Goal: Task Accomplishment & Management: Manage account settings

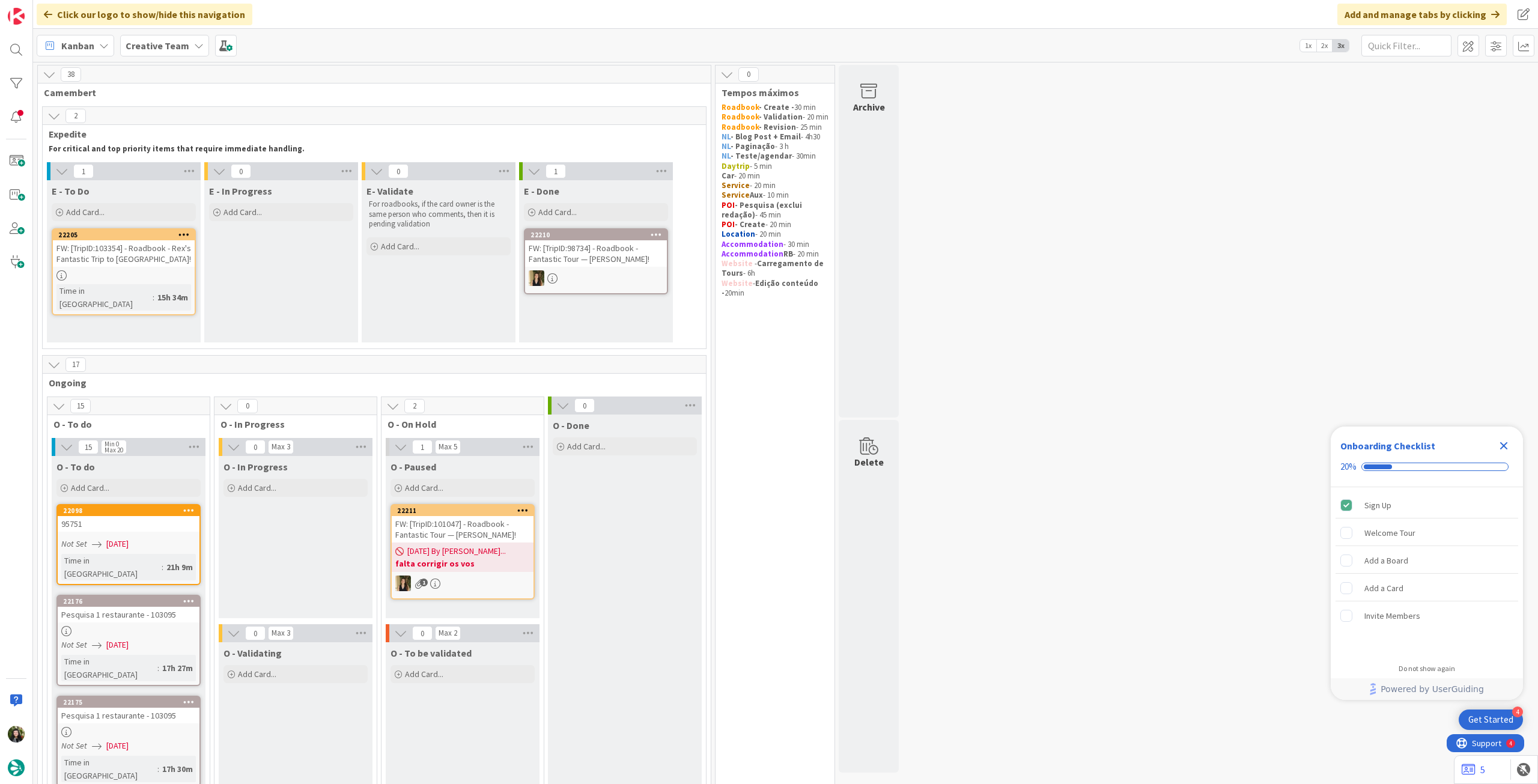
click at [1503, 441] on icon "Close Checklist" at bounding box center [1504, 445] width 15 height 15
click at [136, 268] on link "22205 FW: [TripID:103354] - Roadbook - Rex's Fantastic Trip to France! Time in …" at bounding box center [123, 271] width 144 height 87
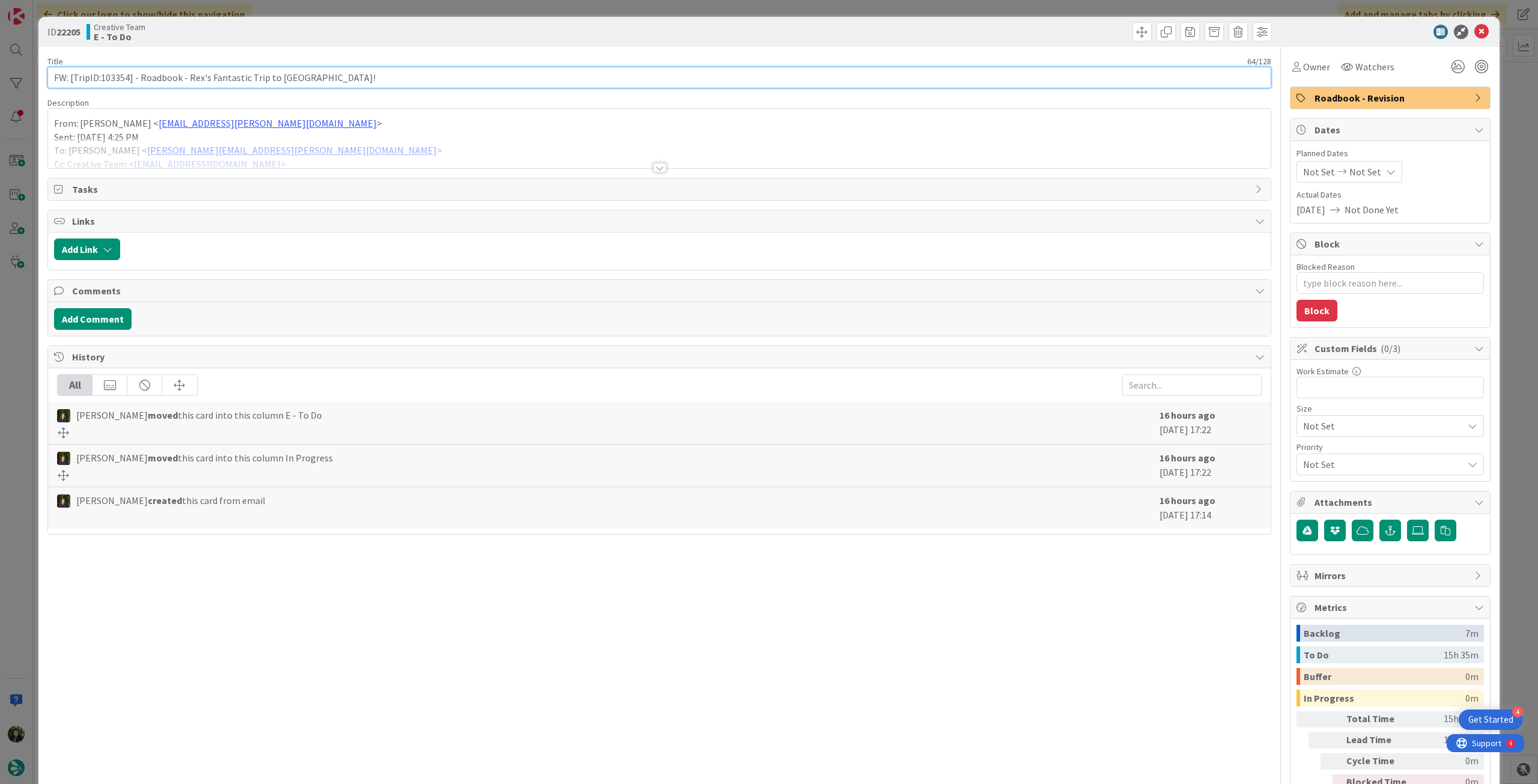
drag, startPoint x: 100, startPoint y: 76, endPoint x: 127, endPoint y: 74, distance: 27.1
click at [127, 74] on input "FW: [TripID:103354] - Roadbook - Rex's Fantastic Trip to [GEOGRAPHIC_DATA]!" at bounding box center [660, 78] width 1224 height 22
drag, startPoint x: 1468, startPoint y: 29, endPoint x: 1456, endPoint y: 37, distance: 14.4
click at [1475, 29] on icon at bounding box center [1482, 32] width 15 height 15
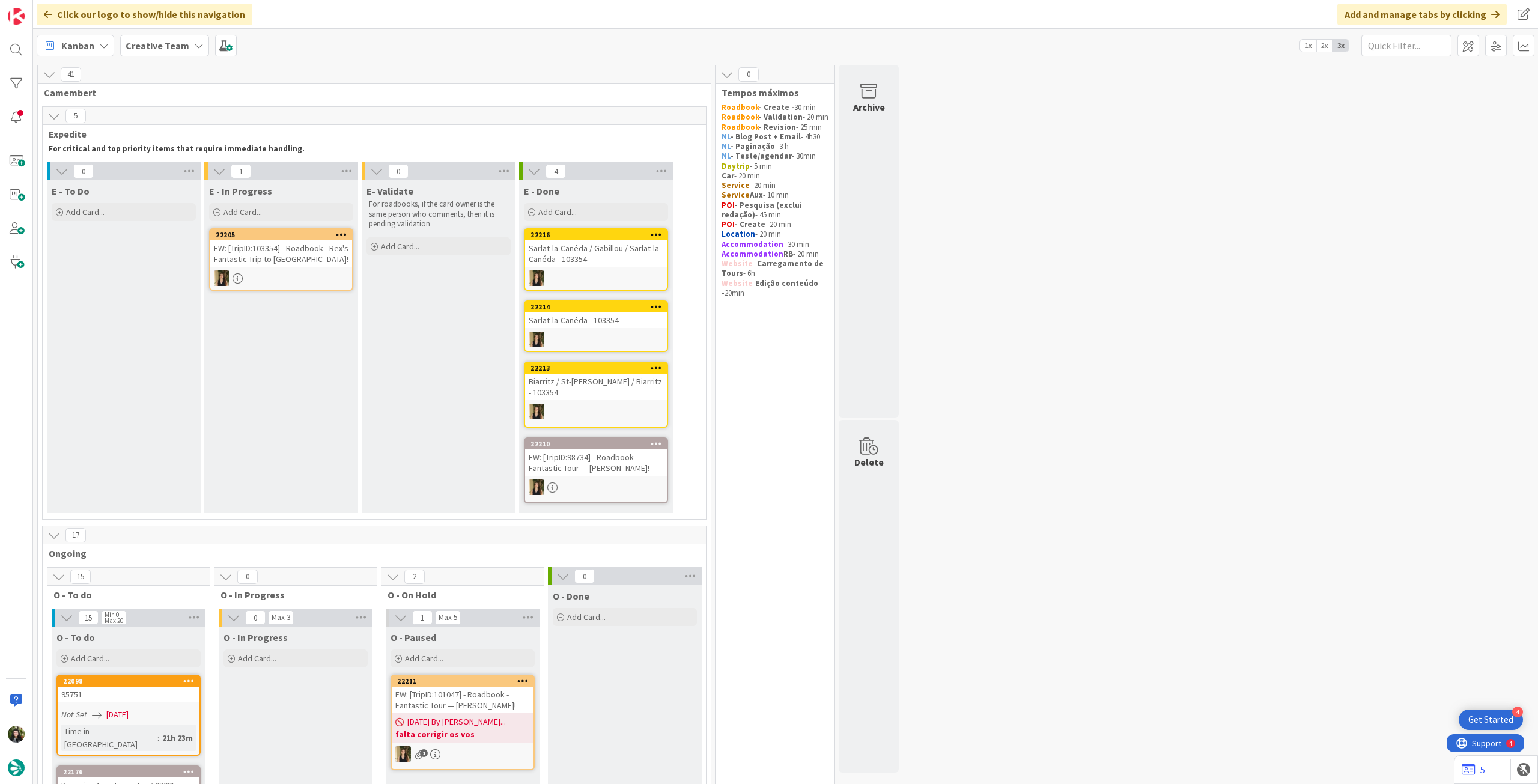
click at [157, 35] on div "Creative Team" at bounding box center [164, 45] width 89 height 22
click at [149, 165] on div "Creative Team - Análise" at bounding box center [222, 173] width 183 height 23
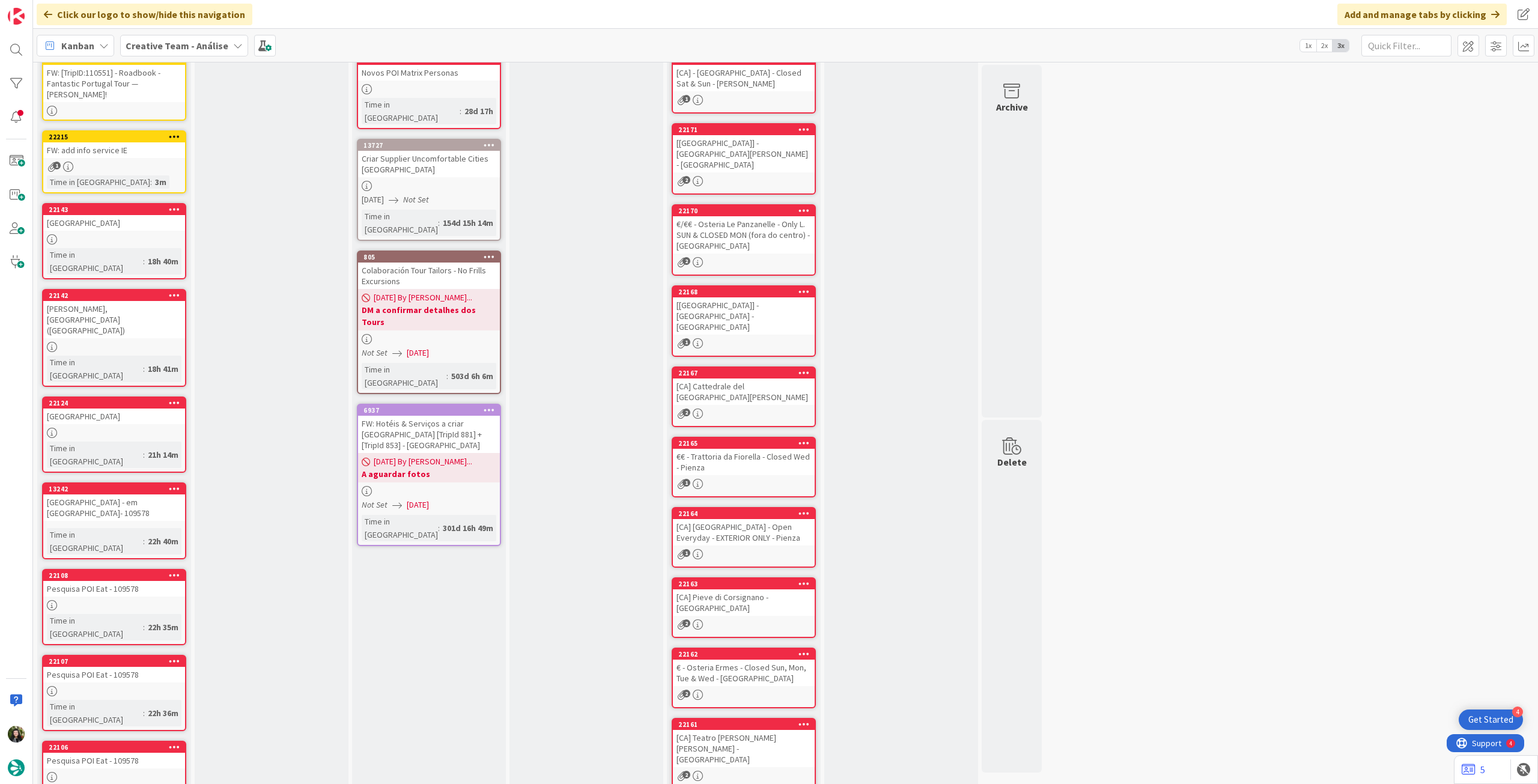
scroll to position [113, 0]
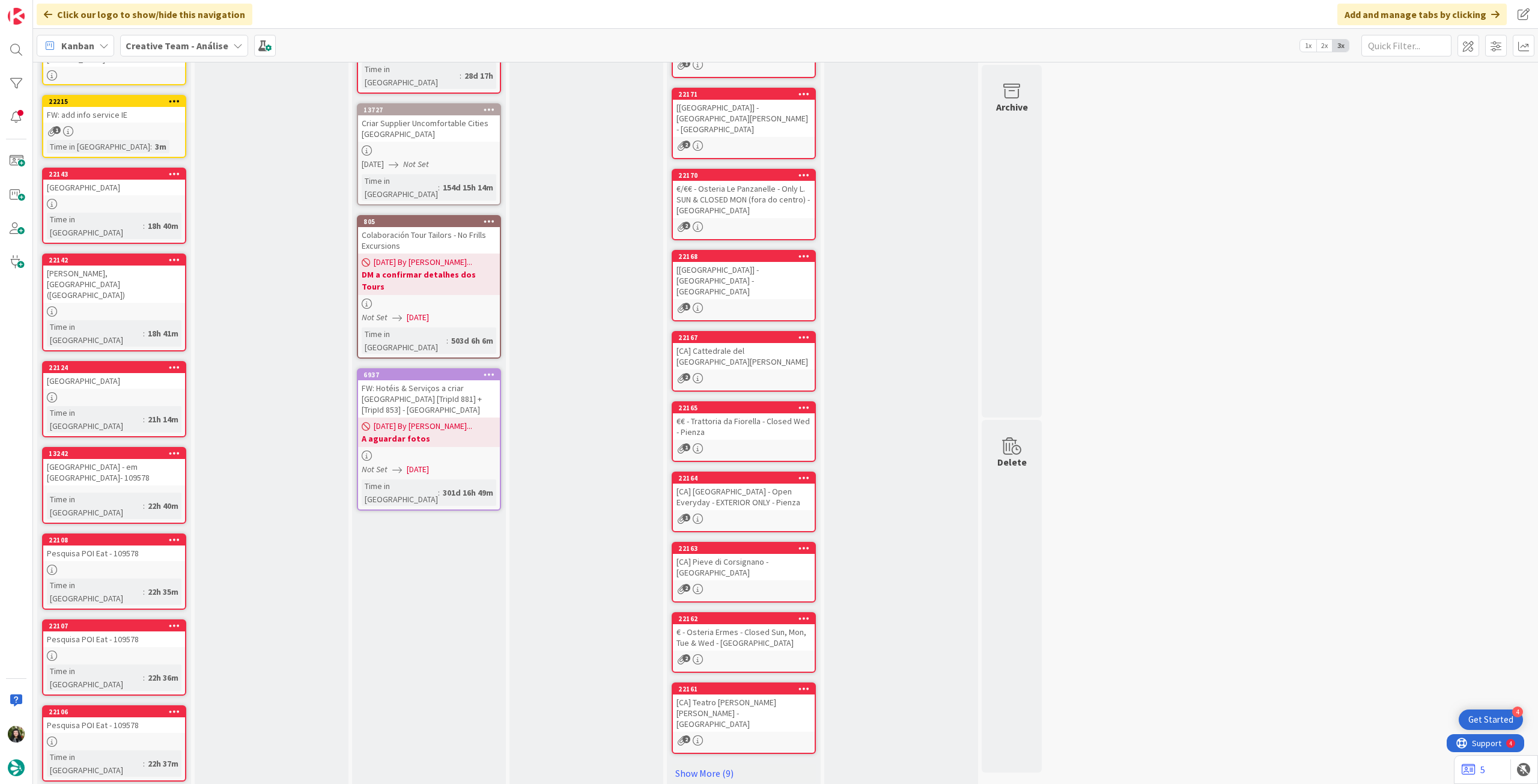
drag, startPoint x: 73, startPoint y: 762, endPoint x: 86, endPoint y: 723, distance: 41.1
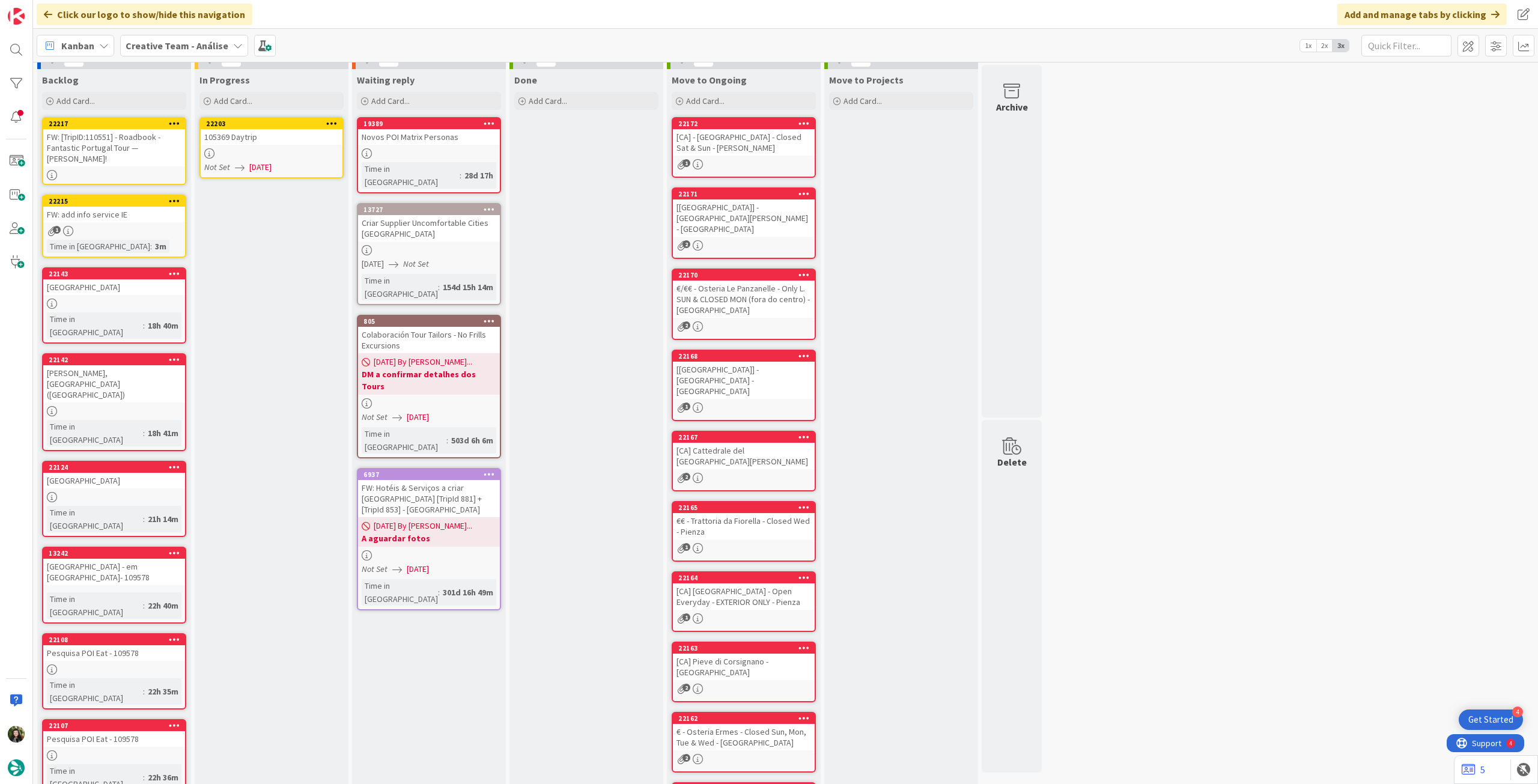
scroll to position [0, 0]
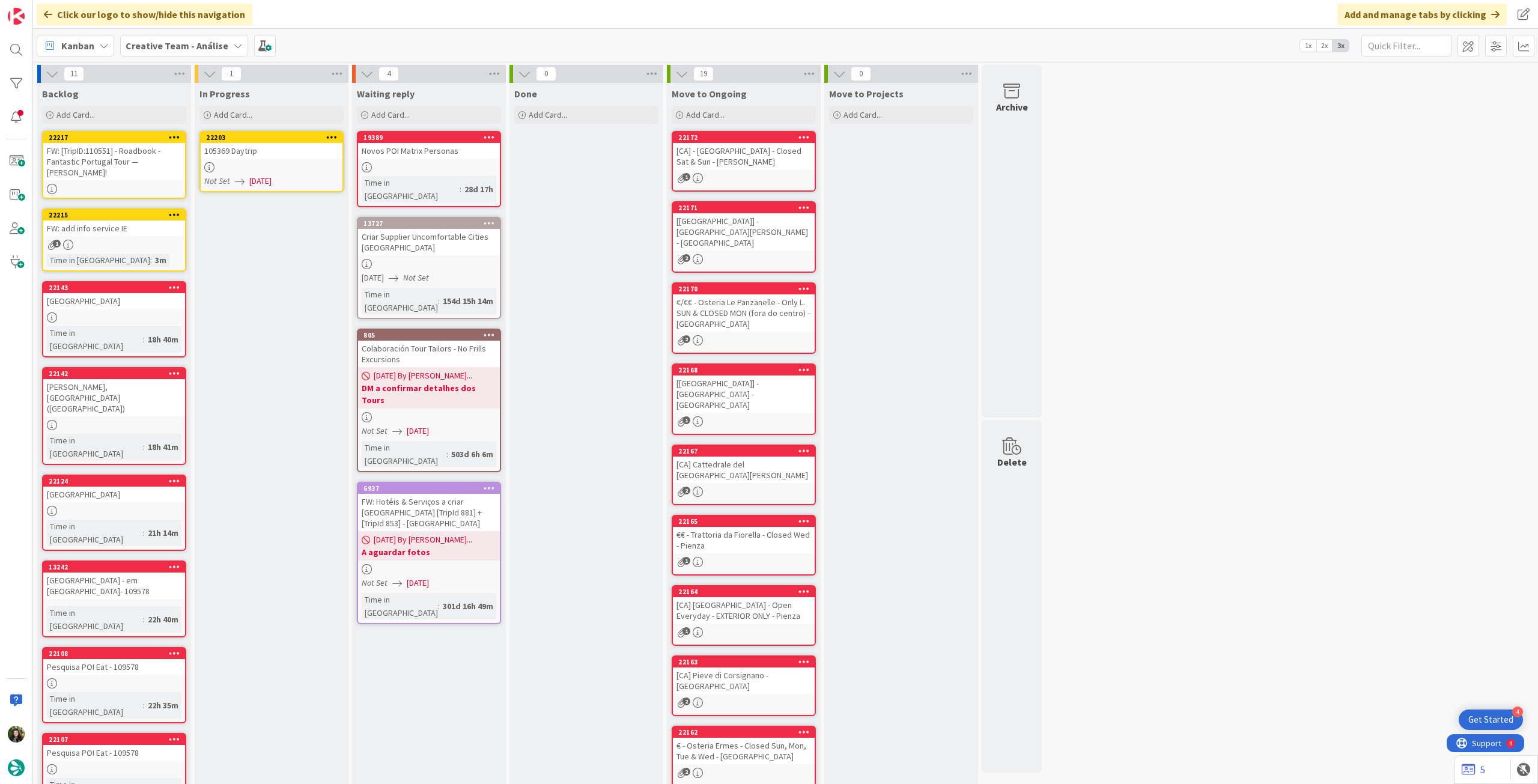
click at [264, 160] on link "22203 105369 Daytrip Not Set 01/09/2025" at bounding box center [271, 162] width 144 height 62
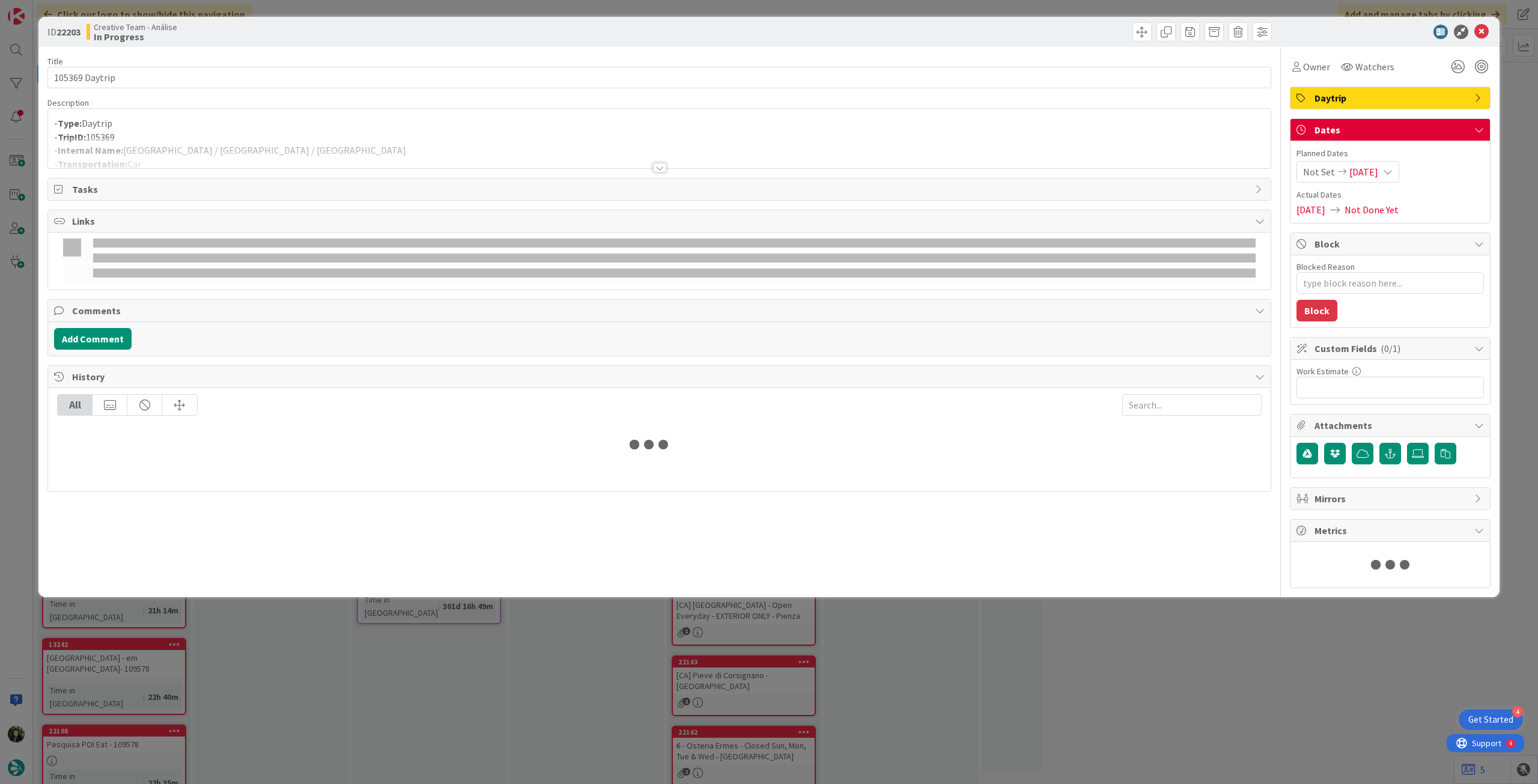
click at [310, 138] on div at bounding box center [659, 153] width 1223 height 31
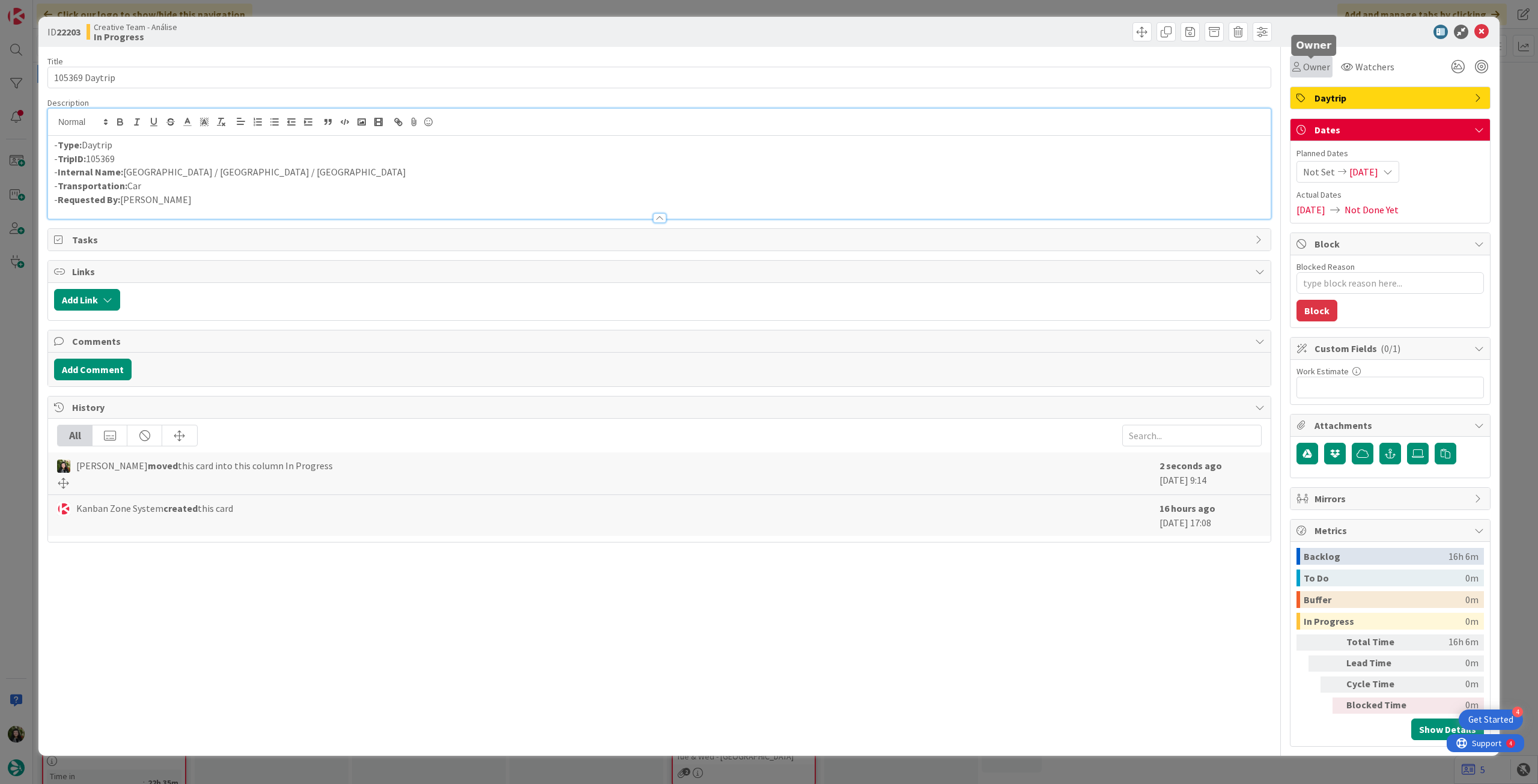
click at [1320, 67] on span "Owner" at bounding box center [1316, 66] width 27 height 15
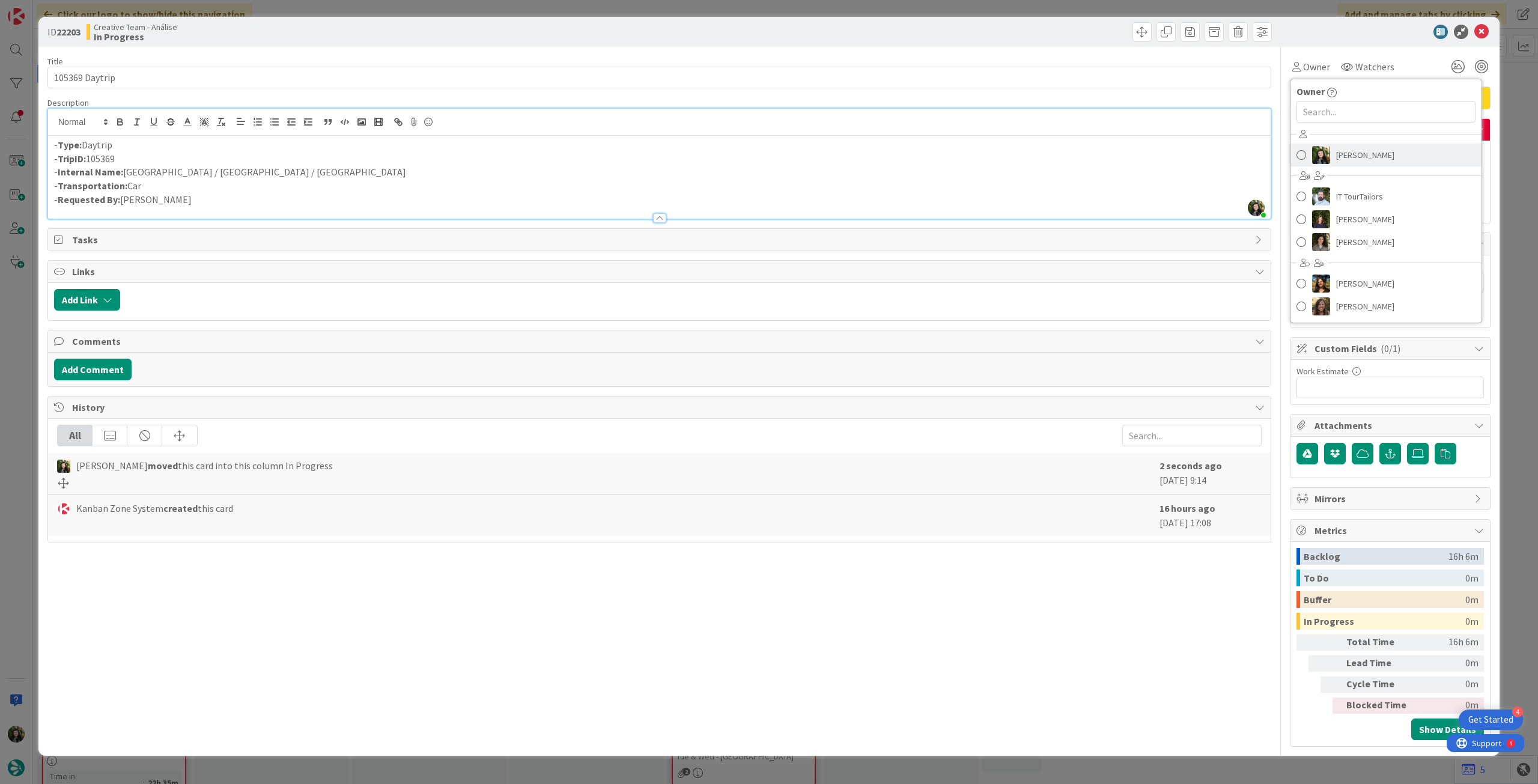
click at [1358, 161] on span "[PERSON_NAME]" at bounding box center [1365, 155] width 59 height 18
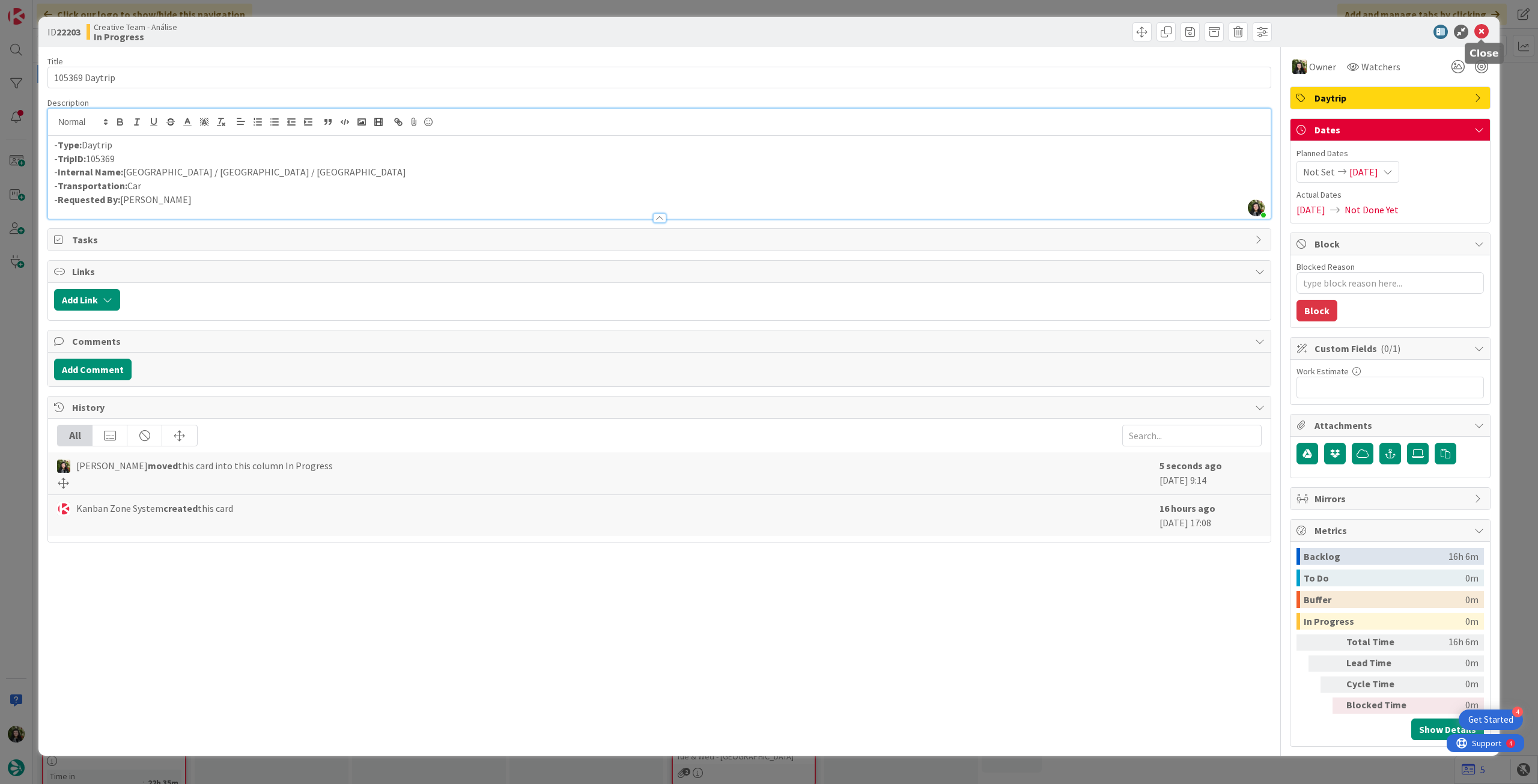
click at [1479, 32] on icon at bounding box center [1482, 32] width 15 height 15
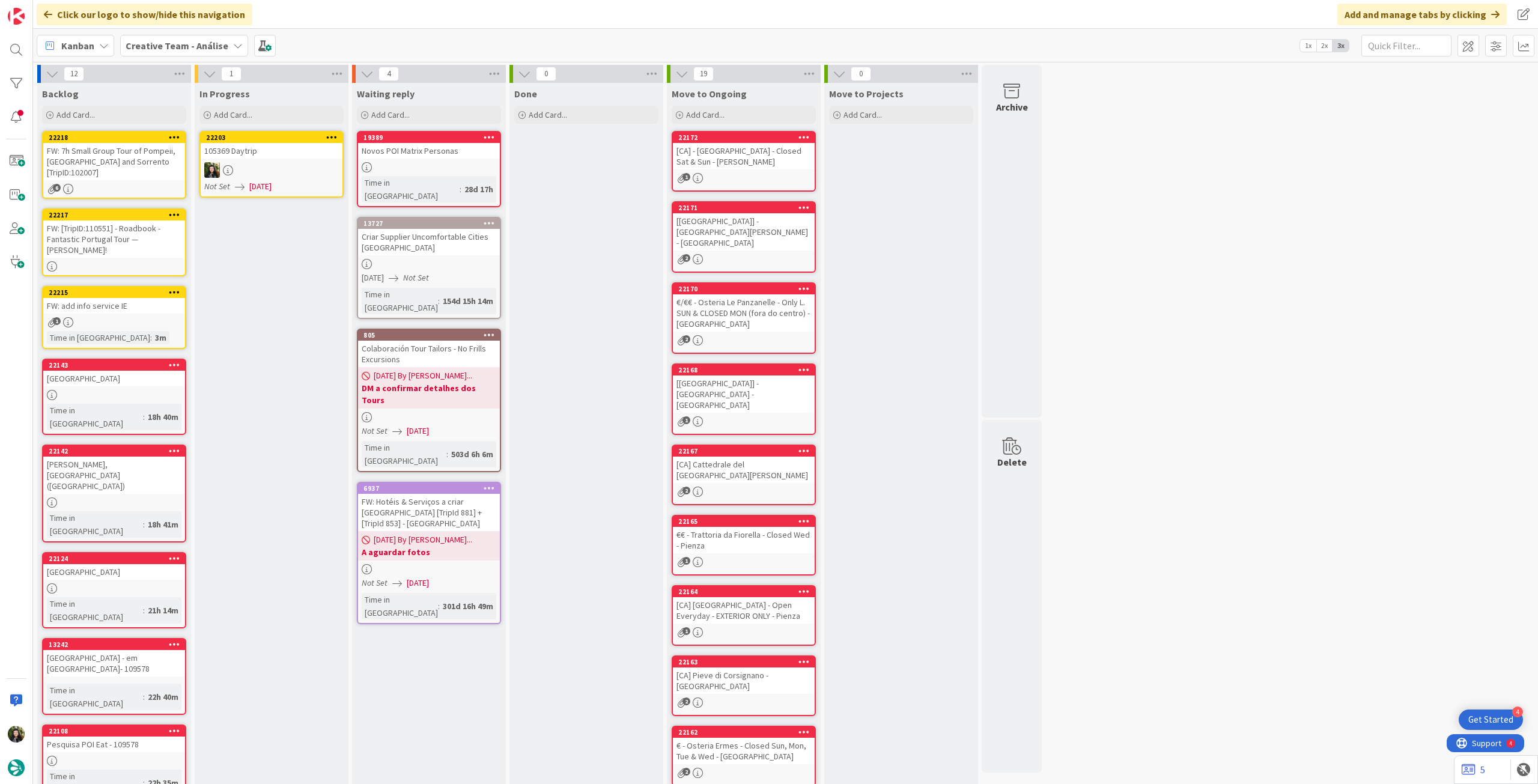
click at [331, 134] on icon at bounding box center [331, 136] width 12 height 8
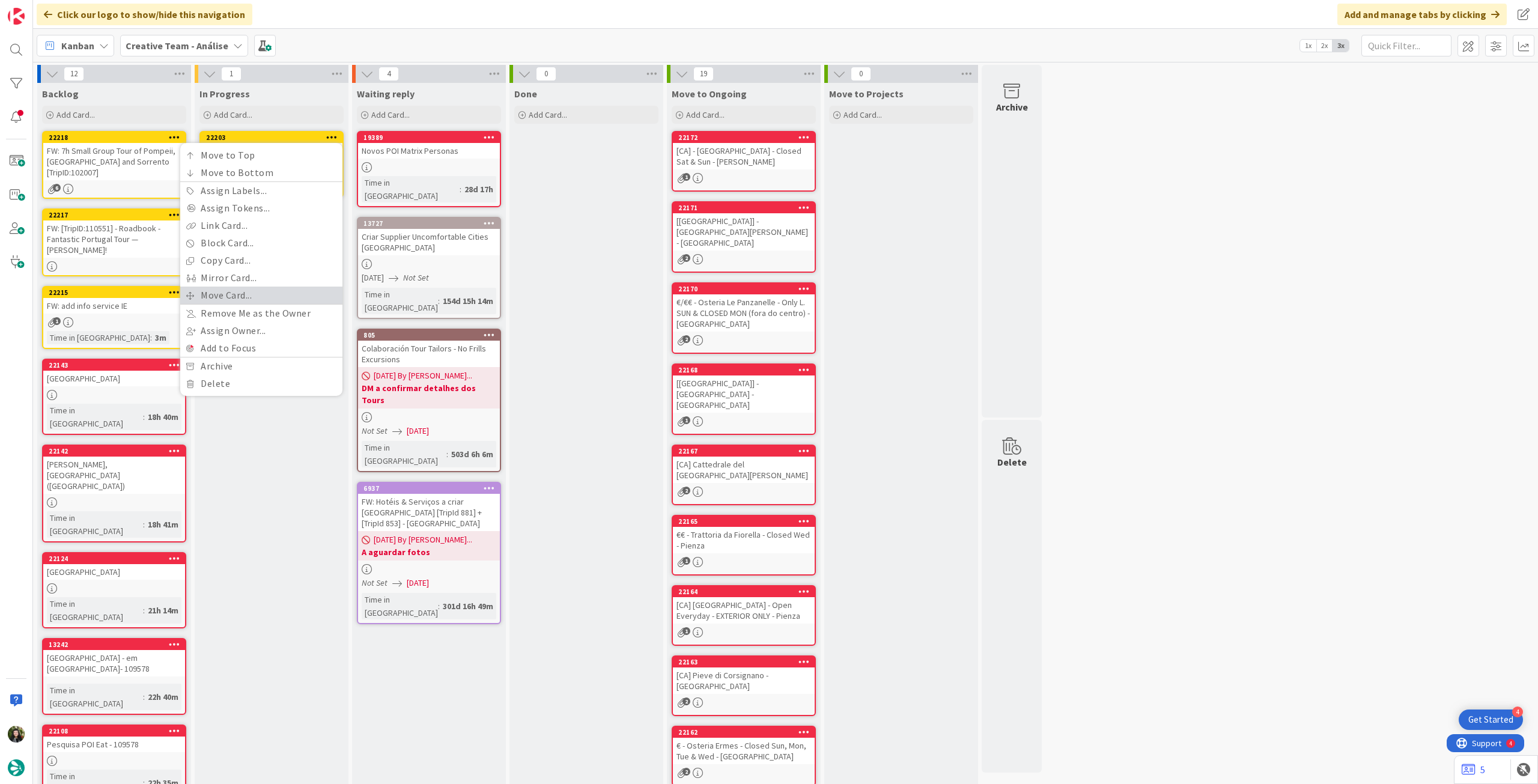
click at [268, 296] on link "Move Card..." at bounding box center [261, 295] width 163 height 18
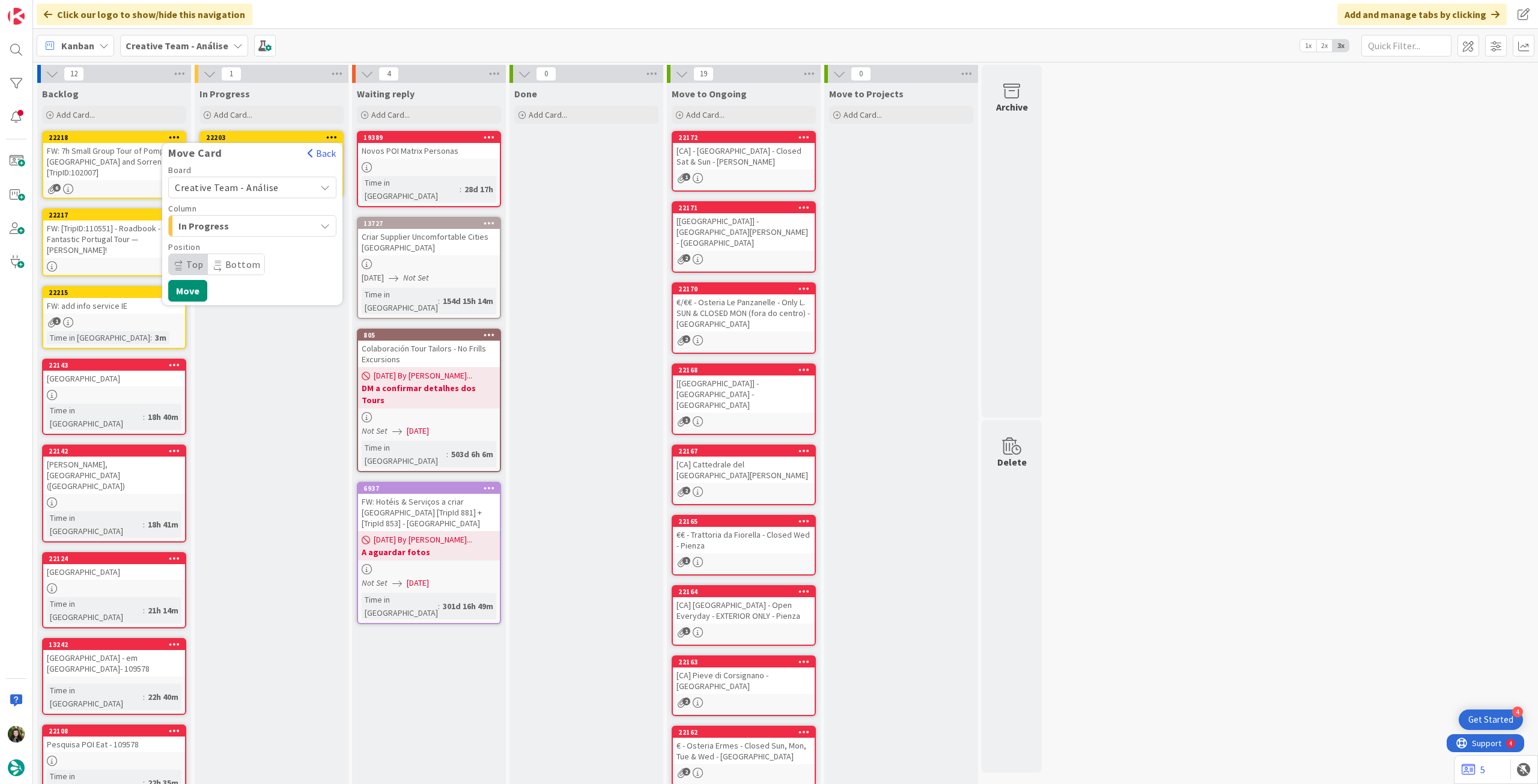
click at [255, 187] on span "Creative Team - Análise" at bounding box center [227, 188] width 104 height 12
click at [240, 240] on span "Creative Team" at bounding box center [260, 243] width 139 height 18
click at [245, 225] on span "Select a Column..." at bounding box center [220, 226] width 90 height 15
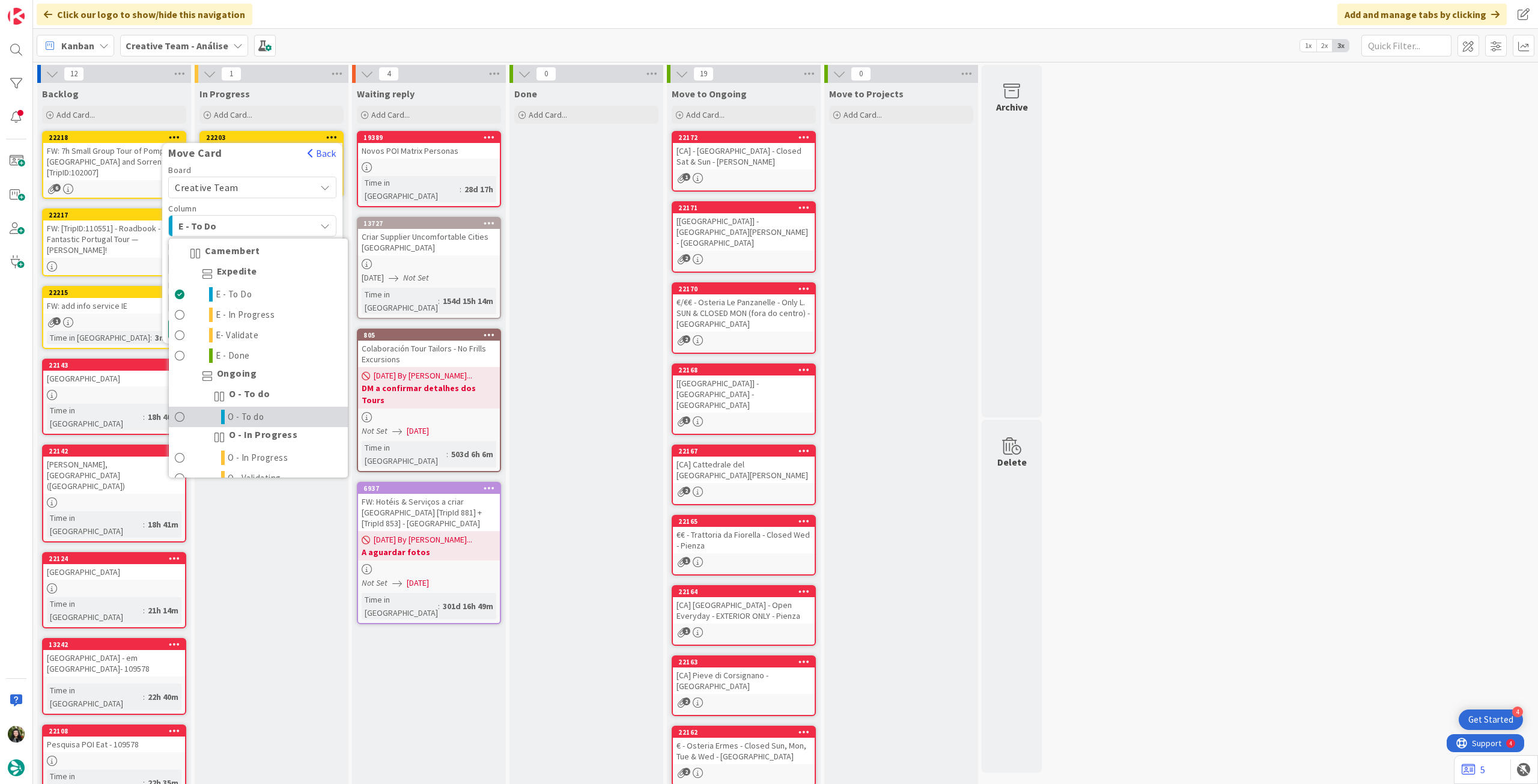
click at [240, 414] on span "O - To do" at bounding box center [247, 417] width 37 height 15
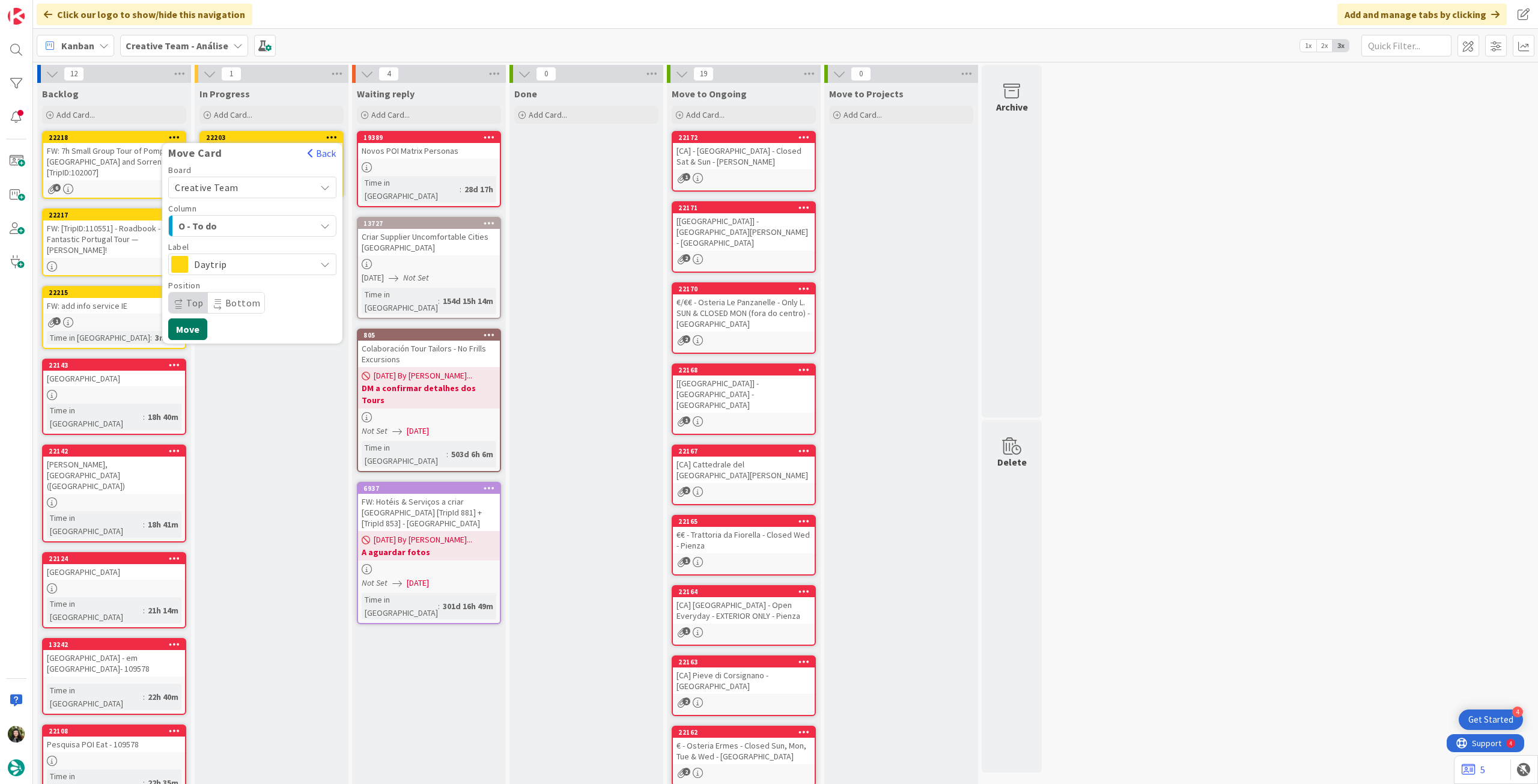
click at [187, 324] on button "Move" at bounding box center [187, 329] width 39 height 22
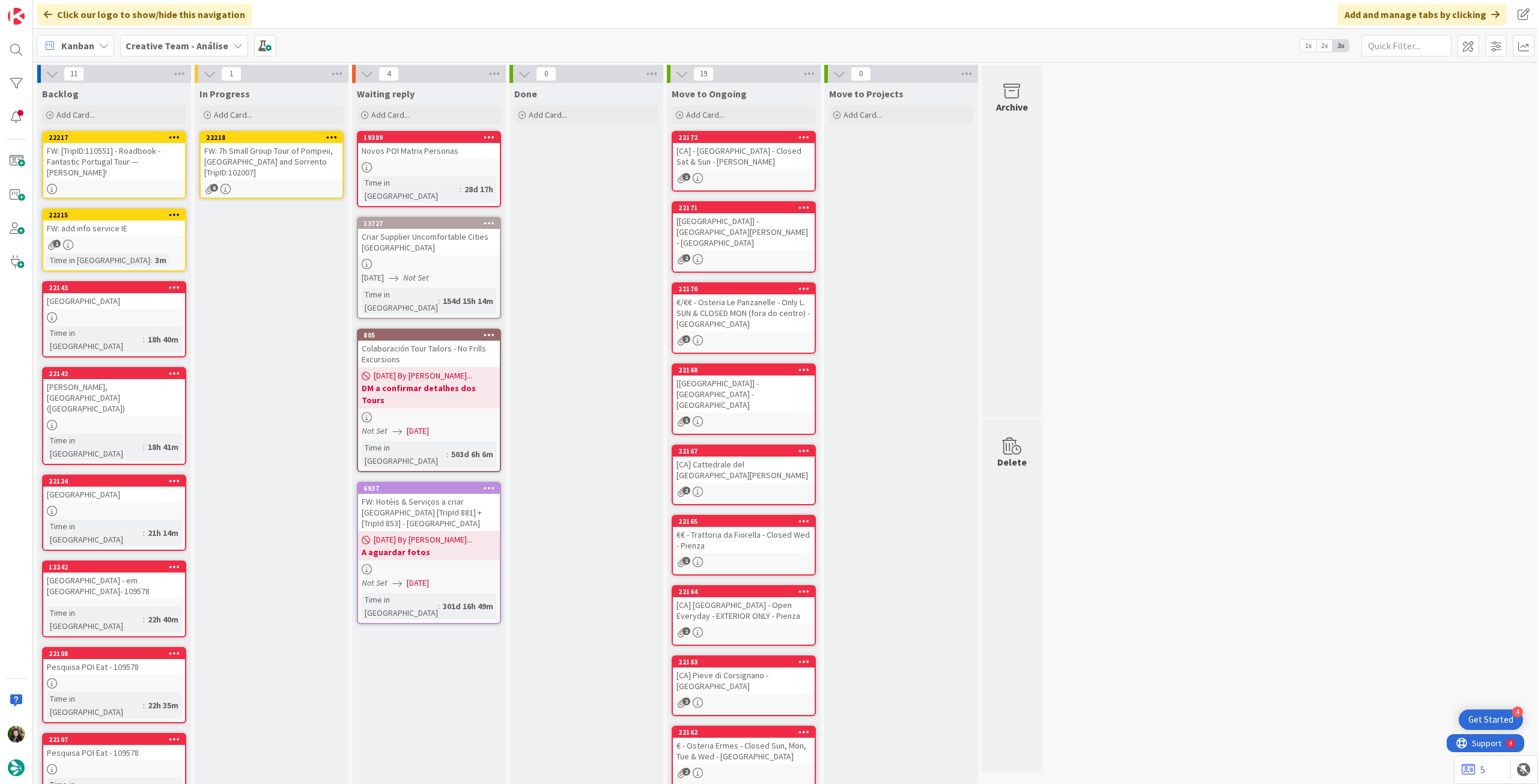
click at [260, 159] on div "FW: 7h Small Group Tour of Pompeii, Positano and Sorrento [TripID:102007]" at bounding box center [271, 162] width 142 height 37
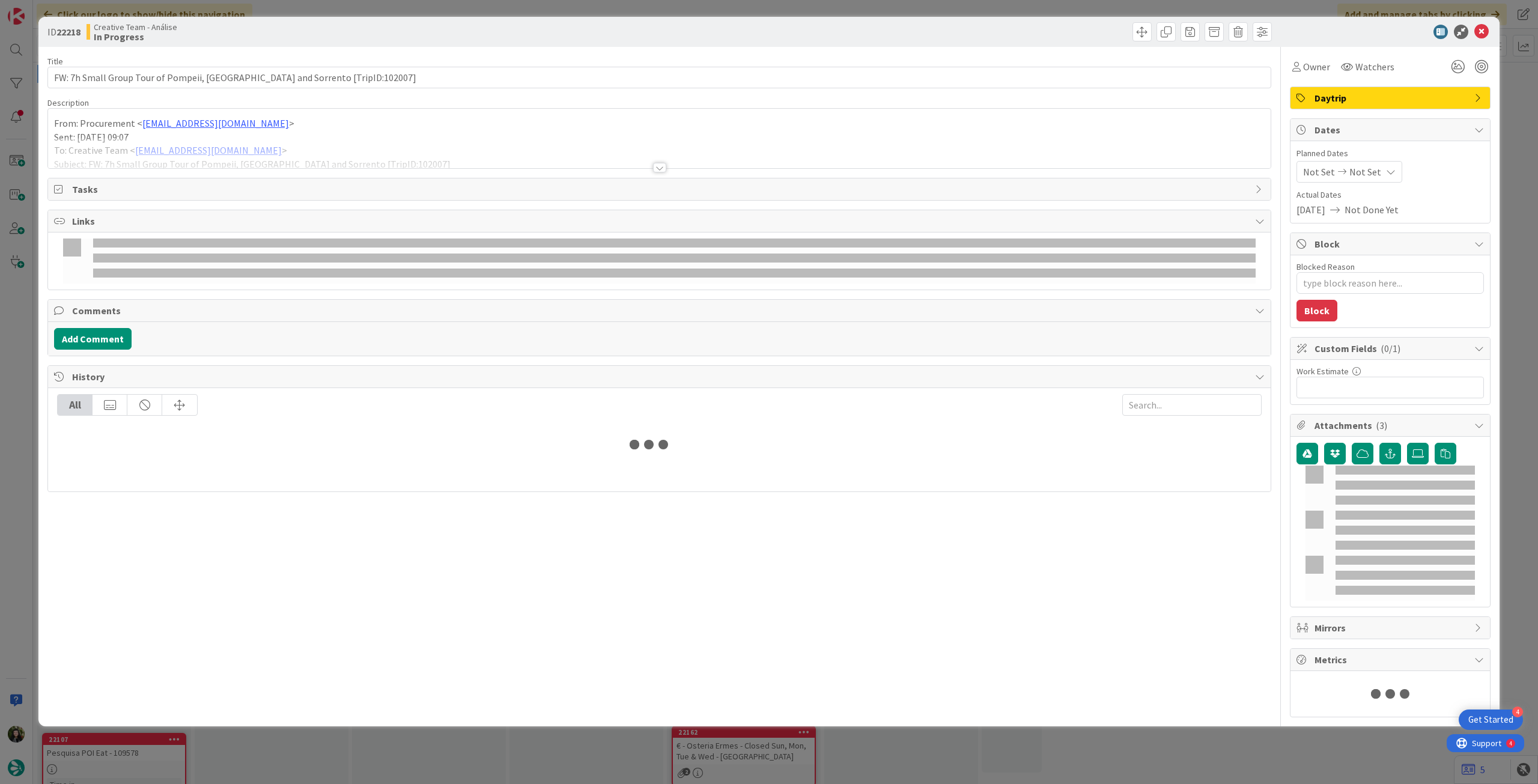
click at [269, 150] on div at bounding box center [659, 153] width 1223 height 31
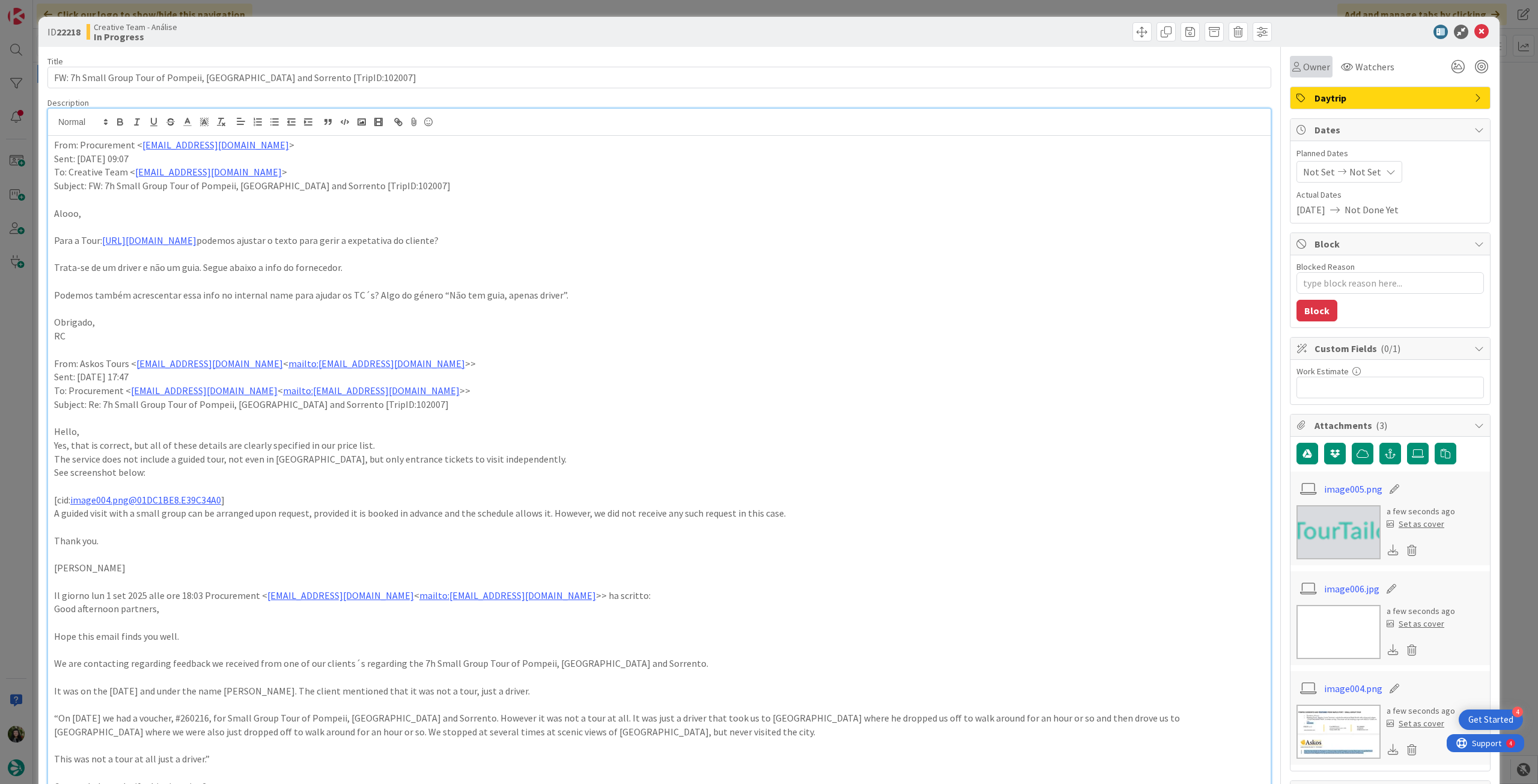
click at [1315, 74] on div "Owner" at bounding box center [1311, 67] width 42 height 22
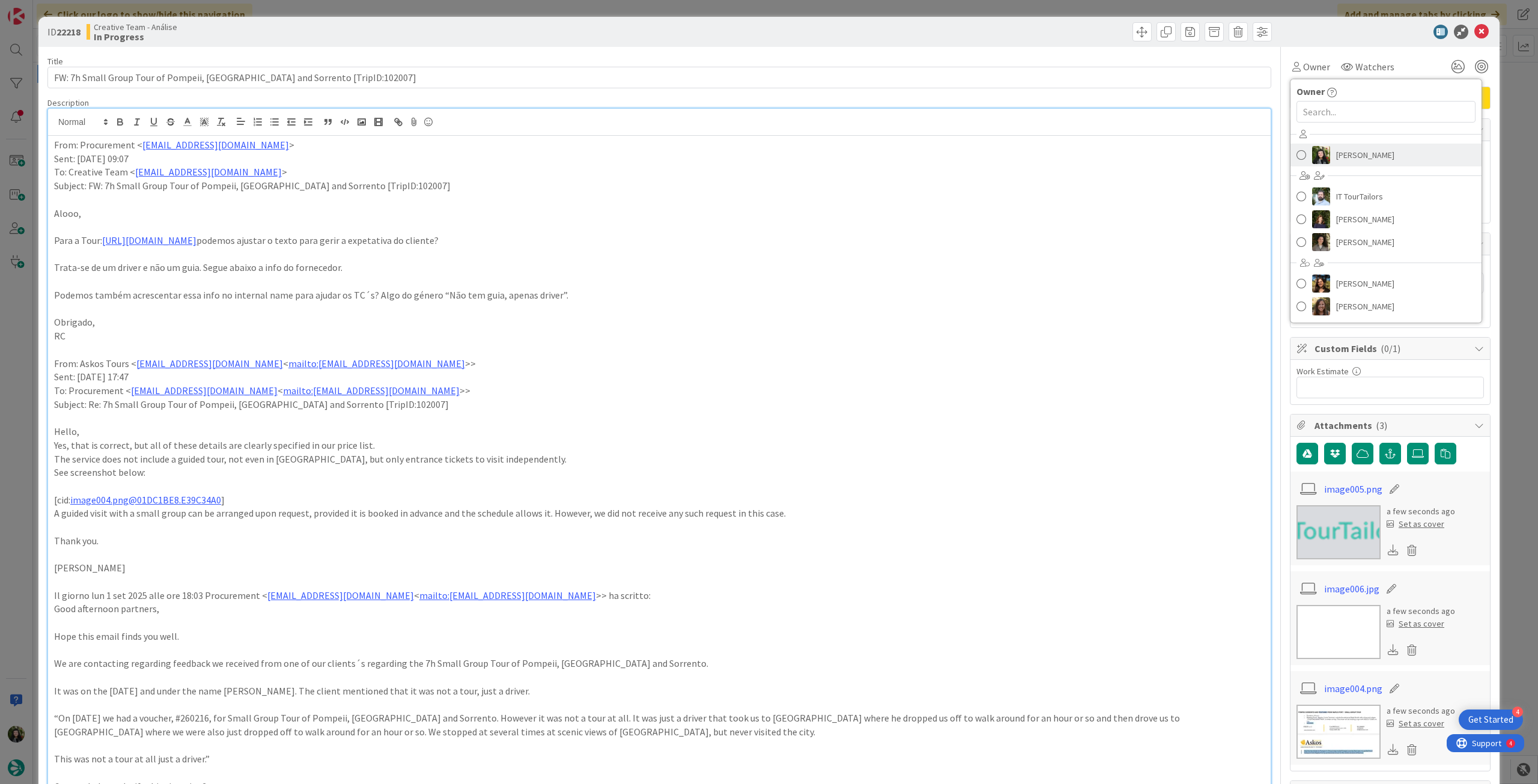
click at [1338, 150] on span "[PERSON_NAME]" at bounding box center [1365, 155] width 59 height 18
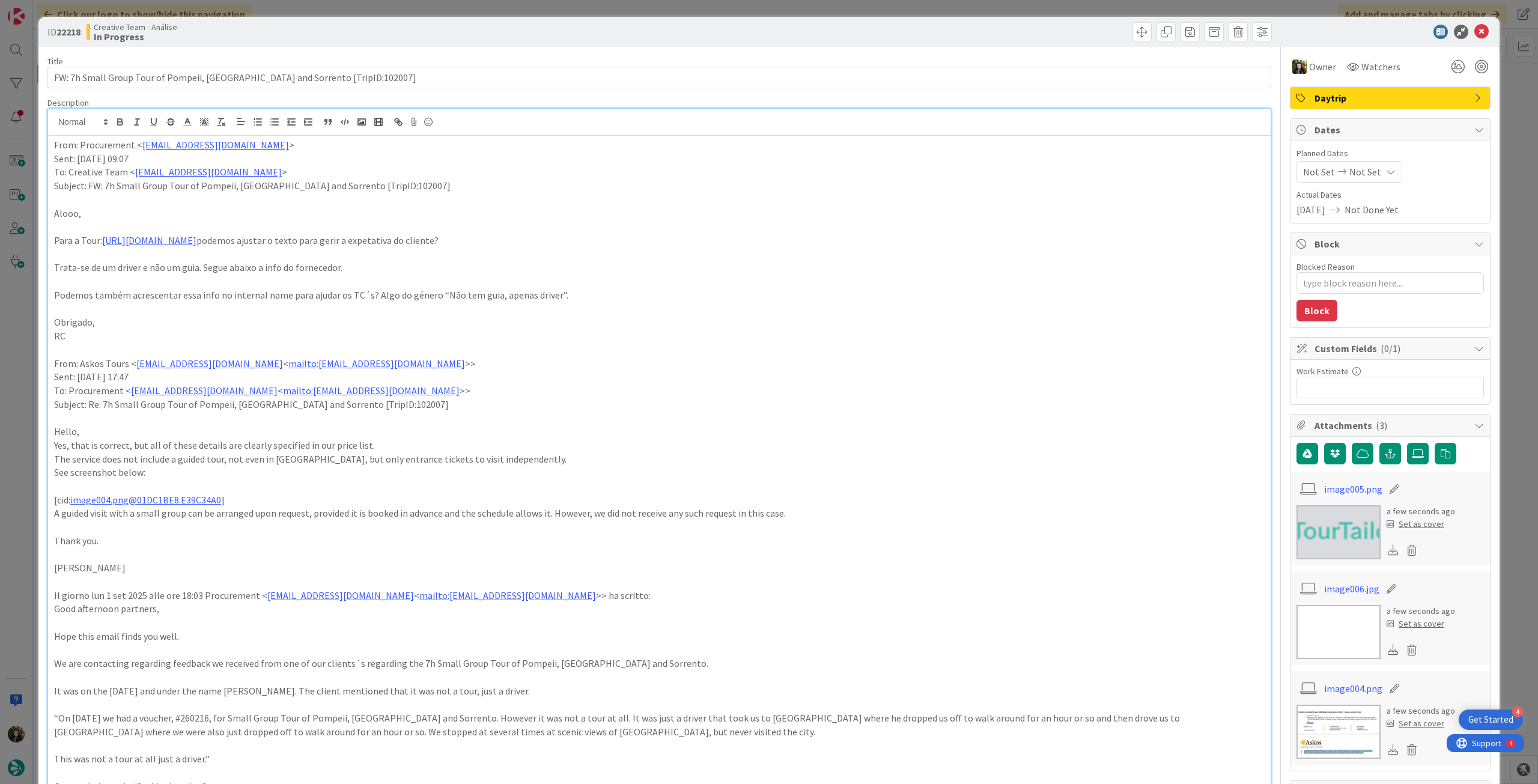
click at [1357, 175] on span "Not Set" at bounding box center [1365, 172] width 32 height 15
type textarea "x"
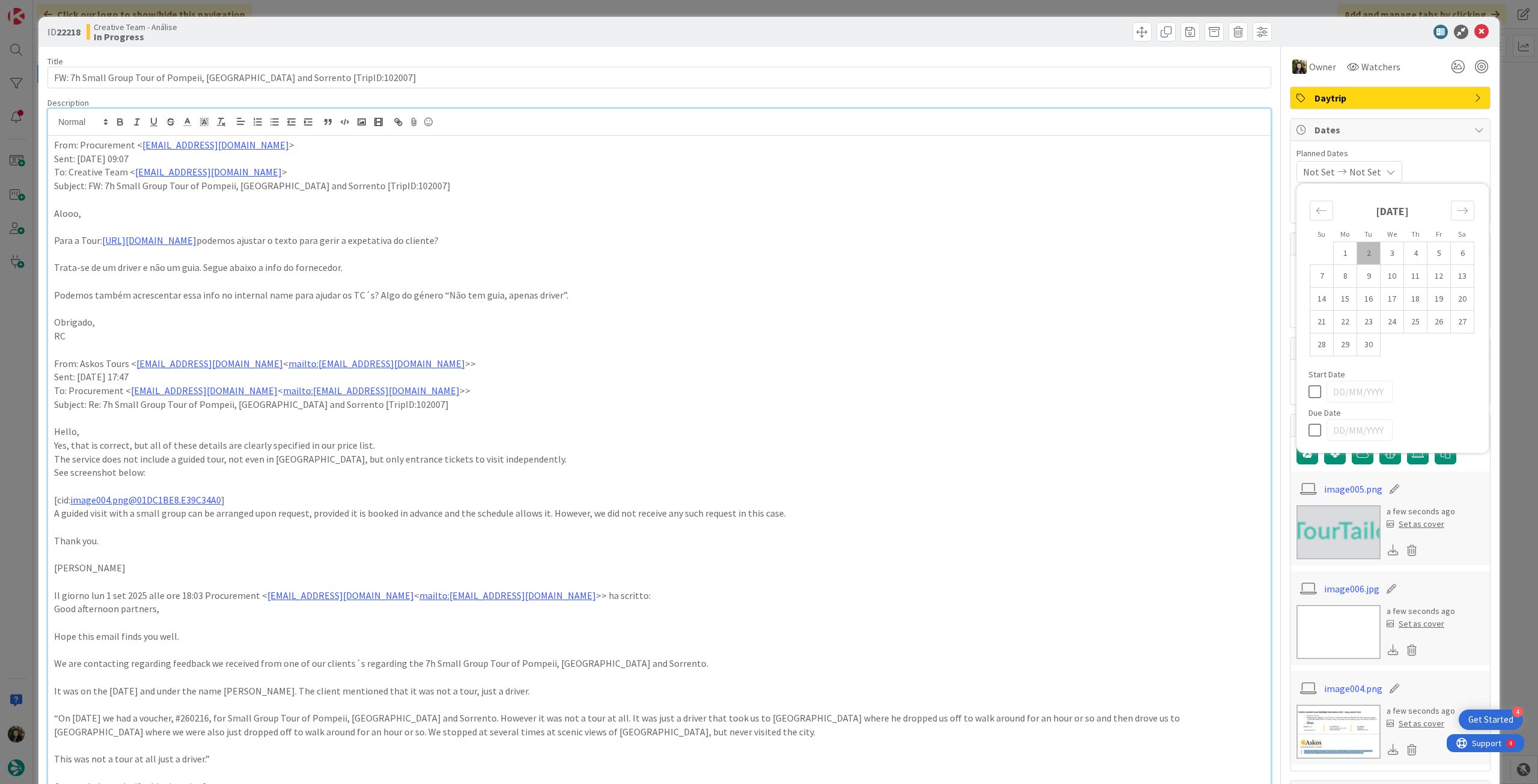
click at [1308, 425] on icon at bounding box center [1317, 430] width 18 height 15
type input "[DATE]"
click at [1476, 34] on icon at bounding box center [1482, 32] width 15 height 15
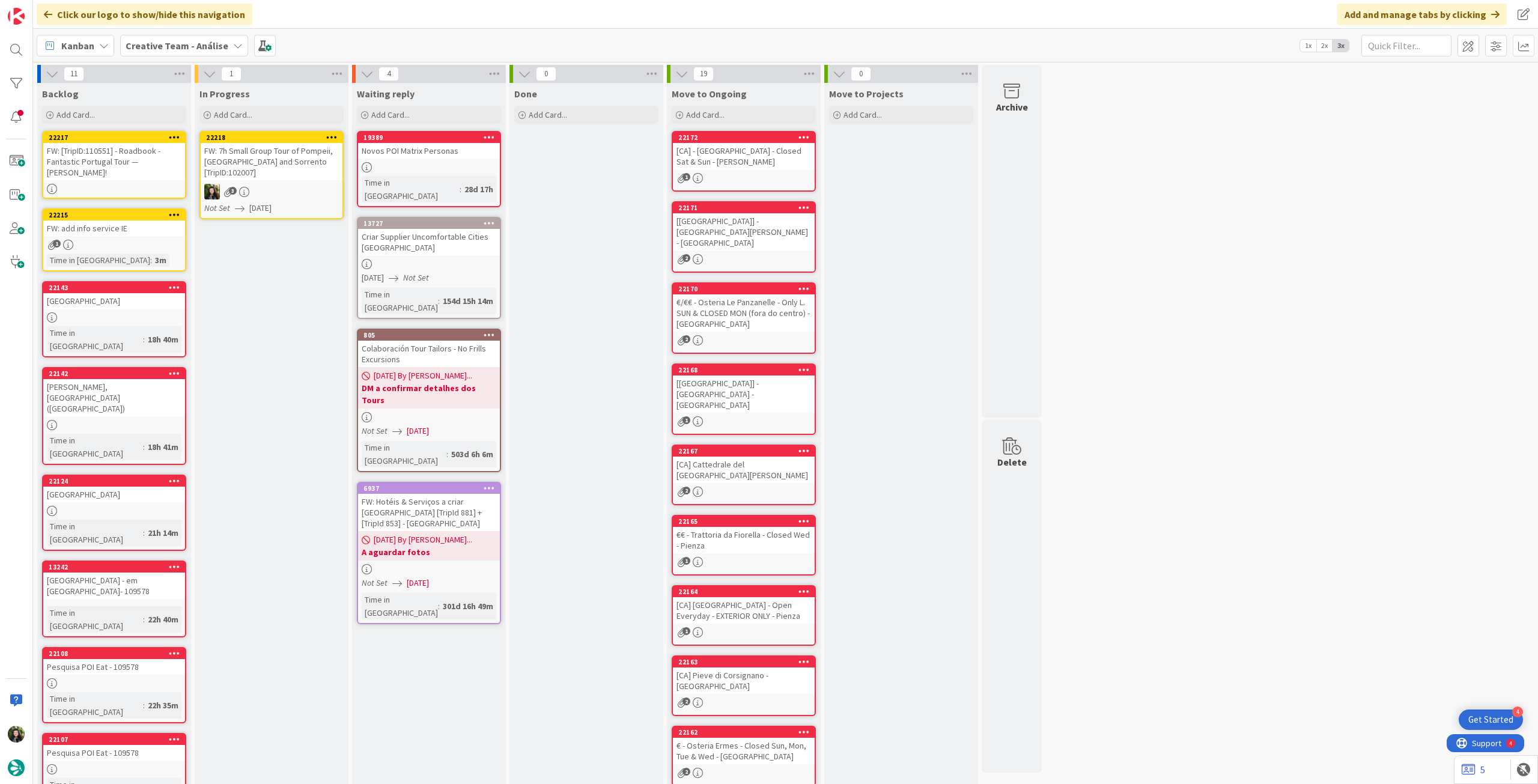
click at [331, 136] on icon at bounding box center [331, 136] width 12 height 8
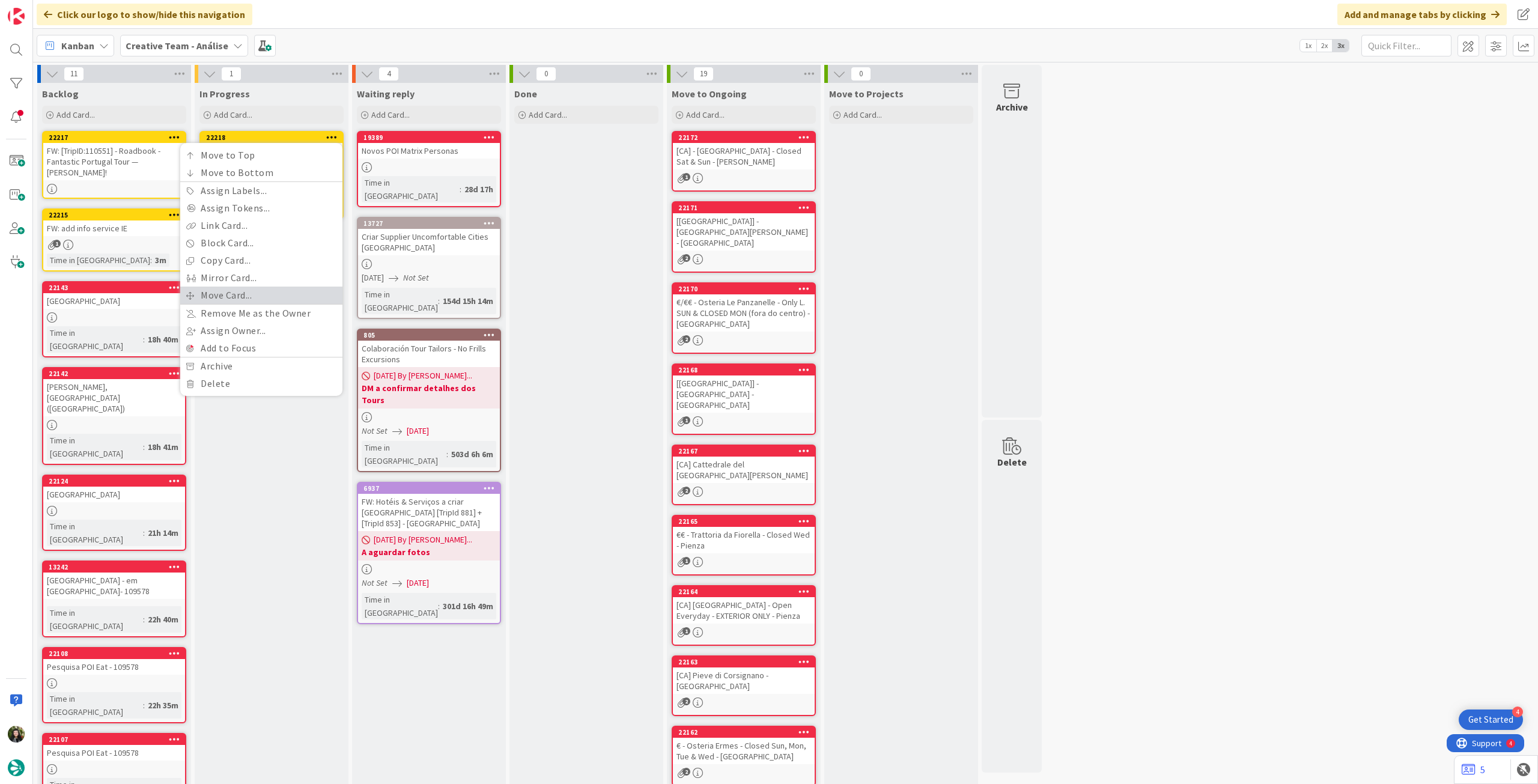
click at [241, 290] on link "Move Card..." at bounding box center [261, 295] width 163 height 18
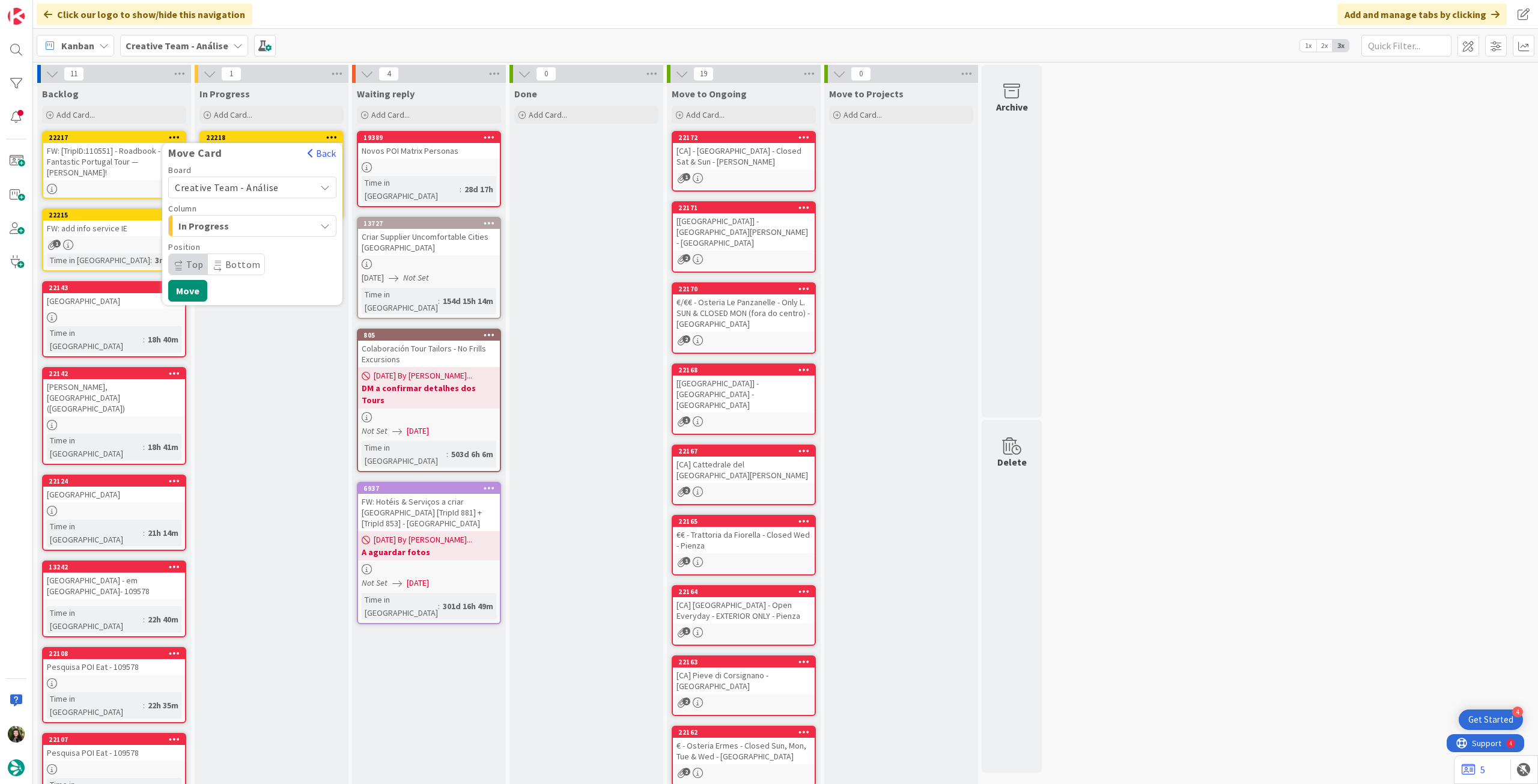
click at [241, 182] on span "Creative Team - Análise" at bounding box center [227, 188] width 104 height 12
click at [236, 244] on span "Creative Team" at bounding box center [260, 243] width 139 height 18
click at [247, 227] on span "Select a Column..." at bounding box center [220, 226] width 90 height 15
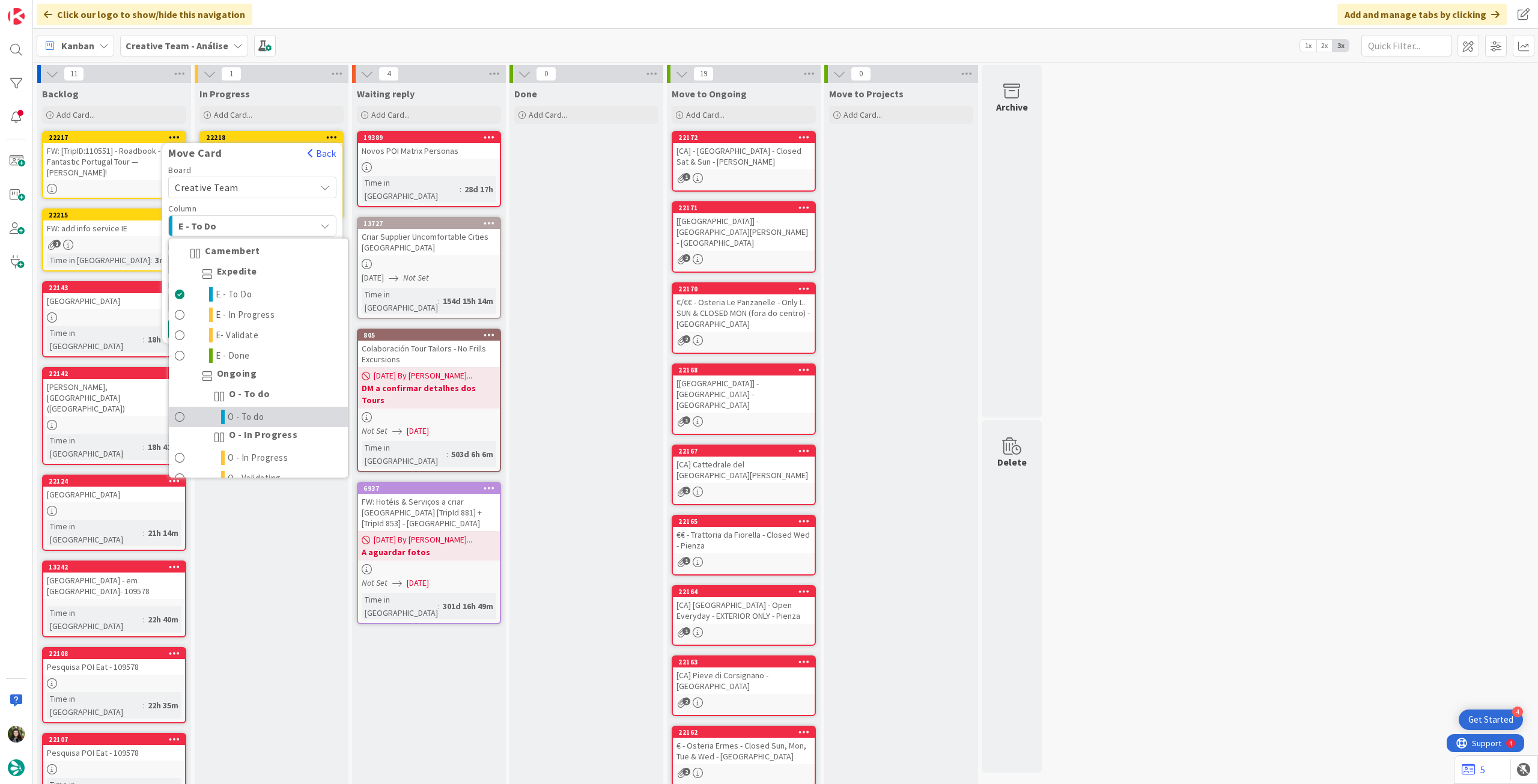
drag, startPoint x: 264, startPoint y: 417, endPoint x: 262, endPoint y: 373, distance: 44.0
click at [264, 418] on link "O - To do" at bounding box center [258, 417] width 179 height 21
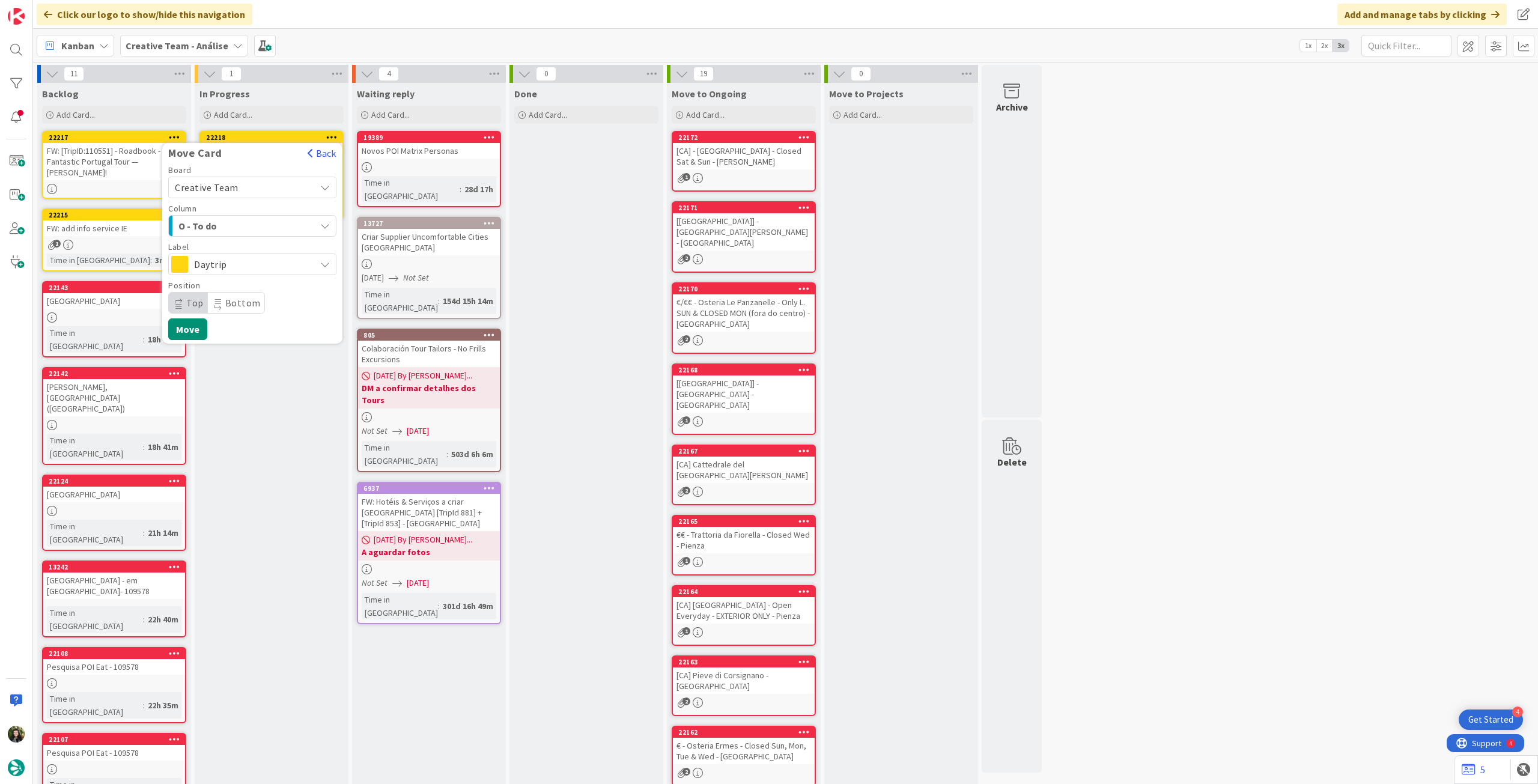
click at [277, 260] on span "Daytrip" at bounding box center [252, 264] width 116 height 17
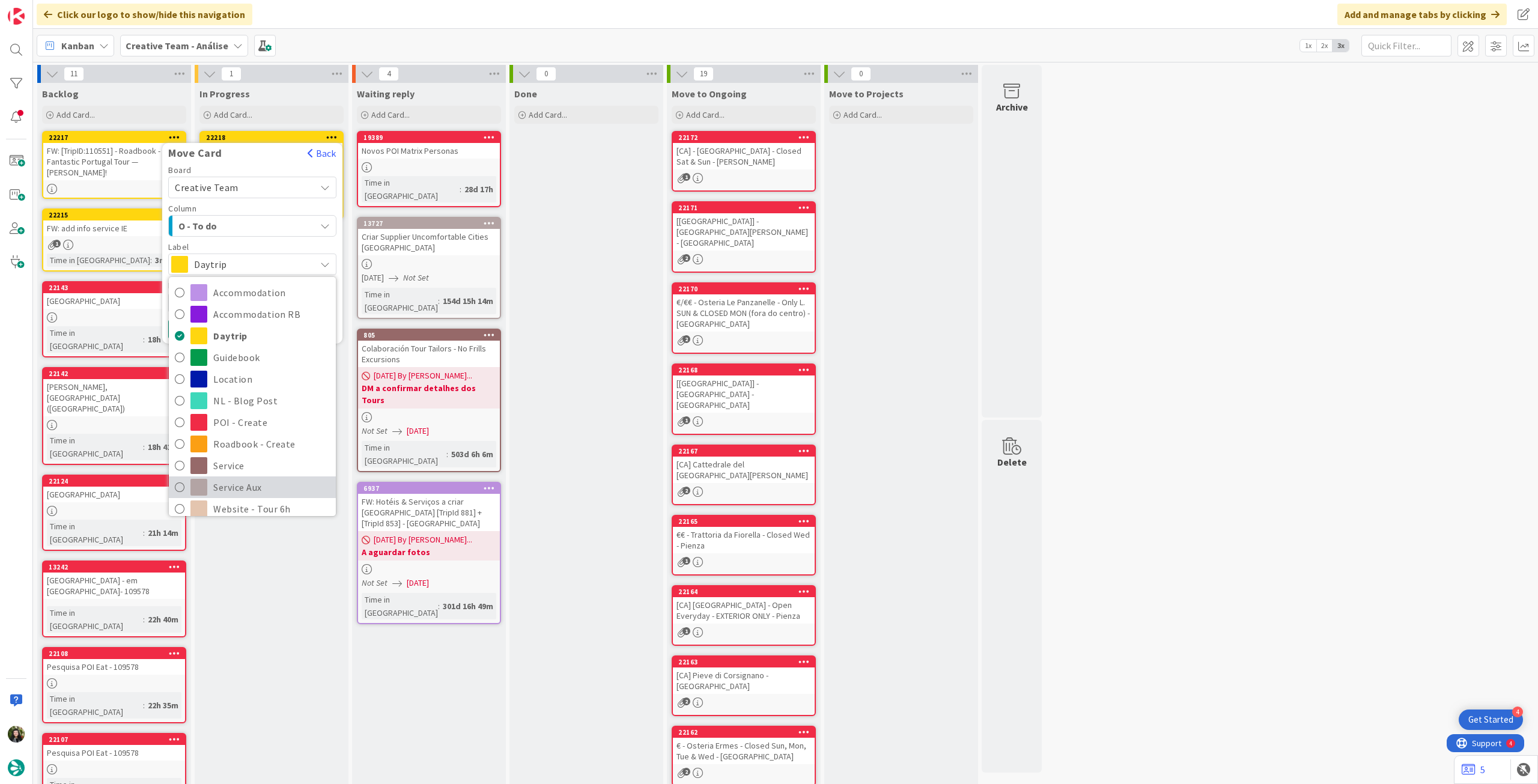
click at [230, 482] on span "Service Aux" at bounding box center [271, 487] width 116 height 18
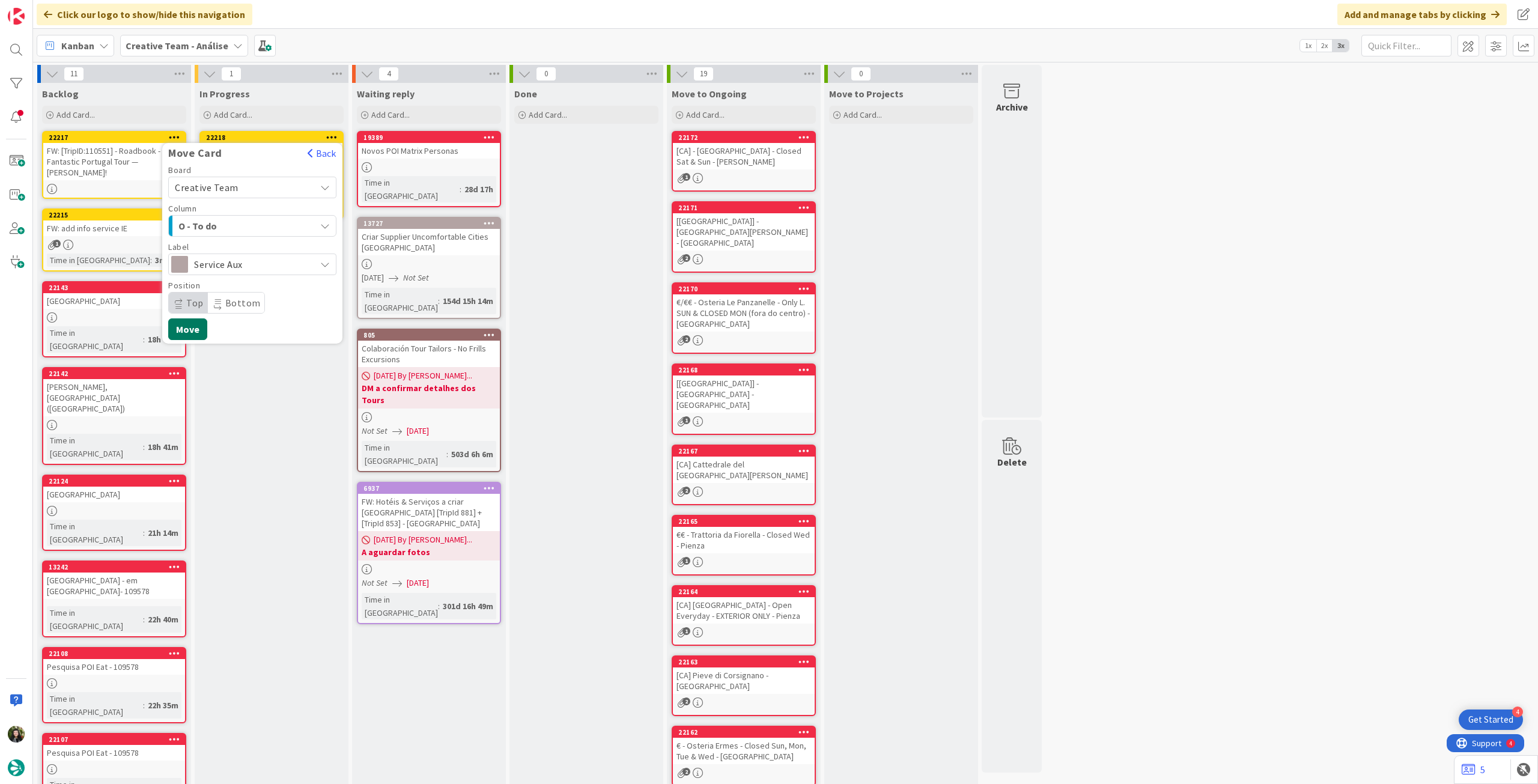
click at [193, 323] on button "Move" at bounding box center [187, 329] width 39 height 22
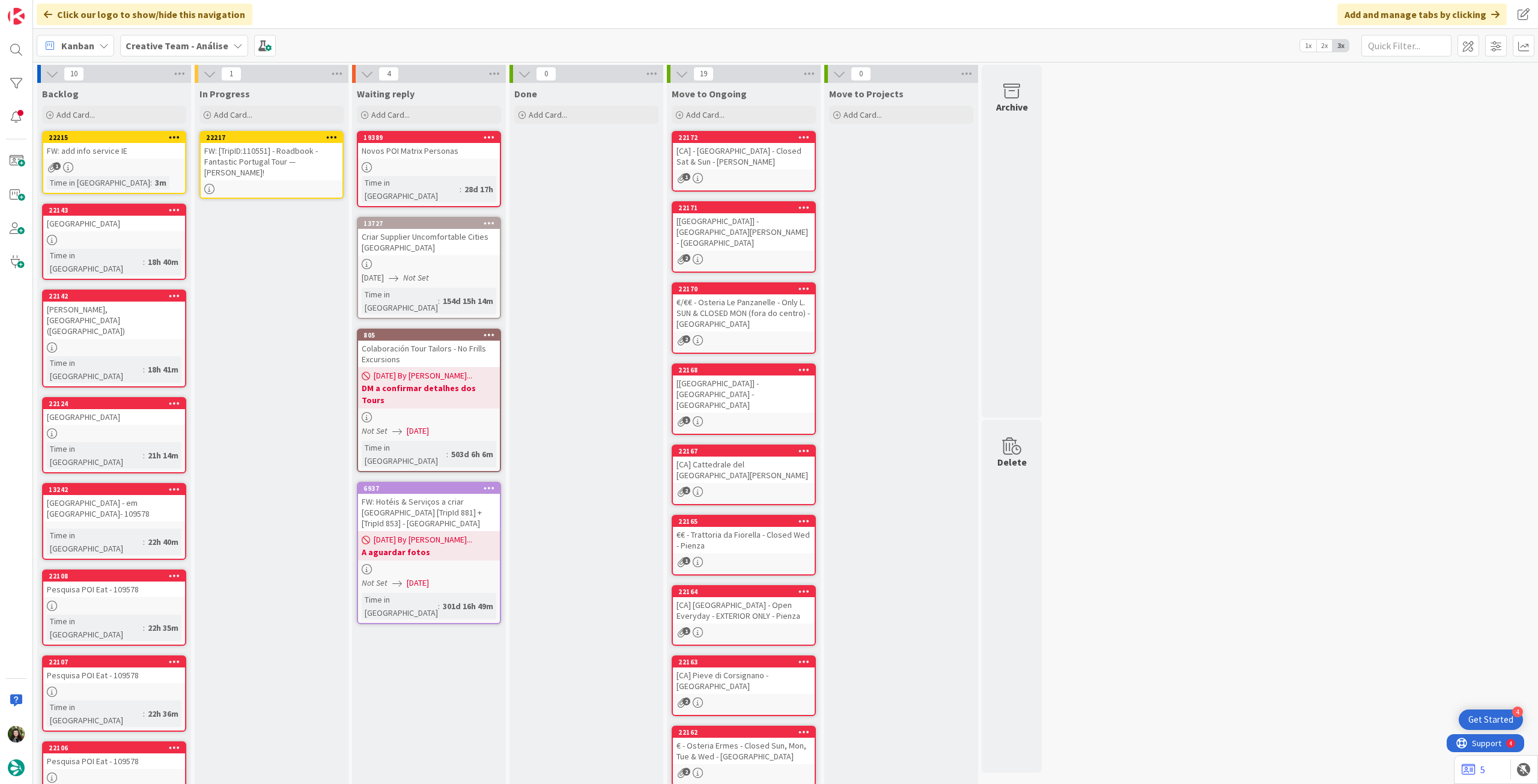
click at [260, 157] on div "FW: [TripID:110551] - Roadbook - Fantastic Portugal Tour — [PERSON_NAME]!" at bounding box center [271, 162] width 142 height 37
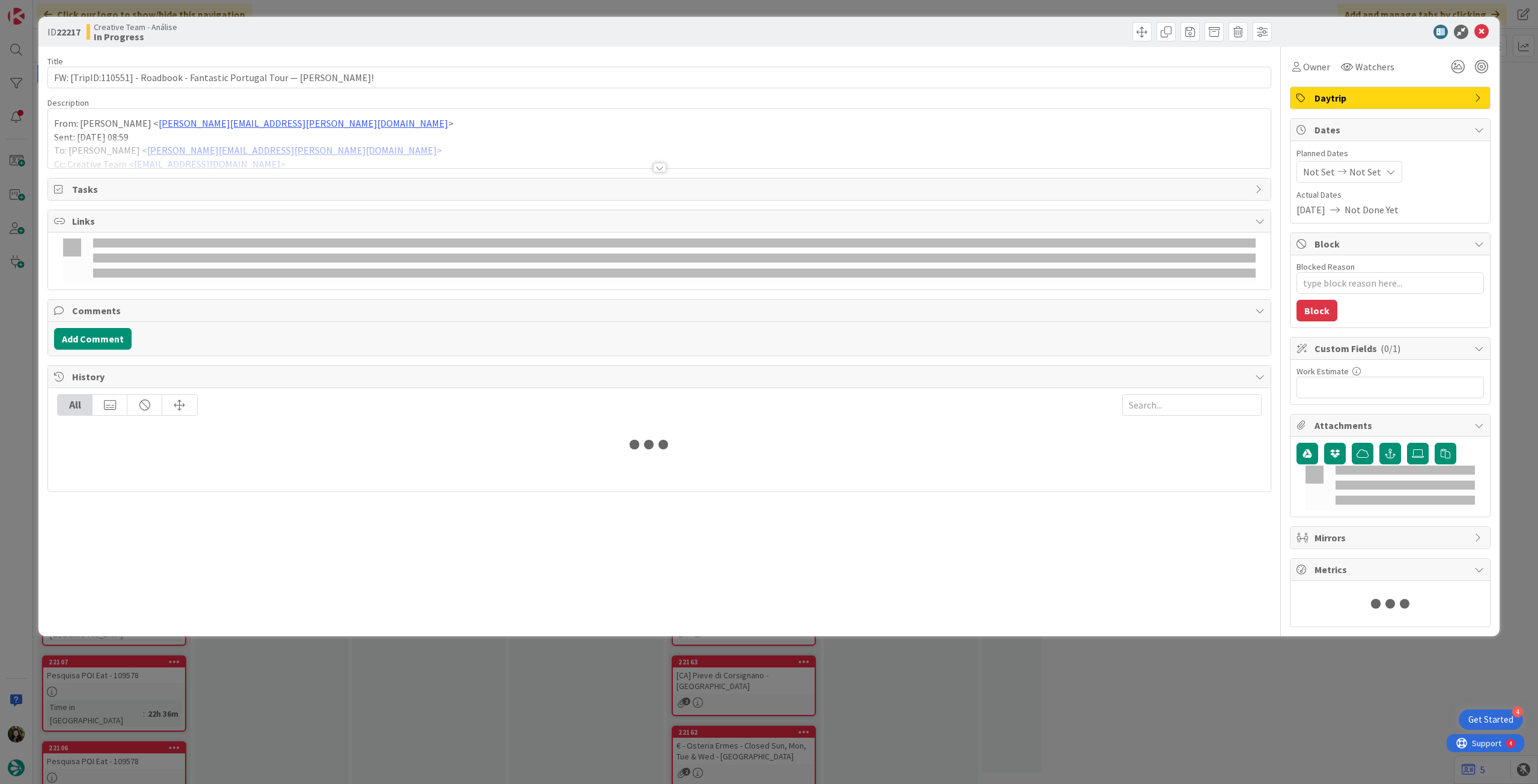
click at [260, 157] on div at bounding box center [659, 153] width 1223 height 31
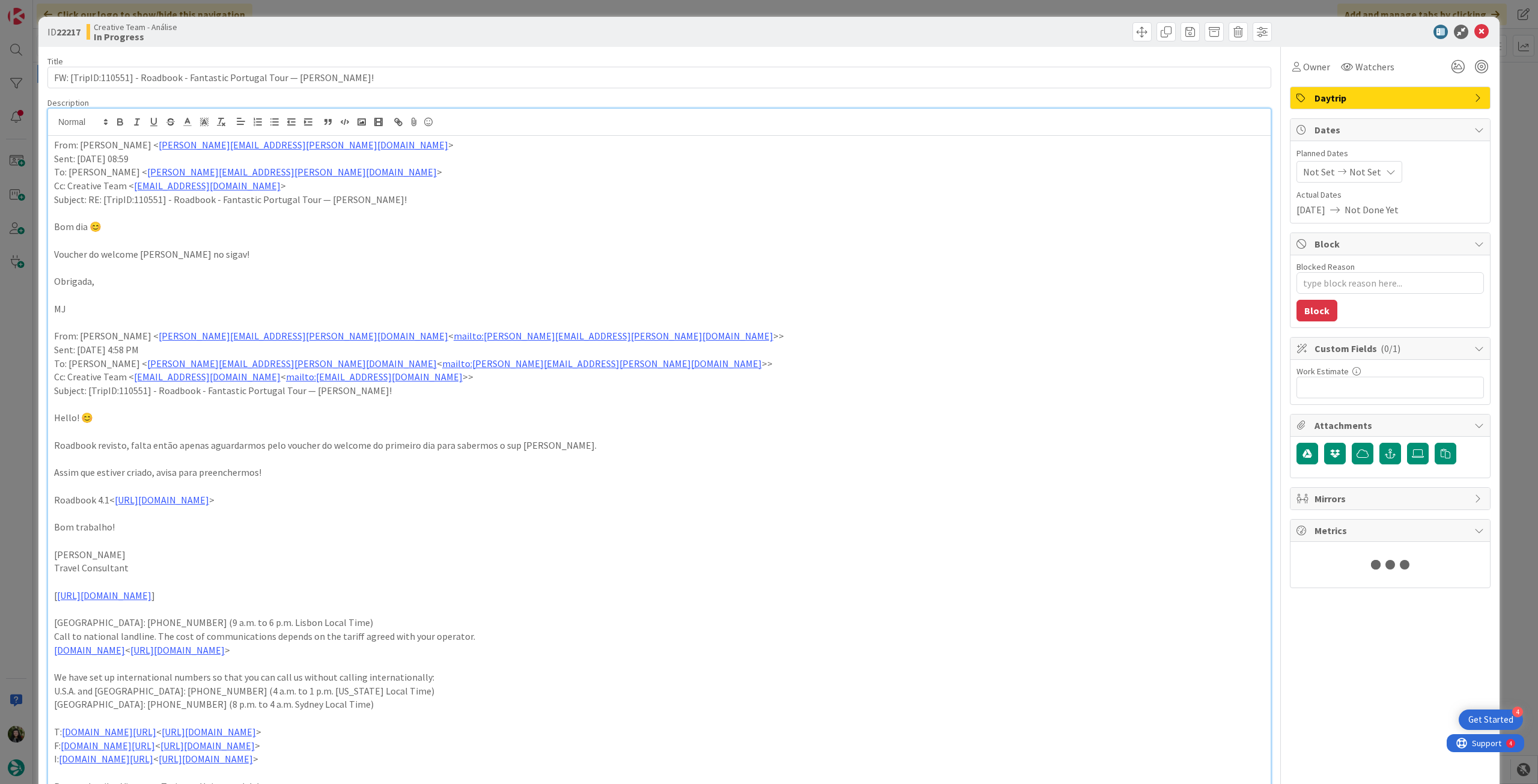
type textarea "x"
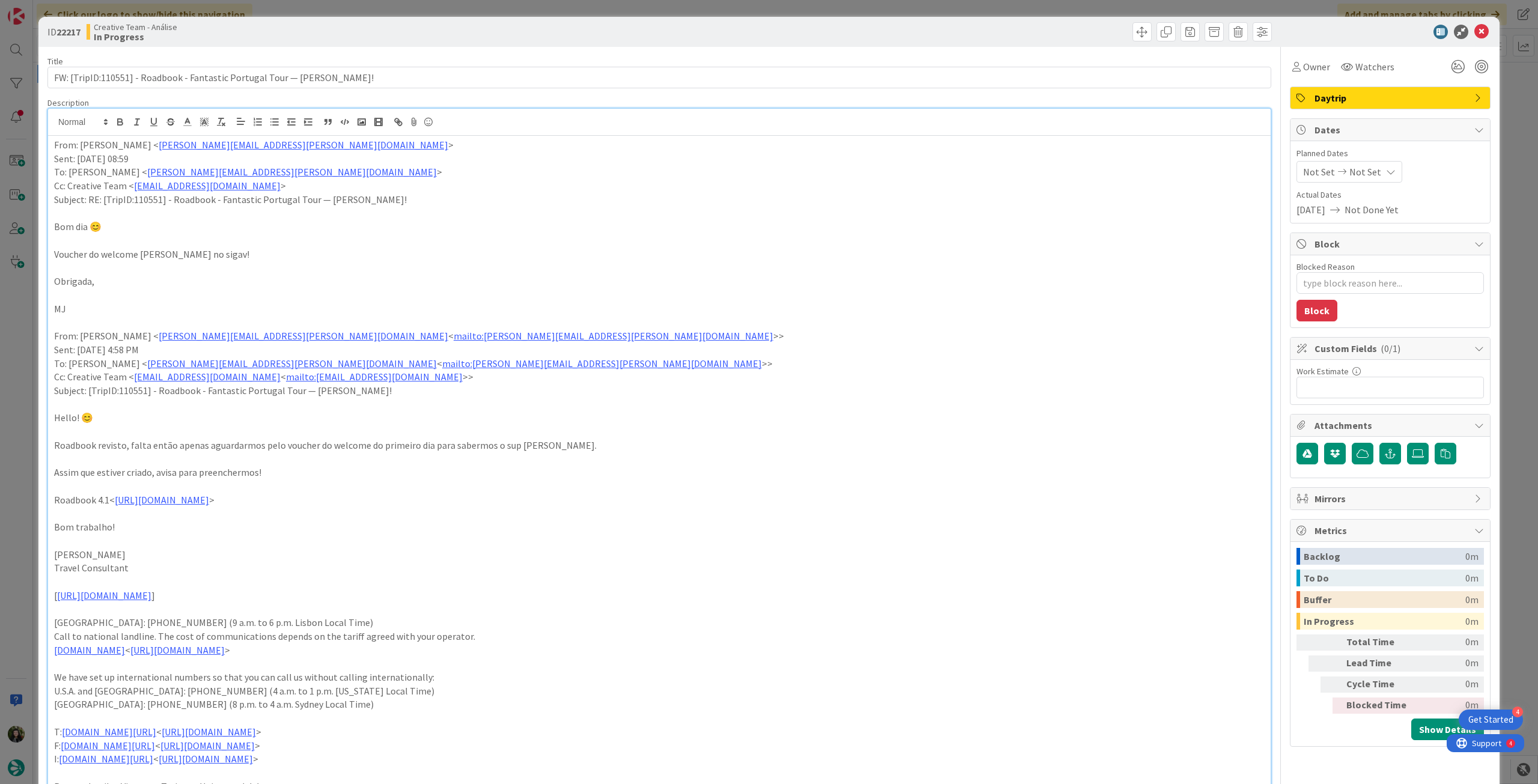
click at [1372, 163] on div "Not Set Not Set" at bounding box center [1349, 172] width 106 height 22
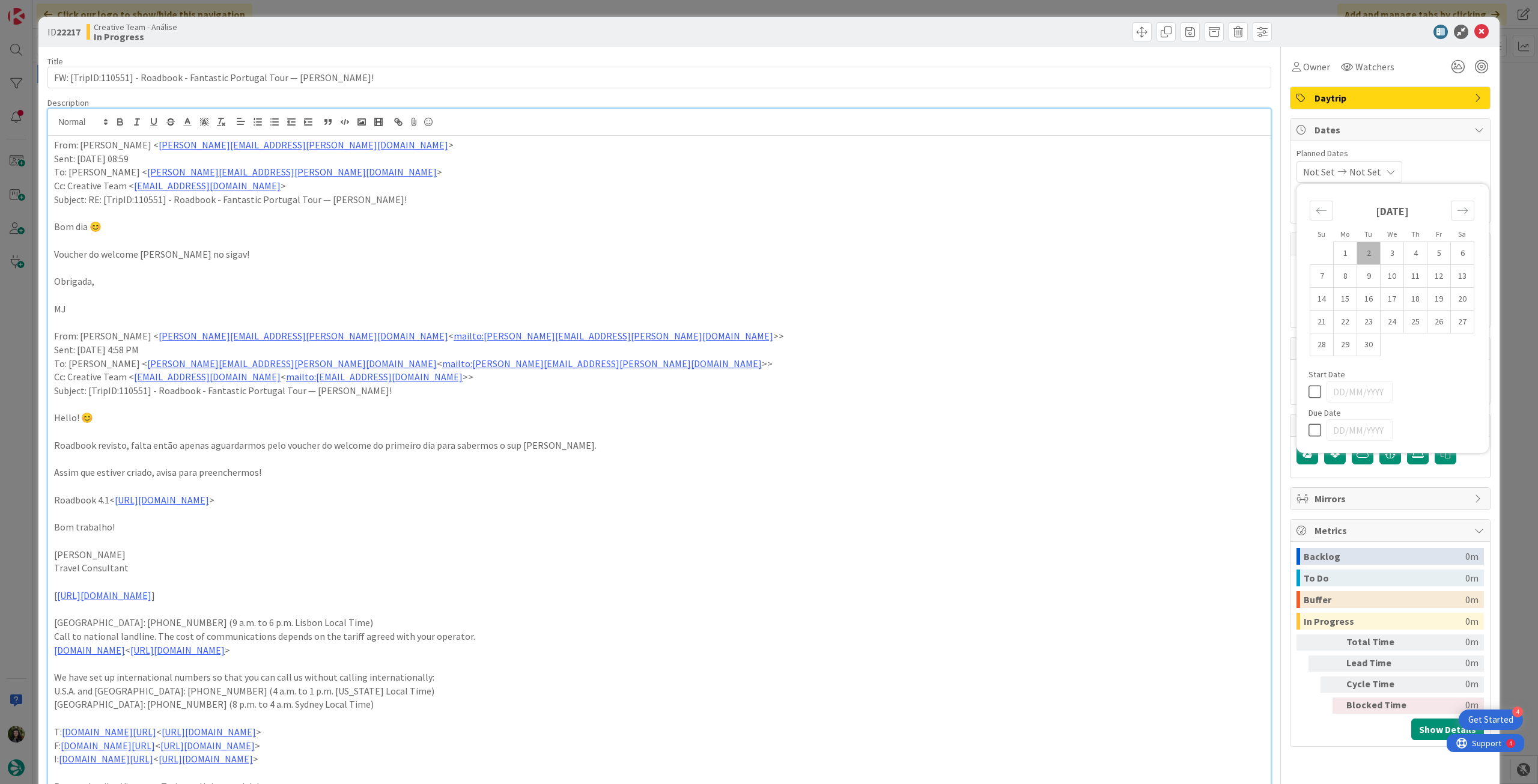
click at [1308, 434] on icon at bounding box center [1317, 430] width 18 height 15
type input "[DATE]"
click at [54, 146] on p "From: Maria Henriques < maria.henriques@tourtailors.com >" at bounding box center [659, 145] width 1211 height 14
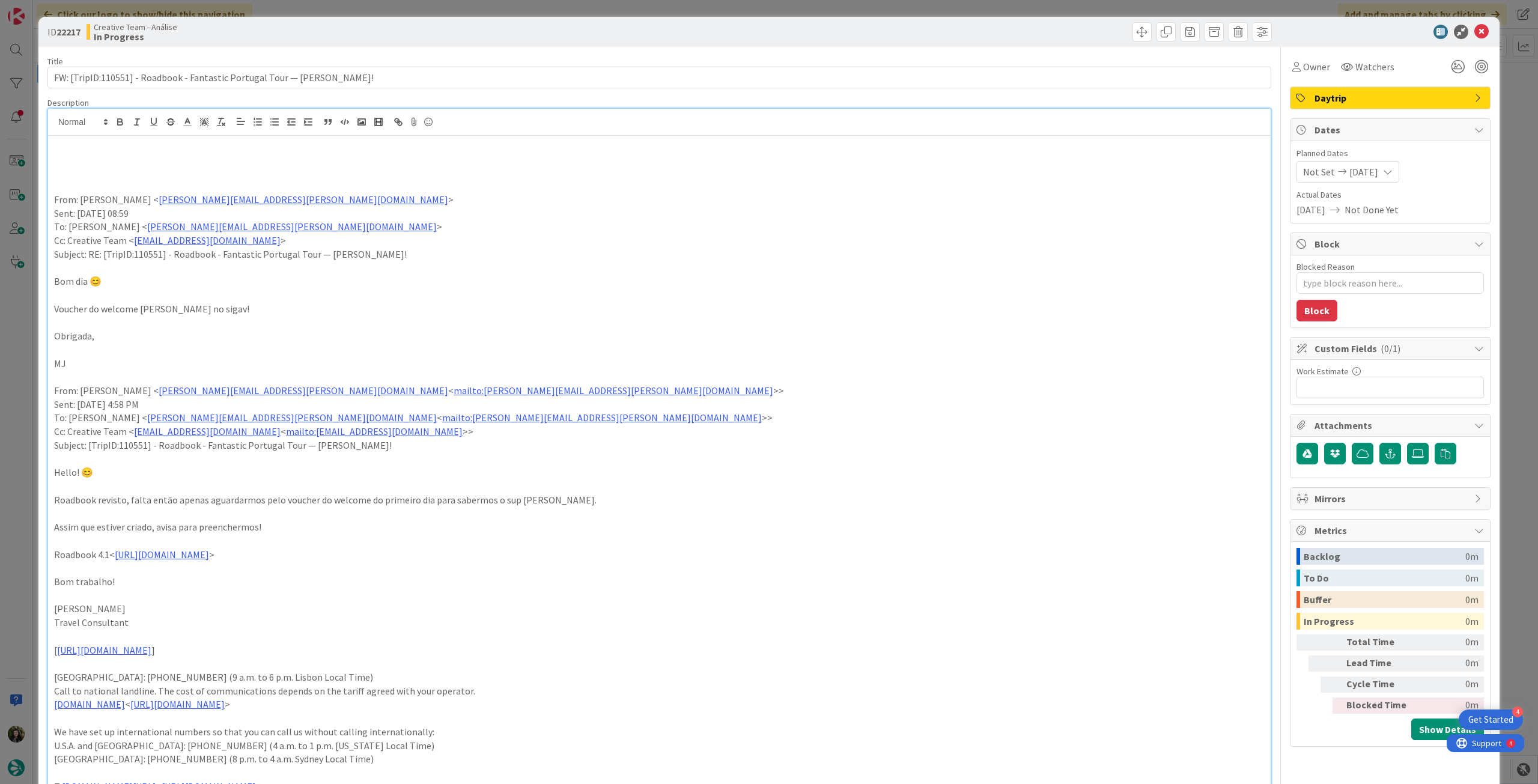
click at [91, 157] on p at bounding box center [659, 159] width 1211 height 14
type textarea "x"
click at [110, 152] on p "ja foi revisto, preencher apenas o que está em falta" at bounding box center [659, 159] width 1211 height 14
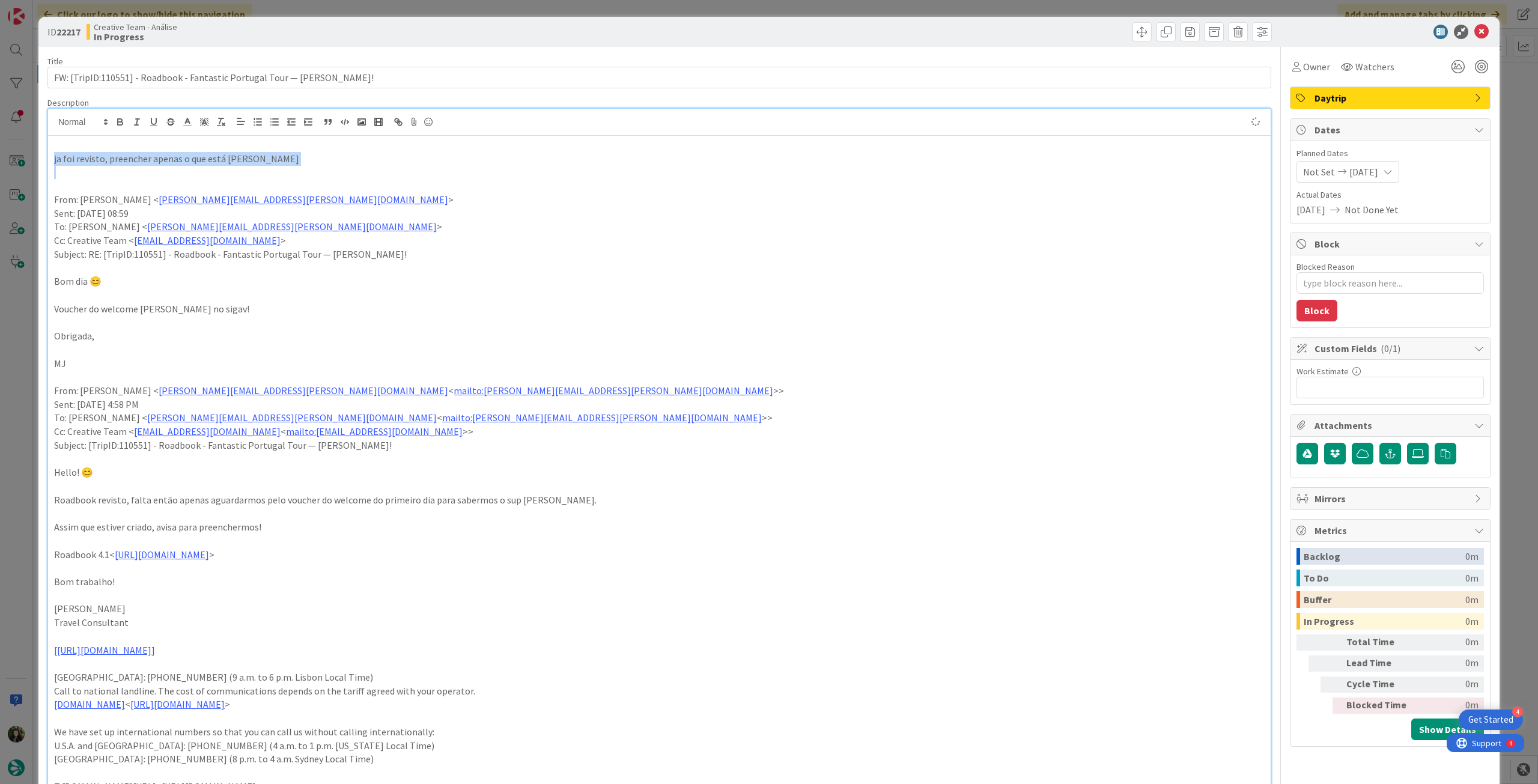
click at [118, 129] on div at bounding box center [659, 122] width 1223 height 27
click at [123, 126] on icon "button" at bounding box center [120, 122] width 11 height 11
click at [767, 239] on p "Cc: Creative Team < product@tourtailors.com >" at bounding box center [659, 240] width 1211 height 14
click at [1475, 33] on icon at bounding box center [1482, 32] width 15 height 15
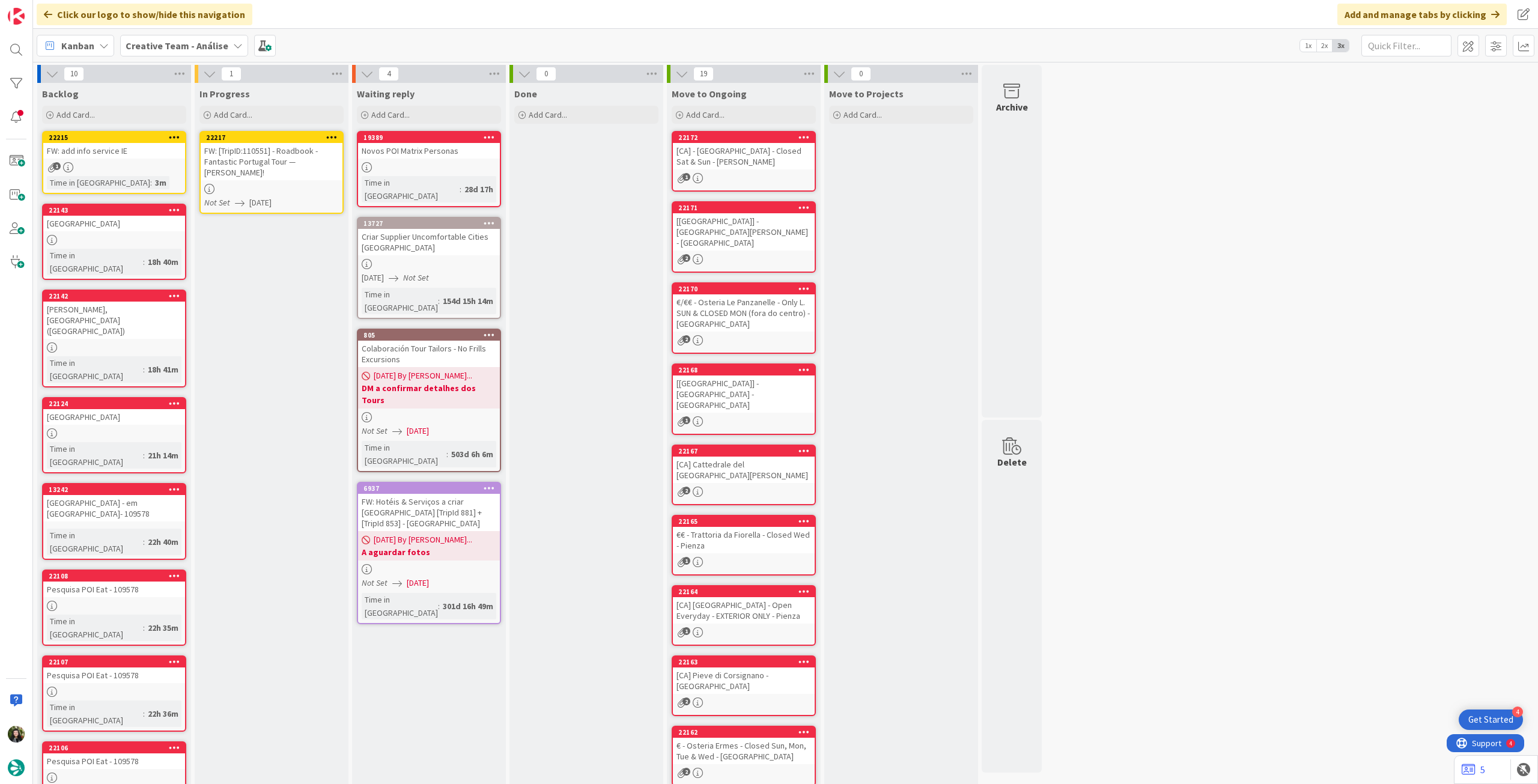
click at [339, 135] on div at bounding box center [331, 137] width 22 height 8
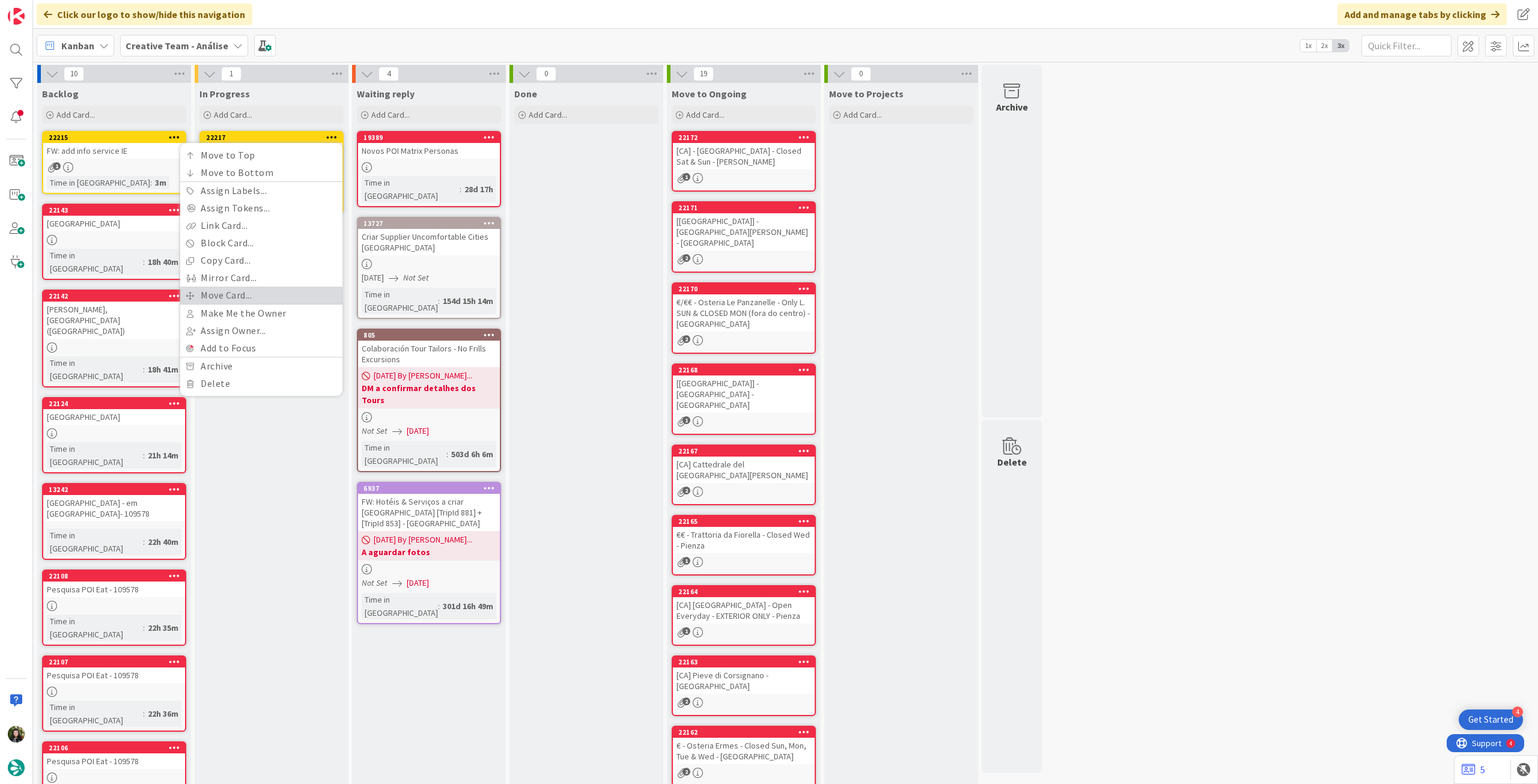
click at [246, 299] on link "Move Card..." at bounding box center [261, 295] width 163 height 18
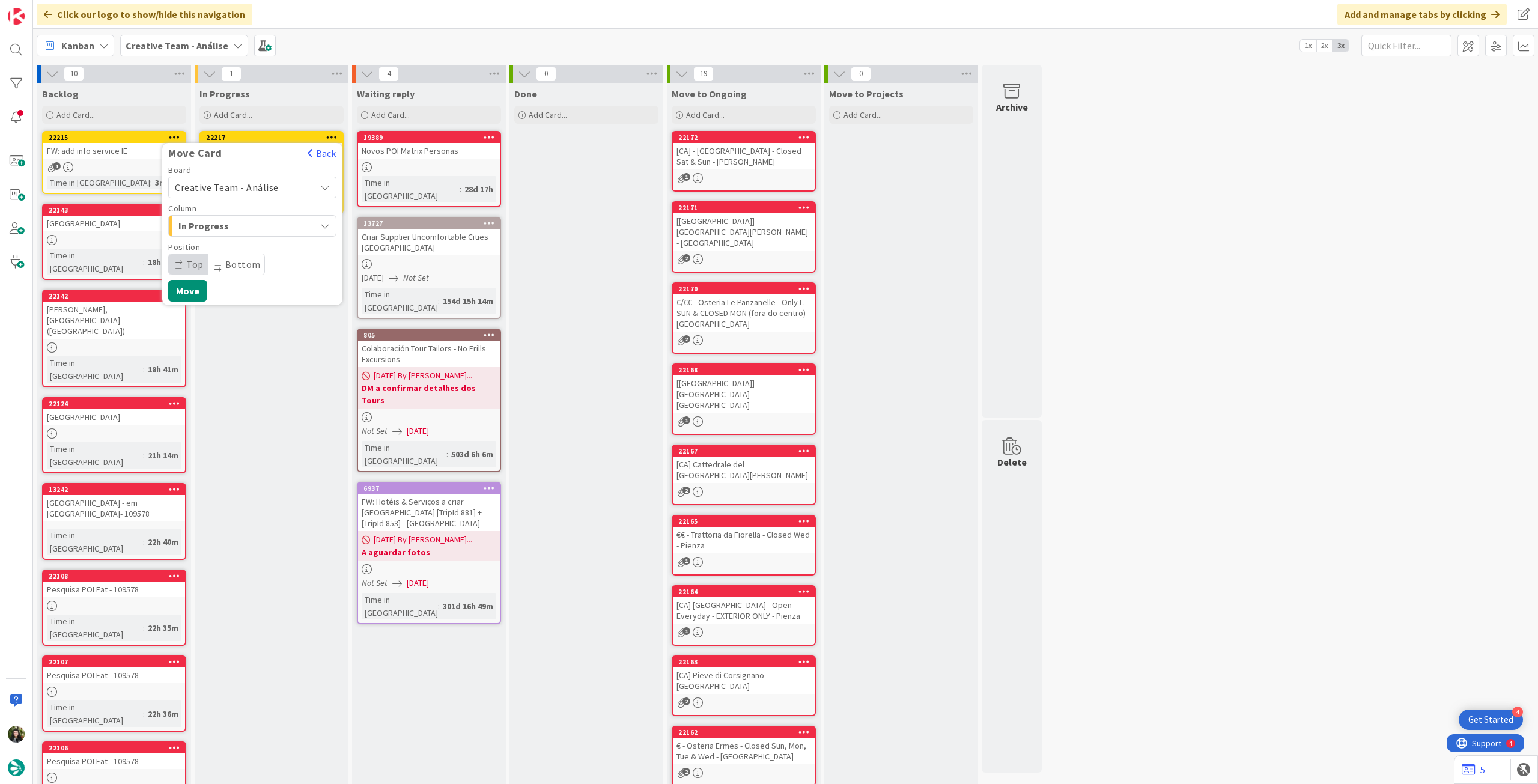
click at [246, 200] on div "Board Creative Team - Análise Column In Progress Position Top Bottom" at bounding box center [252, 220] width 168 height 109
click at [249, 189] on span "Creative Team - Análise" at bounding box center [227, 188] width 104 height 12
click at [239, 237] on span "Creative Team" at bounding box center [260, 243] width 139 height 18
click at [234, 263] on span "Daytrip" at bounding box center [252, 264] width 116 height 17
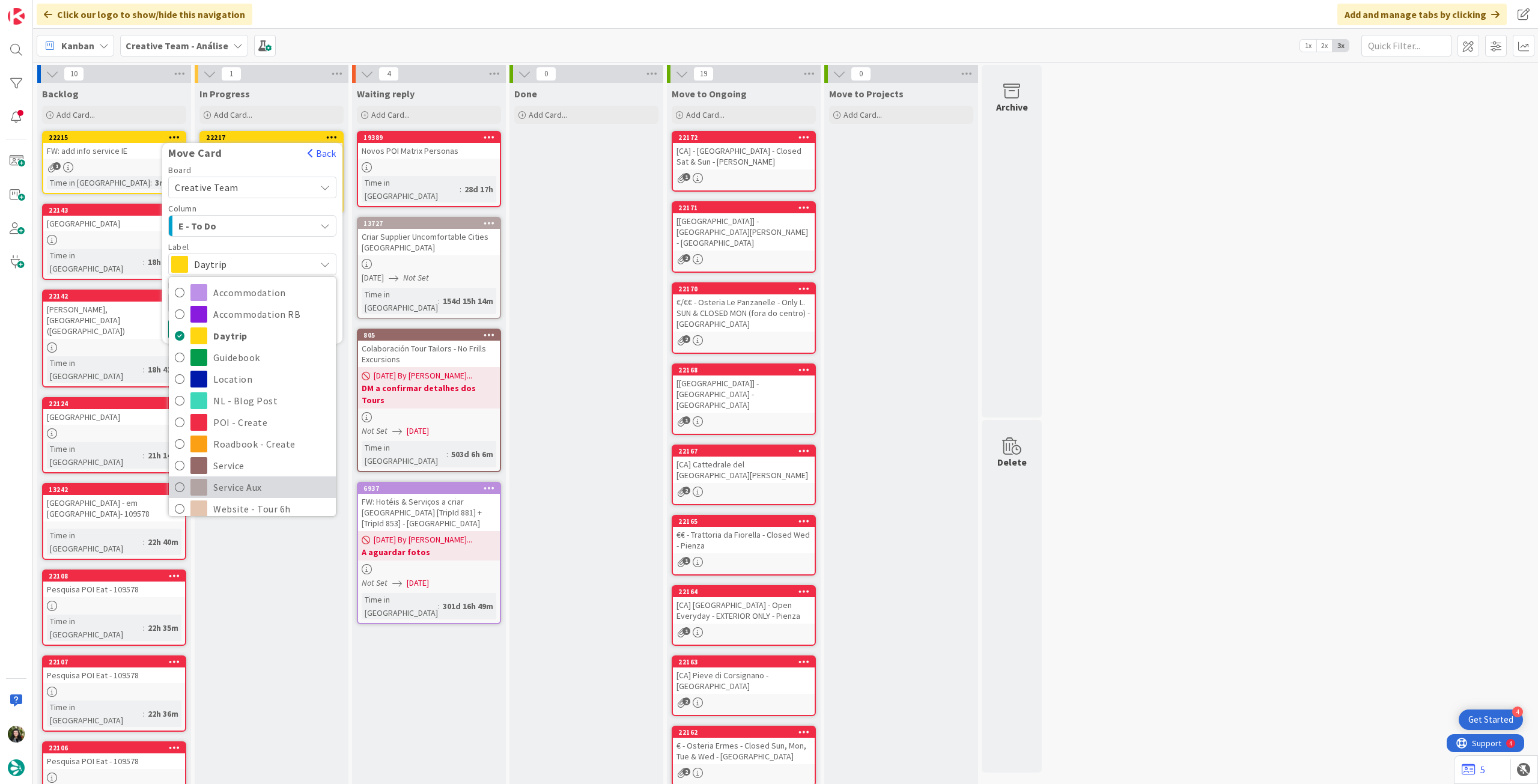
click at [239, 482] on span "Service Aux" at bounding box center [271, 487] width 116 height 18
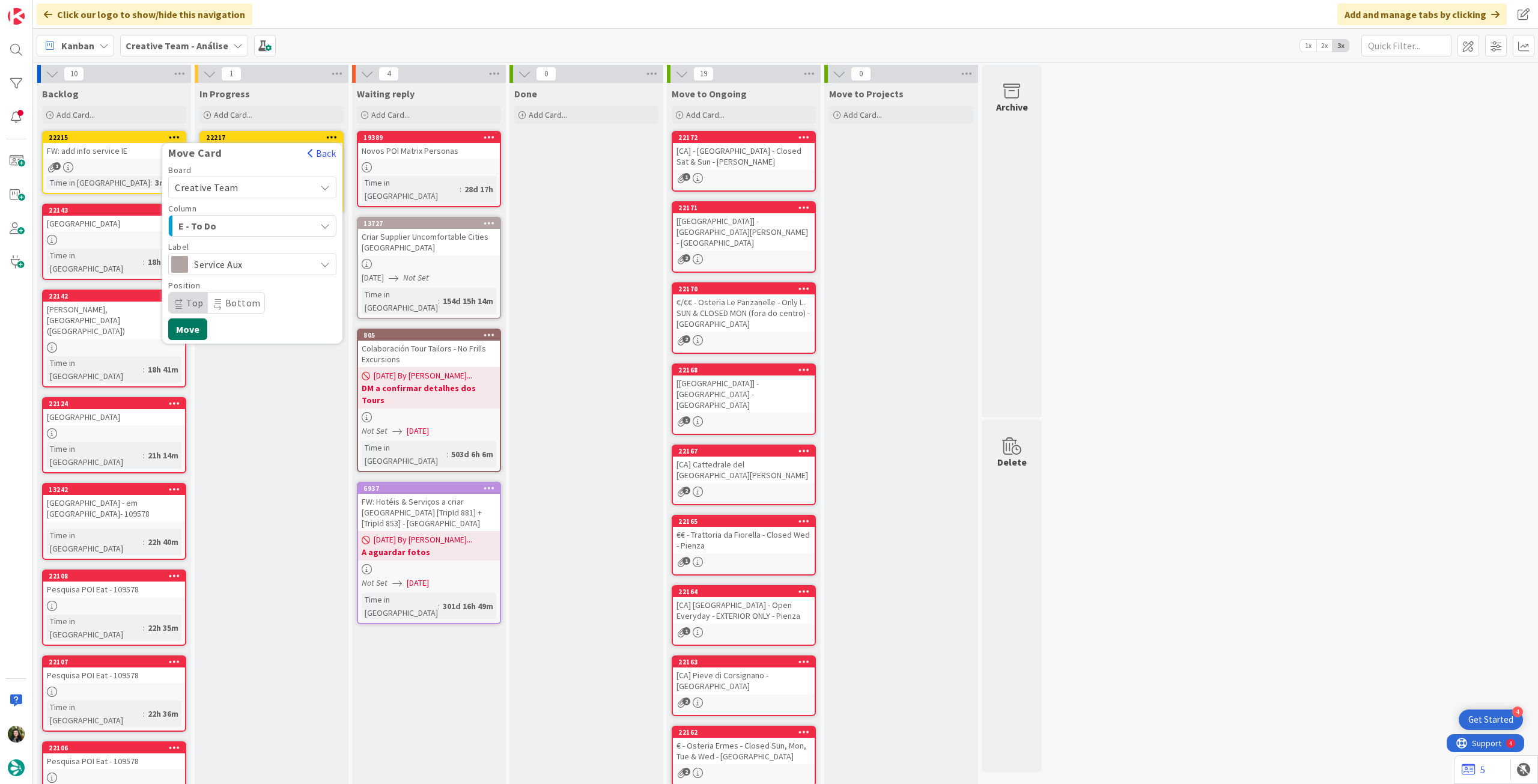
click at [192, 329] on button "Move" at bounding box center [187, 329] width 39 height 22
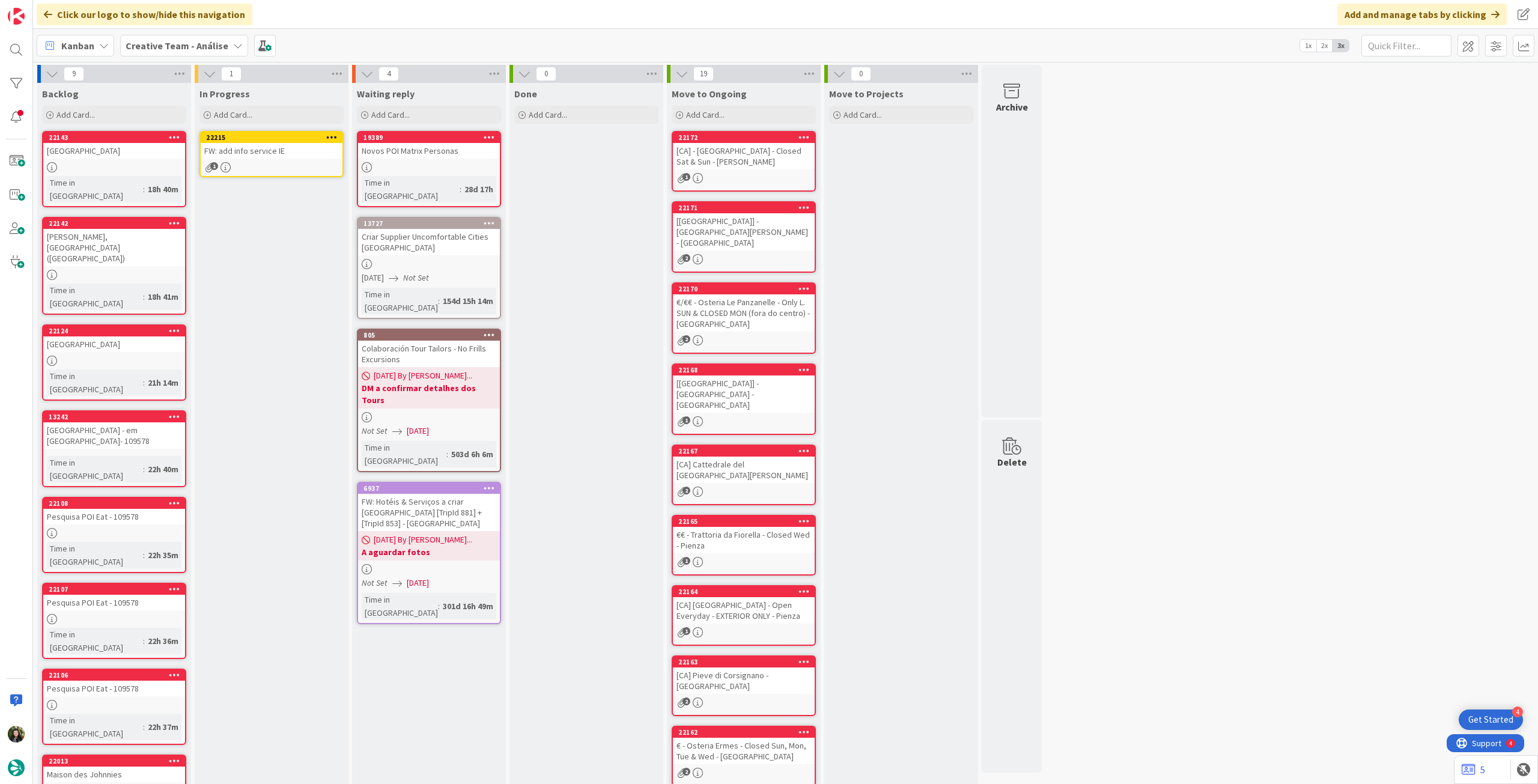
click at [274, 163] on div "1" at bounding box center [271, 167] width 142 height 10
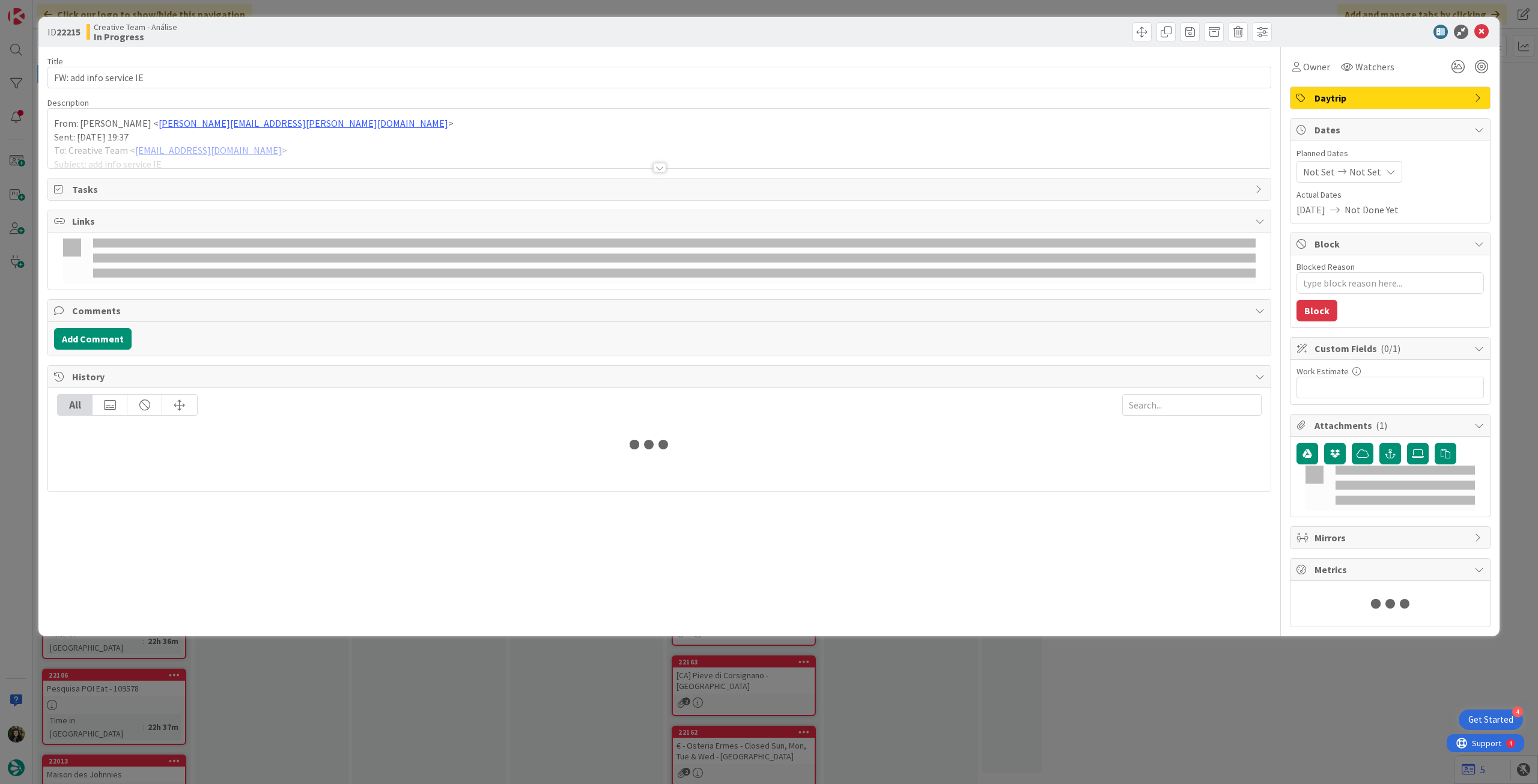
click at [275, 156] on div at bounding box center [659, 153] width 1223 height 31
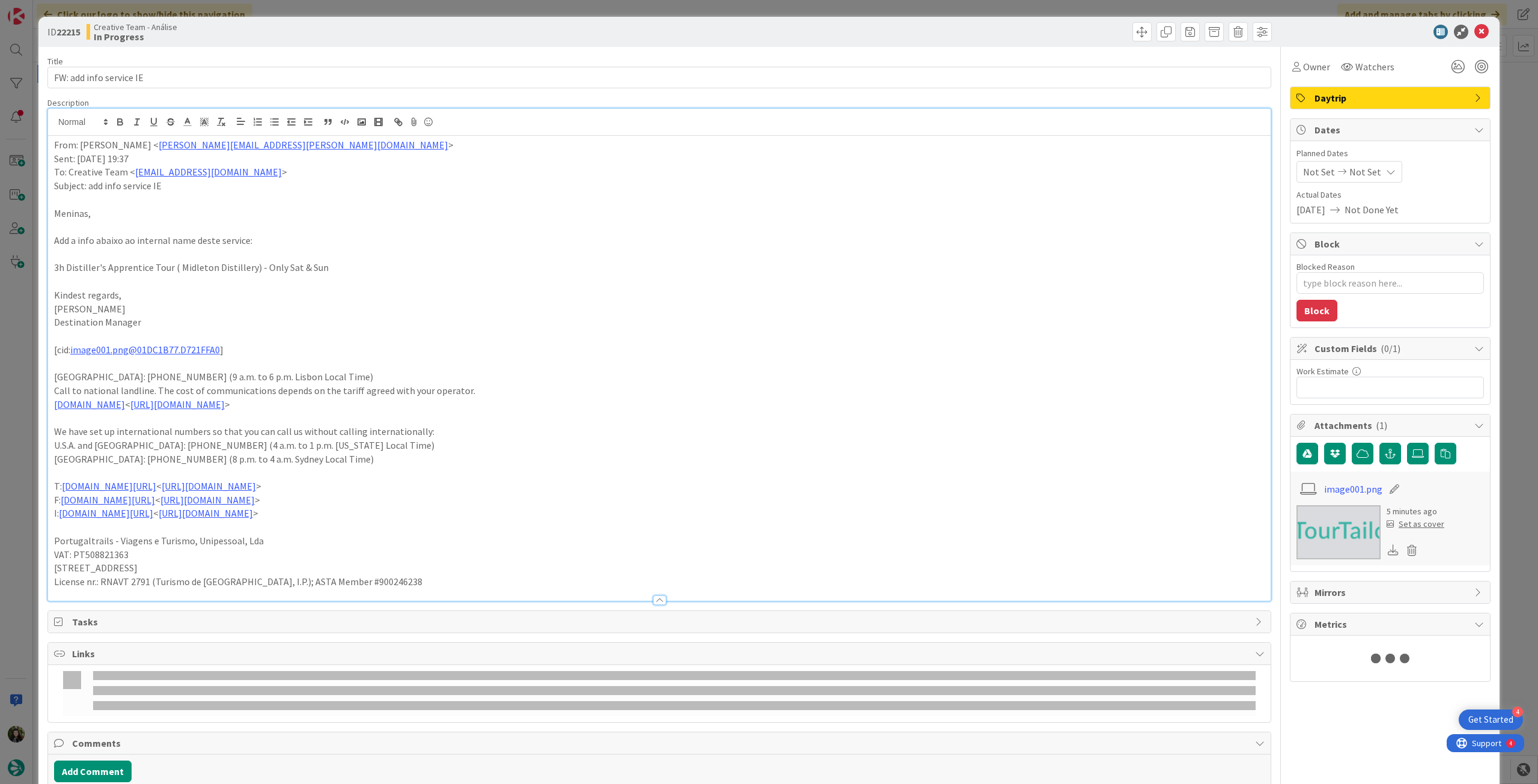
type textarea "x"
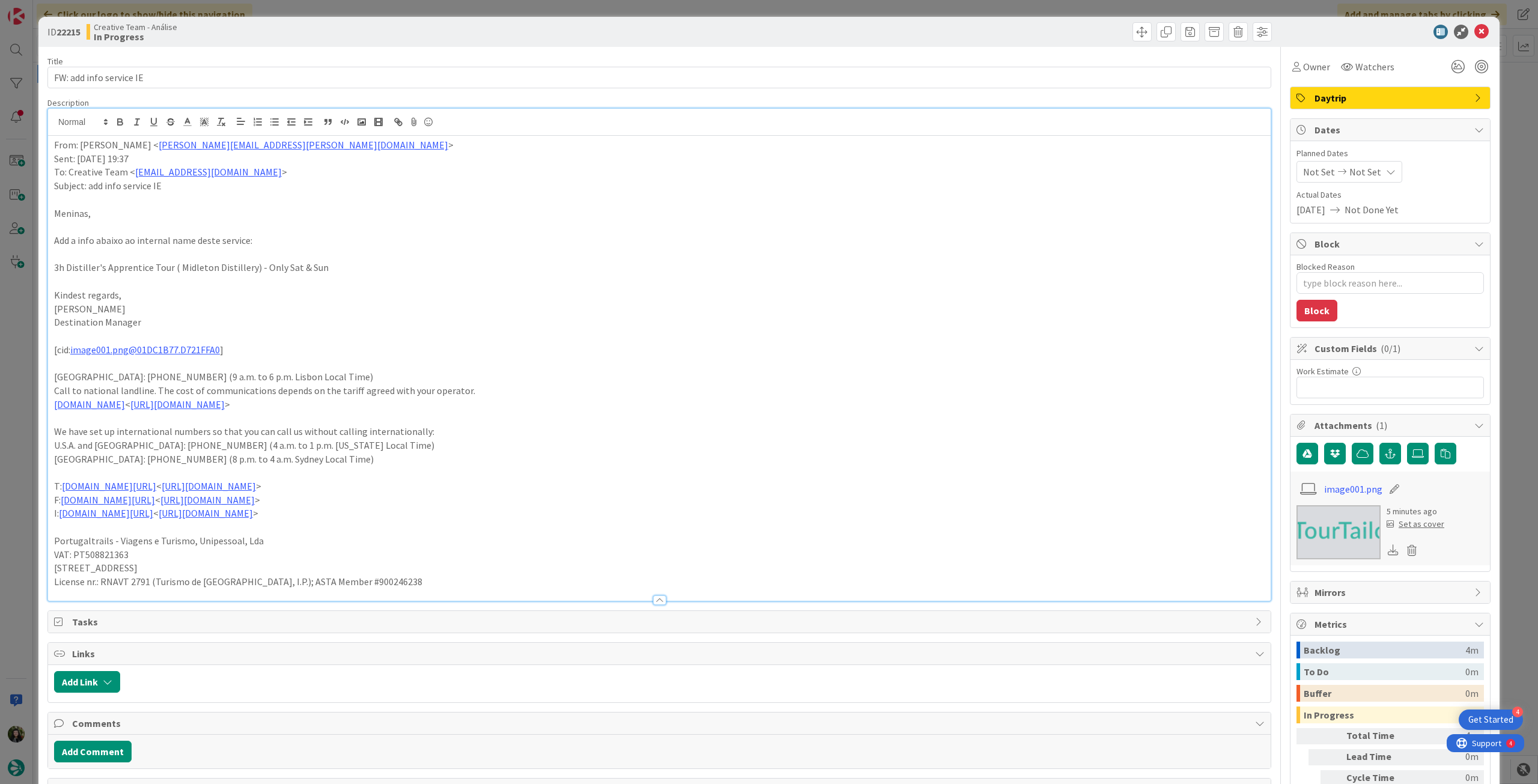
click at [1386, 167] on icon at bounding box center [1391, 172] width 9 height 9
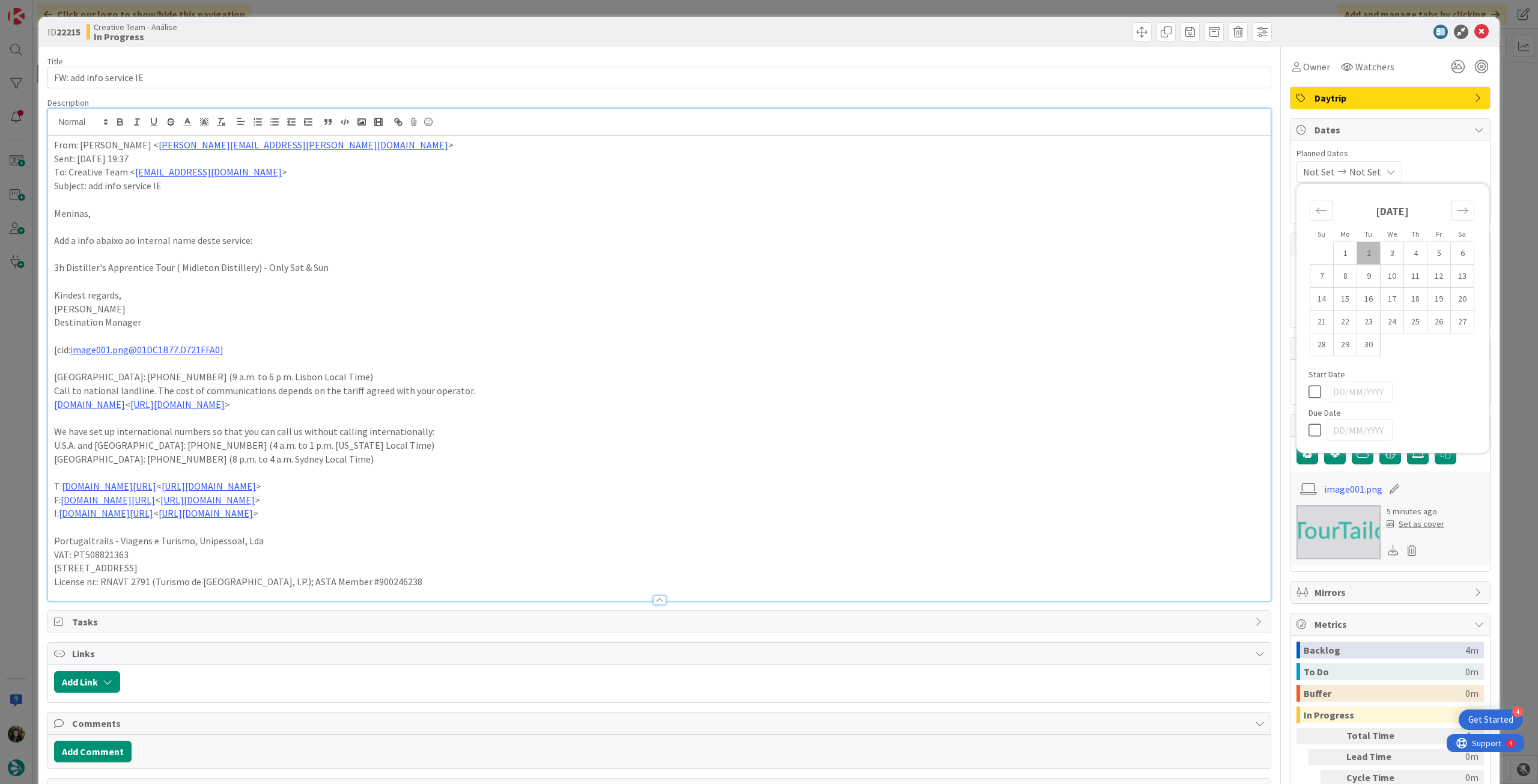
click at [1308, 424] on icon at bounding box center [1317, 430] width 18 height 15
type input "[DATE]"
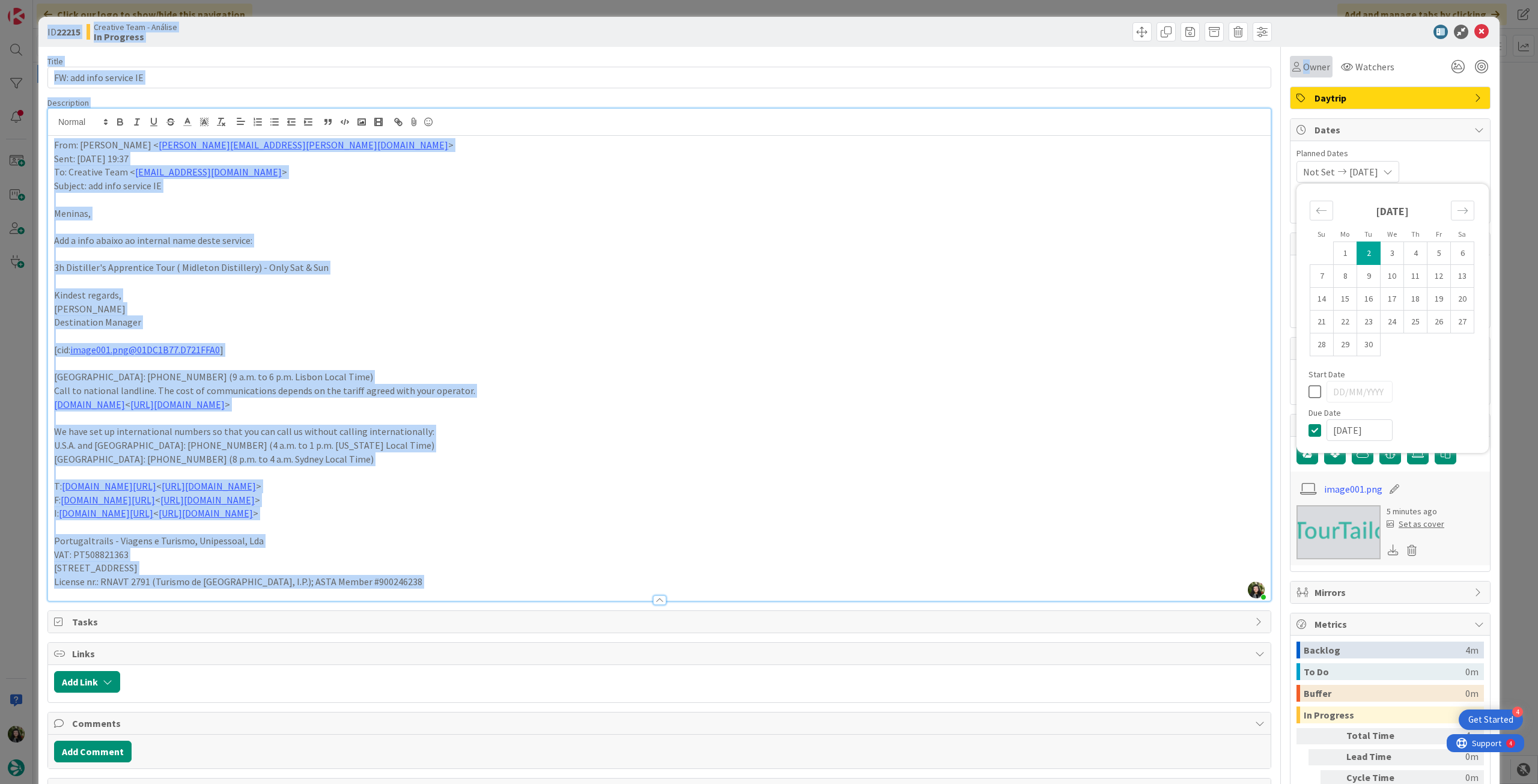
click at [1303, 61] on body "4 Get Started Click our logo to show/hide this navigation Add and manage tabs b…" at bounding box center [769, 392] width 1538 height 784
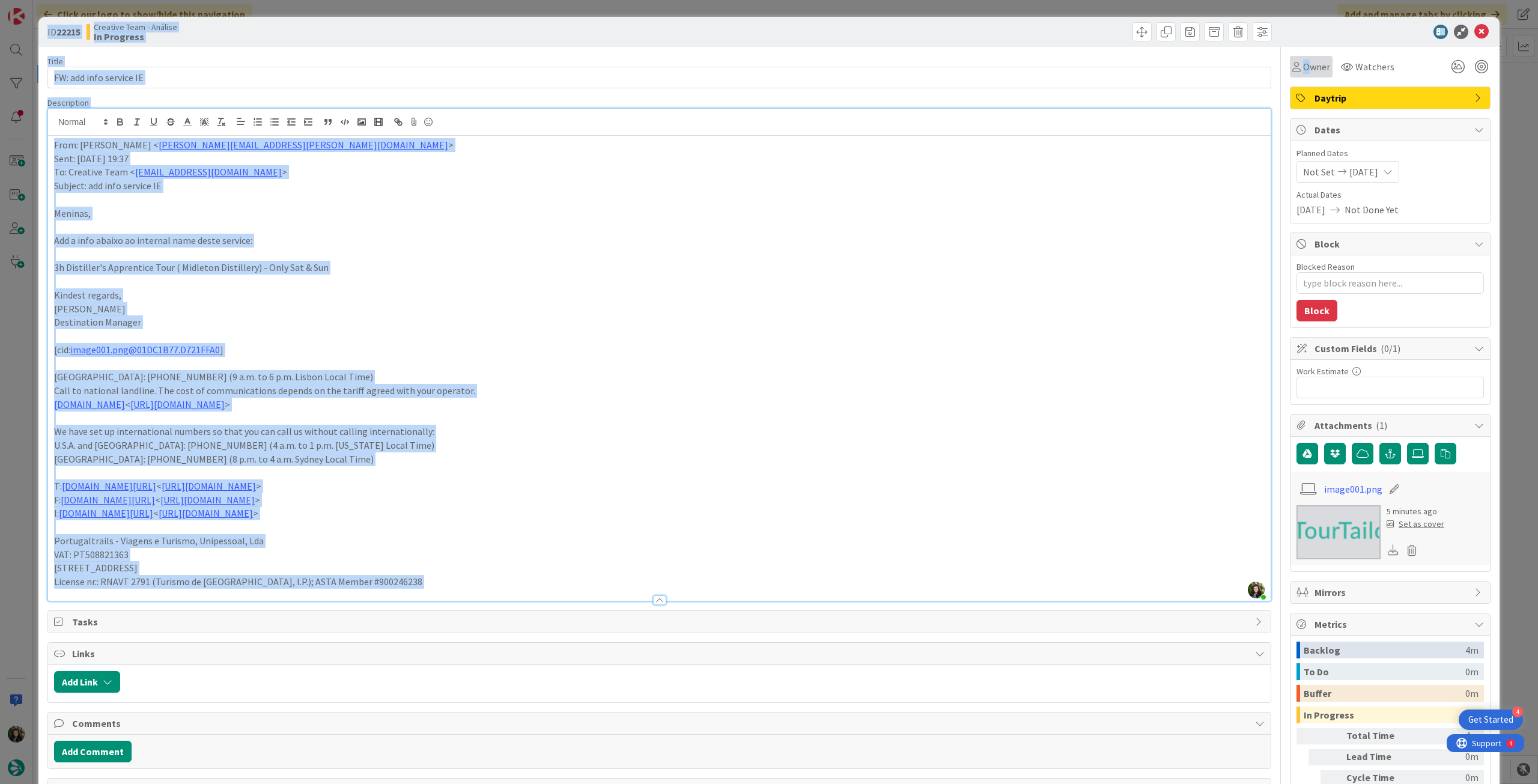
click at [1321, 58] on div "Owner" at bounding box center [1311, 67] width 42 height 22
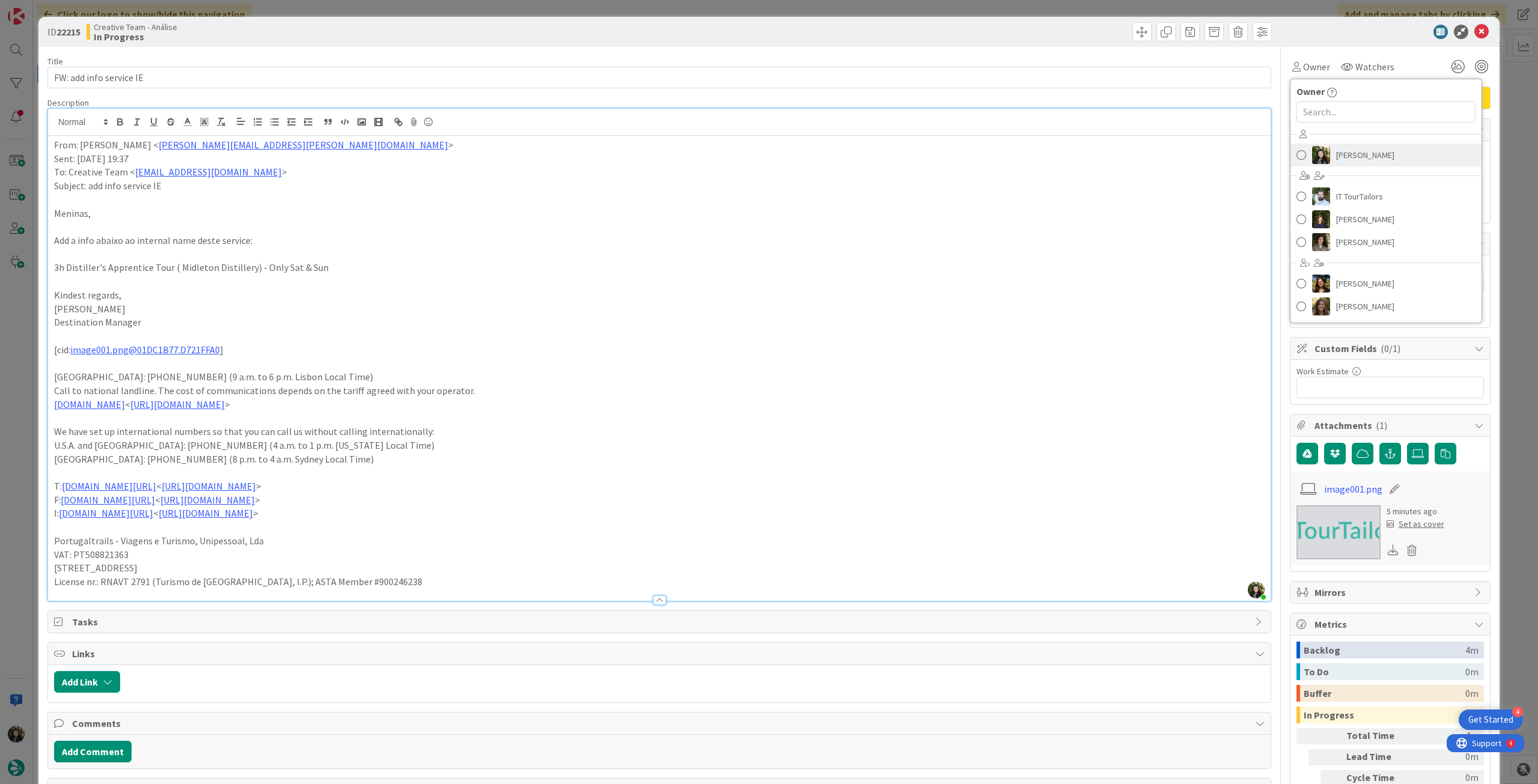
click at [1336, 152] on span "[PERSON_NAME]" at bounding box center [1365, 155] width 59 height 18
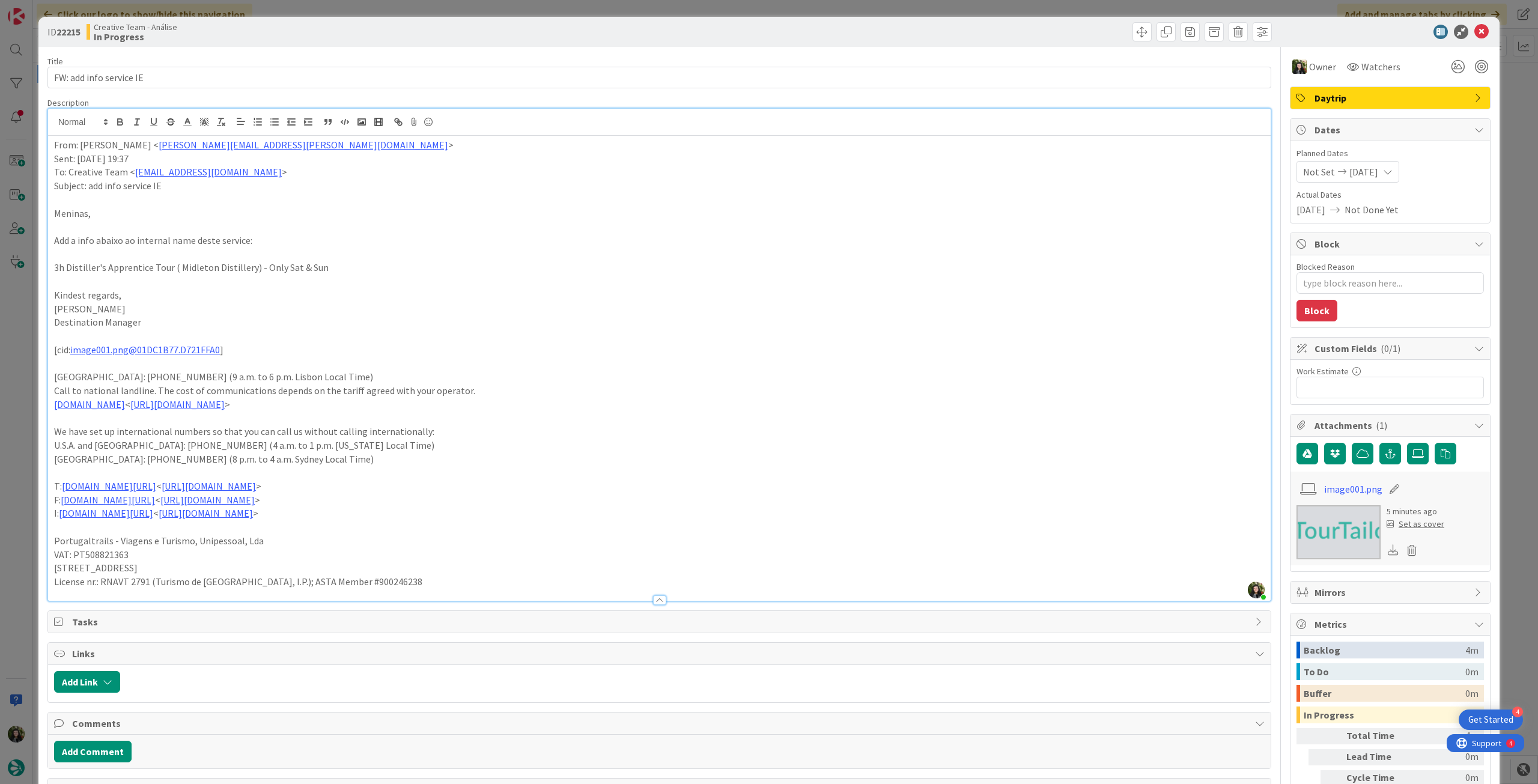
click at [1475, 33] on icon at bounding box center [1482, 32] width 15 height 15
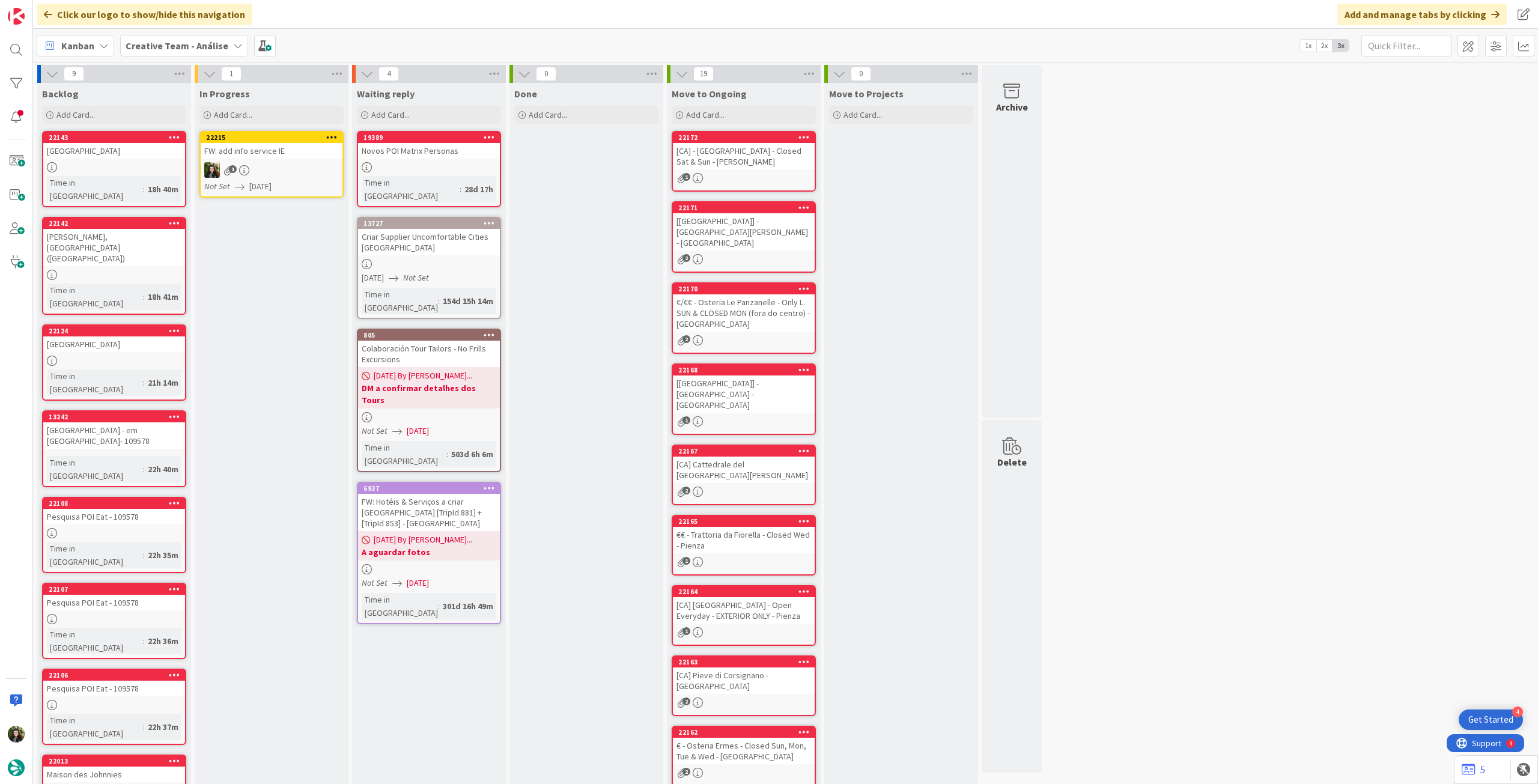
drag, startPoint x: 333, startPoint y: 132, endPoint x: 328, endPoint y: 141, distance: 10.3
click at [333, 132] on icon at bounding box center [331, 136] width 12 height 8
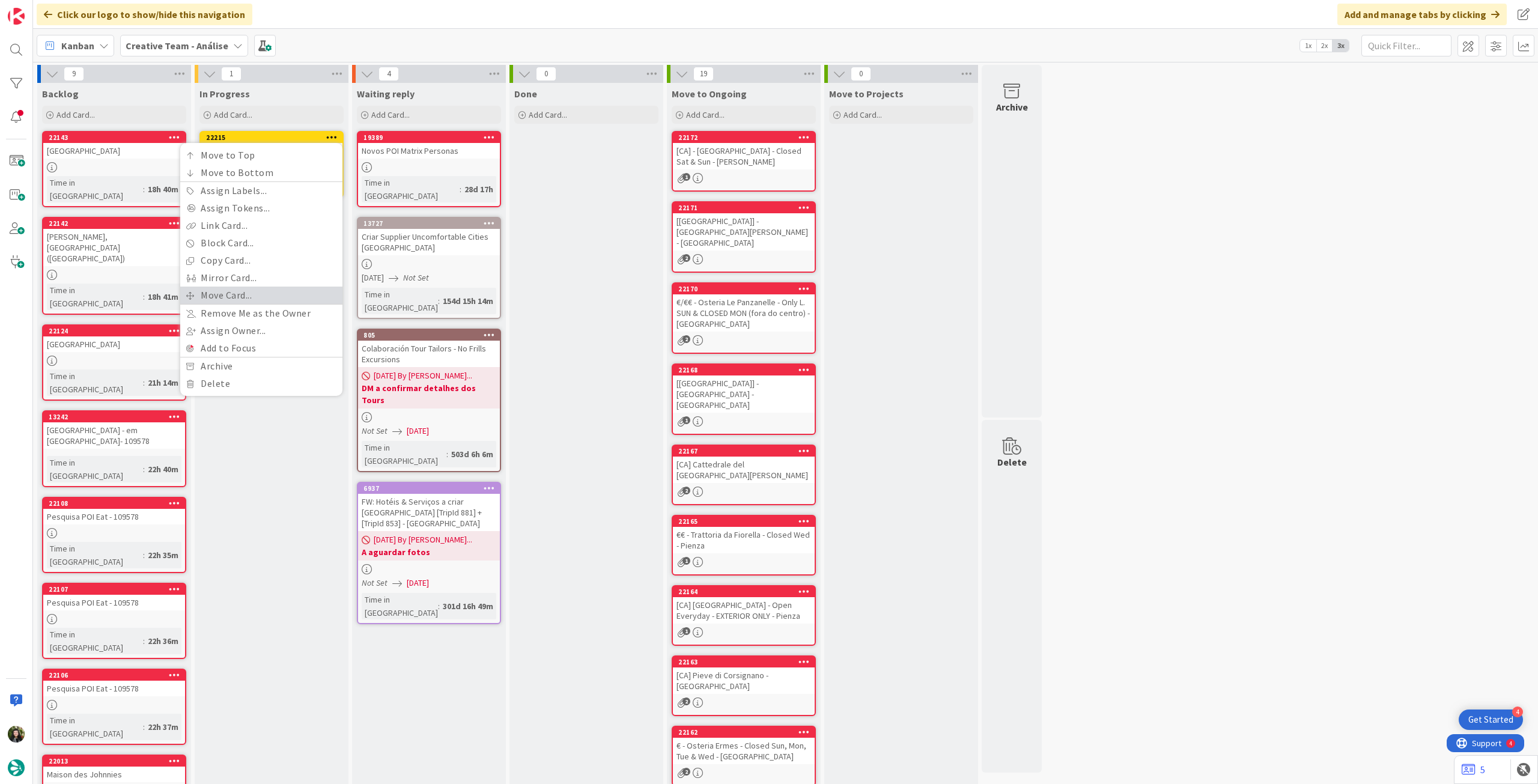
click at [274, 293] on link "Move Card..." at bounding box center [261, 295] width 163 height 18
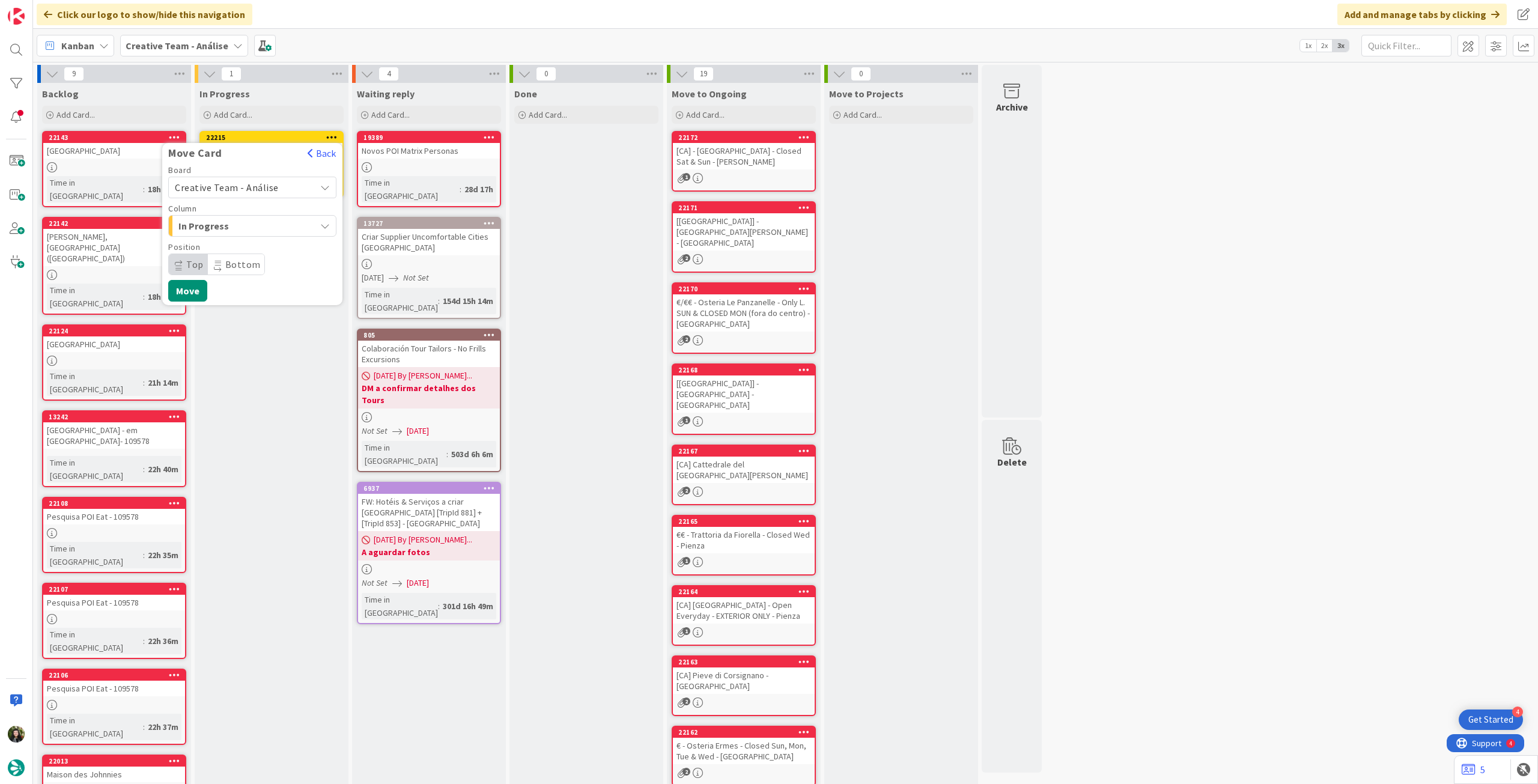
click at [260, 186] on span "Creative Team - Análise" at bounding box center [227, 188] width 104 height 12
click at [256, 247] on span "Creative Team" at bounding box center [260, 243] width 139 height 18
click at [257, 229] on span "Select a Column..." at bounding box center [220, 226] width 90 height 15
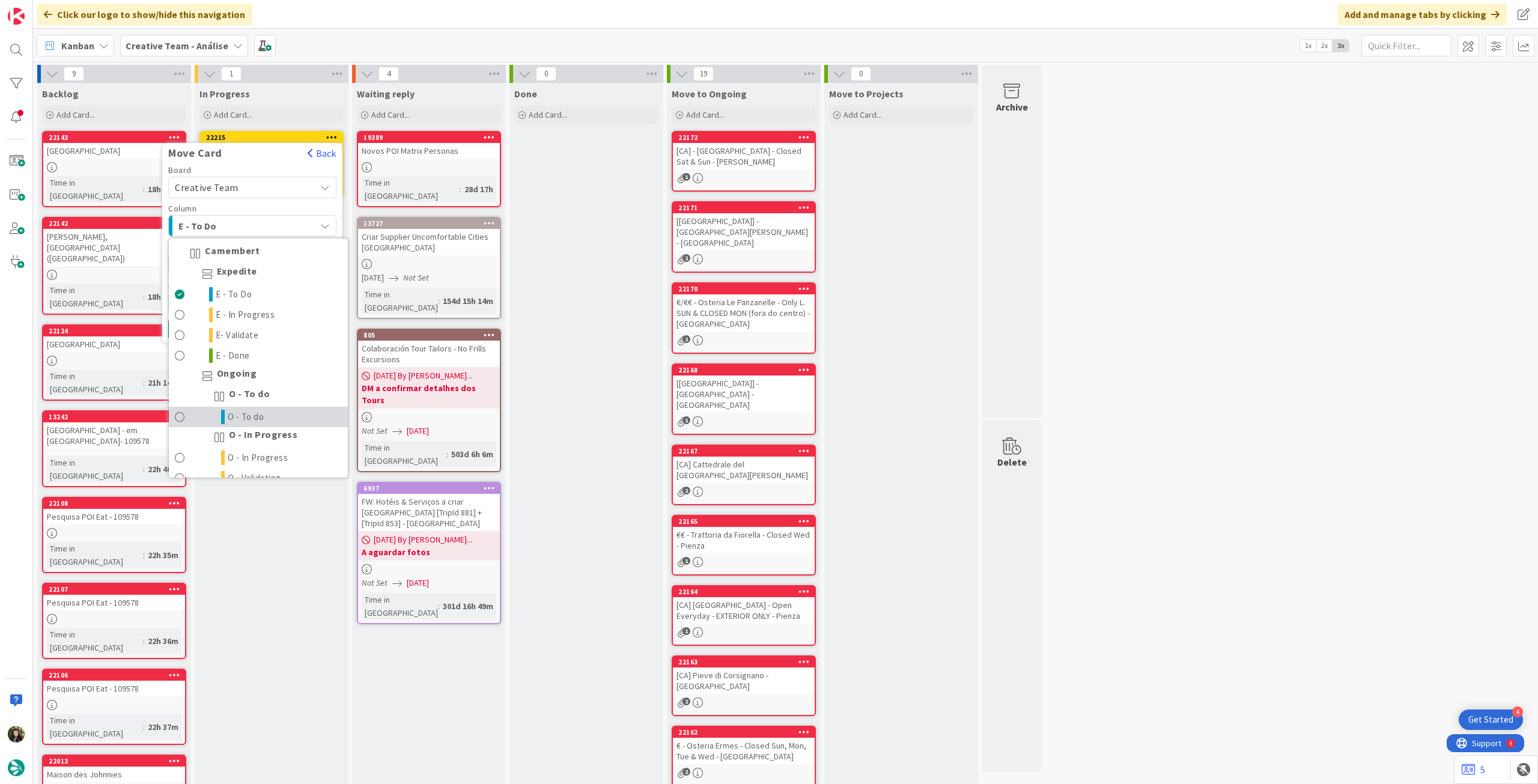
click at [257, 407] on link "O - To do" at bounding box center [258, 417] width 179 height 21
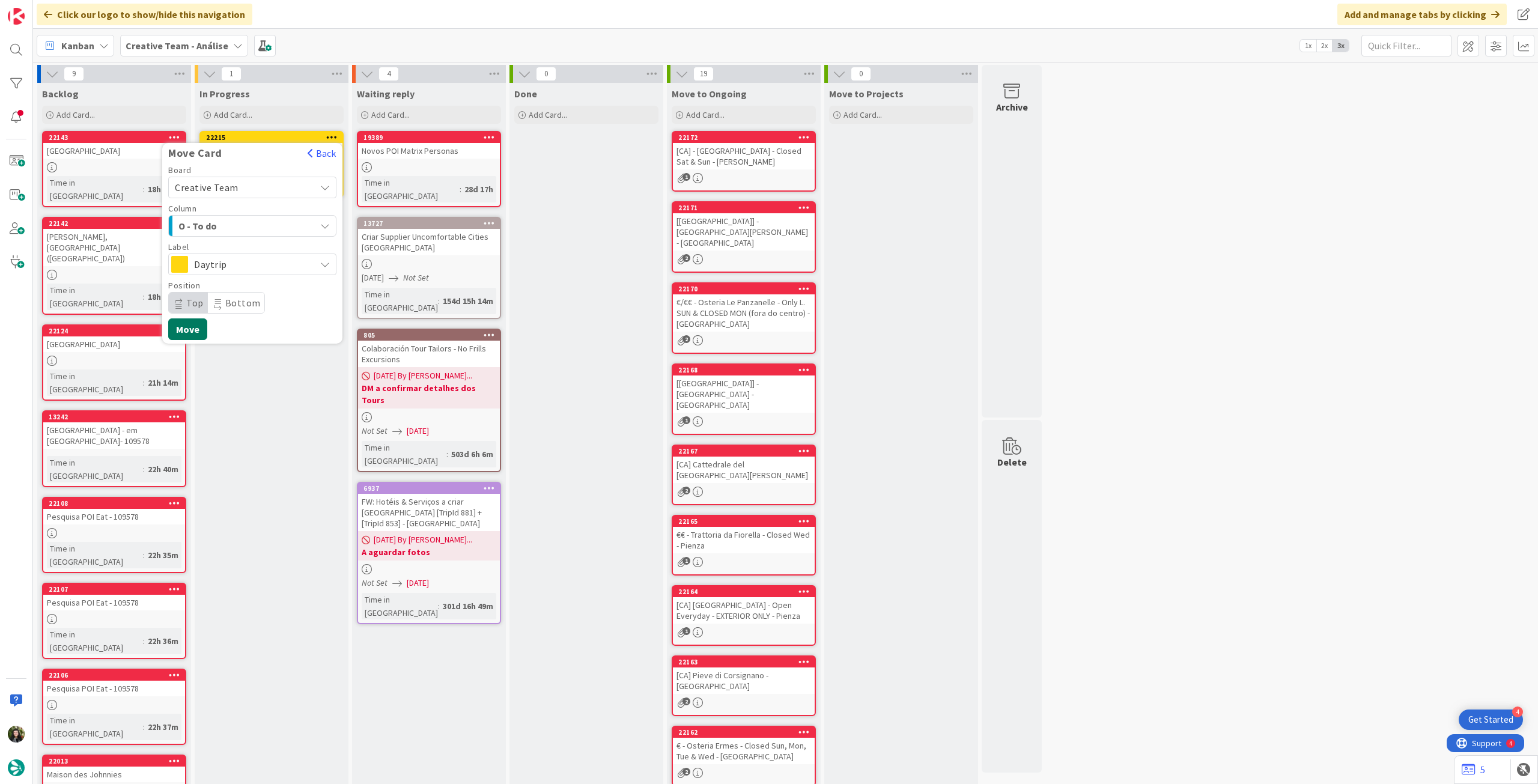
click at [191, 326] on button "Move" at bounding box center [187, 329] width 39 height 22
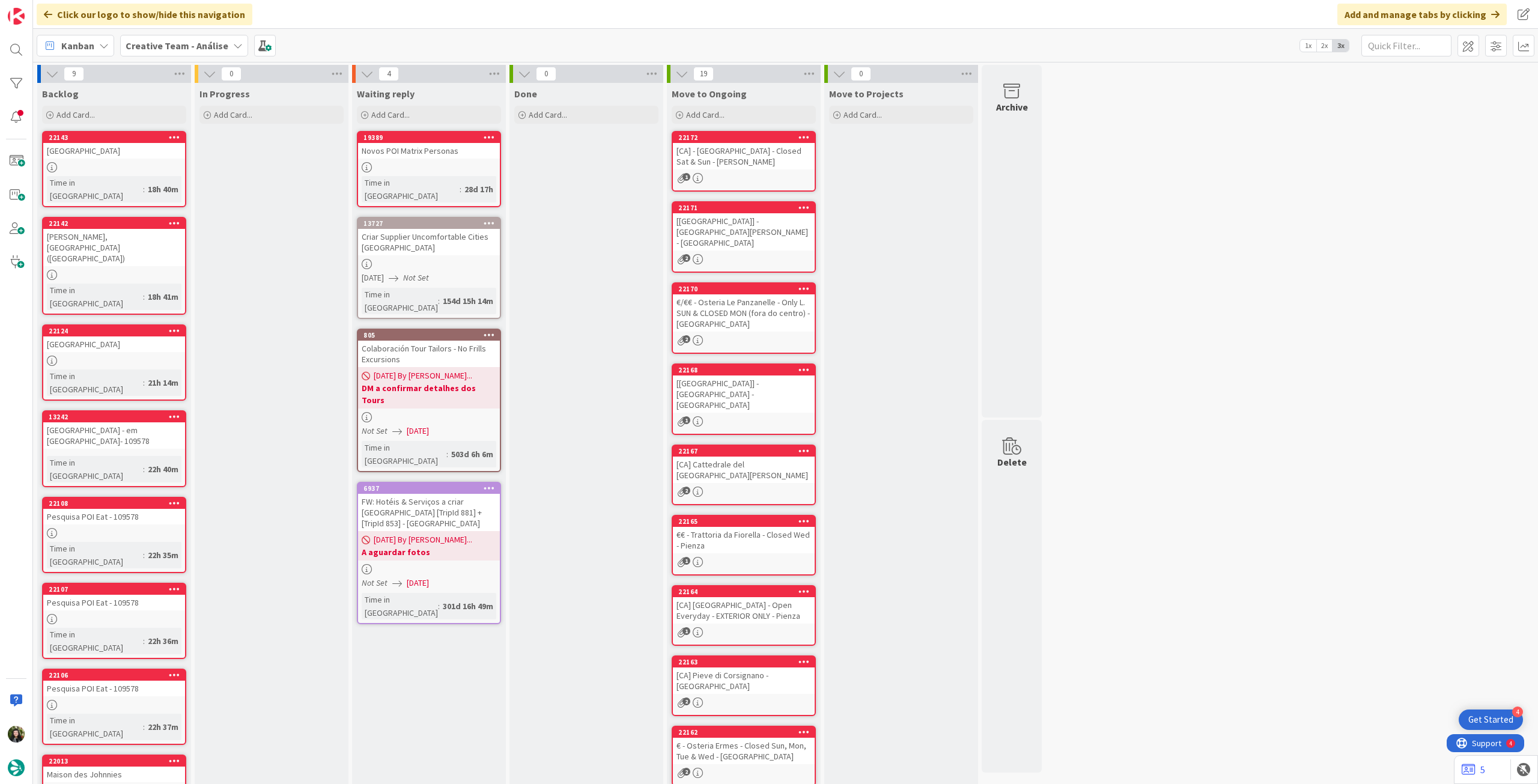
click at [177, 44] on b "Creative Team - Análise" at bounding box center [176, 45] width 102 height 12
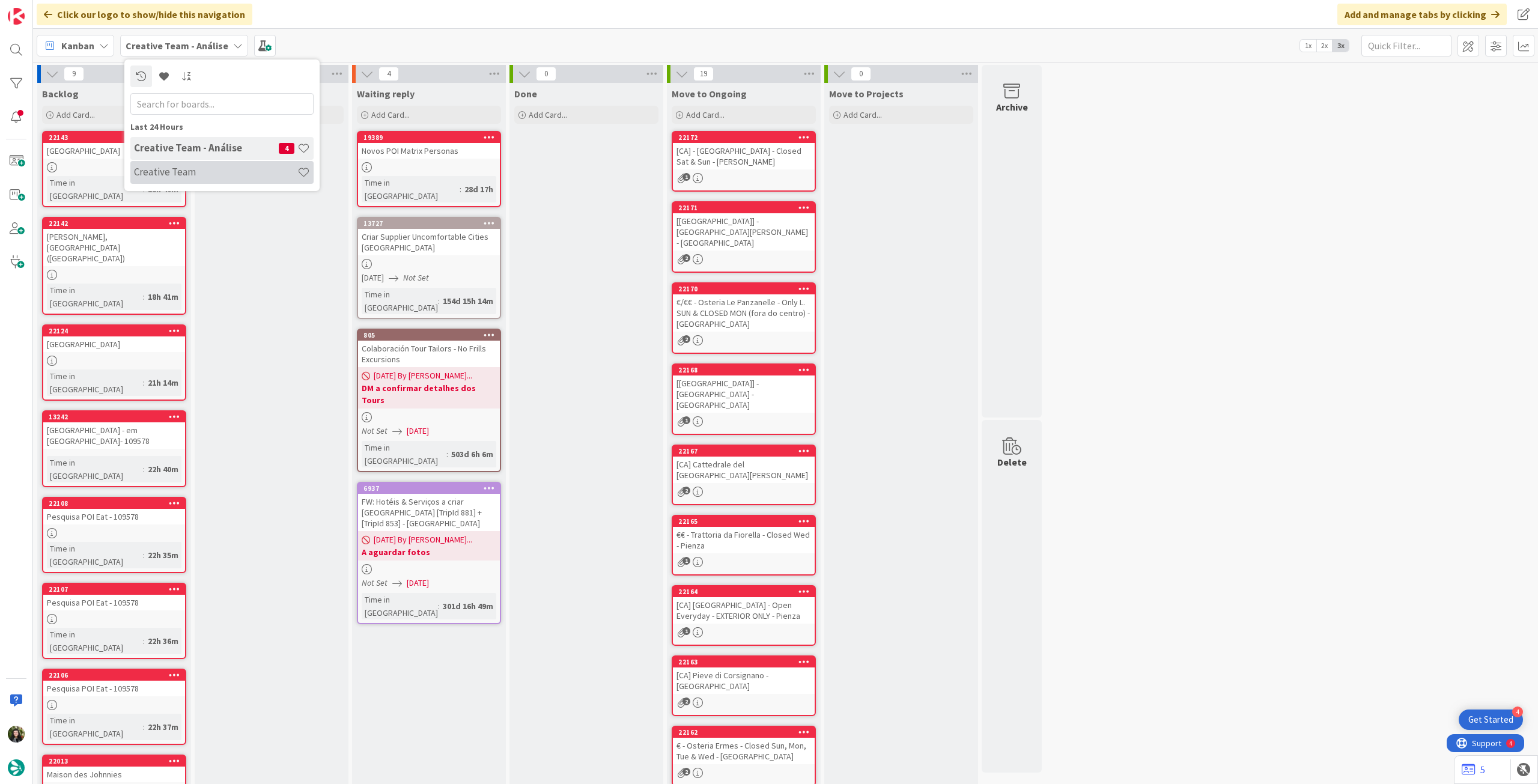
click at [190, 170] on h4 "Creative Team" at bounding box center [216, 172] width 163 height 12
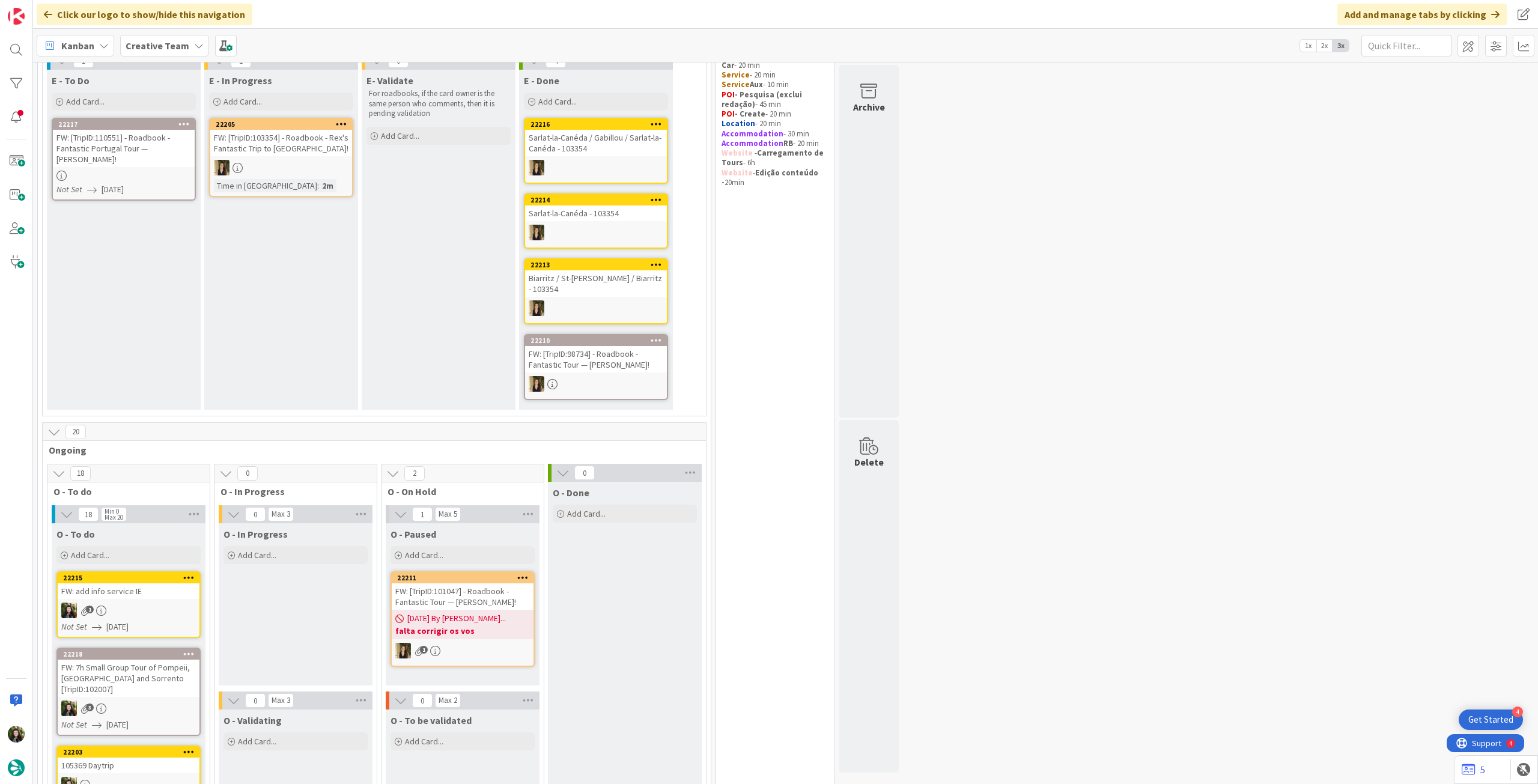
scroll to position [159, 0]
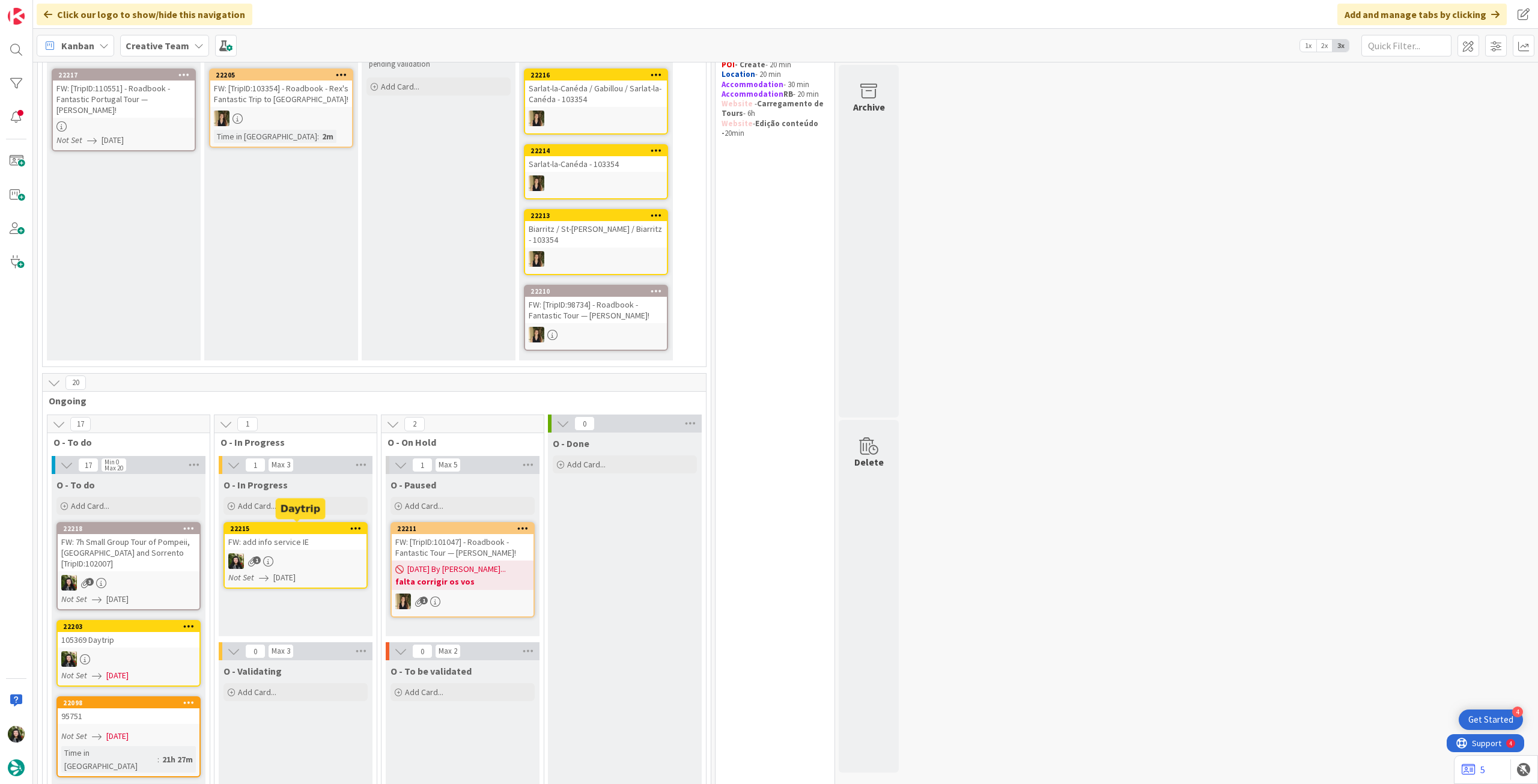
click at [313, 560] on div "1" at bounding box center [296, 561] width 142 height 15
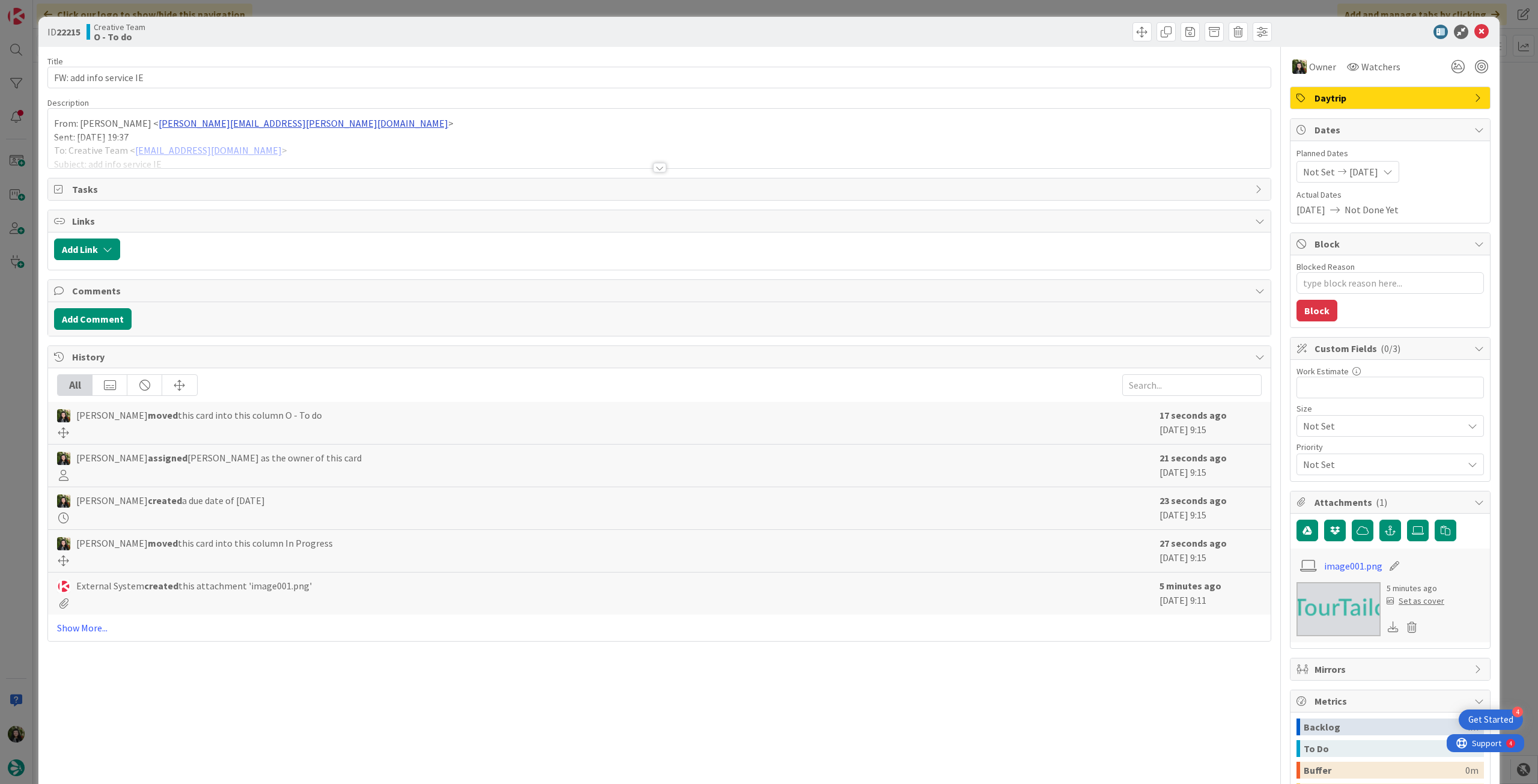
click at [243, 138] on div at bounding box center [659, 153] width 1223 height 31
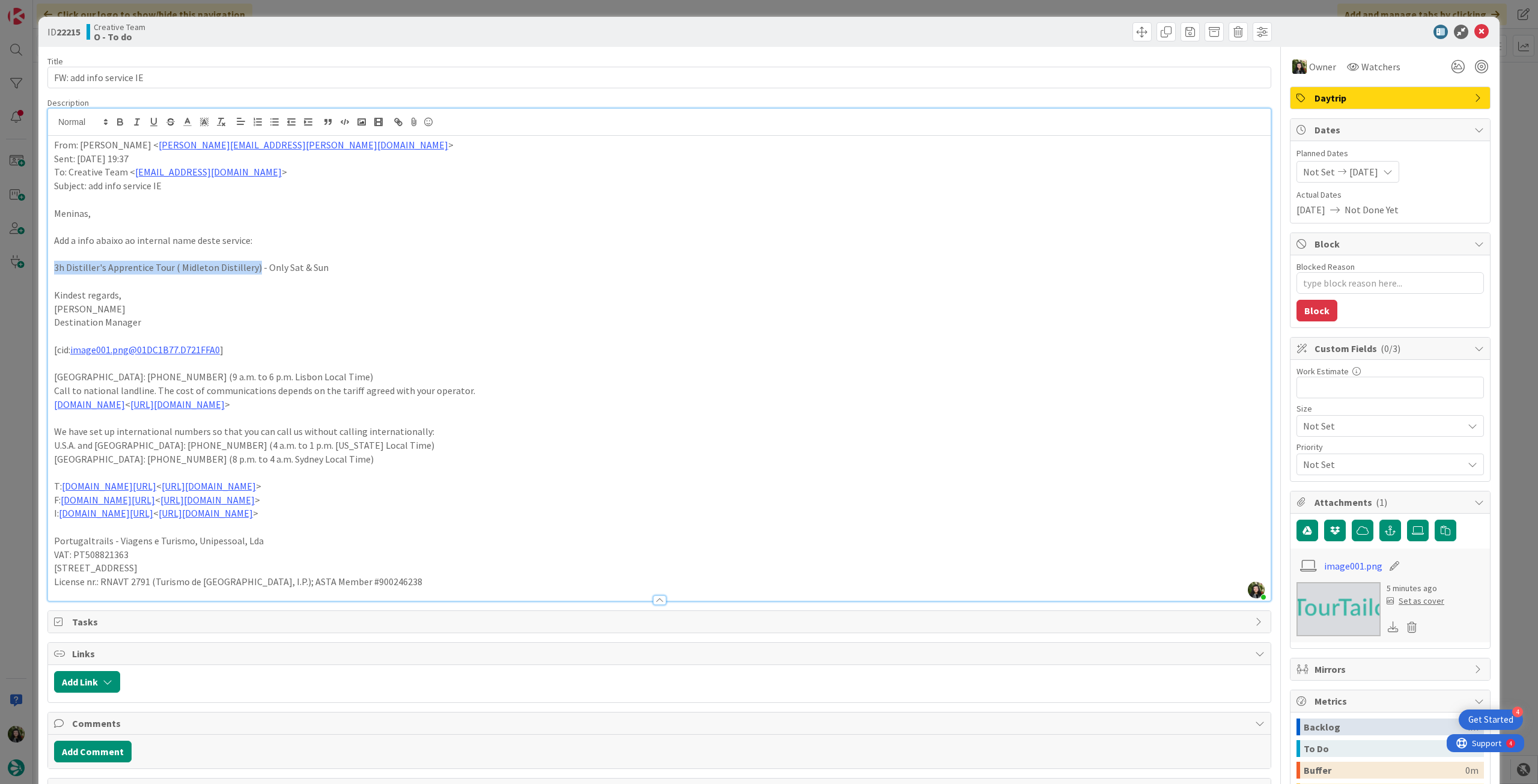
drag, startPoint x: 53, startPoint y: 270, endPoint x: 251, endPoint y: 266, distance: 198.0
click at [251, 266] on div "From: Rita Bernardo < rita.bernardo@tourtailors.com > Sent: Monday, September 1…" at bounding box center [659, 368] width 1223 height 465
copy p "3h Distiller's Apprentice Tour ( Midleton Distillery)"
click at [237, 206] on p "Meninas," at bounding box center [659, 213] width 1211 height 14
drag, startPoint x: 328, startPoint y: 266, endPoint x: 250, endPoint y: 267, distance: 78.0
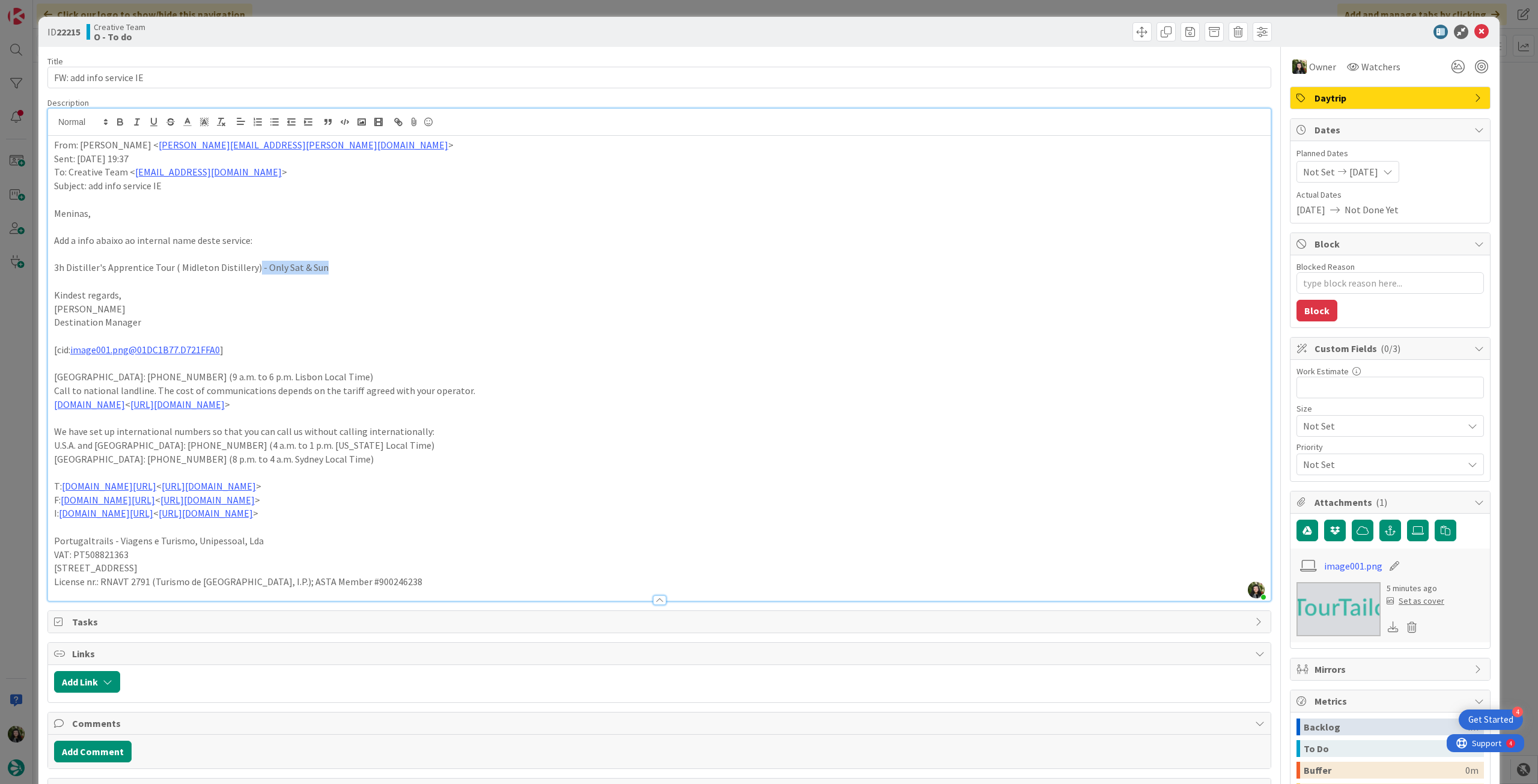
click at [250, 267] on p "3h Distiller's Apprentice Tour ( Midleton Distillery) - Only Sat & Sun" at bounding box center [659, 267] width 1211 height 14
copy p "- Only Sat & Sun"
click at [1475, 27] on icon at bounding box center [1482, 32] width 15 height 15
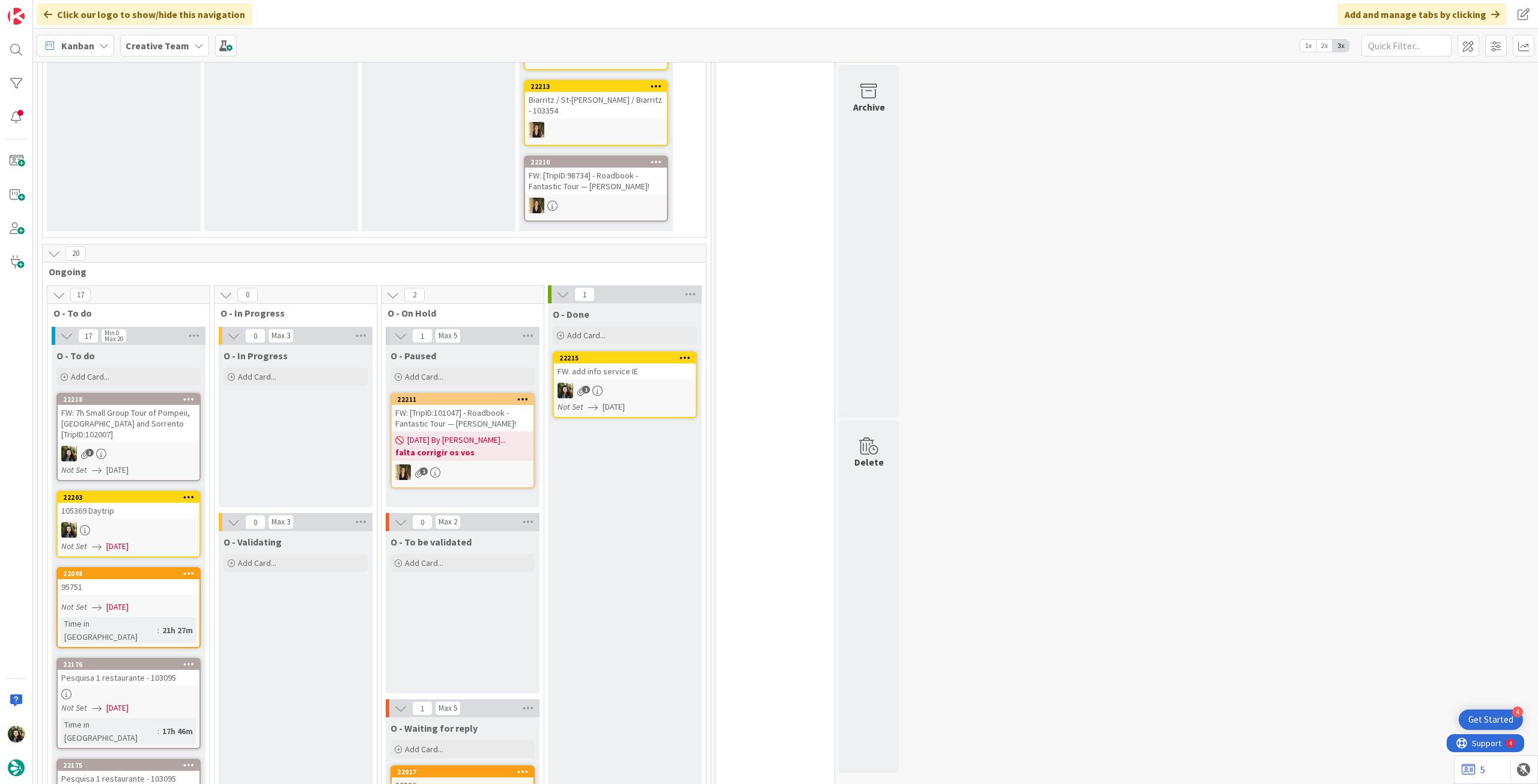
scroll to position [320, 0]
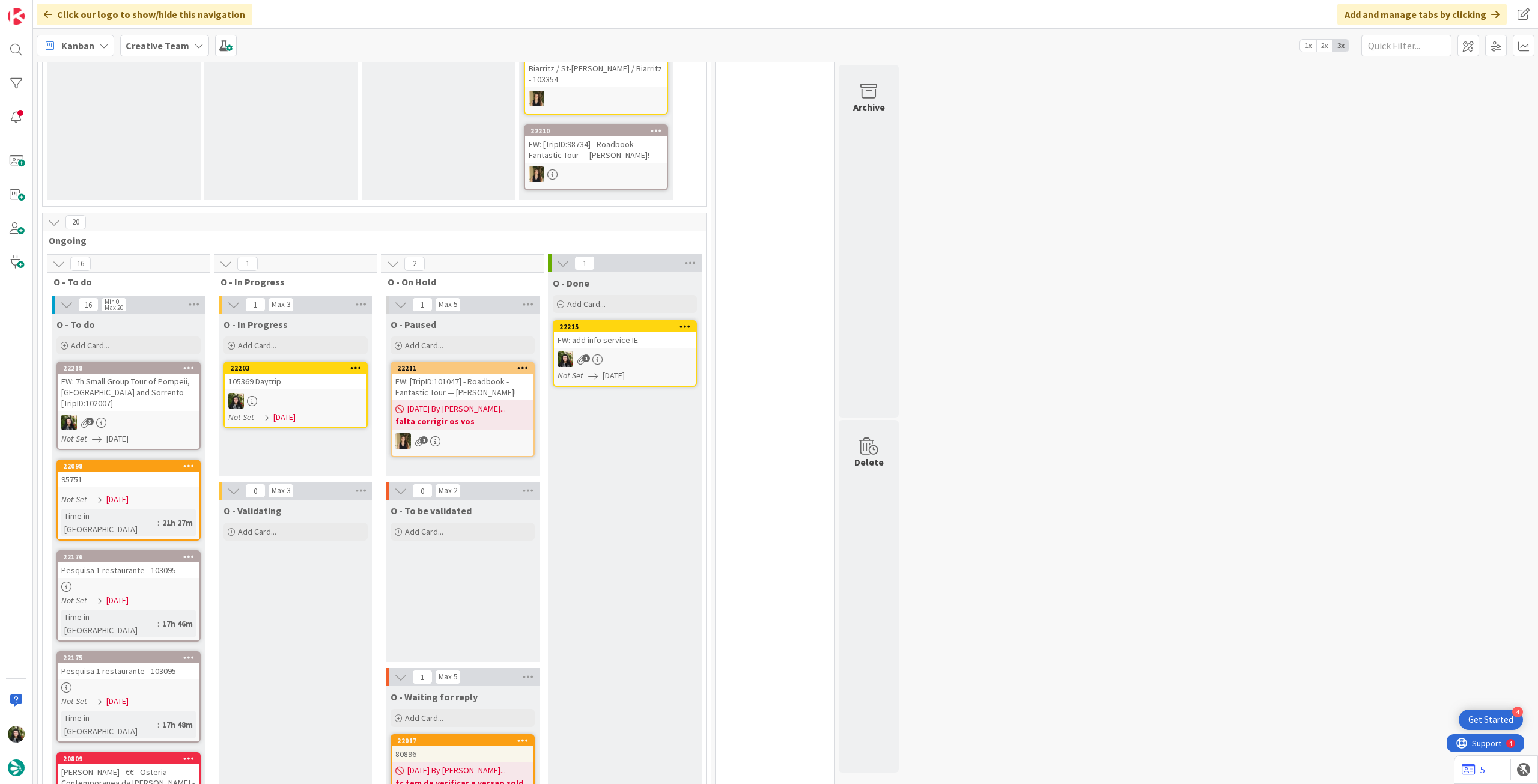
click at [316, 377] on div "105369 Daytrip" at bounding box center [296, 381] width 142 height 15
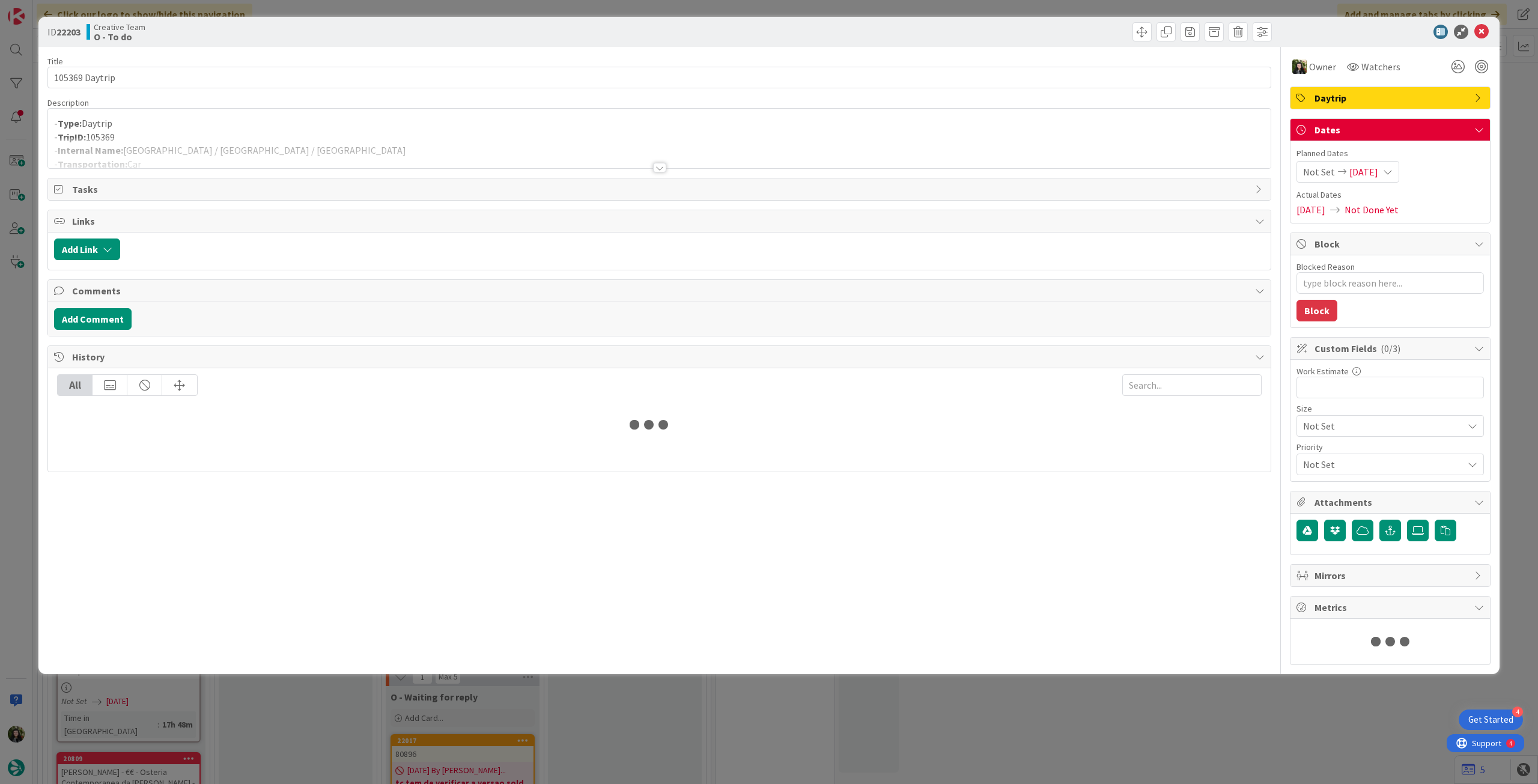
click at [183, 143] on div at bounding box center [659, 153] width 1223 height 31
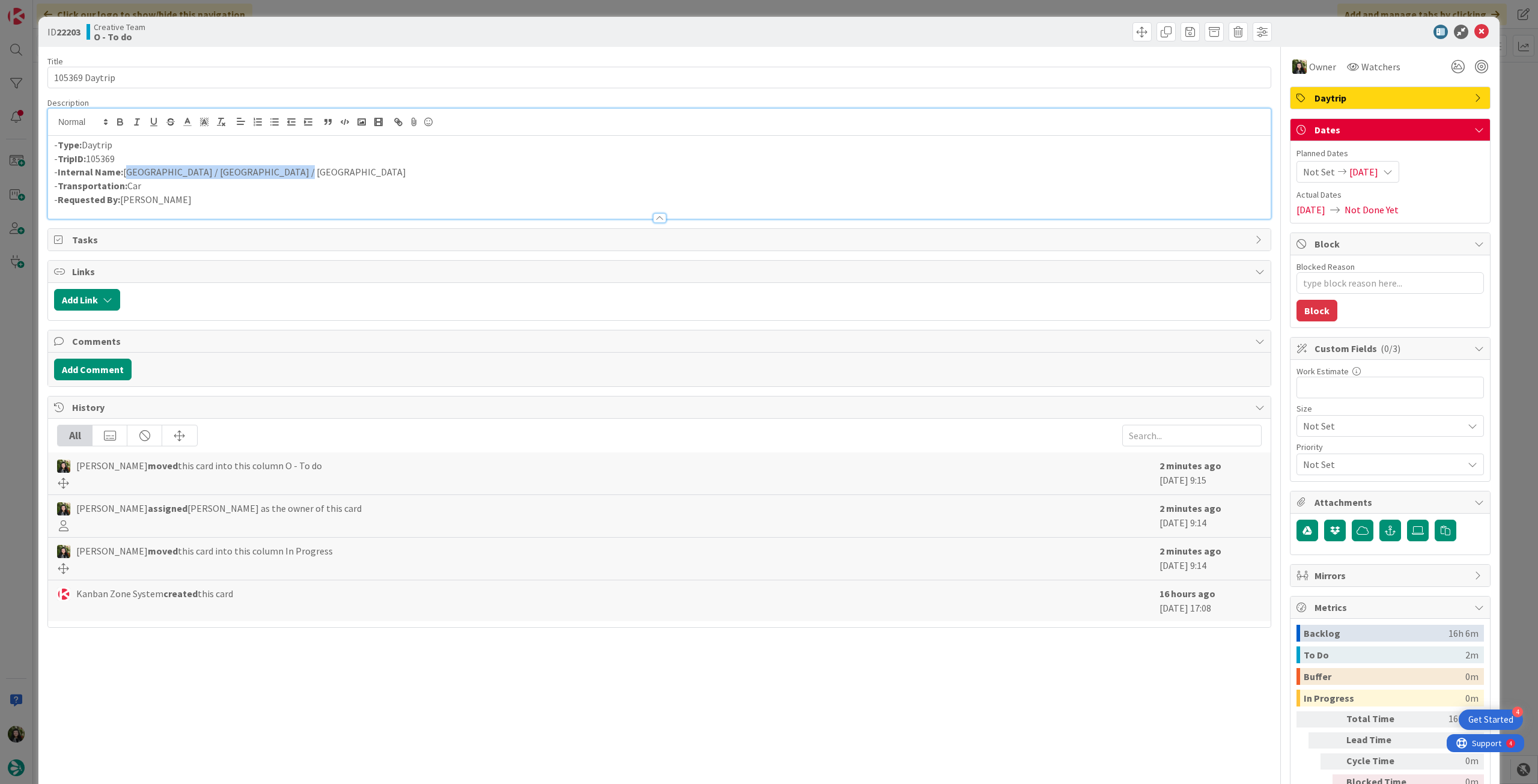
drag, startPoint x: 228, startPoint y: 174, endPoint x: 125, endPoint y: 174, distance: 103.0
click at [125, 174] on p "- Internal Name: Lagos / Arrábida Nature Park / Estoril" at bounding box center [659, 172] width 1211 height 14
copy p "Lagos / Arrábida Nature Park / Estoril"
click at [1475, 32] on icon at bounding box center [1482, 32] width 15 height 15
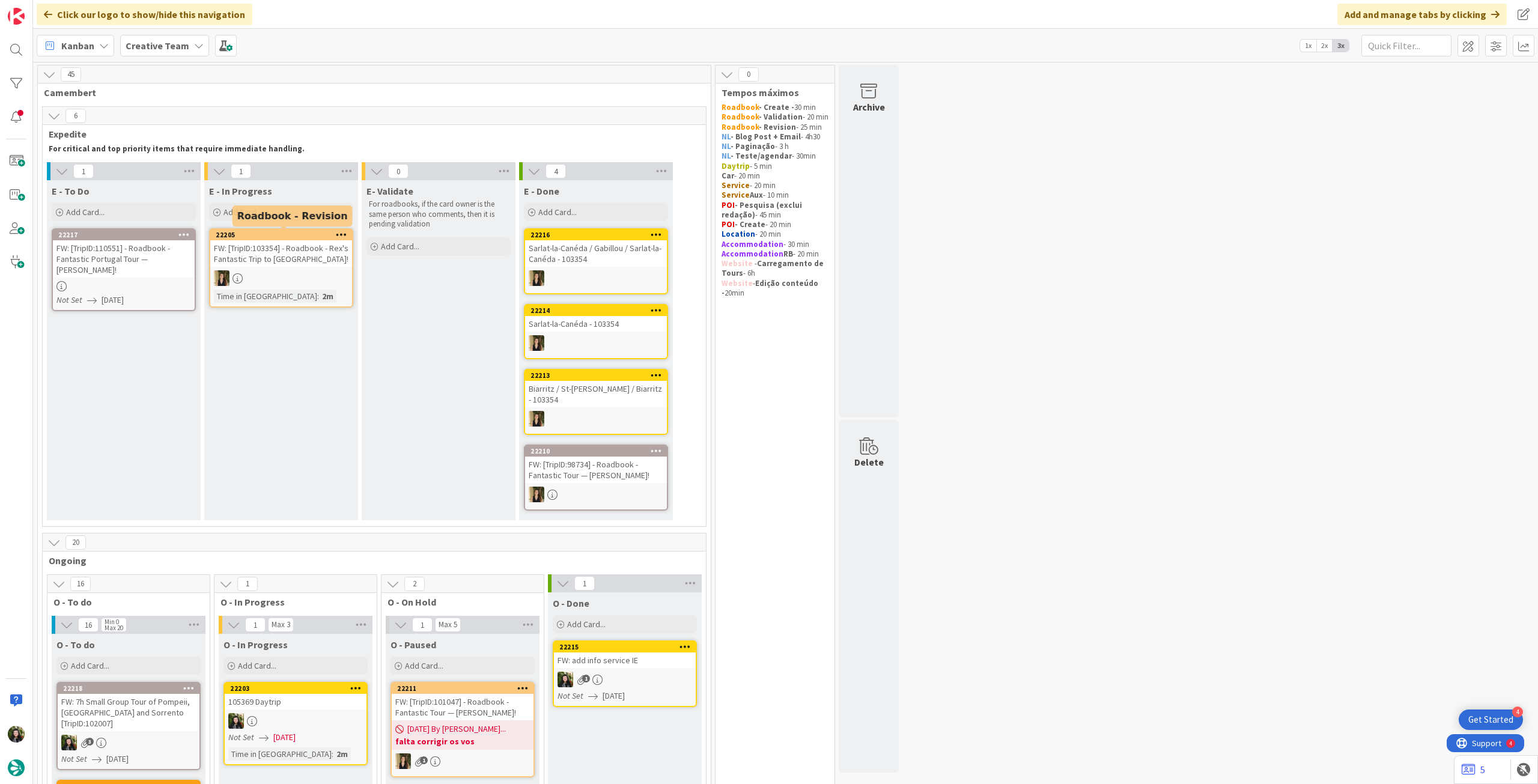
click at [251, 233] on div "22205" at bounding box center [284, 234] width 136 height 8
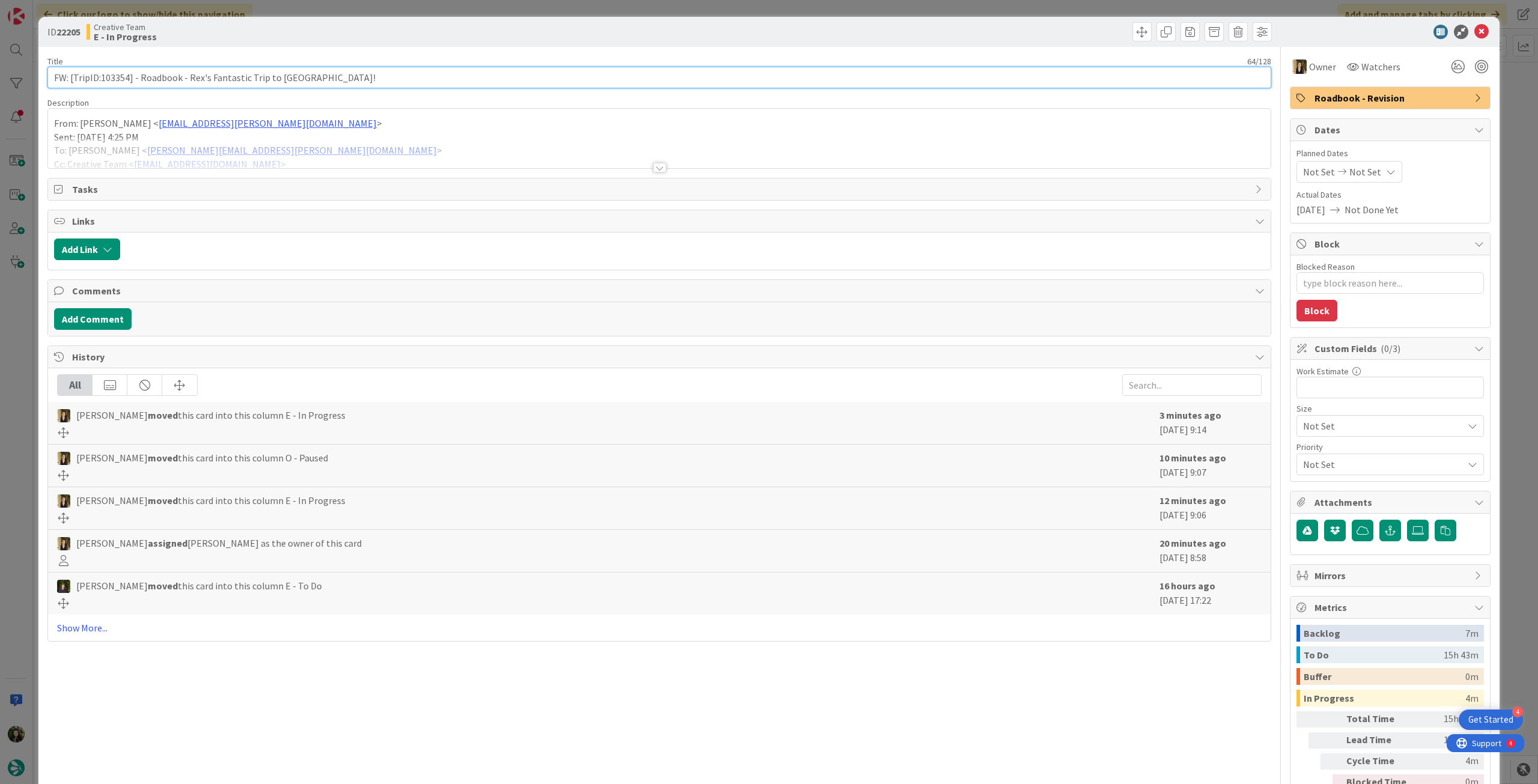
click at [166, 79] on input "FW: [TripID:103354] - Roadbook - Rex's Fantastic Trip to [GEOGRAPHIC_DATA]!" at bounding box center [660, 78] width 1224 height 22
drag, startPoint x: 128, startPoint y: 81, endPoint x: 99, endPoint y: 79, distance: 29.1
click at [99, 79] on input "FW: [TripID:103354] - Roadbook - Rex's Fantastic Trip to [GEOGRAPHIC_DATA]!" at bounding box center [660, 78] width 1224 height 22
click at [1475, 31] on icon at bounding box center [1482, 32] width 15 height 15
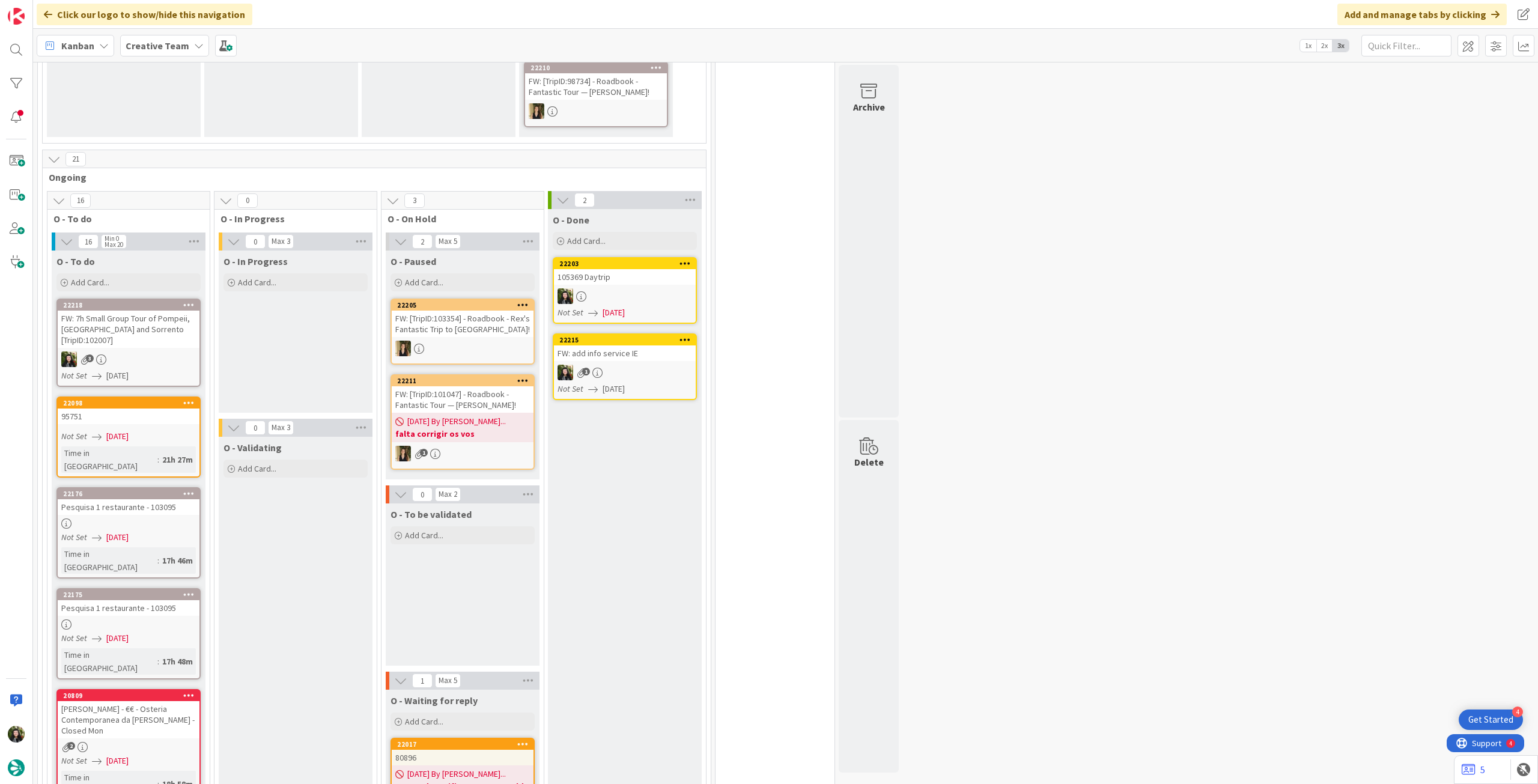
scroll to position [400, 0]
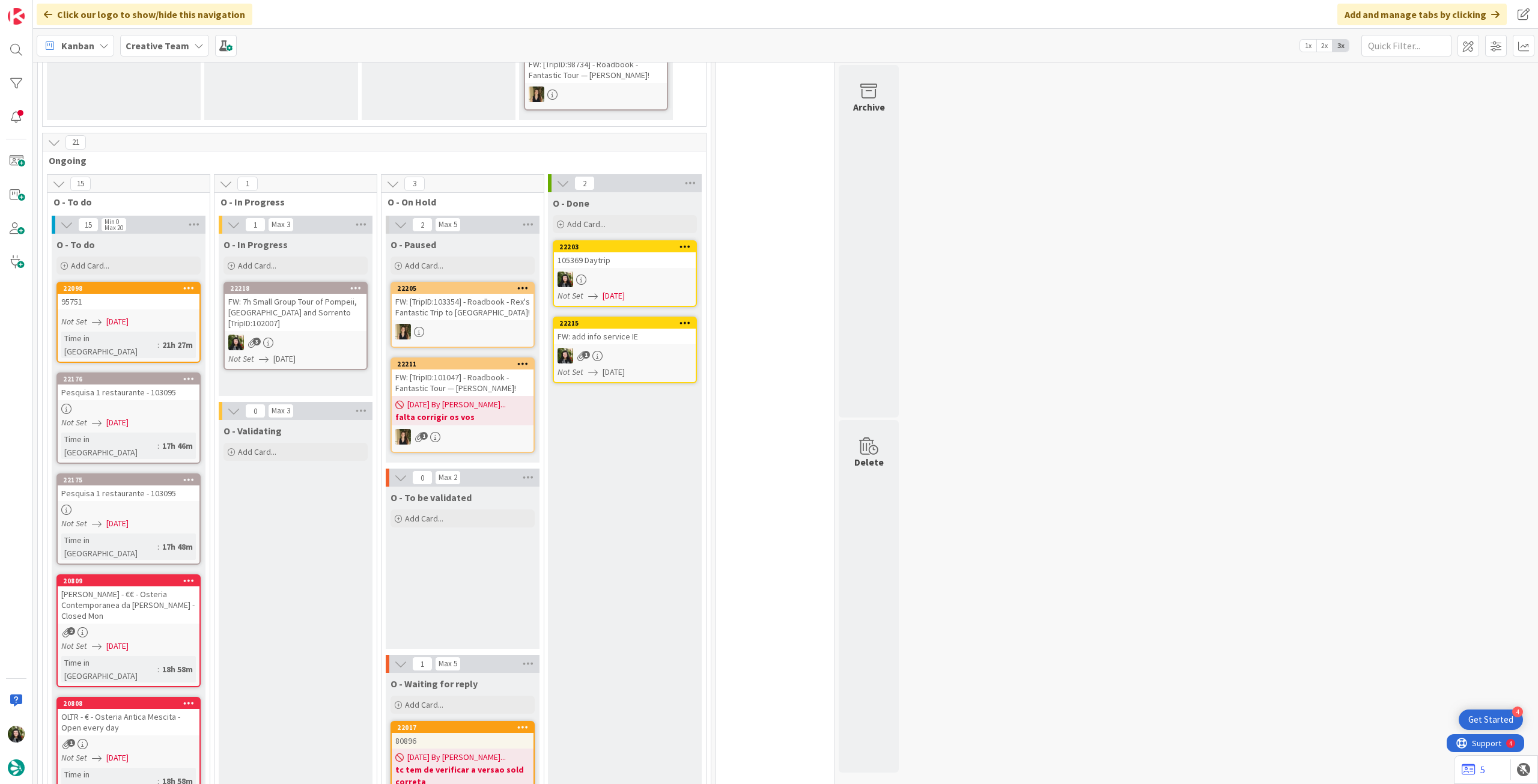
click at [321, 334] on div "3" at bounding box center [296, 342] width 142 height 15
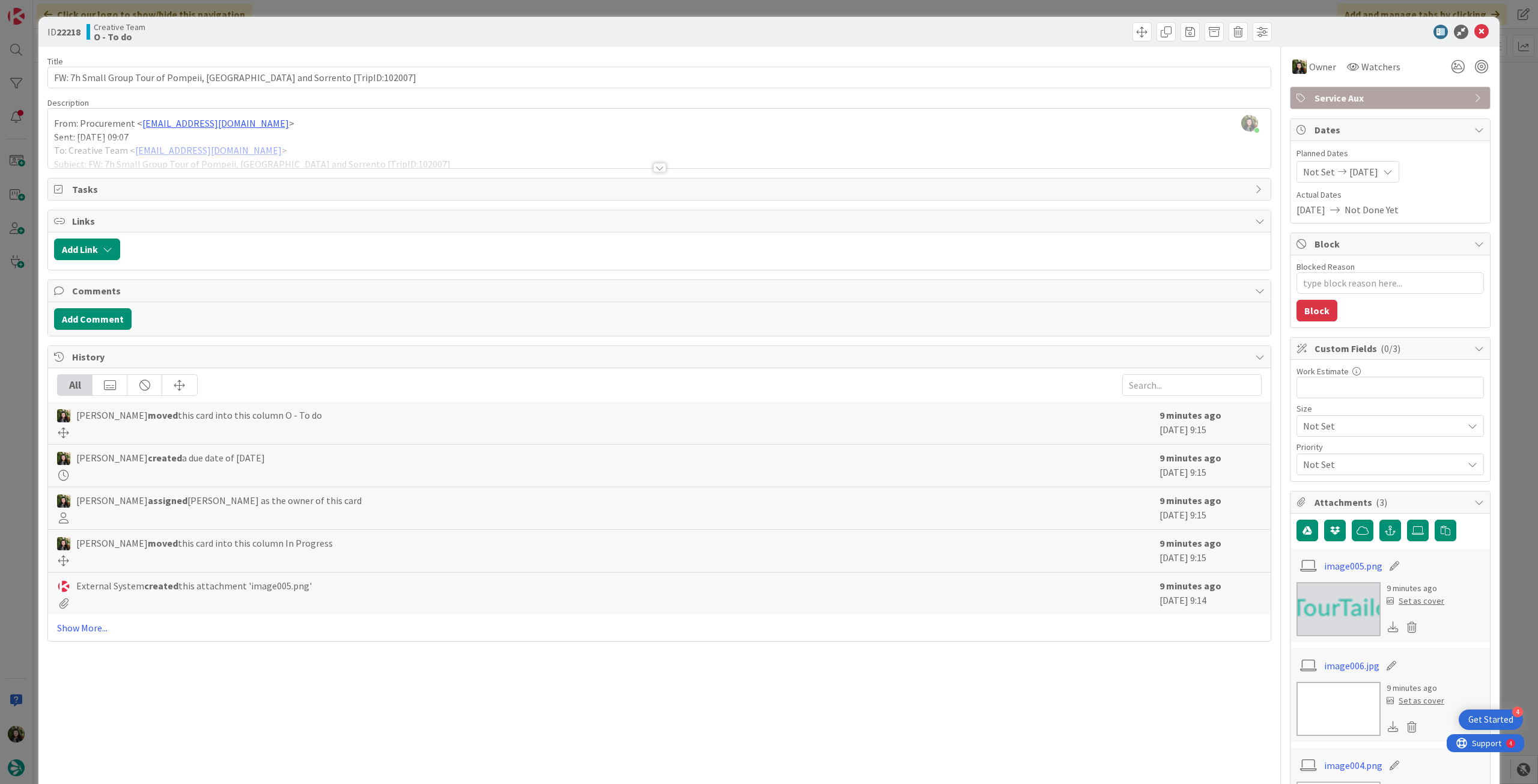
click at [266, 163] on div at bounding box center [659, 153] width 1223 height 31
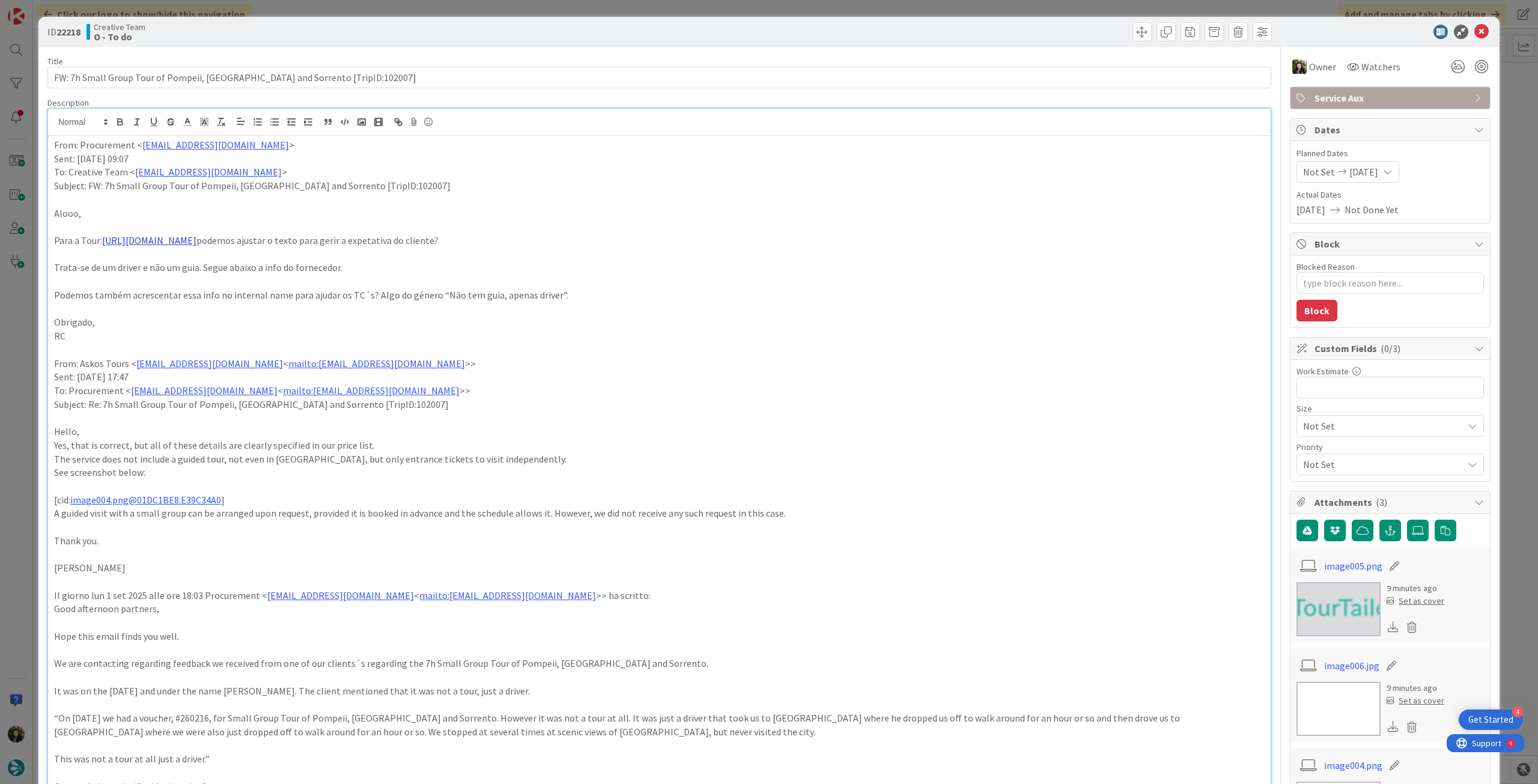
click at [176, 244] on link "https://appweb.tourtailors.com/APPComercial/Library/CreateOrUpdateService/2183" at bounding box center [149, 240] width 94 height 12
click at [233, 264] on link "https://appweb.tourtailors.com/APPComercial/Library/CreateOrUpdateService/2183" at bounding box center [241, 263] width 82 height 15
click at [512, 330] on p "RC" at bounding box center [659, 336] width 1211 height 14
click at [1475, 32] on icon at bounding box center [1482, 32] width 15 height 15
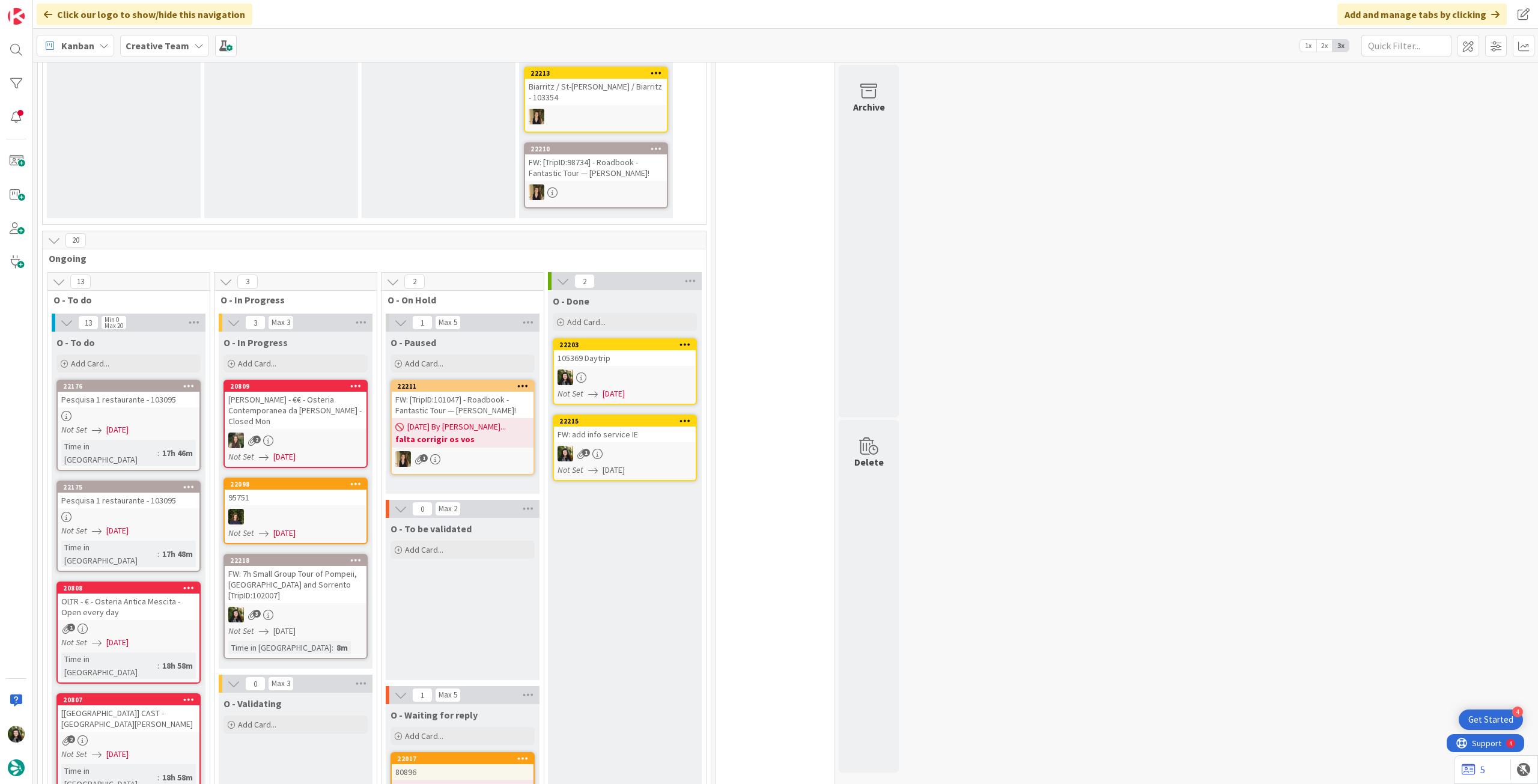
click at [316, 607] on div "3" at bounding box center [296, 615] width 142 height 15
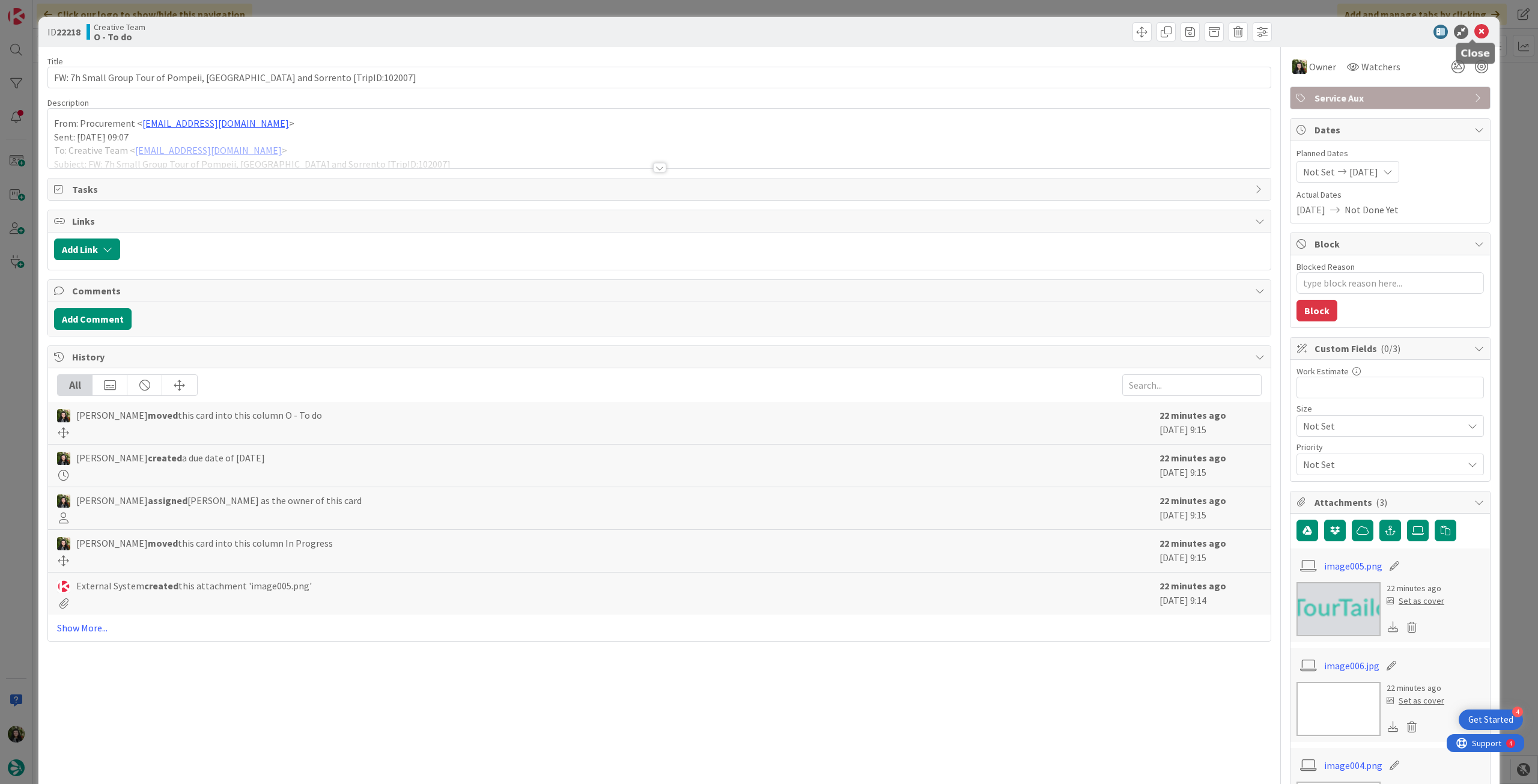
click at [1475, 35] on icon at bounding box center [1482, 32] width 15 height 15
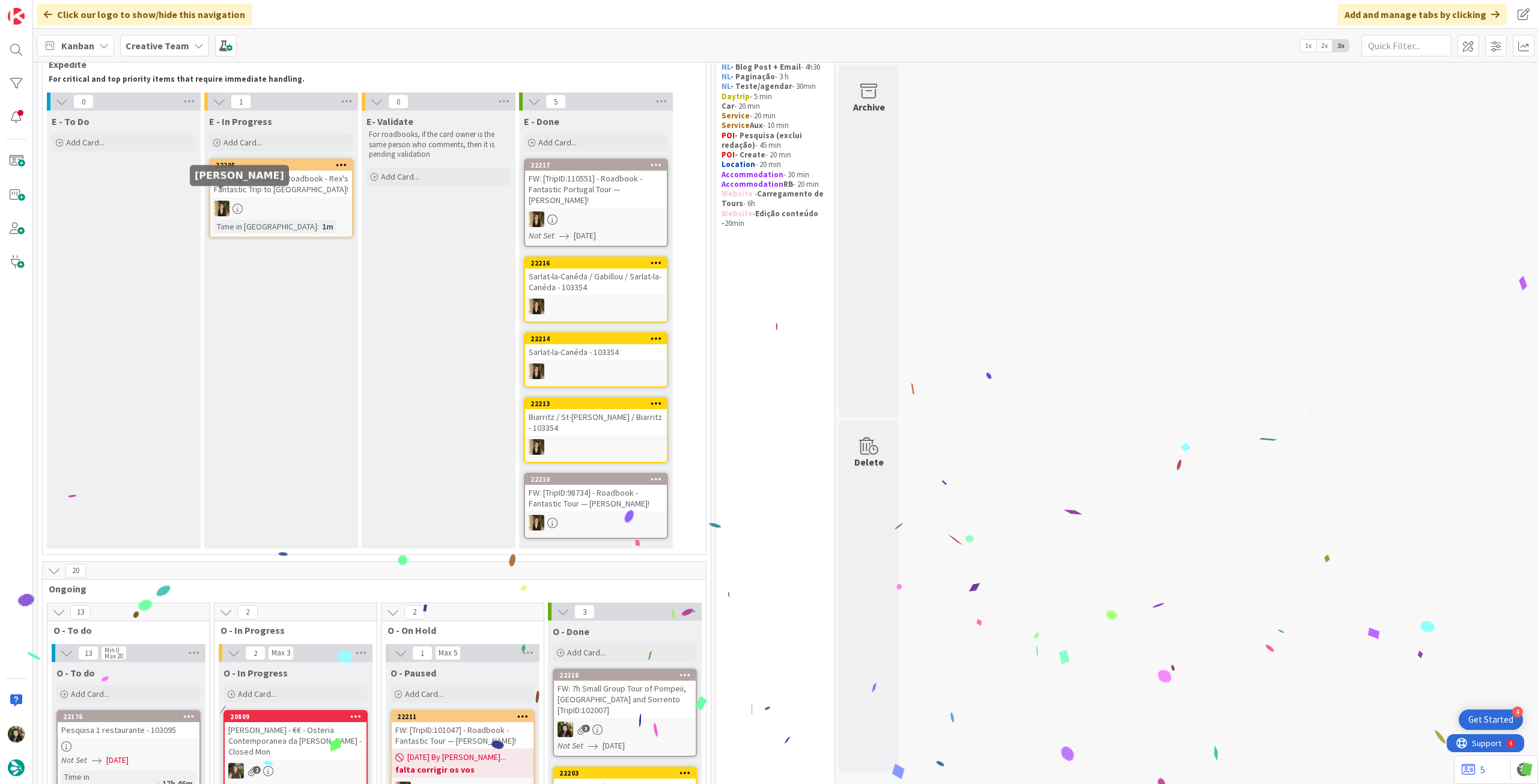
scroll to position [80, 0]
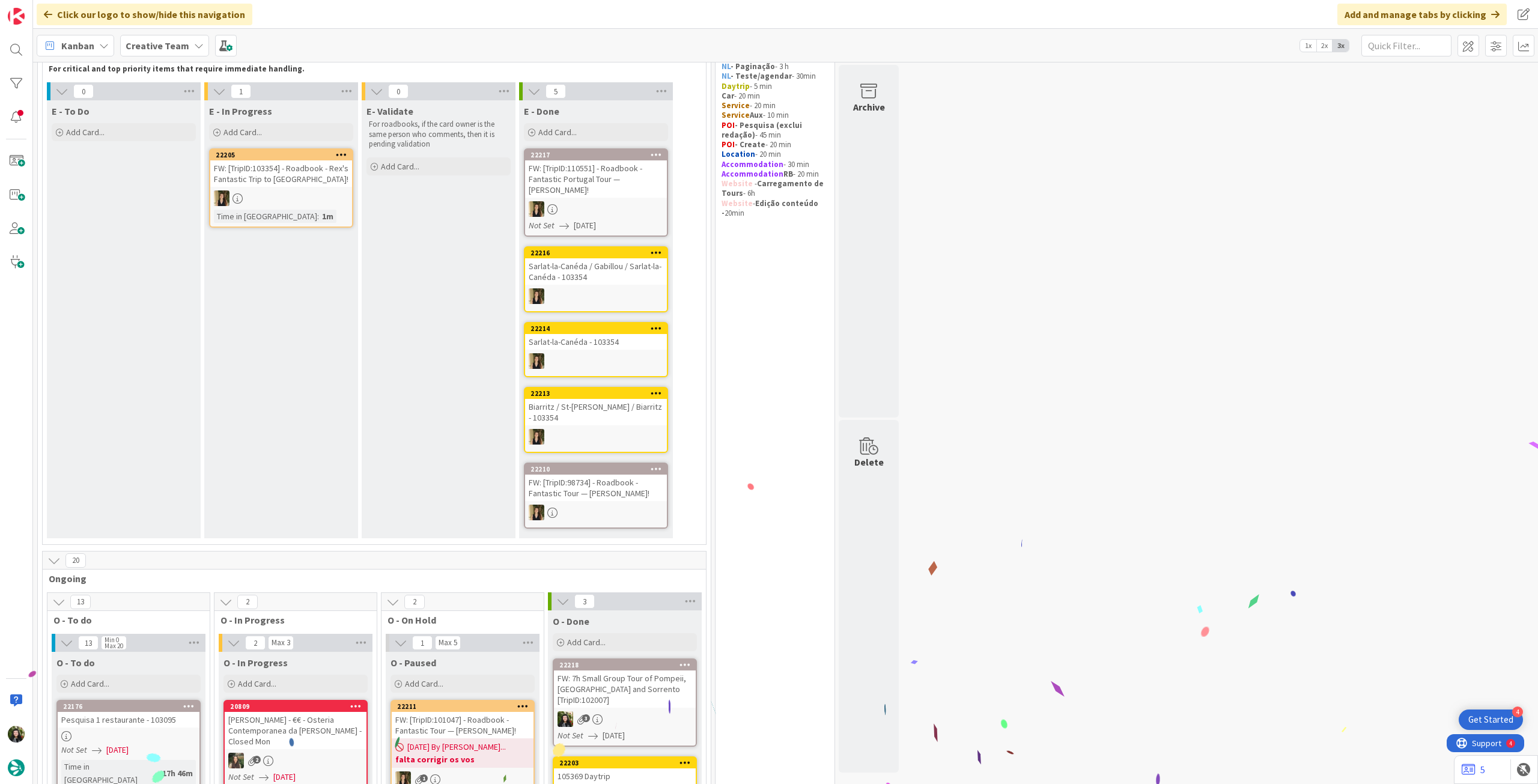
click at [173, 53] on div "Creative Team" at bounding box center [164, 45] width 89 height 22
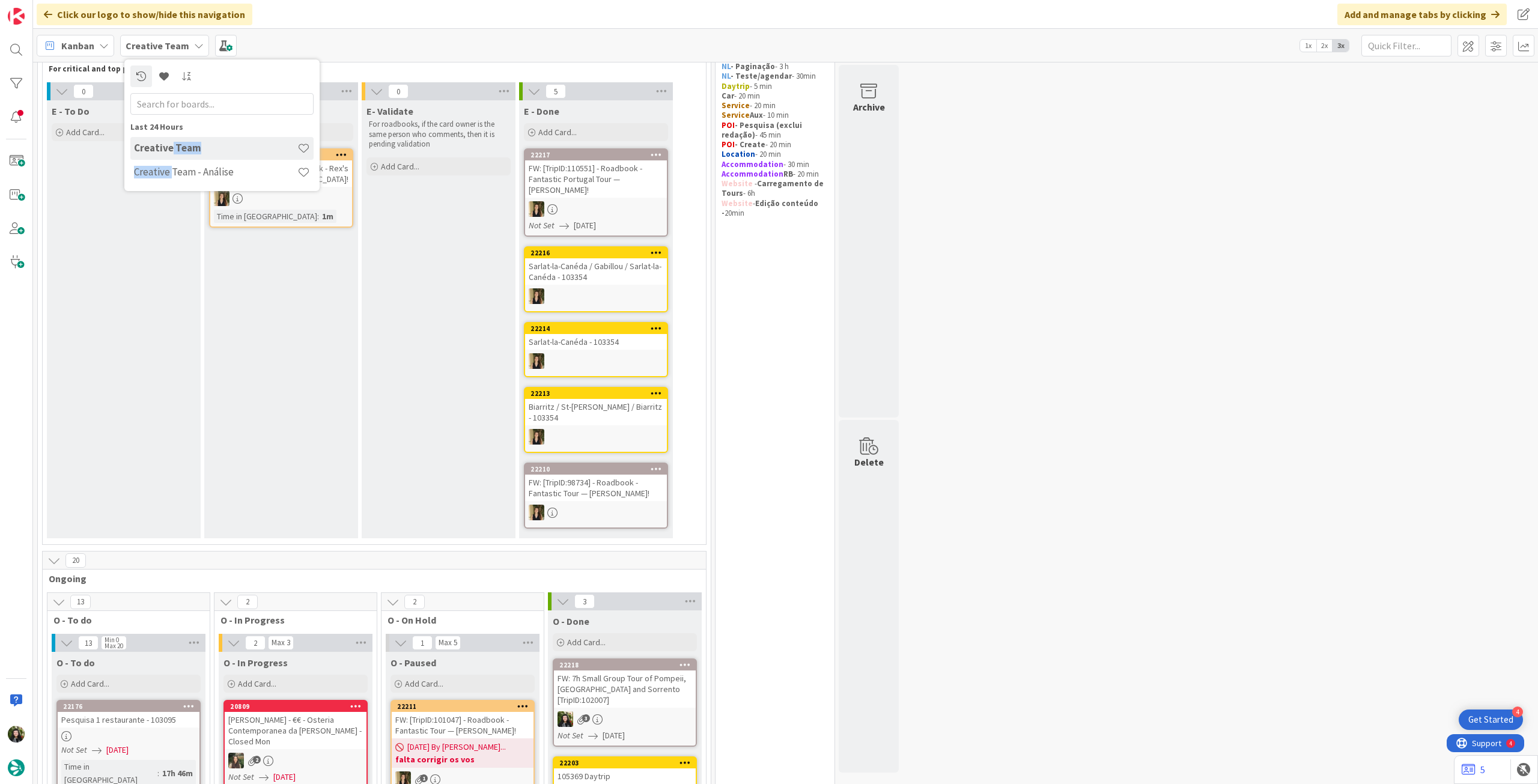
click at [169, 159] on div "Creative Team Creative Team - Análise" at bounding box center [222, 161] width 183 height 48
click at [170, 168] on h4 "Creative Team - Análise" at bounding box center [216, 172] width 163 height 12
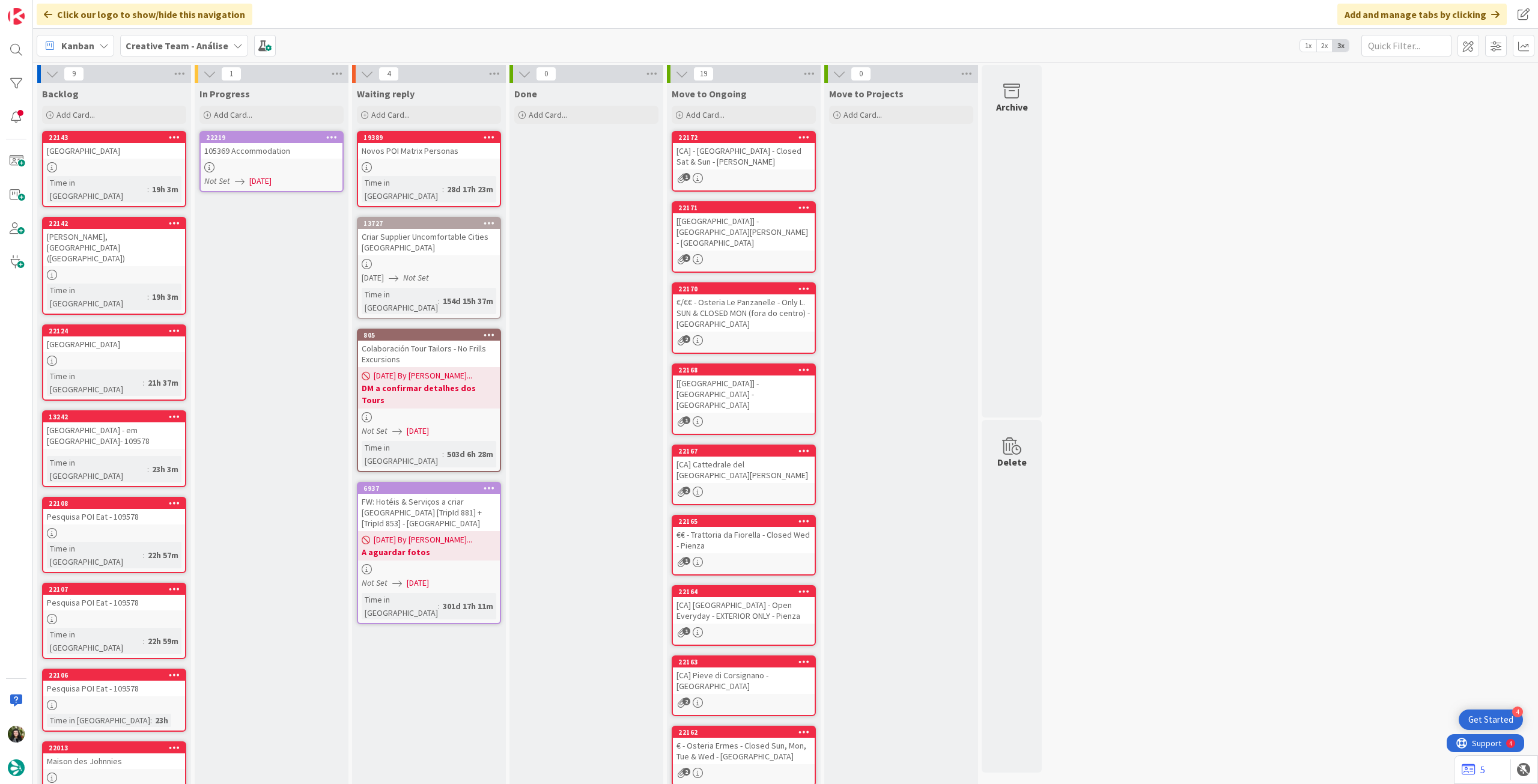
click at [281, 156] on div "105369 Accommodation" at bounding box center [271, 151] width 142 height 15
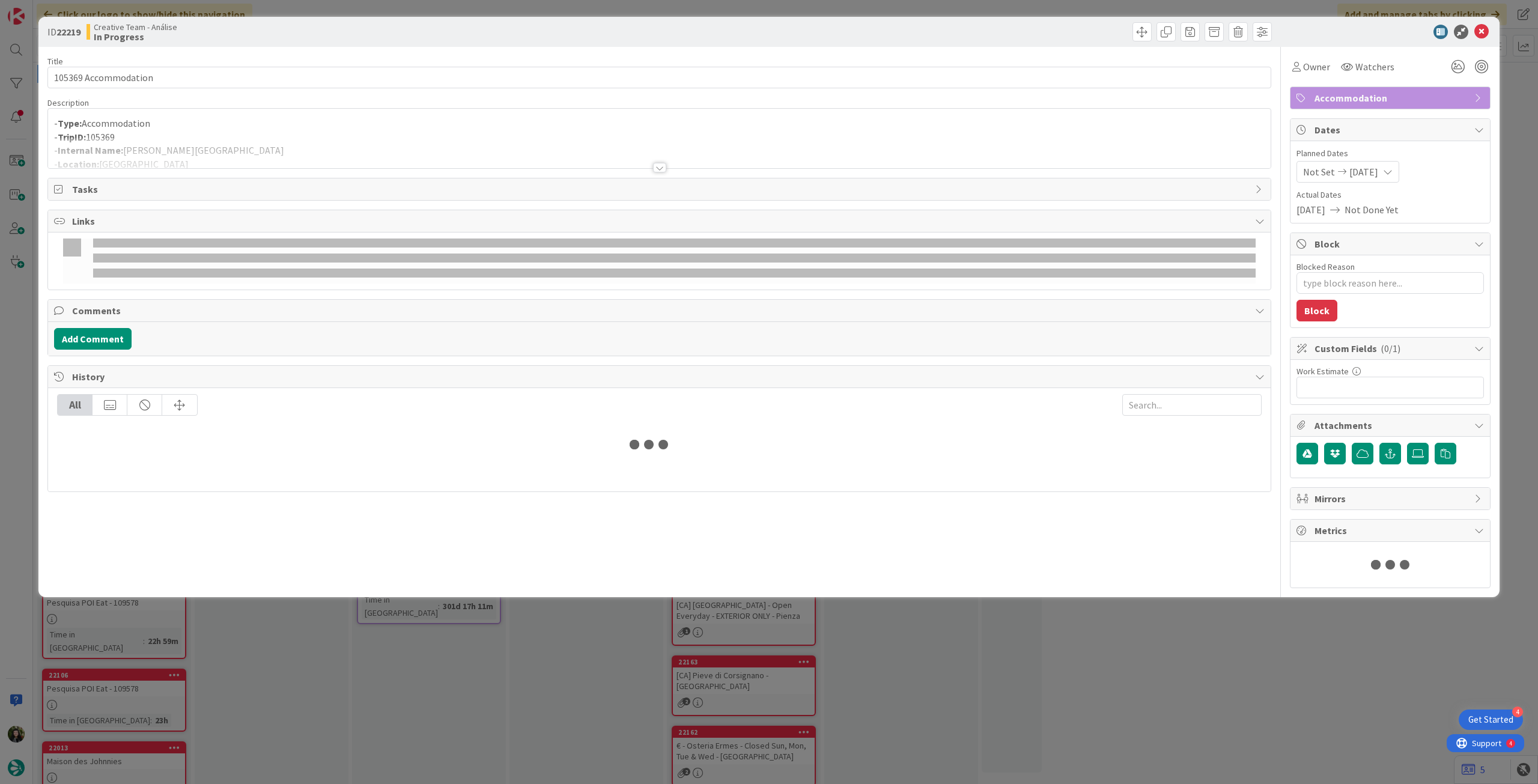
click at [182, 134] on p "- TripID: 105369" at bounding box center [659, 137] width 1211 height 14
type textarea "x"
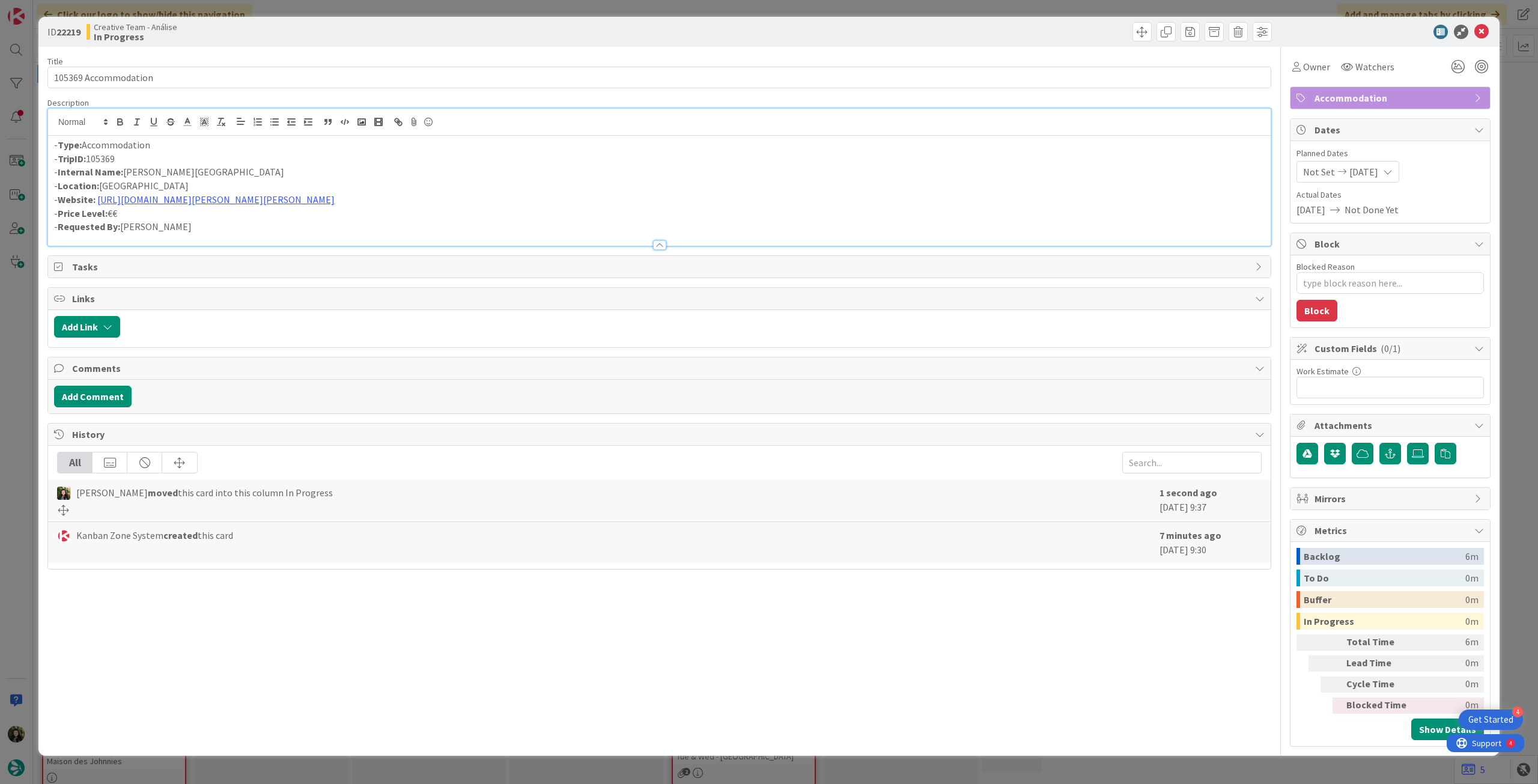
click at [146, 176] on p "- Internal Name: Vila gale Estoril" at bounding box center [659, 172] width 1211 height 14
click at [282, 199] on link "https://www.vilagale.com/pt/hoteis/costa-de-lisboa/vila-gale-estoril" at bounding box center [216, 199] width 237 height 12
click at [290, 226] on div "https://www.vilagale.com/pt/hoteis/costa-de-lisboa/vila-gale-estoril" at bounding box center [234, 223] width 237 height 23
click at [549, 173] on p "- Internal Name: Vila Gale Estoril" at bounding box center [659, 172] width 1211 height 14
click at [1478, 29] on icon at bounding box center [1482, 32] width 15 height 15
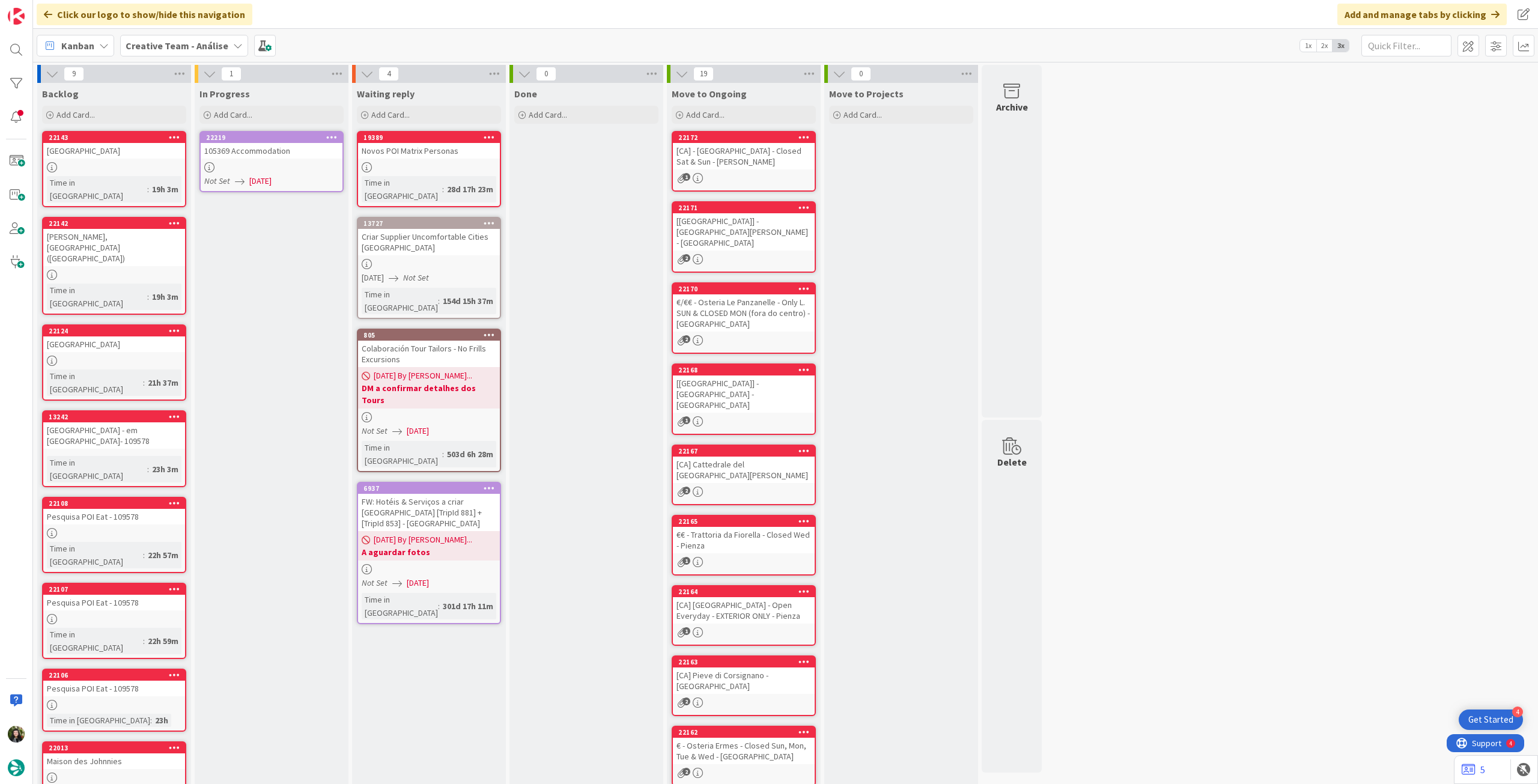
click at [329, 132] on icon at bounding box center [331, 136] width 12 height 8
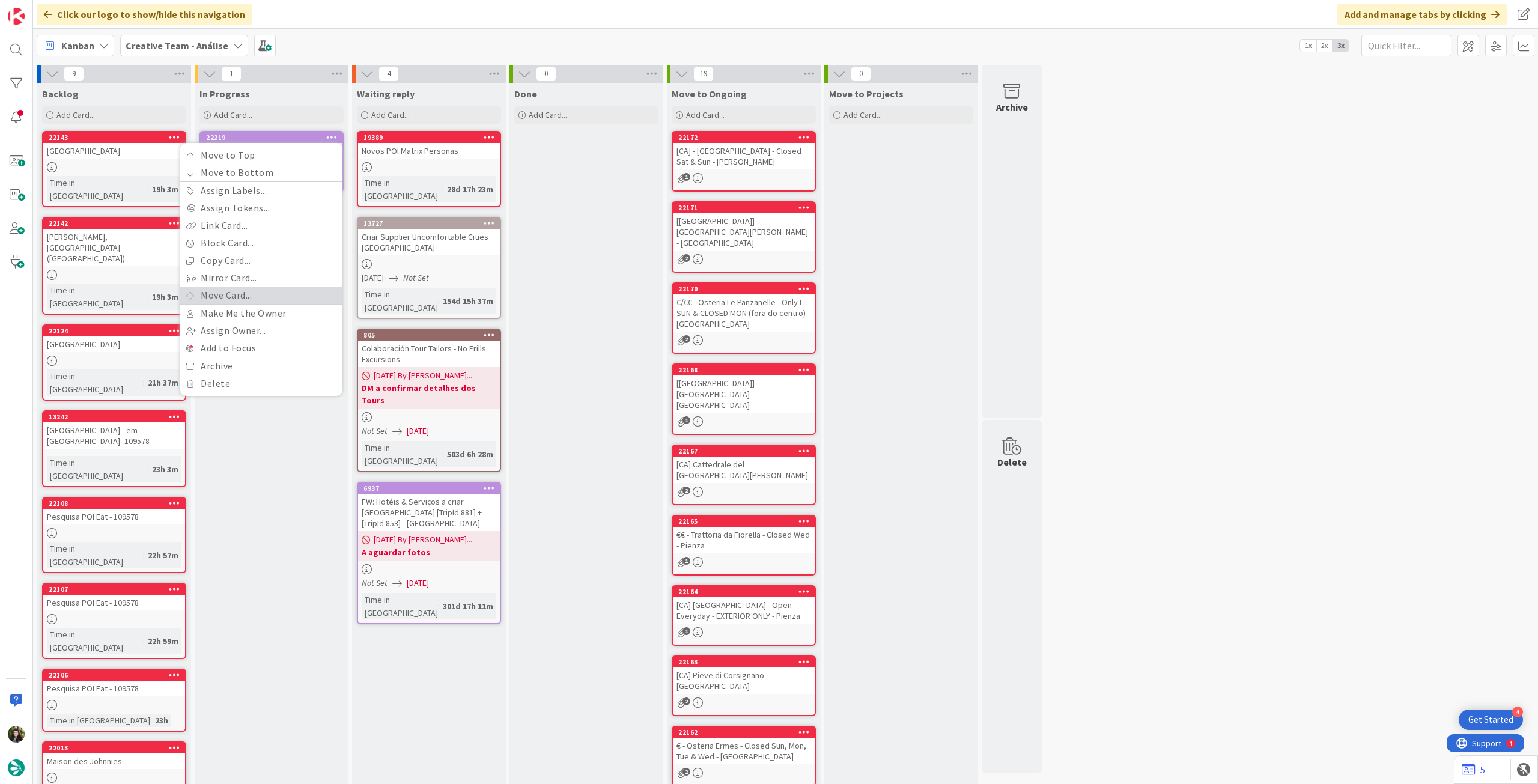
click at [247, 295] on link "Move Card..." at bounding box center [261, 295] width 163 height 18
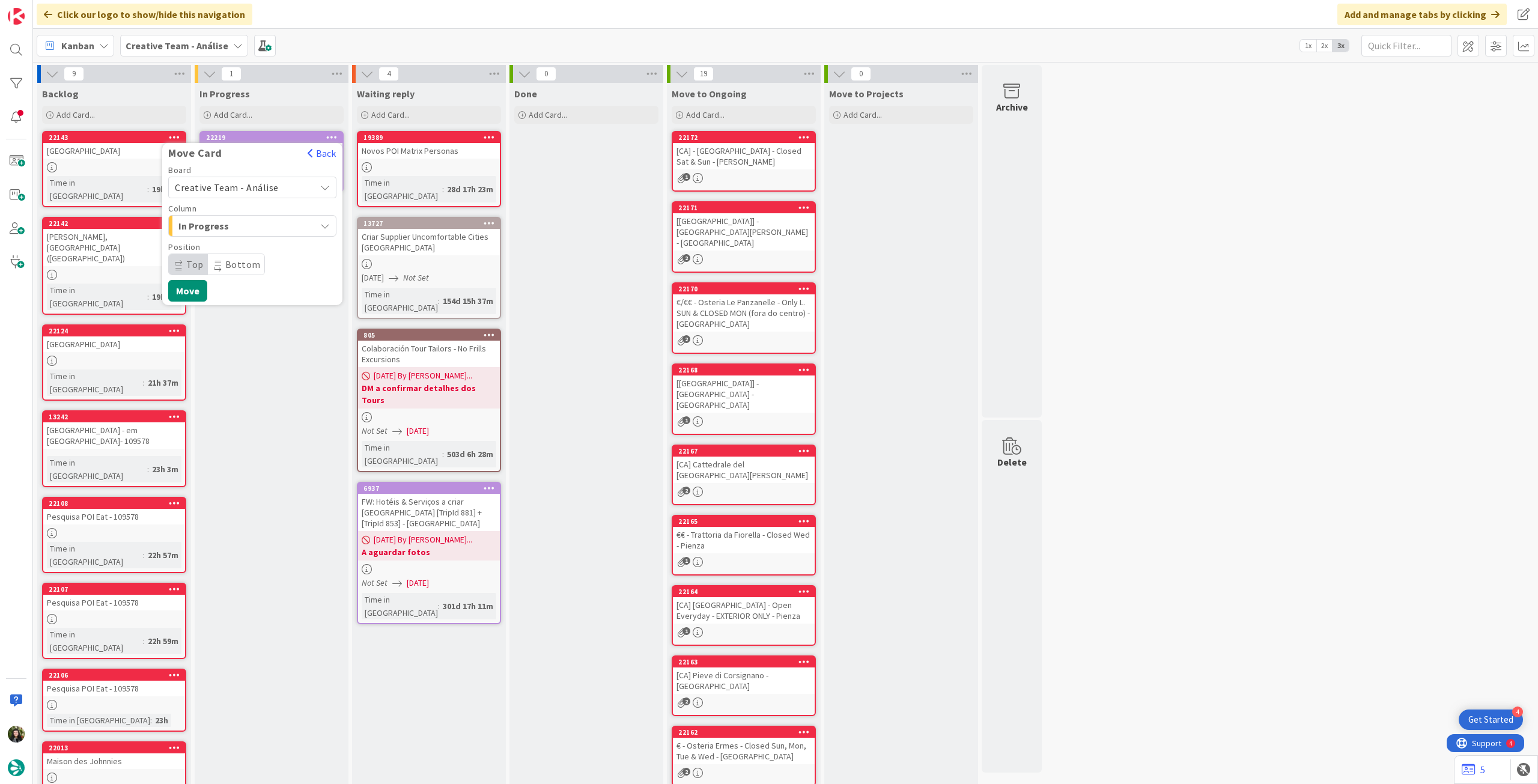
click at [247, 183] on span "Creative Team - Análise" at bounding box center [227, 188] width 104 height 12
click at [239, 233] on link "Creative Team" at bounding box center [252, 244] width 167 height 22
click at [241, 225] on span "Select a Column..." at bounding box center [220, 226] width 90 height 15
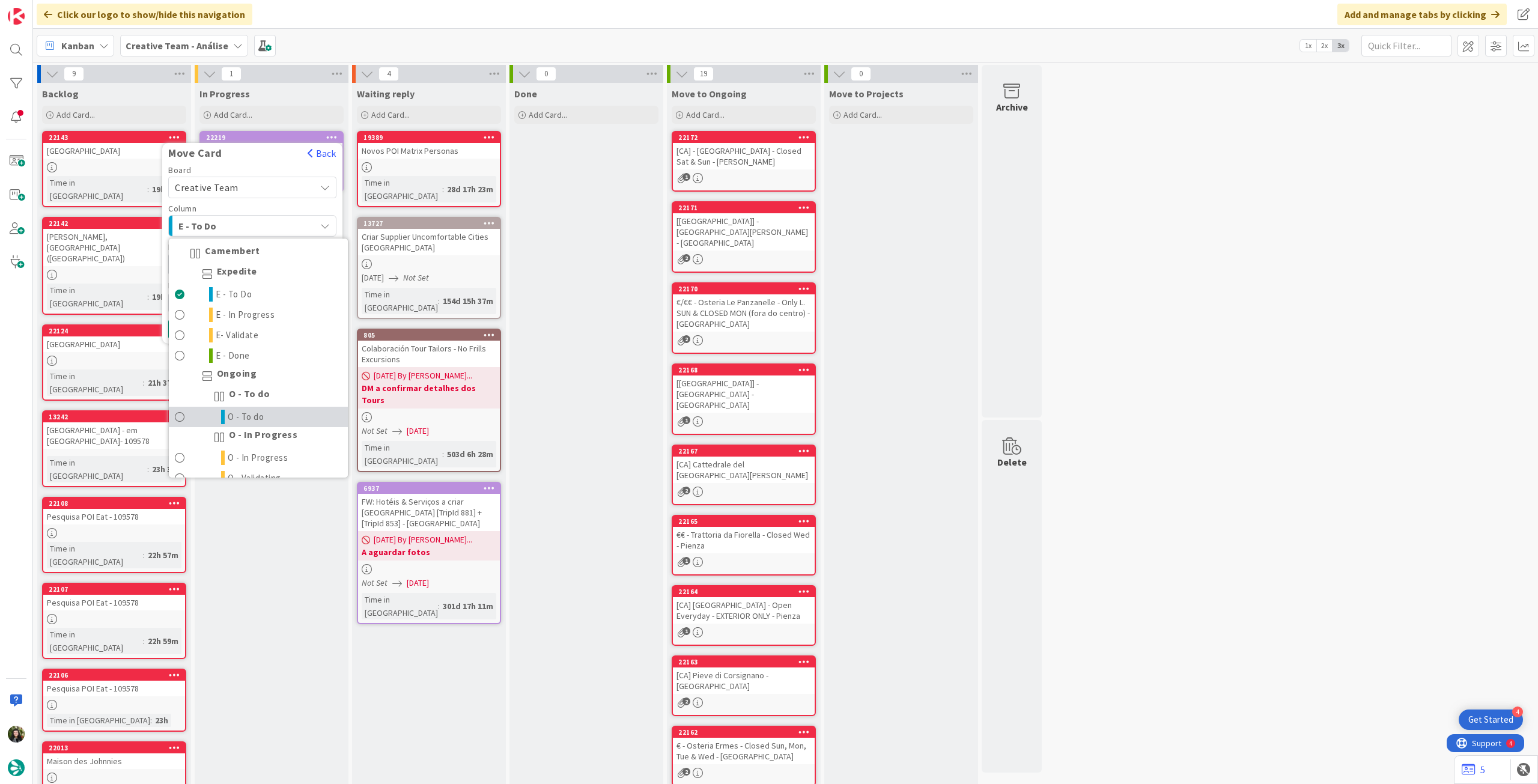
click at [264, 409] on link "O - To do" at bounding box center [258, 417] width 179 height 21
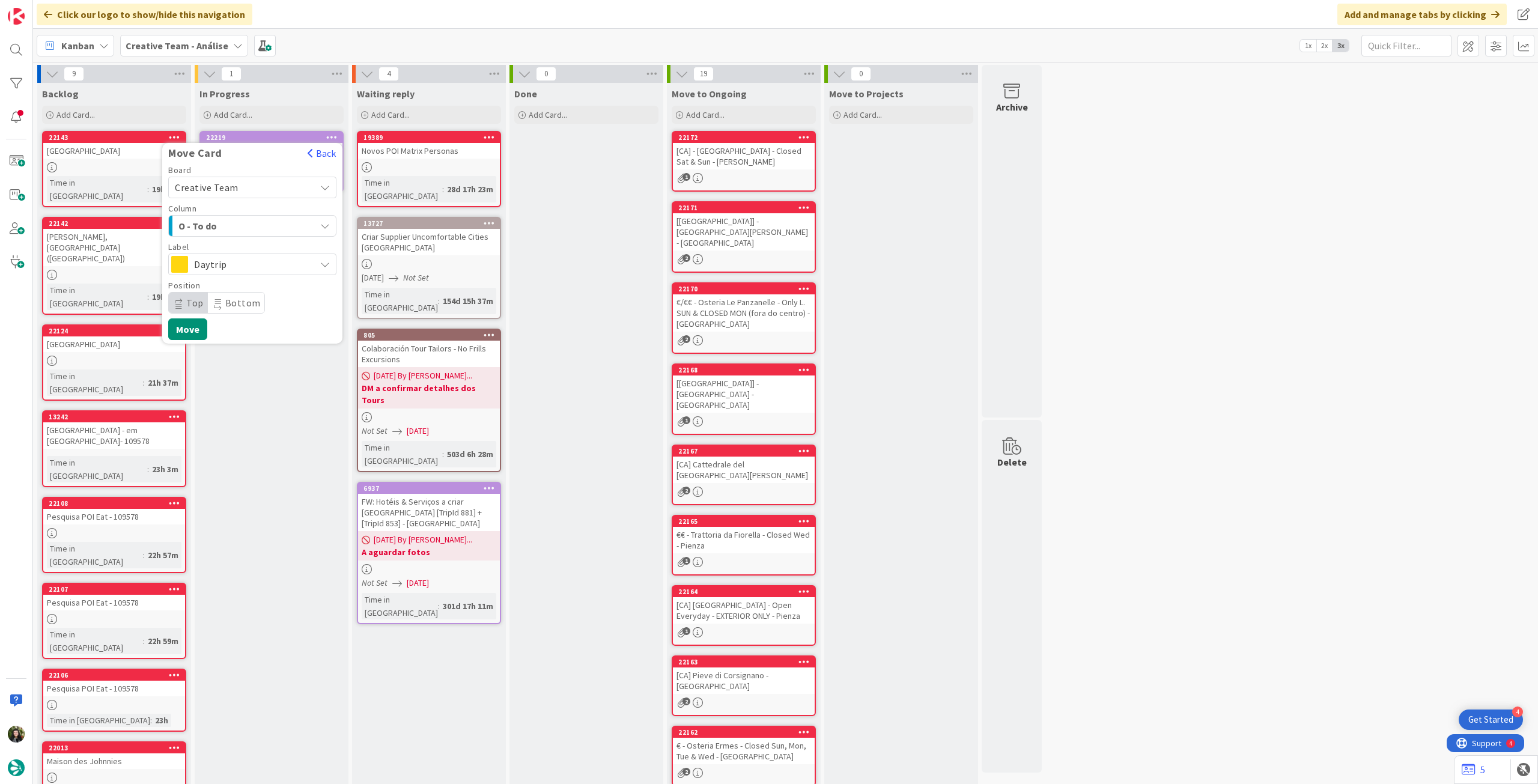
click at [241, 263] on span "Daytrip" at bounding box center [252, 264] width 116 height 17
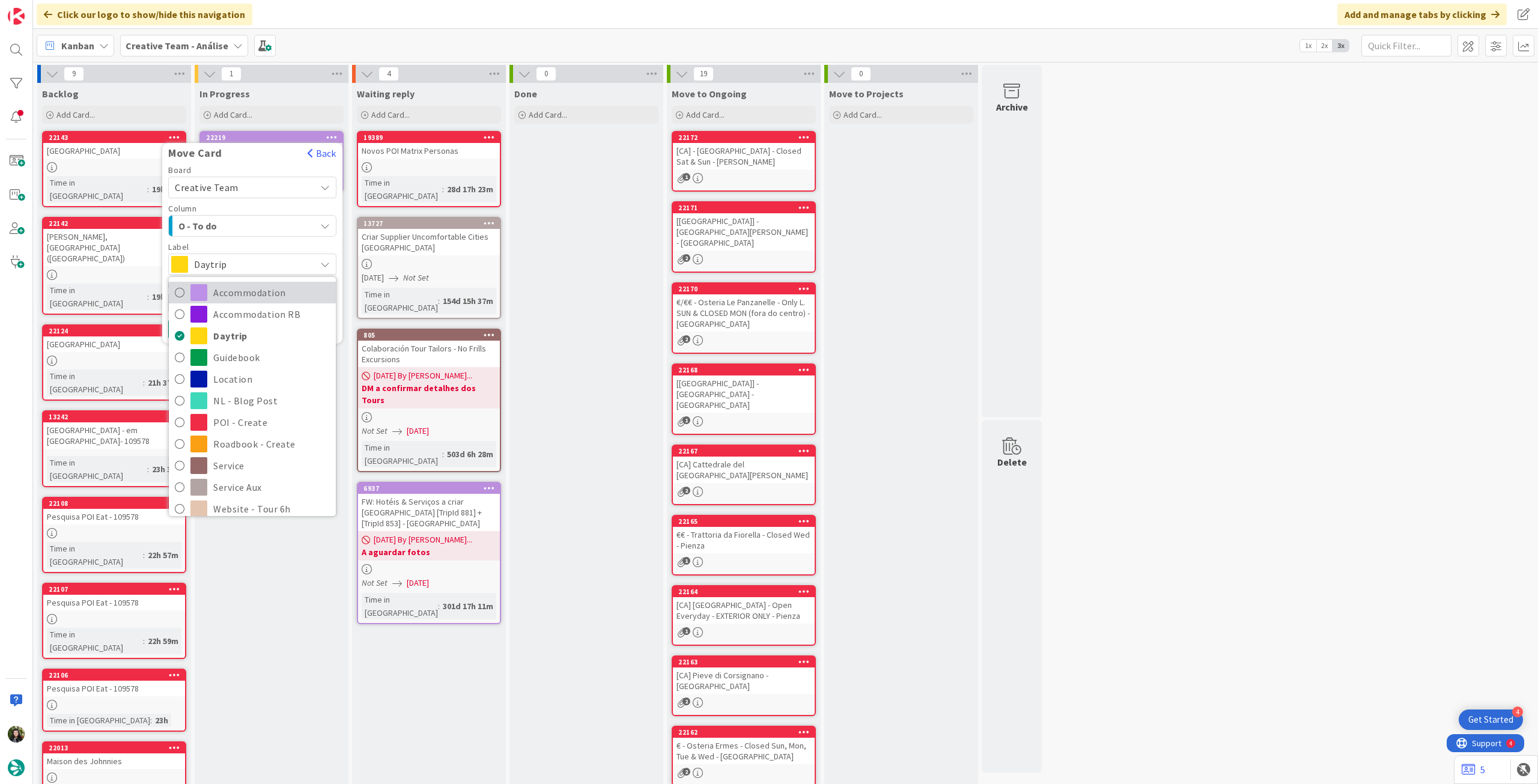
click at [238, 291] on span "Accommodation" at bounding box center [271, 292] width 116 height 18
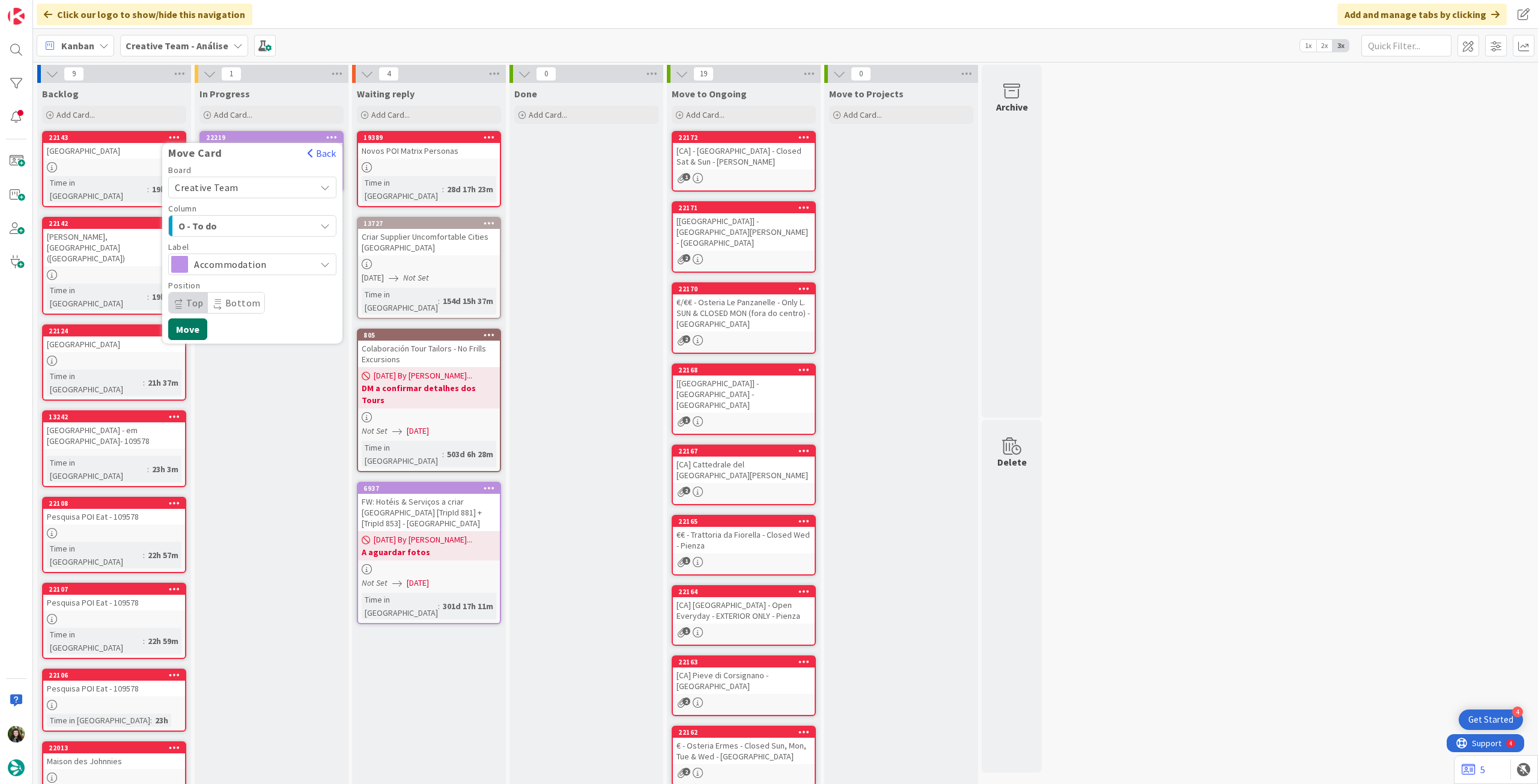
click at [196, 333] on button "Move" at bounding box center [187, 329] width 39 height 22
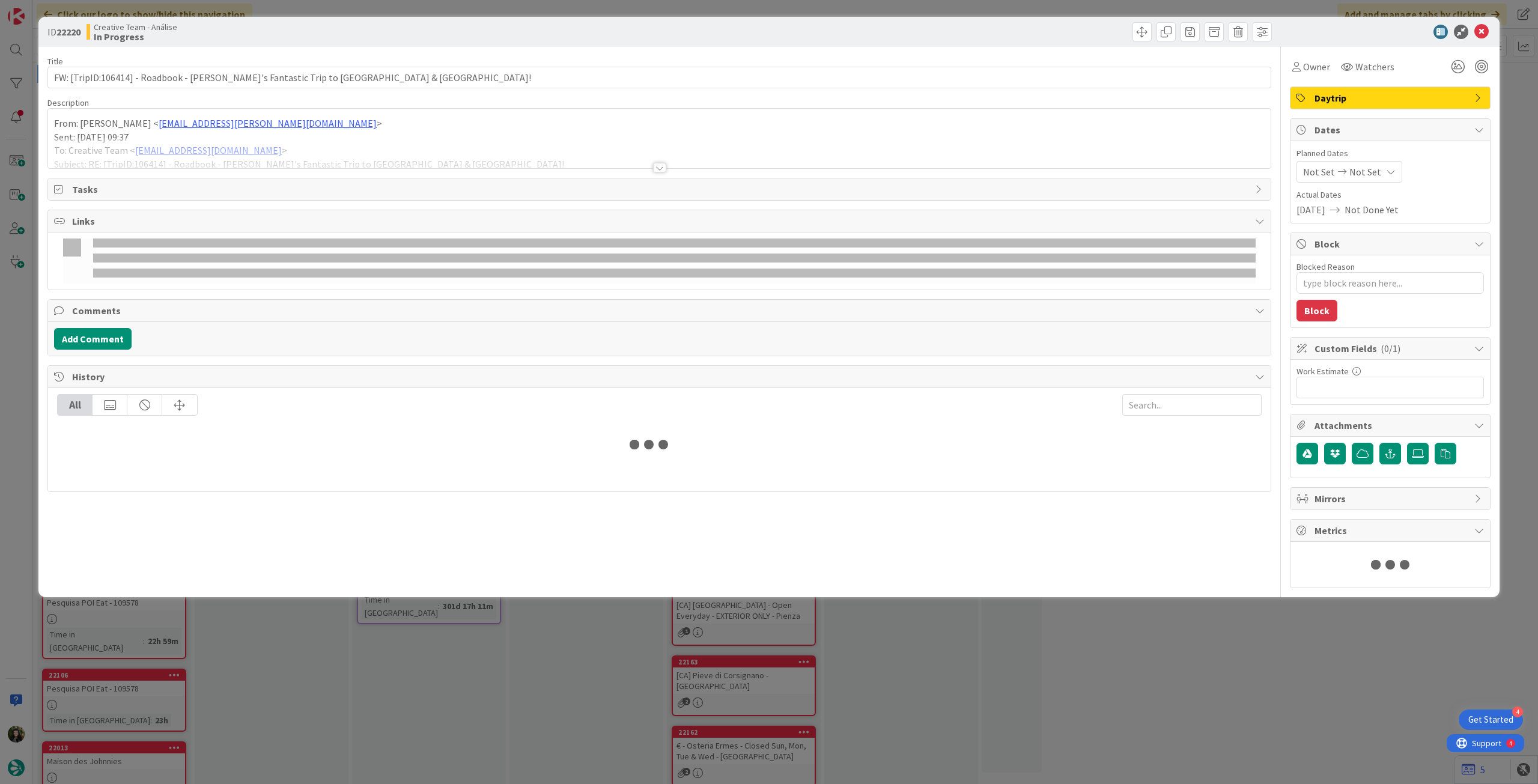
type textarea "x"
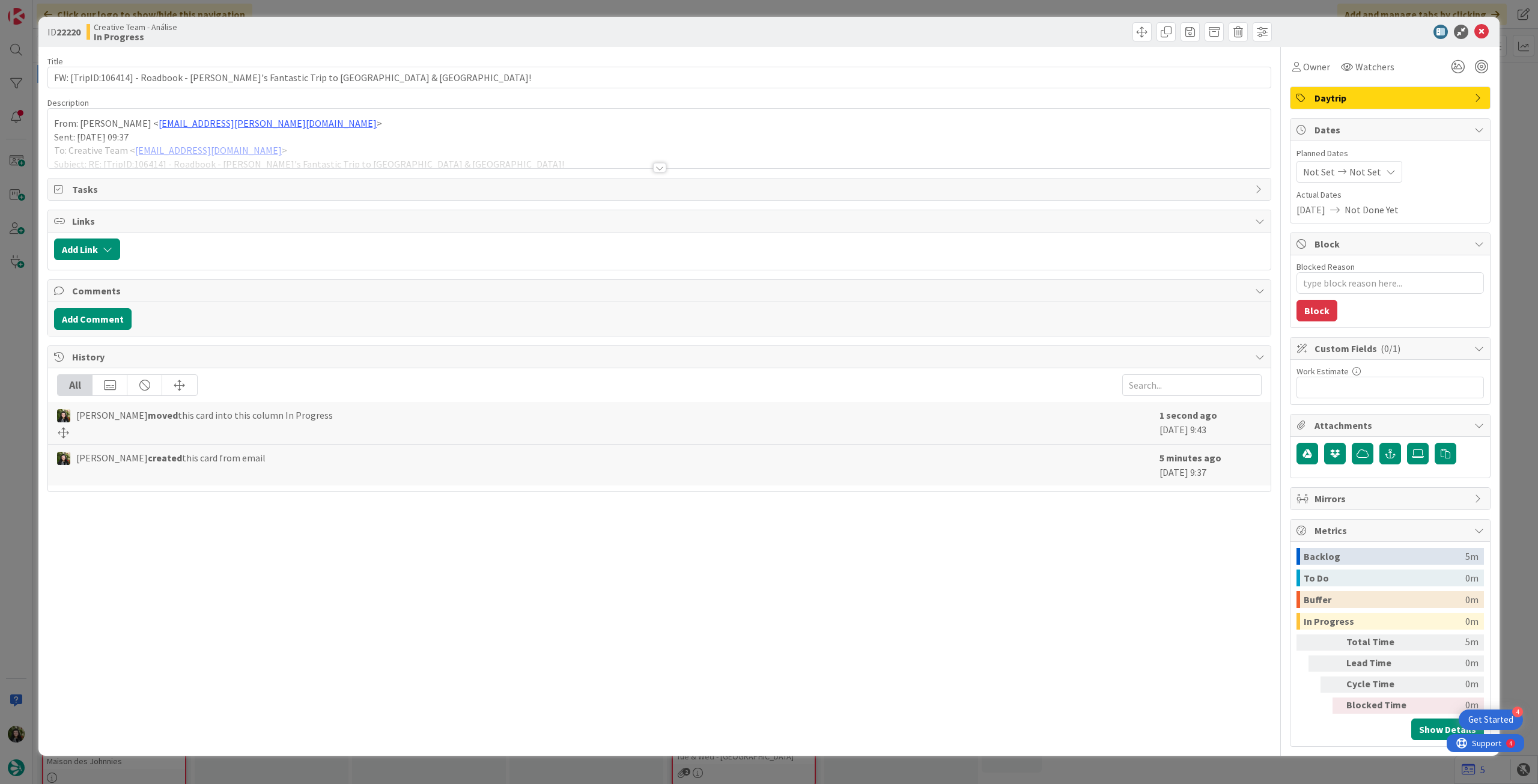
click at [1374, 169] on span "Not Set" at bounding box center [1365, 172] width 32 height 15
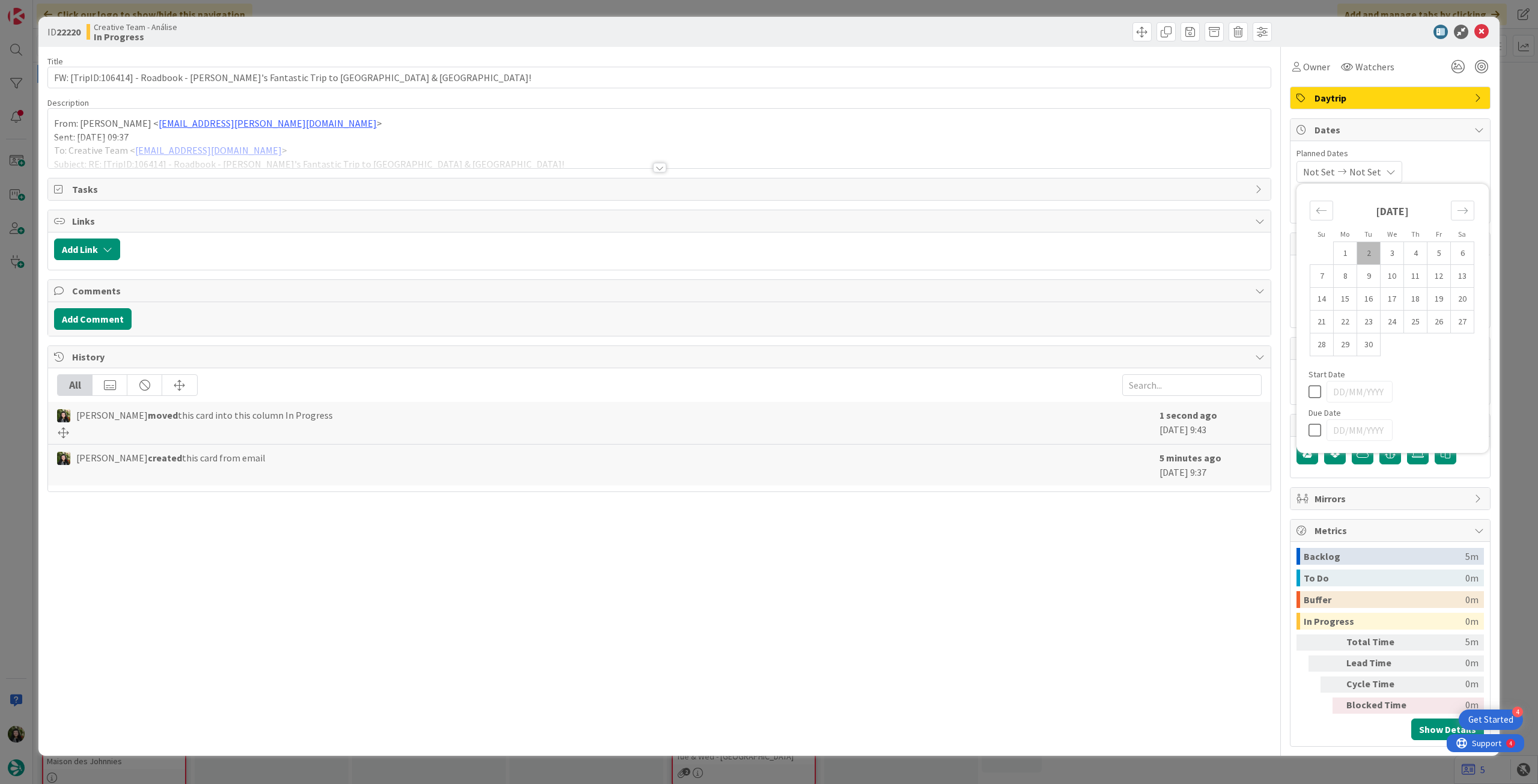
click at [1316, 427] on icon at bounding box center [1317, 430] width 18 height 15
type input "[DATE]"
click at [1483, 31] on icon at bounding box center [1482, 32] width 15 height 15
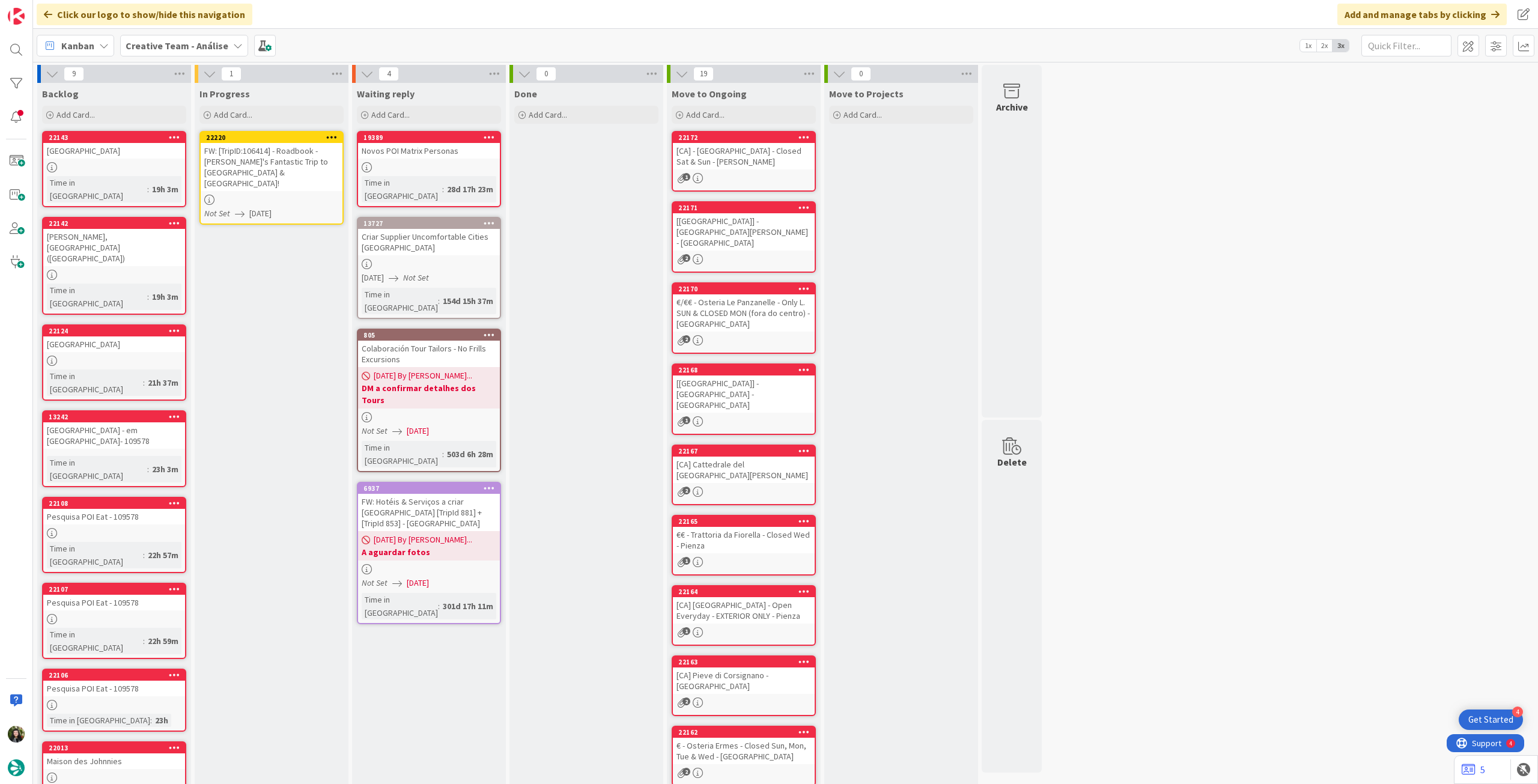
click at [328, 134] on icon at bounding box center [331, 136] width 12 height 8
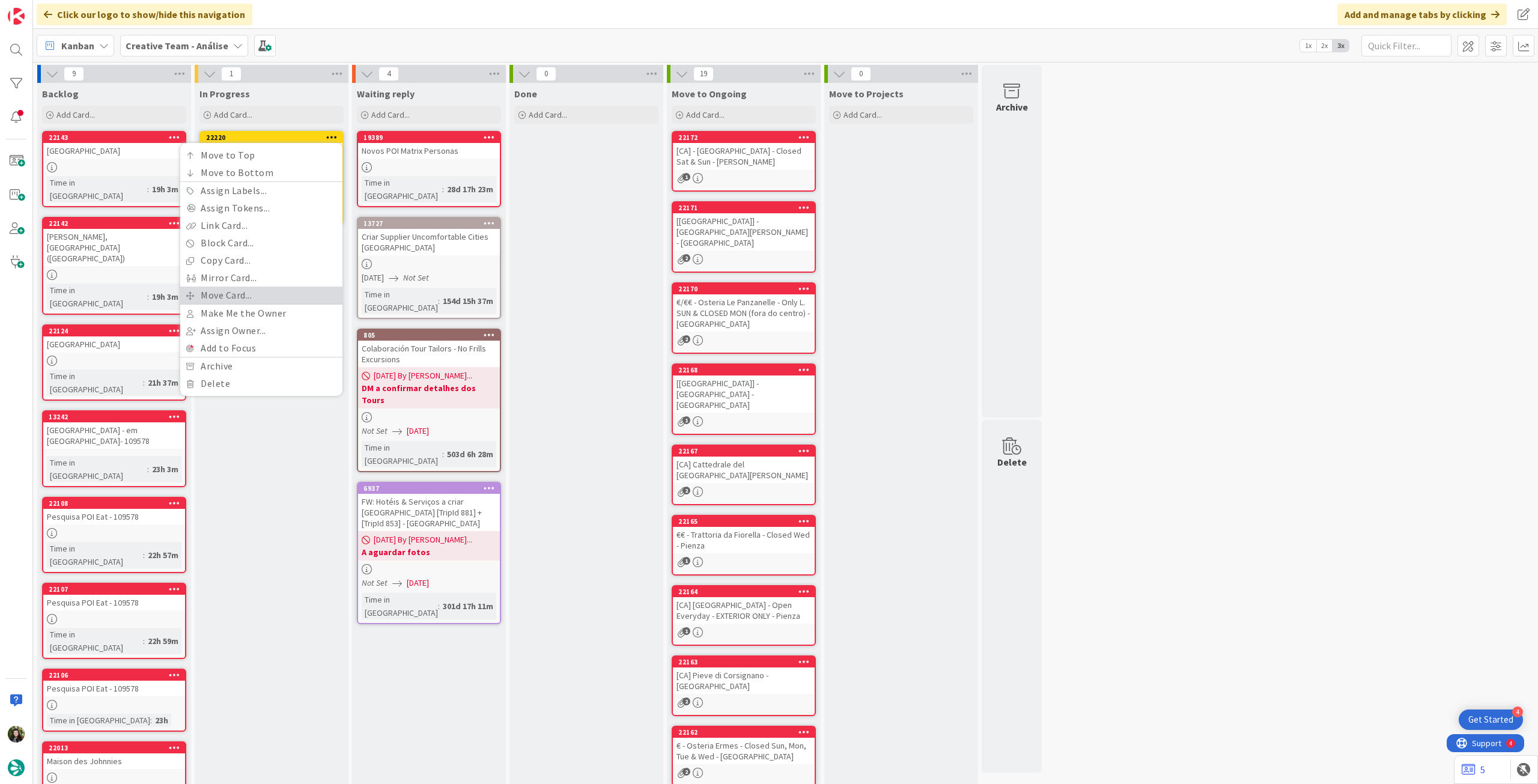
click at [289, 297] on link "Move Card..." at bounding box center [261, 295] width 163 height 18
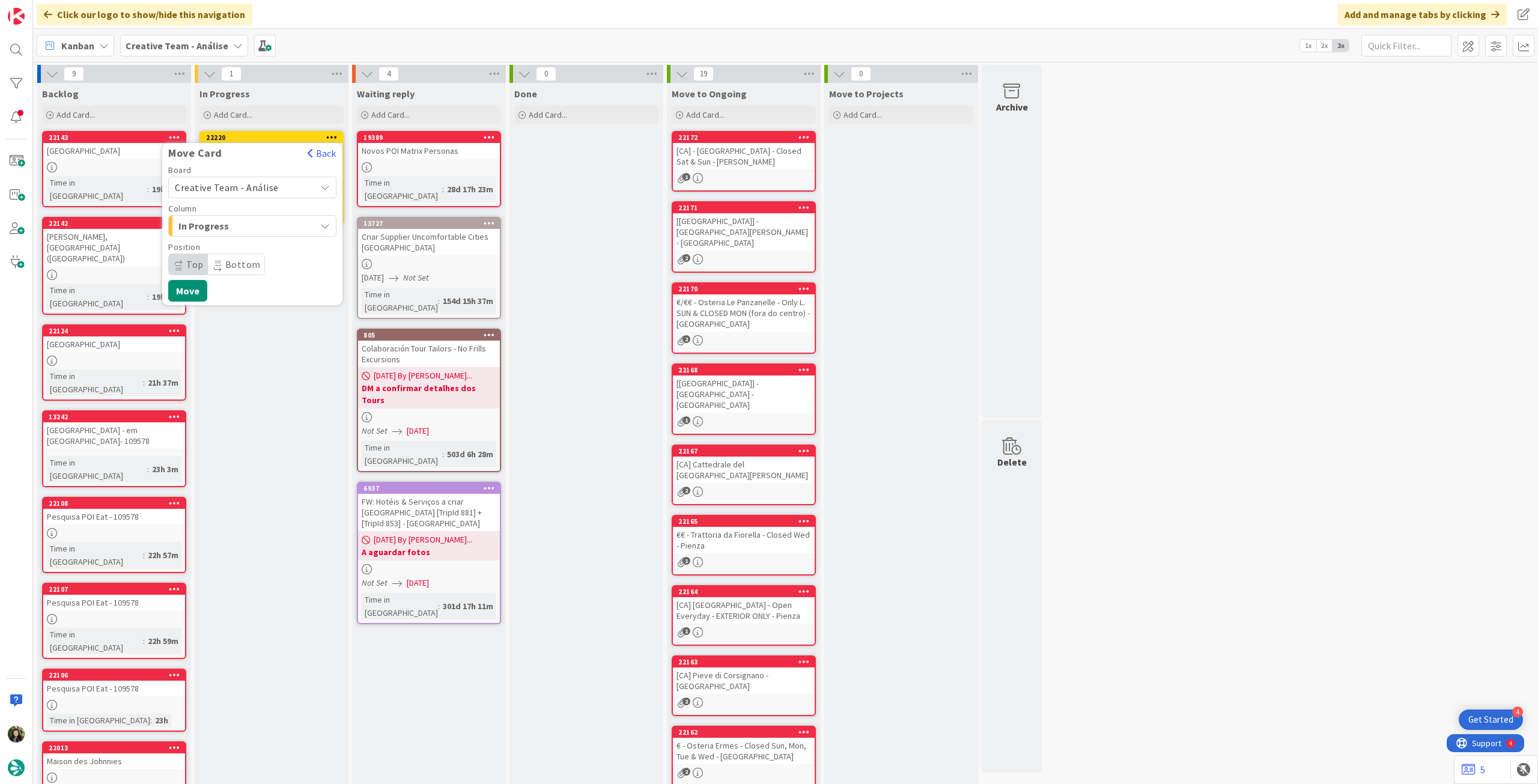
click at [258, 189] on span "Creative Team - Análise" at bounding box center [227, 188] width 104 height 12
click at [253, 249] on span "Creative Team" at bounding box center [260, 243] width 139 height 18
click at [258, 260] on span "Daytrip" at bounding box center [252, 264] width 116 height 17
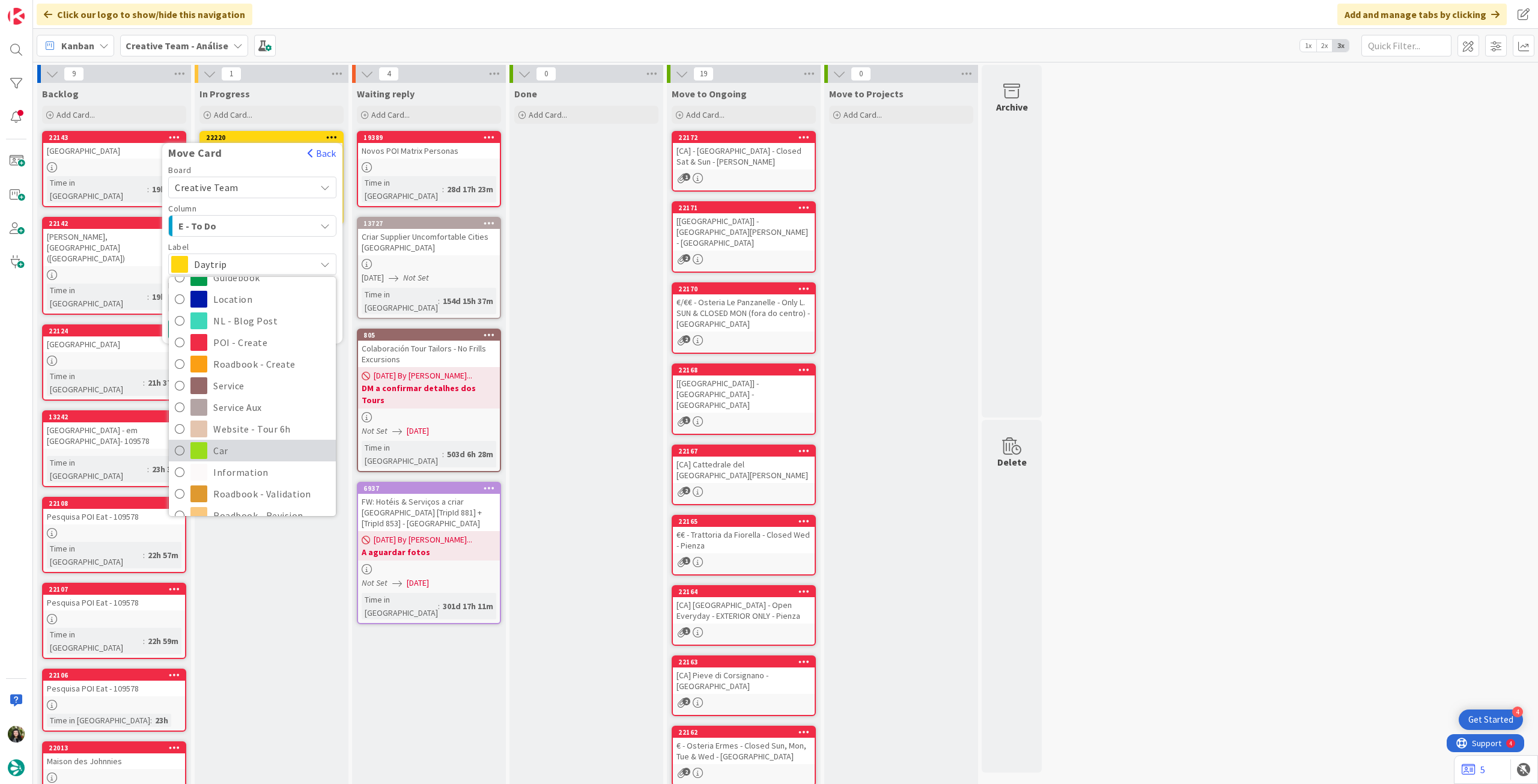
scroll to position [159, 0]
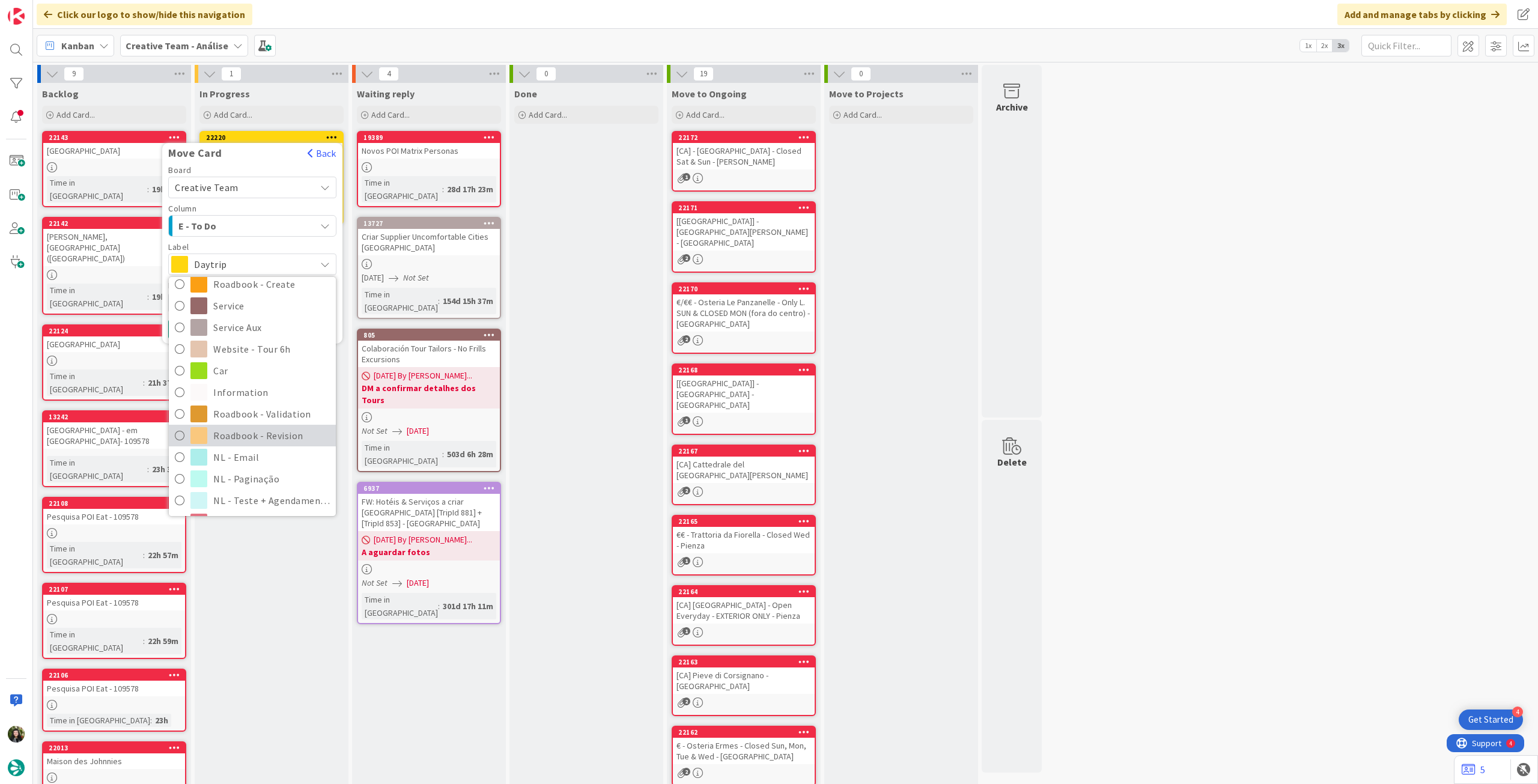
click at [275, 430] on span "Roadbook - Revision" at bounding box center [271, 435] width 116 height 18
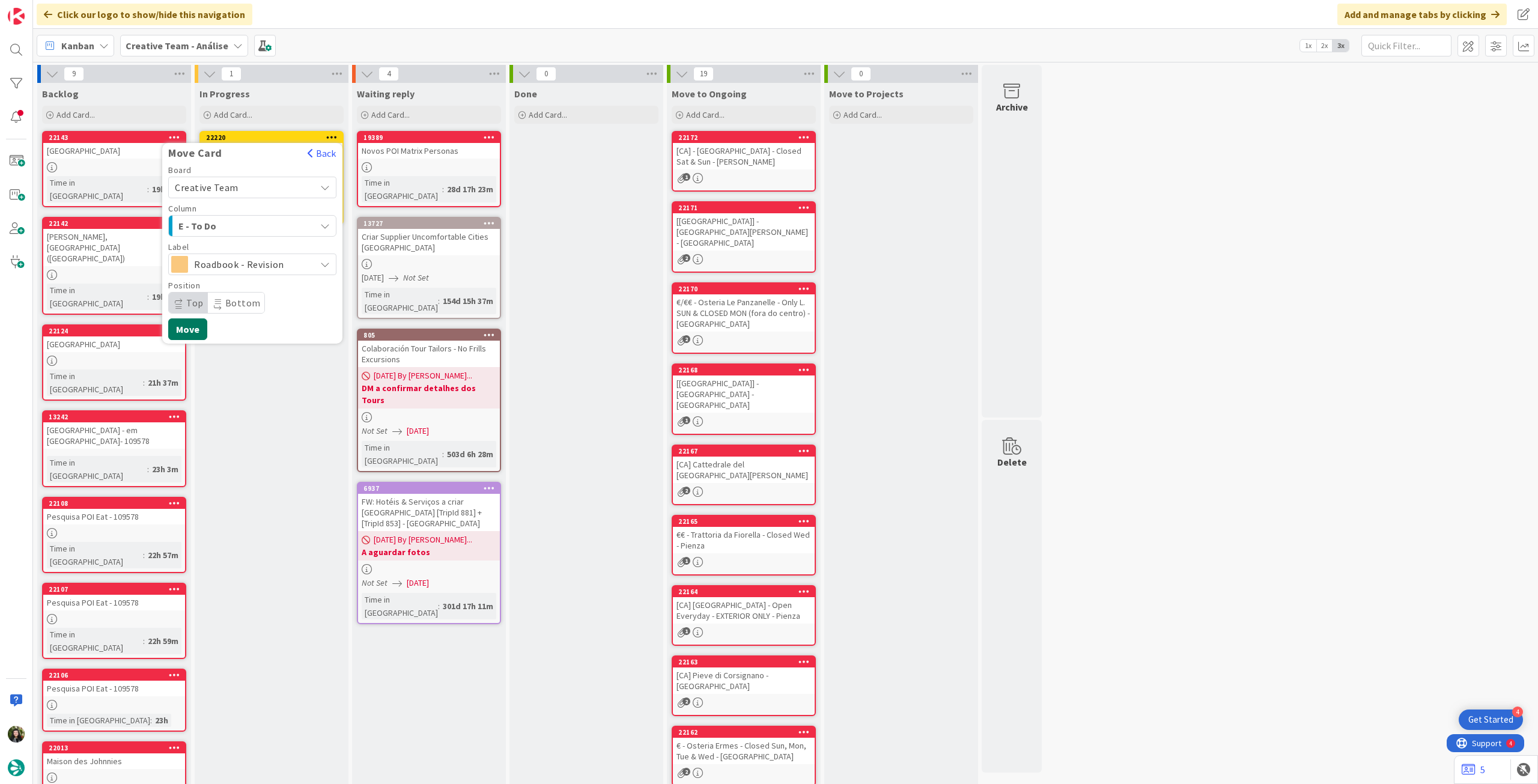
click at [182, 320] on button "Move" at bounding box center [187, 329] width 39 height 22
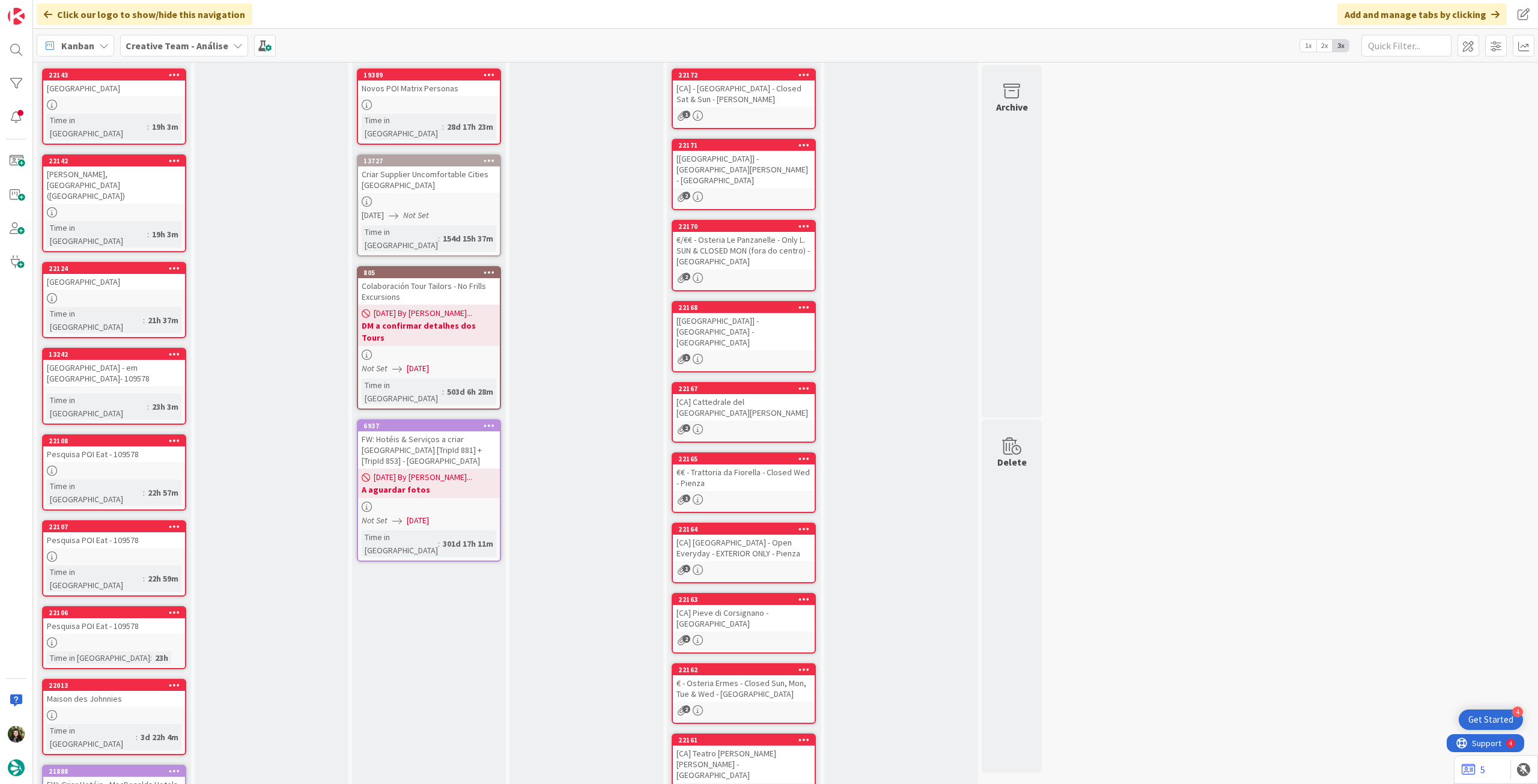
scroll to position [0, 0]
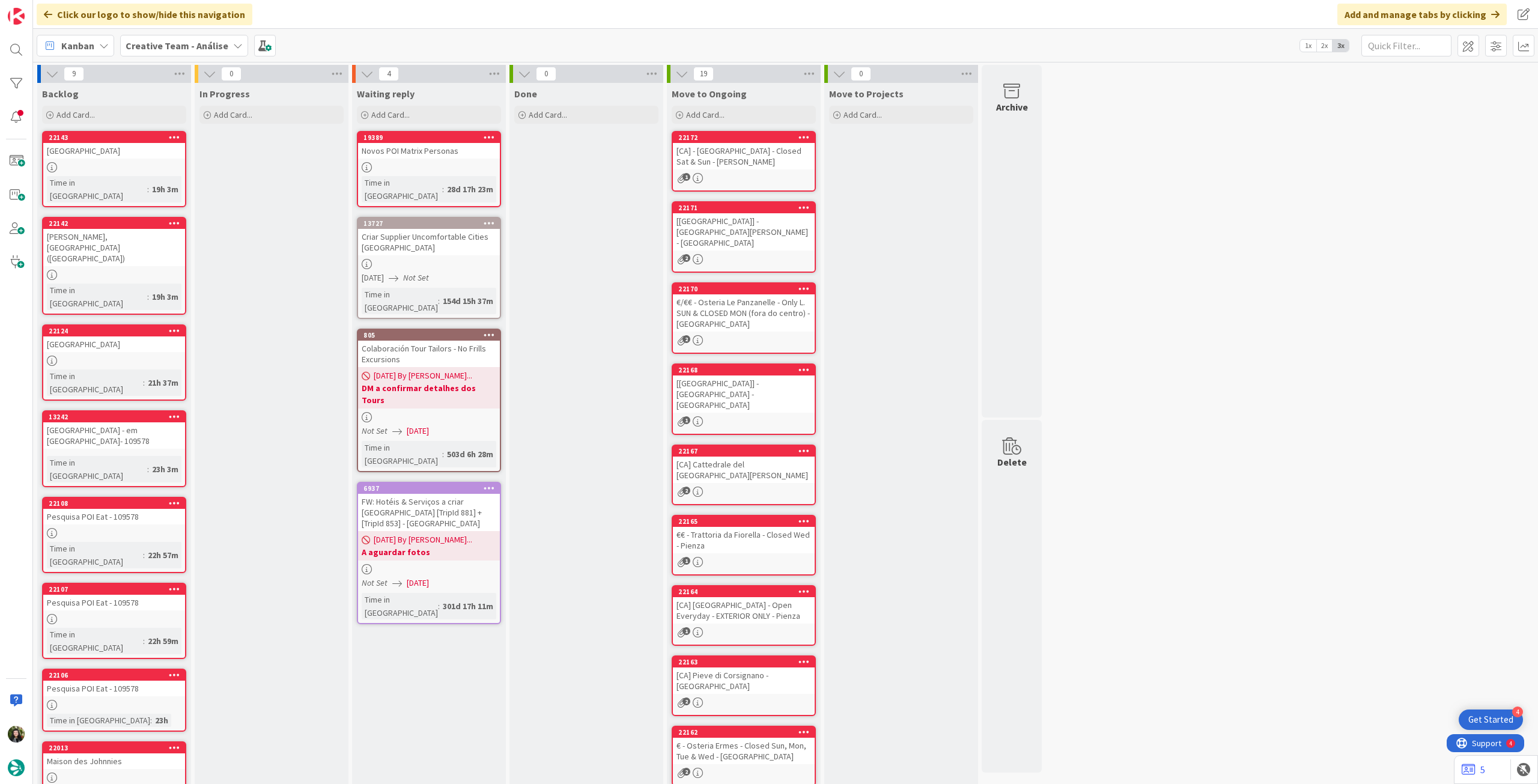
click at [164, 35] on div "Creative Team - Análise" at bounding box center [184, 45] width 128 height 22
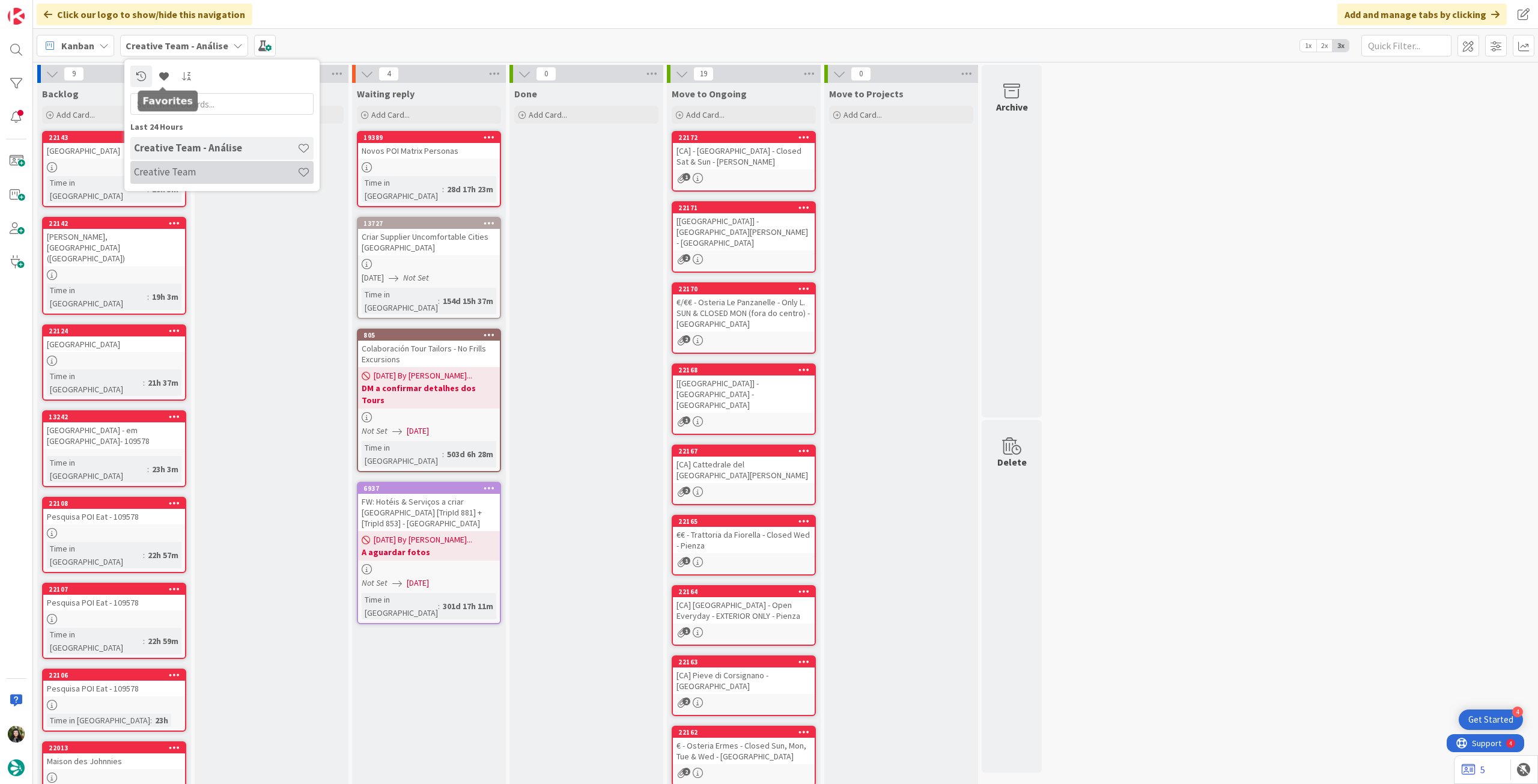
click at [184, 169] on h4 "Creative Team" at bounding box center [216, 172] width 163 height 12
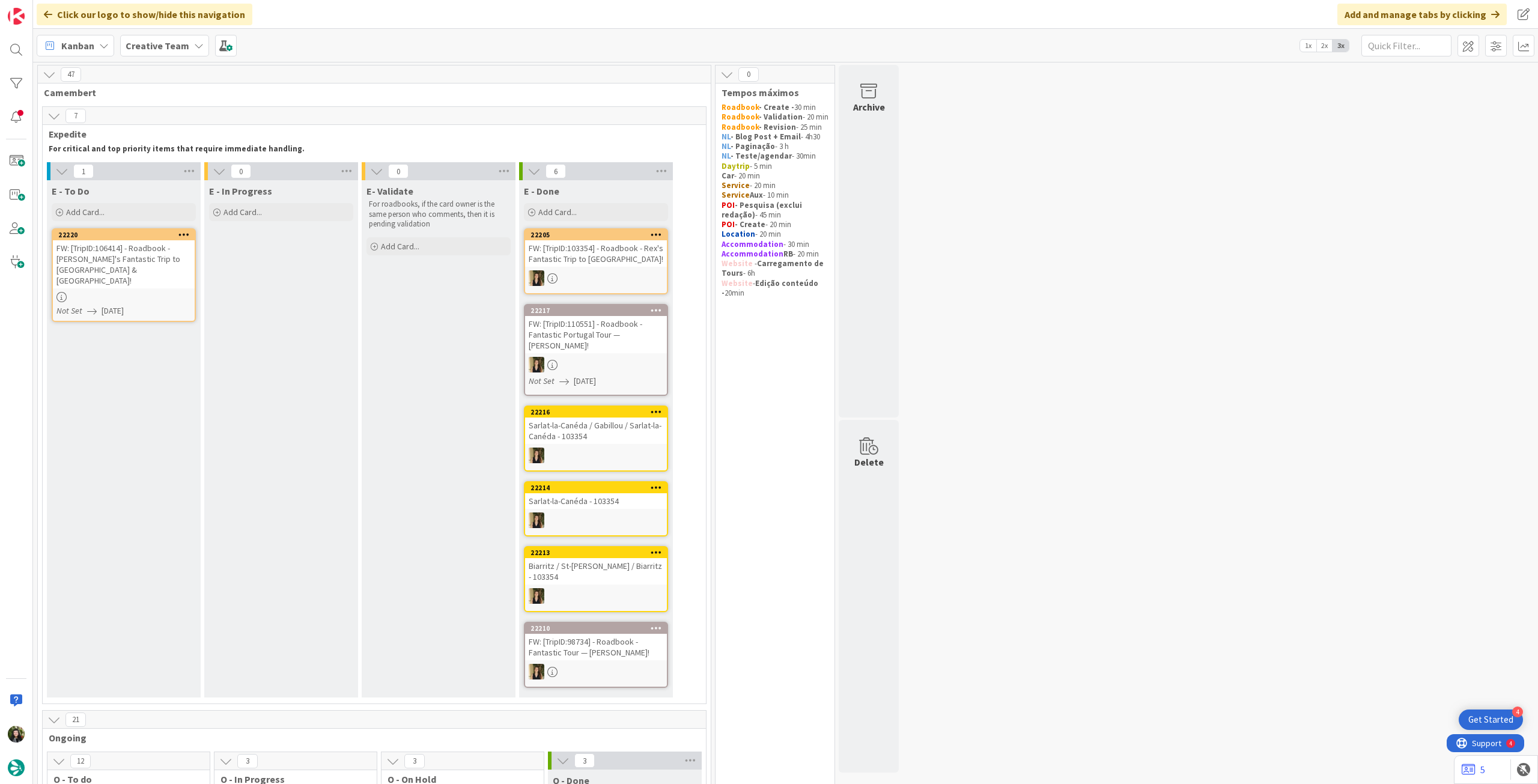
drag, startPoint x: 149, startPoint y: 45, endPoint x: 160, endPoint y: 59, distance: 17.8
click at [149, 45] on b "Creative Team" at bounding box center [157, 45] width 64 height 12
click at [223, 170] on h4 "Creative Team - Análise" at bounding box center [216, 172] width 163 height 12
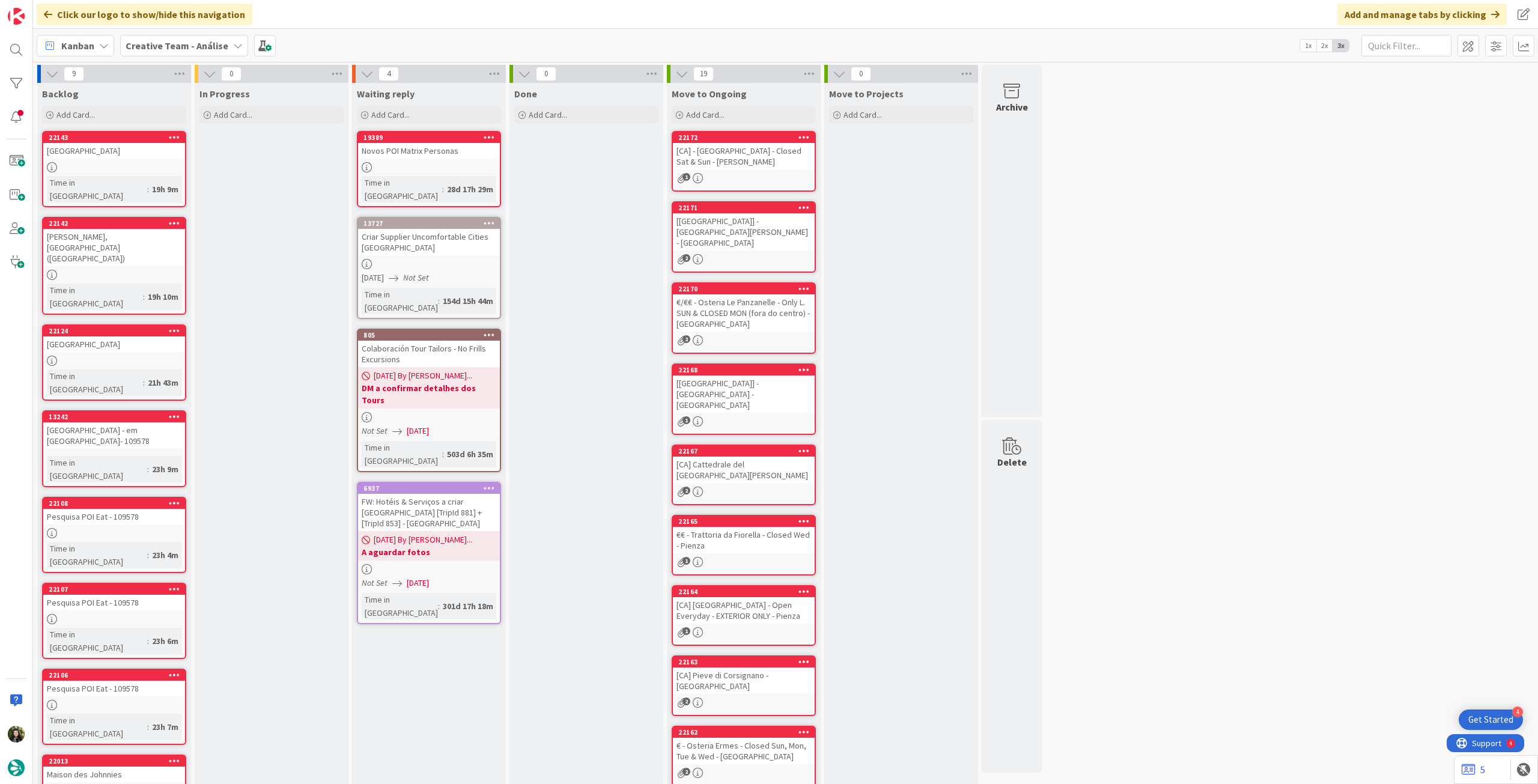
click at [185, 44] on b "Creative Team - Análise" at bounding box center [176, 45] width 102 height 12
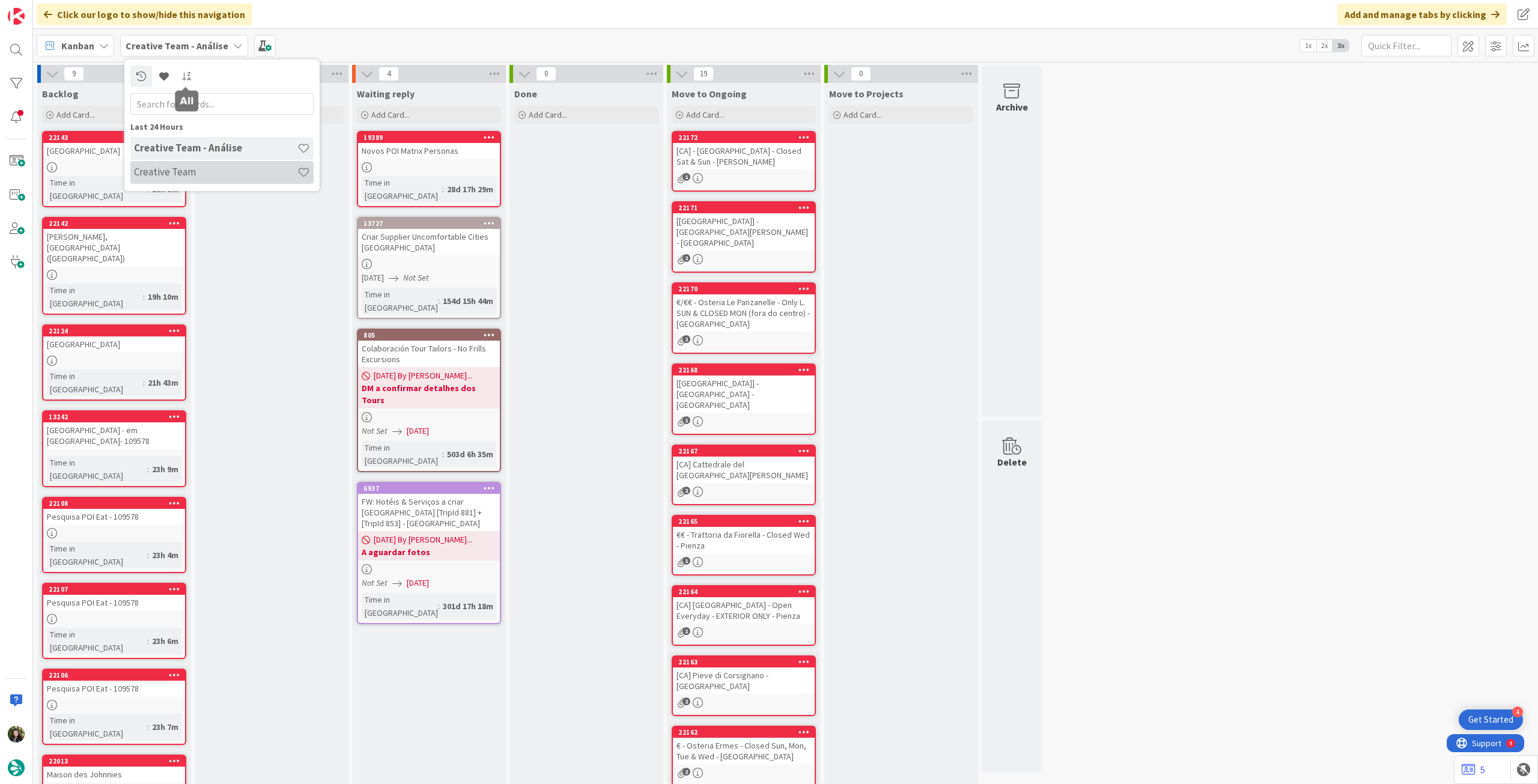
click at [195, 178] on h4 "Creative Team" at bounding box center [216, 172] width 163 height 12
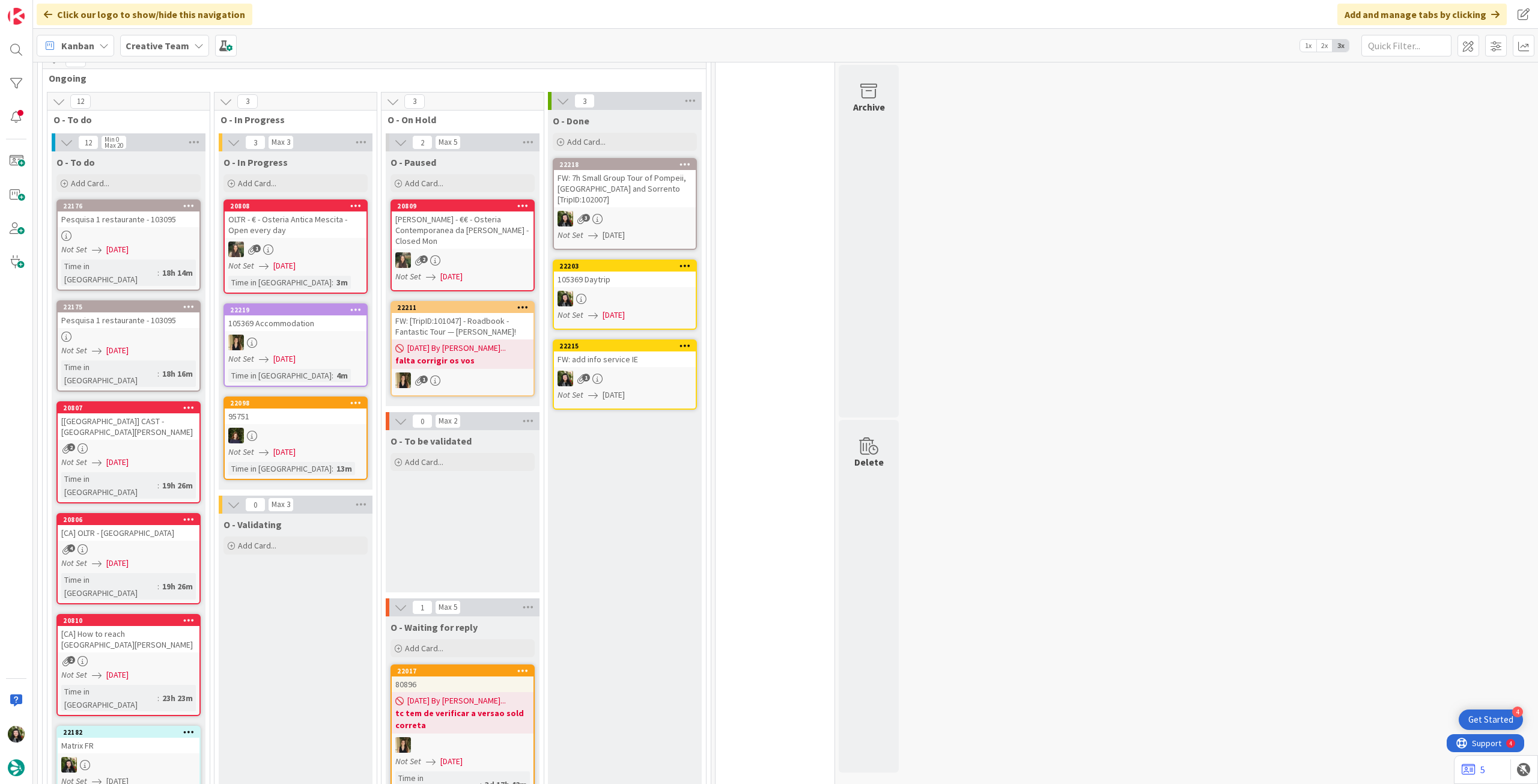
scroll to position [640, 0]
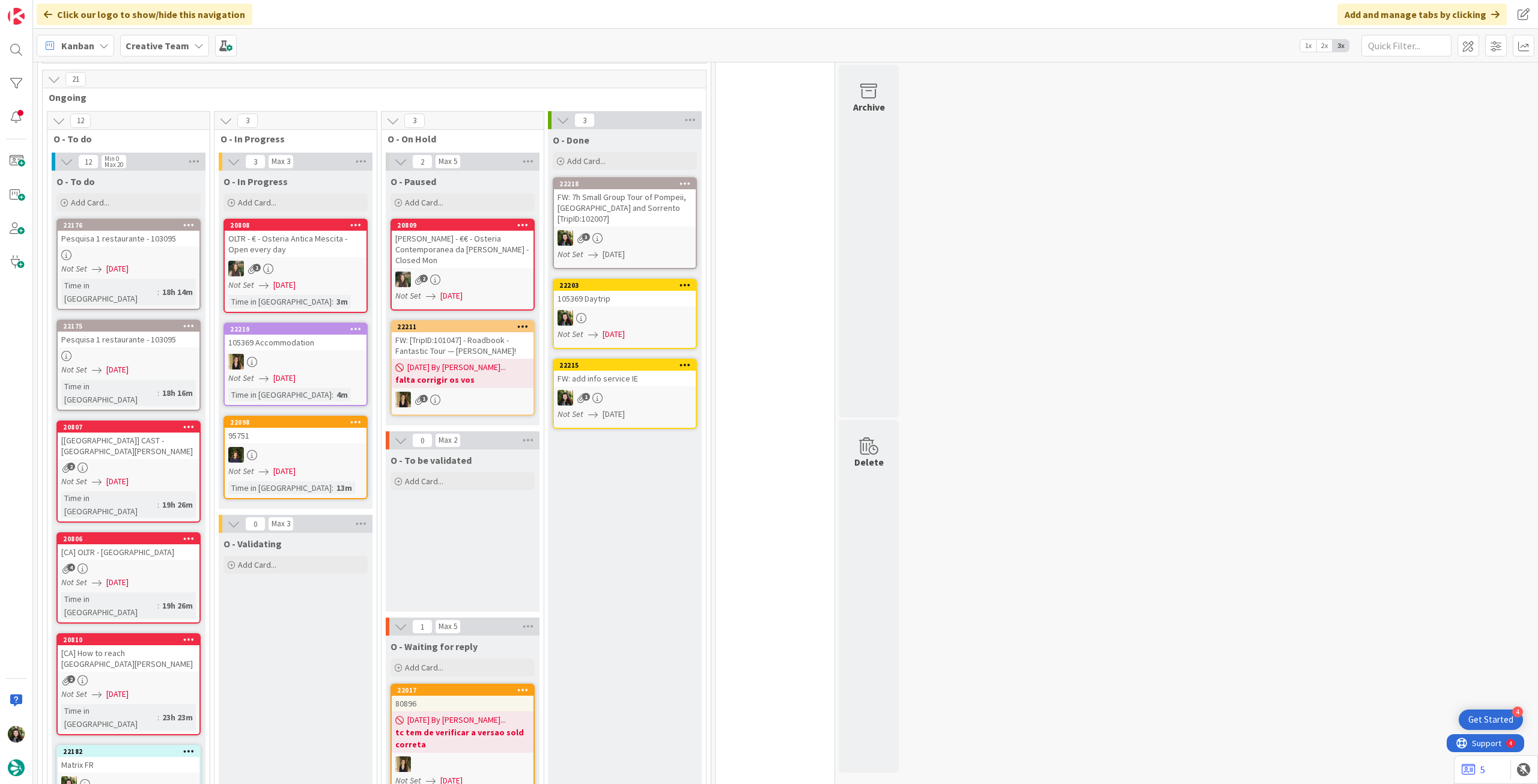
click at [127, 250] on div at bounding box center [129, 254] width 142 height 10
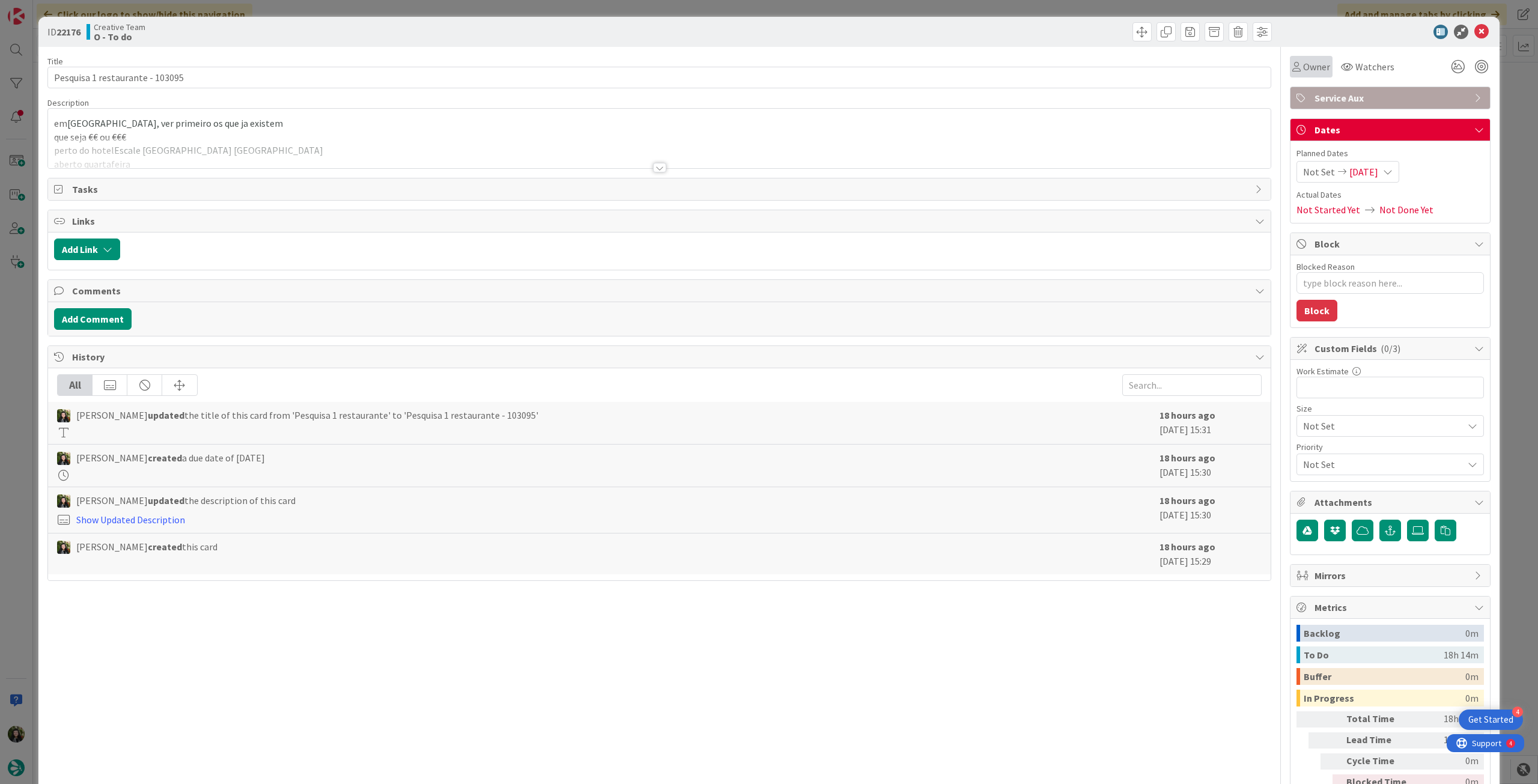
click at [1302, 74] on div "Owner" at bounding box center [1311, 67] width 42 height 22
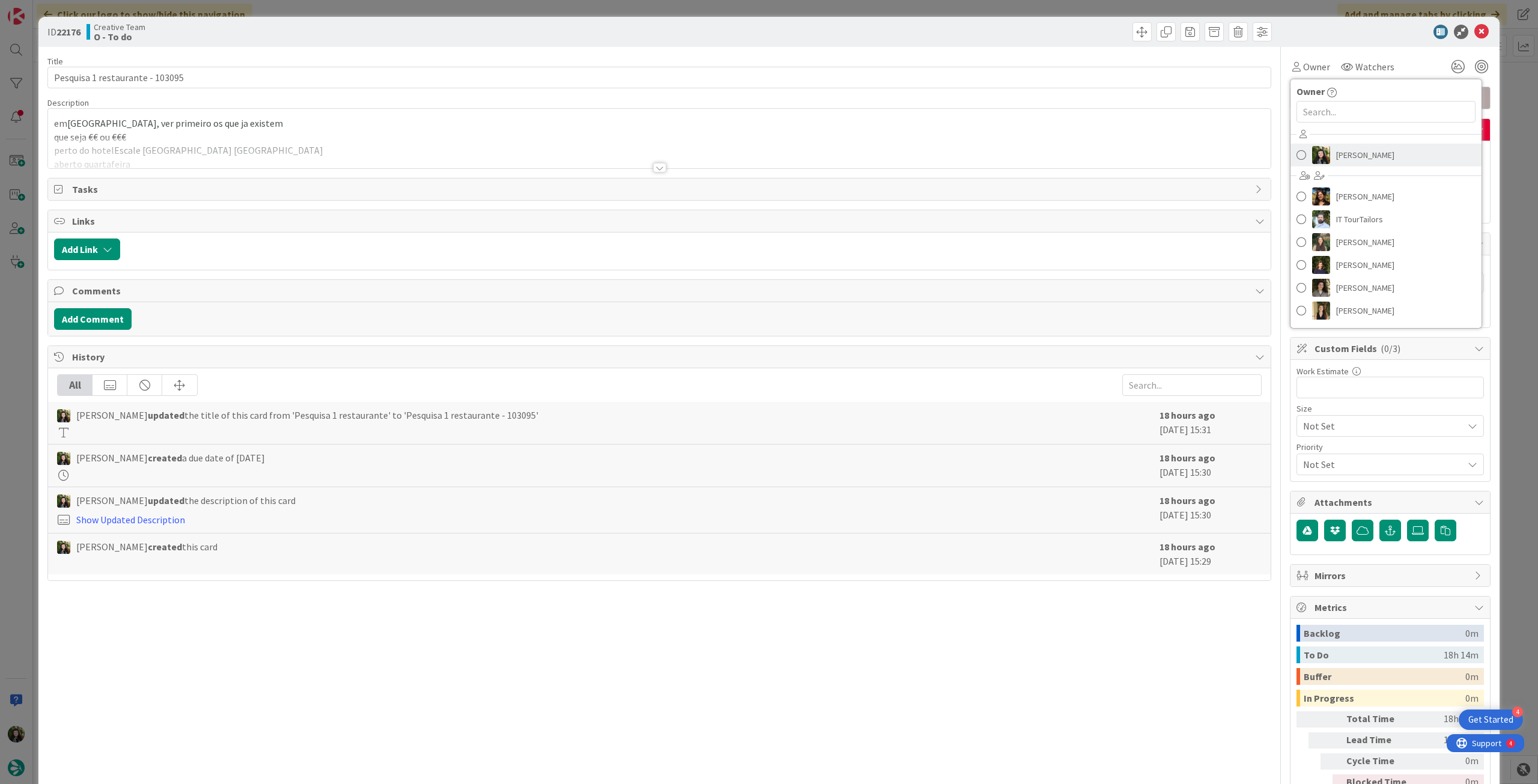
click at [1321, 162] on link "[PERSON_NAME]" at bounding box center [1386, 155] width 191 height 23
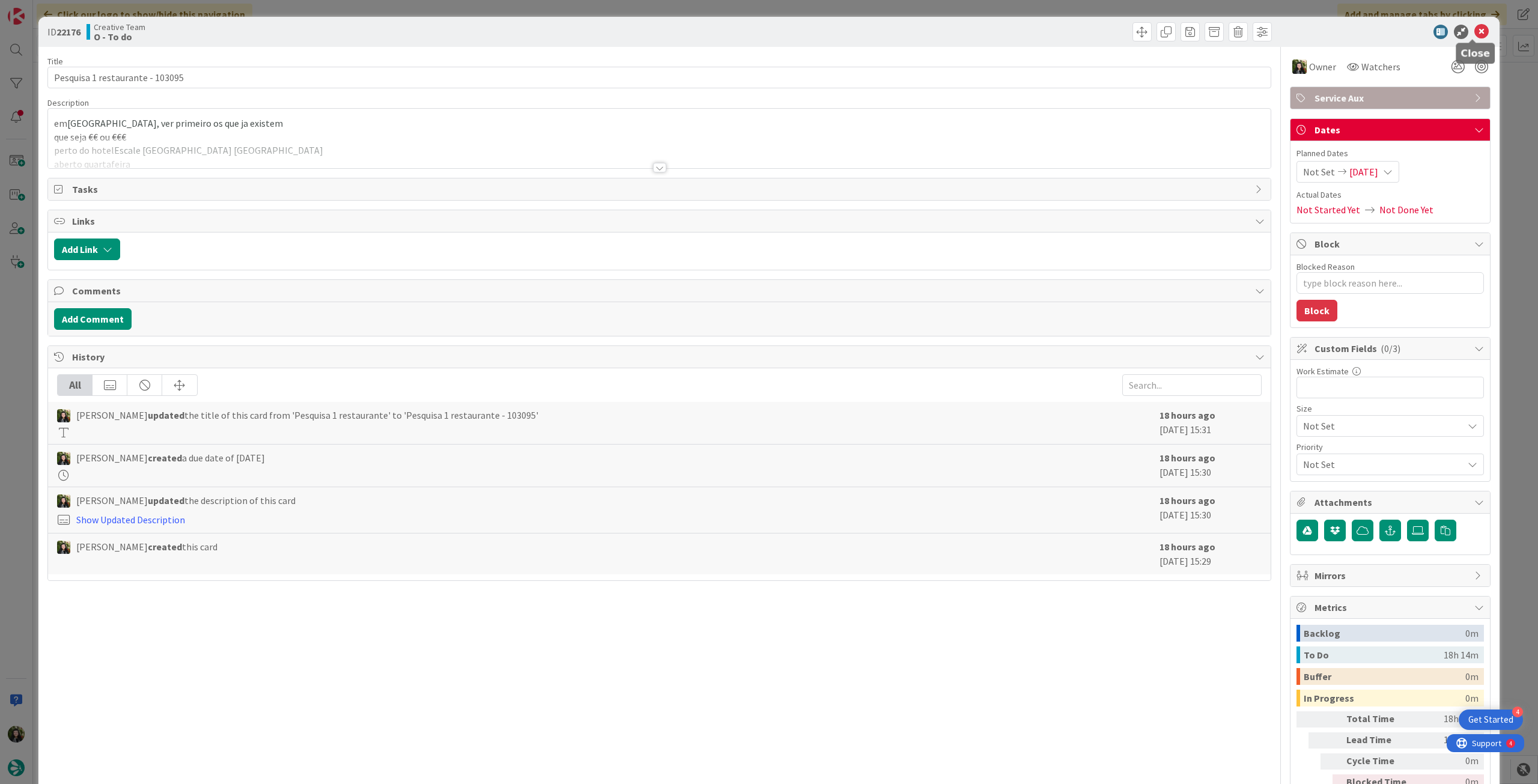
click at [1475, 29] on icon at bounding box center [1482, 32] width 15 height 15
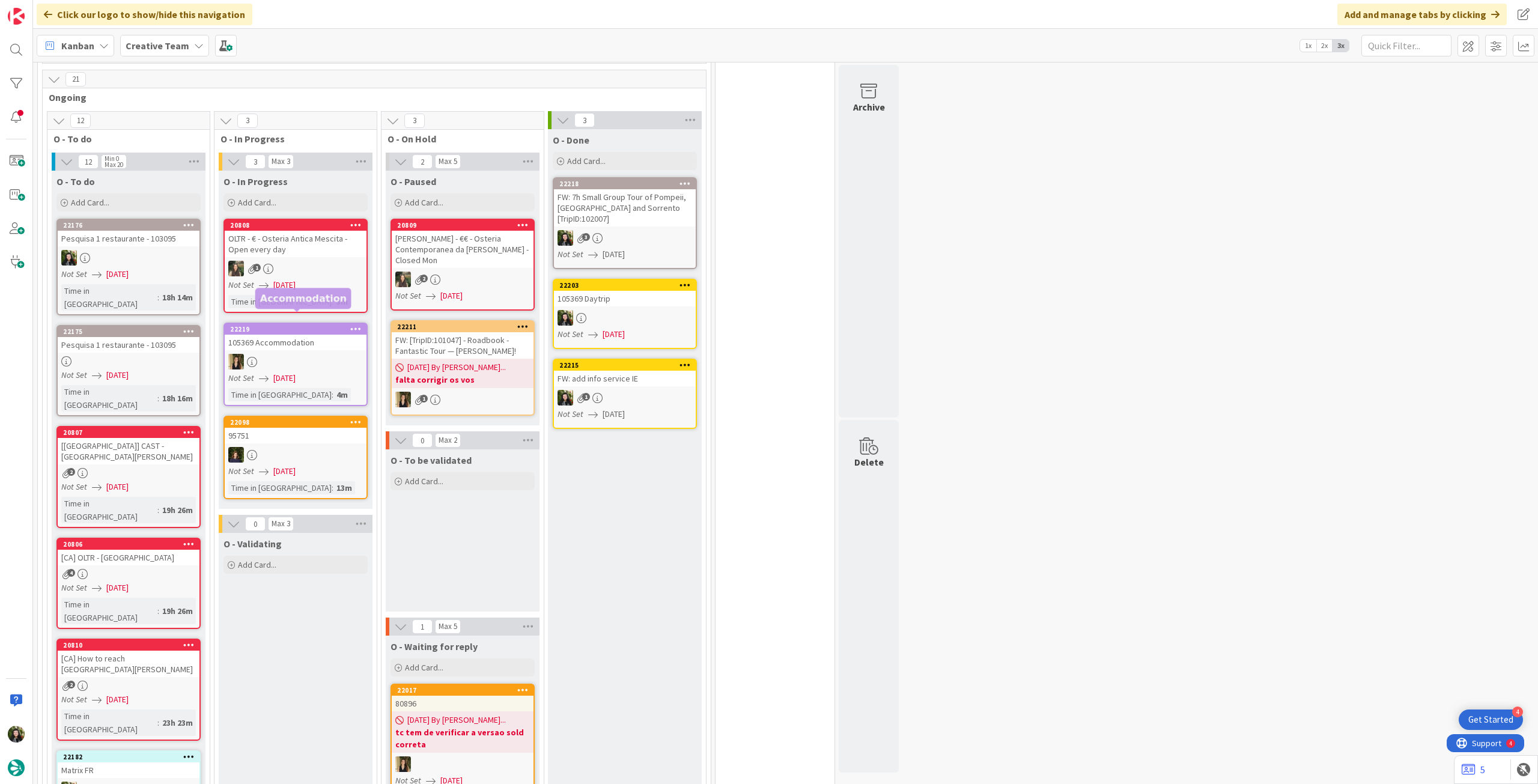
click at [149, 337] on div "Pesquisa 1 restaurante - 103095" at bounding box center [129, 344] width 142 height 15
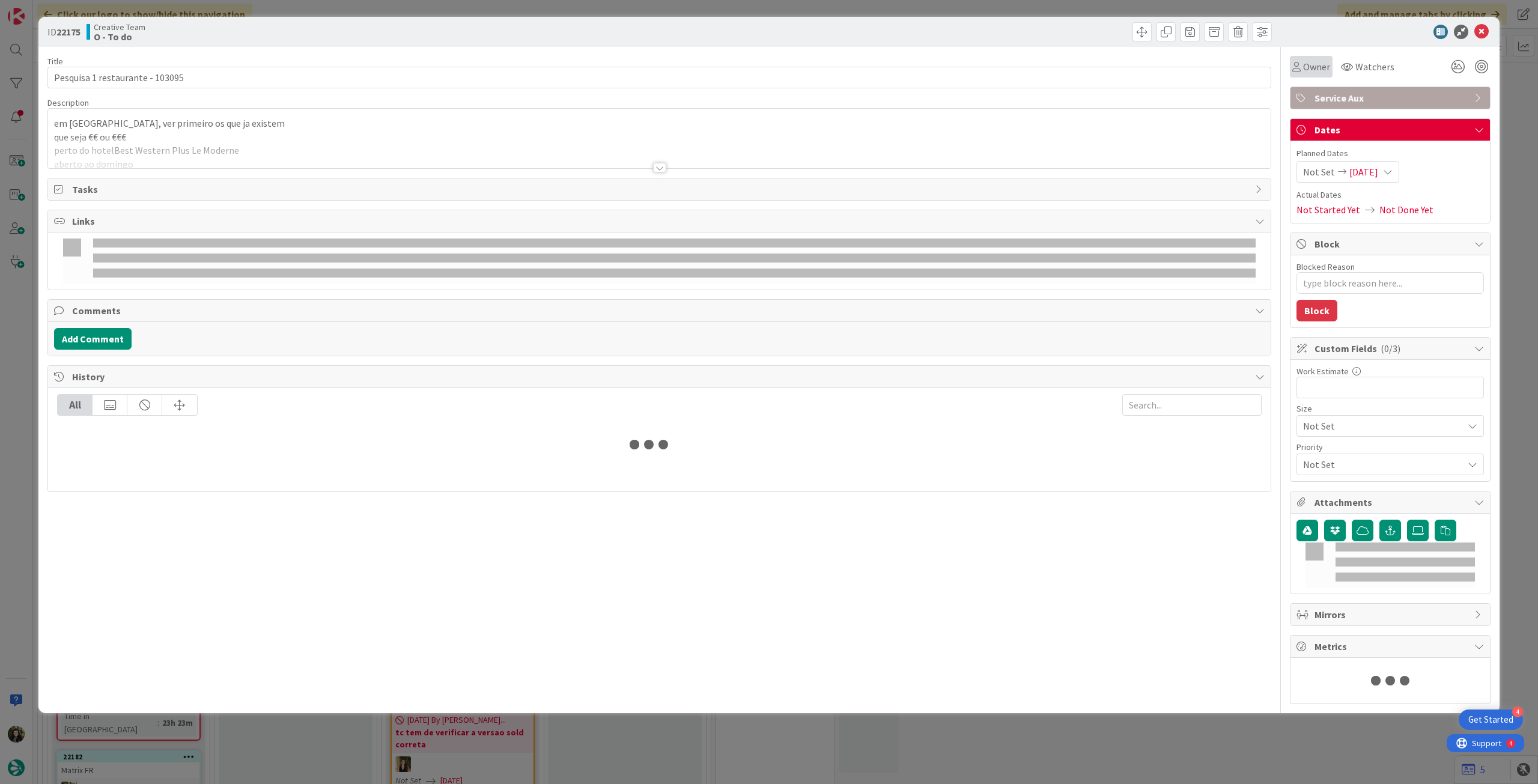
click at [1315, 66] on span "Owner" at bounding box center [1316, 66] width 27 height 15
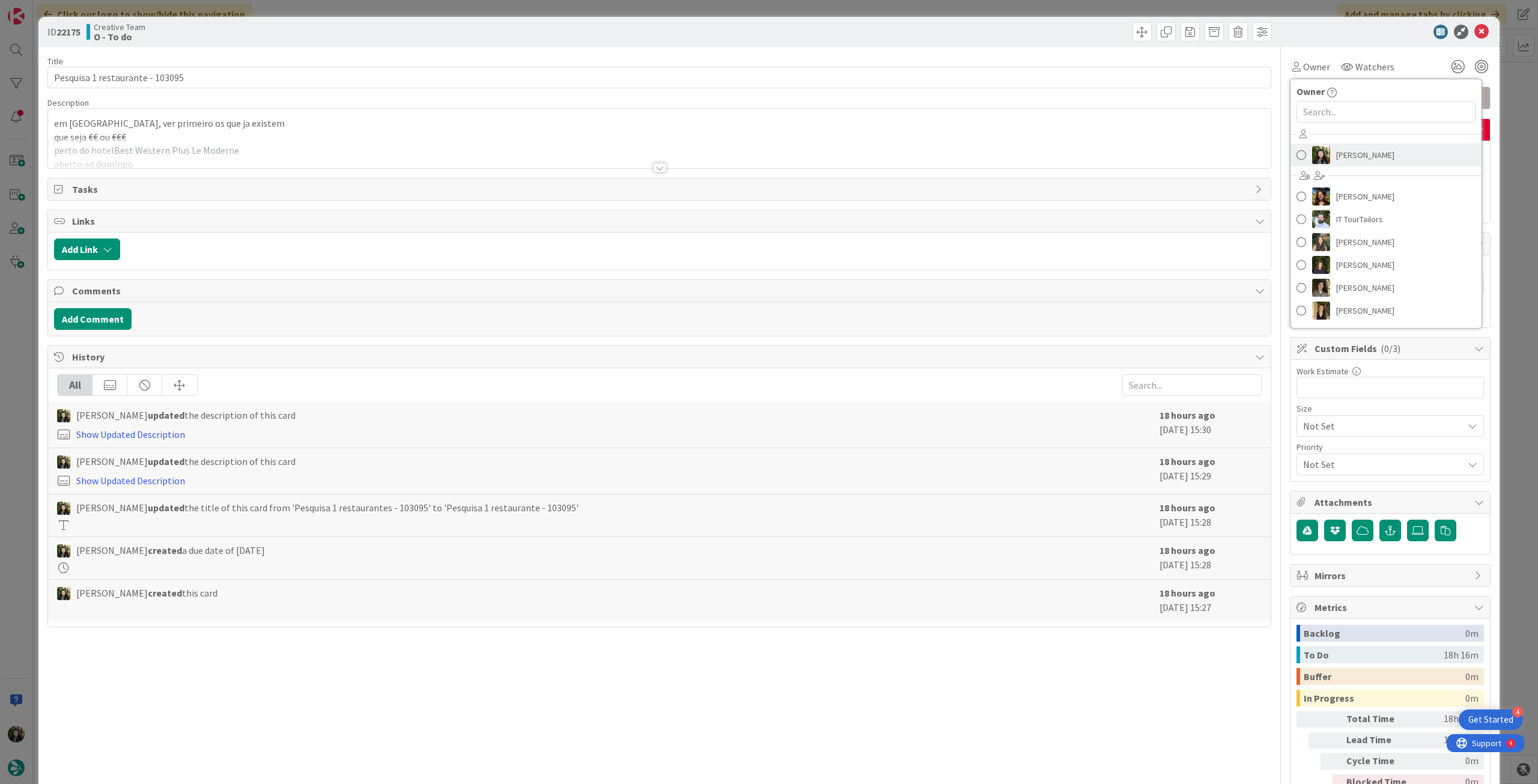
click at [1349, 160] on span "[PERSON_NAME]" at bounding box center [1365, 155] width 59 height 18
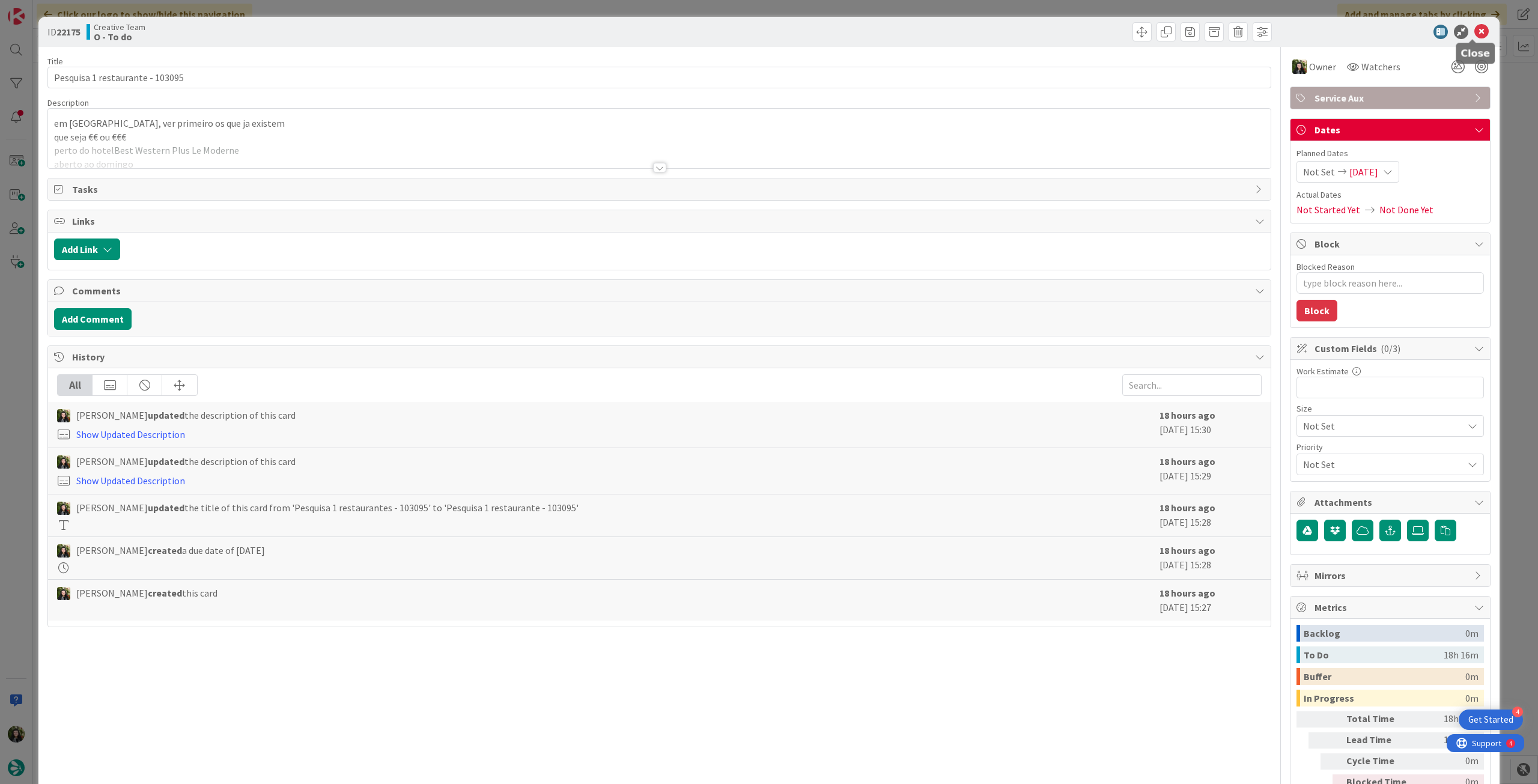
click at [1475, 32] on icon at bounding box center [1482, 32] width 15 height 15
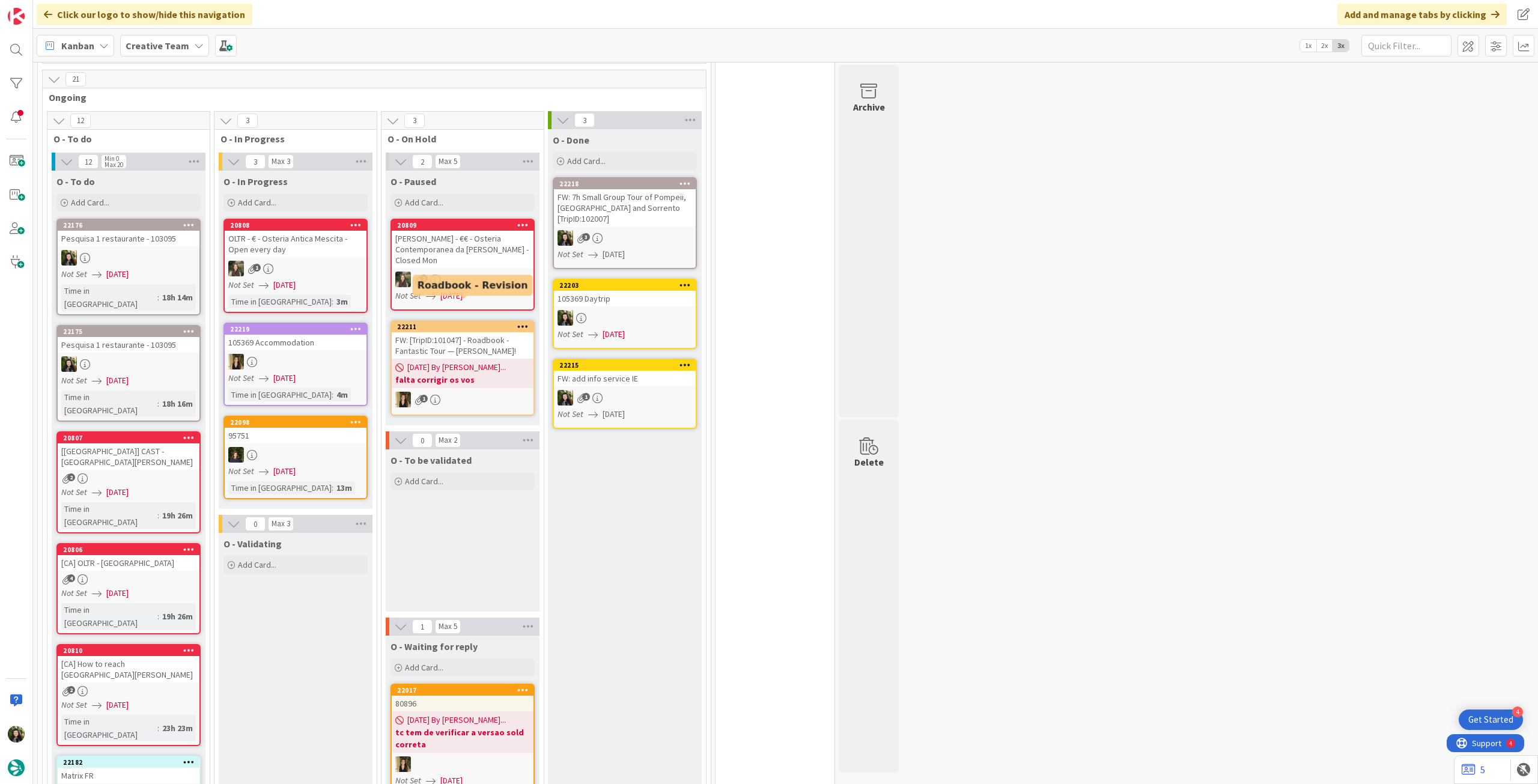
click at [474, 271] on div "2" at bounding box center [462, 279] width 142 height 15
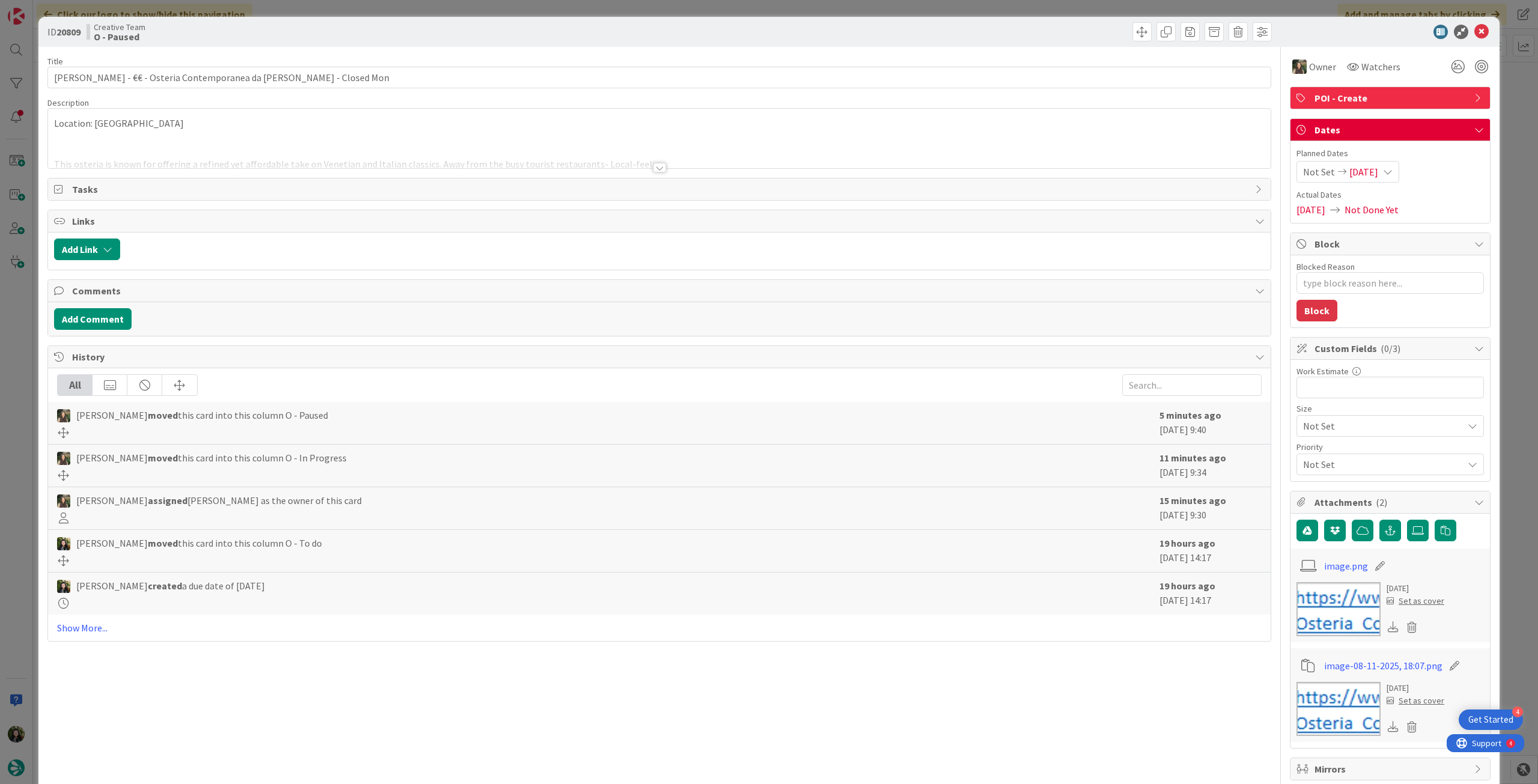
click at [386, 151] on div at bounding box center [659, 153] width 1223 height 31
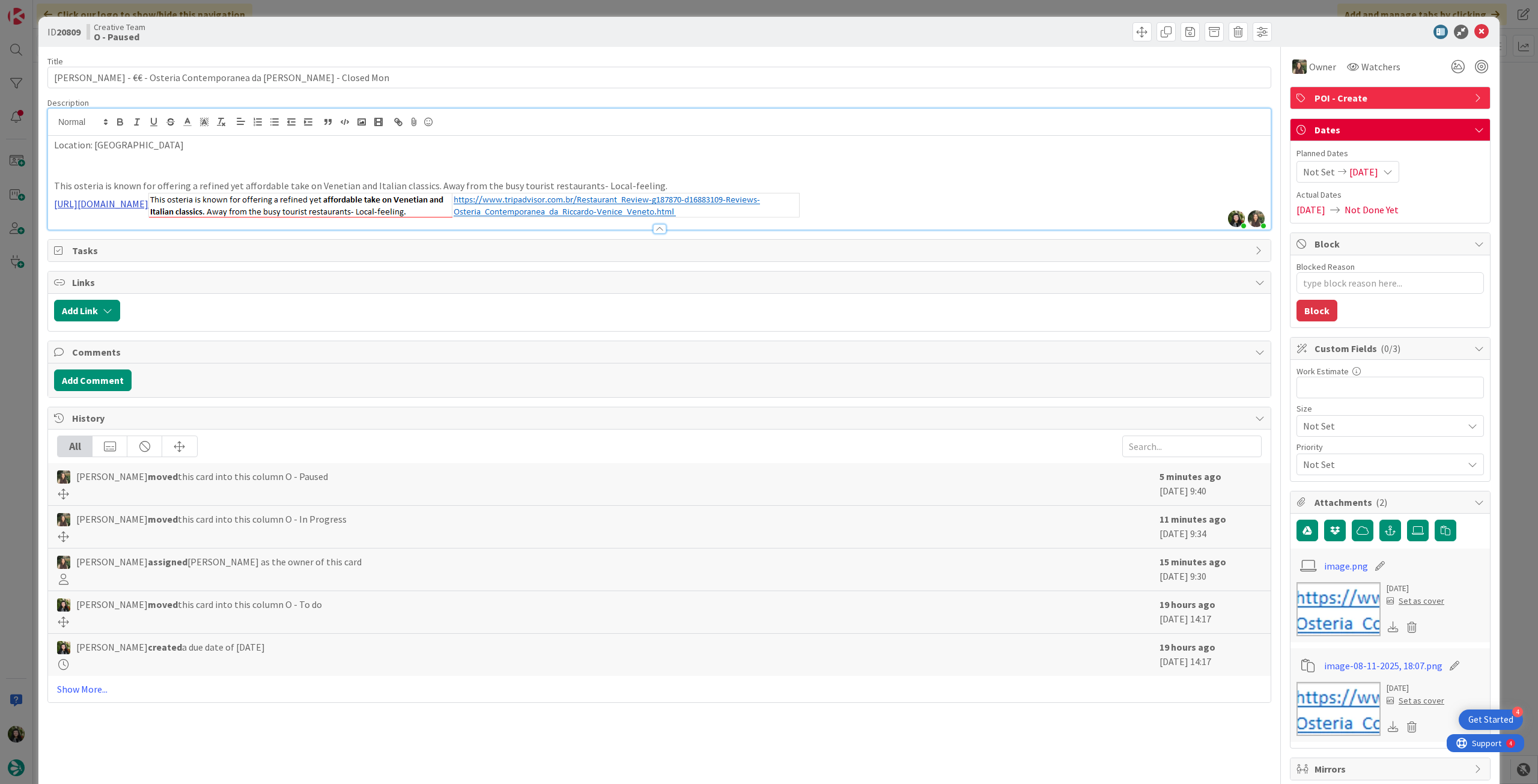
click at [149, 203] on link "https://www.tripadvisor.com.br/Restaurant_Review-g187870-d16883109-Reviews-Oste…" at bounding box center [101, 204] width 94 height 12
click at [338, 227] on link "https://www.tripadvisor.com.br/Restaurant_Review-g187870-d16883109-Reviews-Oste…" at bounding box center [307, 223] width 82 height 15
click at [165, 156] on p at bounding box center [659, 159] width 1211 height 14
click at [1479, 34] on icon at bounding box center [1482, 32] width 15 height 15
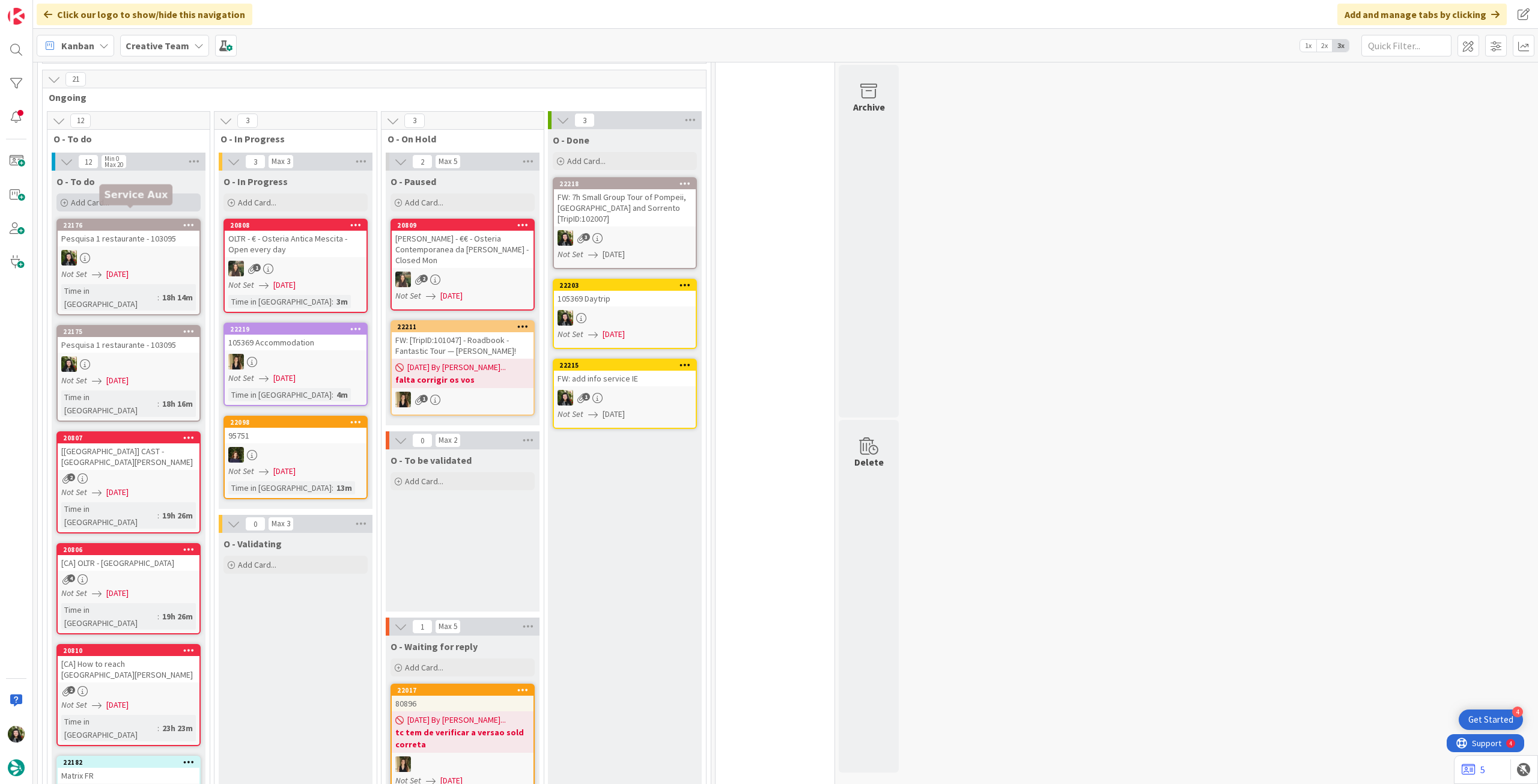
click at [149, 195] on div "Add Card..." at bounding box center [128, 202] width 144 height 18
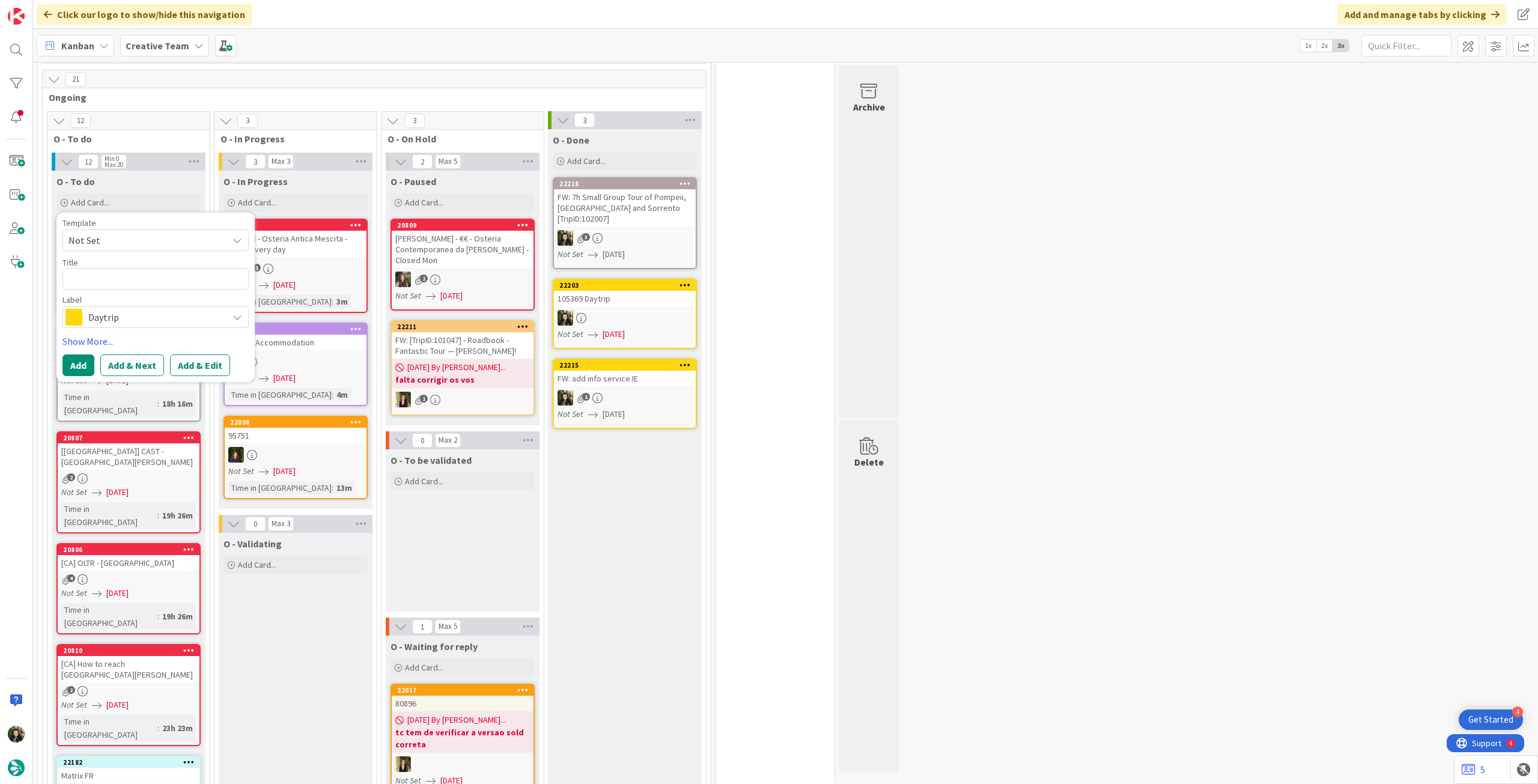
click at [131, 309] on span "Daytrip" at bounding box center [155, 317] width 133 height 17
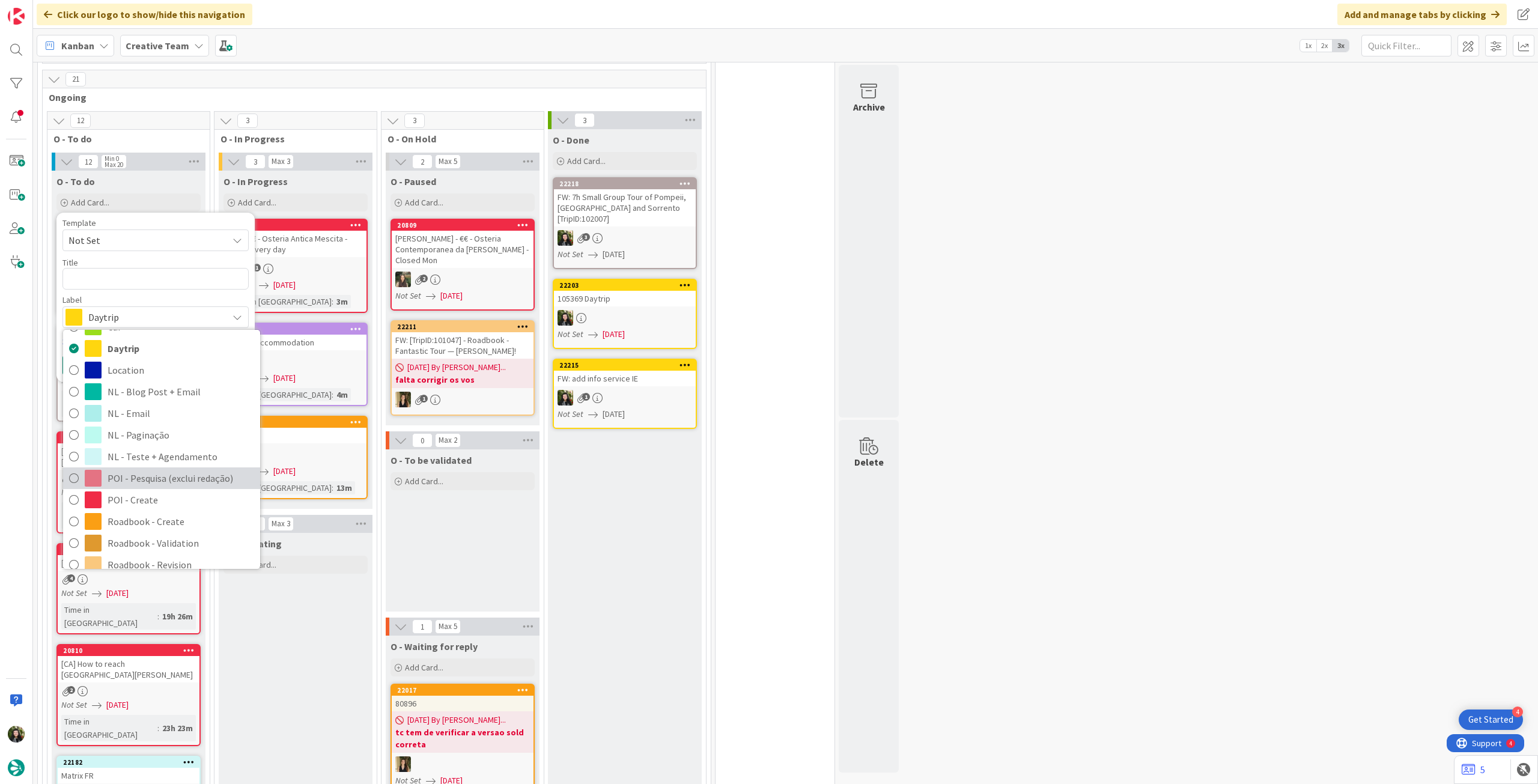
scroll to position [80, 0]
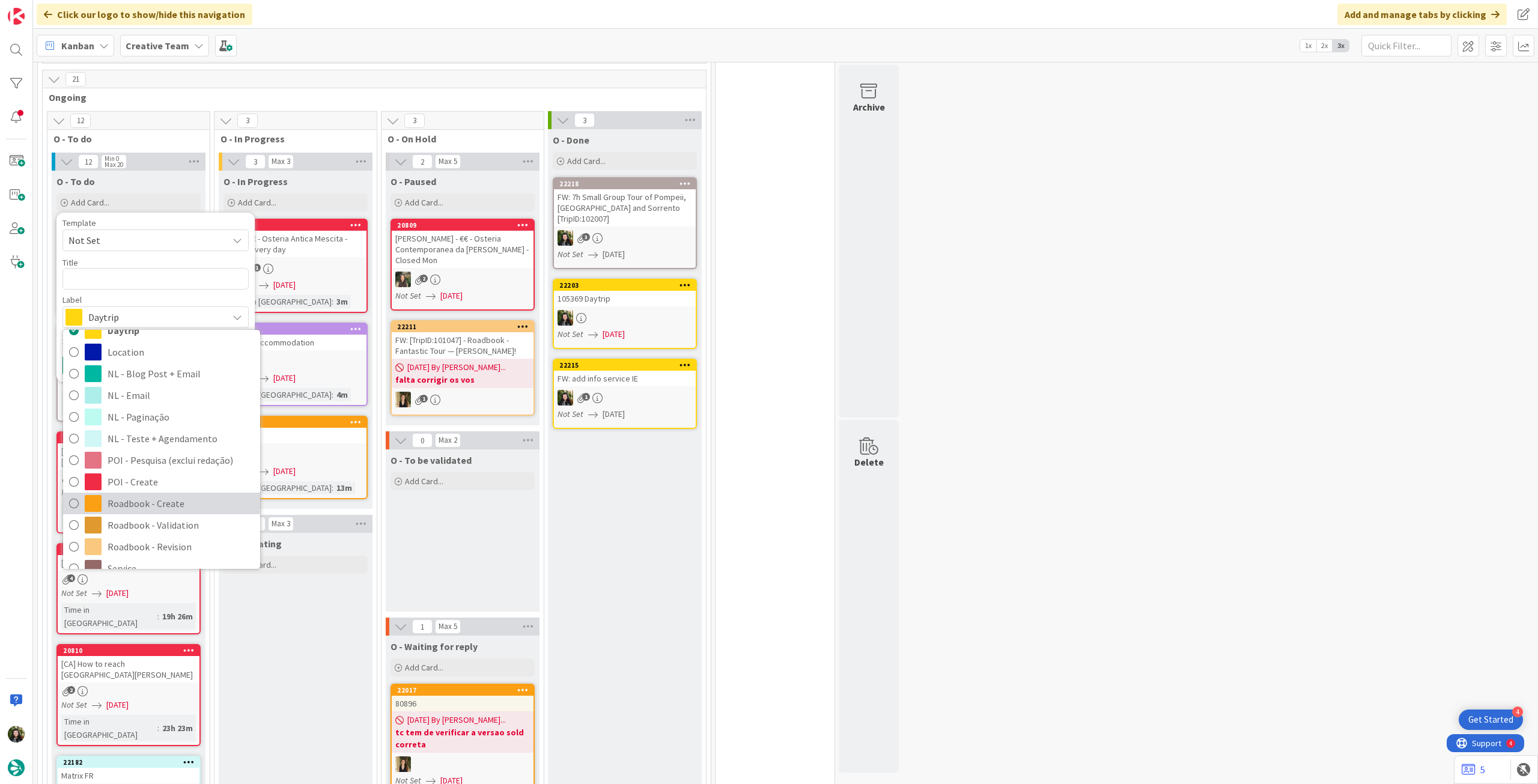
click at [161, 494] on span "Roadbook - Create" at bounding box center [181, 503] width 146 height 18
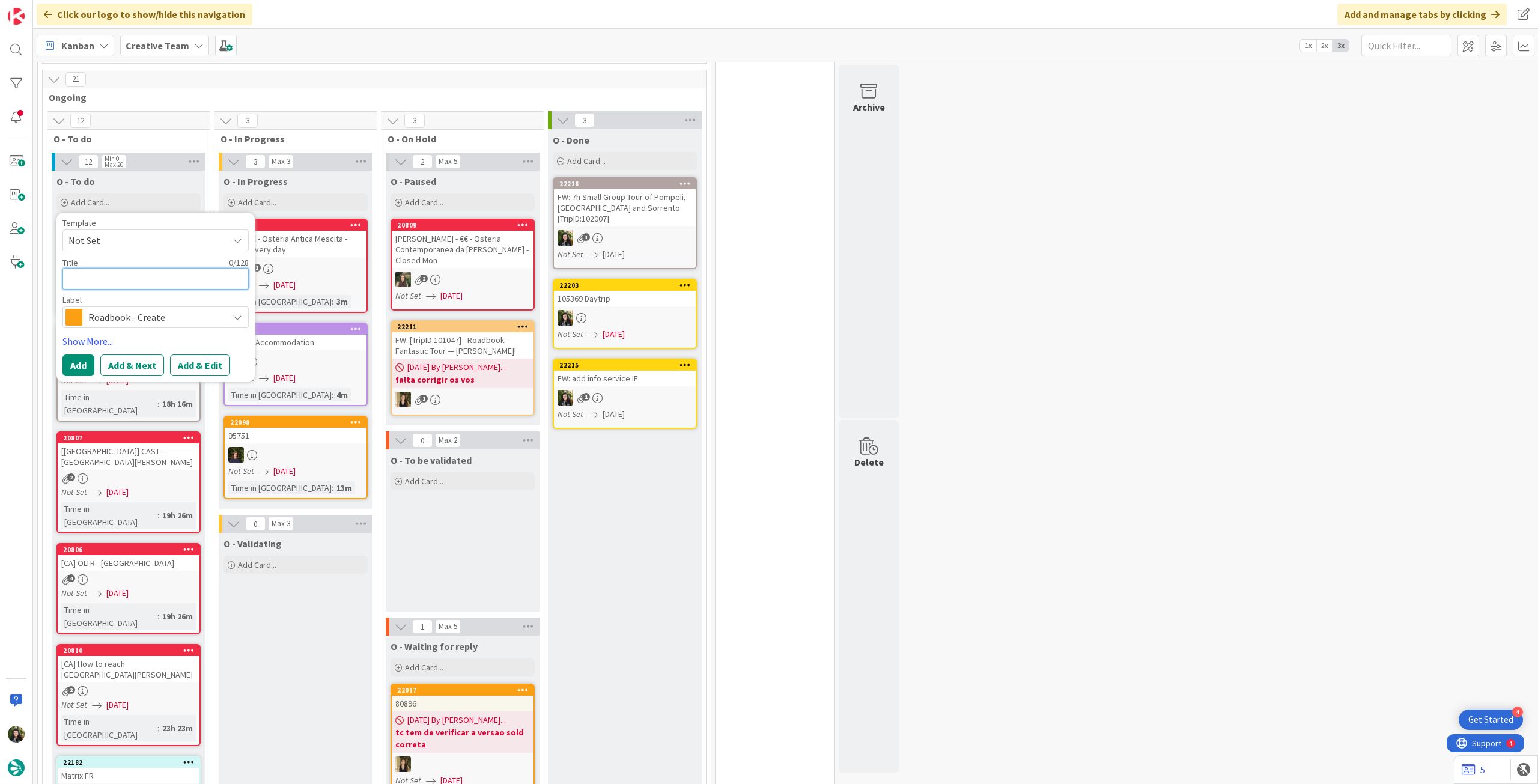
click at [153, 268] on textarea at bounding box center [156, 279] width 186 height 22
paste textarea "89036"
type textarea "x"
type textarea "89036"
click at [86, 358] on button "Add" at bounding box center [78, 365] width 32 height 22
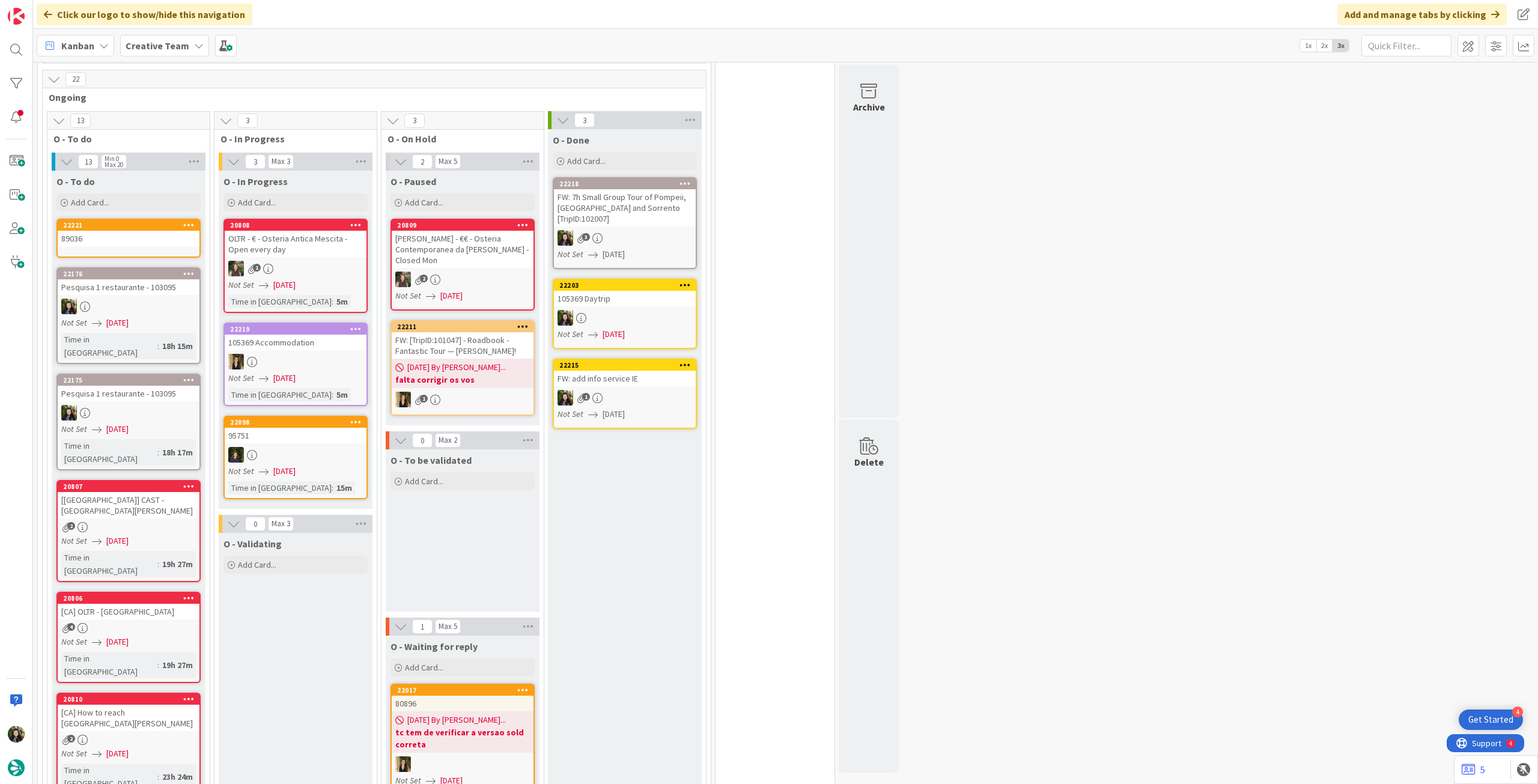
click at [125, 230] on div "89036" at bounding box center [129, 238] width 142 height 15
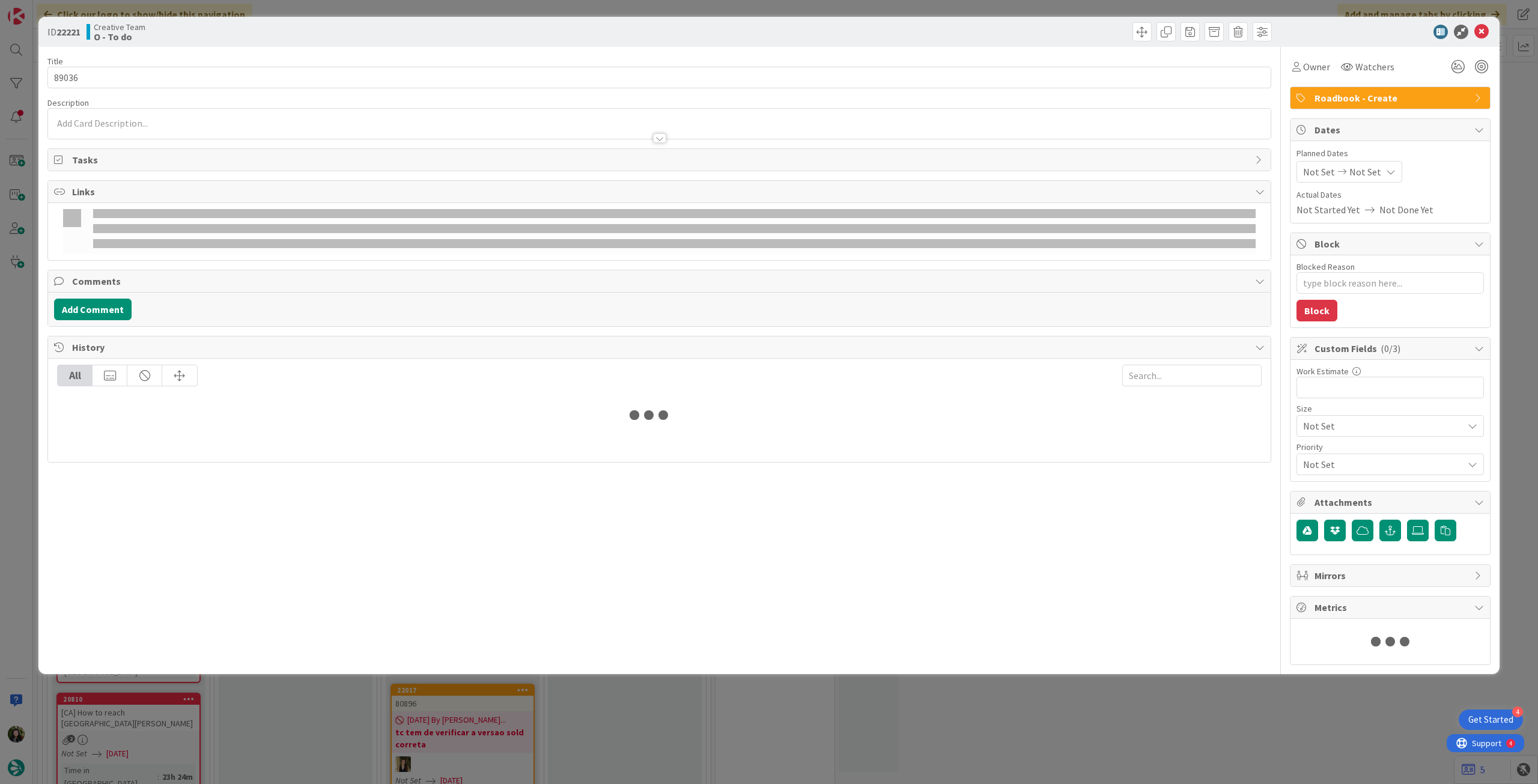
click at [1364, 172] on span "Not Set" at bounding box center [1365, 172] width 32 height 15
type textarea "x"
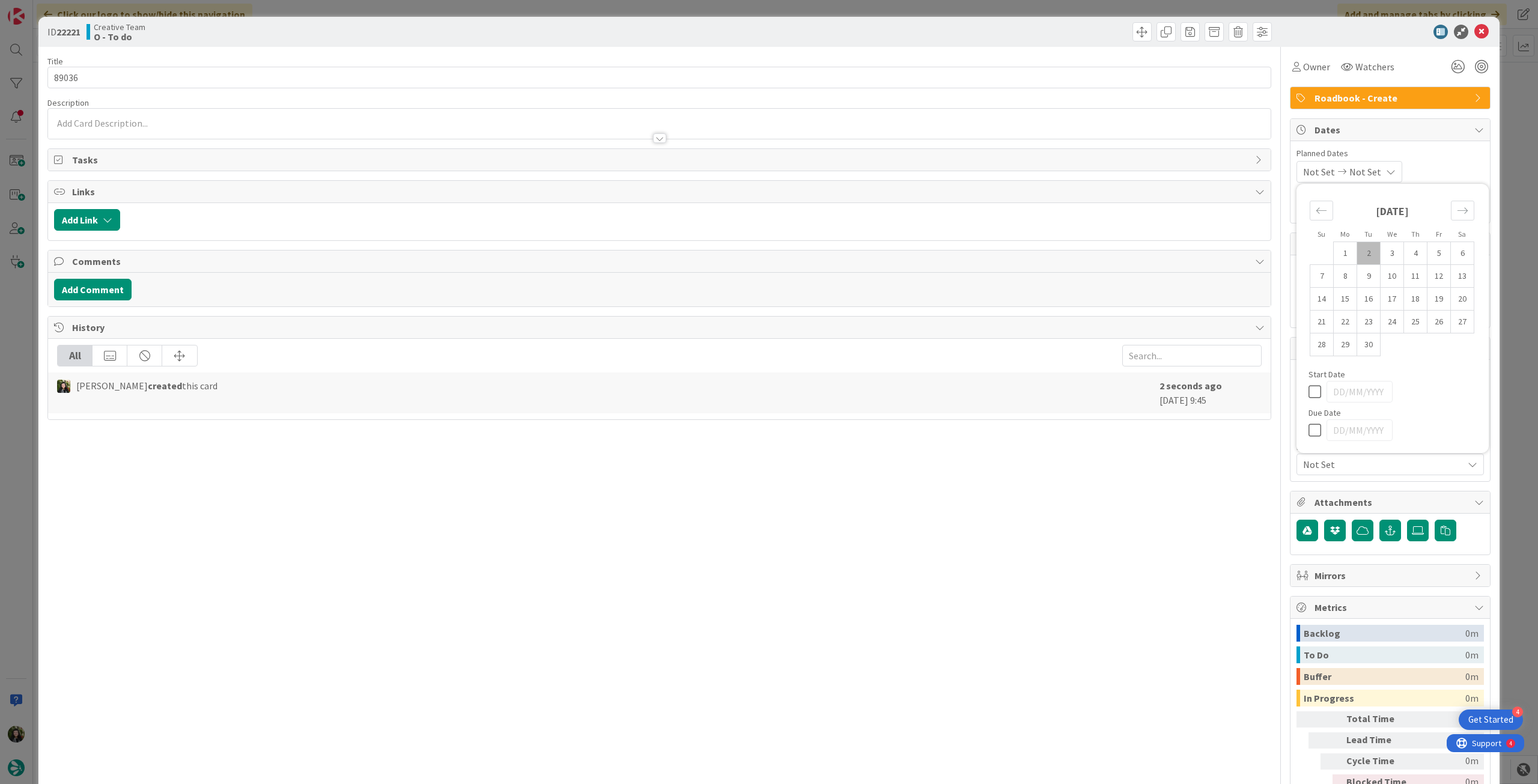
drag, startPoint x: 1303, startPoint y: 425, endPoint x: 1410, endPoint y: 175, distance: 271.9
click at [1308, 425] on icon at bounding box center [1317, 430] width 18 height 15
type input "[DATE]"
click at [1475, 29] on icon at bounding box center [1482, 32] width 15 height 15
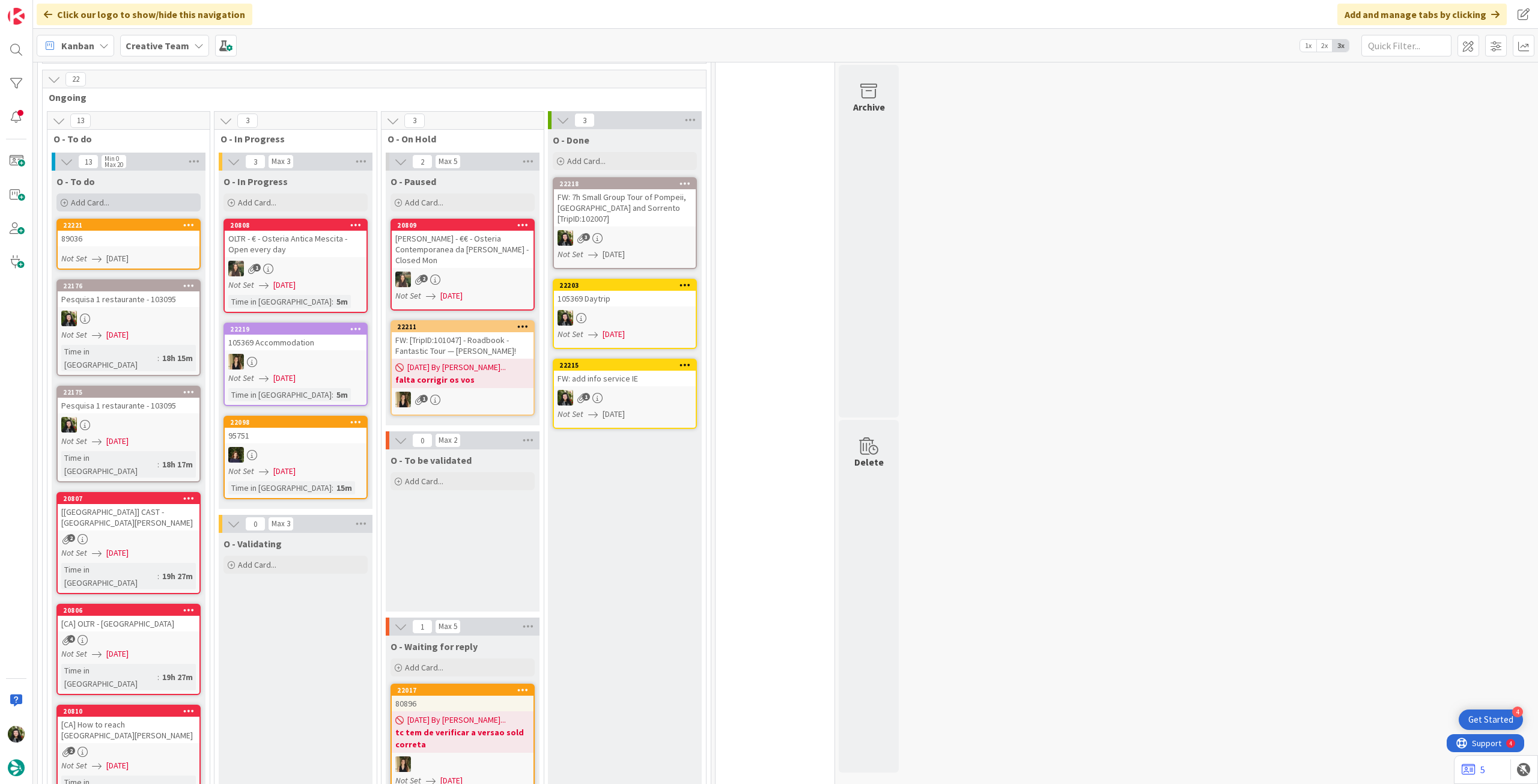
click at [136, 193] on div "Add Card..." at bounding box center [128, 202] width 144 height 18
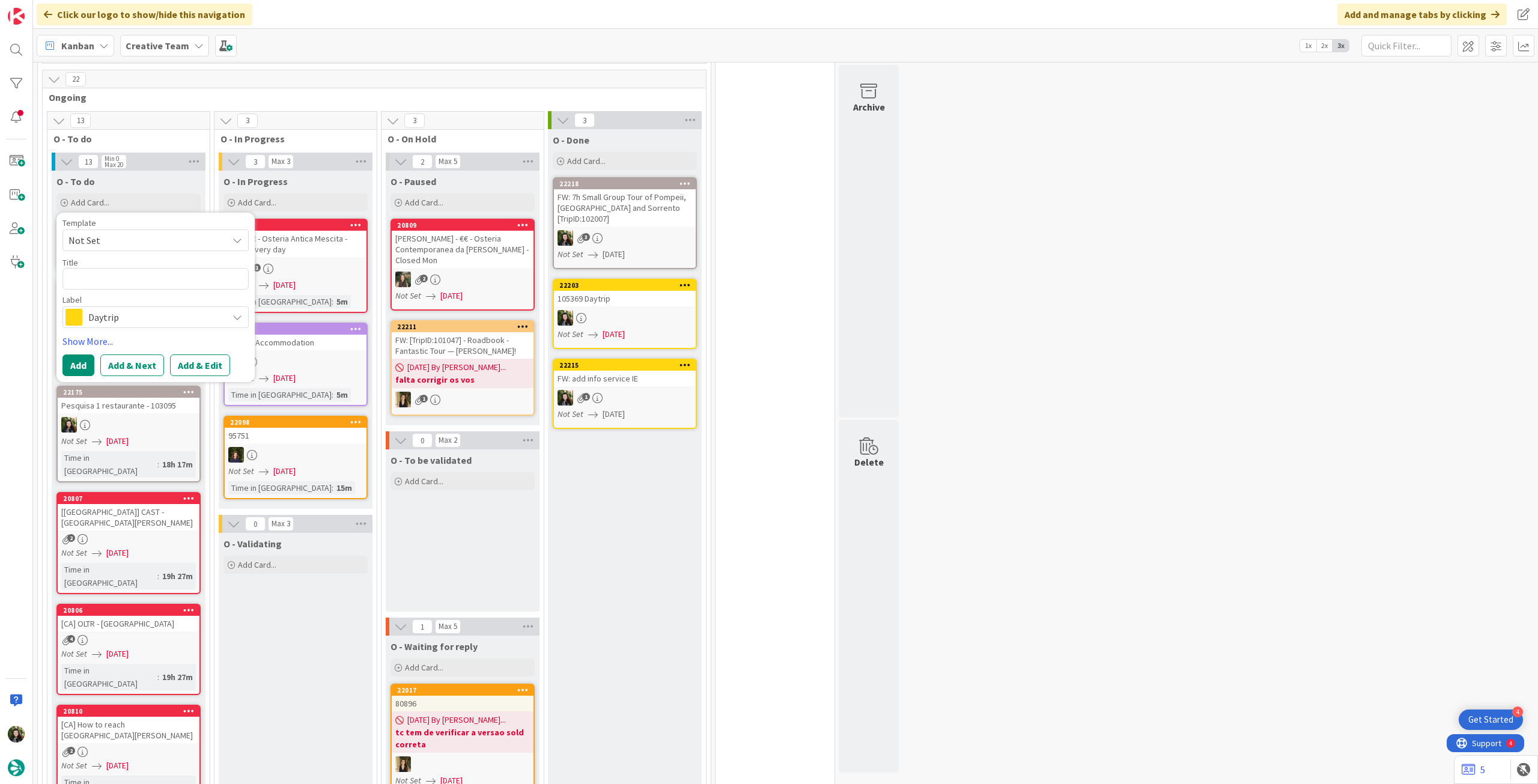
click at [133, 309] on span "Daytrip" at bounding box center [155, 317] width 133 height 17
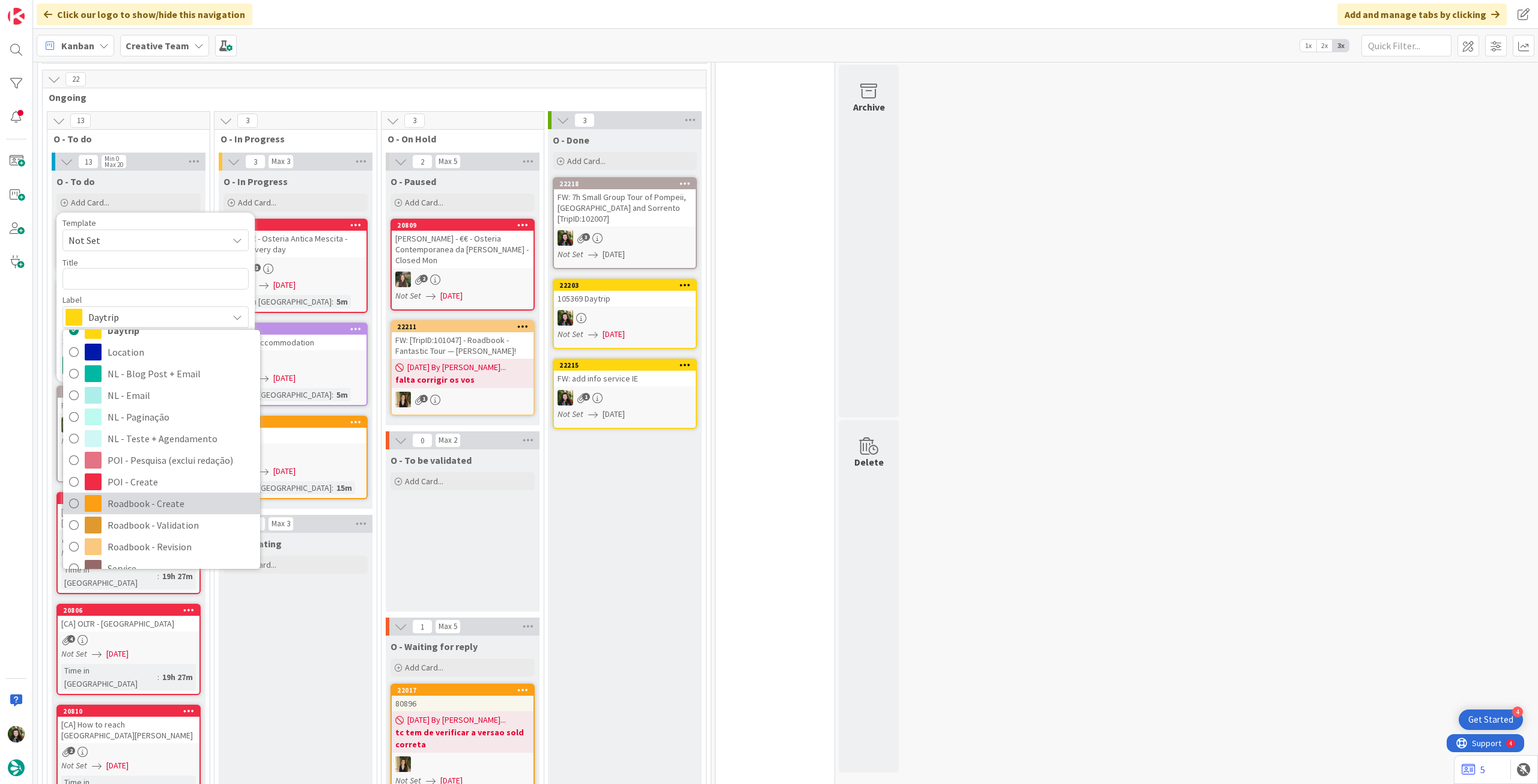
click at [140, 494] on span "Roadbook - Create" at bounding box center [181, 503] width 146 height 18
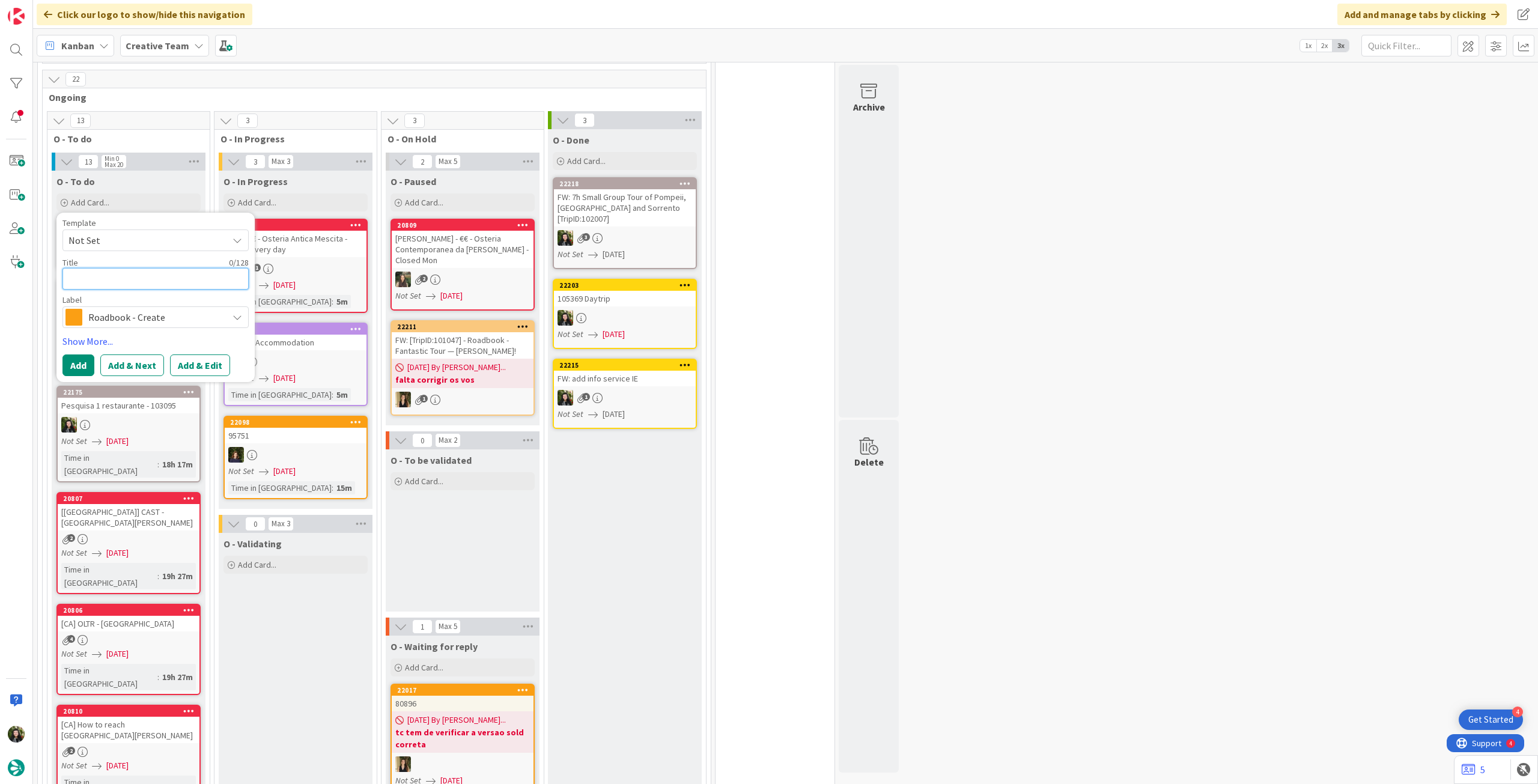
click at [122, 277] on textarea at bounding box center [156, 279] width 186 height 22
paste textarea "95909"
type textarea "x"
type textarea "95909"
click at [81, 354] on button "Add" at bounding box center [78, 365] width 32 height 22
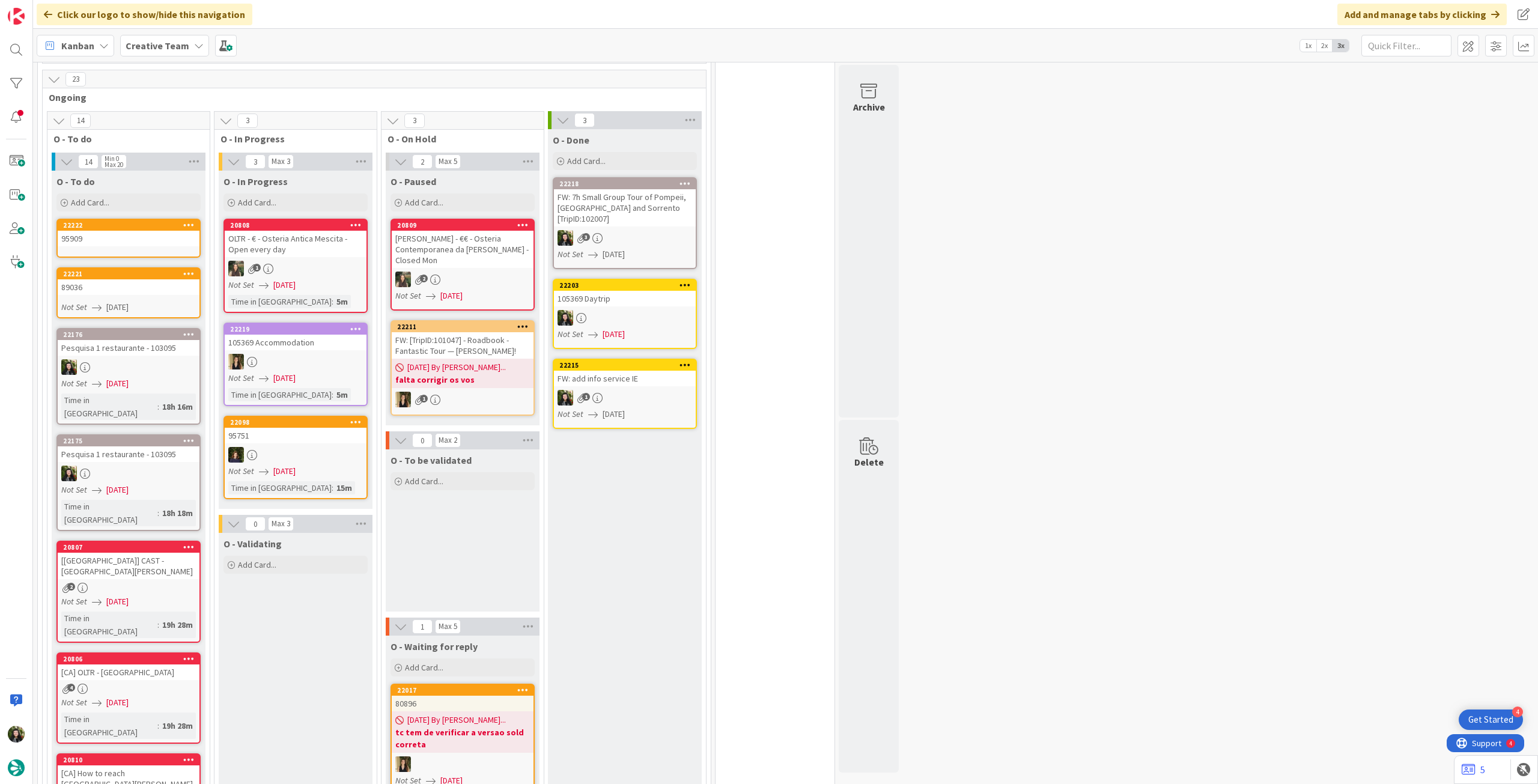
click at [133, 230] on div "95909" at bounding box center [129, 238] width 142 height 15
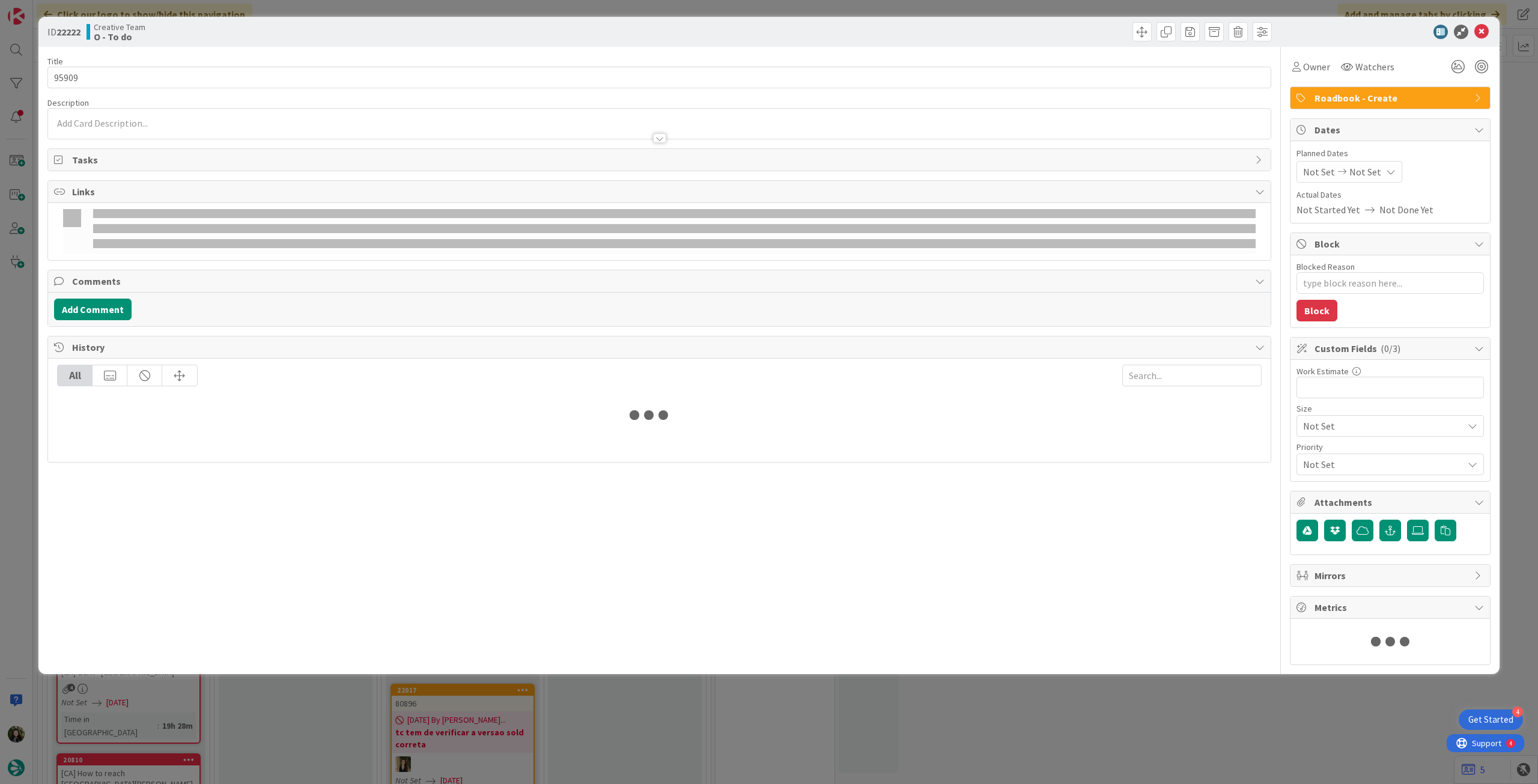
click at [1350, 165] on span "Not Set" at bounding box center [1365, 172] width 32 height 15
type textarea "x"
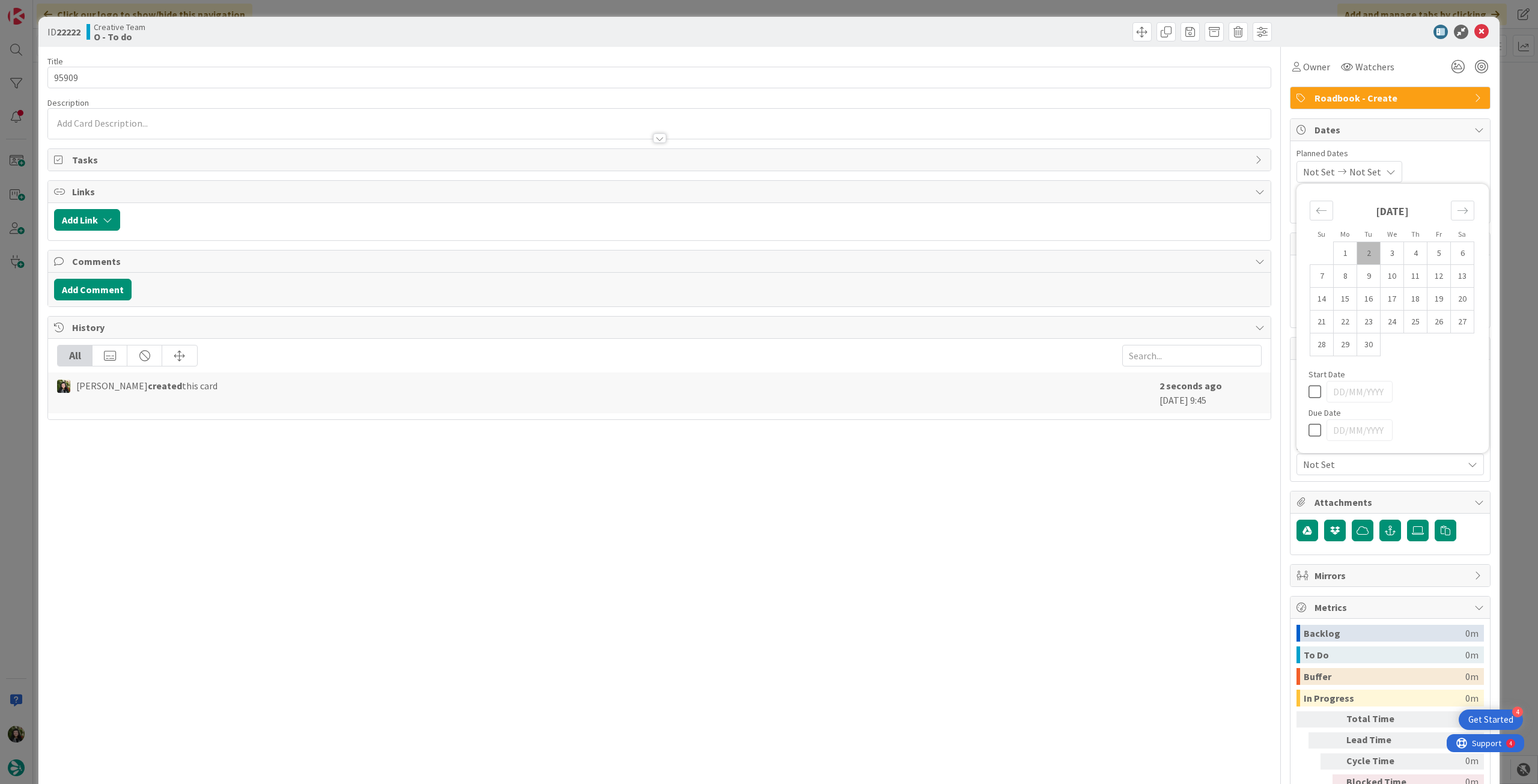
click at [1308, 433] on icon at bounding box center [1317, 430] width 18 height 15
type input "[DATE]"
click at [1475, 34] on icon at bounding box center [1482, 32] width 15 height 15
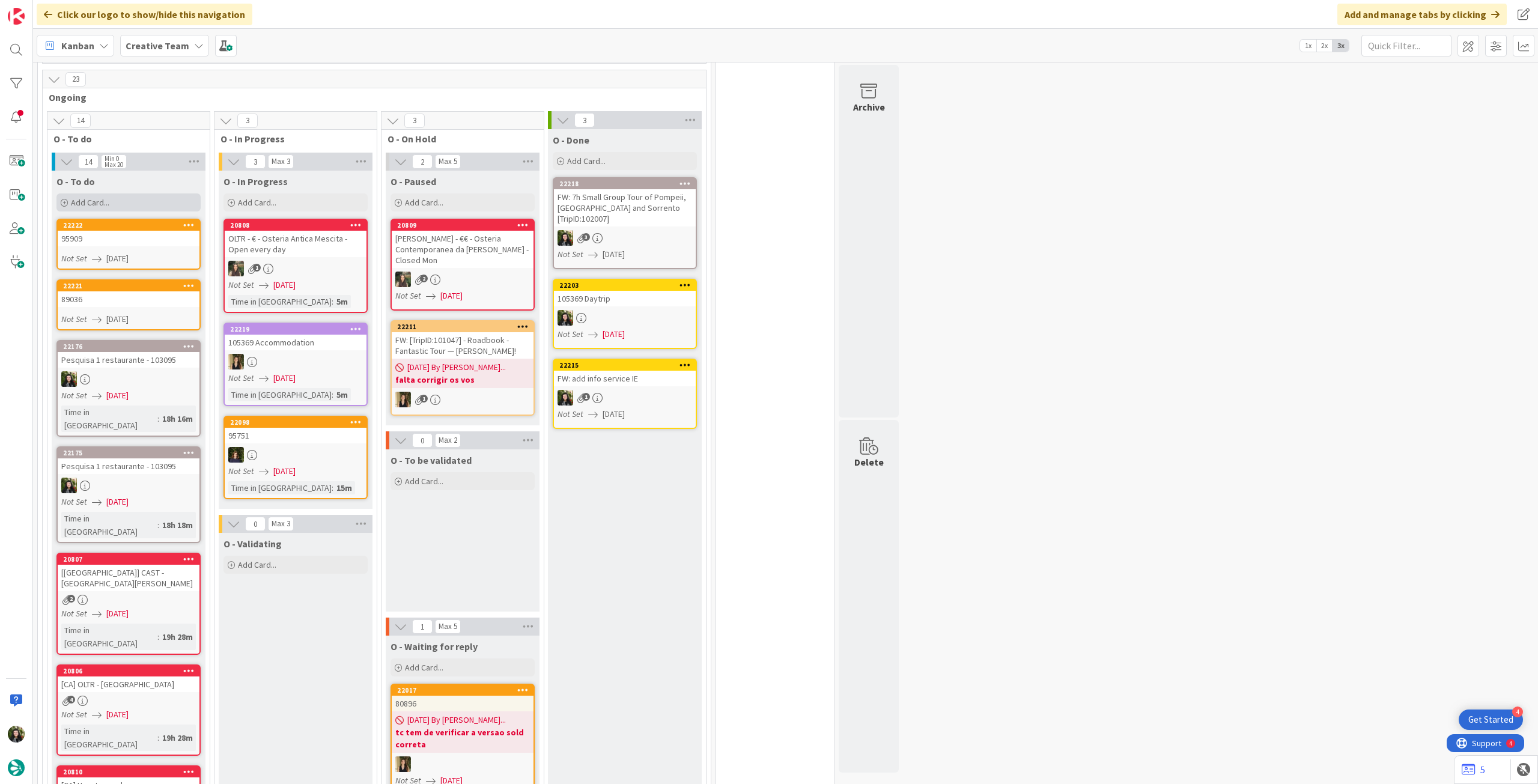
click at [154, 193] on div "Add Card..." at bounding box center [128, 202] width 144 height 18
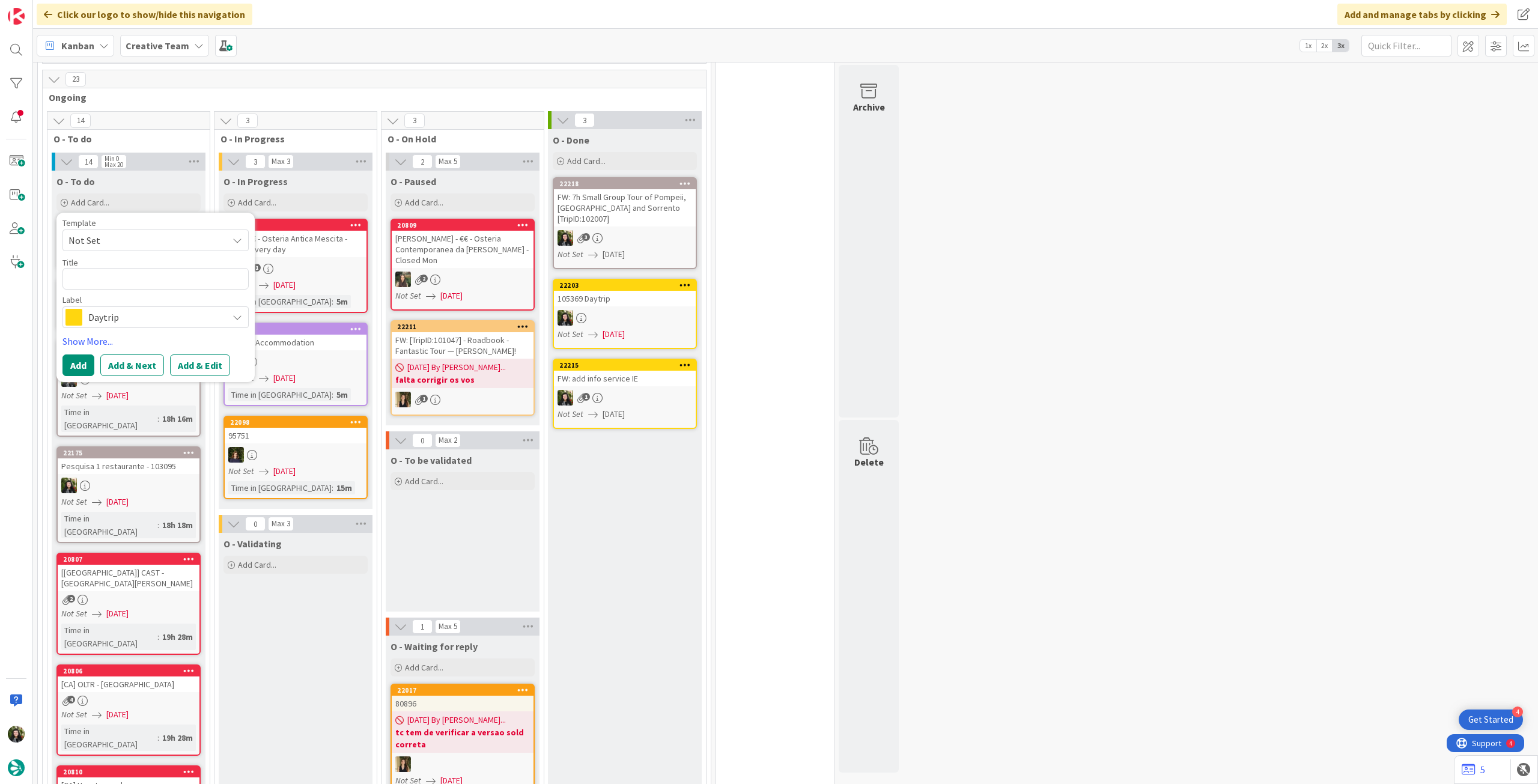
click at [109, 309] on span "Daytrip" at bounding box center [155, 317] width 133 height 17
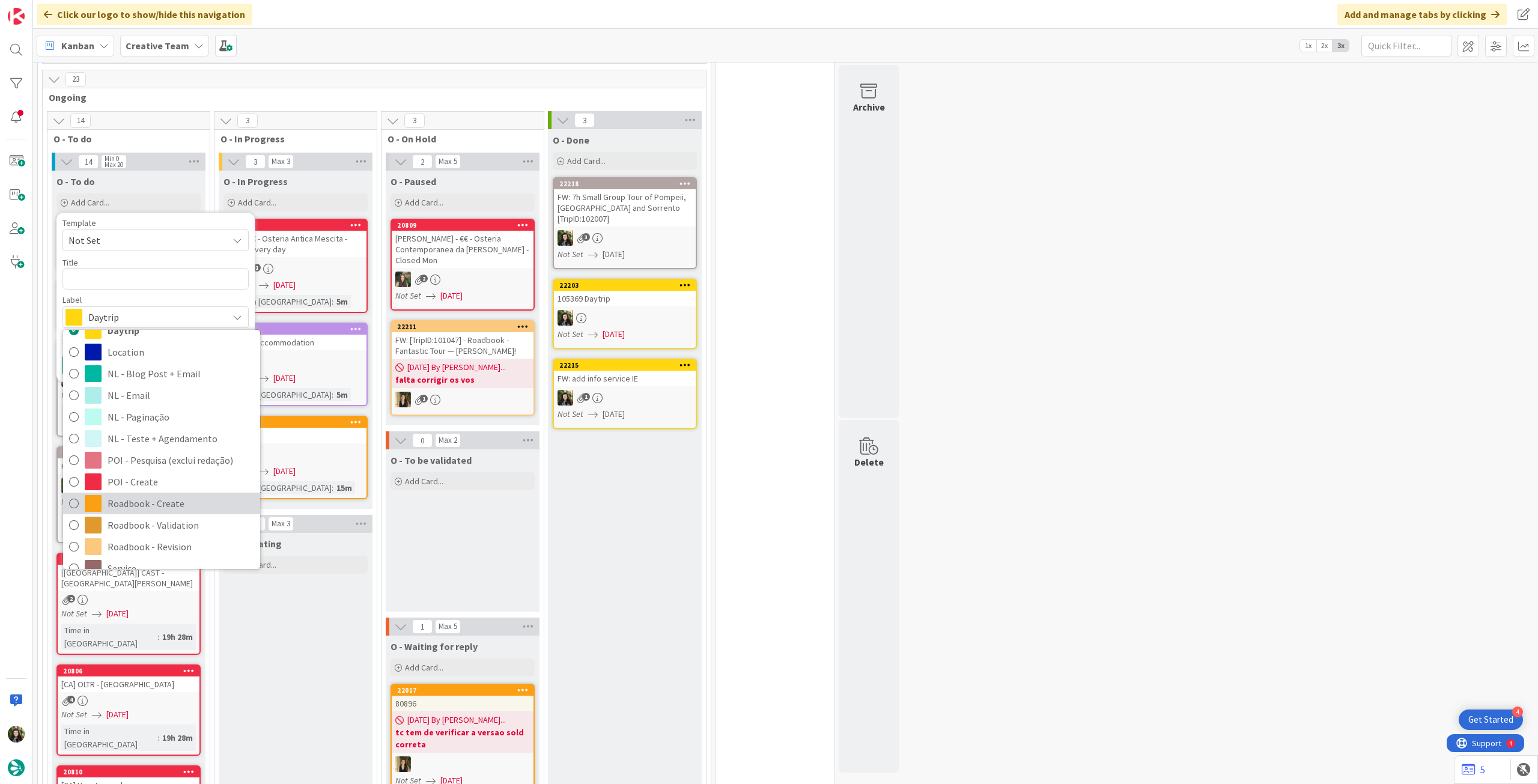
drag, startPoint x: 144, startPoint y: 487, endPoint x: 131, endPoint y: 415, distance: 73.2
click at [144, 494] on span "Roadbook - Create" at bounding box center [181, 503] width 146 height 18
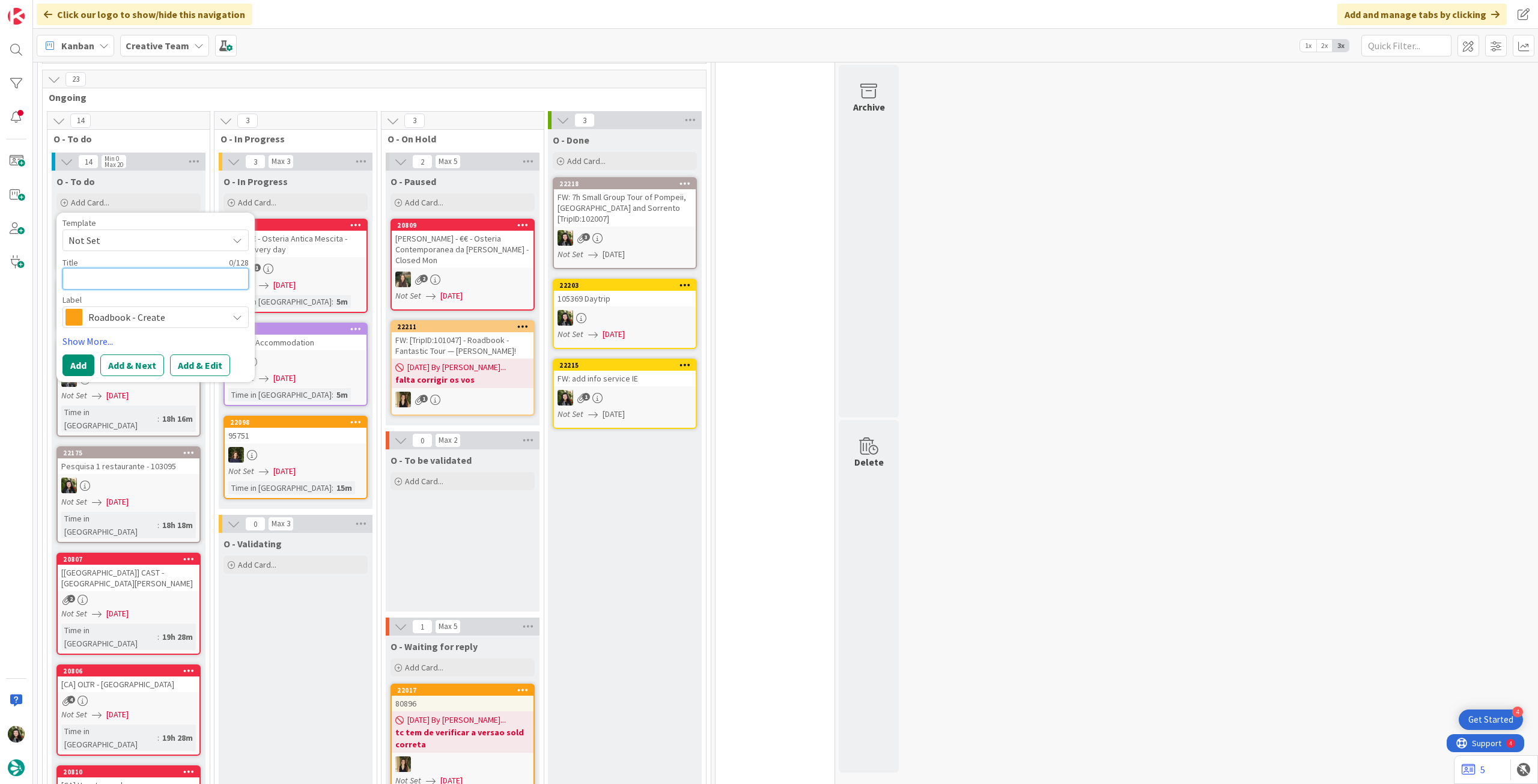
click at [124, 268] on textarea at bounding box center [156, 279] width 186 height 22
paste textarea "100956"
type textarea "x"
type textarea "100956"
click at [79, 354] on button "Add" at bounding box center [78, 365] width 32 height 22
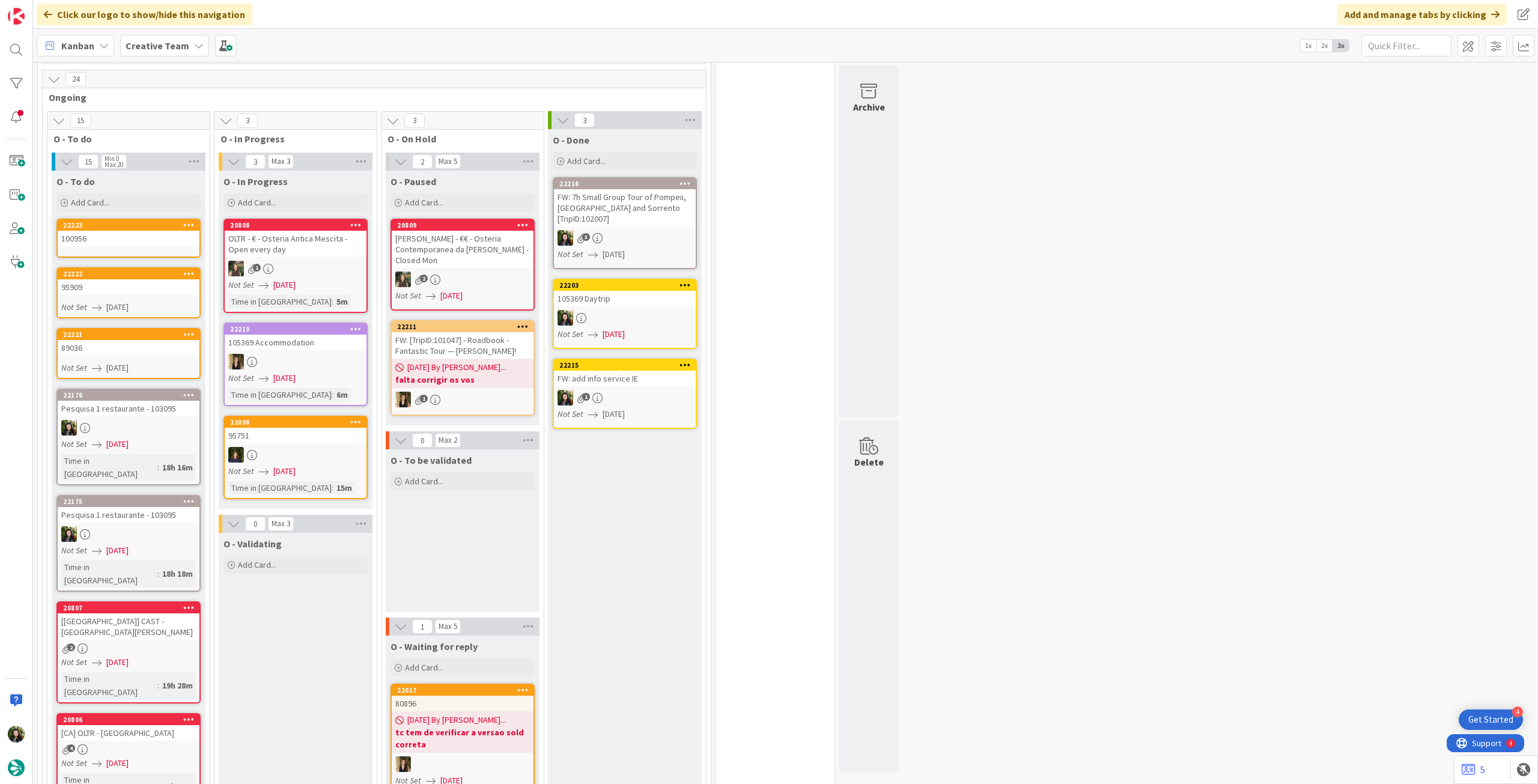
click at [124, 230] on div "100956" at bounding box center [129, 238] width 142 height 15
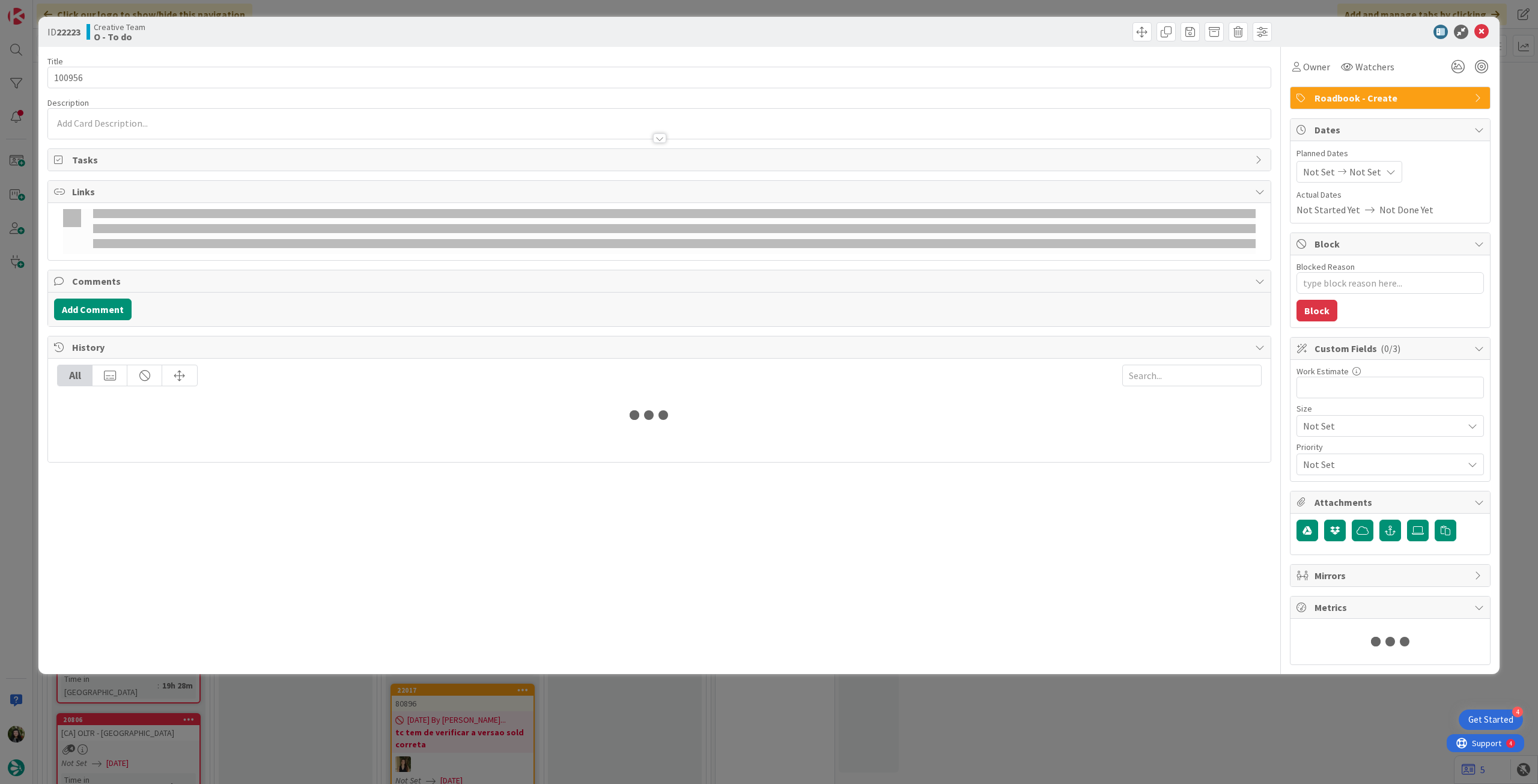
click at [1382, 176] on div "Not Set Not Set" at bounding box center [1349, 172] width 106 height 22
type textarea "x"
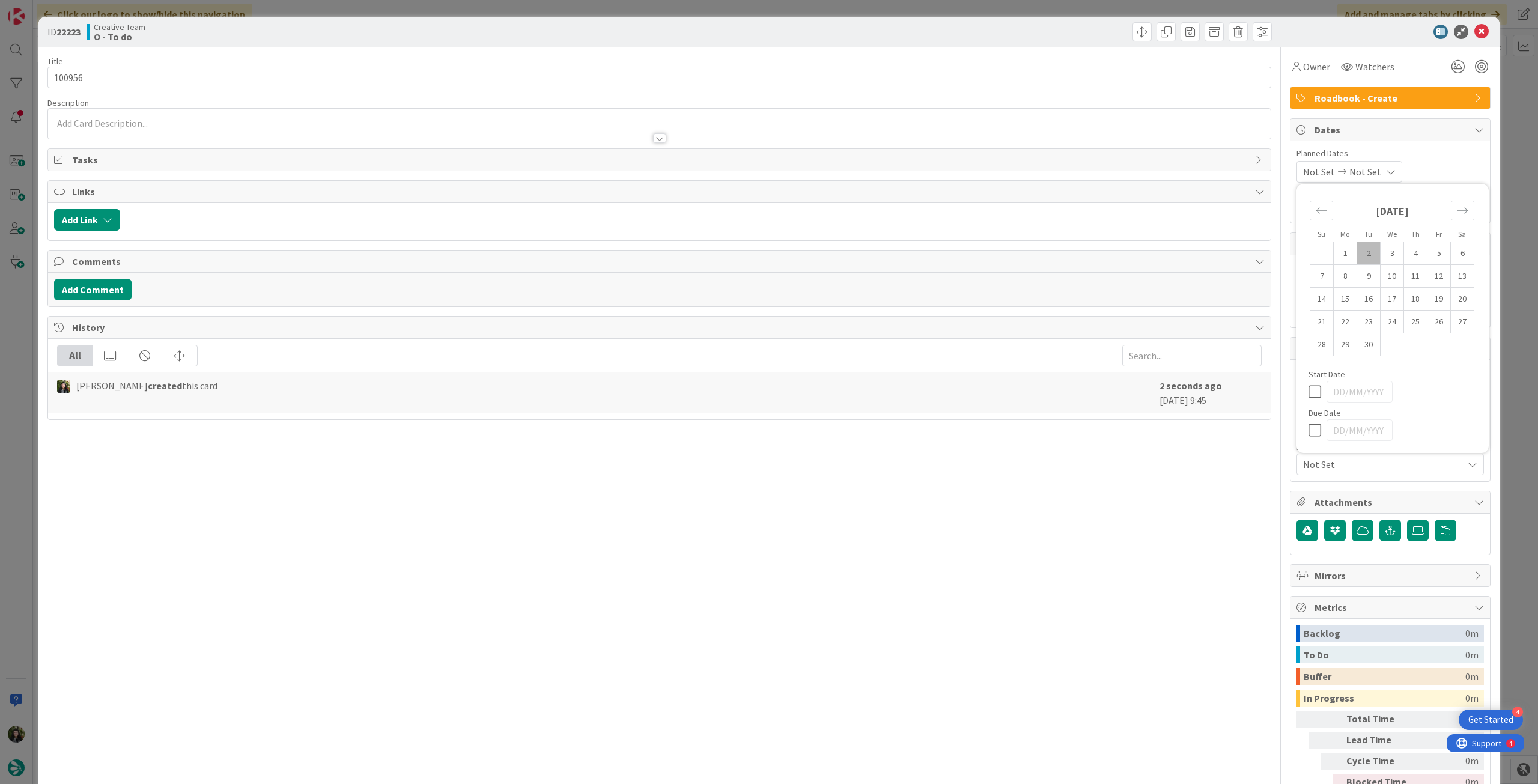
click at [1310, 430] on icon at bounding box center [1317, 430] width 18 height 15
type input "[DATE]"
click at [1475, 32] on icon at bounding box center [1482, 32] width 15 height 15
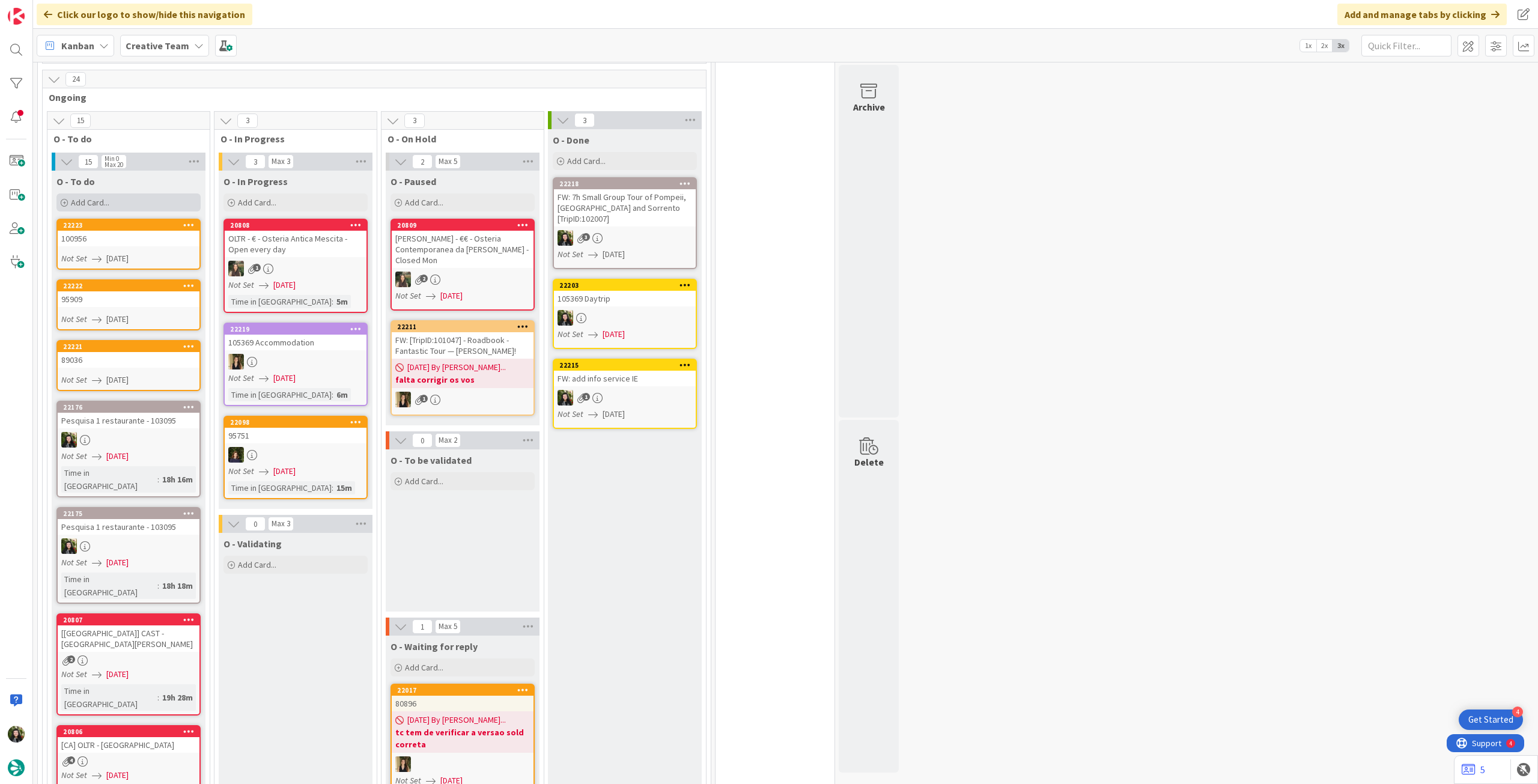
click at [143, 193] on div "Add Card..." at bounding box center [128, 202] width 144 height 18
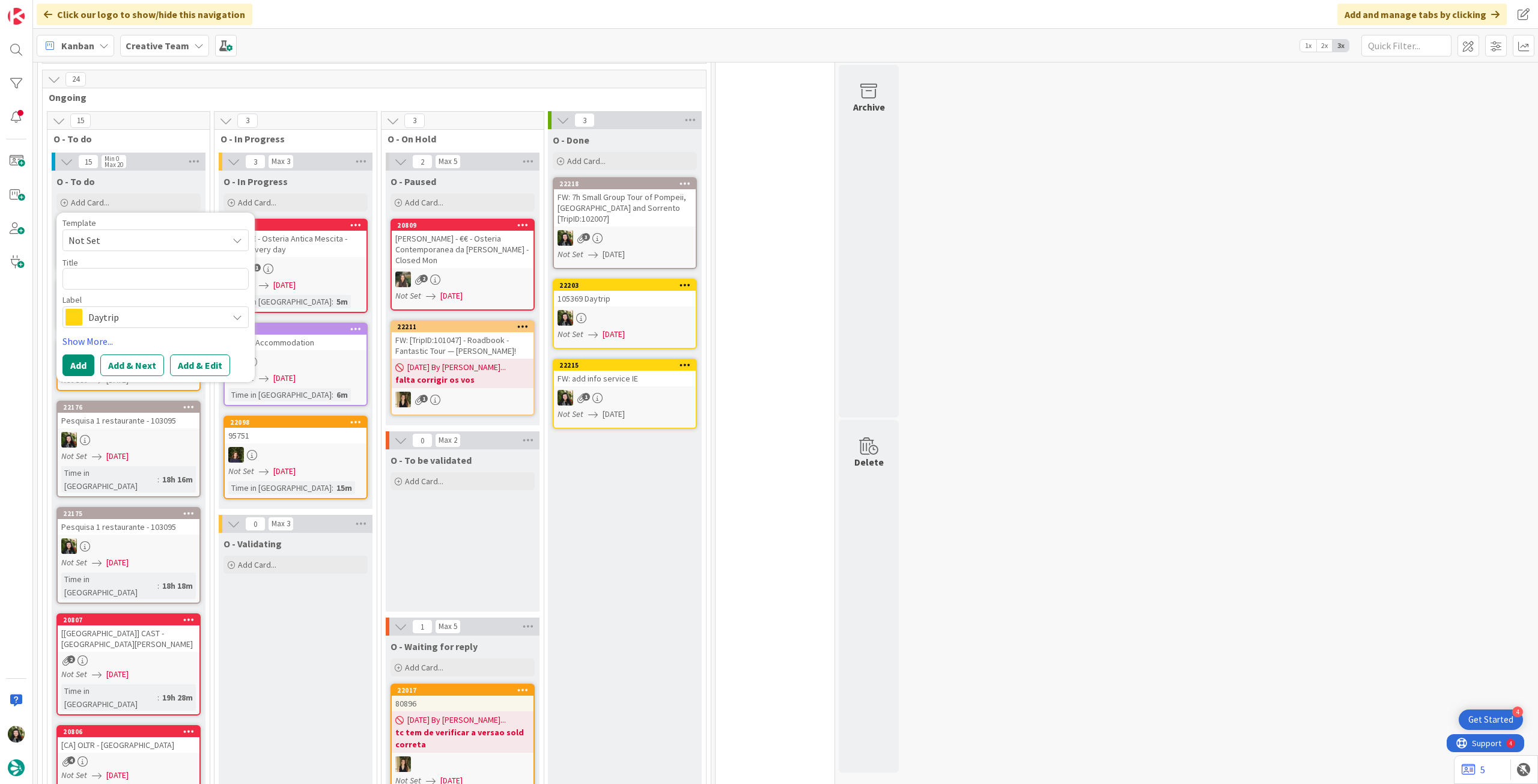
click at [146, 309] on span "Daytrip" at bounding box center [155, 317] width 133 height 17
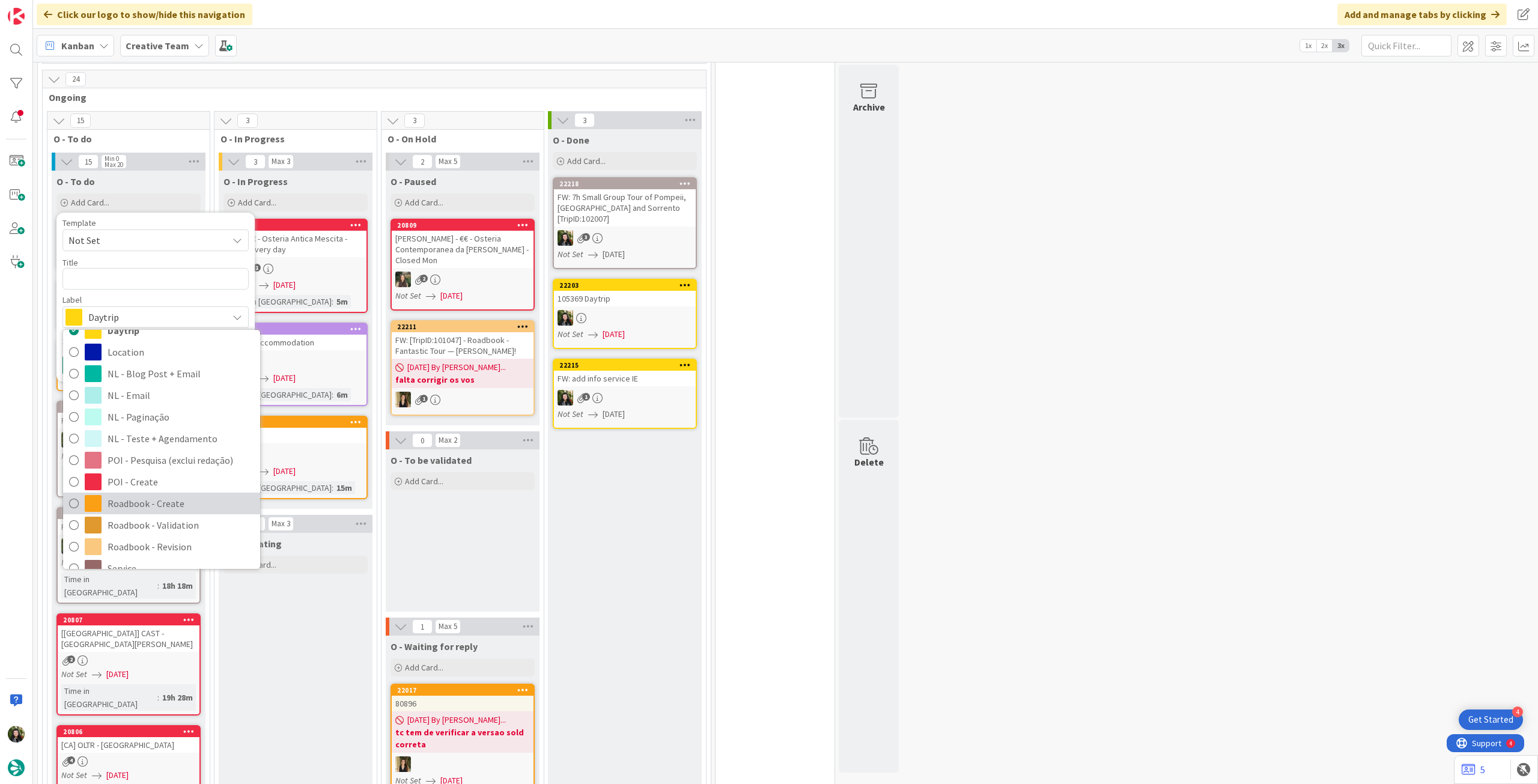
drag, startPoint x: 152, startPoint y: 481, endPoint x: 146, endPoint y: 467, distance: 15.2
click at [152, 494] on span "Roadbook - Create" at bounding box center [181, 503] width 146 height 18
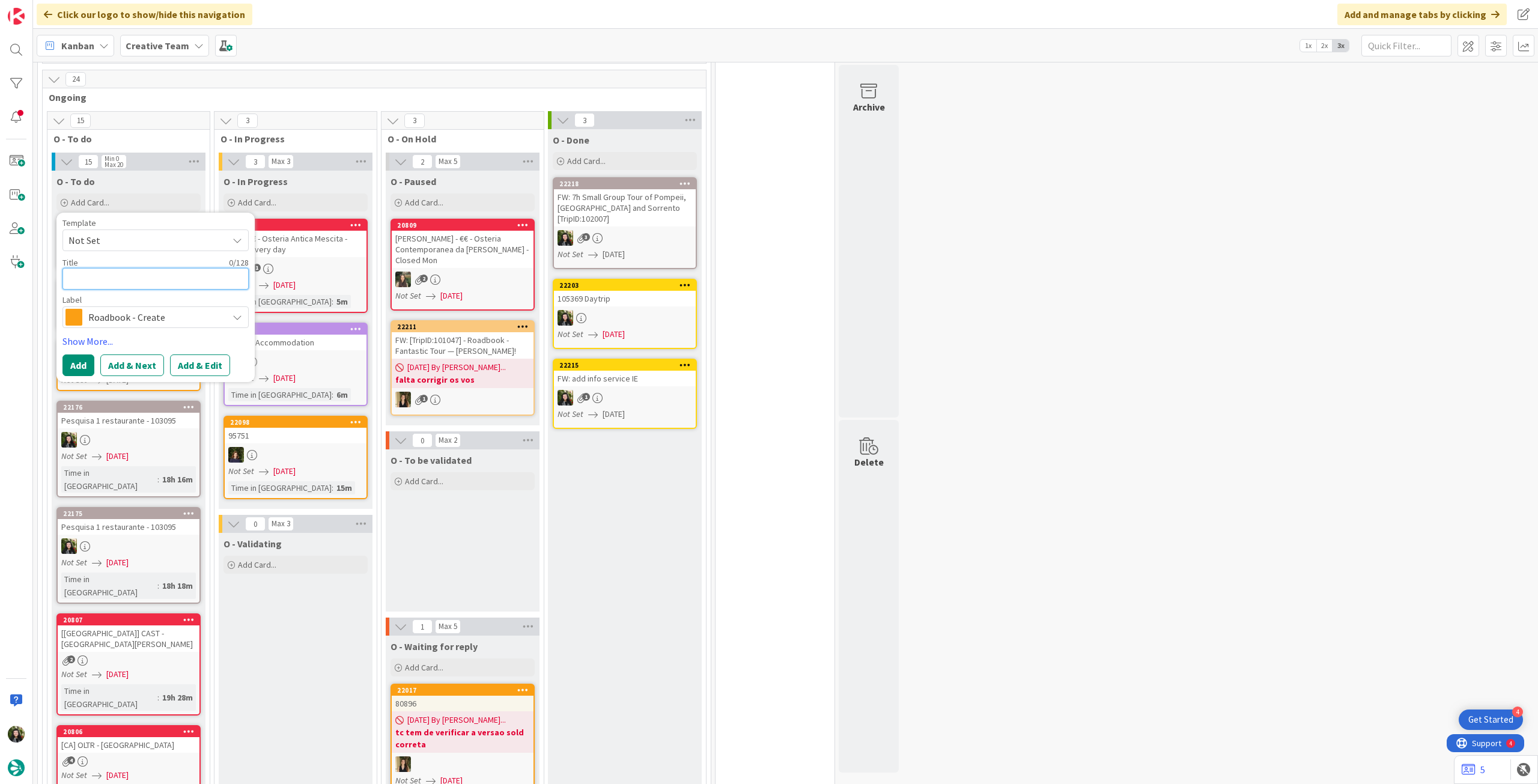
click at [119, 268] on textarea at bounding box center [156, 279] width 186 height 22
paste textarea "102593"
type textarea "x"
type textarea "102593"
click at [86, 354] on button "Add" at bounding box center [78, 365] width 32 height 22
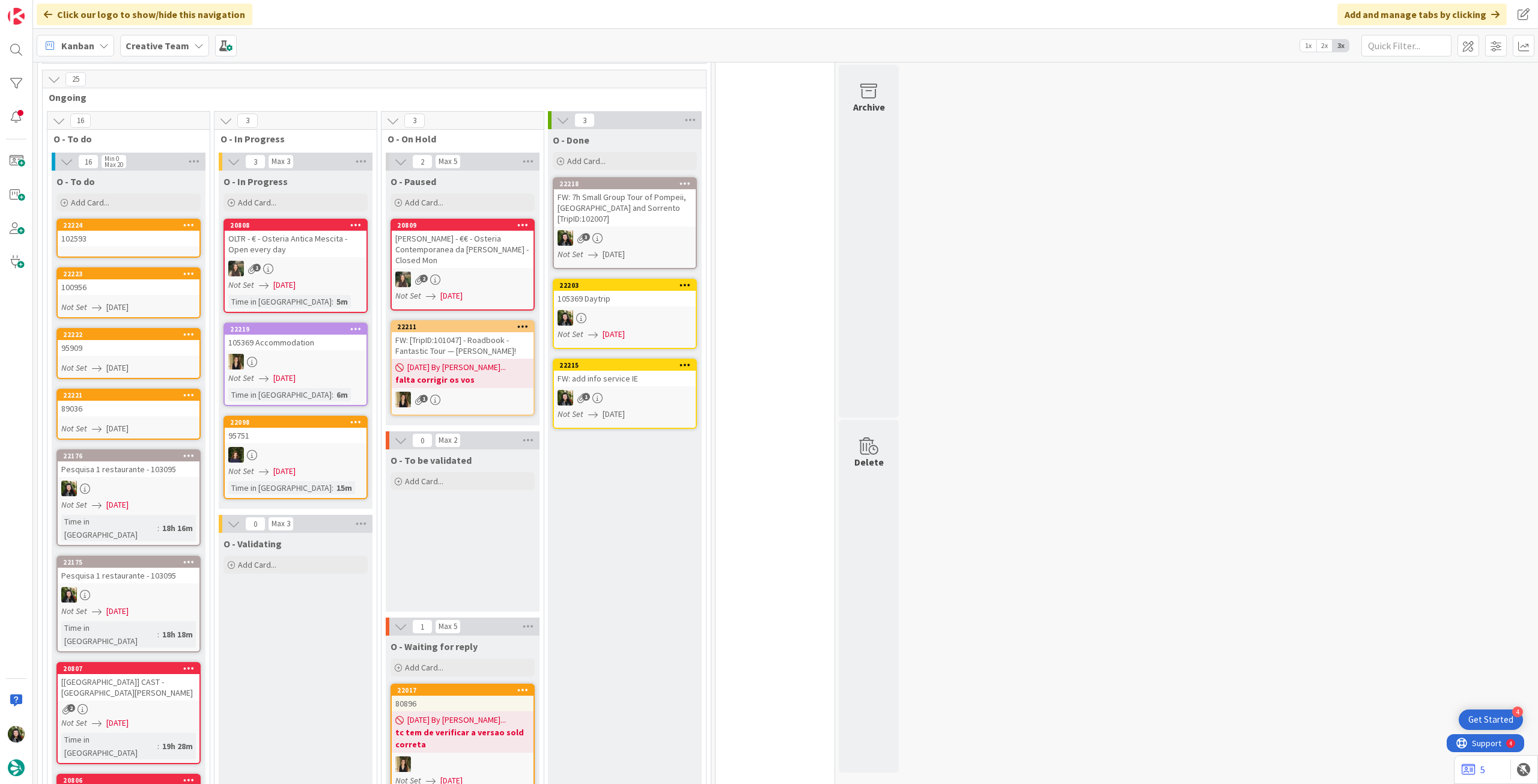
click at [133, 233] on link "22224 102593" at bounding box center [128, 238] width 144 height 39
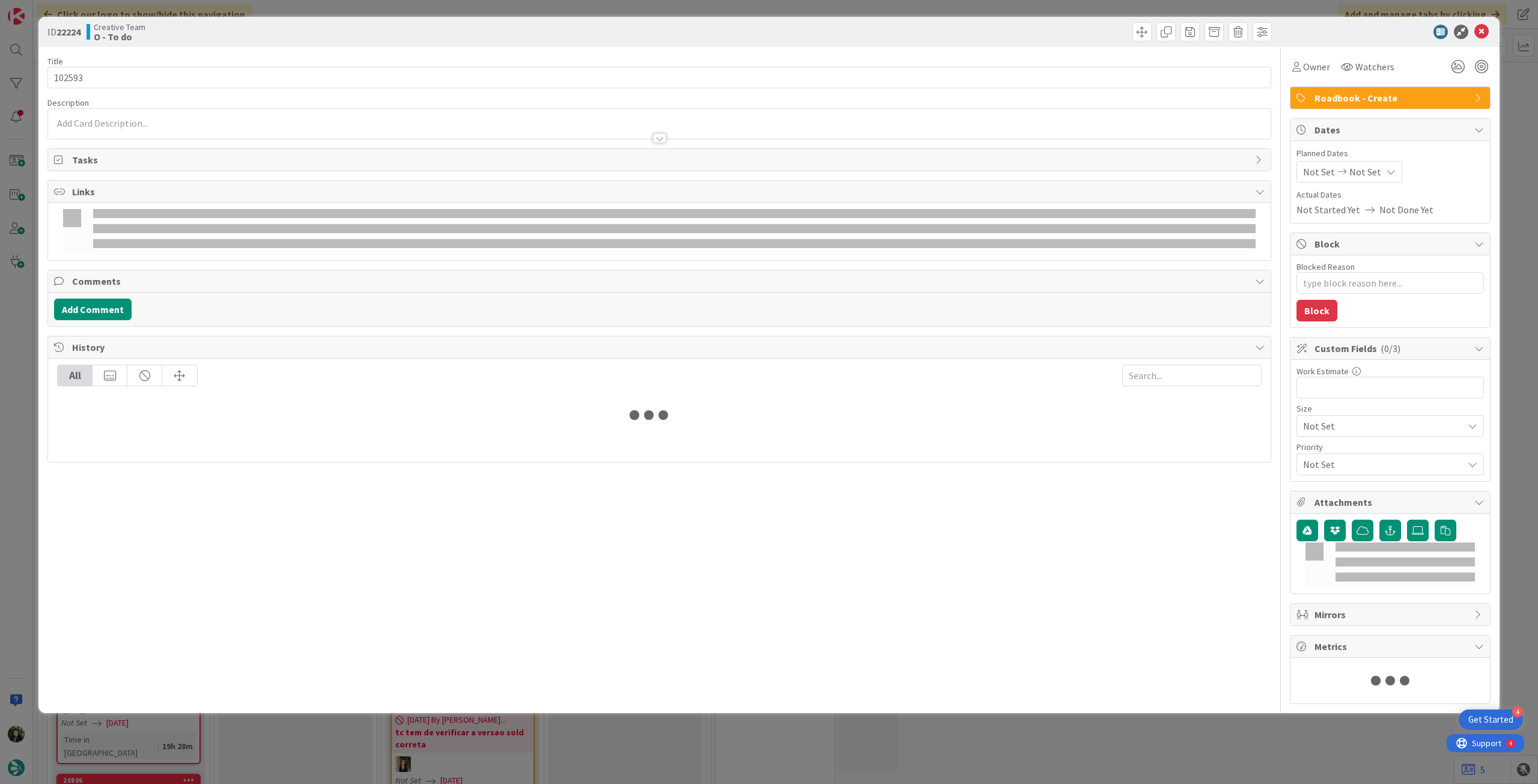
click at [1376, 165] on span "Not Set" at bounding box center [1365, 172] width 32 height 15
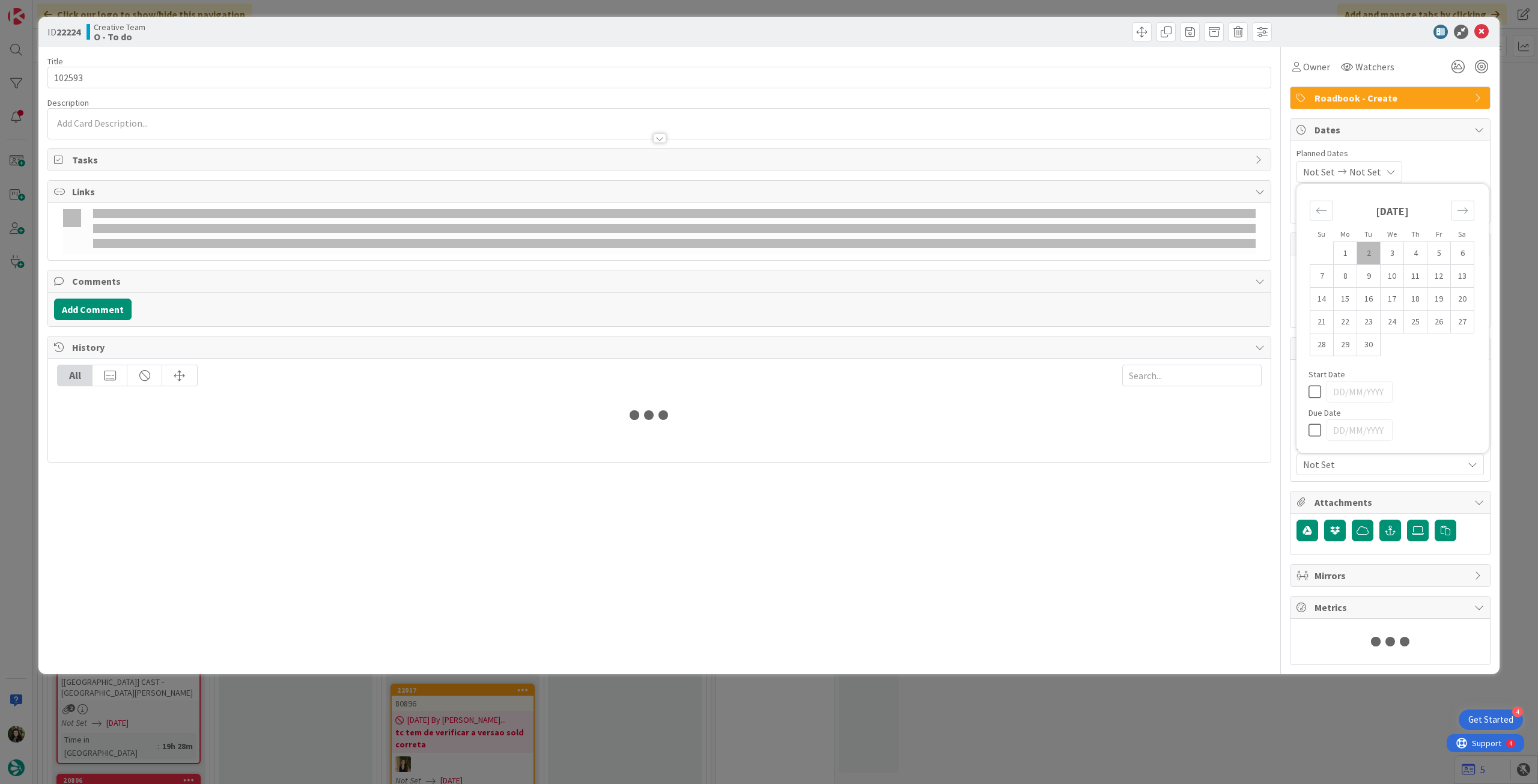
type textarea "x"
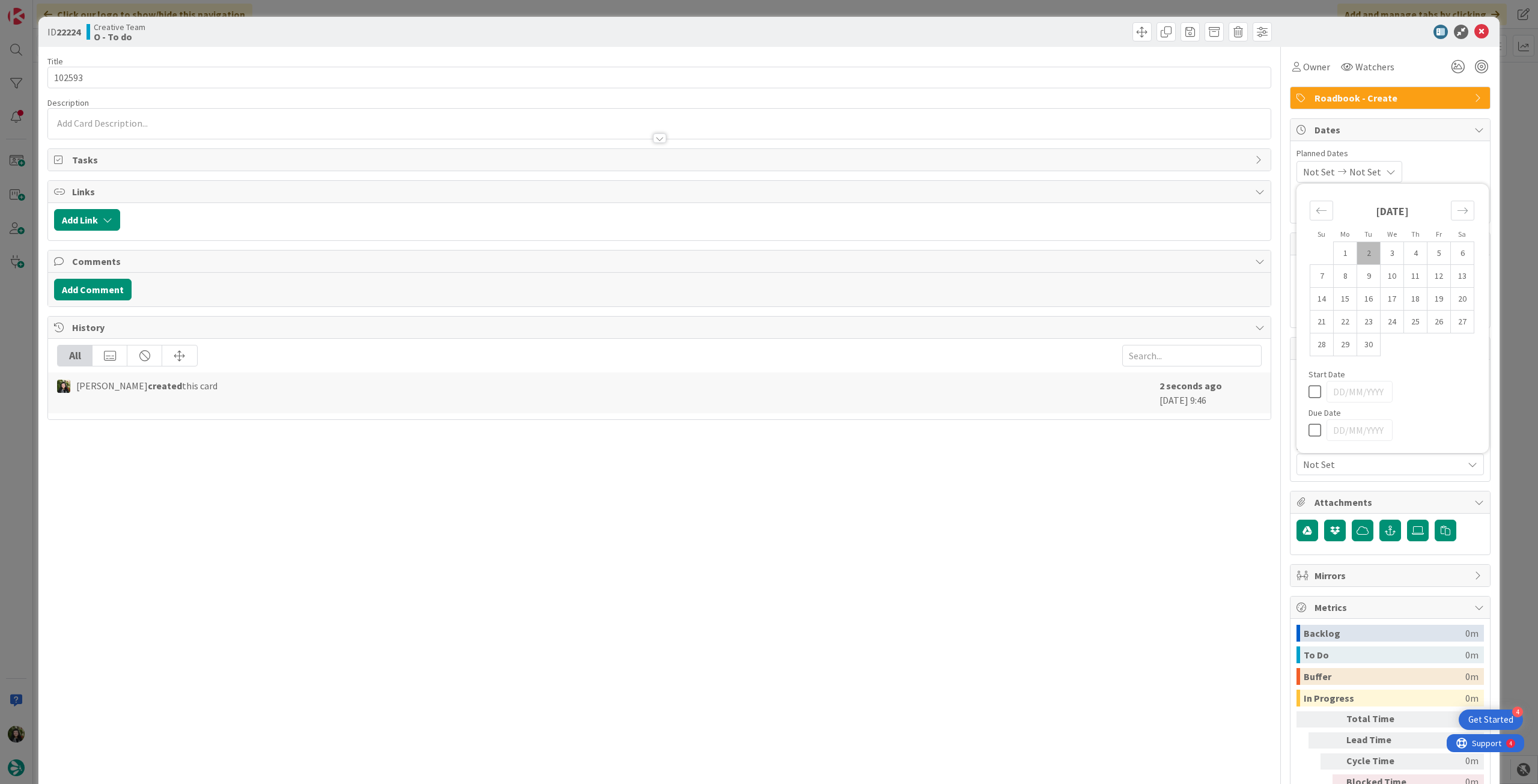
click at [1308, 427] on icon at bounding box center [1317, 430] width 18 height 15
type input "[DATE]"
click at [1475, 31] on icon at bounding box center [1482, 32] width 15 height 15
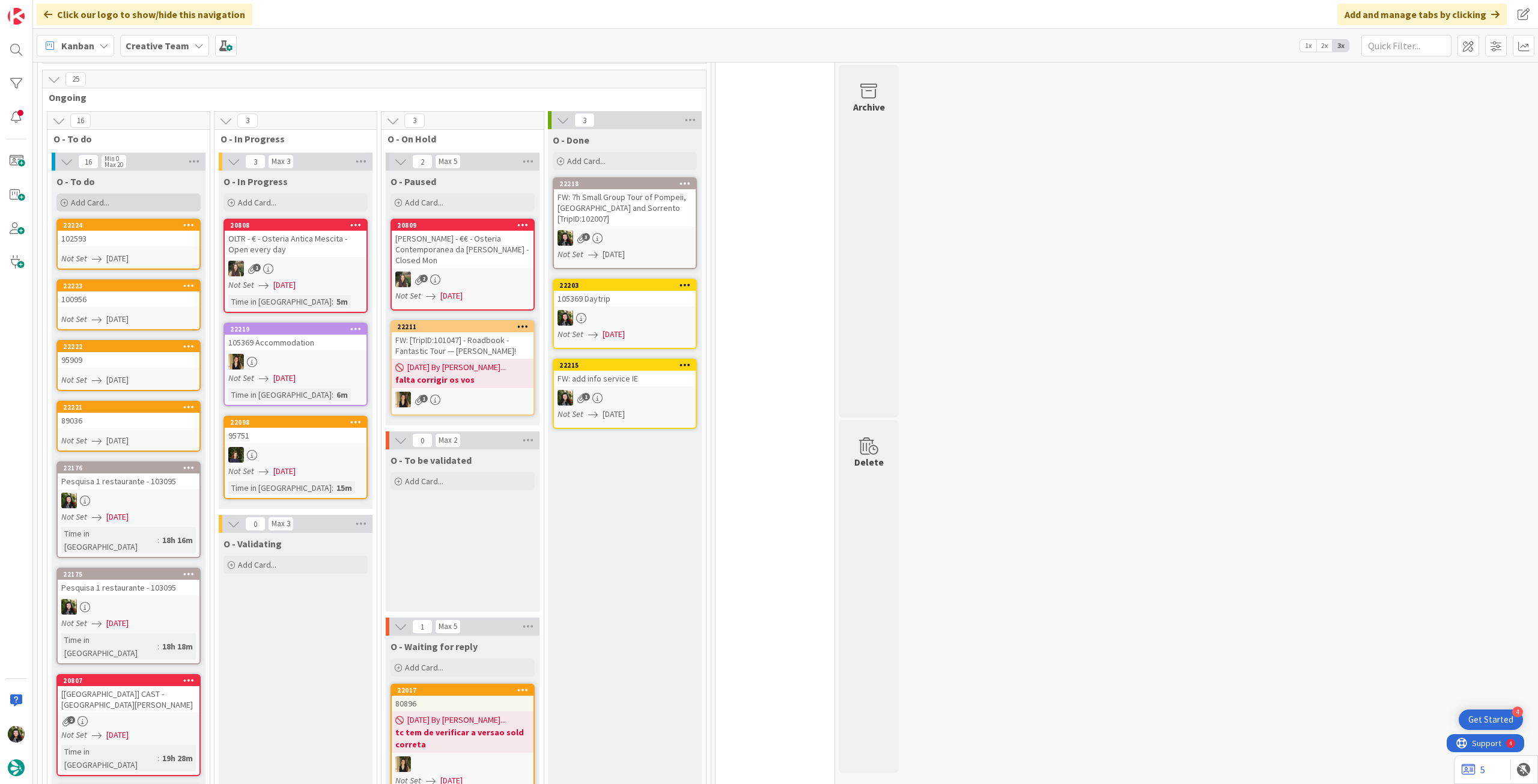
click at [135, 193] on div "Add Card..." at bounding box center [128, 202] width 144 height 18
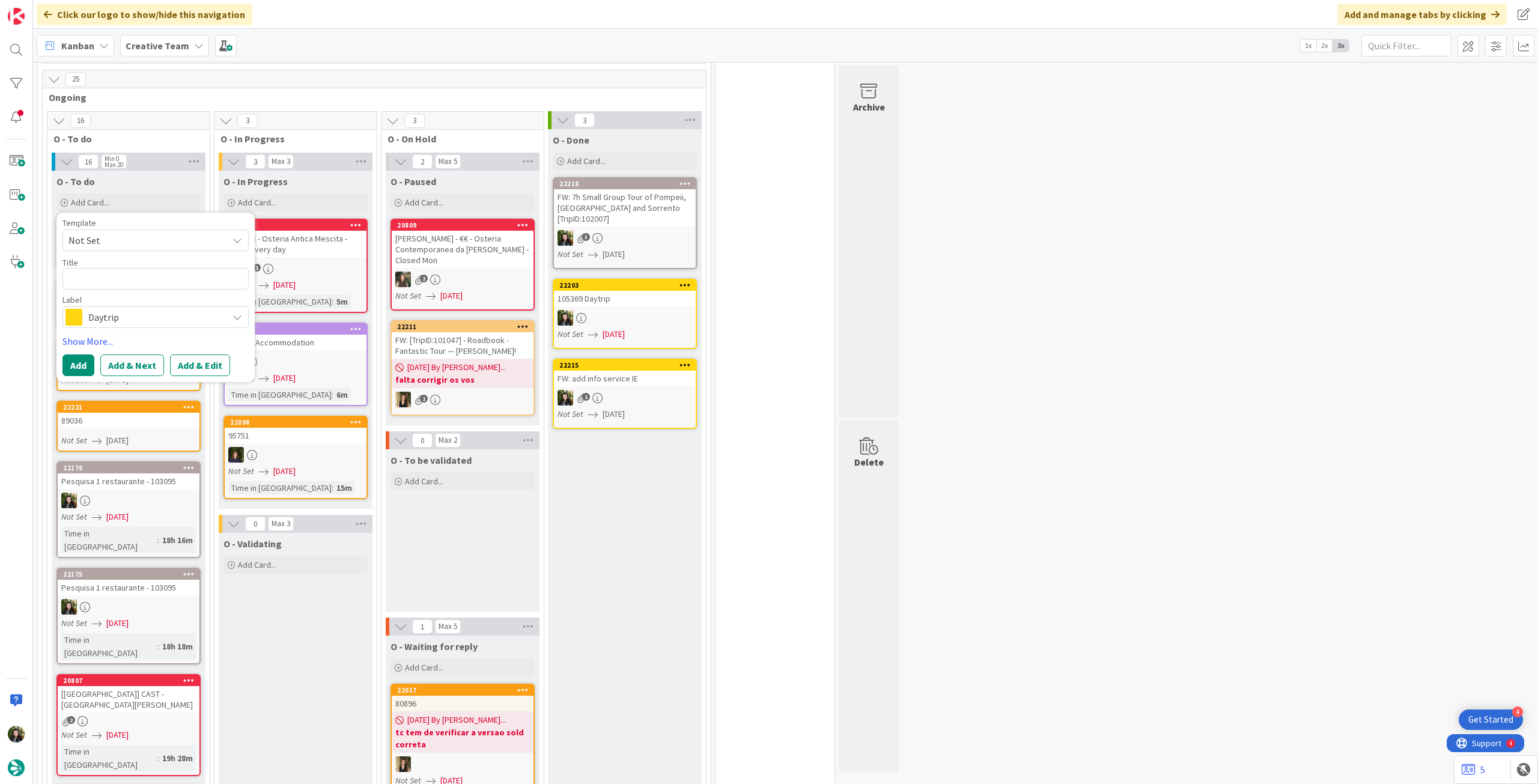
click at [136, 309] on span "Daytrip" at bounding box center [155, 317] width 133 height 17
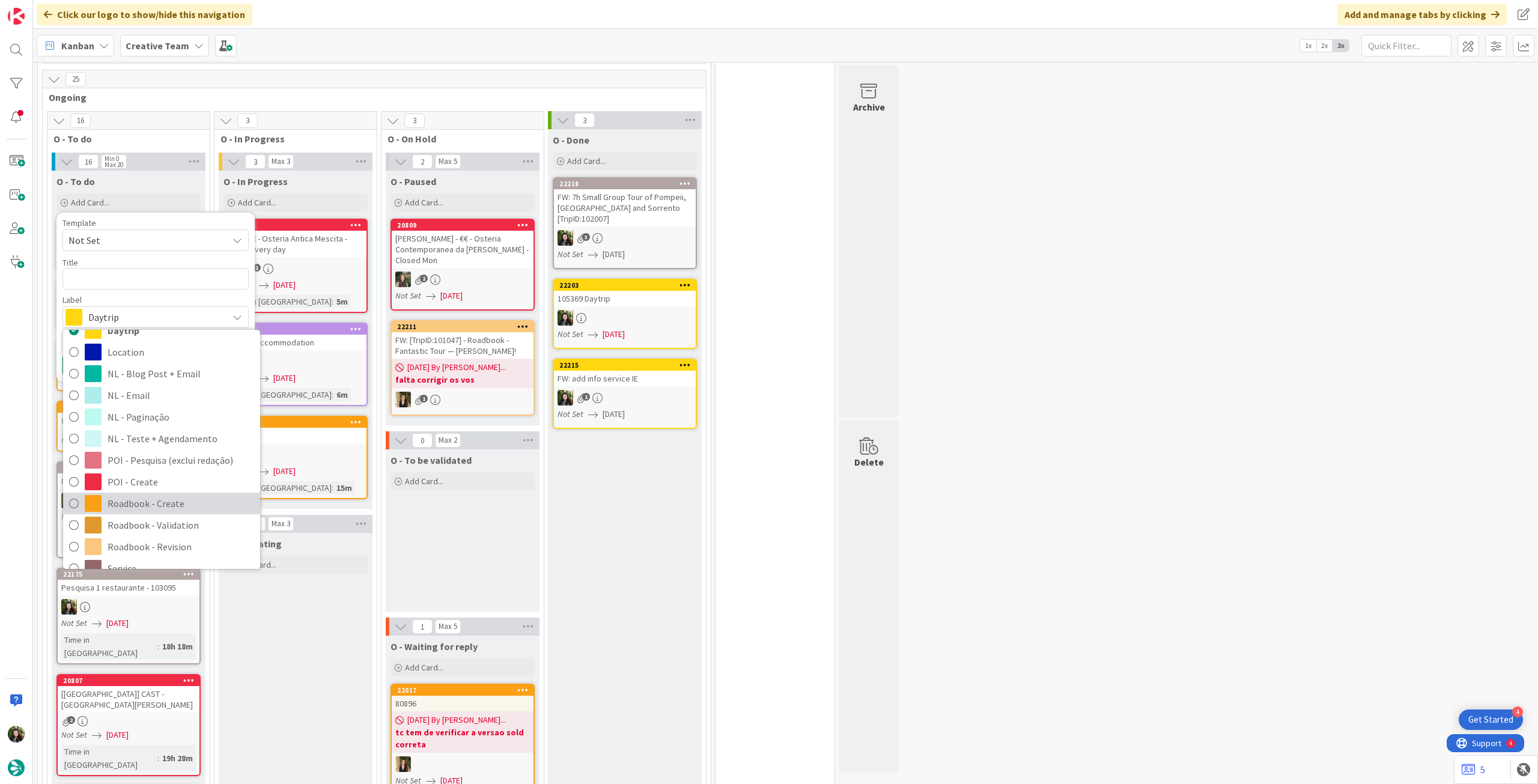
drag, startPoint x: 147, startPoint y: 486, endPoint x: 142, endPoint y: 465, distance: 21.6
click at [147, 494] on span "Roadbook - Create" at bounding box center [181, 503] width 146 height 18
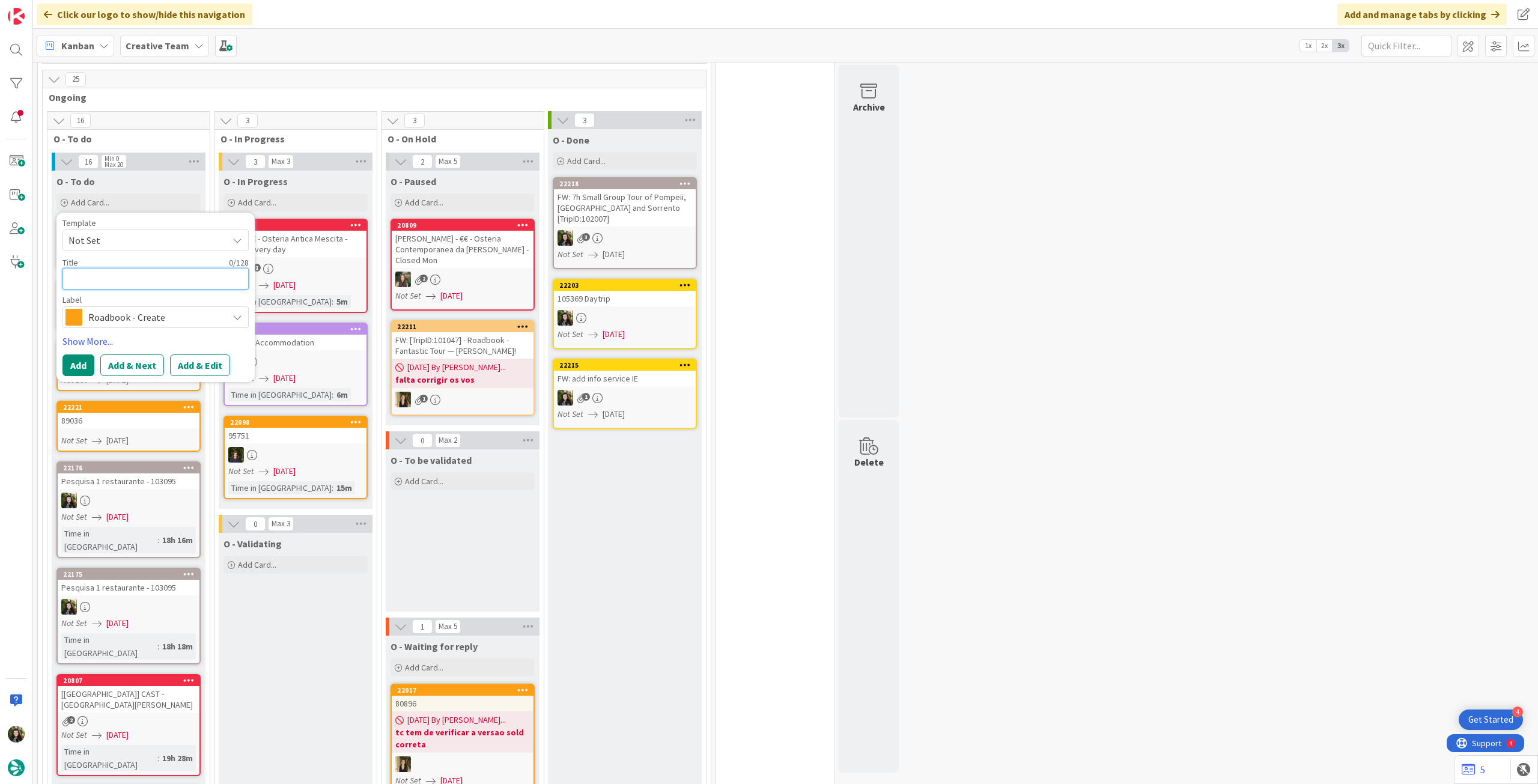
click at [130, 277] on textarea at bounding box center [156, 279] width 186 height 22
paste textarea "104515"
type textarea "x"
type textarea "104515"
click at [76, 354] on button "Add" at bounding box center [78, 365] width 32 height 22
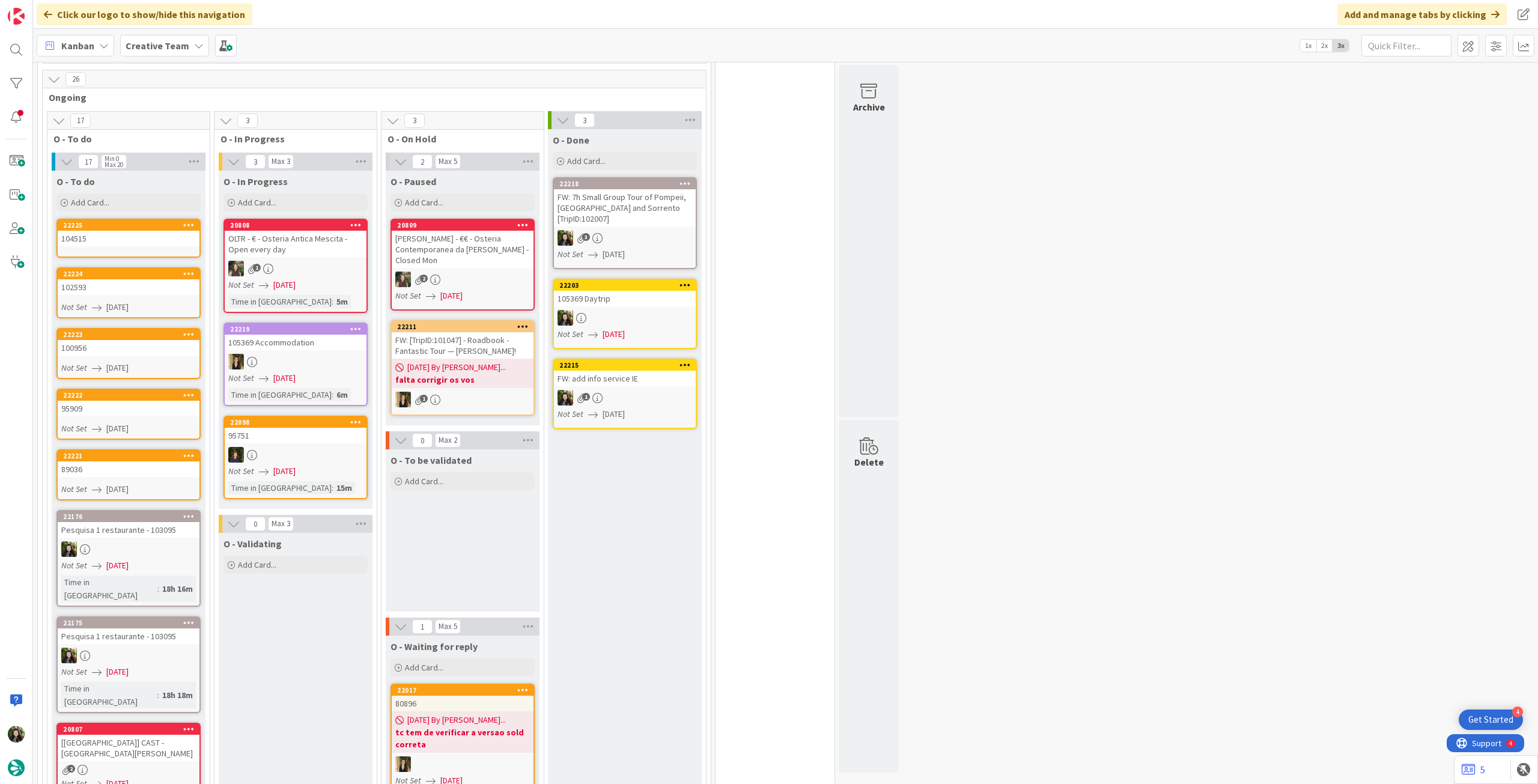
click at [123, 230] on div "104515" at bounding box center [129, 238] width 142 height 15
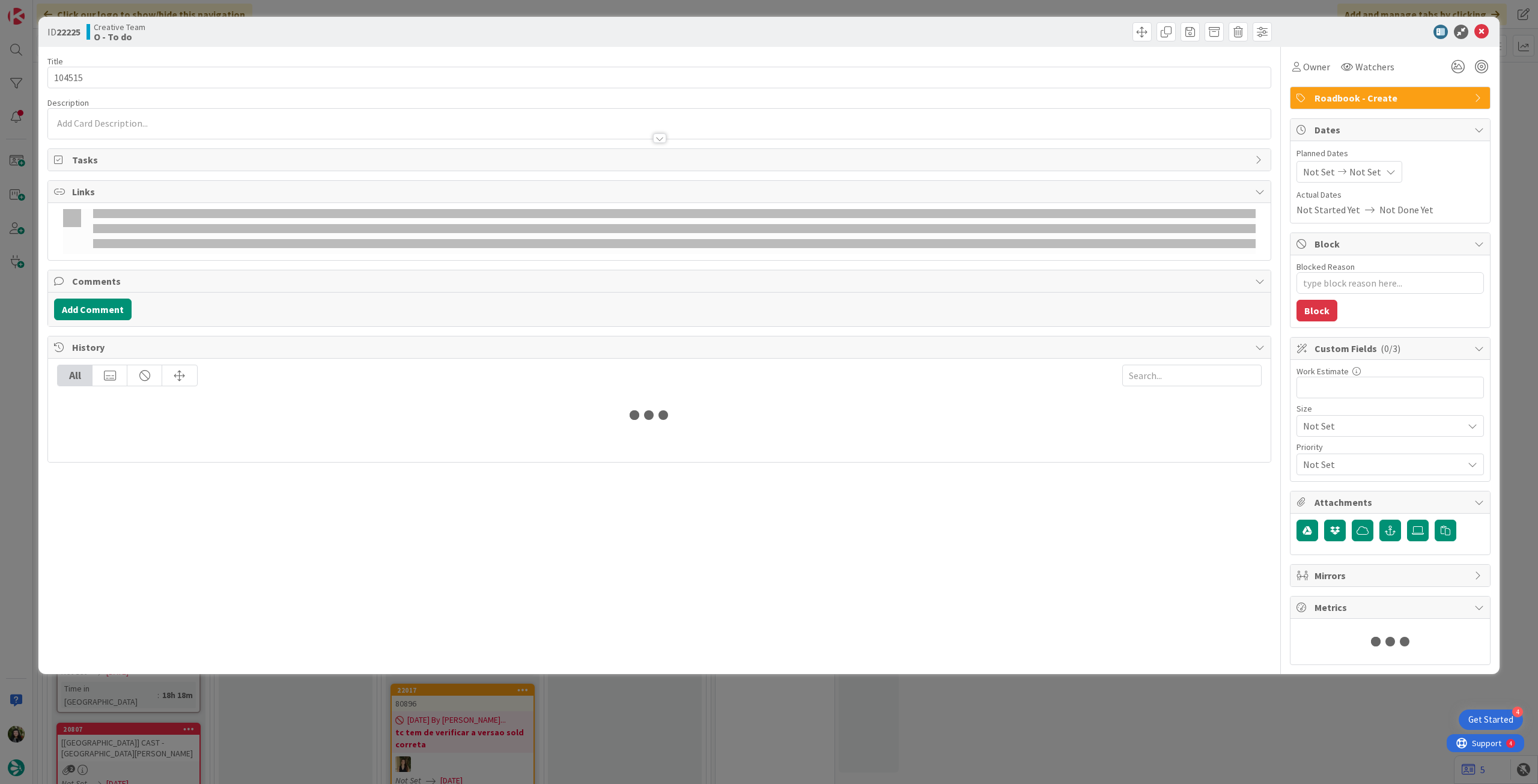
click at [1377, 170] on div "Not Set Not Set" at bounding box center [1349, 172] width 106 height 22
type textarea "x"
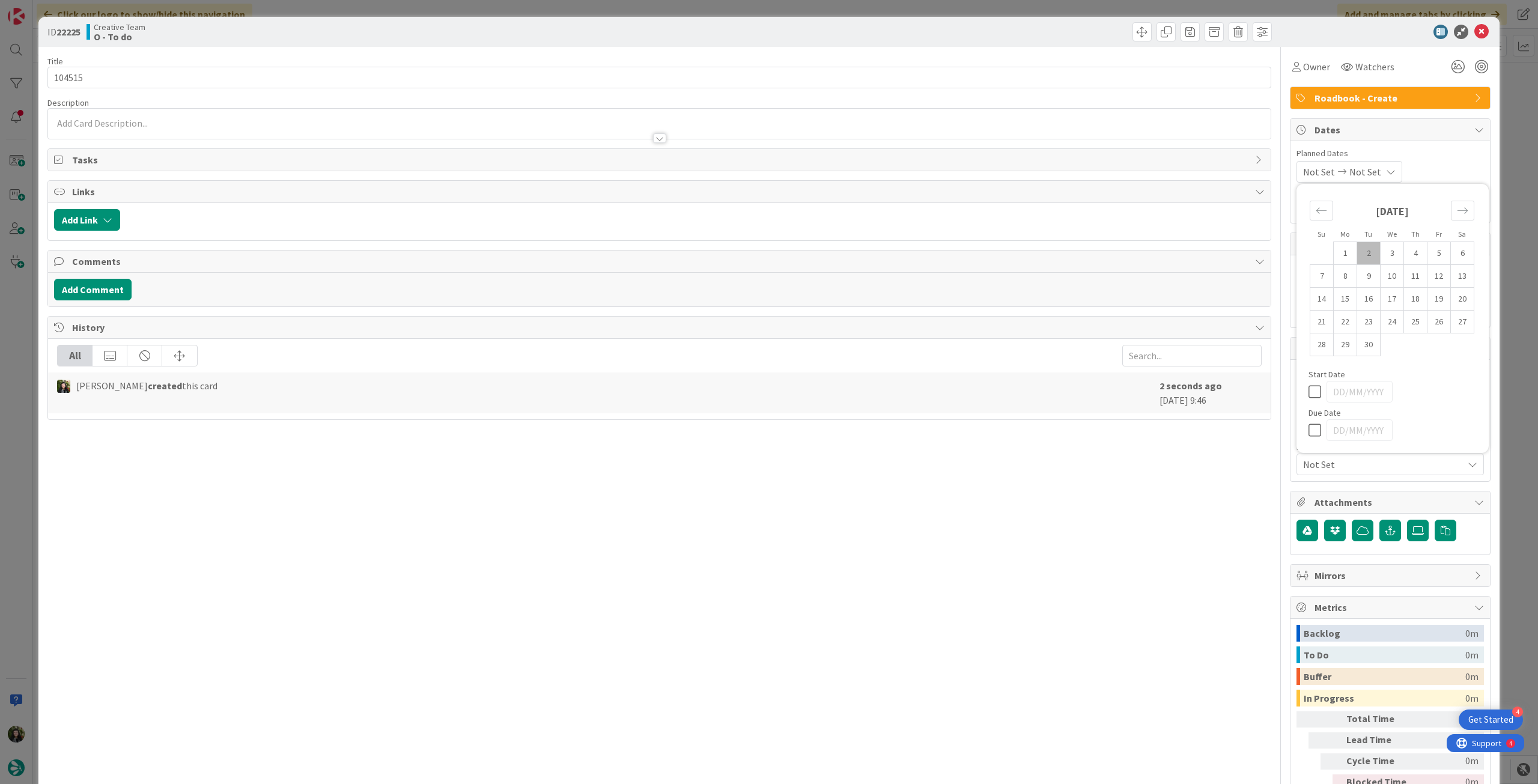
click at [1308, 435] on div at bounding box center [1392, 430] width 168 height 22
click at [1308, 417] on div "Due Date" at bounding box center [1392, 424] width 168 height 32
click at [1309, 427] on icon at bounding box center [1317, 430] width 18 height 15
type input "[DATE]"
click at [1475, 37] on icon at bounding box center [1482, 32] width 15 height 15
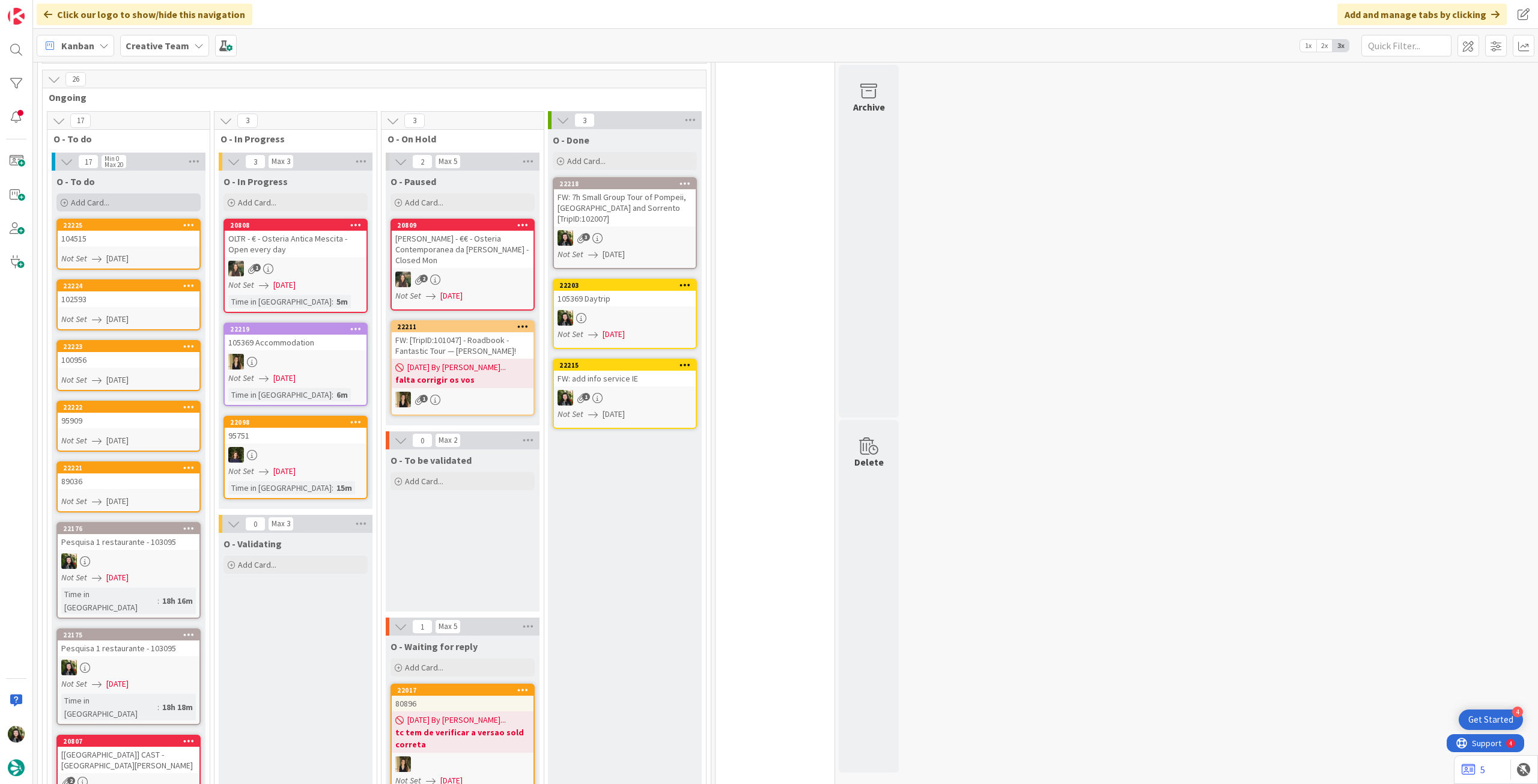
click at [147, 193] on div "Add Card..." at bounding box center [128, 202] width 144 height 18
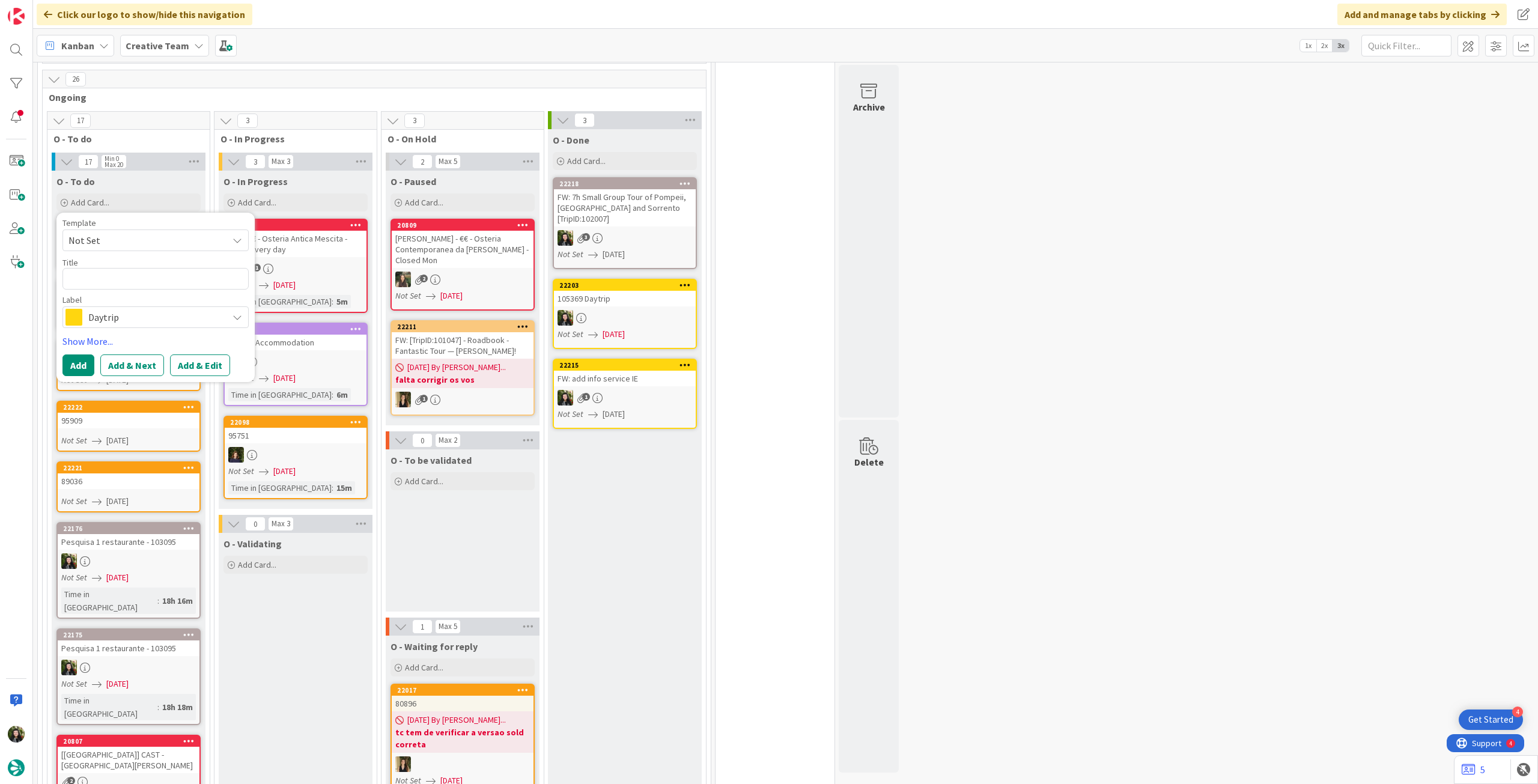
click at [142, 309] on span "Daytrip" at bounding box center [155, 317] width 133 height 17
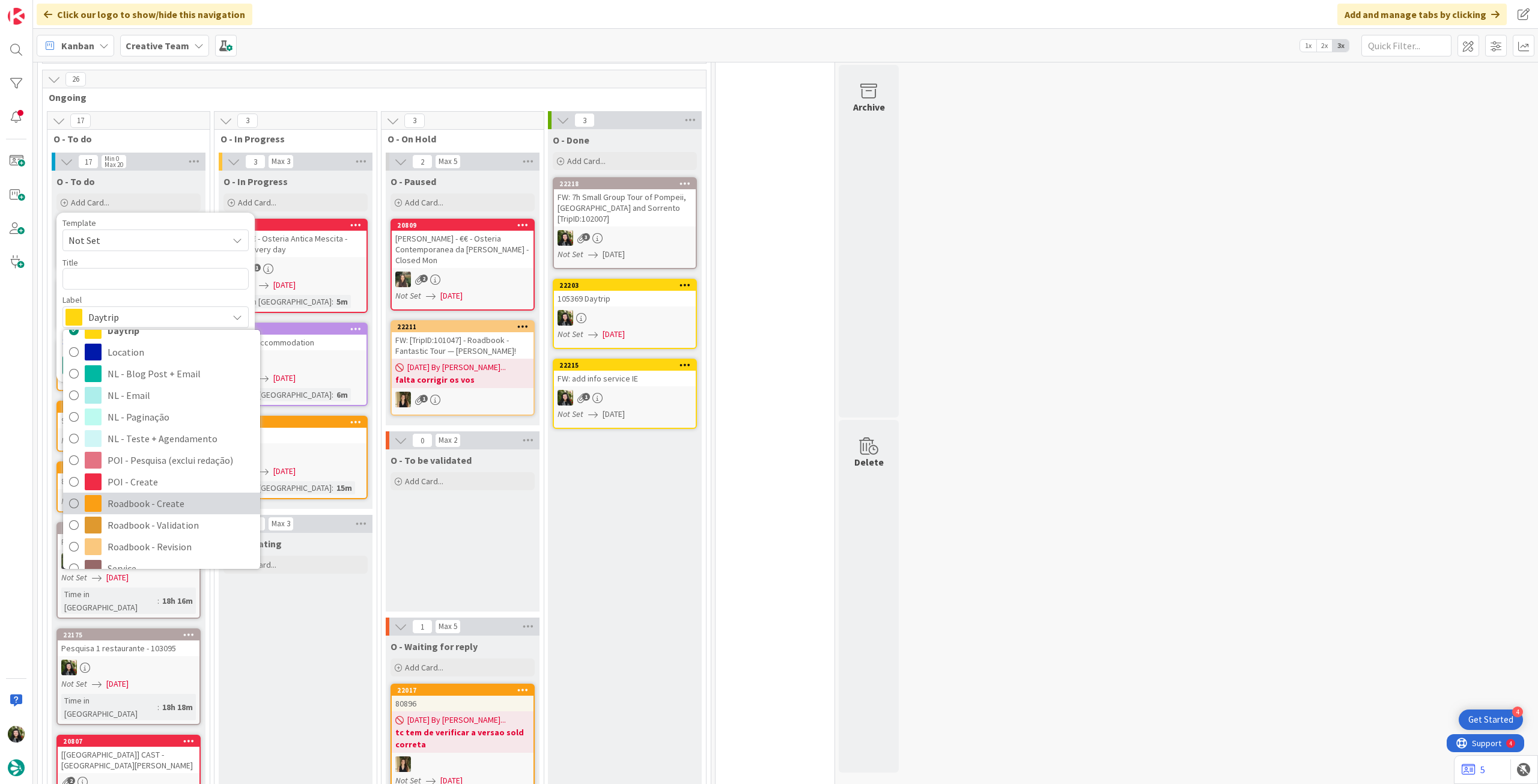
click at [185, 501] on link "Roadbook - Create" at bounding box center [162, 503] width 197 height 22
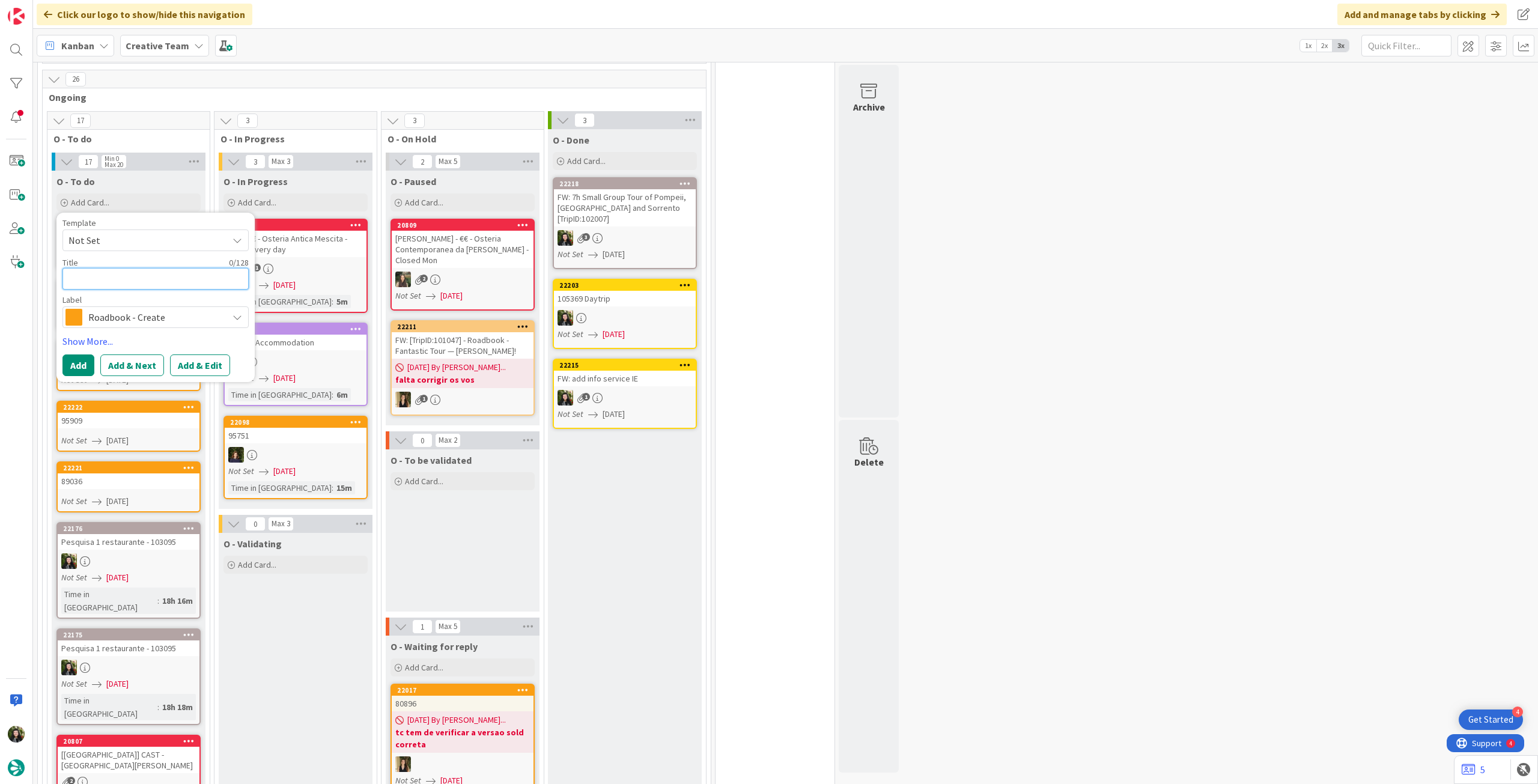
click at [124, 268] on textarea at bounding box center [156, 279] width 186 height 22
paste textarea "105170"
type textarea "x"
type textarea "105170"
click at [80, 359] on button "Add" at bounding box center [78, 365] width 32 height 22
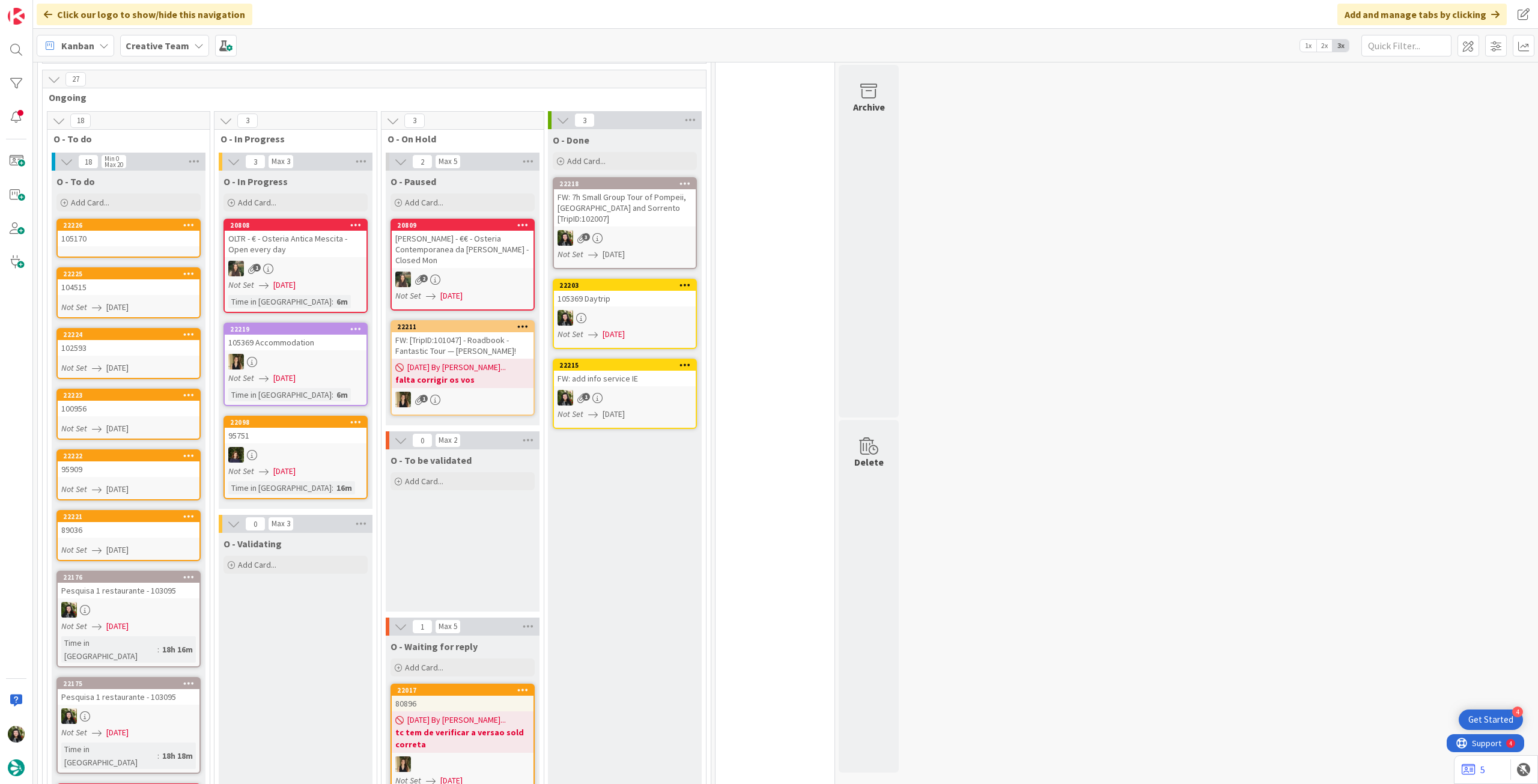
click at [140, 233] on div "105170" at bounding box center [129, 238] width 142 height 15
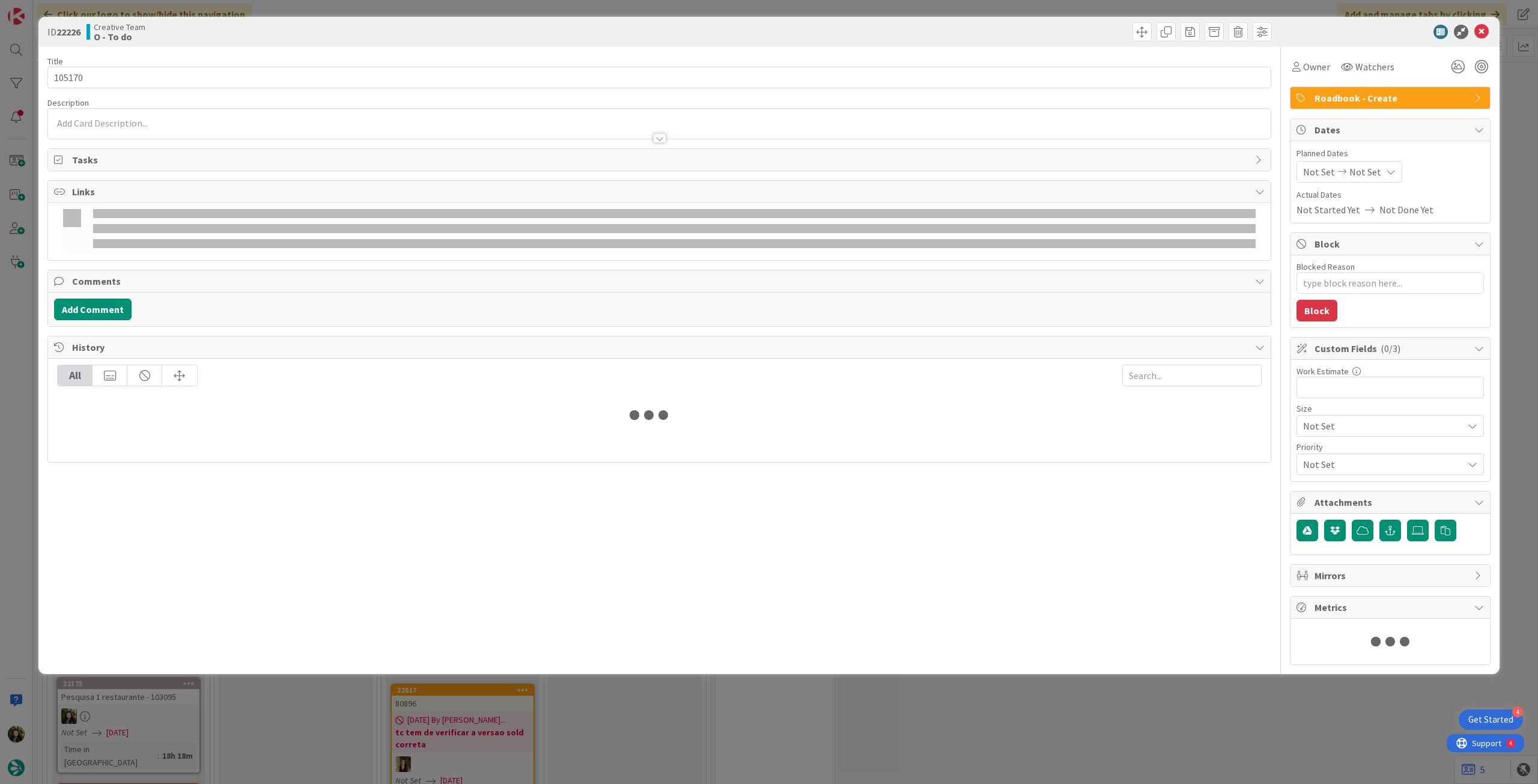
type textarea "x"
click at [1385, 176] on div "Not Set Not Set" at bounding box center [1349, 172] width 106 height 22
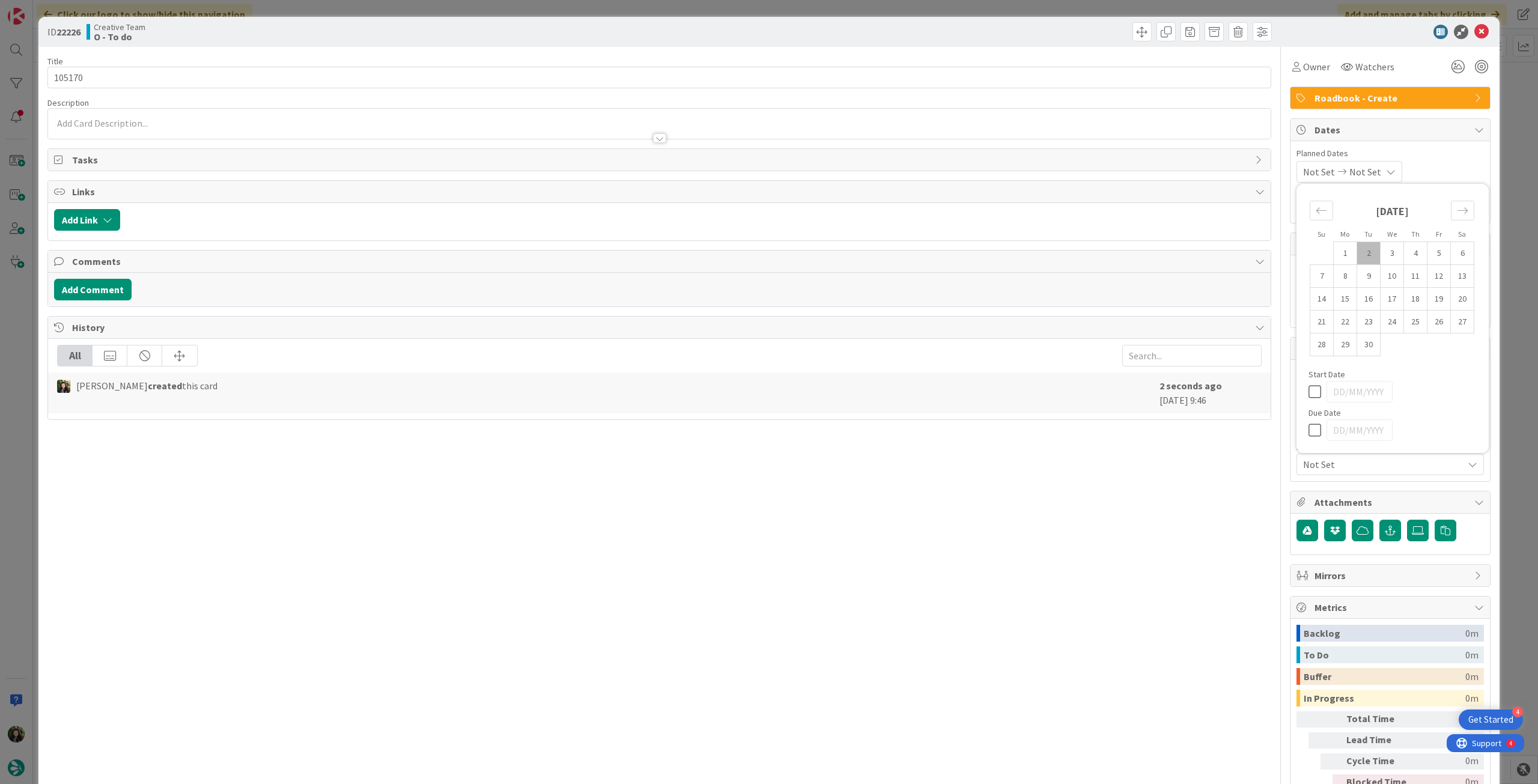
click at [1308, 431] on icon at bounding box center [1317, 430] width 18 height 15
type input "[DATE]"
click at [1475, 32] on icon at bounding box center [1482, 32] width 15 height 15
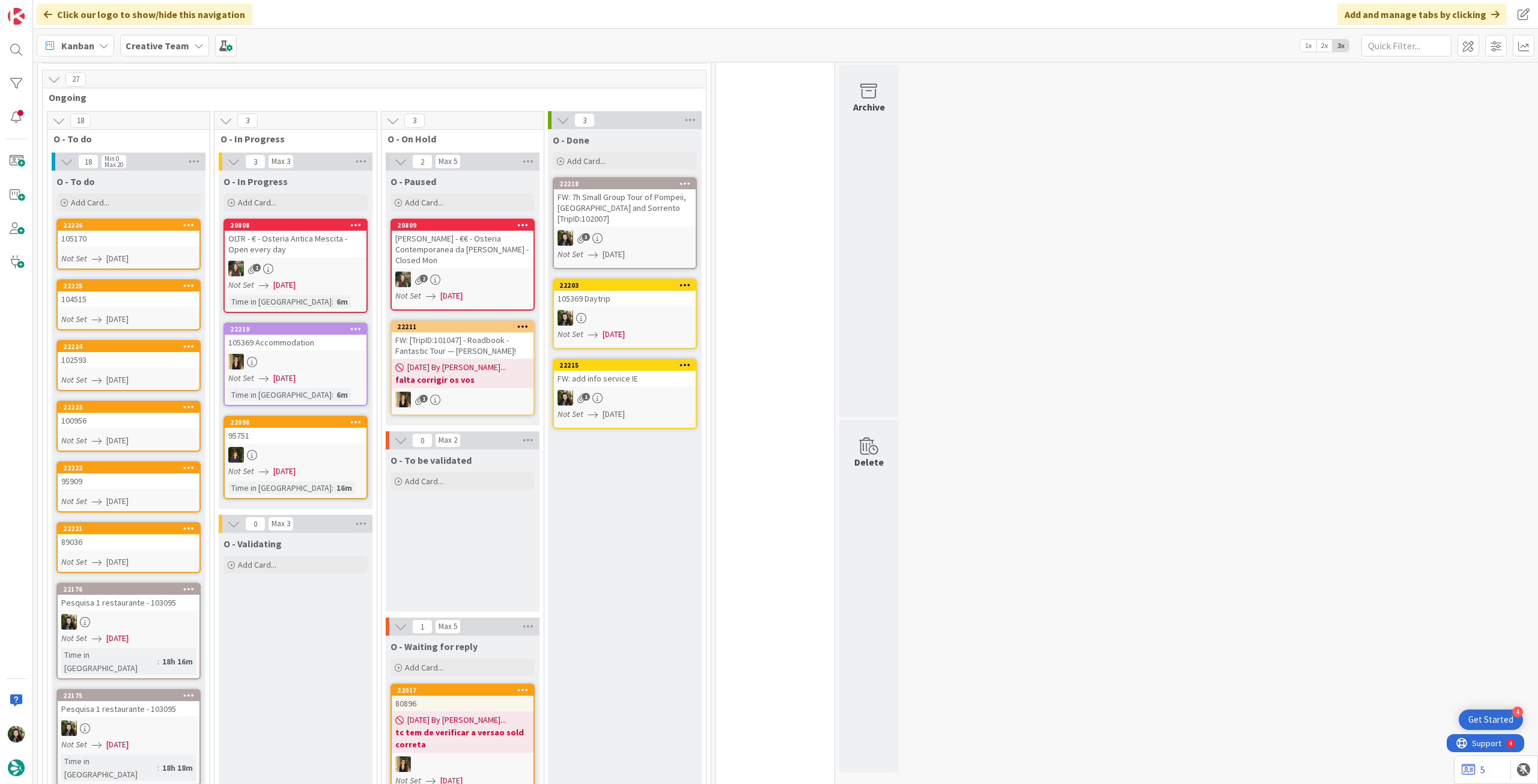
drag, startPoint x: 143, startPoint y: 187, endPoint x: 143, endPoint y: 209, distance: 22.0
click at [143, 193] on div "Add Card..." at bounding box center [128, 202] width 144 height 18
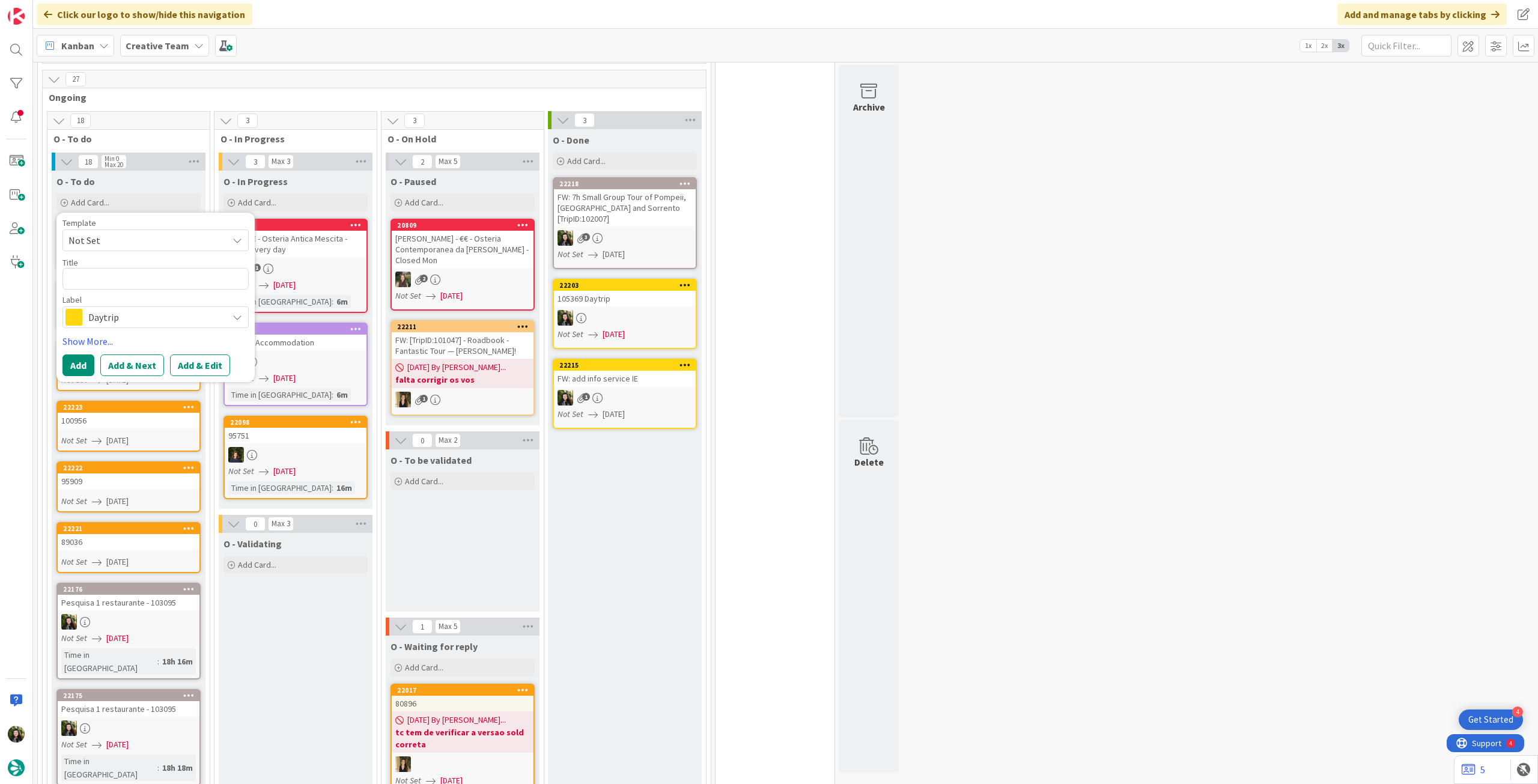
click at [159, 309] on span "Daytrip" at bounding box center [155, 317] width 133 height 17
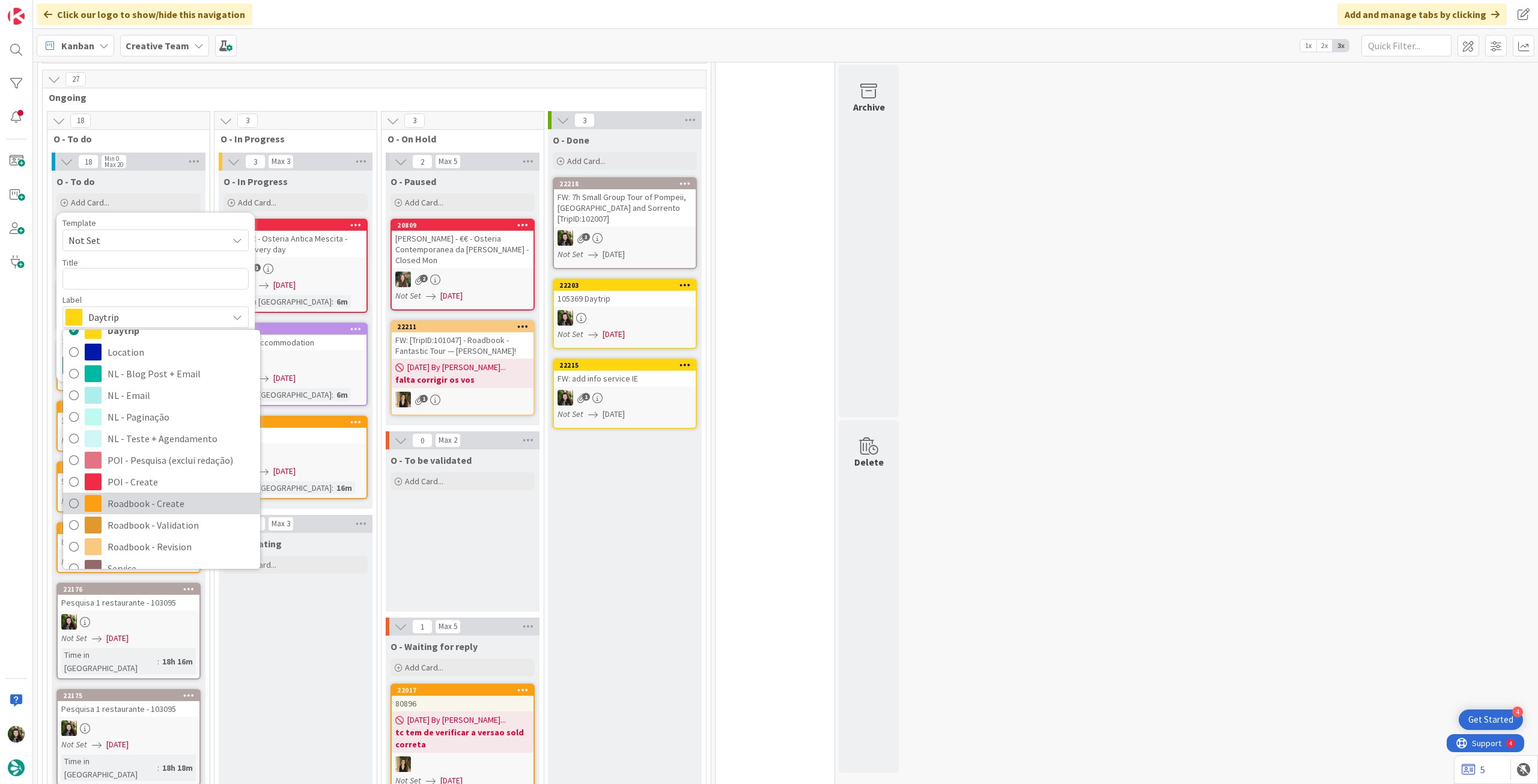
click at [160, 494] on span "Roadbook - Create" at bounding box center [181, 503] width 146 height 18
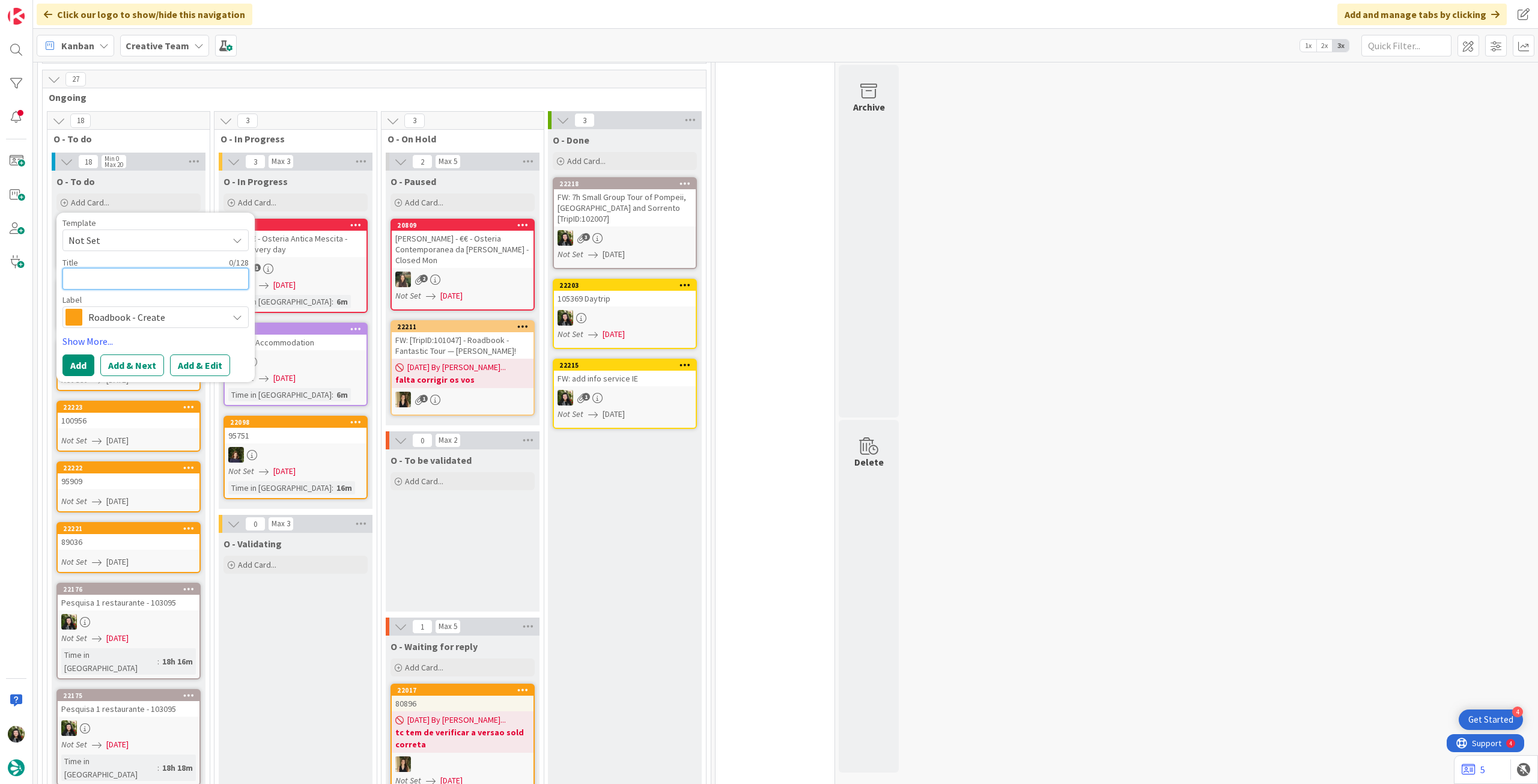
click at [135, 268] on textarea at bounding box center [156, 279] width 186 height 22
paste textarea "104847"
type textarea "x"
type textarea "104847"
click at [79, 359] on button "Add" at bounding box center [78, 365] width 32 height 22
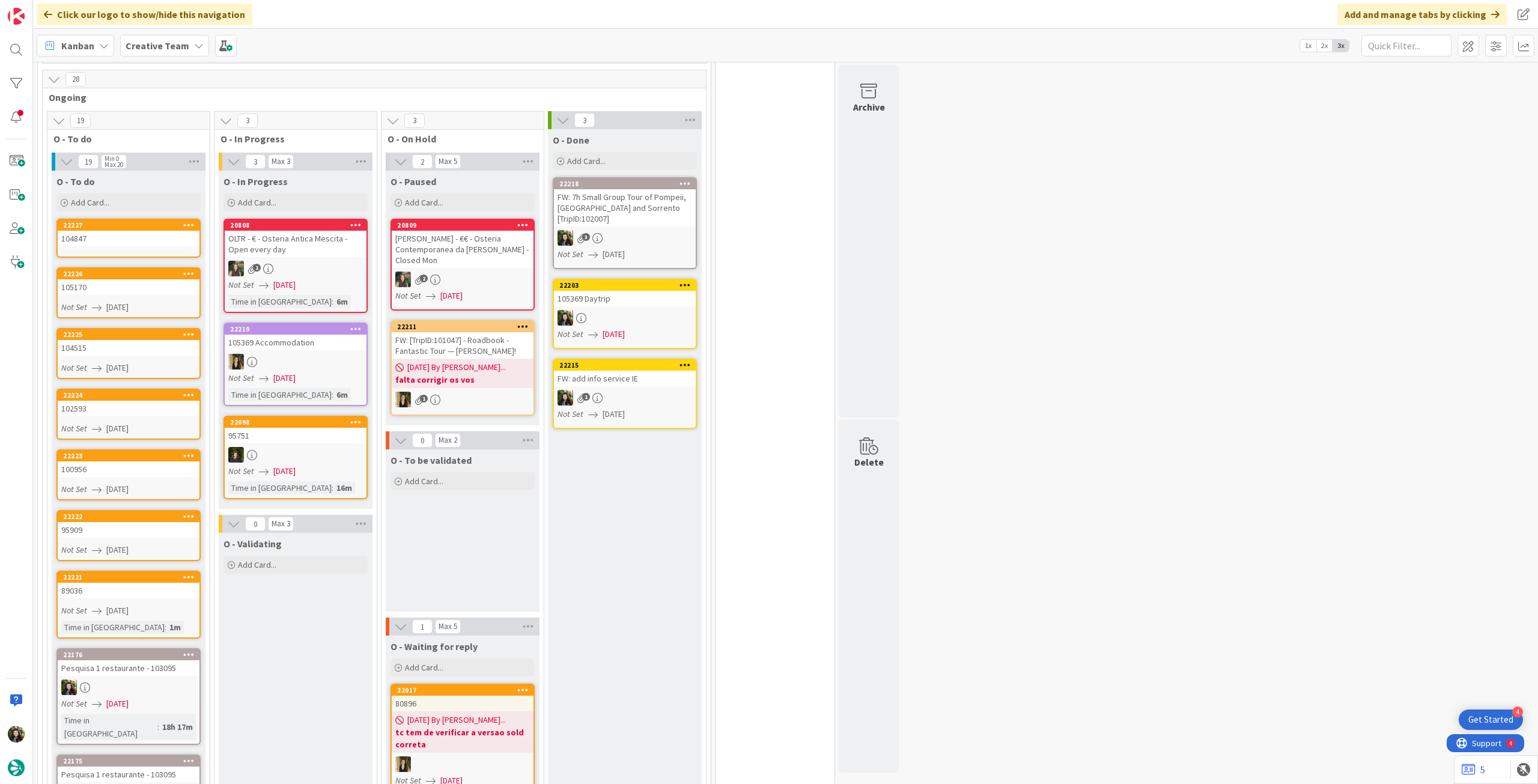
click at [141, 230] on div "104847" at bounding box center [129, 238] width 142 height 15
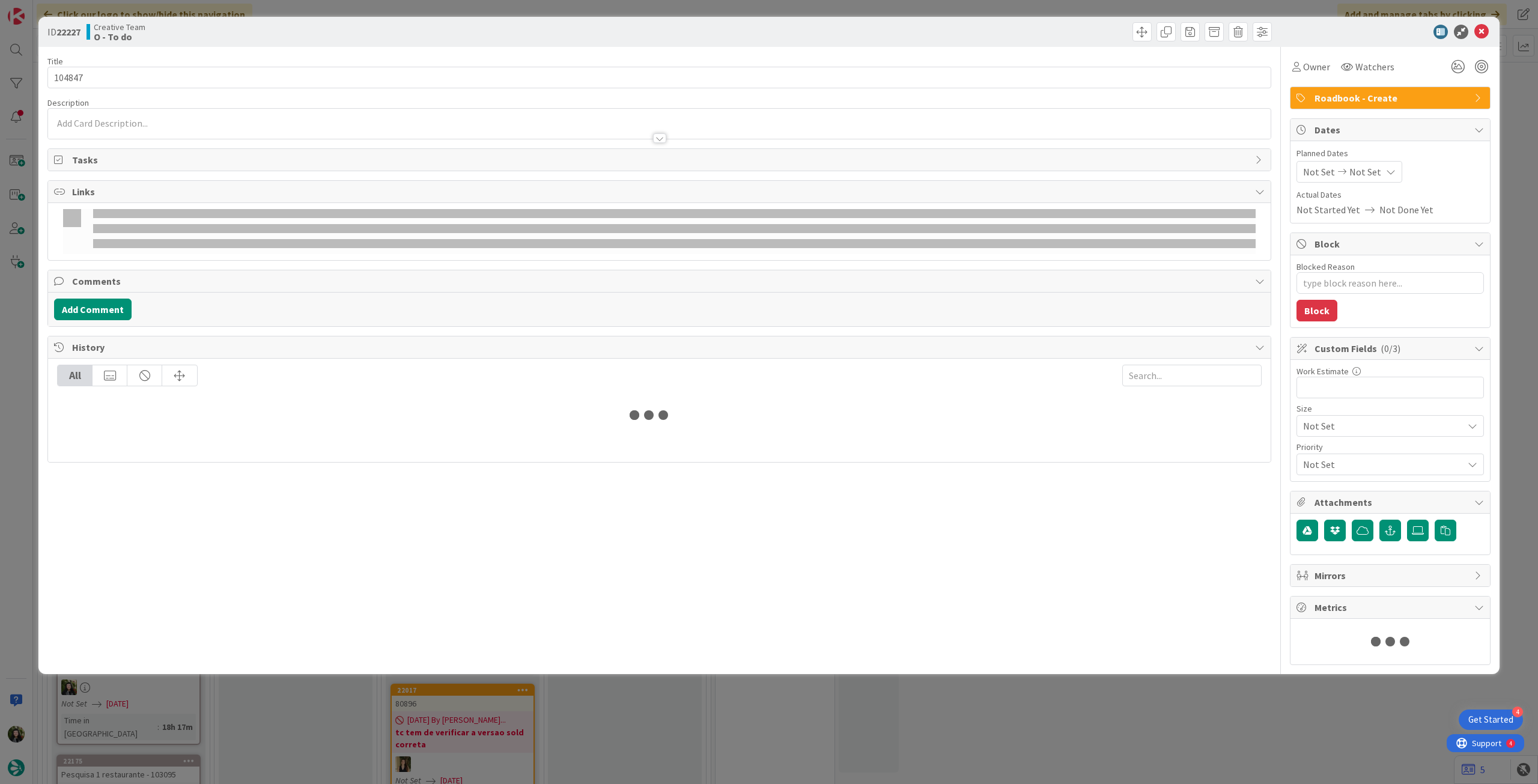
click at [1380, 179] on div "Not Set Not Set" at bounding box center [1349, 172] width 106 height 22
type textarea "x"
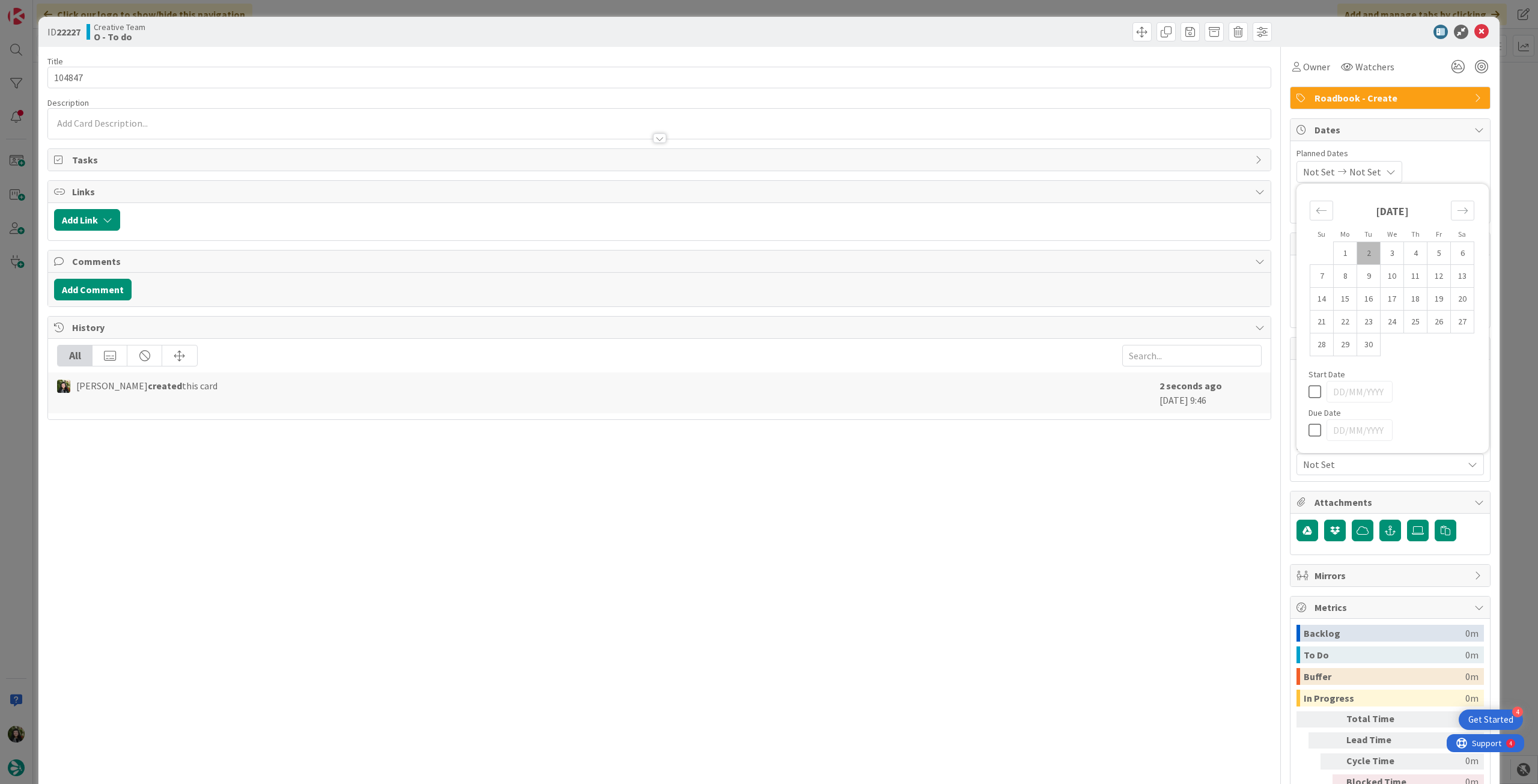
click at [1308, 424] on icon at bounding box center [1317, 430] width 18 height 15
type input "[DATE]"
click at [1475, 32] on icon at bounding box center [1482, 32] width 15 height 15
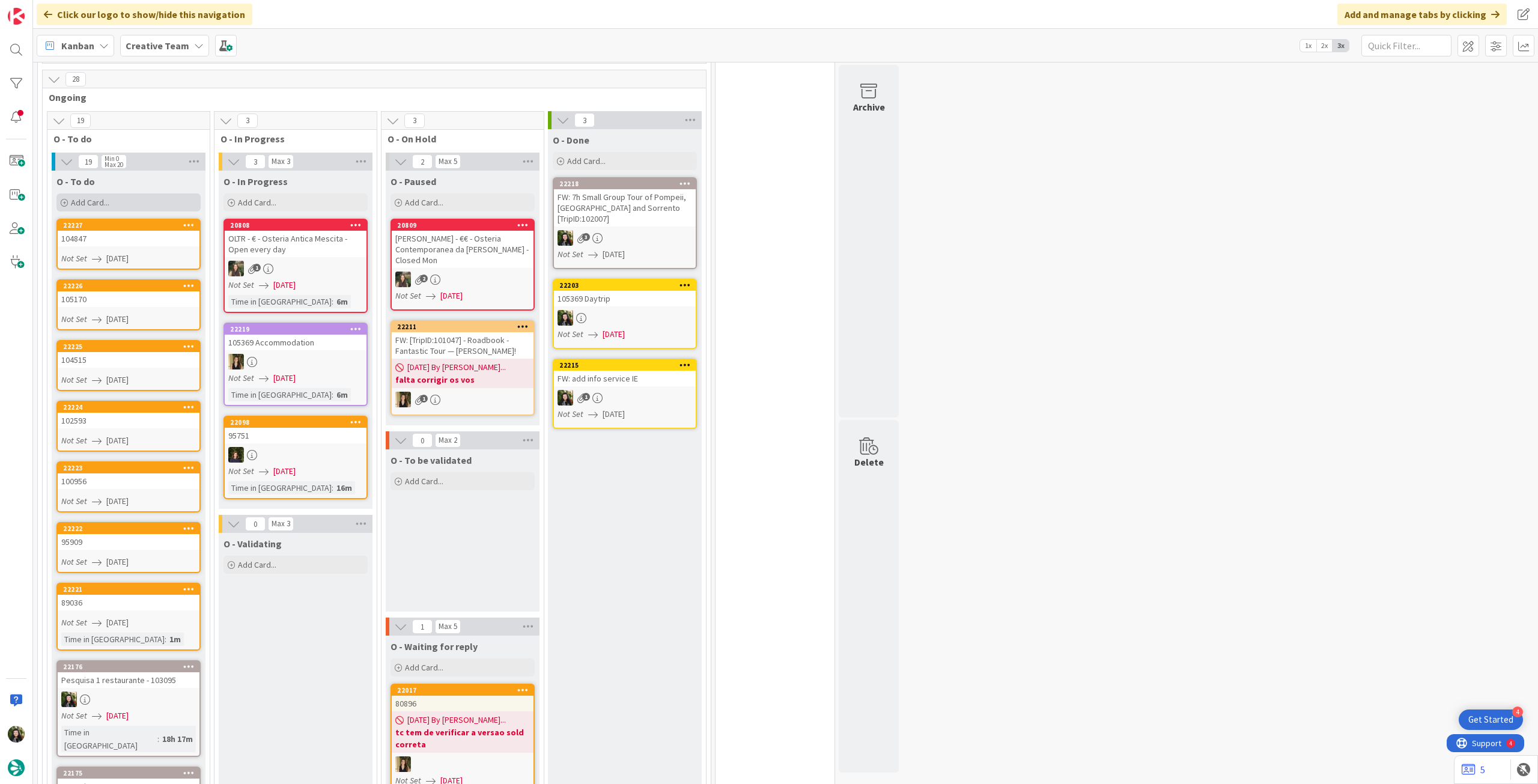
click at [112, 193] on div "Add Card..." at bounding box center [128, 202] width 144 height 18
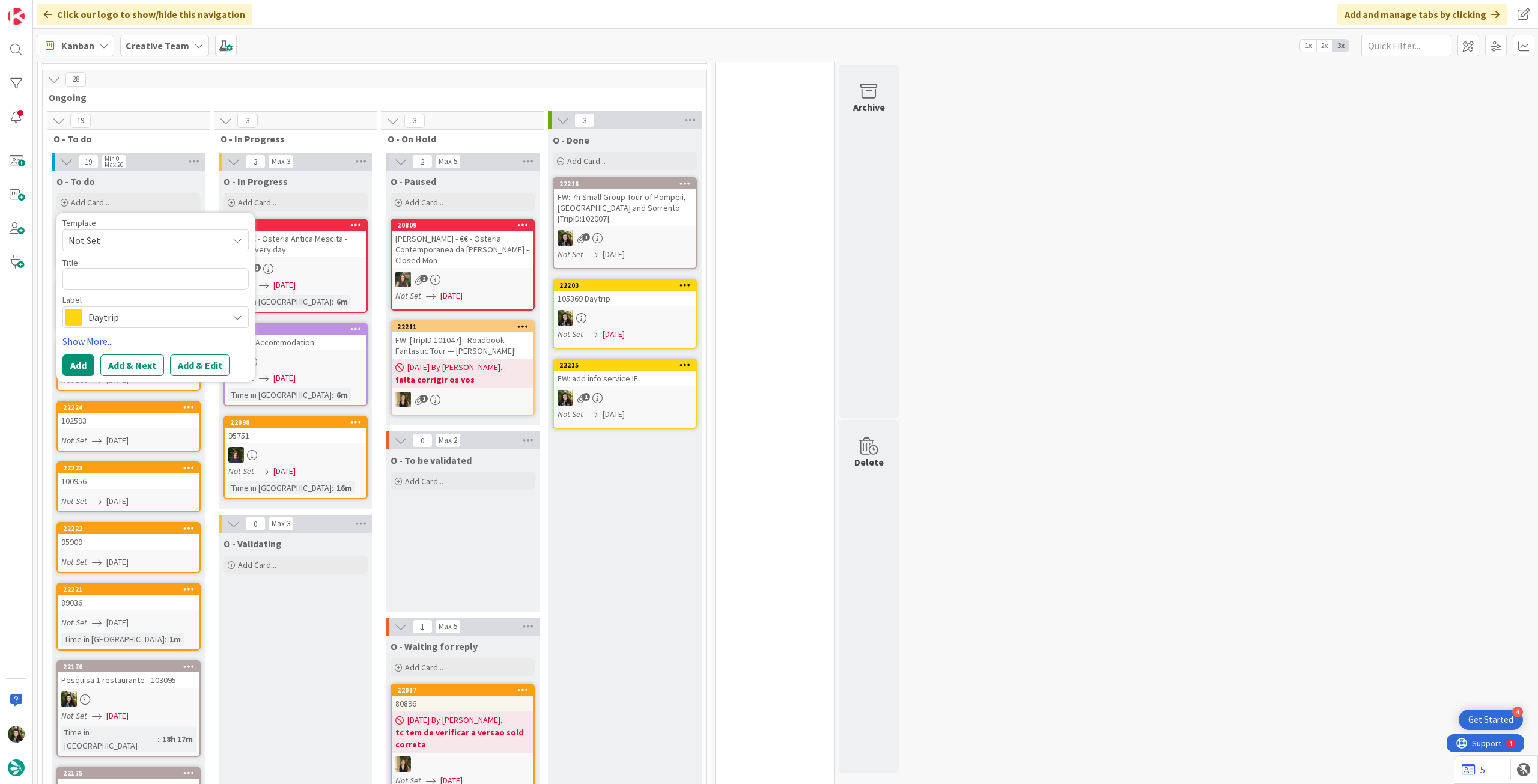
click at [142, 296] on div "Label" at bounding box center [156, 300] width 186 height 8
click at [140, 309] on span "Daytrip" at bounding box center [155, 317] width 133 height 17
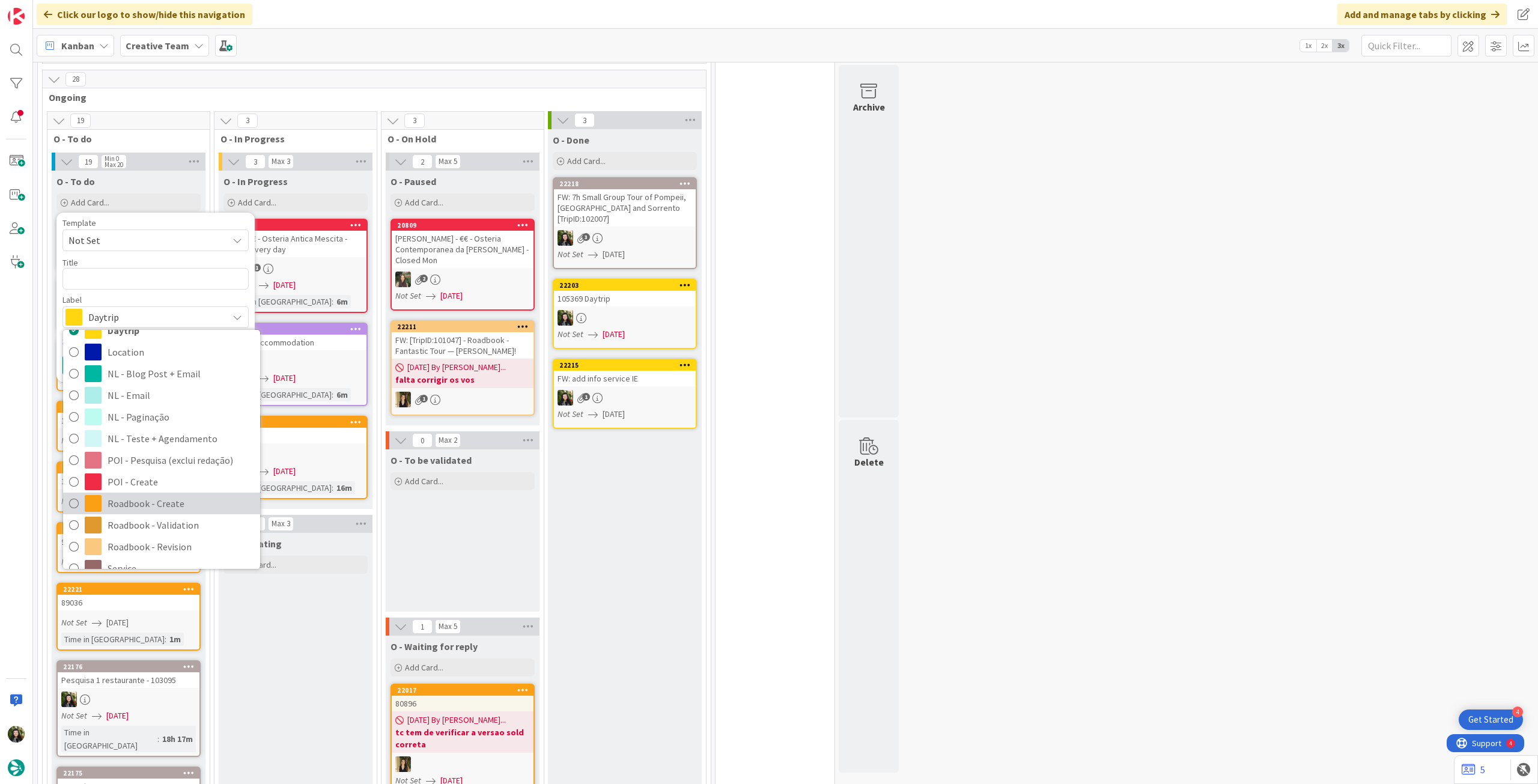
click at [150, 498] on span "Roadbook - Create" at bounding box center [181, 503] width 146 height 18
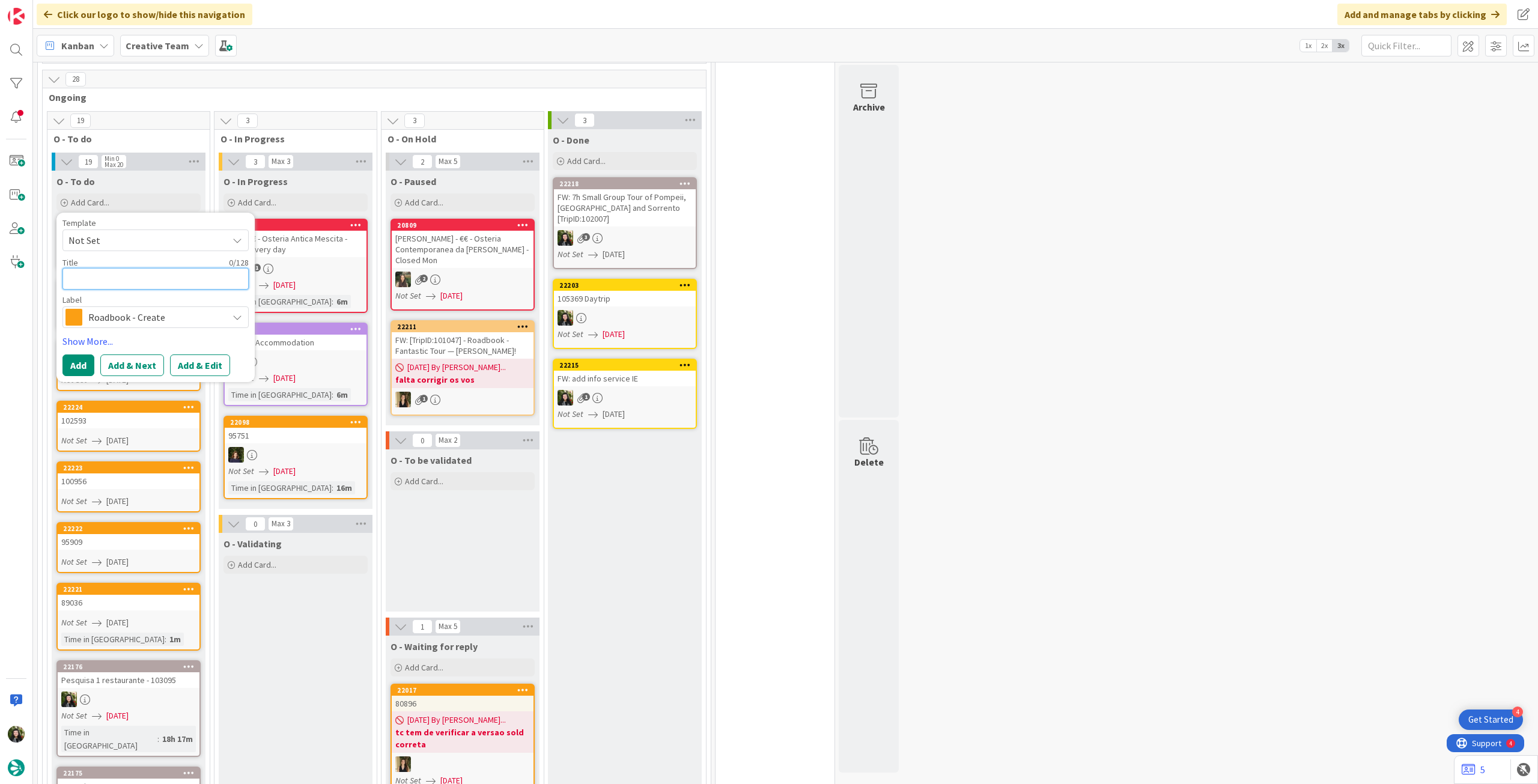
click at [146, 271] on textarea at bounding box center [156, 279] width 186 height 22
paste textarea "105703"
type textarea "x"
type textarea "105703"
click at [73, 369] on button "Add" at bounding box center [78, 380] width 32 height 22
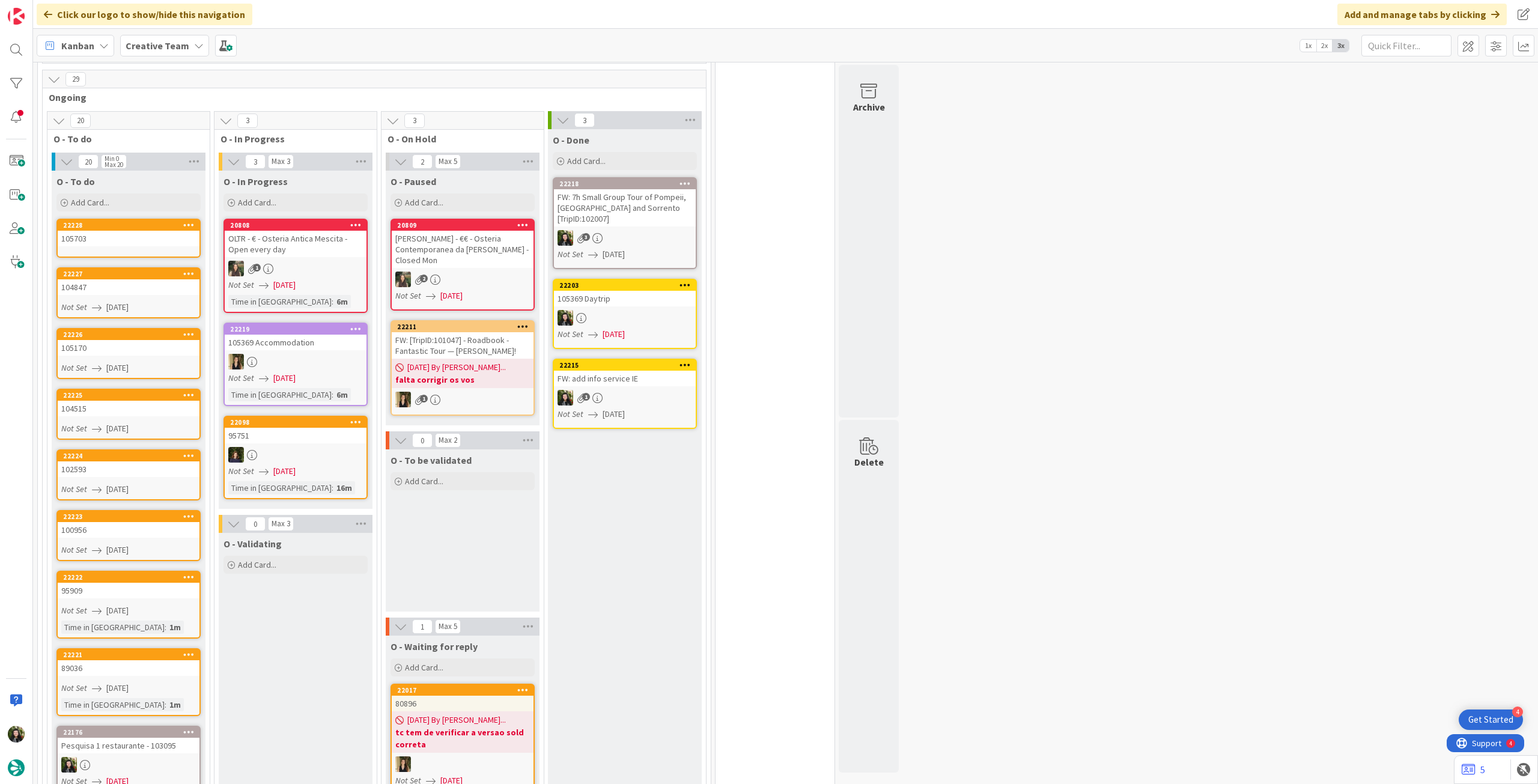
click at [129, 230] on div "105703" at bounding box center [129, 238] width 142 height 15
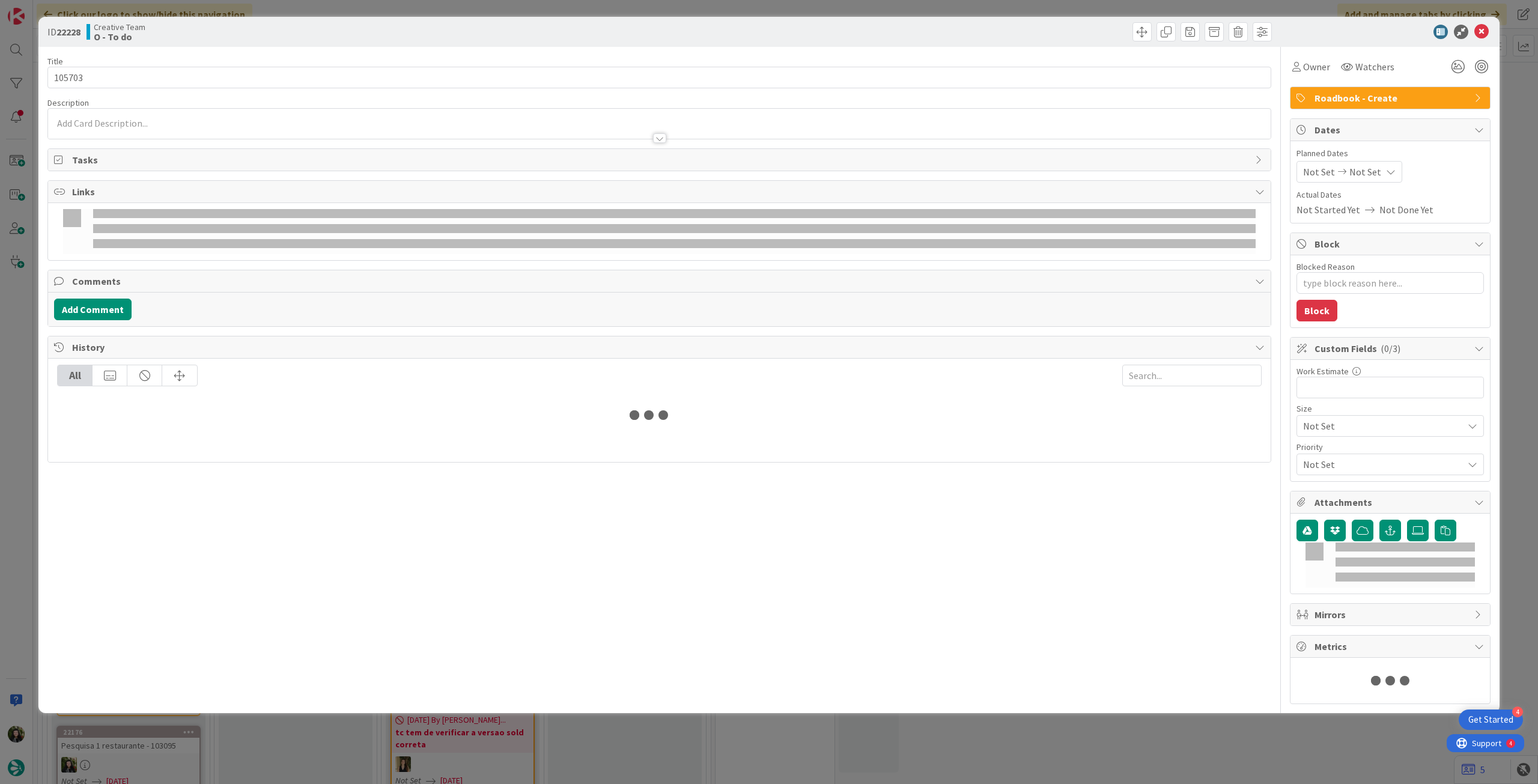
type textarea "x"
type input "105703"
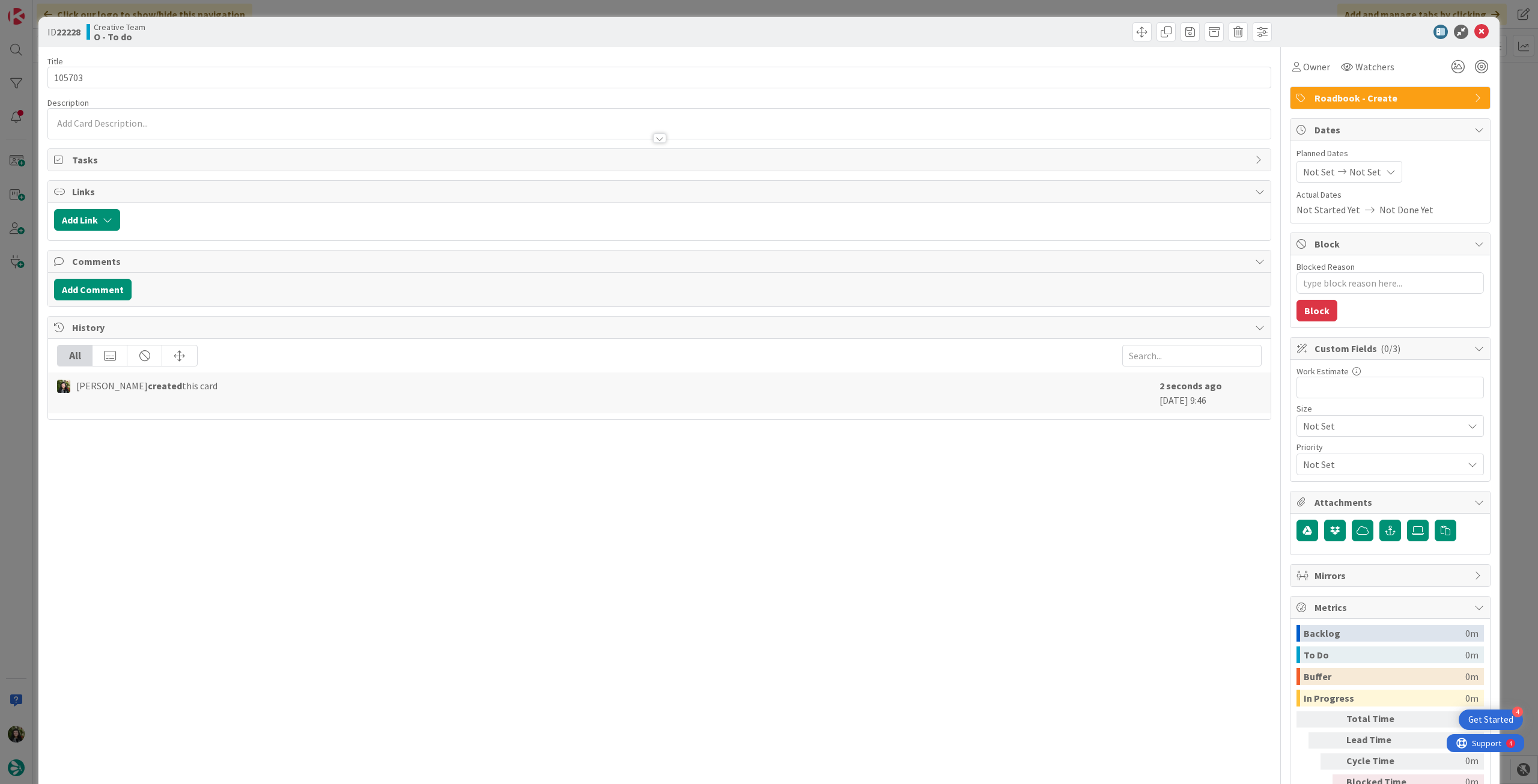
type textarea "x"
type input "105703"
click at [1388, 176] on div "Not Set Not Set" at bounding box center [1349, 172] width 106 height 22
click at [1308, 426] on icon at bounding box center [1317, 430] width 18 height 15
type input "[DATE]"
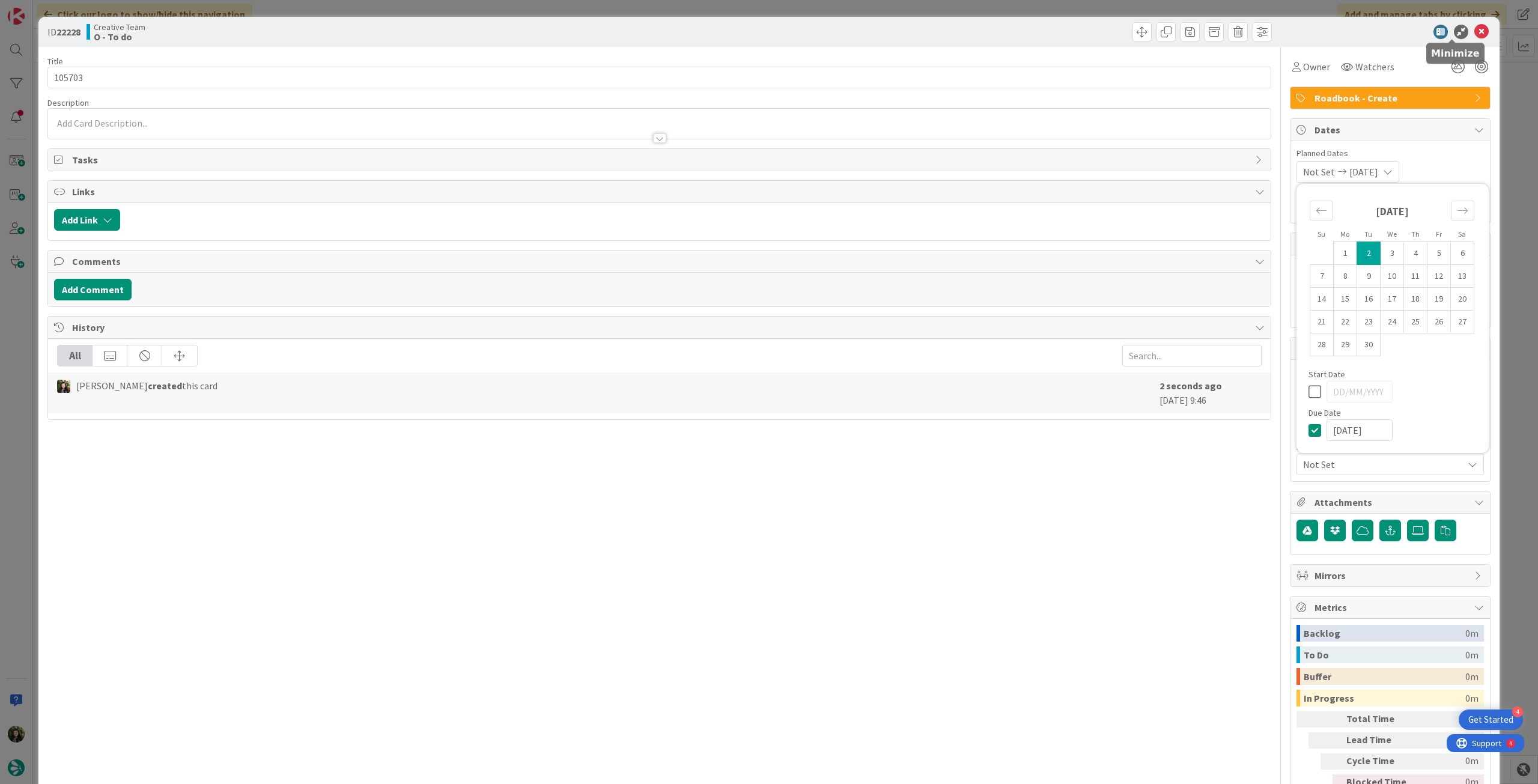
type textarea "x"
type input "105703"
click at [1475, 28] on icon at bounding box center [1482, 32] width 15 height 15
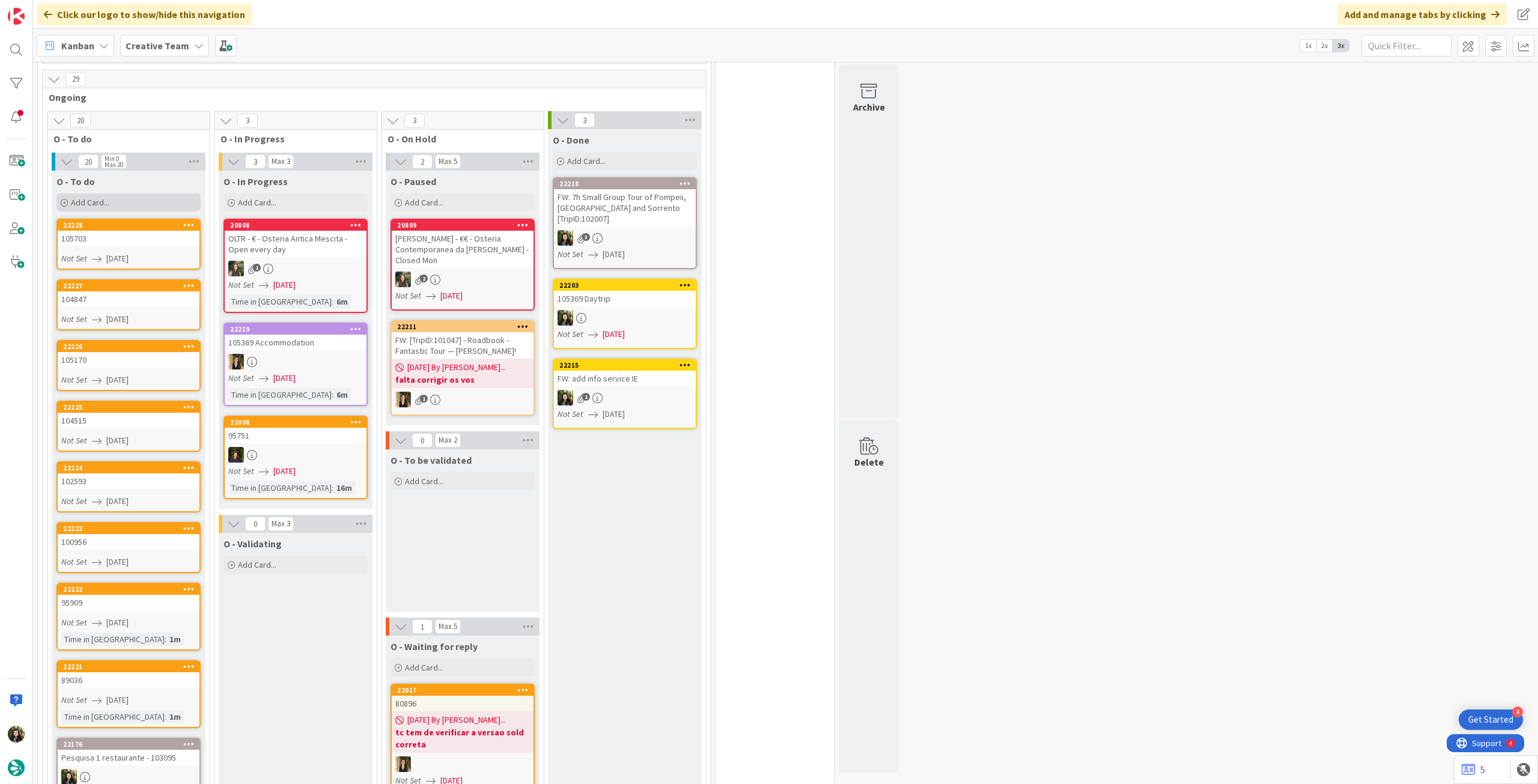
click at [124, 193] on div "Add Card..." at bounding box center [128, 202] width 144 height 18
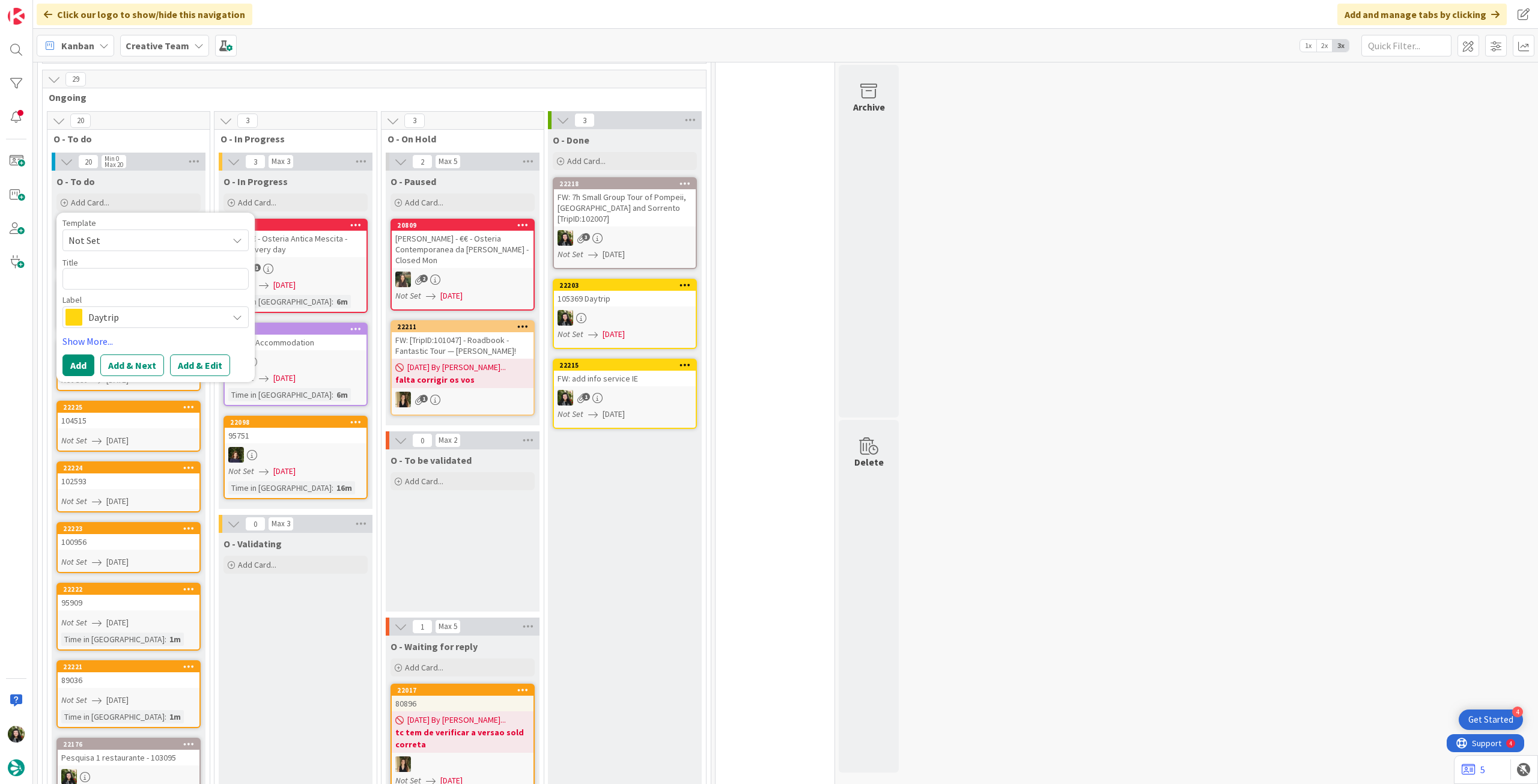
drag, startPoint x: 149, startPoint y: 314, endPoint x: 170, endPoint y: 276, distance: 43.4
click at [149, 315] on div "Template Not Set Title 0 / 128 Label Daytrip Accommodation Accommodation RB Car…" at bounding box center [156, 297] width 186 height 157
click at [157, 310] on span "Daytrip" at bounding box center [155, 317] width 133 height 17
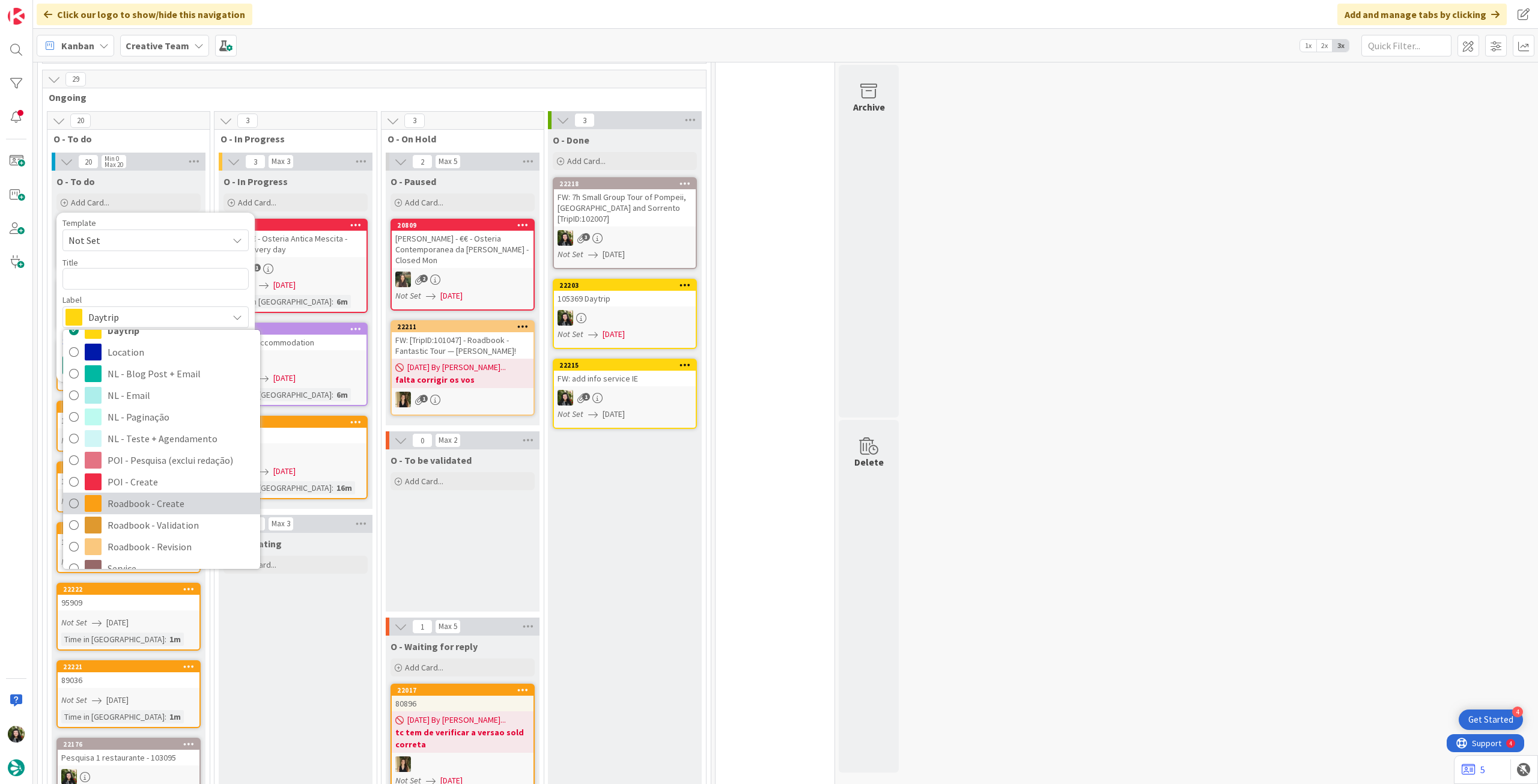
click at [153, 494] on span "Roadbook - Create" at bounding box center [181, 503] width 146 height 18
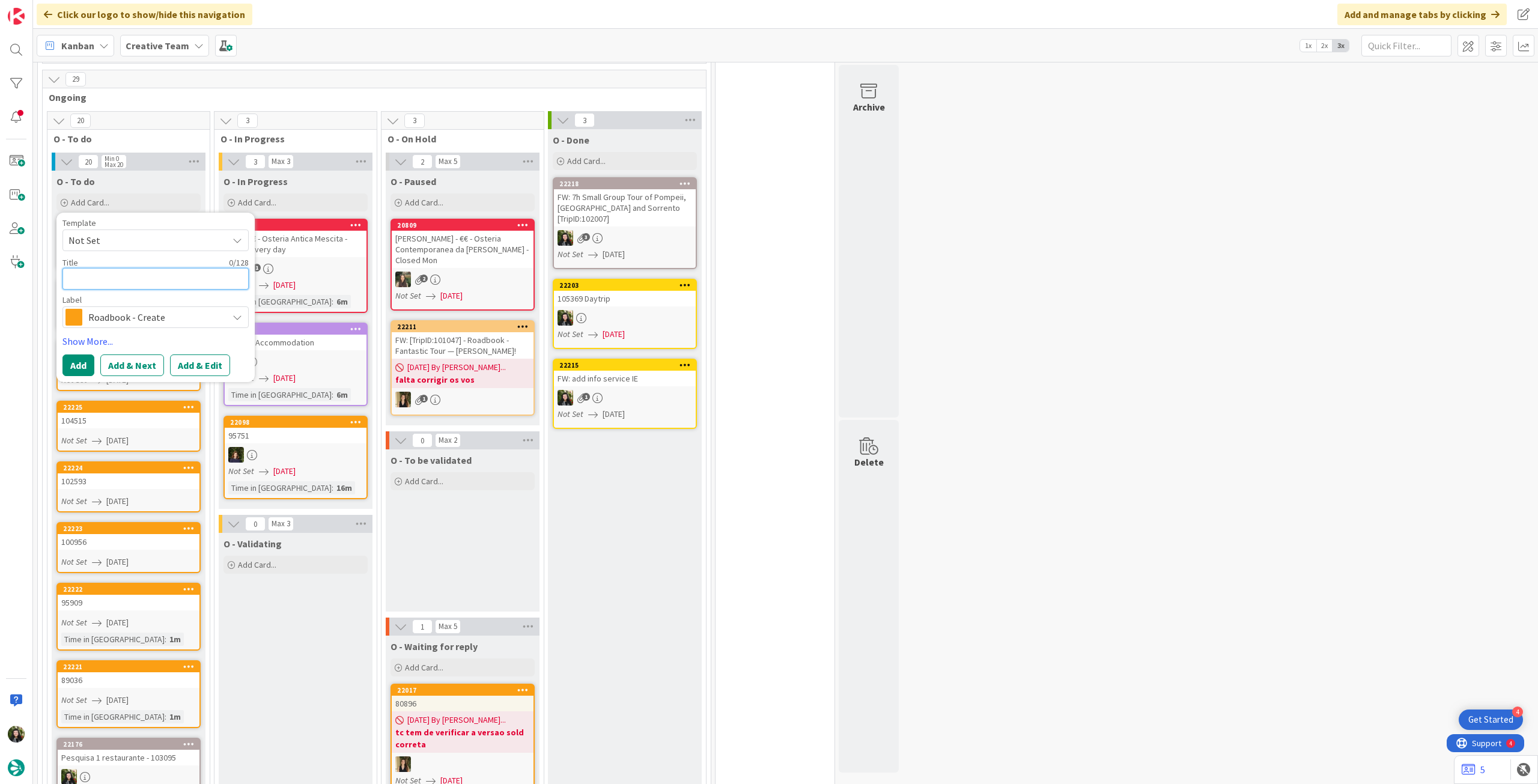
click at [136, 268] on textarea at bounding box center [156, 279] width 186 height 22
paste textarea "108329"
type textarea "x"
type textarea "108329"
click at [72, 354] on button "Add" at bounding box center [78, 365] width 32 height 22
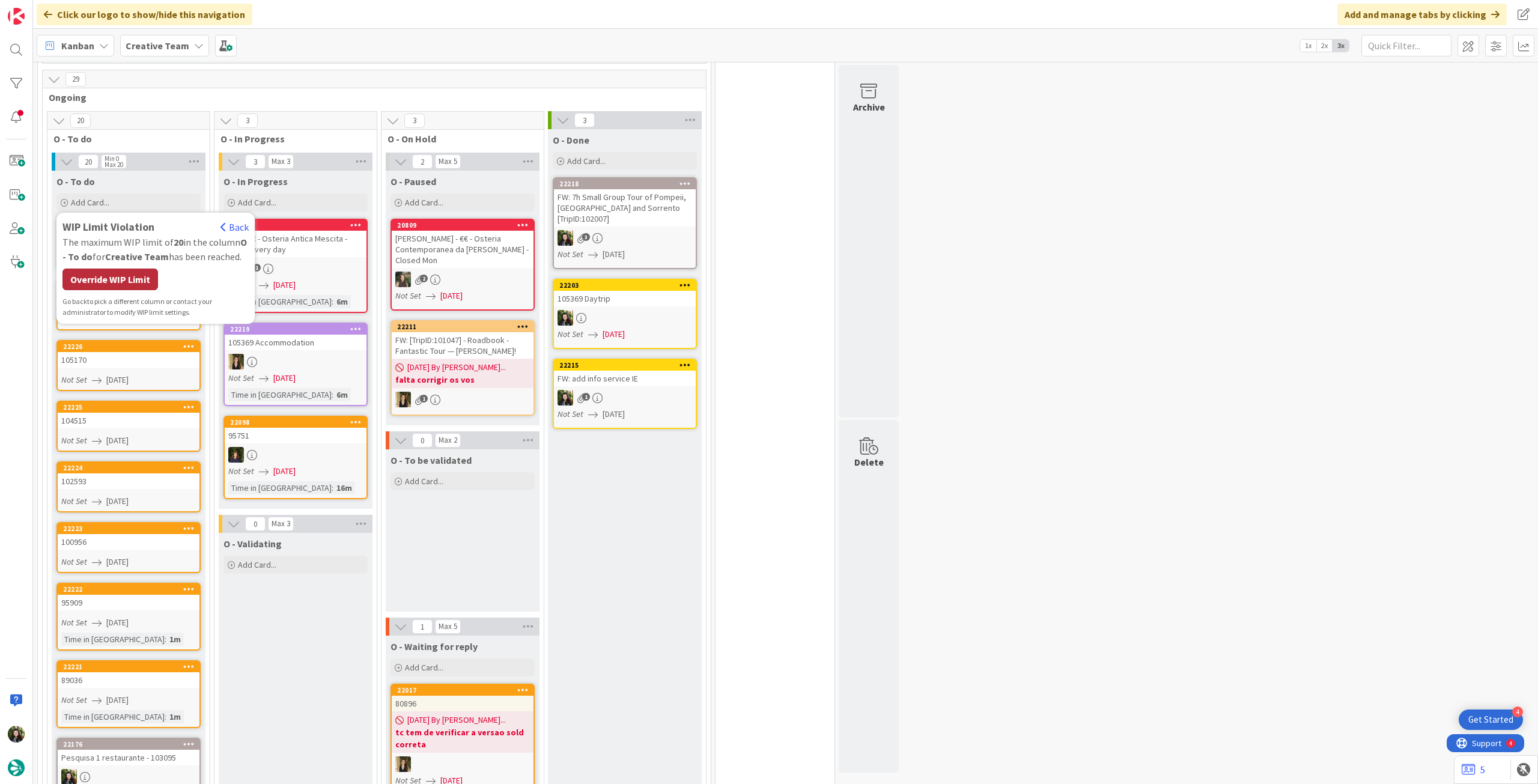
click at [114, 269] on div "Override WIP Limit" at bounding box center [110, 280] width 96 height 22
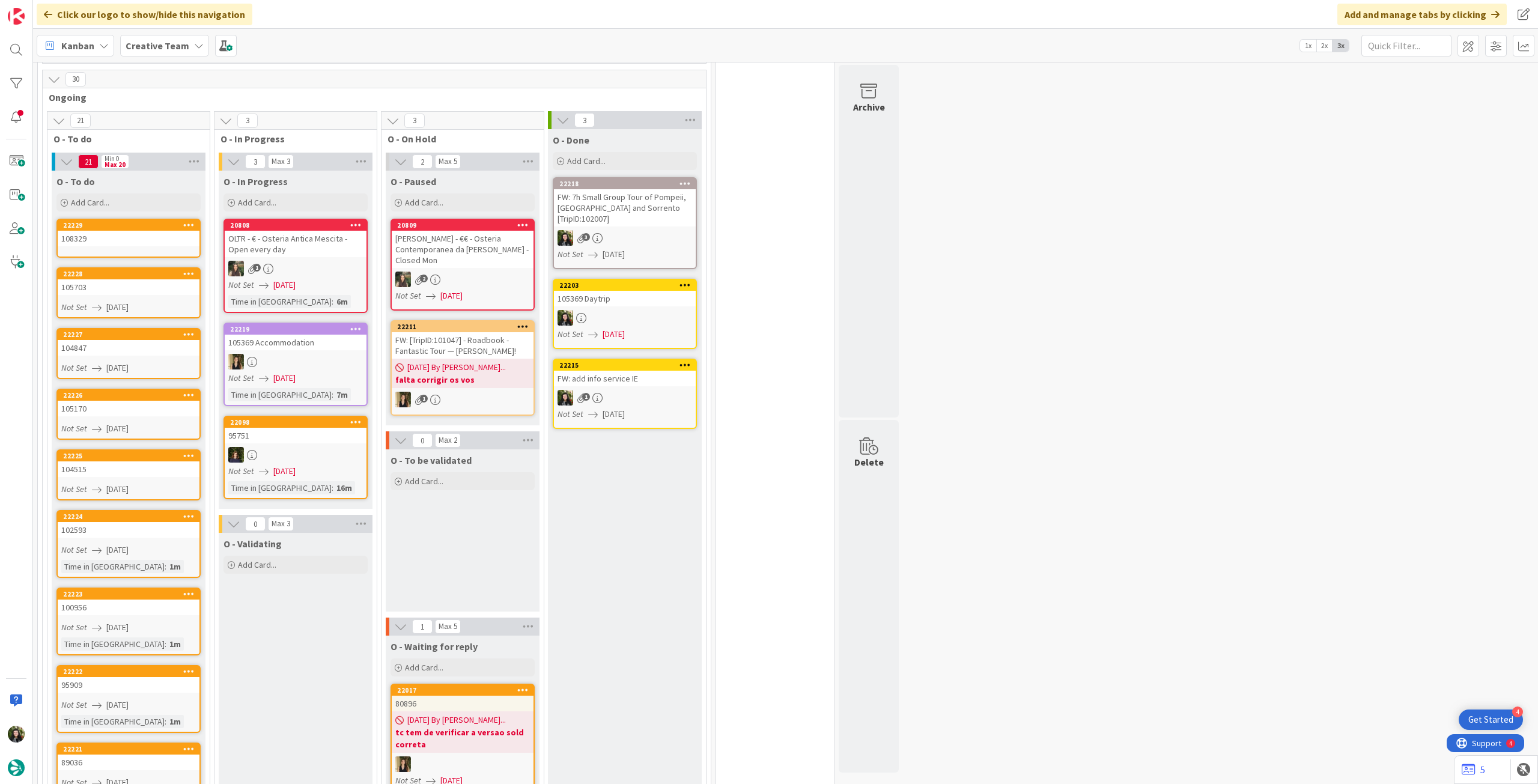
click at [143, 230] on div "108329" at bounding box center [129, 238] width 142 height 15
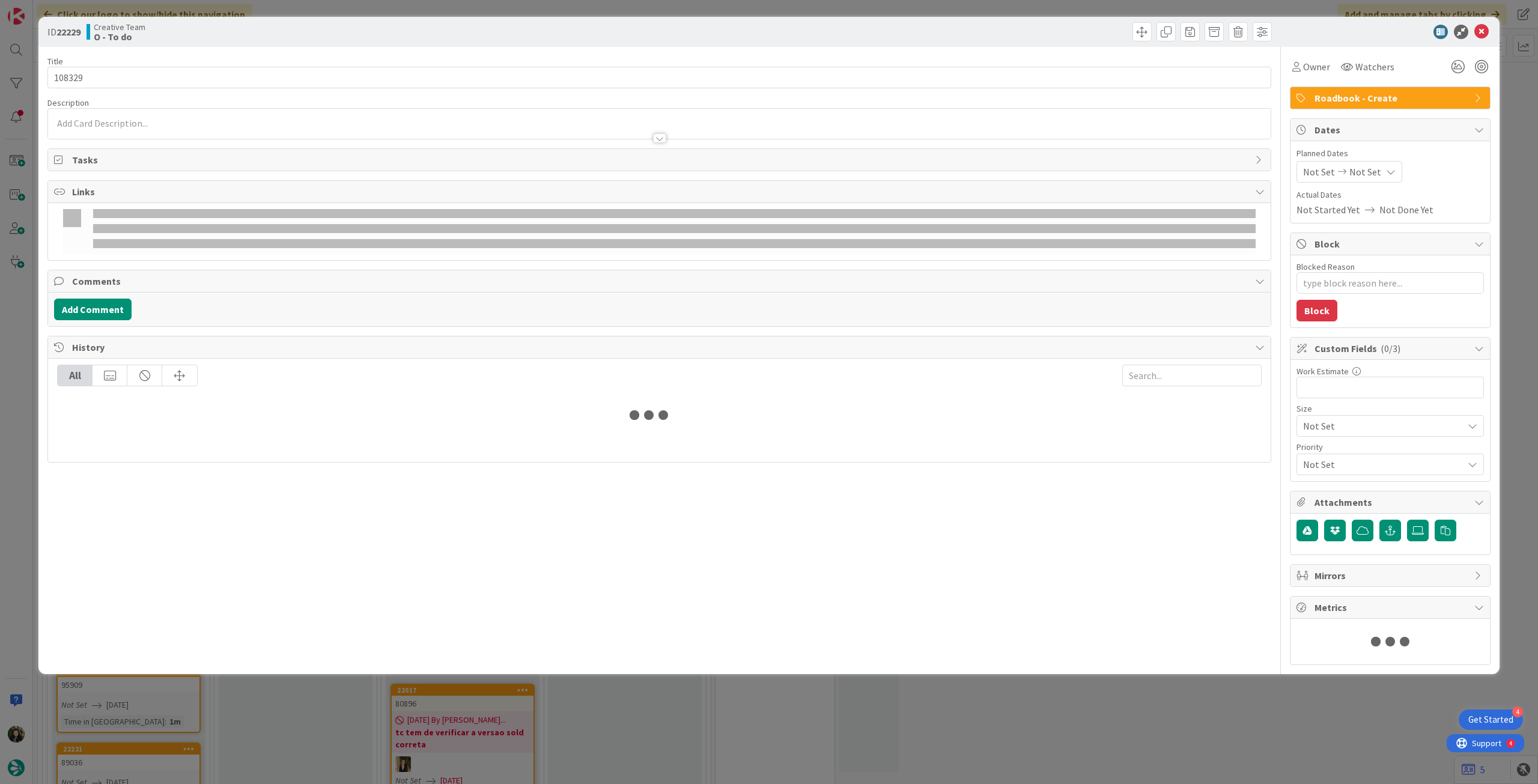
click at [1381, 168] on div "Not Set Not Set" at bounding box center [1349, 172] width 106 height 22
type textarea "x"
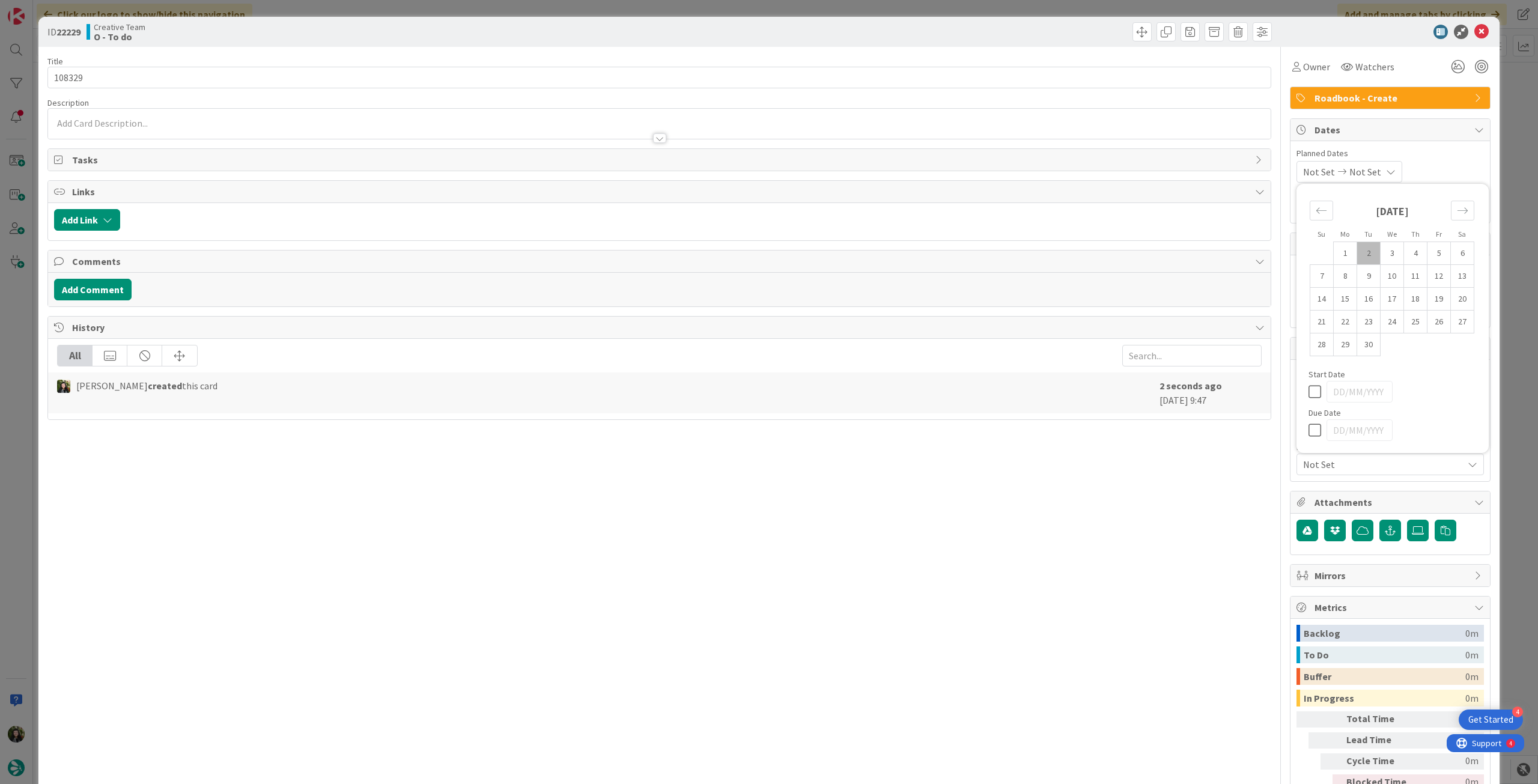
click at [1311, 429] on icon at bounding box center [1317, 430] width 18 height 15
type input "[DATE]"
click at [1475, 35] on icon at bounding box center [1482, 32] width 15 height 15
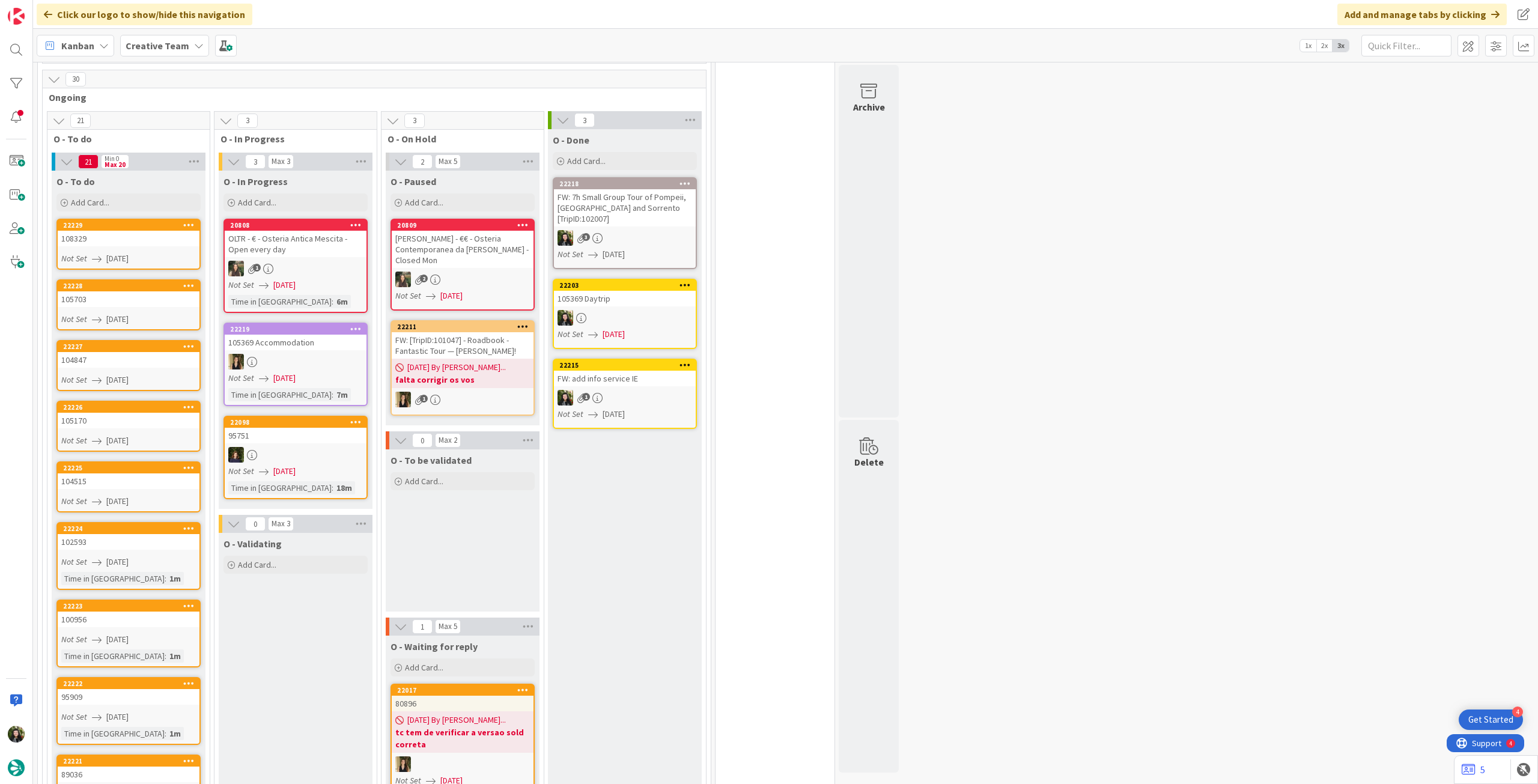
click at [160, 49] on b "Creative Team" at bounding box center [157, 45] width 64 height 12
click at [187, 178] on h4 "Creative Team - Análise" at bounding box center [216, 172] width 163 height 12
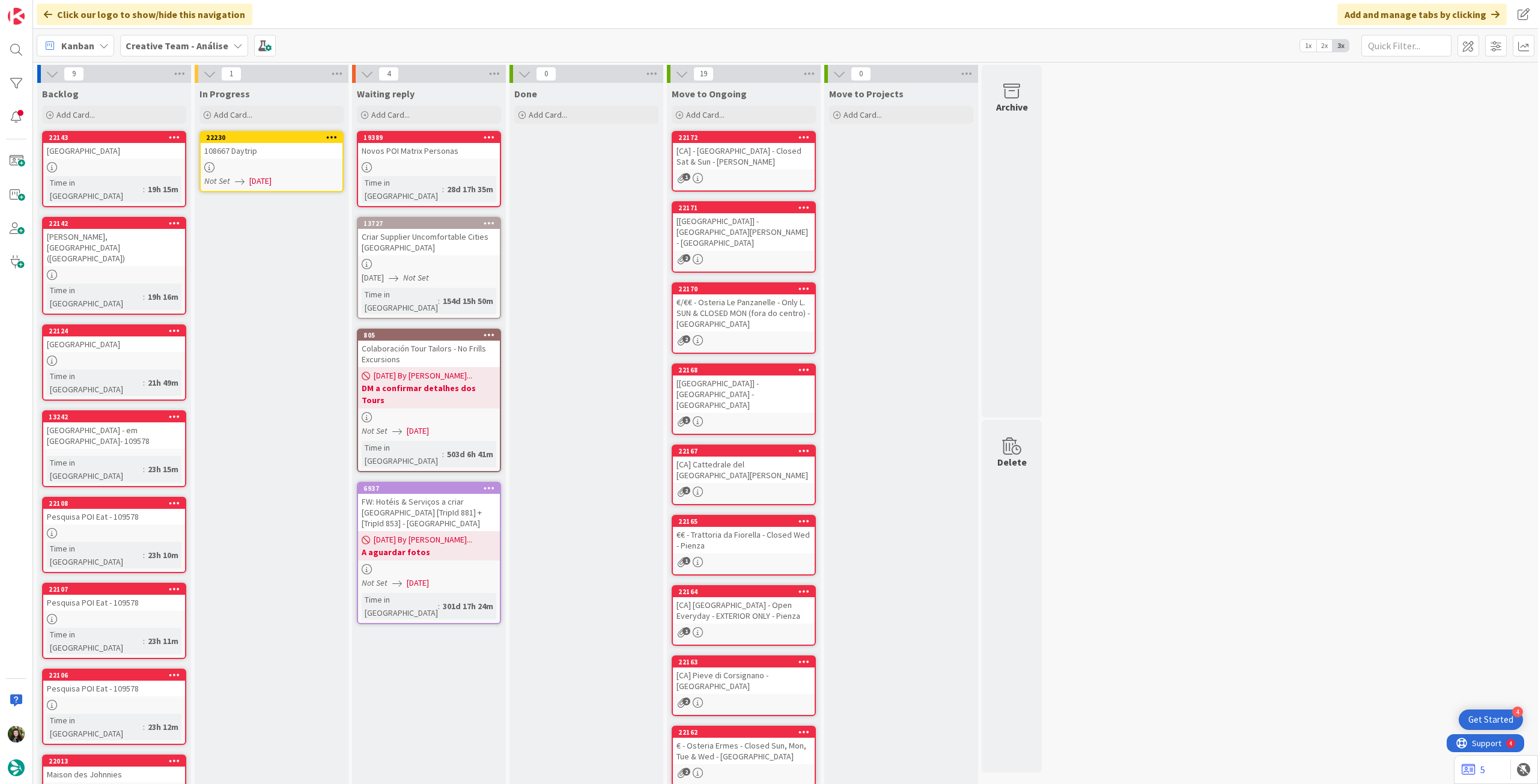
click at [287, 171] on div at bounding box center [271, 167] width 142 height 10
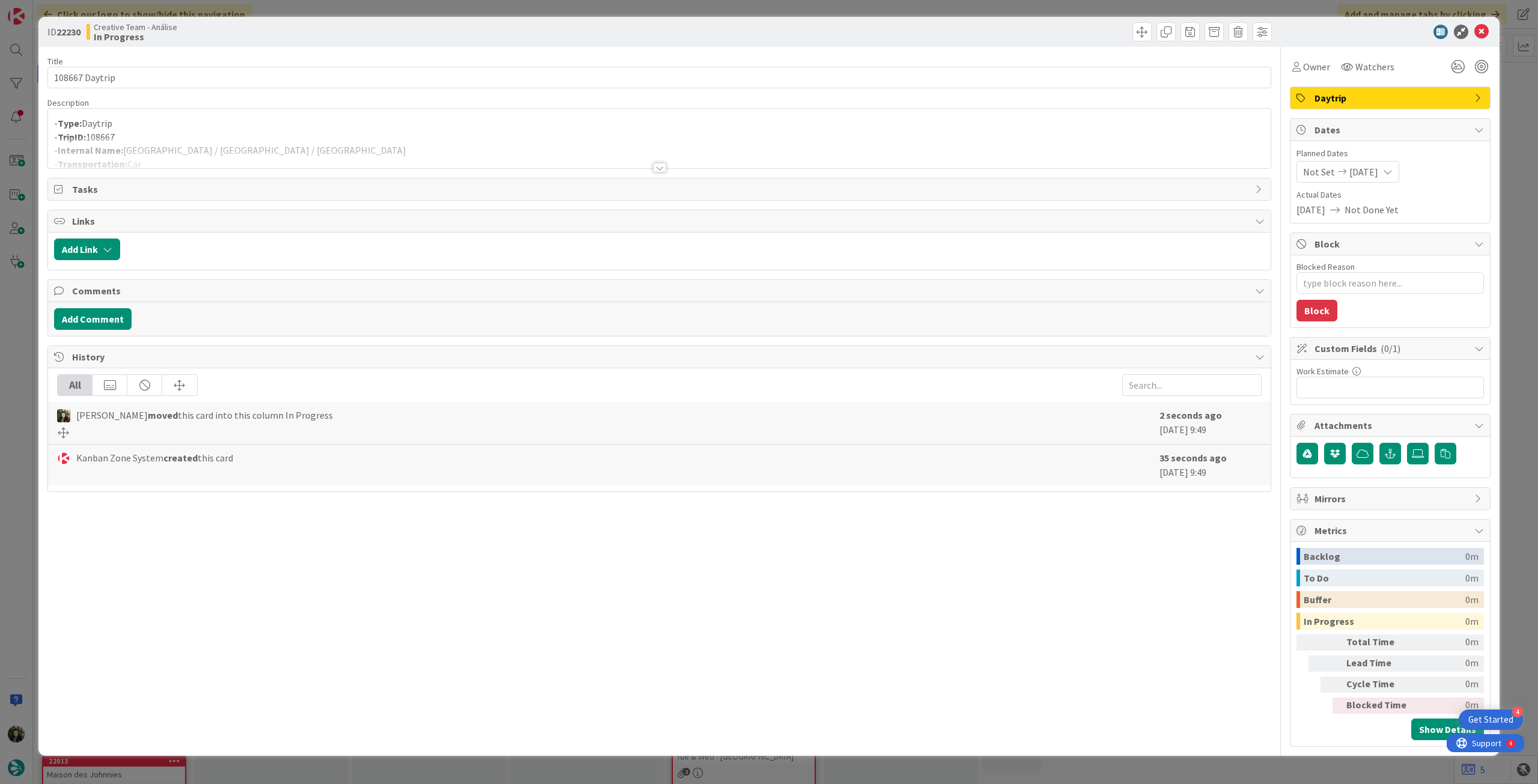
click at [327, 149] on div at bounding box center [659, 153] width 1223 height 31
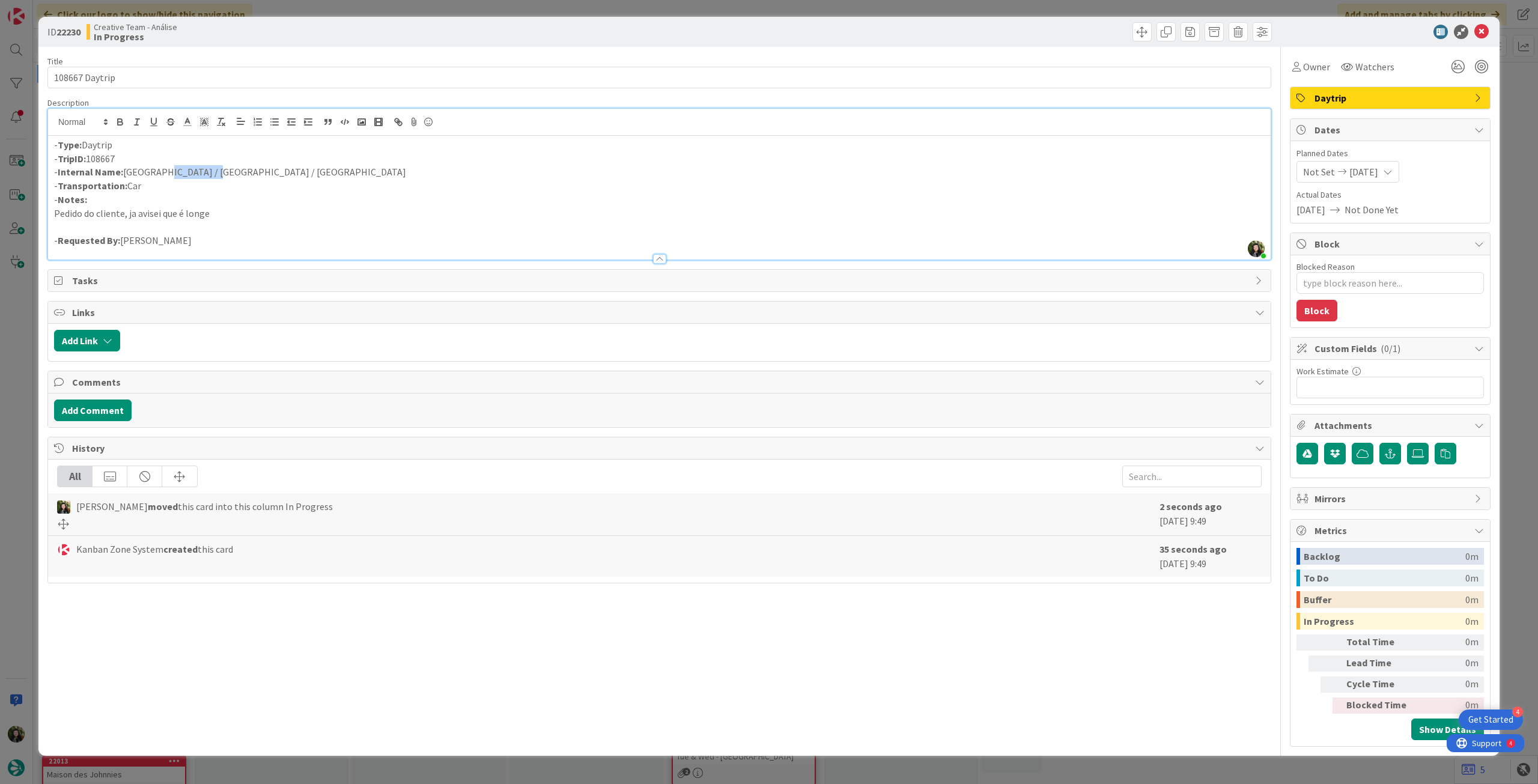
drag, startPoint x: 154, startPoint y: 173, endPoint x: 203, endPoint y: 170, distance: 49.1
click at [203, 170] on p "- Internal Name: Porto / Douro Valley / Nazaré" at bounding box center [659, 172] width 1211 height 14
click at [1481, 28] on icon at bounding box center [1482, 32] width 15 height 15
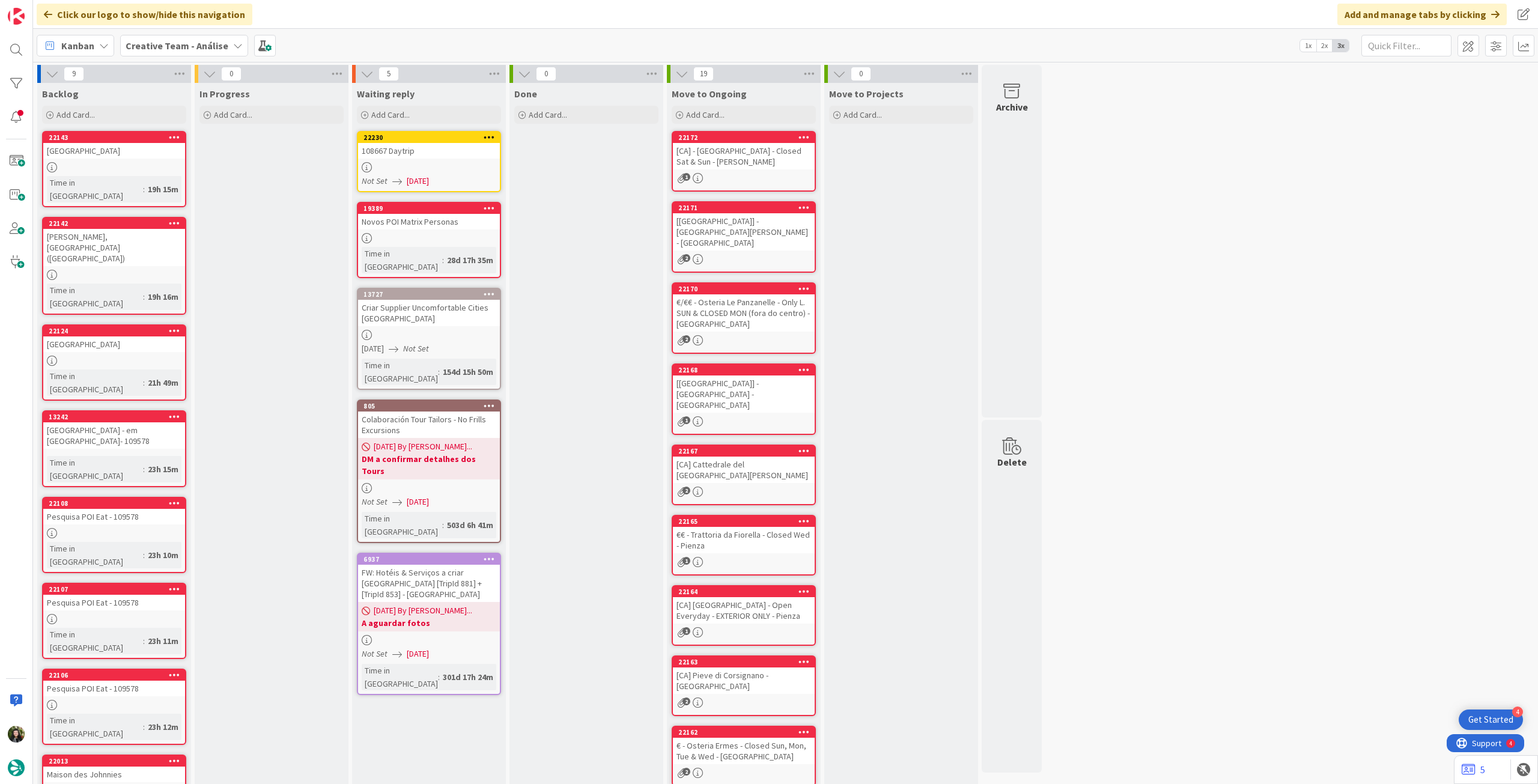
click at [425, 151] on div "108667 Daytrip" at bounding box center [429, 151] width 142 height 15
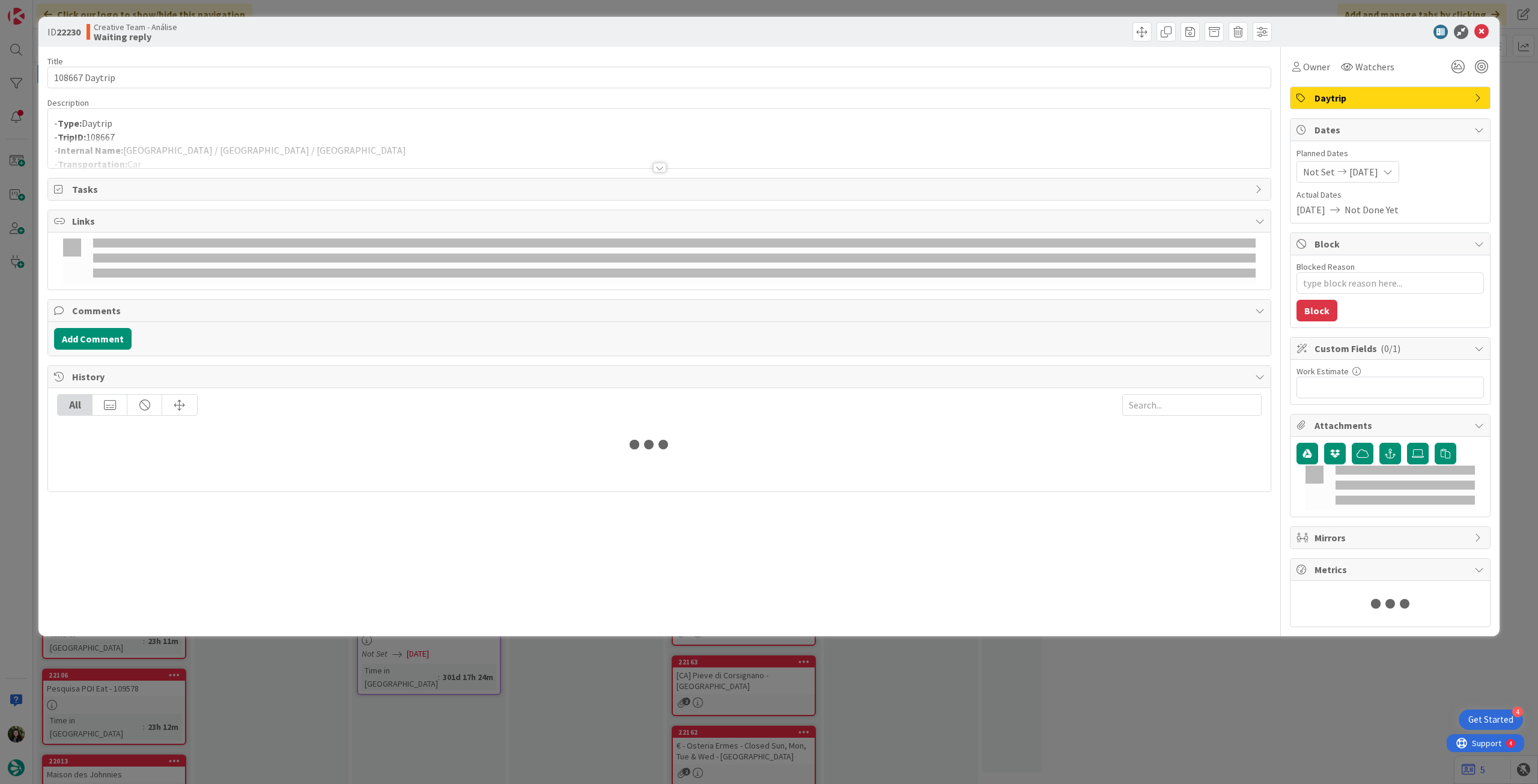
click at [348, 149] on div at bounding box center [659, 153] width 1223 height 31
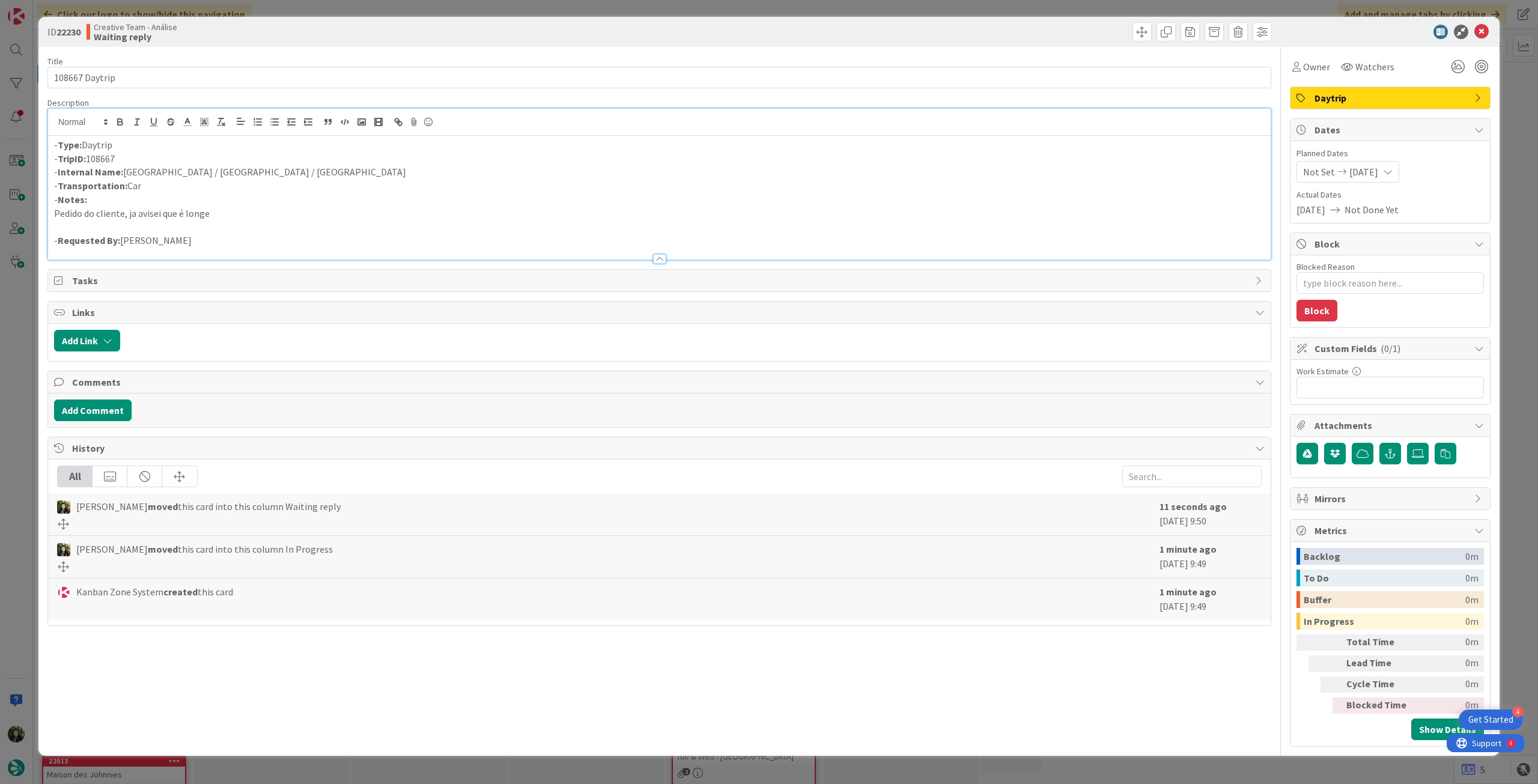
drag, startPoint x: 275, startPoint y: 163, endPoint x: 173, endPoint y: 166, distance: 102.0
click at [173, 166] on div "- Type: Daytrip - TripID: 108667 - Internal Name: Porto / Douro Valley / Nazaré…" at bounding box center [659, 197] width 1223 height 124
click at [173, 166] on p "- Internal Name: Porto / Douro Valley / Nazaré" at bounding box center [659, 172] width 1211 height 14
drag, startPoint x: 214, startPoint y: 239, endPoint x: 32, endPoint y: 136, distance: 209.1
click at [29, 137] on div "ID 22230 Creative Team - Análise Waiting reply Title 14 / 128 108667 Daytrip De…" at bounding box center [769, 392] width 1538 height 784
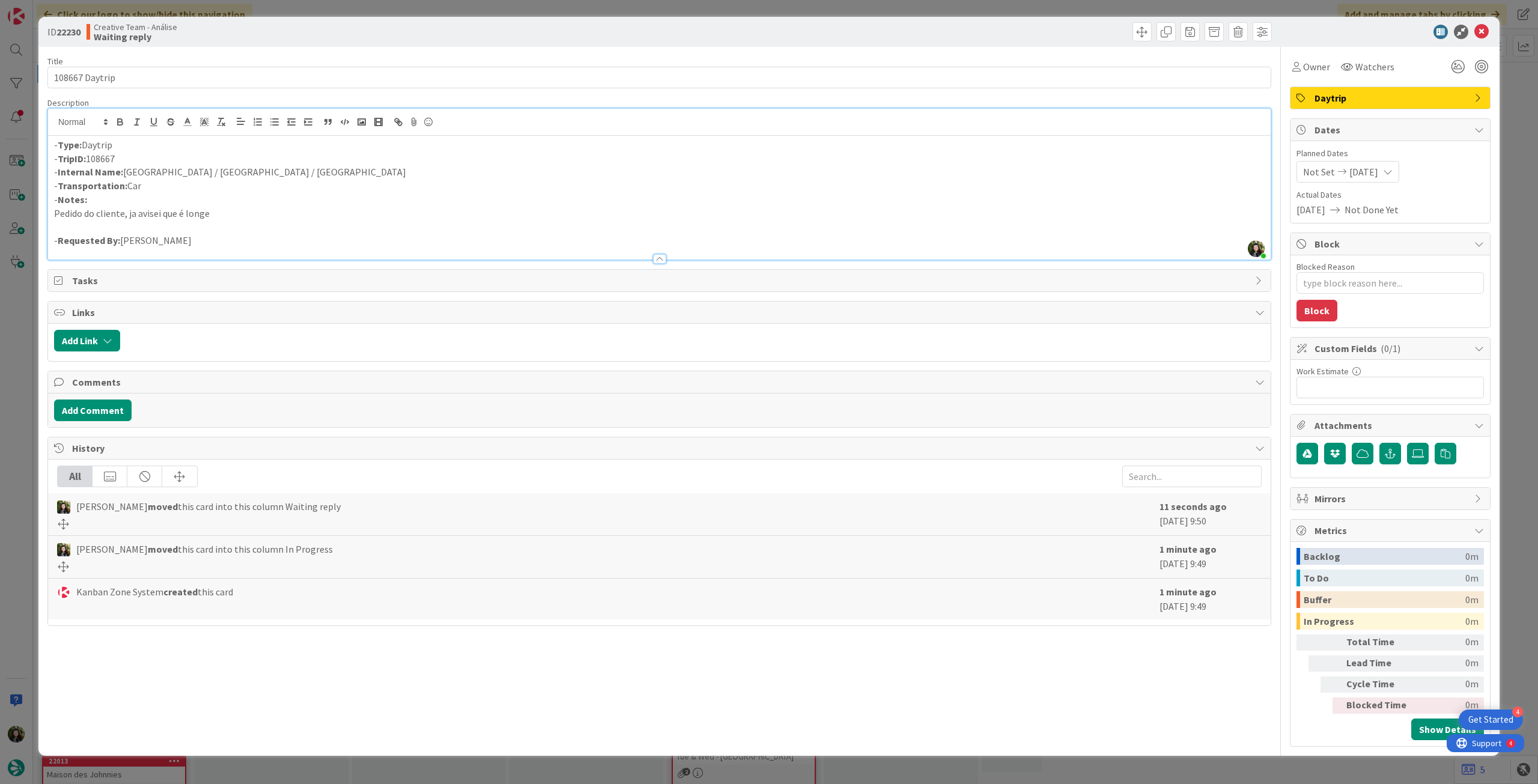
copy div "- Type: Daytrip - TripID: 108667 - Internal Name: Porto / Douro Valley / Nazaré…"
click at [294, 207] on p "Pedido do cliente, ja avisei que é longe" at bounding box center [659, 213] width 1211 height 14
click at [1476, 28] on icon at bounding box center [1482, 32] width 15 height 15
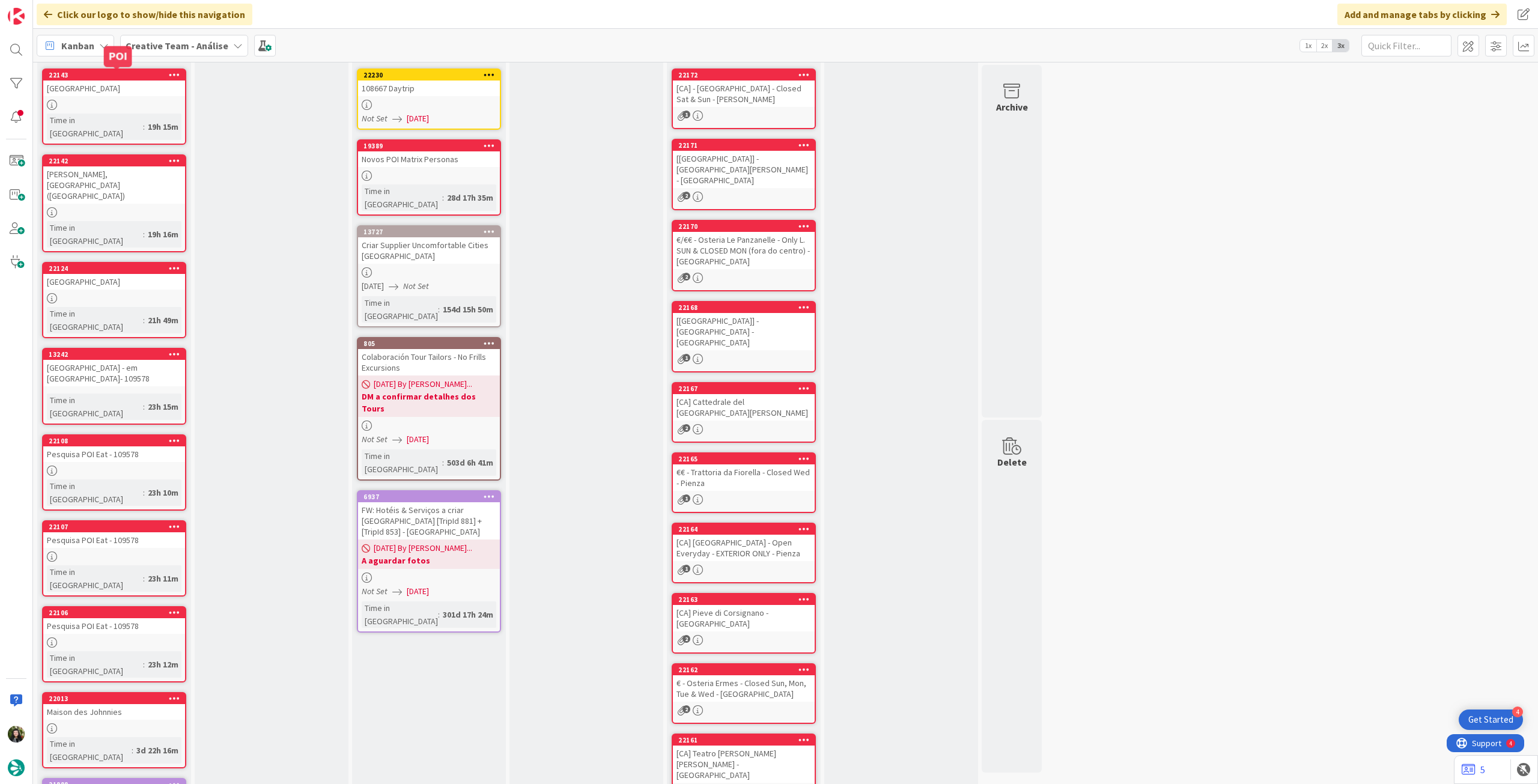
click at [152, 48] on b "Creative Team - Análise" at bounding box center [176, 45] width 102 height 12
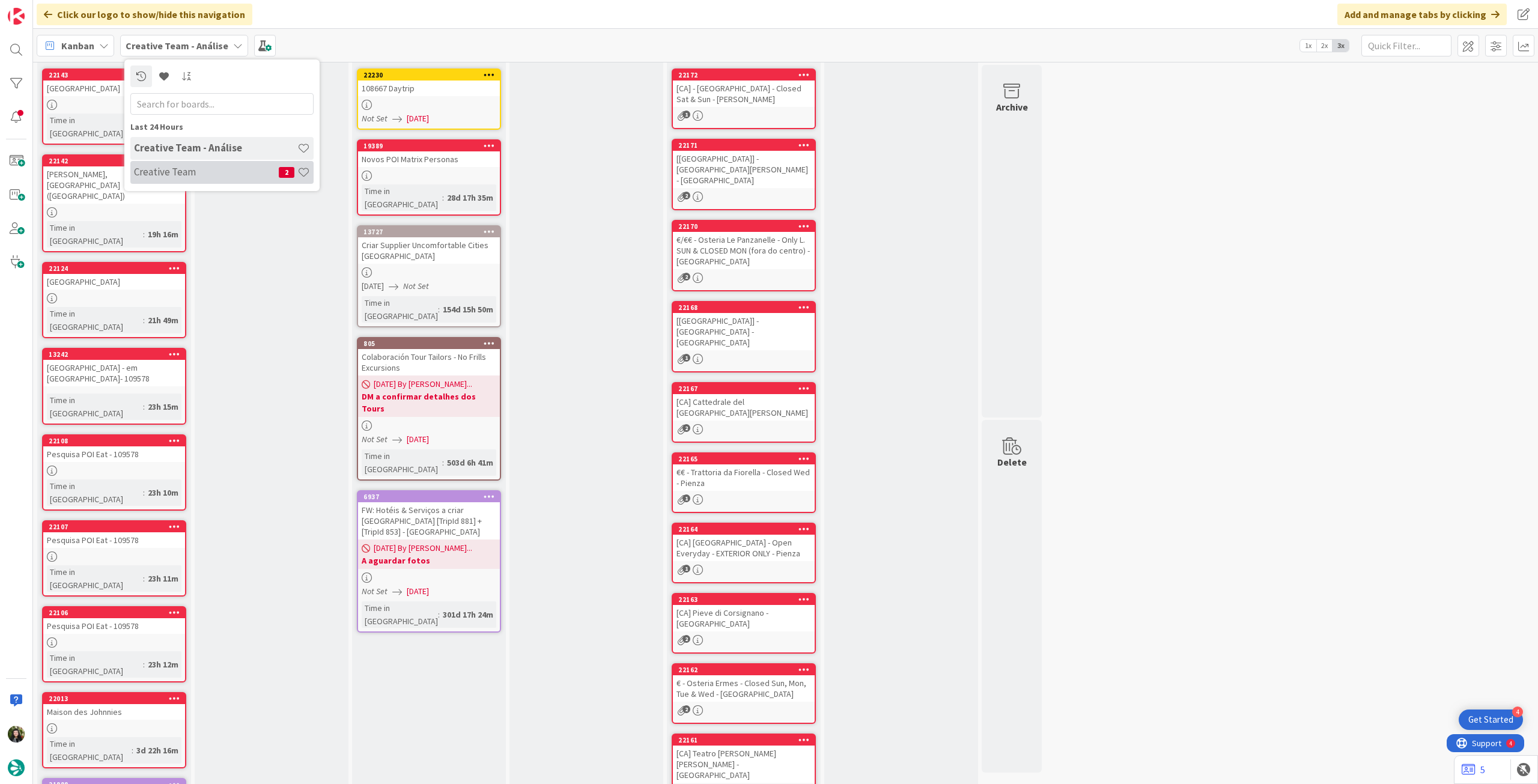
click at [156, 170] on h4 "Creative Team" at bounding box center [207, 172] width 145 height 12
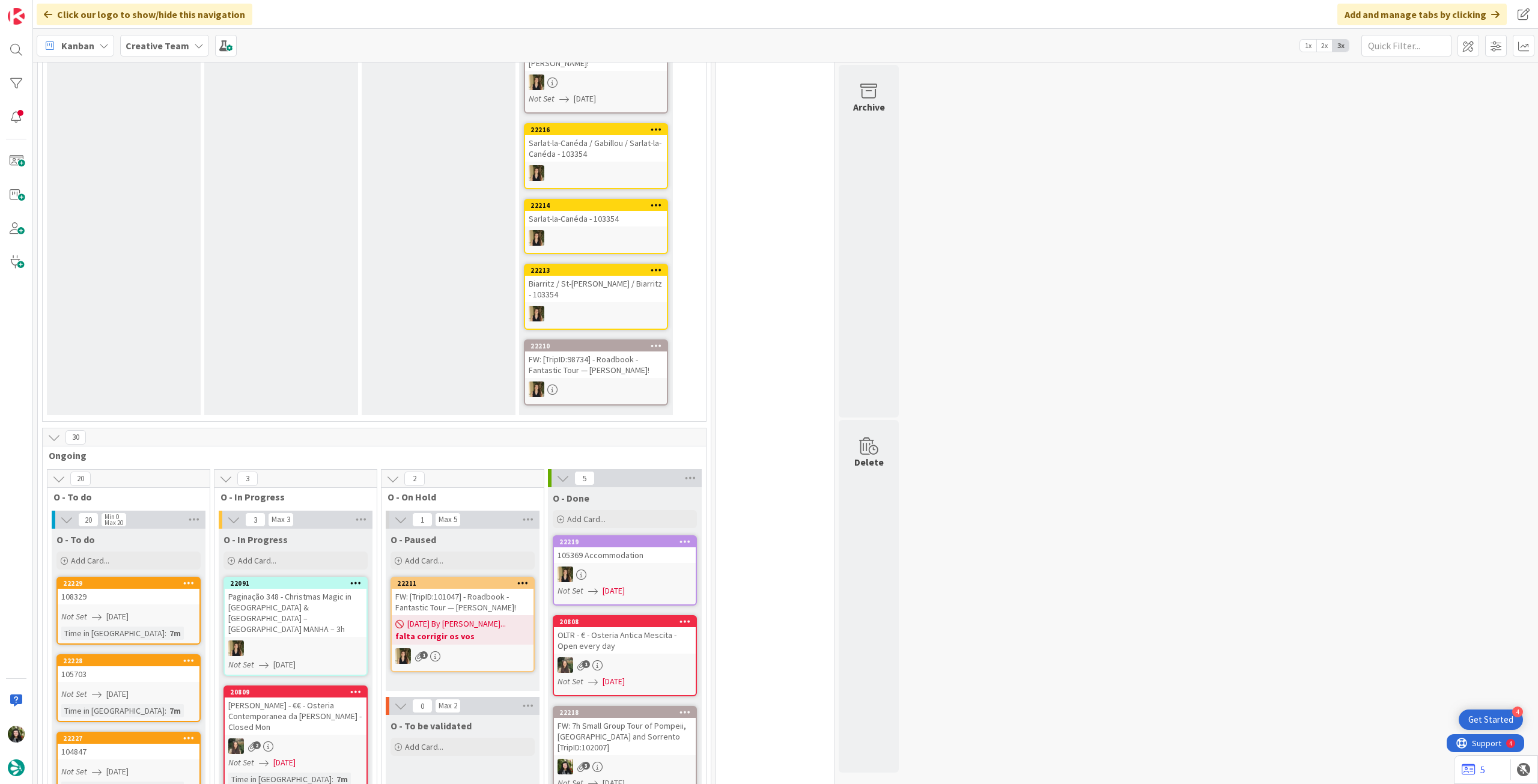
scroll to position [481, 0]
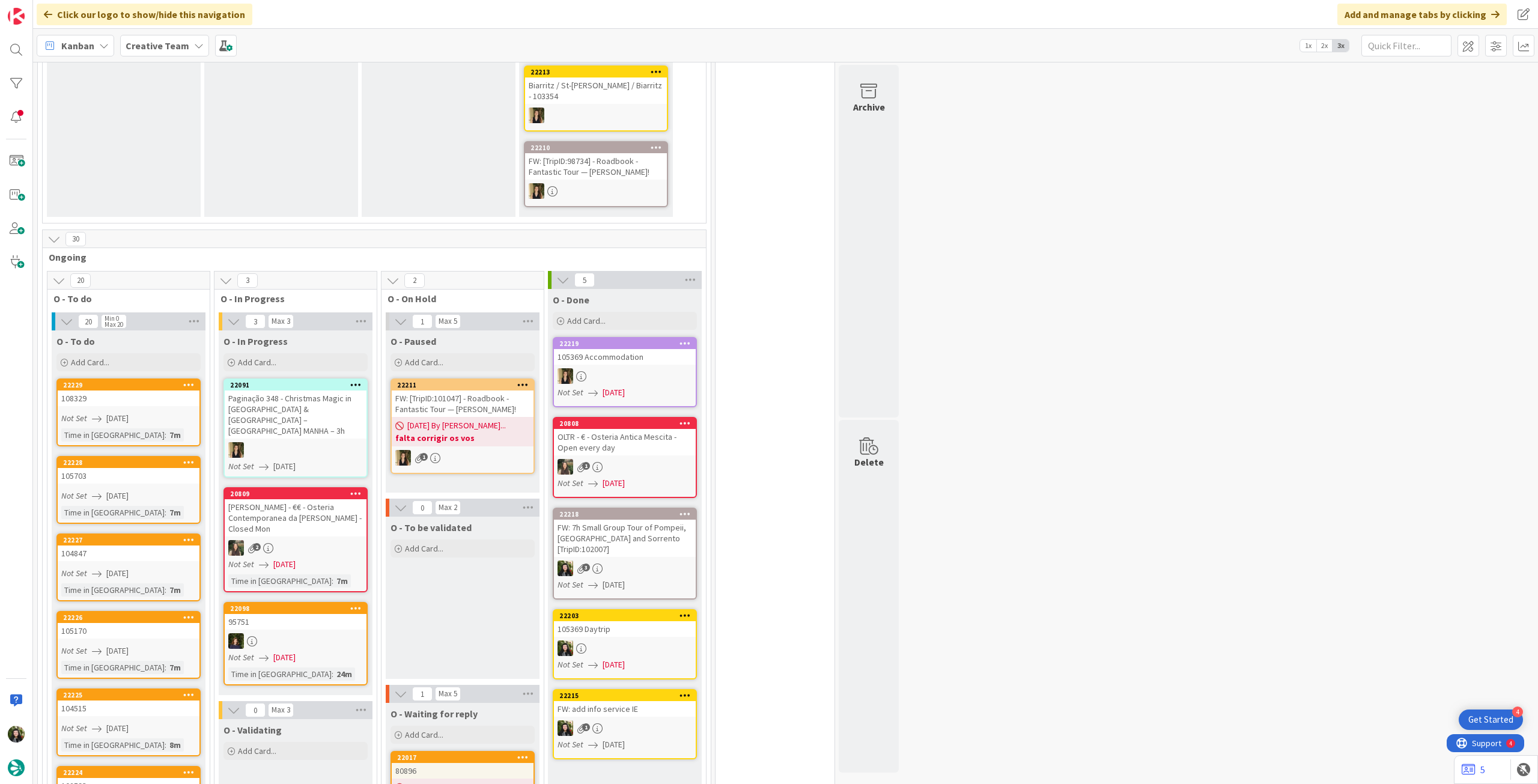
click at [651, 386] on div "Not Set 02/09/2025" at bounding box center [626, 392] width 138 height 12
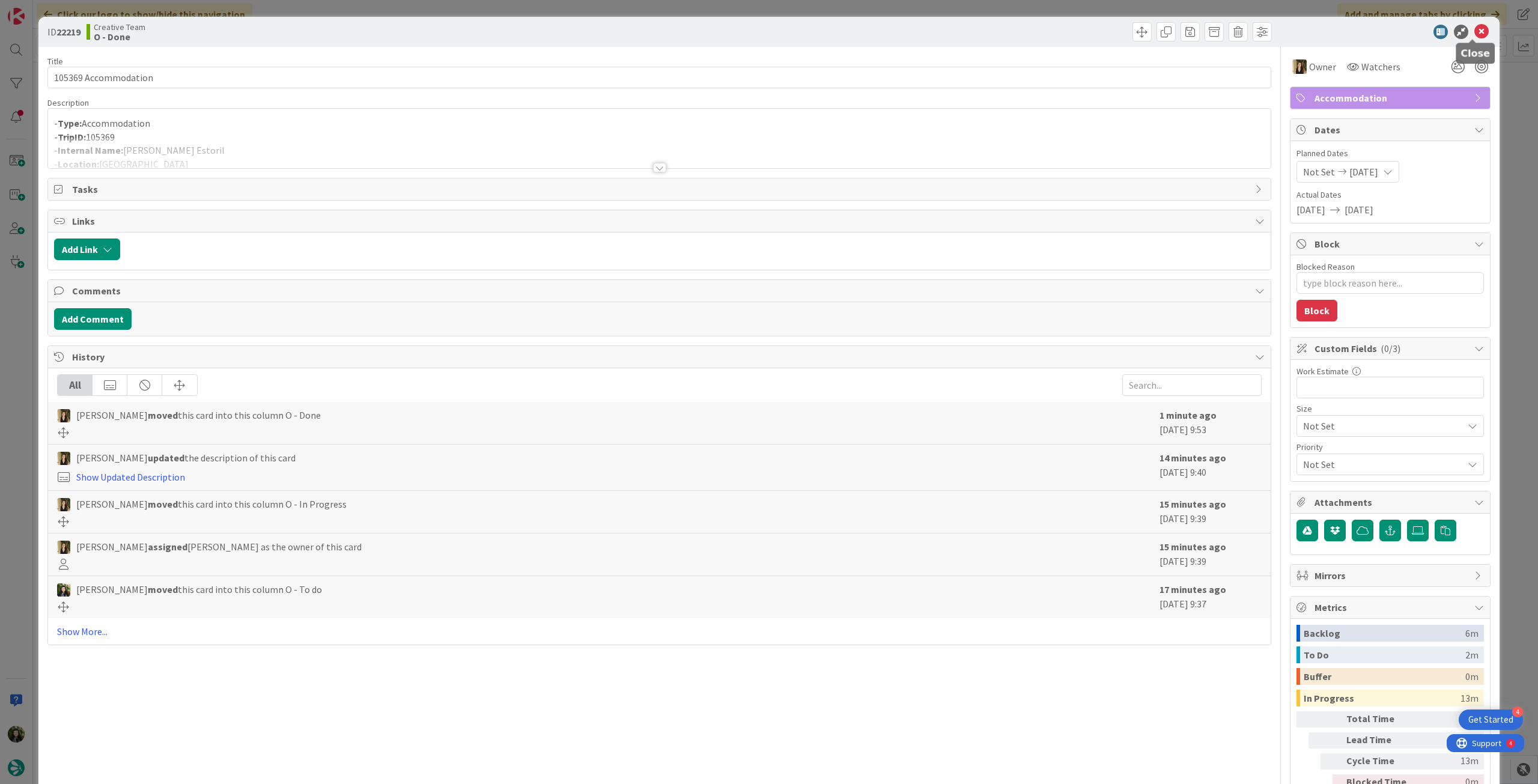
click at [1475, 35] on icon at bounding box center [1482, 32] width 15 height 15
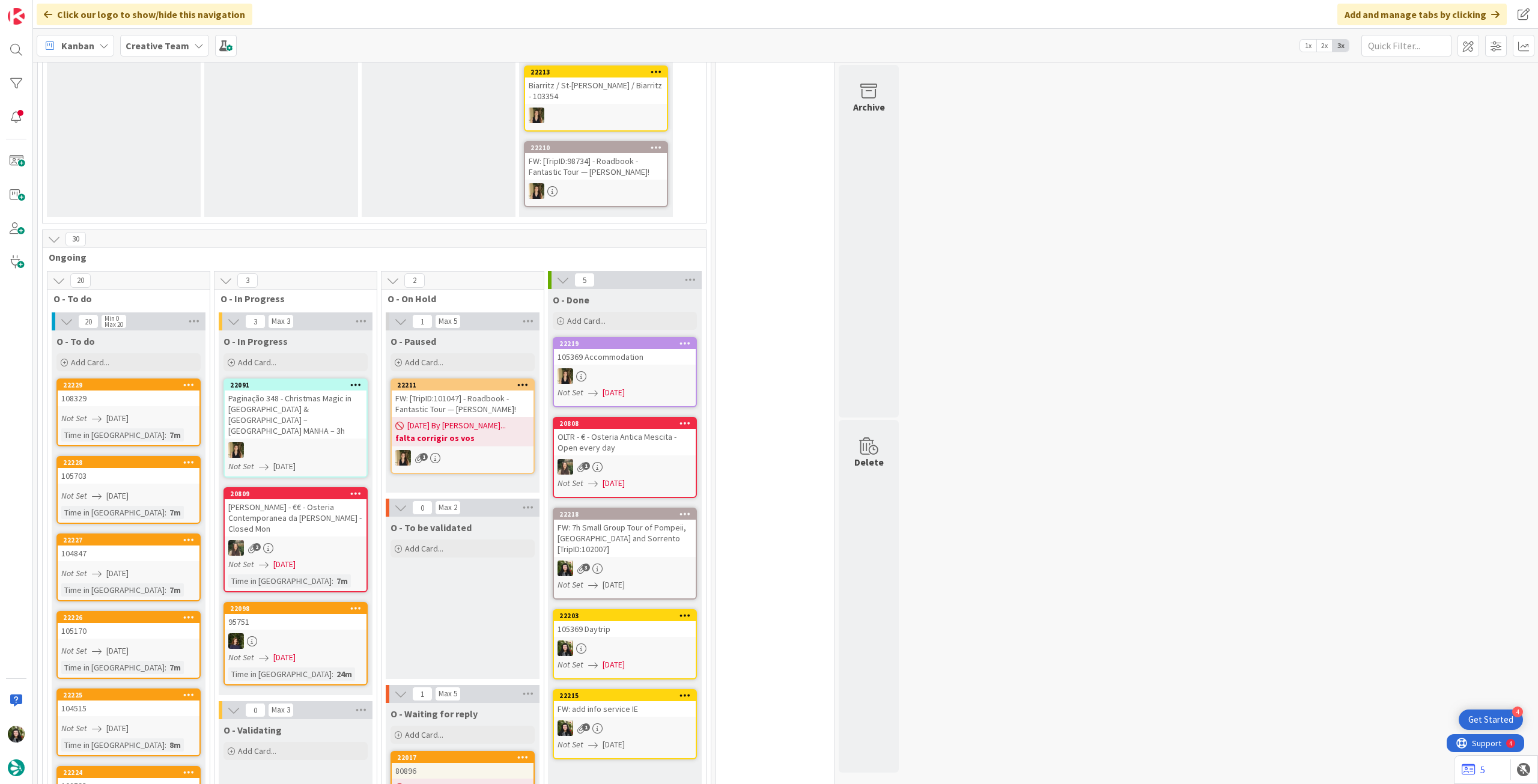
drag, startPoint x: 154, startPoint y: 44, endPoint x: 157, endPoint y: 55, distance: 11.4
click at [154, 45] on b "Creative Team" at bounding box center [157, 45] width 64 height 12
click at [157, 168] on h4 "Creative Team - Análise" at bounding box center [216, 172] width 163 height 12
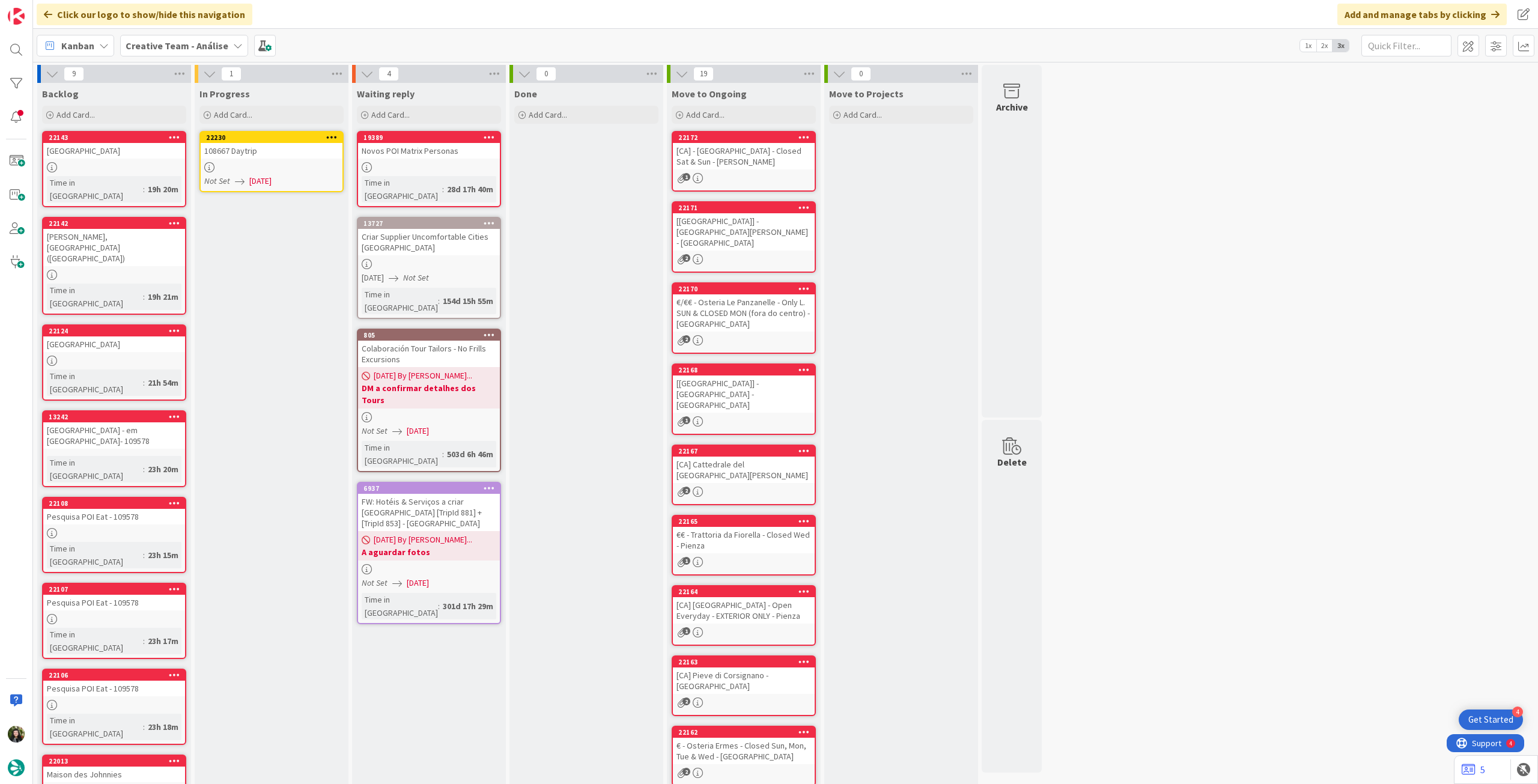
drag, startPoint x: 414, startPoint y: 173, endPoint x: 260, endPoint y: 174, distance: 154.0
click at [260, 175] on span "[DATE]" at bounding box center [260, 181] width 22 height 12
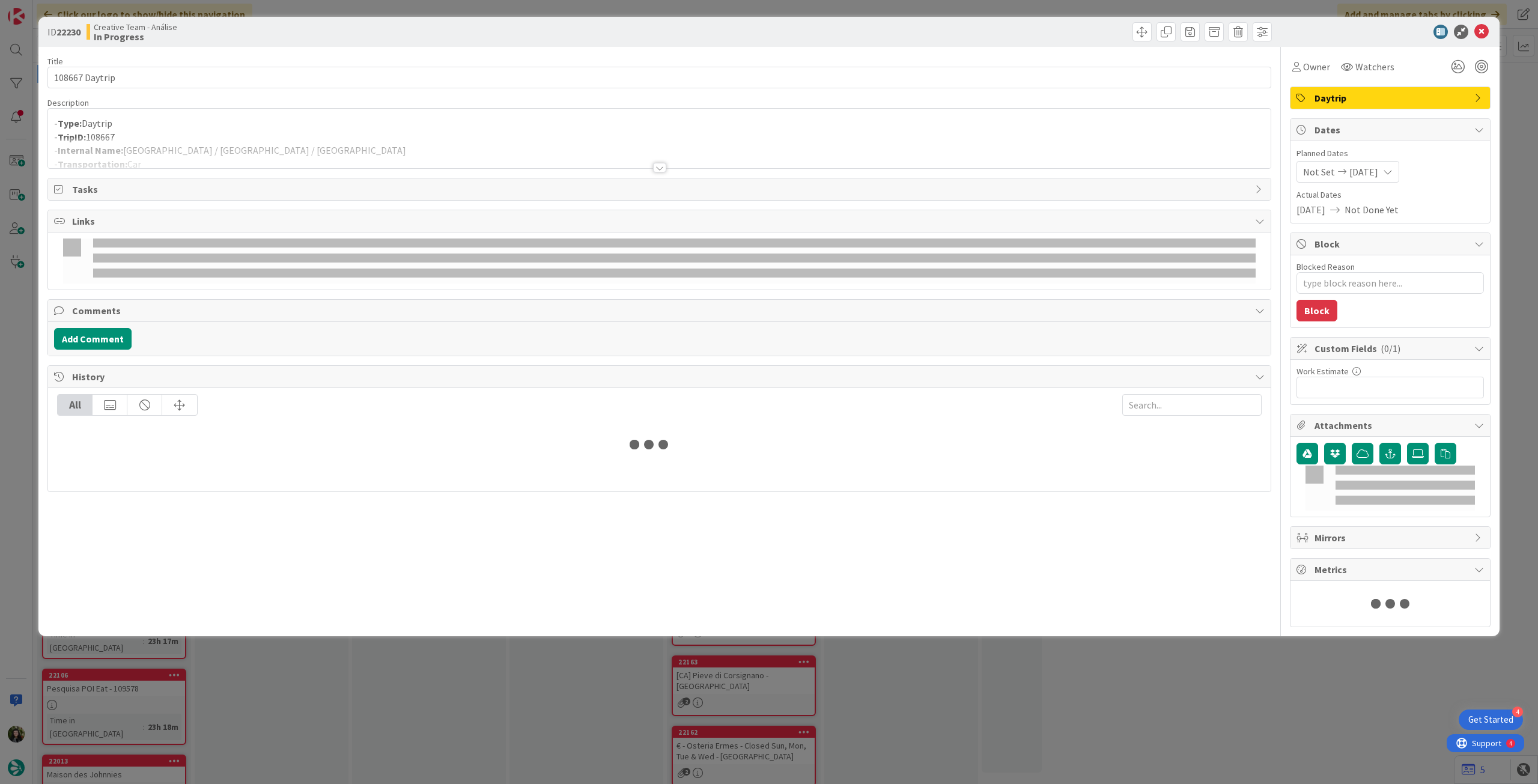
click at [220, 143] on div at bounding box center [659, 153] width 1223 height 31
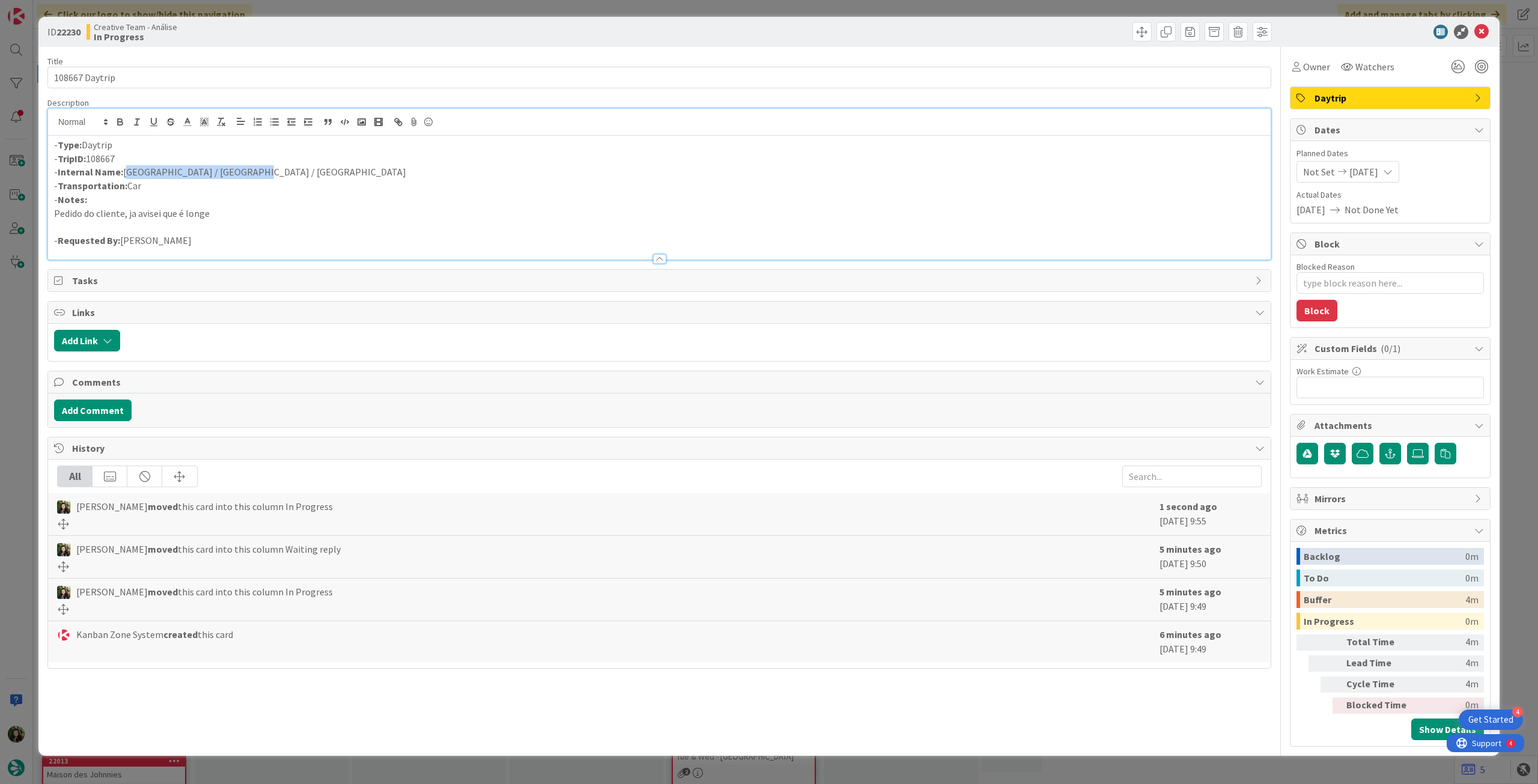
drag, startPoint x: 260, startPoint y: 171, endPoint x: 126, endPoint y: 173, distance: 134.0
click at [126, 173] on p "- Internal Name: Porto / Douro Valley / Nazaré" at bounding box center [659, 172] width 1211 height 14
click at [1479, 37] on icon at bounding box center [1482, 32] width 15 height 15
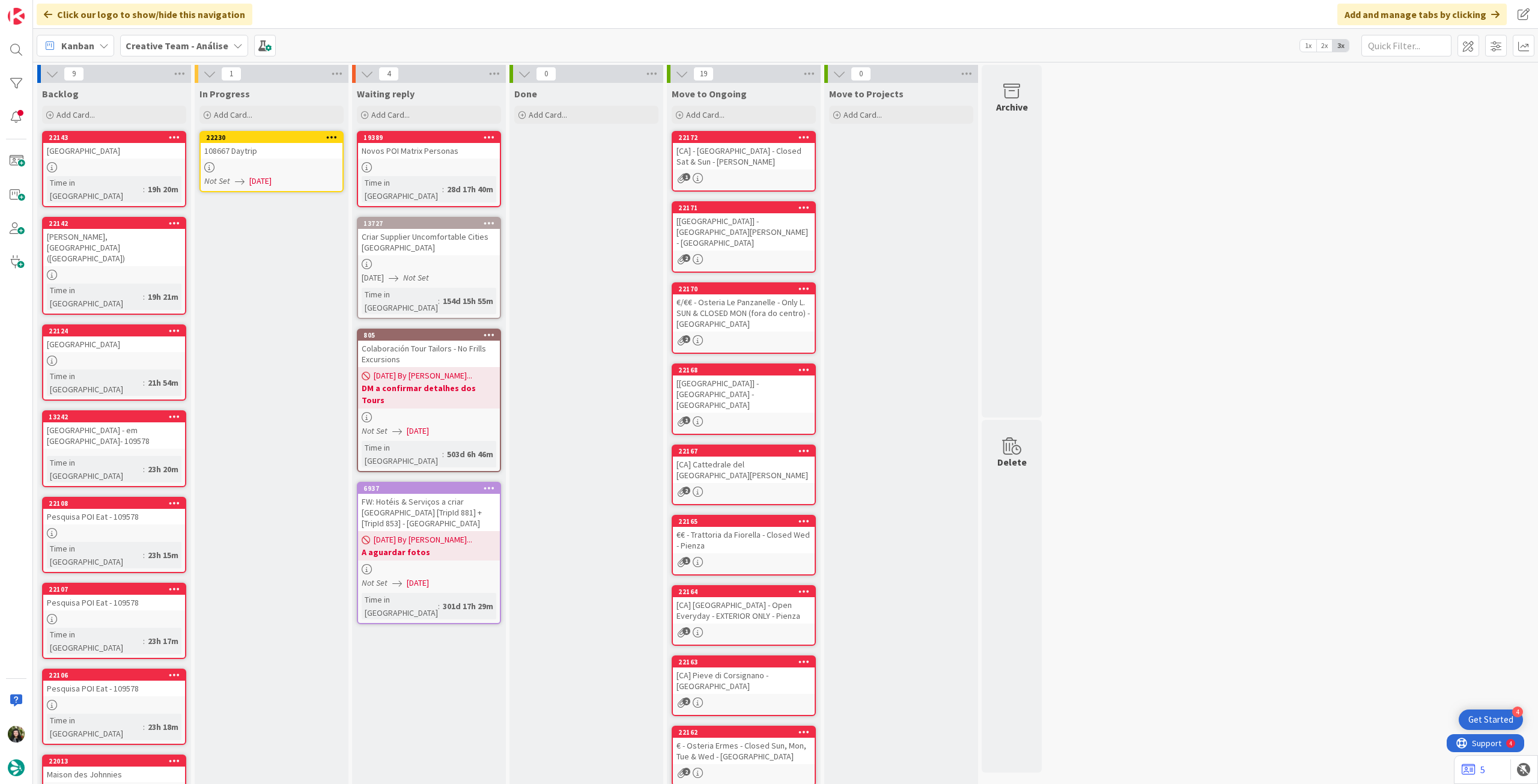
click at [331, 138] on icon at bounding box center [331, 136] width 12 height 8
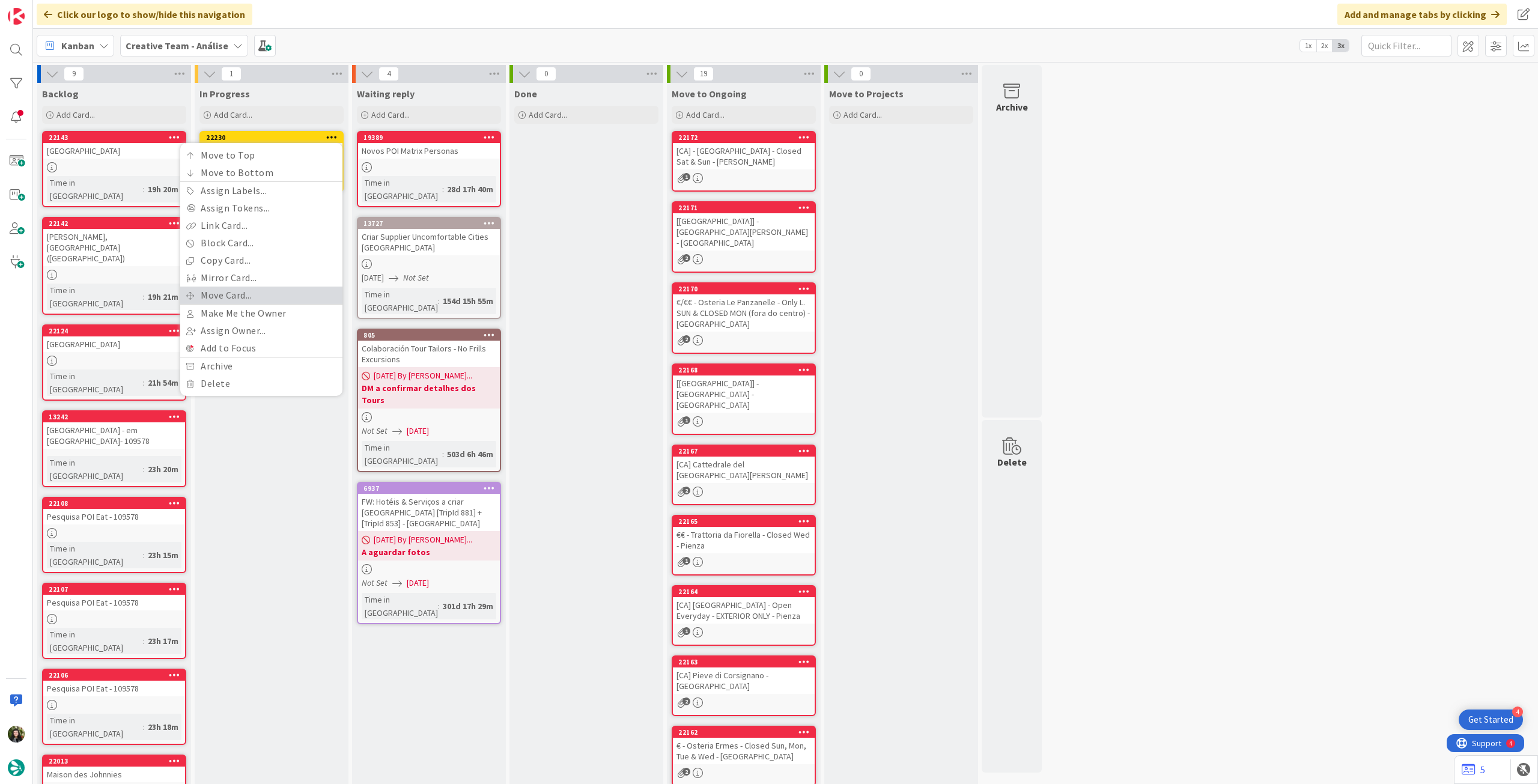
click at [262, 293] on link "Move Card..." at bounding box center [261, 295] width 163 height 18
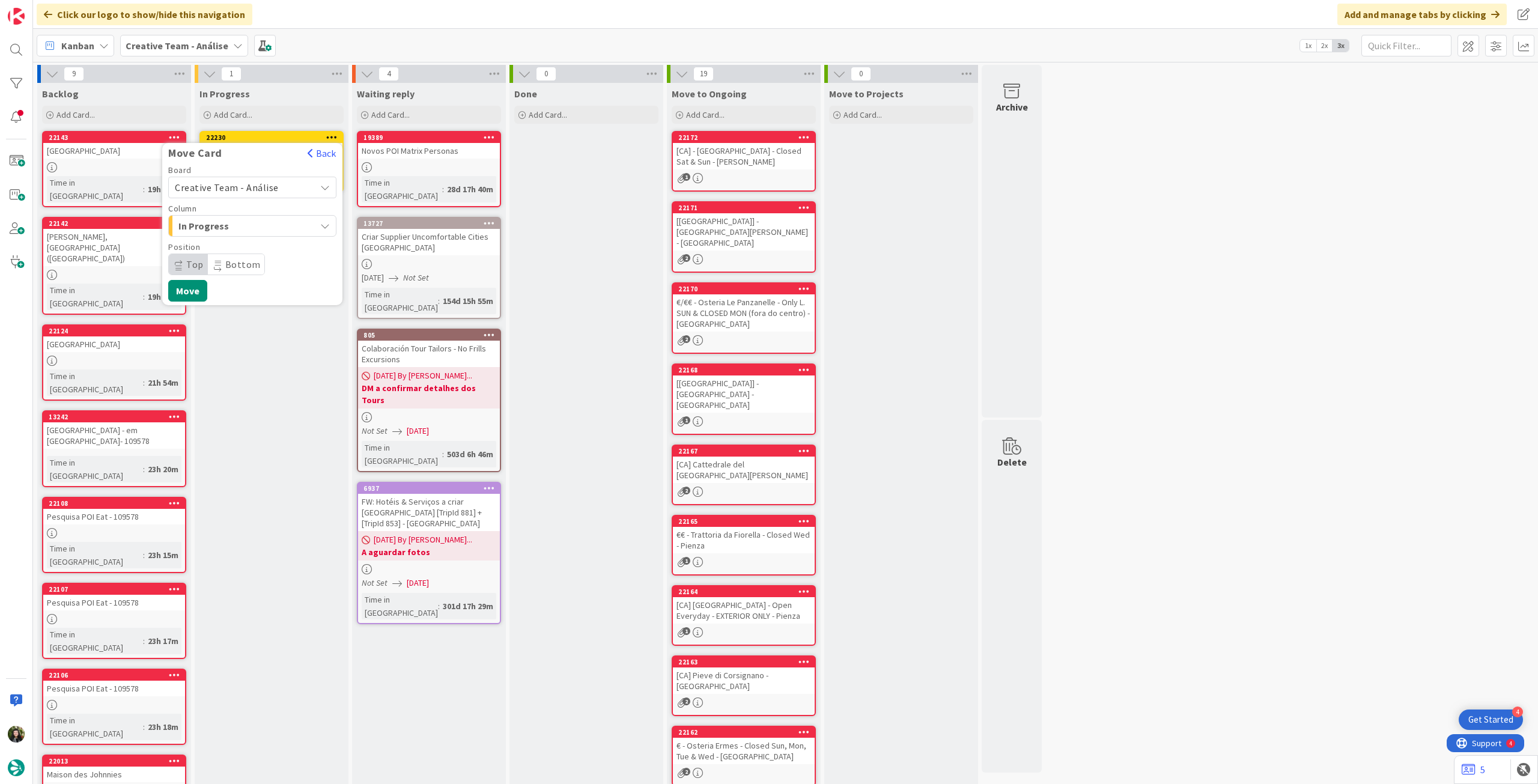
click at [244, 187] on span "Creative Team - Análise" at bounding box center [227, 188] width 104 height 12
click at [241, 239] on span "Creative Team" at bounding box center [260, 243] width 139 height 18
click at [243, 228] on span "Select a Column..." at bounding box center [220, 226] width 90 height 15
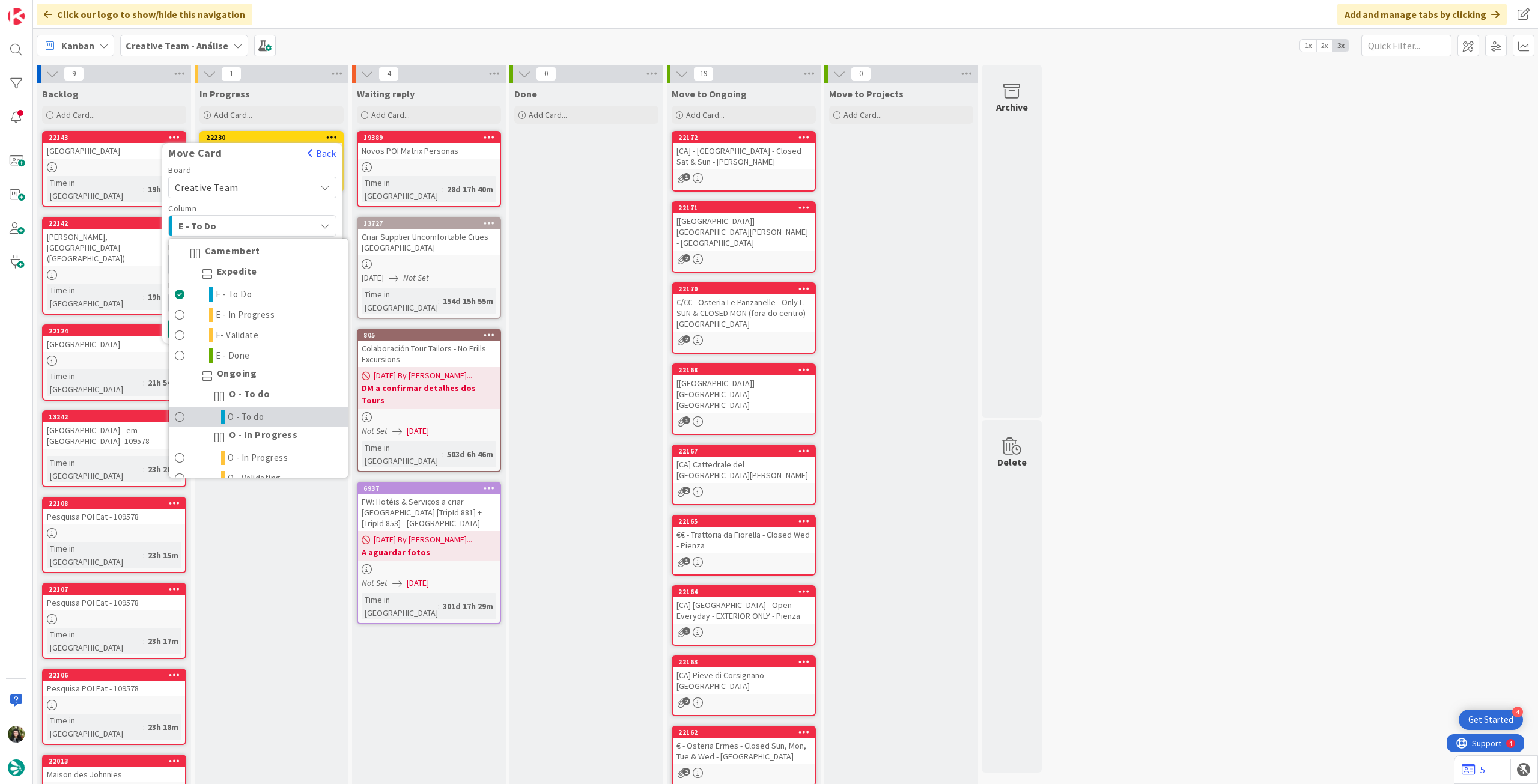
click at [257, 414] on span "O - To do" at bounding box center [247, 417] width 37 height 15
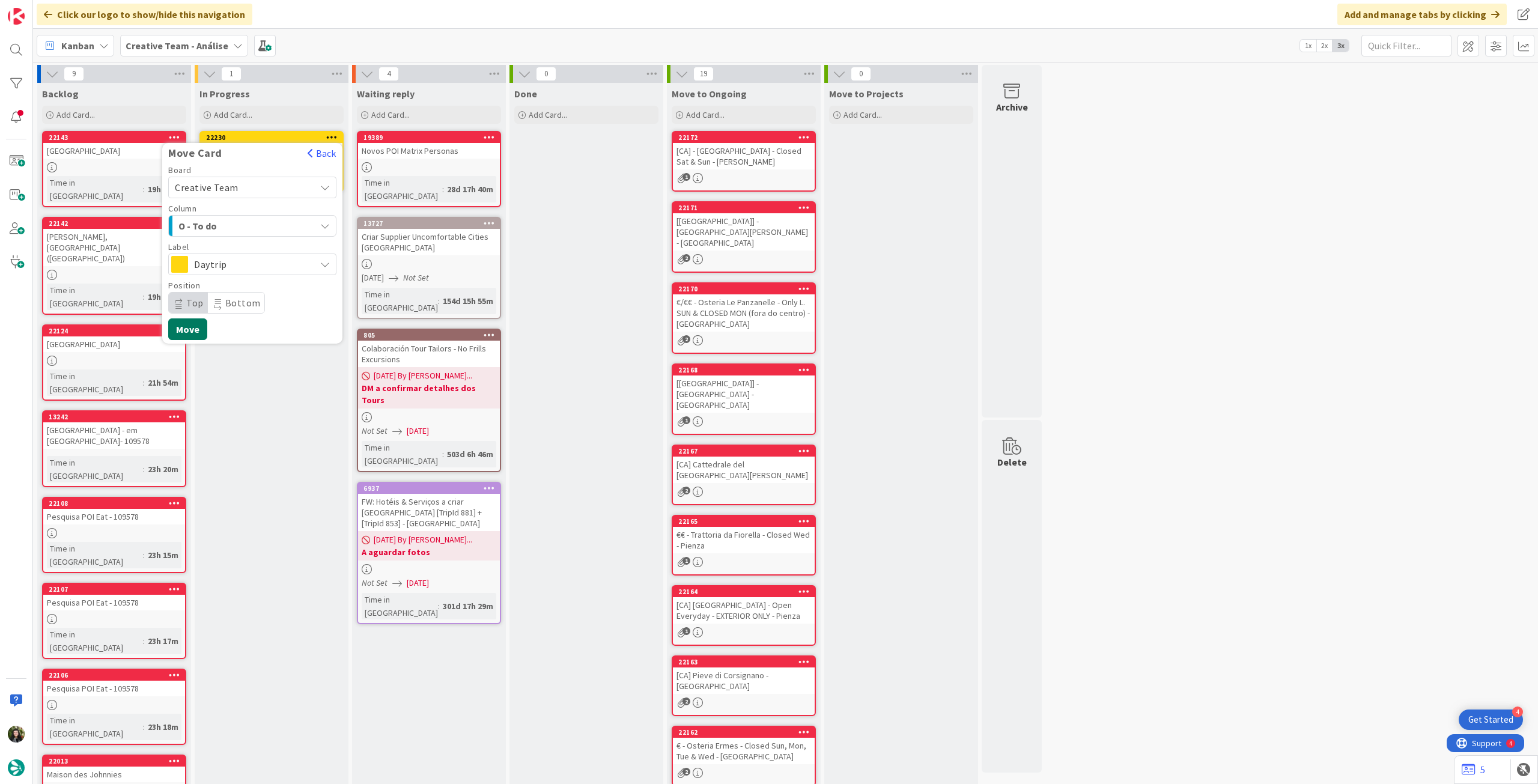
click at [203, 332] on button "Move" at bounding box center [187, 329] width 39 height 22
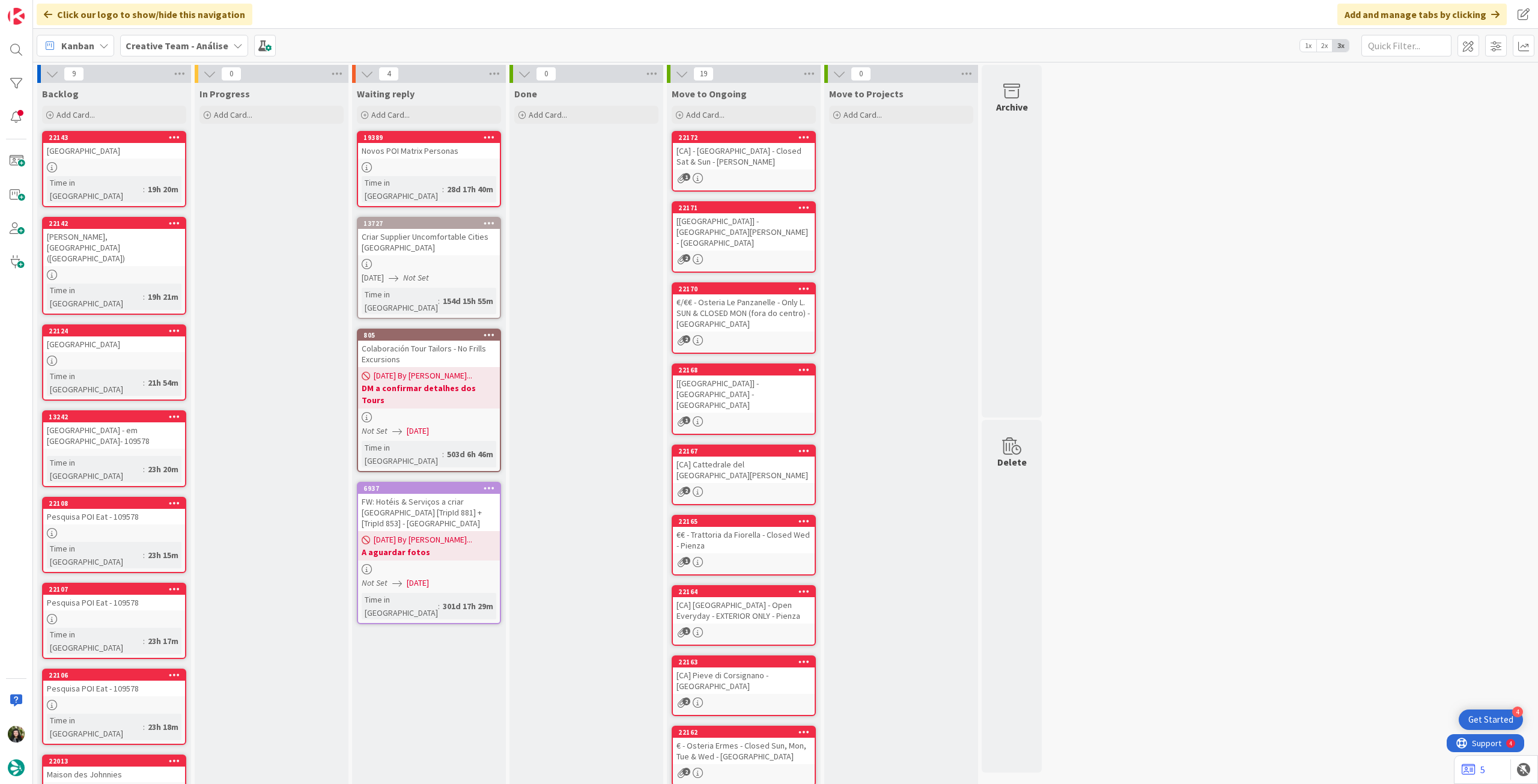
drag, startPoint x: 148, startPoint y: 42, endPoint x: 149, endPoint y: 59, distance: 17.0
click at [148, 43] on b "Creative Team - Análise" at bounding box center [176, 45] width 102 height 12
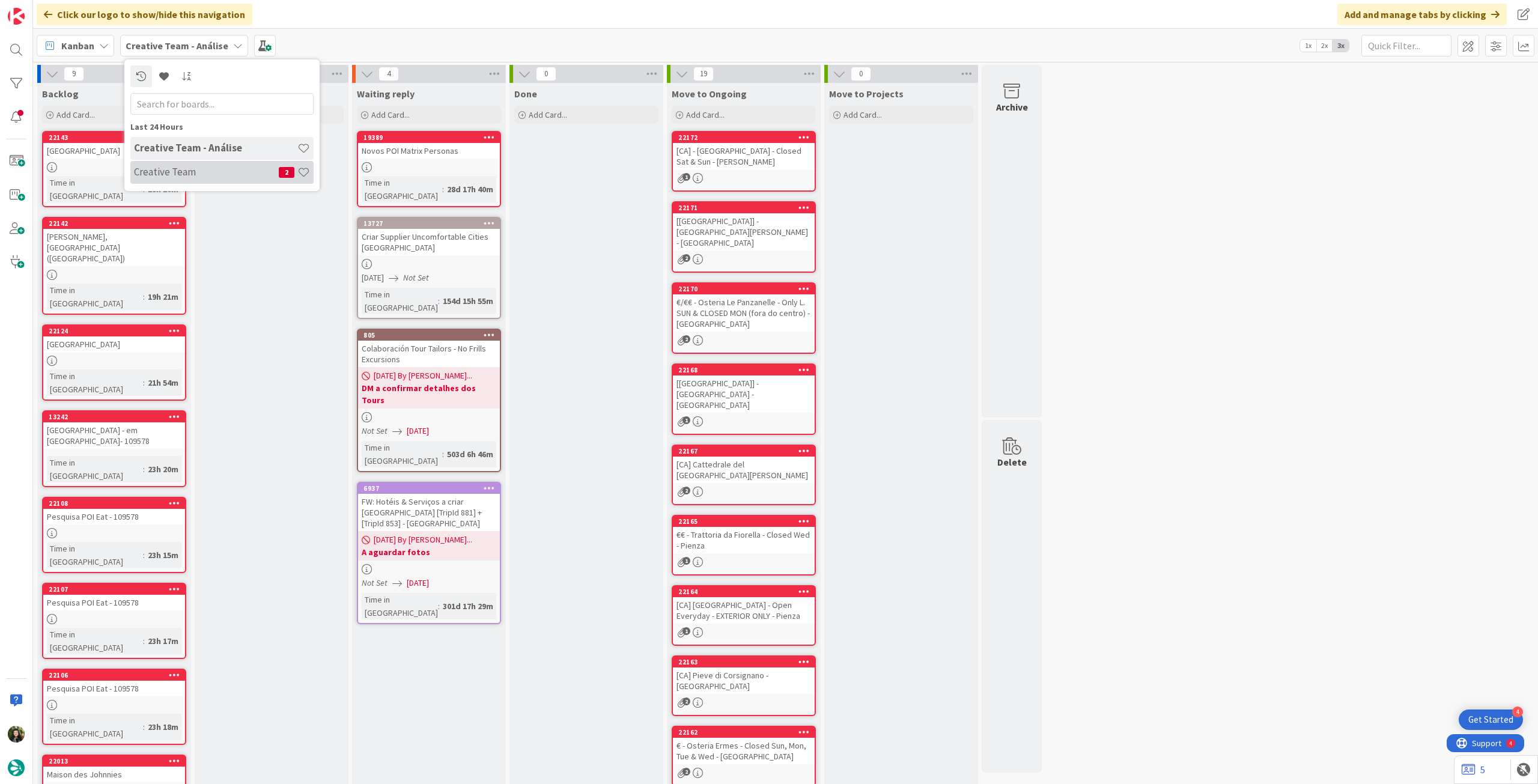
click at [157, 170] on h4 "Creative Team" at bounding box center [207, 172] width 145 height 12
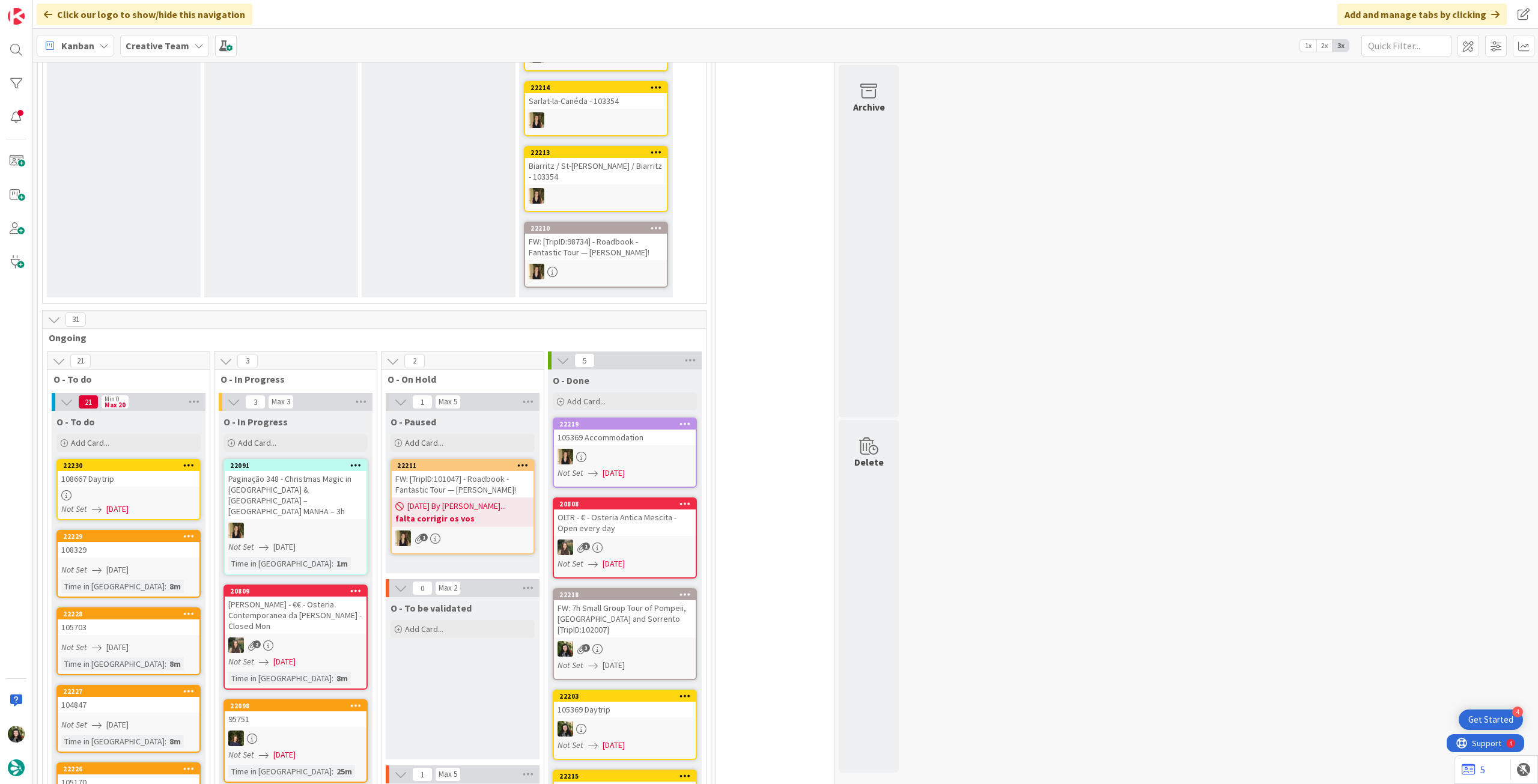
click at [142, 504] on link "22230 108667 Daytrip Not Set 02/09/2025" at bounding box center [128, 490] width 144 height 62
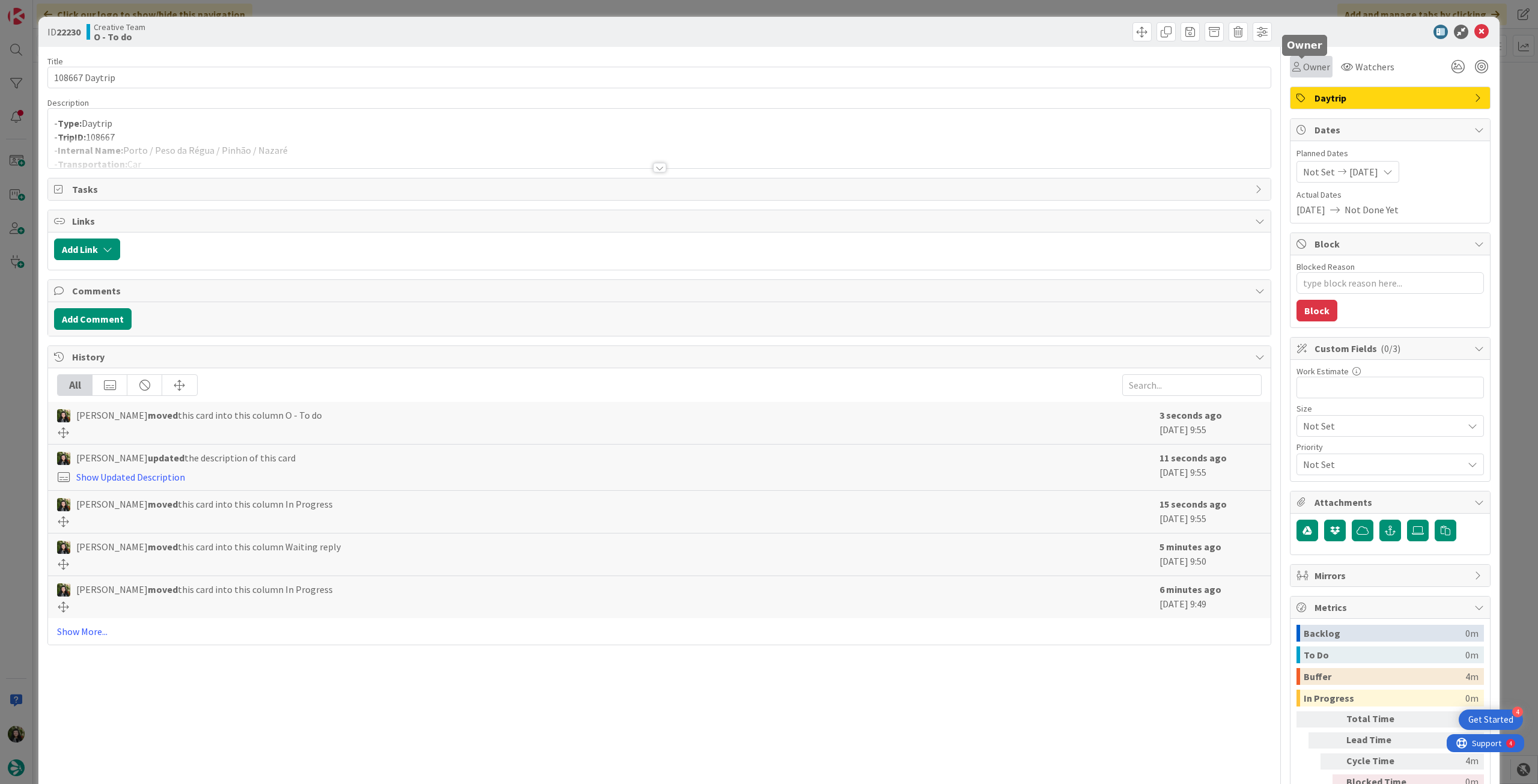
click at [1312, 65] on span "Owner" at bounding box center [1316, 66] width 27 height 15
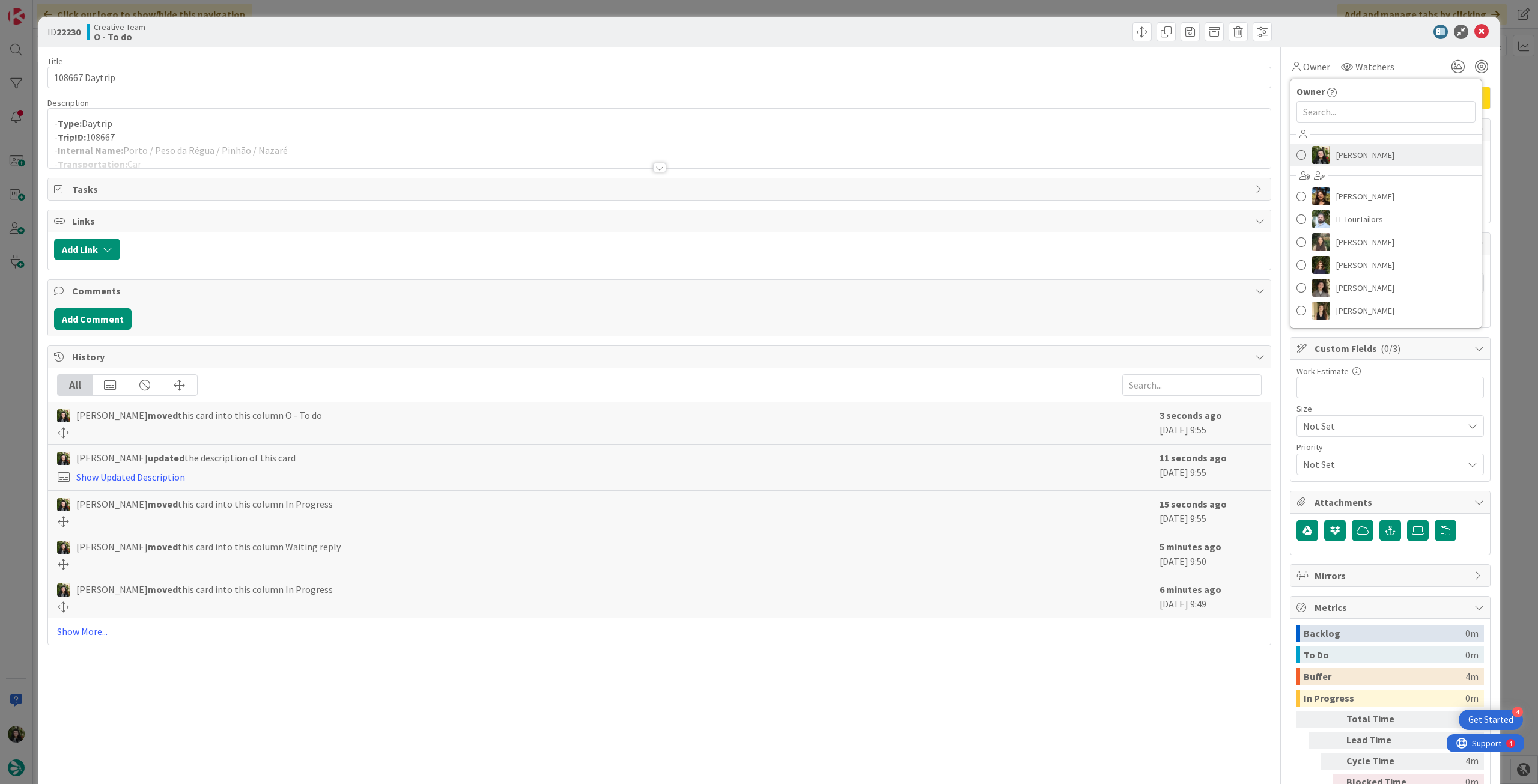
click at [1412, 149] on link "[PERSON_NAME]" at bounding box center [1386, 155] width 191 height 23
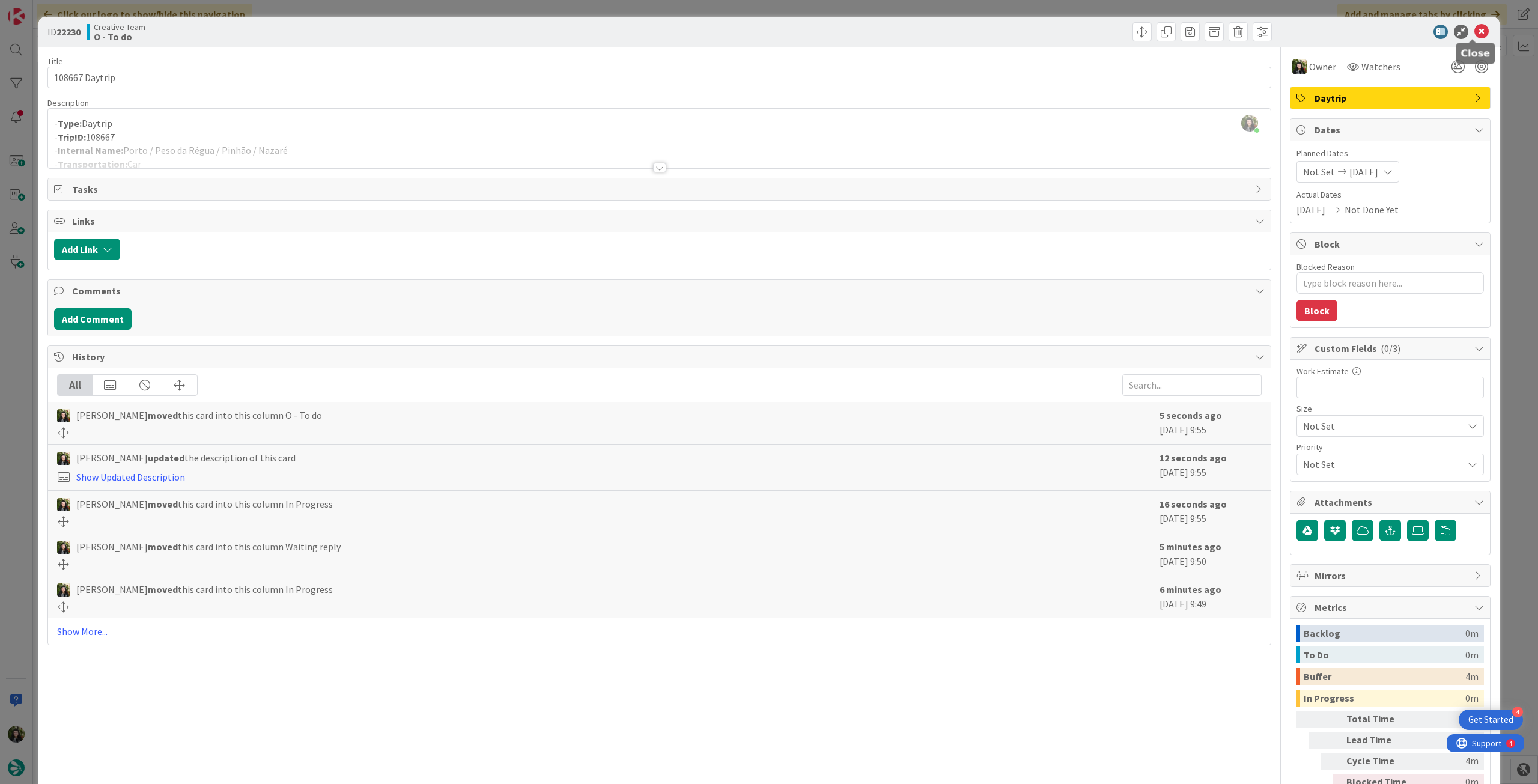
click at [1475, 31] on icon at bounding box center [1482, 32] width 15 height 15
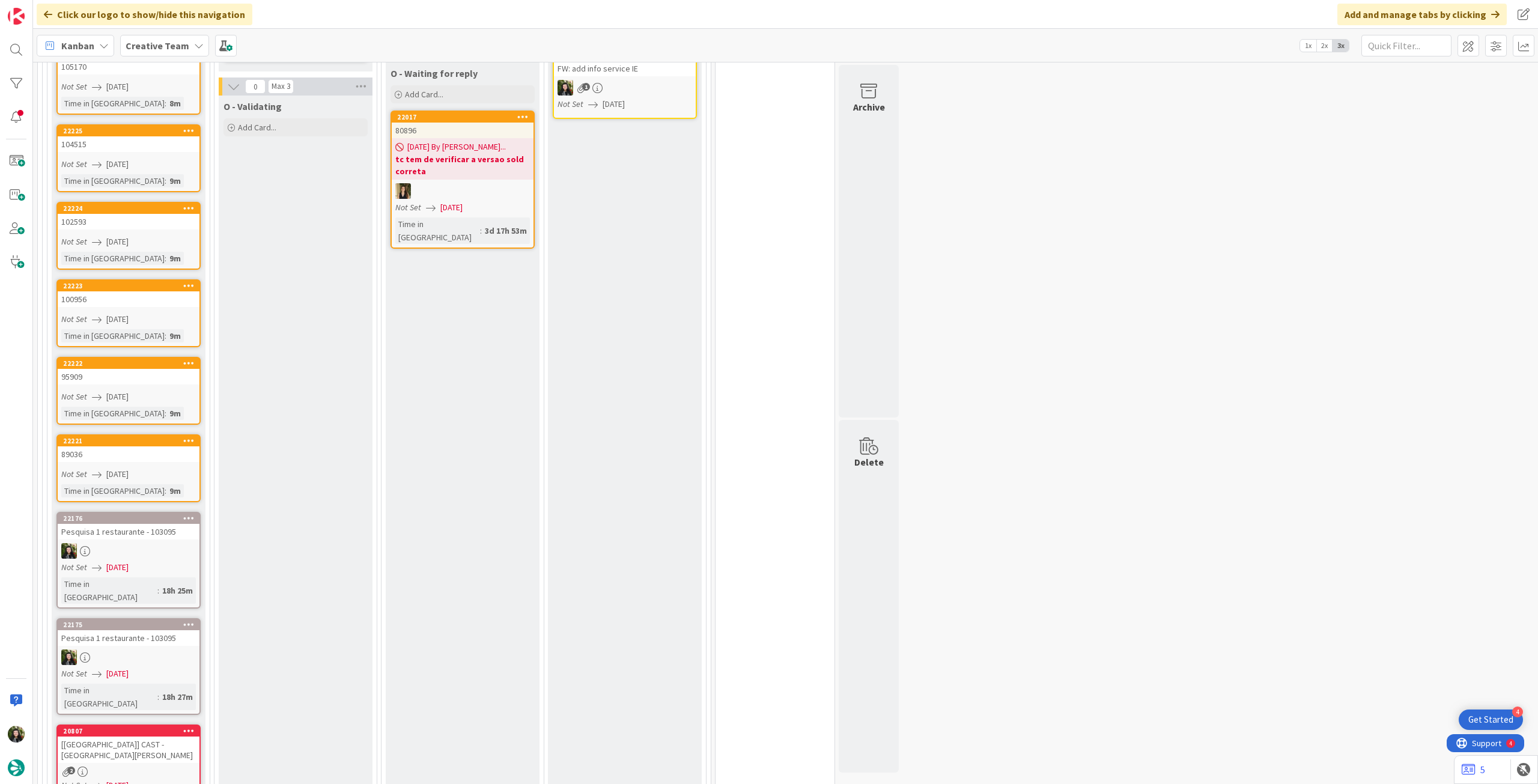
click at [186, 514] on icon at bounding box center [189, 518] width 12 height 8
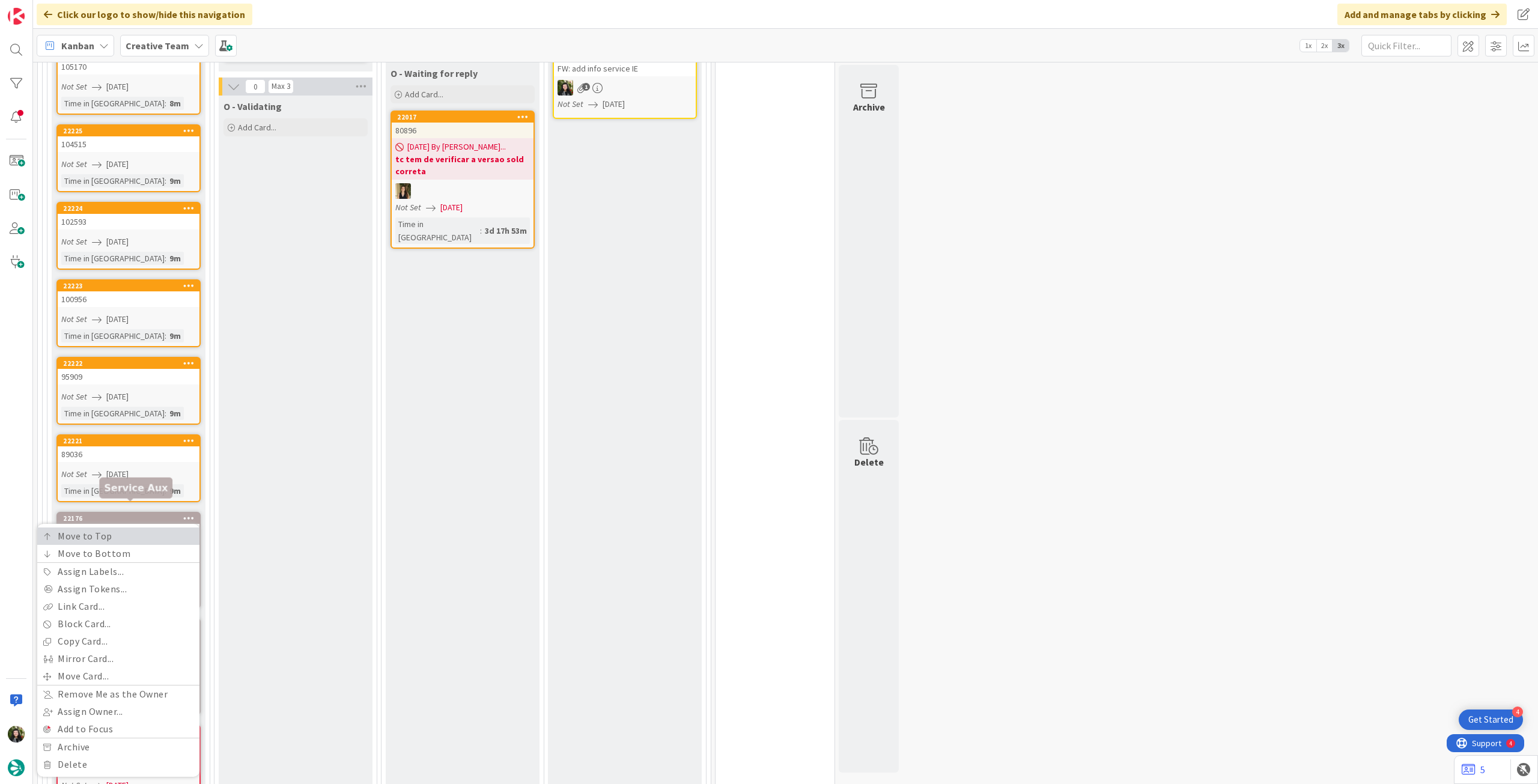
click at [140, 528] on link "Move to Top" at bounding box center [118, 536] width 163 height 18
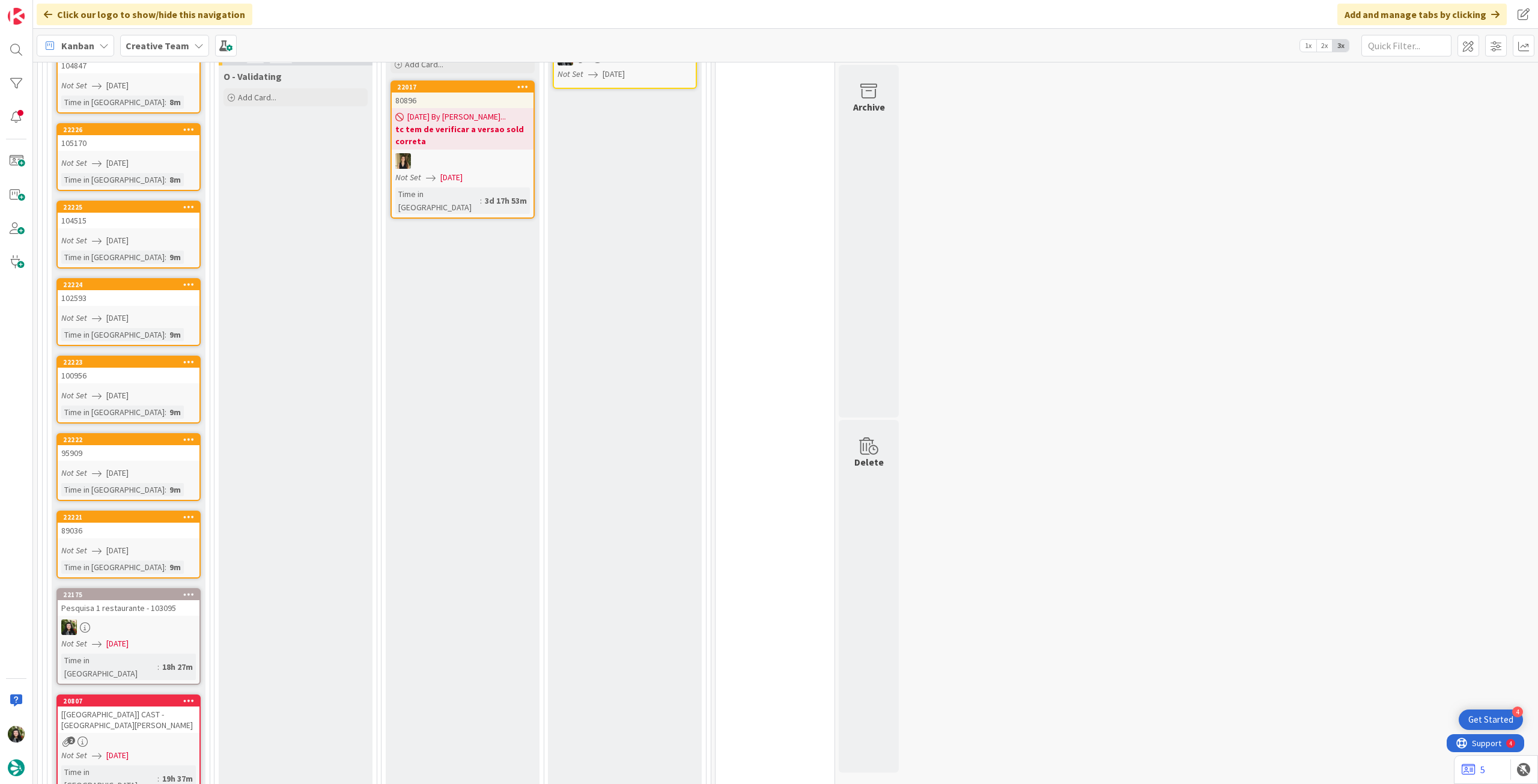
scroll to position [1228, 0]
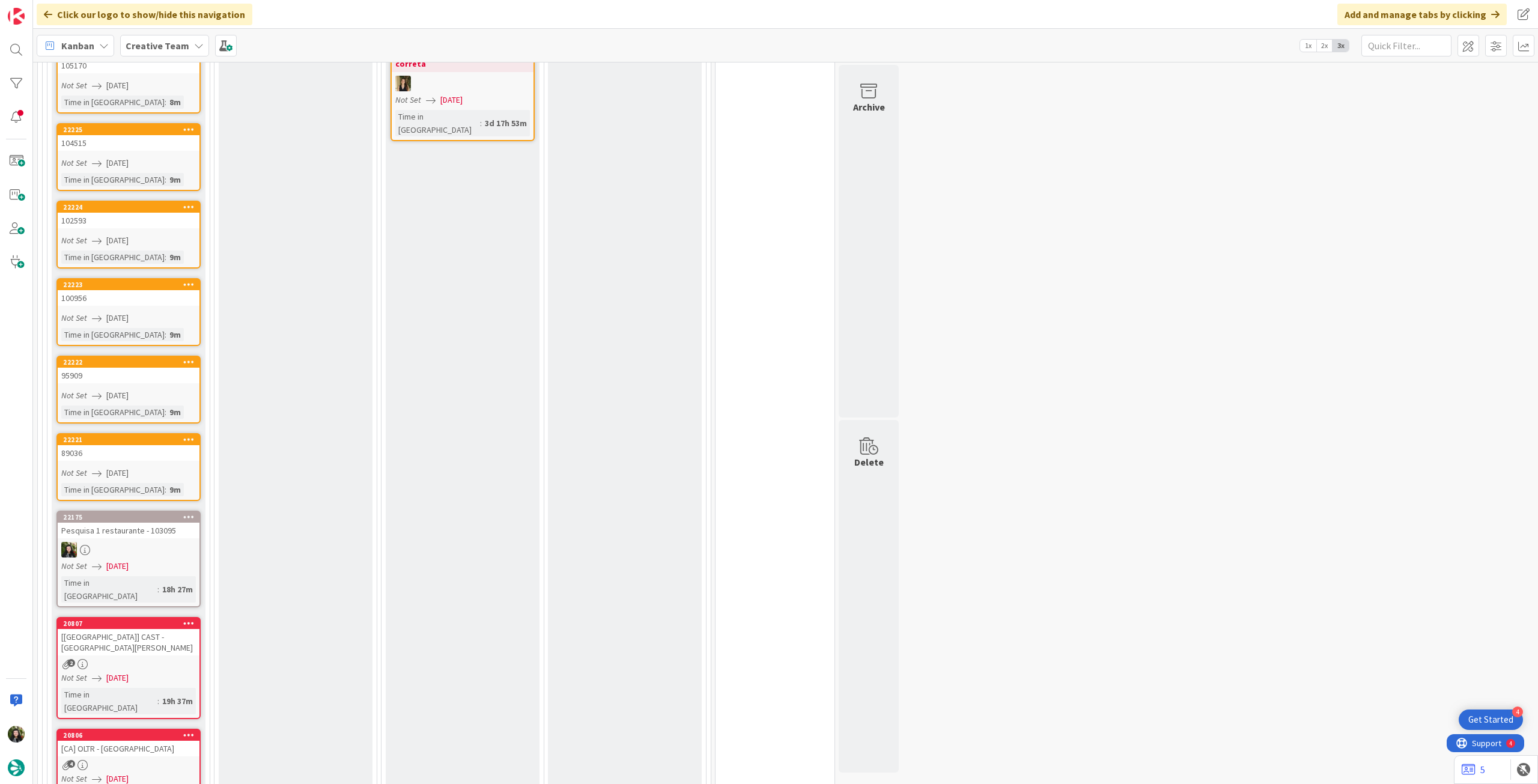
click at [187, 512] on icon at bounding box center [189, 516] width 12 height 8
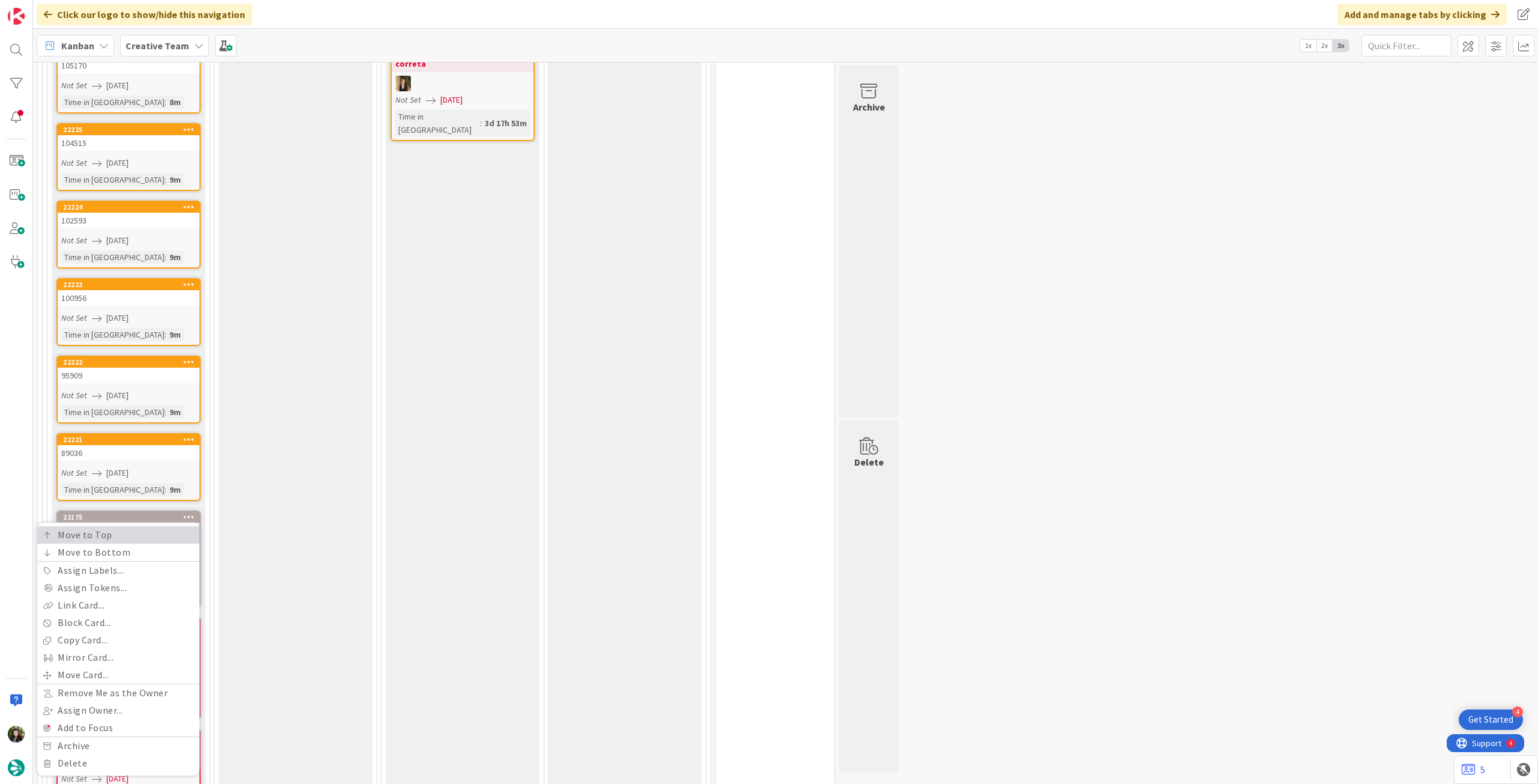
click at [163, 526] on link "Move to Top" at bounding box center [118, 534] width 163 height 18
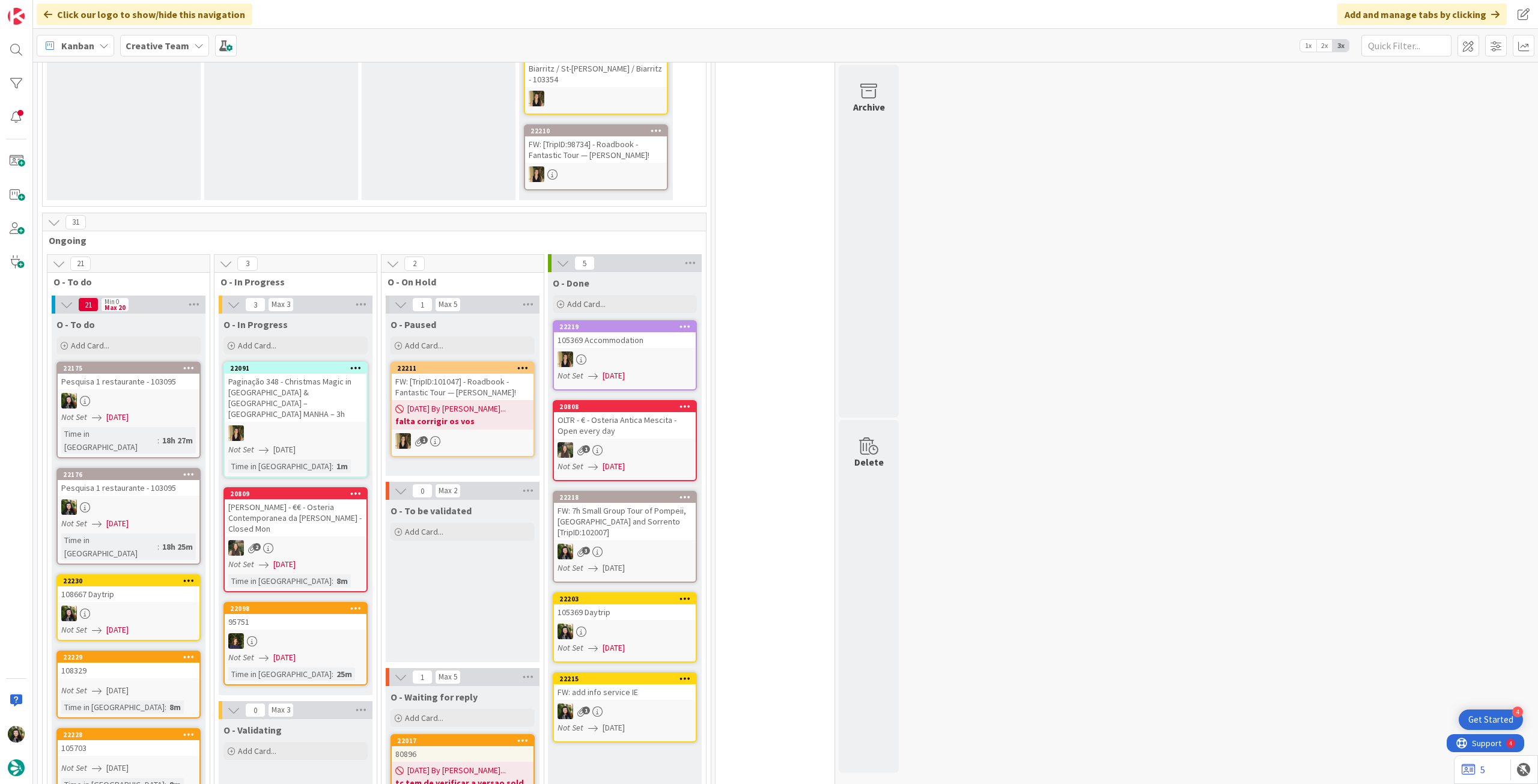
scroll to position [522, 0]
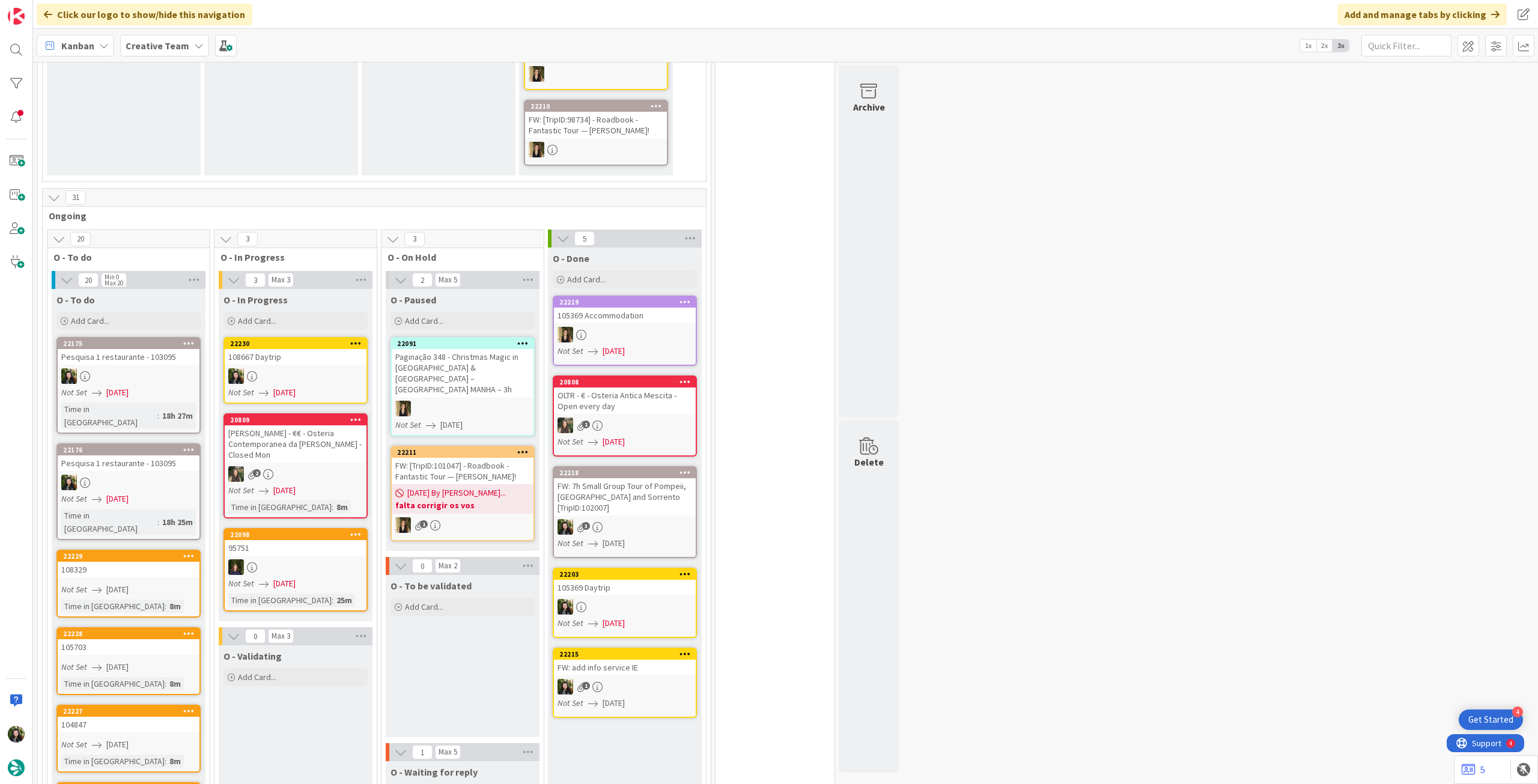
click at [280, 368] on div at bounding box center [296, 376] width 142 height 15
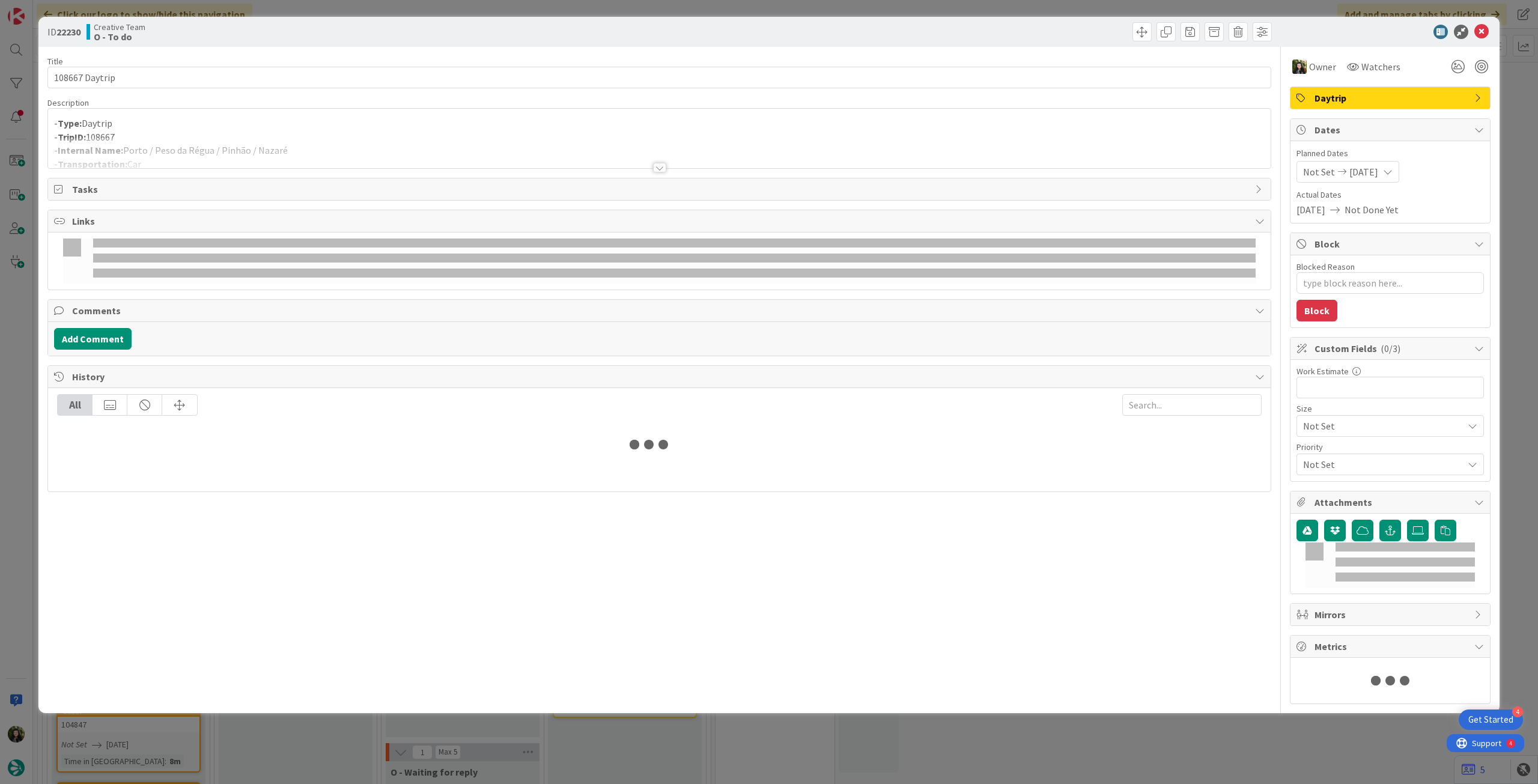
click at [193, 139] on div at bounding box center [659, 153] width 1223 height 31
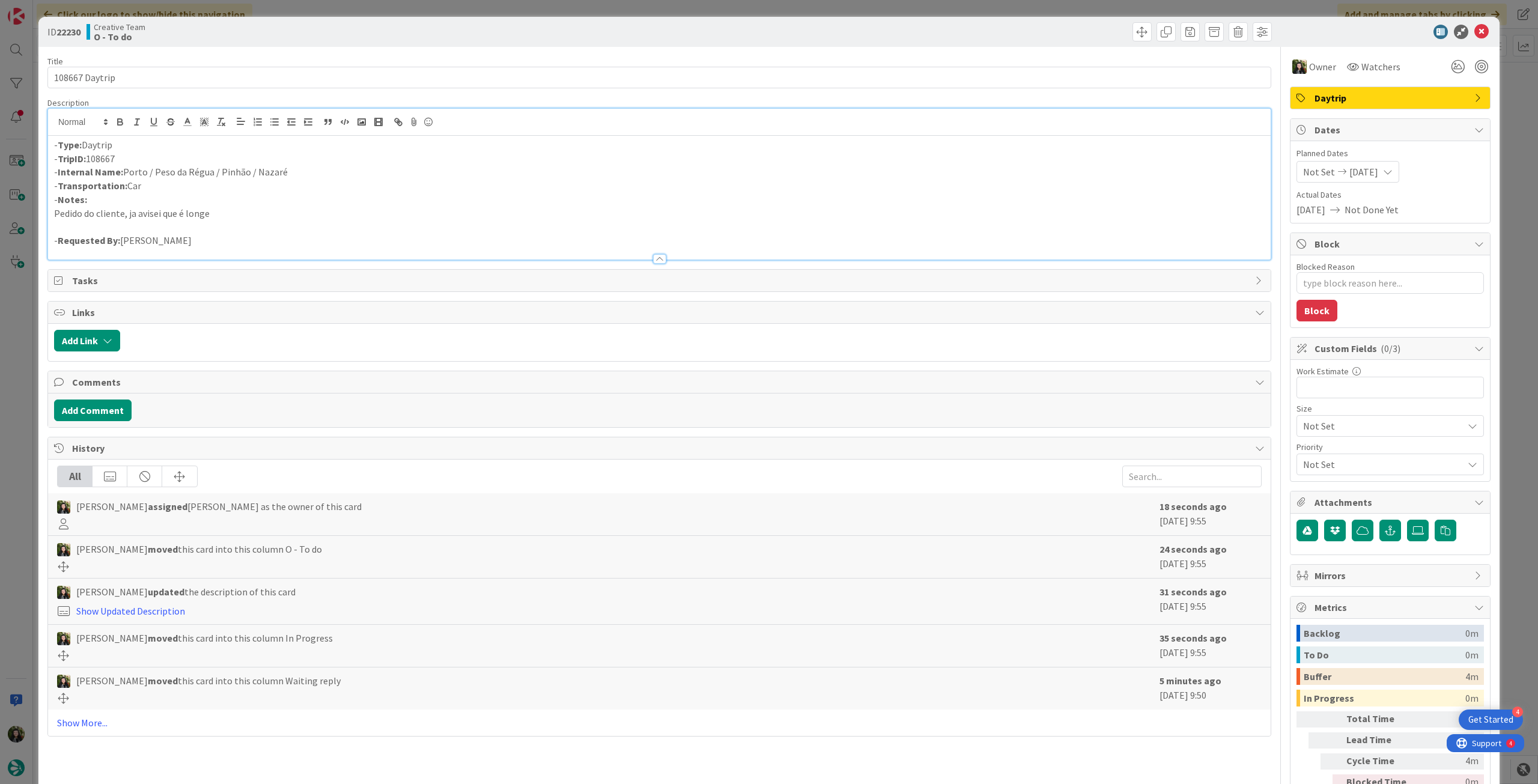
drag, startPoint x: 297, startPoint y: 171, endPoint x: 132, endPoint y: 170, distance: 165.0
click at [132, 170] on p "- Internal Name: Porto / Peso da Régua / Pinhão / Nazaré" at bounding box center [659, 172] width 1211 height 14
drag, startPoint x: 125, startPoint y: 170, endPoint x: 325, endPoint y: 170, distance: 200.0
click at [325, 170] on p "- Internal Name: Porto / Peso da Régua / Pinhão / Nazaré" at bounding box center [659, 172] width 1211 height 14
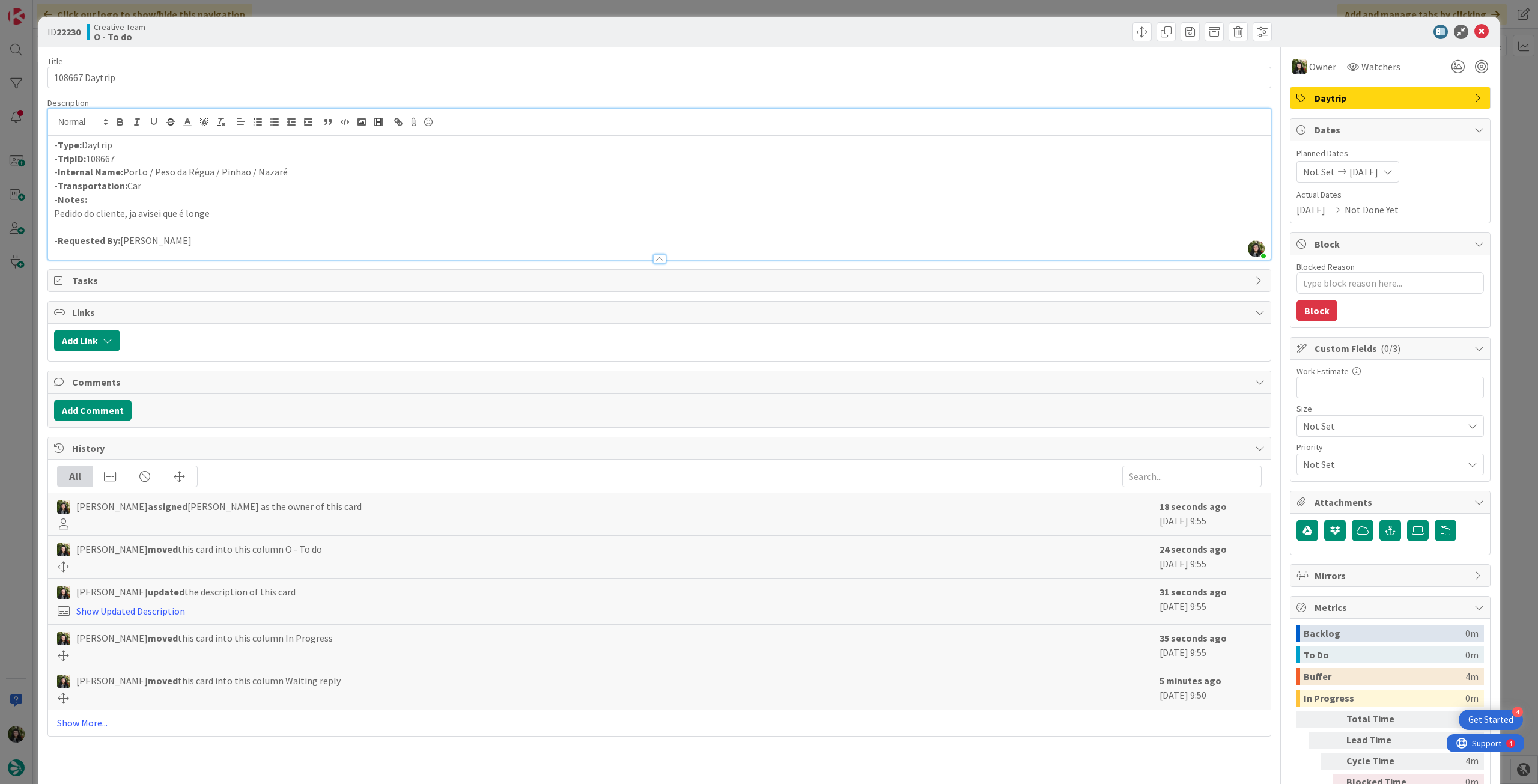
copy p "Porto / Peso da Régua / Pinhão / Nazaré"
click at [169, 189] on p "- Transportation: Car" at bounding box center [659, 186] width 1211 height 14
drag, startPoint x: 125, startPoint y: 173, endPoint x: 388, endPoint y: 130, distance: 266.5
click at [391, 173] on p "- Internal Name: Porto / Peso da Régua / Pinhão / Nazaré" at bounding box center [659, 172] width 1211 height 14
copy p "Porto / Peso da Régua / Pinhão / Nazaré"
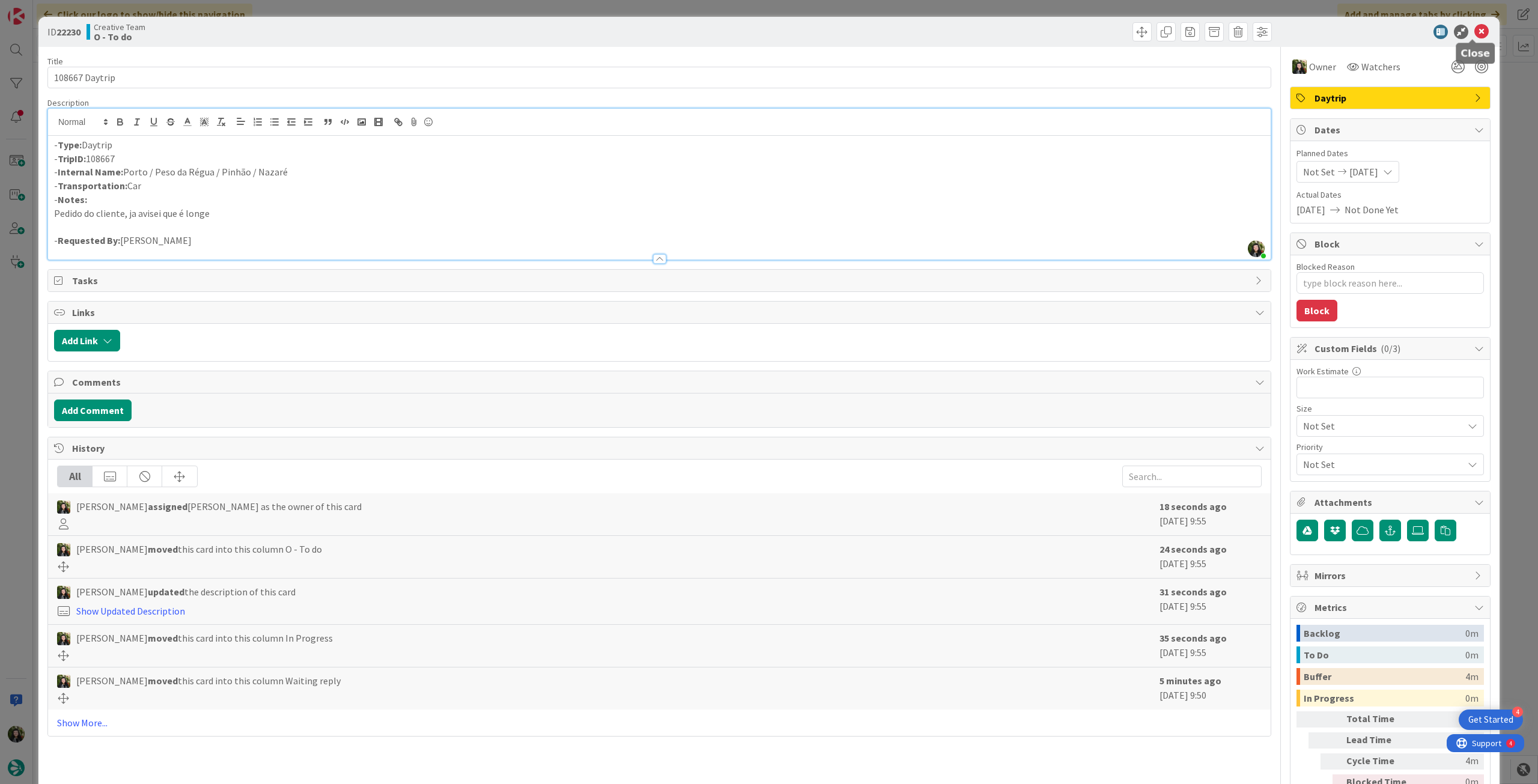
click at [1476, 34] on icon at bounding box center [1482, 32] width 15 height 15
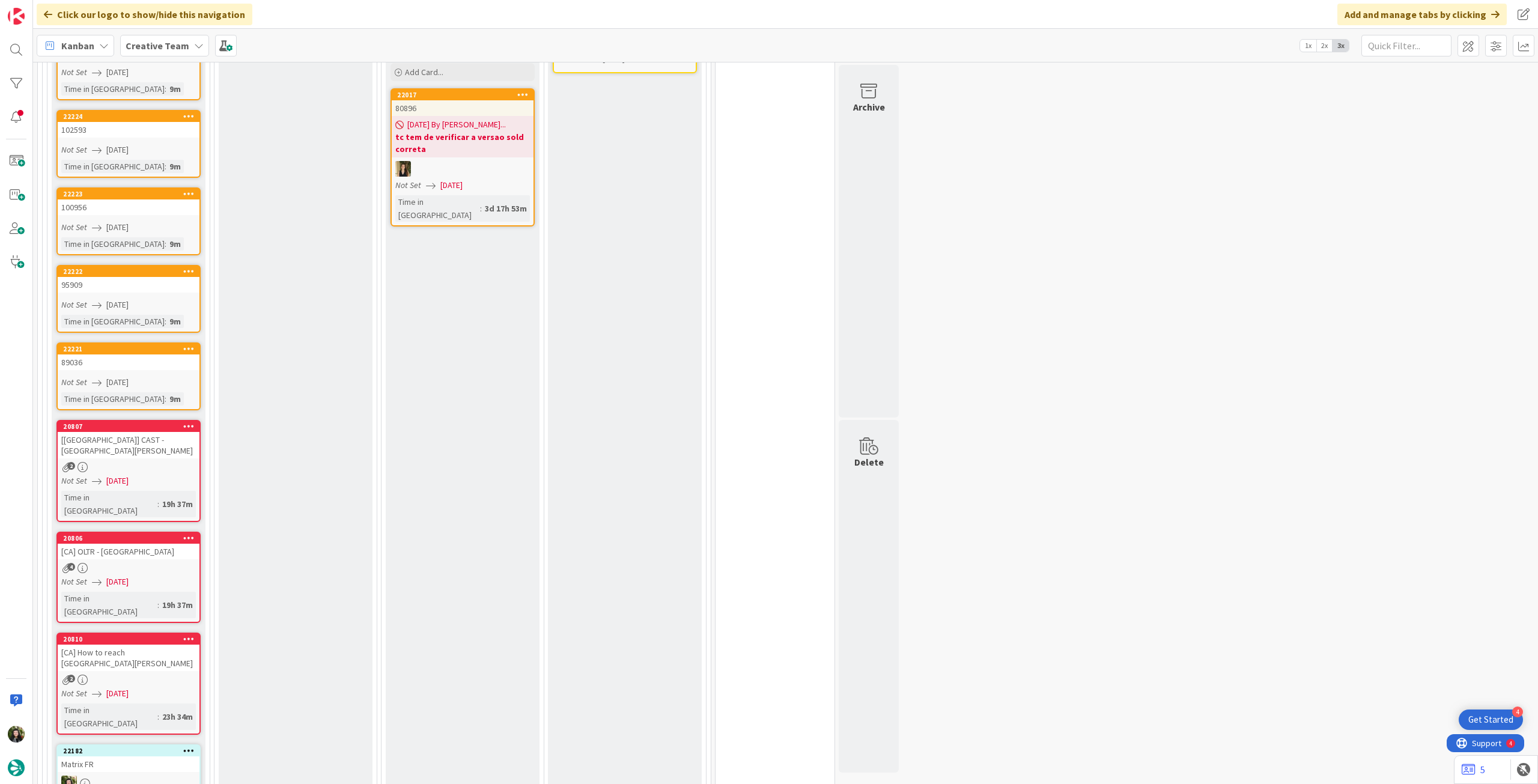
scroll to position [1483, 0]
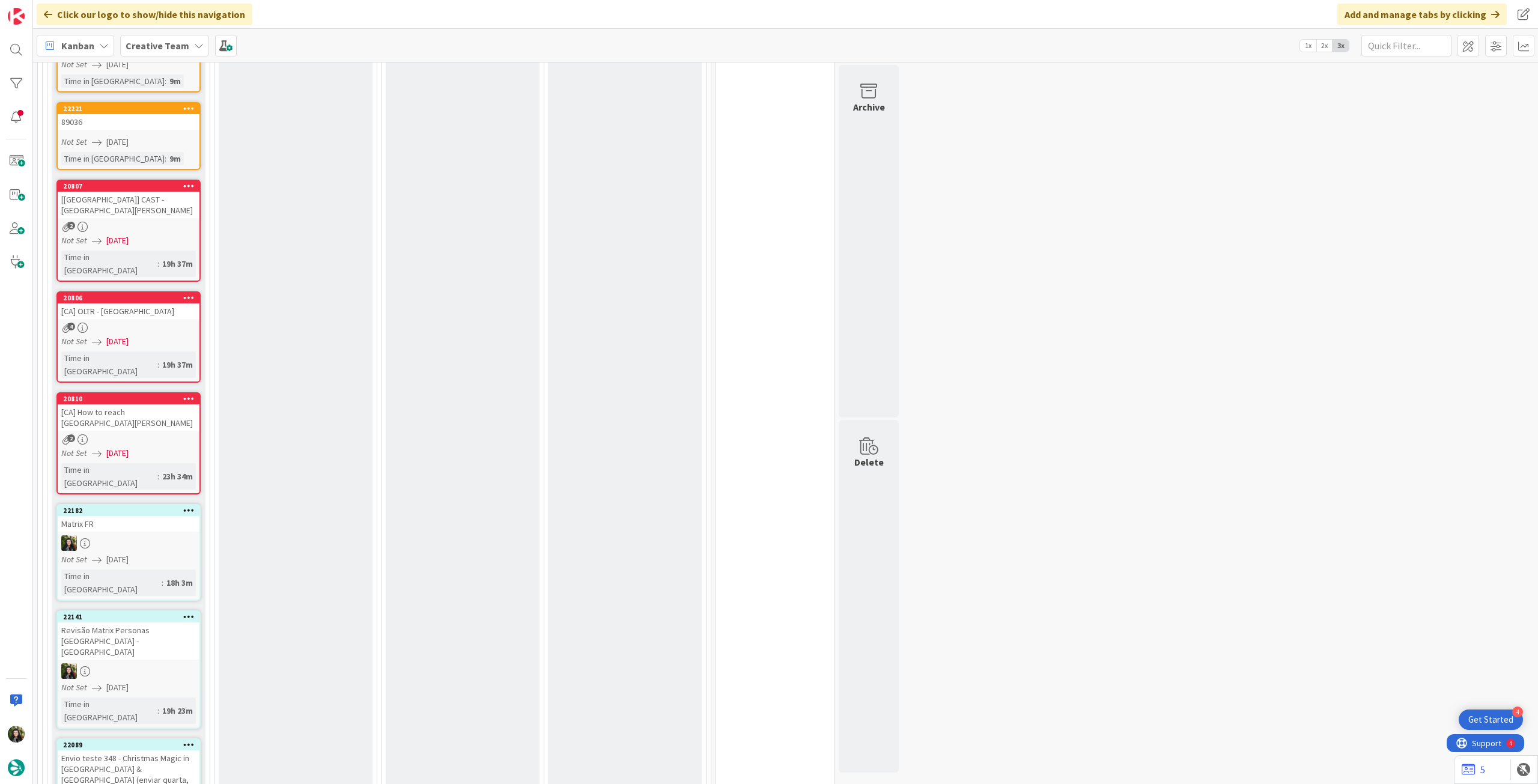
click at [166, 222] on div "2" at bounding box center [129, 226] width 142 height 10
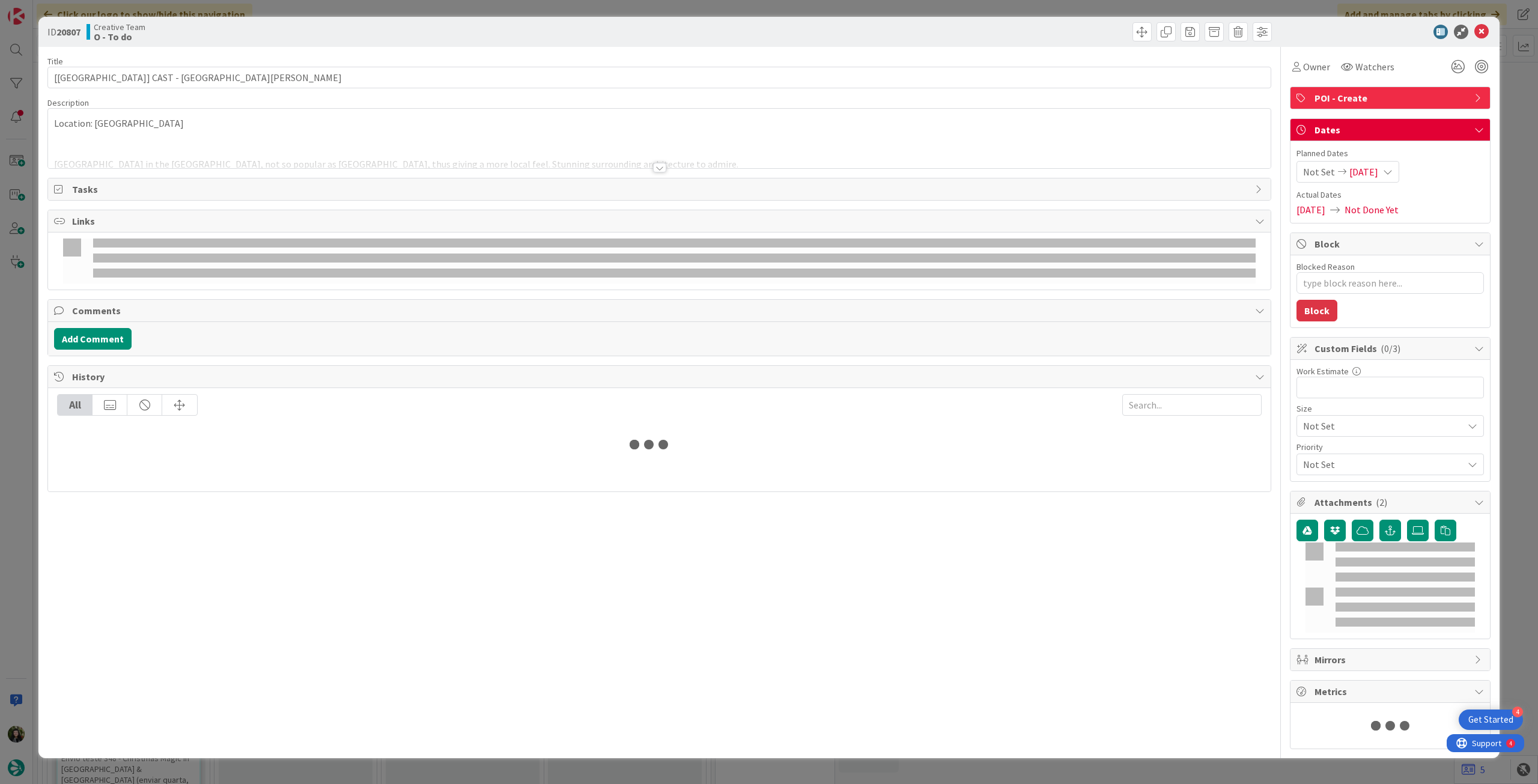
type textarea "x"
type input "[CA] CAST - Campo Santa Maria Formosa"
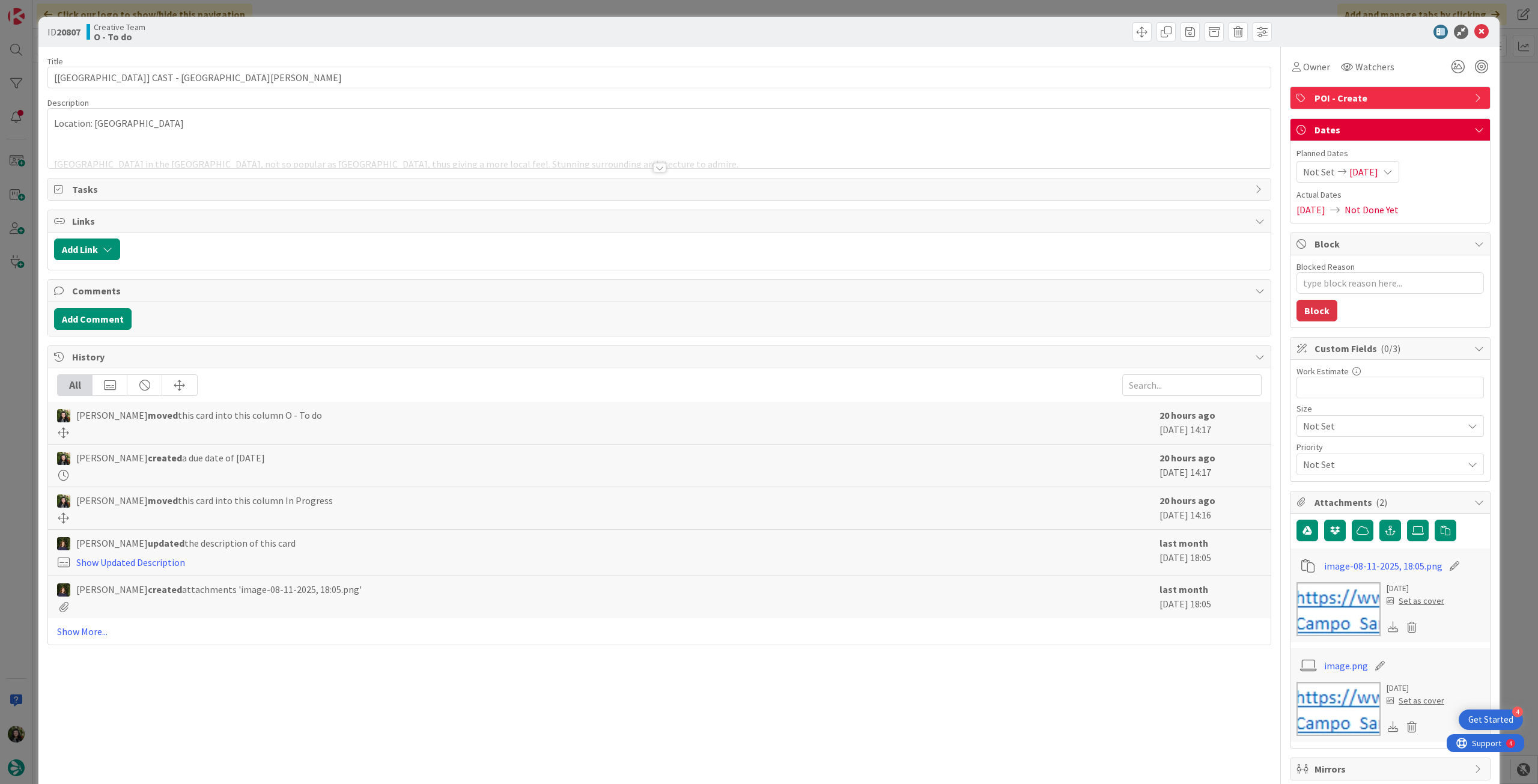
type textarea "x"
type input "[CA] CAST - Campo Santa Maria Formosa"
click at [1379, 179] on div "Not Set 01/09/2025" at bounding box center [1348, 172] width 102 height 22
click at [1315, 428] on icon at bounding box center [1317, 430] width 18 height 15
click at [1308, 428] on icon at bounding box center [1317, 430] width 18 height 15
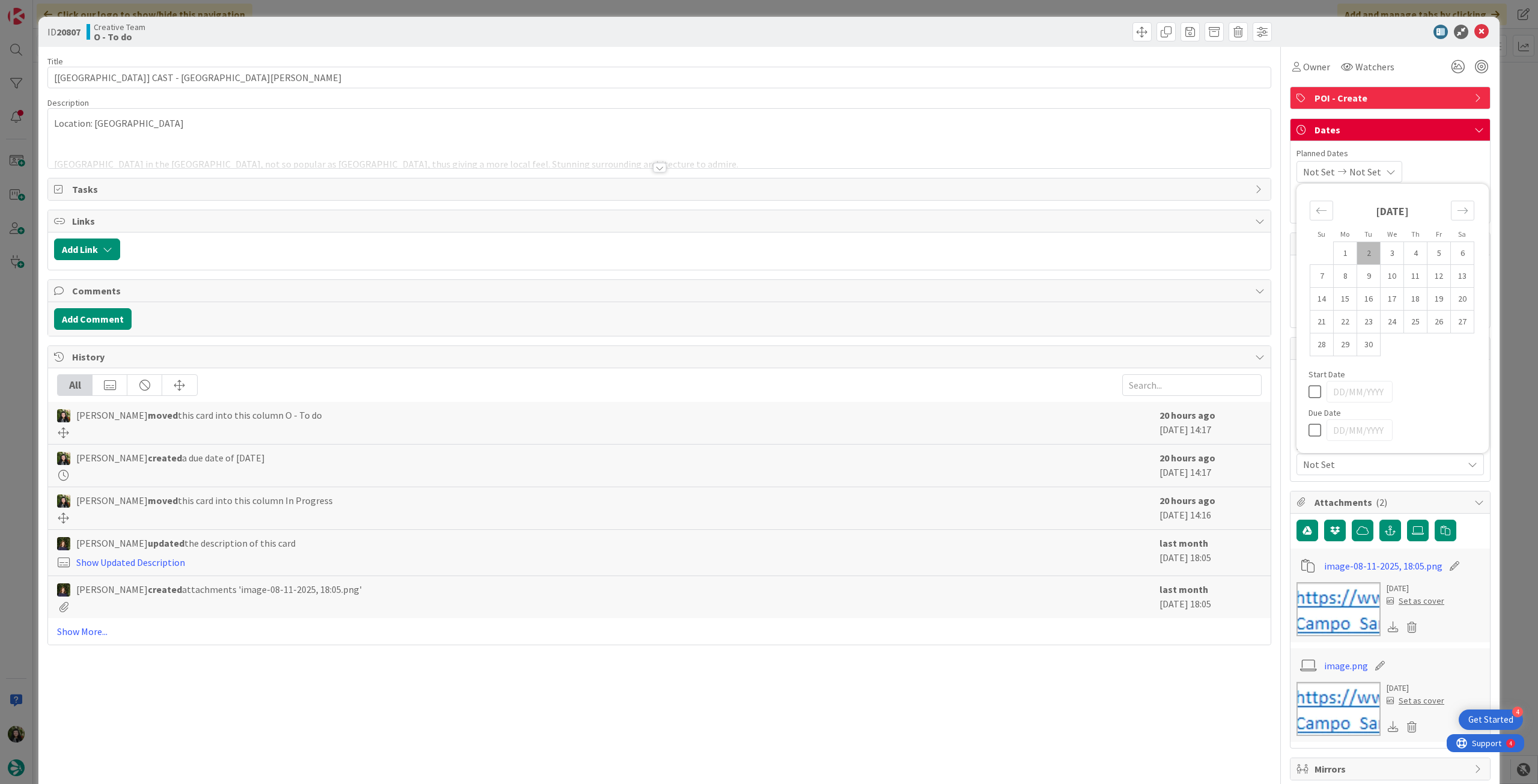
type input "[DATE]"
type textarea "x"
type input "[CA] CAST - Campo Santa Maria Formosa"
click at [1475, 28] on icon at bounding box center [1482, 32] width 15 height 15
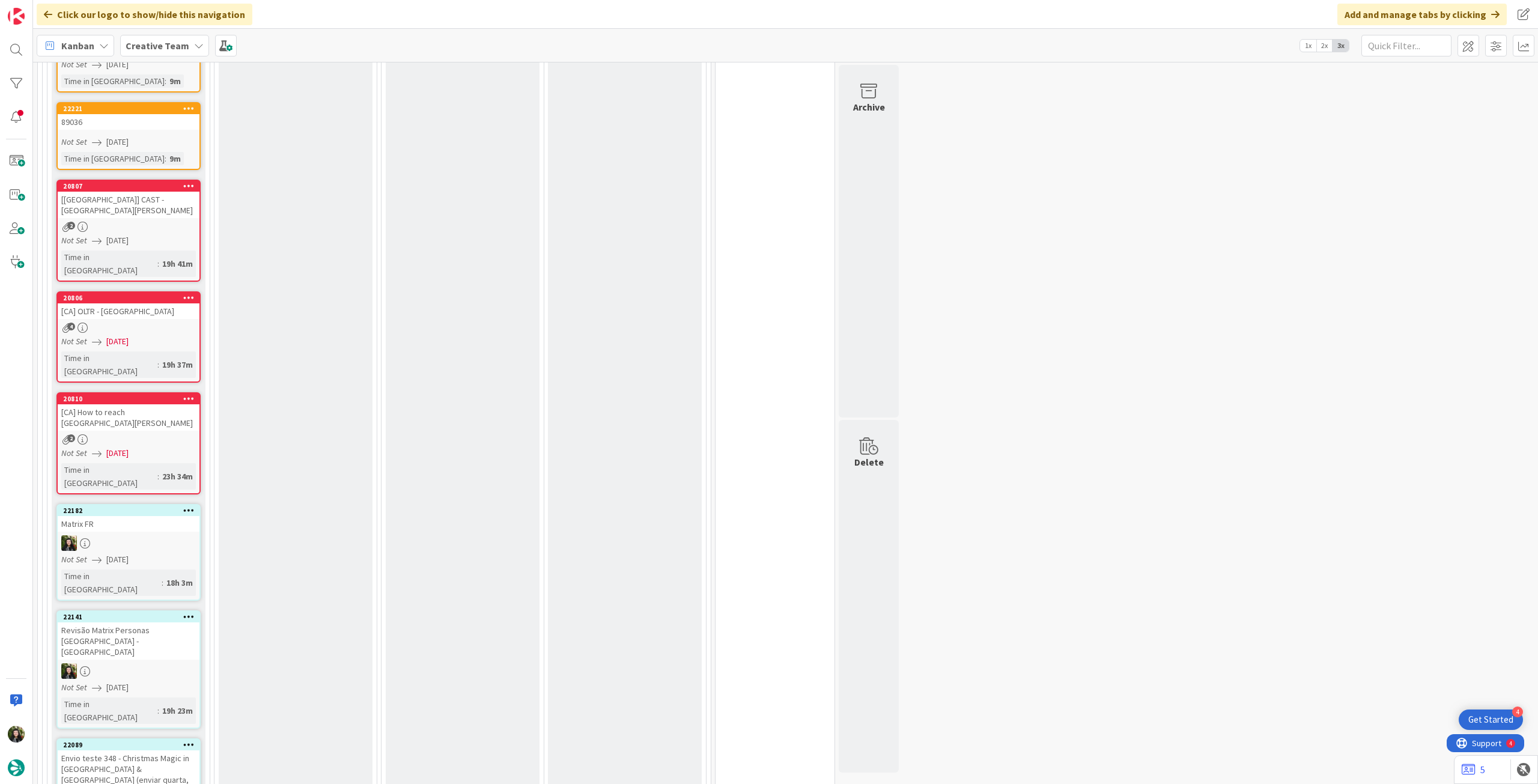
click at [143, 323] on div "4" at bounding box center [129, 327] width 142 height 10
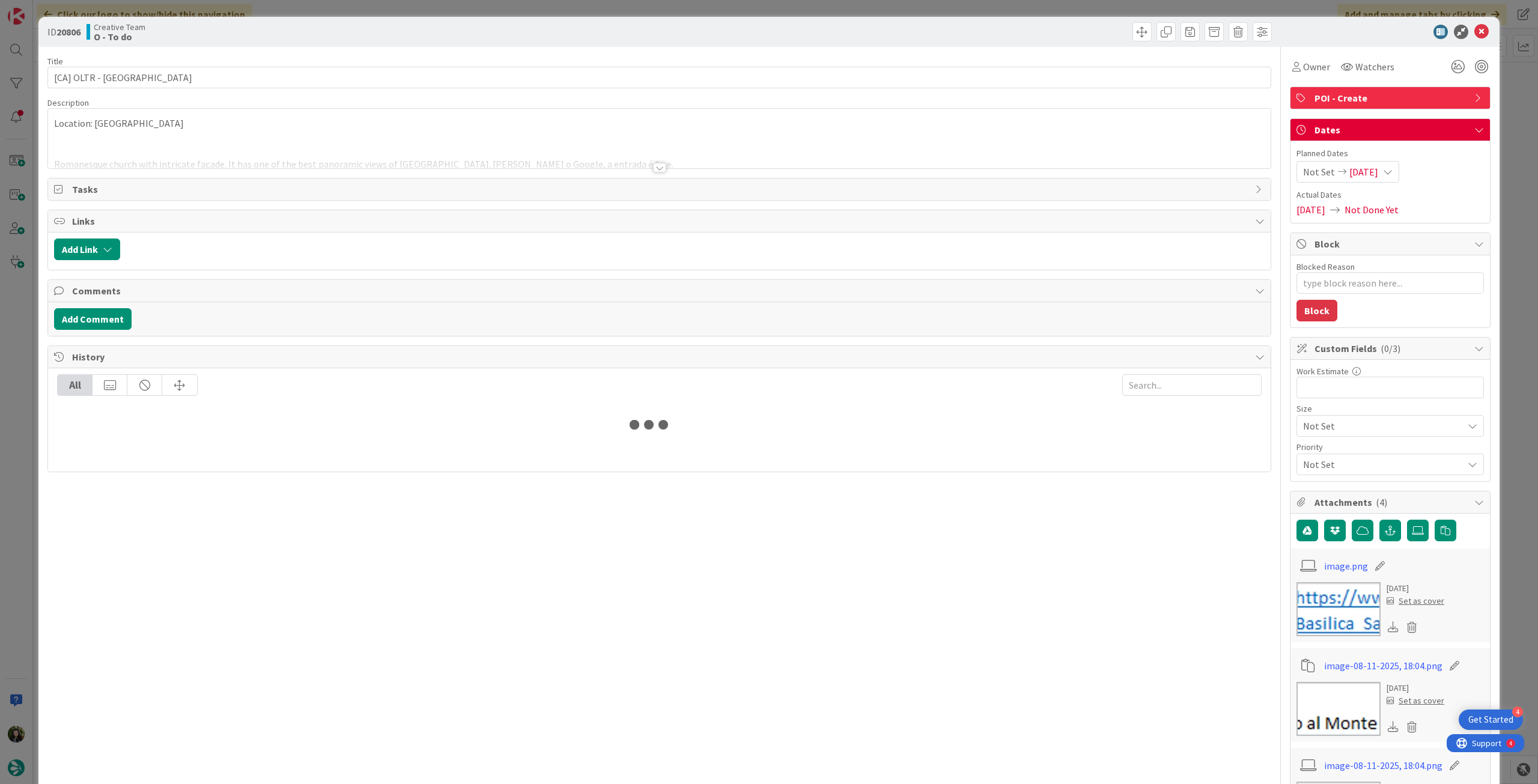
type textarea "x"
click at [1372, 166] on span "01/09/2025" at bounding box center [1364, 172] width 29 height 15
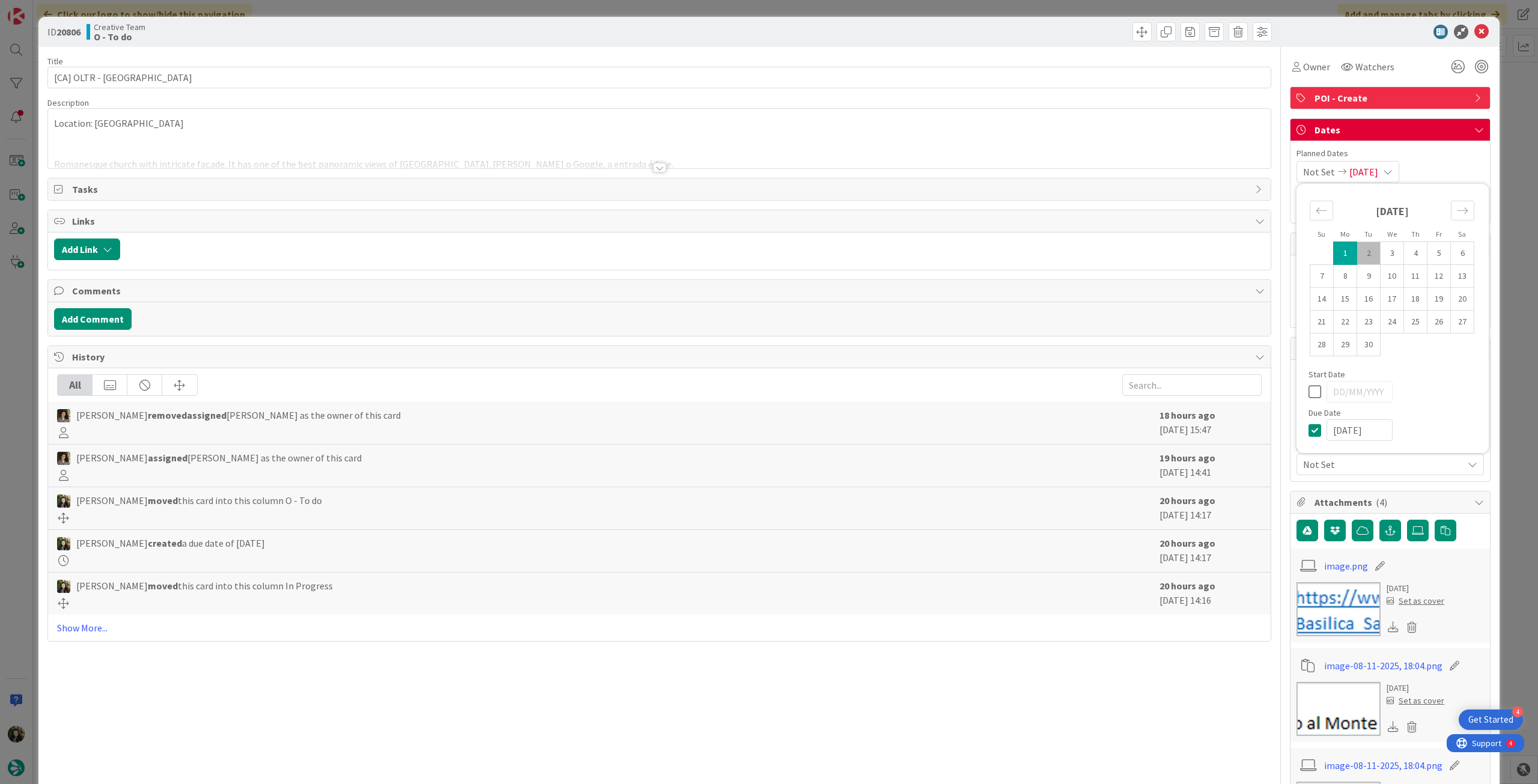
click at [1308, 430] on icon at bounding box center [1317, 430] width 18 height 15
type input "[DATE]"
click at [1475, 31] on icon at bounding box center [1482, 32] width 15 height 15
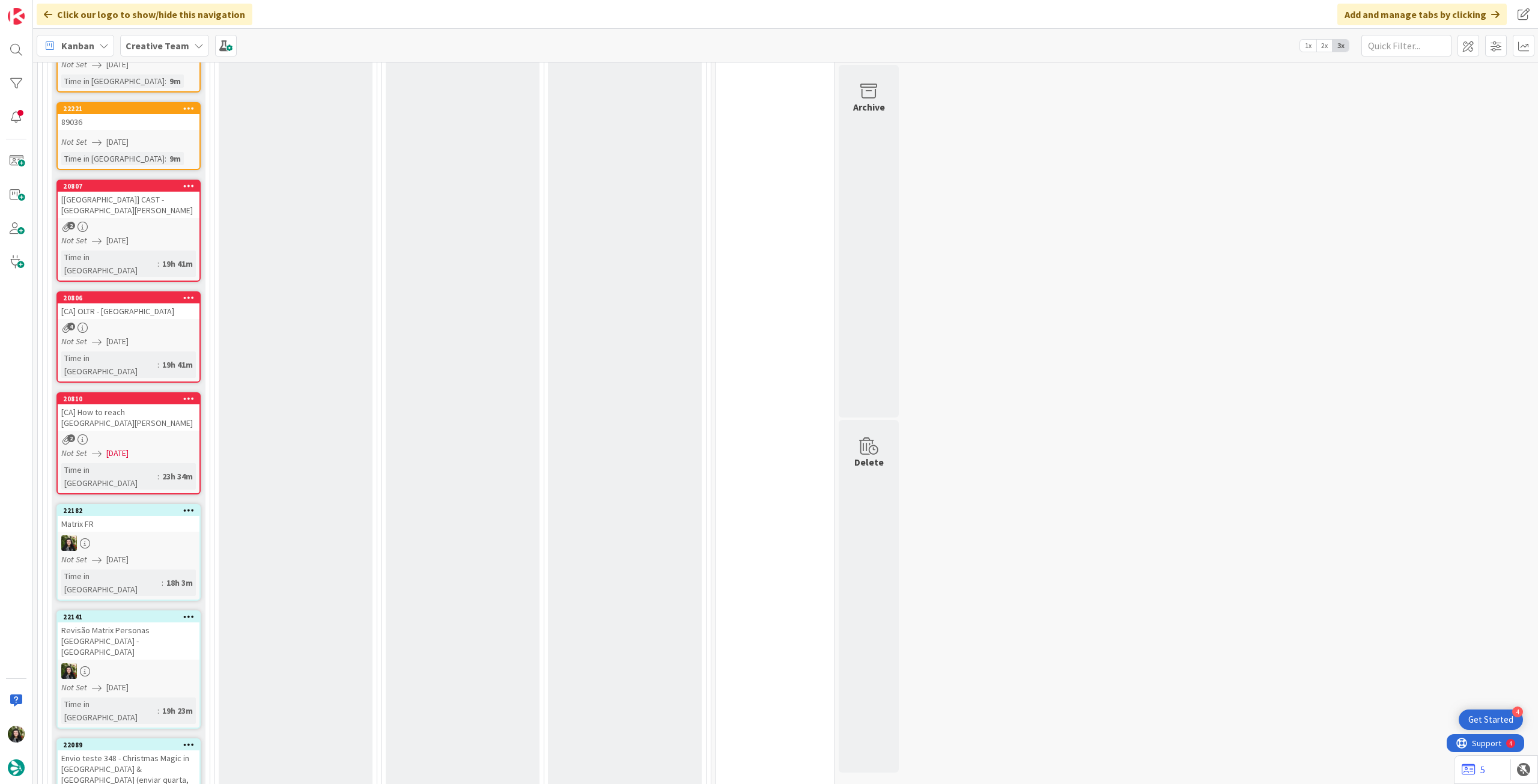
click at [152, 404] on div "[CA] How to reach [GEOGRAPHIC_DATA][PERSON_NAME]" at bounding box center [129, 417] width 142 height 26
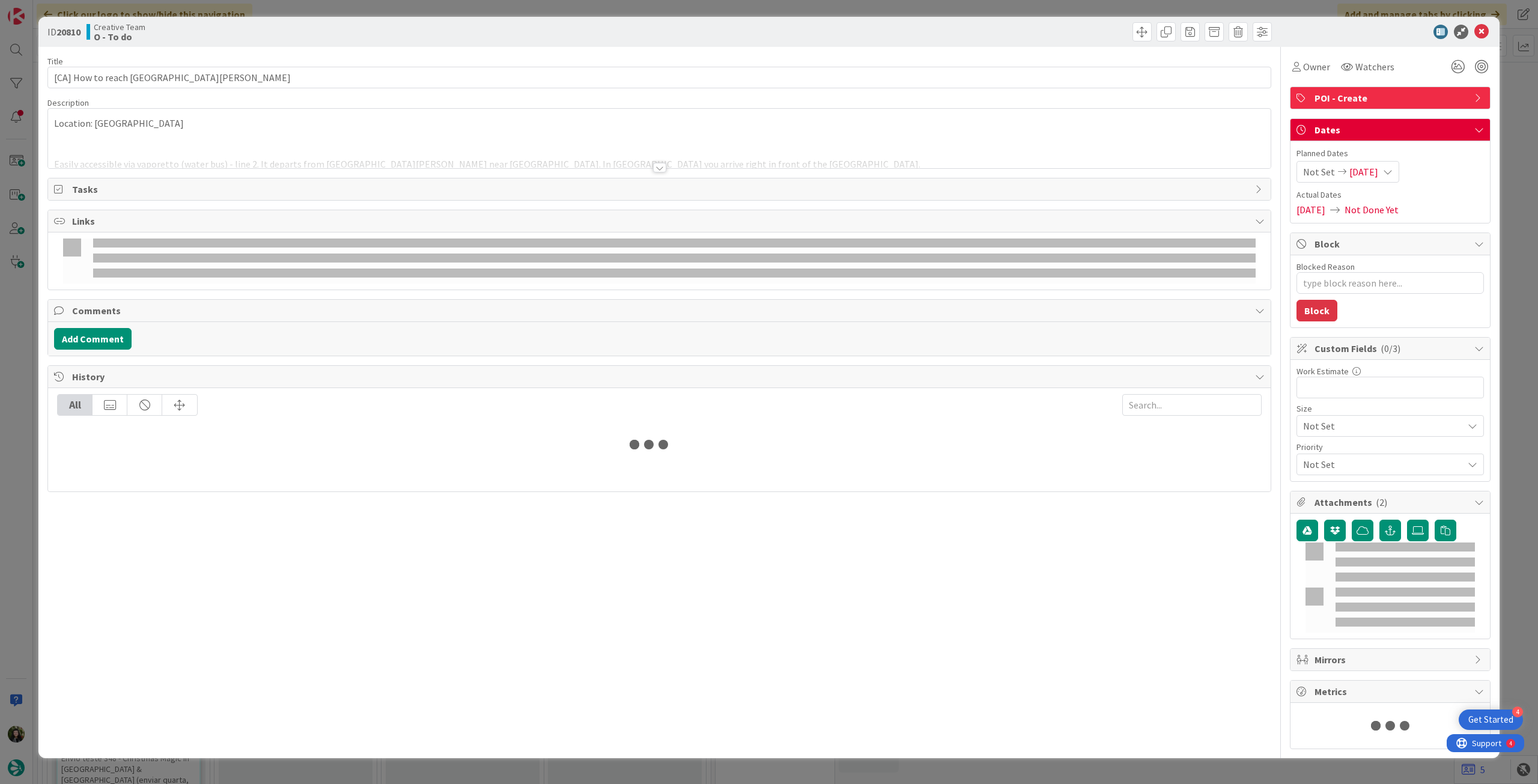
type textarea "x"
type input "[CA] How to reach [GEOGRAPHIC_DATA][PERSON_NAME]"
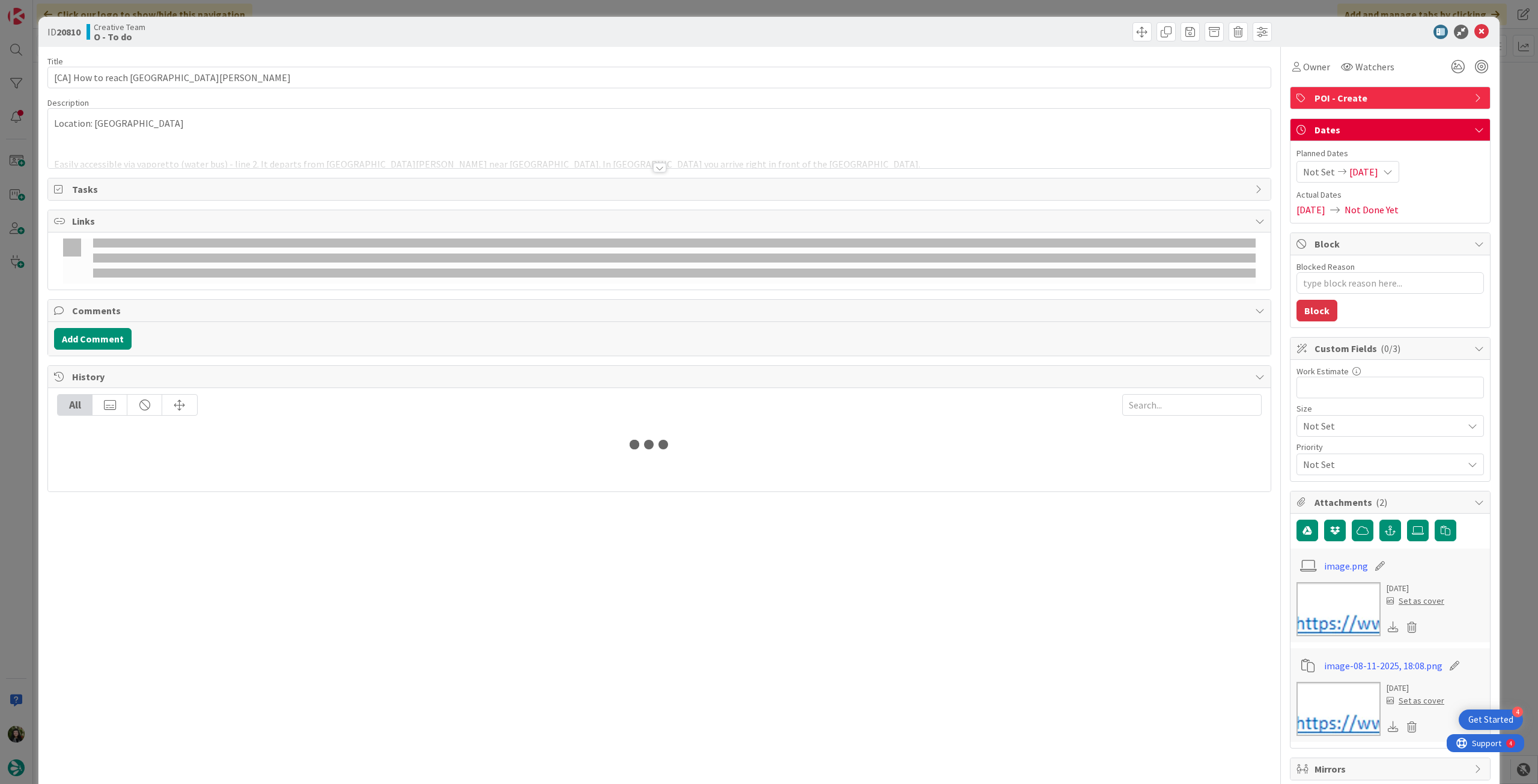
click at [1378, 176] on span "01/09/2025" at bounding box center [1364, 172] width 29 height 15
type textarea "x"
type input "[CA] How to reach [GEOGRAPHIC_DATA][PERSON_NAME]"
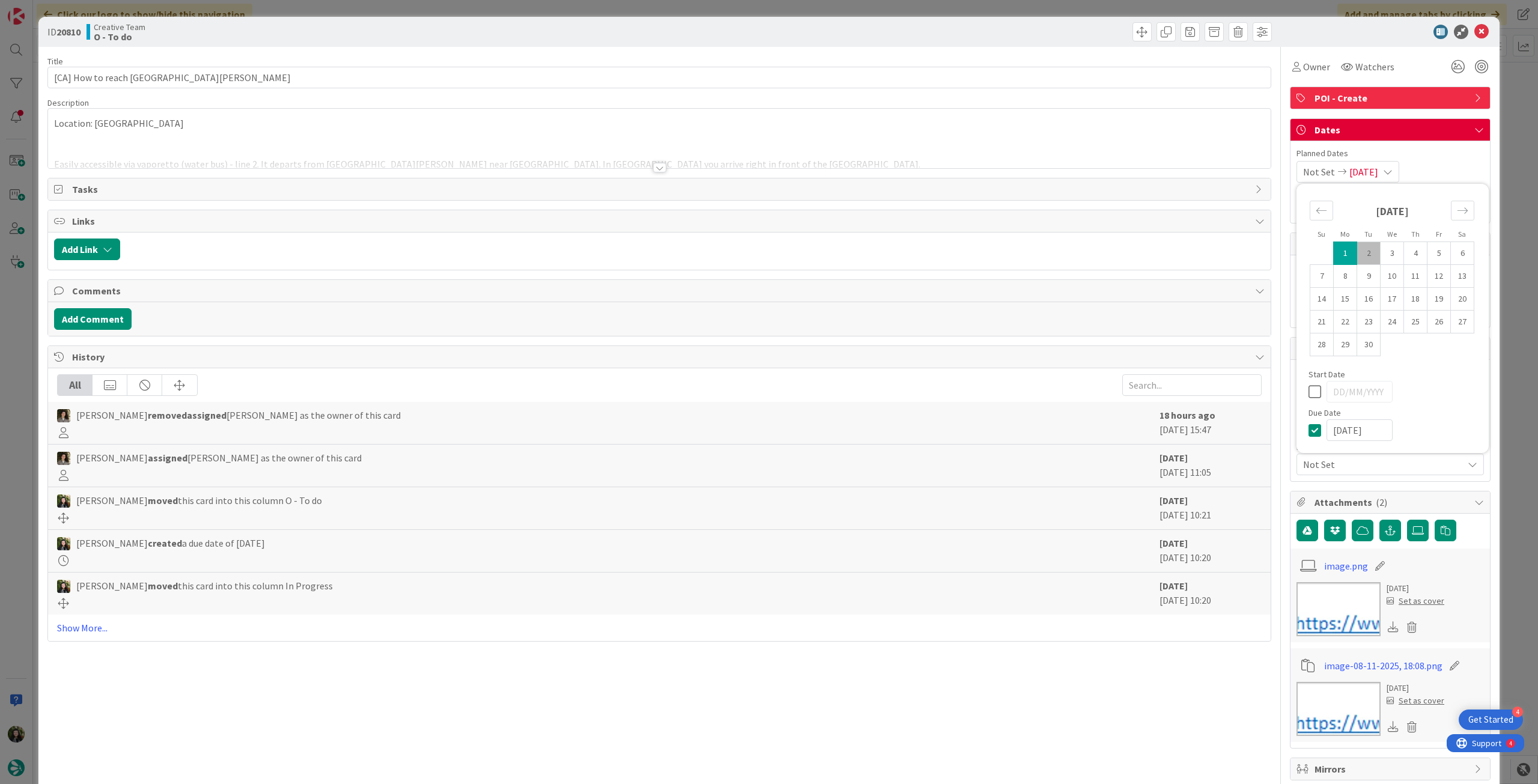
click at [1308, 426] on icon at bounding box center [1317, 430] width 18 height 15
type input "[DATE]"
type textarea "x"
type input "[CA] How to reach [GEOGRAPHIC_DATA][PERSON_NAME]"
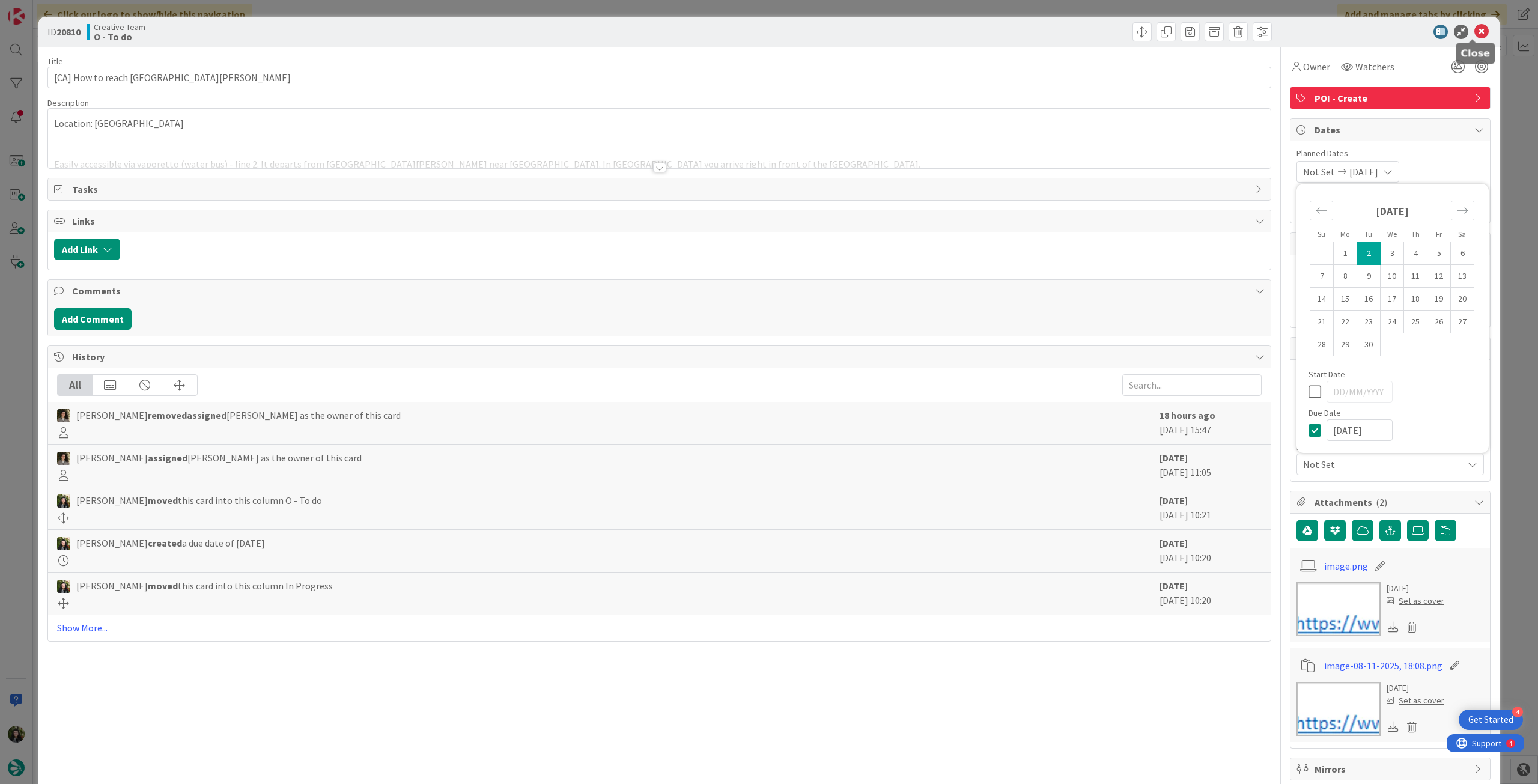
click at [1475, 30] on icon at bounding box center [1482, 32] width 15 height 15
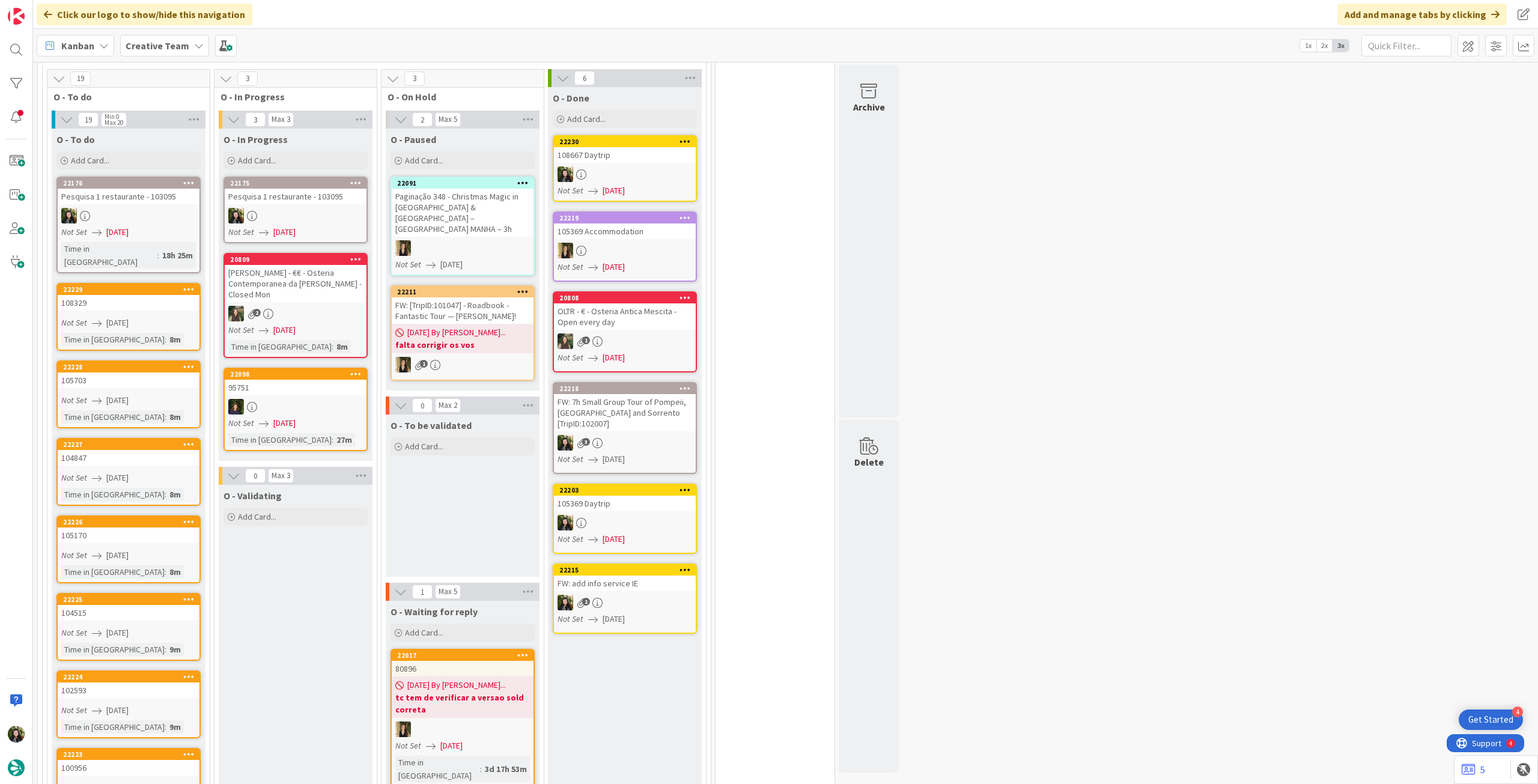
scroll to position [522, 0]
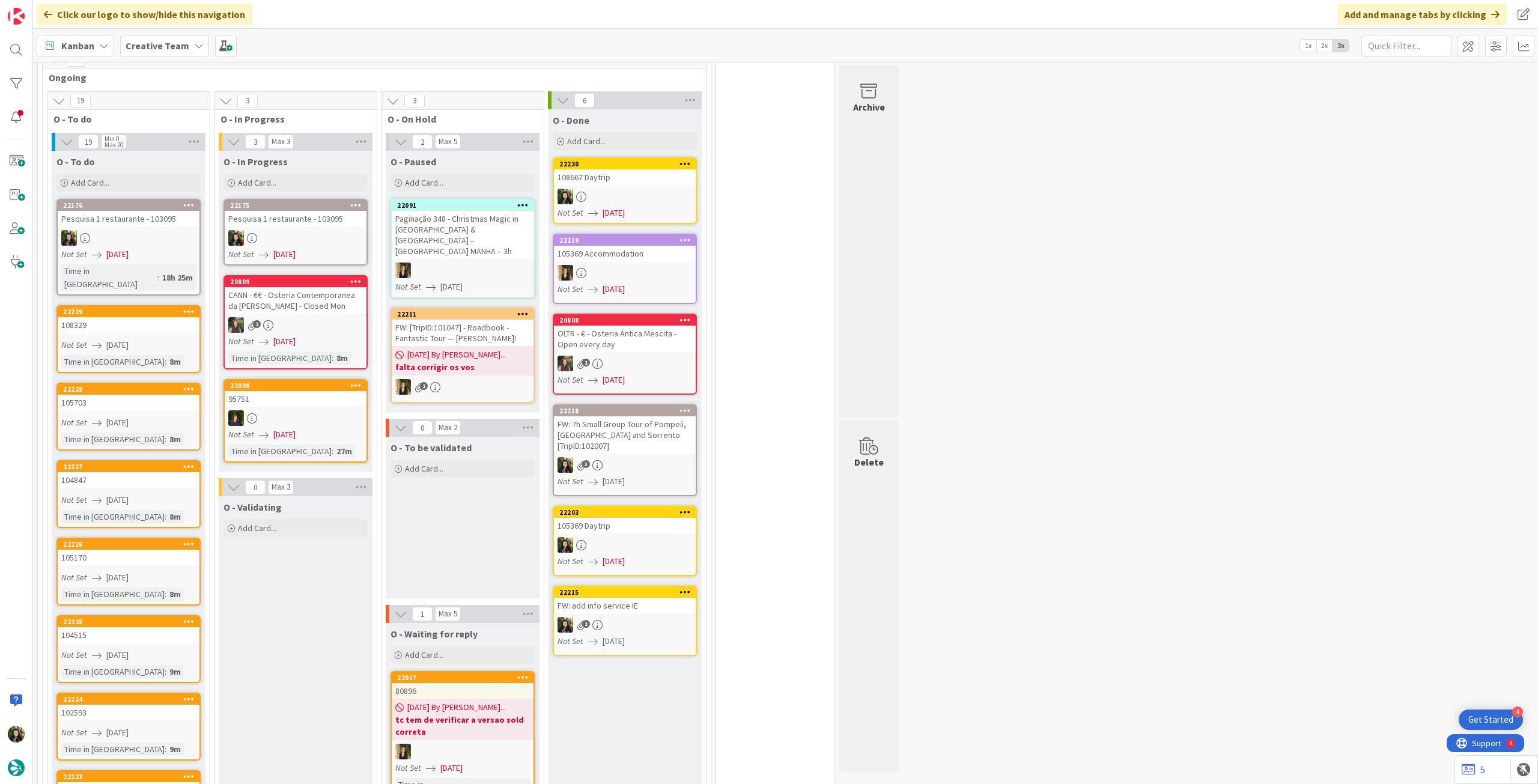
scroll to position [640, 0]
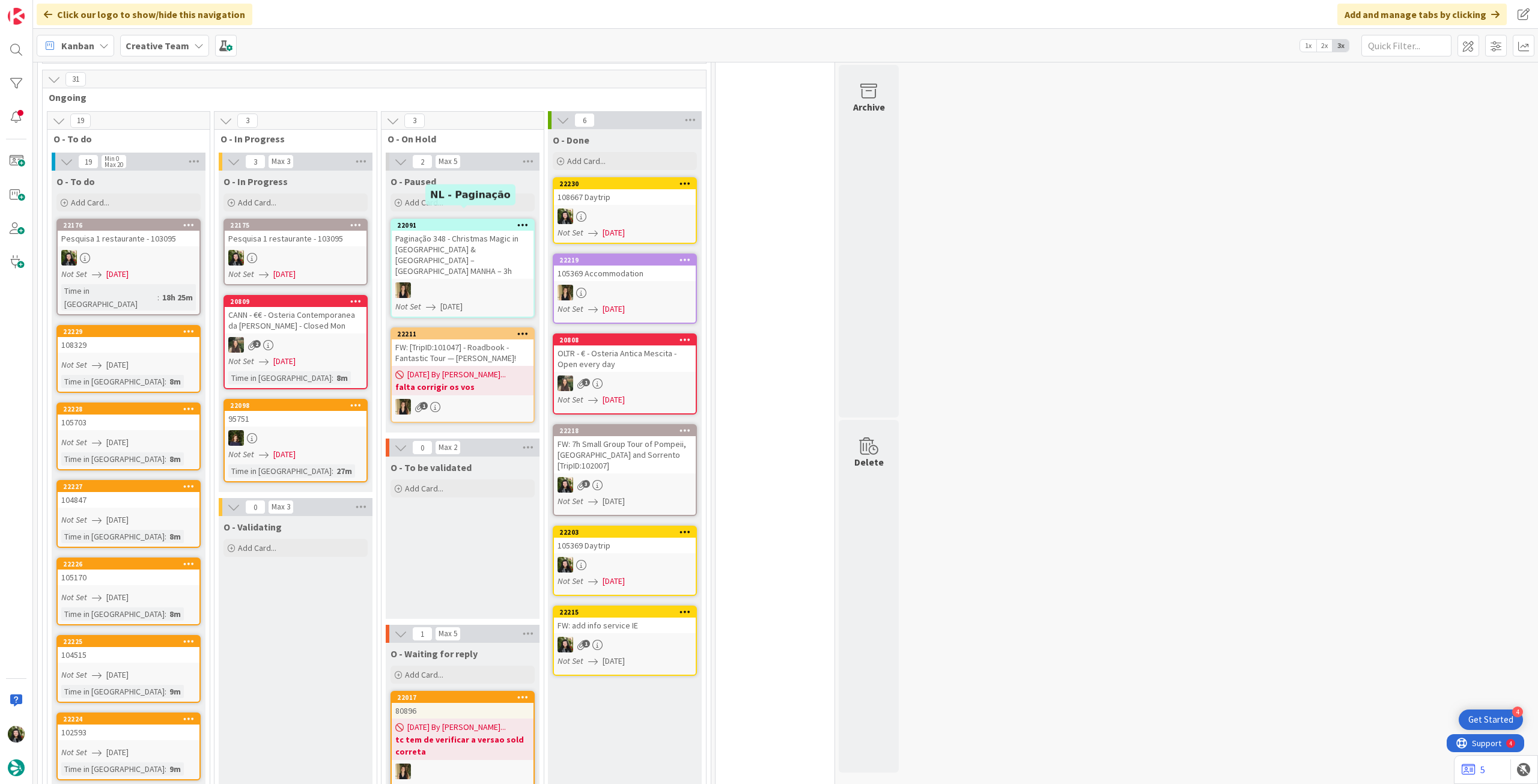
click at [316, 233] on div "Pesquisa 1 restaurante - 103095" at bounding box center [296, 238] width 142 height 15
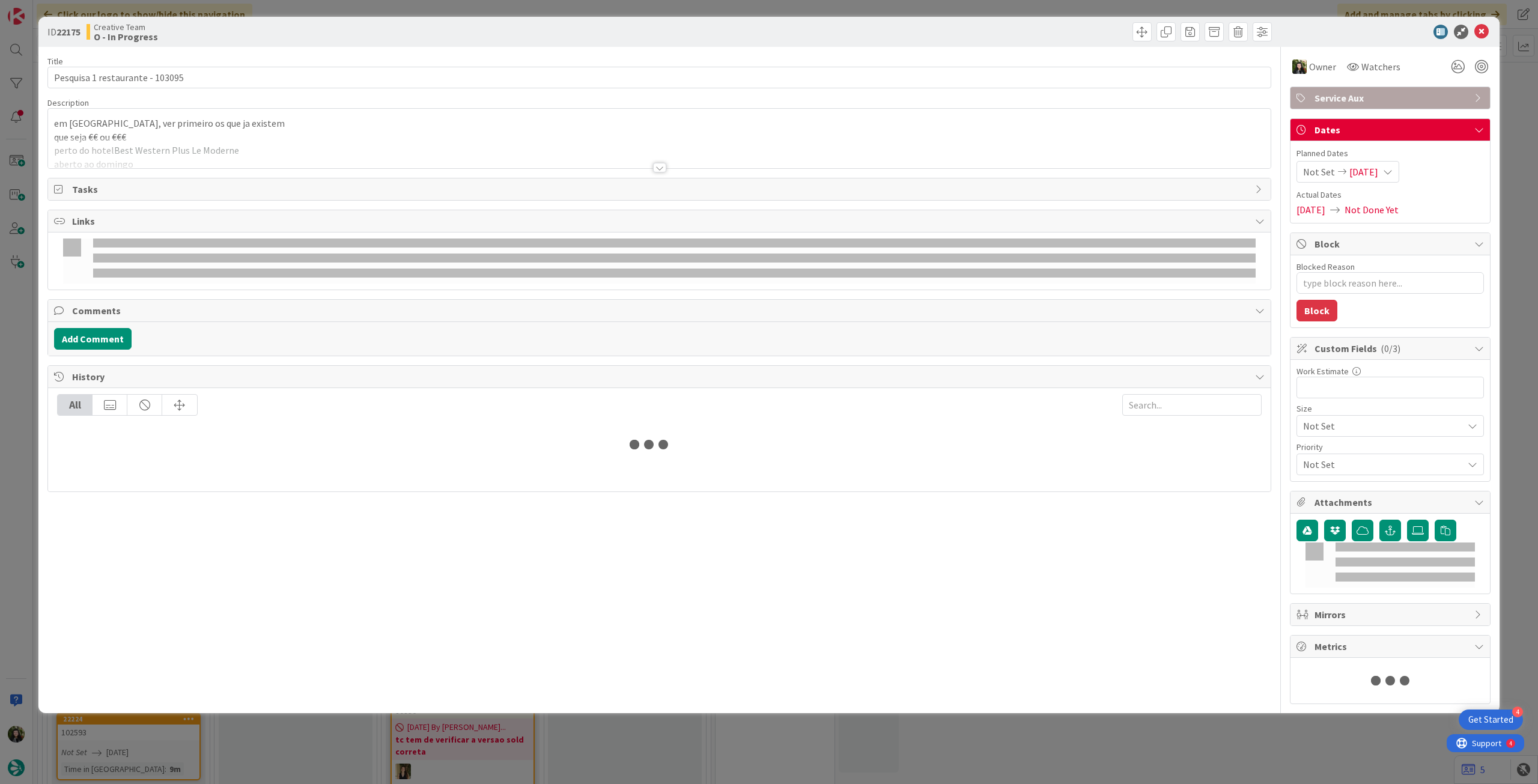
click at [271, 116] on p "em Caen, ver primeiro os que ja existem" at bounding box center [659, 123] width 1211 height 14
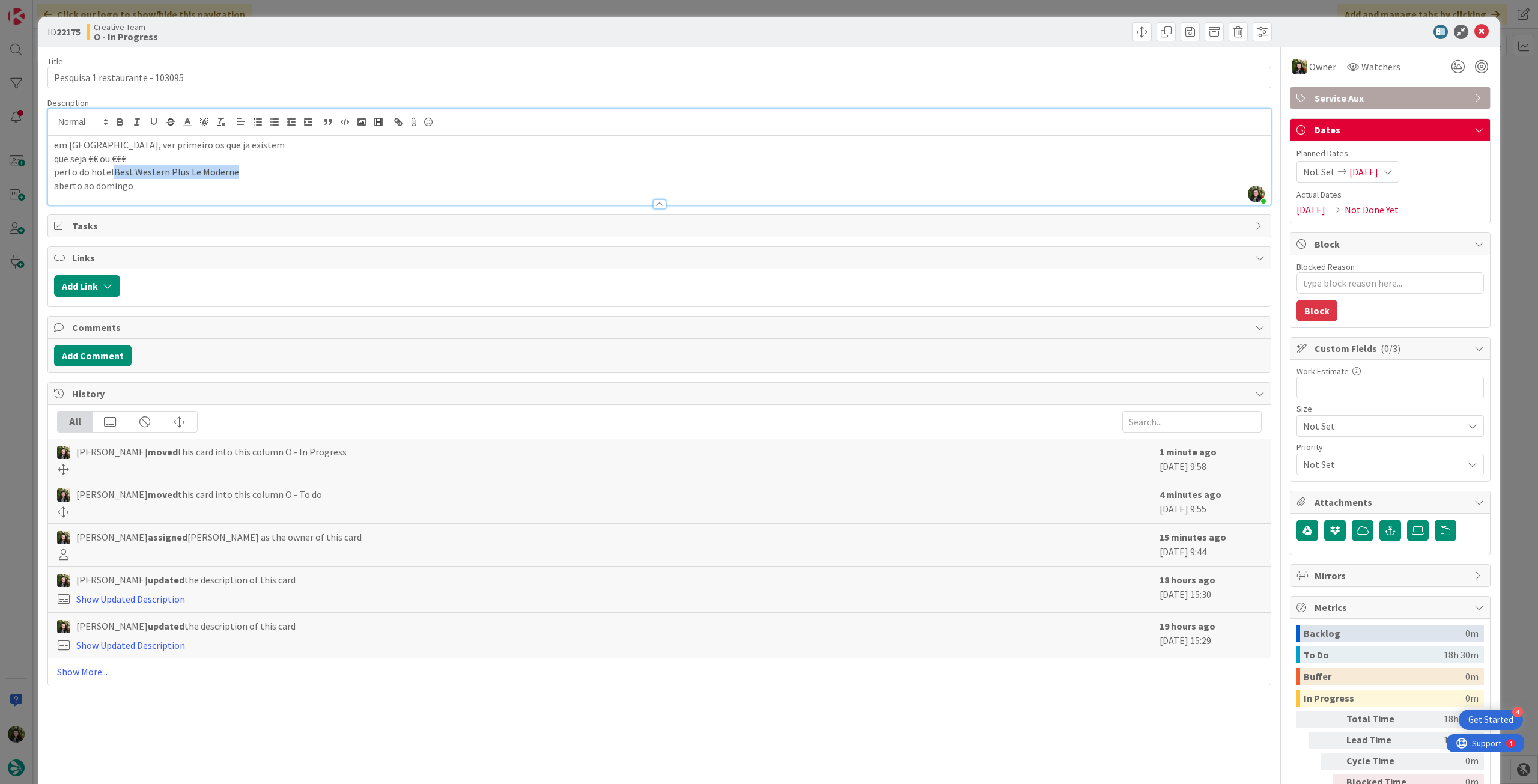
drag, startPoint x: 260, startPoint y: 167, endPoint x: 113, endPoint y: 175, distance: 147.2
click at [113, 175] on p "perto do hotel Best Western Plus Le Moderne" at bounding box center [659, 172] width 1211 height 14
copy span "Best Western Plus Le Moderne"
click at [1476, 32] on icon at bounding box center [1482, 32] width 15 height 15
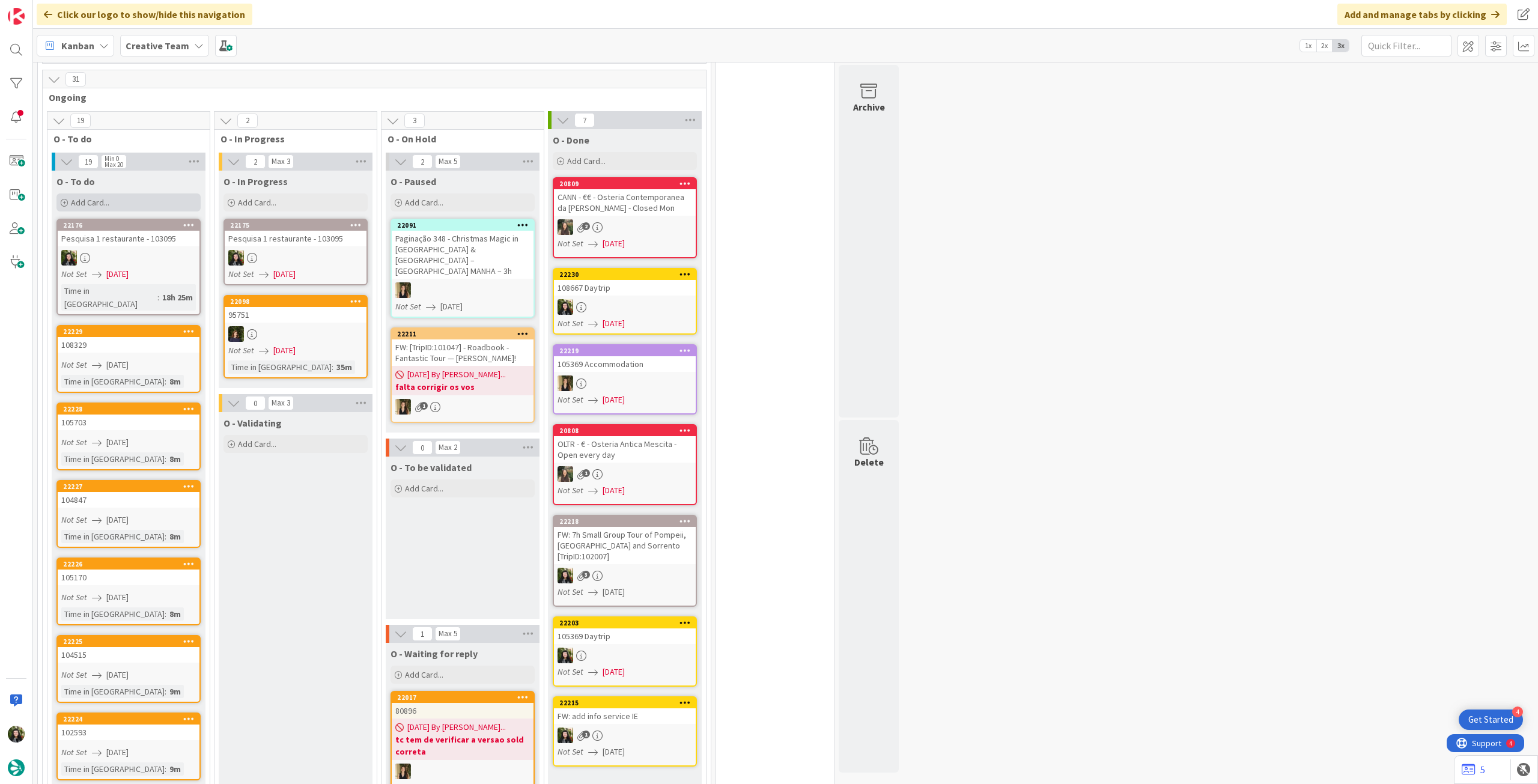
click at [131, 193] on div "Add Card..." at bounding box center [128, 202] width 144 height 18
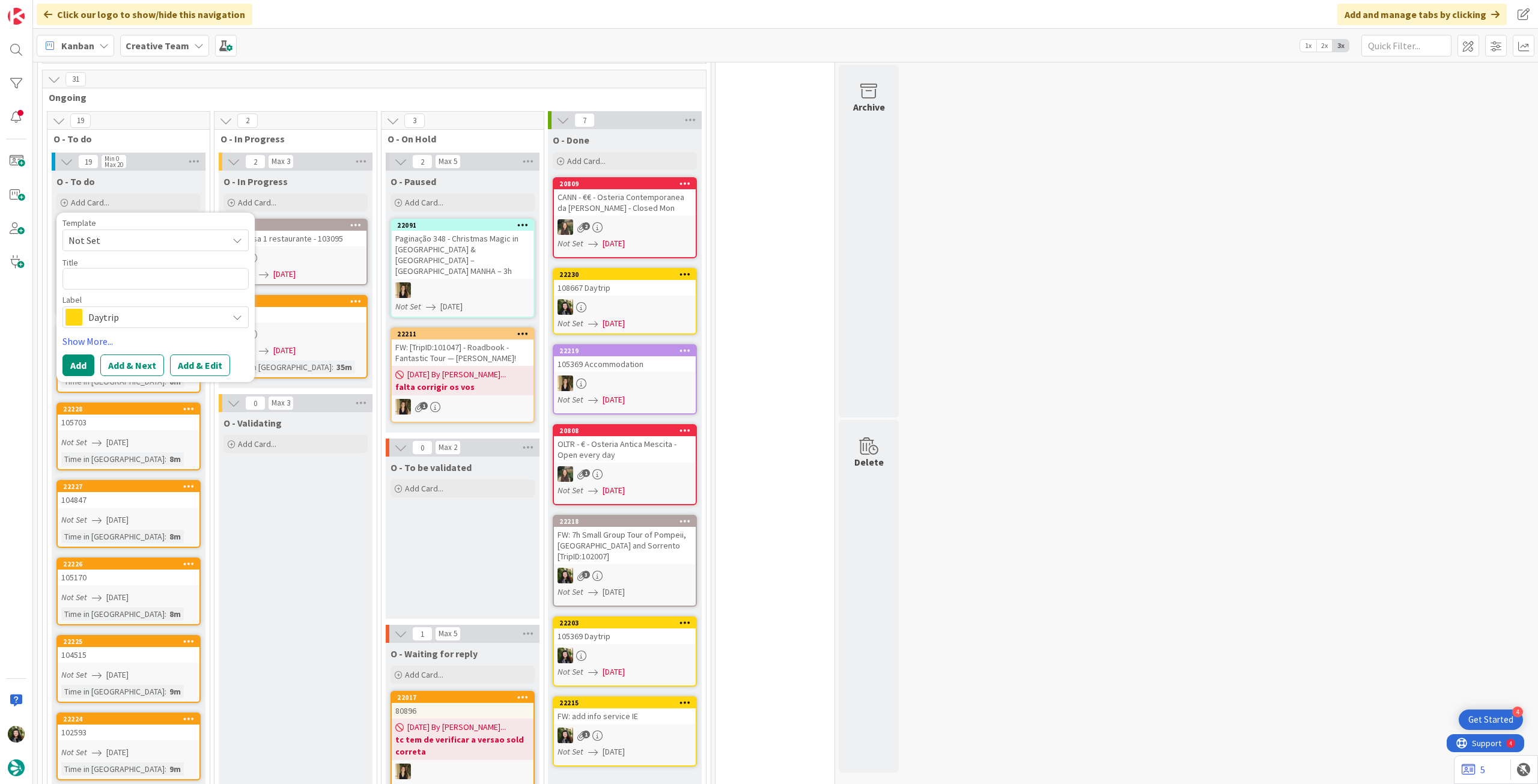
click at [110, 309] on span "Daytrip" at bounding box center [155, 317] width 133 height 17
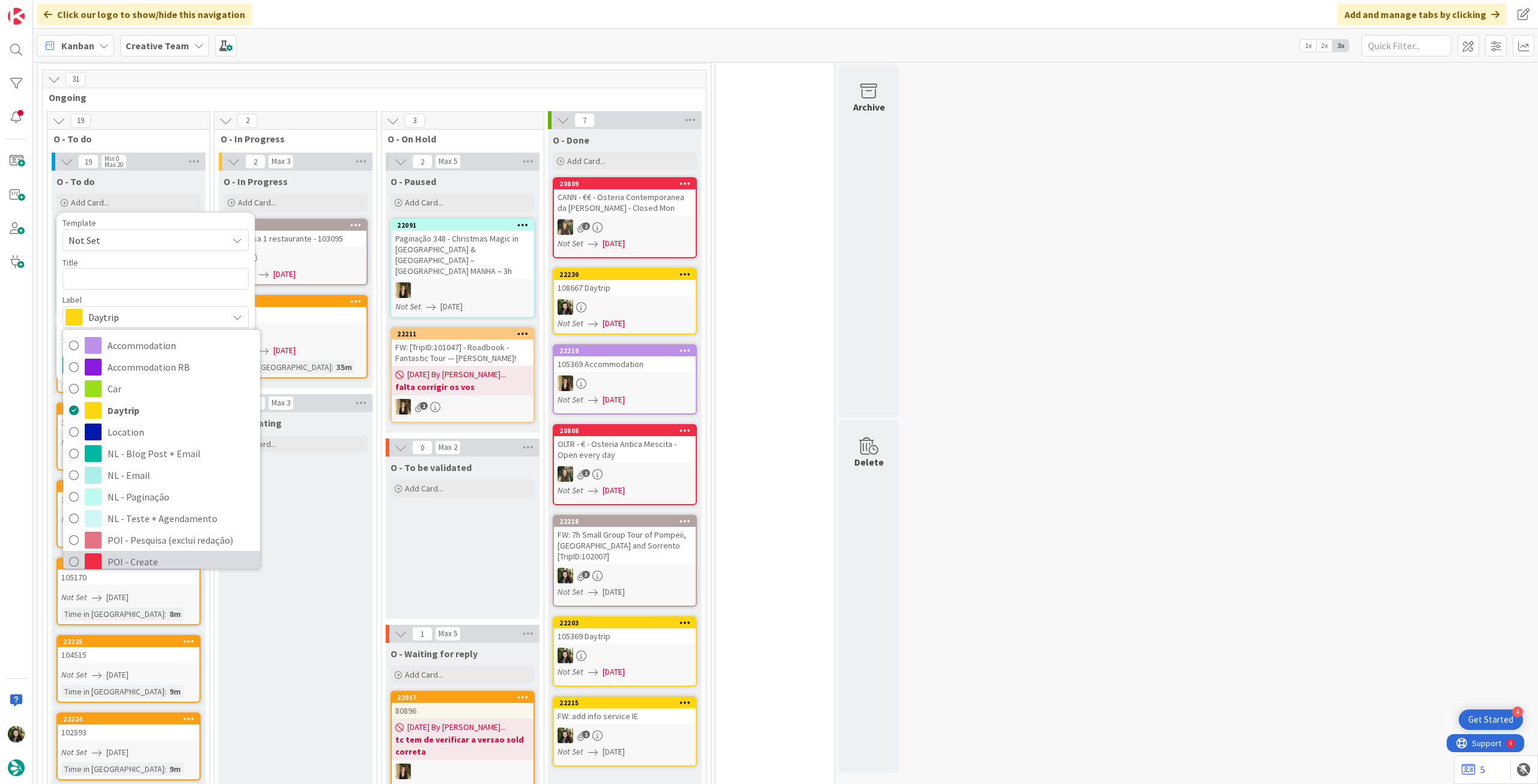
click at [160, 552] on span "POI - Create" at bounding box center [181, 561] width 146 height 18
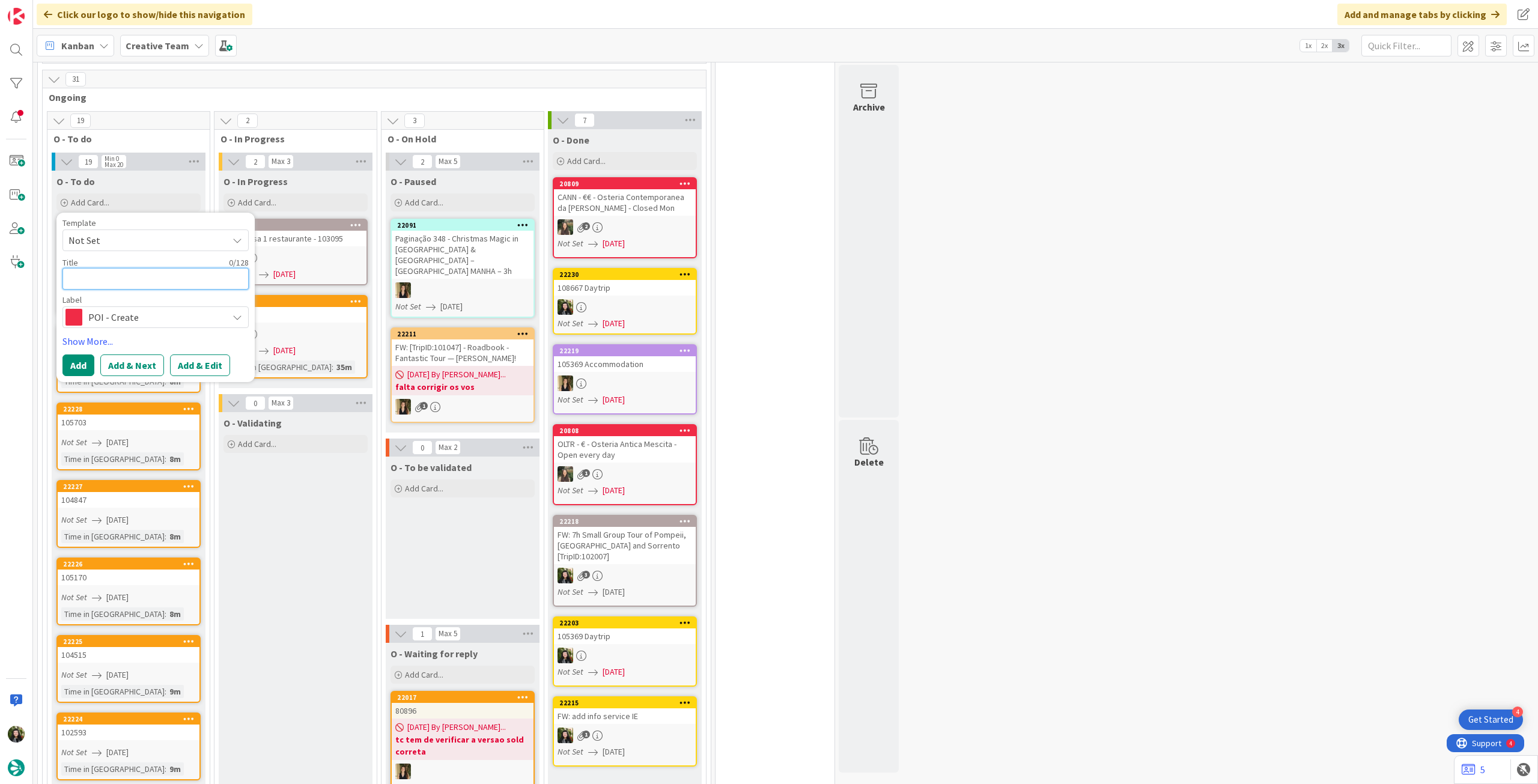
click at [163, 268] on textarea at bounding box center [156, 279] width 186 height 22
type textarea "x"
type textarea "€"
type textarea "x"
type textarea "€€"
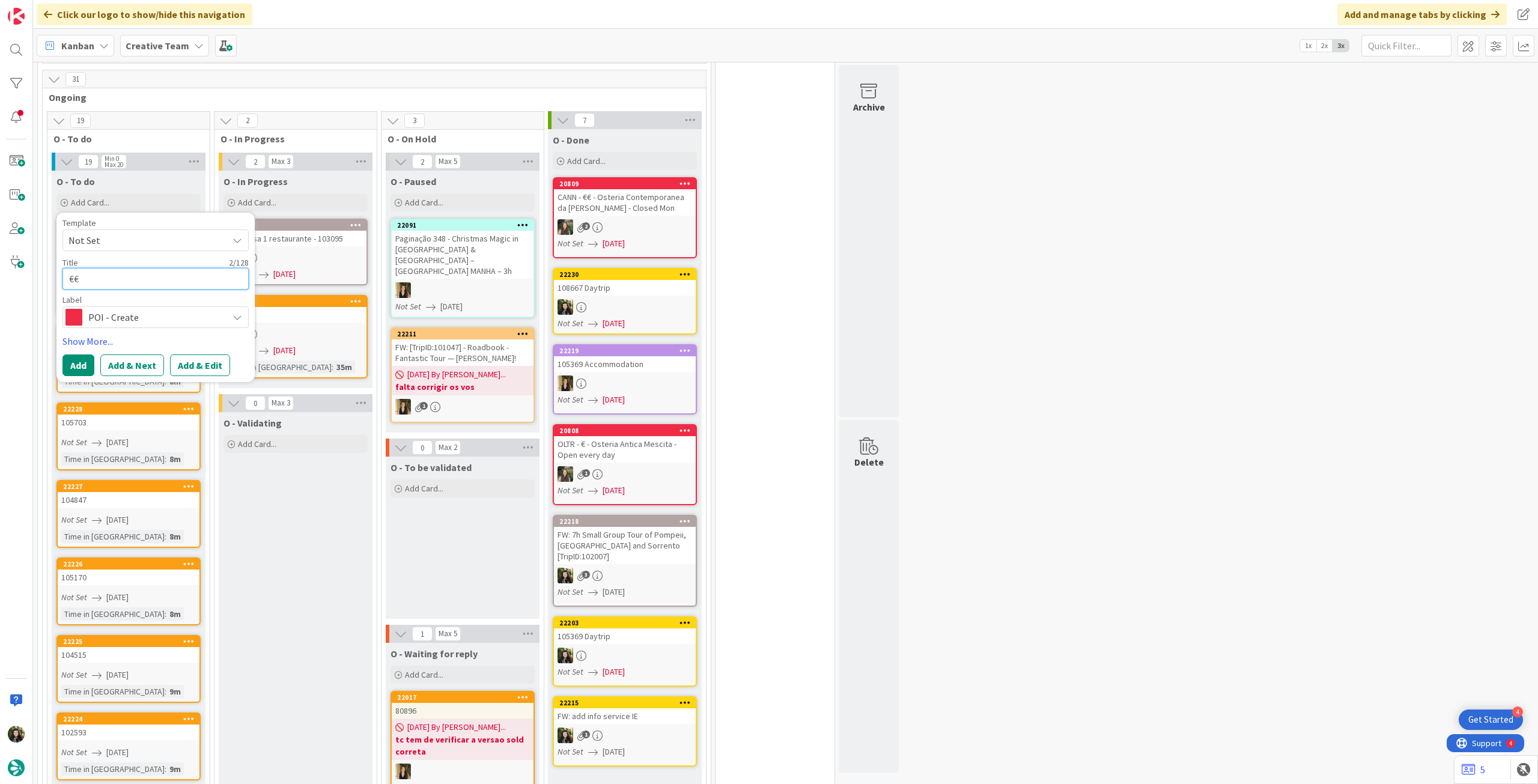
type textarea "x"
type textarea "€€"
type textarea "x"
type textarea "€€ -"
paste textarea "Horace"
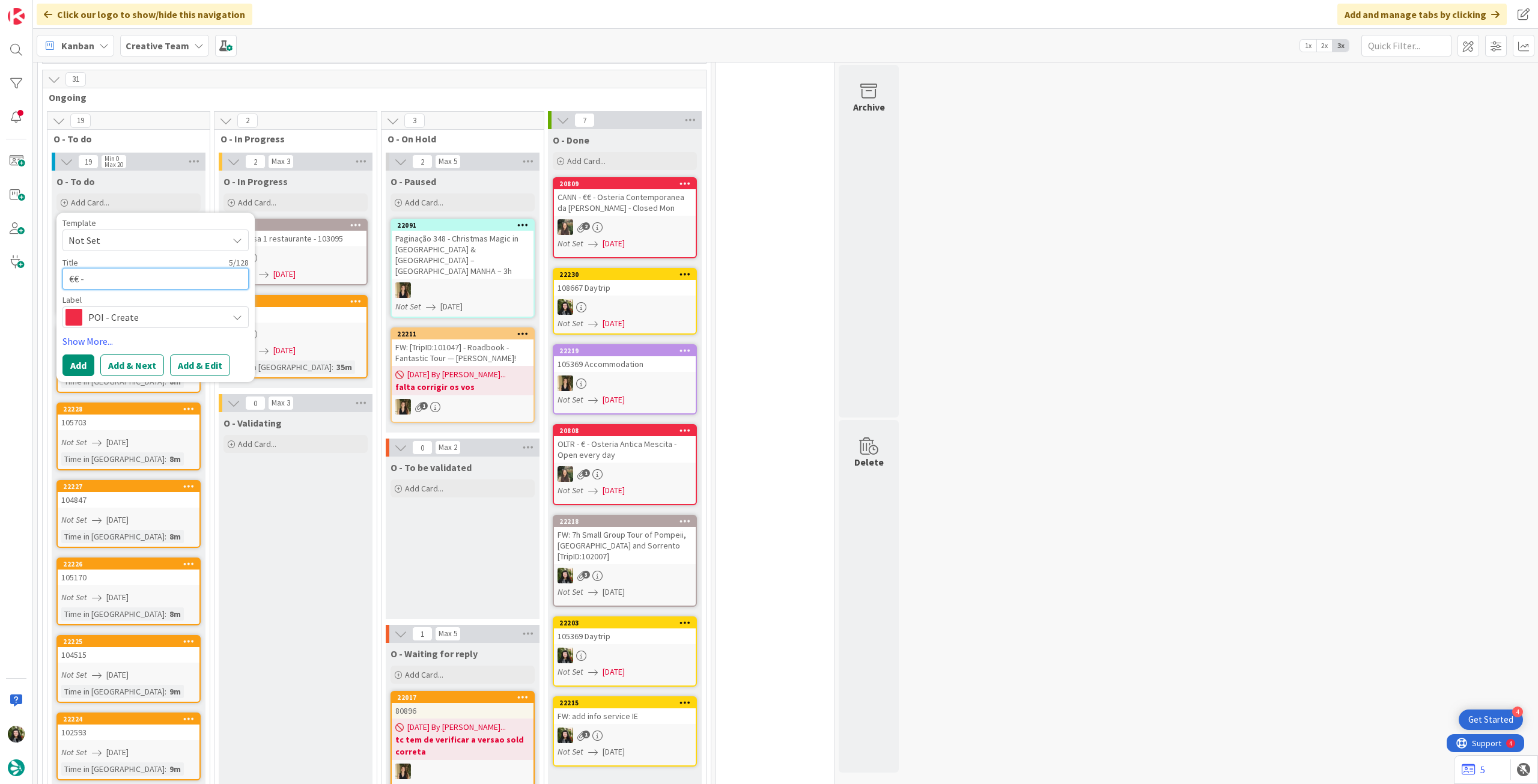
type textarea "x"
type textarea "€€ - [PERSON_NAME]"
click at [69, 354] on button "Add" at bounding box center [78, 365] width 32 height 22
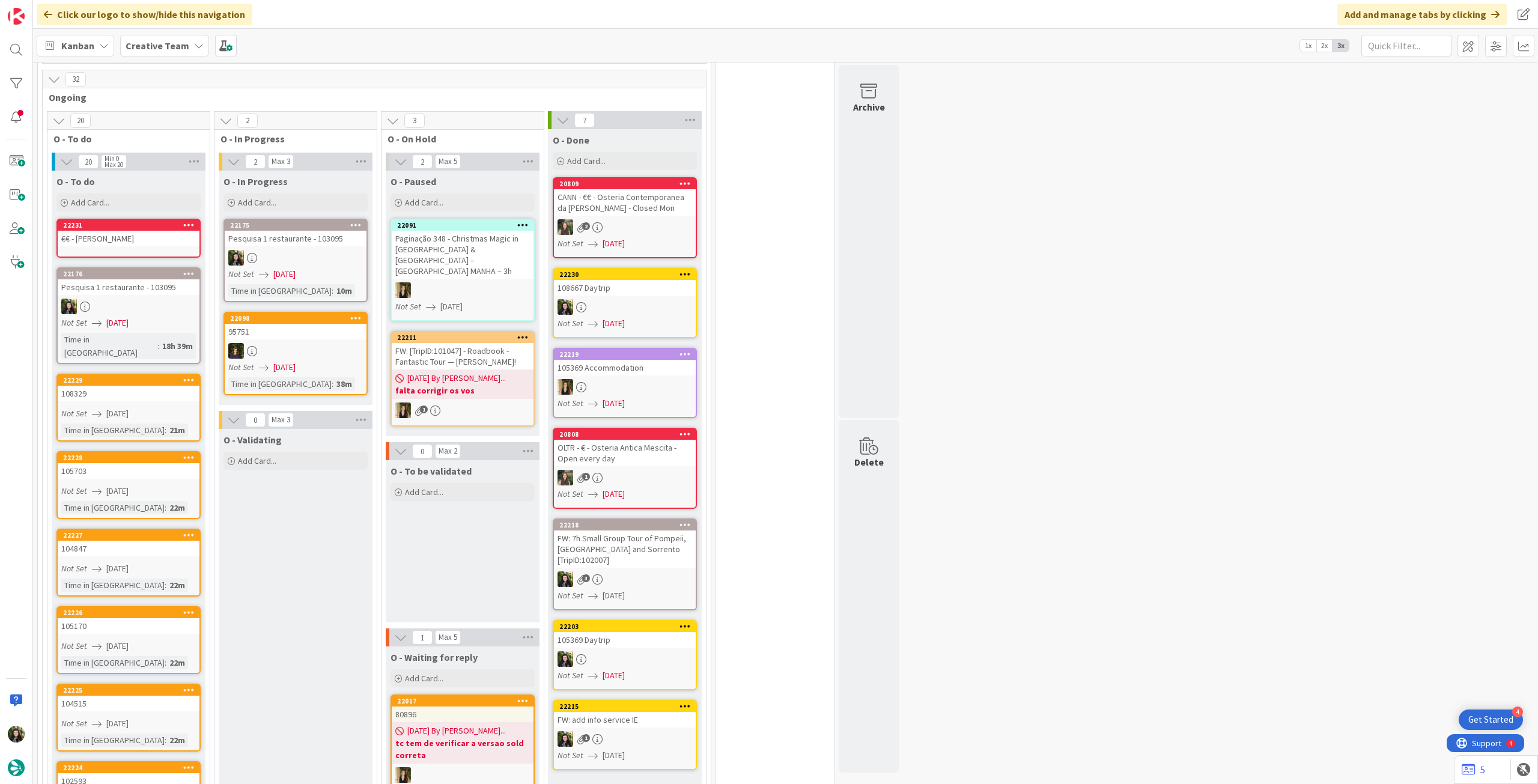
click at [118, 230] on div "€€ - [PERSON_NAME]" at bounding box center [129, 238] width 142 height 15
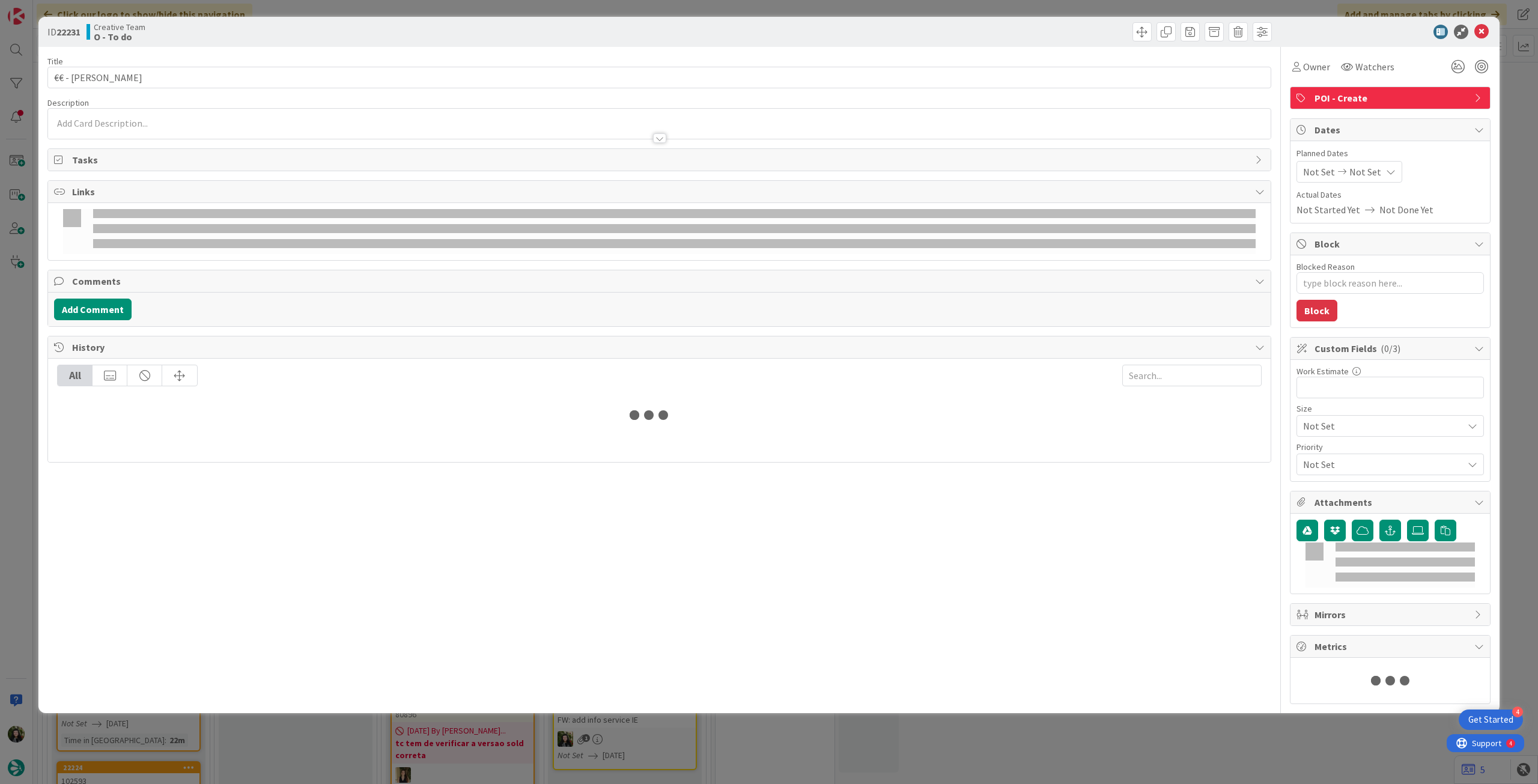
click at [143, 111] on div at bounding box center [659, 123] width 1223 height 30
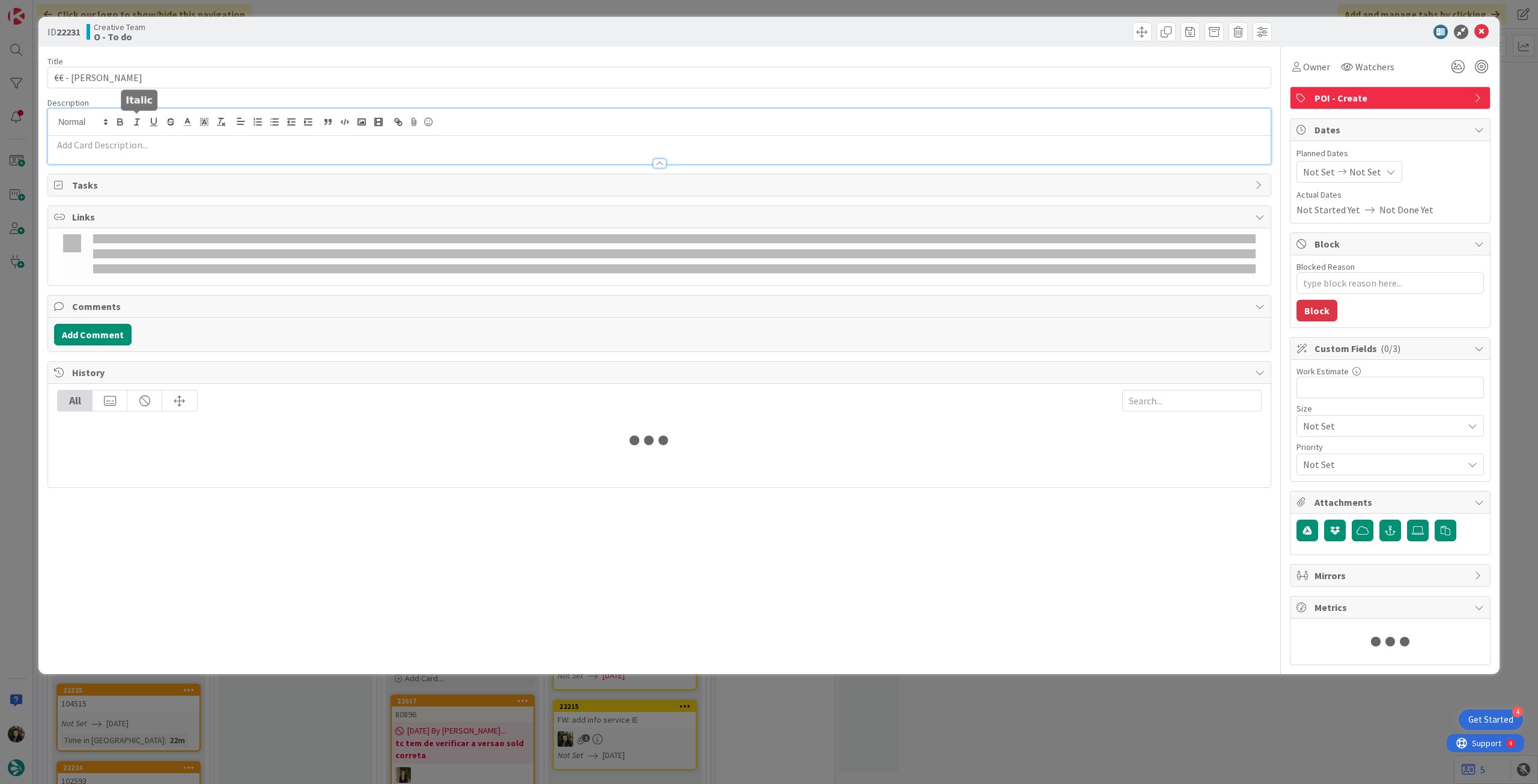
type textarea "x"
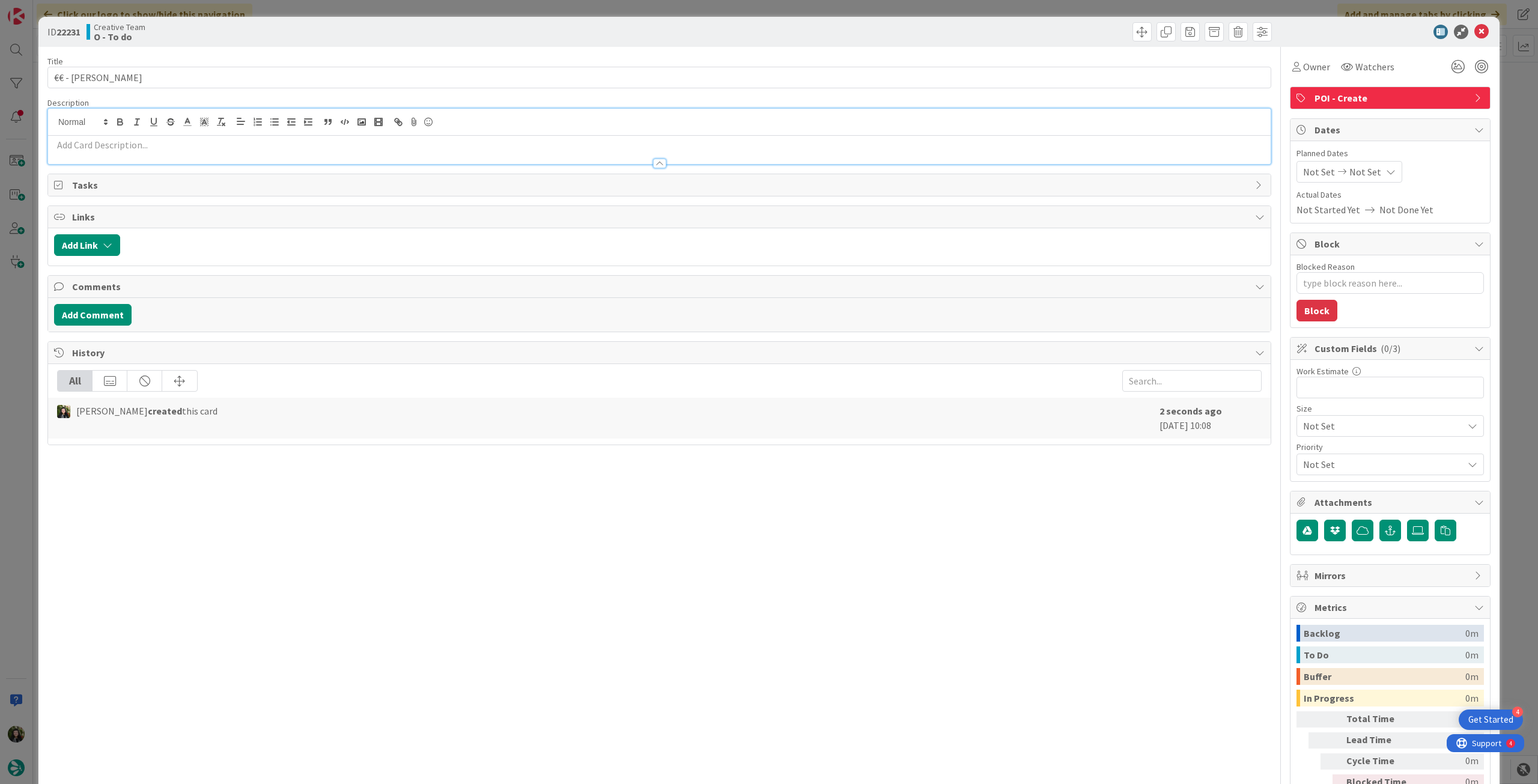
click at [136, 129] on div at bounding box center [659, 122] width 1223 height 27
click at [133, 146] on p at bounding box center [659, 145] width 1211 height 14
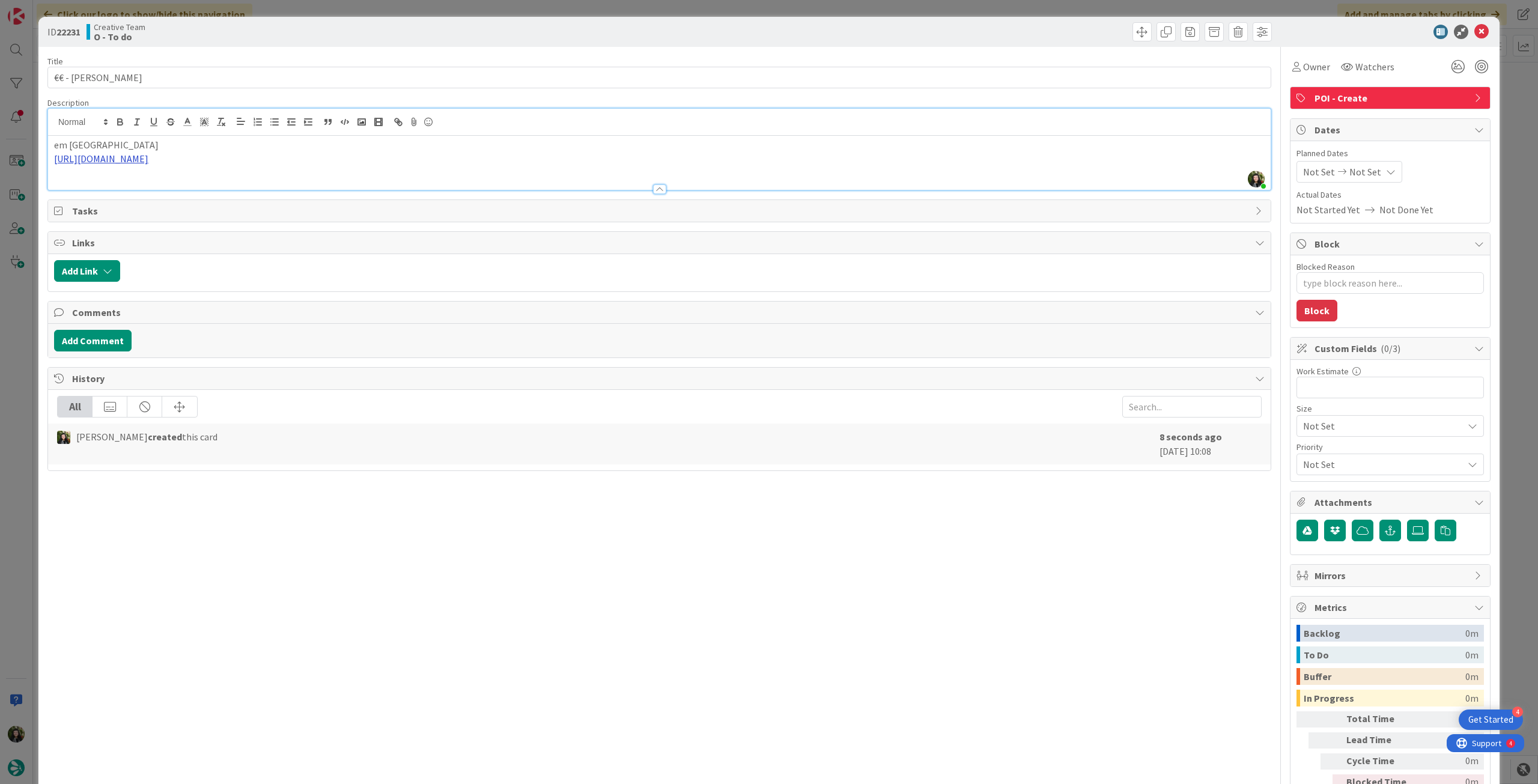
click at [149, 156] on link "https://www.tripadvisor.co.uk/Restaurant_Review-g187182-d786480-Reviews-Horace-…" at bounding box center [101, 159] width 94 height 12
click at [149, 158] on link "https://www.tripadvisor.co.uk/Restaurant_Review-g187182-d786480-Reviews-Horace-…" at bounding box center [101, 159] width 94 height 12
type textarea "x"
click at [1368, 166] on div "Not Set Not Set" at bounding box center [1349, 172] width 106 height 22
click at [1308, 431] on icon at bounding box center [1317, 430] width 18 height 15
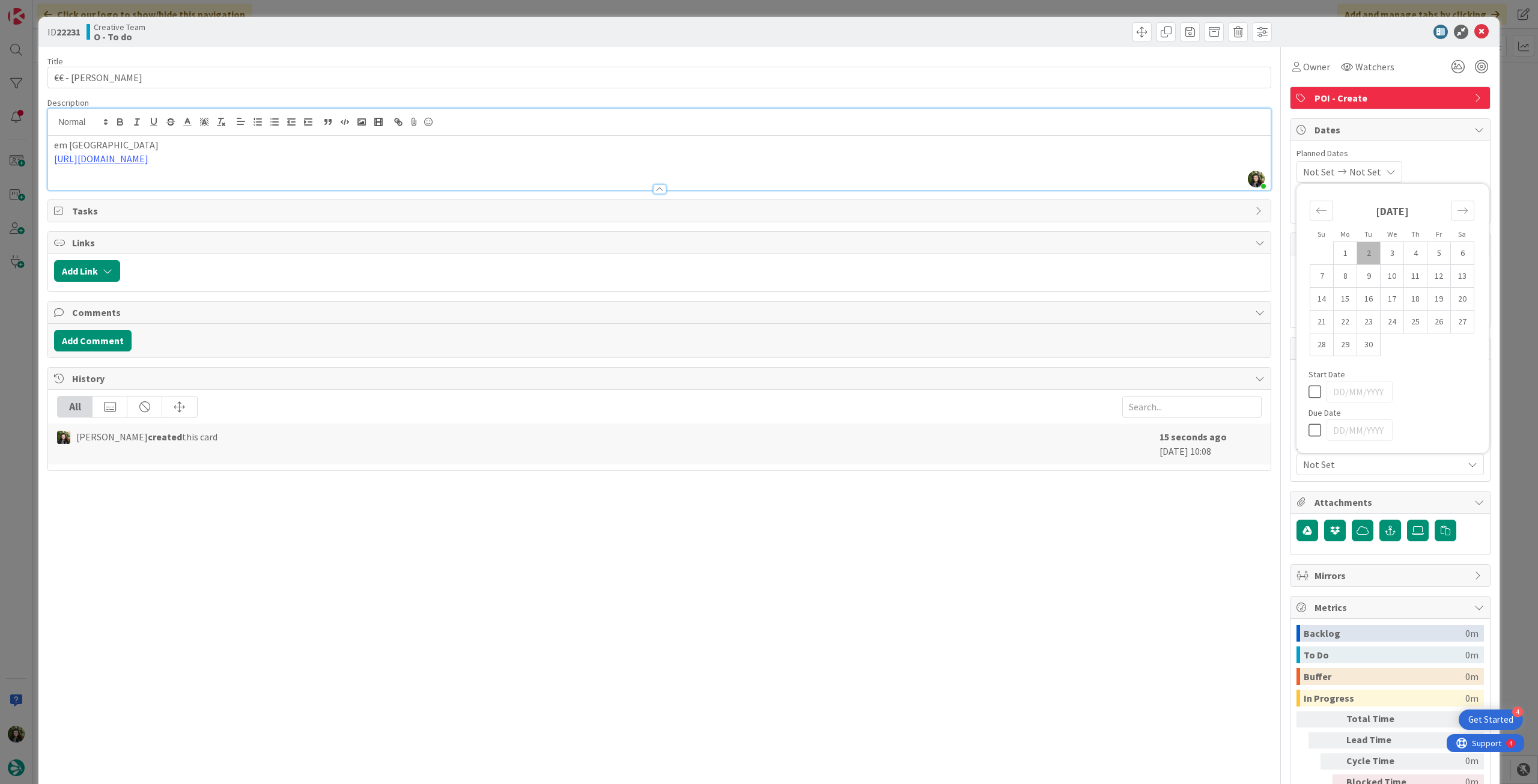
type input "[DATE]"
click at [1475, 32] on icon at bounding box center [1482, 32] width 15 height 15
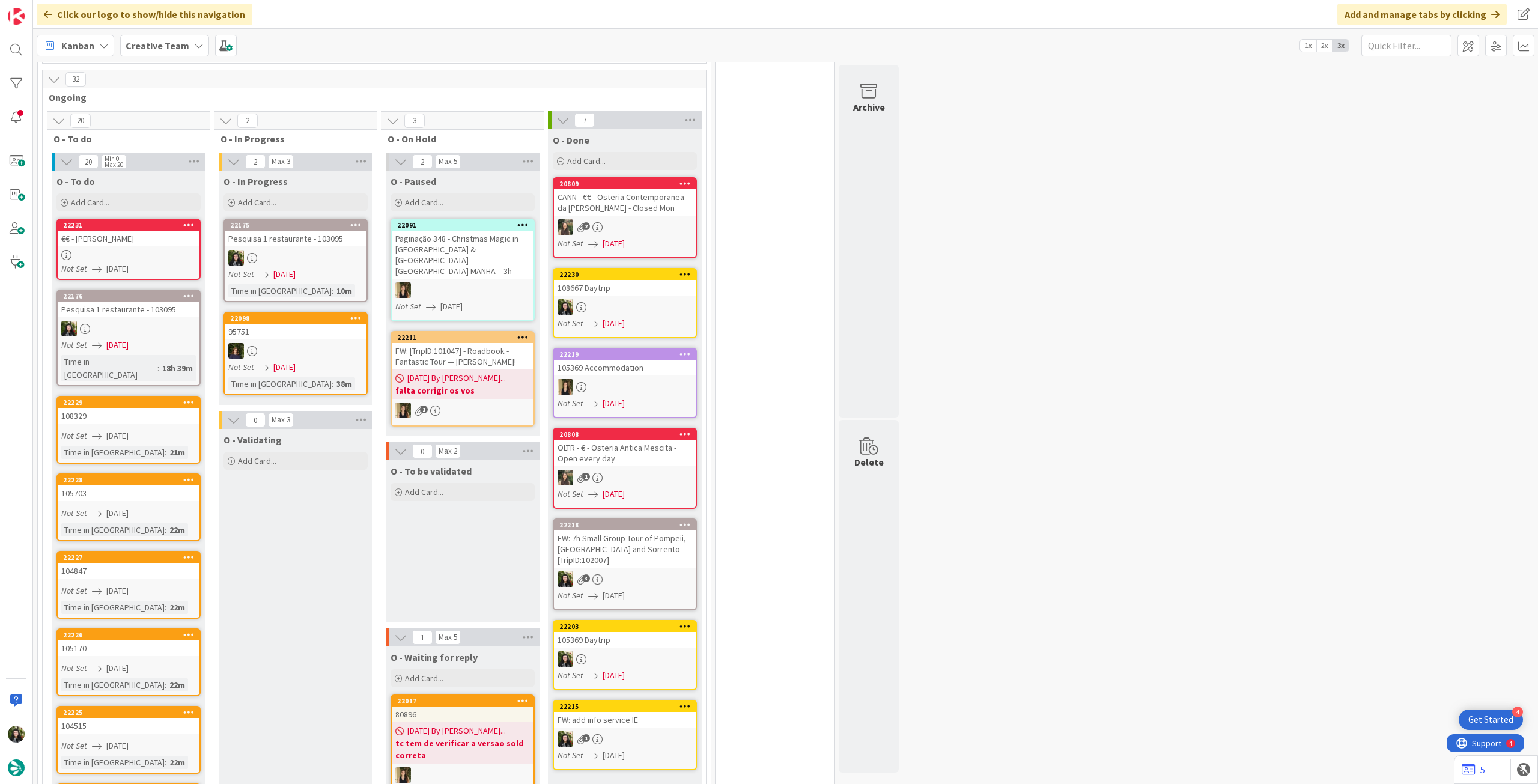
scroll to position [561, 0]
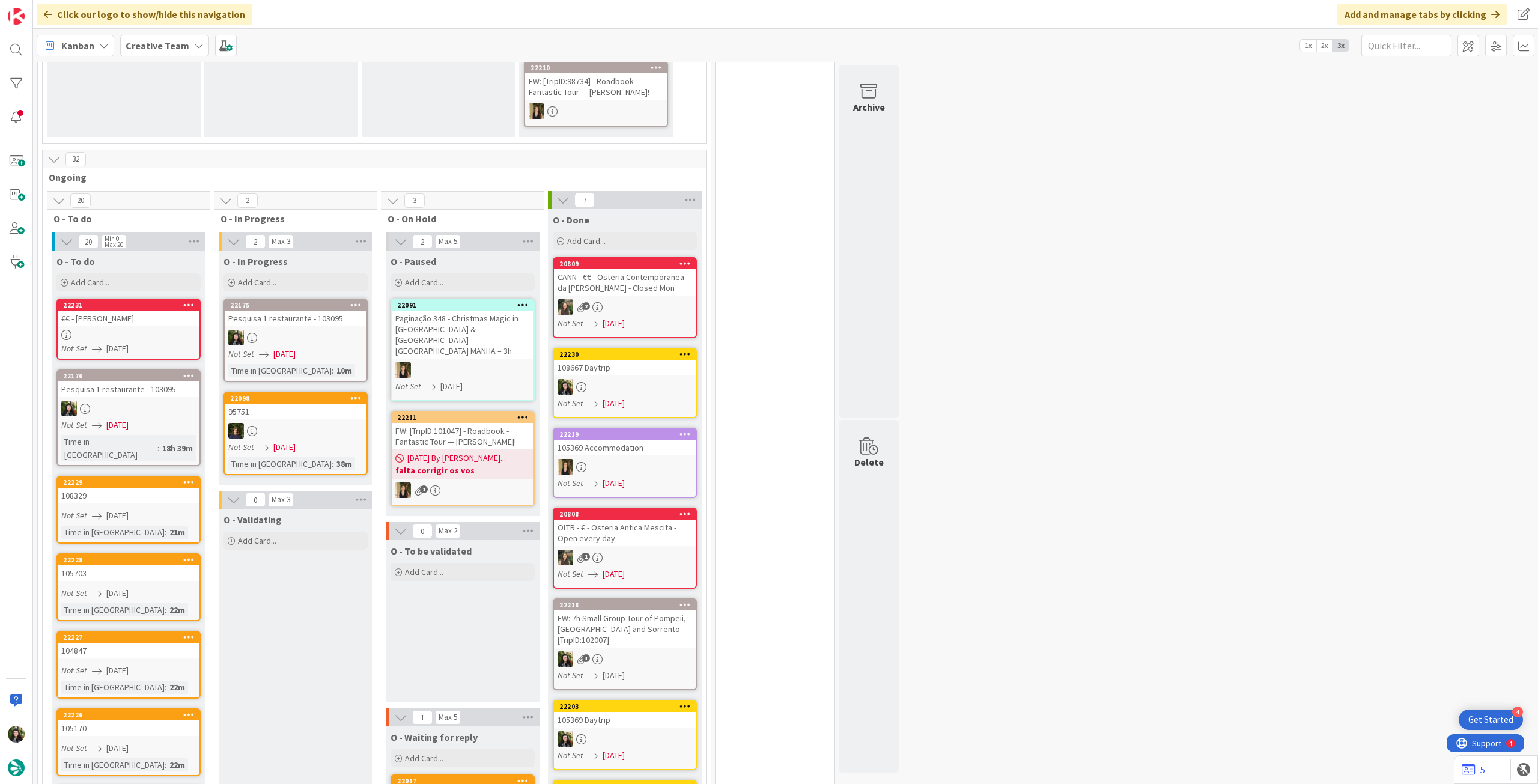
click at [308, 333] on div at bounding box center [296, 337] width 142 height 15
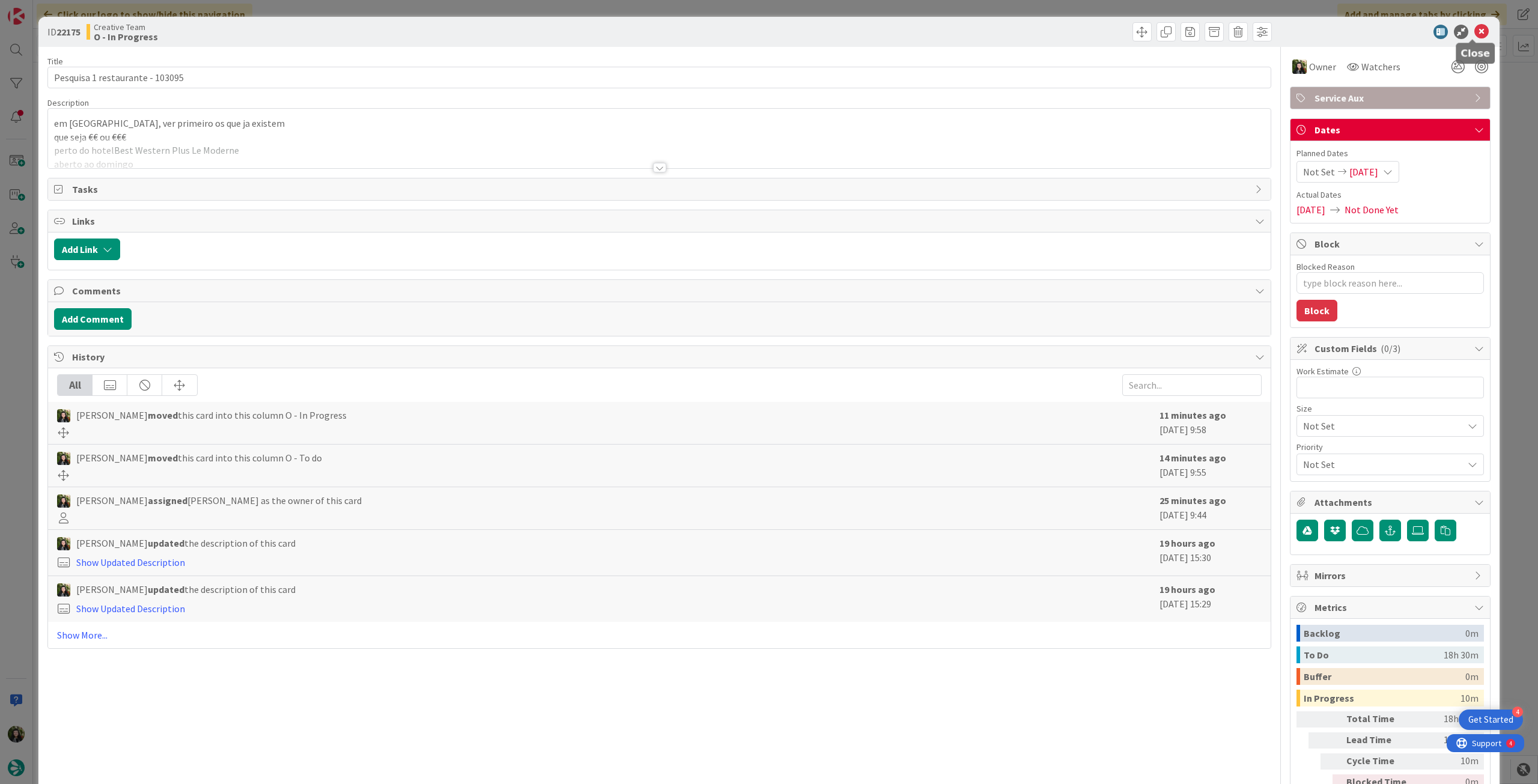
click at [1475, 28] on icon at bounding box center [1482, 32] width 15 height 15
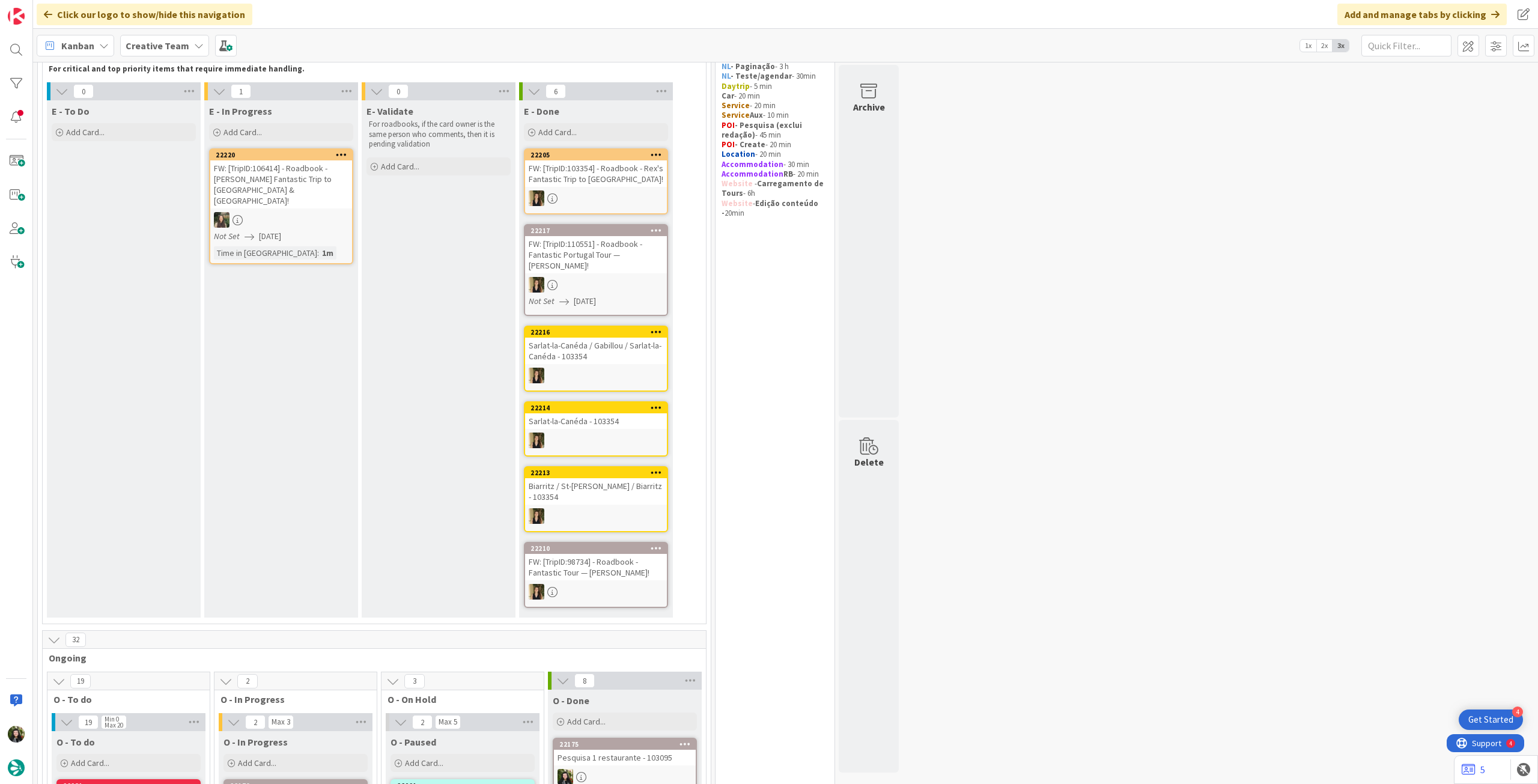
scroll to position [481, 0]
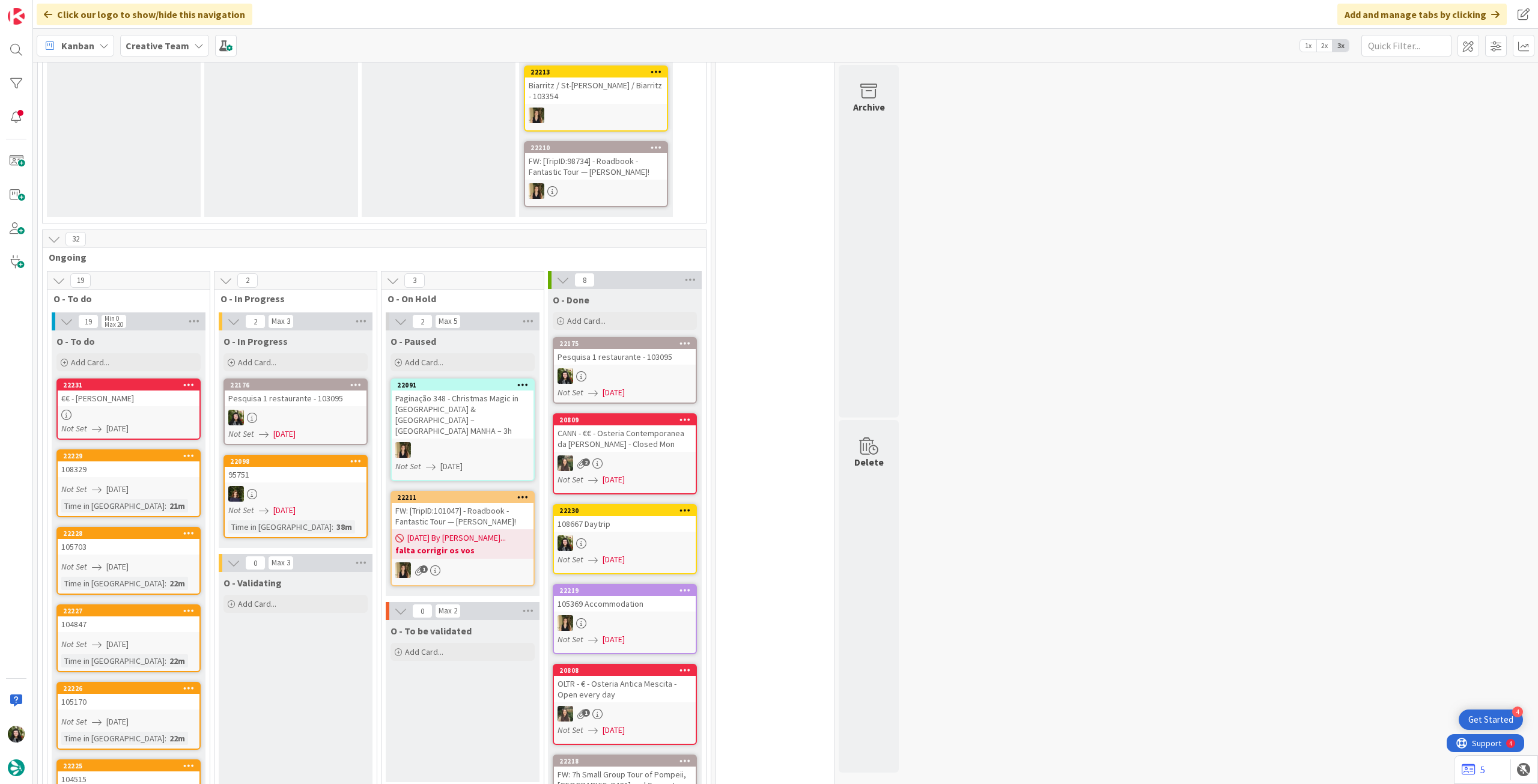
click at [321, 414] on link "22176 Pesquisa 1 restaurante - 103095 Not Set 01/09/2025" at bounding box center [295, 411] width 144 height 67
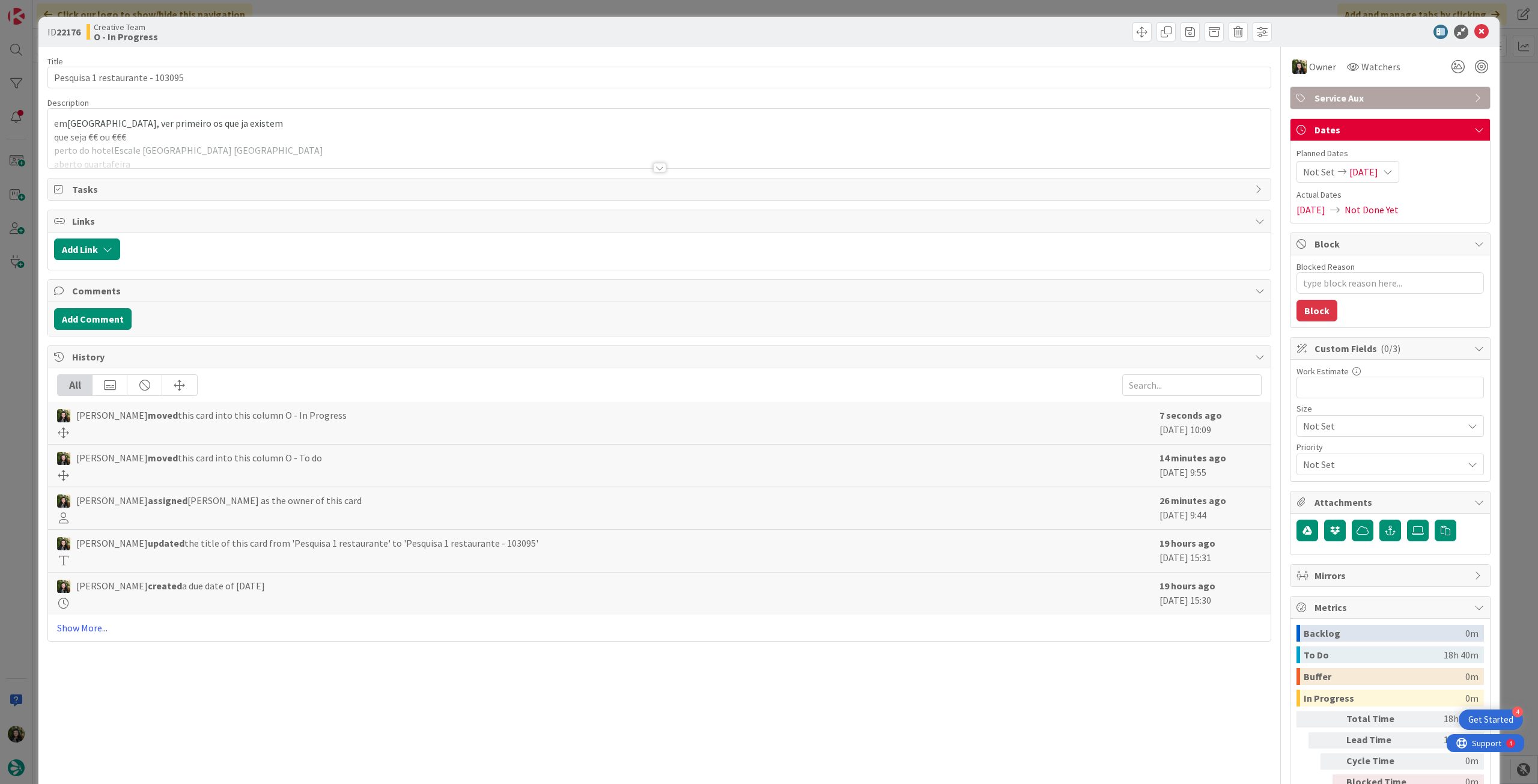
type textarea "x"
click at [284, 140] on div at bounding box center [659, 153] width 1223 height 31
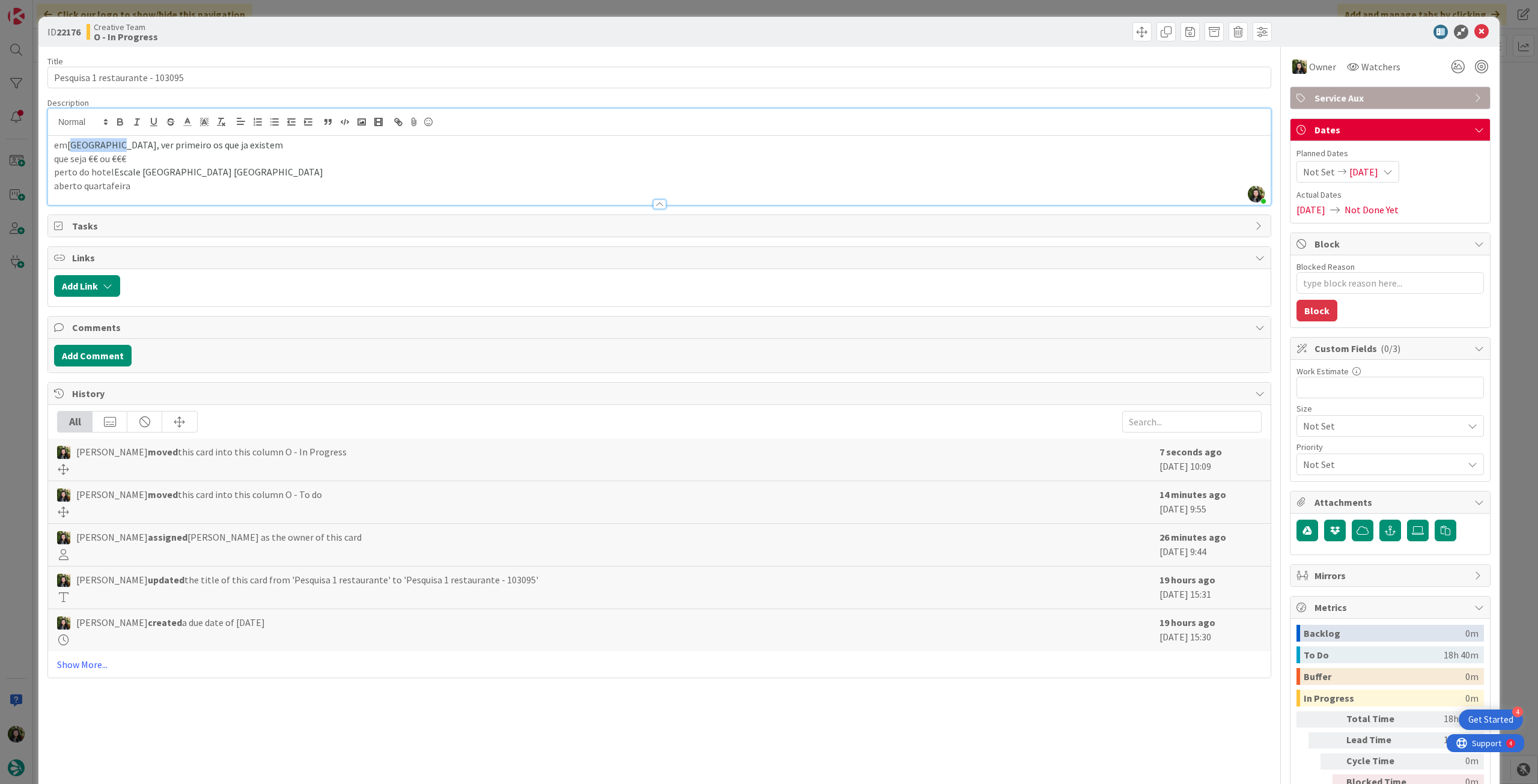
drag, startPoint x: 69, startPoint y: 146, endPoint x: 113, endPoint y: 145, distance: 44.0
click at [113, 145] on span "Saint-Malo, ver primeiro os que ja existem" at bounding box center [175, 145] width 216 height 12
copy span "Saint-Malo"
drag, startPoint x: 114, startPoint y: 173, endPoint x: 271, endPoint y: 168, distance: 157.1
click at [270, 168] on p "perto do hotel Escale Oceania Saint-Malo" at bounding box center [659, 172] width 1211 height 14
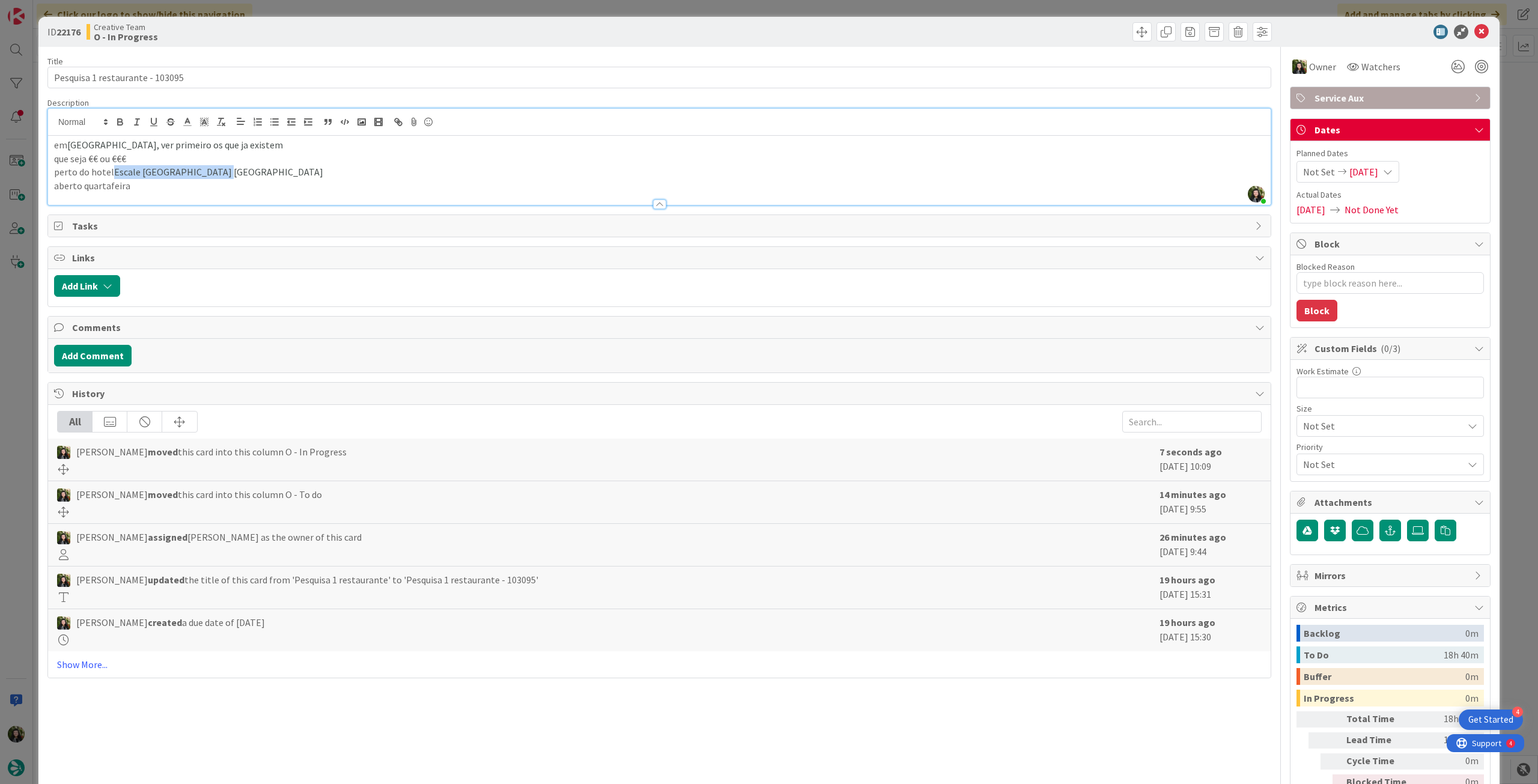
copy span "Escale Oceania Saint-Malo"
click at [136, 184] on p "aberto quartafeira" at bounding box center [659, 186] width 1211 height 14
click at [109, 186] on p "aberto quartafeira" at bounding box center [659, 186] width 1211 height 14
click at [228, 174] on p "perto do hotel Escale Oceania Saint-Malo" at bounding box center [659, 172] width 1211 height 14
click at [1476, 31] on icon at bounding box center [1482, 32] width 15 height 15
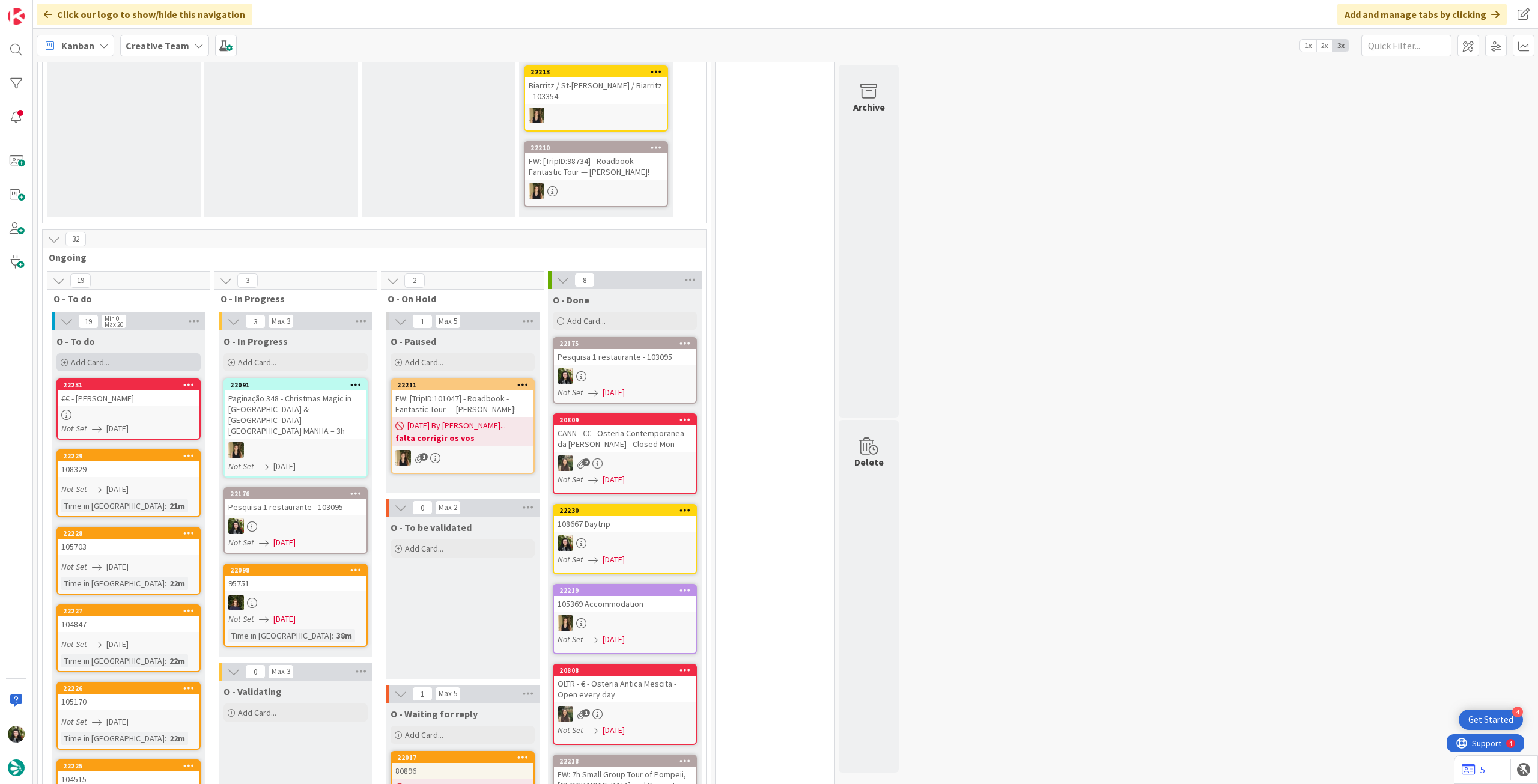
click at [143, 353] on div "Add Card..." at bounding box center [128, 362] width 144 height 18
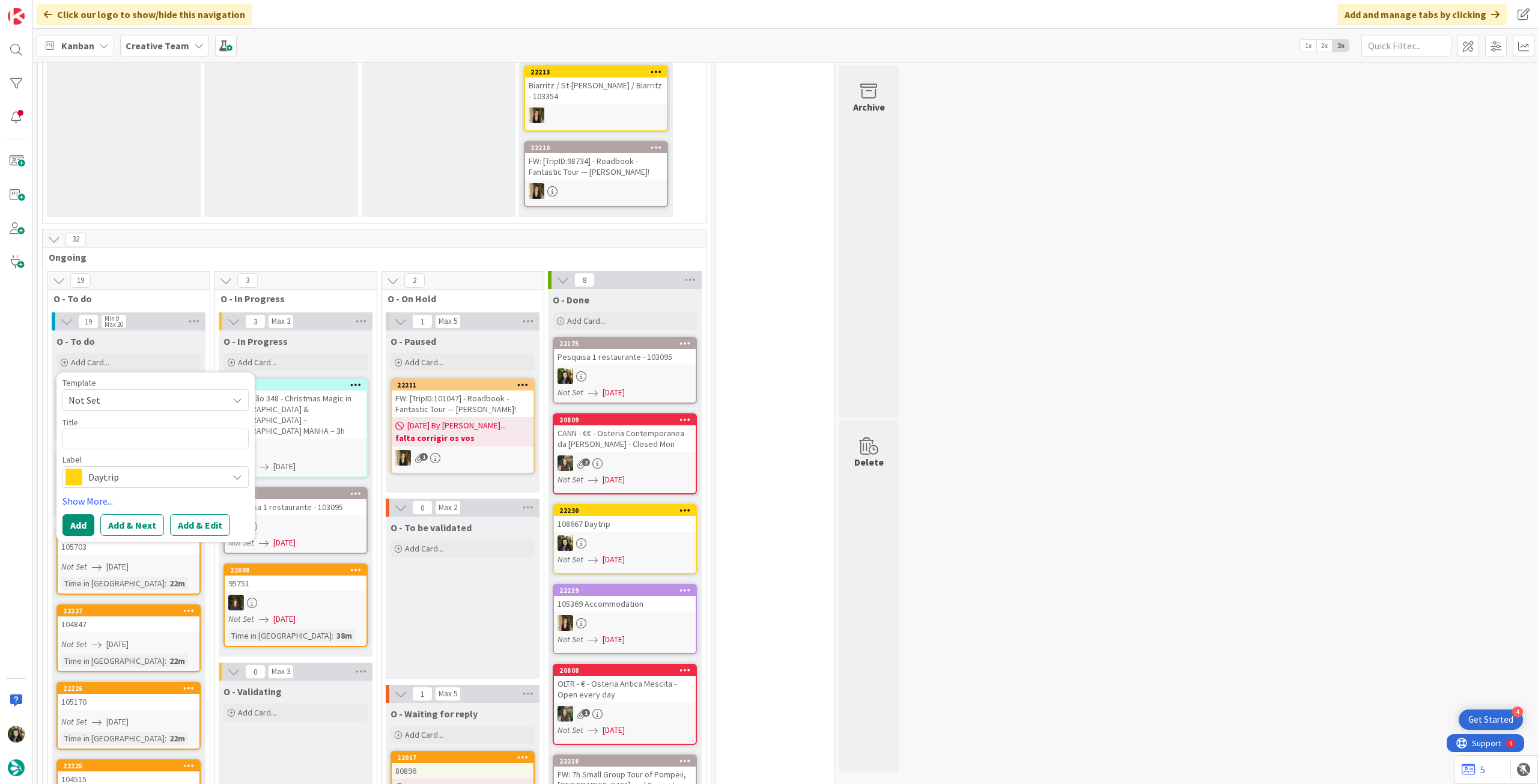
click at [127, 466] on div "Daytrip" at bounding box center [156, 477] width 186 height 22
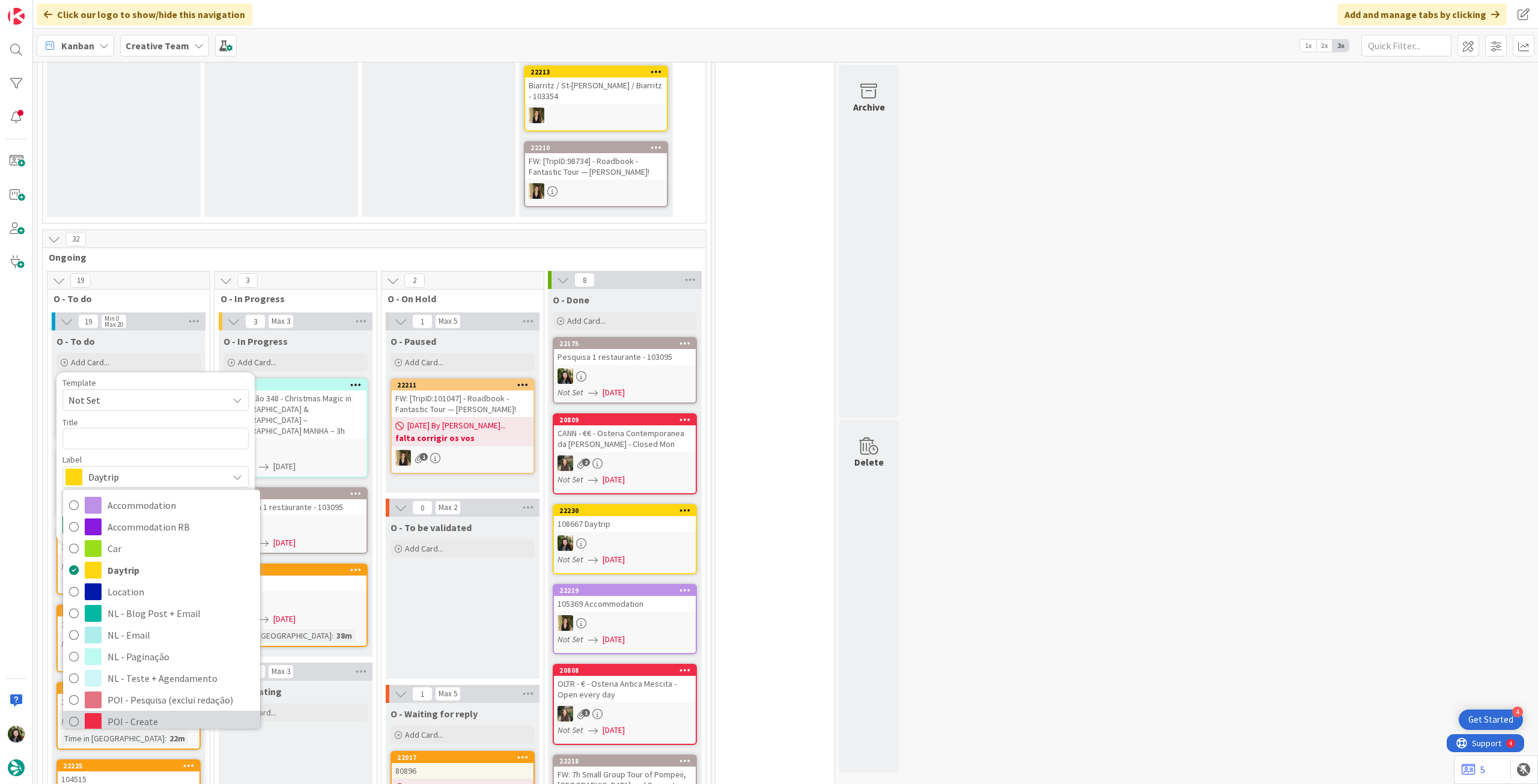
drag, startPoint x: 122, startPoint y: 701, endPoint x: 116, endPoint y: 683, distance: 19.0
click at [122, 712] on span "POI - Create" at bounding box center [181, 721] width 146 height 18
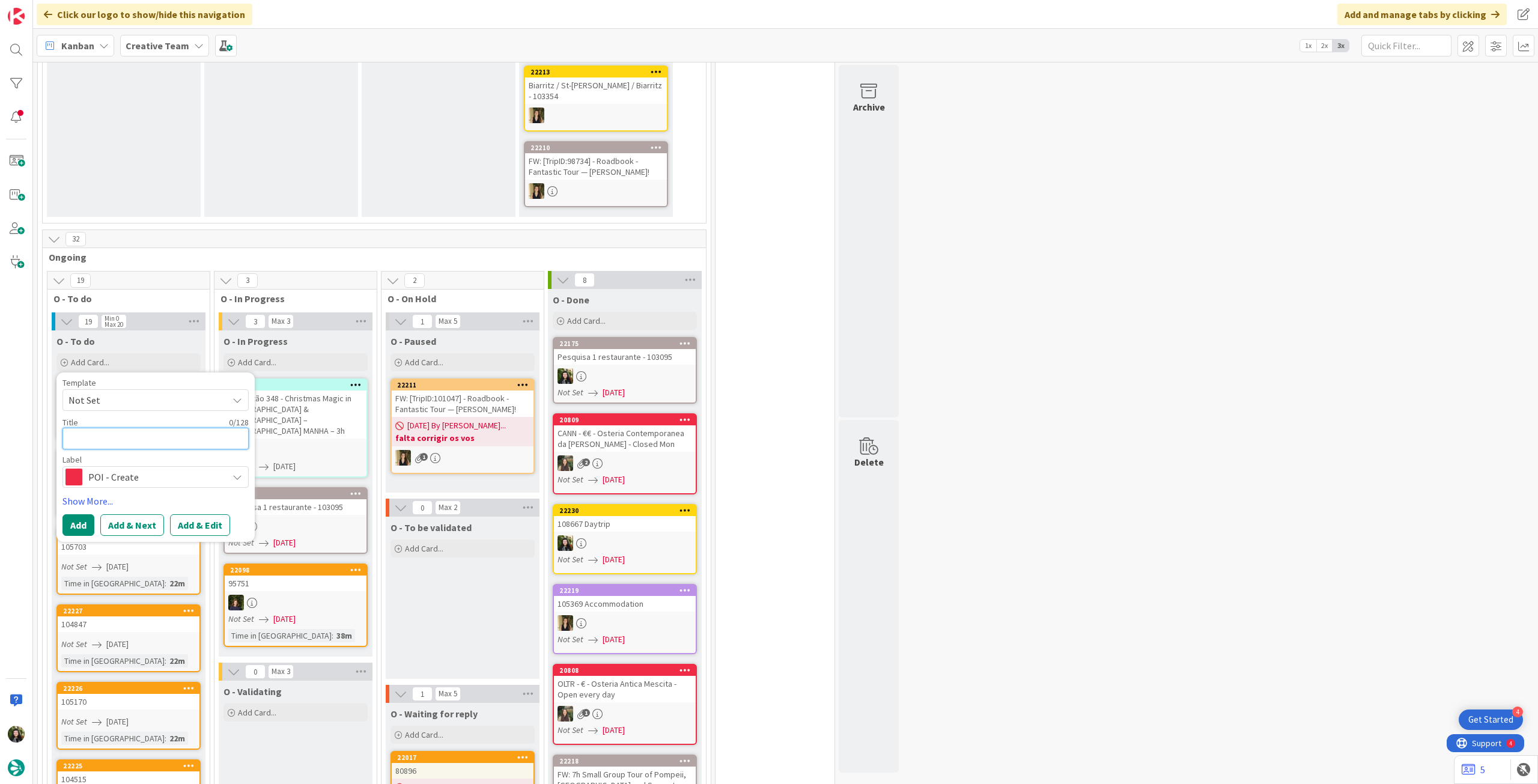
click at [127, 427] on textarea at bounding box center [156, 438] width 186 height 22
type textarea "x"
type textarea "€"
type textarea "x"
type textarea "€€"
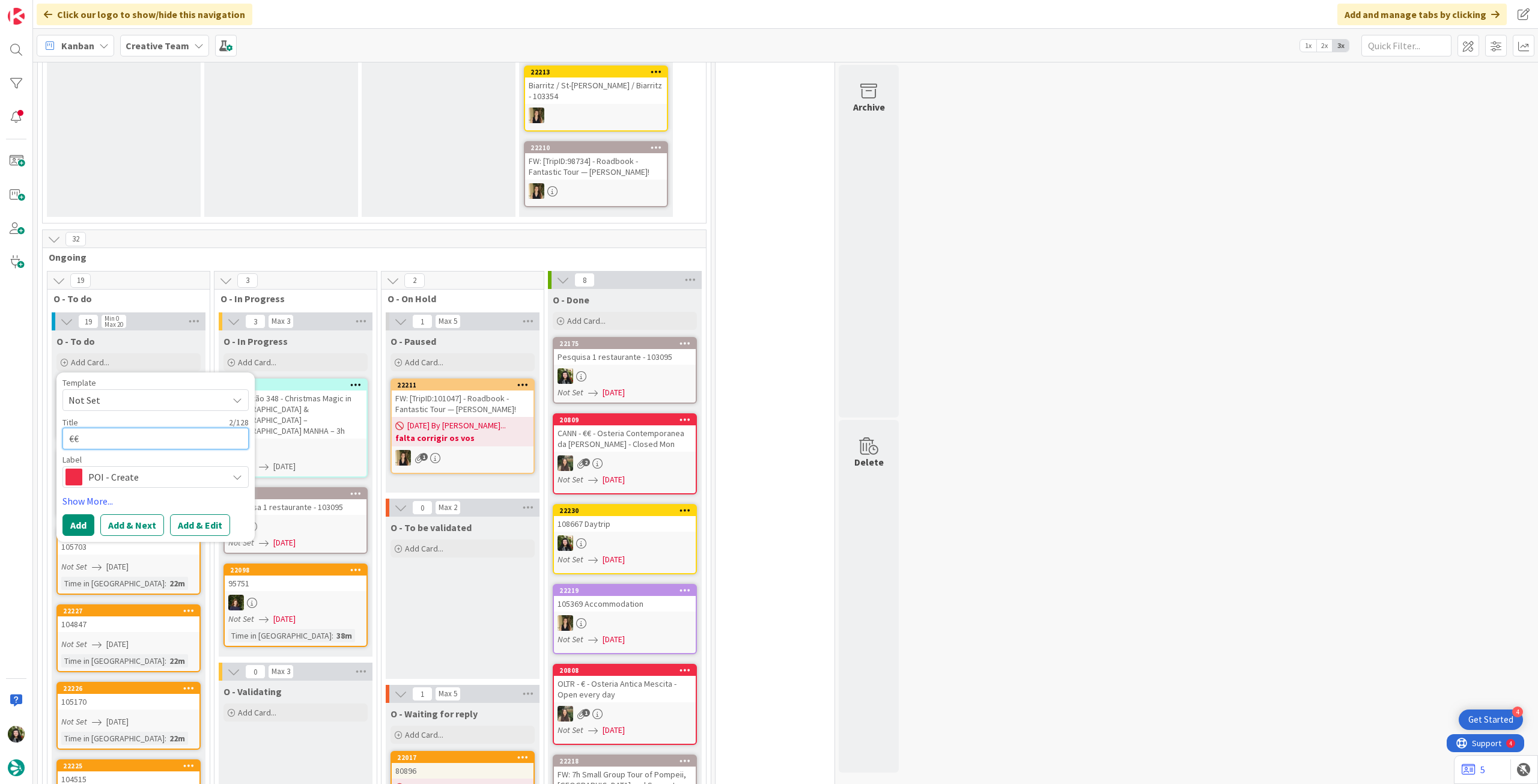
type textarea "x"
type textarea "€€"
type textarea "x"
type textarea "€€ -"
paste textarea "Le Bistro de Jean"
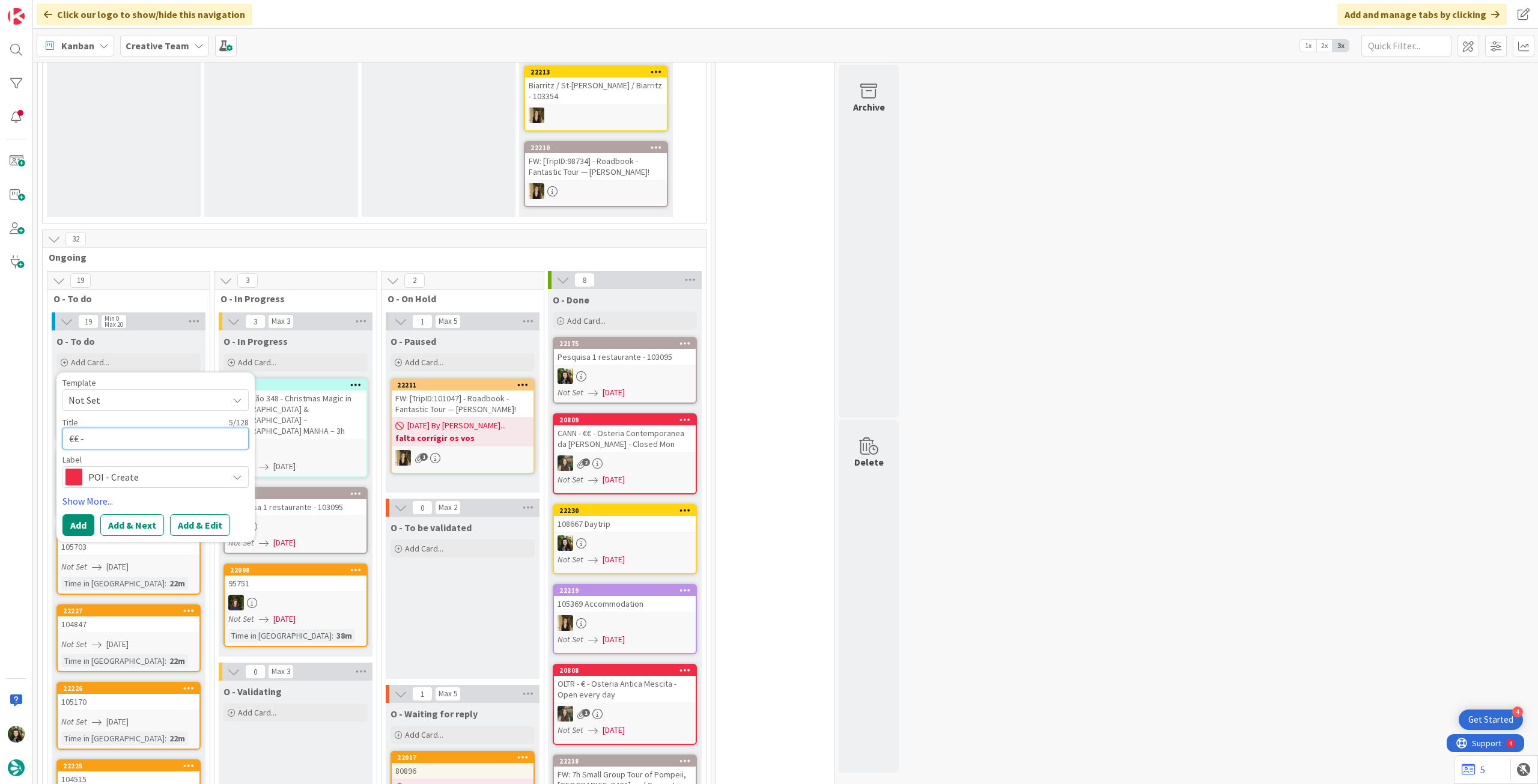
type textarea "x"
type textarea "€€ - Le Bistro de [PERSON_NAME]"
click at [78, 518] on button "Add" at bounding box center [78, 525] width 32 height 22
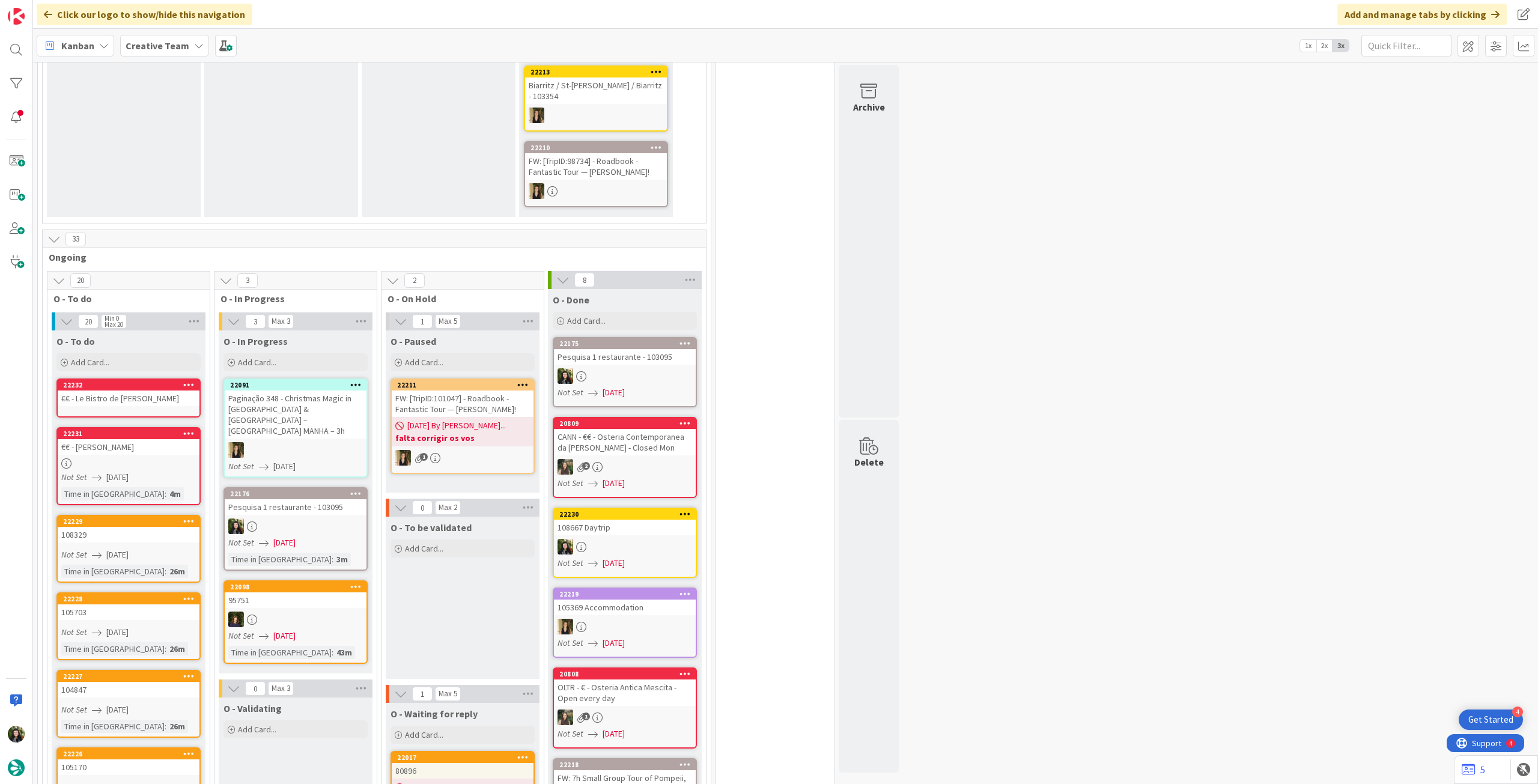
click at [135, 390] on div "€€ - Le Bistro de [PERSON_NAME]" at bounding box center [129, 398] width 142 height 15
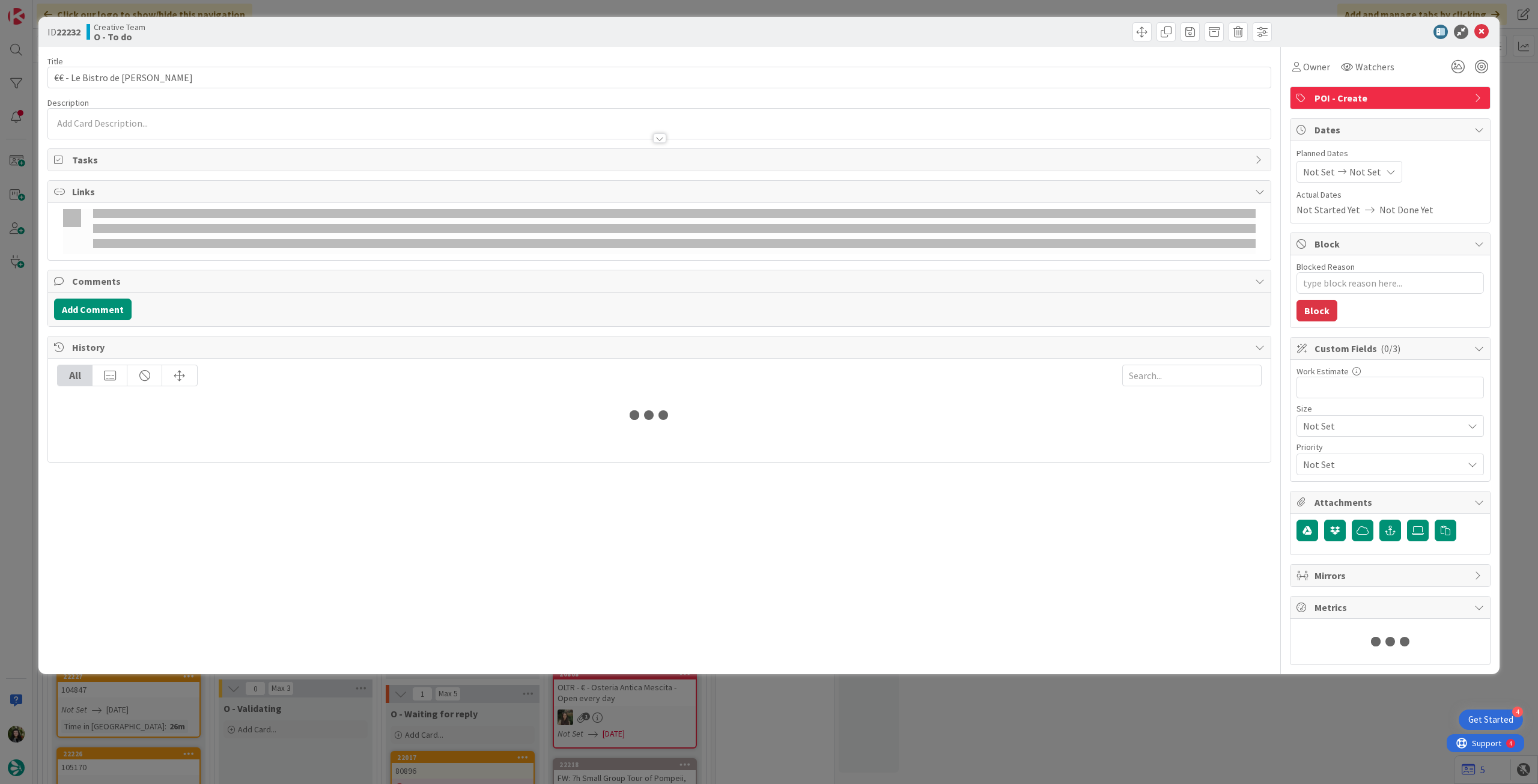
type textarea "x"
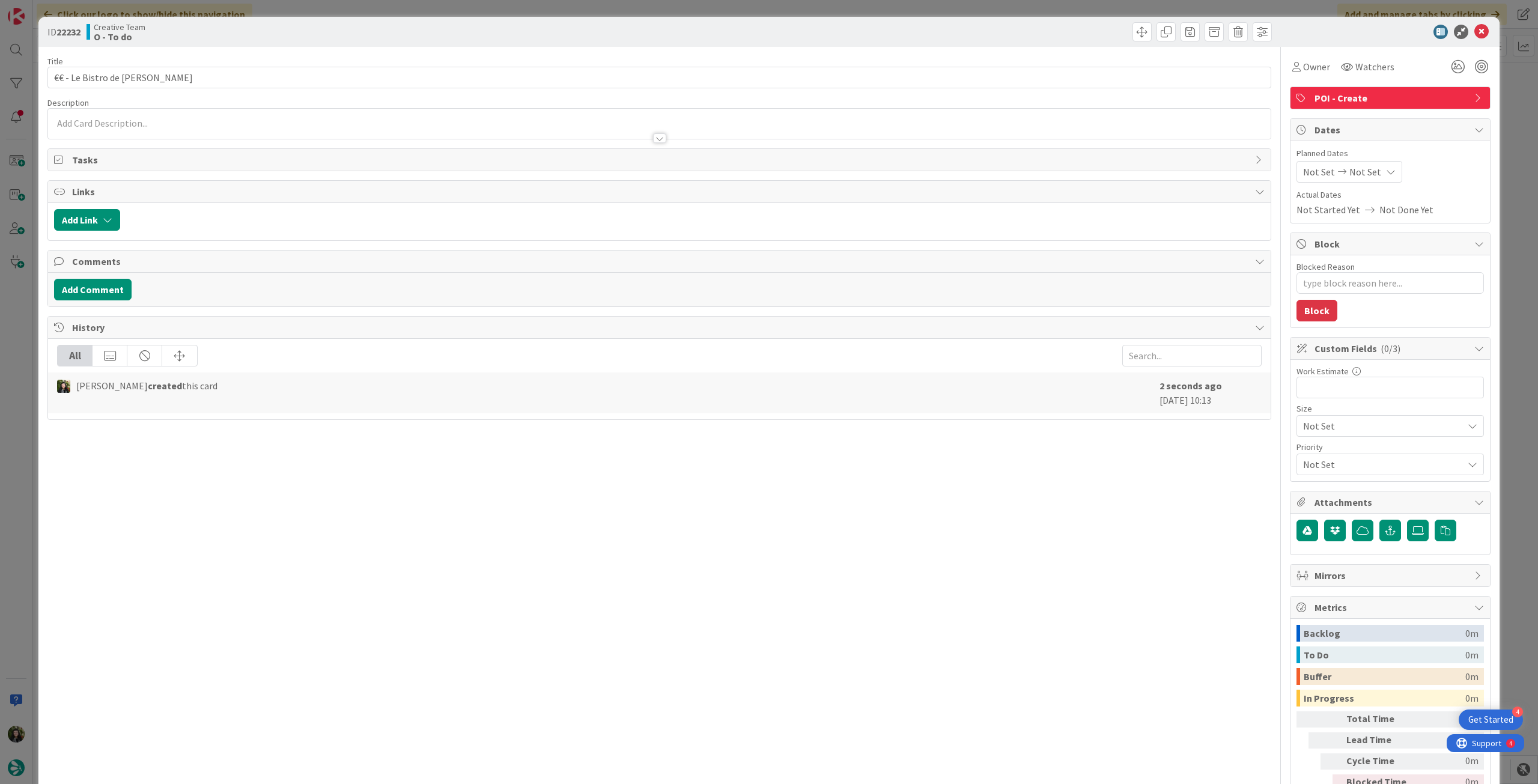
click at [195, 130] on div at bounding box center [659, 132] width 1223 height 12
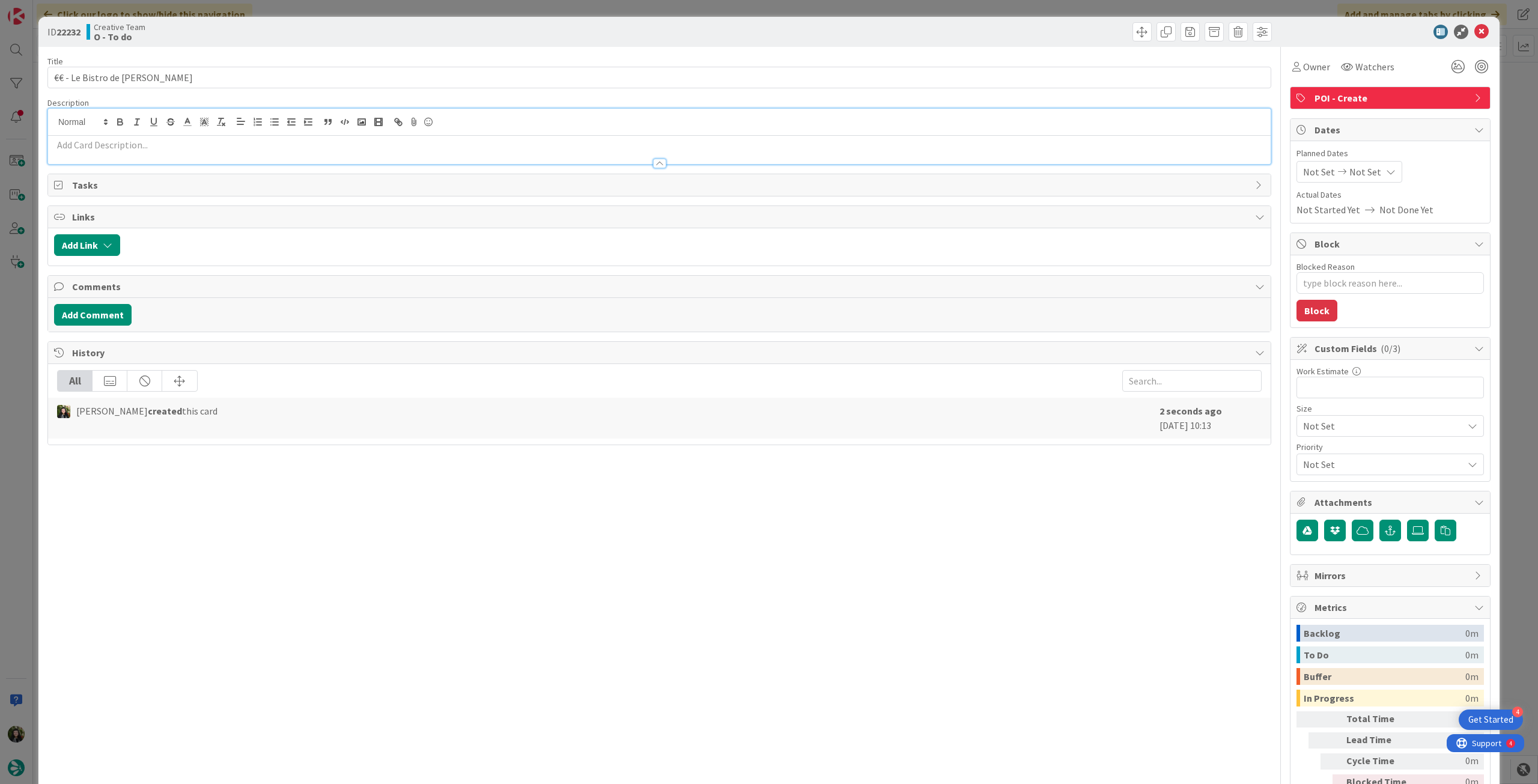
click at [184, 140] on p at bounding box center [659, 145] width 1211 height 14
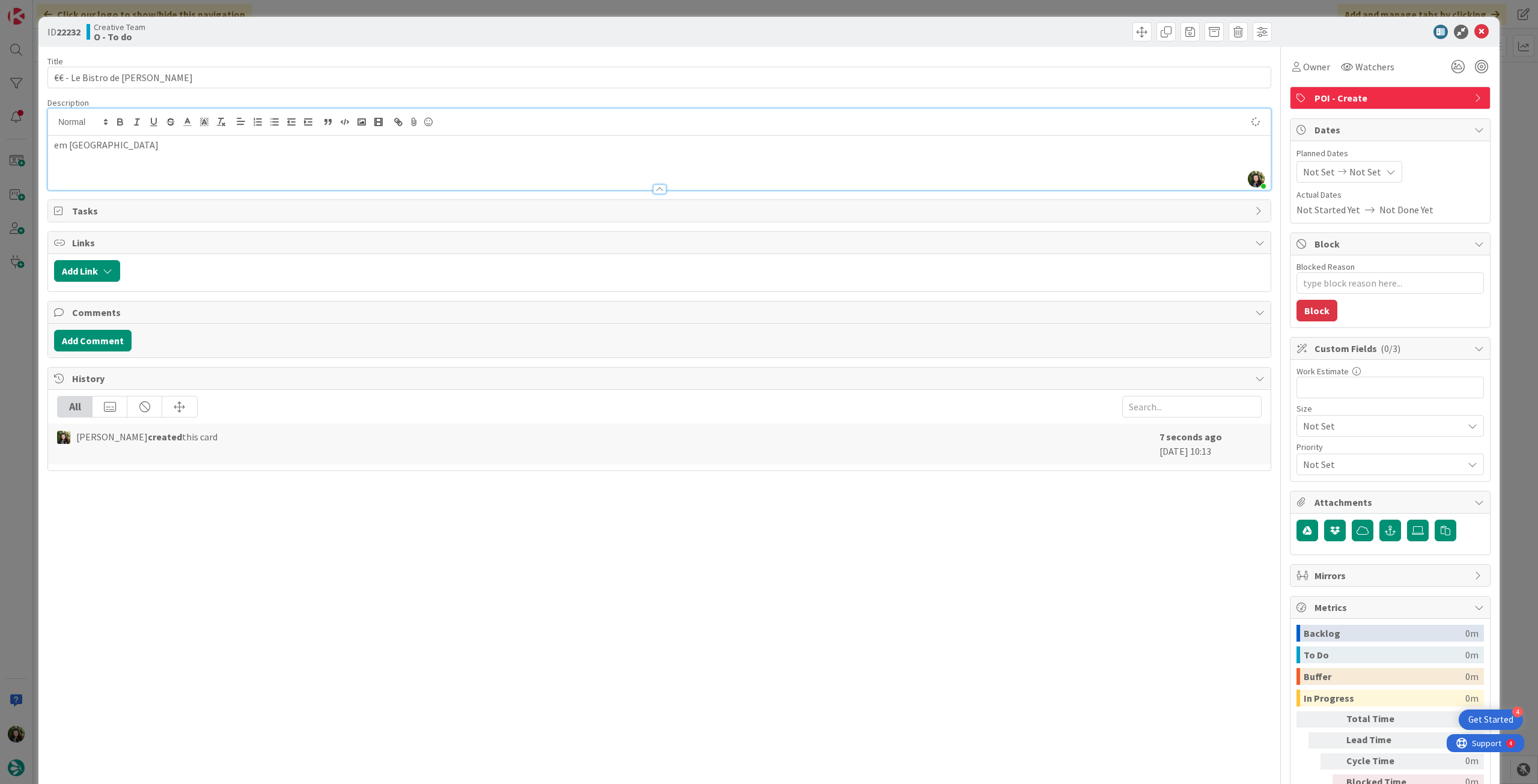
type textarea "x"
drag, startPoint x: 1363, startPoint y: 176, endPoint x: 1355, endPoint y: 105, distance: 71.4
click at [1363, 176] on span "Not Set" at bounding box center [1365, 172] width 32 height 15
click at [1308, 425] on icon at bounding box center [1317, 430] width 18 height 15
type input "[DATE]"
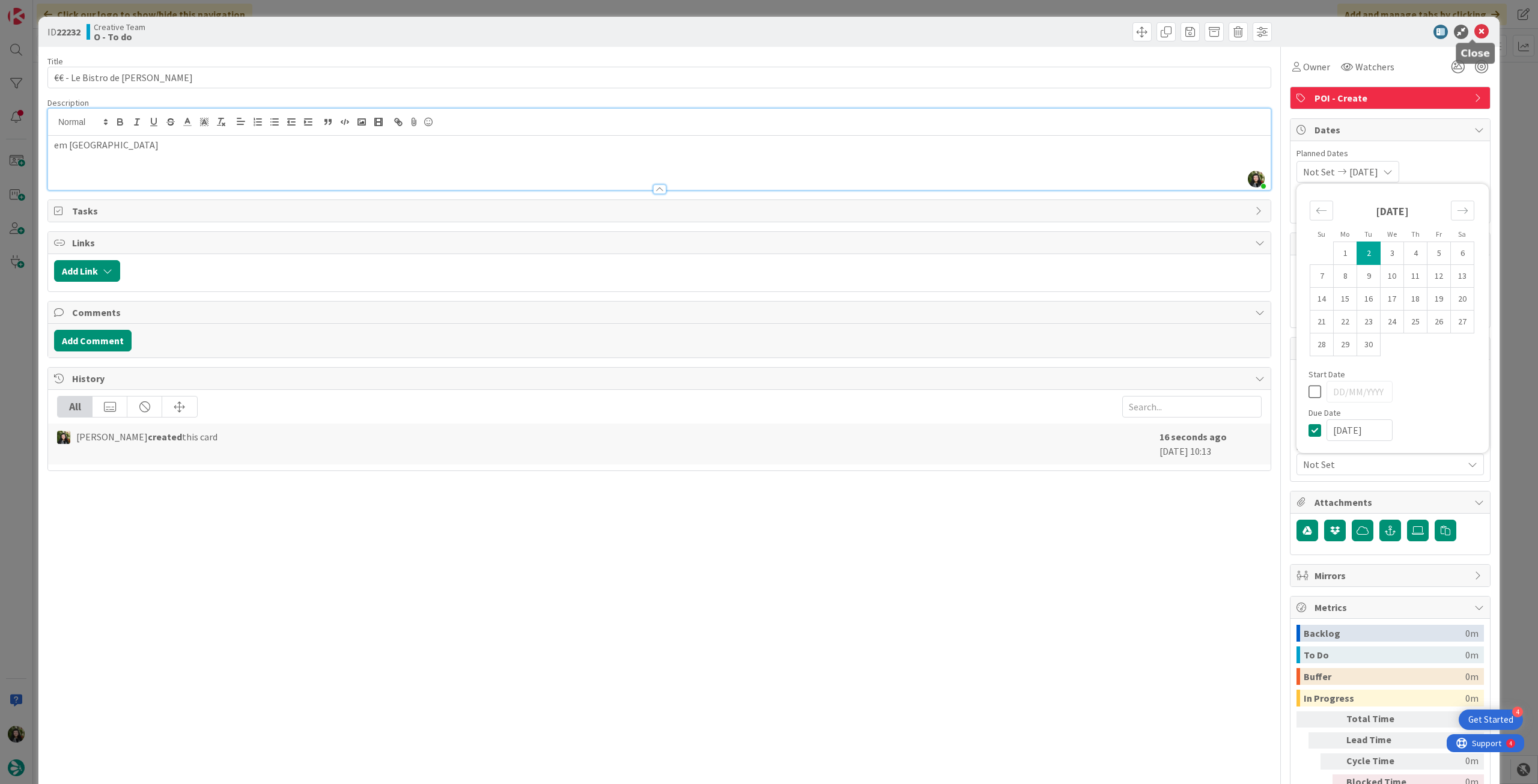
click at [1475, 38] on icon at bounding box center [1482, 32] width 15 height 15
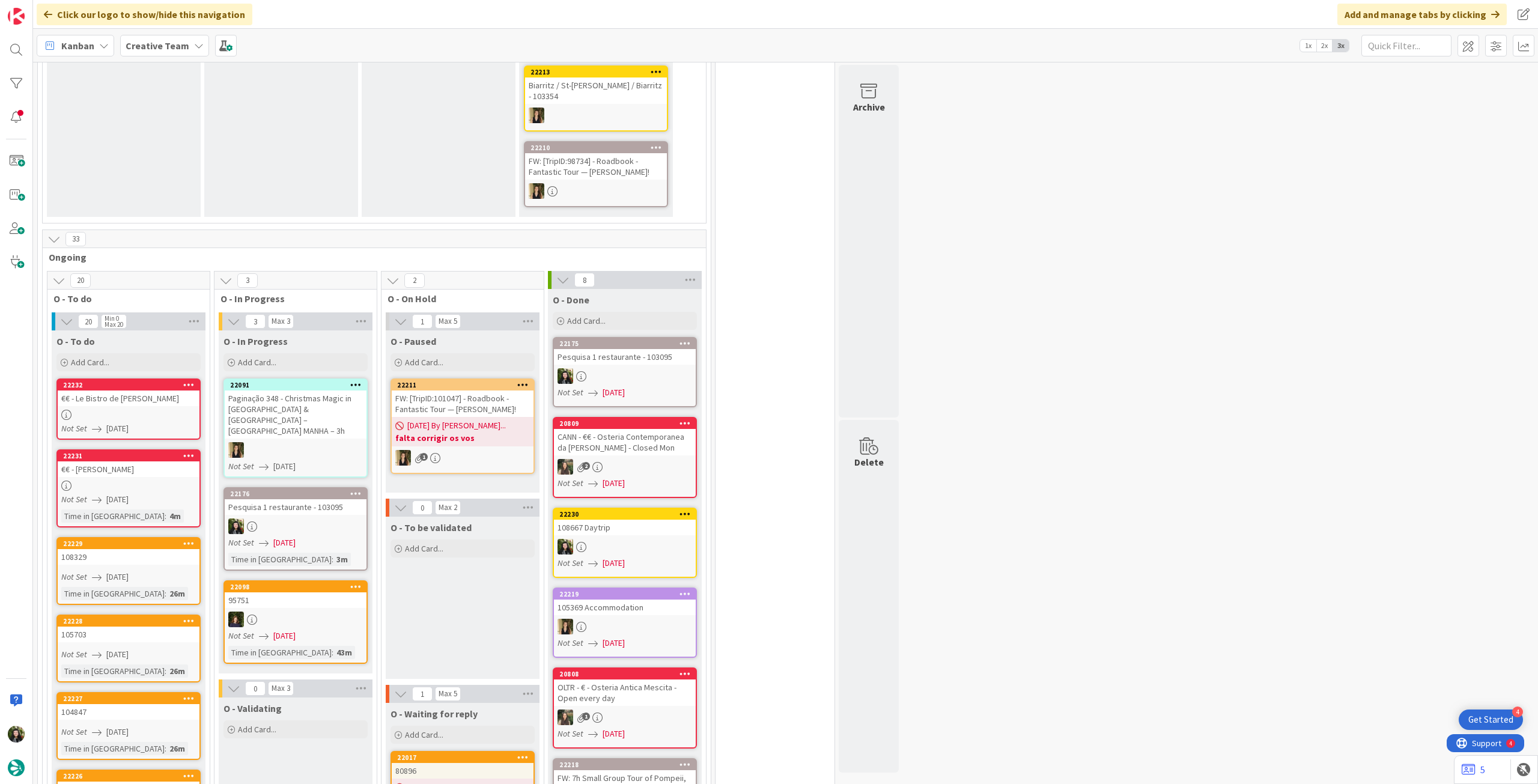
click at [313, 518] on div at bounding box center [296, 526] width 142 height 15
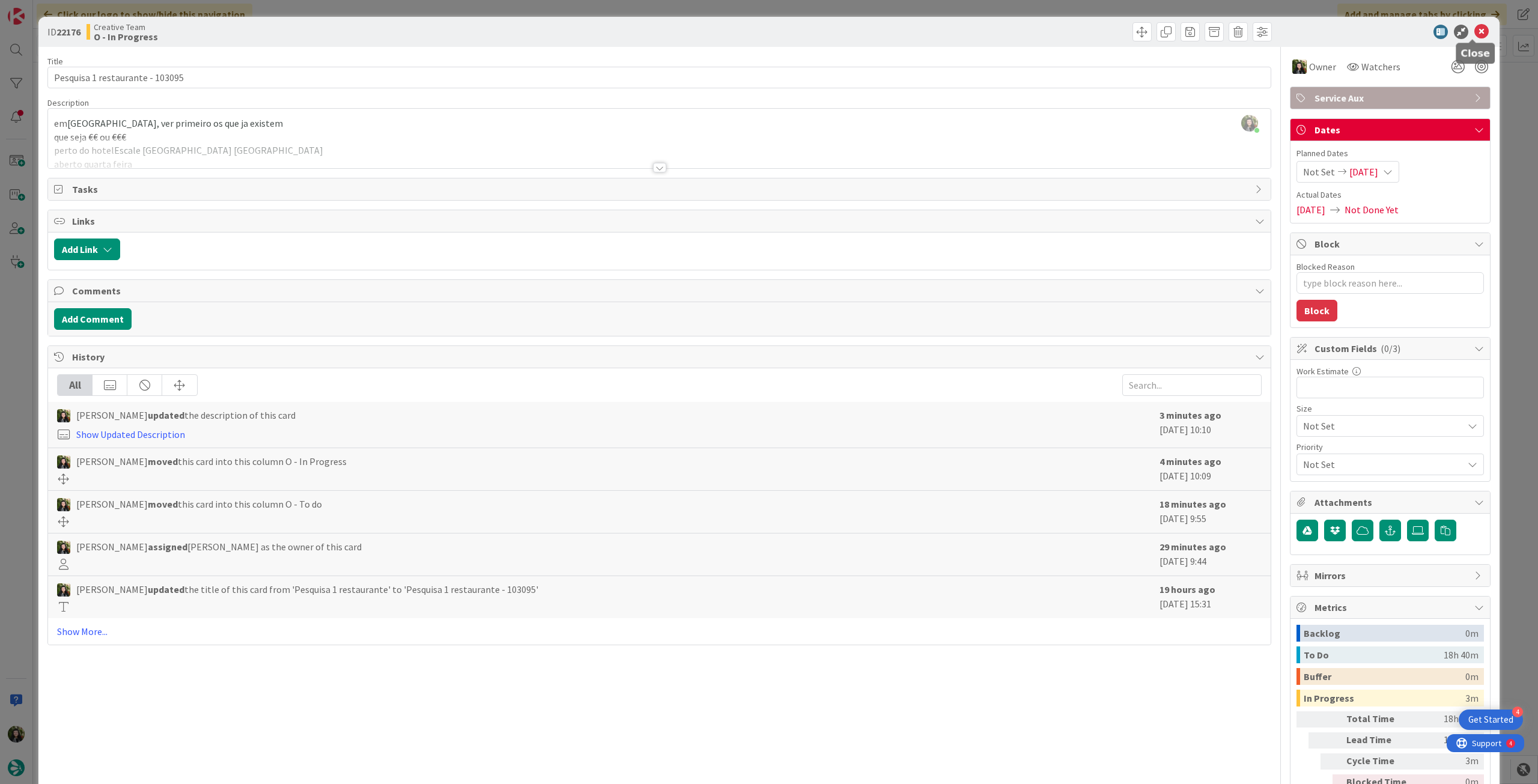
click at [1476, 34] on icon at bounding box center [1482, 32] width 15 height 15
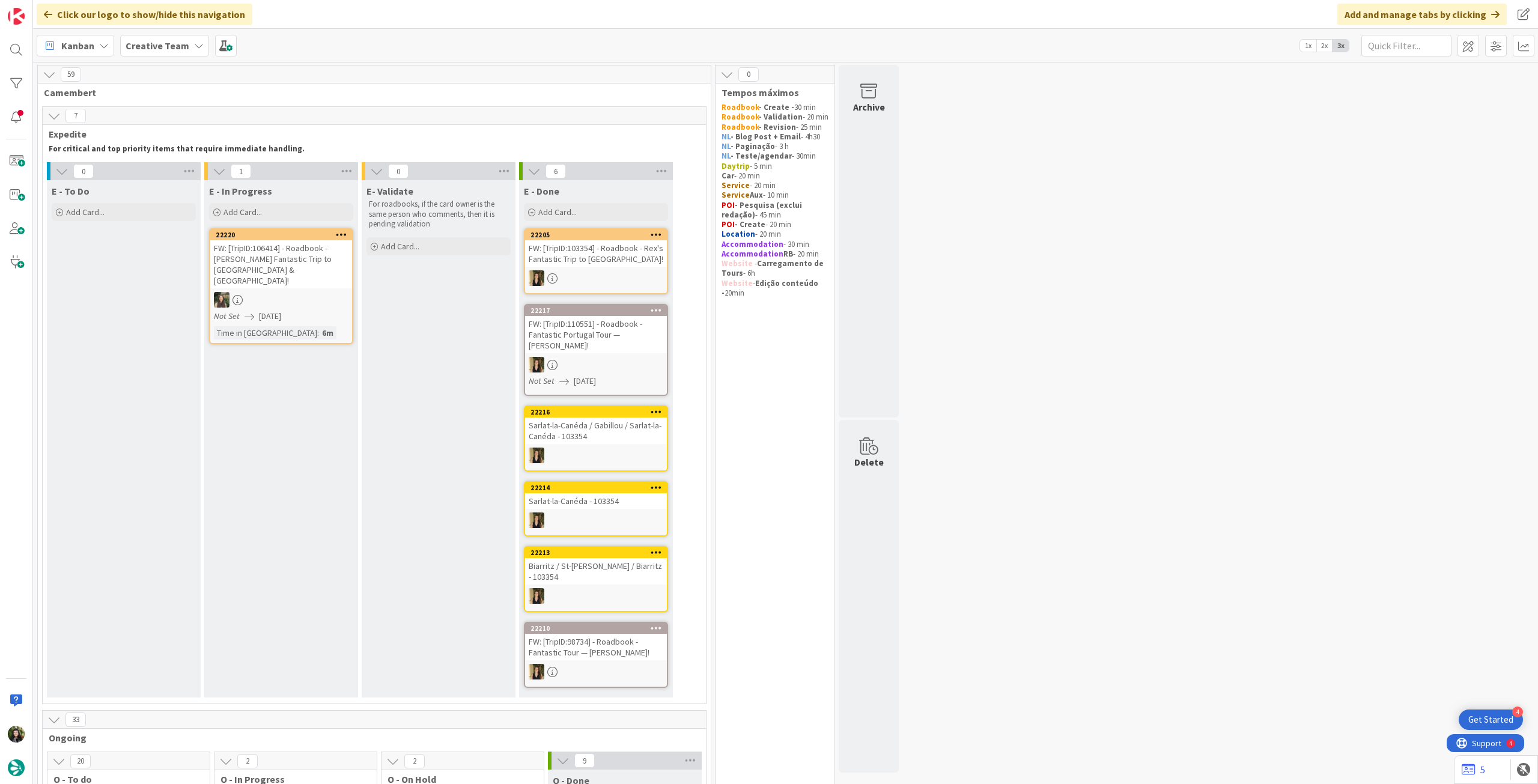
click at [170, 42] on b "Creative Team" at bounding box center [157, 45] width 64 height 12
click at [171, 173] on h4 "Creative Team - Análise" at bounding box center [216, 172] width 163 height 12
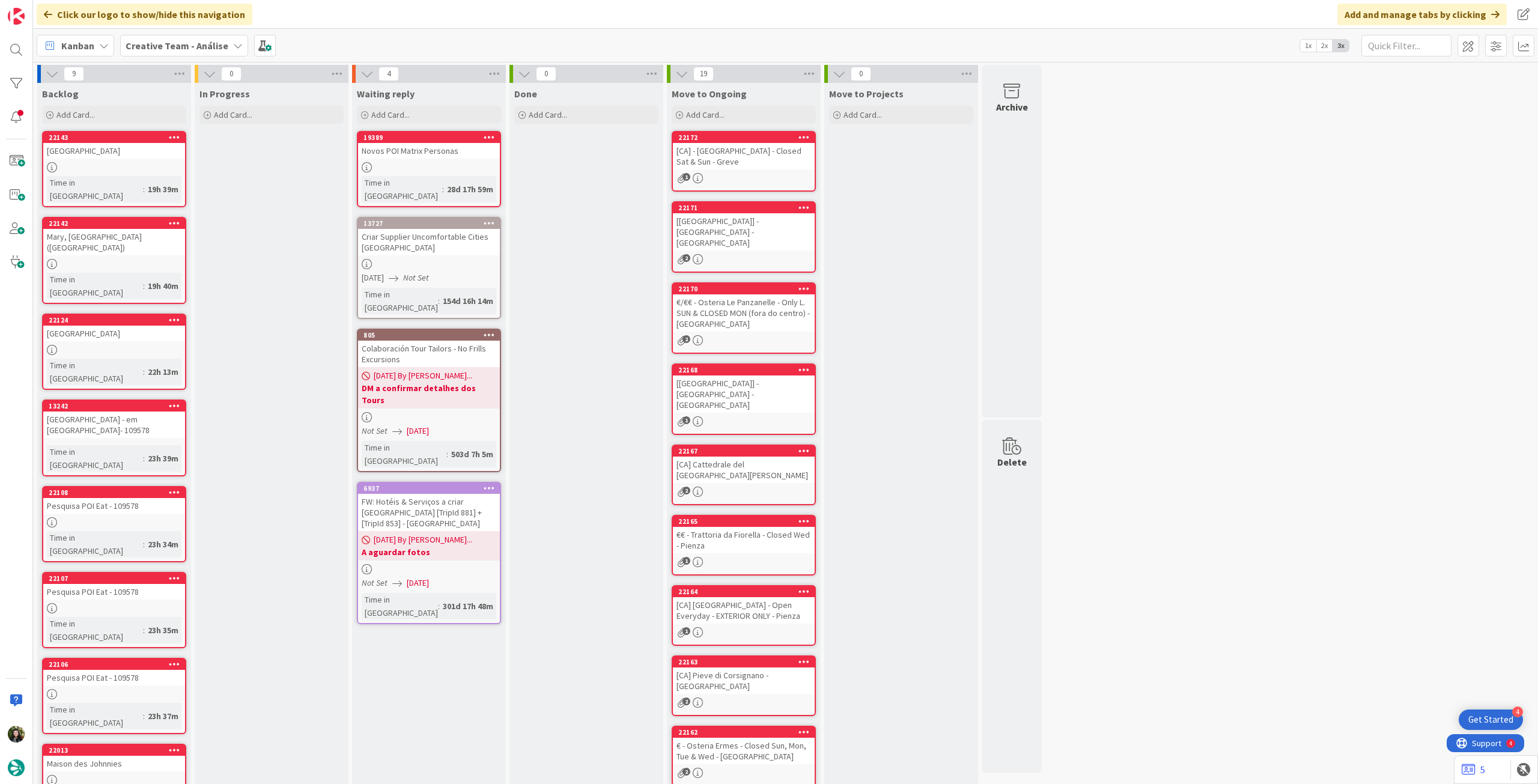
click at [193, 48] on b "Creative Team - Análise" at bounding box center [176, 45] width 102 height 12
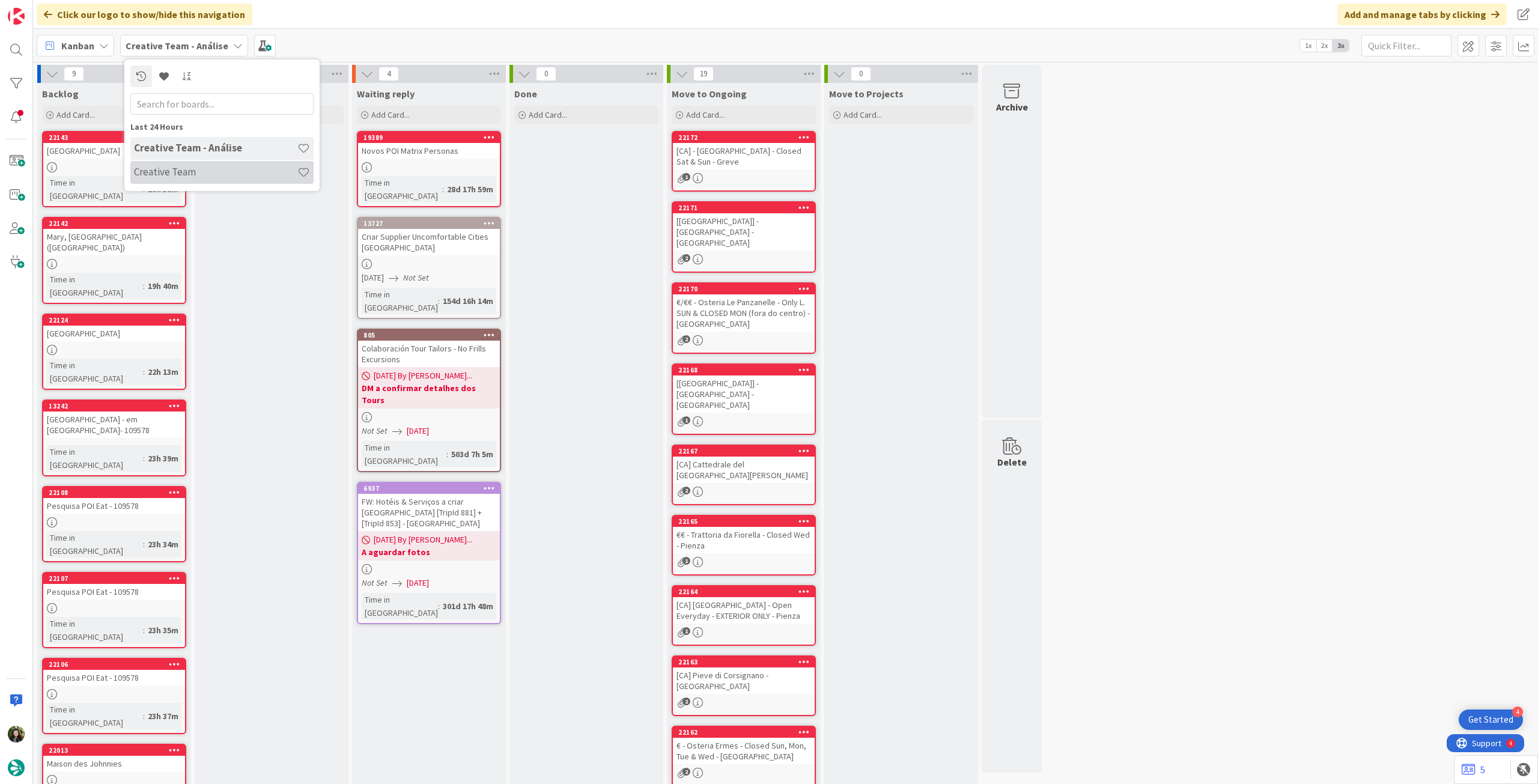
click at [203, 168] on h4 "Creative Team" at bounding box center [216, 172] width 163 height 12
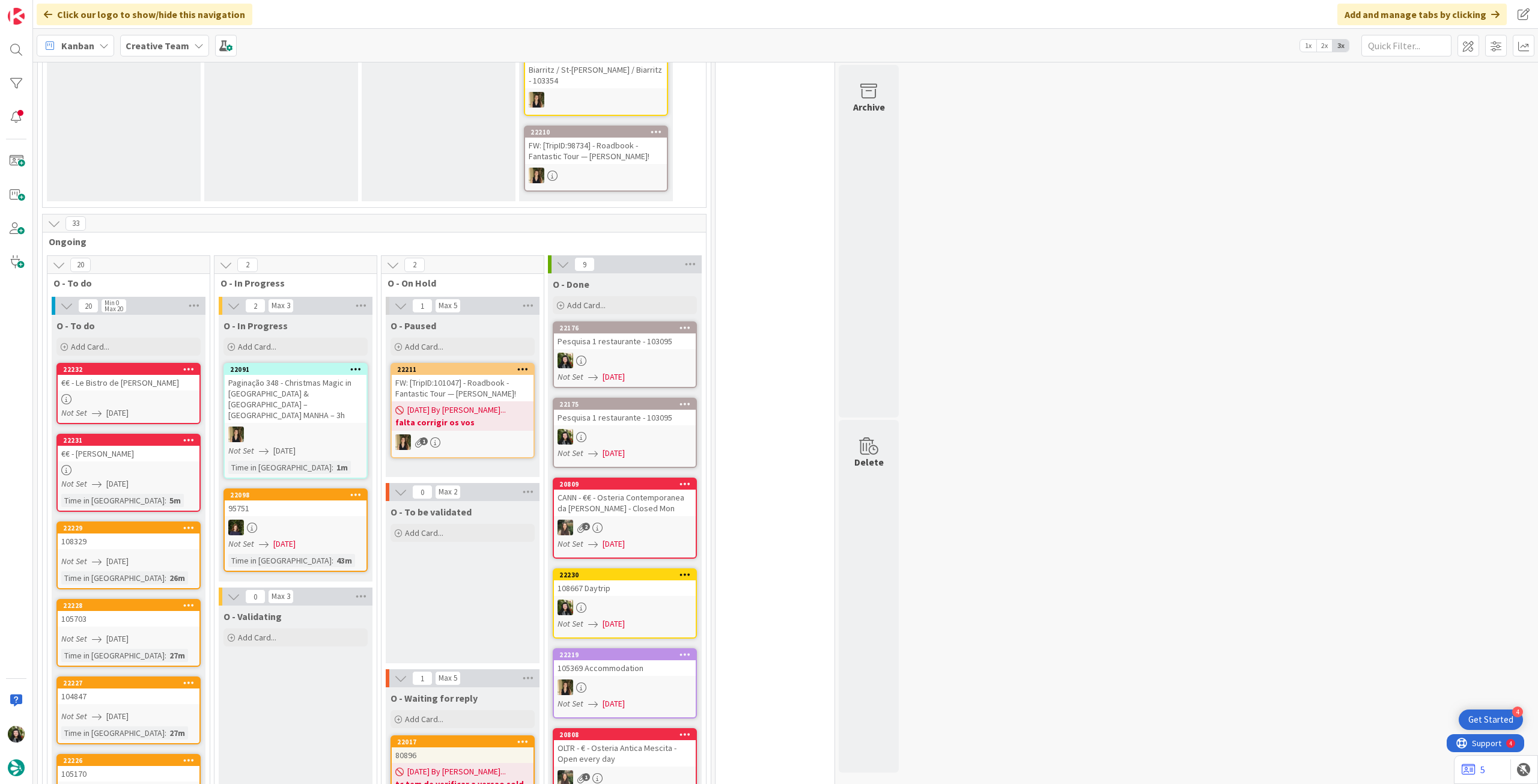
scroll to position [561, 0]
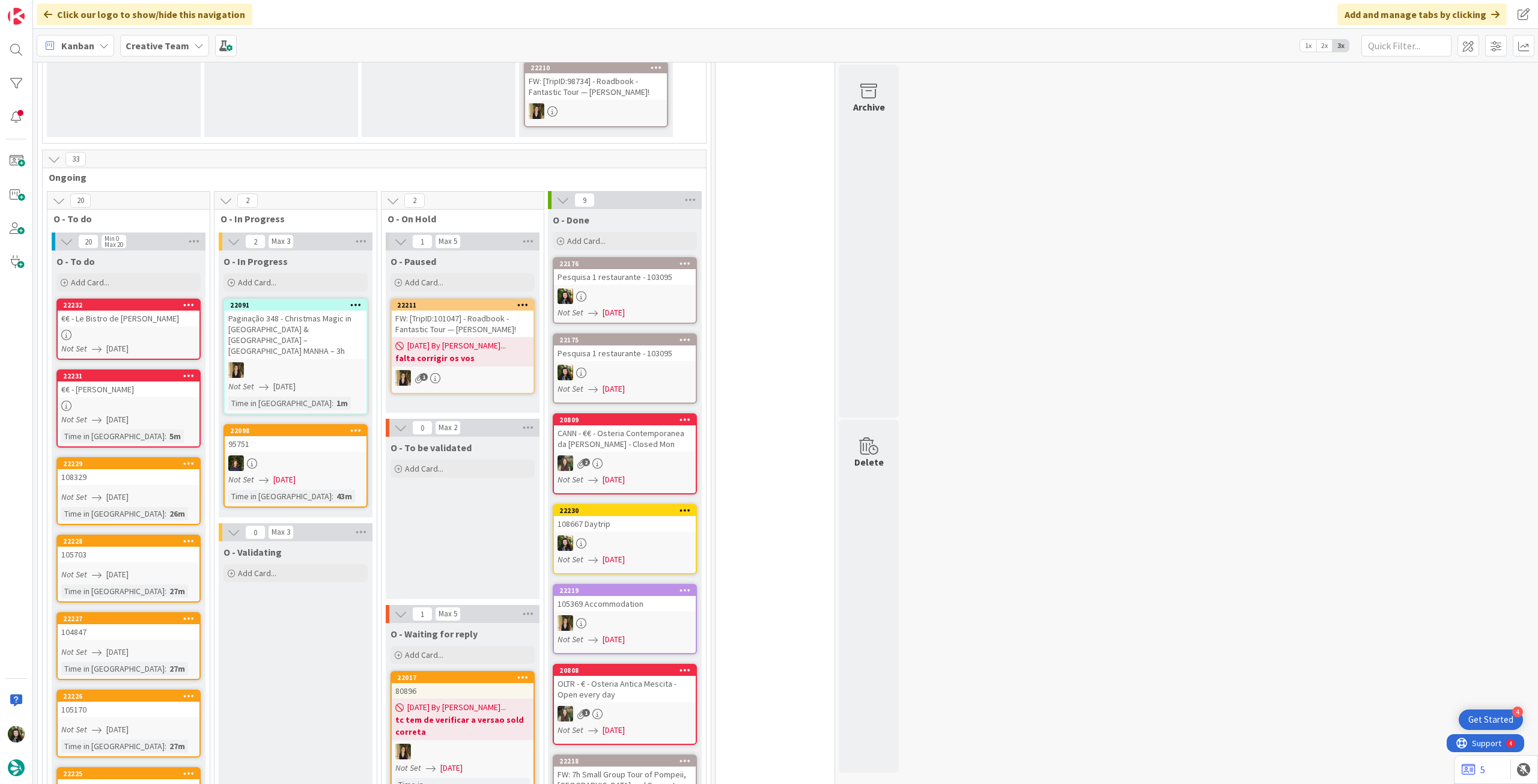
click at [131, 273] on div "Add Card..." at bounding box center [128, 282] width 144 height 18
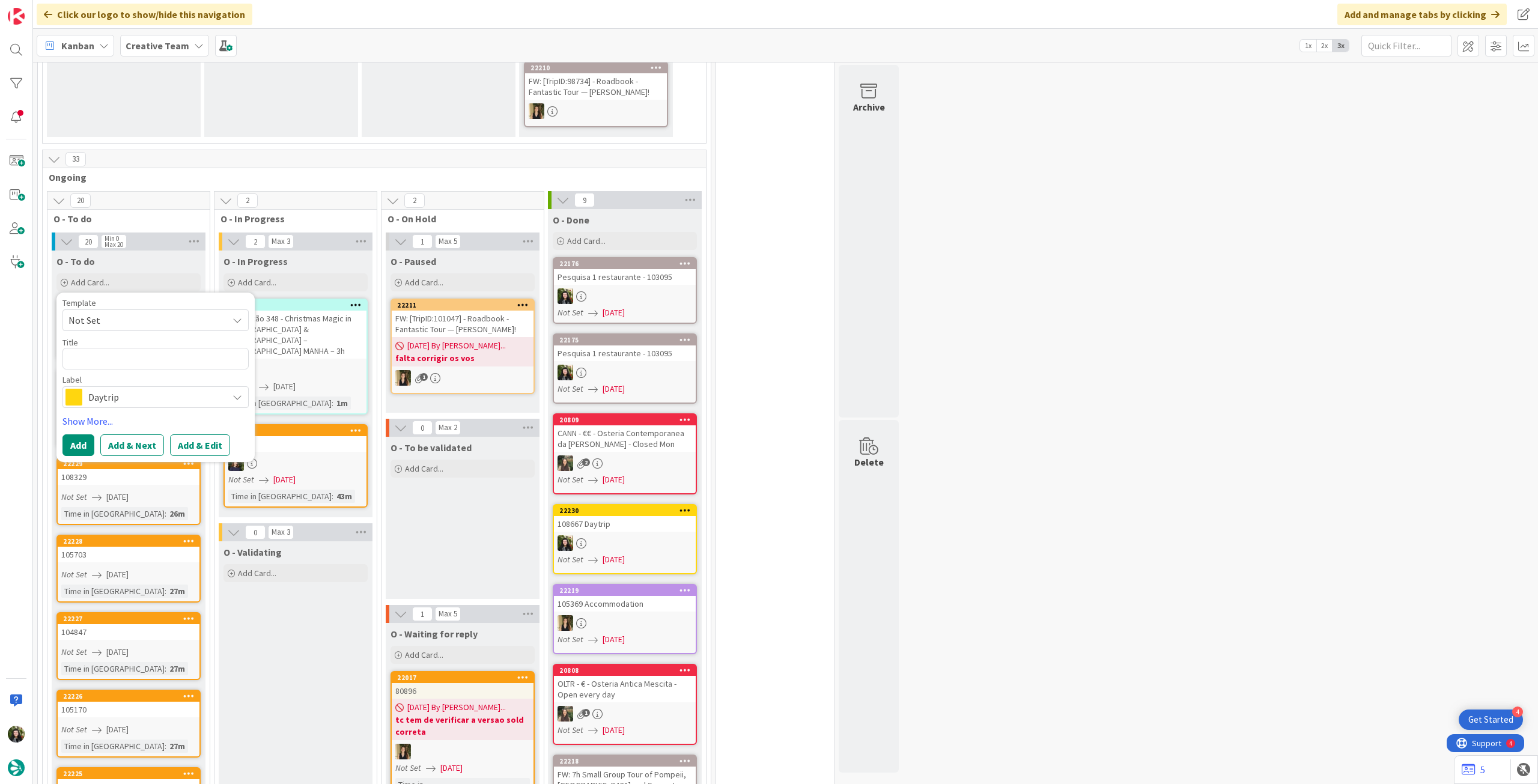
click at [128, 389] on span "Daytrip" at bounding box center [155, 397] width 133 height 17
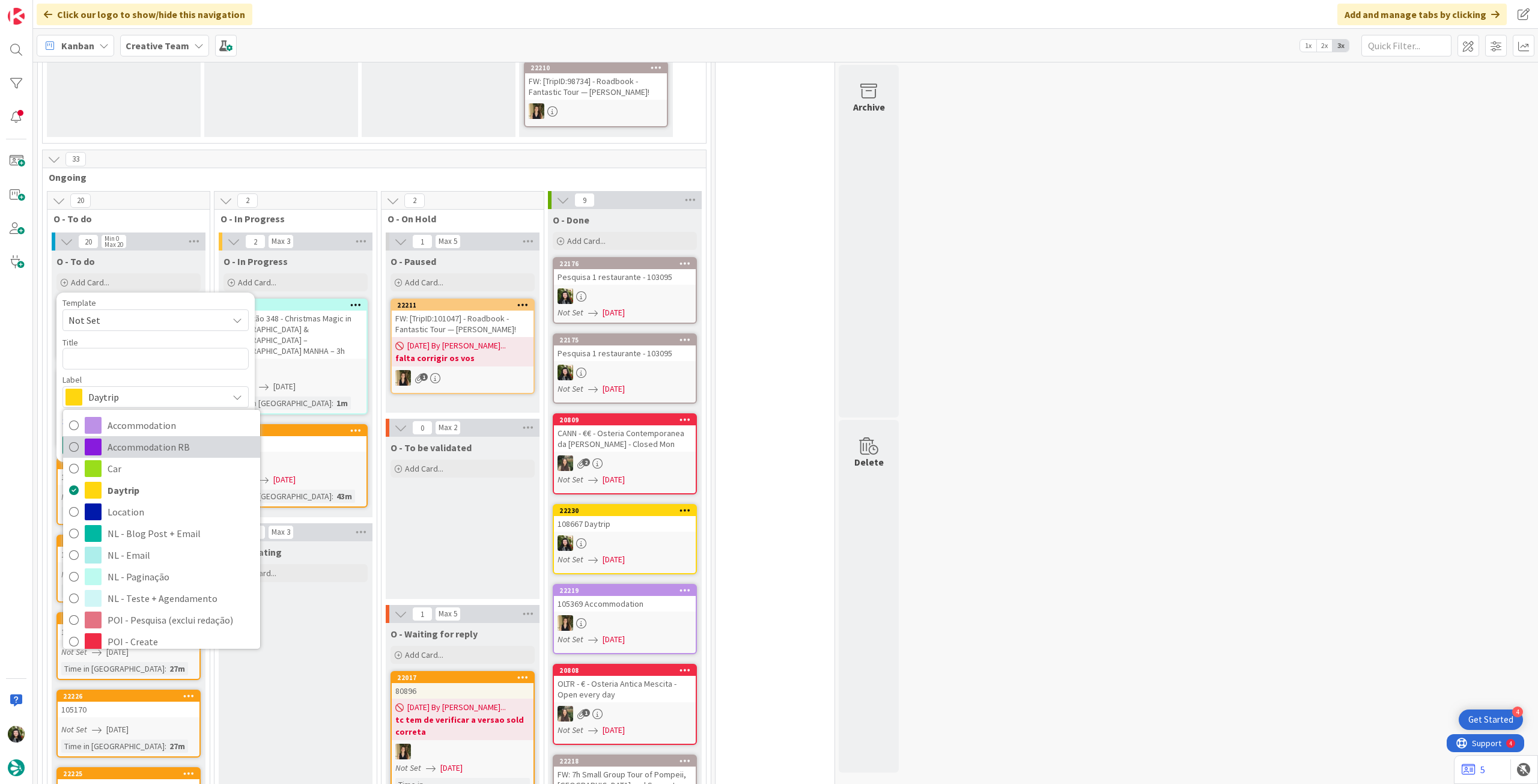
click at [154, 440] on span "Accommodation RB" at bounding box center [181, 447] width 146 height 18
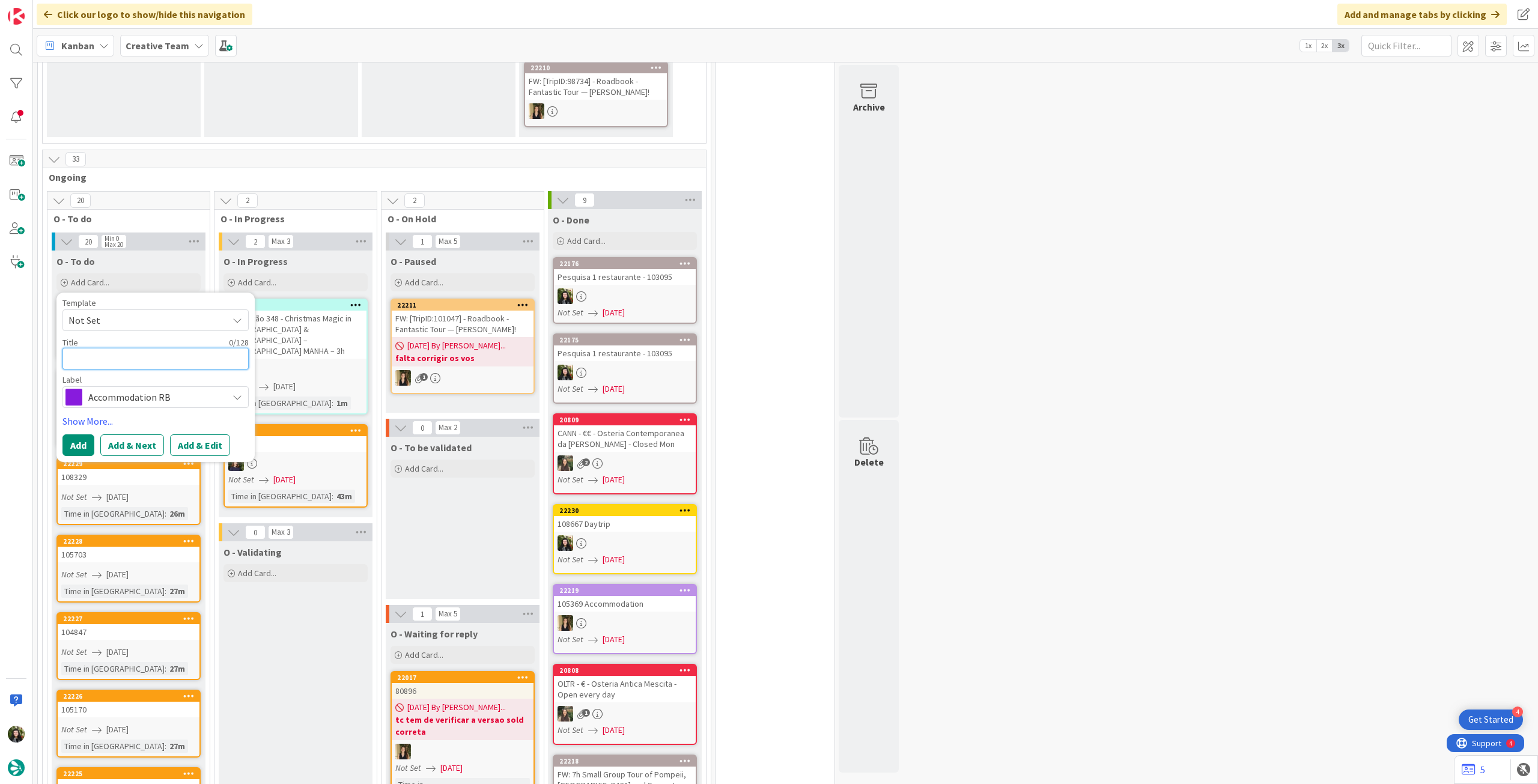
click at [138, 348] on textarea at bounding box center [156, 359] width 186 height 22
paste textarea "Quinta São José do Barrilário"
type textarea "x"
type textarea "Quinta São José do Barrilário"
click at [74, 434] on button "Add" at bounding box center [78, 445] width 32 height 22
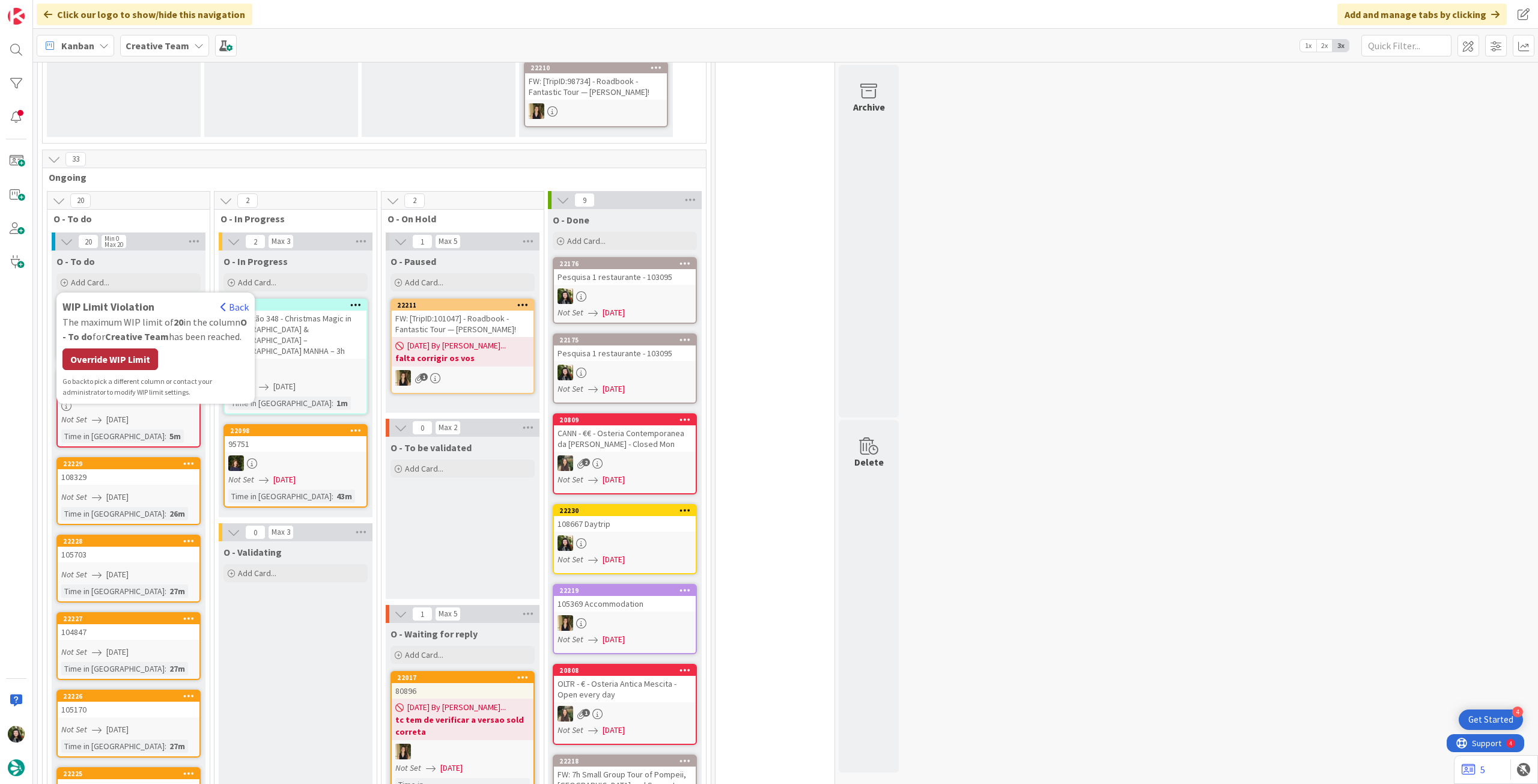
click at [122, 348] on div "Override WIP Limit" at bounding box center [110, 359] width 96 height 22
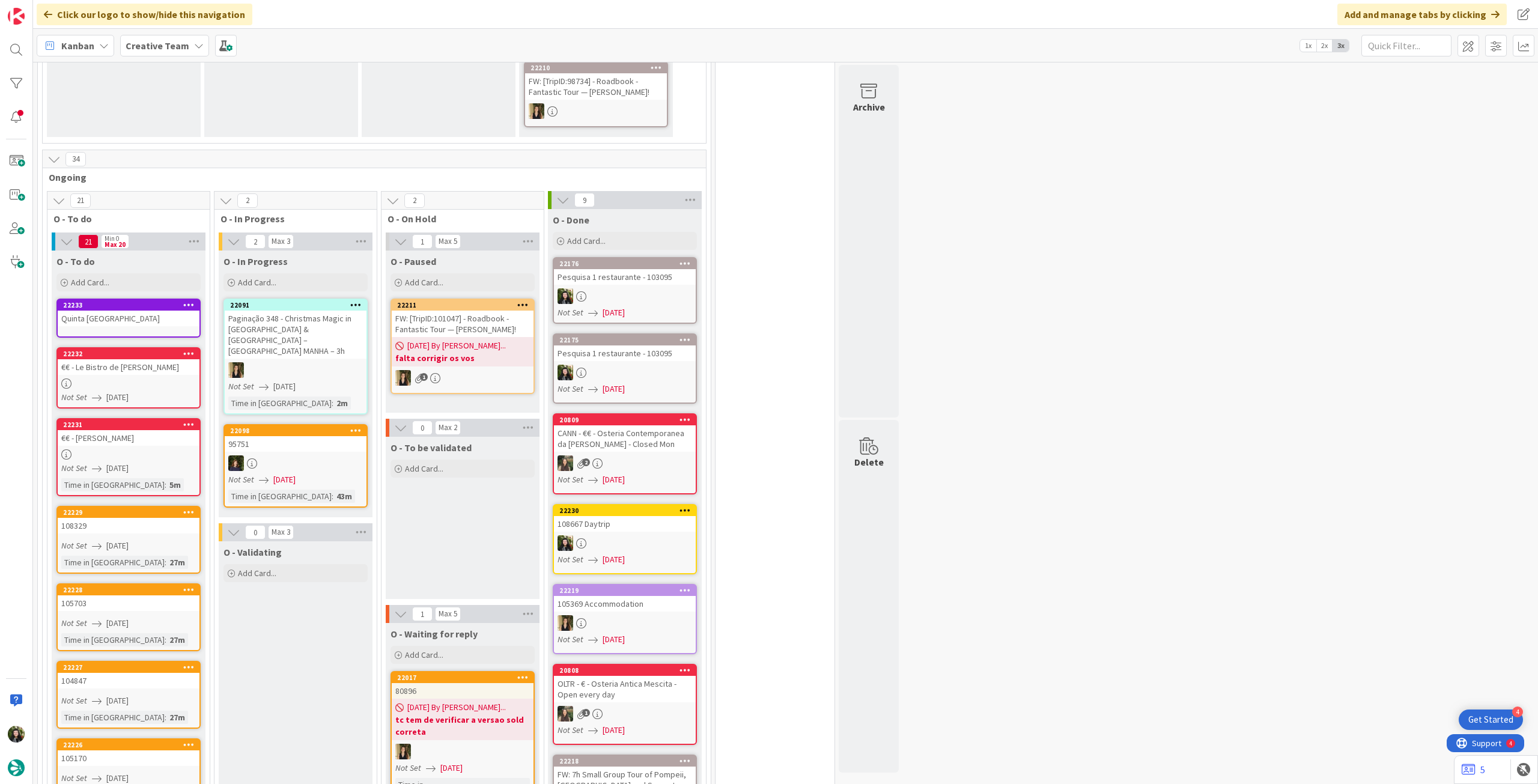
click at [127, 313] on div "Quinta São José do Barrilário" at bounding box center [129, 318] width 142 height 15
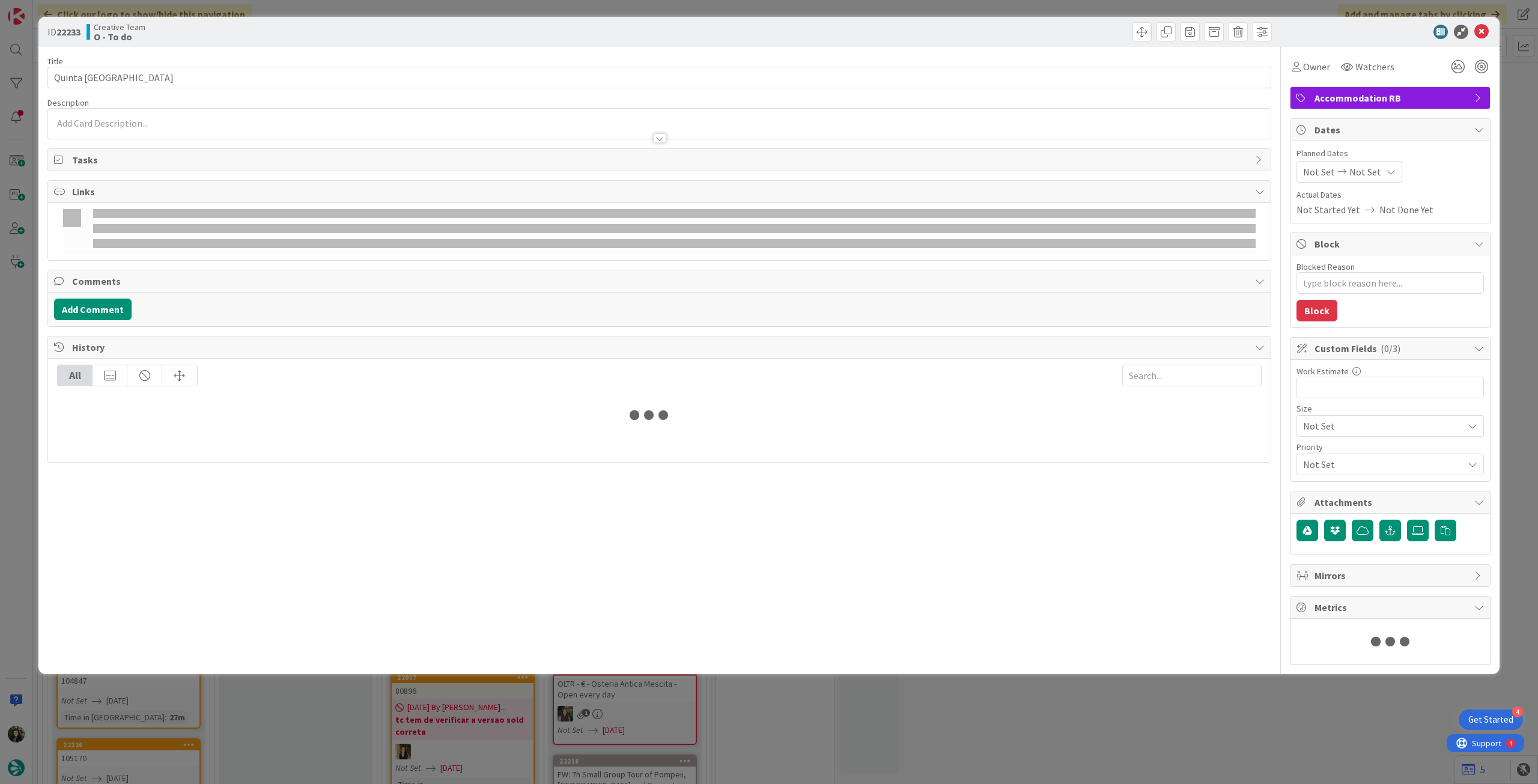
type textarea "x"
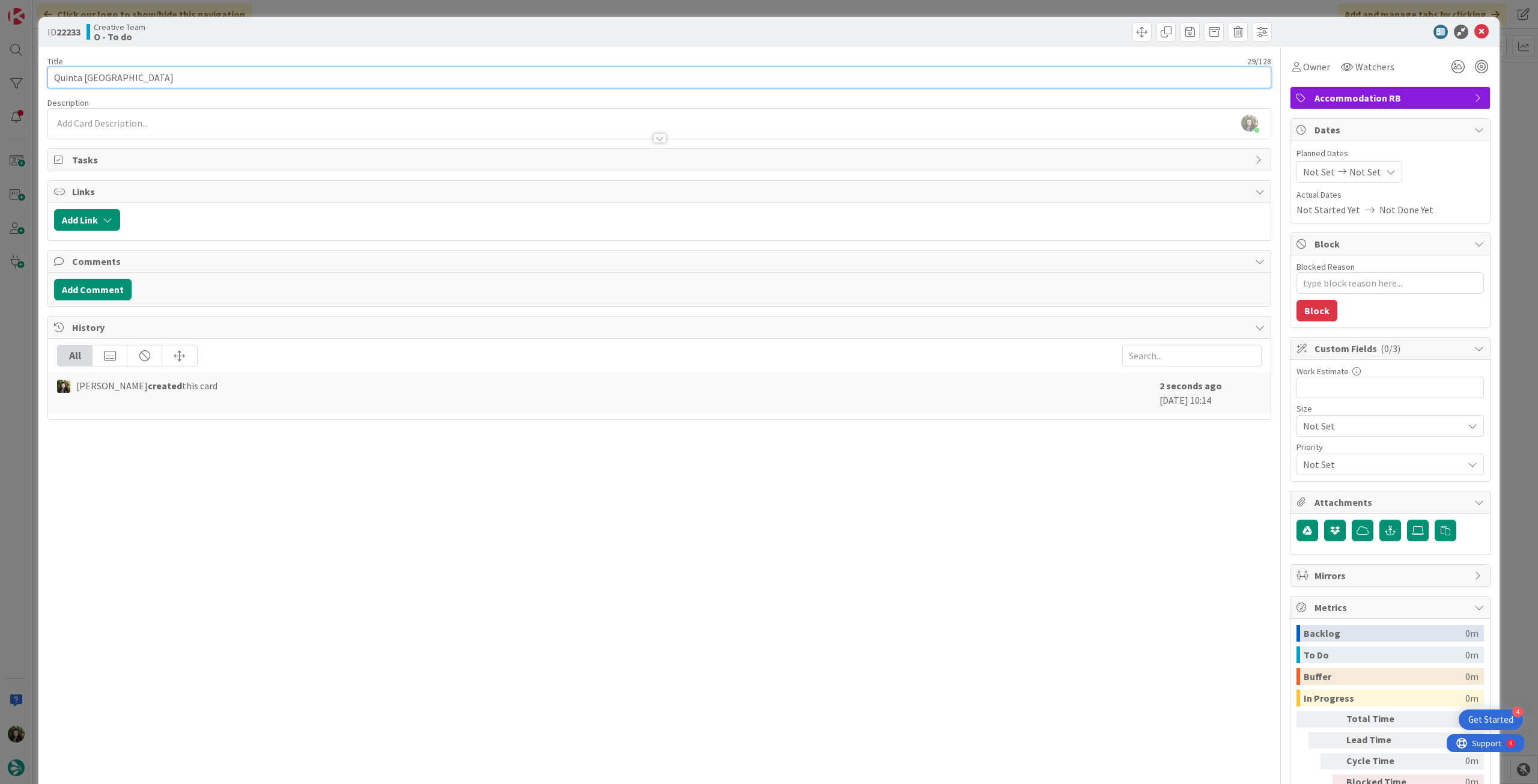
click at [239, 85] on input "Quinta São José do Barrilário" at bounding box center [660, 78] width 1224 height 22
paste input "105170"
type input "Quinta [GEOGRAPHIC_DATA][PERSON_NAME] - 105170"
type textarea "x"
type input "Quinta [GEOGRAPHIC_DATA][PERSON_NAME] - 105170"
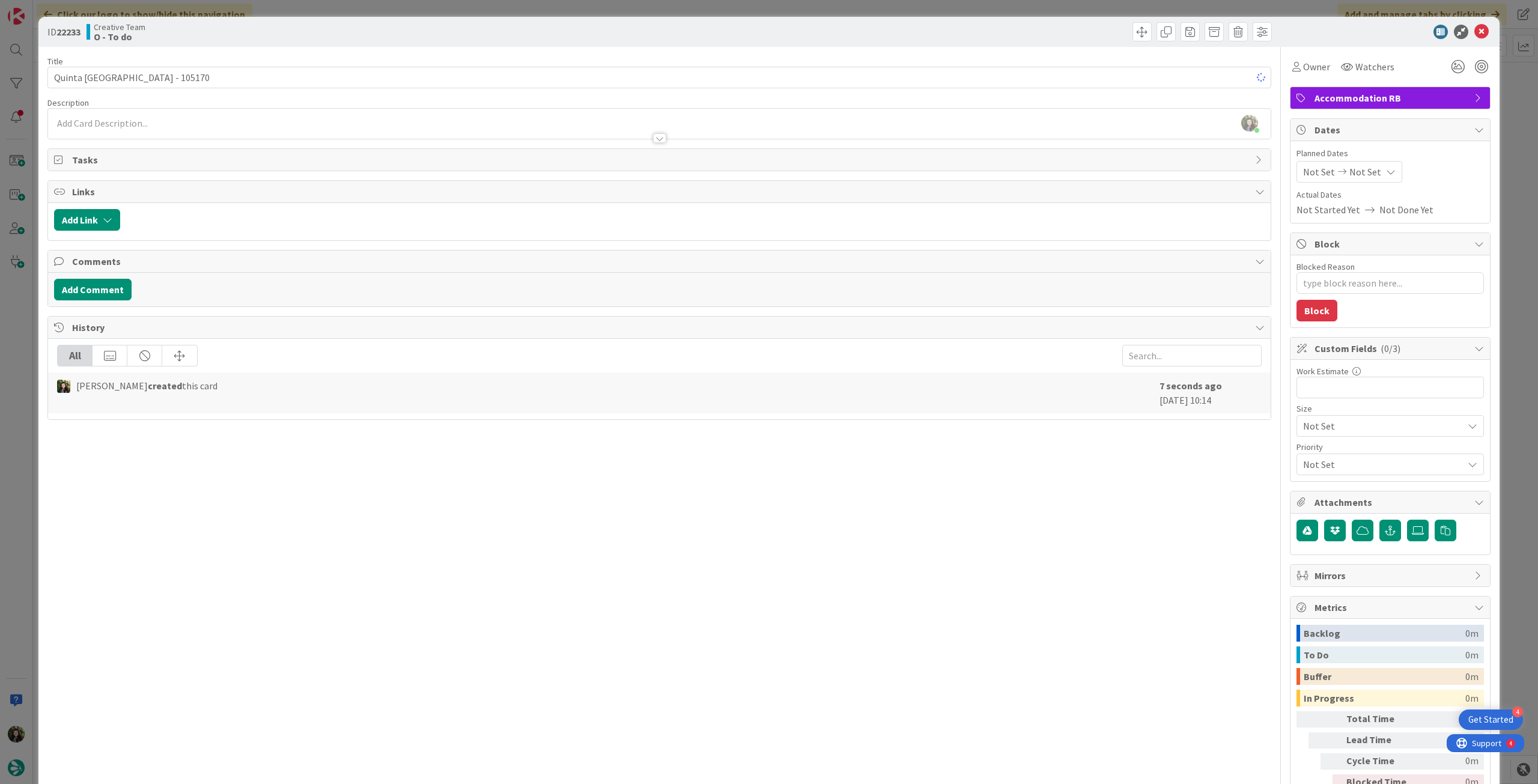
type textarea "x"
click at [1358, 163] on div "Not Set Not Set" at bounding box center [1349, 172] width 106 height 22
click at [1308, 428] on icon at bounding box center [1317, 430] width 18 height 15
type input "[DATE]"
click at [1475, 31] on icon at bounding box center [1482, 32] width 15 height 15
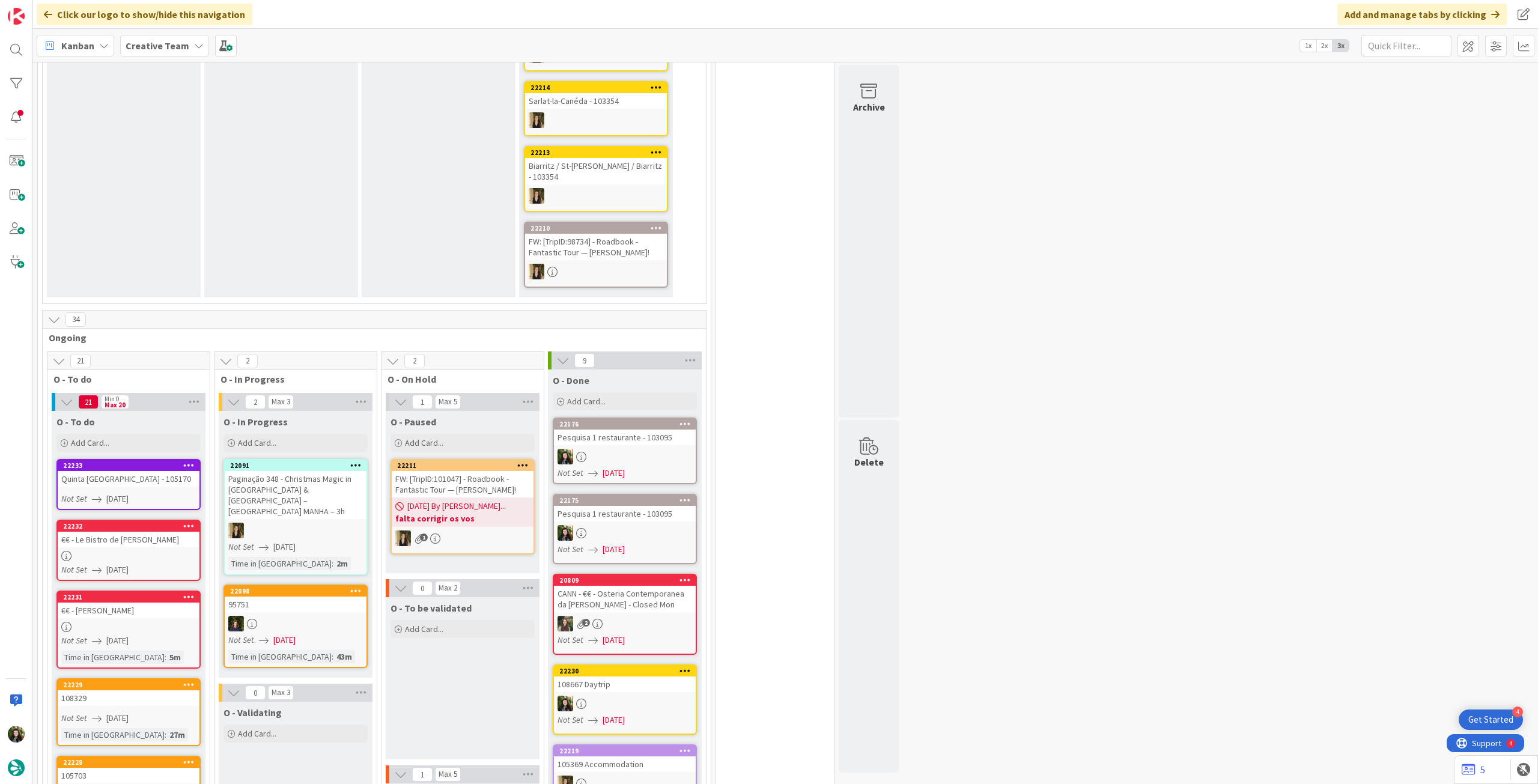
scroll to position [801, 0]
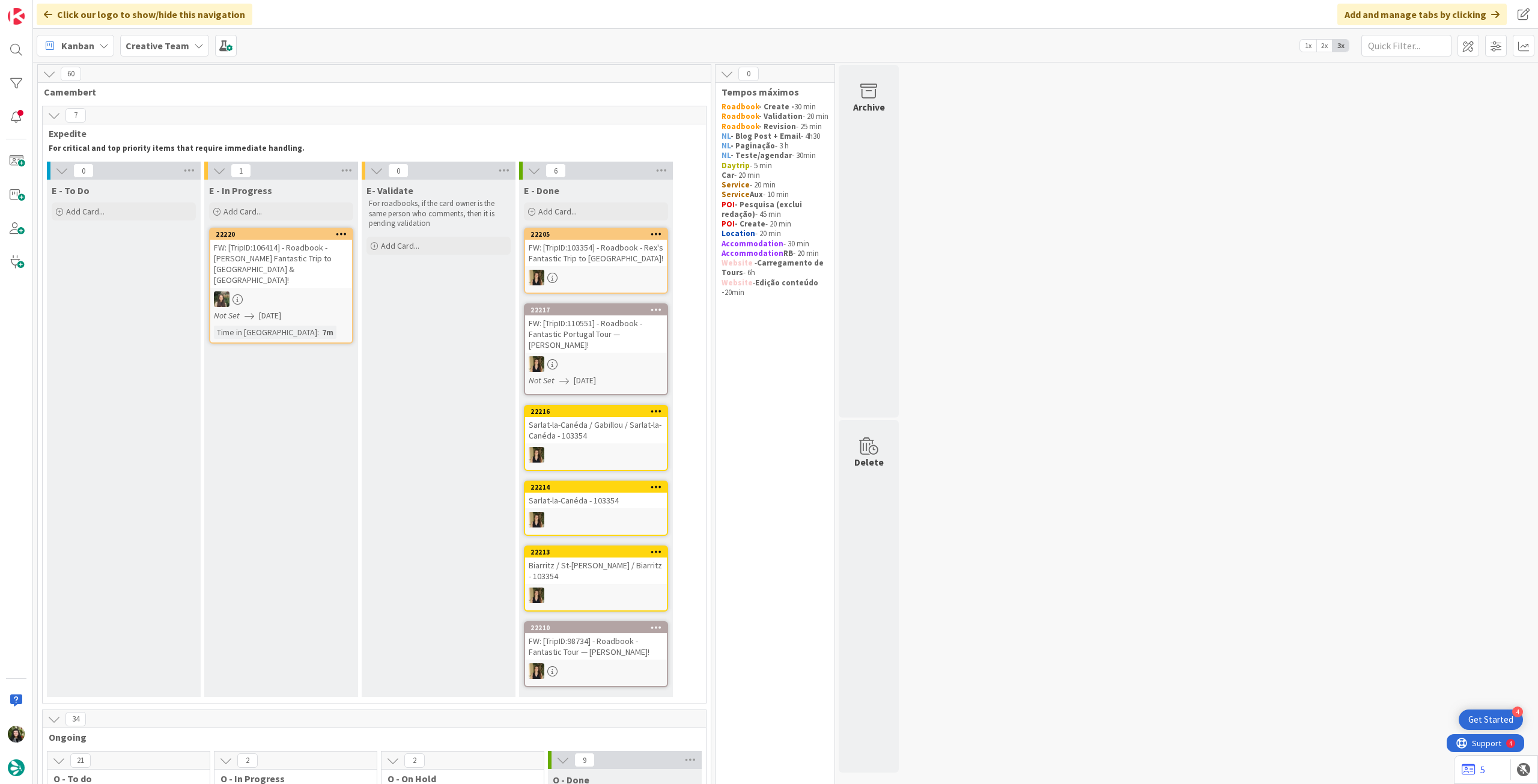
scroll to position [0, 0]
drag, startPoint x: 166, startPoint y: 49, endPoint x: 166, endPoint y: 64, distance: 15.0
click at [166, 49] on b "Creative Team" at bounding box center [157, 45] width 64 height 12
click at [179, 176] on h4 "Creative Team - Análise" at bounding box center [216, 172] width 163 height 12
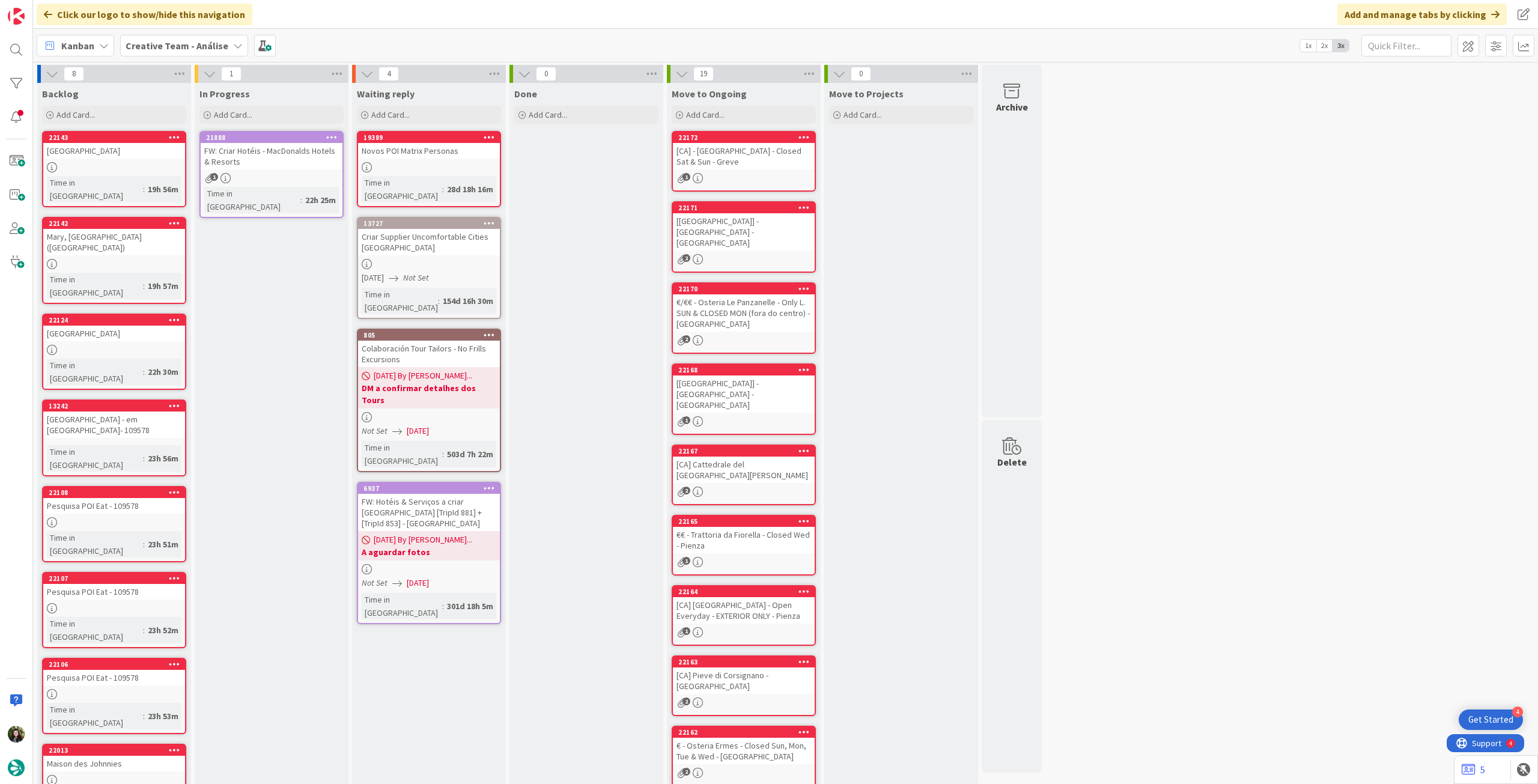
click at [329, 132] on icon at bounding box center [331, 136] width 12 height 8
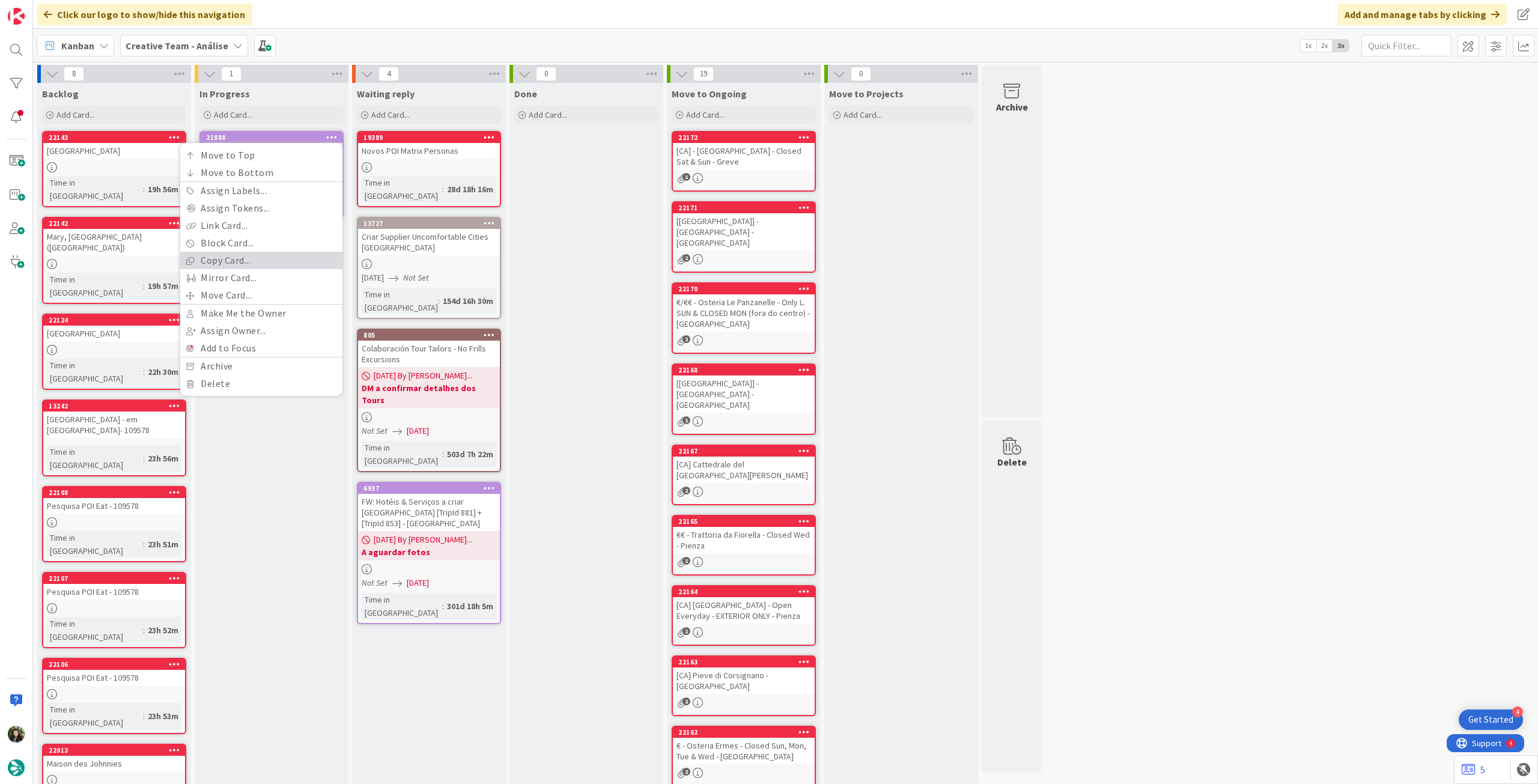
click at [265, 266] on link "Copy Card..." at bounding box center [261, 260] width 163 height 18
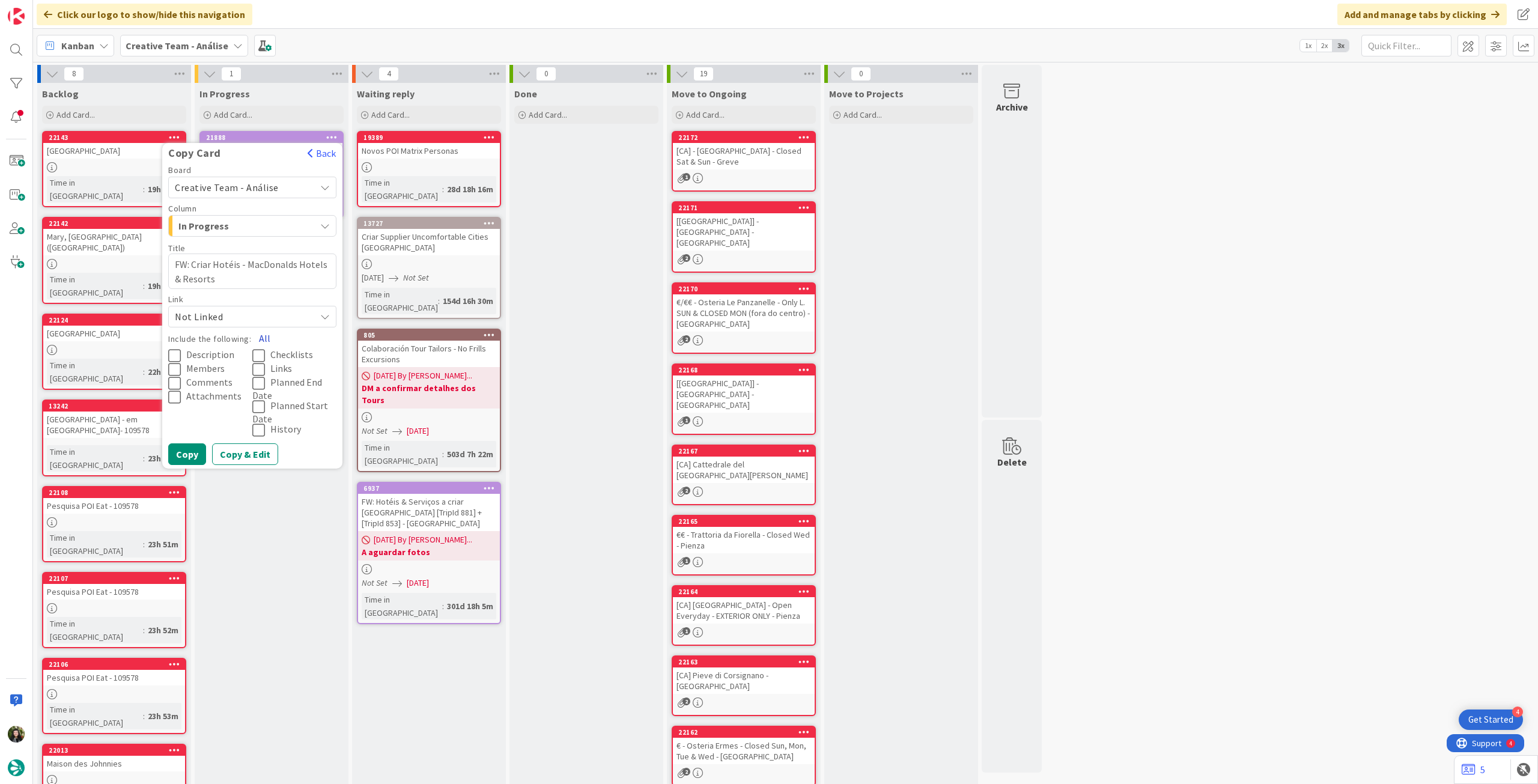
click at [267, 333] on button "All" at bounding box center [264, 338] width 27 height 22
click at [187, 455] on button "Copy" at bounding box center [186, 454] width 38 height 22
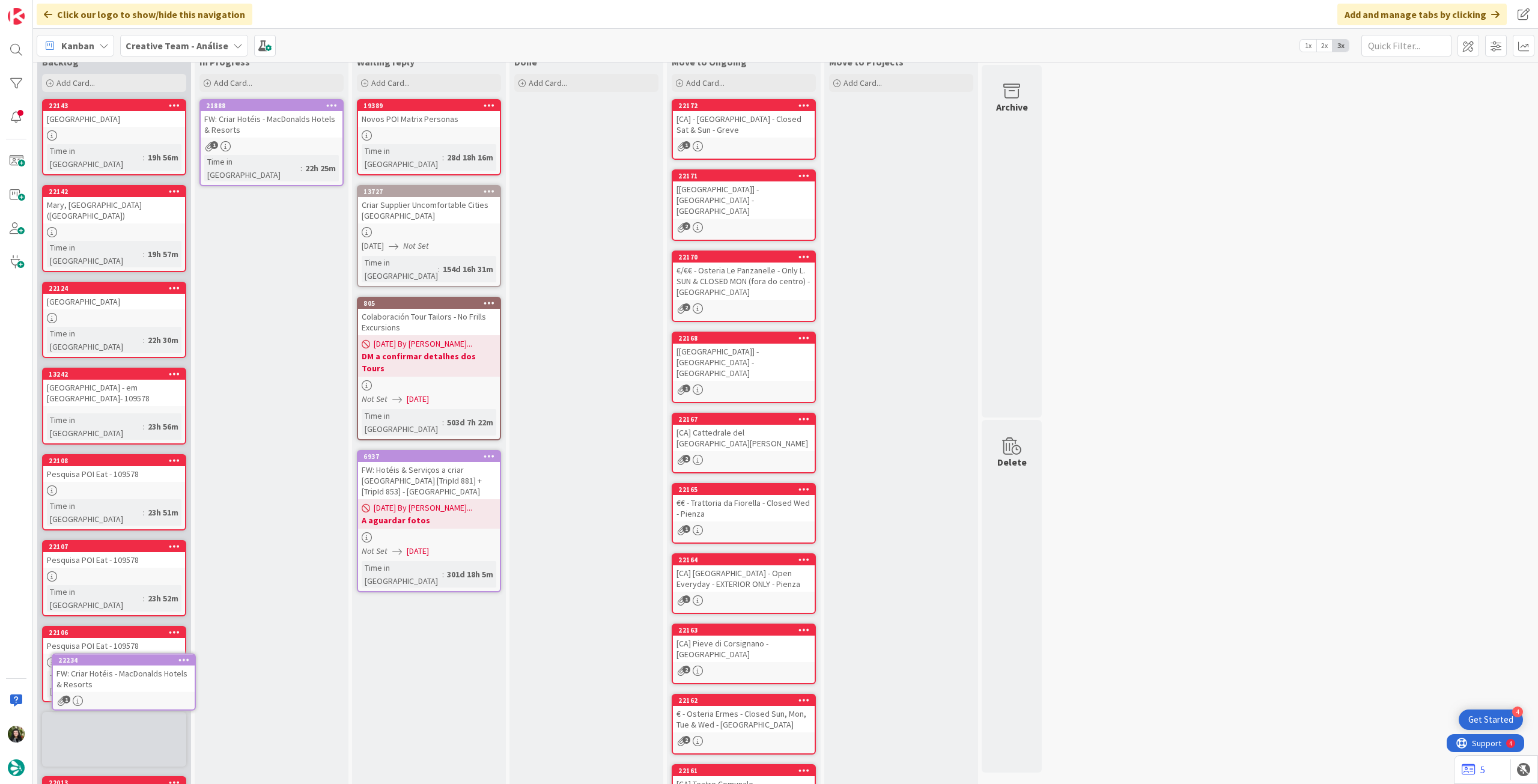
scroll to position [62, 0]
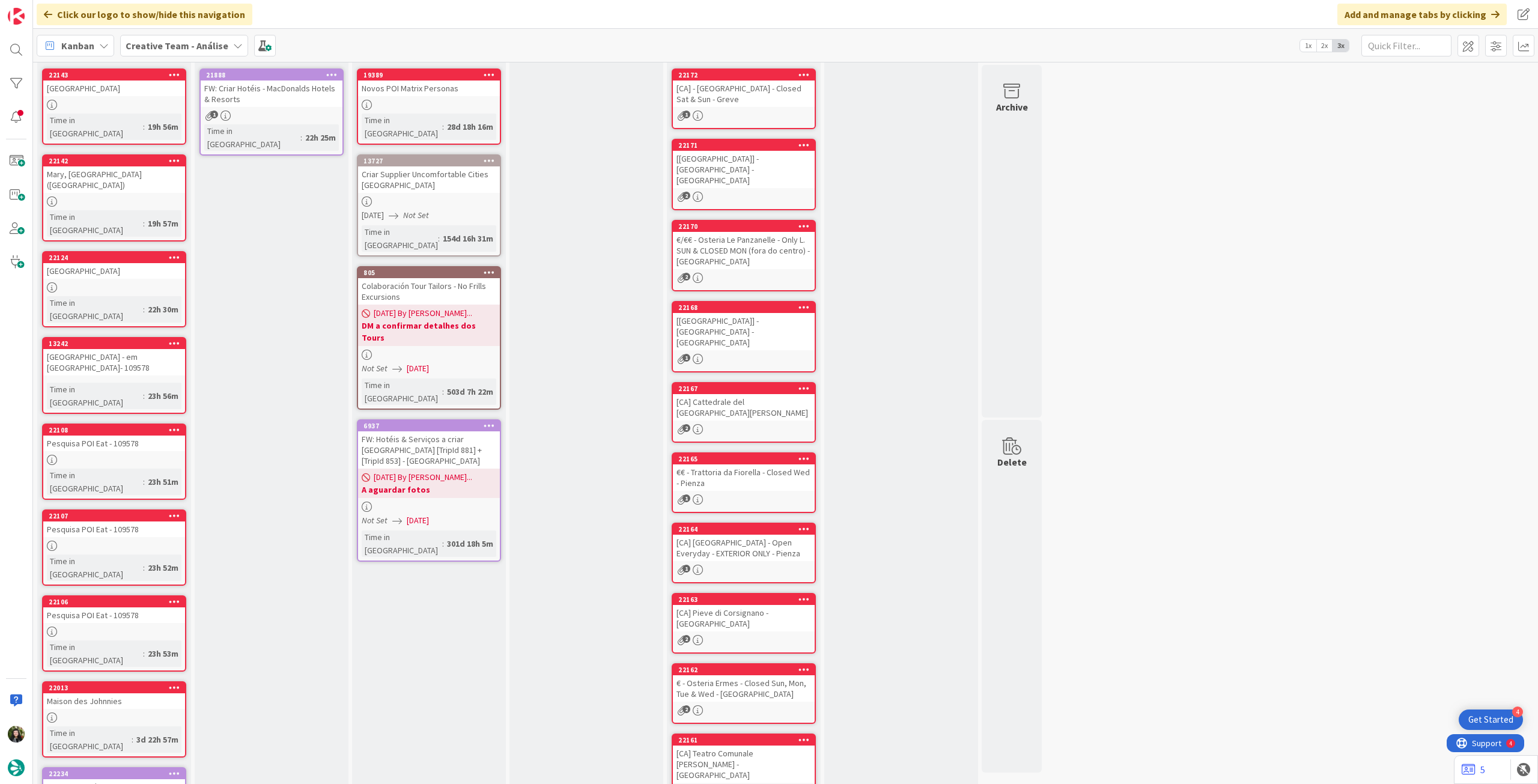
click at [269, 109] on link "21888 Copy Card Back Board Creative Team - Análise Column In Progress Title 46 …" at bounding box center [271, 112] width 144 height 87
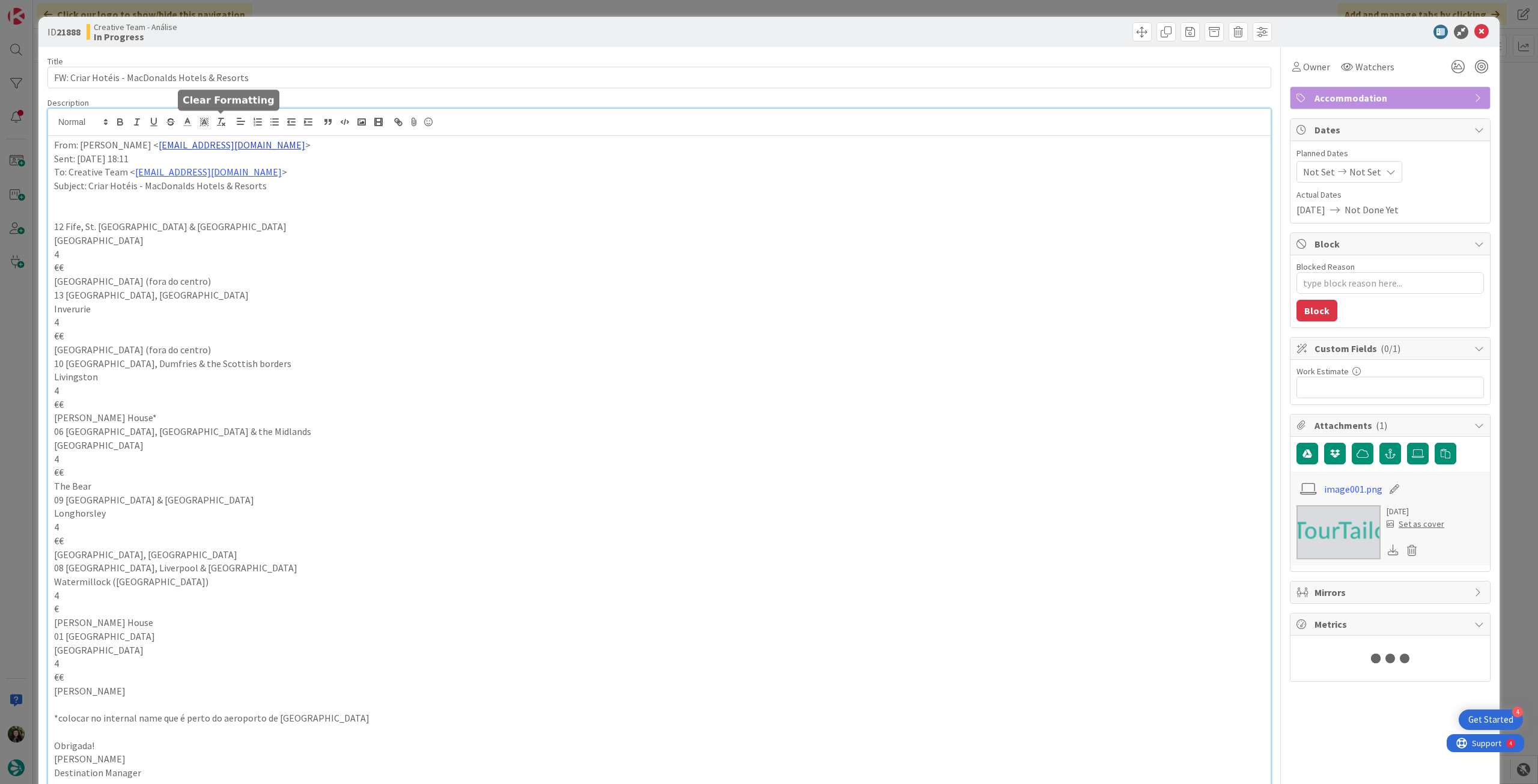
click at [216, 122] on div "From: Rita Bernardo < rita.bernardo@tourtailors.com > Sent: Friday, August 8, 2…" at bounding box center [659, 579] width 1223 height 942
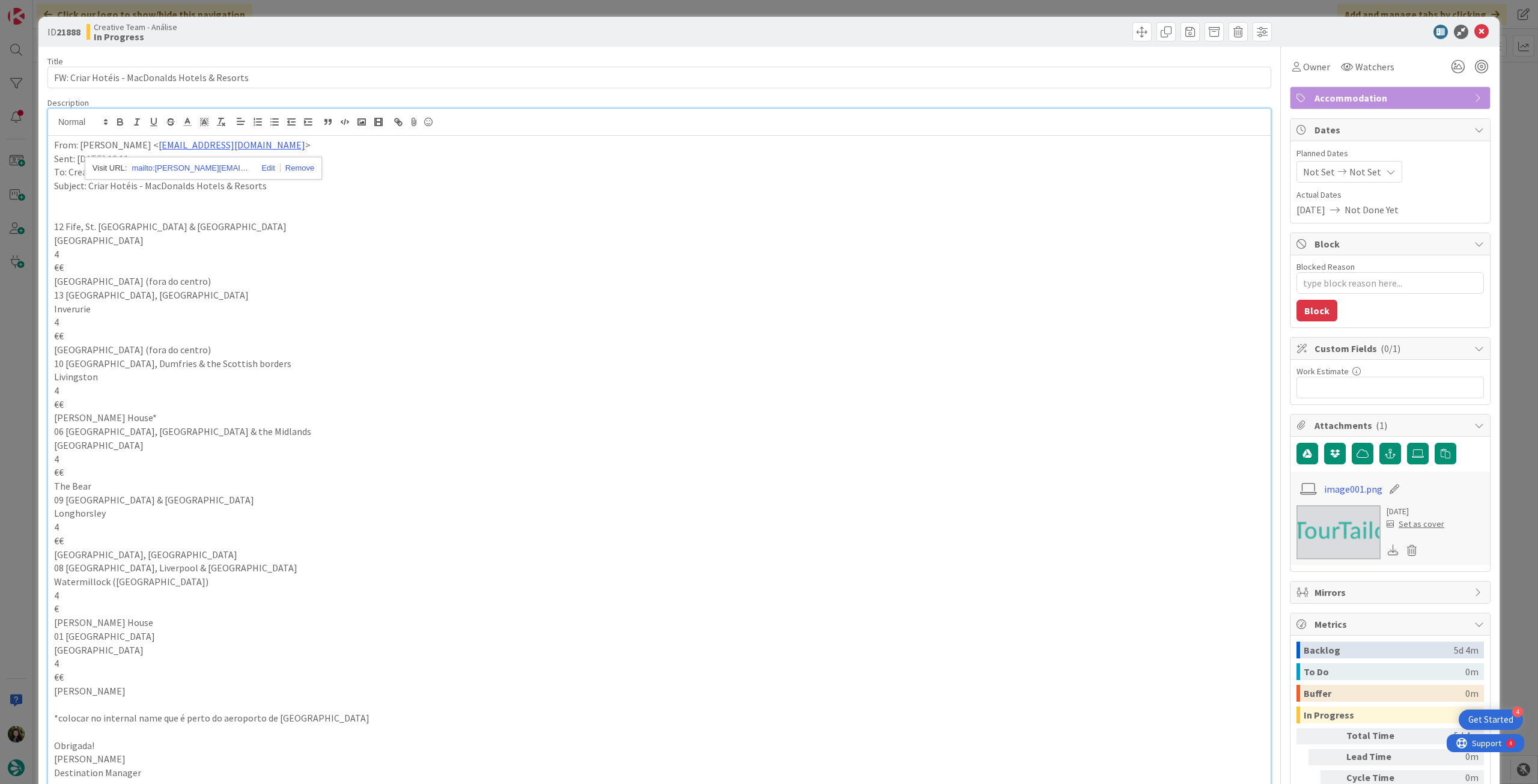
click at [191, 283] on p "Norwood hall (fora do centro)" at bounding box center [659, 281] width 1211 height 14
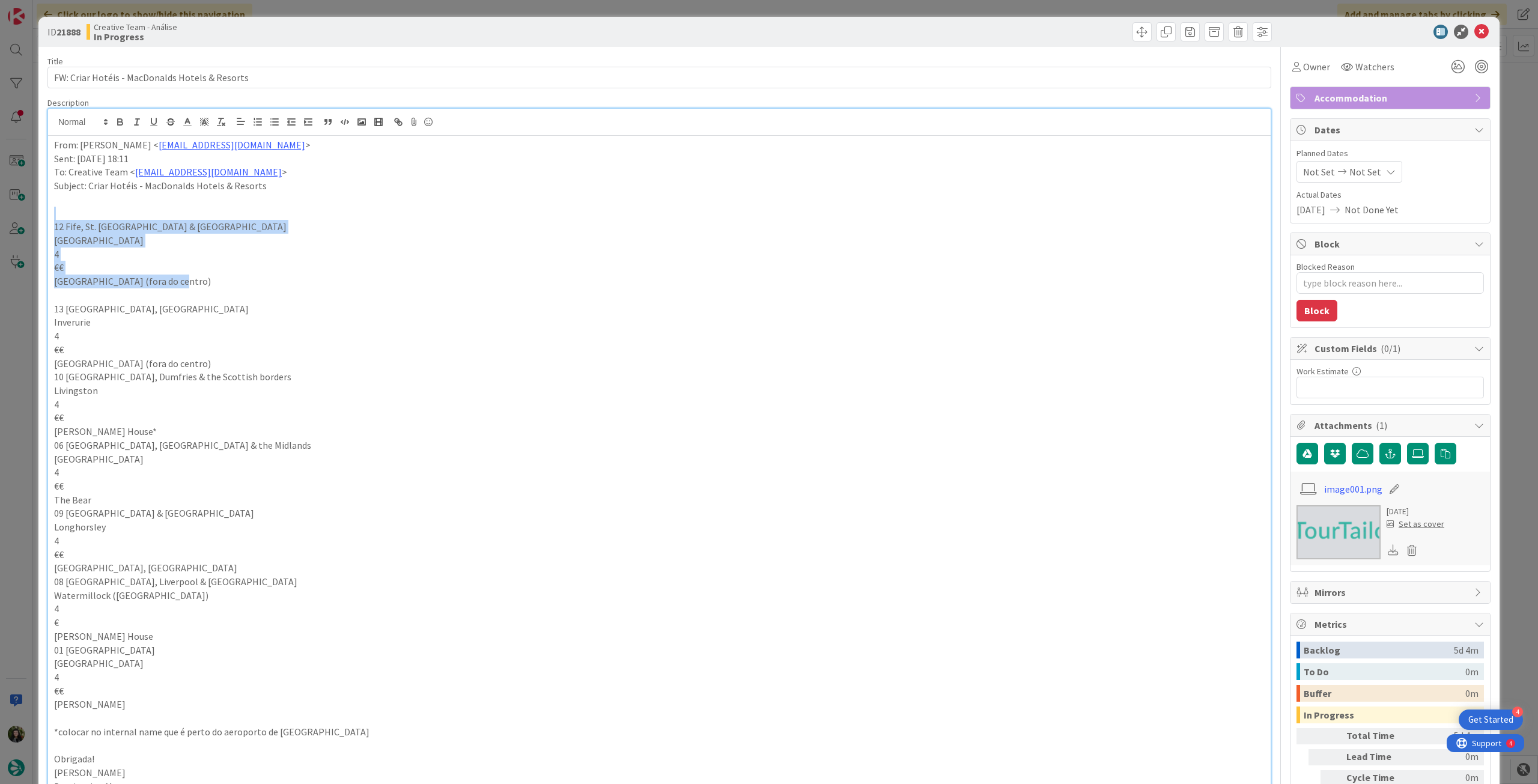
drag, startPoint x: 191, startPoint y: 283, endPoint x: 12, endPoint y: 217, distance: 190.8
click at [12, 217] on div "ID 21888 Creative Team - Análise In Progress Title 46 / 128 FW: Criar Hotéis - …" at bounding box center [769, 392] width 1538 height 784
copy div "12 Fife, St. Andrews & Aberdeen Aberdeen 4 €€ Norwood hall (fora do centro)"
click at [53, 147] on div "From: Rita Bernardo < rita.bernardo@tourtailors.com > Sent: Friday, August 8, 2…" at bounding box center [659, 600] width 1223 height 929
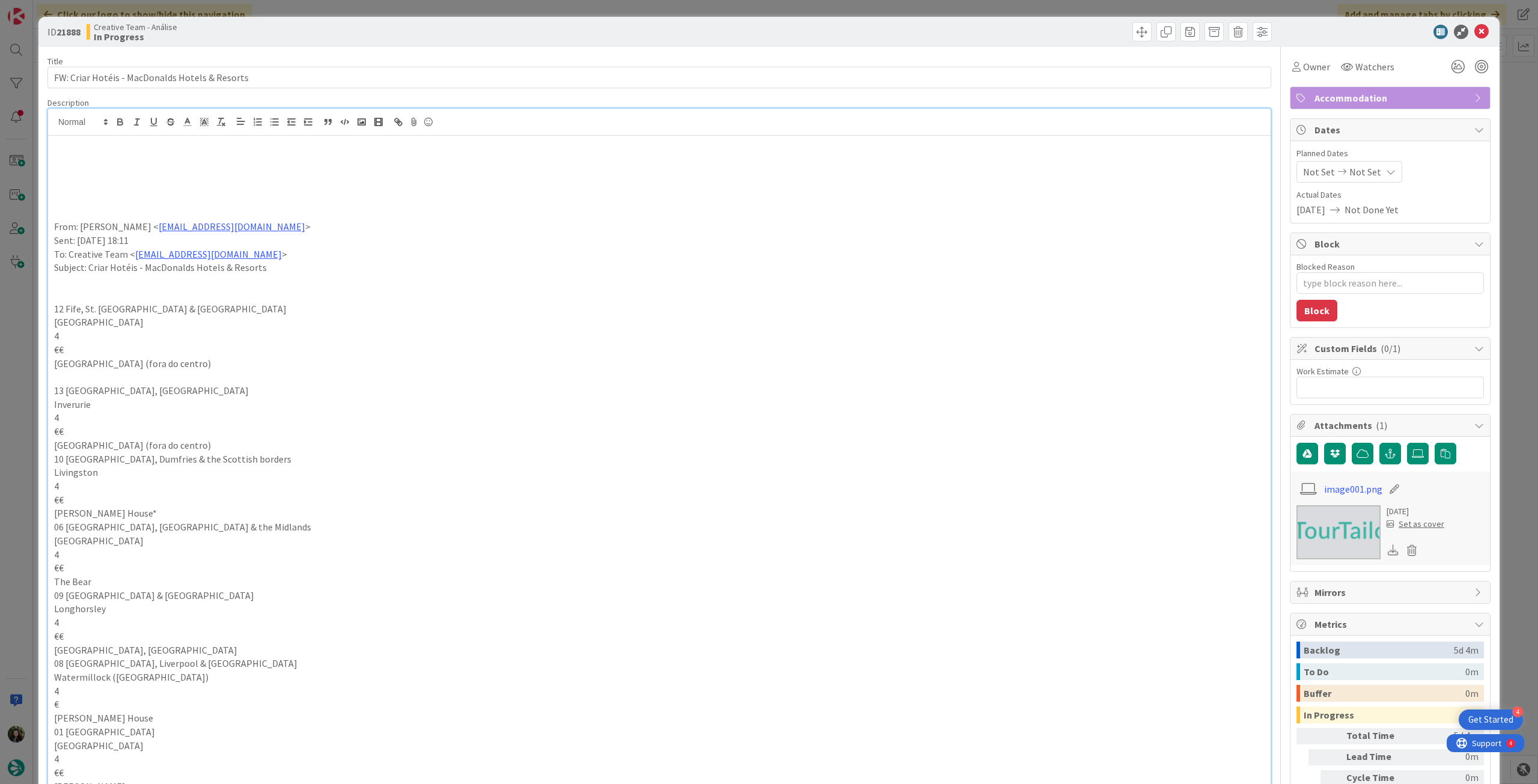
click at [72, 162] on p at bounding box center [659, 159] width 1211 height 14
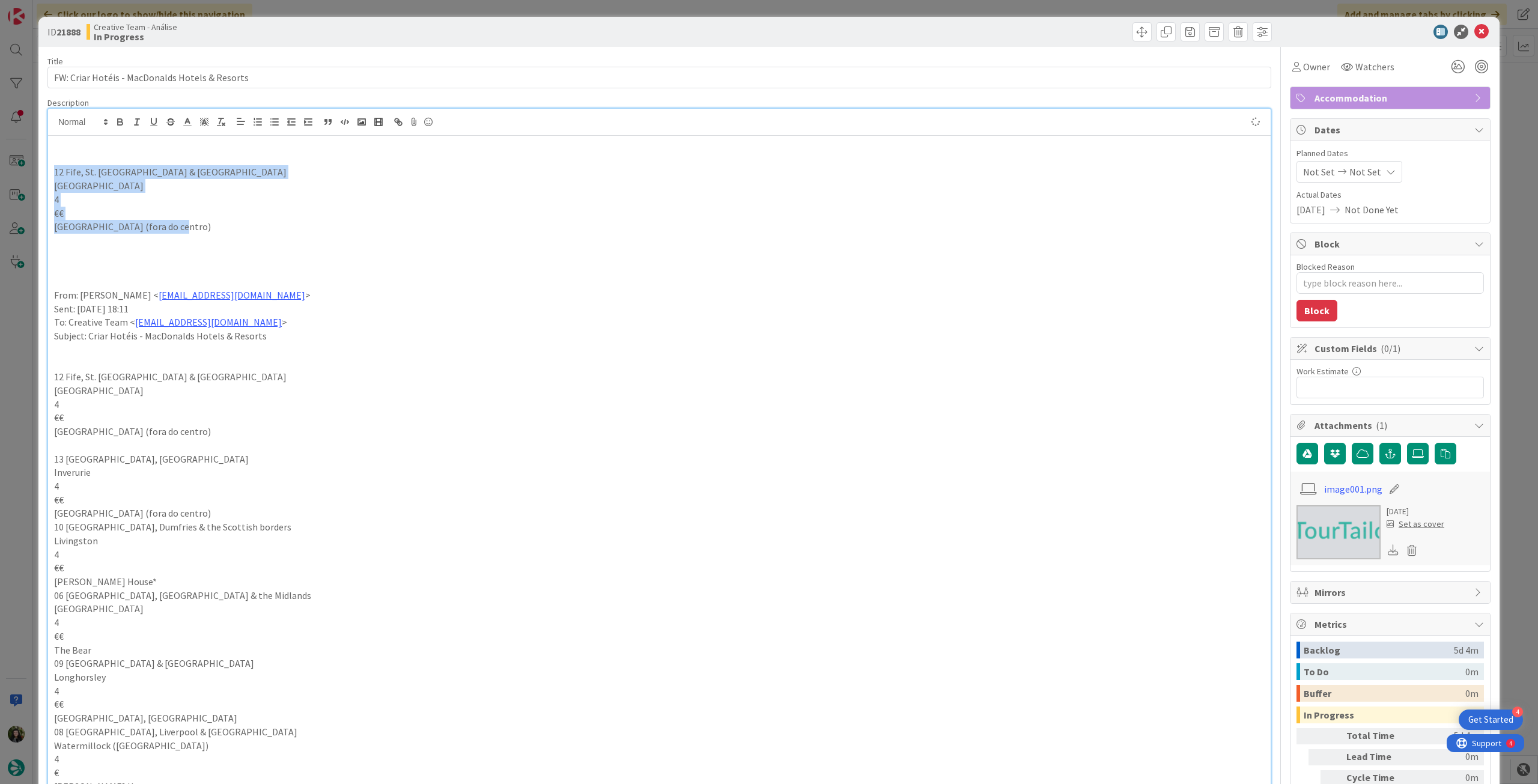
drag, startPoint x: 176, startPoint y: 230, endPoint x: 29, endPoint y: 176, distance: 156.6
click at [29, 176] on div "ID 21888 Creative Team - Análise In Progress Title 46 / 128 FW: Criar Hotéis - …" at bounding box center [769, 392] width 1538 height 784
click at [122, 125] on icon "button" at bounding box center [120, 122] width 11 height 11
drag, startPoint x: 400, startPoint y: 250, endPoint x: 433, endPoint y: 254, distance: 33.2
click at [400, 250] on div "12 Fife, St. Andrews & Aberdeen Aberdeen 4 €€ Norwood hall (fora do centro) Fro…" at bounding box center [659, 675] width 1223 height 1079
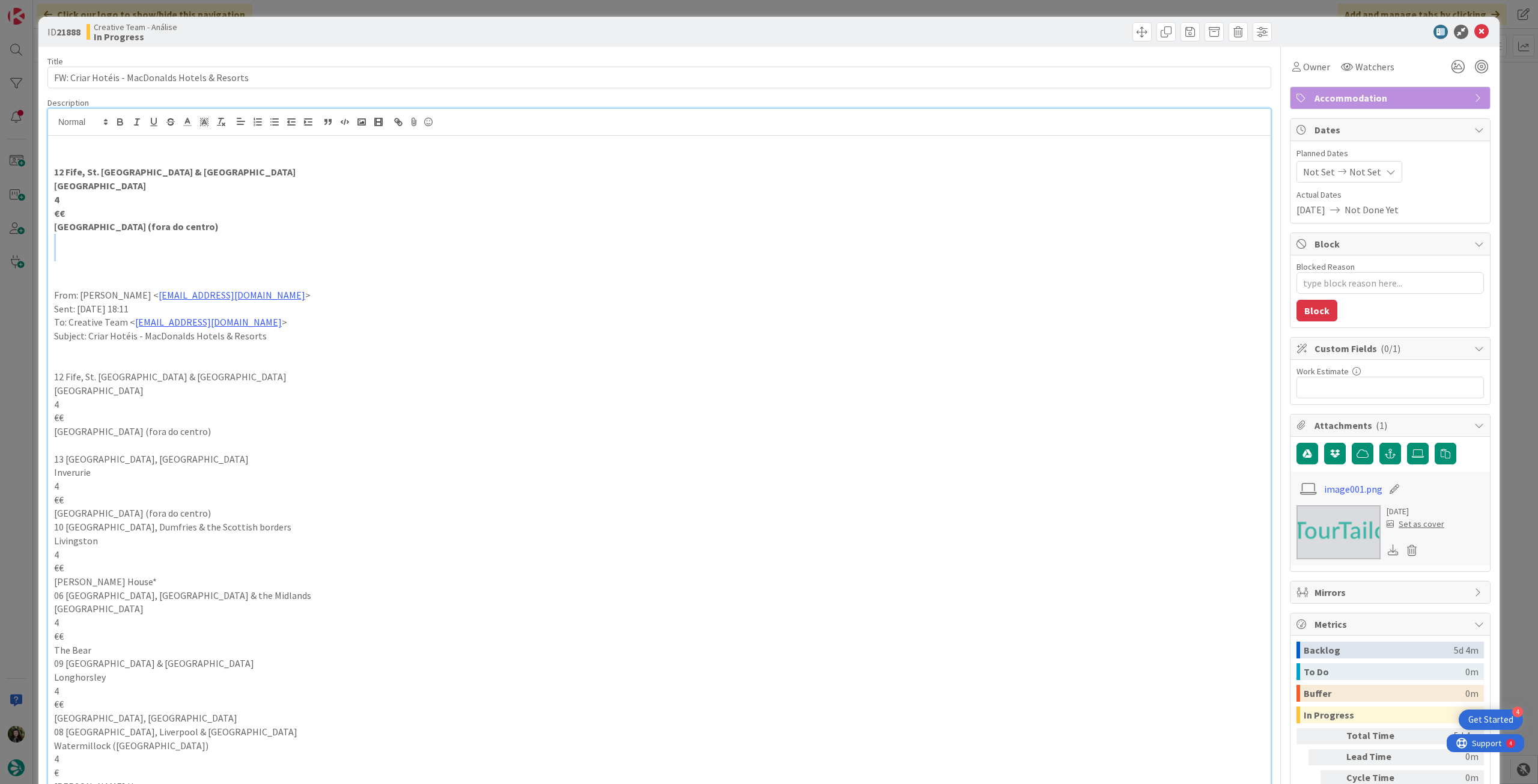
type textarea "x"
click at [1358, 169] on span "Not Set" at bounding box center [1365, 172] width 32 height 15
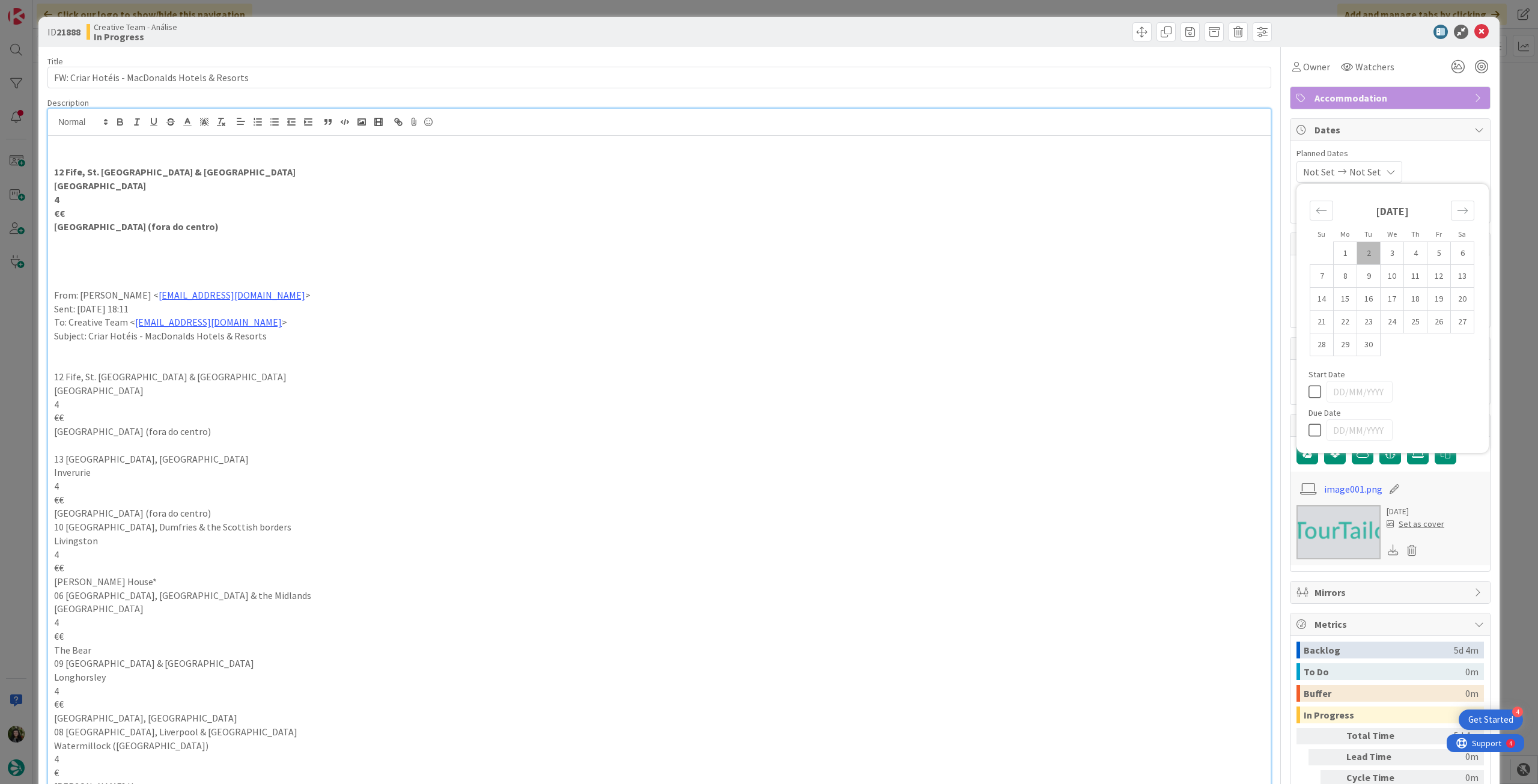
click at [1308, 430] on icon at bounding box center [1317, 430] width 18 height 15
type input "[DATE]"
click at [1475, 34] on icon at bounding box center [1482, 32] width 15 height 15
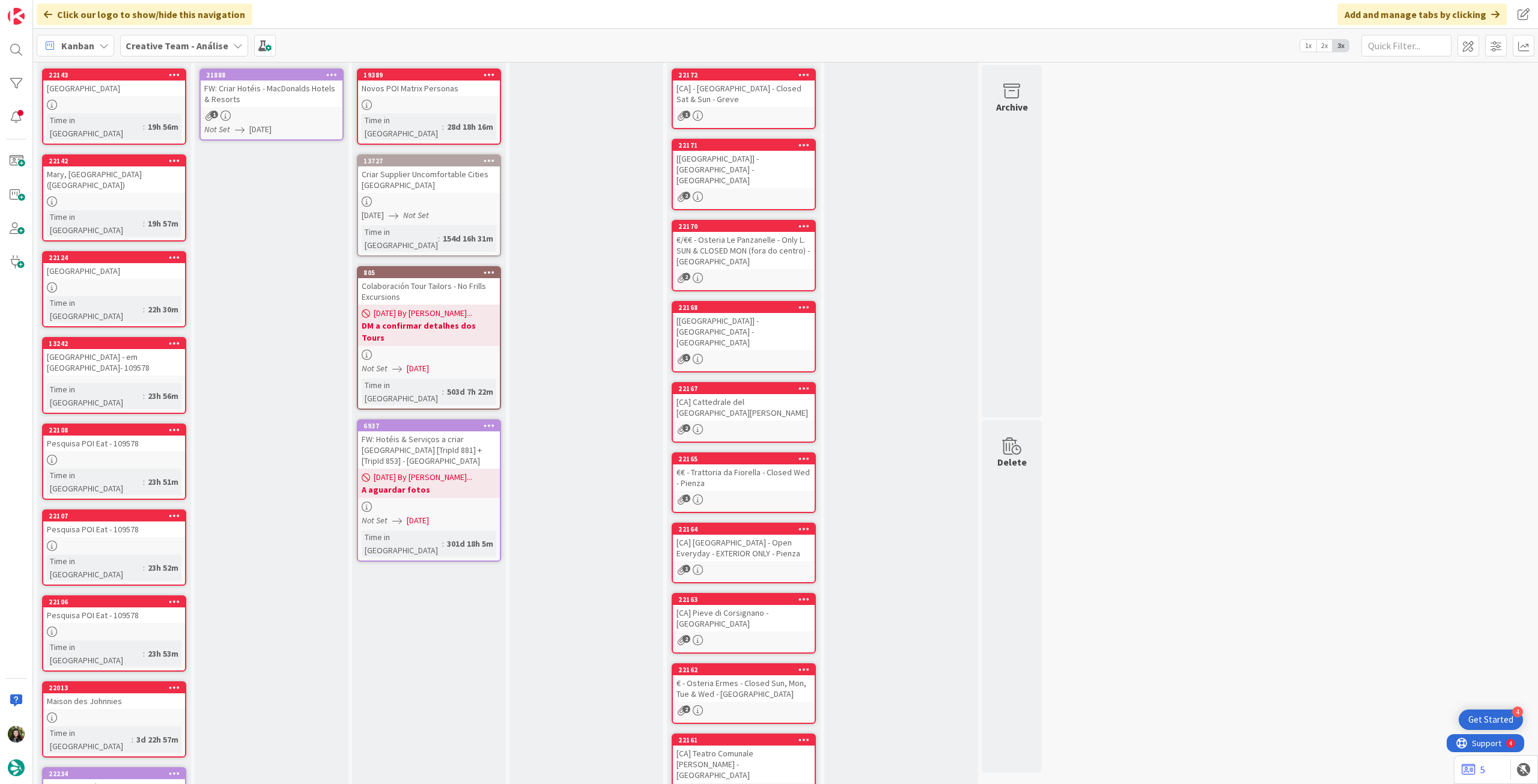
click at [313, 93] on div "FW: Criar Hotéis - MacDonalds Hotels & Resorts" at bounding box center [271, 93] width 142 height 26
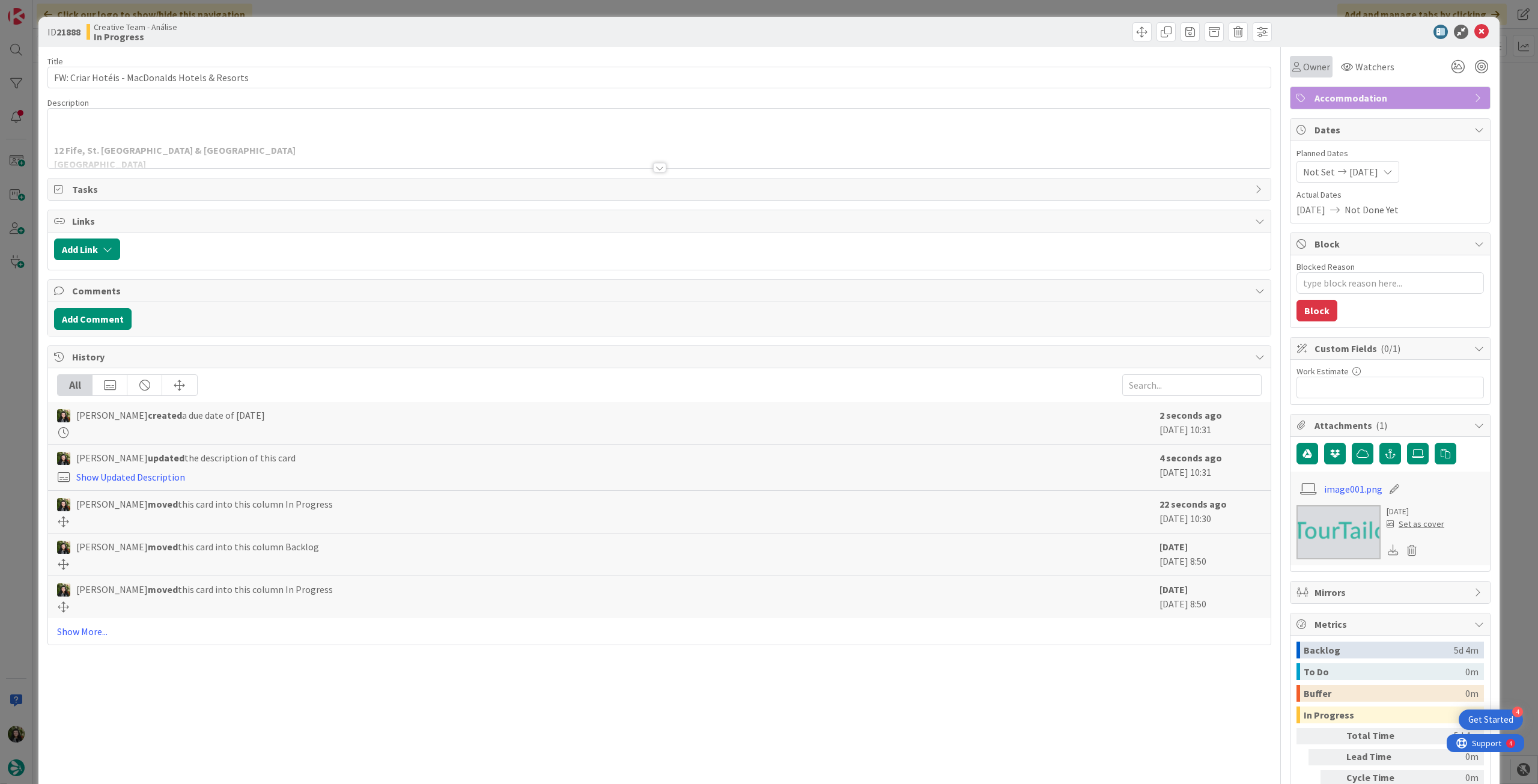
click at [1303, 67] on span "Owner" at bounding box center [1316, 66] width 27 height 15
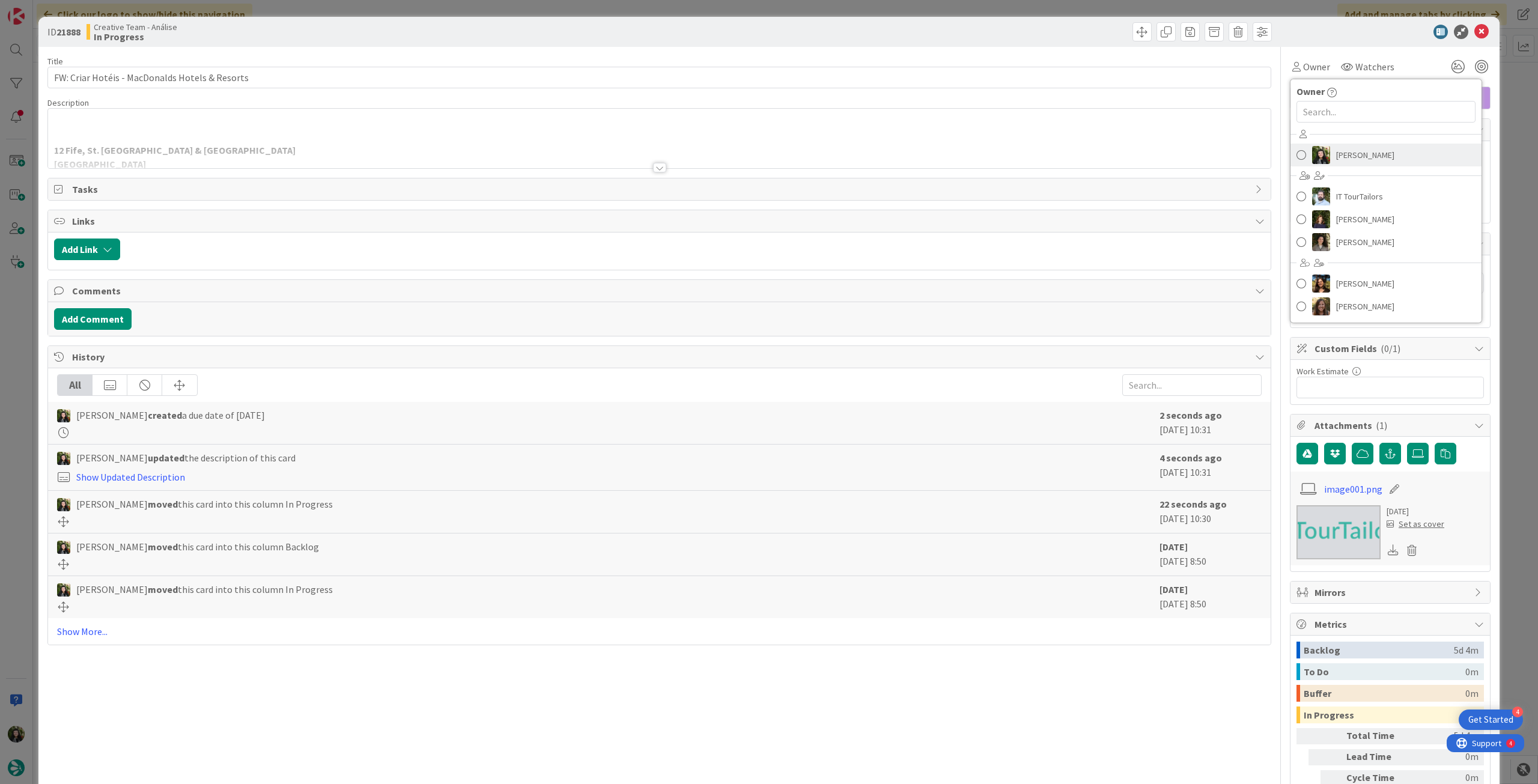
click at [1402, 160] on link "[PERSON_NAME]" at bounding box center [1386, 155] width 191 height 23
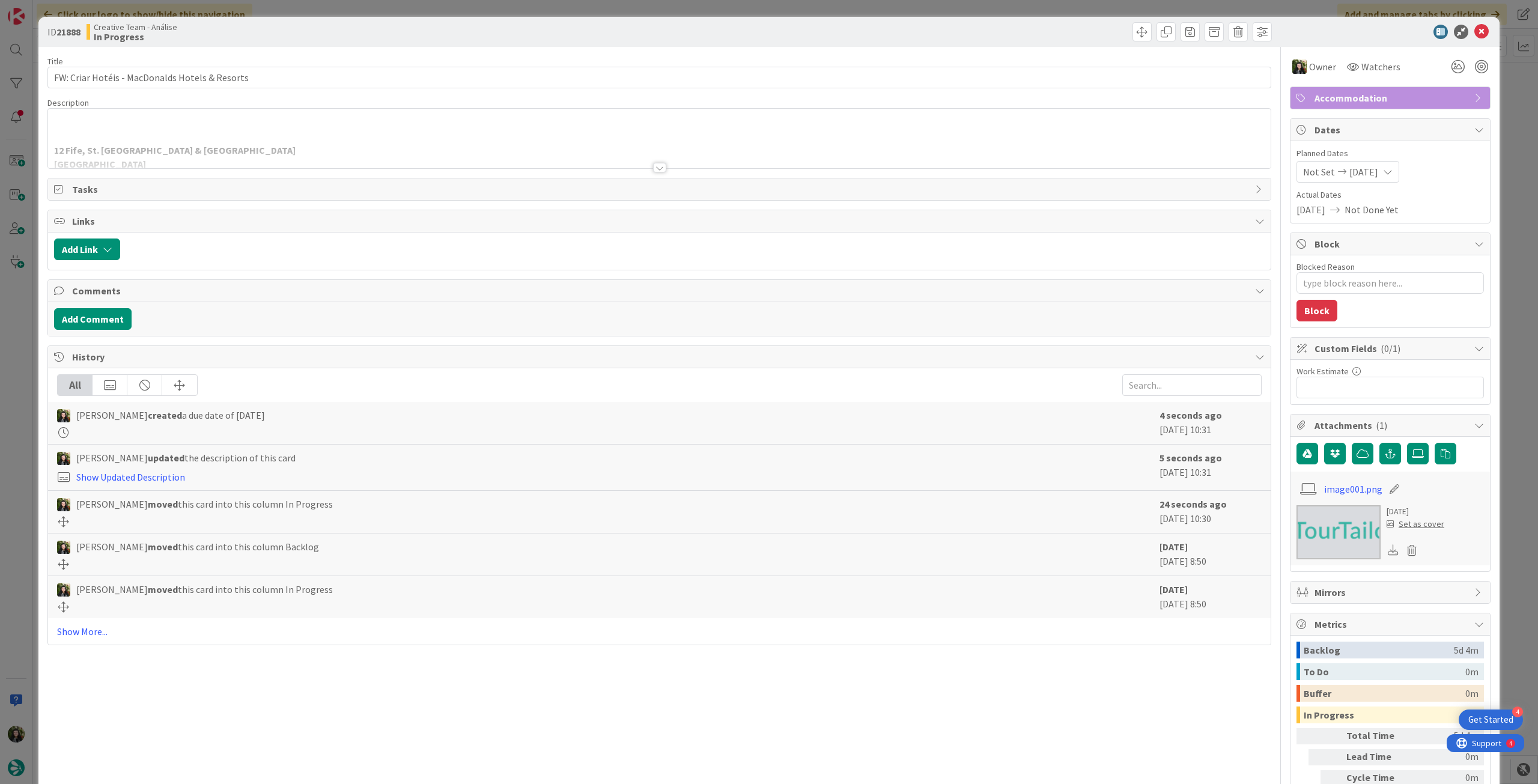
click at [1475, 34] on icon at bounding box center [1482, 32] width 15 height 15
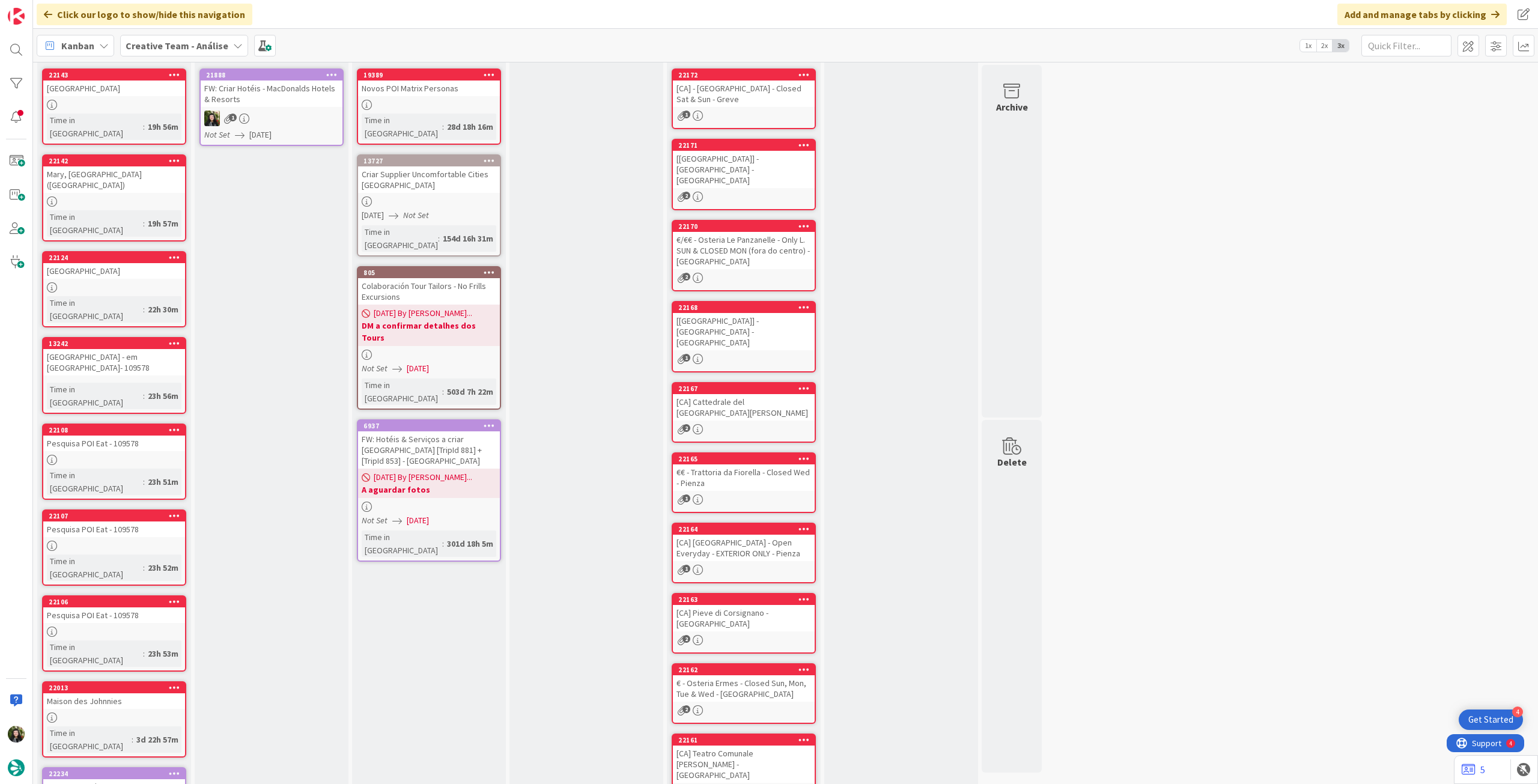
click at [333, 75] on icon at bounding box center [331, 74] width 12 height 8
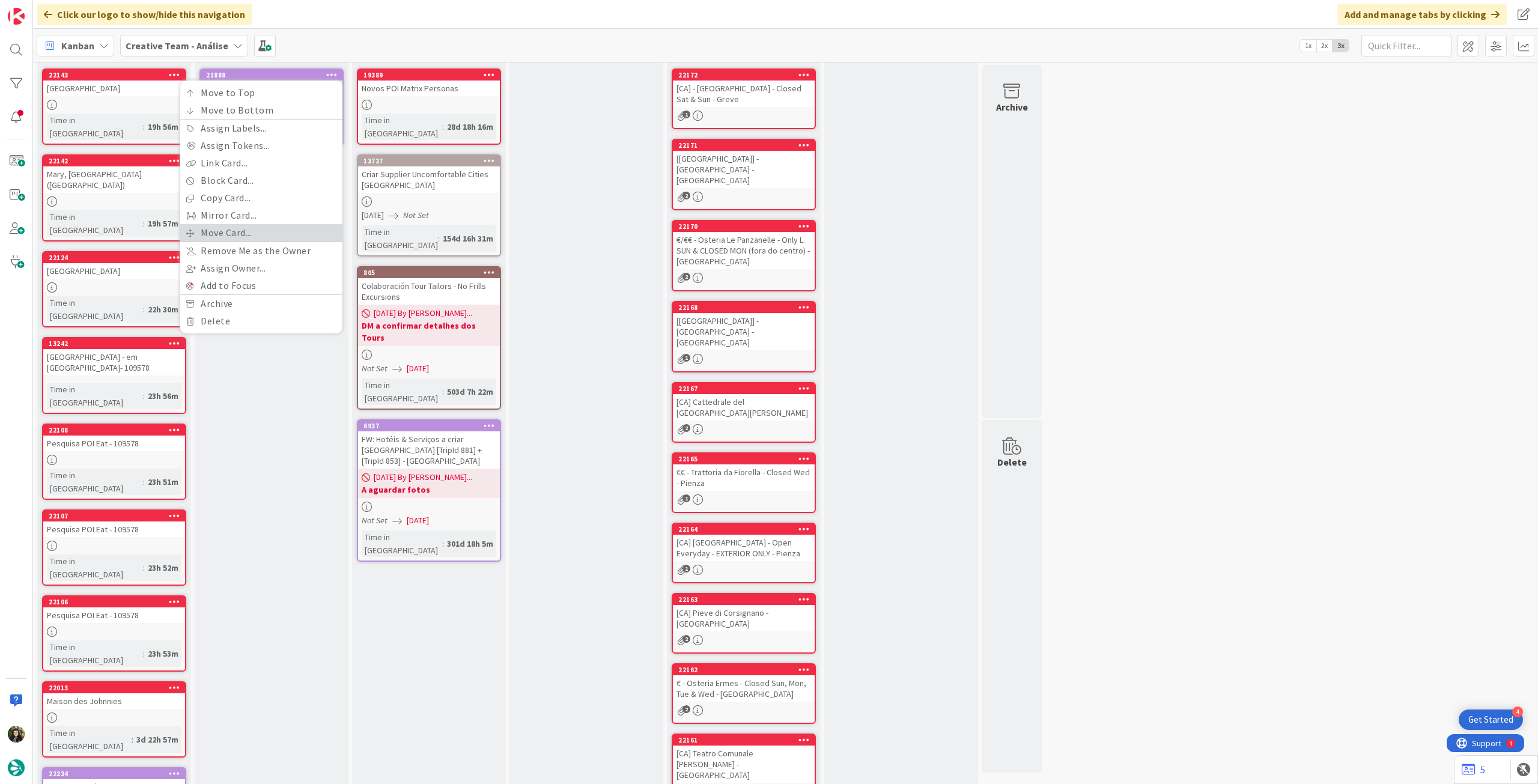
click at [260, 228] on link "Move Card..." at bounding box center [261, 233] width 163 height 18
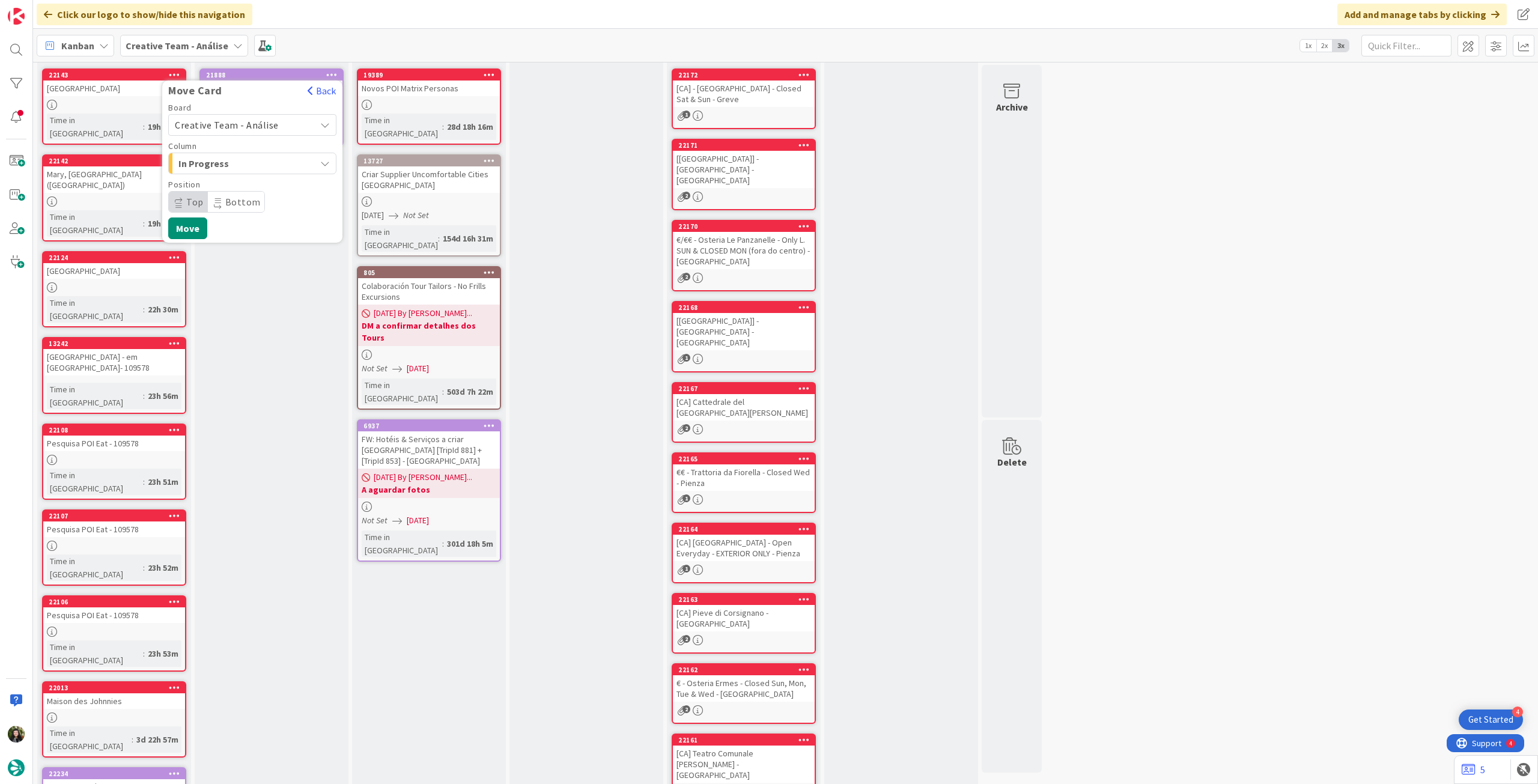
click at [256, 126] on span "Creative Team - Análise" at bounding box center [227, 125] width 104 height 12
click at [241, 176] on span "Creative Team" at bounding box center [260, 181] width 139 height 18
click at [247, 168] on span "Select a Column..." at bounding box center [220, 163] width 90 height 15
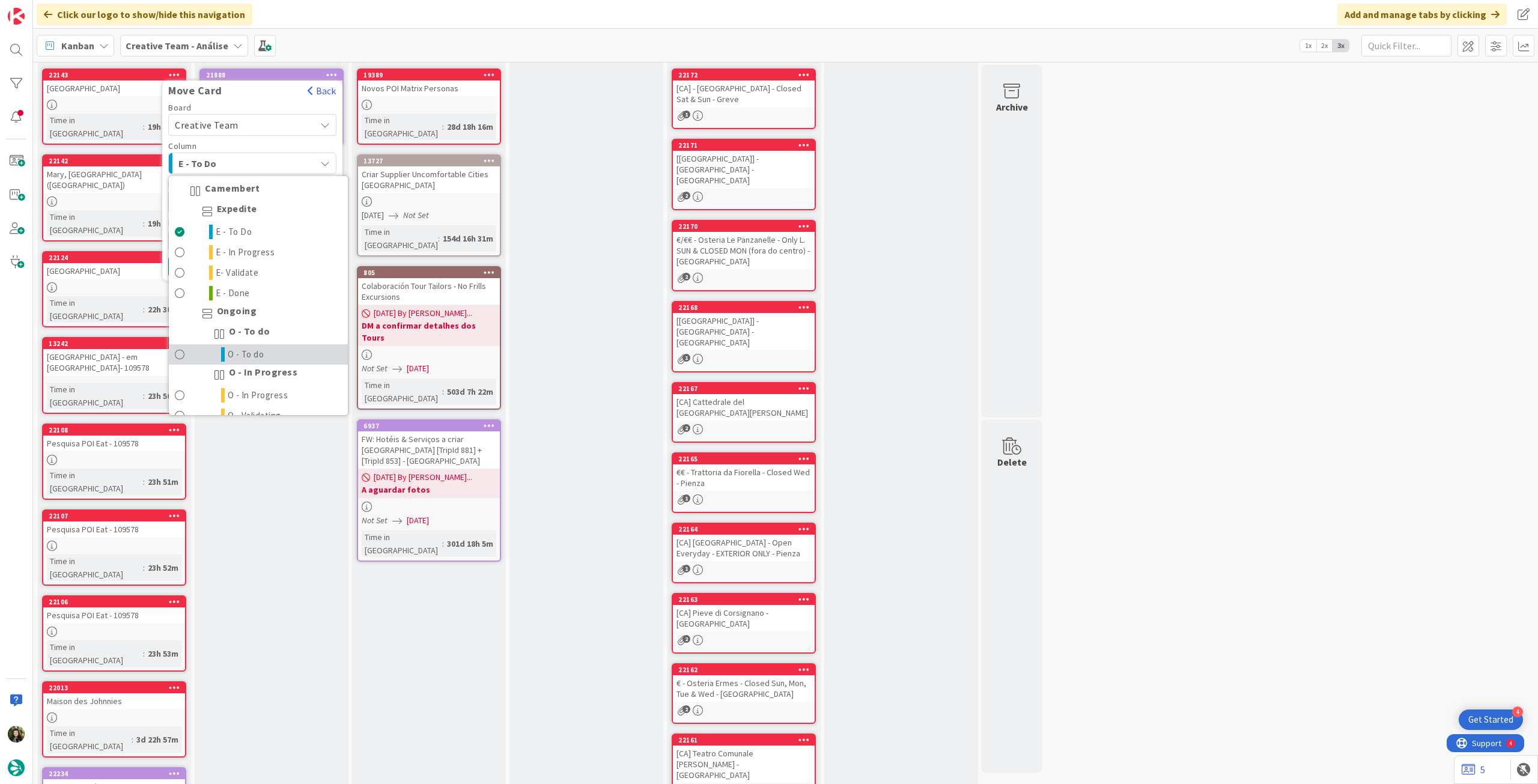
click at [247, 347] on span "O - To do" at bounding box center [247, 354] width 37 height 15
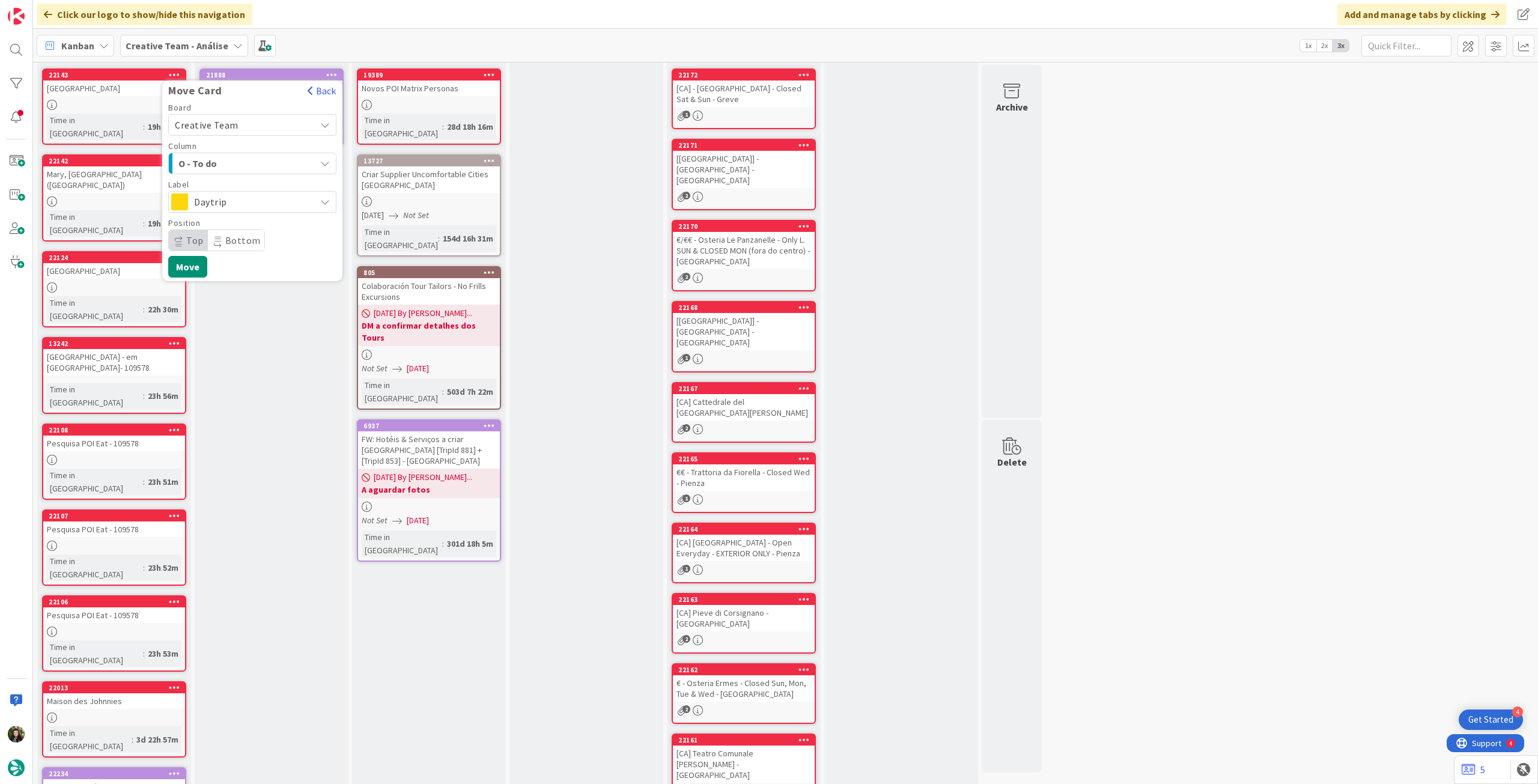
click at [214, 205] on span "Daytrip" at bounding box center [252, 202] width 116 height 17
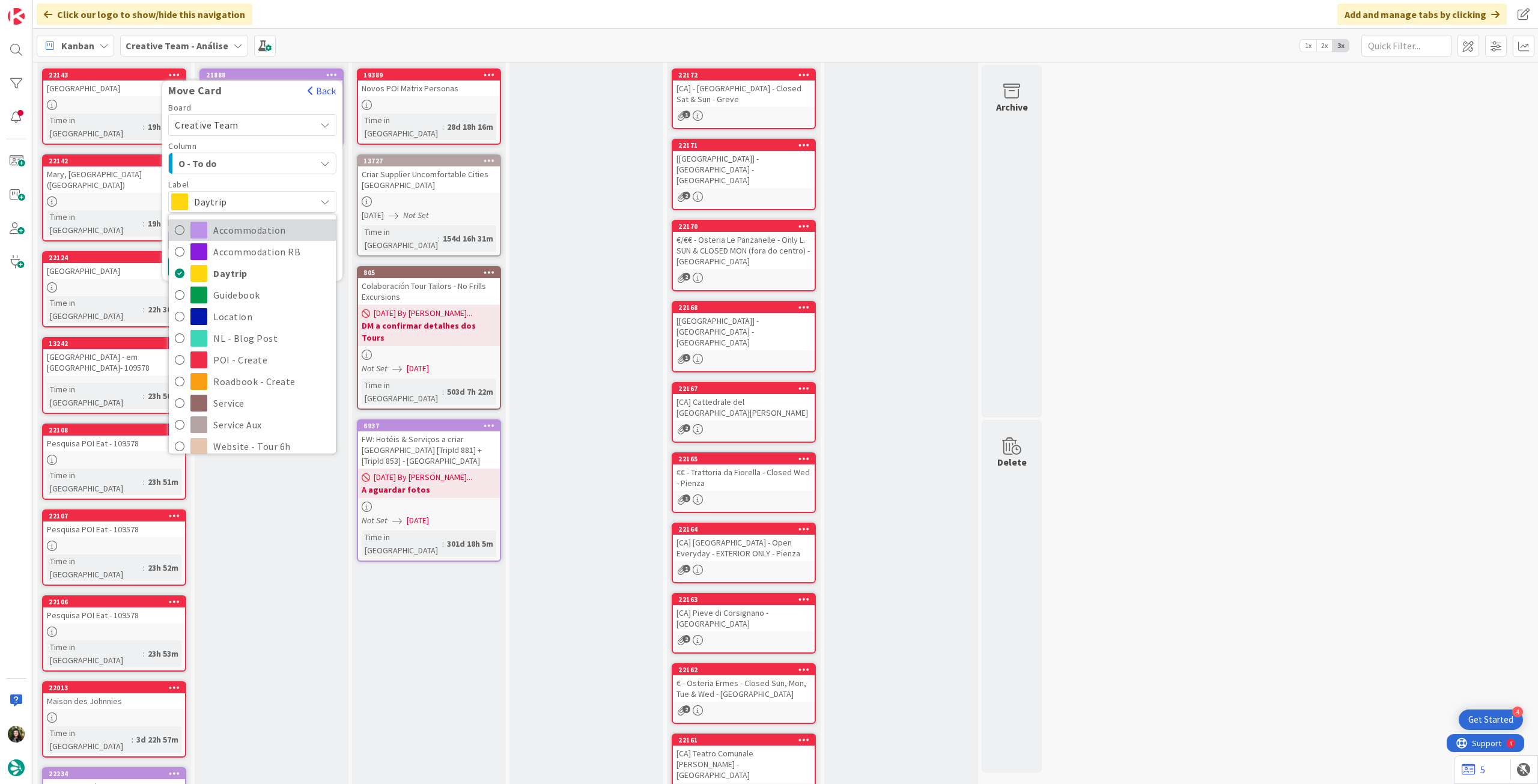
click at [209, 235] on link "Accommodation" at bounding box center [252, 230] width 167 height 22
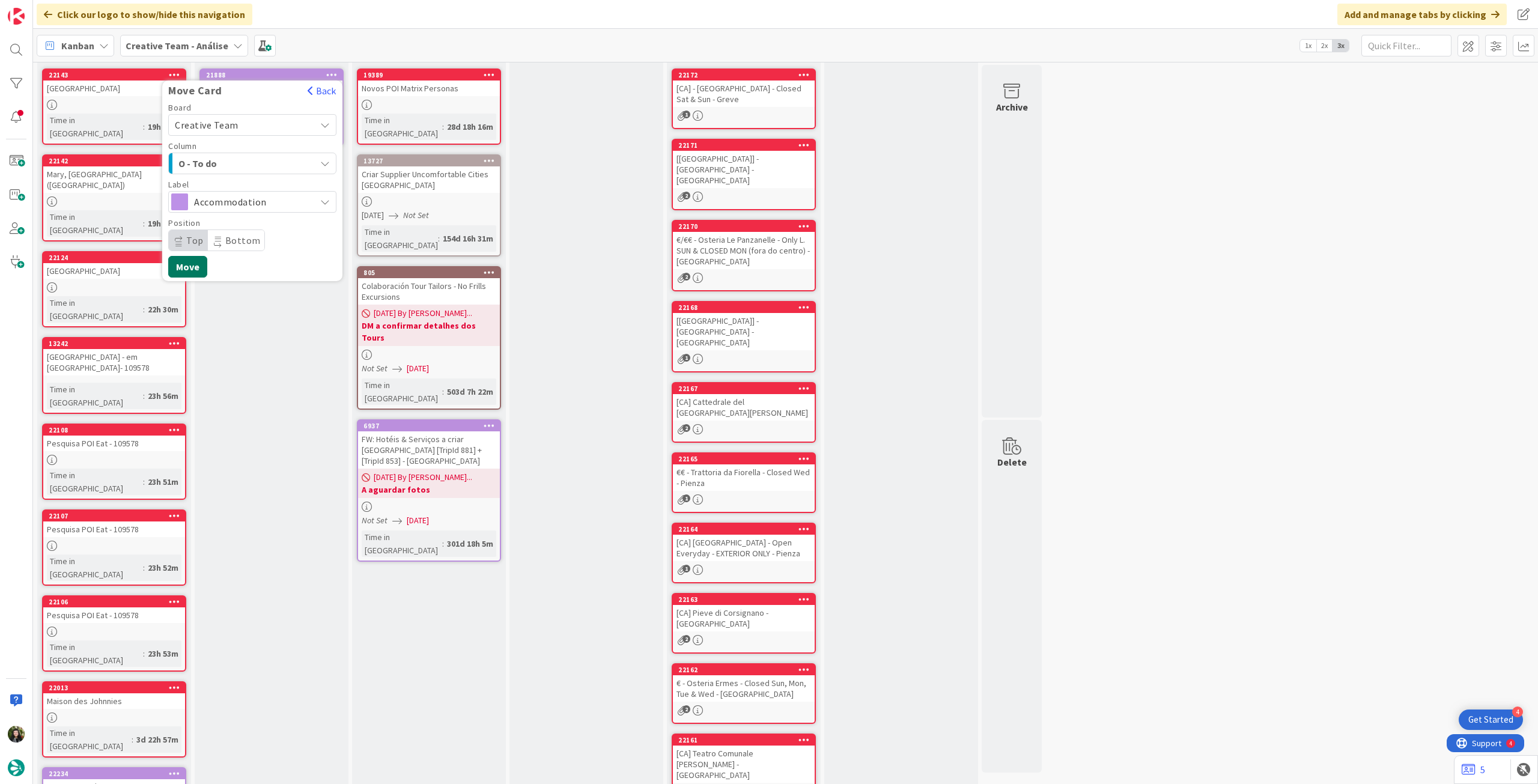
click at [193, 267] on button "Move" at bounding box center [187, 266] width 39 height 22
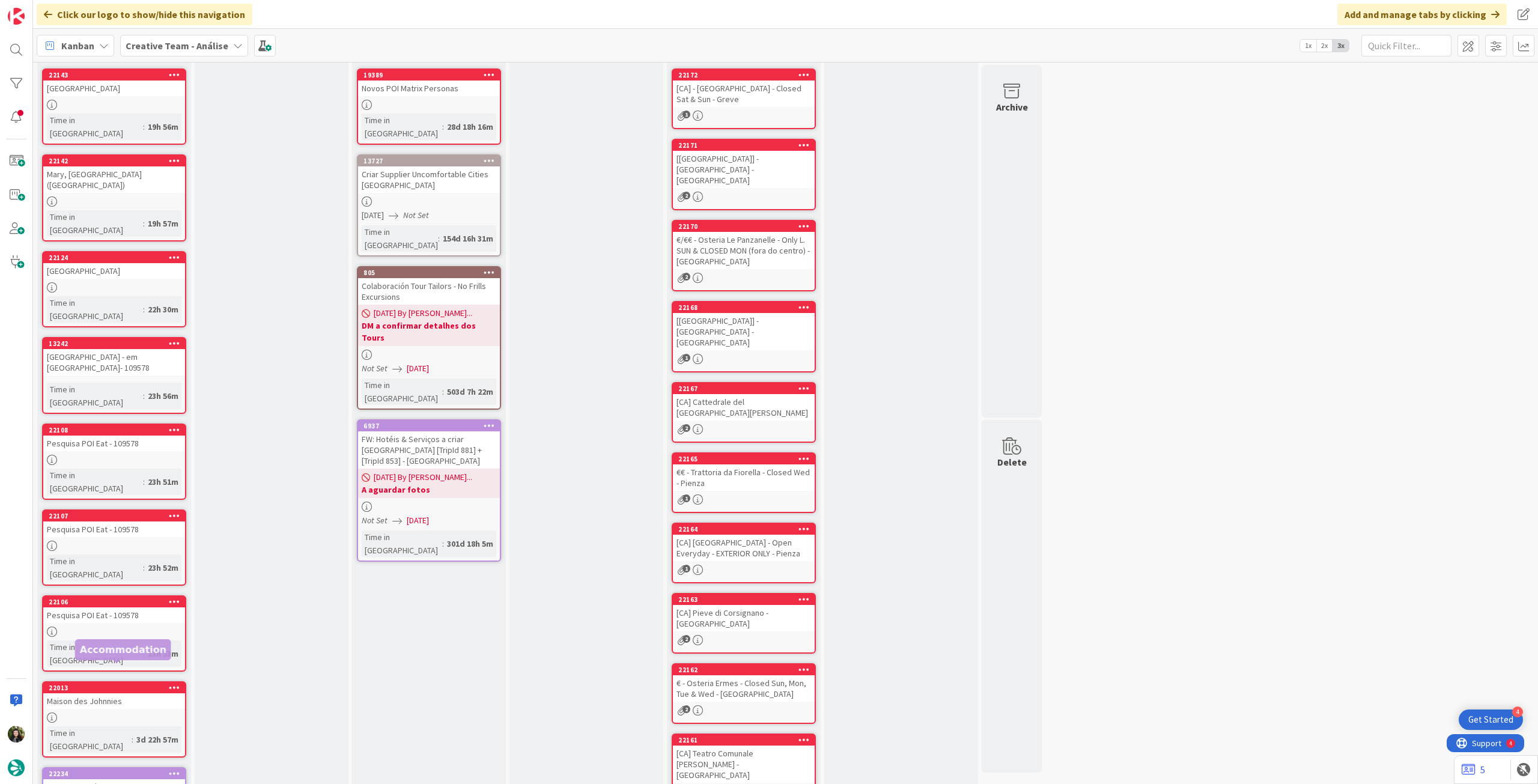
click at [129, 779] on div "FW: Criar Hotéis - MacDonalds Hotels & Resorts" at bounding box center [114, 792] width 142 height 26
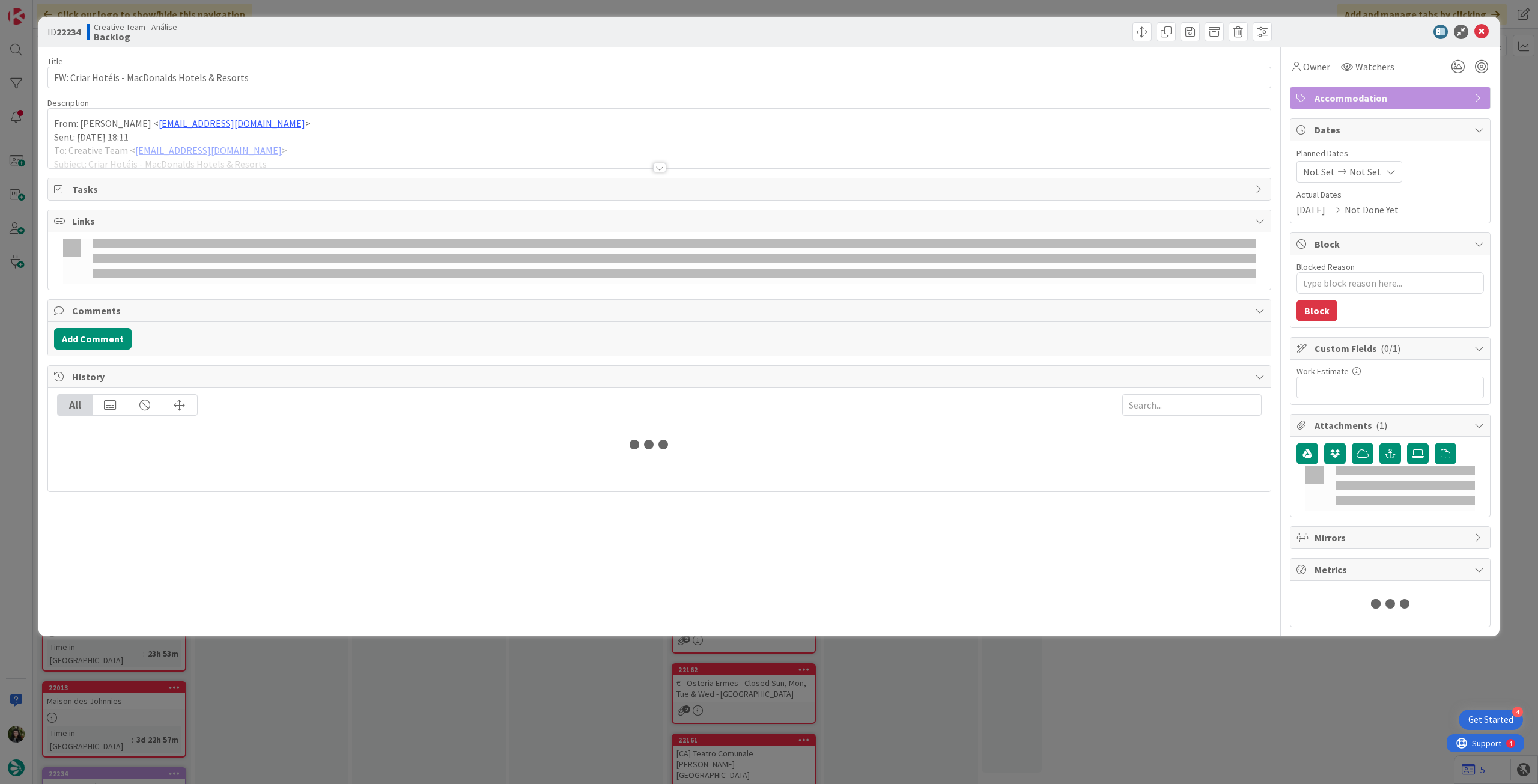
click at [135, 152] on div at bounding box center [659, 153] width 1223 height 31
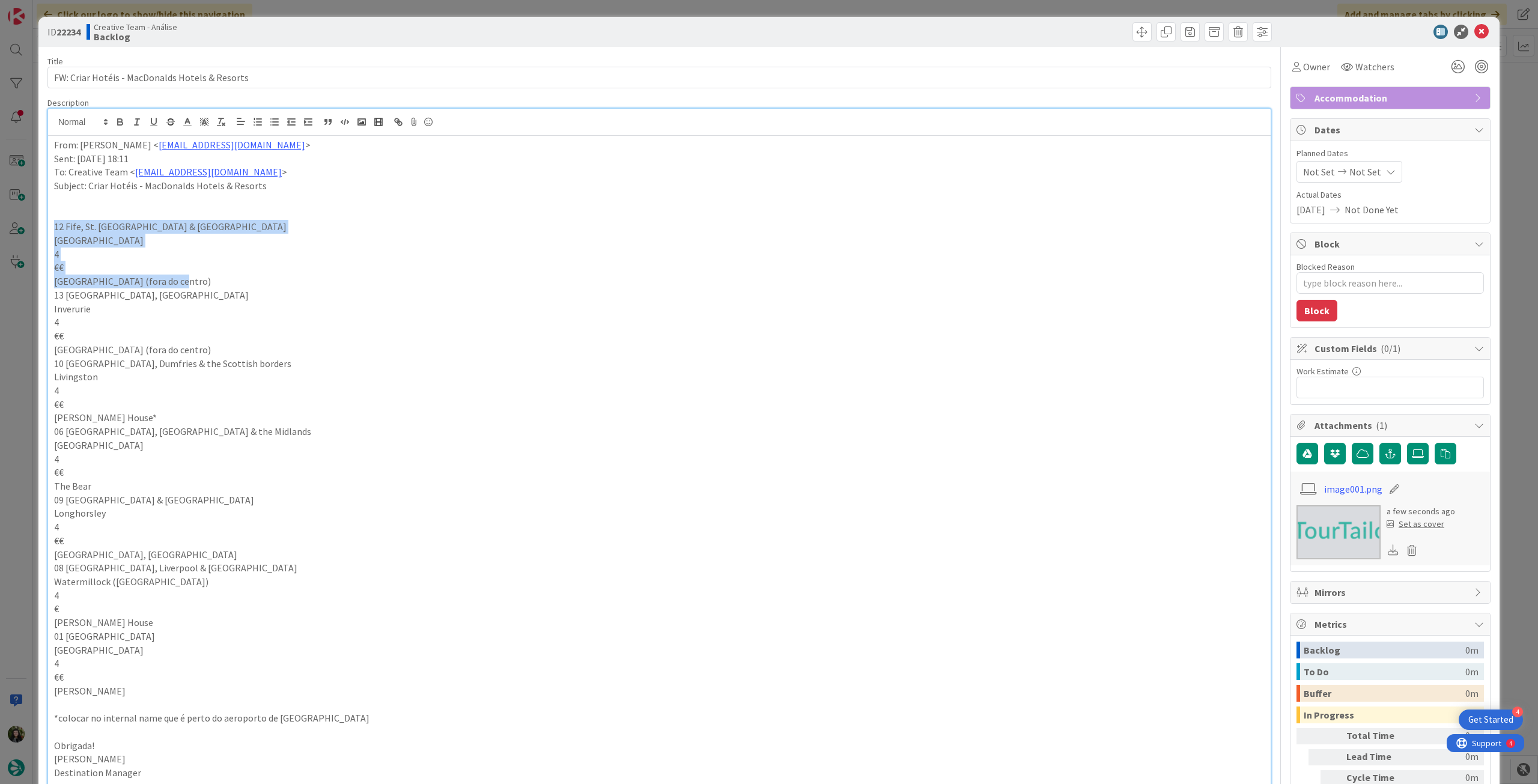
drag, startPoint x: 48, startPoint y: 226, endPoint x: 194, endPoint y: 278, distance: 155.0
click at [194, 278] on div "From: Rita Bernardo < rita.bernardo@tourtailors.com > Sent: Friday, August 8, 2…" at bounding box center [659, 593] width 1223 height 915
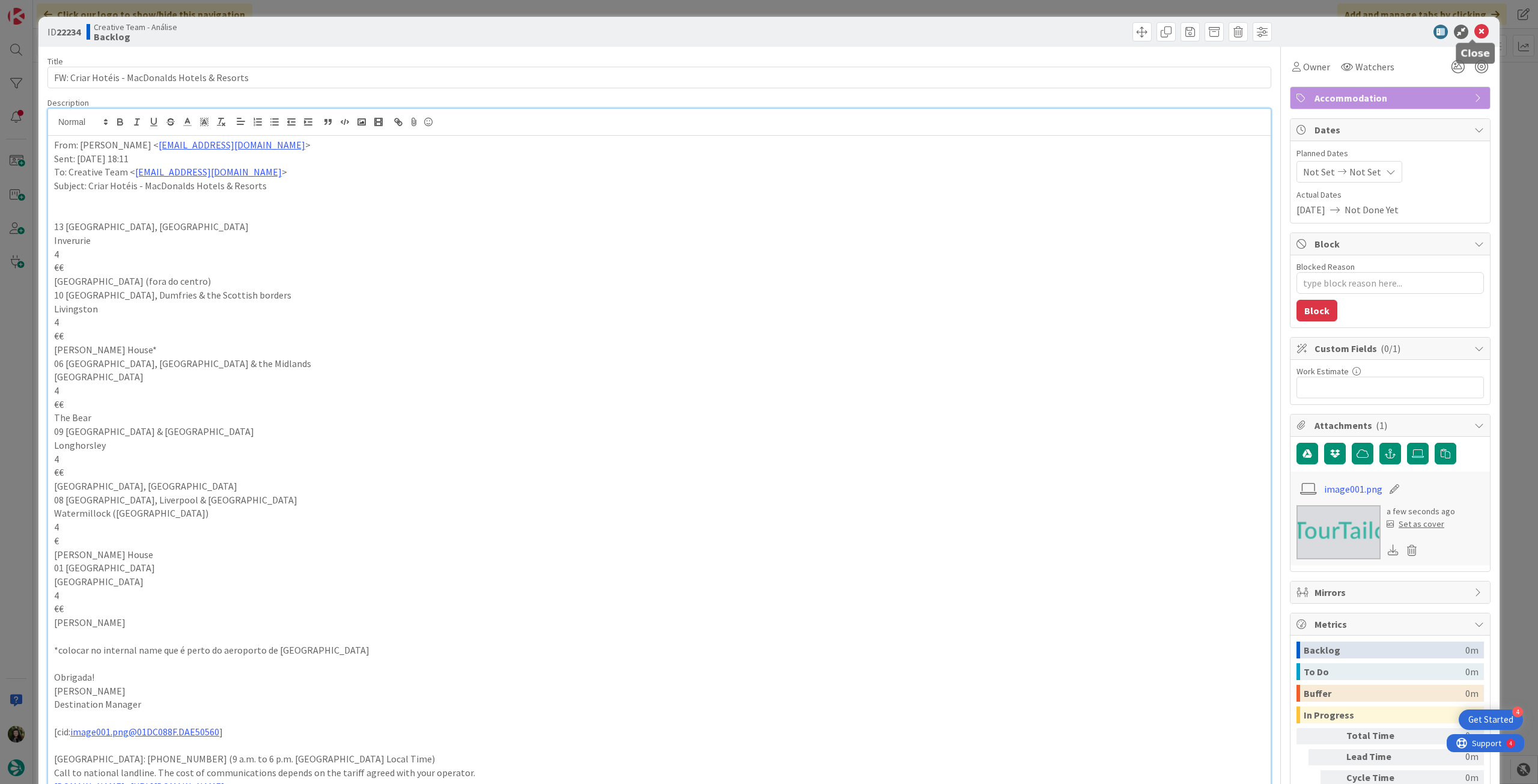
type textarea "x"
click at [1475, 28] on icon at bounding box center [1482, 32] width 15 height 15
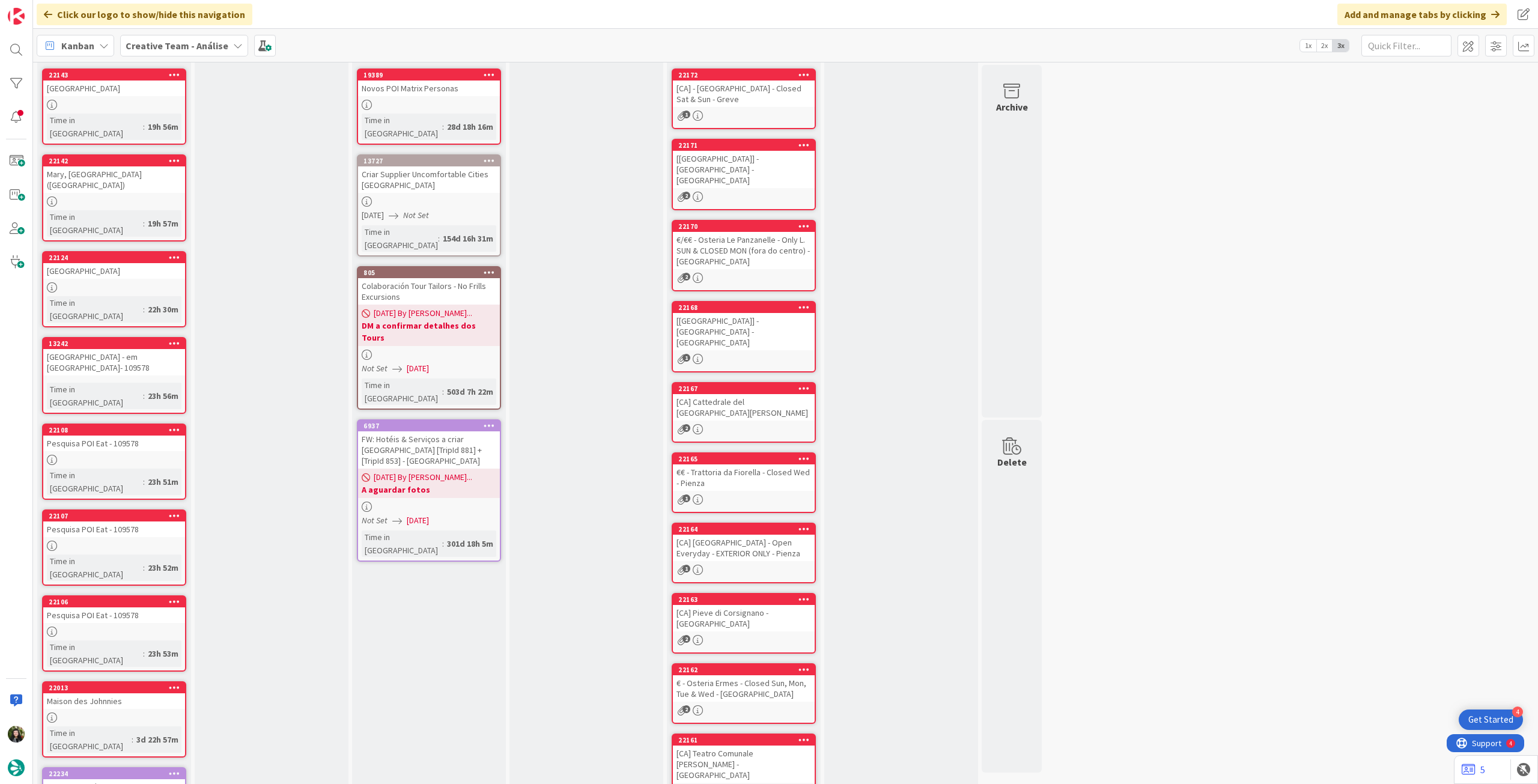
click at [150, 39] on b "Creative Team - Análise" at bounding box center [176, 45] width 102 height 12
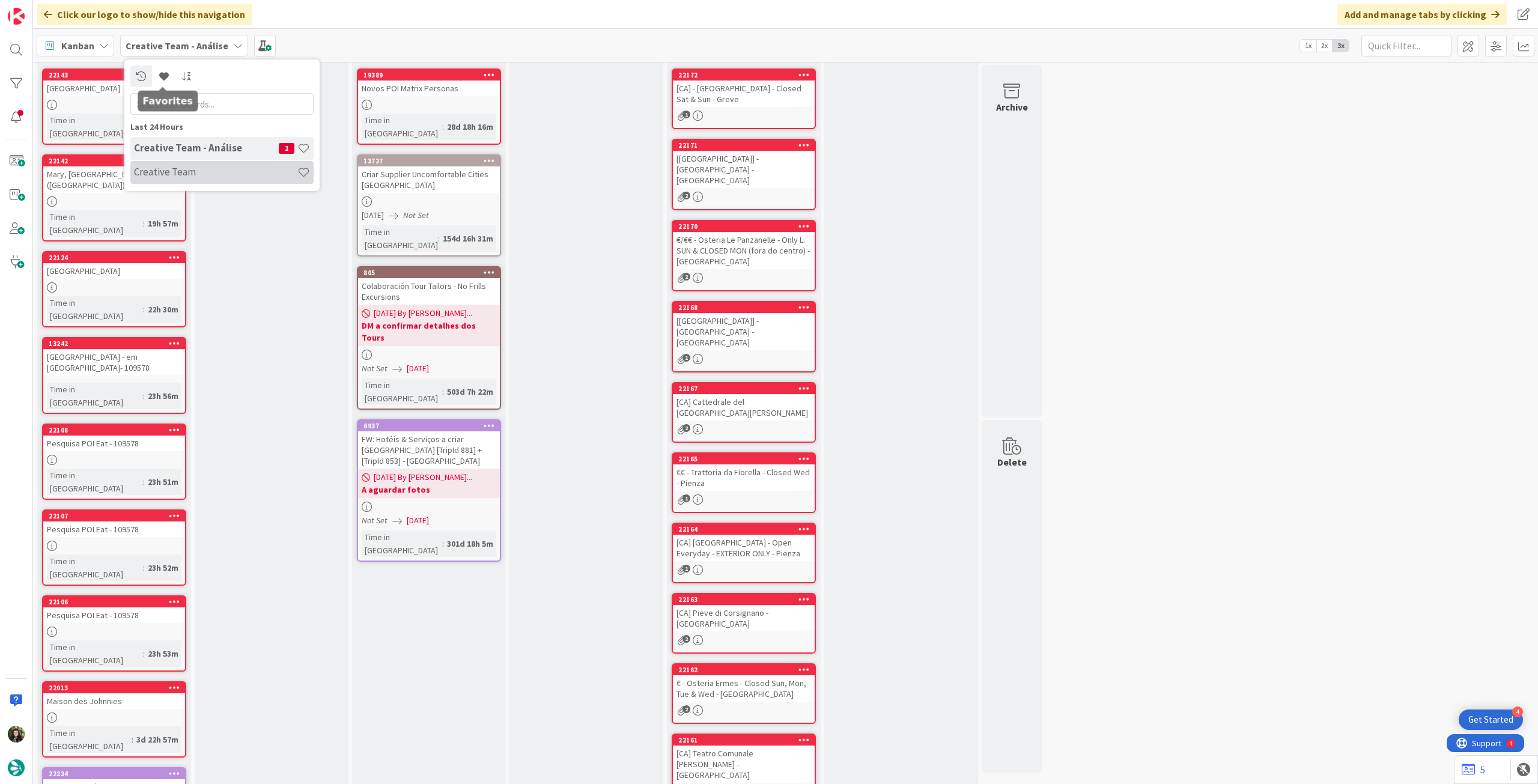
click at [209, 179] on div "Creative Team" at bounding box center [222, 173] width 183 height 23
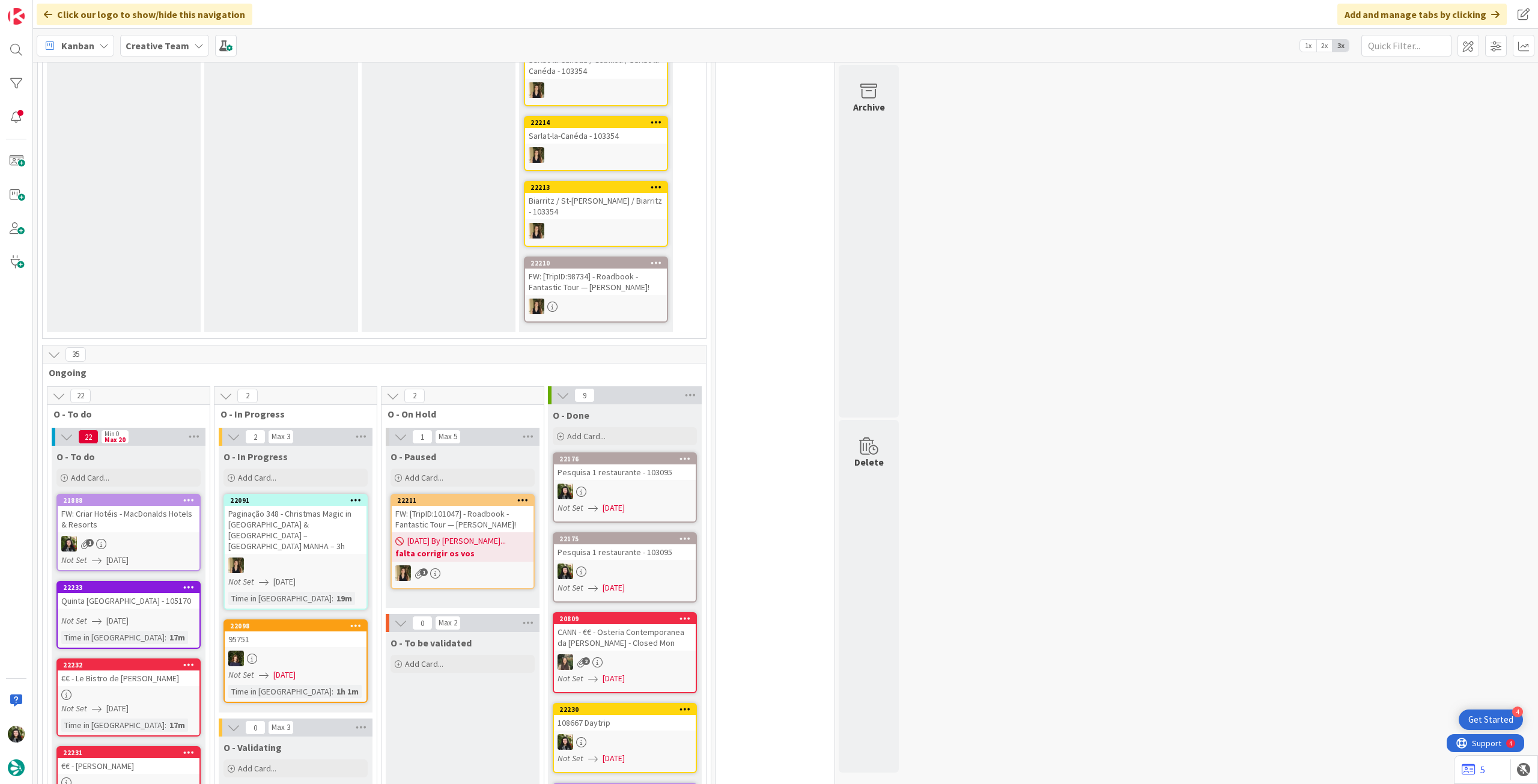
scroll to position [400, 0]
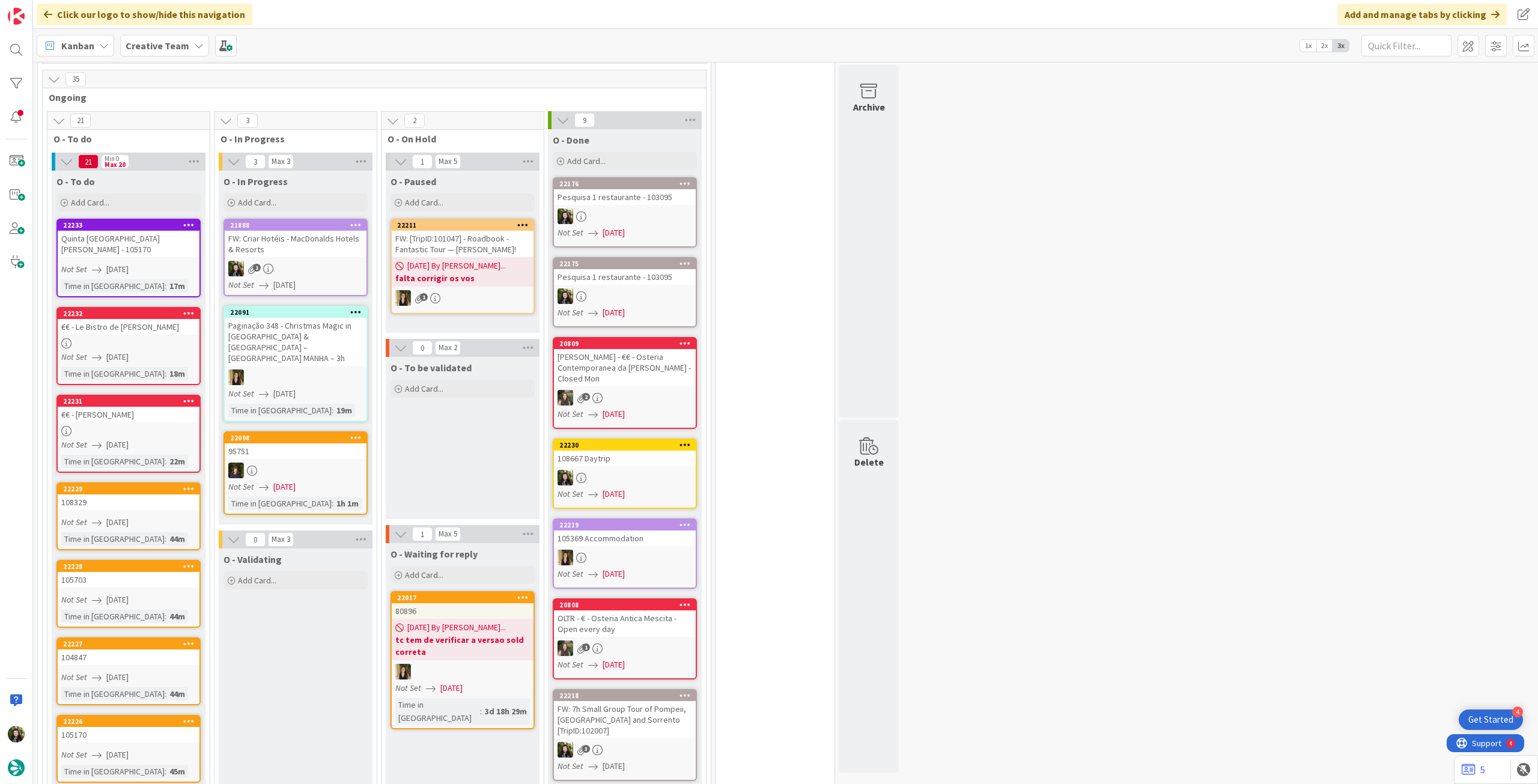
scroll to position [561, 0]
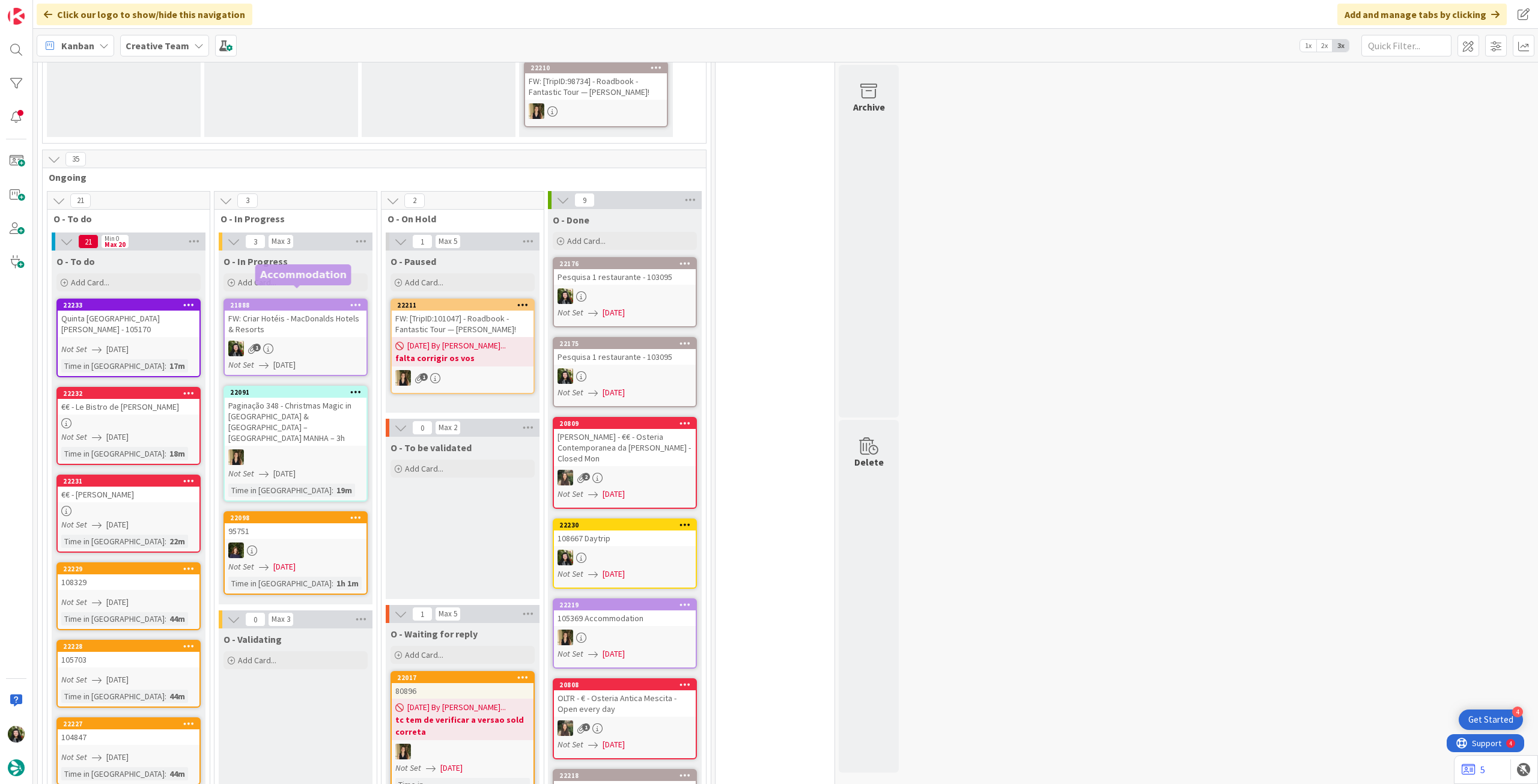
click at [288, 359] on span "[DATE]" at bounding box center [284, 365] width 22 height 12
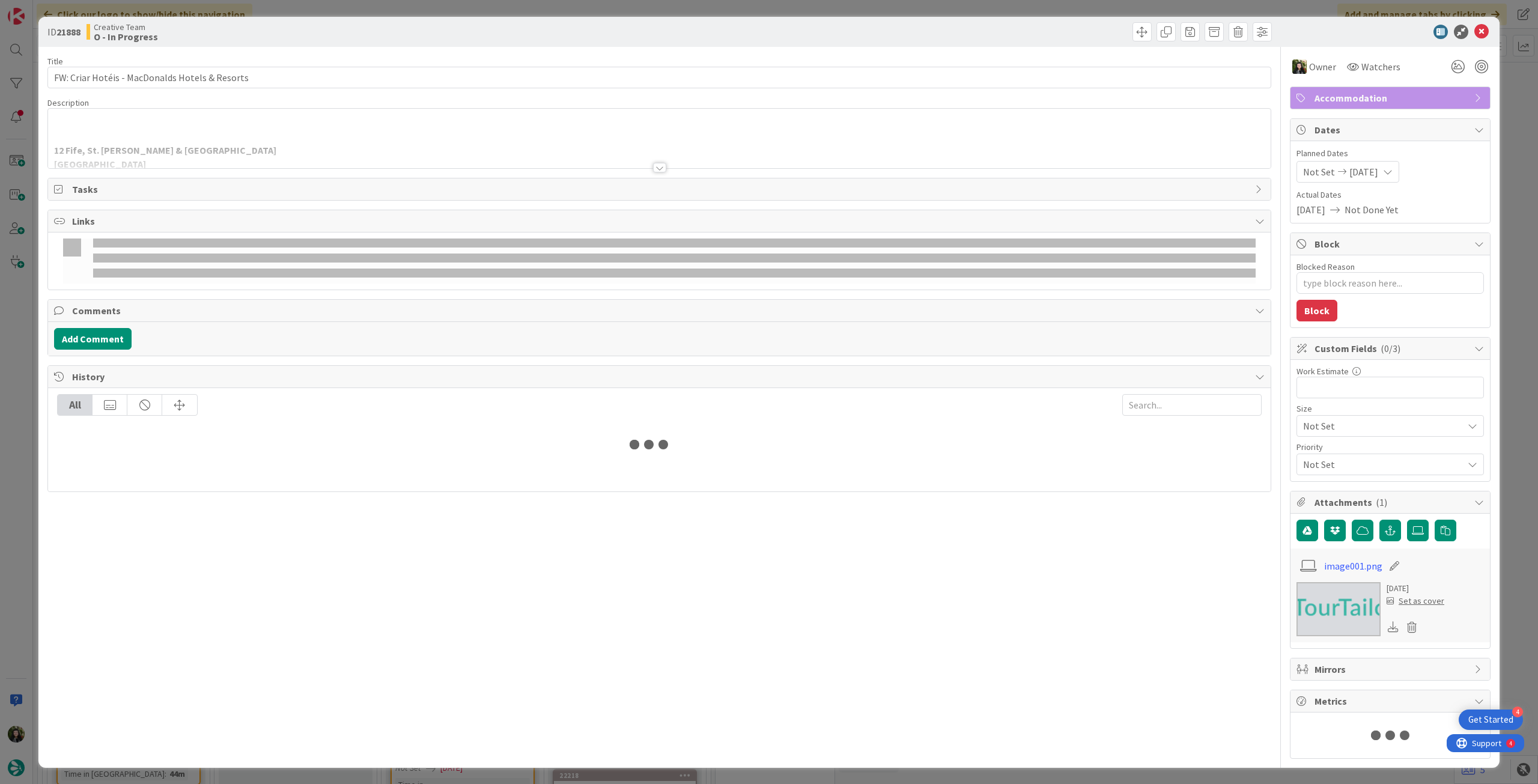
click at [200, 156] on div at bounding box center [659, 153] width 1223 height 31
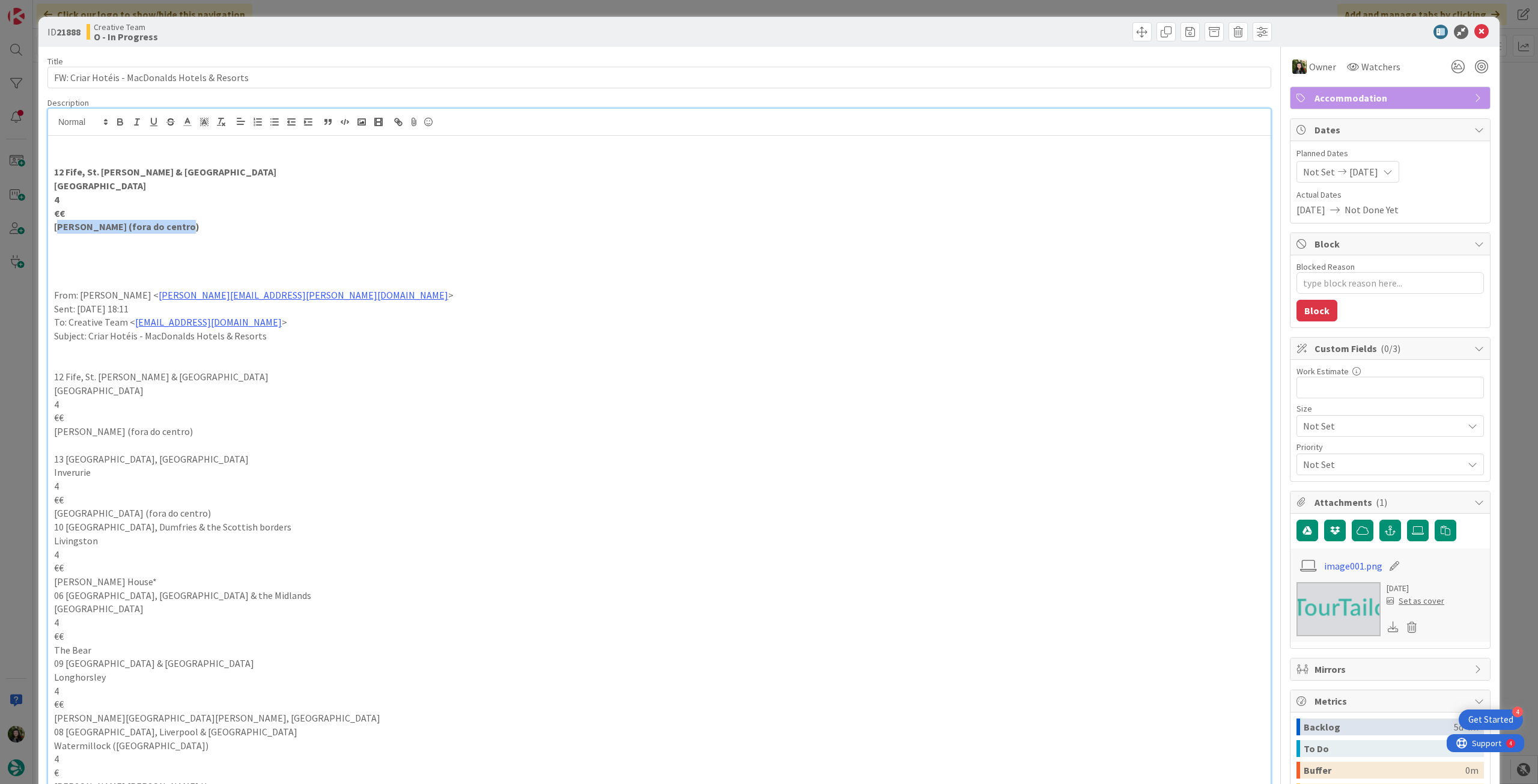
drag, startPoint x: 190, startPoint y: 220, endPoint x: 58, endPoint y: 222, distance: 132.0
click at [58, 222] on p "Norwood hall (fora do centro)" at bounding box center [659, 226] width 1211 height 14
click at [104, 256] on p at bounding box center [659, 254] width 1211 height 14
drag, startPoint x: 187, startPoint y: 229, endPoint x: 42, endPoint y: 224, distance: 145.1
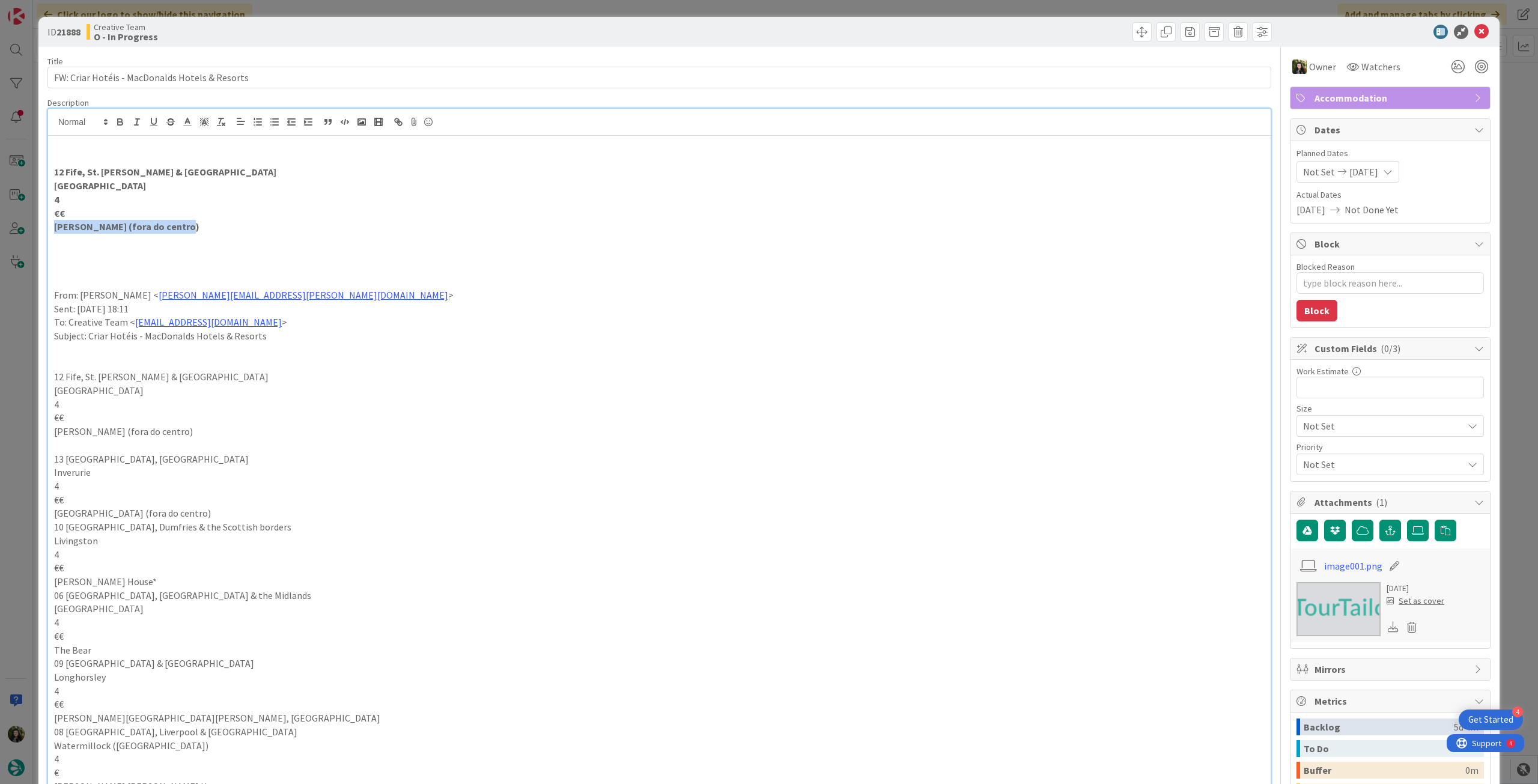
copy strong "Norwood hall (fora do centro)"
click at [1475, 28] on icon at bounding box center [1482, 32] width 15 height 15
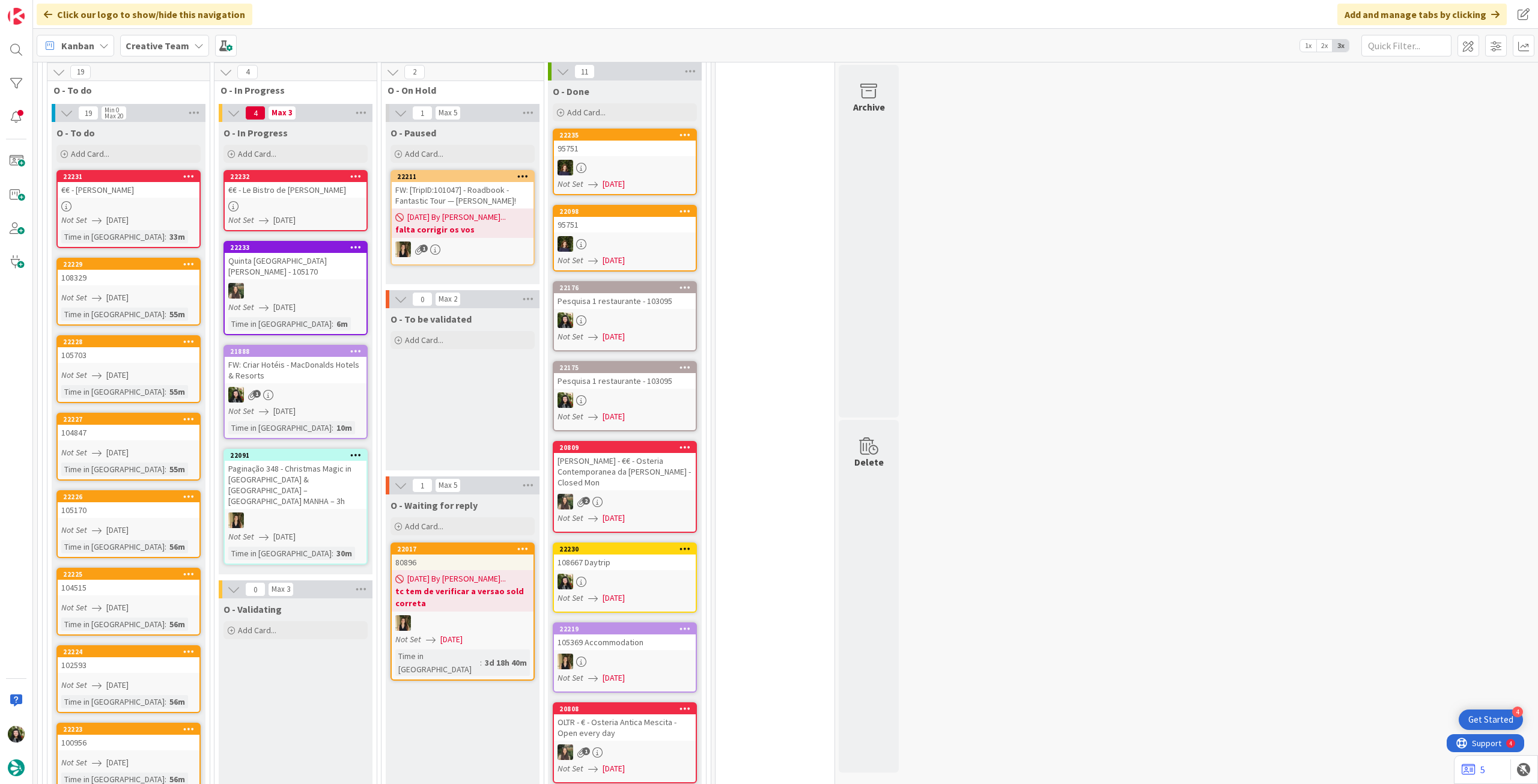
scroll to position [801, 0]
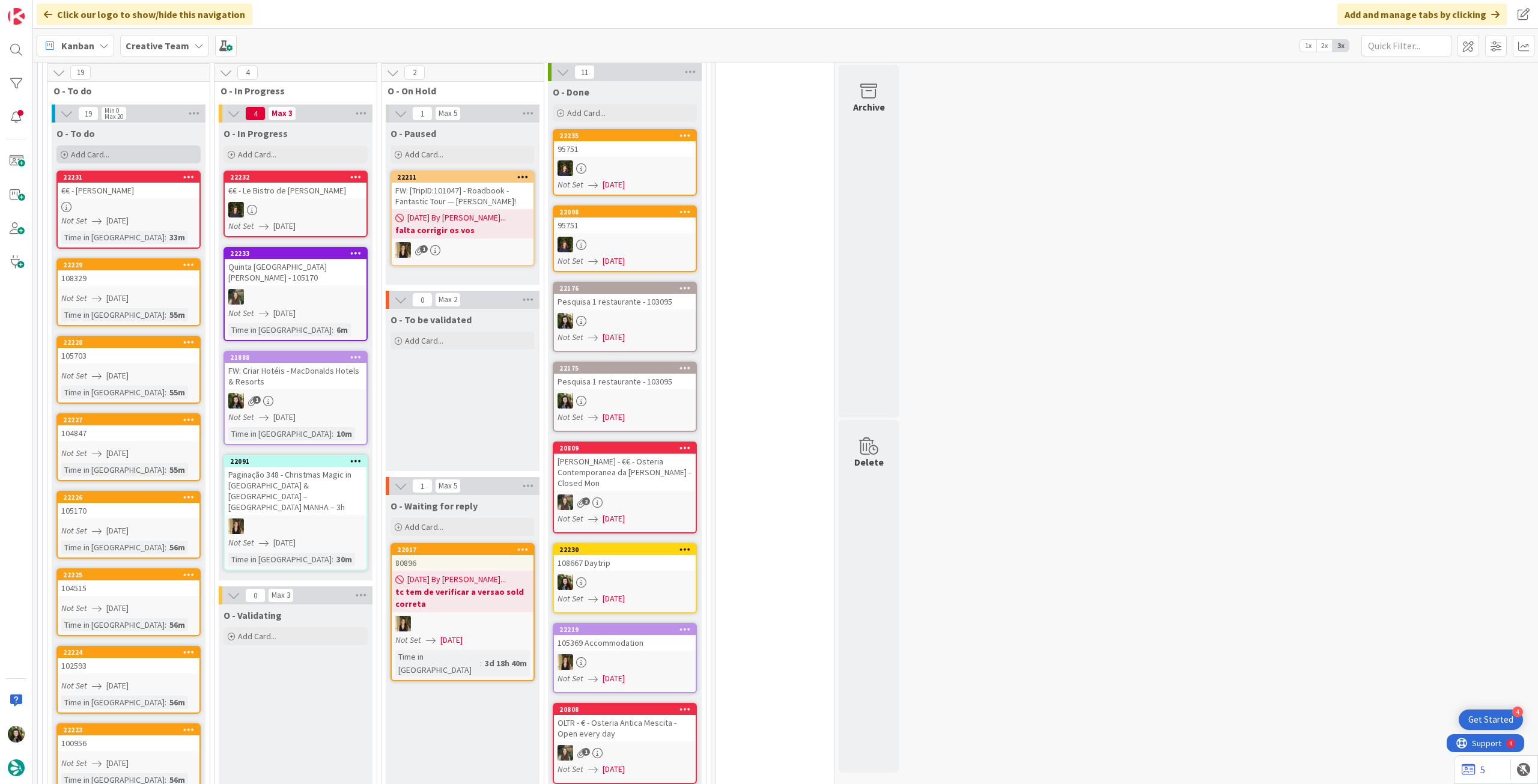
click at [129, 146] on div "Add Card..." at bounding box center [128, 154] width 144 height 18
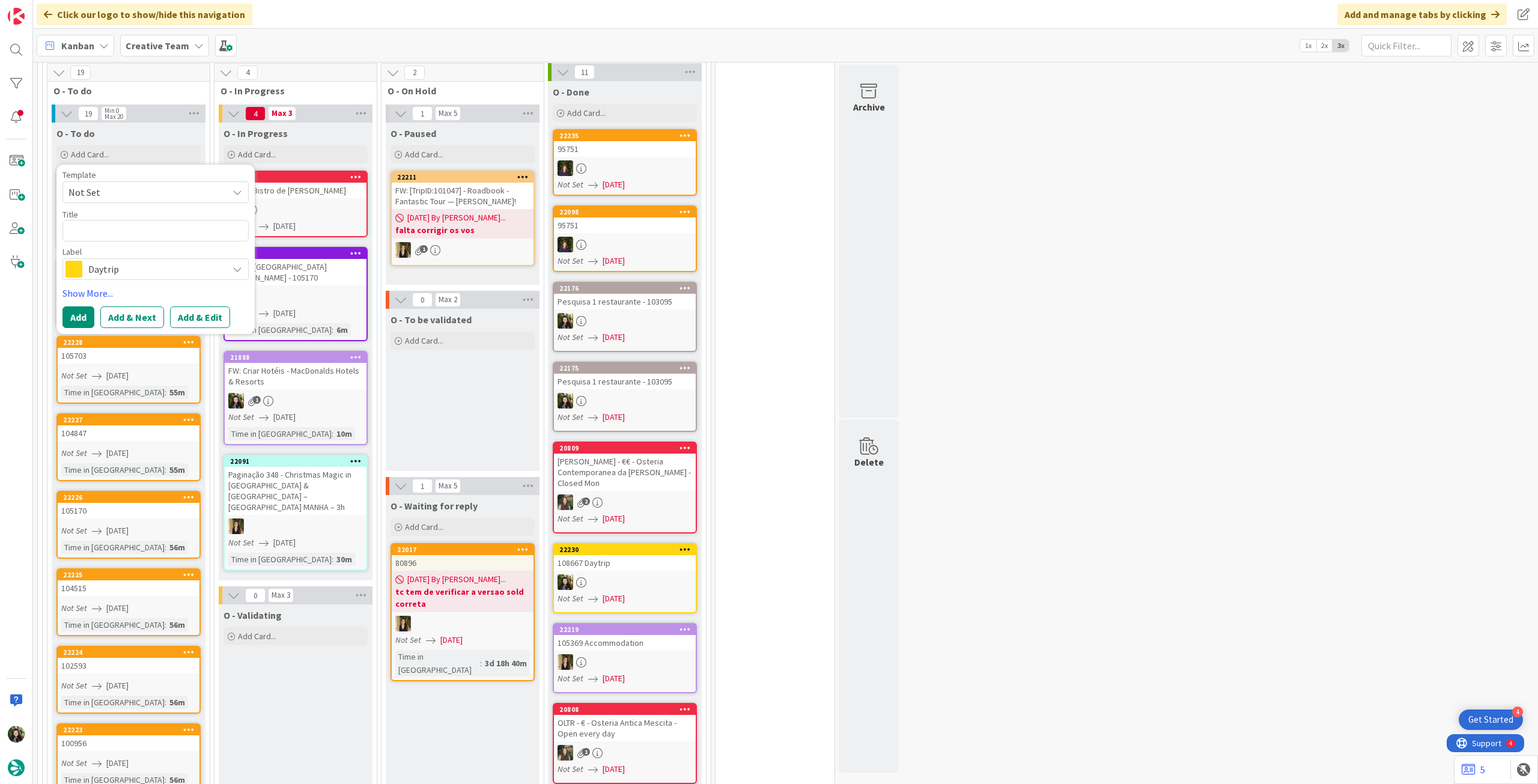
drag, startPoint x: 124, startPoint y: 240, endPoint x: 124, endPoint y: 253, distance: 13.0
click at [124, 260] on span "Daytrip" at bounding box center [155, 269] width 133 height 17
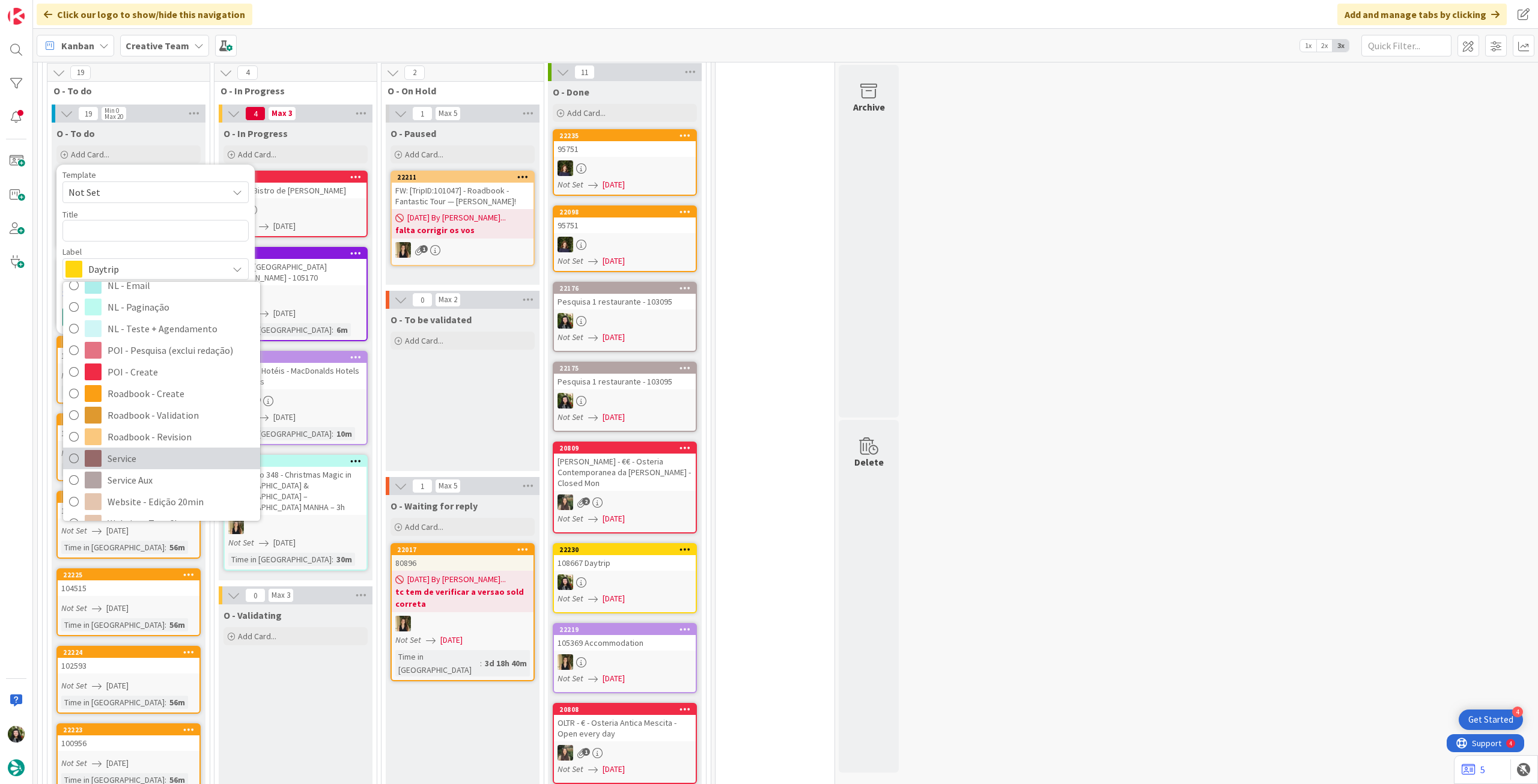
scroll to position [159, 0]
click at [148, 453] on span "Service Aux" at bounding box center [181, 461] width 146 height 18
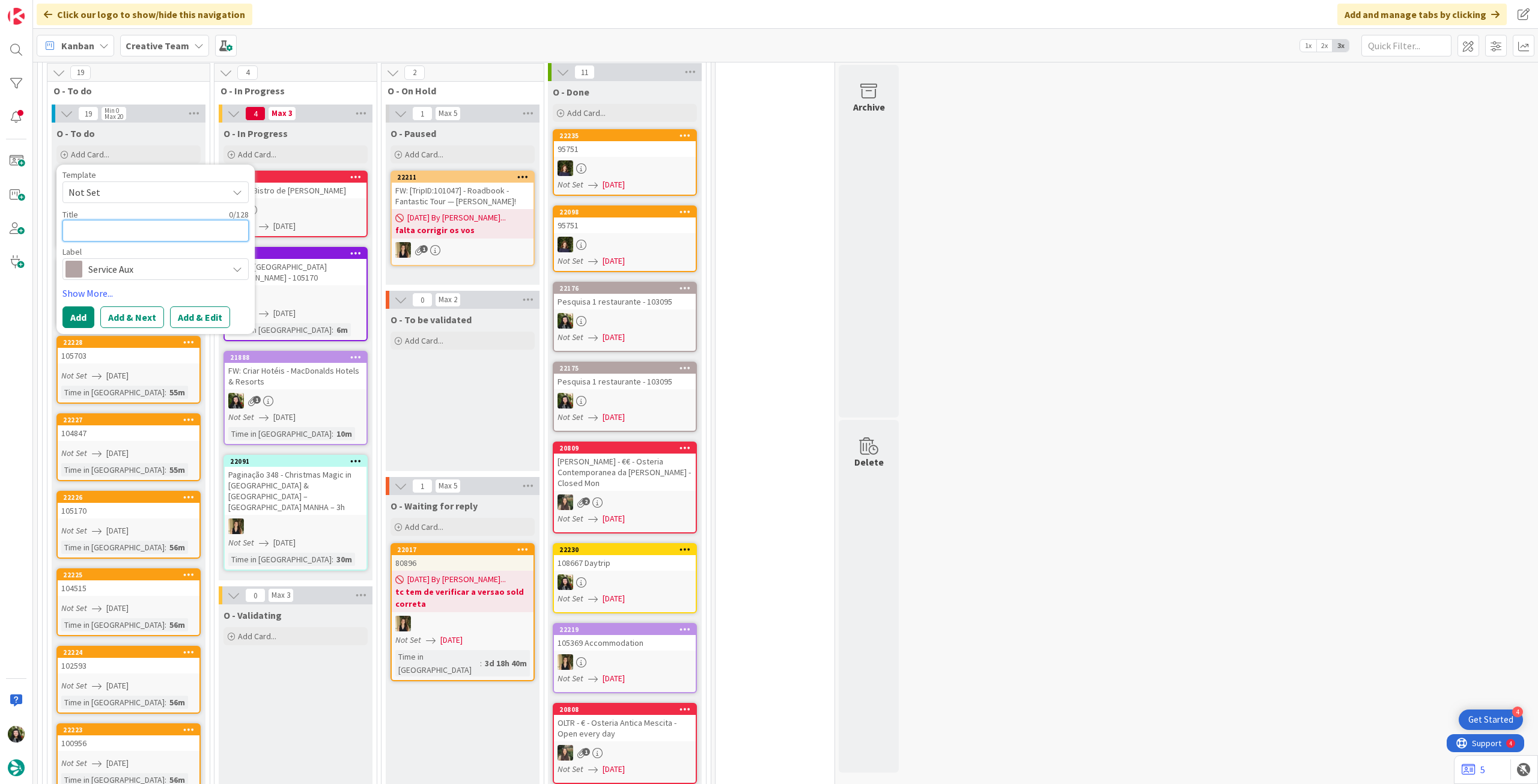
click at [142, 219] on textarea at bounding box center [156, 230] width 186 height 22
type textarea "x"
type textarea "A"
type textarea "x"
type textarea "Ag"
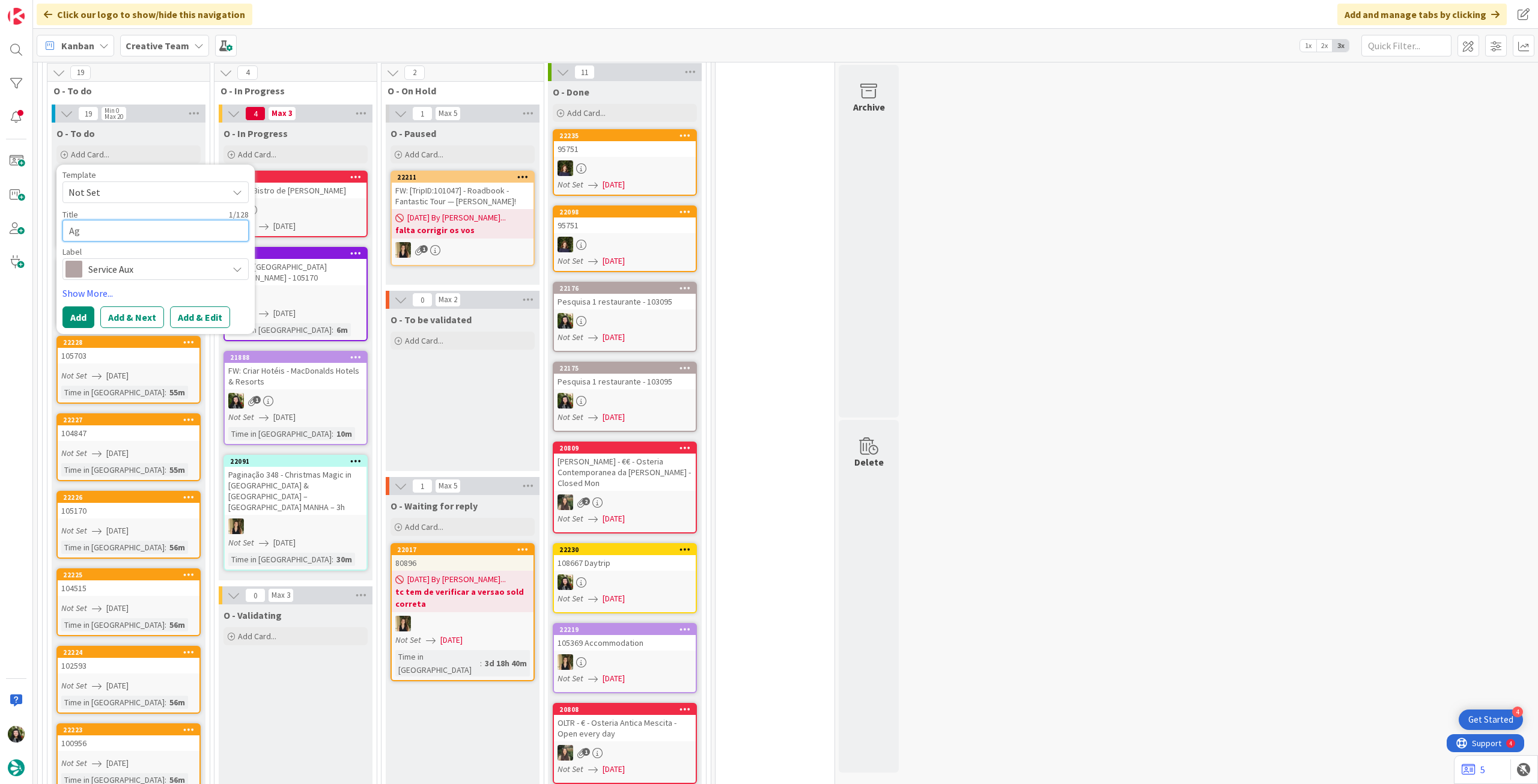
type textarea "x"
type textarea "Age"
type textarea "x"
type textarea "Agen"
type textarea "x"
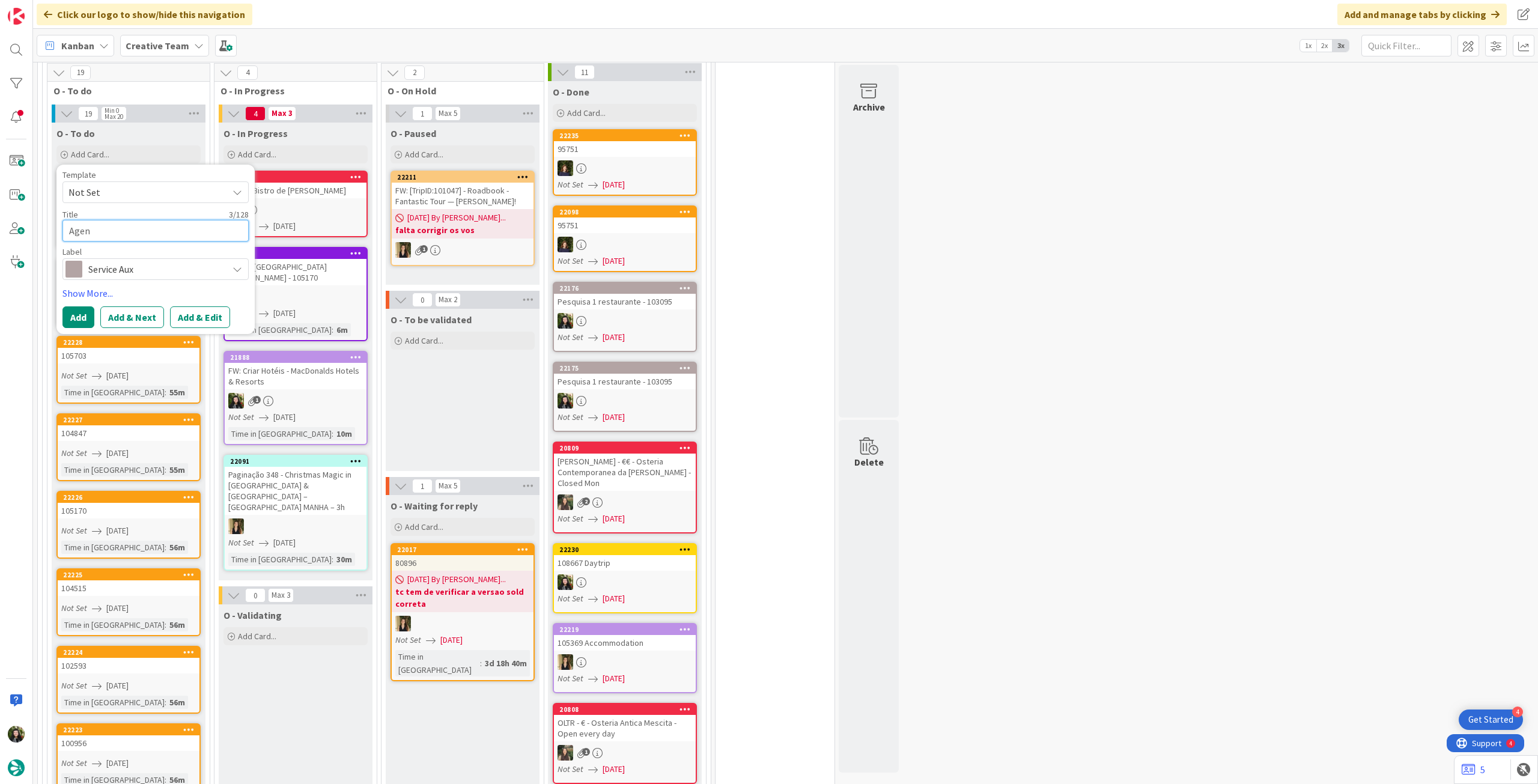
type textarea "Agend"
type textarea "x"
type textarea "Agenda"
type textarea "x"
type textarea "Agendar"
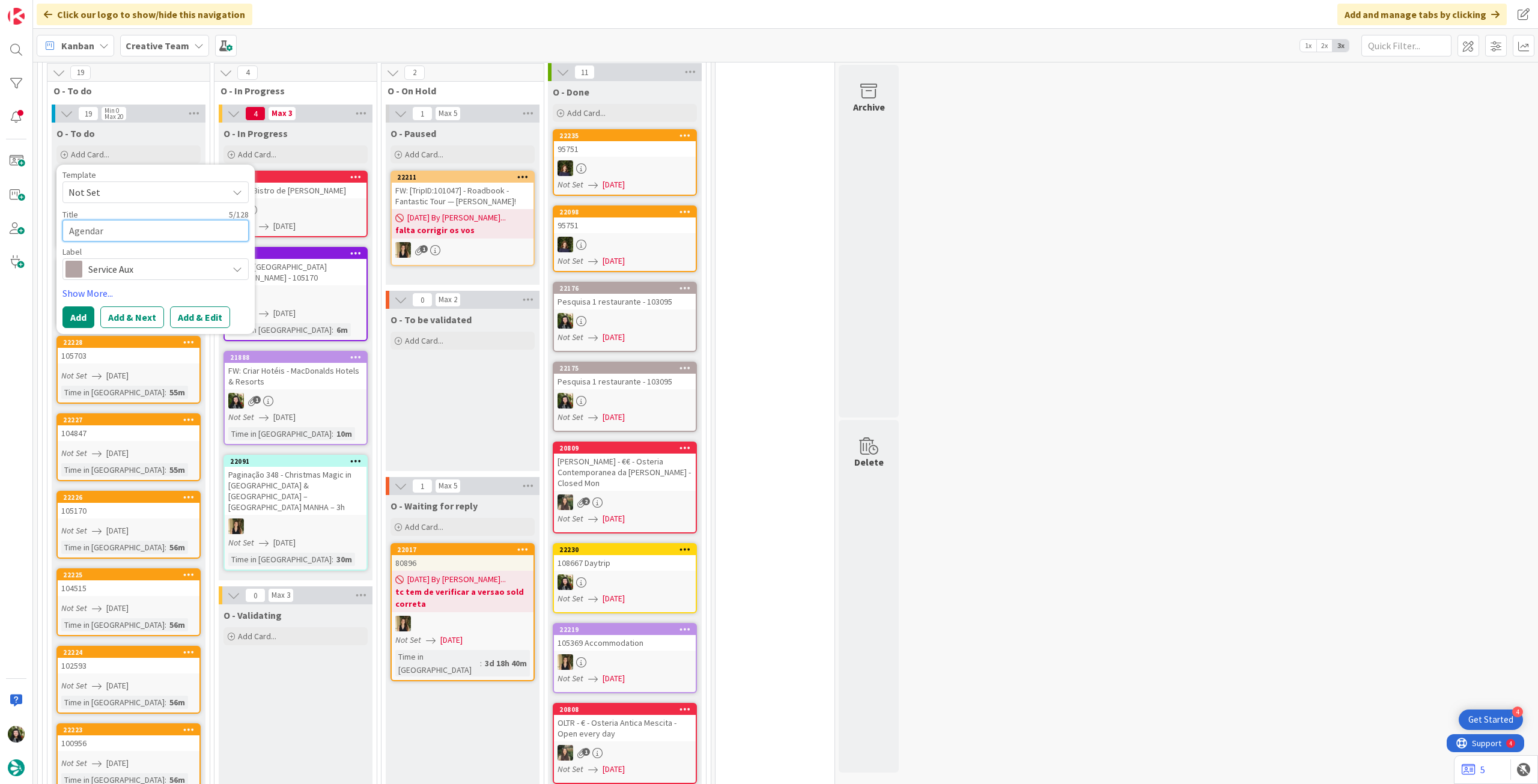
type textarea "x"
type textarea "Agendar"
type textarea "x"
type textarea "Agendar N"
type textarea "x"
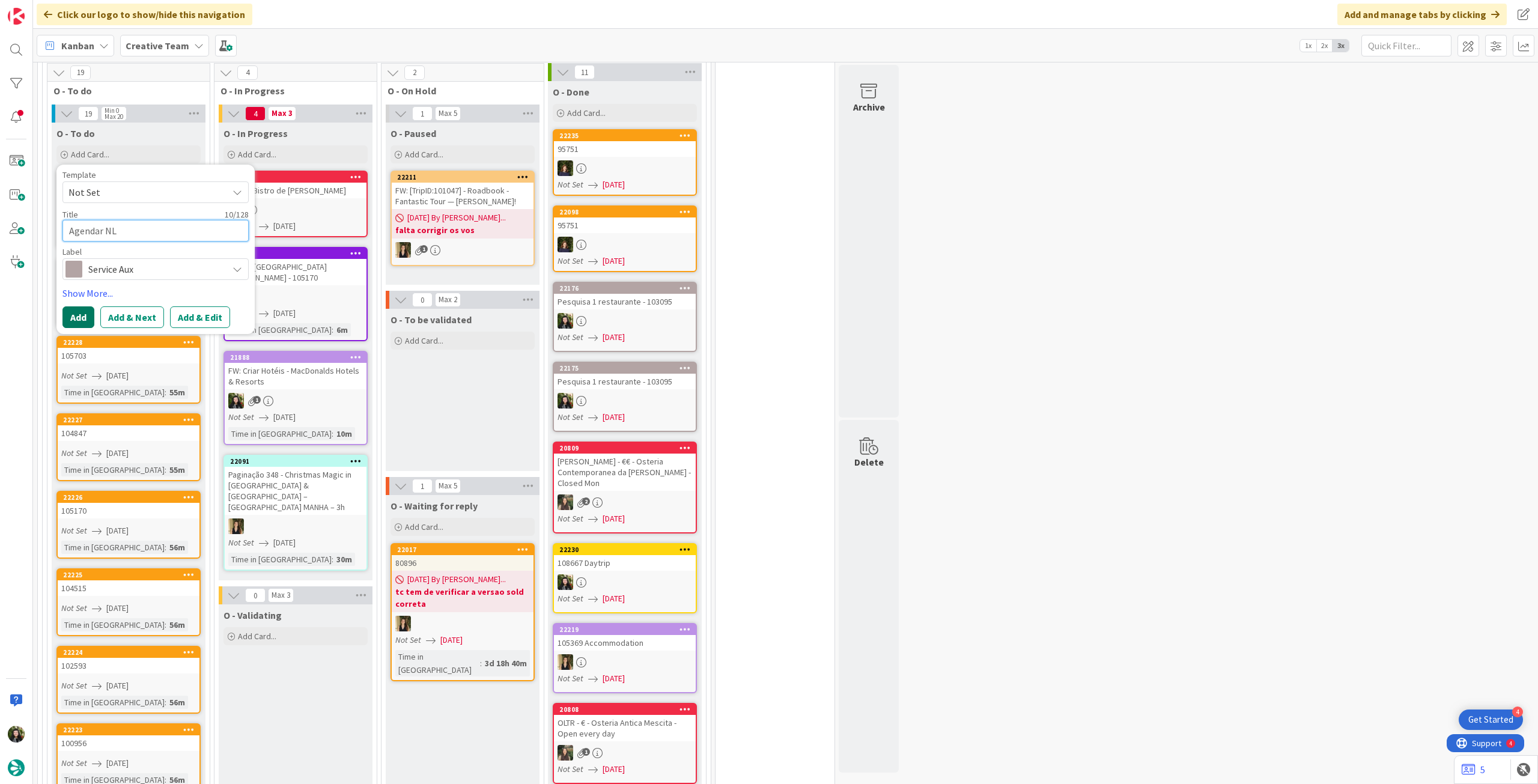
type textarea "Agendar NL"
click at [86, 307] on button "Add" at bounding box center [78, 317] width 32 height 22
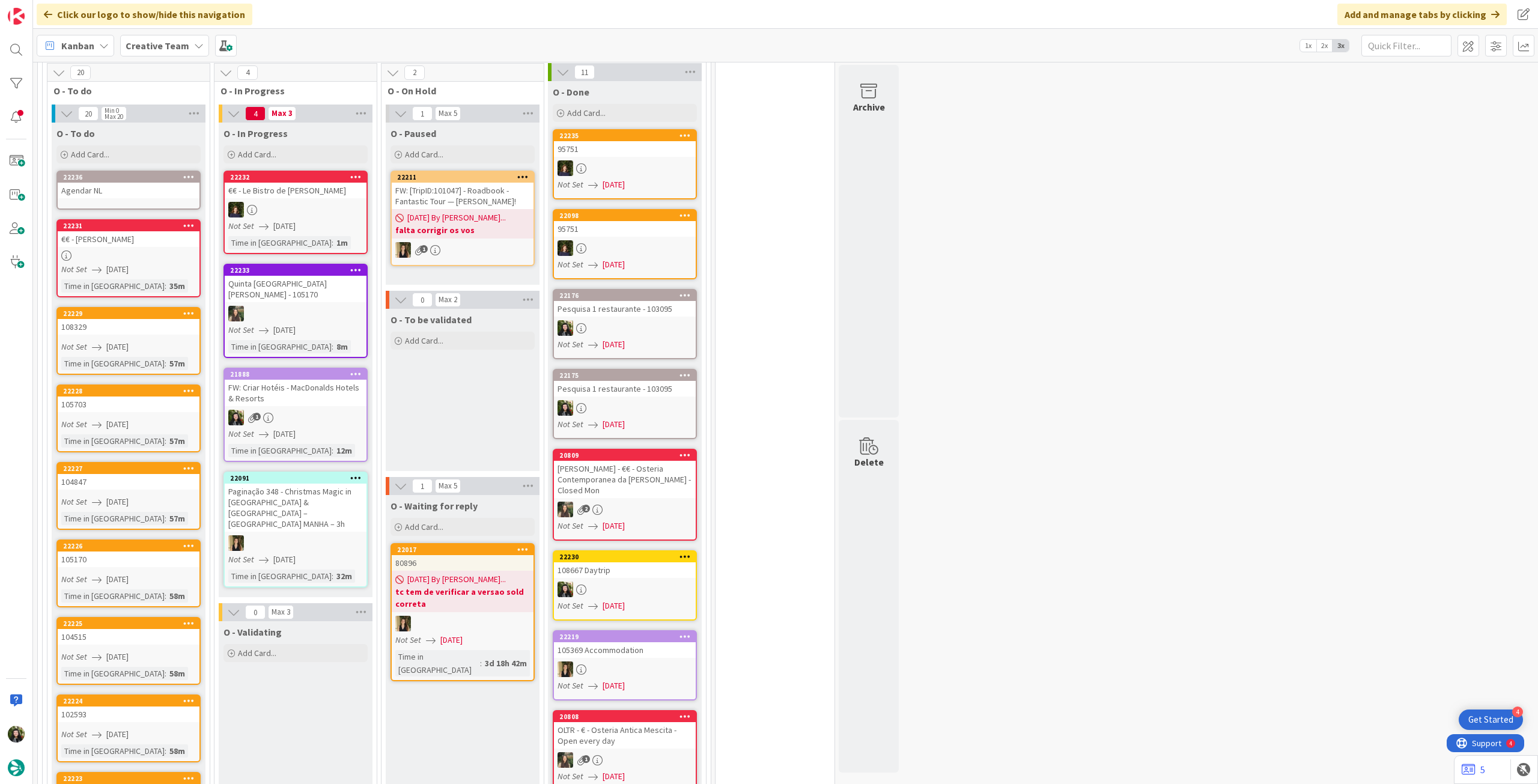
click at [125, 183] on div "Agendar NL" at bounding box center [129, 190] width 142 height 15
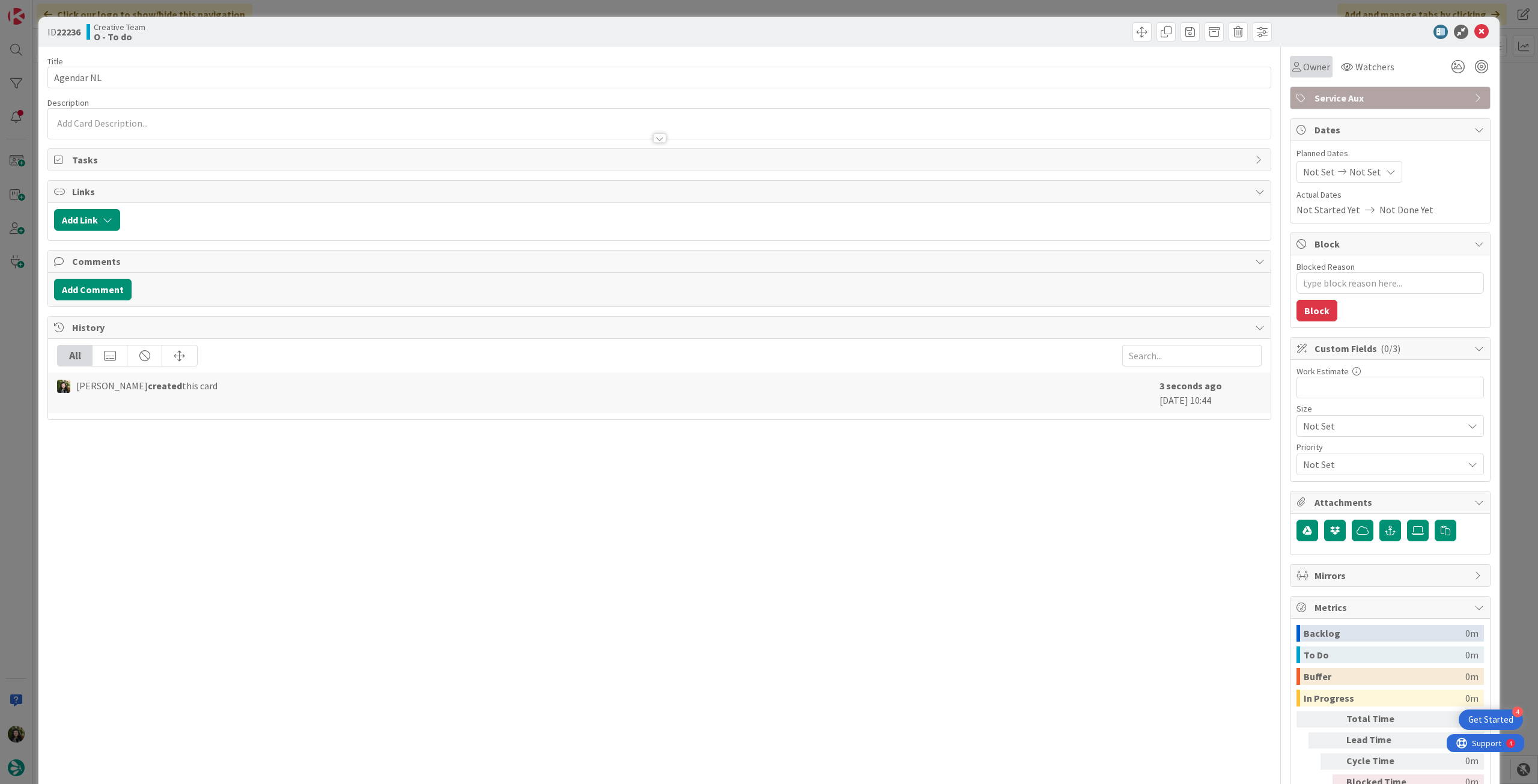
click at [1309, 74] on div "Owner" at bounding box center [1311, 67] width 42 height 22
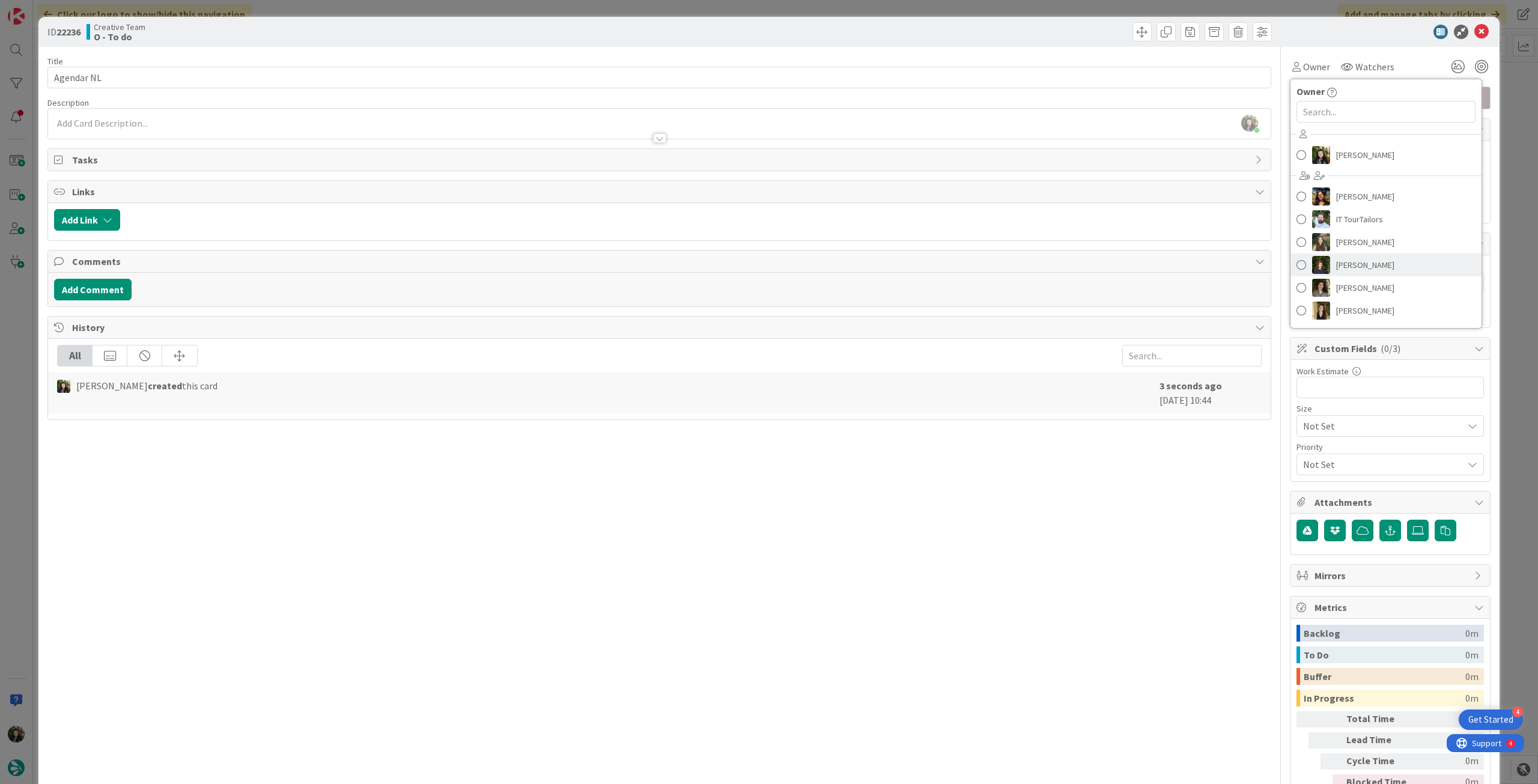
click at [1381, 265] on span "[PERSON_NAME]" at bounding box center [1365, 264] width 59 height 18
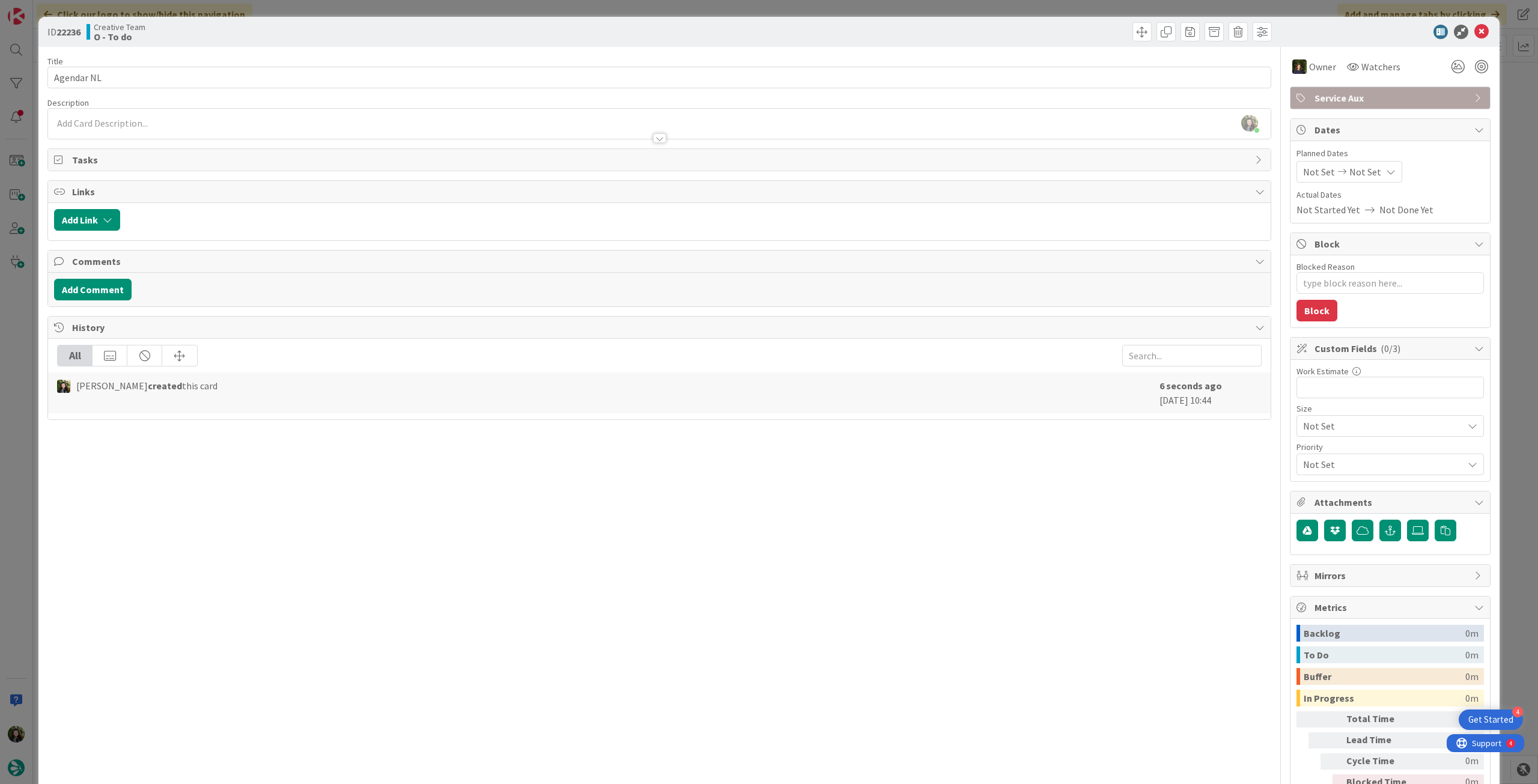
type textarea "x"
click at [1363, 174] on span "Not Set" at bounding box center [1365, 172] width 32 height 15
click at [1308, 424] on icon at bounding box center [1317, 430] width 18 height 15
type input "[DATE]"
click at [1475, 31] on icon at bounding box center [1482, 32] width 15 height 15
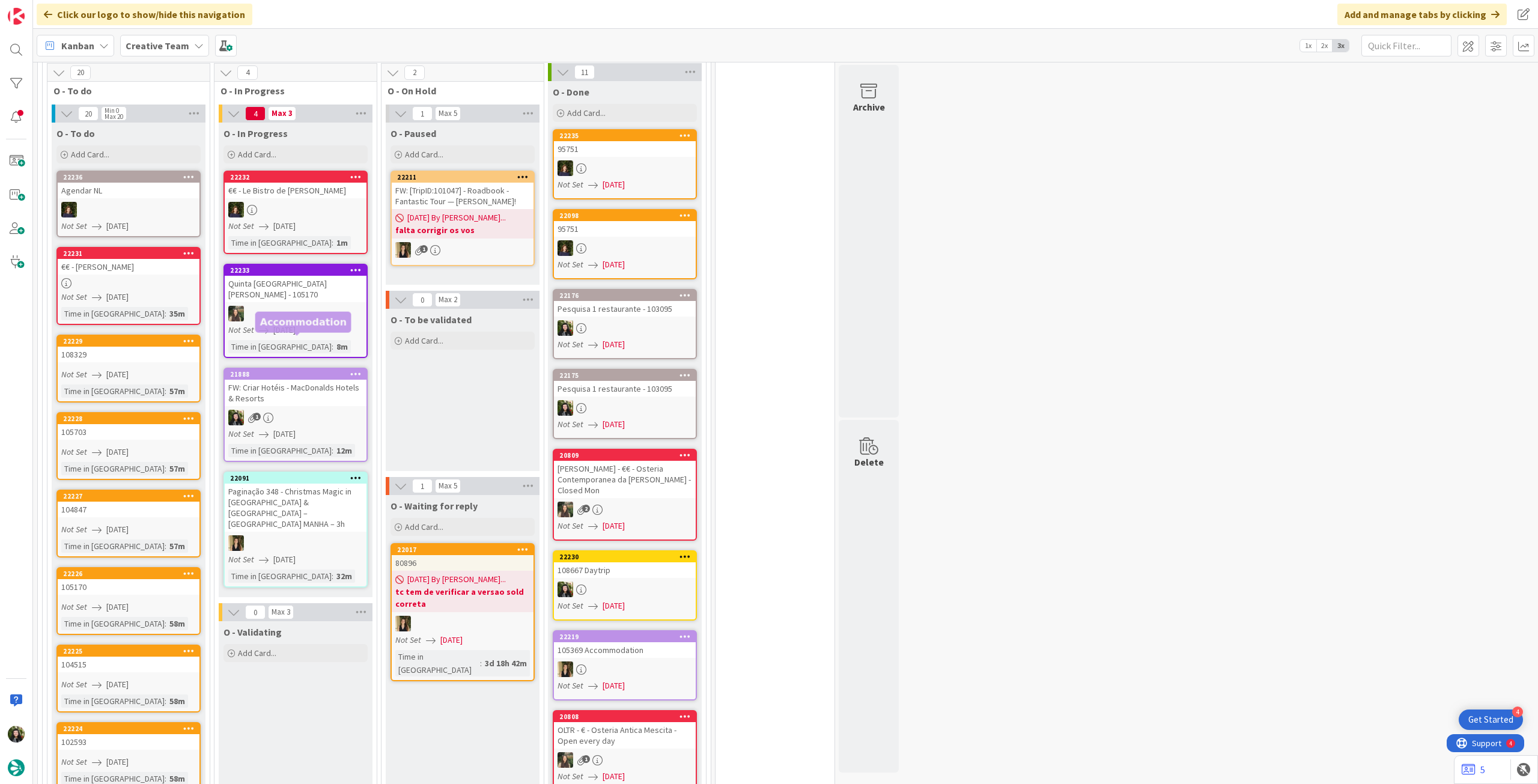
click at [321, 380] on div "FW: Criar Hotéis - MacDonalds Hotels & Resorts" at bounding box center [296, 393] width 142 height 26
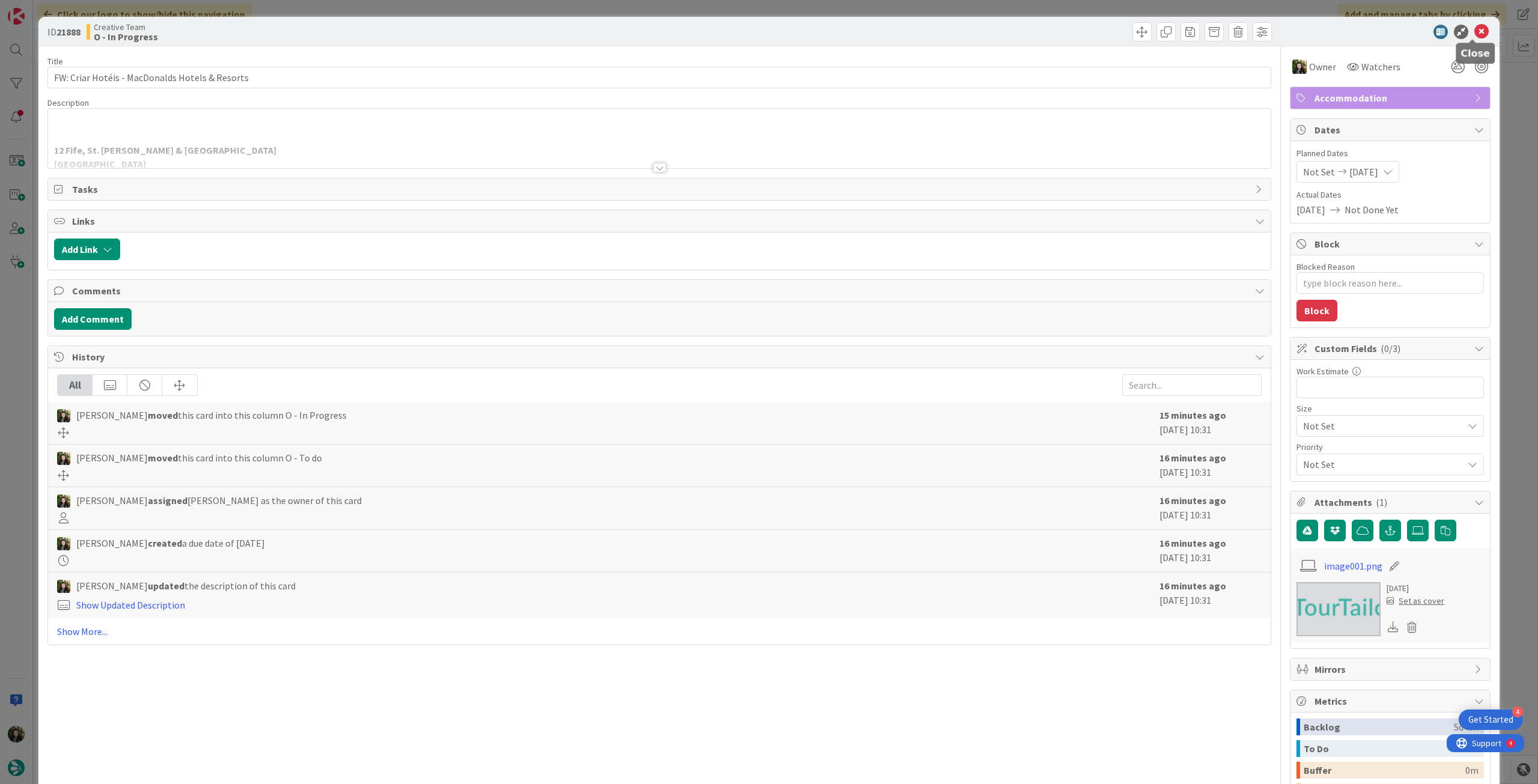
click at [1475, 27] on icon at bounding box center [1482, 32] width 15 height 15
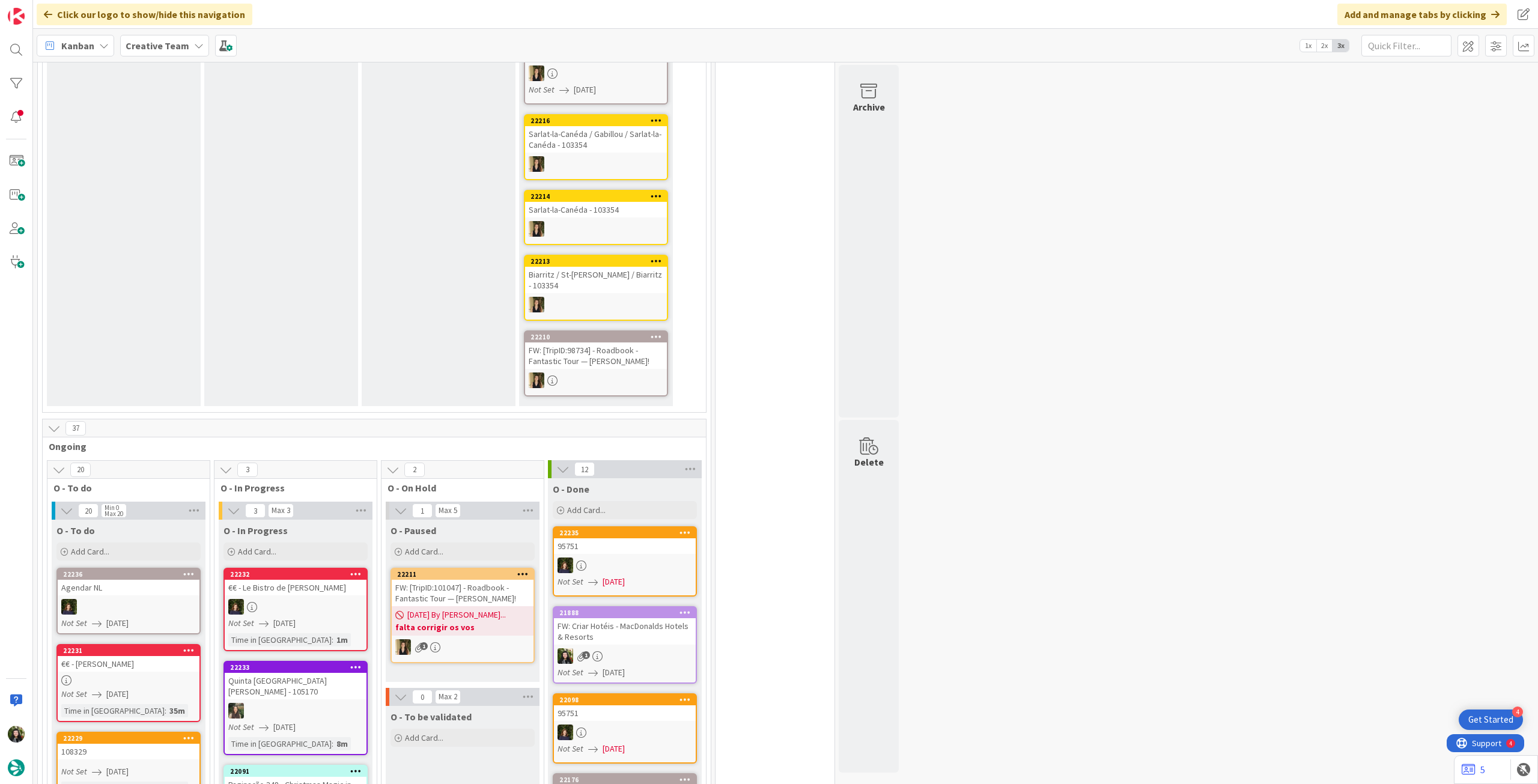
scroll to position [563, 0]
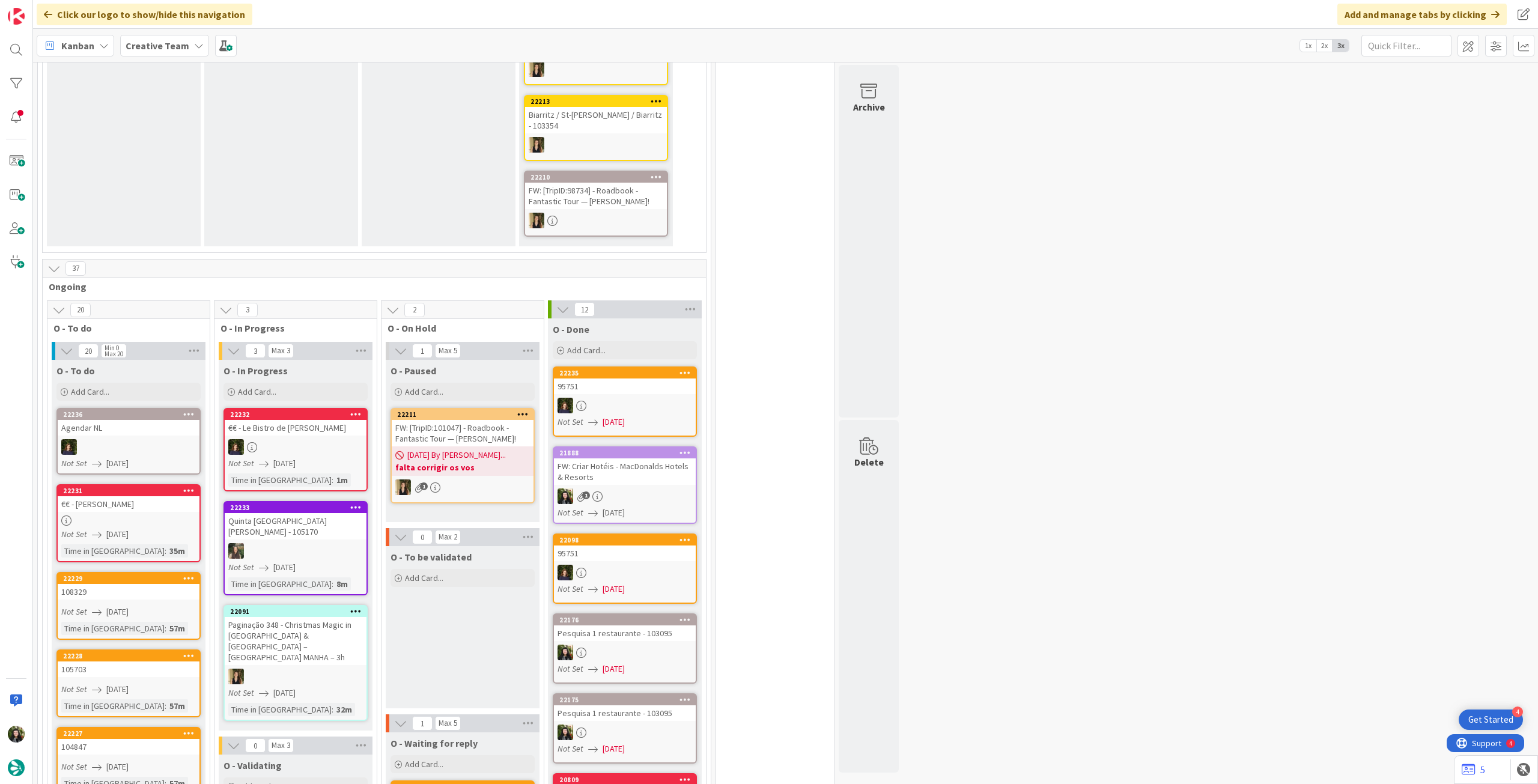
click at [173, 35] on div "Creative Team" at bounding box center [164, 45] width 89 height 22
click at [201, 176] on h4 "Creative Team - Análise" at bounding box center [216, 172] width 163 height 12
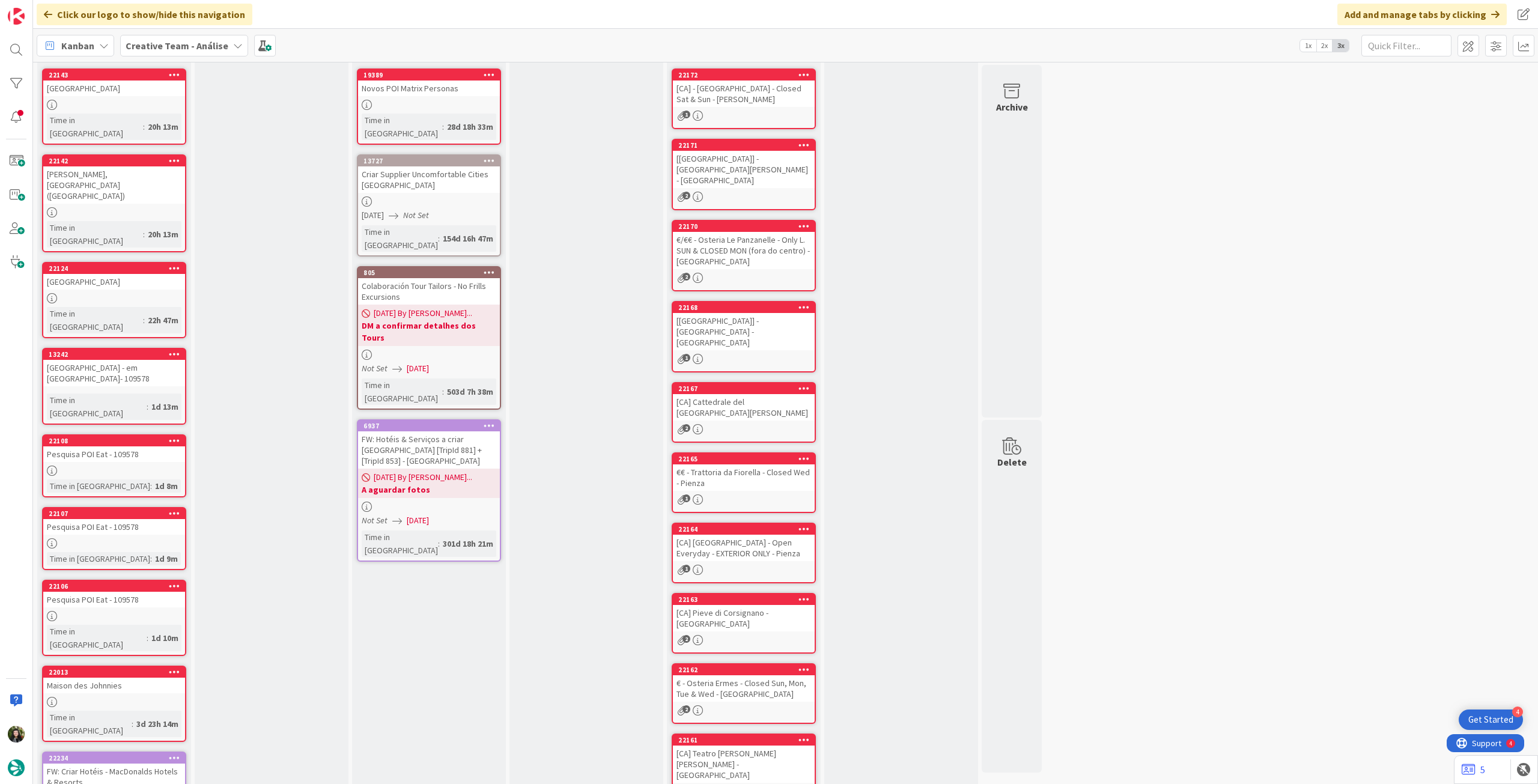
click at [178, 753] on icon at bounding box center [174, 757] width 12 height 8
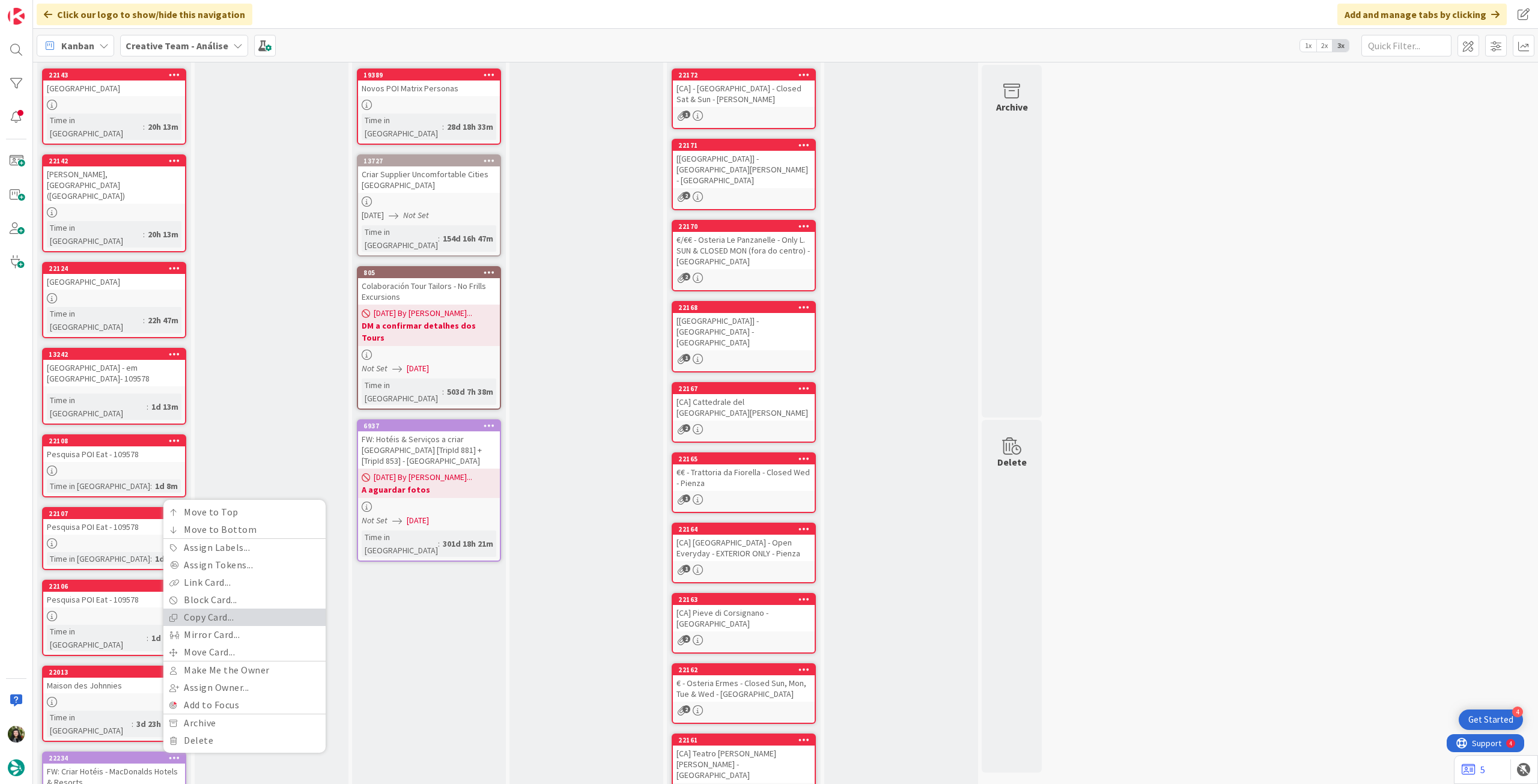
click at [223, 608] on link "Copy Card..." at bounding box center [244, 617] width 163 height 18
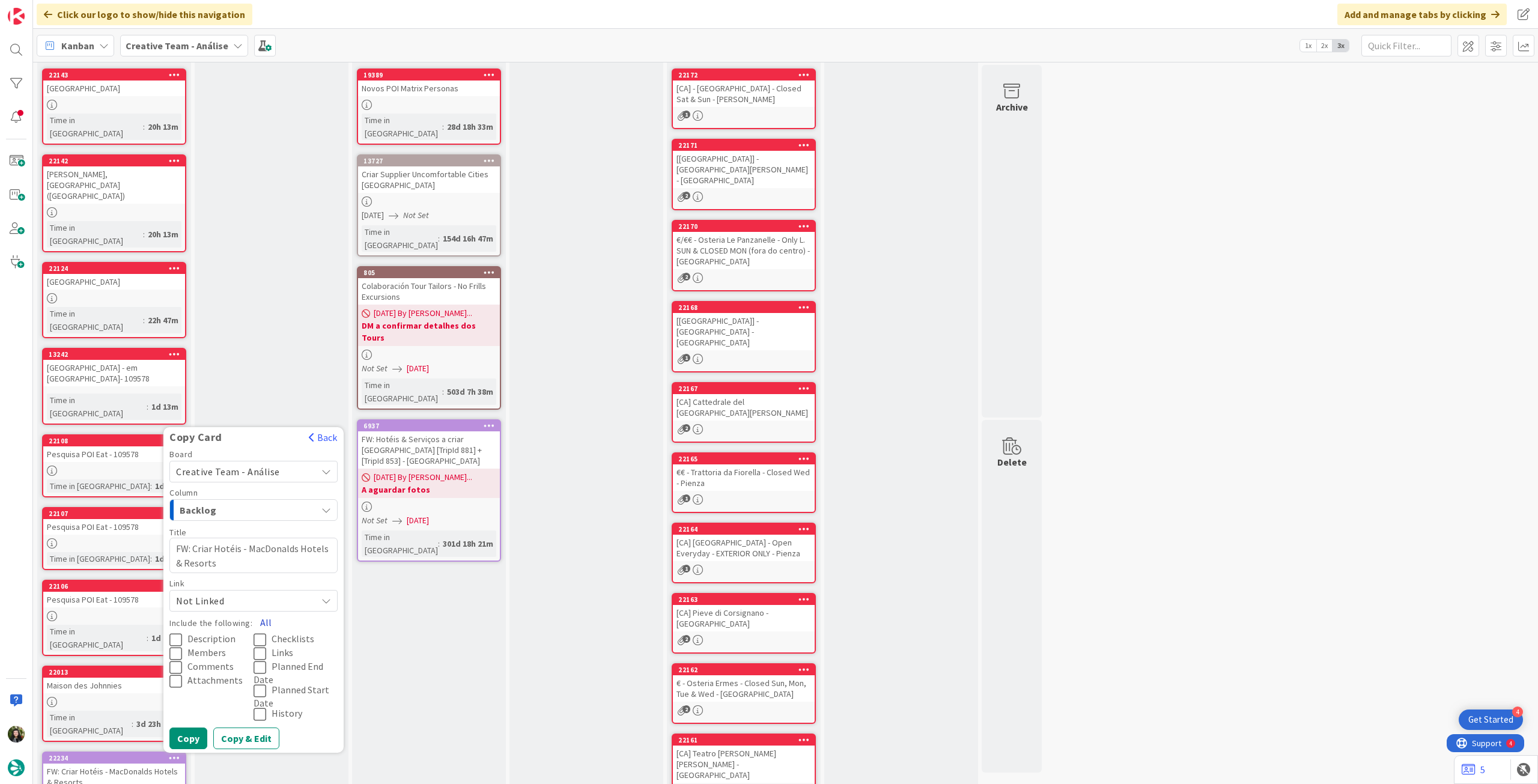
click at [264, 611] on button "All" at bounding box center [266, 622] width 27 height 22
click at [197, 727] on button "Copy" at bounding box center [188, 738] width 38 height 22
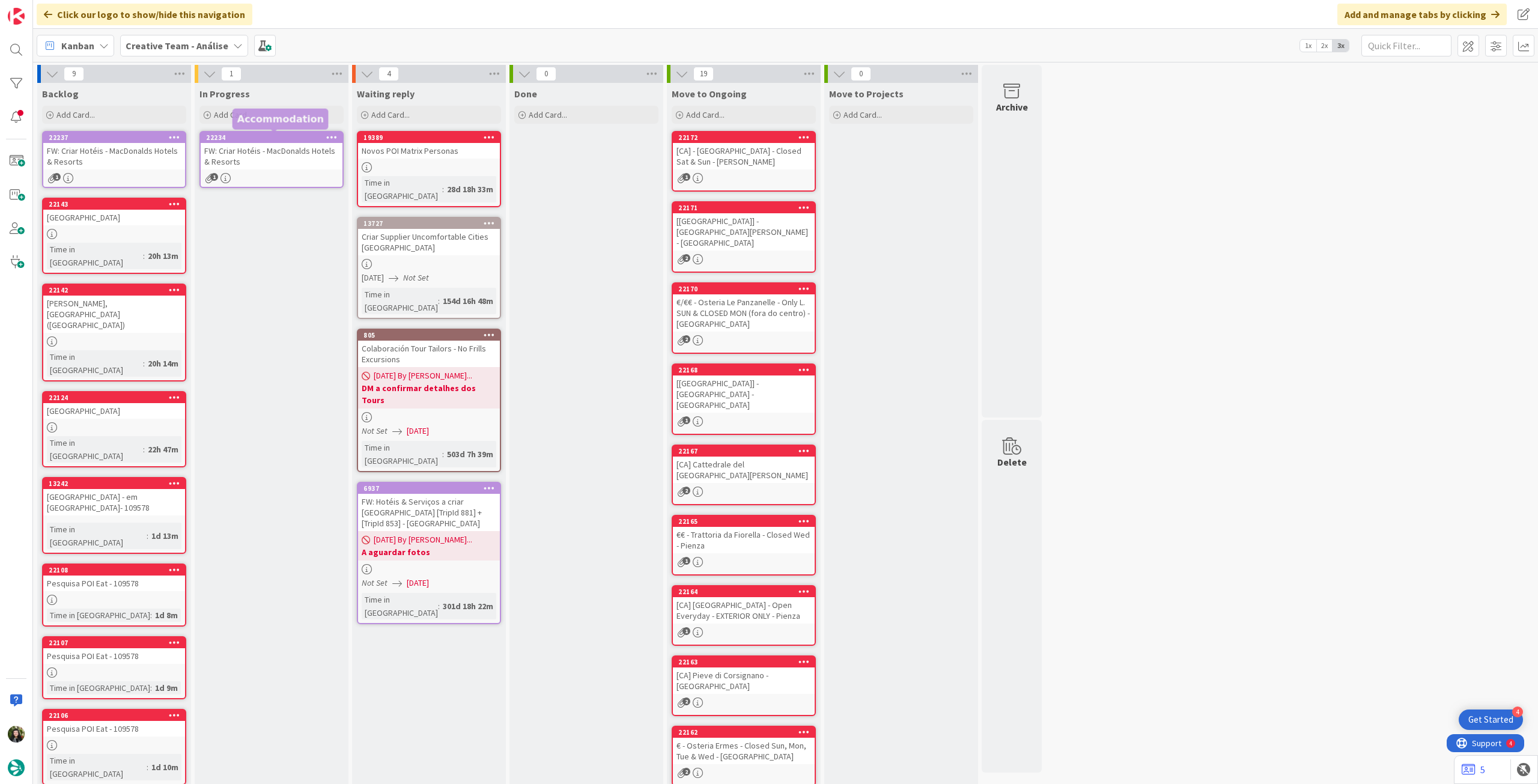
click at [252, 159] on div "FW: Criar Hotéis - MacDonalds Hotels & Resorts" at bounding box center [271, 156] width 142 height 26
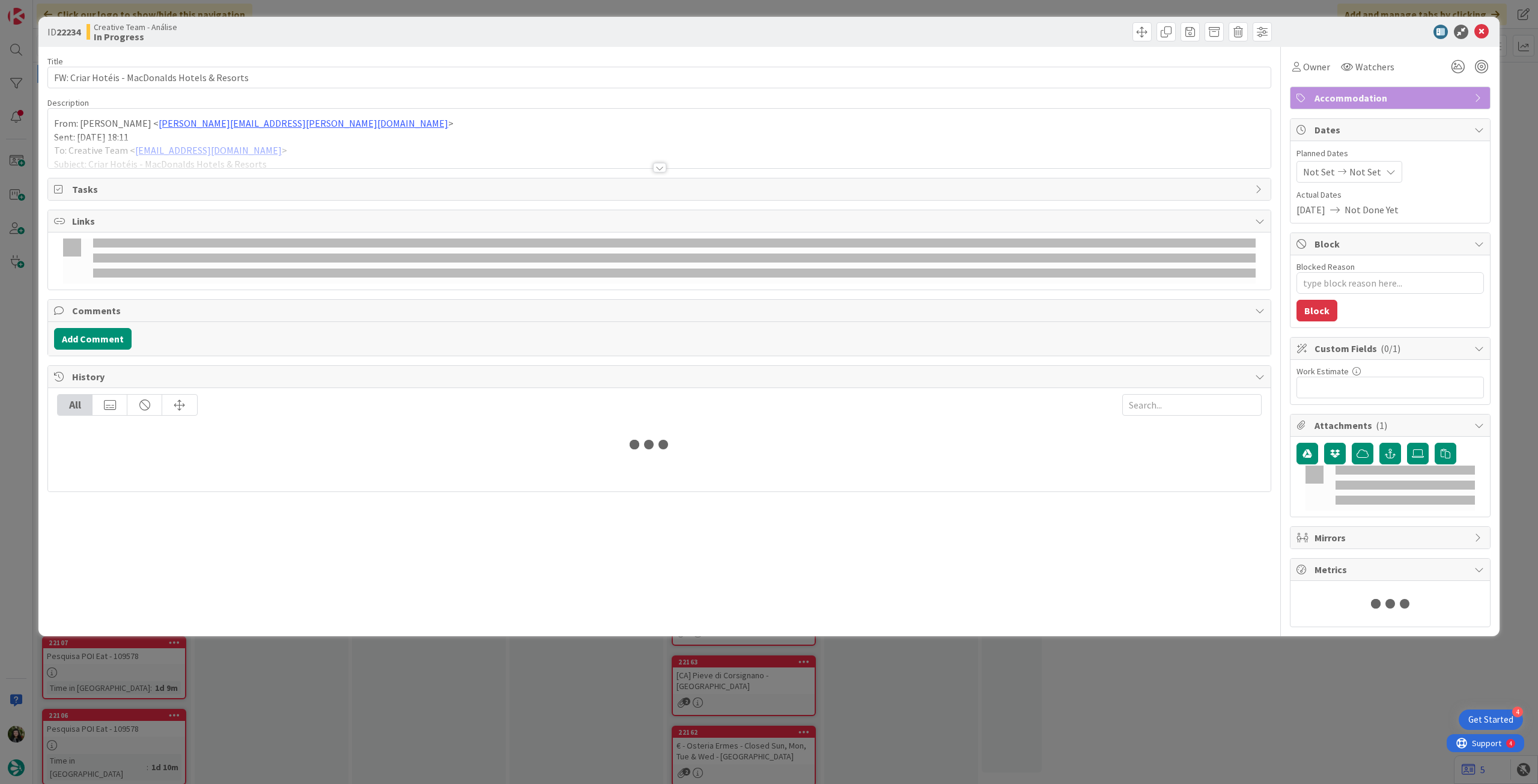
click at [166, 157] on div at bounding box center [659, 153] width 1223 height 31
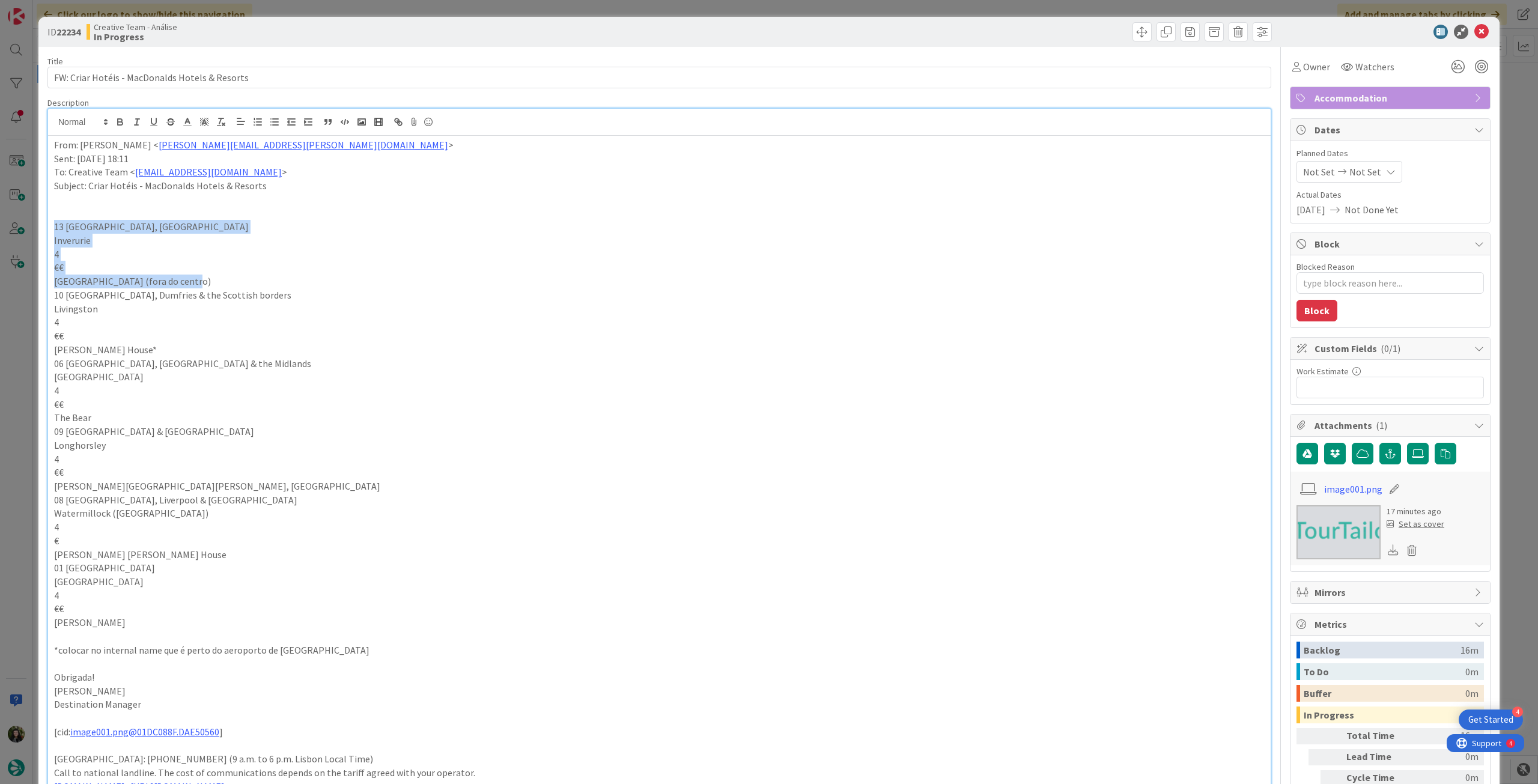
drag, startPoint x: 53, startPoint y: 220, endPoint x: 190, endPoint y: 276, distance: 148.0
click at [190, 276] on div "From: Rita Bernardo < rita.bernardo@tourtailors.com > Sent: Friday, August 8, 2…" at bounding box center [659, 559] width 1223 height 847
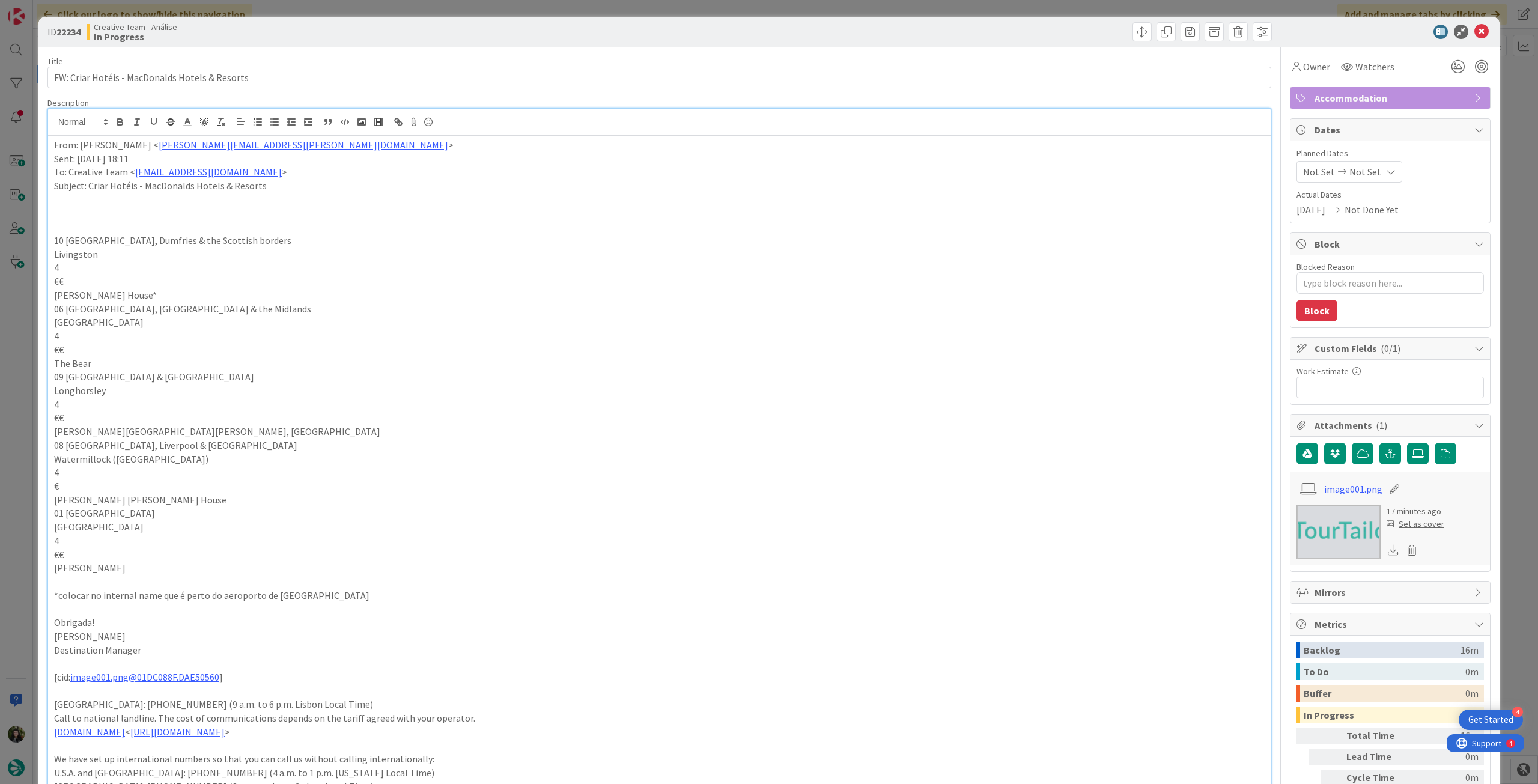
click at [53, 143] on div "From: Rita Bernardo < rita.bernardo@tourtailors.com > Sent: Friday, August 8, 2…" at bounding box center [659, 531] width 1223 height 792
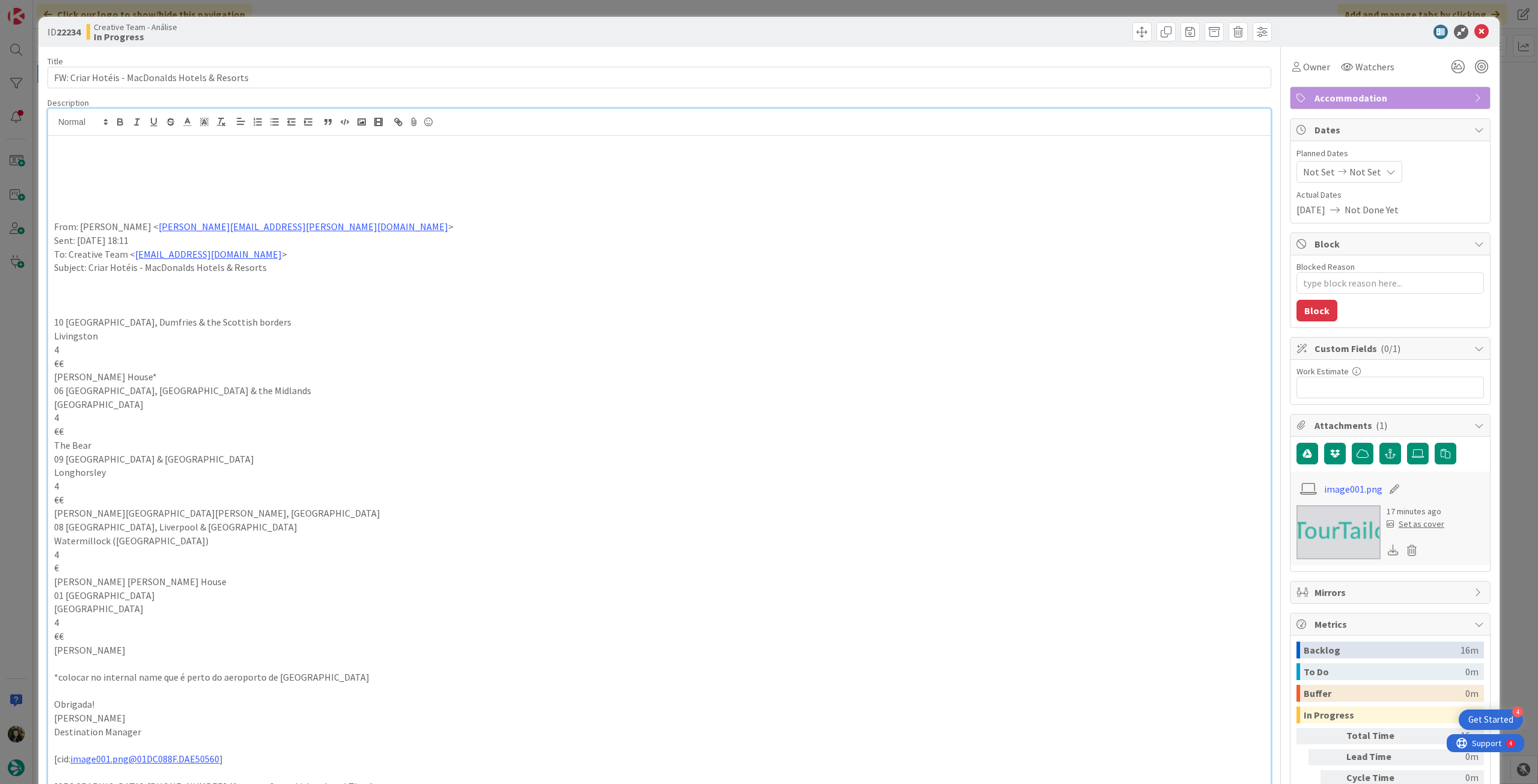
drag, startPoint x: 72, startPoint y: 166, endPoint x: 103, endPoint y: 167, distance: 31.0
click at [72, 166] on p at bounding box center [659, 172] width 1211 height 14
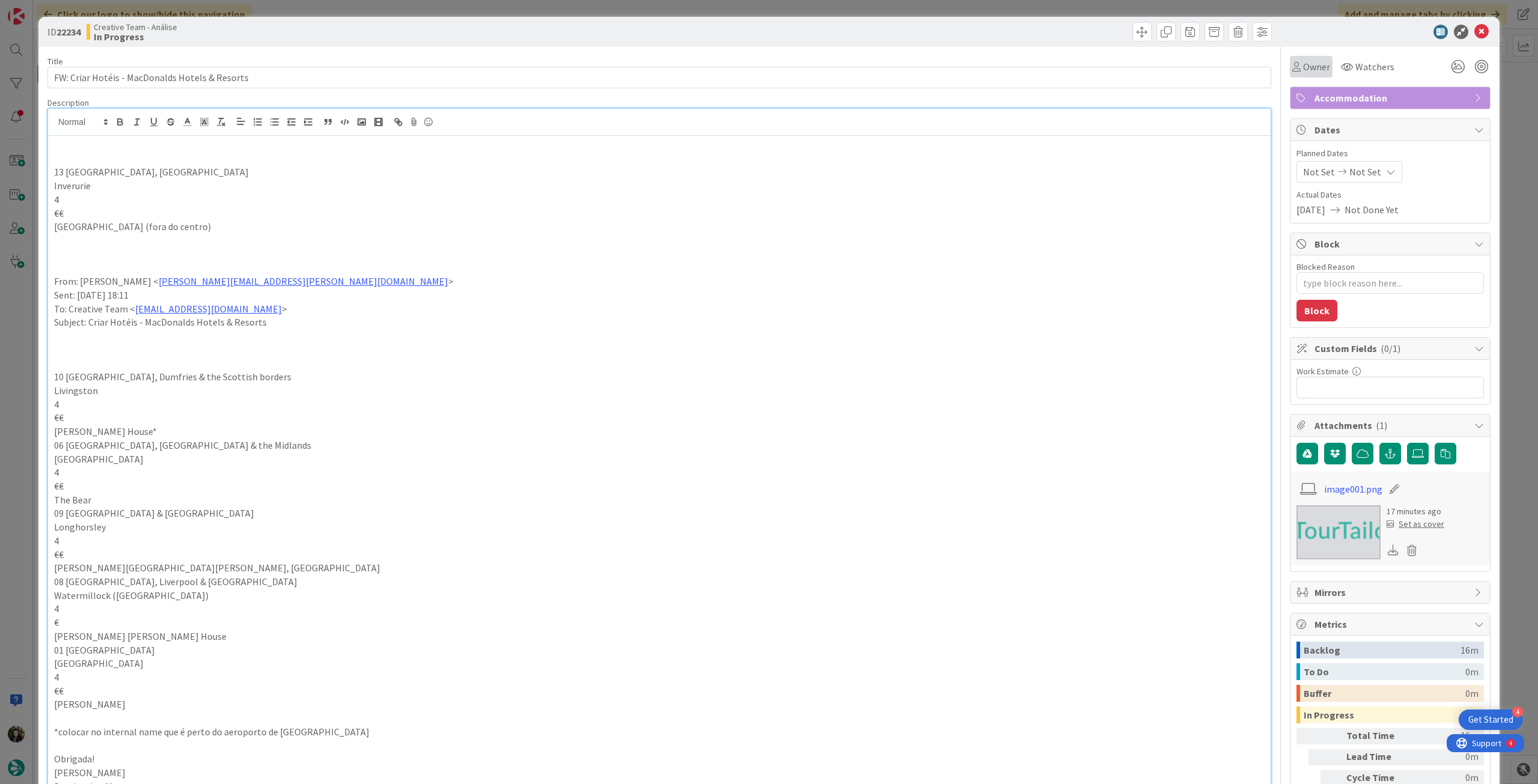
click at [1303, 72] on span "Owner" at bounding box center [1316, 66] width 27 height 15
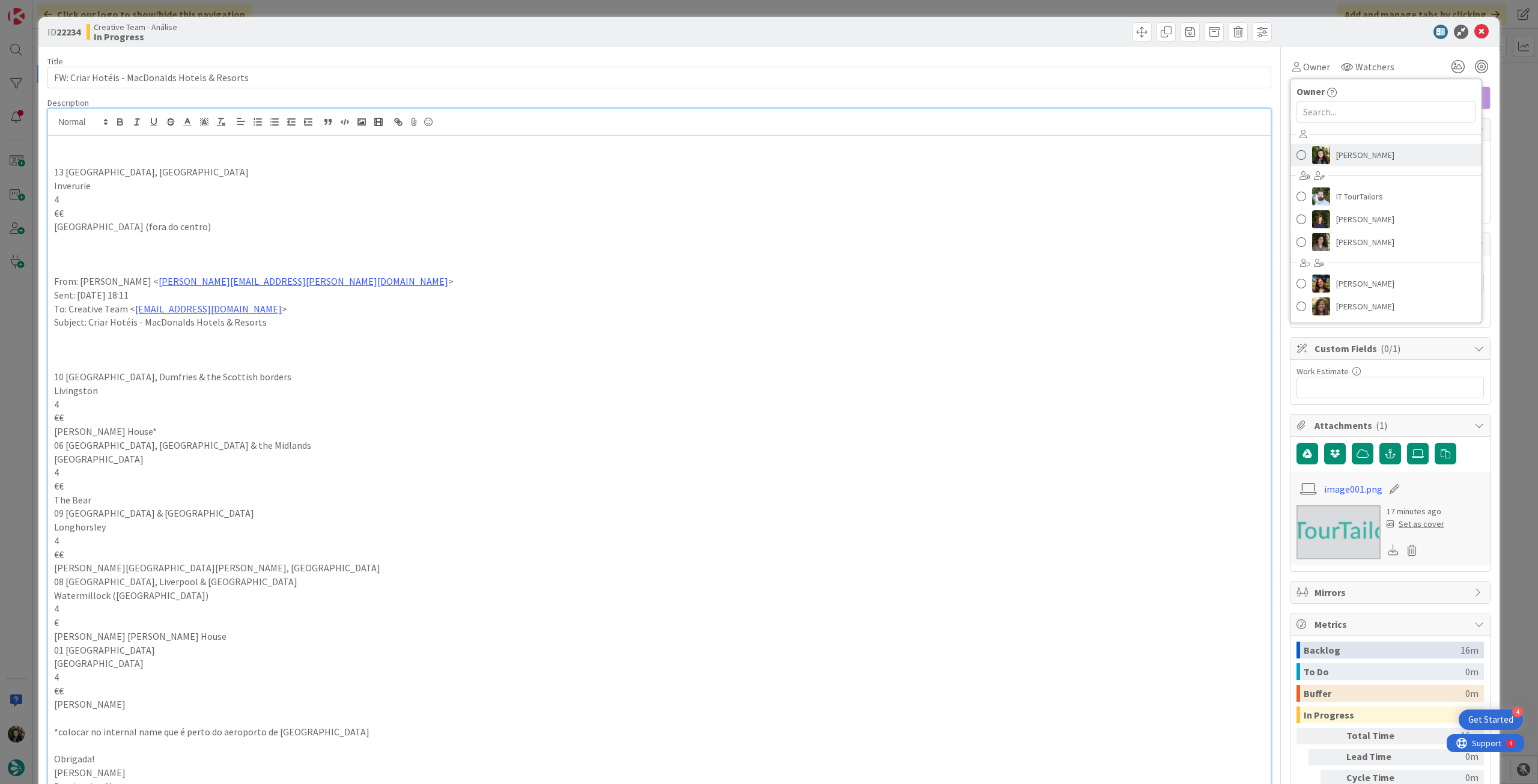
click at [1348, 152] on span "[PERSON_NAME]" at bounding box center [1365, 155] width 59 height 18
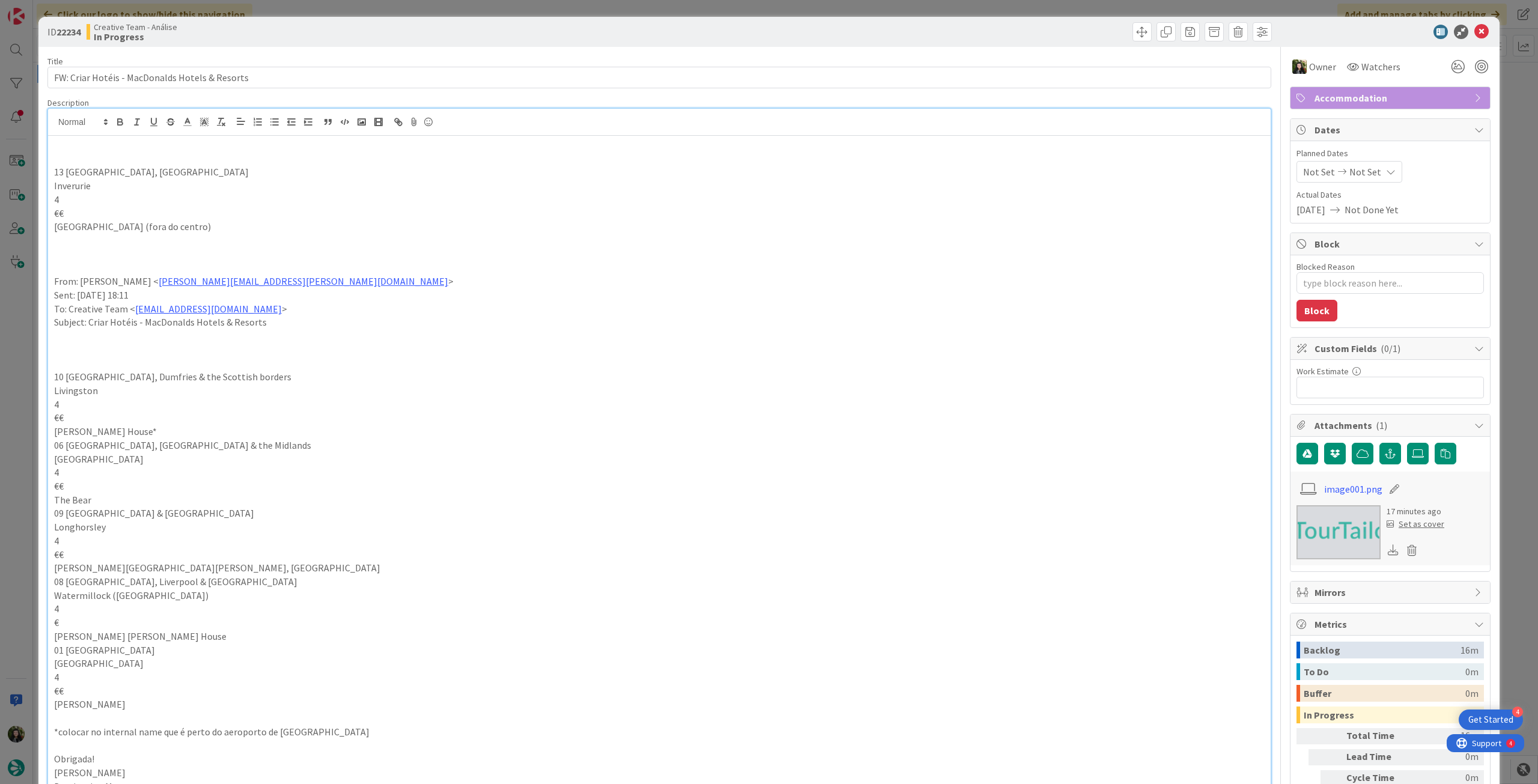
type textarea "x"
click at [1362, 181] on div "Not Set Not Set" at bounding box center [1349, 172] width 106 height 22
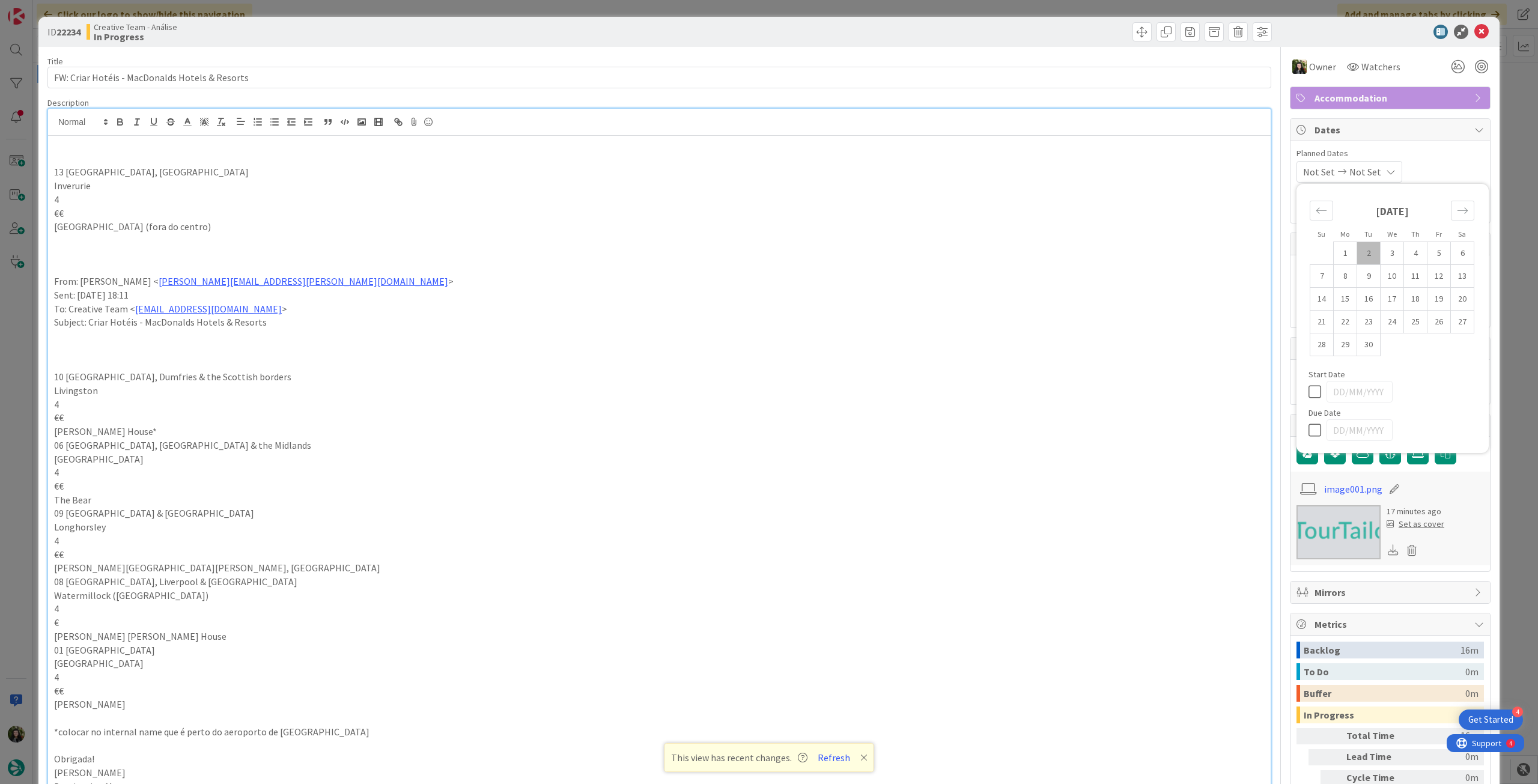
click at [1311, 423] on icon at bounding box center [1317, 430] width 18 height 15
type input "[DATE]"
click at [1475, 31] on icon at bounding box center [1482, 32] width 15 height 15
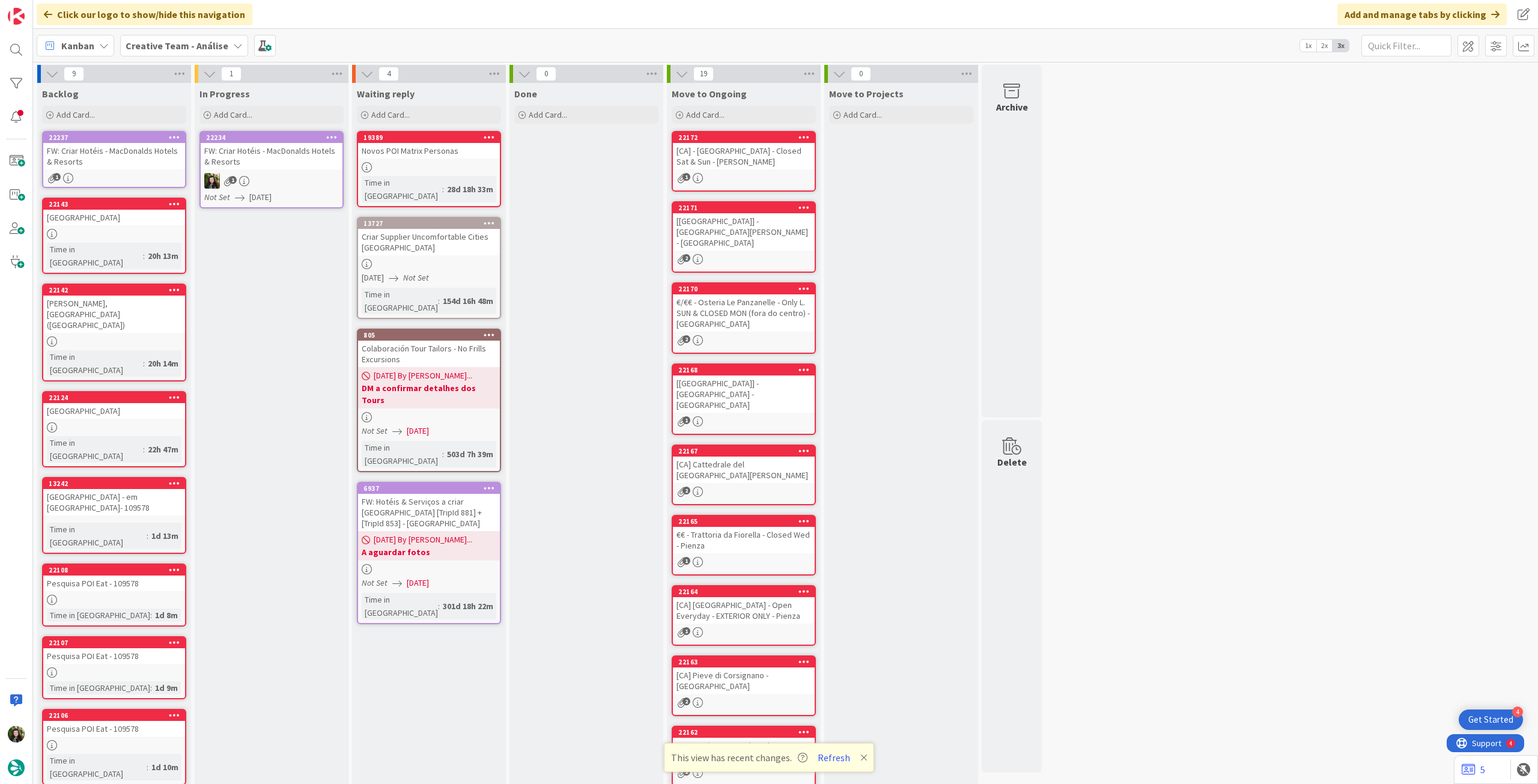
click at [334, 138] on icon at bounding box center [331, 136] width 12 height 8
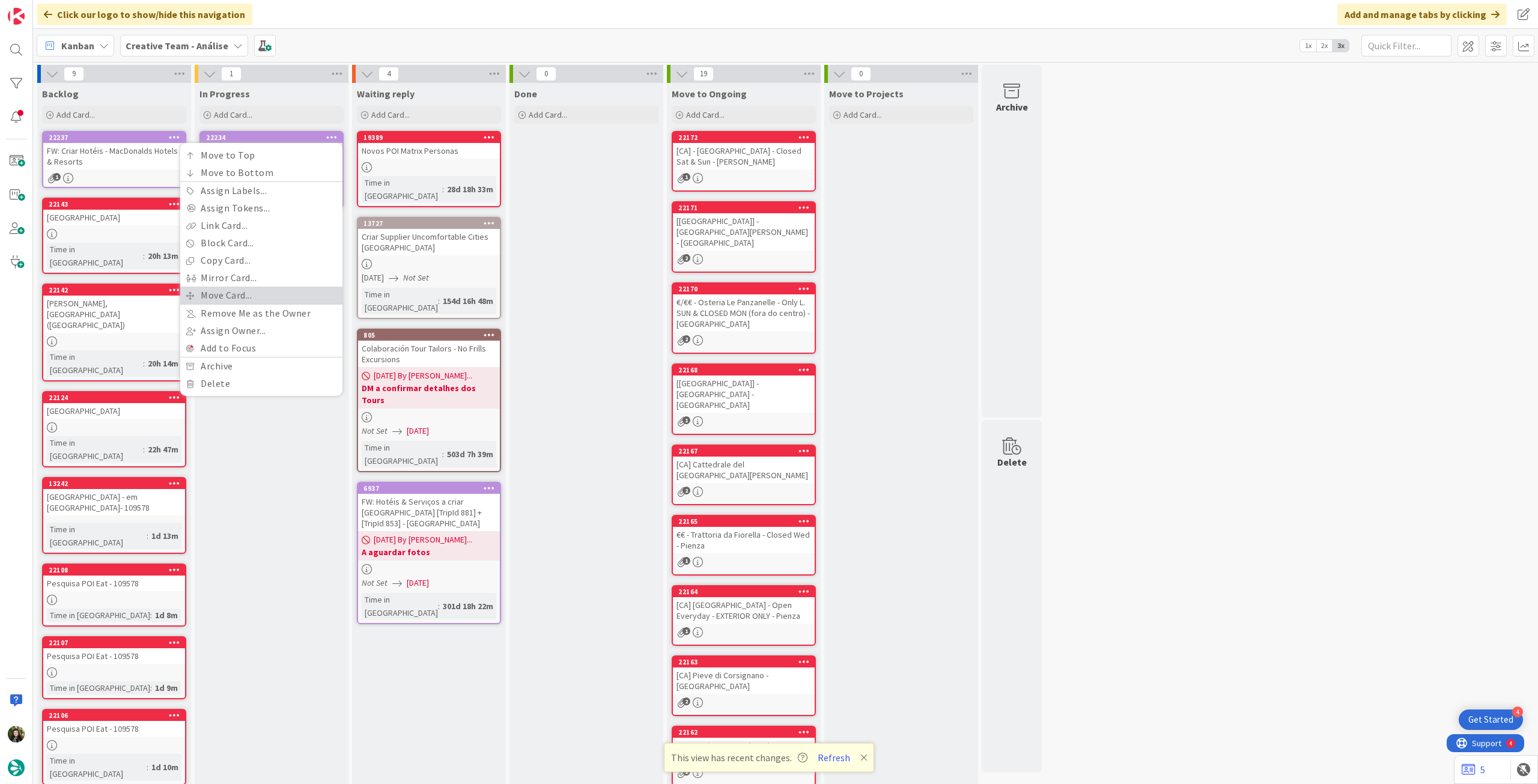
click at [254, 290] on link "Move Card..." at bounding box center [261, 295] width 163 height 18
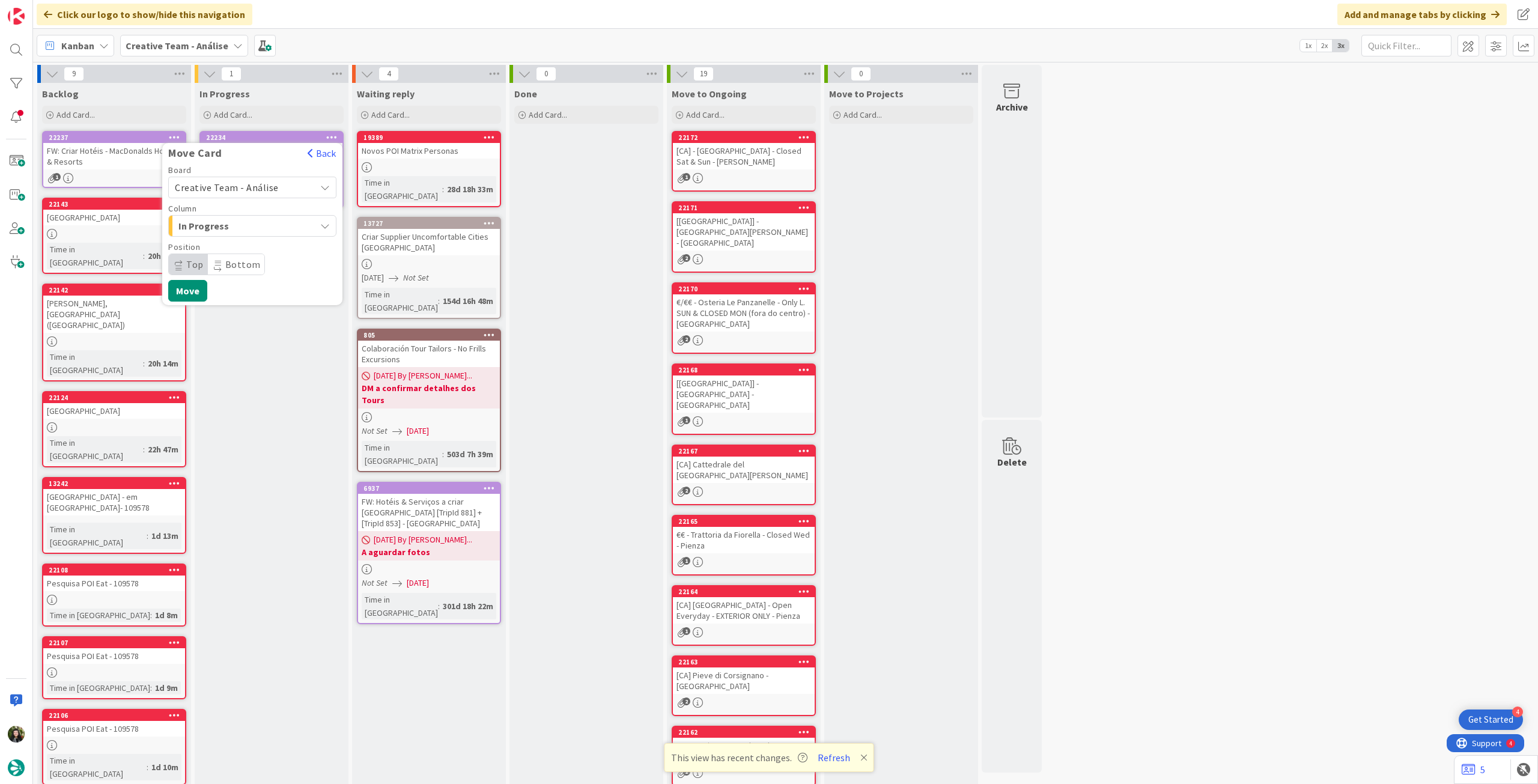
click at [247, 182] on span "Creative Team - Análise" at bounding box center [227, 188] width 104 height 12
click at [234, 226] on div "Creative Team - Análise Creative Team" at bounding box center [252, 230] width 168 height 61
click at [230, 246] on span "Creative Team" at bounding box center [260, 243] width 139 height 18
click at [239, 227] on span "Select a Column..." at bounding box center [220, 226] width 90 height 15
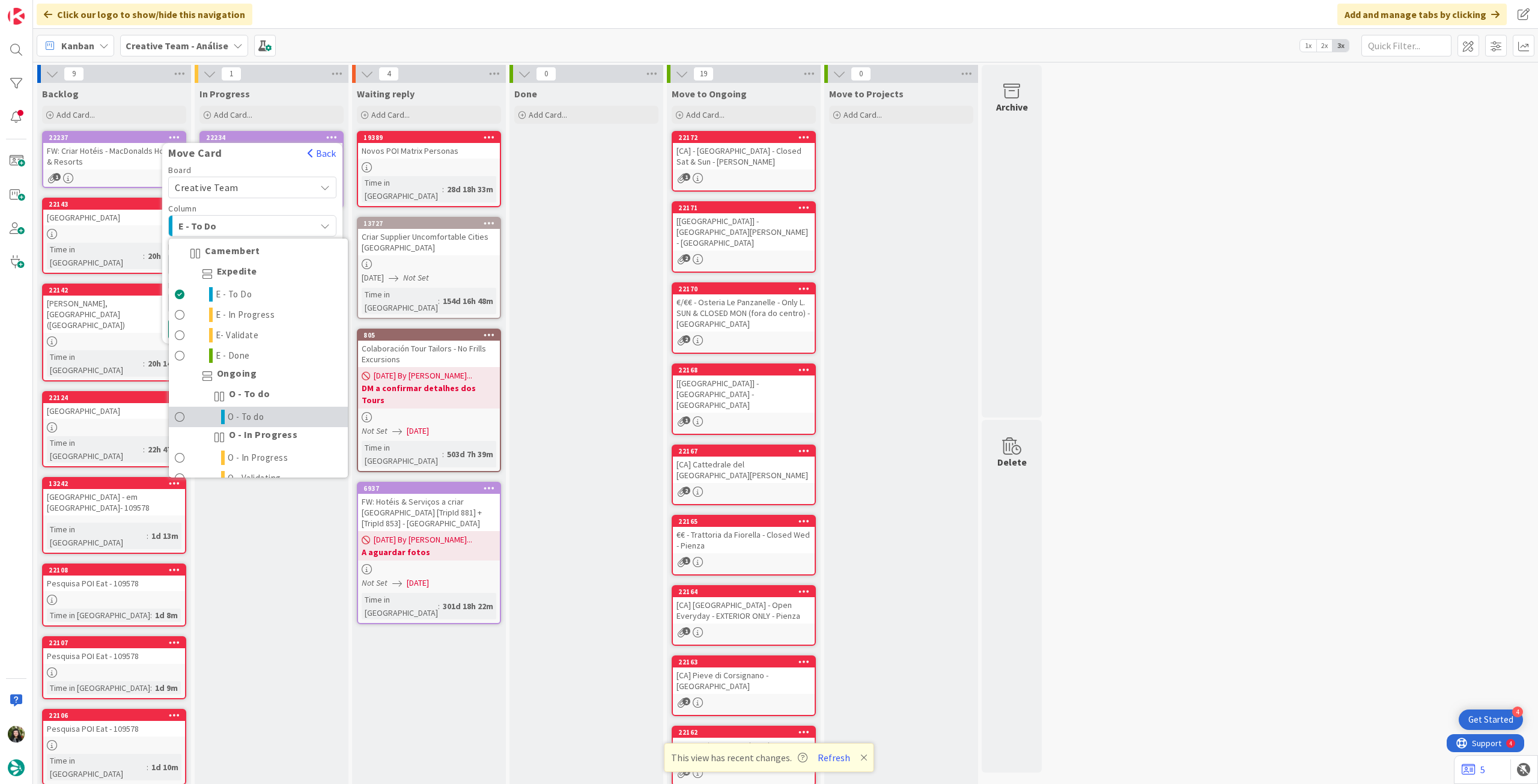
click at [260, 413] on span "O - To do" at bounding box center [247, 417] width 37 height 15
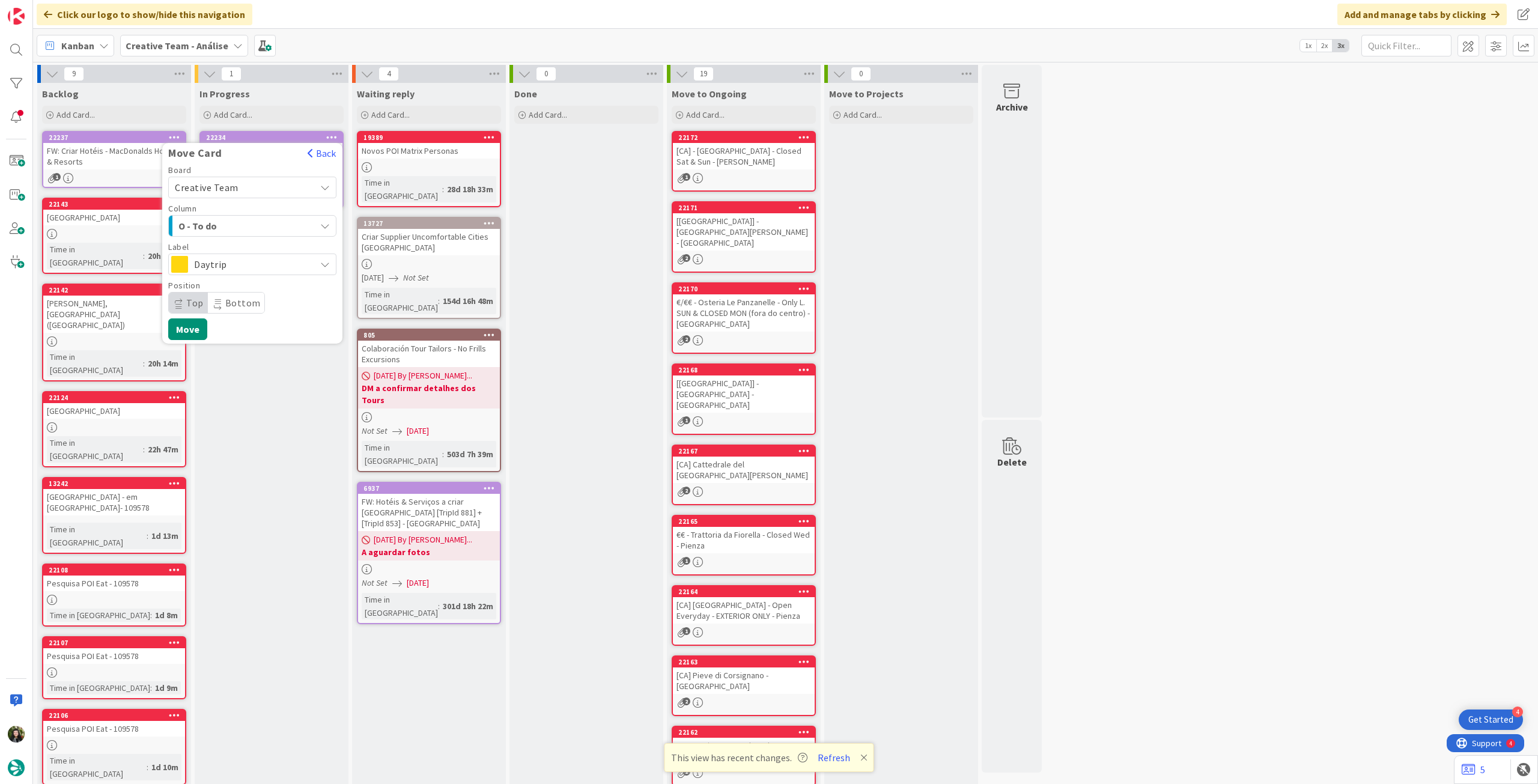
drag, startPoint x: 228, startPoint y: 251, endPoint x: 229, endPoint y: 263, distance: 12.0
click at [229, 251] on div "Label Daytrip" at bounding box center [252, 259] width 168 height 32
click at [229, 263] on span "Daytrip" at bounding box center [252, 264] width 116 height 17
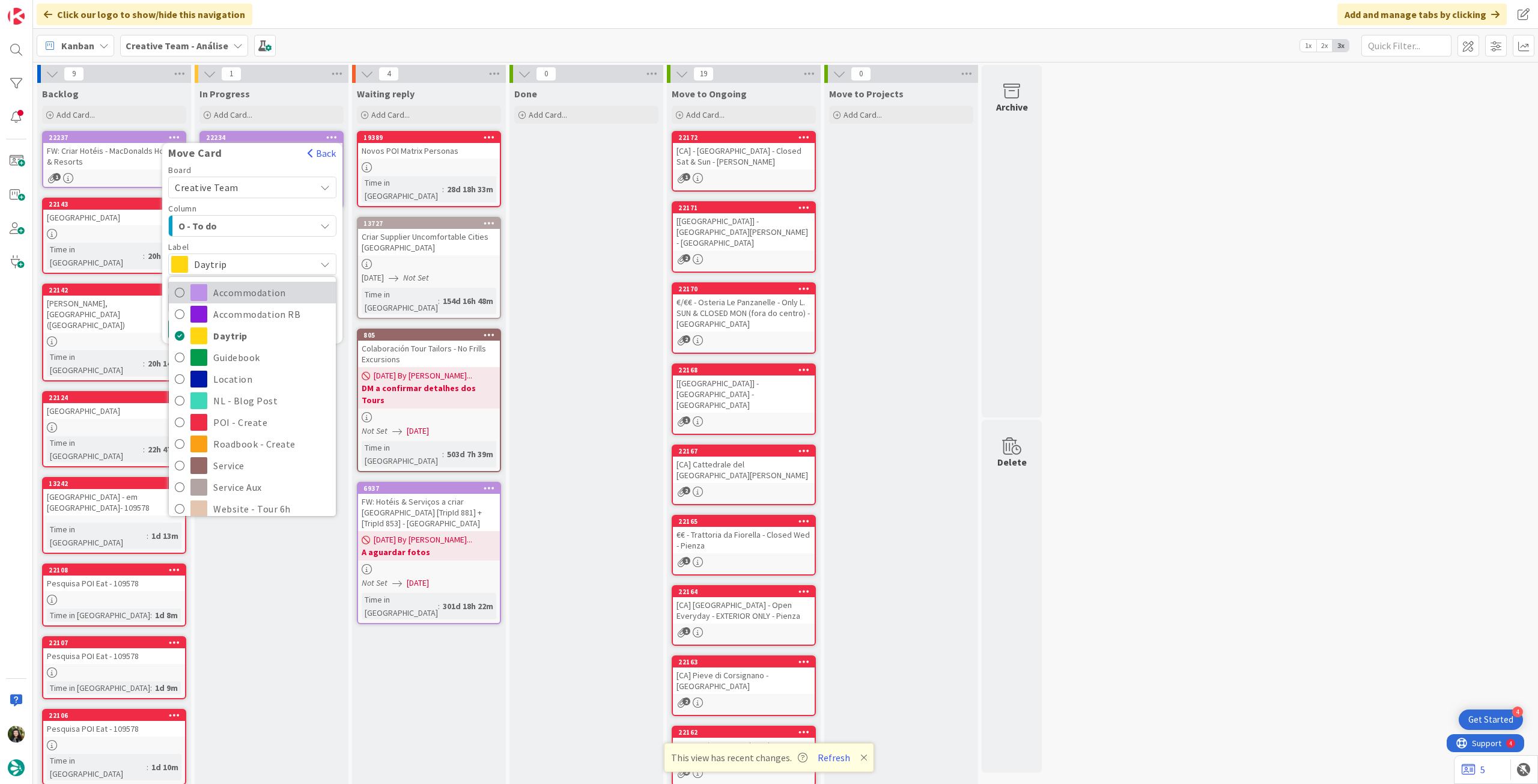
click at [217, 296] on span "Accommodation" at bounding box center [271, 292] width 116 height 18
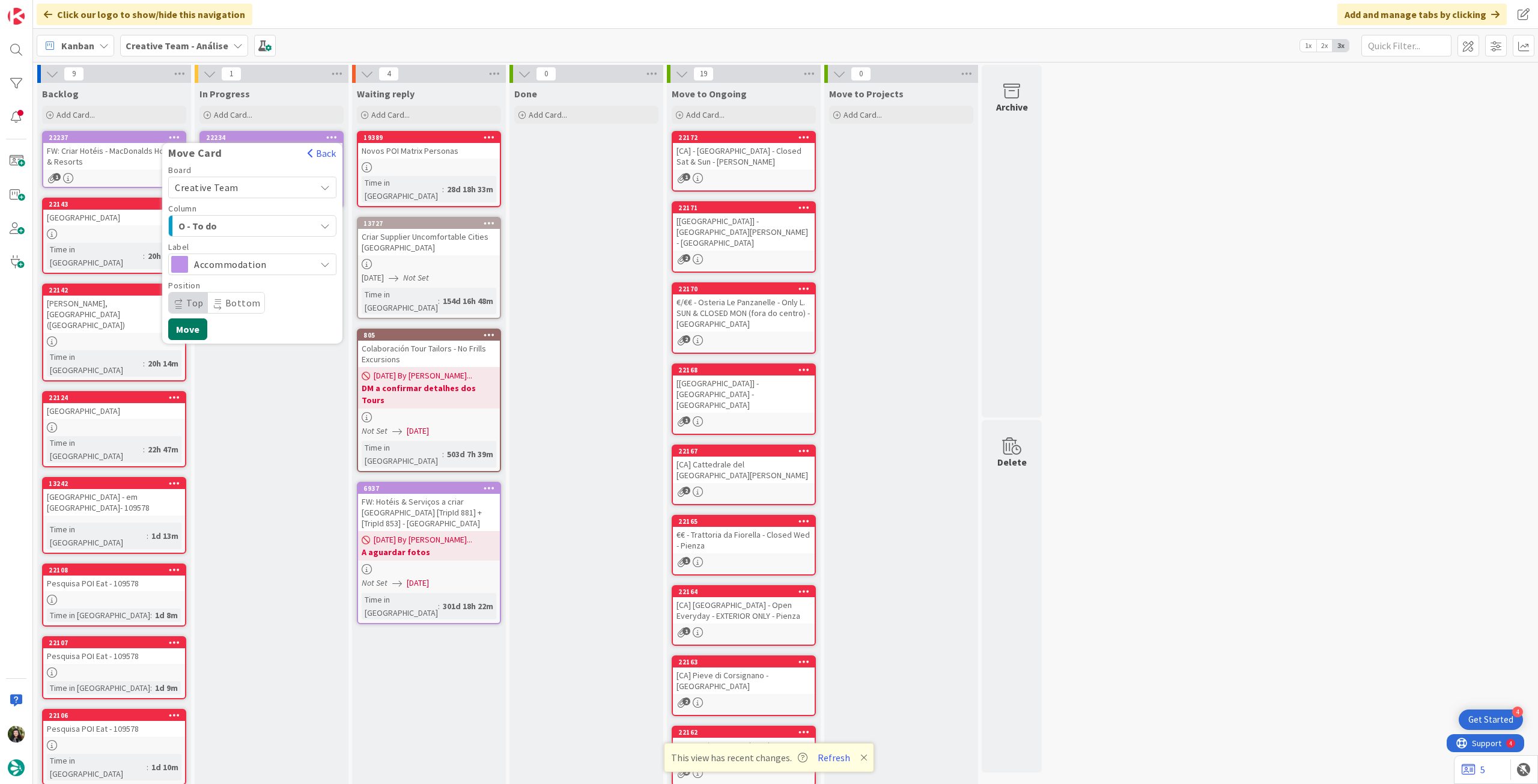
click at [192, 324] on button "Move" at bounding box center [187, 329] width 39 height 22
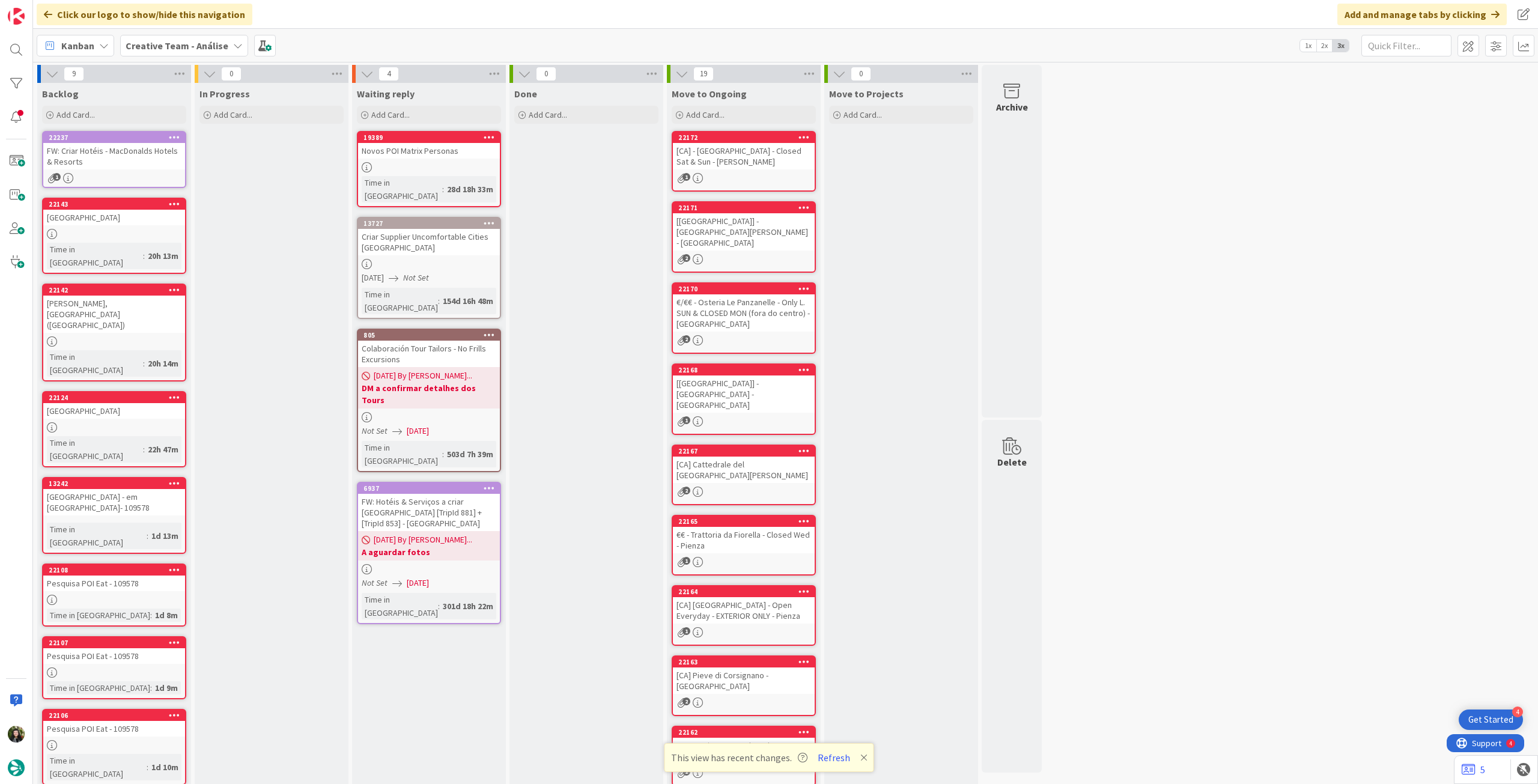
click at [114, 164] on div "FW: Criar Hotéis - MacDonalds Hotels & Resorts" at bounding box center [114, 156] width 142 height 26
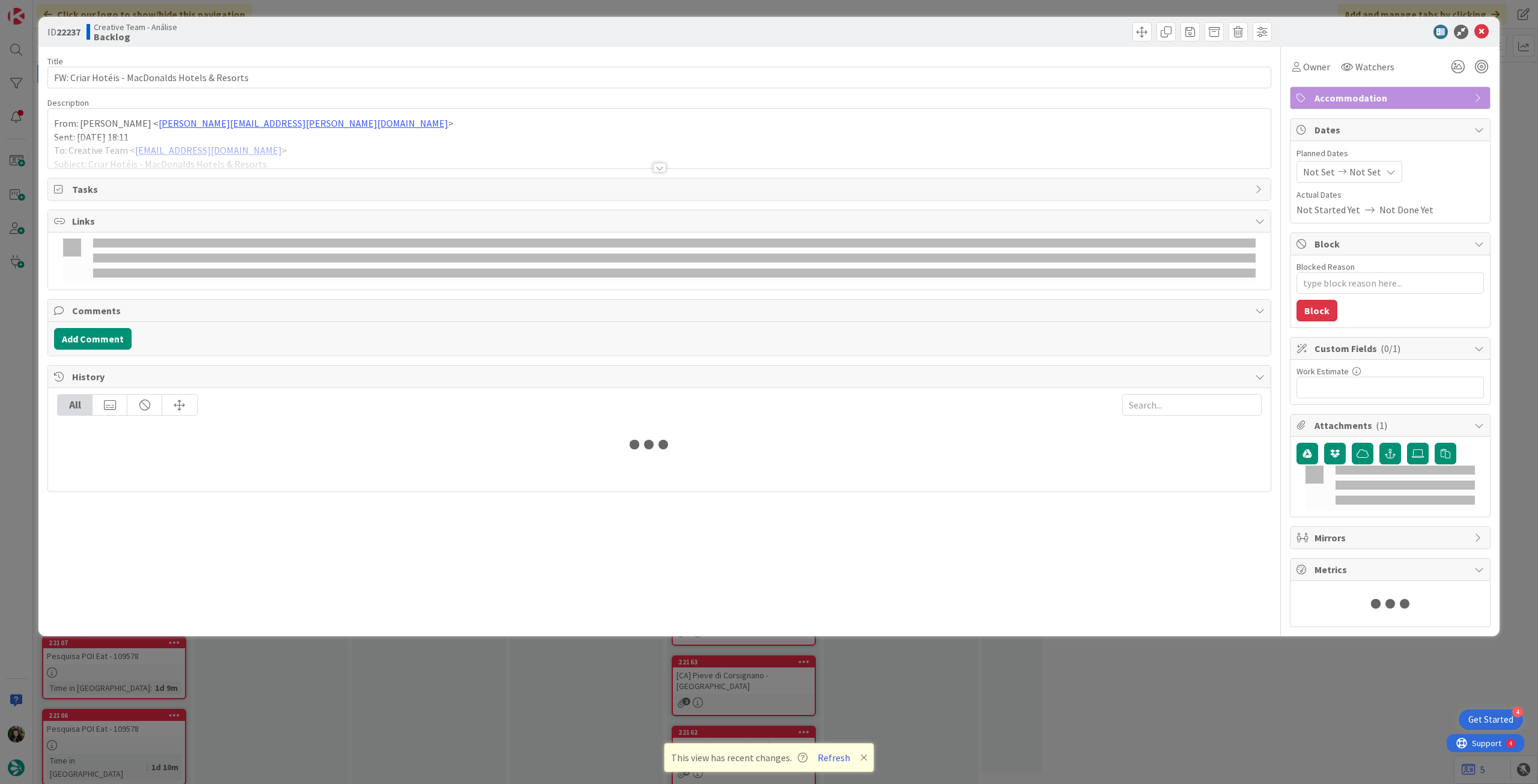
click at [117, 149] on div at bounding box center [659, 153] width 1223 height 31
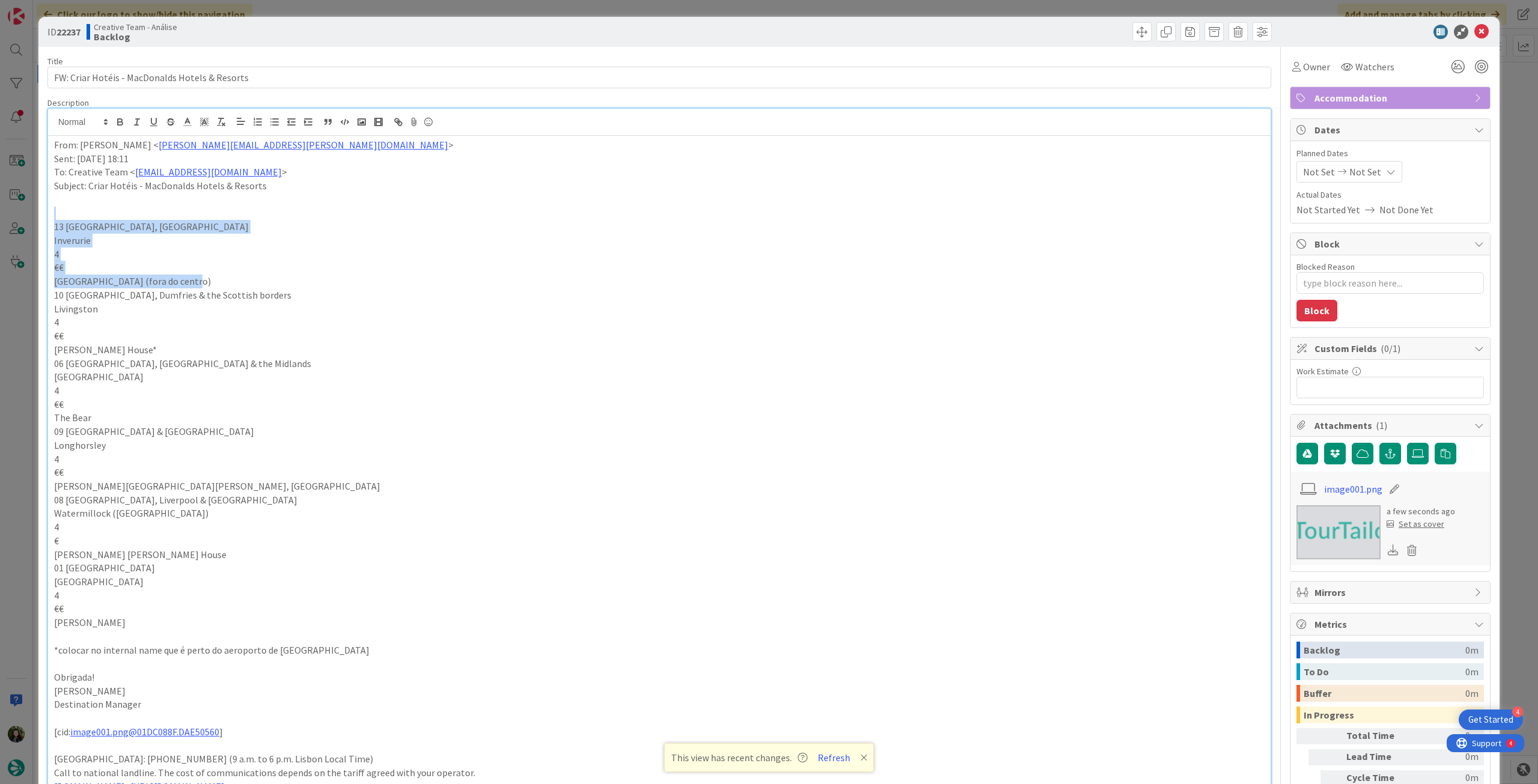
drag, startPoint x: 52, startPoint y: 218, endPoint x: 196, endPoint y: 276, distance: 155.2
click at [196, 276] on div "From: Rita Bernardo < rita.bernardo@tourtailors.com > Sent: Friday, August 8, 2…" at bounding box center [659, 559] width 1223 height 847
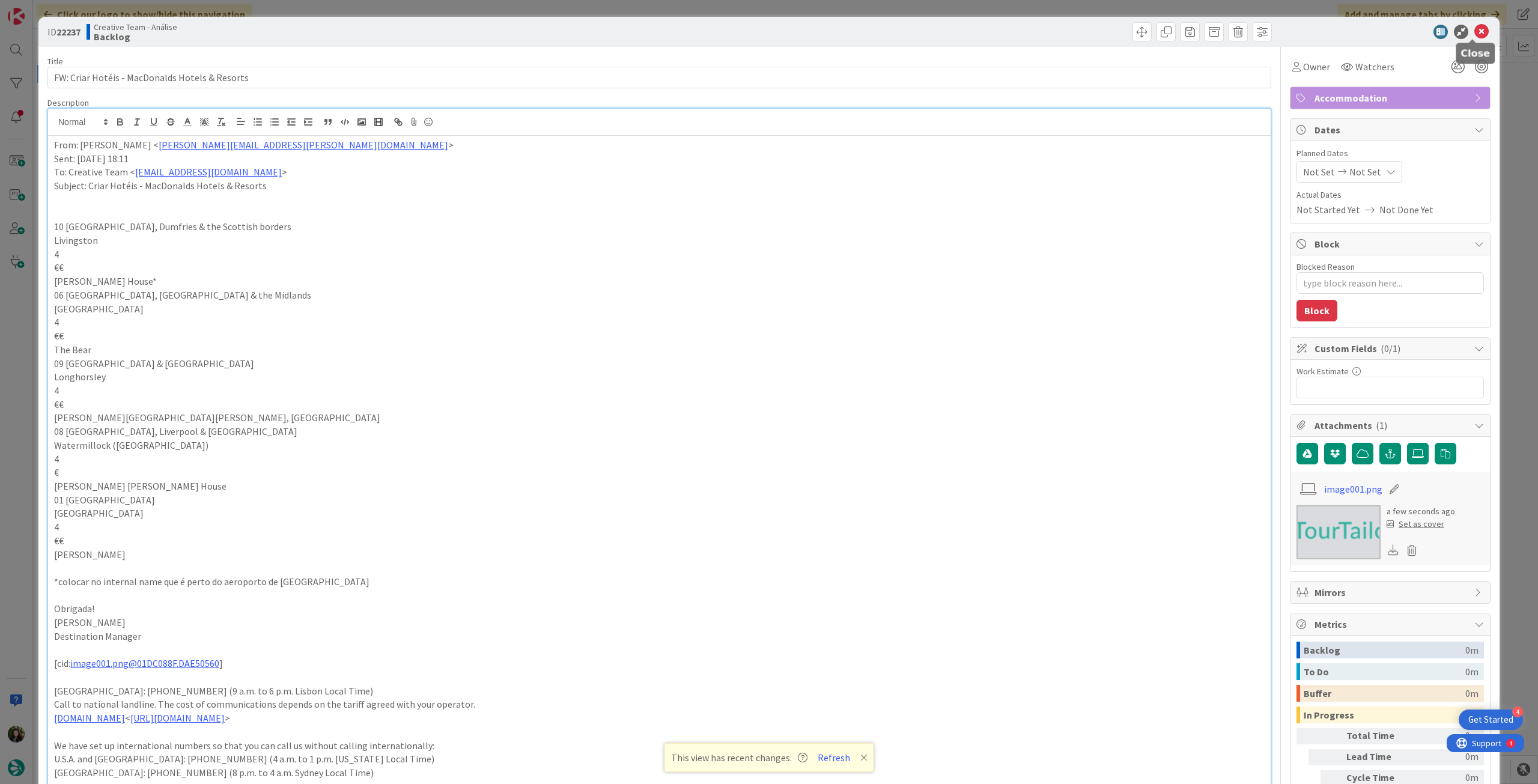
click at [1478, 39] on icon at bounding box center [1482, 32] width 15 height 15
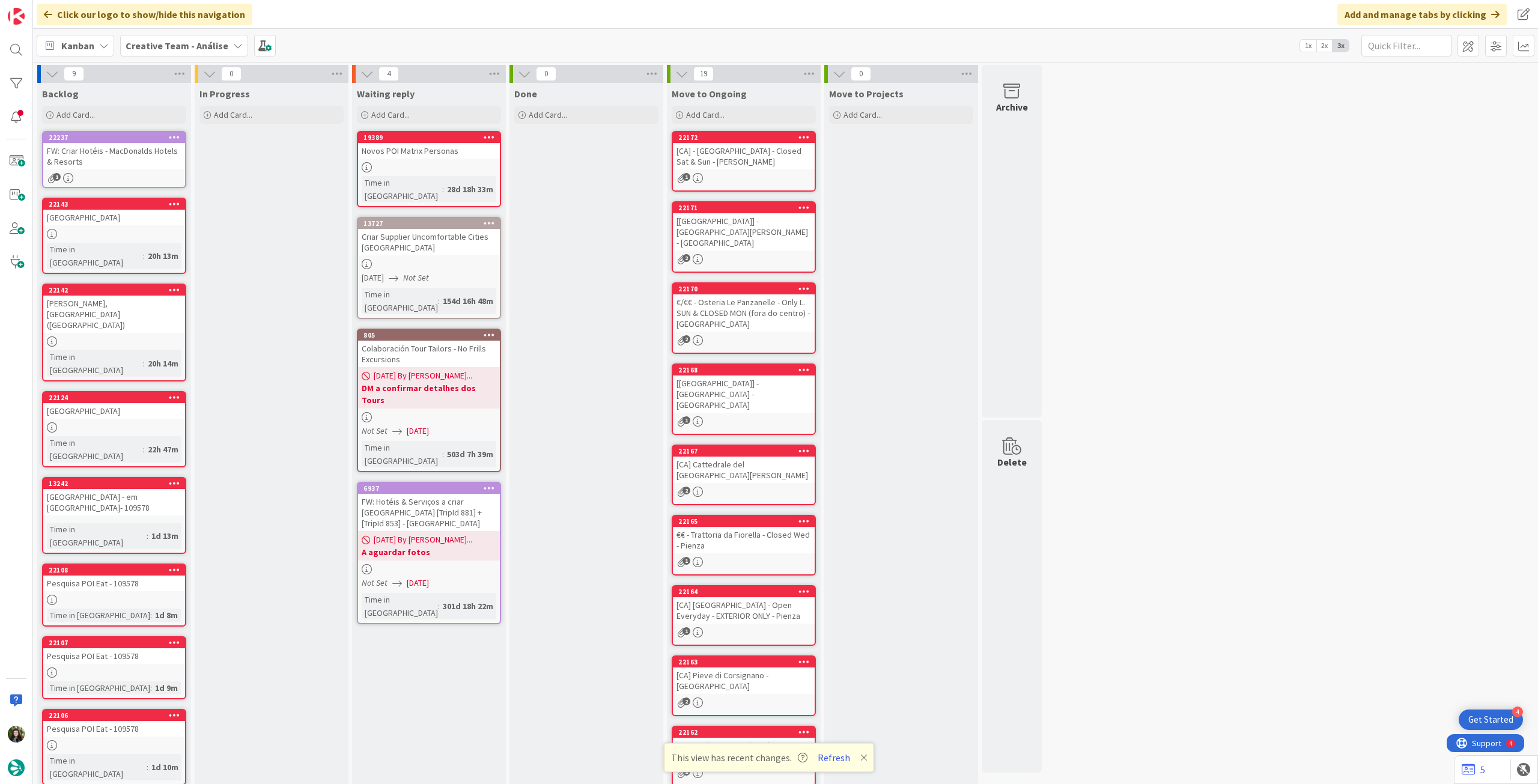
click at [155, 48] on b "Creative Team - Análise" at bounding box center [176, 45] width 102 height 12
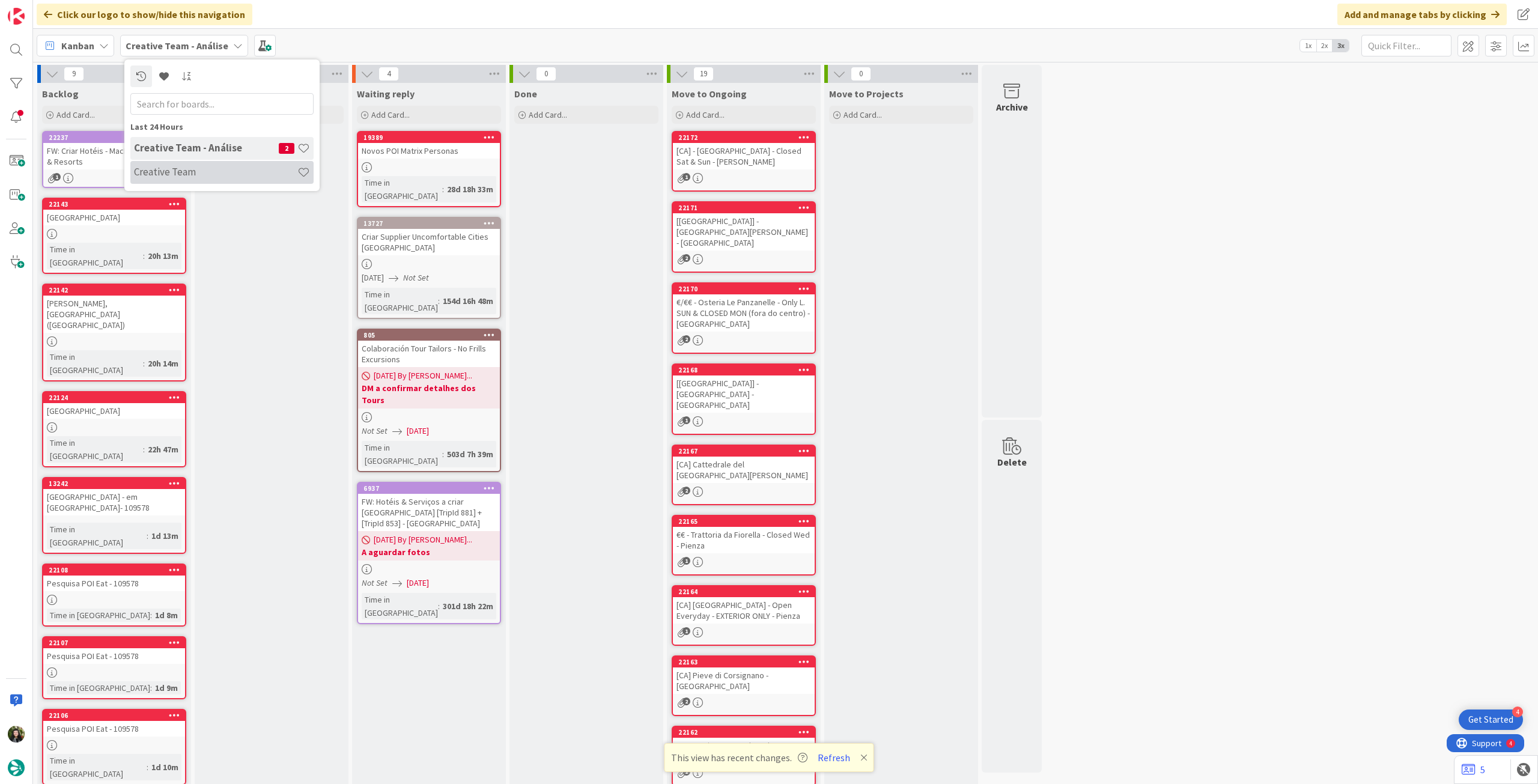
click at [176, 168] on h4 "Creative Team" at bounding box center [216, 172] width 163 height 12
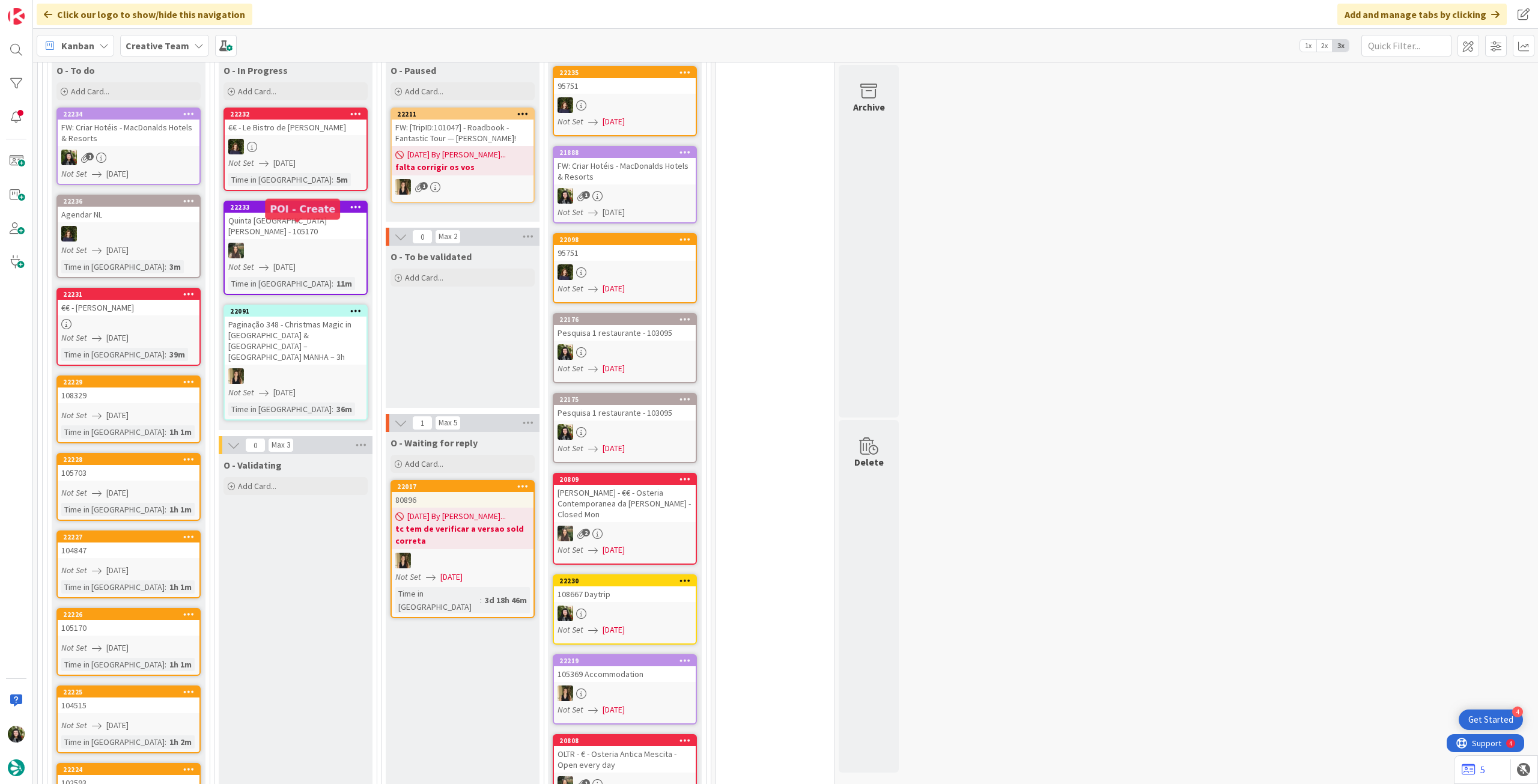
scroll to position [721, 0]
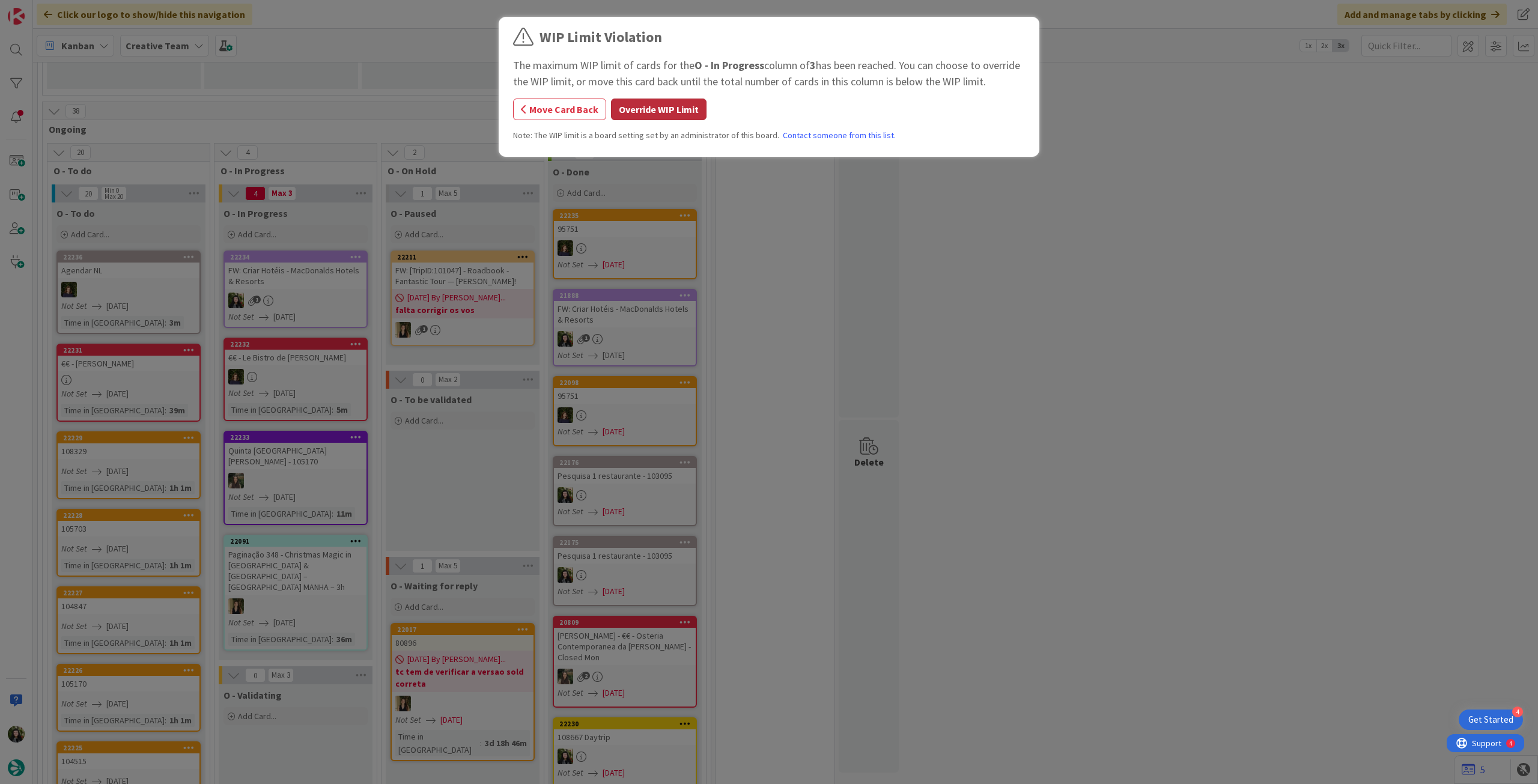
click at [650, 104] on button "Override WIP Limit" at bounding box center [659, 109] width 96 height 22
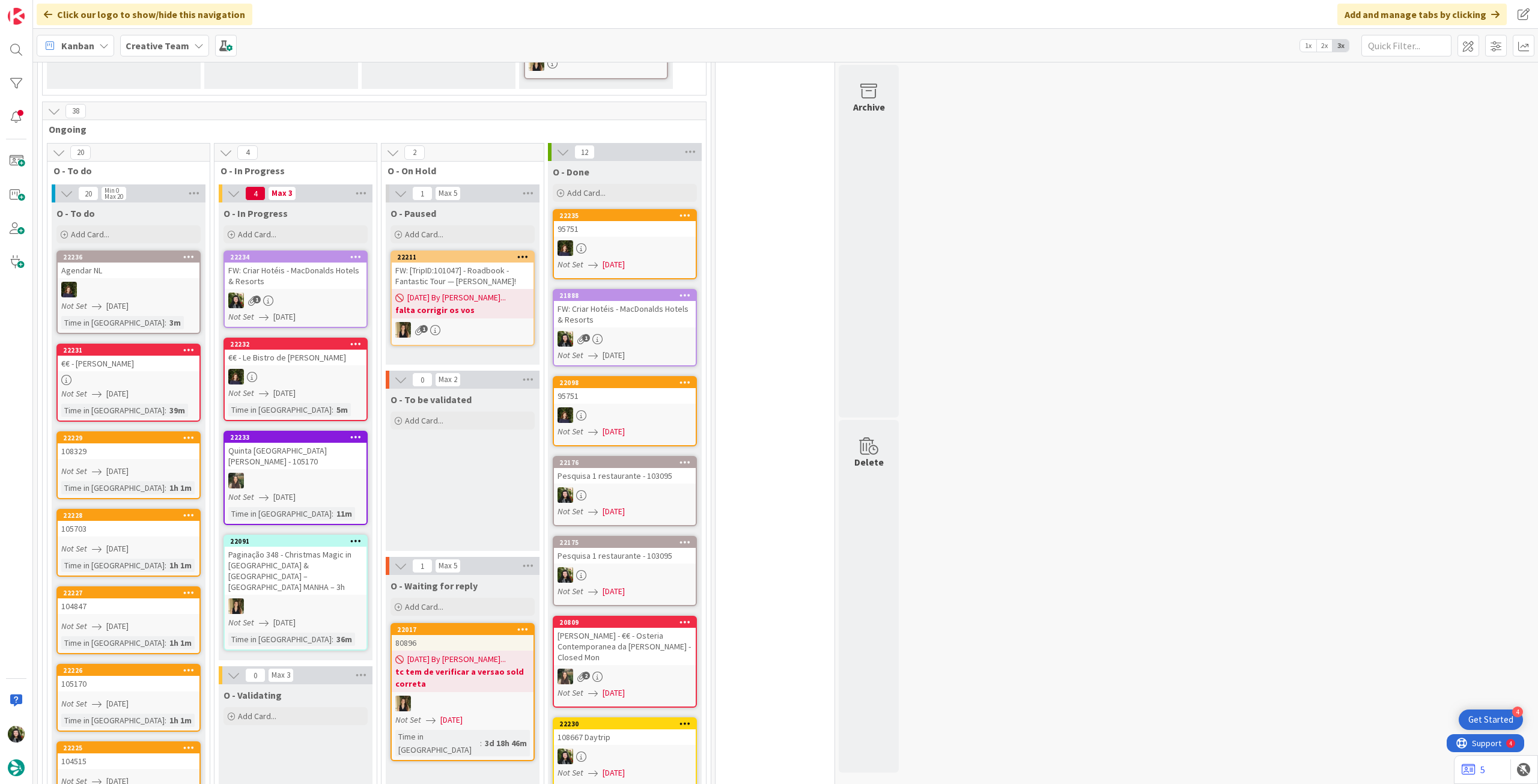
click at [303, 293] on div "1" at bounding box center [296, 300] width 142 height 15
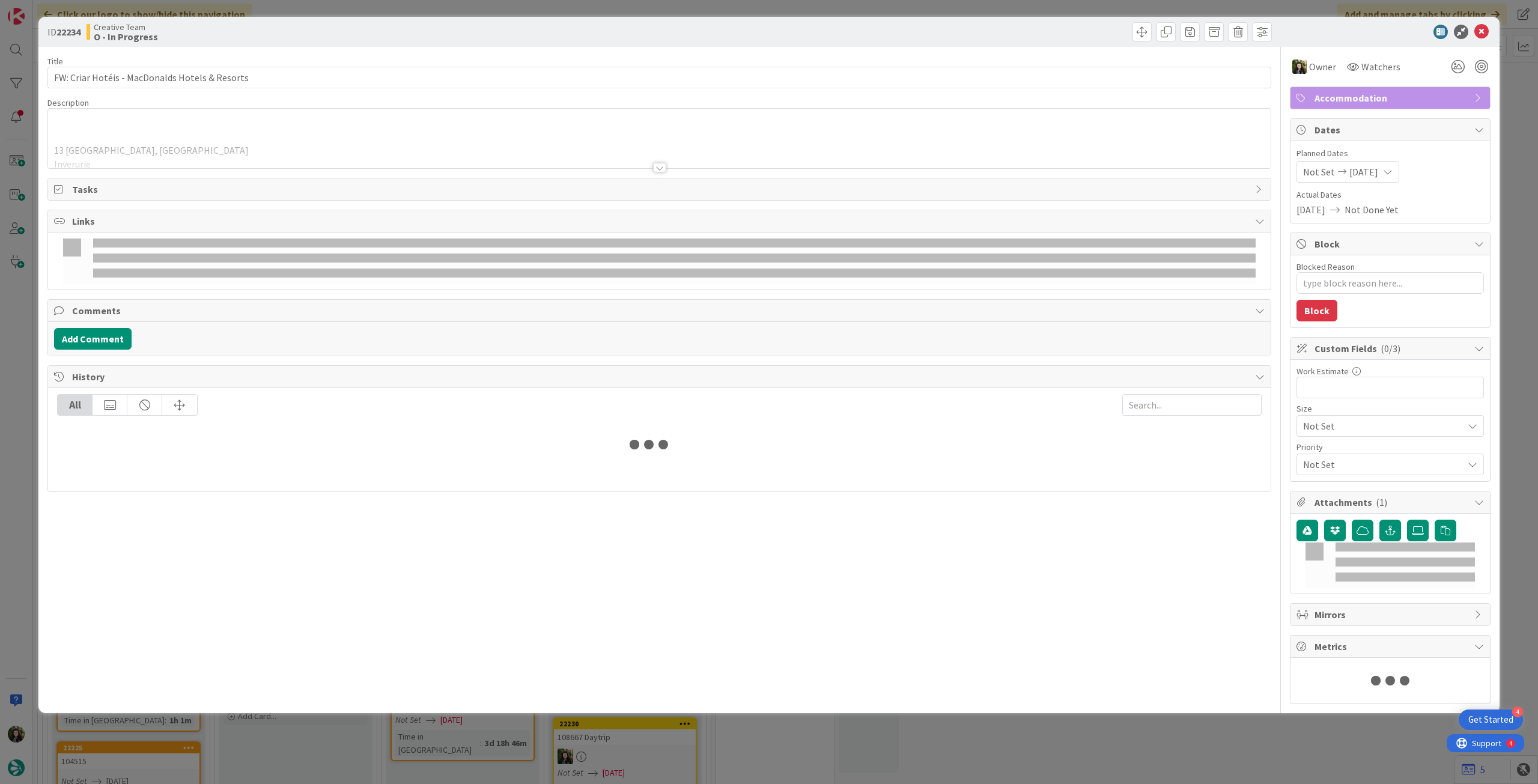
click at [190, 123] on p at bounding box center [659, 123] width 1211 height 14
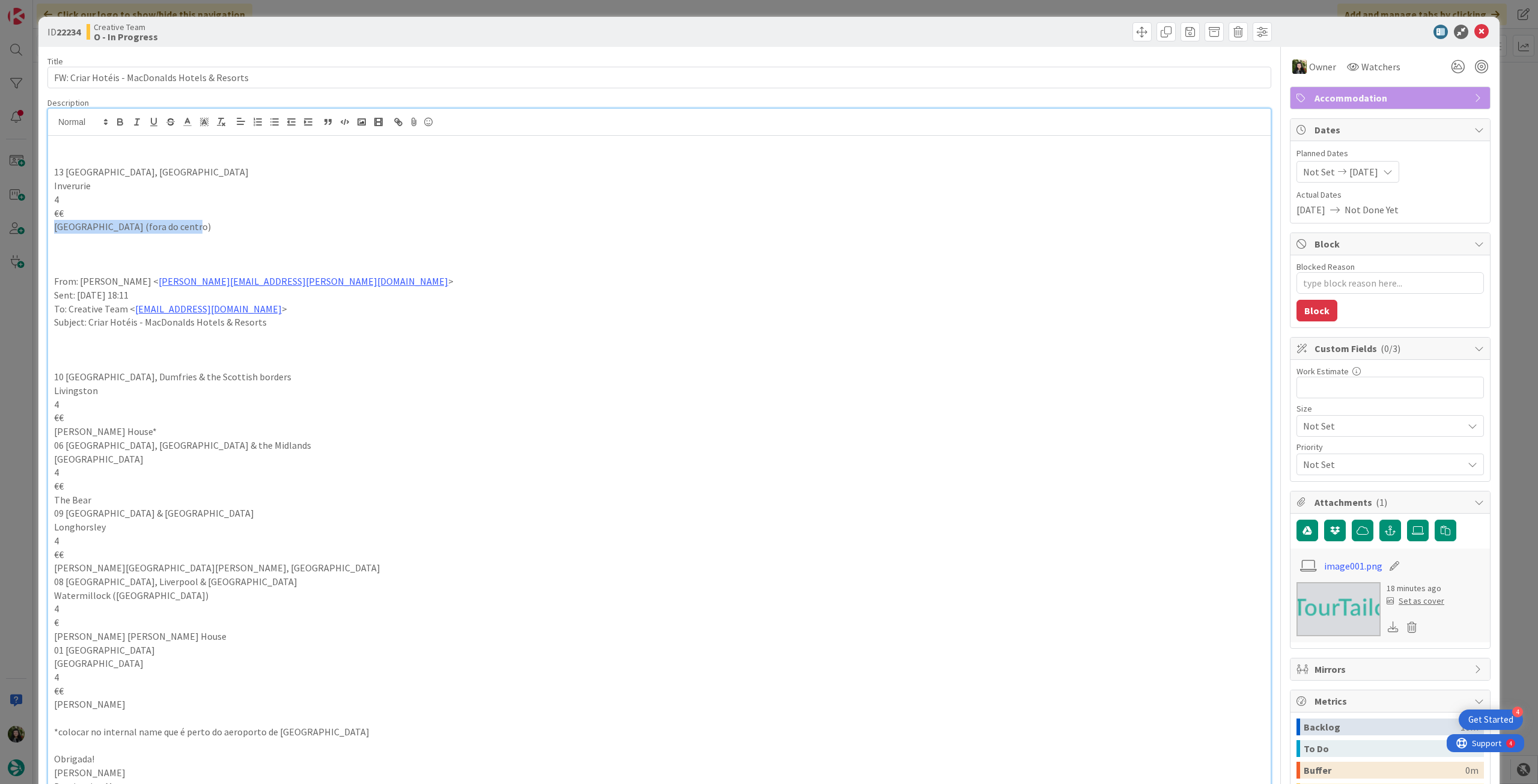
drag, startPoint x: 190, startPoint y: 222, endPoint x: 39, endPoint y: 207, distance: 151.7
click at [34, 222] on div "ID 22234 Creative Team O - In Progress Title 46 / 128 FW: Criar Hotéis - MacDon…" at bounding box center [769, 392] width 1538 height 784
copy p "Pittodrie House (fora do centro)"
click at [1475, 31] on icon at bounding box center [1482, 32] width 15 height 15
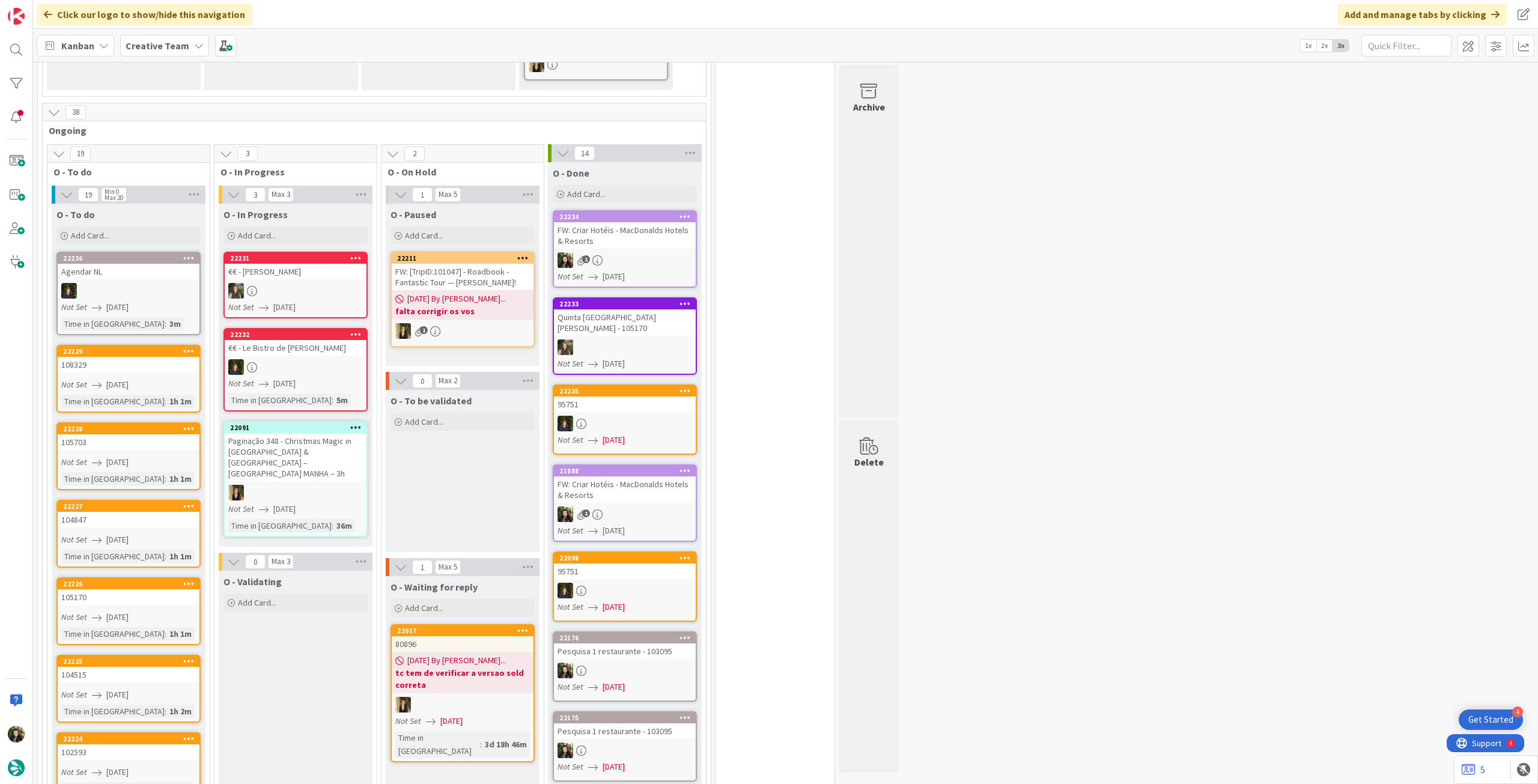
click at [624, 223] on div "FW: Criar Hotéis - MacDonalds Hotels & Resorts" at bounding box center [625, 236] width 142 height 26
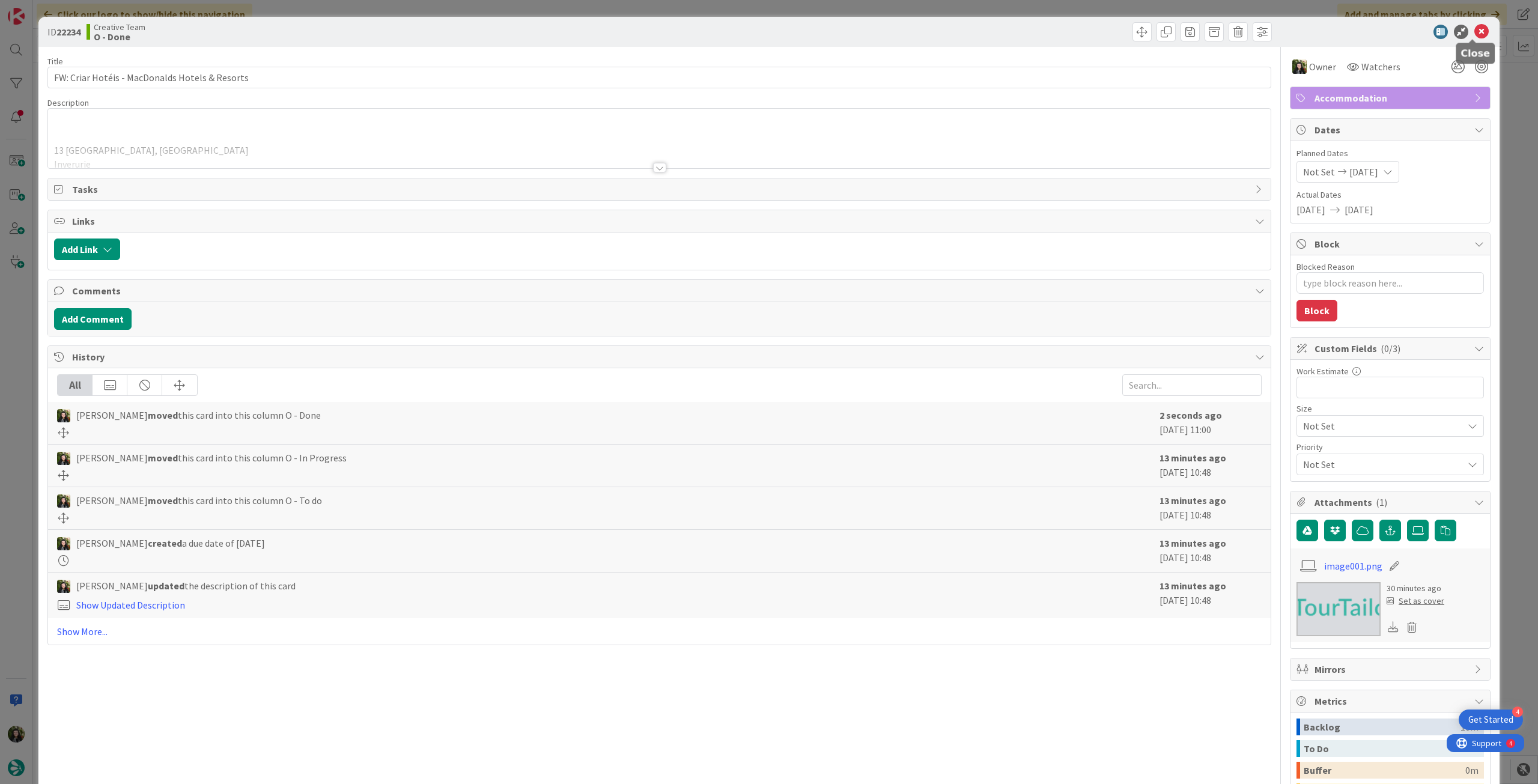
click at [1475, 34] on icon at bounding box center [1482, 32] width 15 height 15
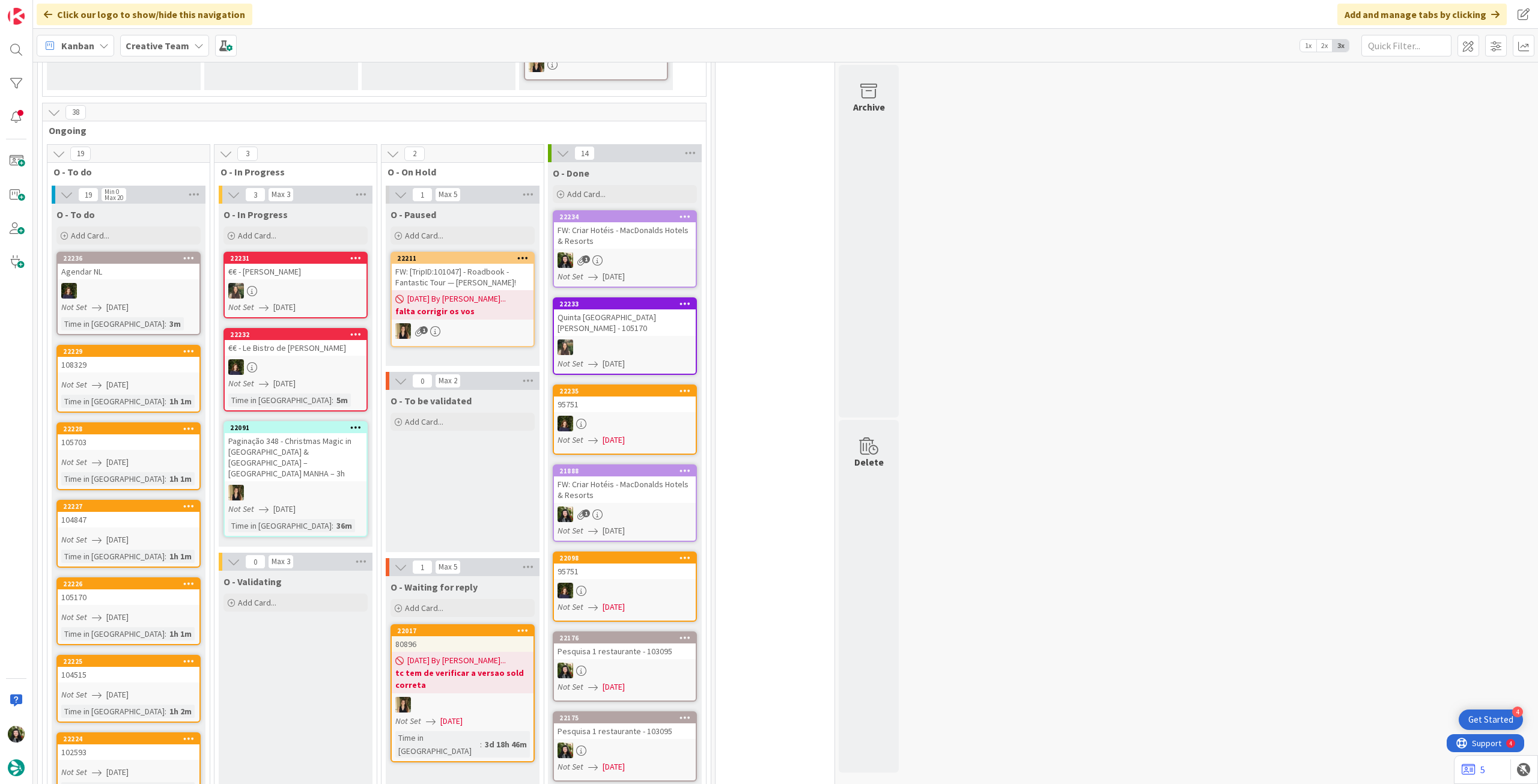
click at [126, 46] on b "Creative Team" at bounding box center [157, 45] width 64 height 12
click at [201, 170] on h4 "Creative Team - Análise" at bounding box center [216, 172] width 163 height 12
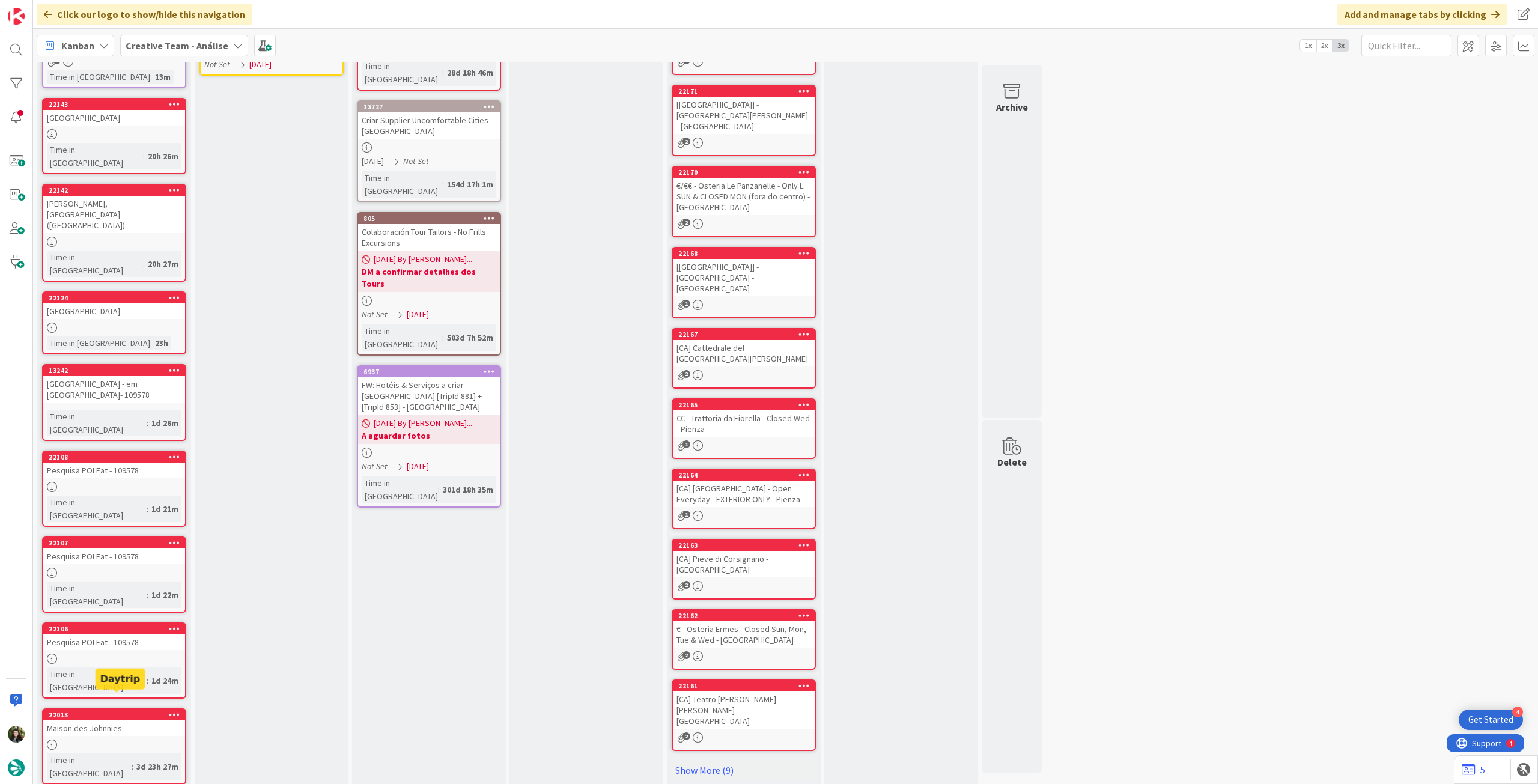
scroll to position [62, 0]
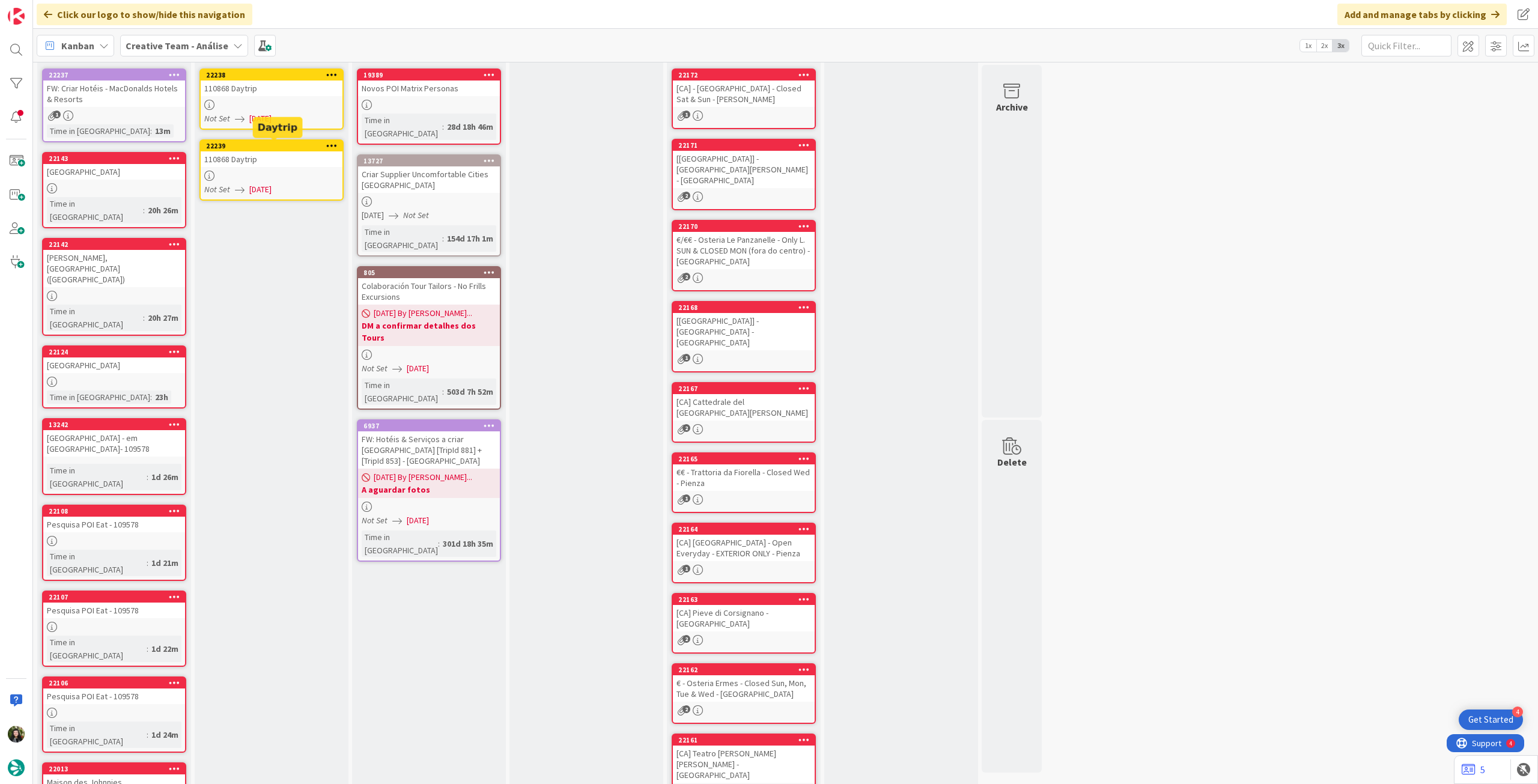
click at [294, 100] on div at bounding box center [271, 104] width 142 height 10
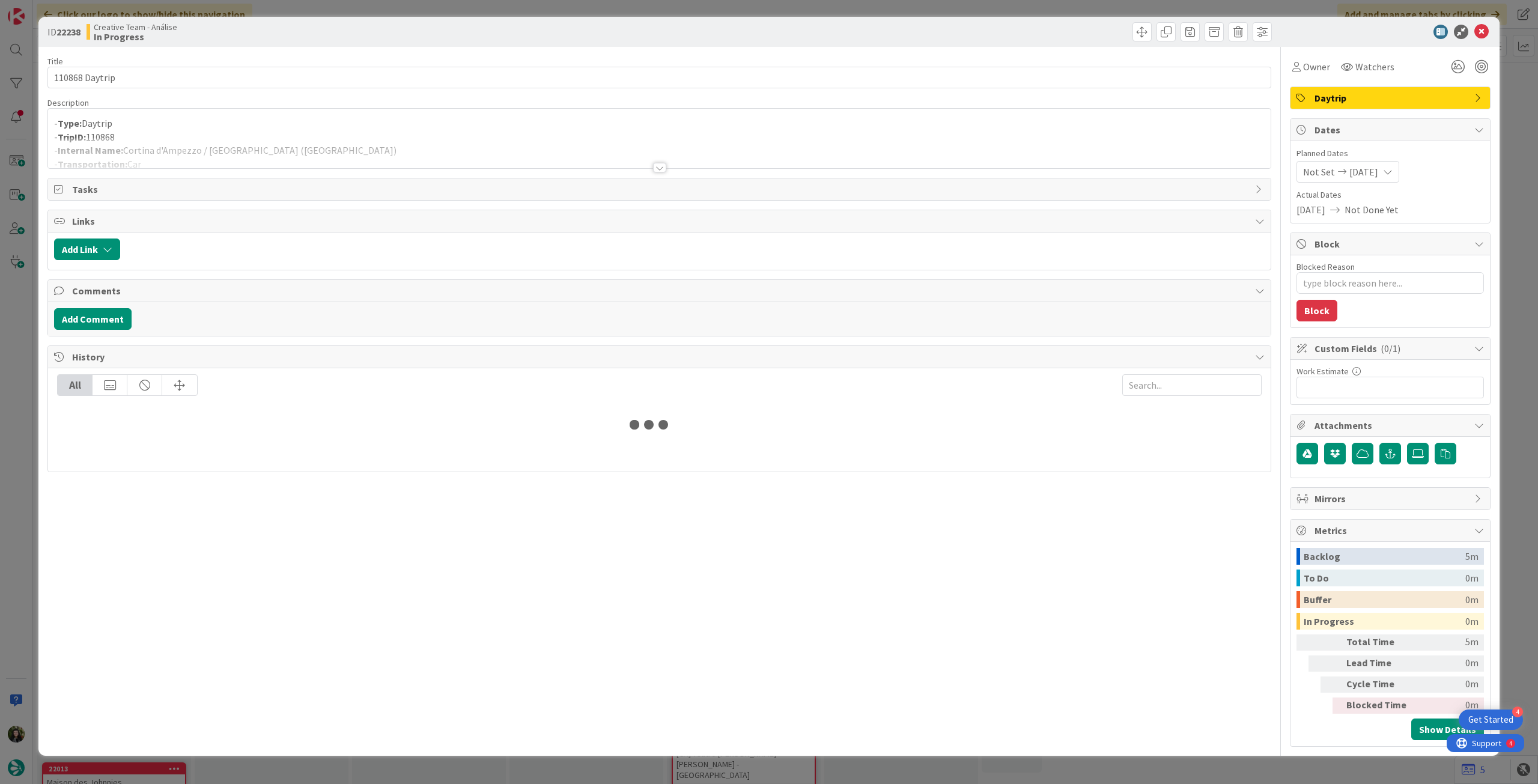
click at [264, 152] on div at bounding box center [659, 153] width 1223 height 31
type textarea "x"
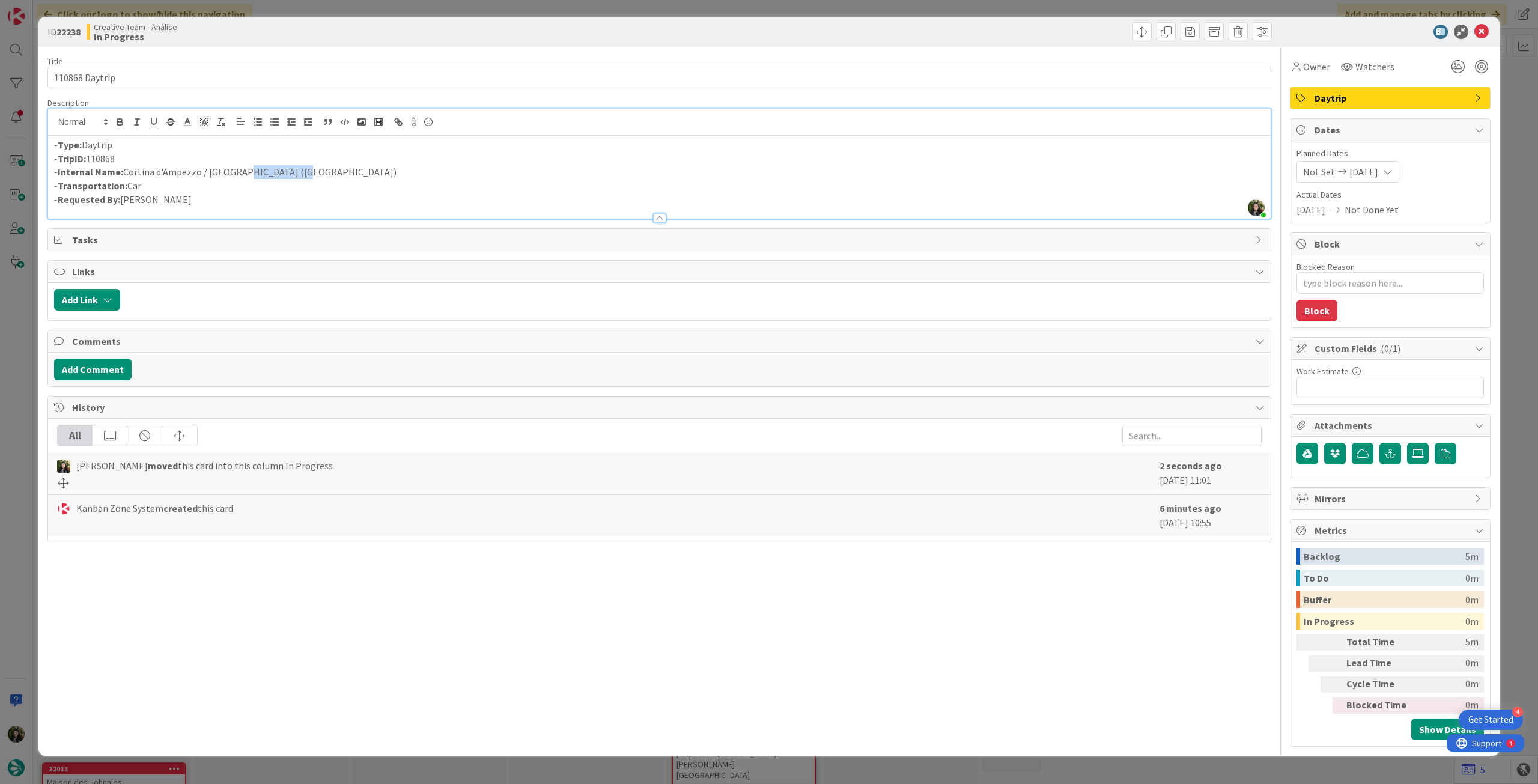
drag, startPoint x: 234, startPoint y: 176, endPoint x: 415, endPoint y: 185, distance: 181.2
click at [399, 169] on p "- Internal Name: Cortina d'Ampezzo / Lecco (Lago di Como)" at bounding box center [659, 172] width 1211 height 14
click at [1481, 26] on icon at bounding box center [1482, 32] width 15 height 15
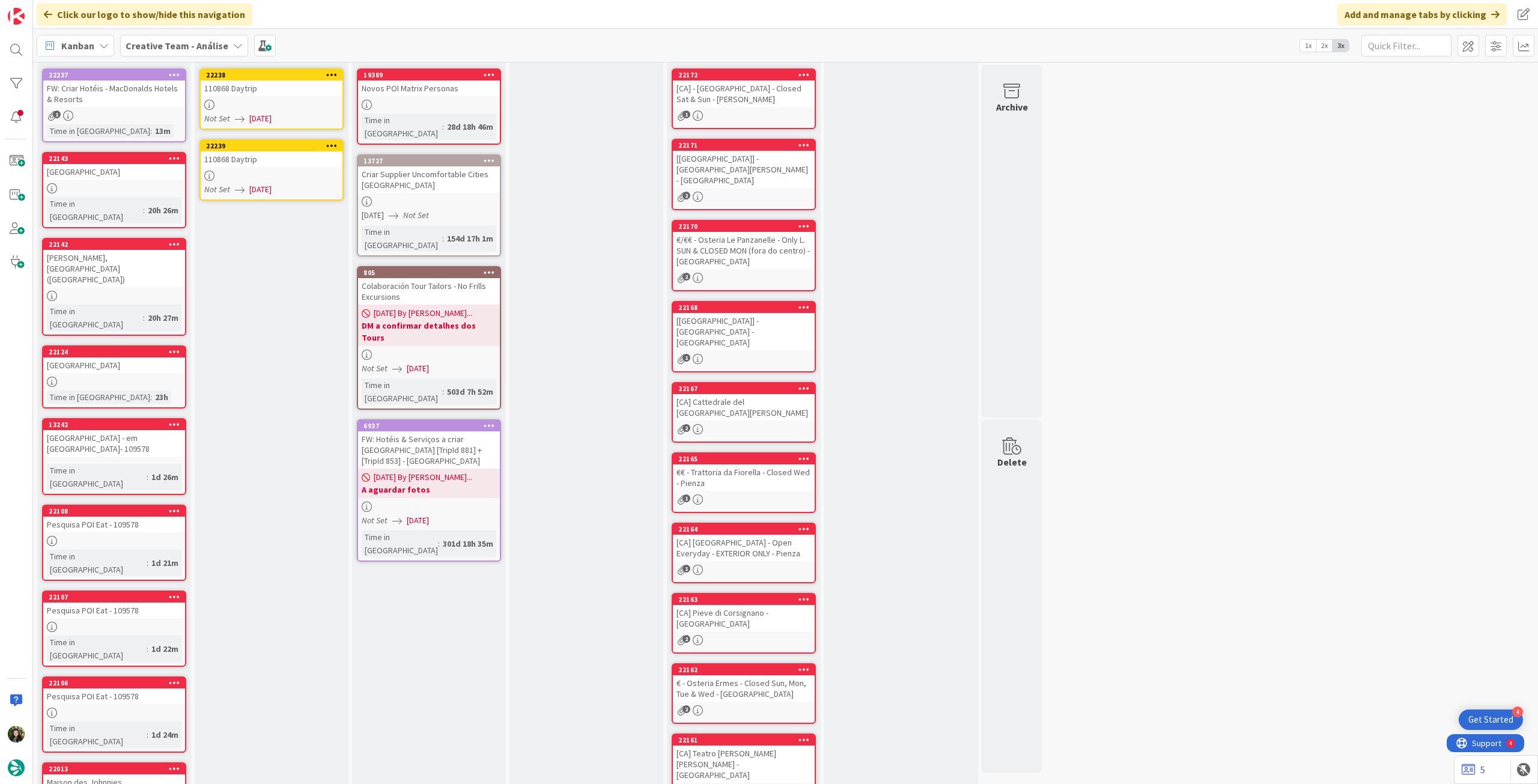
click at [253, 188] on span "[DATE]" at bounding box center [260, 189] width 22 height 12
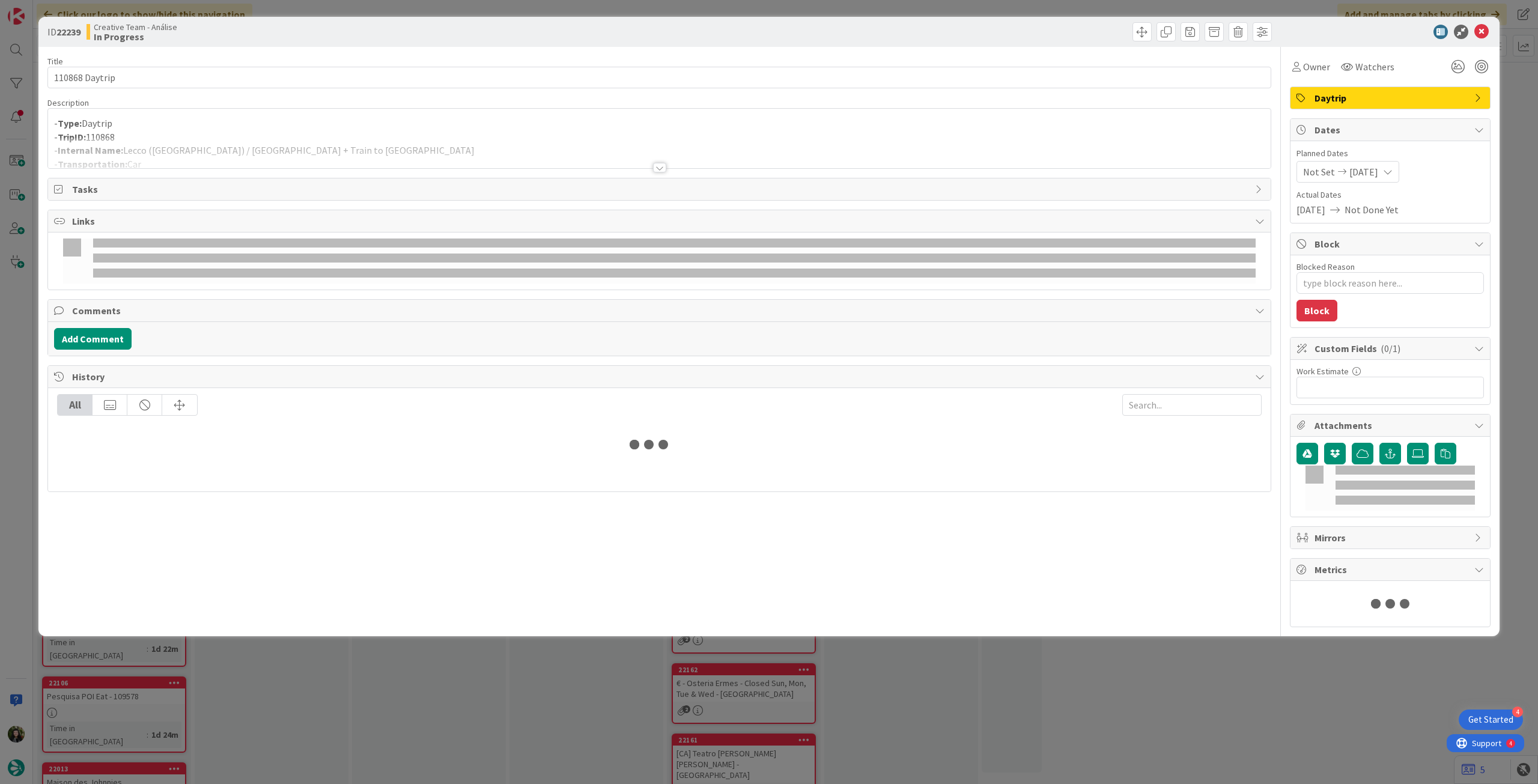
click at [215, 138] on div at bounding box center [659, 153] width 1223 height 31
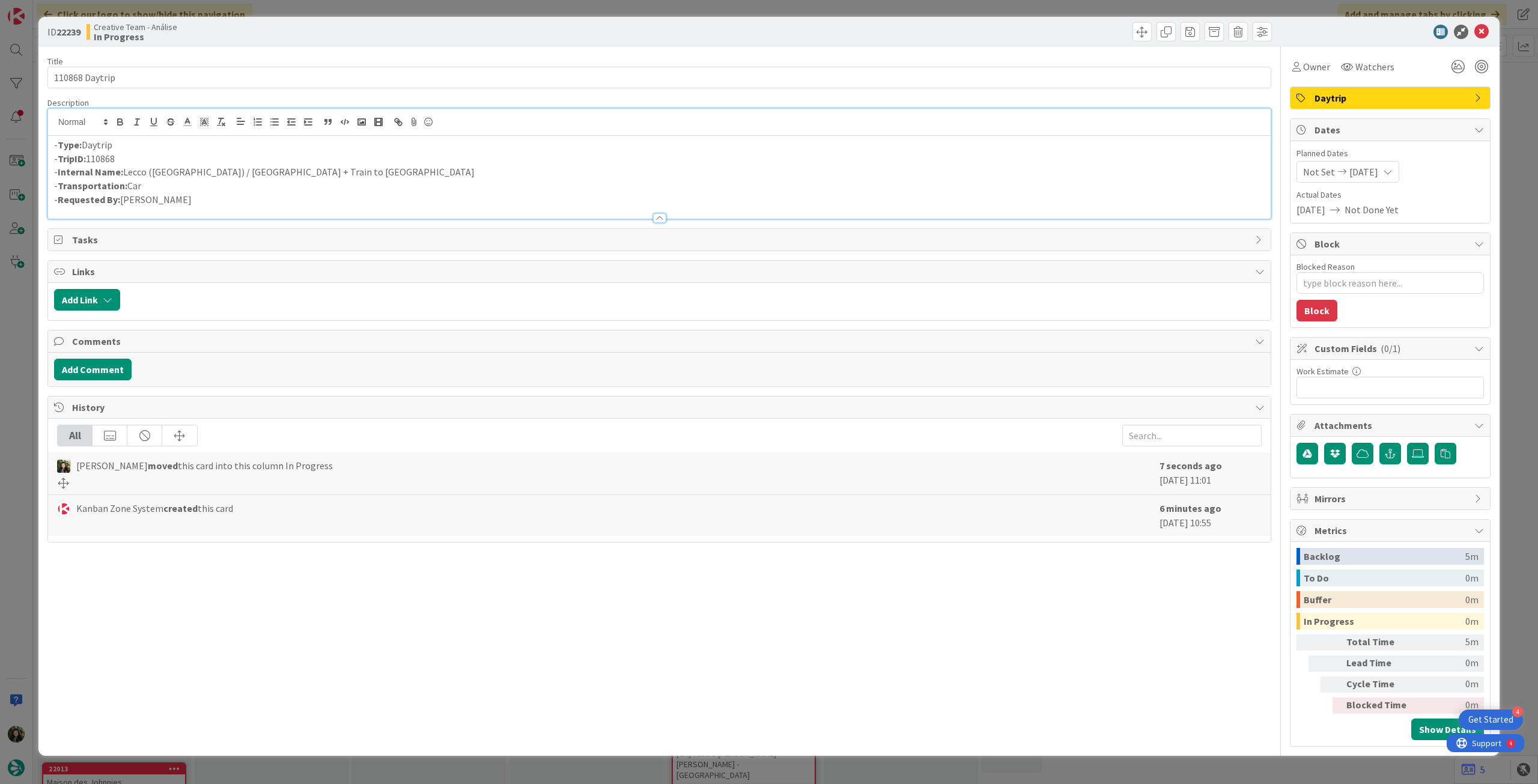
type textarea "x"
drag, startPoint x: 150, startPoint y: 176, endPoint x: 209, endPoint y: 173, distance: 59.1
click at [209, 173] on p "- Internal Name: Lecco (Lago di Como) / Milan + Train to Rome" at bounding box center [659, 172] width 1211 height 14
click at [1476, 25] on icon at bounding box center [1482, 32] width 15 height 15
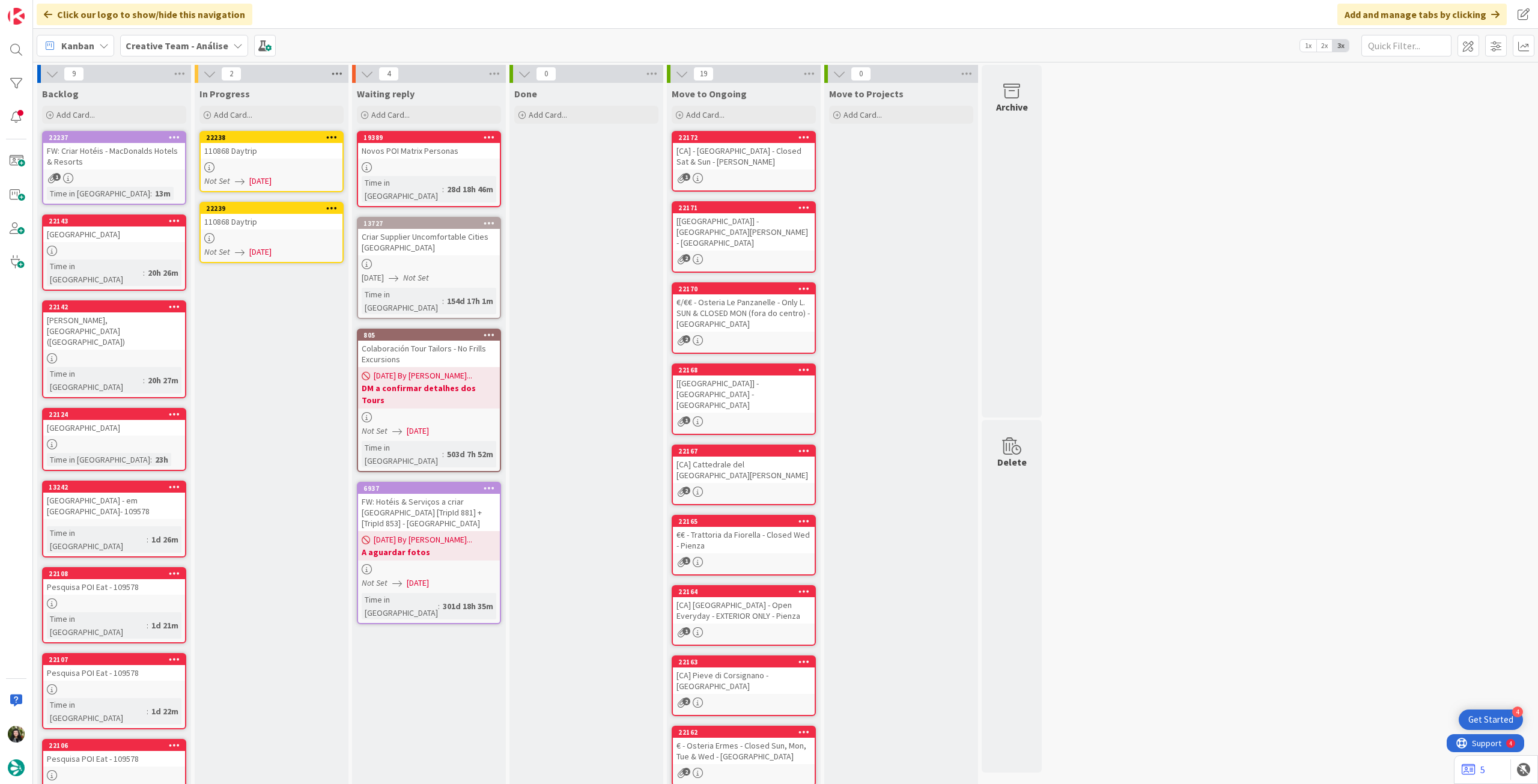
click at [340, 69] on icon at bounding box center [337, 73] width 15 height 18
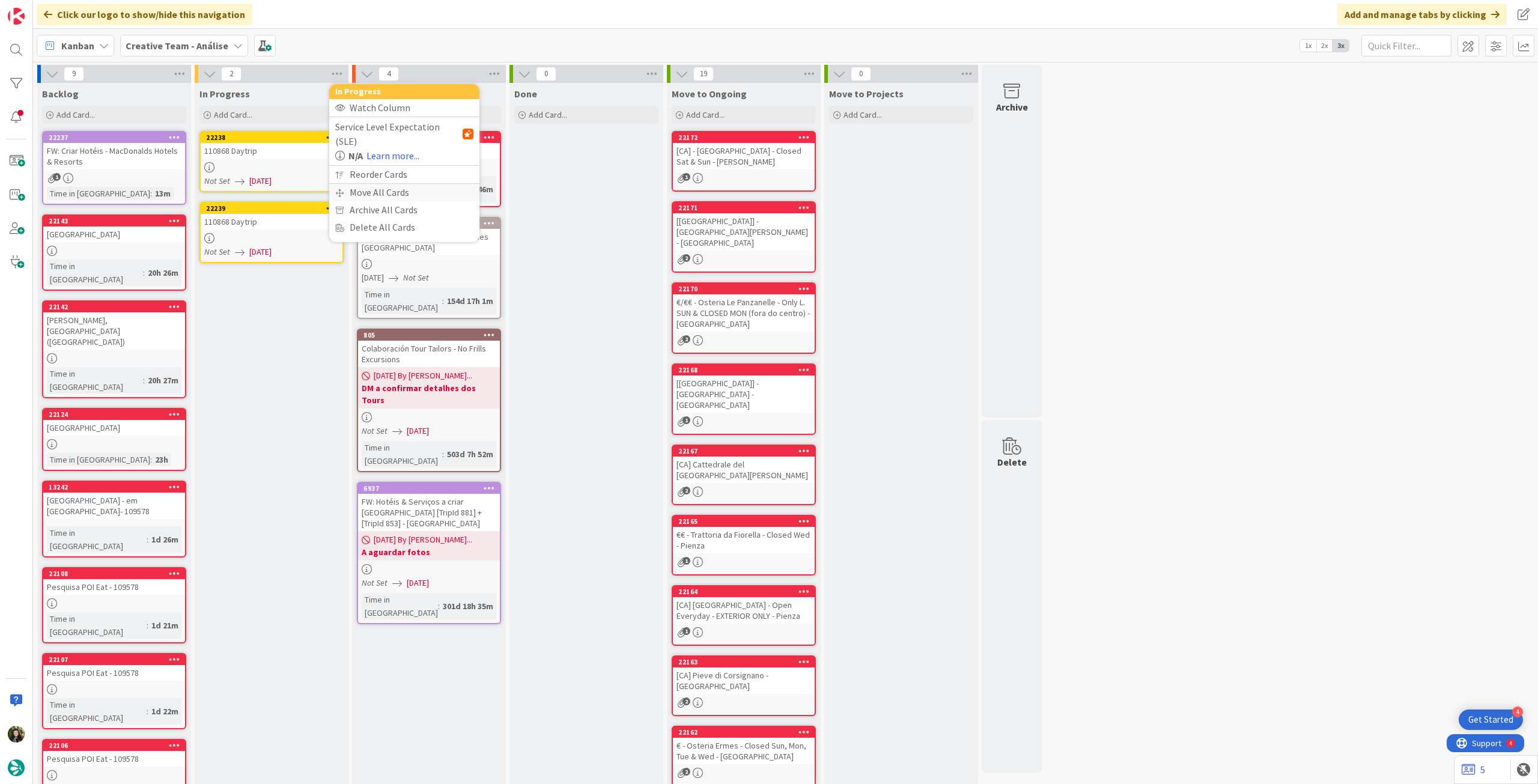
click at [373, 184] on div "Move All Cards" at bounding box center [404, 193] width 150 height 18
click at [384, 129] on span "Creative Team - Análise" at bounding box center [391, 131] width 97 height 12
click at [382, 176] on div "Creative Team - Análise Creative Team" at bounding box center [404, 175] width 138 height 63
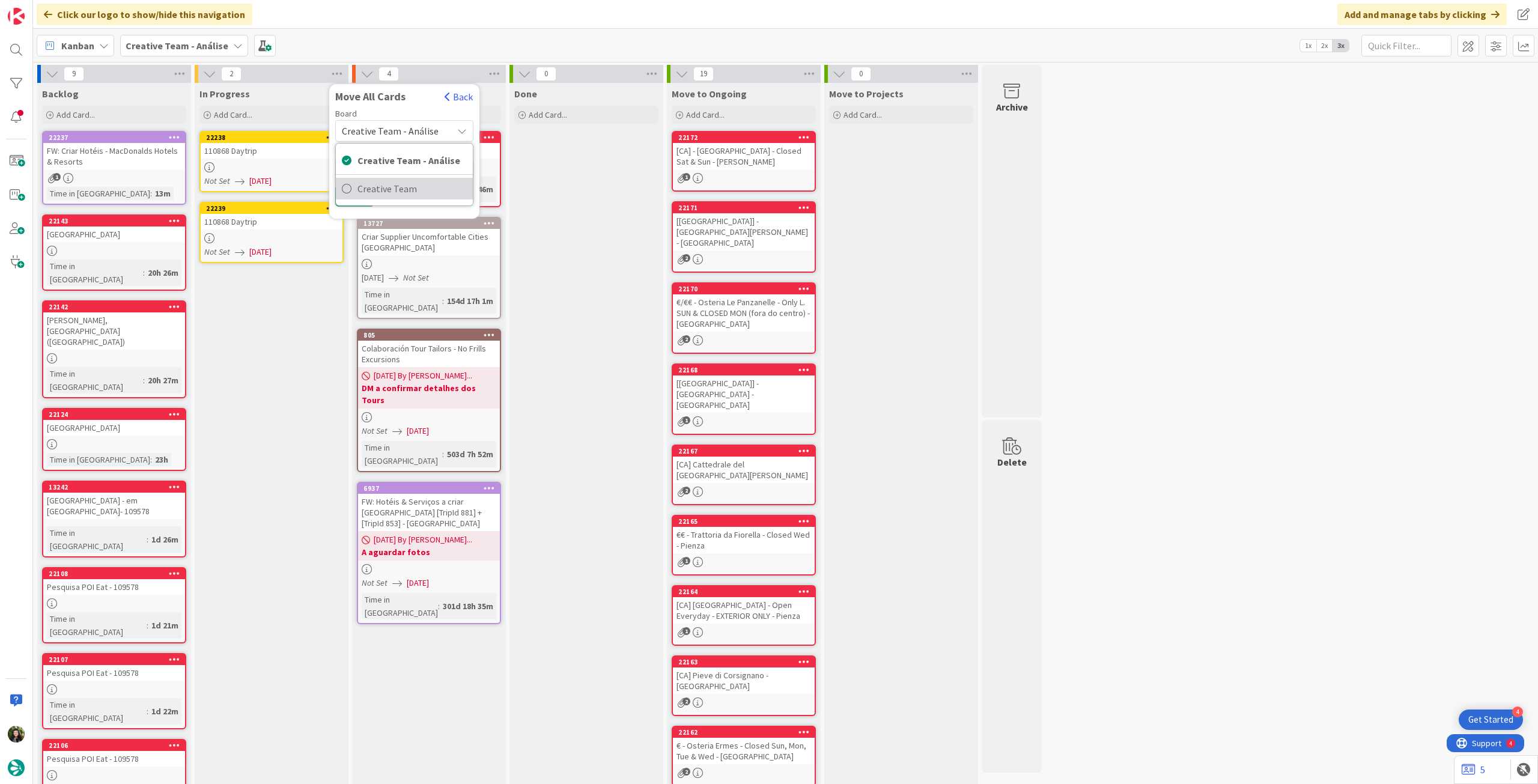
click at [380, 185] on span "Creative Team" at bounding box center [412, 188] width 109 height 18
click at [389, 165] on span "Select a Column..." at bounding box center [381, 169] width 79 height 15
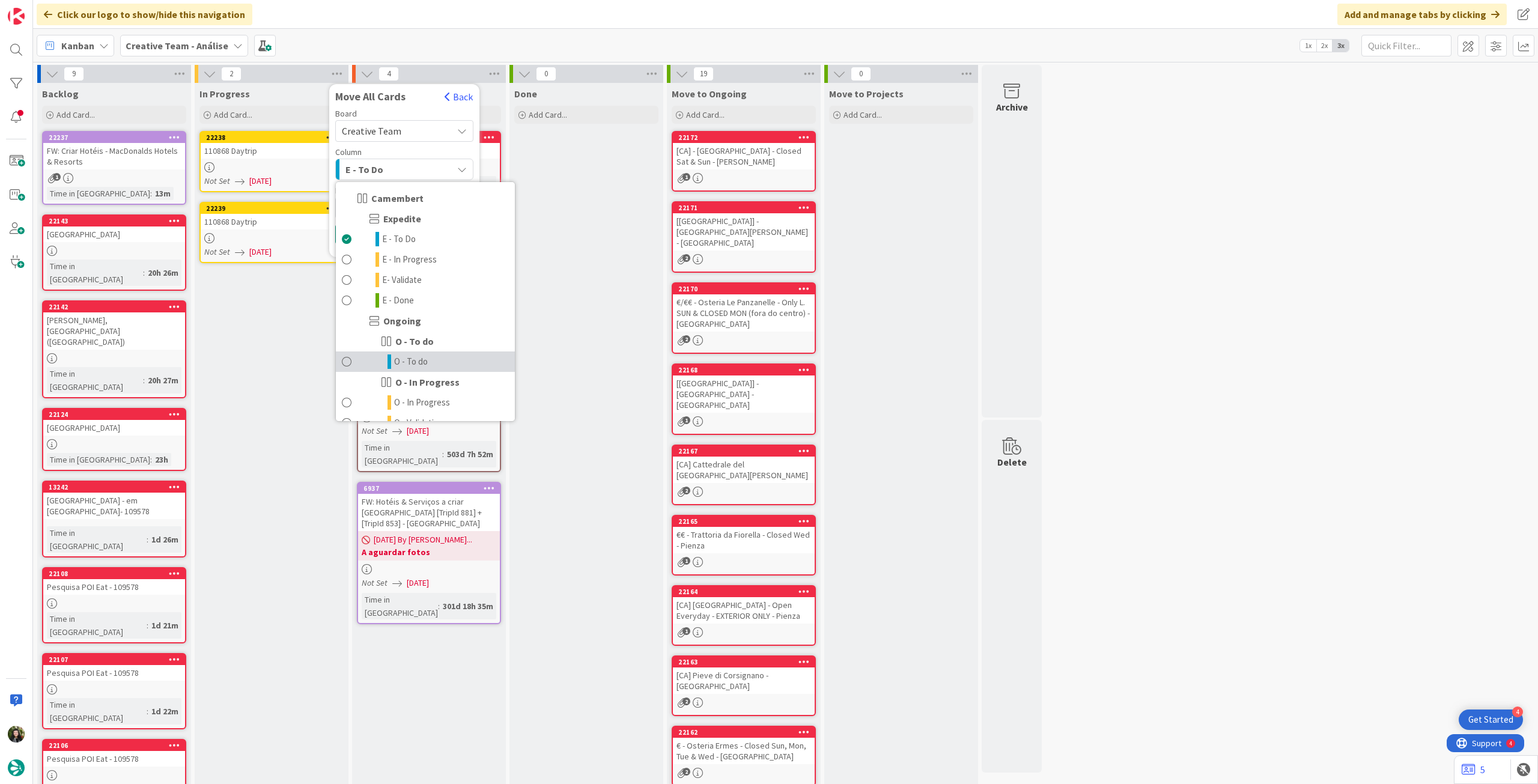
click at [435, 362] on link "O - To do" at bounding box center [425, 361] width 179 height 21
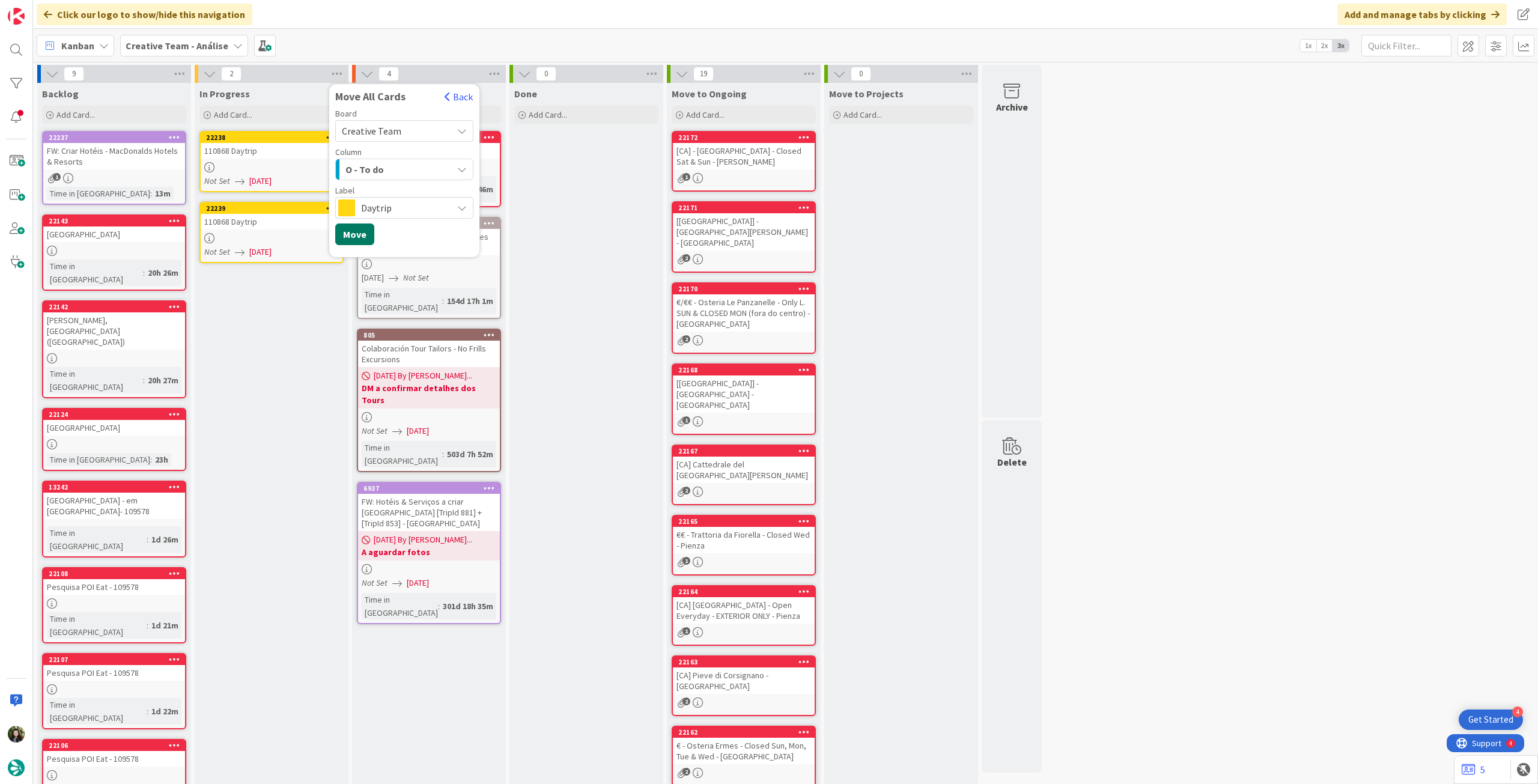
click at [366, 236] on button "Move" at bounding box center [354, 234] width 39 height 22
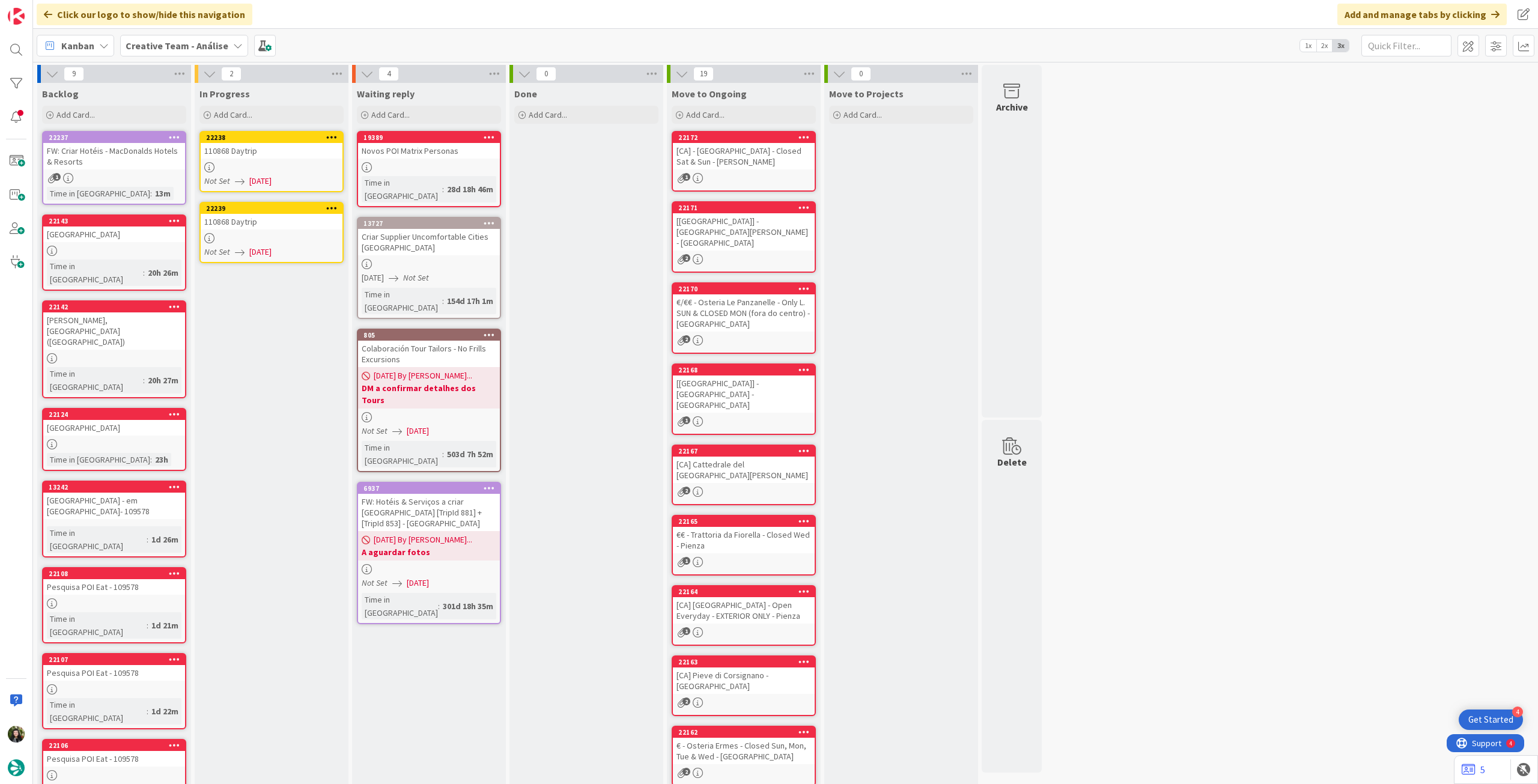
click at [174, 51] on span "Creative Team - Análise" at bounding box center [176, 45] width 102 height 15
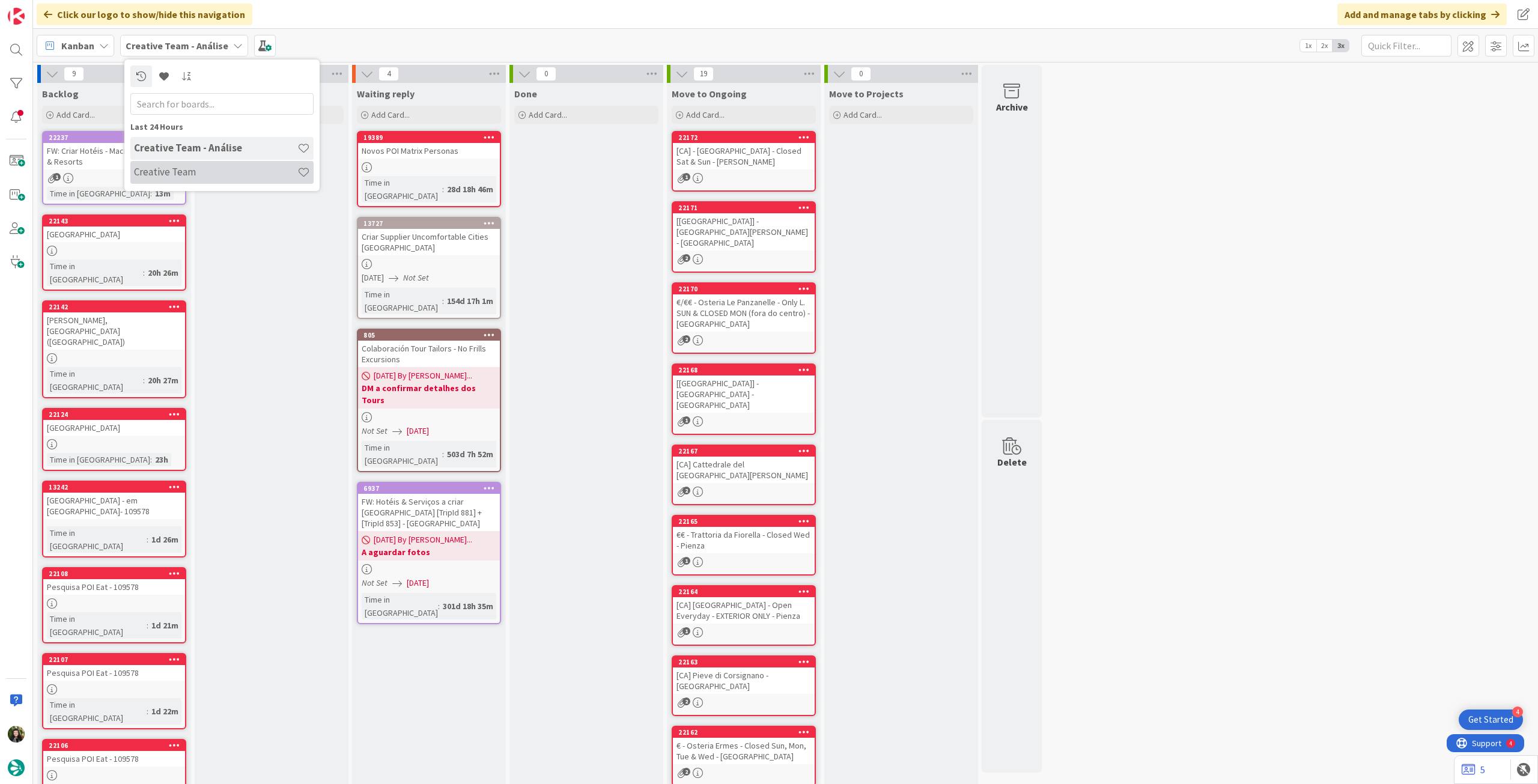
click at [187, 170] on h4 "Creative Team" at bounding box center [216, 172] width 163 height 12
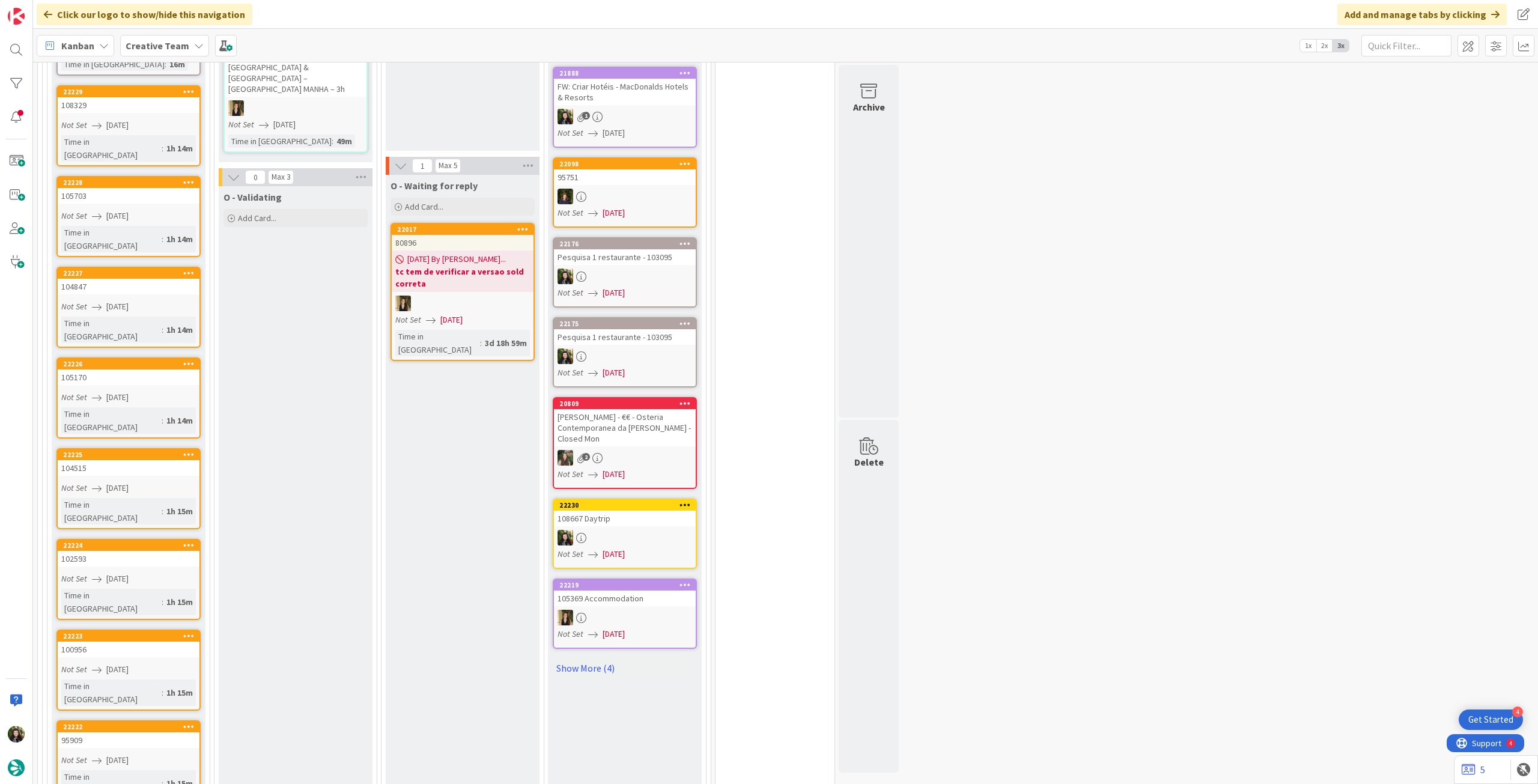
scroll to position [640, 0]
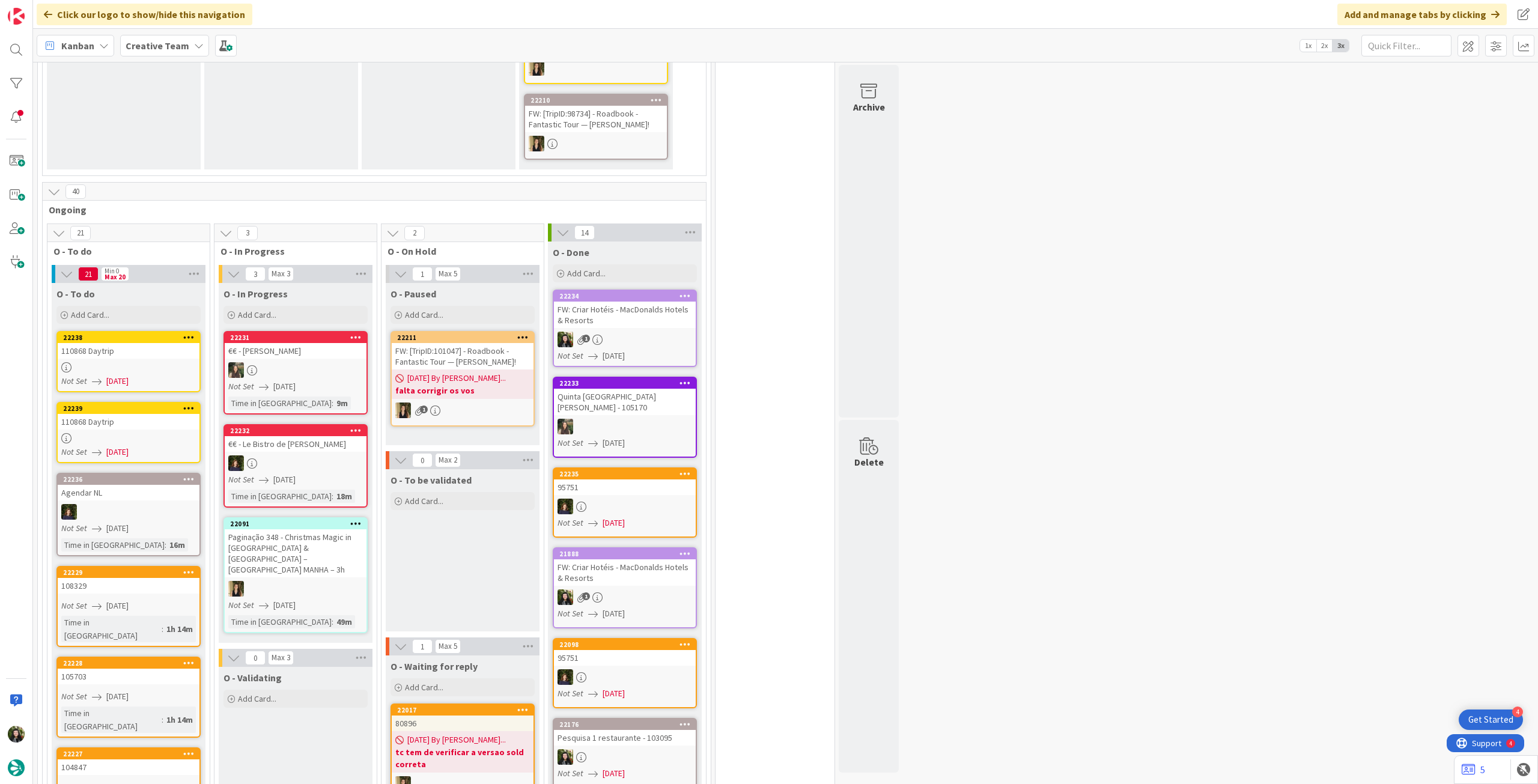
click at [156, 50] on b "Creative Team" at bounding box center [157, 45] width 64 height 12
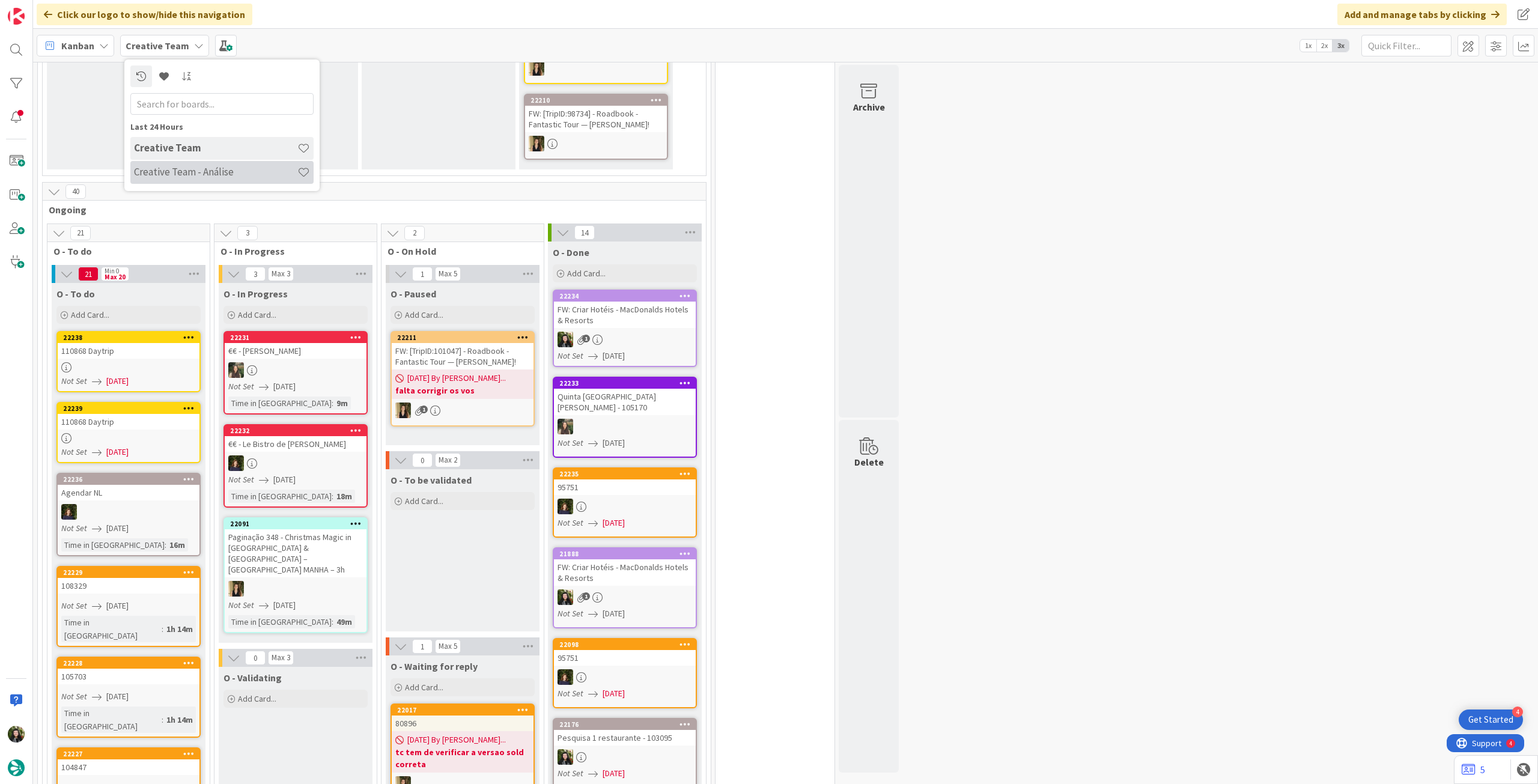
click at [182, 179] on div "Creative Team - Análise" at bounding box center [222, 173] width 183 height 23
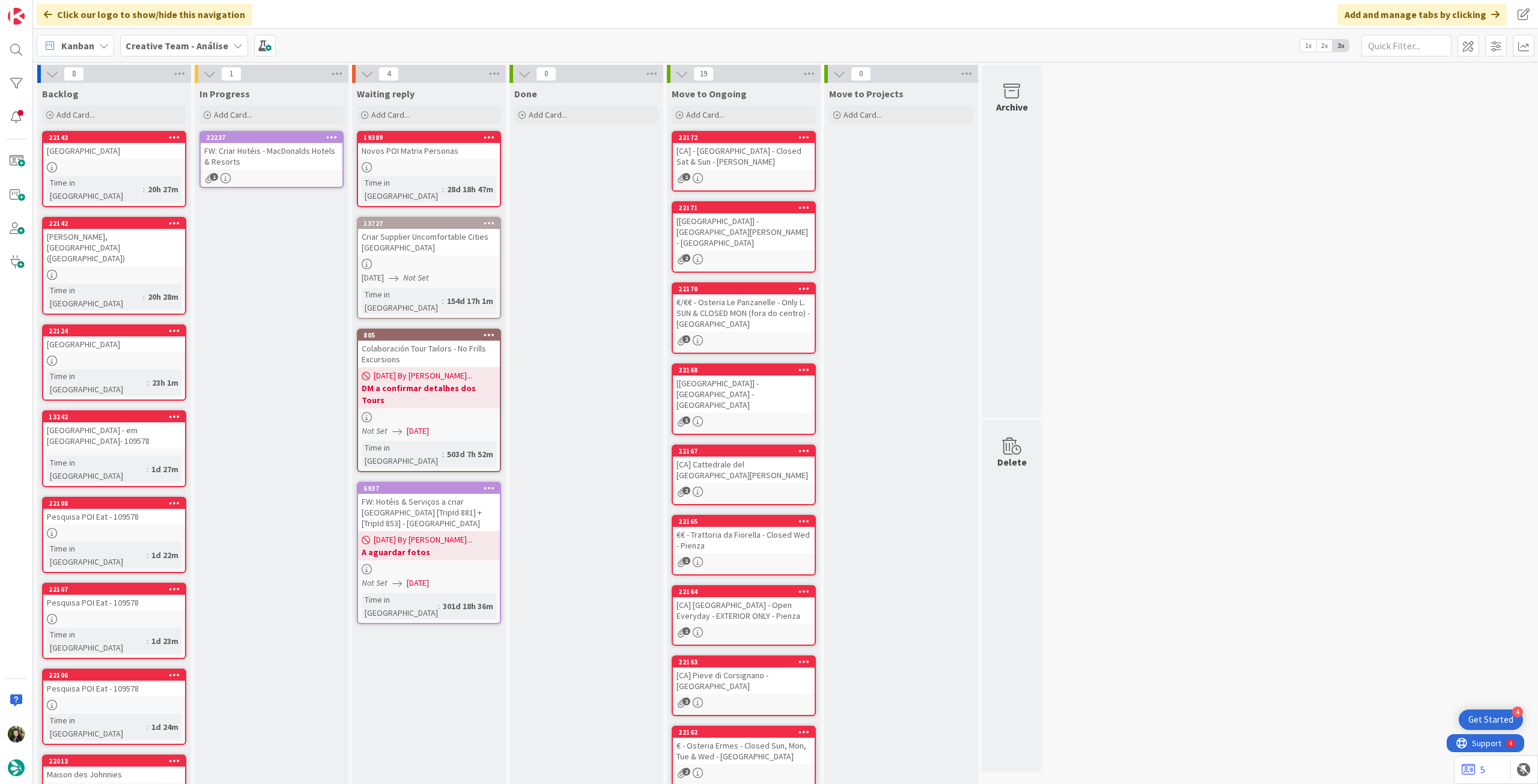
click at [336, 136] on icon at bounding box center [331, 136] width 12 height 8
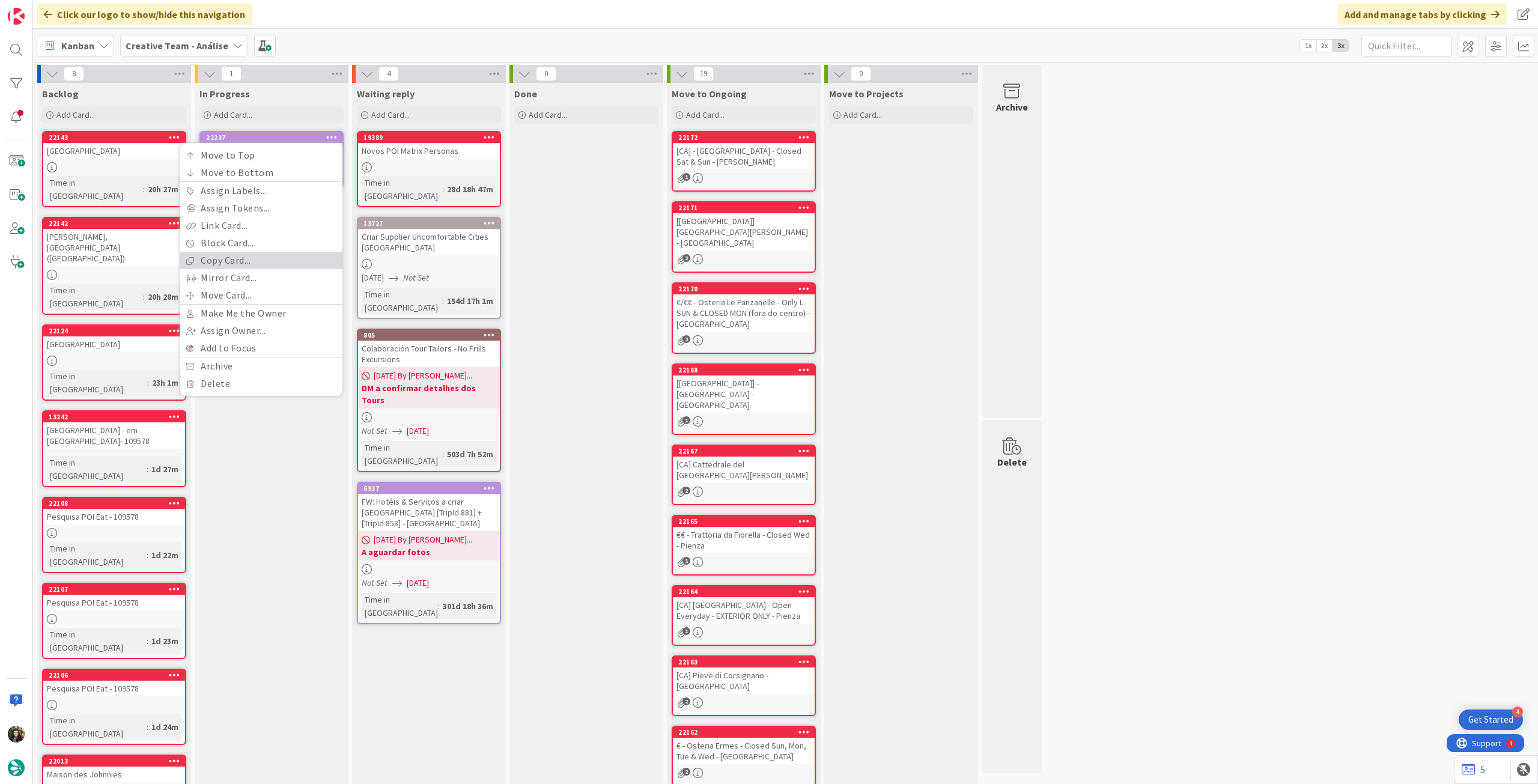
click at [260, 263] on link "Copy Card..." at bounding box center [261, 260] width 163 height 18
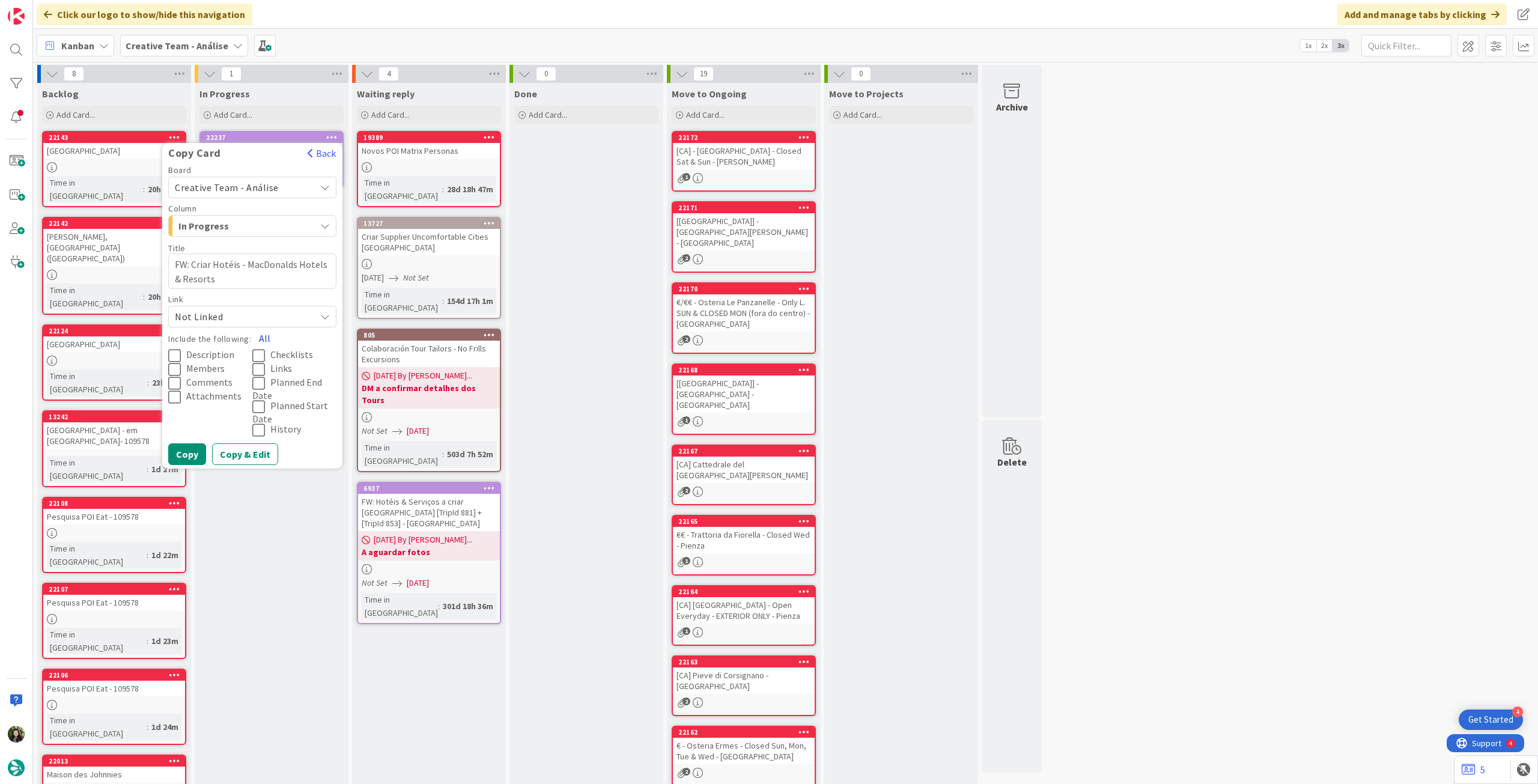
click at [261, 336] on button "All" at bounding box center [264, 338] width 27 height 22
click at [190, 446] on button "Copy" at bounding box center [186, 454] width 38 height 22
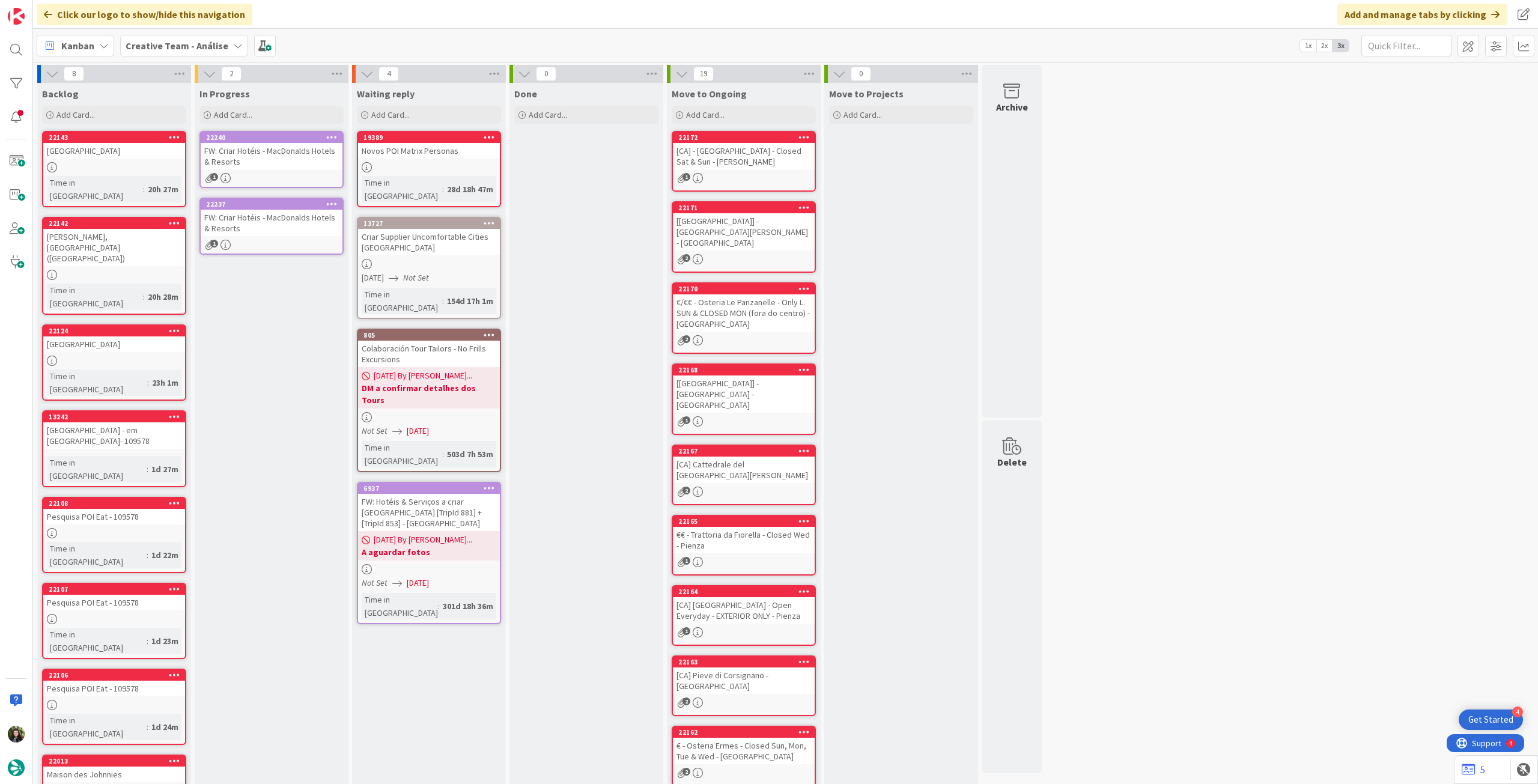
click at [270, 170] on link "22240 FW: Criar Hotéis - MacDonalds Hotels & Resorts 1" at bounding box center [271, 159] width 144 height 57
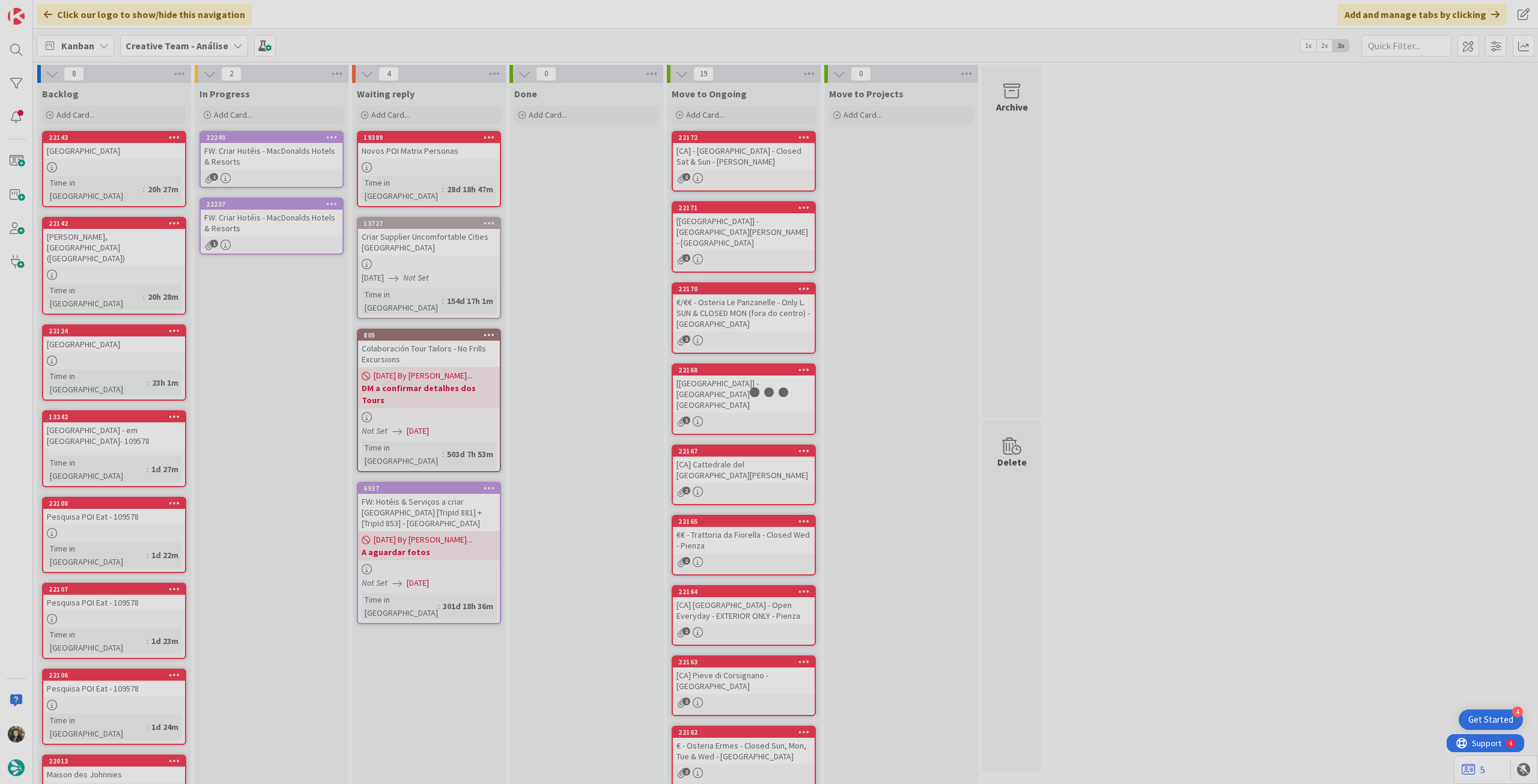
click at [90, 139] on div at bounding box center [769, 392] width 1538 height 784
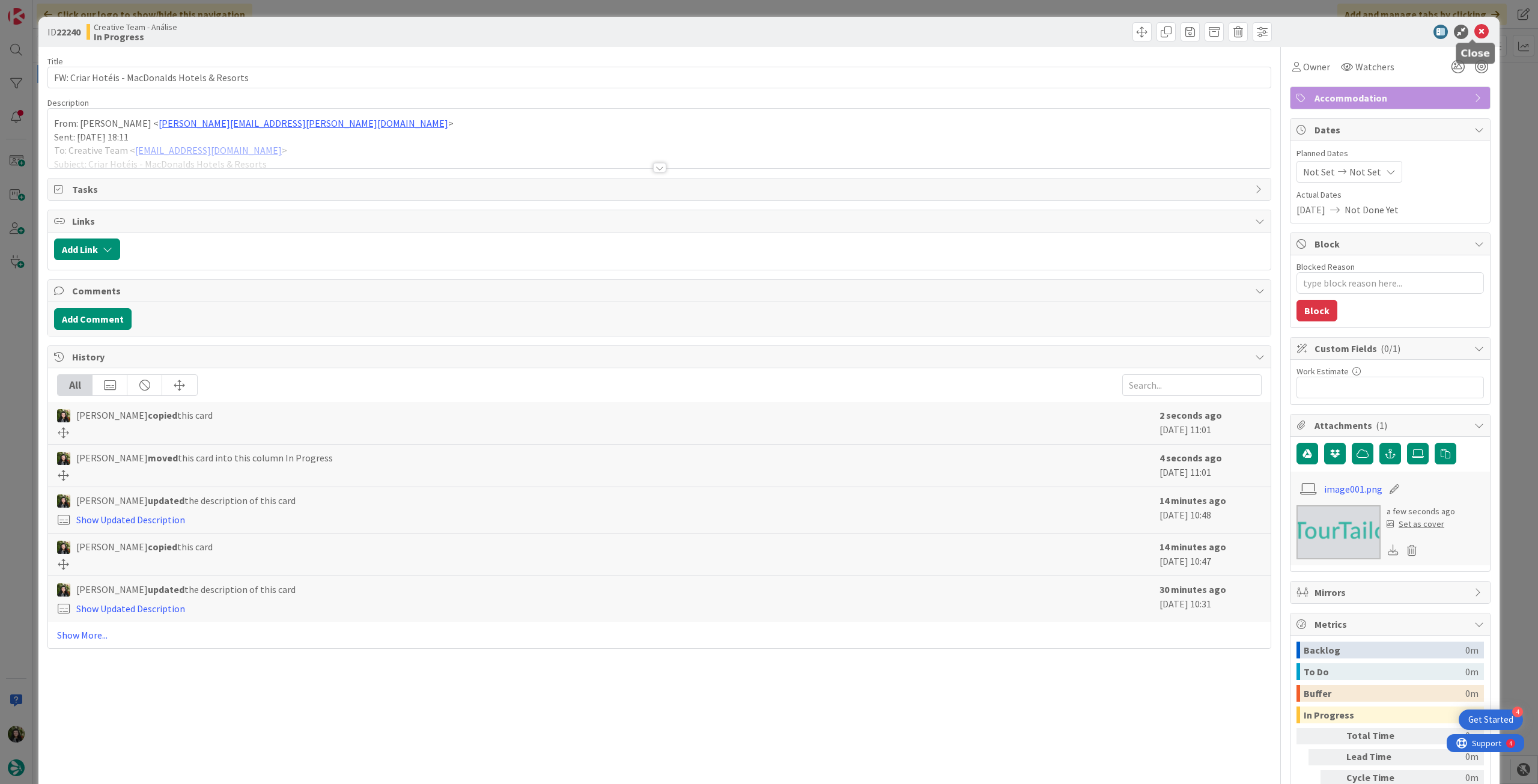
click at [1475, 35] on icon at bounding box center [1482, 32] width 15 height 15
click at [1473, 35] on span at bounding box center [1469, 45] width 22 height 22
type textarea "x"
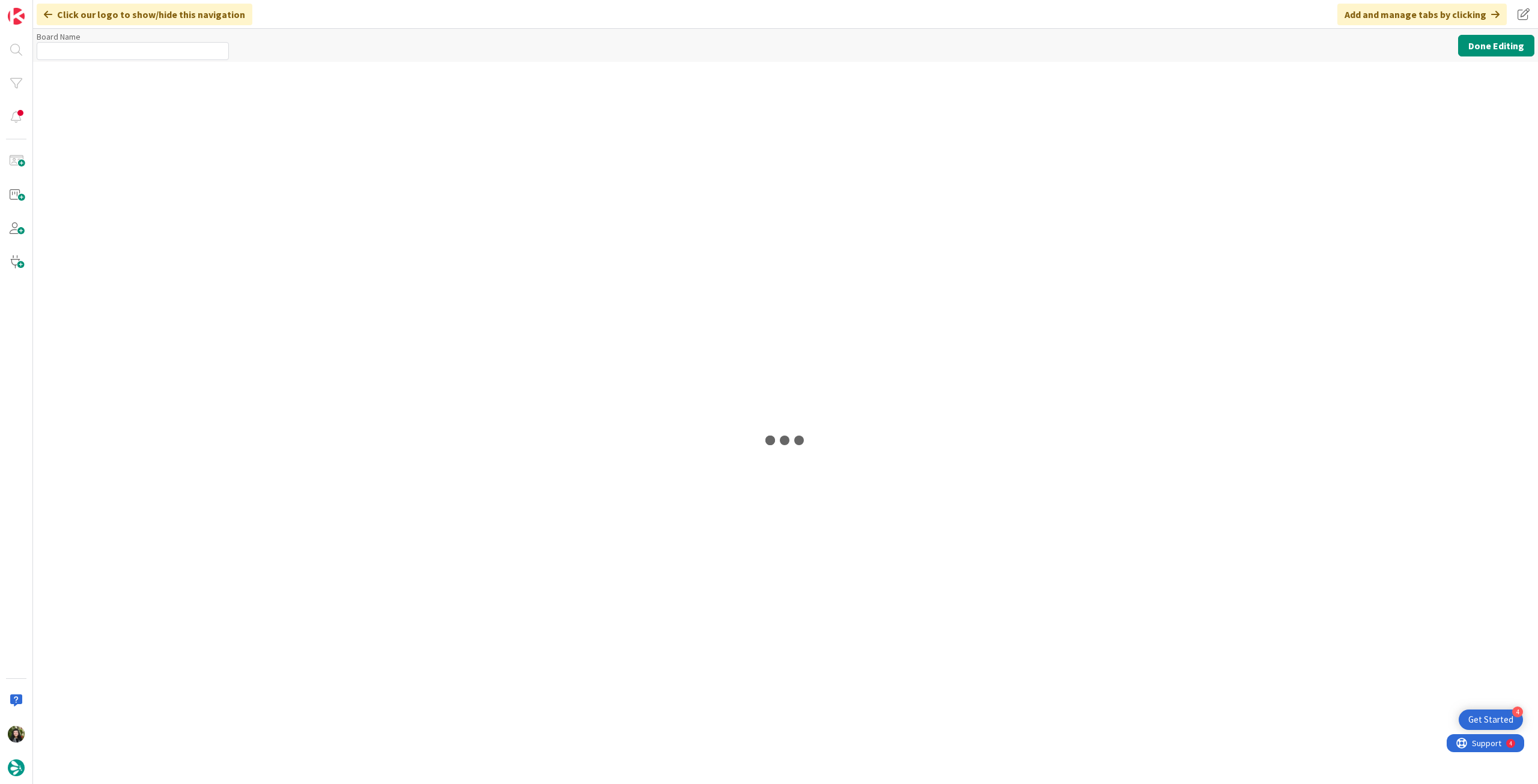
type input "Creative Team - Análise"
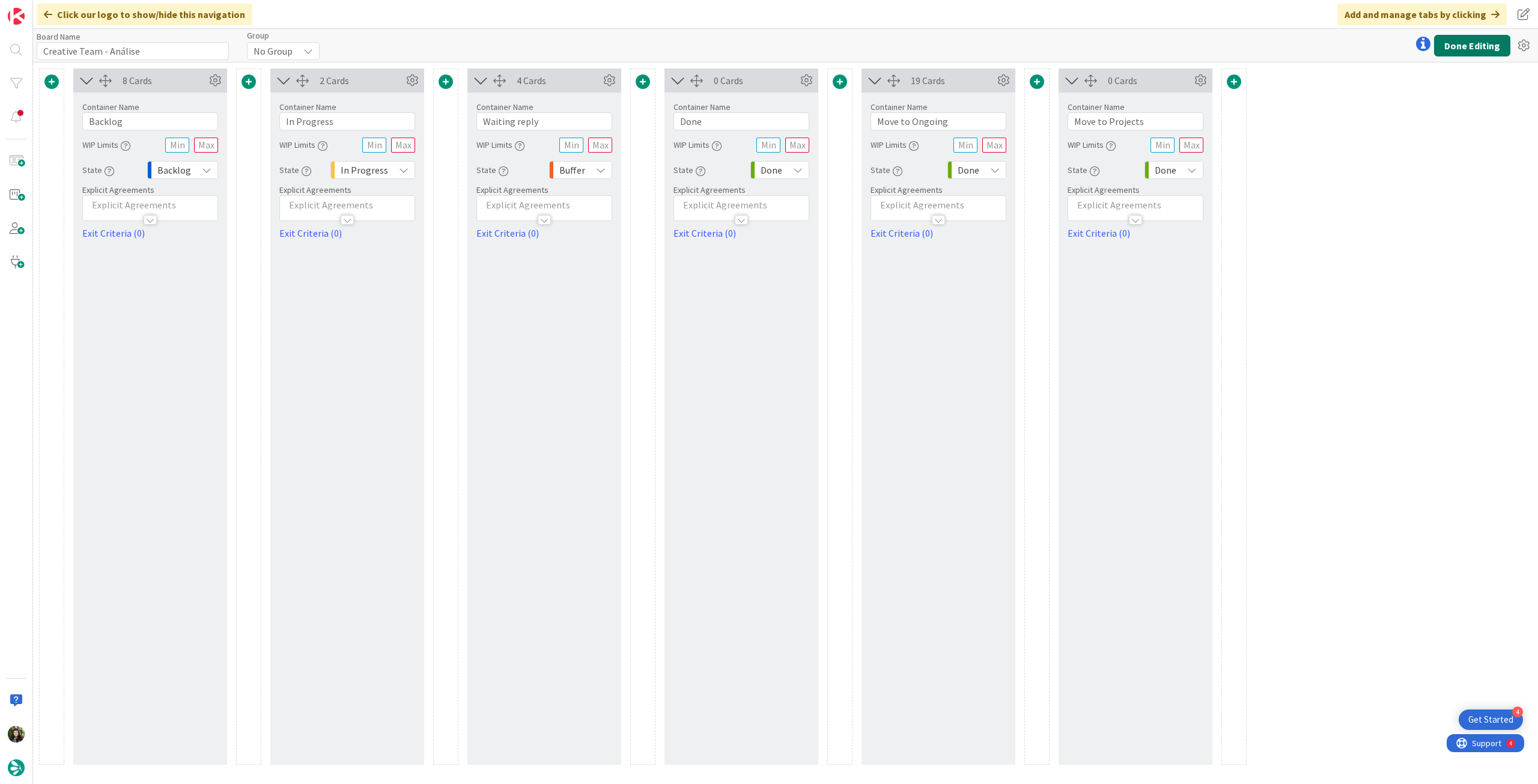
click at [1453, 38] on button "Done Editing" at bounding box center [1472, 45] width 76 height 22
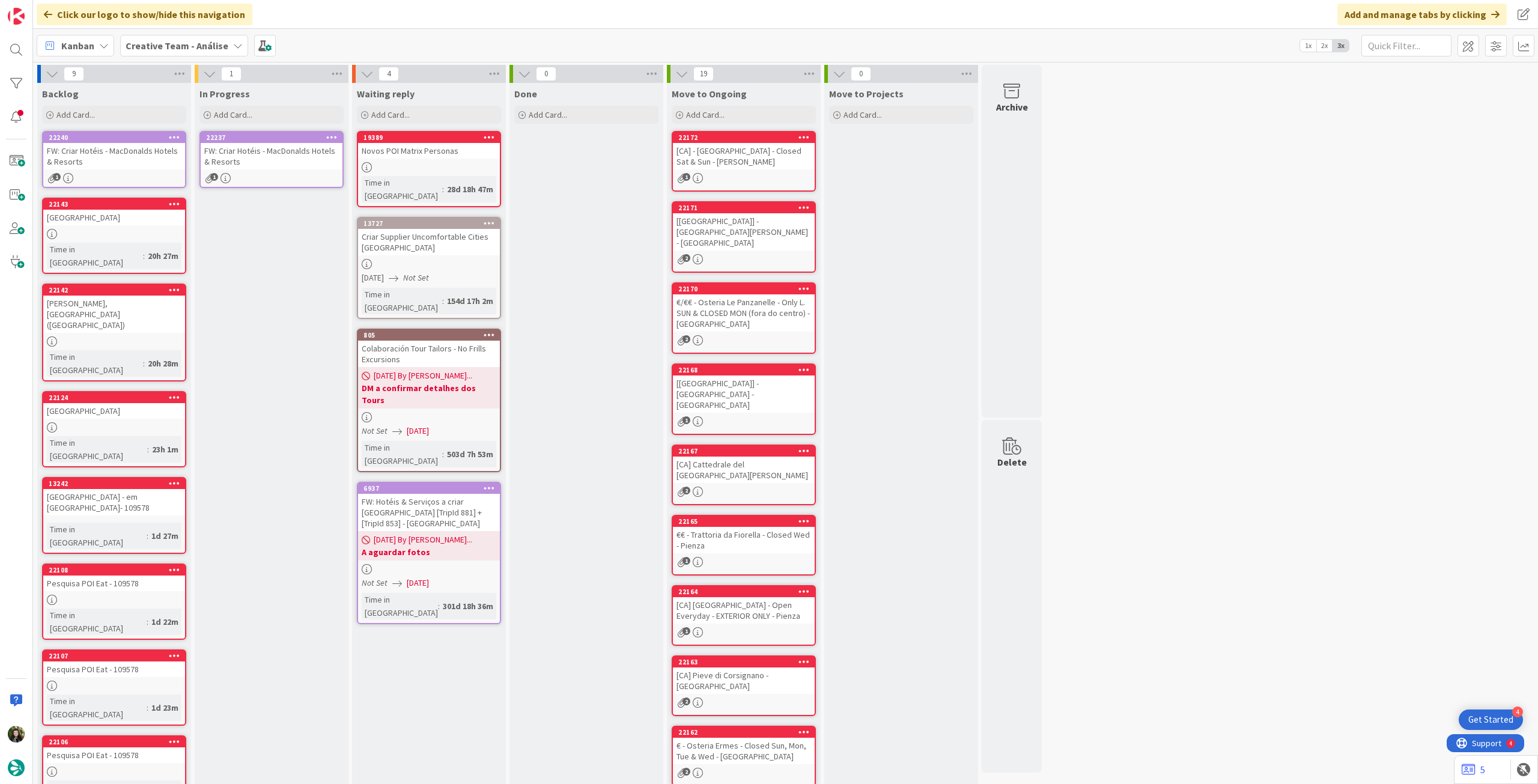
click at [274, 152] on div "FW: Criar Hotéis - MacDonalds Hotels & Resorts" at bounding box center [271, 156] width 142 height 26
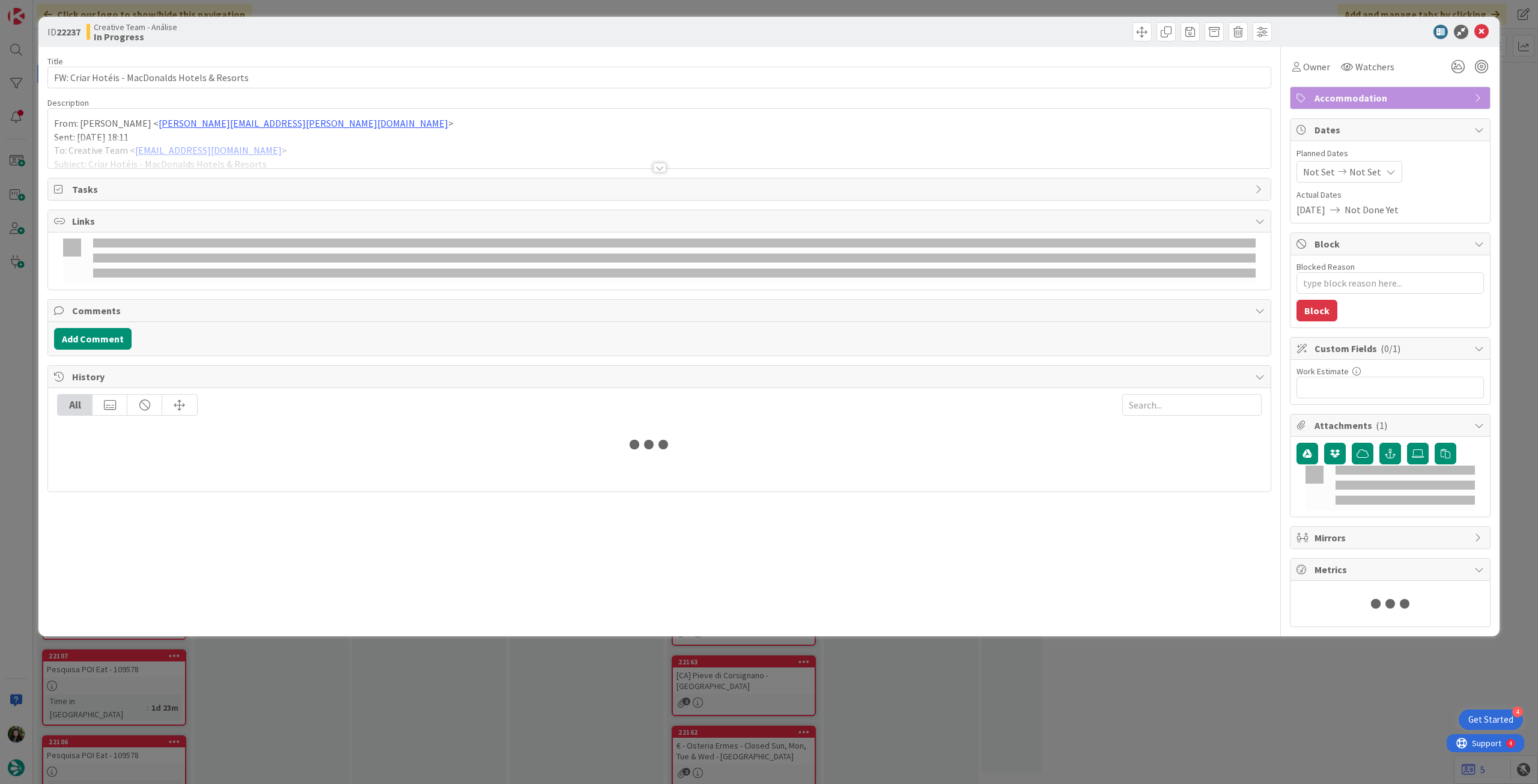
click at [274, 130] on p "Sent: [DATE] 18:11" at bounding box center [659, 137] width 1211 height 14
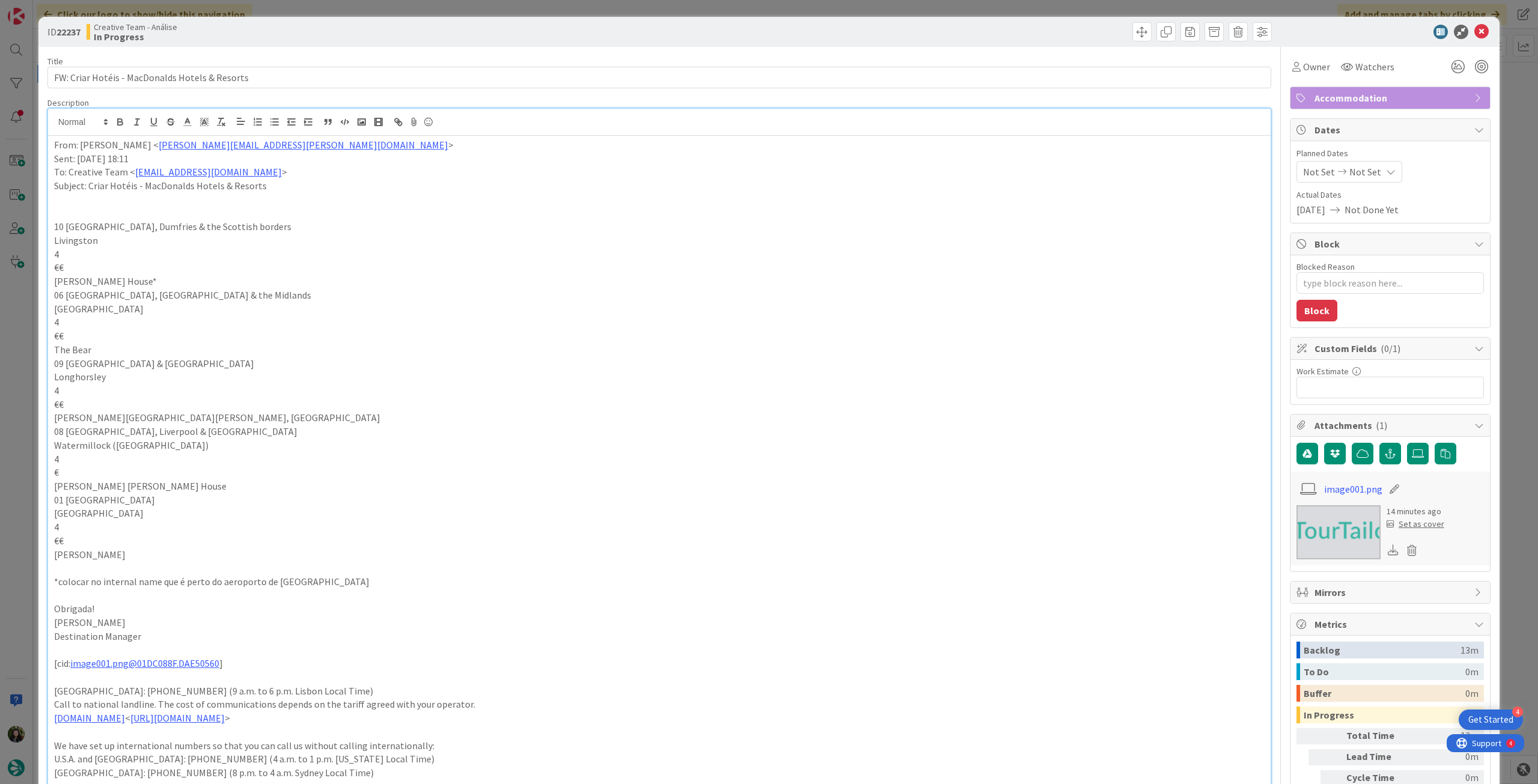
drag, startPoint x: 49, startPoint y: 228, endPoint x: 182, endPoint y: 274, distance: 140.7
click at [182, 274] on div "From: Rita Bernardo < rita.bernardo@tourtailors.com > Sent: Friday, August 8, 2…" at bounding box center [659, 524] width 1223 height 779
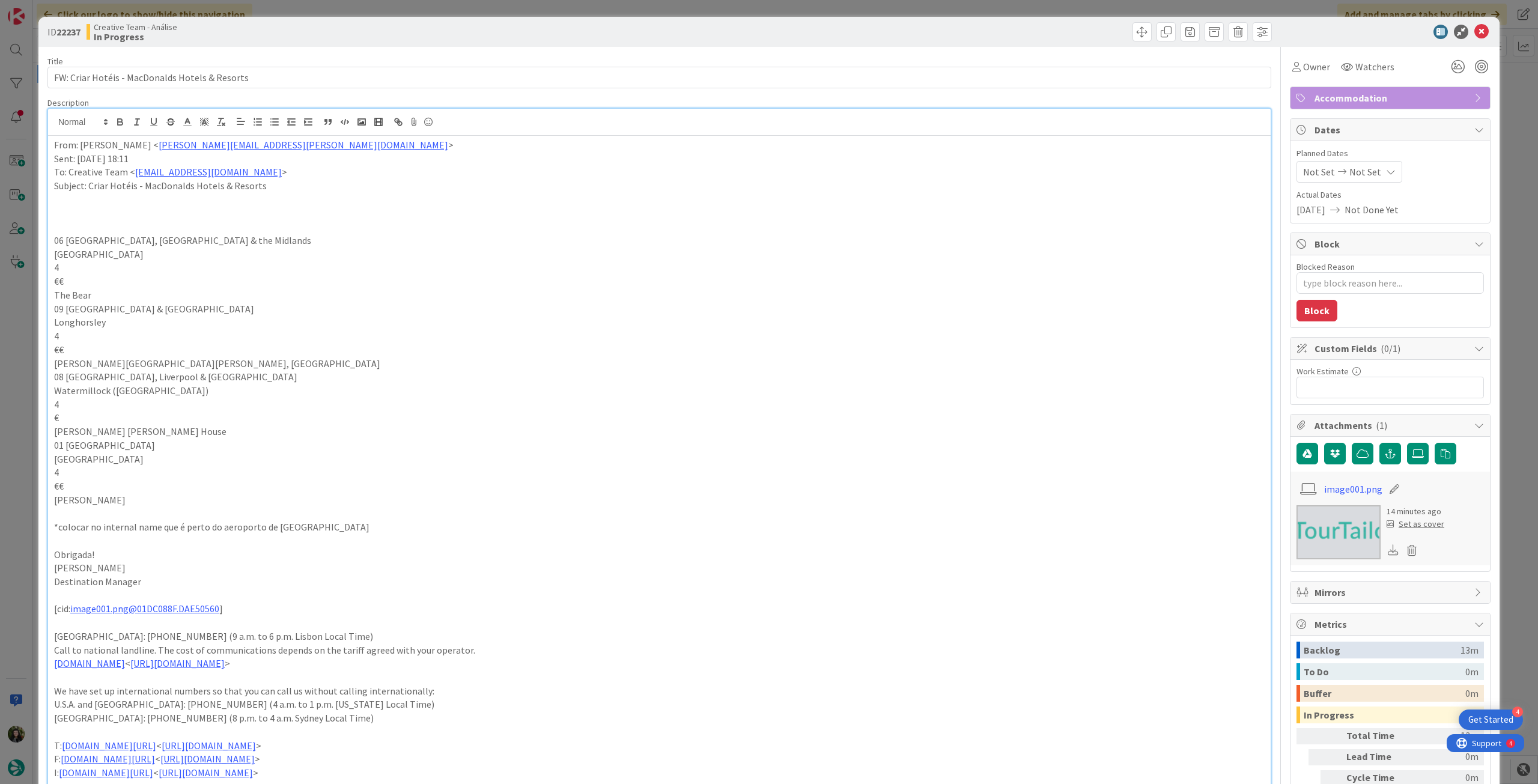
click at [52, 144] on div "From: Rita Bernardo < rita.bernardo@tourtailors.com > Sent: Friday, August 8, 2…" at bounding box center [659, 498] width 1223 height 724
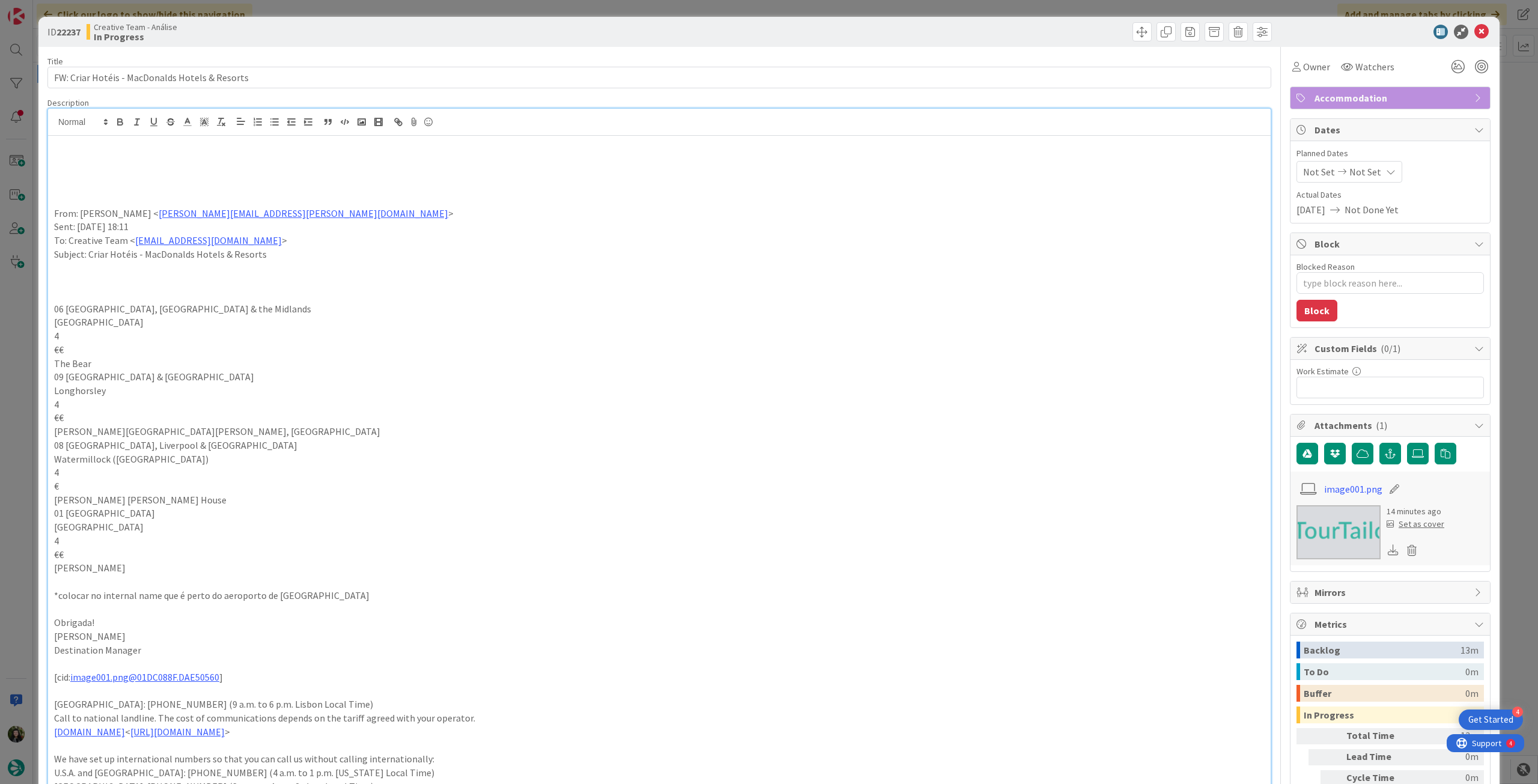
click at [93, 166] on p at bounding box center [659, 172] width 1211 height 14
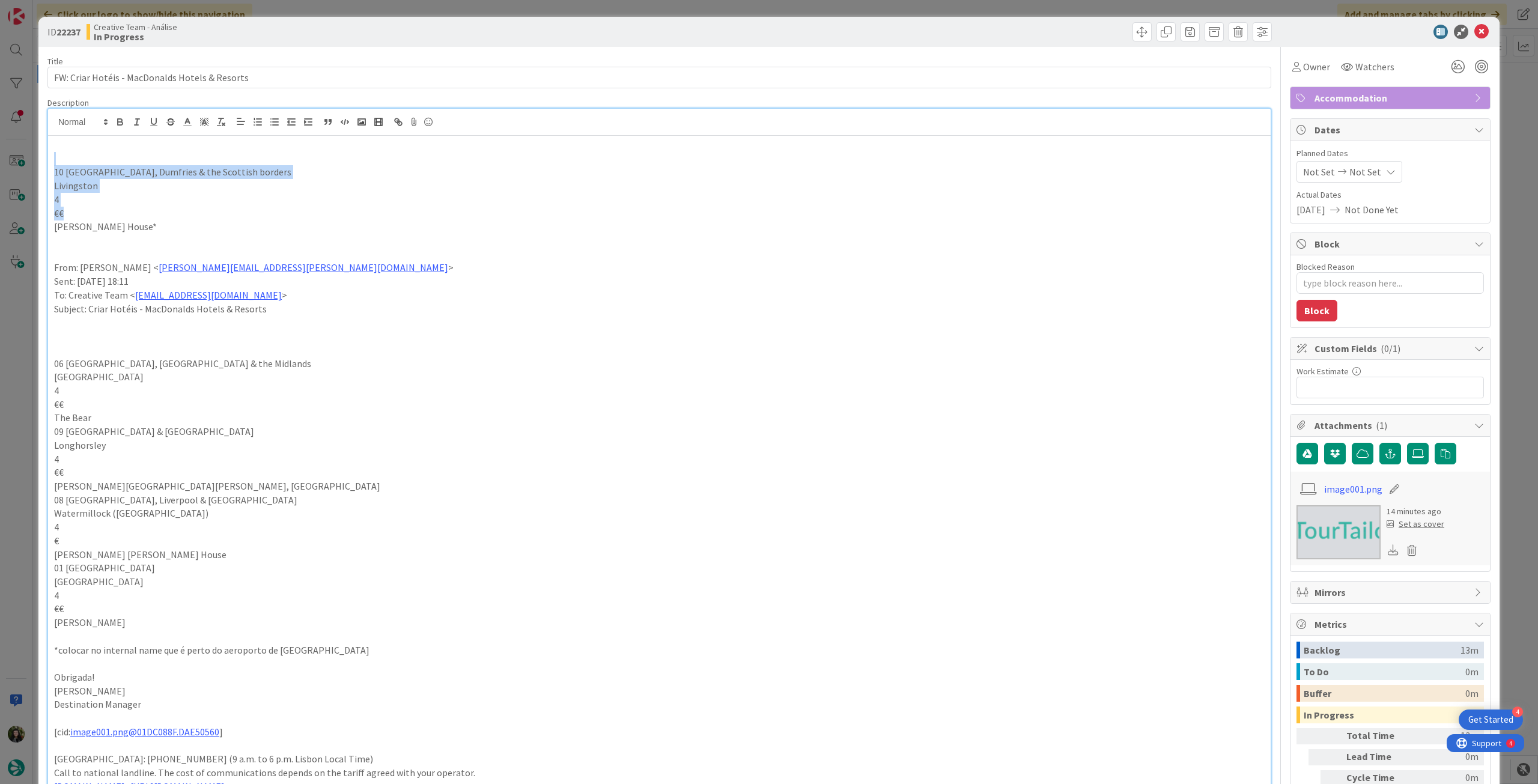
drag, startPoint x: 189, startPoint y: 217, endPoint x: 12, endPoint y: 155, distance: 187.5
click at [12, 156] on div "ID 22237 Creative Team - Análise In Progress Title 46 / 128 FW: Criar Hotéis - …" at bounding box center [769, 392] width 1538 height 784
drag, startPoint x: 89, startPoint y: 146, endPoint x: 93, endPoint y: 150, distance: 5.7
click at [93, 150] on p at bounding box center [659, 145] width 1211 height 14
drag, startPoint x: 73, startPoint y: 196, endPoint x: 8, endPoint y: 165, distance: 72.0
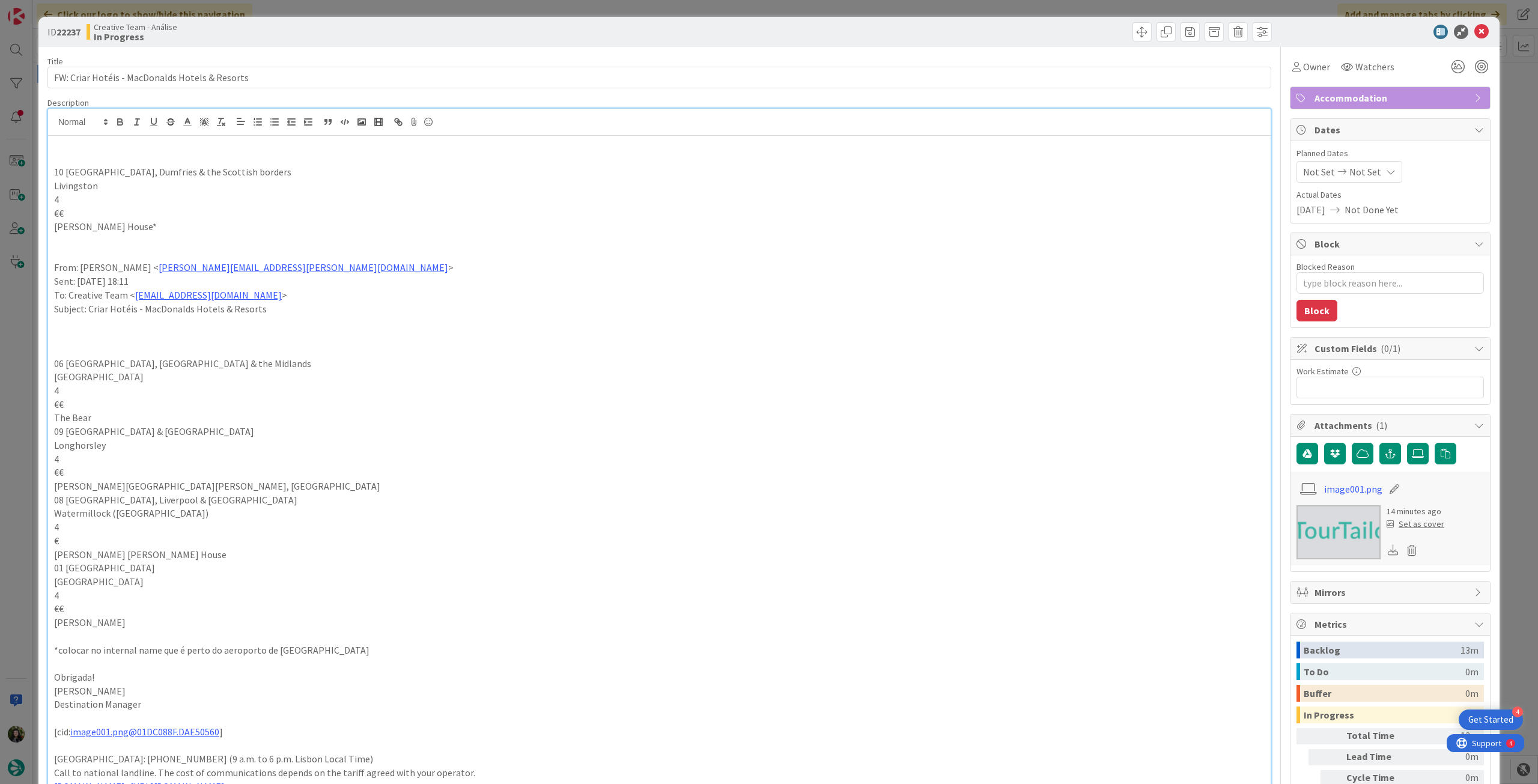
click at [8, 166] on div "ID 22237 Creative Team - Análise In Progress Title 46 / 128 FW: Criar Hotéis - …" at bounding box center [769, 392] width 1538 height 784
click at [119, 116] on icon "button" at bounding box center [120, 122] width 11 height 11
click at [533, 269] on p "From: Rita Bernardo < rita.bernardo@tourtailors.com >" at bounding box center [659, 267] width 1211 height 14
click at [1374, 177] on div "Not Set Not Set" at bounding box center [1349, 172] width 106 height 22
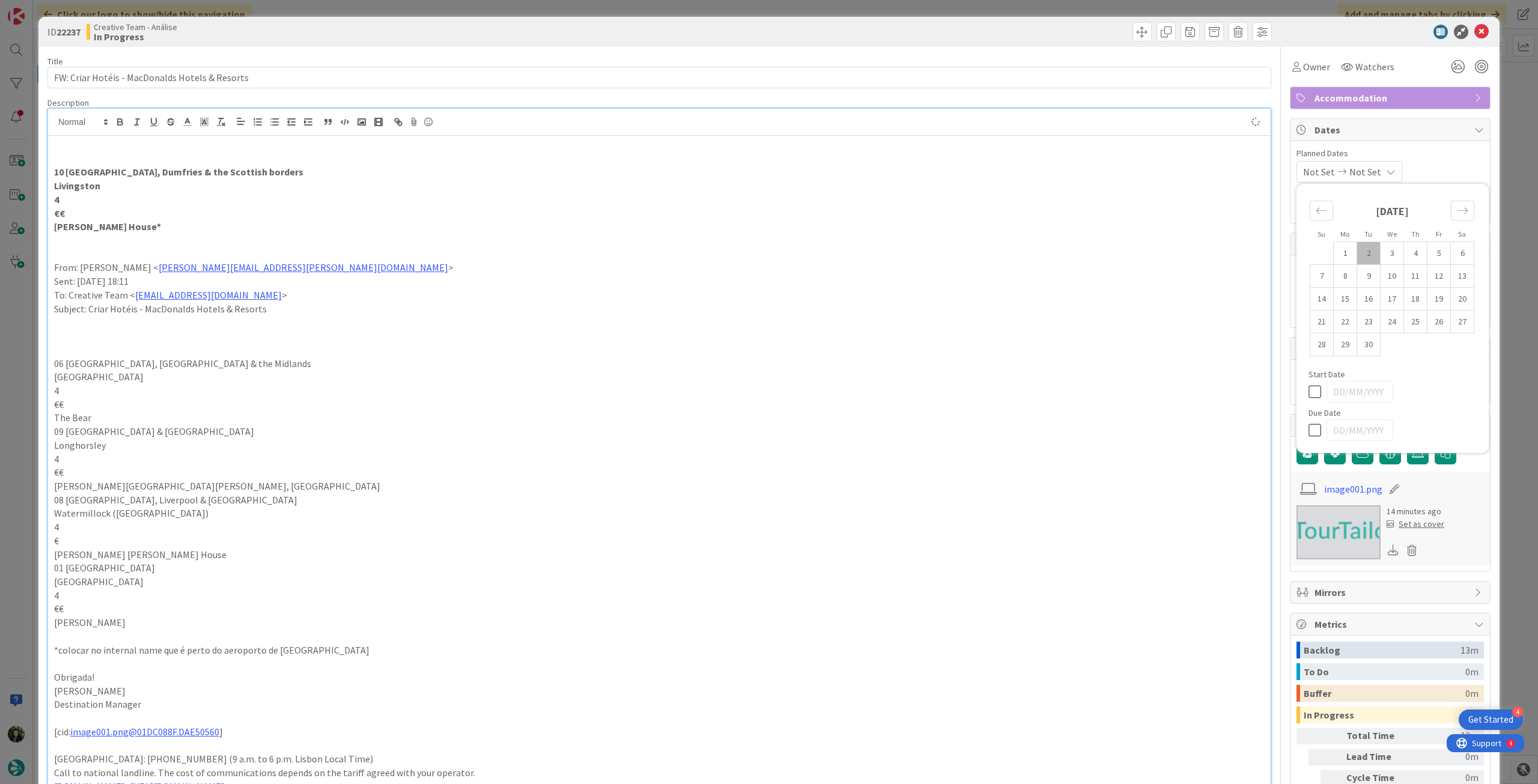
type textarea "x"
click at [1308, 430] on icon at bounding box center [1317, 430] width 18 height 15
type input "[DATE]"
click at [1313, 68] on span "Owner" at bounding box center [1316, 66] width 27 height 15
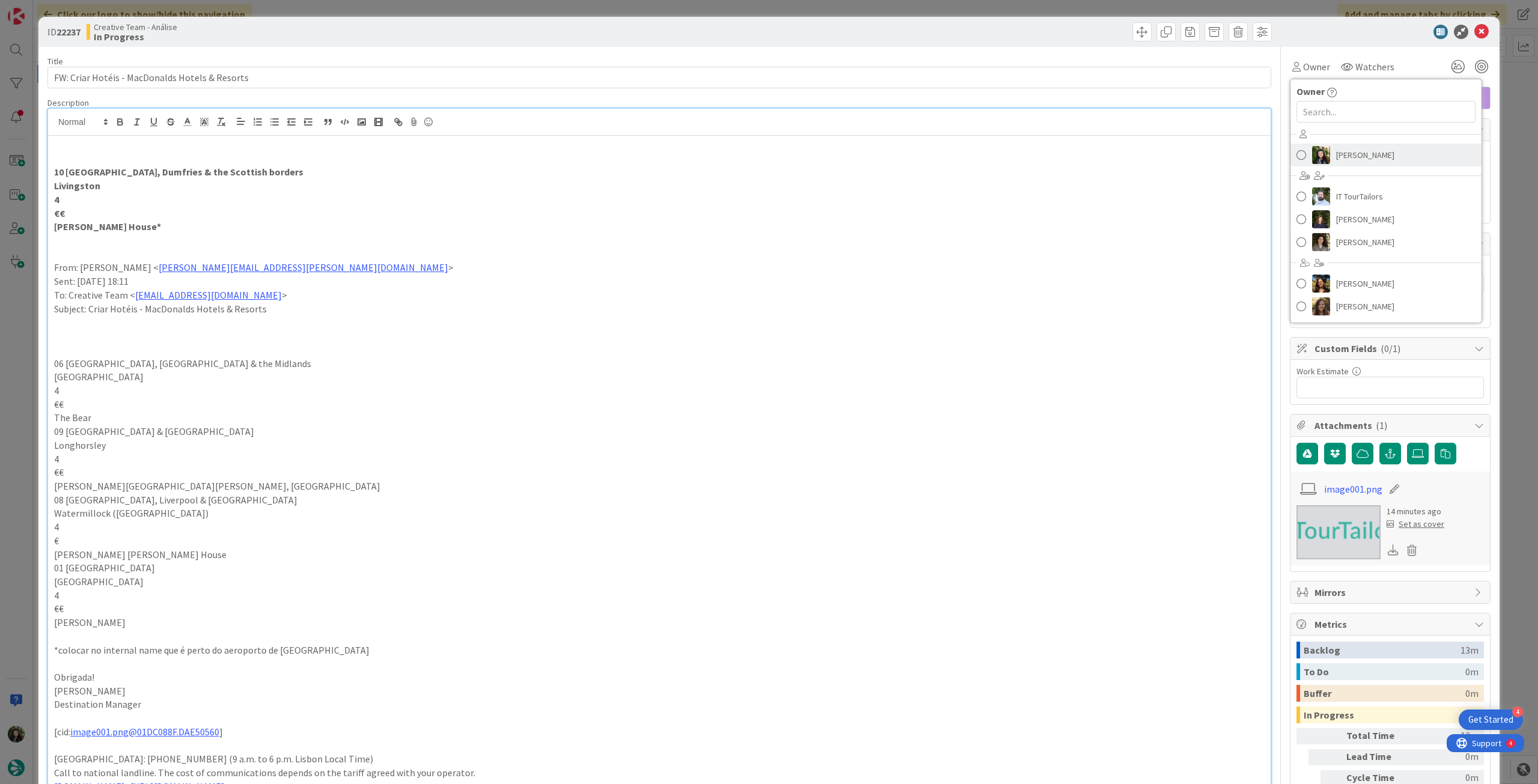
click at [1371, 152] on span "[PERSON_NAME]" at bounding box center [1365, 155] width 59 height 18
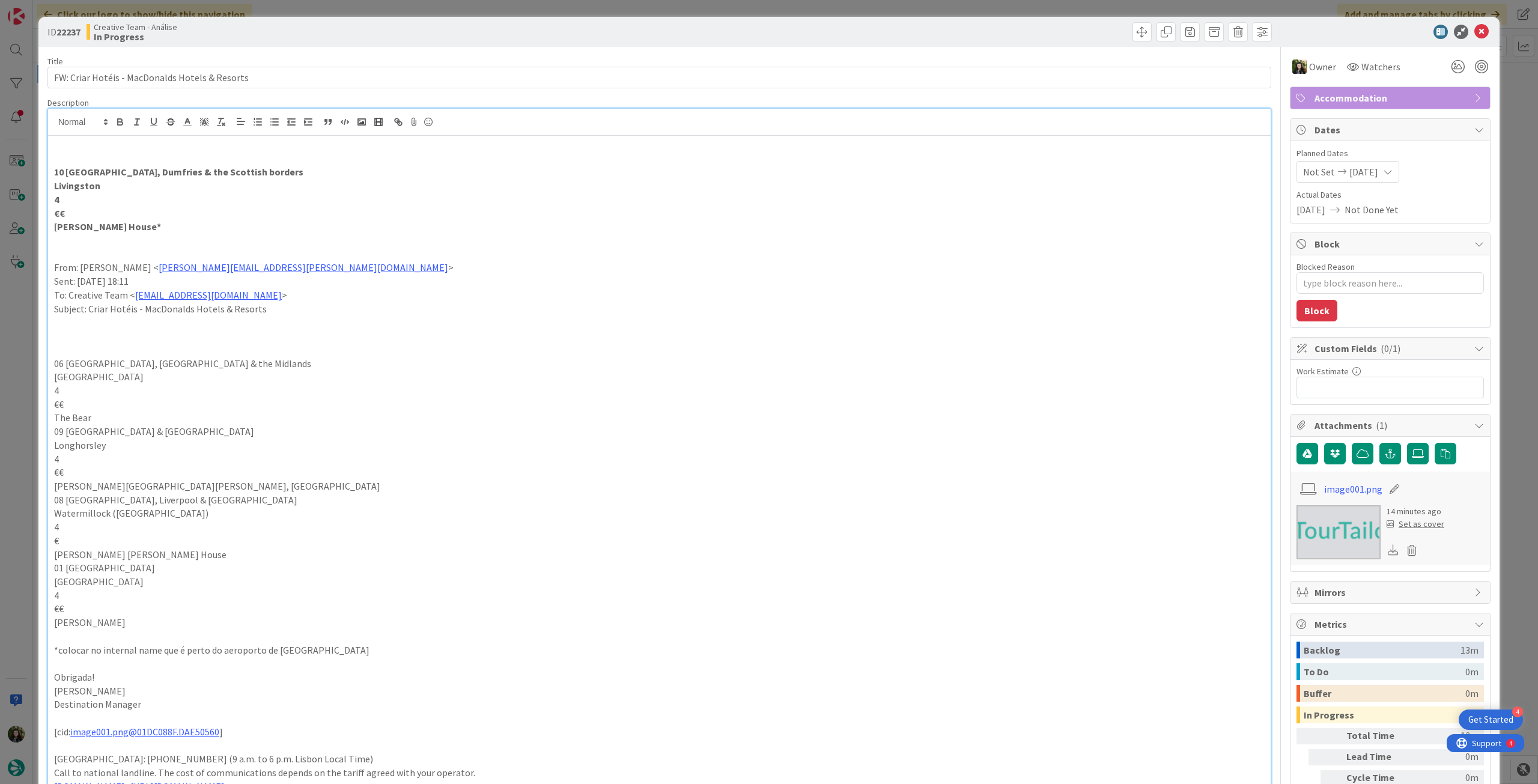
click at [1475, 27] on icon at bounding box center [1482, 32] width 15 height 15
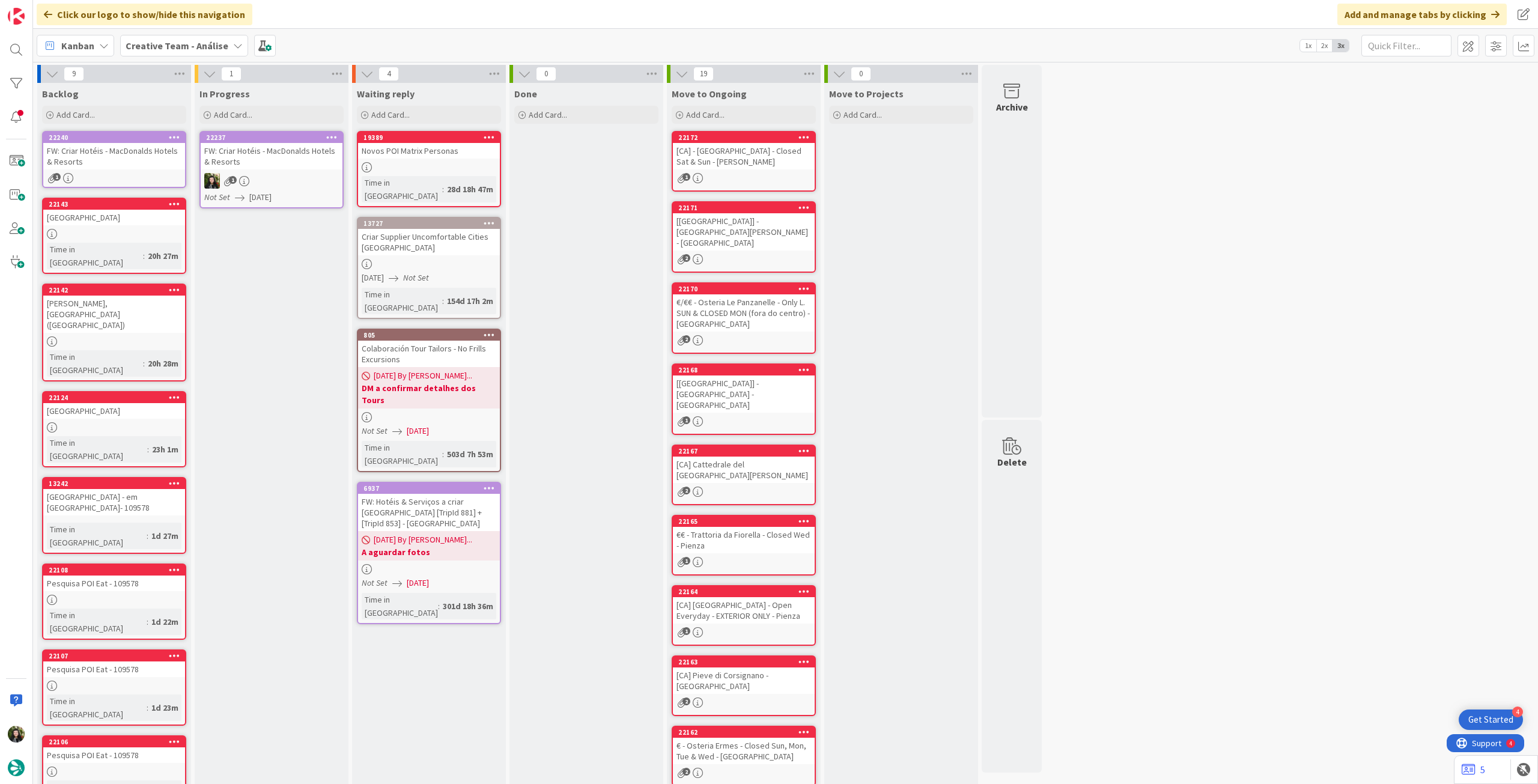
click at [160, 149] on div "FW: Criar Hotéis - MacDonalds Hotels & Resorts" at bounding box center [114, 156] width 142 height 26
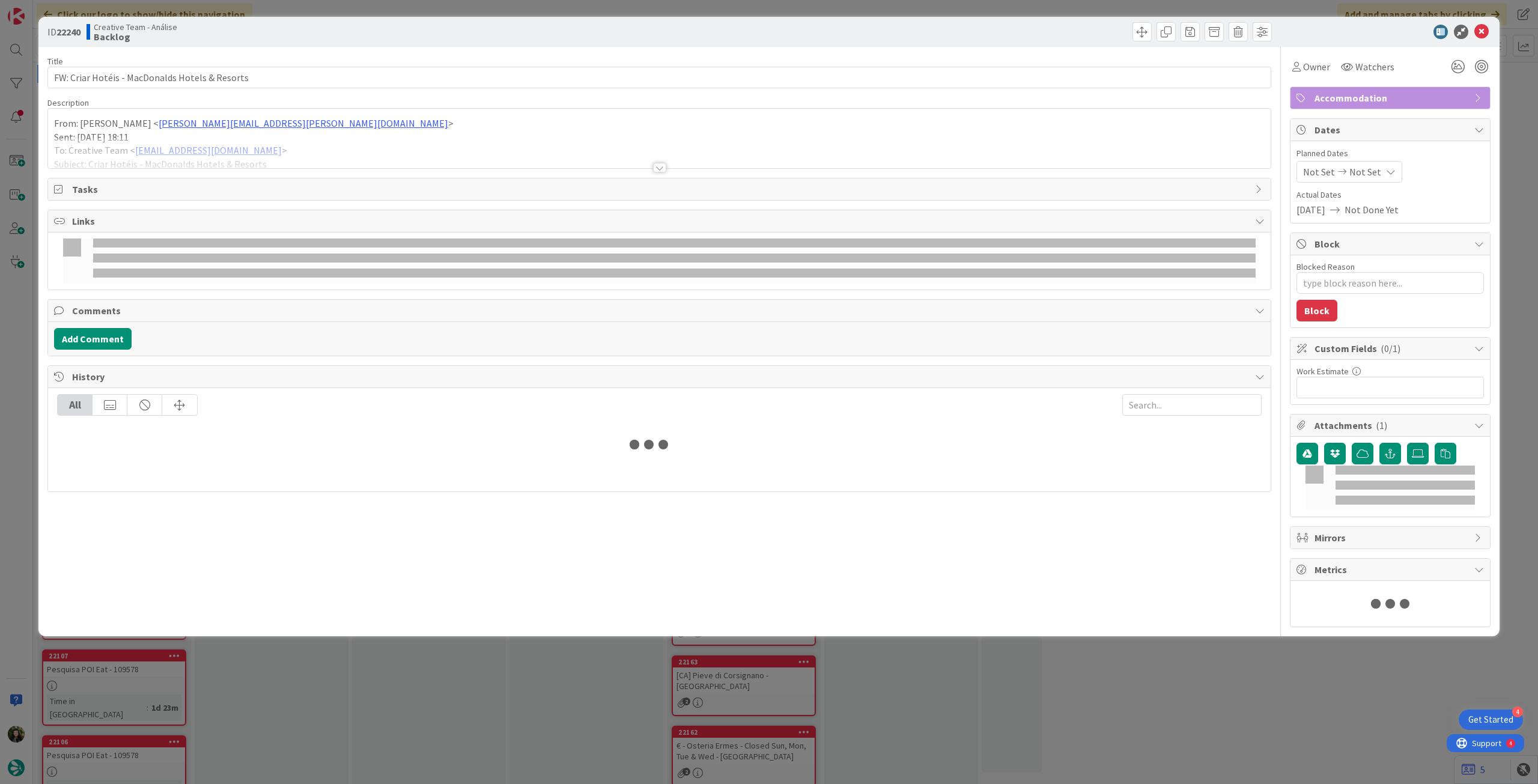
click at [155, 138] on div at bounding box center [659, 153] width 1223 height 31
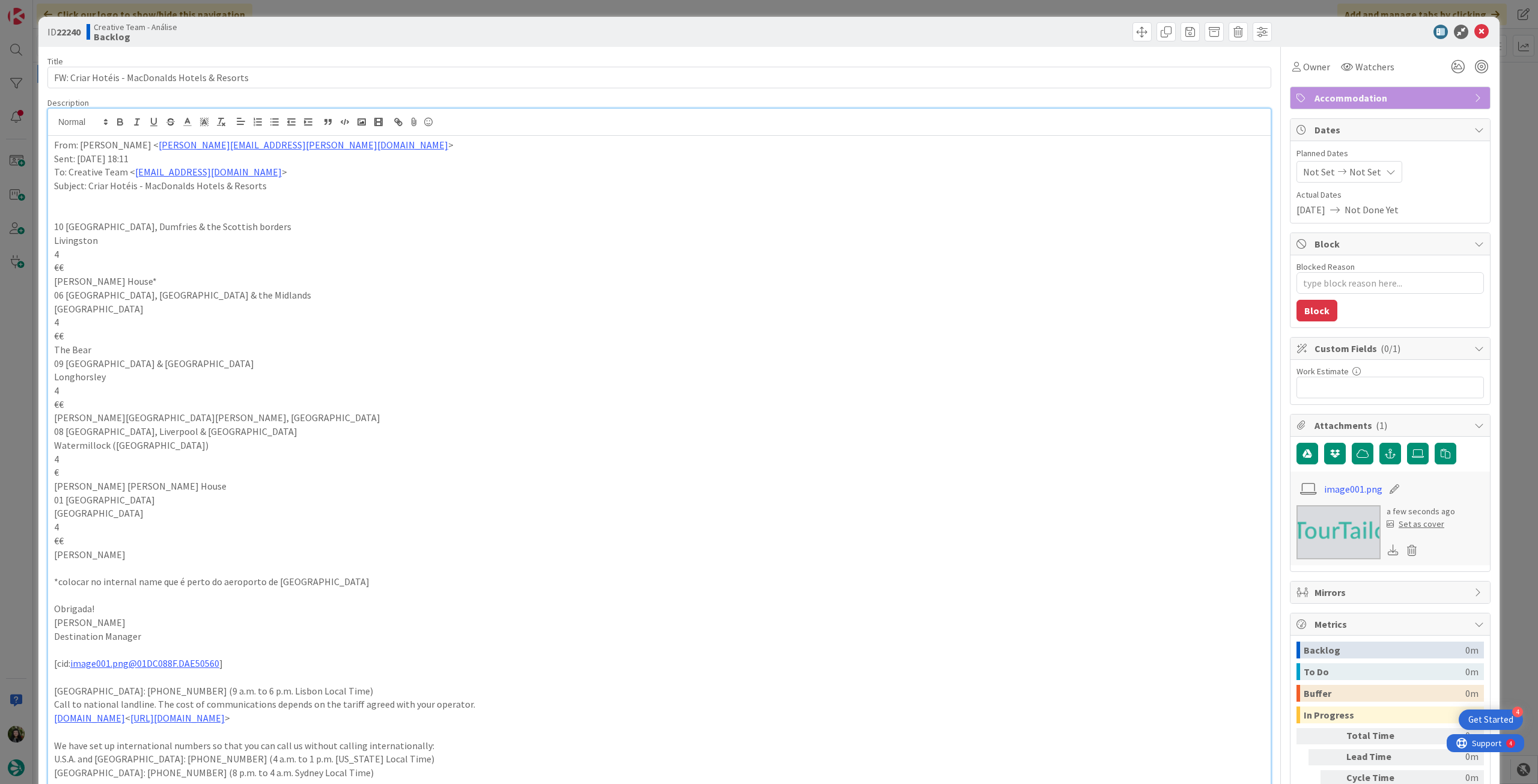
drag, startPoint x: 53, startPoint y: 226, endPoint x: 179, endPoint y: 274, distance: 134.8
click at [179, 274] on div "From: Rita Bernardo < rita.bernardo@tourtailors.com > Sent: Friday, August 8, 2…" at bounding box center [659, 524] width 1223 height 779
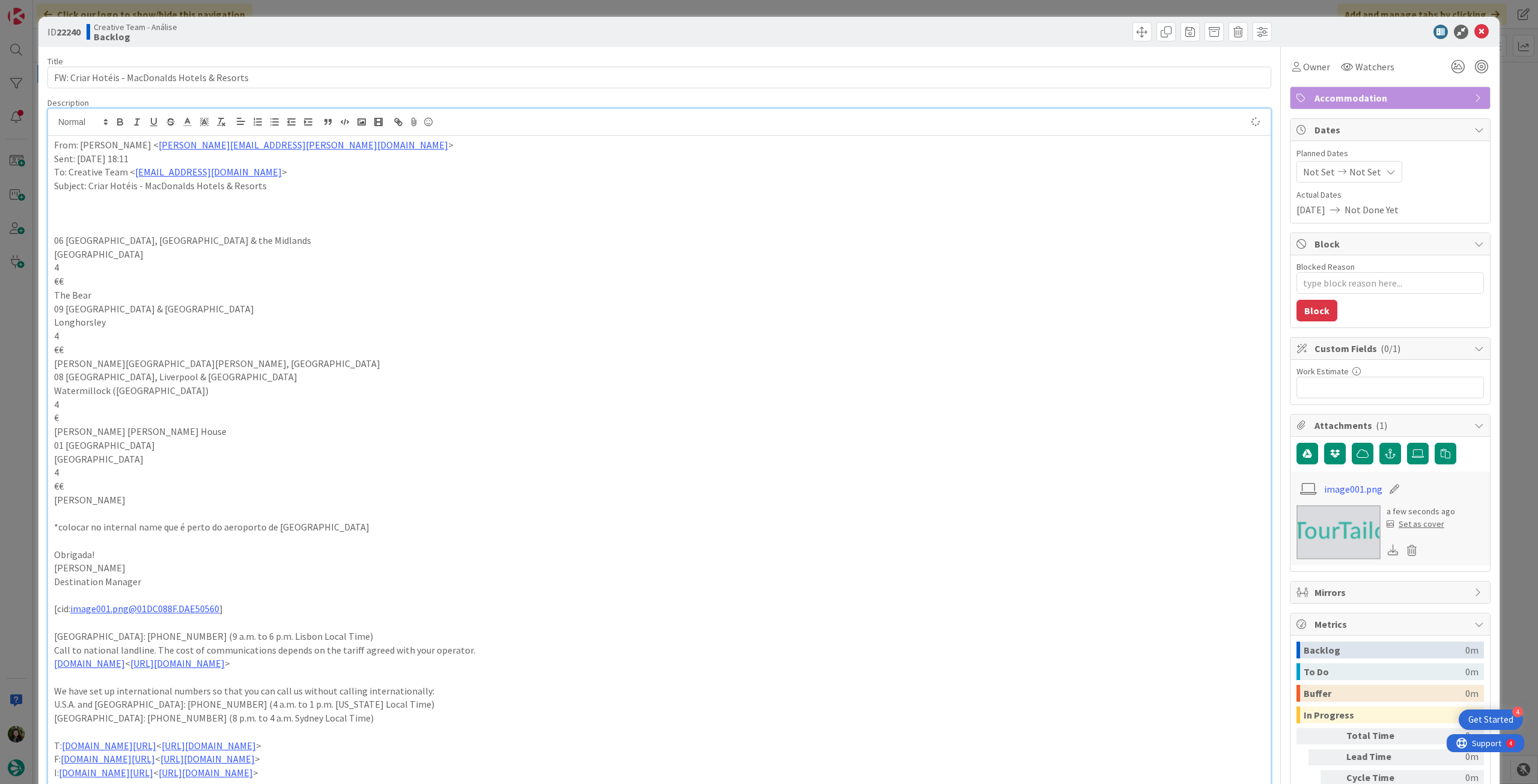
click at [1475, 31] on icon at bounding box center [1482, 32] width 15 height 15
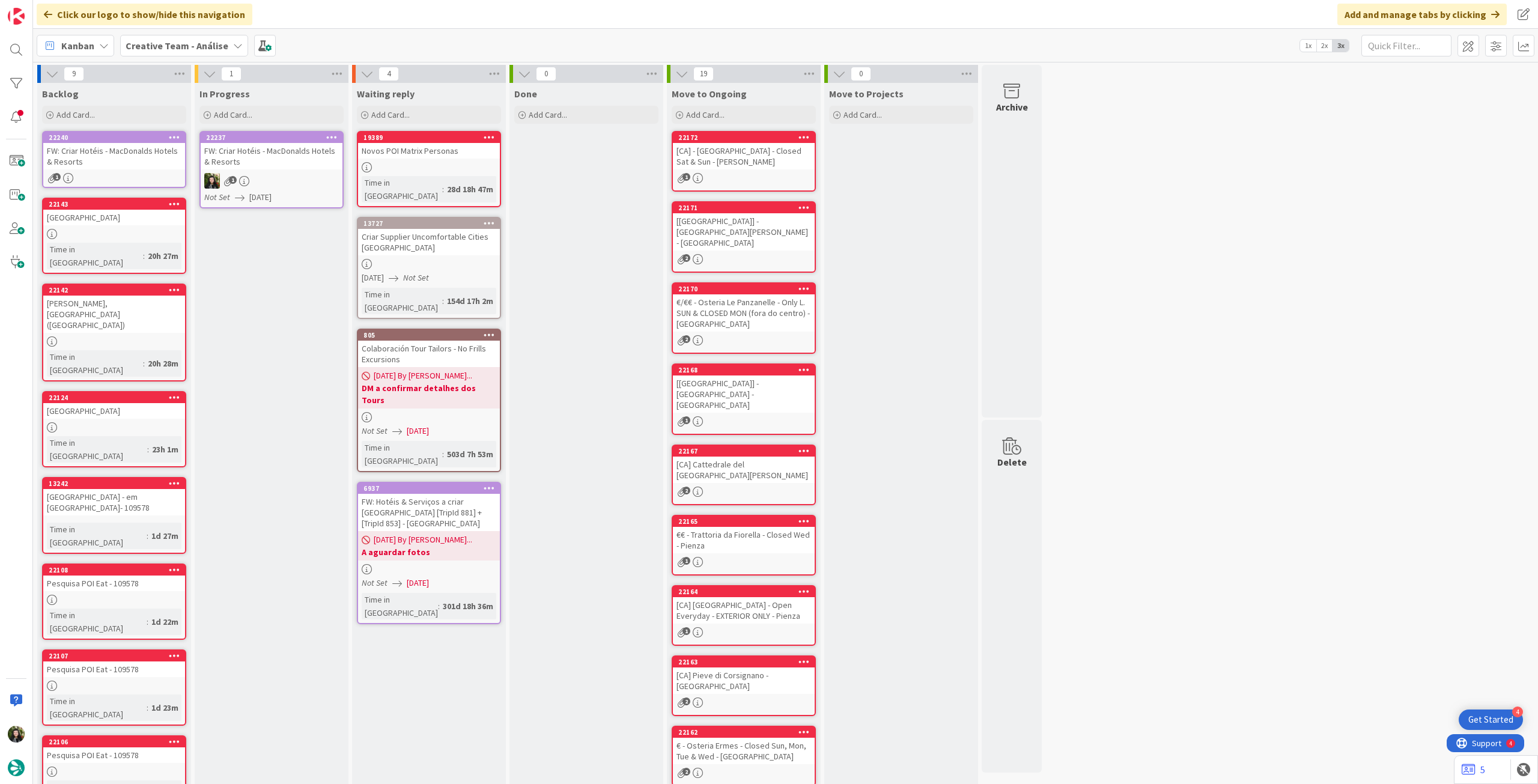
click at [331, 134] on icon at bounding box center [331, 136] width 12 height 8
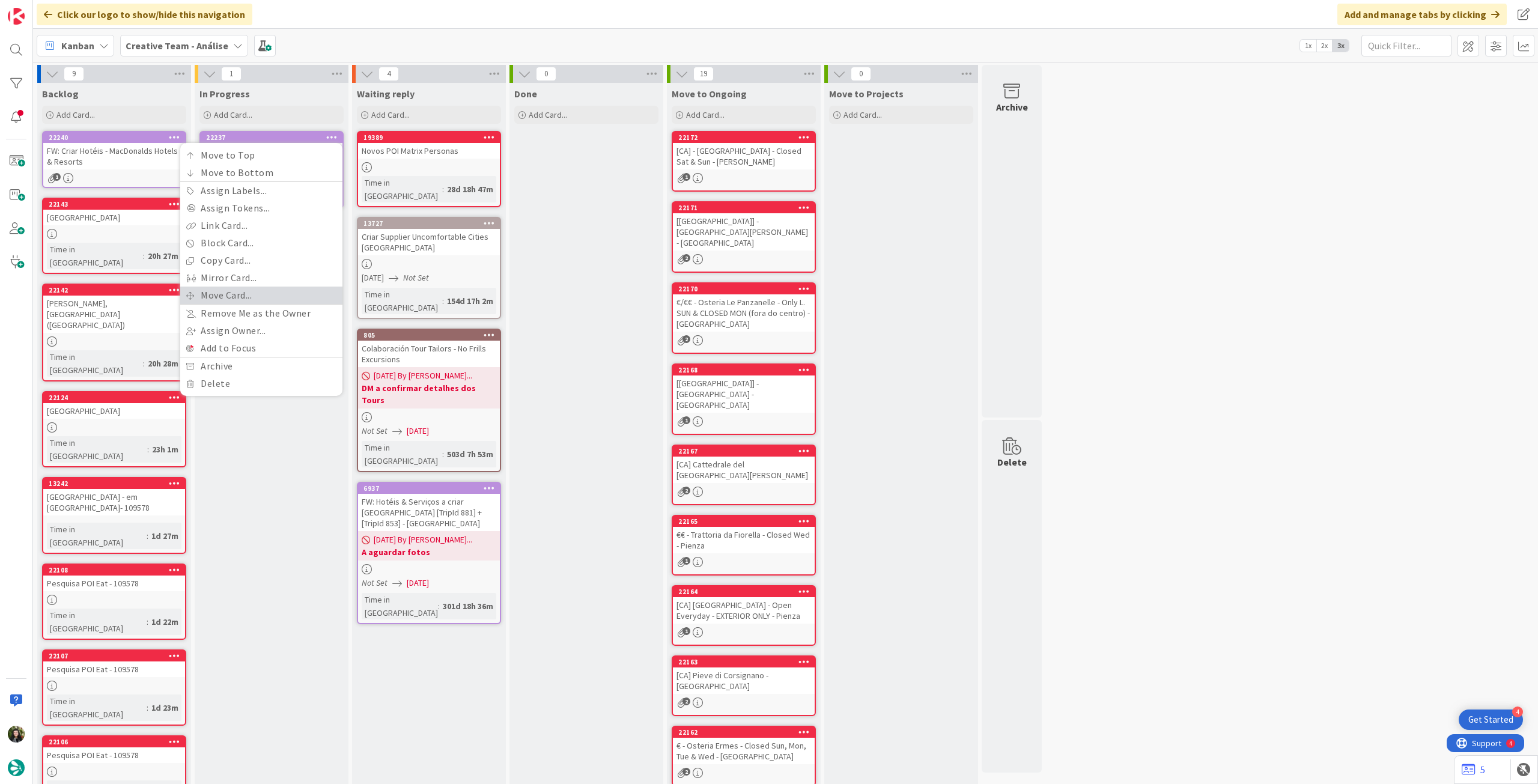
click at [262, 291] on link "Move Card..." at bounding box center [261, 295] width 163 height 18
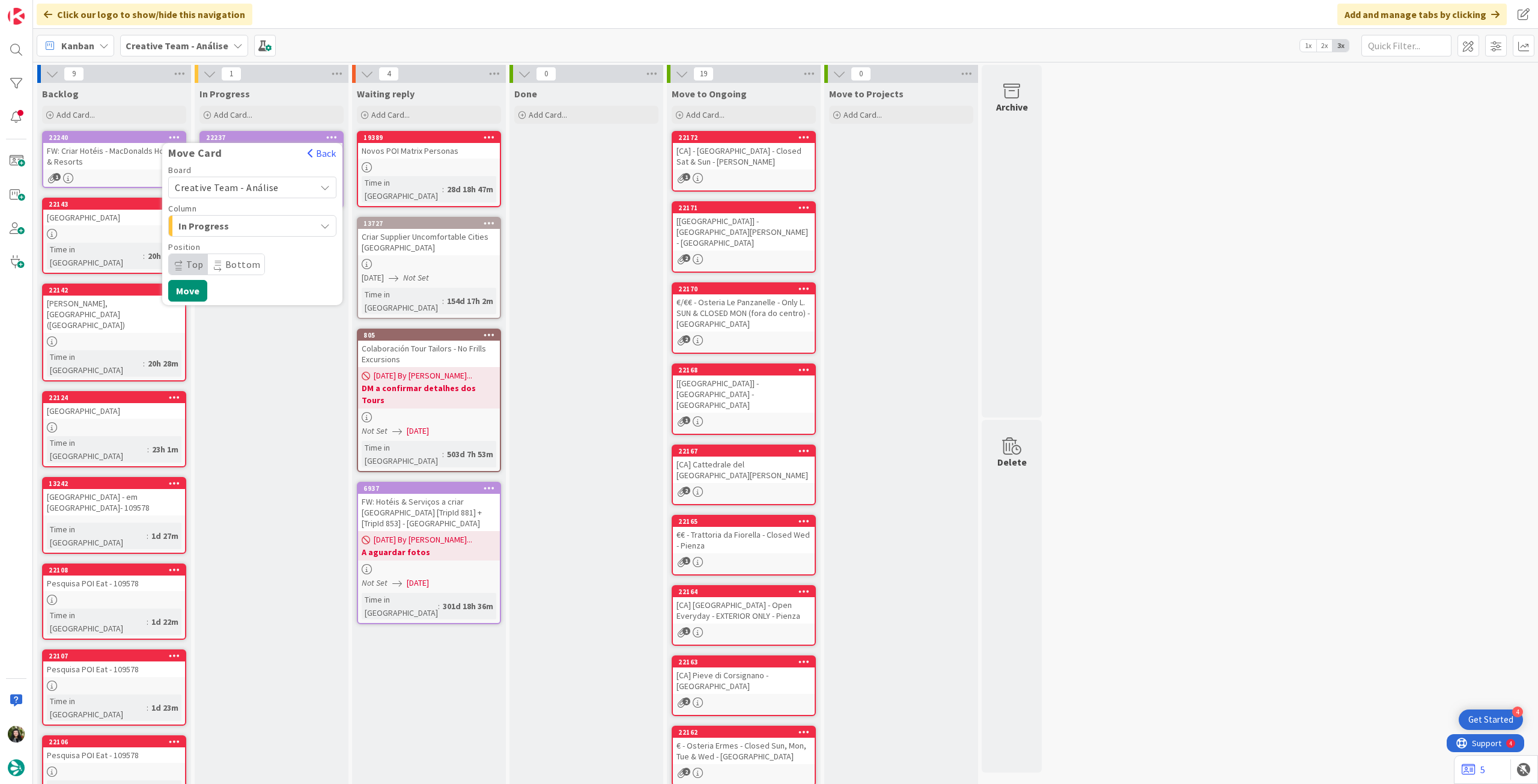
click at [241, 187] on span "Creative Team - Análise" at bounding box center [227, 188] width 104 height 12
click at [236, 246] on span "Creative Team" at bounding box center [260, 243] width 139 height 18
click at [250, 228] on span "E - To Do" at bounding box center [223, 226] width 90 height 15
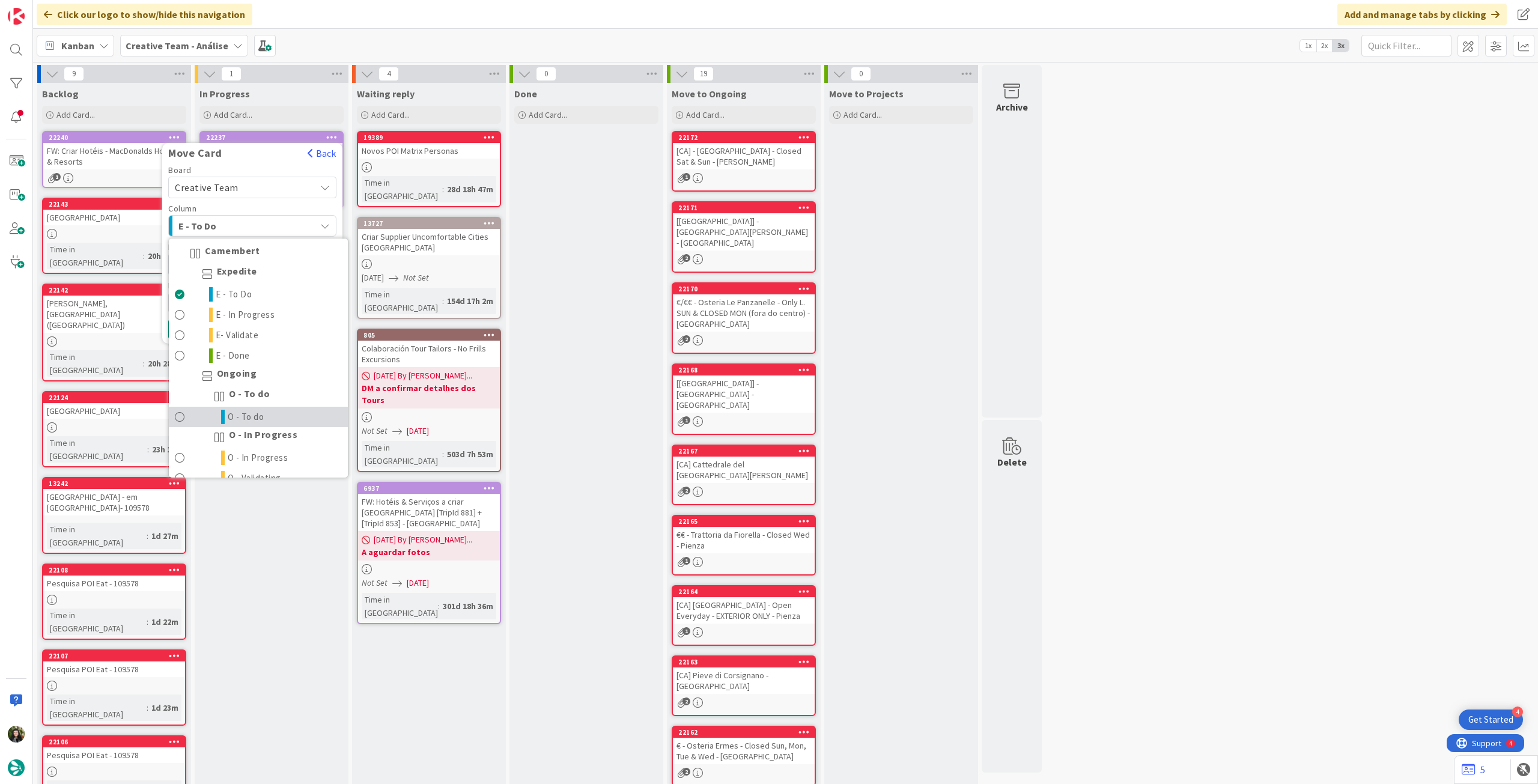
click at [264, 410] on link "O - To do" at bounding box center [258, 417] width 179 height 21
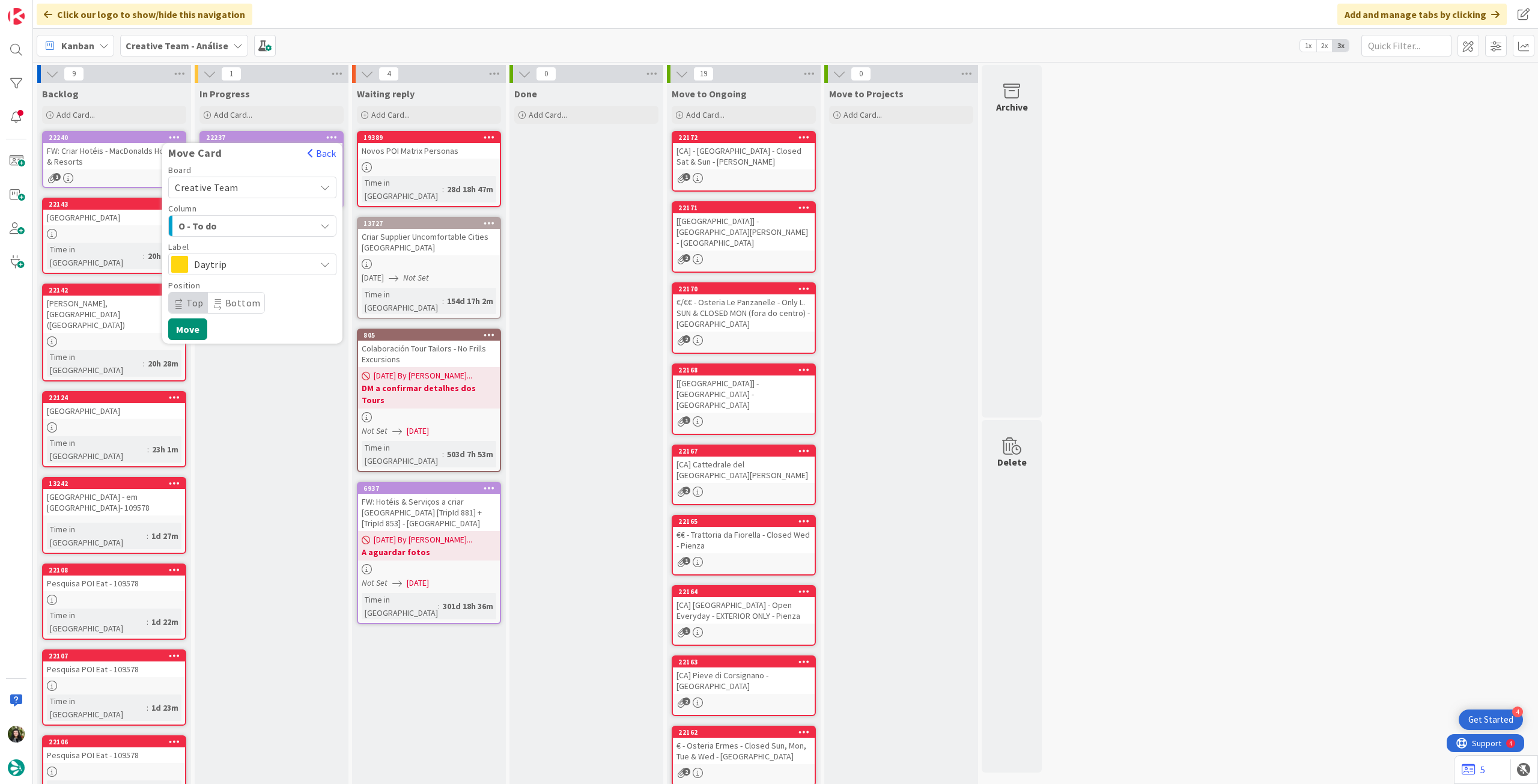
click at [252, 269] on span "Daytrip" at bounding box center [252, 264] width 116 height 17
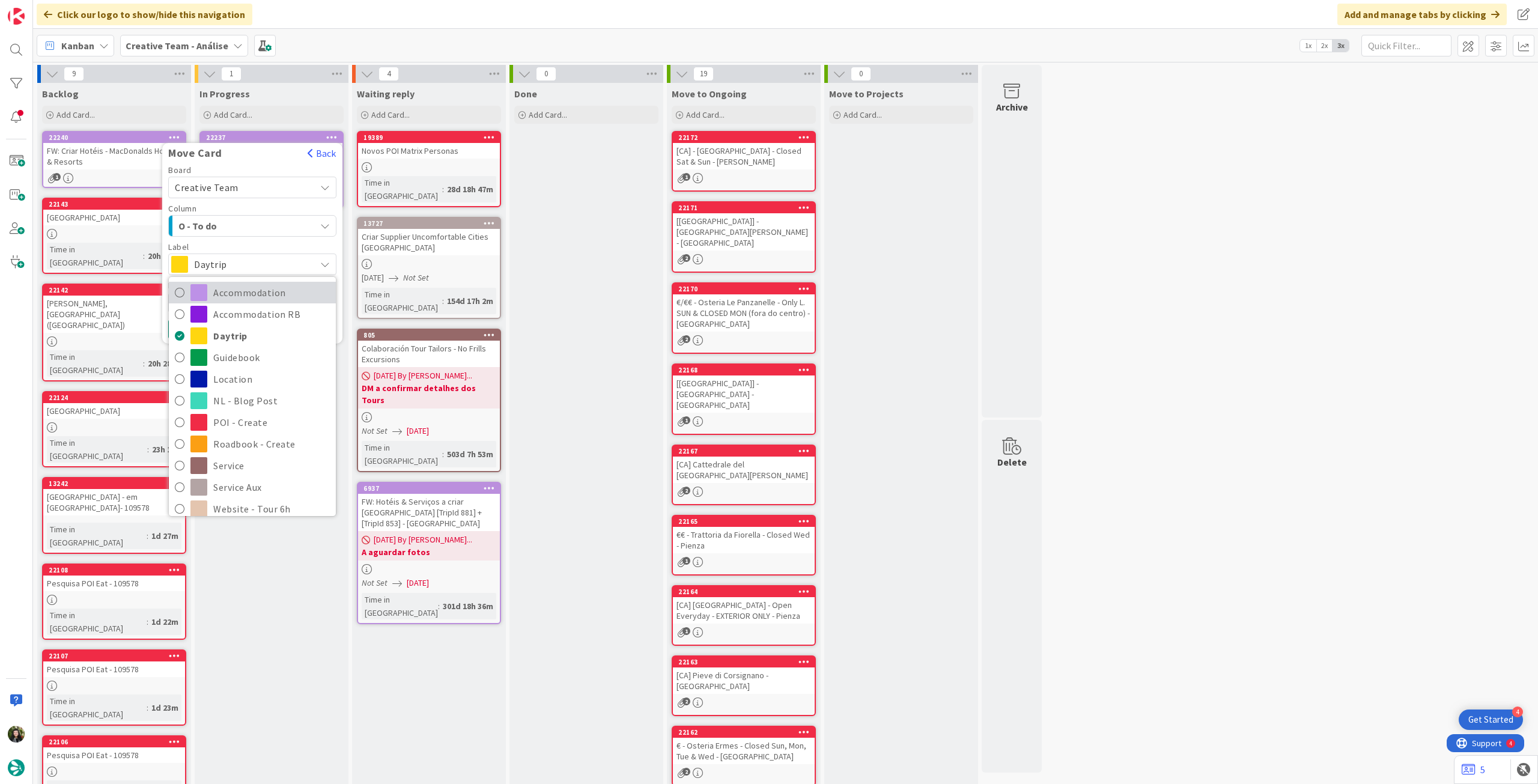
click at [249, 291] on span "Accommodation" at bounding box center [271, 292] width 116 height 18
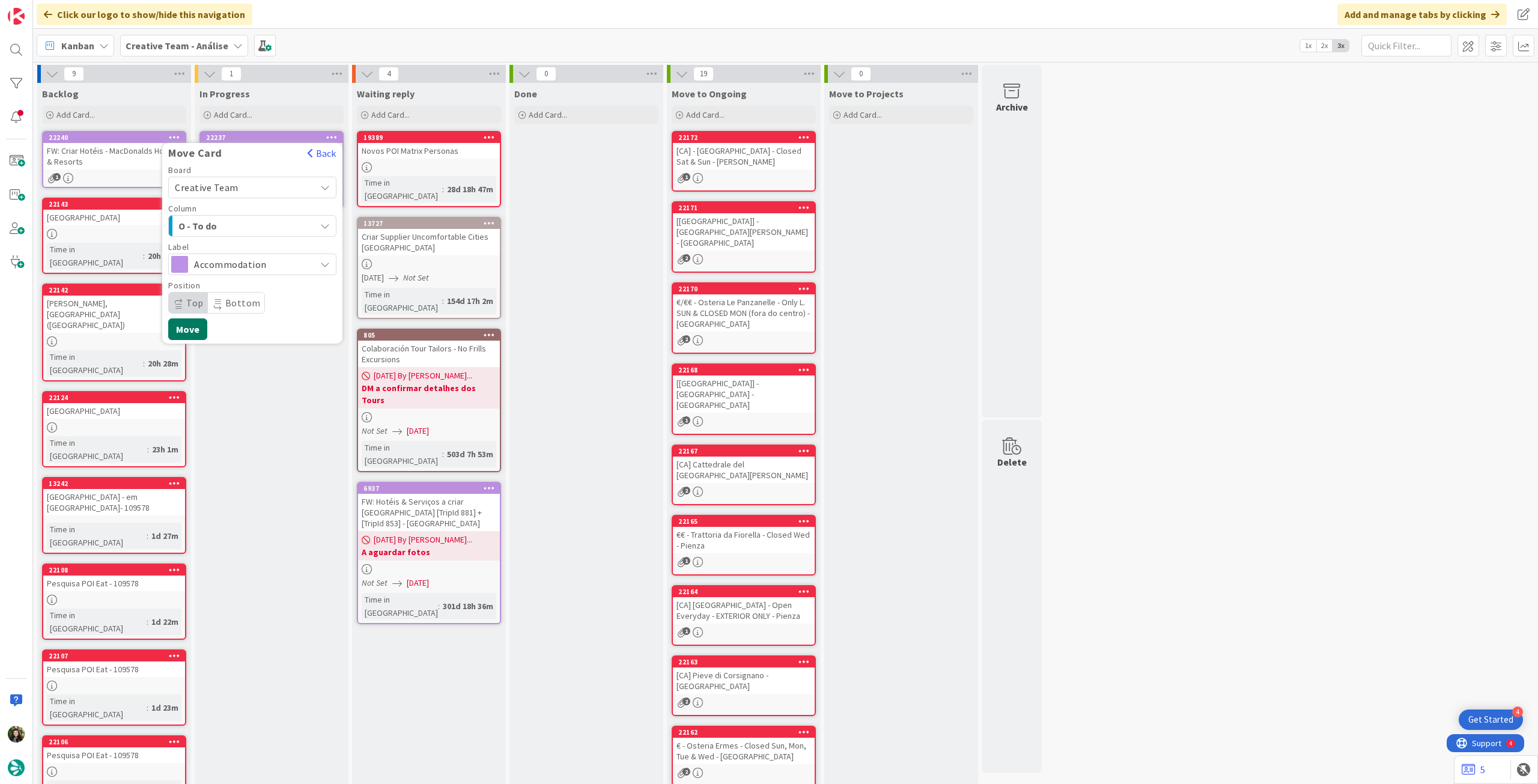
click at [190, 323] on button "Move" at bounding box center [187, 329] width 39 height 22
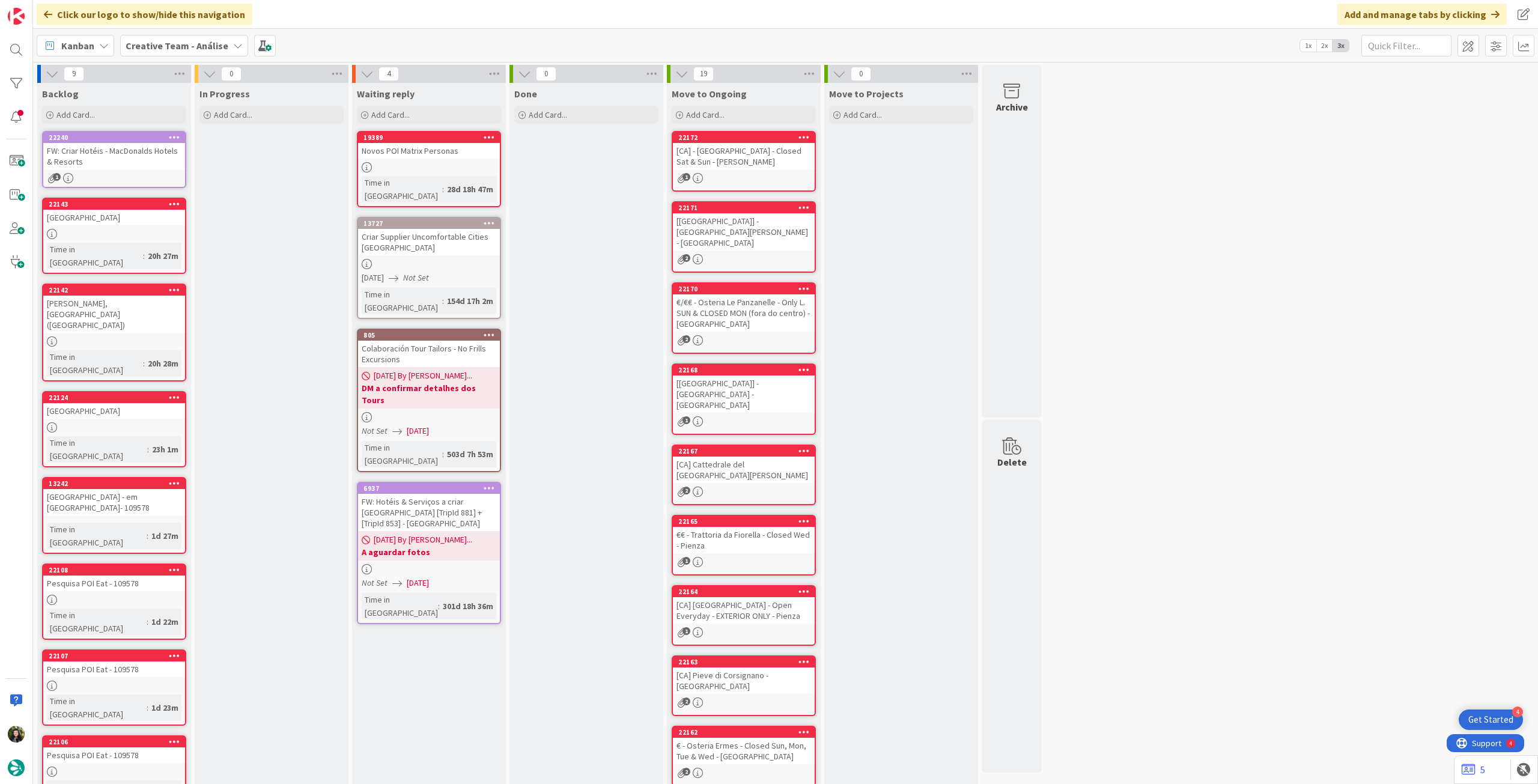
click at [170, 46] on b "Creative Team - Análise" at bounding box center [176, 45] width 102 height 12
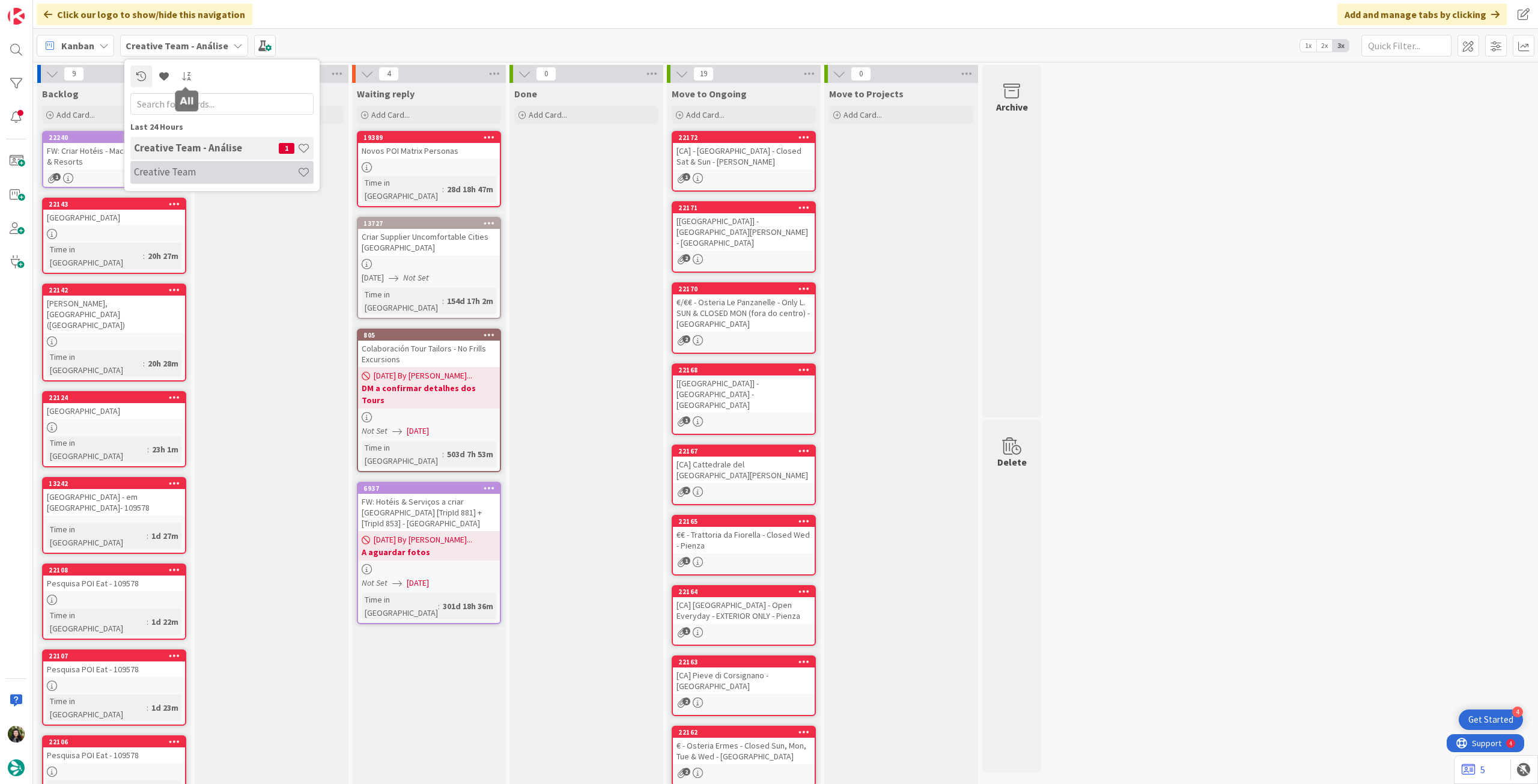
click at [211, 183] on div "Creative Team - Análise 1 Creative Team" at bounding box center [222, 161] width 183 height 48
click at [247, 176] on h4 "Creative Team" at bounding box center [216, 172] width 163 height 12
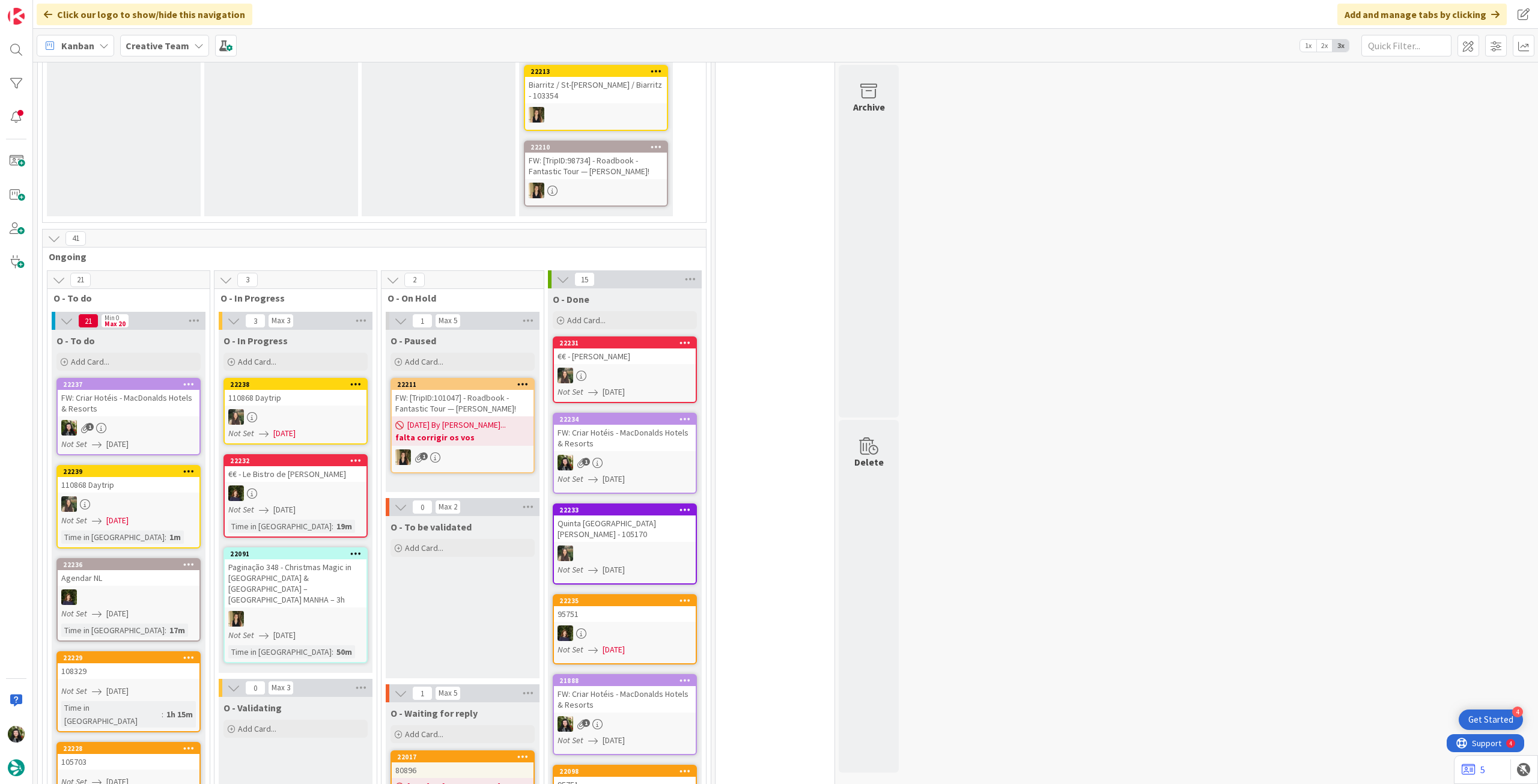
scroll to position [721, 0]
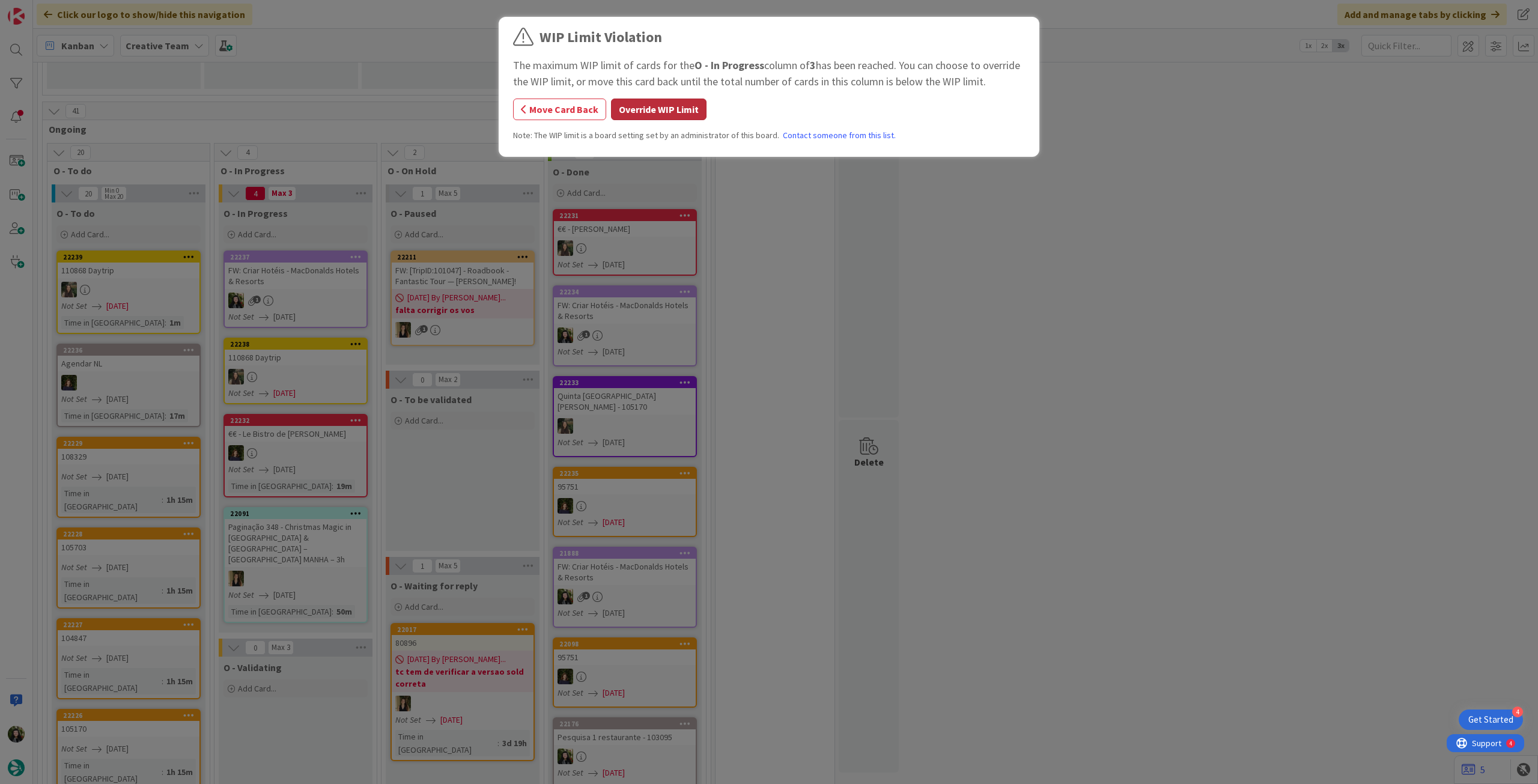
click at [632, 119] on button "Override WIP Limit" at bounding box center [659, 109] width 96 height 22
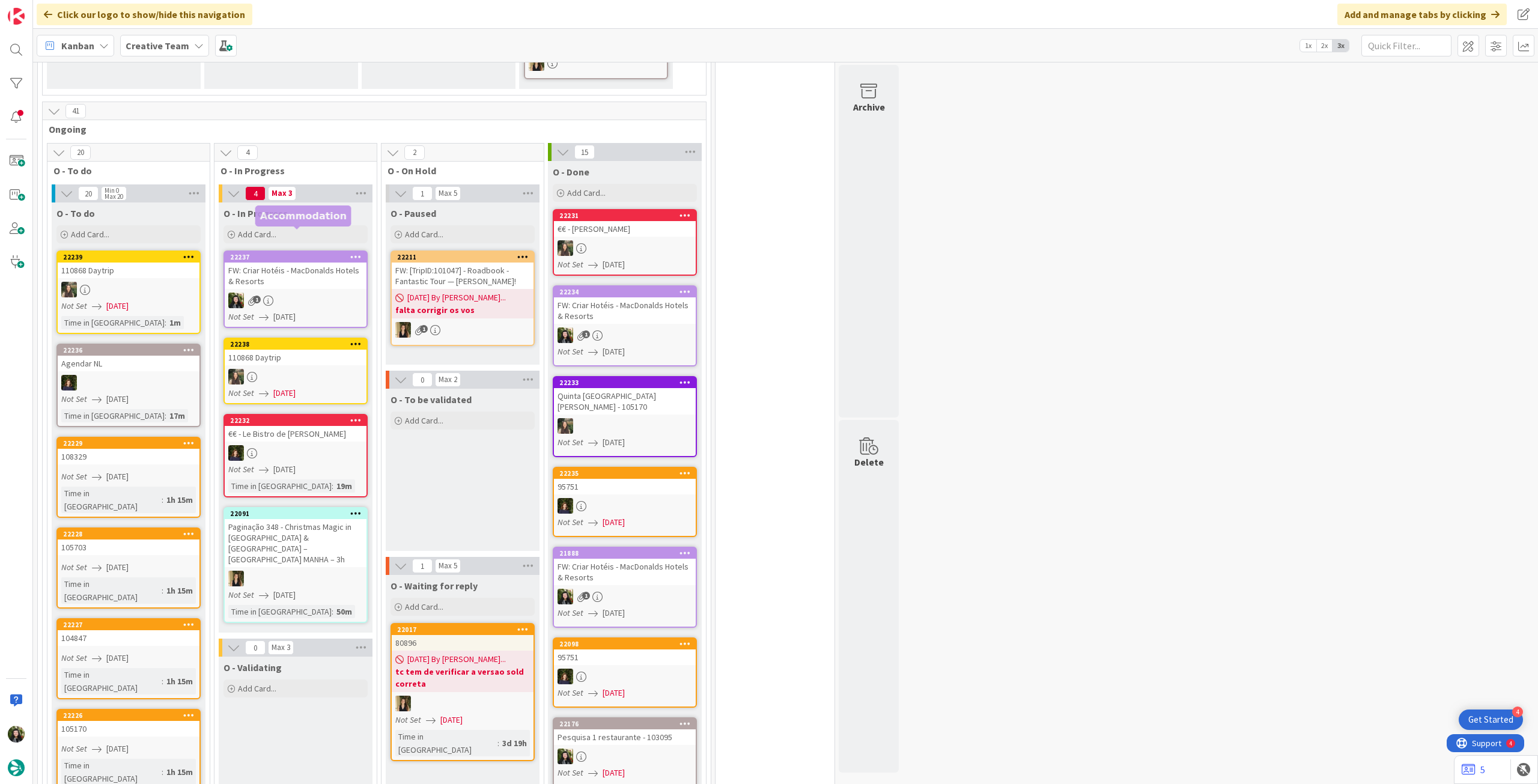
click at [258, 263] on div "FW: Criar Hotéis - MacDonalds Hotels & Resorts" at bounding box center [296, 276] width 142 height 26
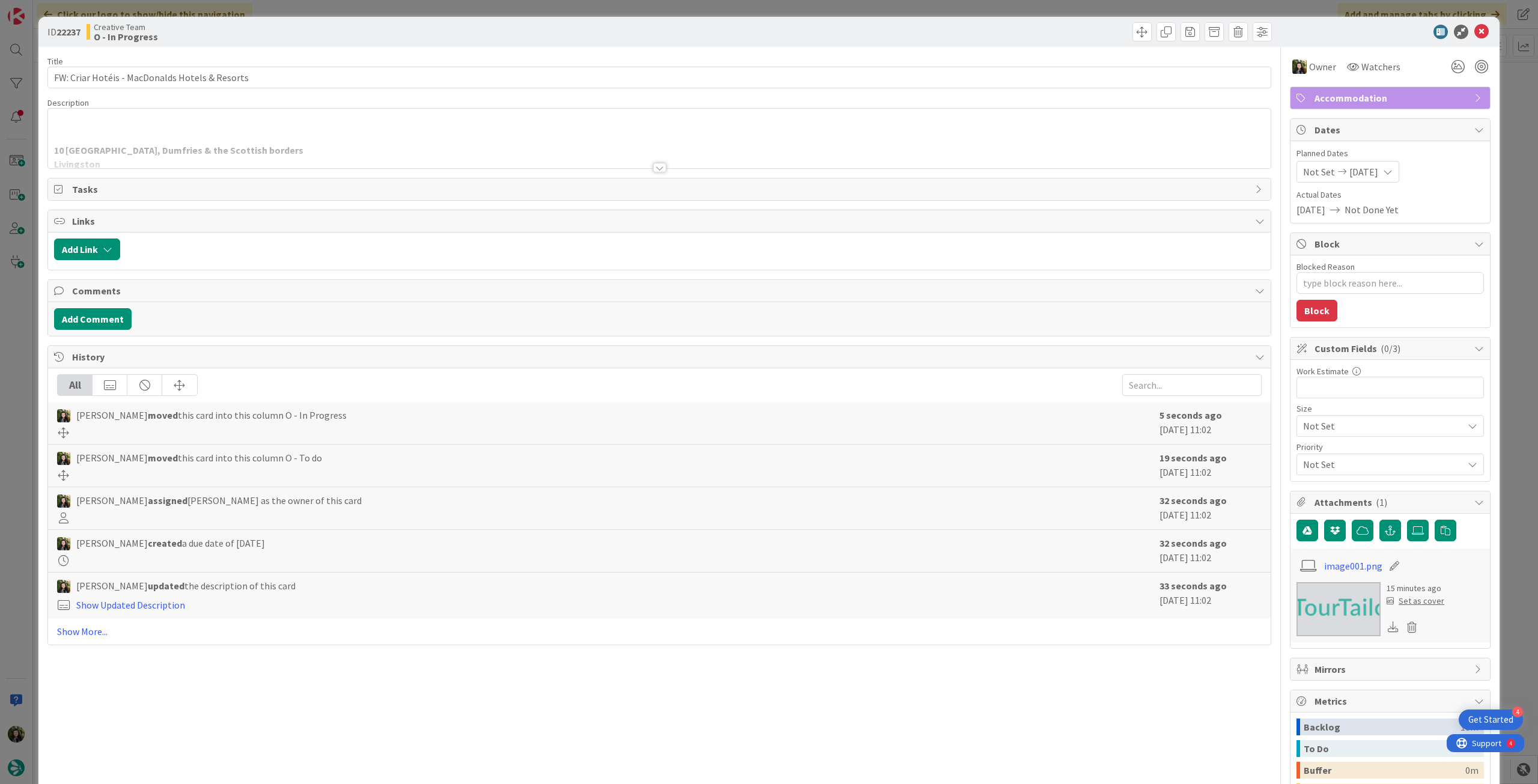
click at [226, 140] on div at bounding box center [659, 153] width 1223 height 31
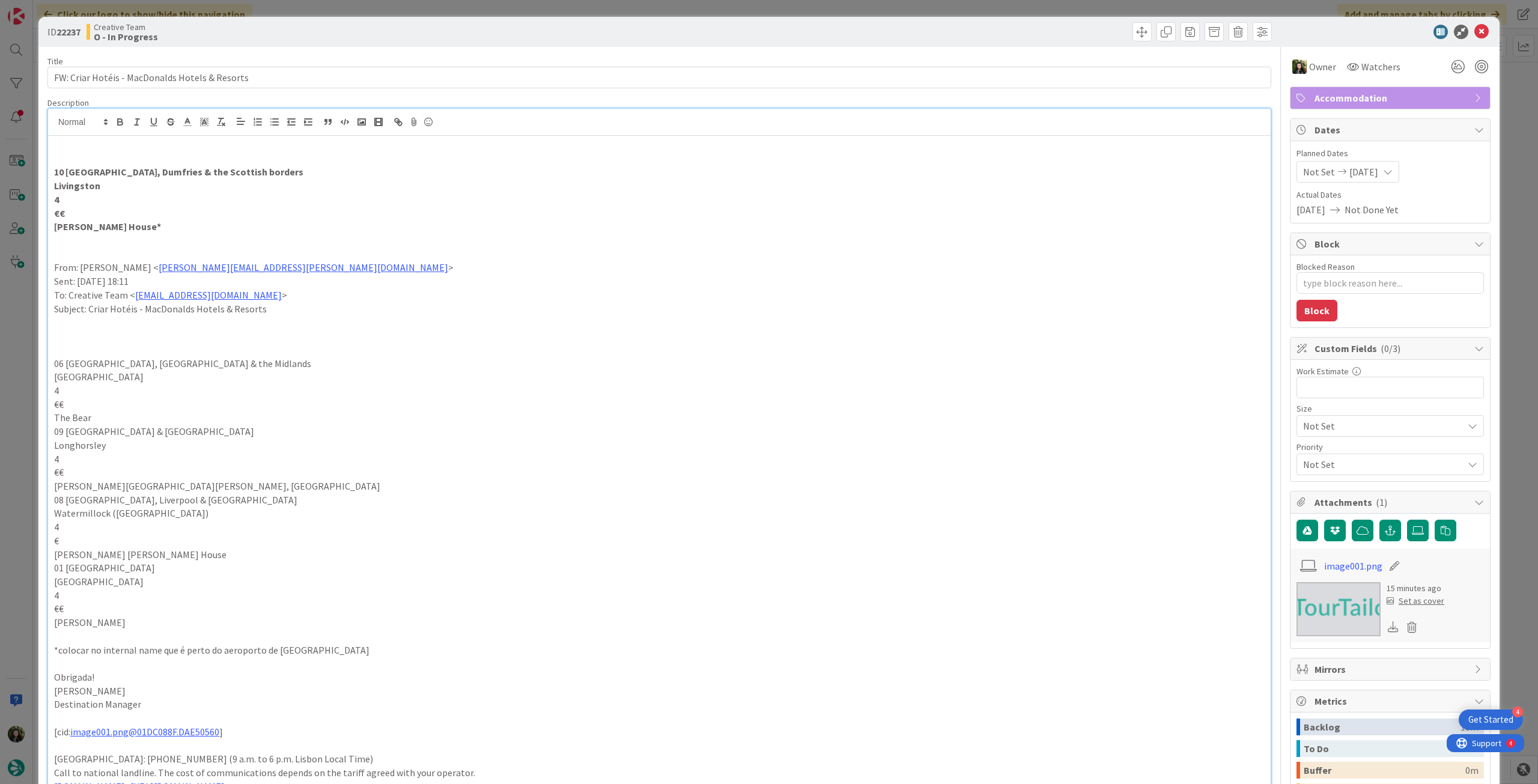
drag, startPoint x: 170, startPoint y: 226, endPoint x: 55, endPoint y: 228, distance: 115.0
click at [55, 228] on strong "[PERSON_NAME] House*" at bounding box center [107, 226] width 107 height 12
copy strong "Macdonald Houstoun House"
drag, startPoint x: 108, startPoint y: 186, endPoint x: 38, endPoint y: 182, distance: 70.1
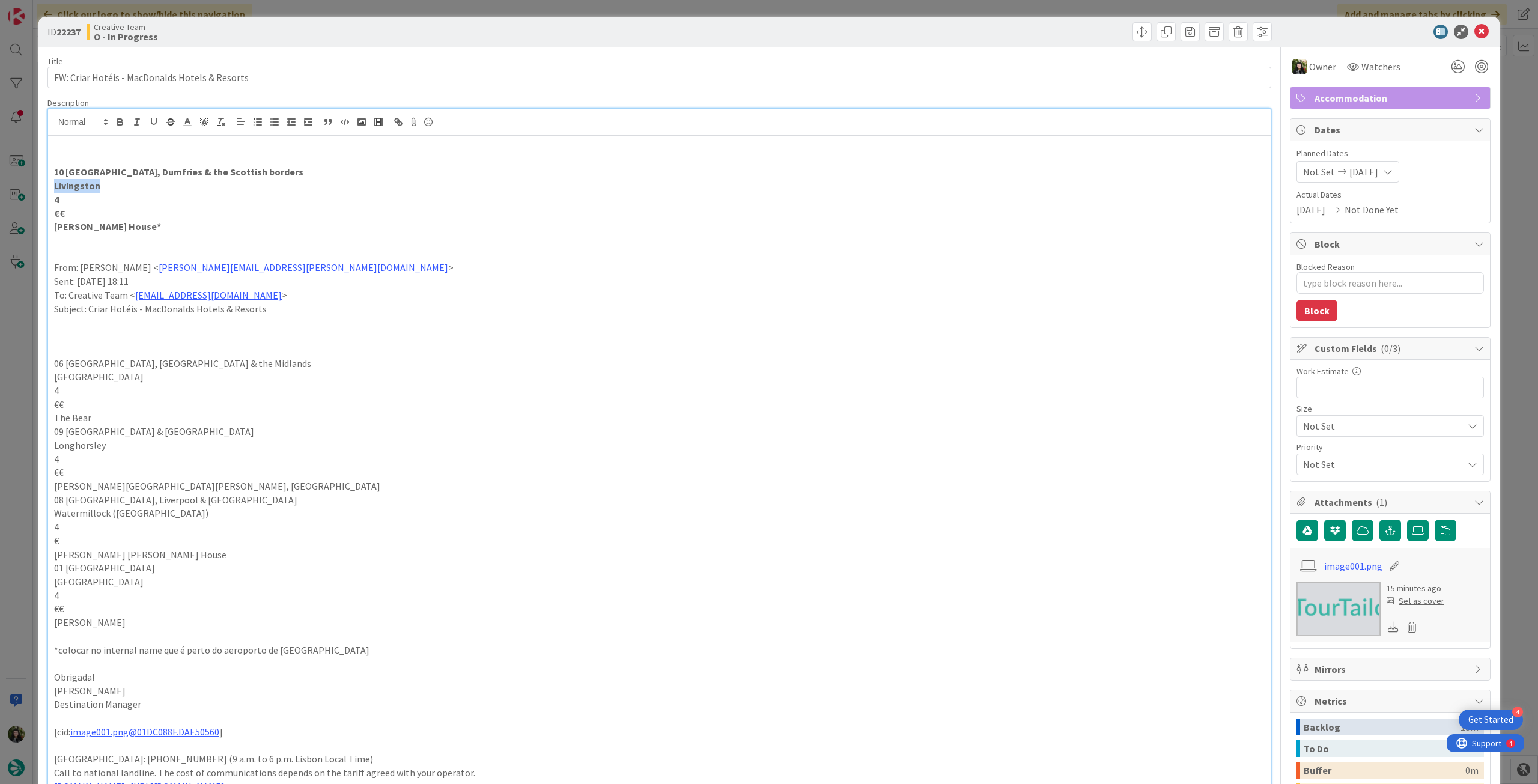
click at [35, 182] on div "ID 22237 Creative Team O - In Progress Title 46 / 128 FW: Criar Hotéis - MacDon…" at bounding box center [769, 392] width 1538 height 784
copy strong "Livingston"
click at [1392, 283] on textarea "Blocked Reason" at bounding box center [1390, 283] width 187 height 22
type textarea "x"
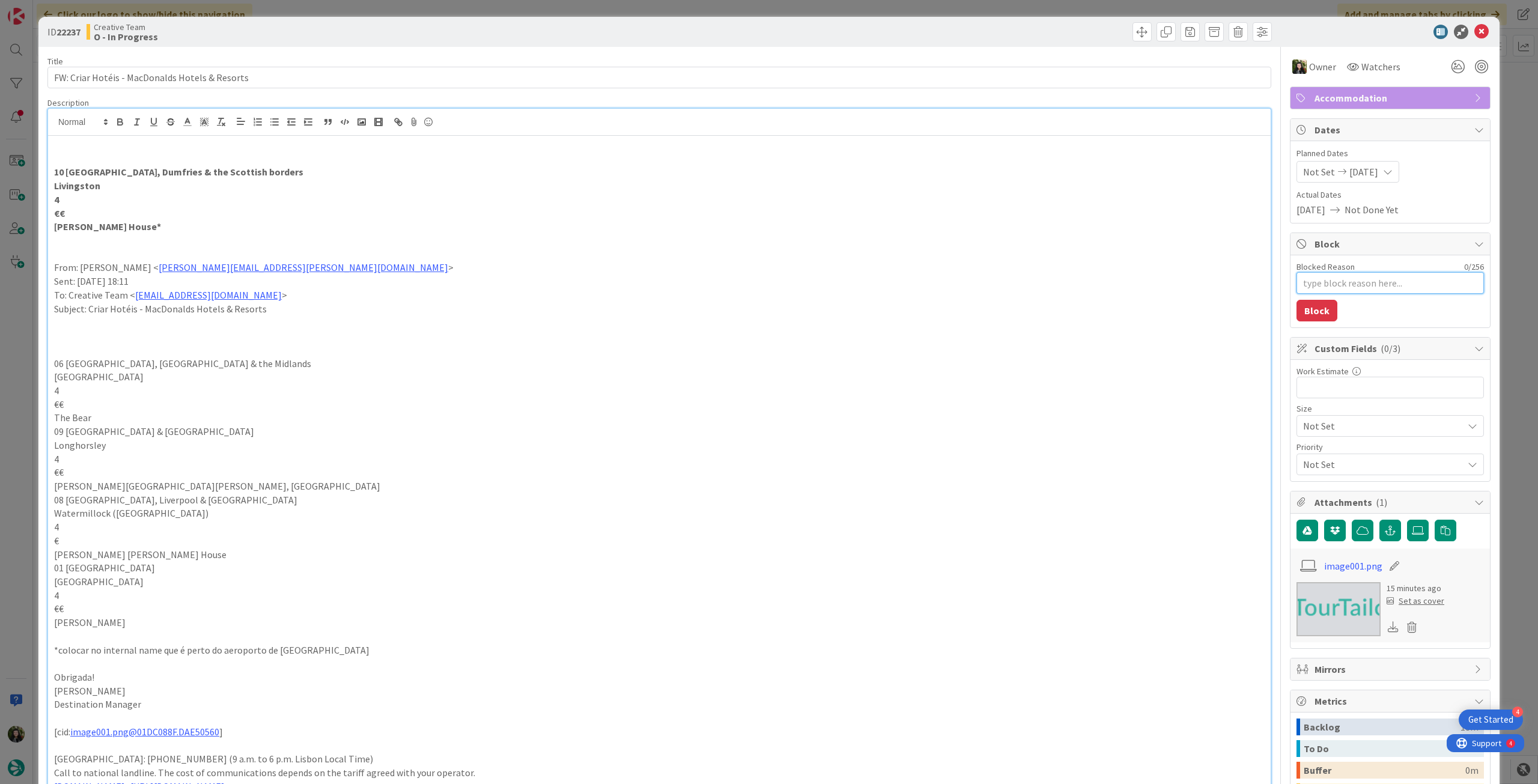
type textarea "p"
type textarea "x"
type textarea "pe"
type textarea "x"
type textarea "pen"
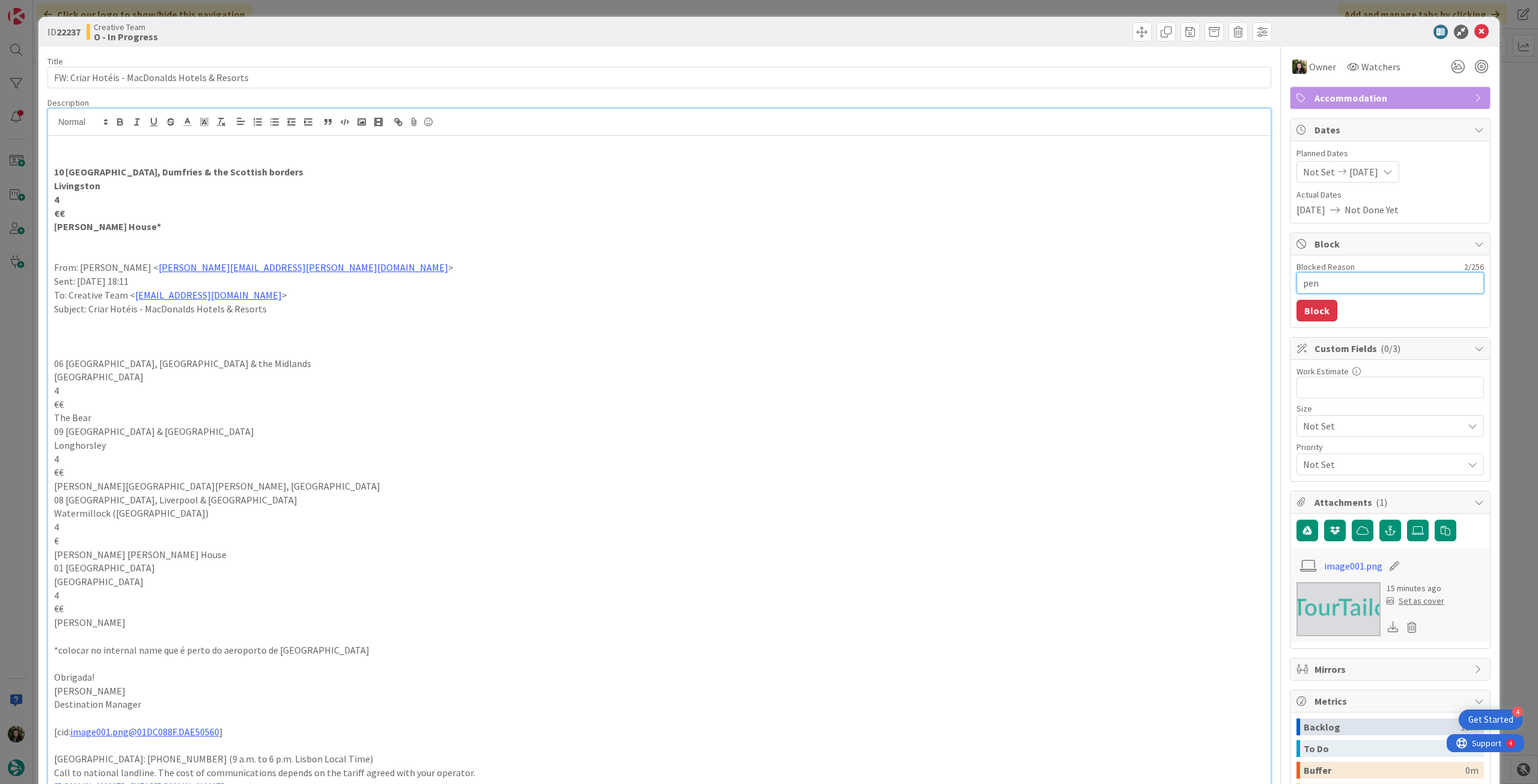
type textarea "x"
type textarea "pend"
type textarea "x"
type textarea "pende"
type textarea "x"
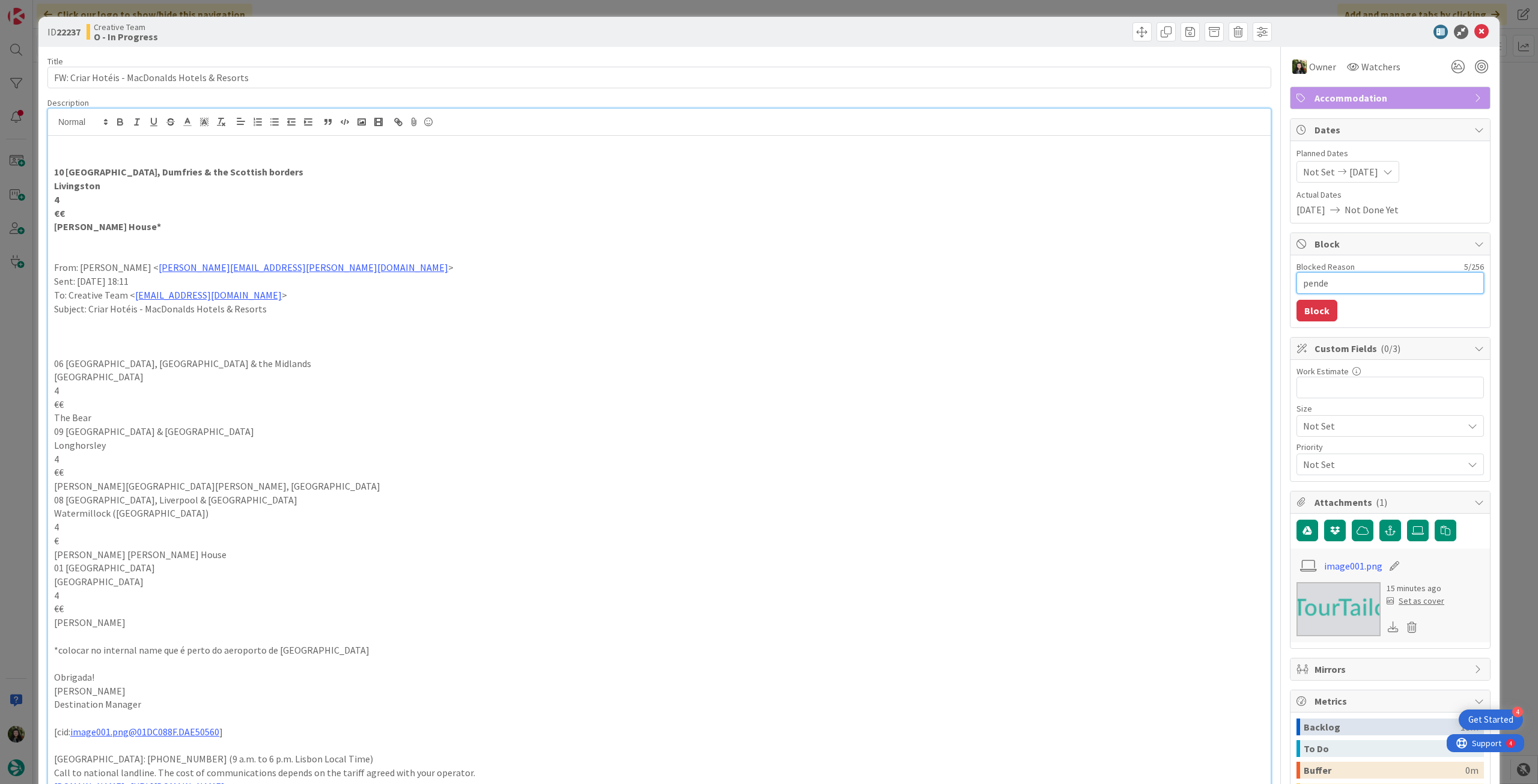
type textarea "penden"
type textarea "x"
type textarea "pendent"
type textarea "x"
type textarea "pendente"
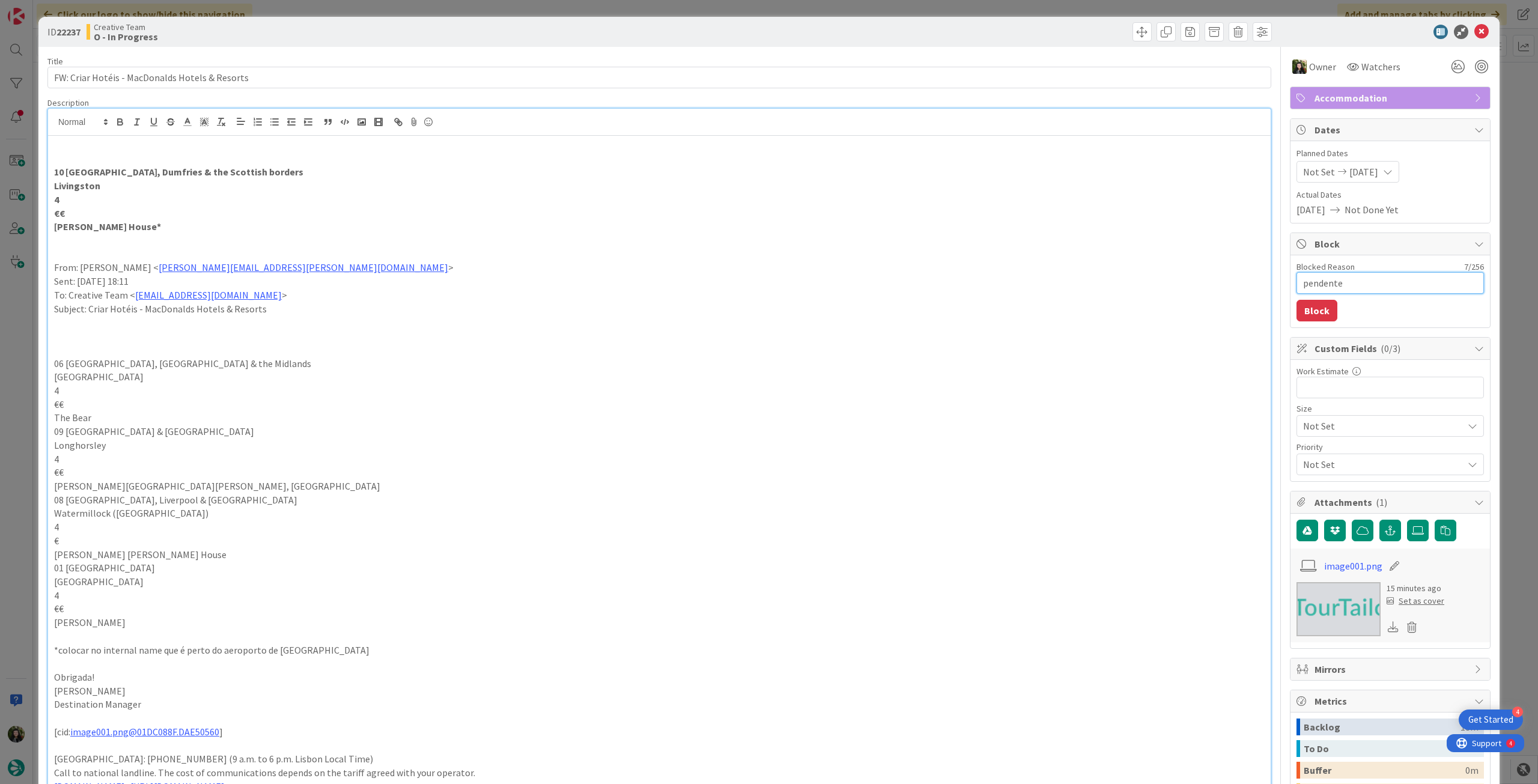
type textarea "x"
type textarea "pendente"
type textarea "x"
type textarea "pendente l"
type textarea "x"
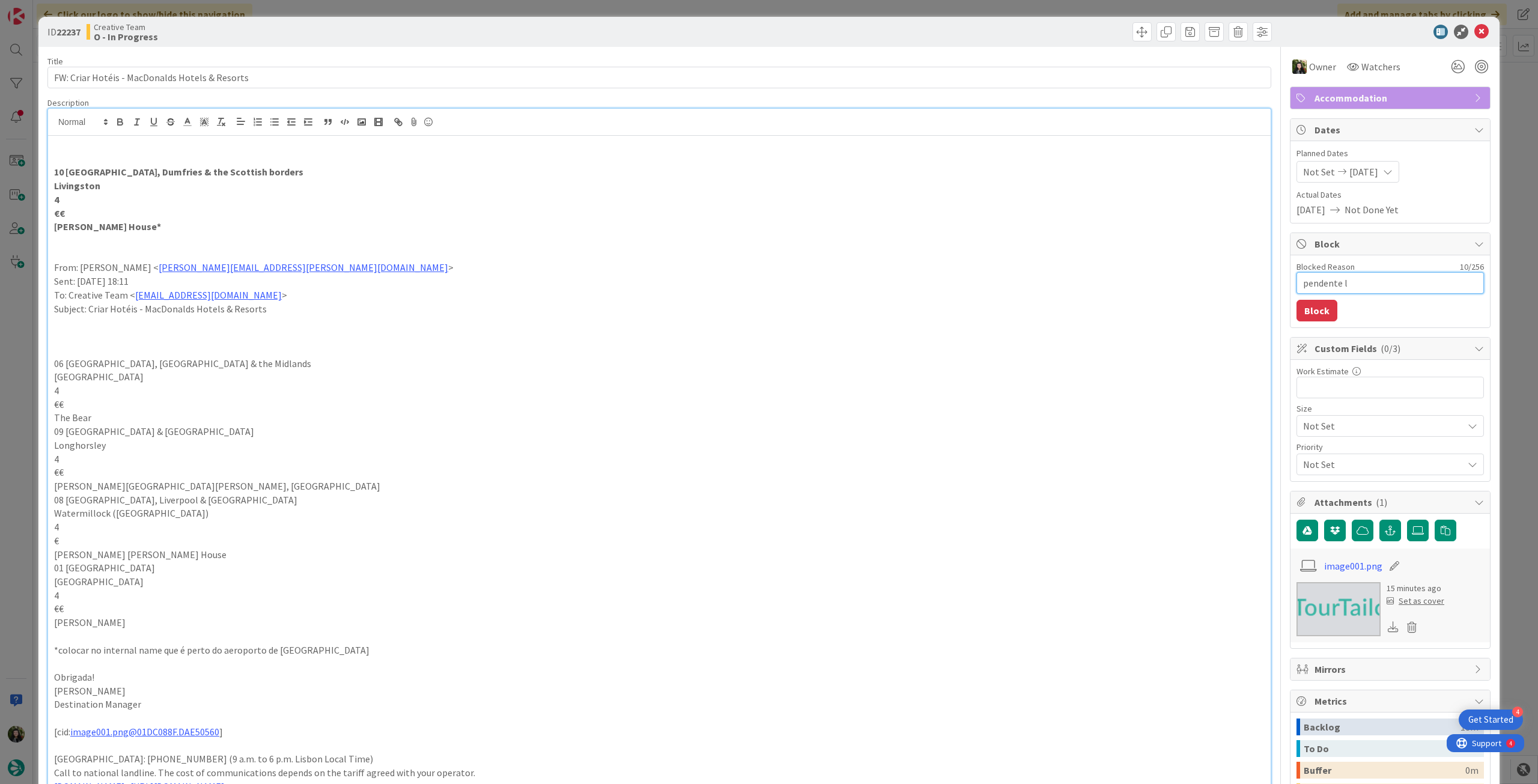
type textarea "pendente lo"
type textarea "x"
type textarea "pendente loc"
type textarea "x"
type textarea "pendente loca"
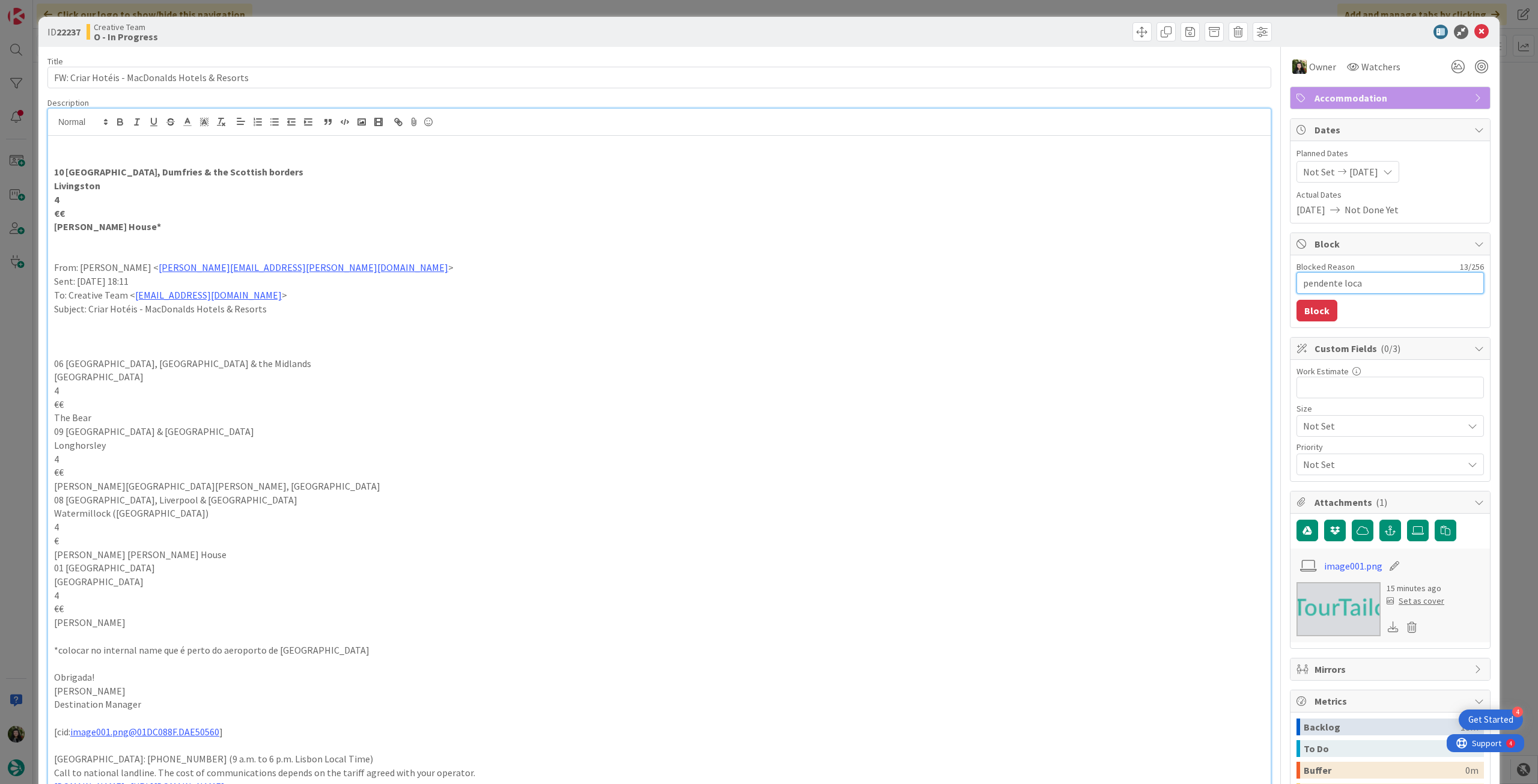
type textarea "x"
type textarea "pendente locat"
type textarea "x"
type textarea "pendente locati"
type textarea "x"
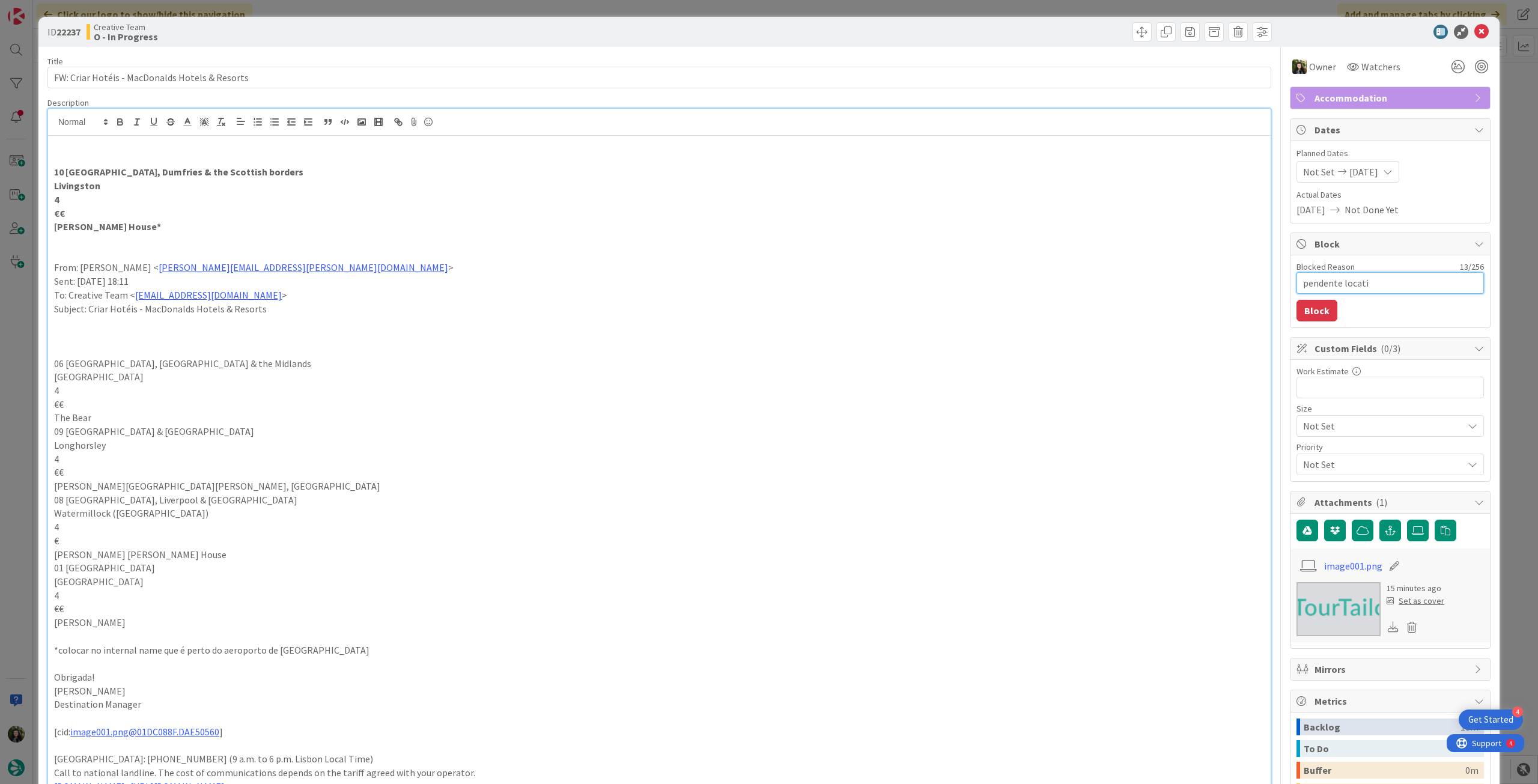
type textarea "pendente locatio"
type textarea "x"
type textarea "pendente location"
click at [1297, 302] on button "Block" at bounding box center [1317, 310] width 41 height 22
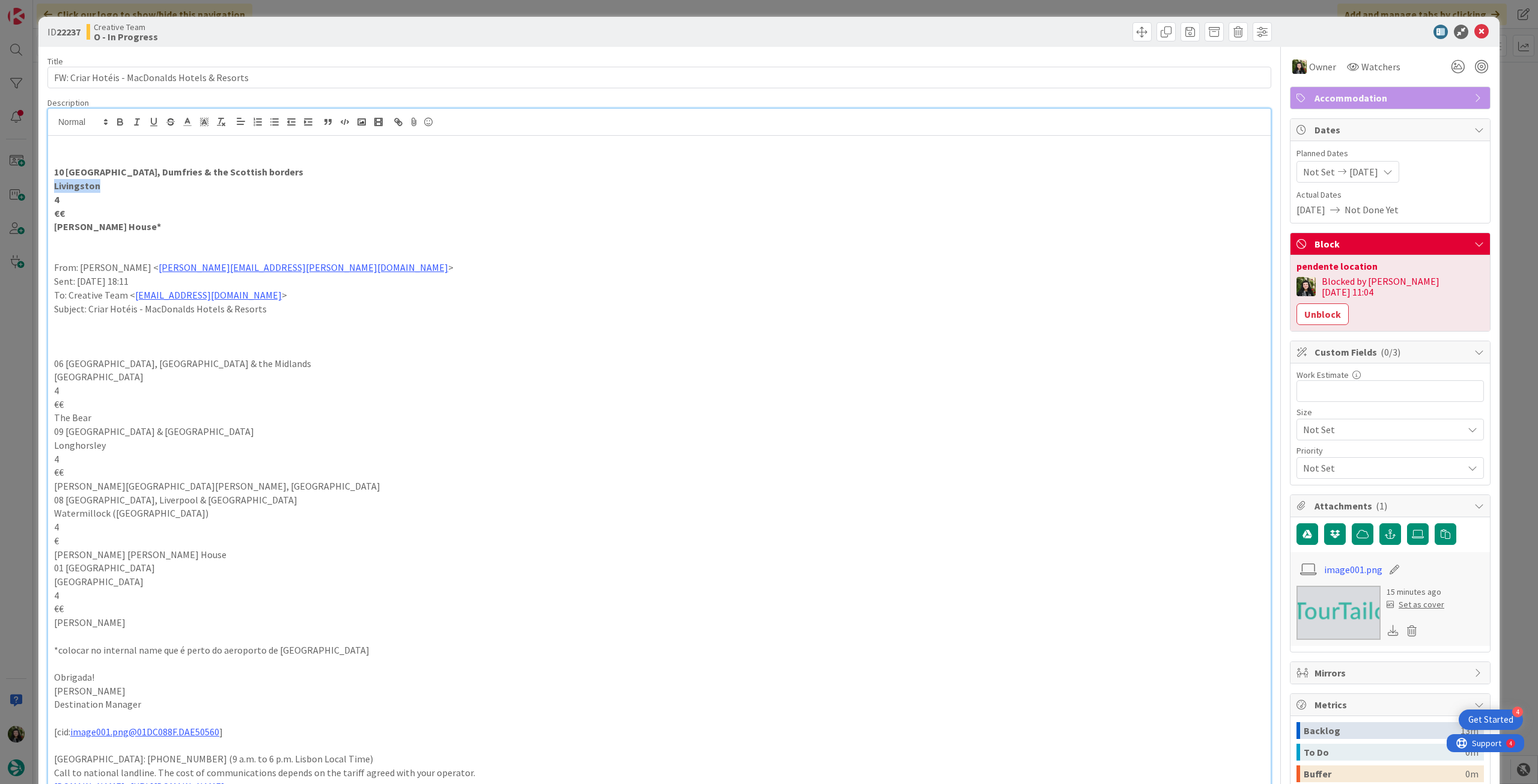
drag, startPoint x: 105, startPoint y: 187, endPoint x: 59, endPoint y: 182, distance: 46.3
click at [45, 187] on div "ID 22237 Creative Team O - In Progress Title 46 / 128 FW: Criar Hotéis - MacDon…" at bounding box center [769, 742] width 1462 height 1452
copy strong "Livingston"
drag, startPoint x: 1469, startPoint y: 28, endPoint x: 1404, endPoint y: 51, distance: 68.9
click at [1475, 28] on icon at bounding box center [1482, 32] width 15 height 15
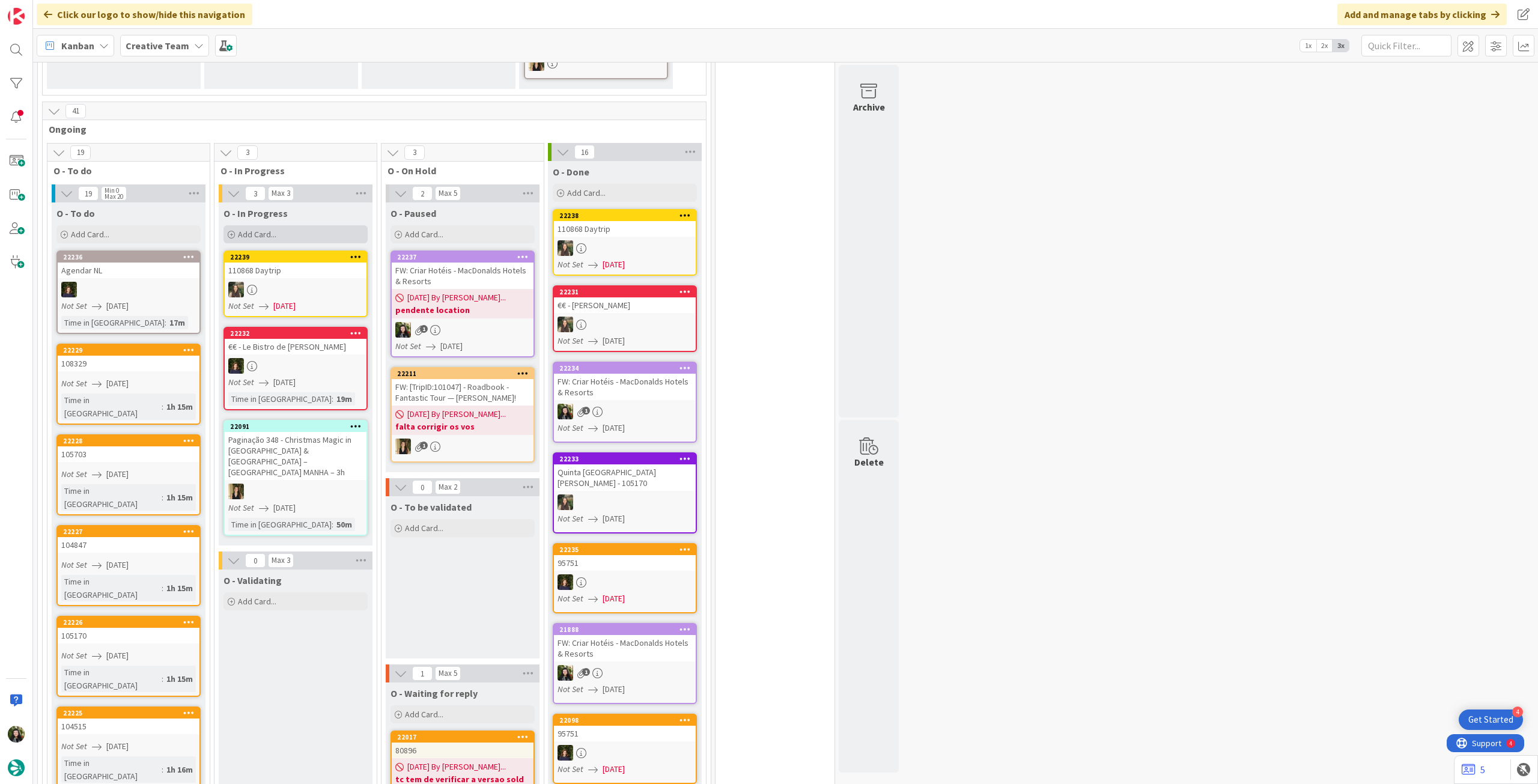
click at [267, 229] on span "Add Card..." at bounding box center [257, 234] width 39 height 11
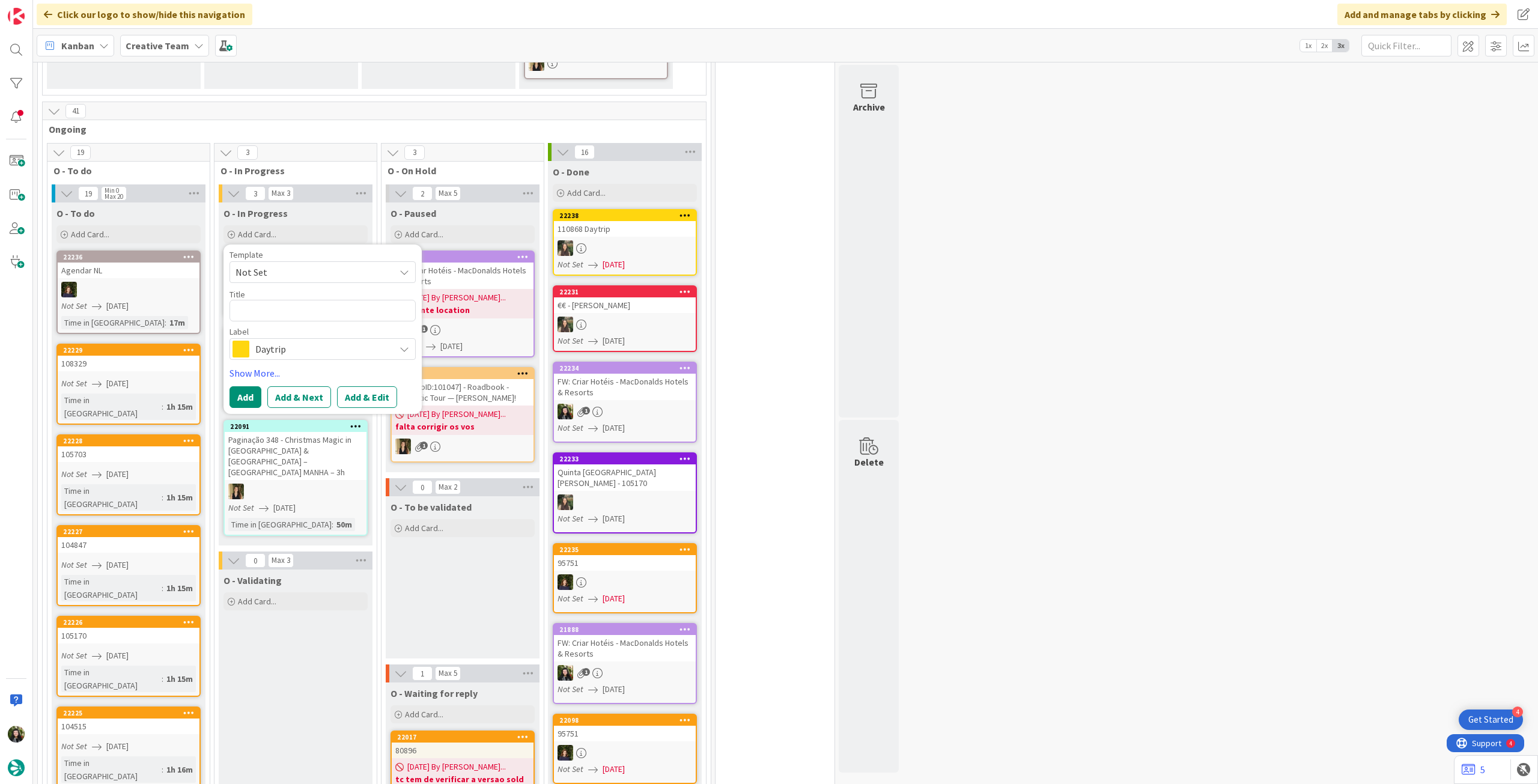
click at [299, 340] on span "Daytrip" at bounding box center [321, 349] width 133 height 17
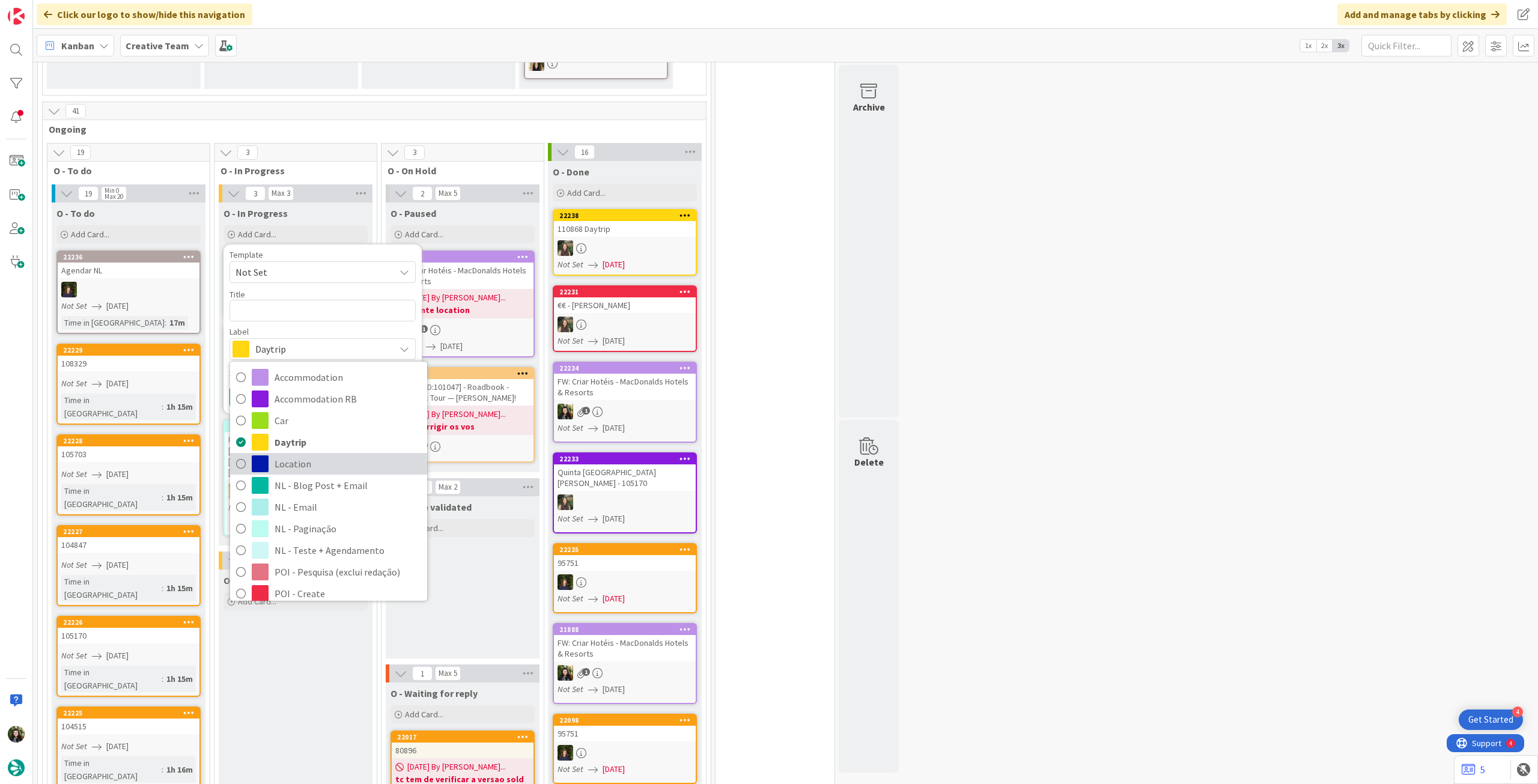
click at [317, 454] on span "Location" at bounding box center [348, 463] width 146 height 18
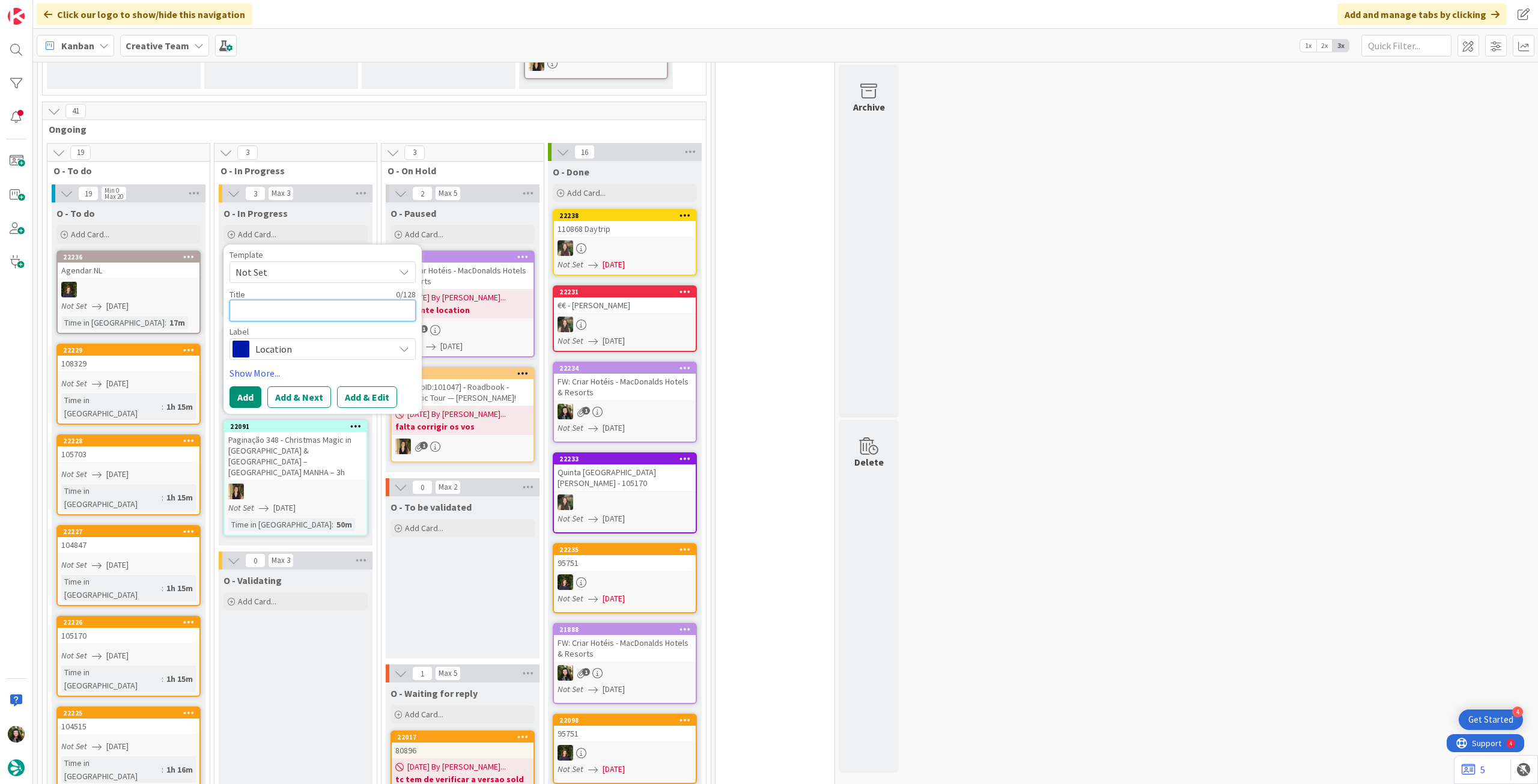
click at [295, 300] on textarea at bounding box center [323, 310] width 186 height 22
paste textarea "Livingston"
type textarea "x"
type textarea "Livingston"
click at [243, 386] on button "Add" at bounding box center [245, 397] width 32 height 22
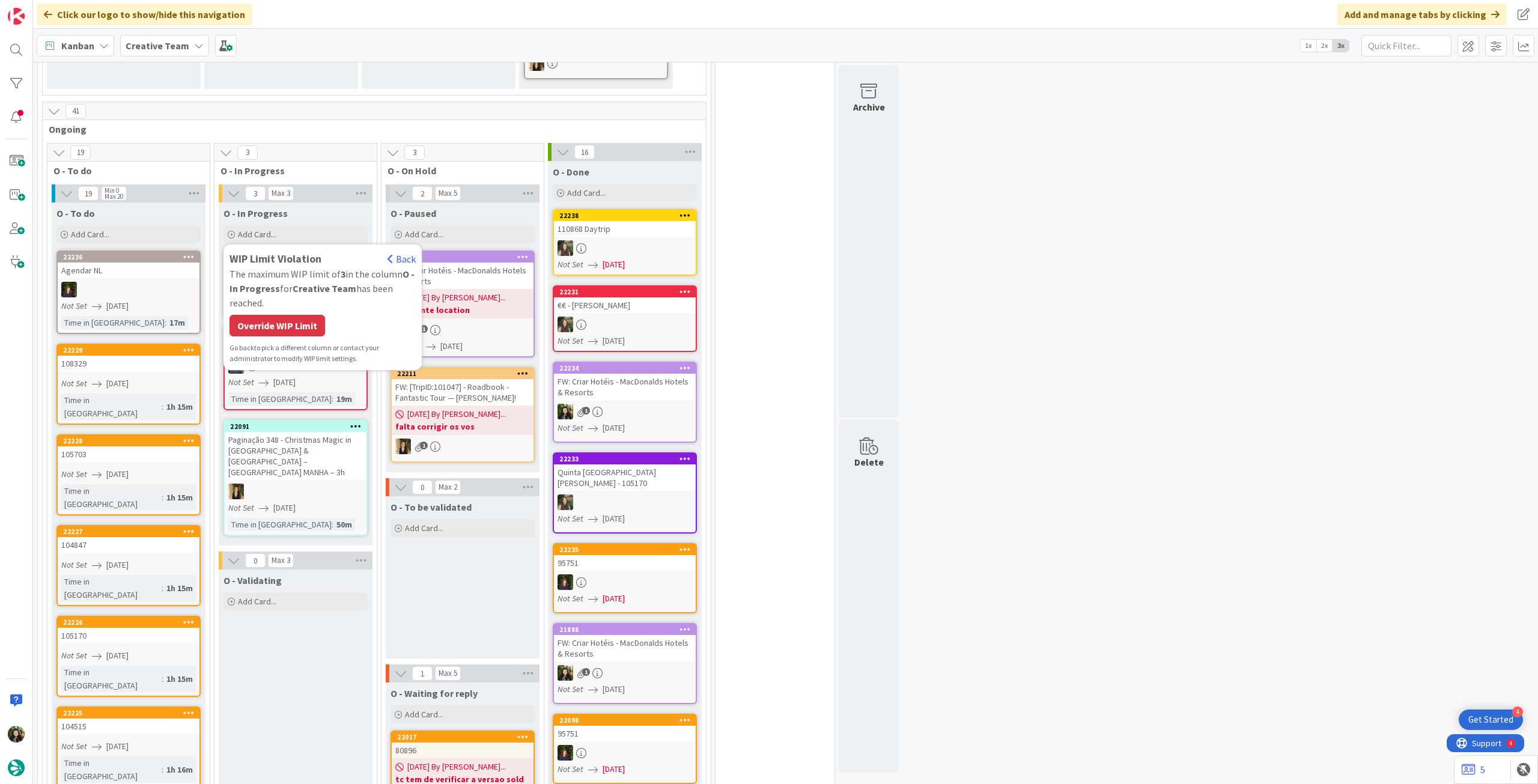
click at [273, 315] on div "Override WIP Limit" at bounding box center [277, 326] width 96 height 22
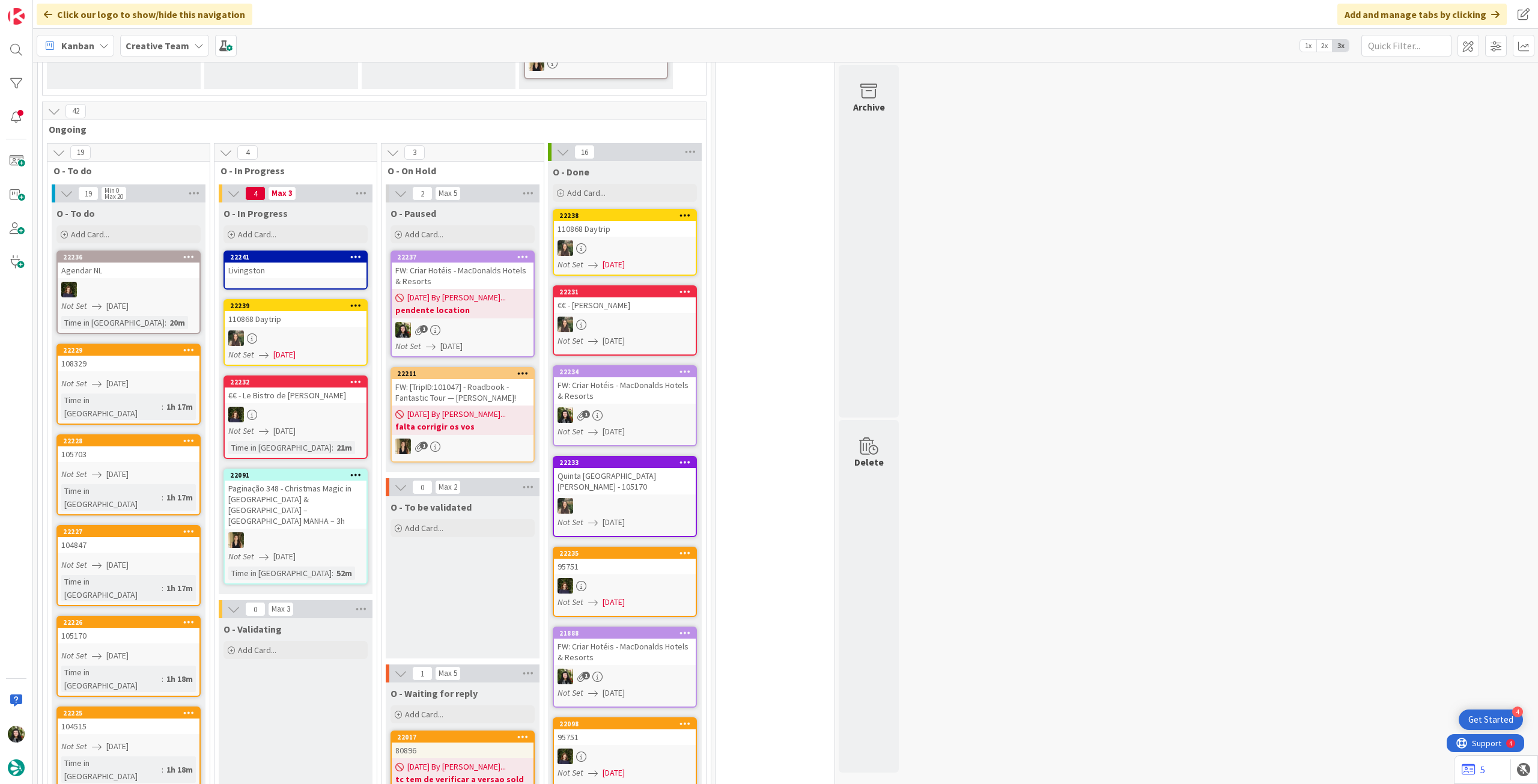
click at [283, 263] on div "Livingston" at bounding box center [296, 270] width 142 height 15
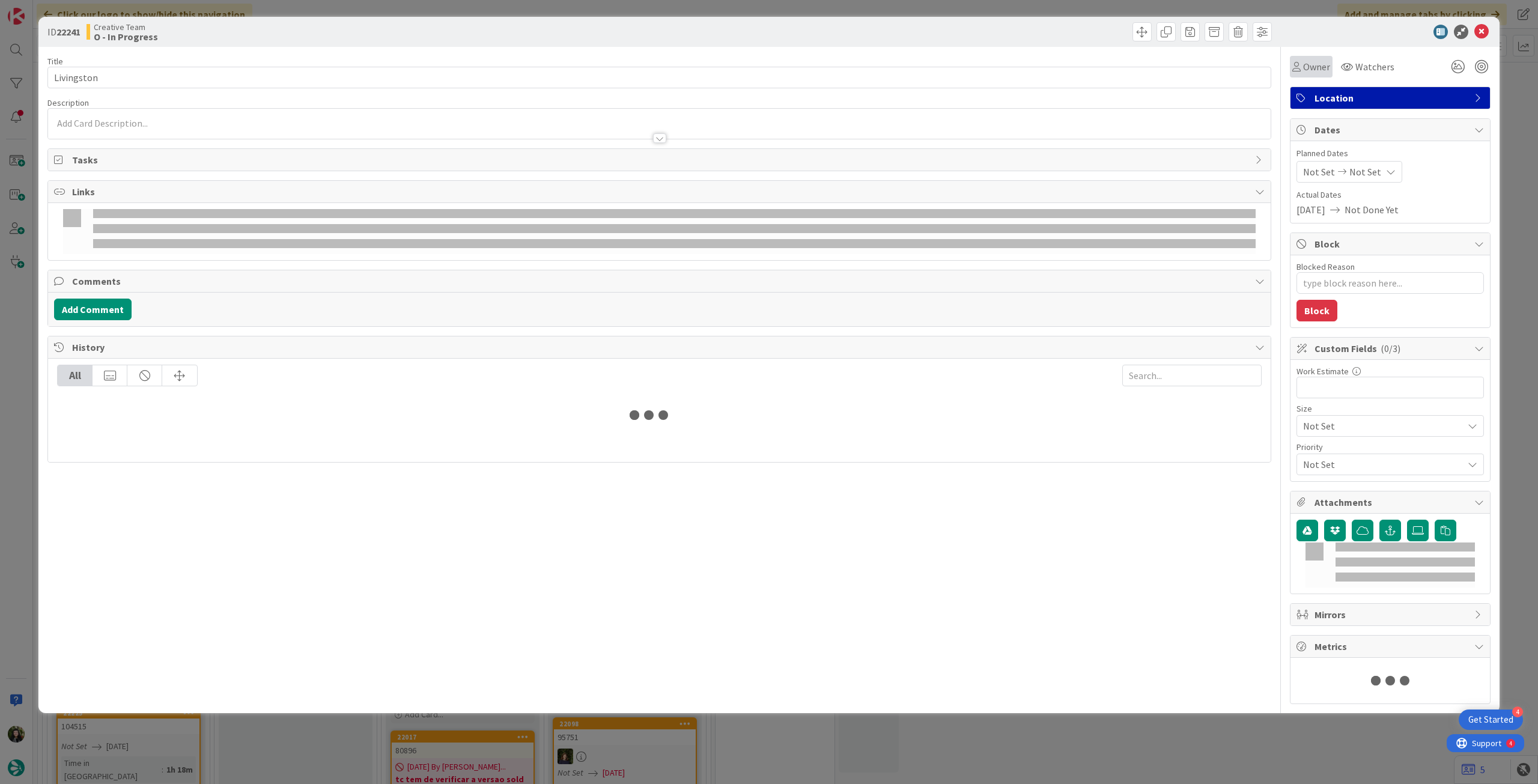
click at [1301, 72] on div "Owner" at bounding box center [1311, 66] width 38 height 15
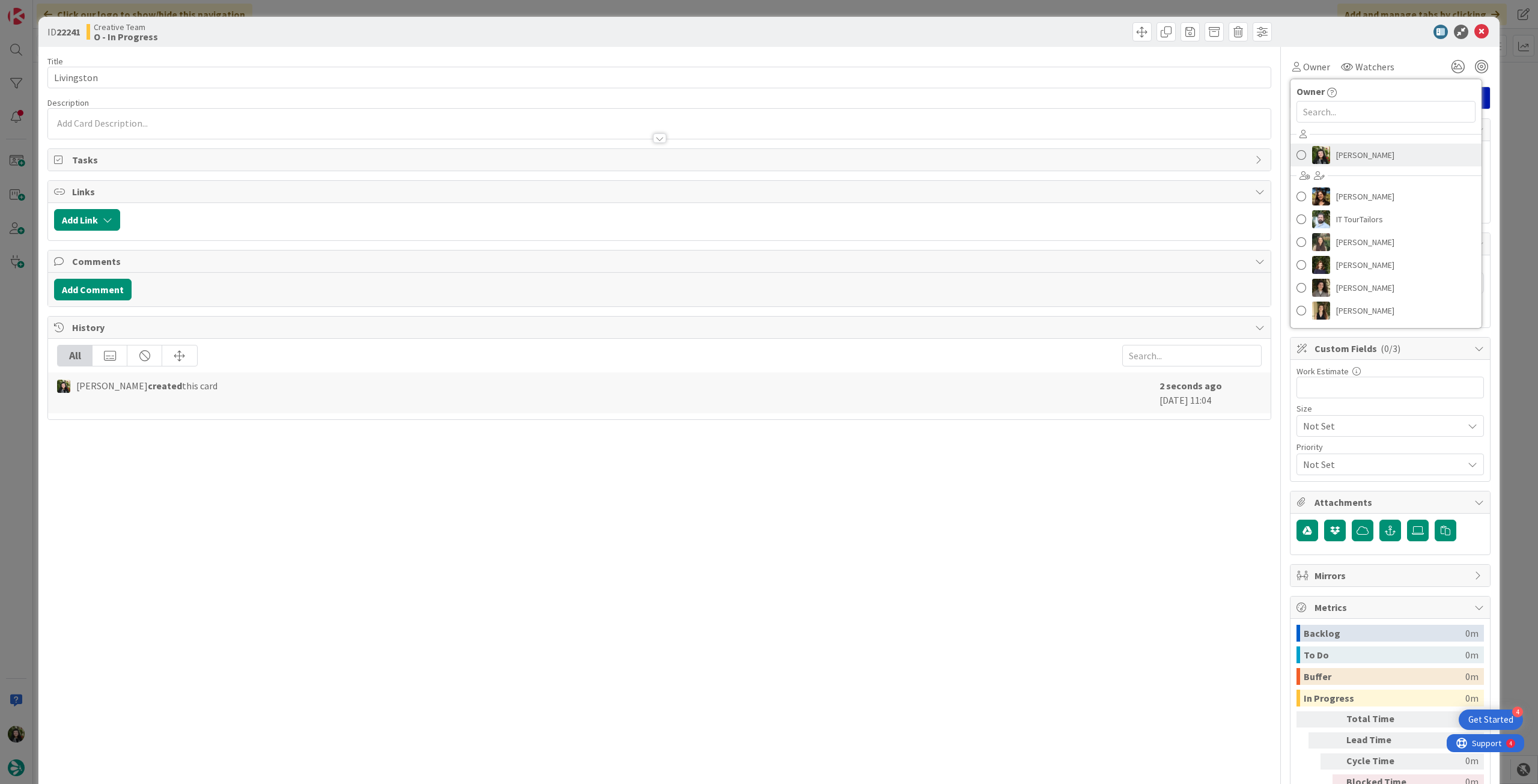
click at [1336, 157] on span "[PERSON_NAME]" at bounding box center [1365, 155] width 59 height 18
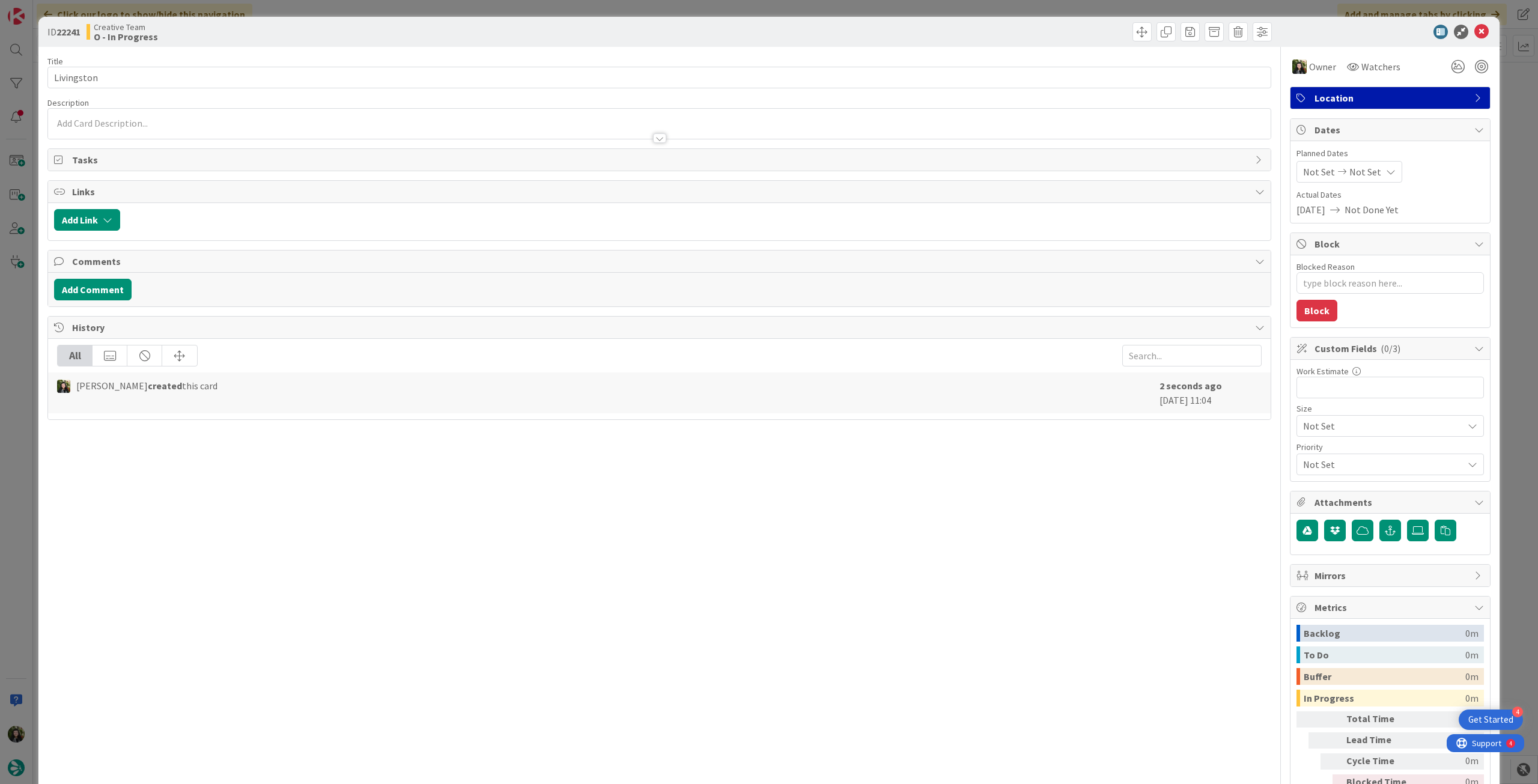
click at [1350, 169] on span "Not Set" at bounding box center [1365, 172] width 32 height 15
type textarea "x"
click at [1315, 424] on icon at bounding box center [1317, 430] width 18 height 15
type input "[DATE]"
type textarea "x"
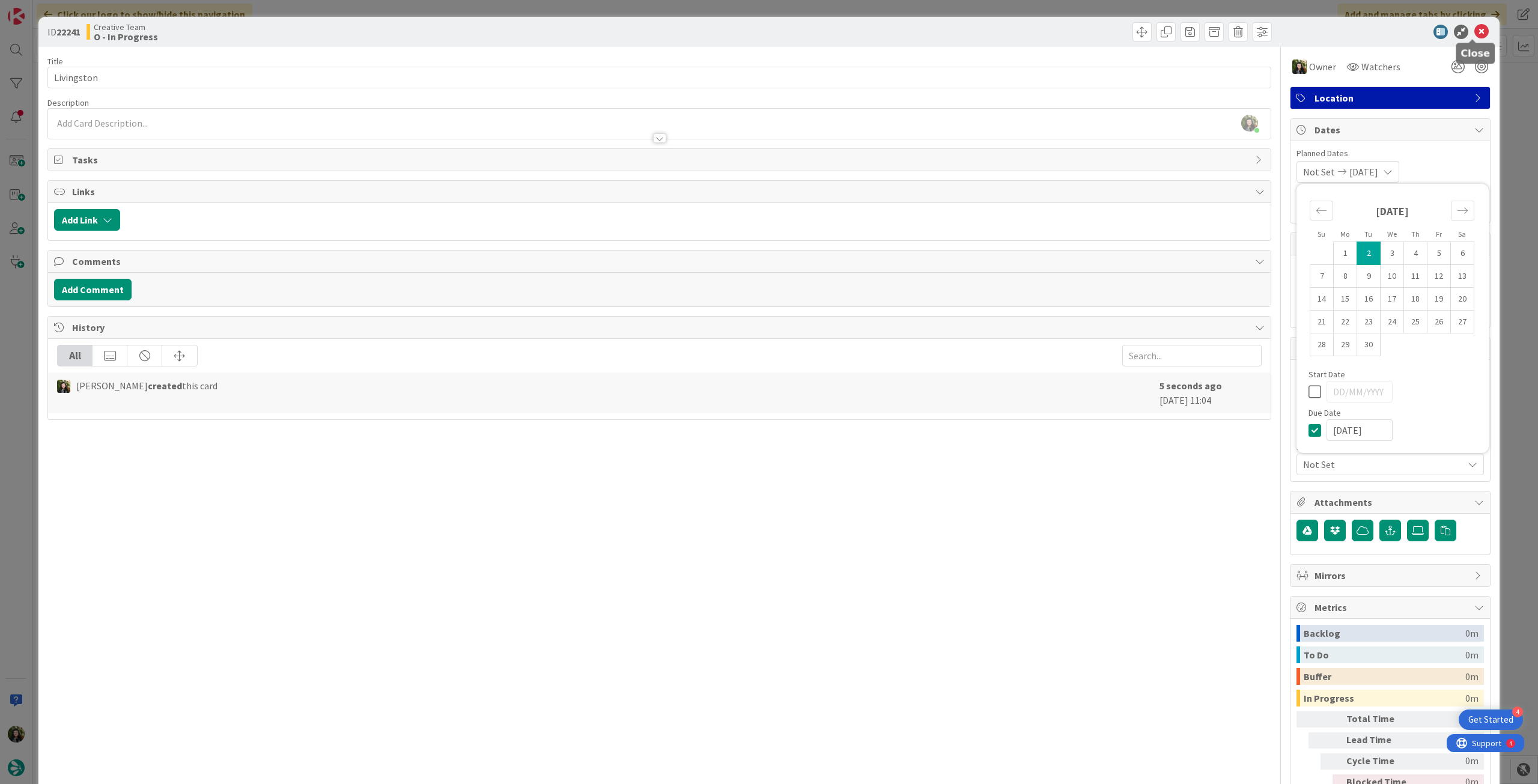
click at [1475, 33] on icon at bounding box center [1482, 32] width 15 height 15
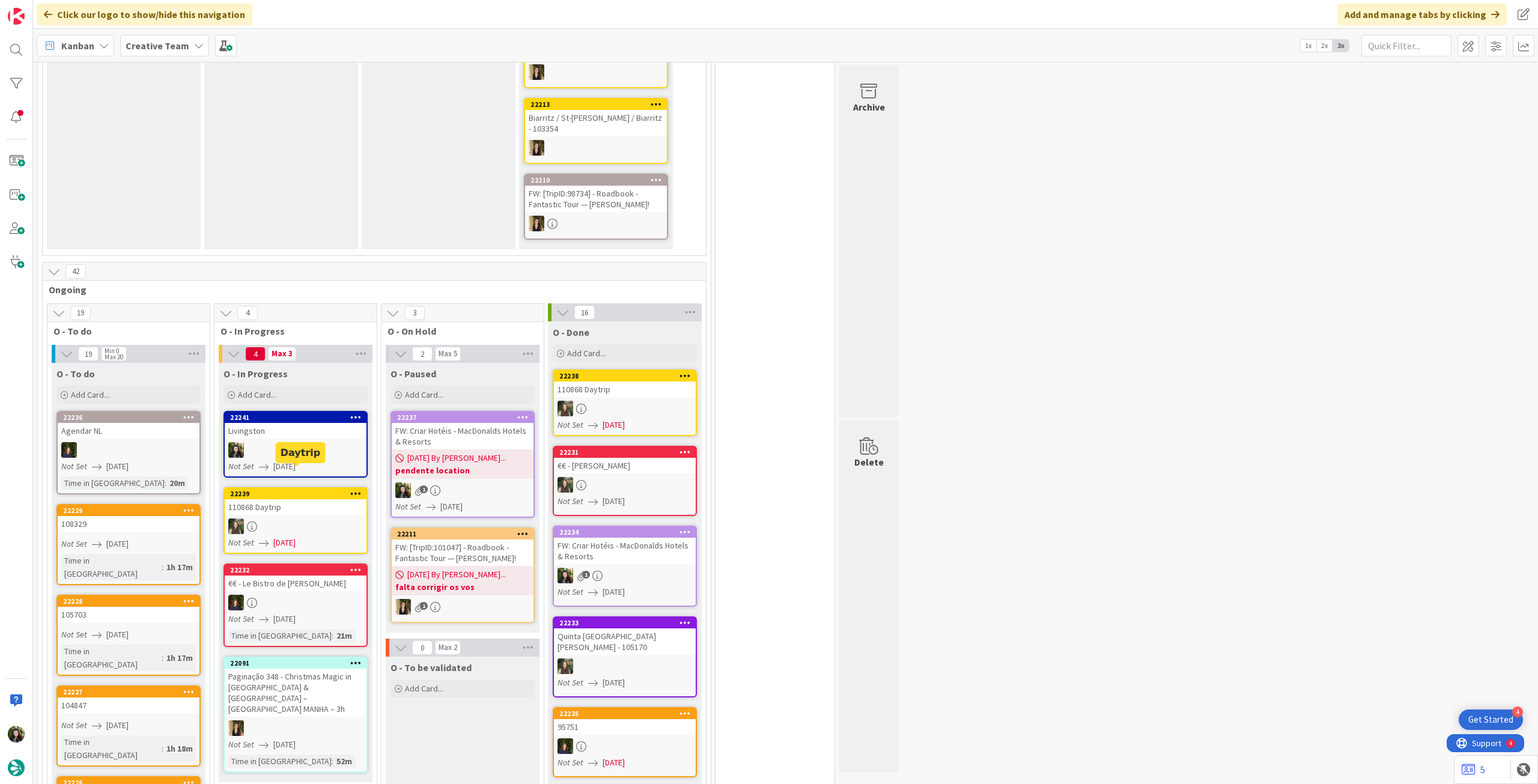
click at [317, 442] on div at bounding box center [296, 450] width 142 height 15
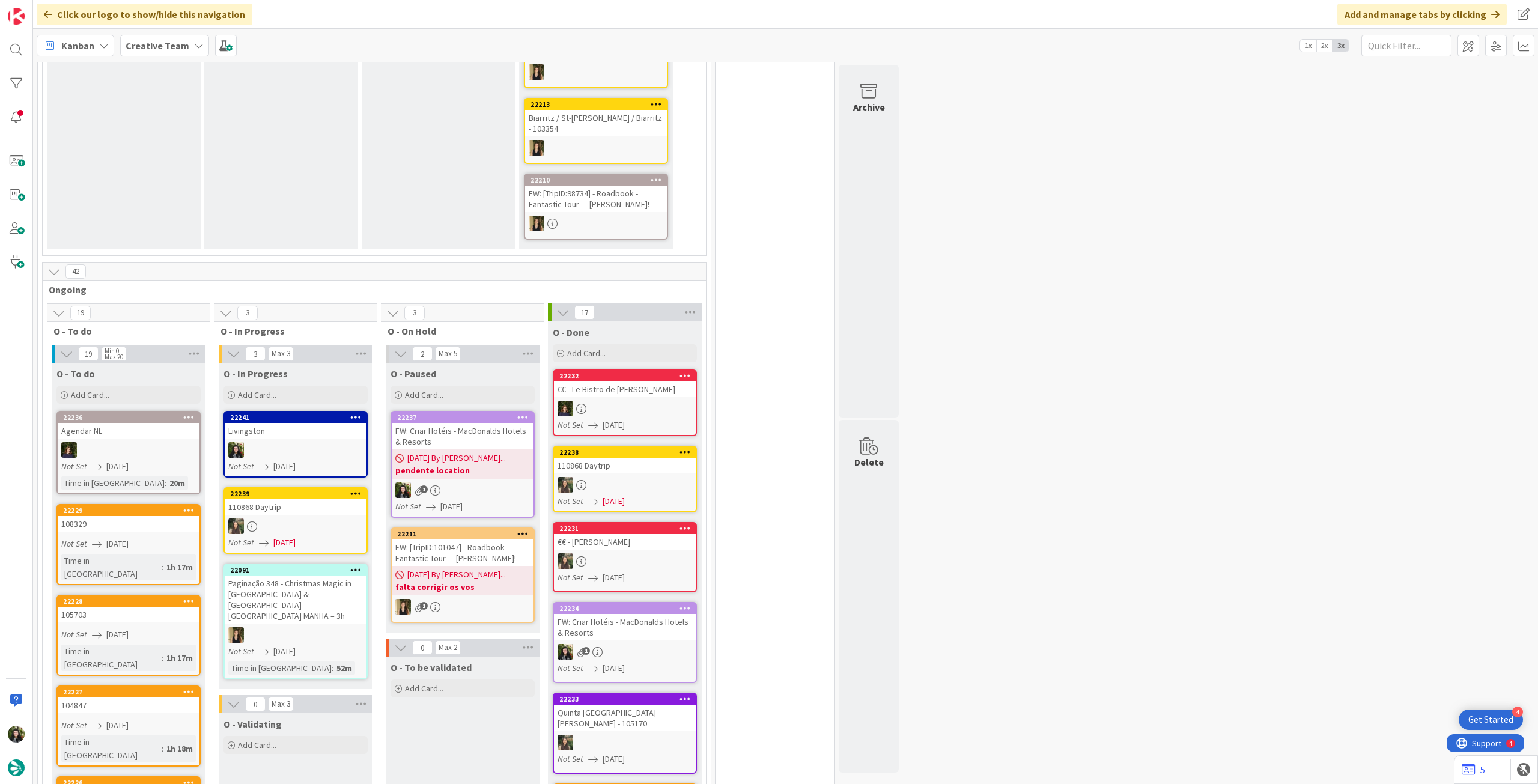
click at [278, 460] on span "[DATE]" at bounding box center [284, 466] width 22 height 12
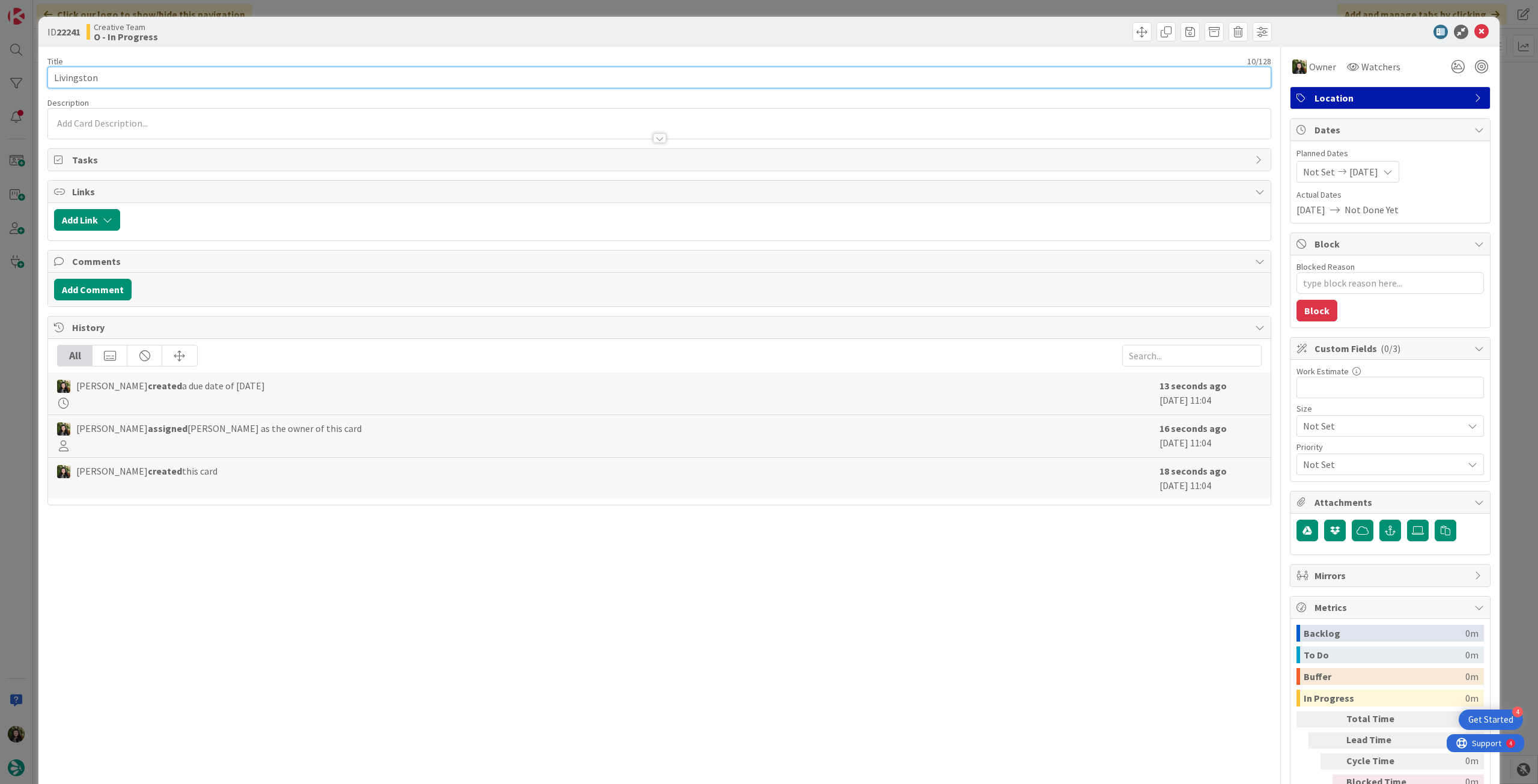
drag, startPoint x: 118, startPoint y: 75, endPoint x: 0, endPoint y: 64, distance: 118.5
click at [0, 64] on div "ID 22241 Creative Team O - In Progress Title 10 / 128 [GEOGRAPHIC_DATA] Descrip…" at bounding box center [769, 392] width 1538 height 784
click at [1475, 30] on icon at bounding box center [1482, 32] width 15 height 15
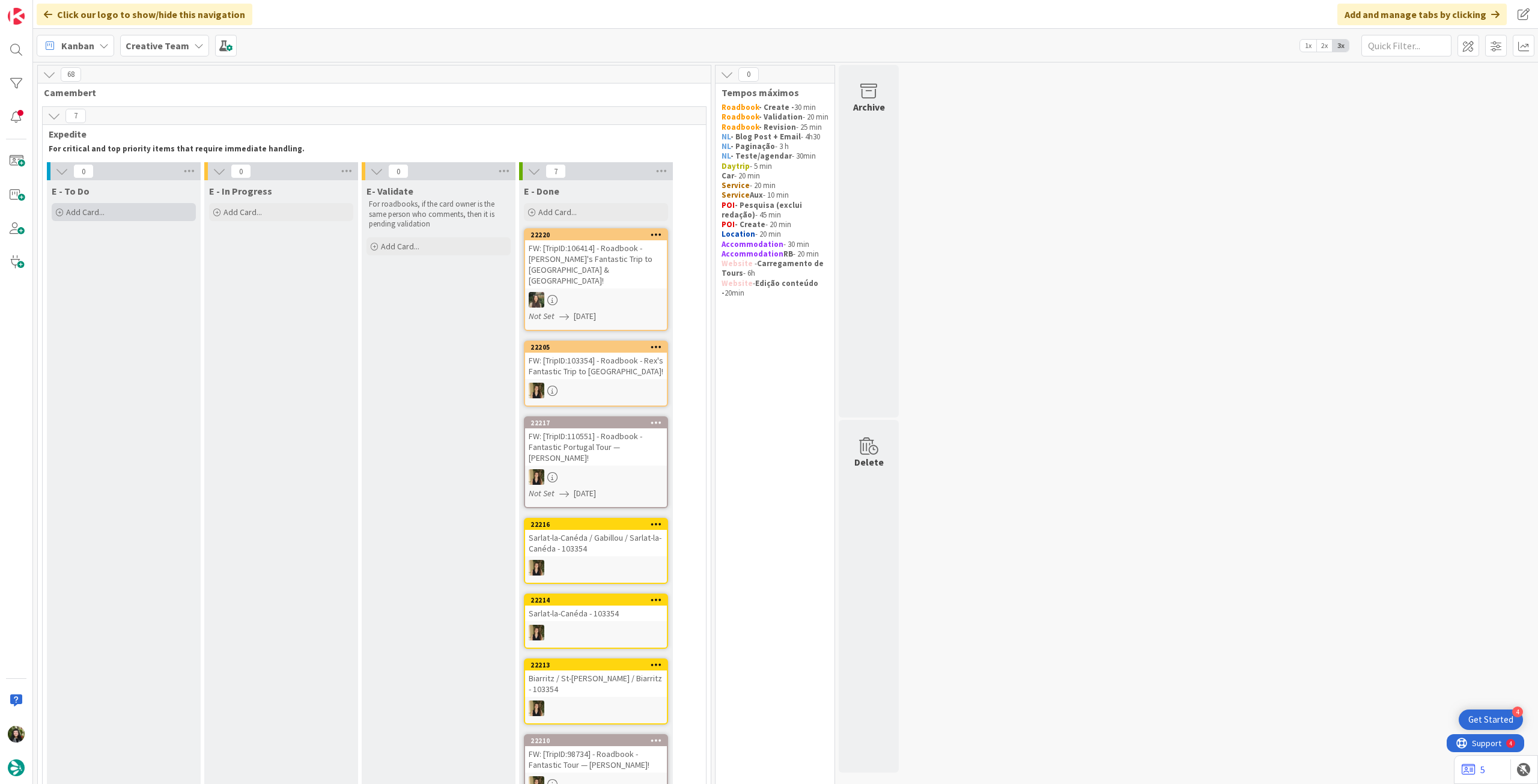
click at [135, 213] on div "Add Card..." at bounding box center [123, 212] width 144 height 18
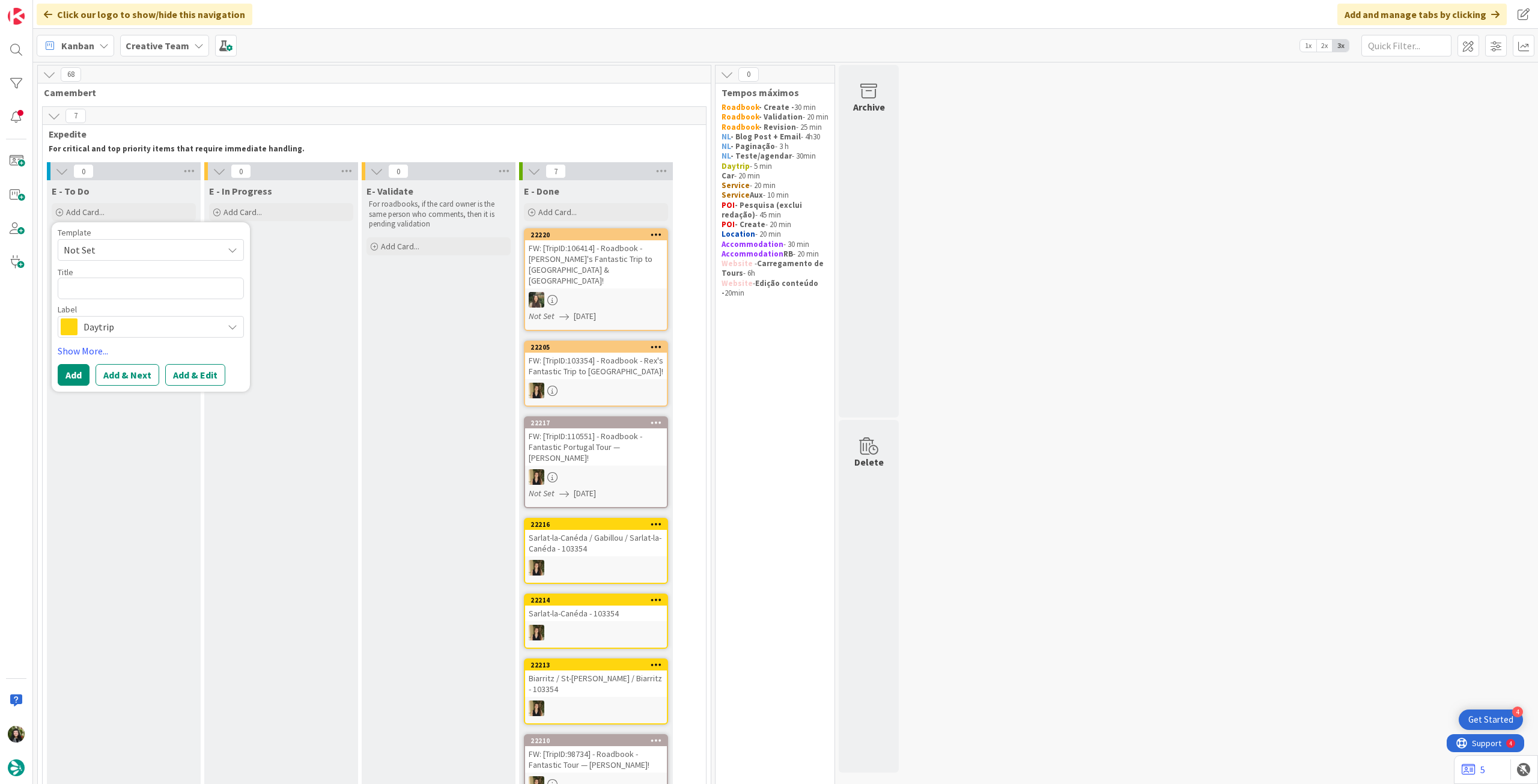
click at [123, 324] on span "Daytrip" at bounding box center [149, 327] width 133 height 17
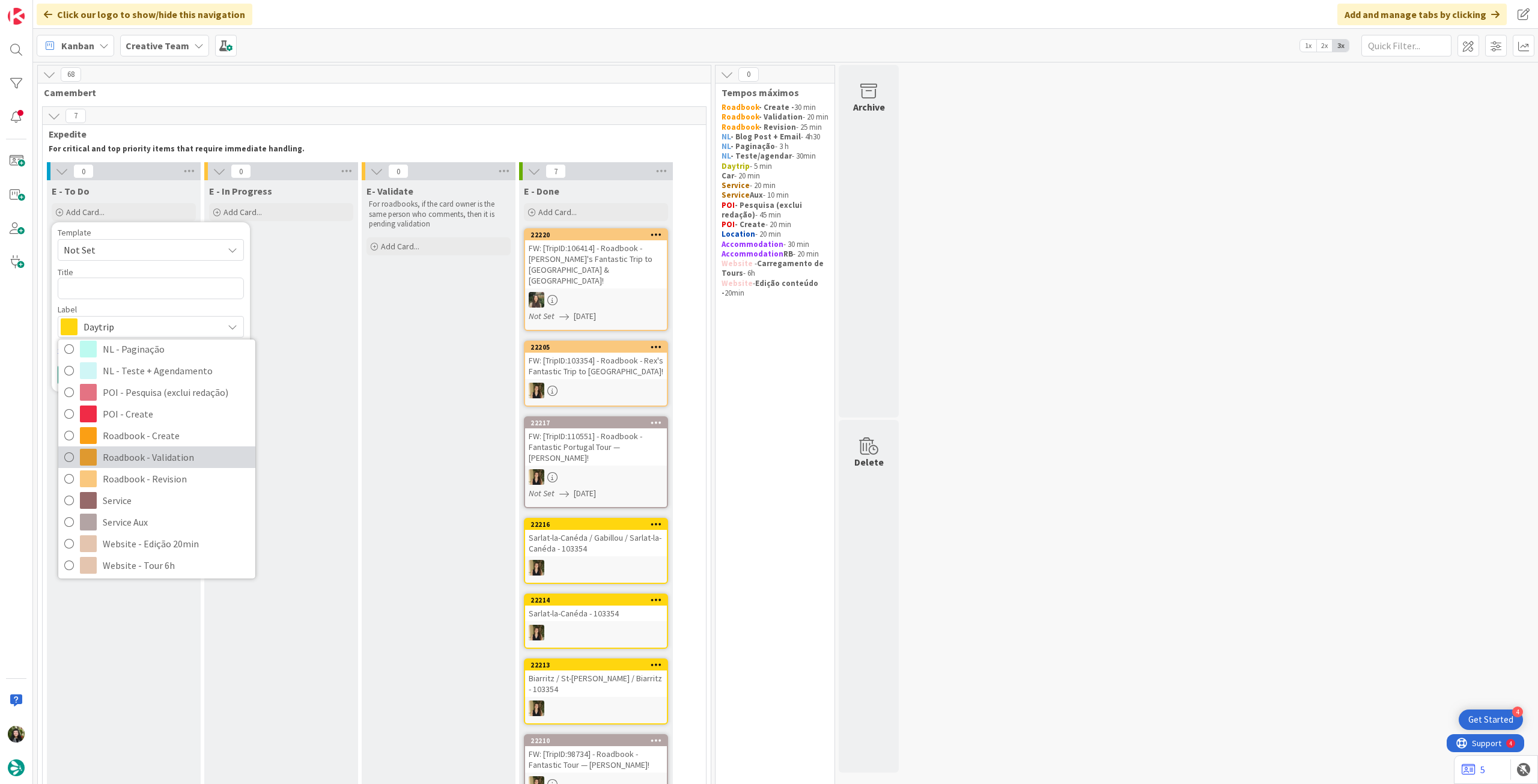
scroll to position [159, 0]
click at [173, 439] on span "Roadbook - Create" at bounding box center [176, 433] width 146 height 18
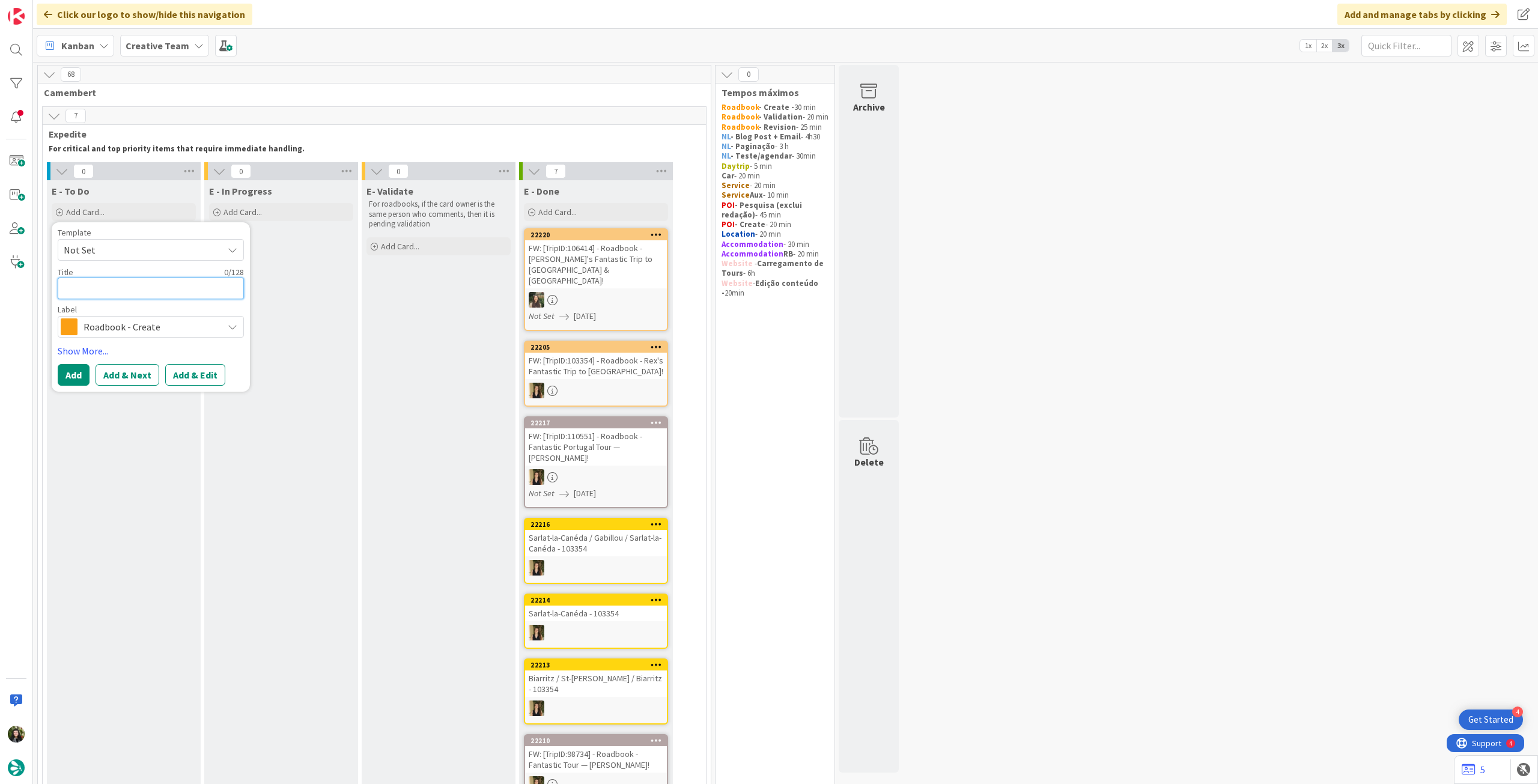
click at [109, 292] on textarea at bounding box center [151, 288] width 186 height 22
paste textarea "97303"
type textarea "x"
type textarea "97303"
click at [72, 373] on button "Add" at bounding box center [73, 375] width 32 height 22
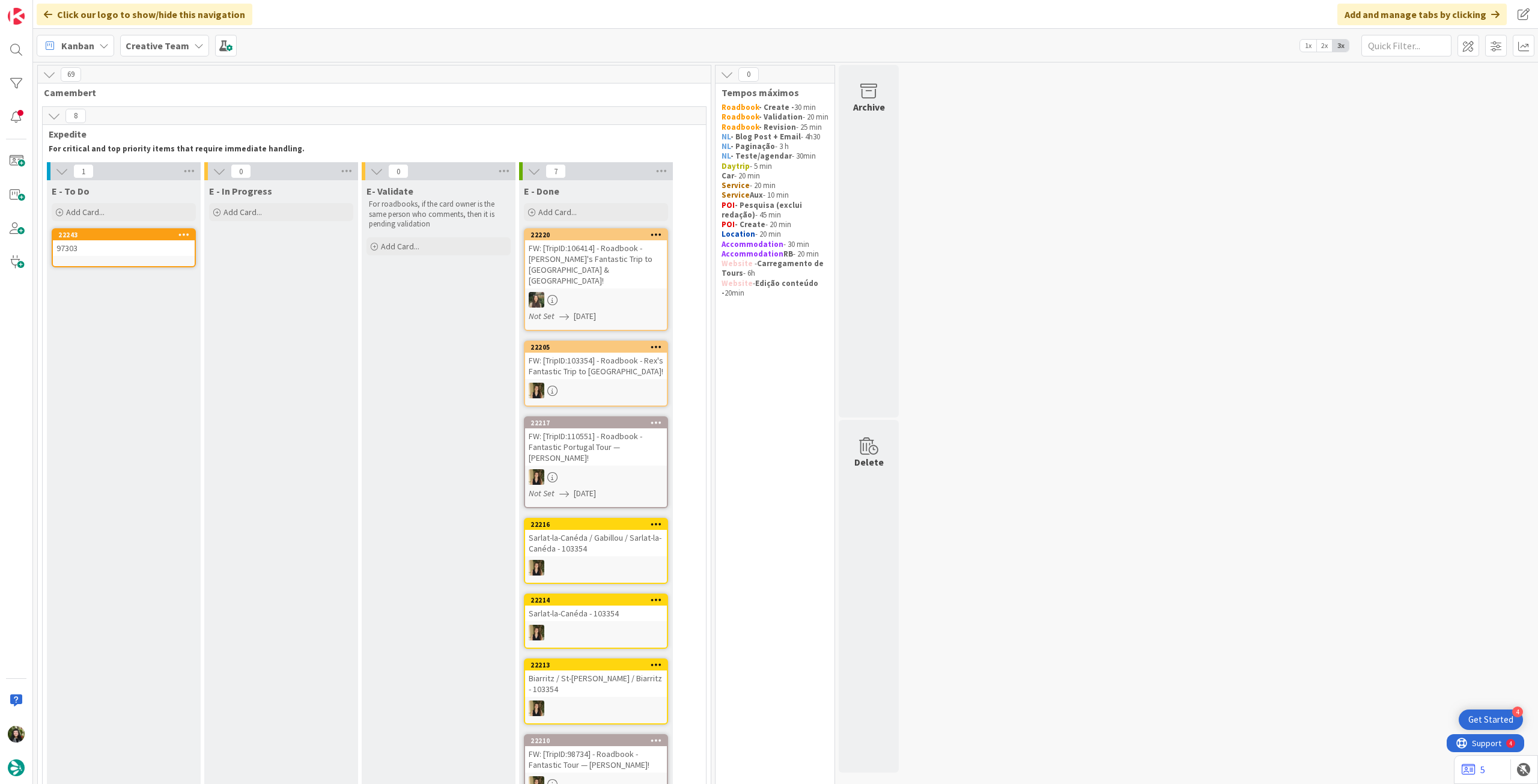
click at [119, 262] on link "22243 97303" at bounding box center [123, 247] width 144 height 39
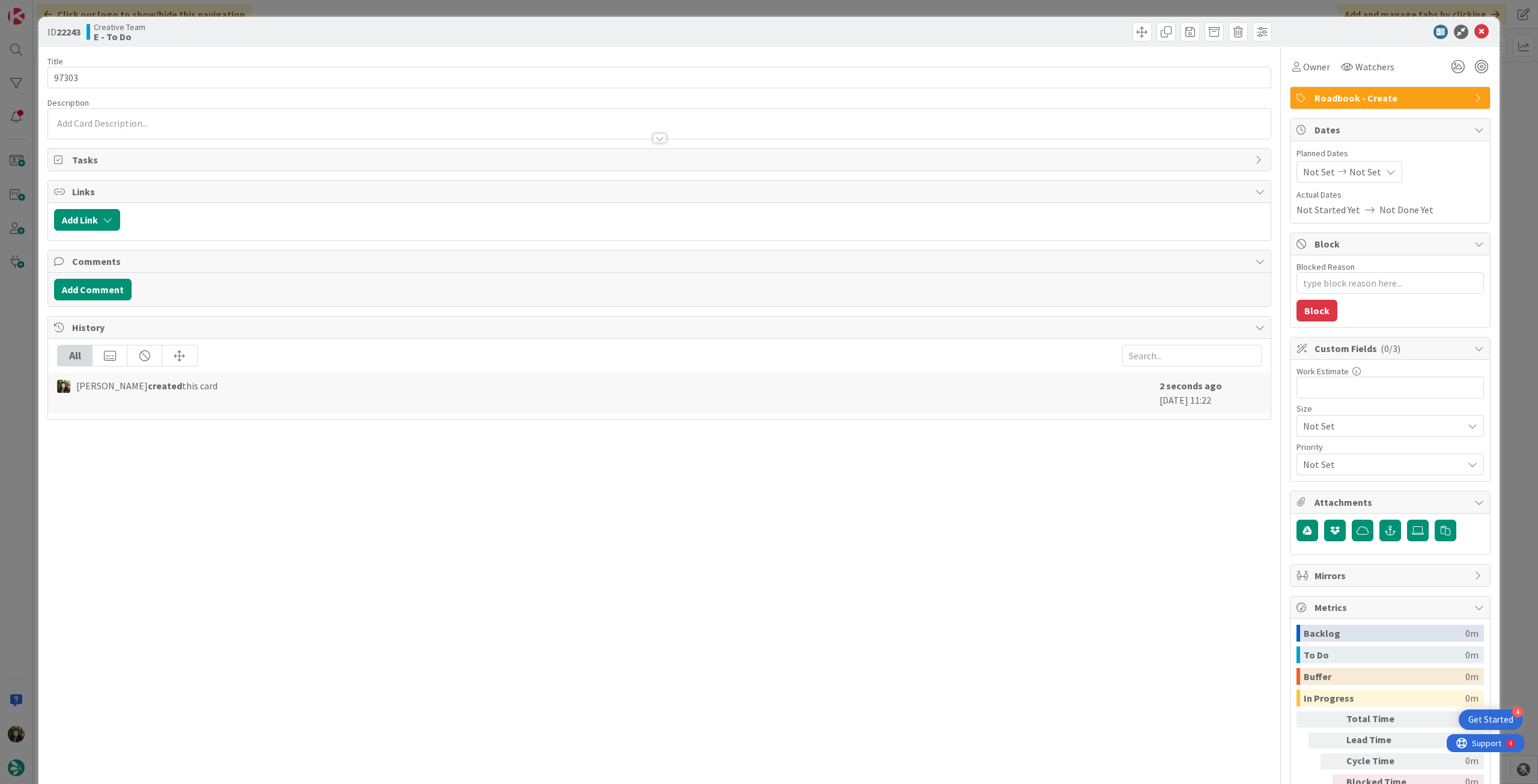
type textarea "x"
click at [1366, 169] on span "Not Set" at bounding box center [1365, 172] width 32 height 15
click at [1308, 434] on icon at bounding box center [1317, 430] width 18 height 15
type input "[DATE]"
click at [1475, 34] on icon at bounding box center [1482, 32] width 15 height 15
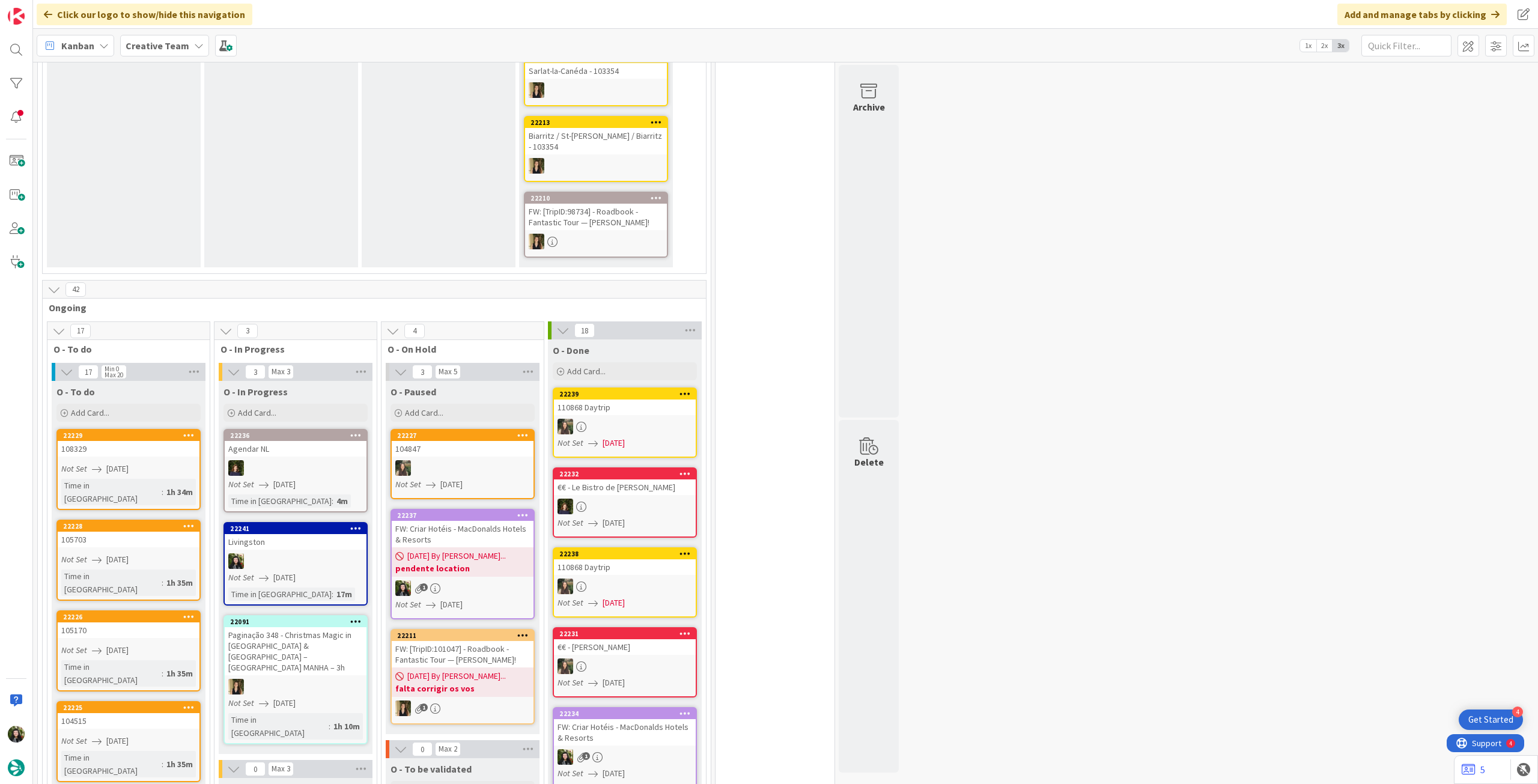
scroll to position [561, 0]
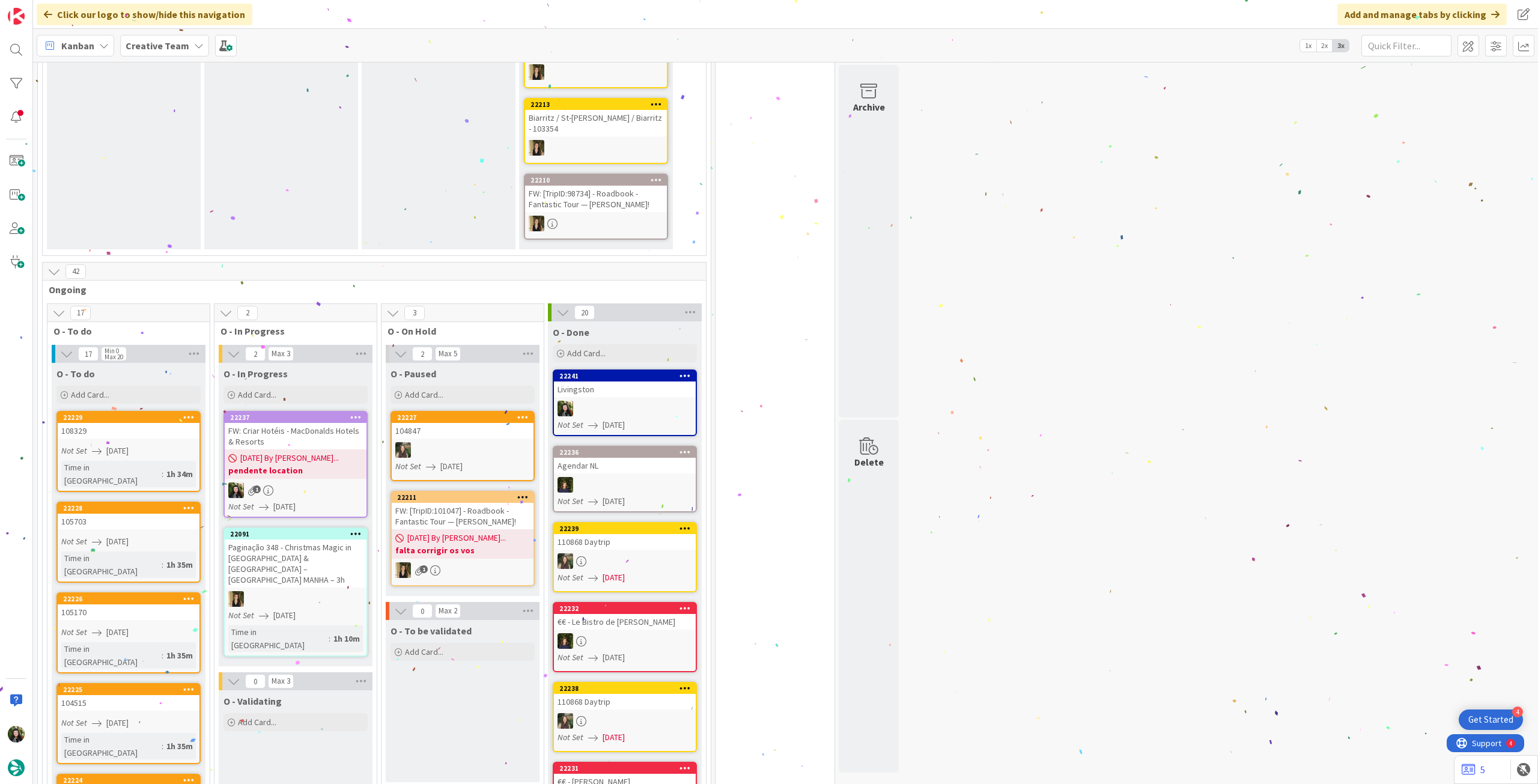
click at [309, 451] on span "[DATE] By [PERSON_NAME]..." at bounding box center [290, 457] width 99 height 12
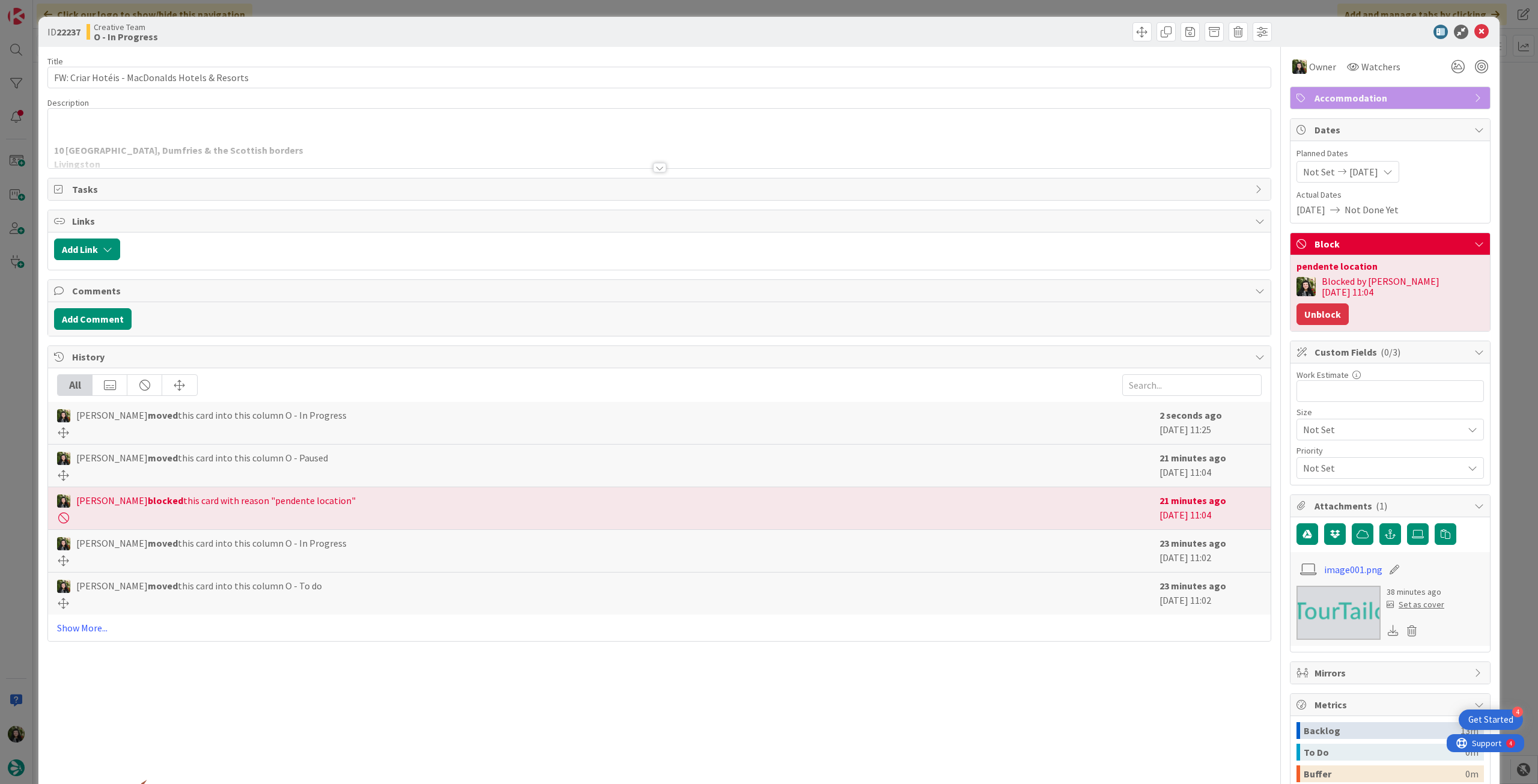
click at [1349, 303] on button "Unblock" at bounding box center [1323, 314] width 52 height 22
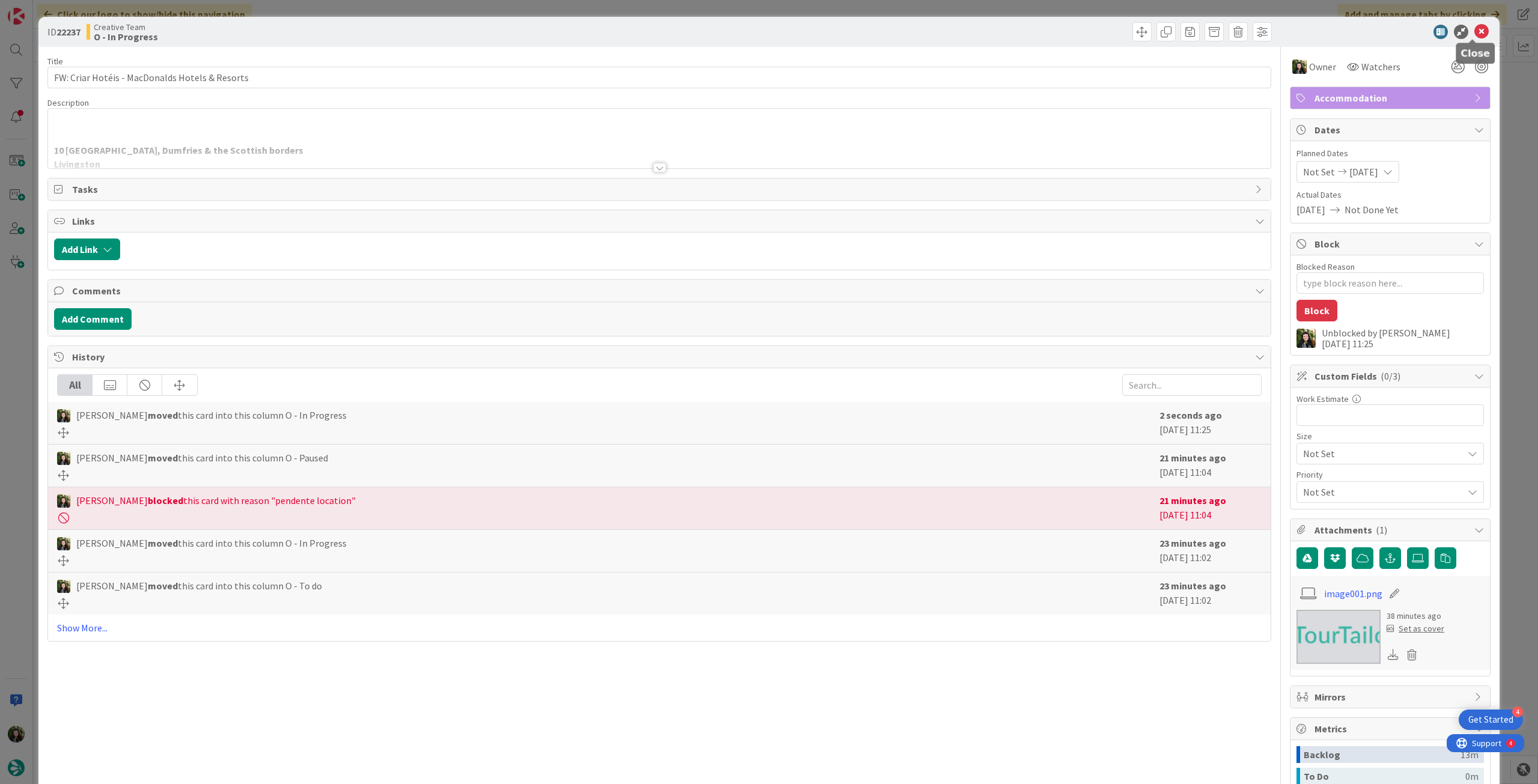
click at [1476, 37] on icon at bounding box center [1482, 32] width 15 height 15
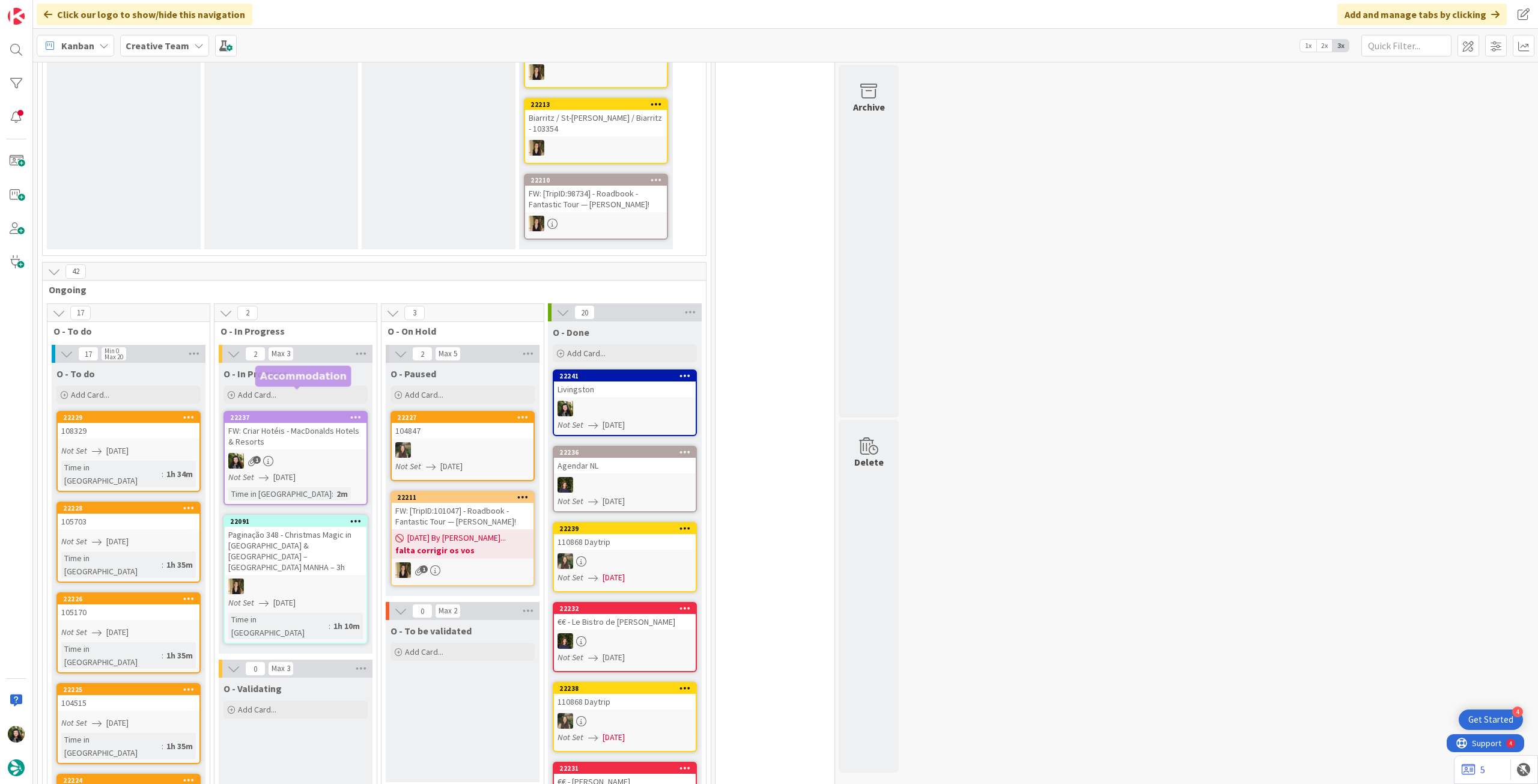
click at [334, 453] on div "1" at bounding box center [296, 461] width 142 height 15
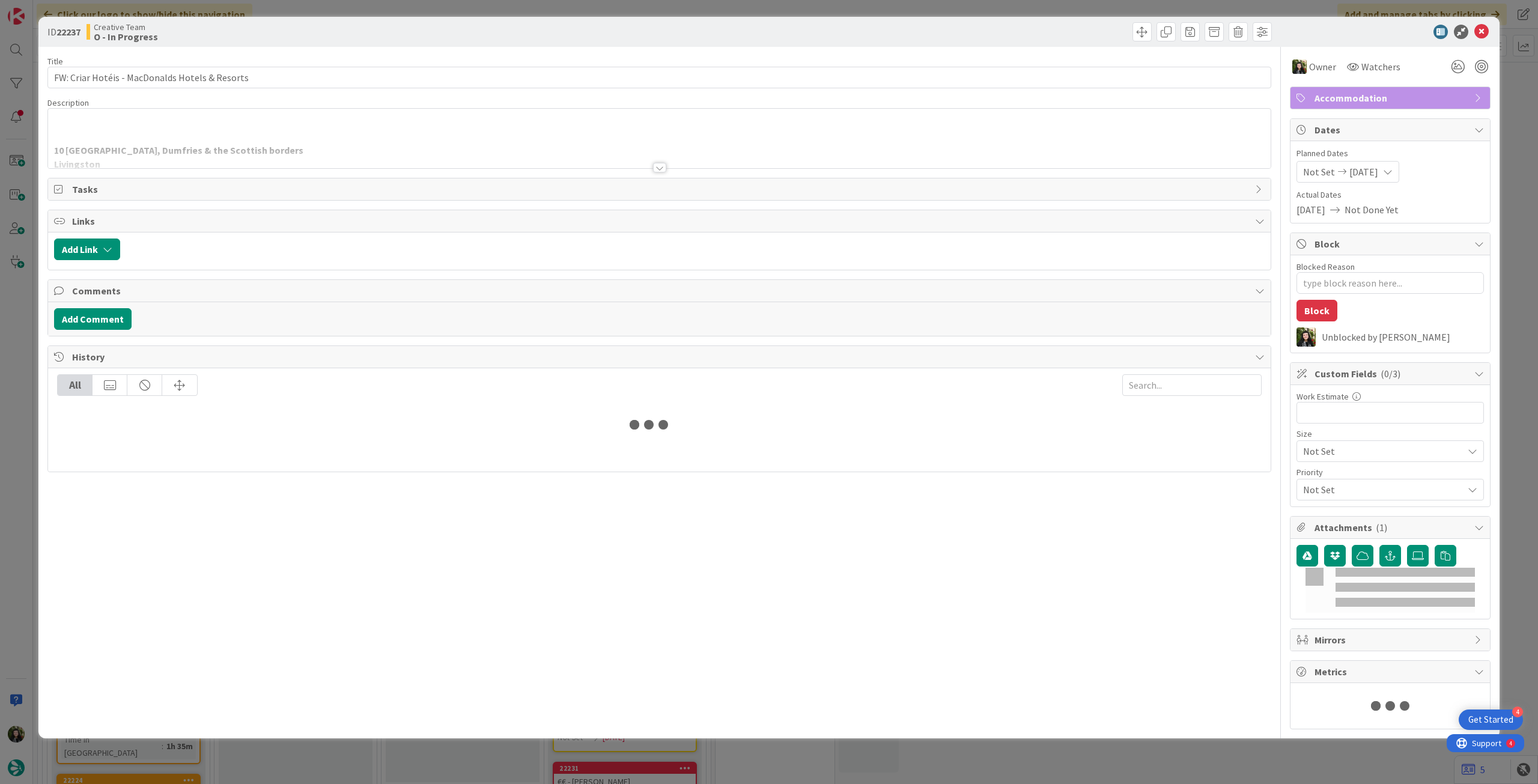
click at [260, 138] on div at bounding box center [659, 153] width 1223 height 31
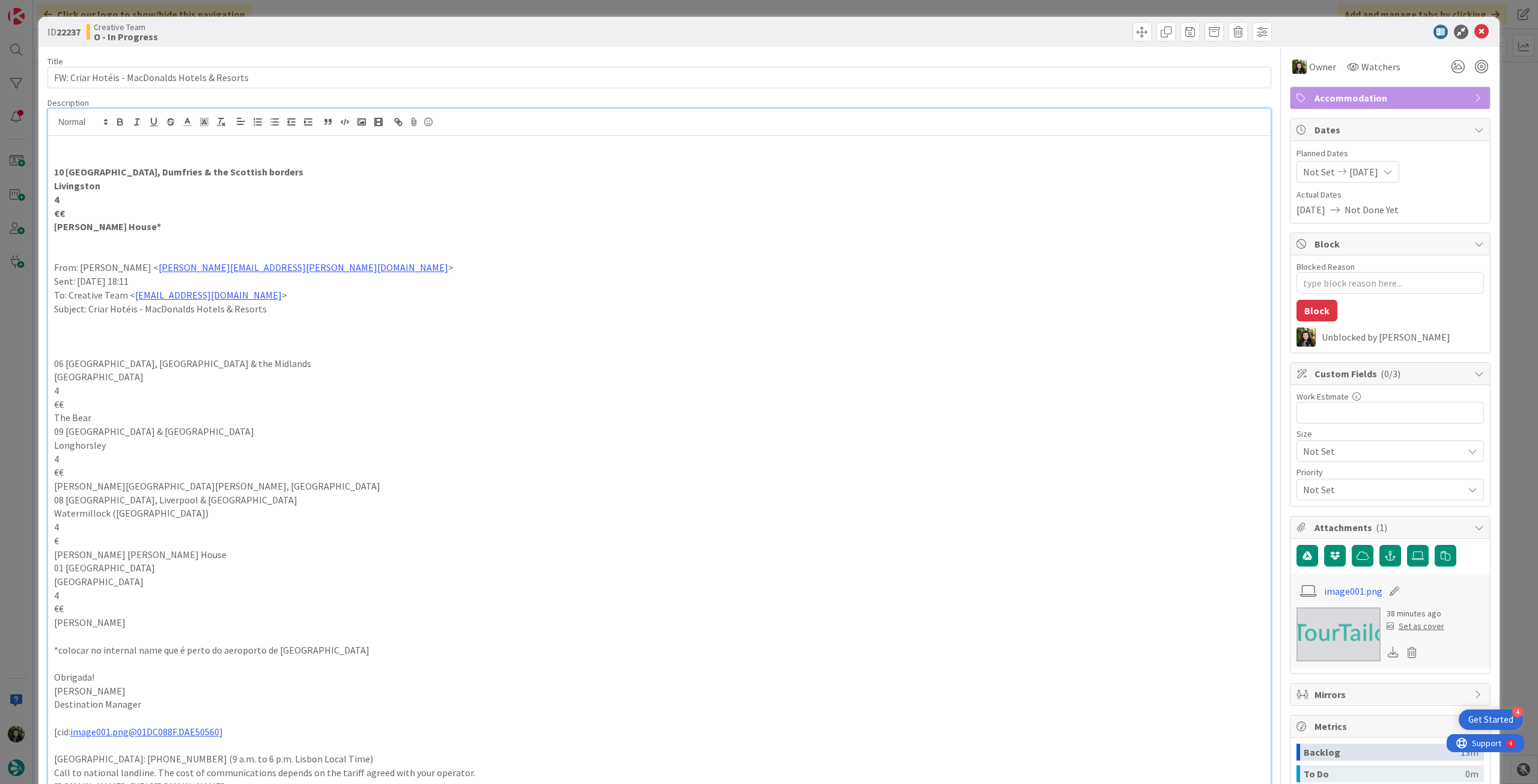
click at [1463, 30] on div at bounding box center [1385, 32] width 213 height 15
click at [1475, 31] on icon at bounding box center [1482, 32] width 15 height 15
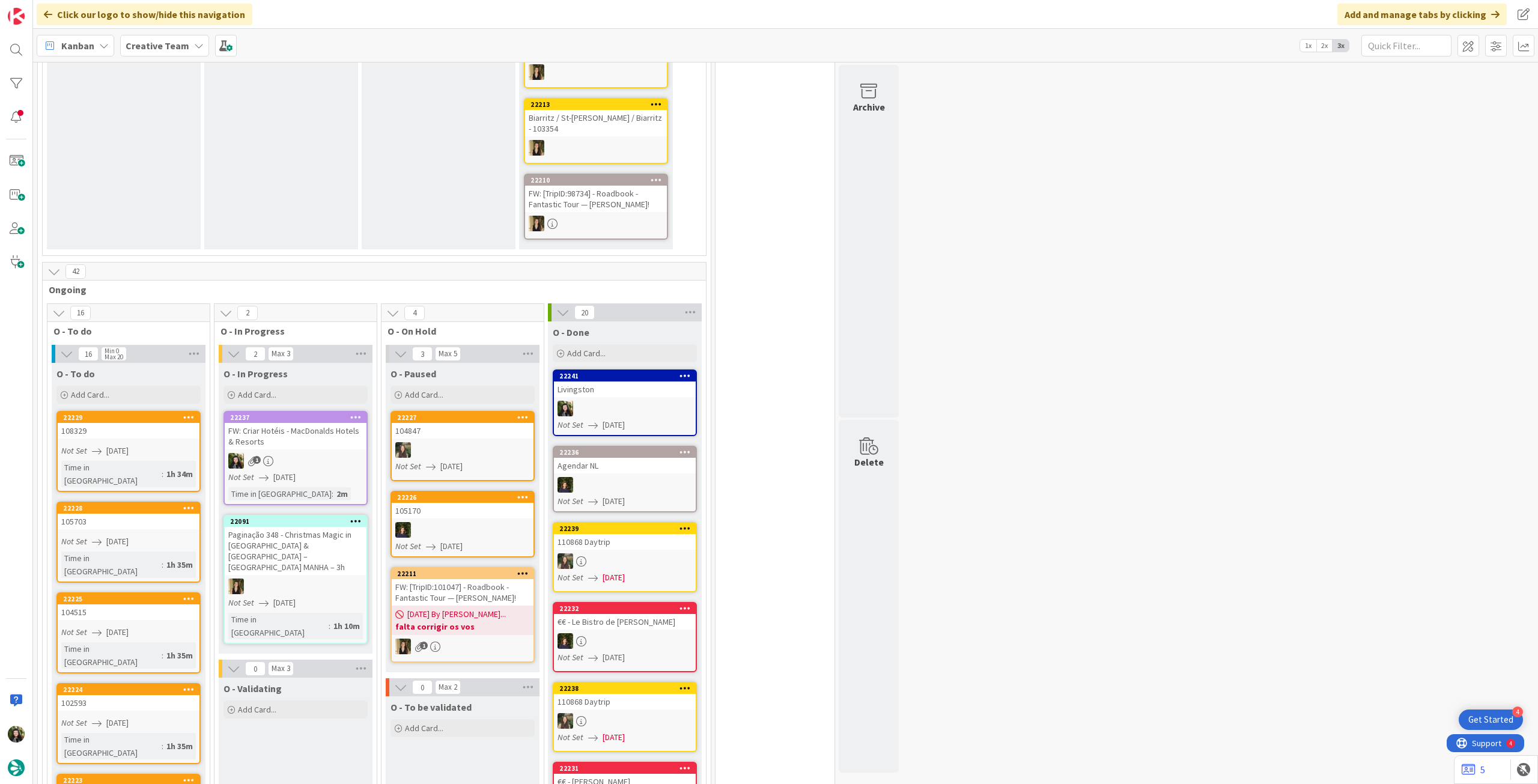
click at [621, 381] on div "Livingston" at bounding box center [625, 389] width 142 height 15
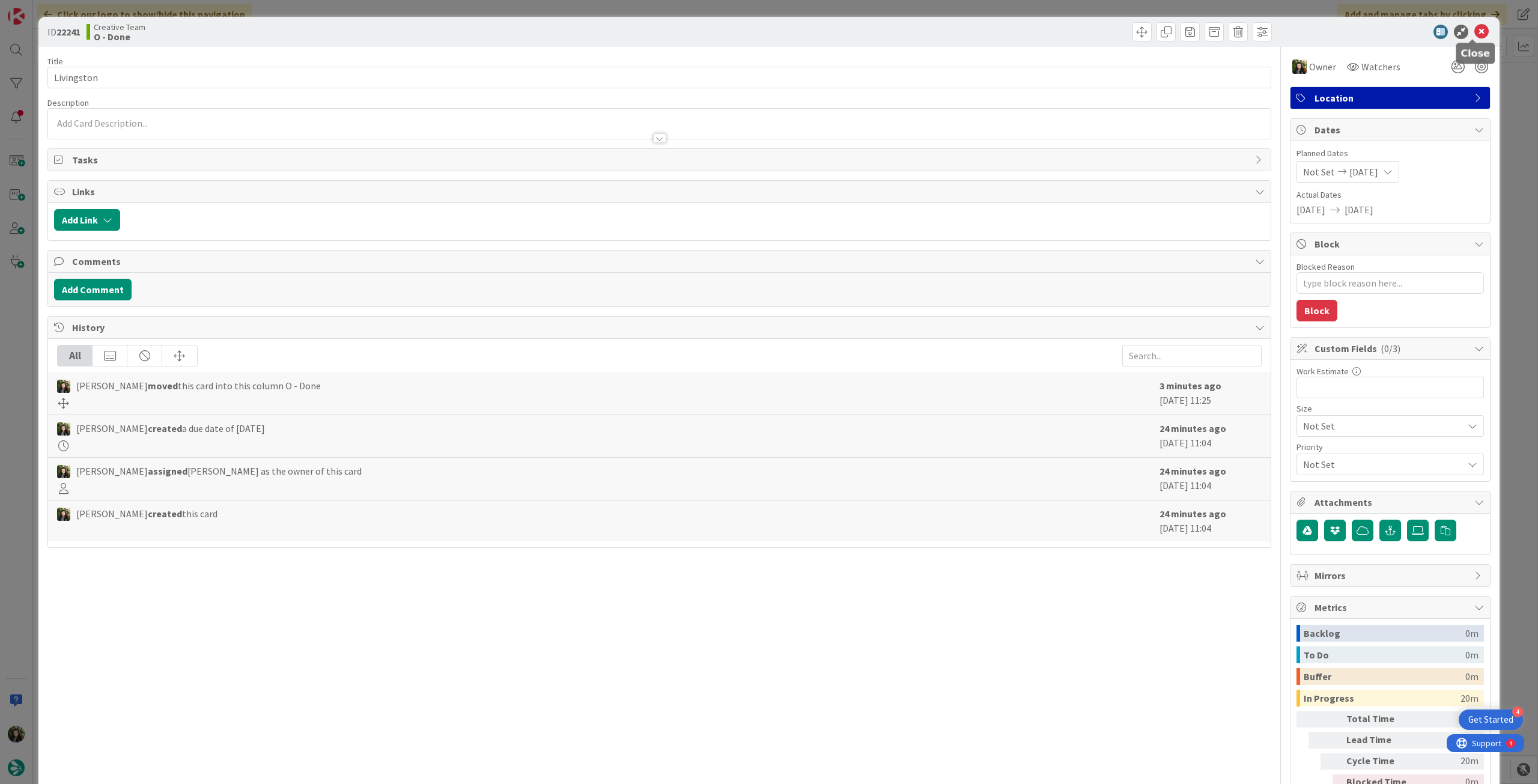
click at [1475, 33] on icon at bounding box center [1482, 32] width 15 height 15
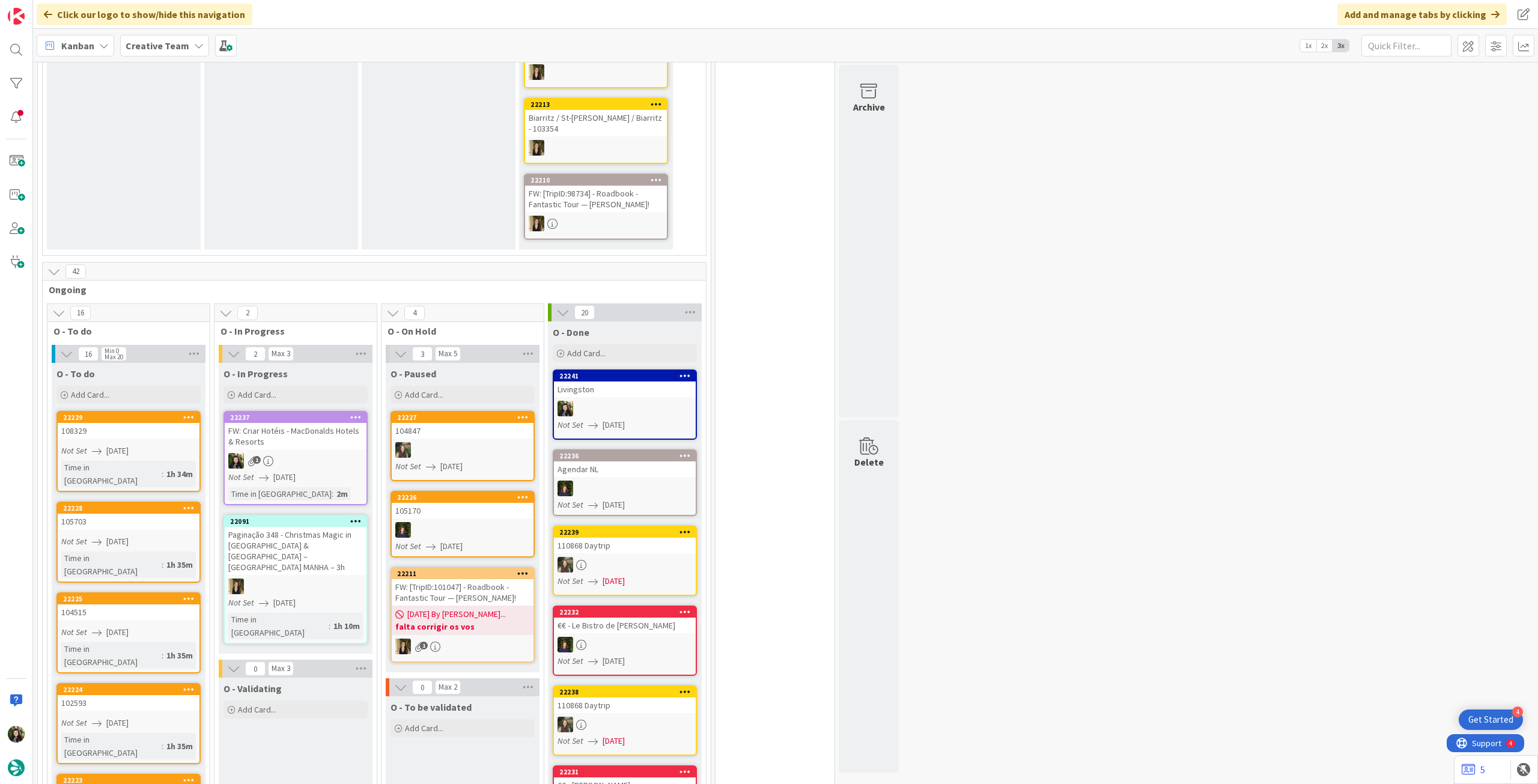
click at [278, 471] on span "[DATE]" at bounding box center [284, 477] width 22 height 12
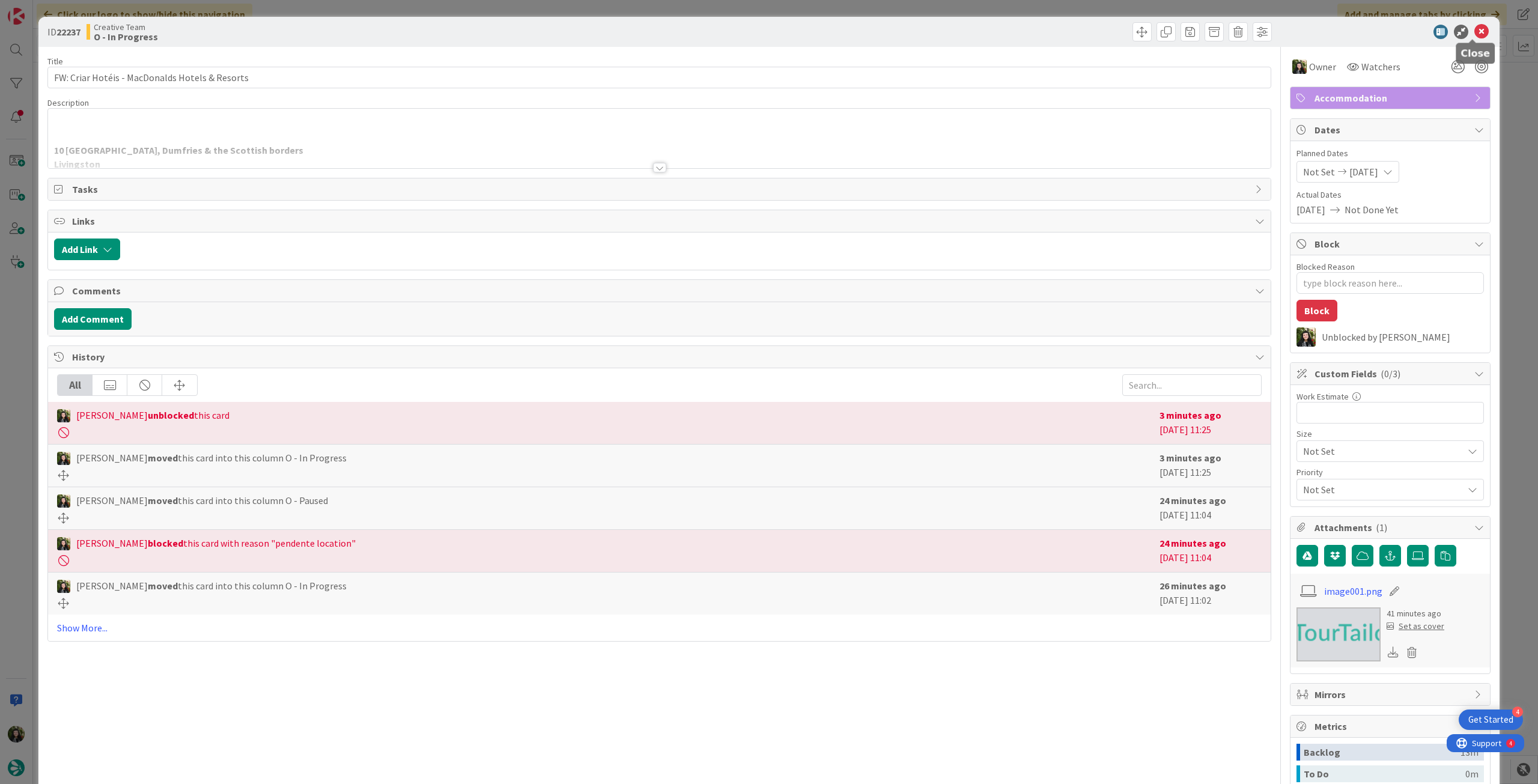
click at [1475, 35] on icon at bounding box center [1482, 32] width 15 height 15
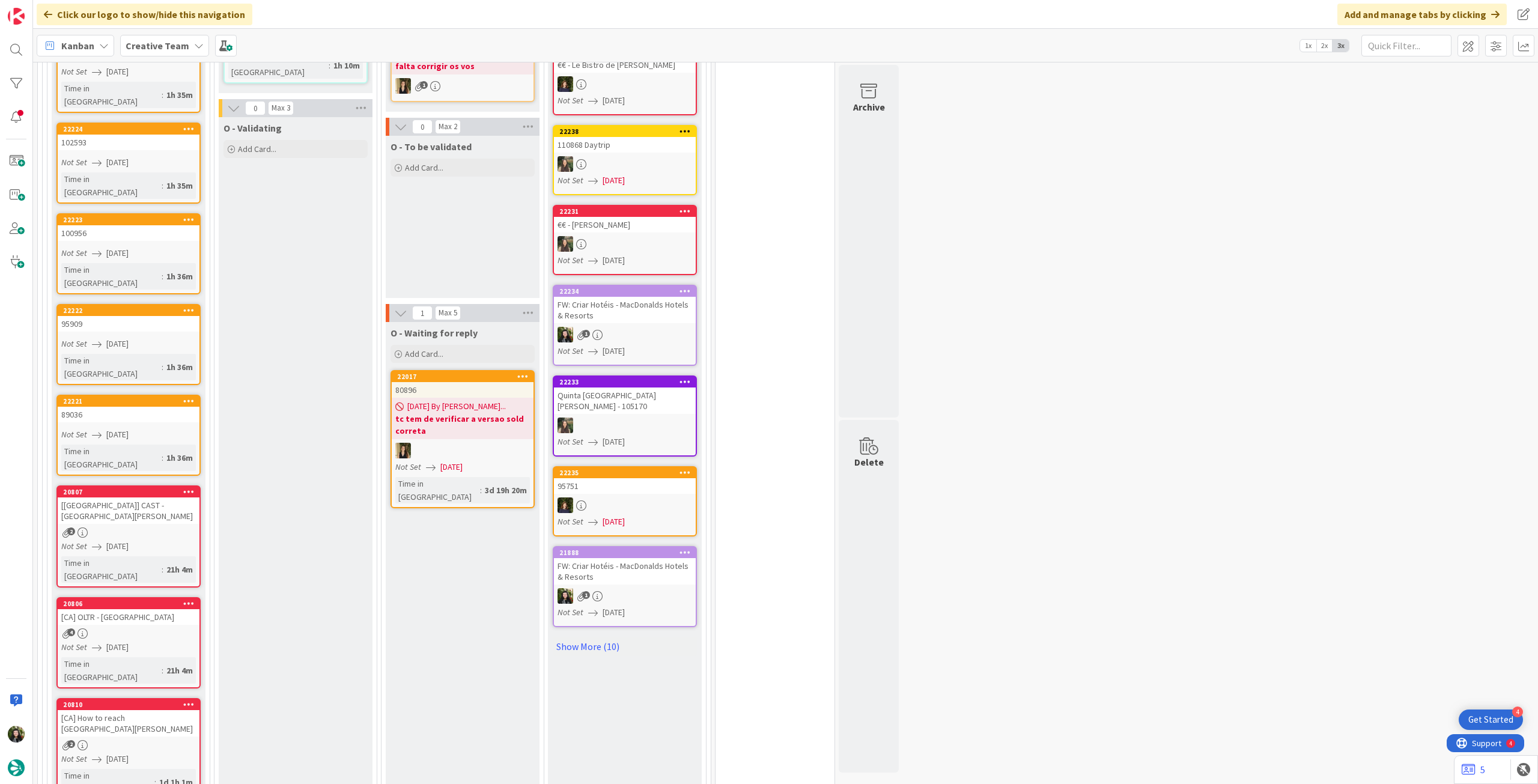
scroll to position [640, 0]
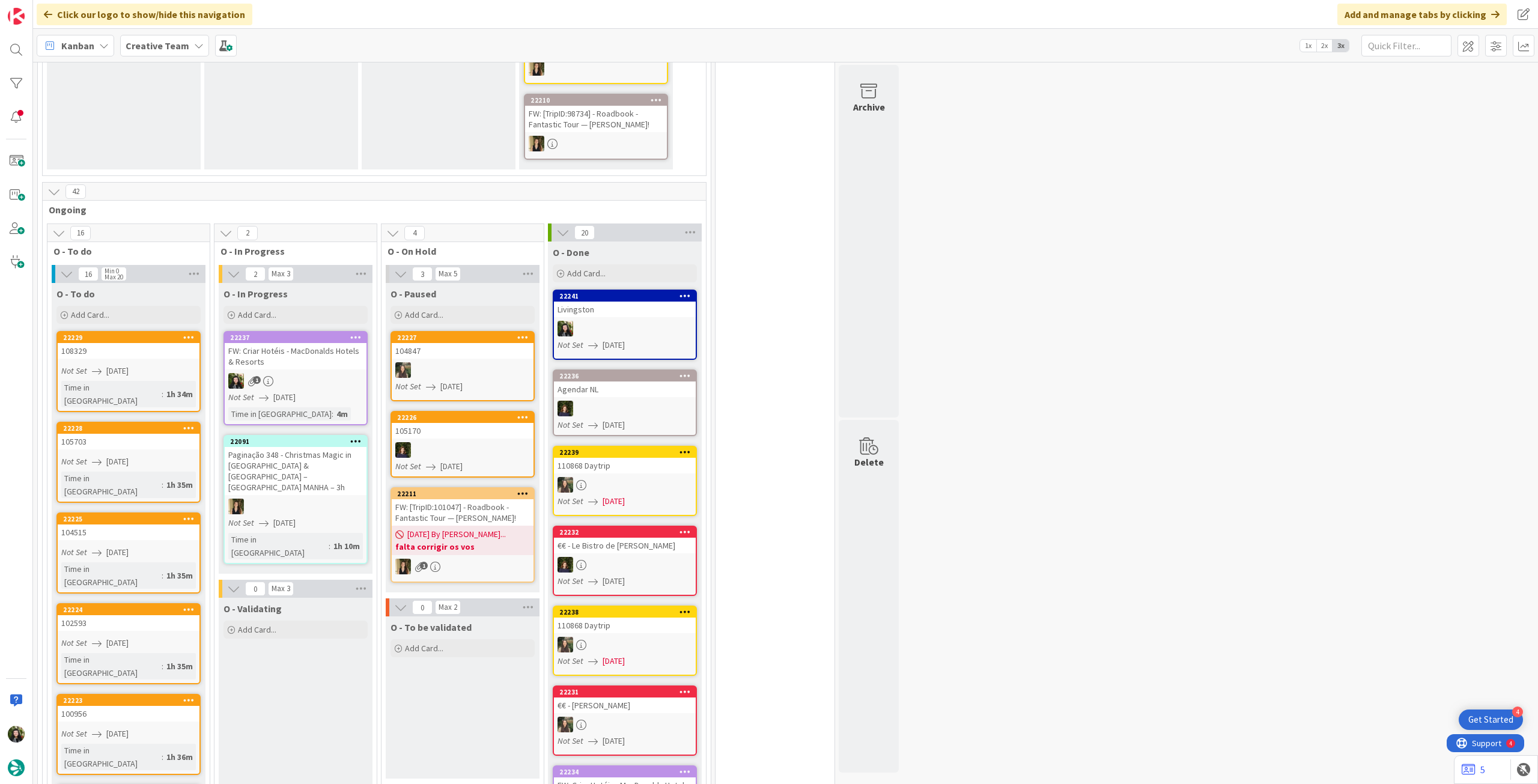
click at [175, 49] on b "Creative Team" at bounding box center [157, 45] width 64 height 12
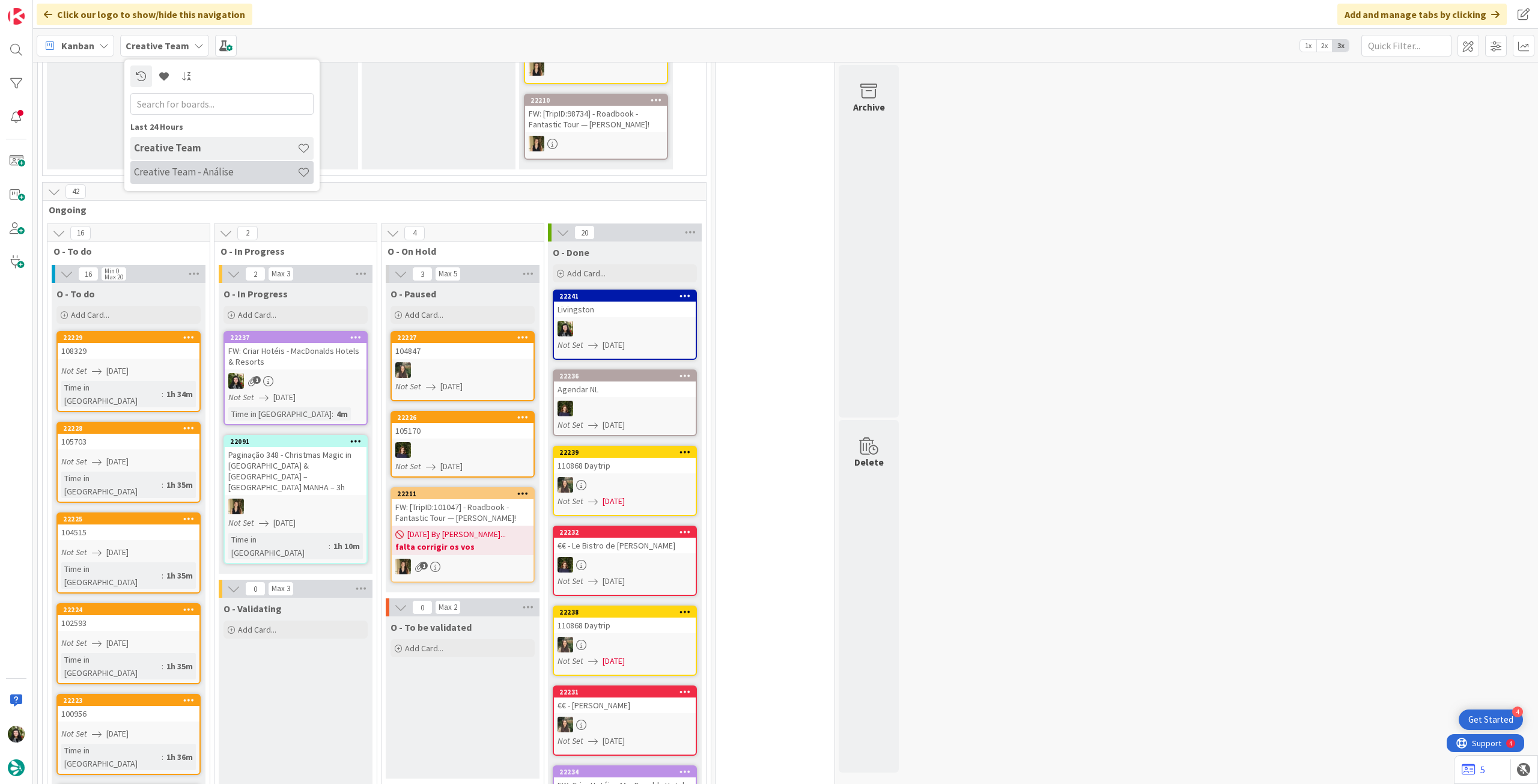
click at [182, 176] on h4 "Creative Team - Análise" at bounding box center [216, 172] width 163 height 12
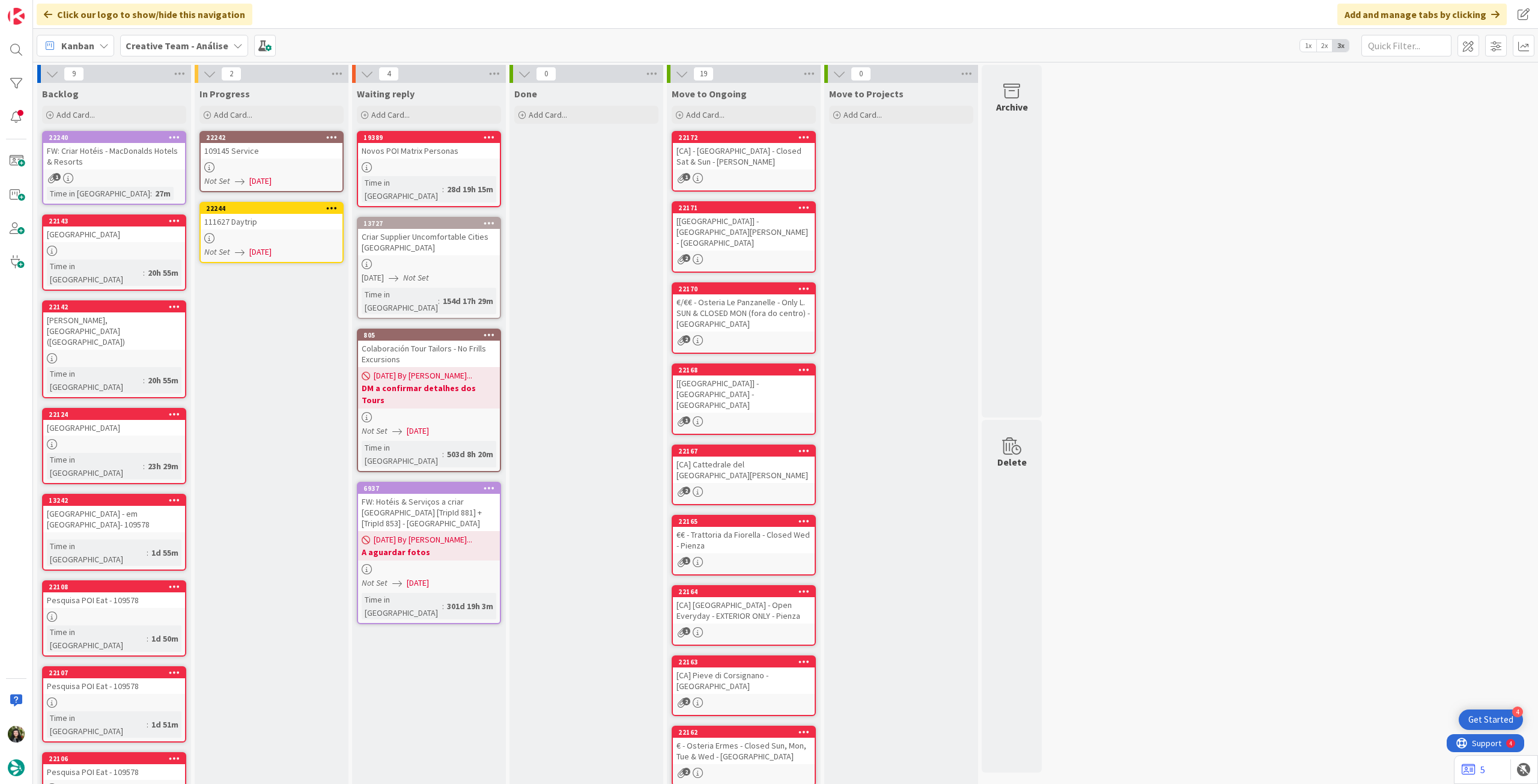
click at [242, 137] on div "22242" at bounding box center [274, 137] width 136 height 8
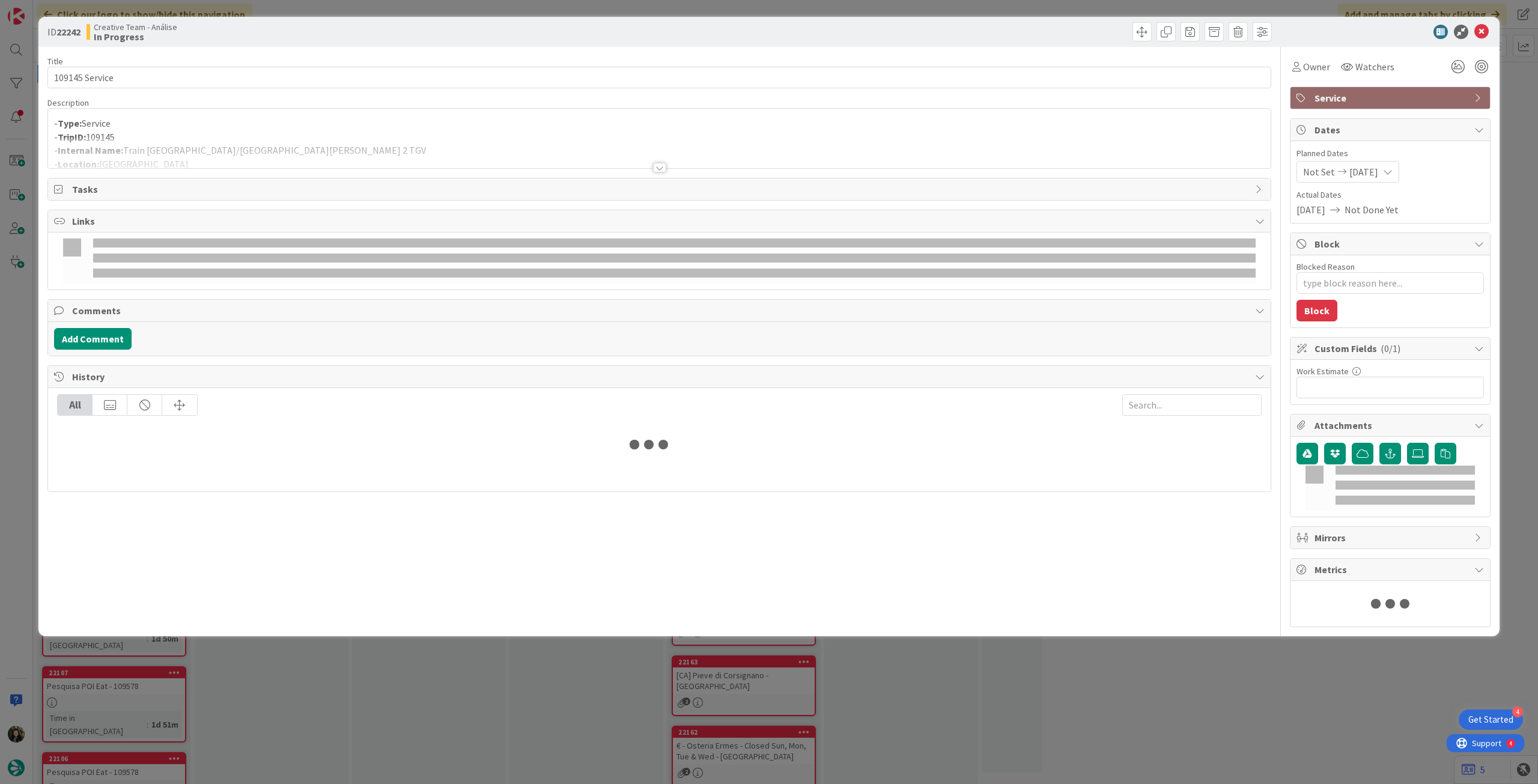
click at [185, 149] on div at bounding box center [659, 153] width 1223 height 31
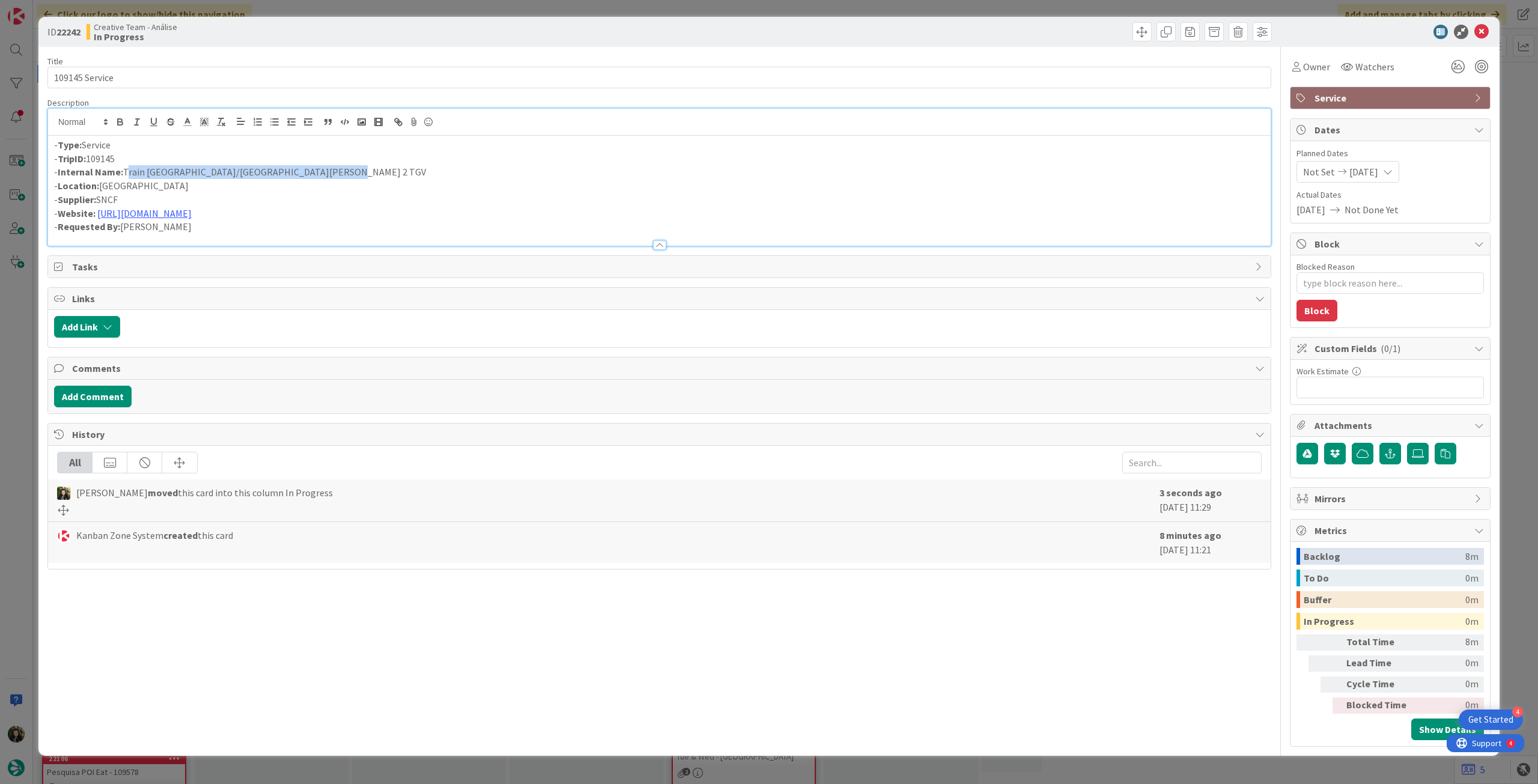
drag, startPoint x: 341, startPoint y: 171, endPoint x: 126, endPoint y: 171, distance: 215.0
click at [126, 171] on p "- Internal Name: Train [GEOGRAPHIC_DATA]/Aeroport [PERSON_NAME][GEOGRAPHIC_DATA]" at bounding box center [659, 172] width 1211 height 14
click at [1483, 33] on icon at bounding box center [1482, 32] width 15 height 15
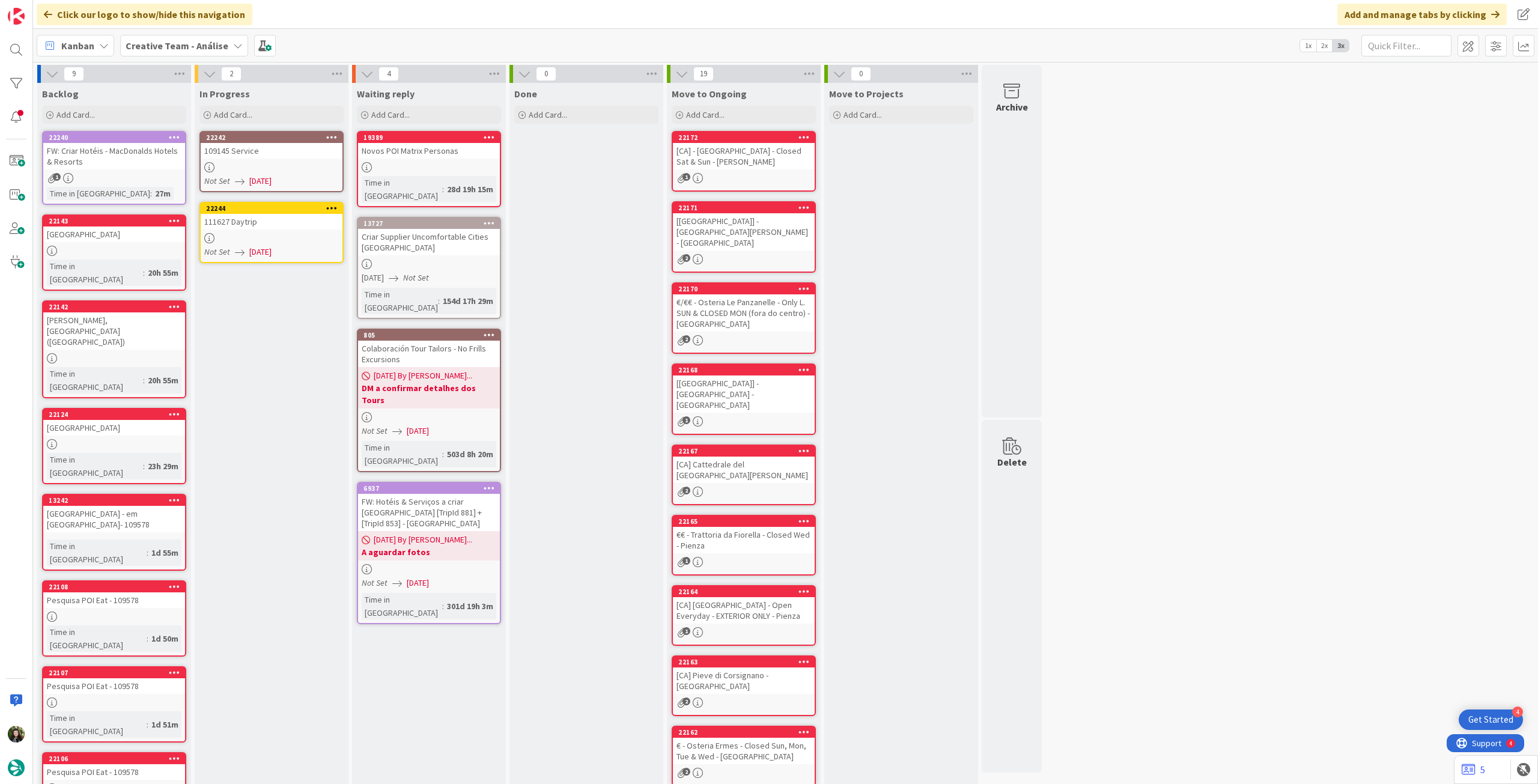
click at [331, 134] on icon at bounding box center [331, 136] width 12 height 8
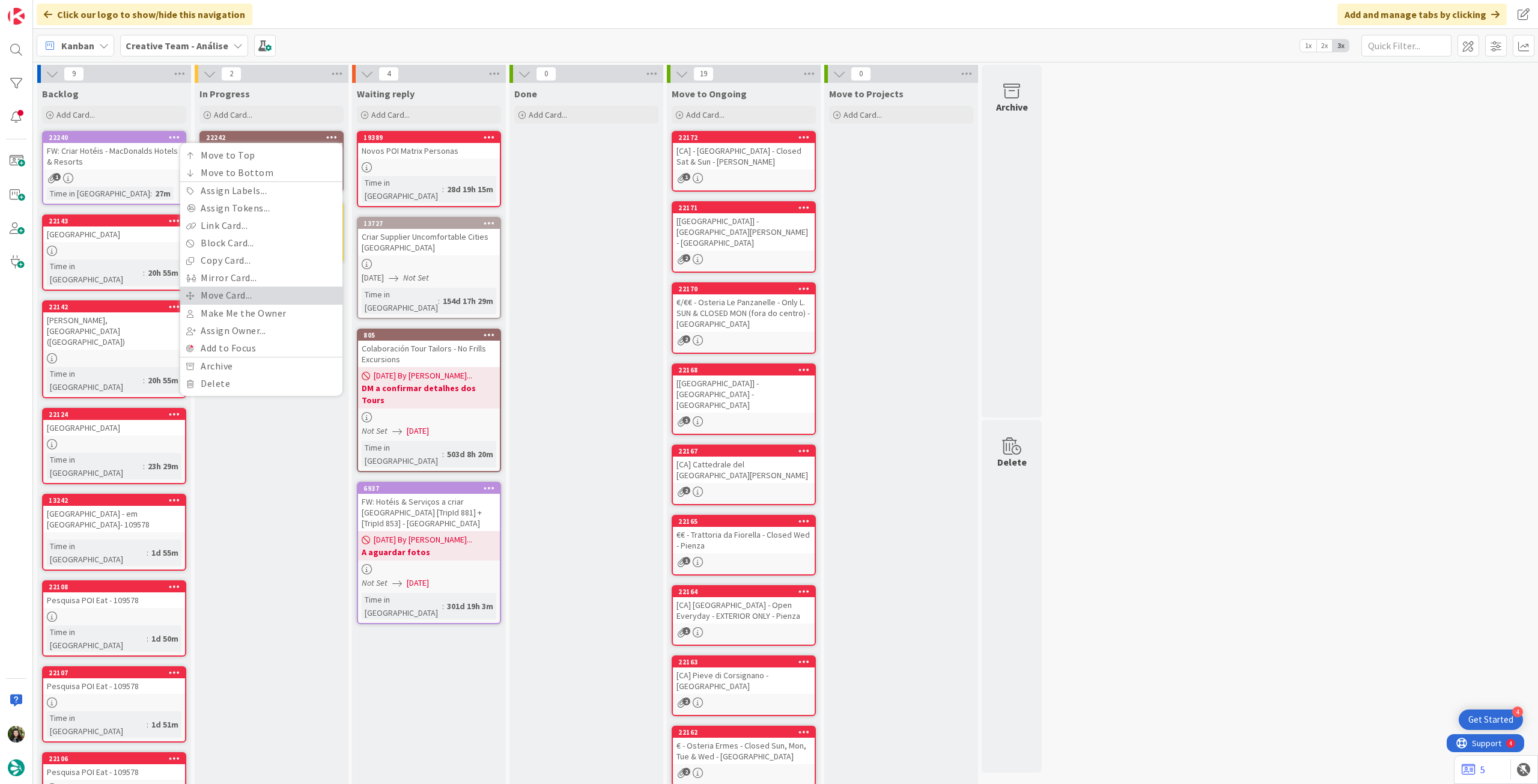
click at [228, 293] on link "Move Card..." at bounding box center [261, 295] width 163 height 18
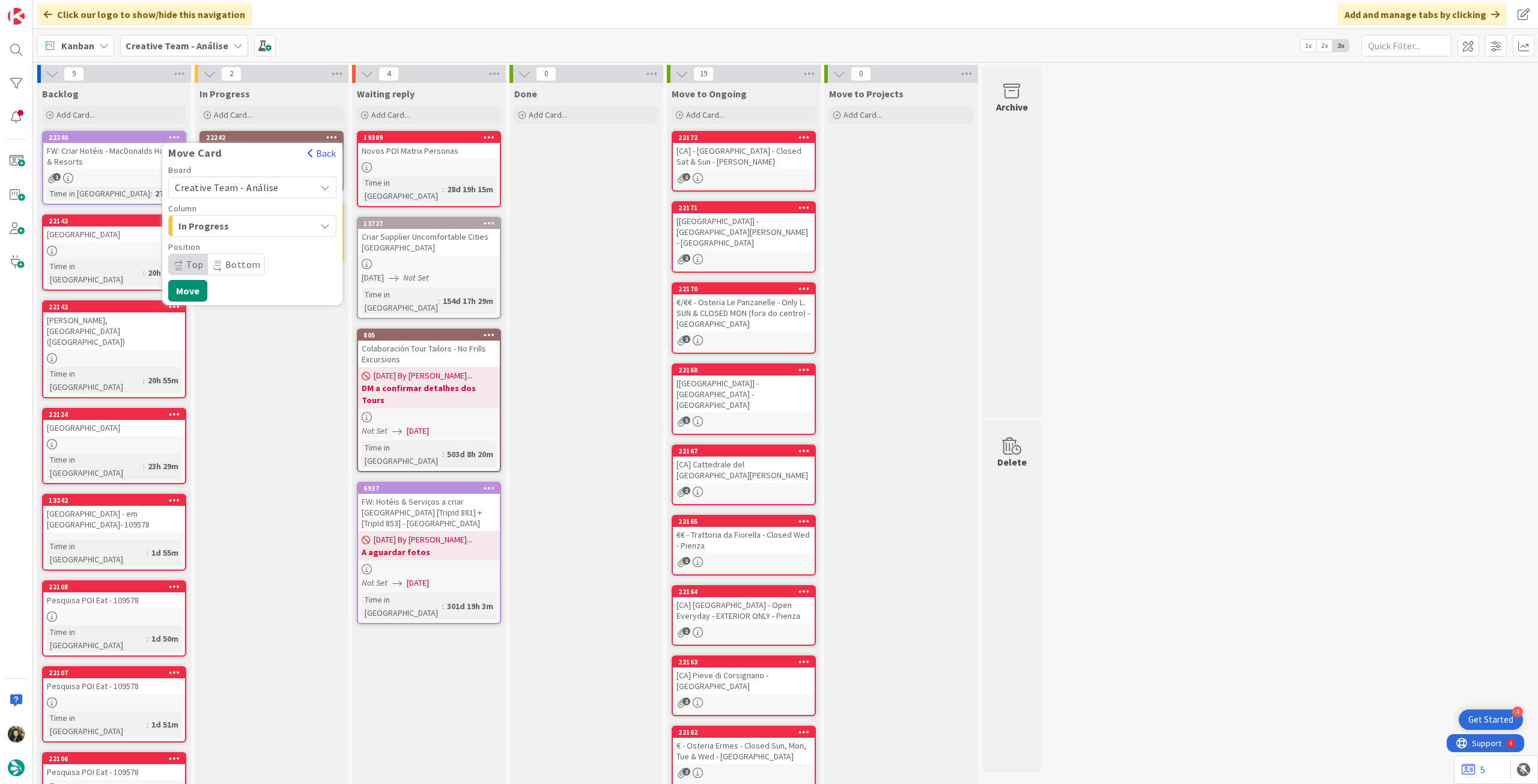
click at [236, 191] on span "Creative Team - Análise" at bounding box center [227, 188] width 104 height 12
click at [227, 247] on span "Creative Team" at bounding box center [260, 243] width 139 height 18
click at [233, 223] on span "Select a Column..." at bounding box center [220, 226] width 90 height 15
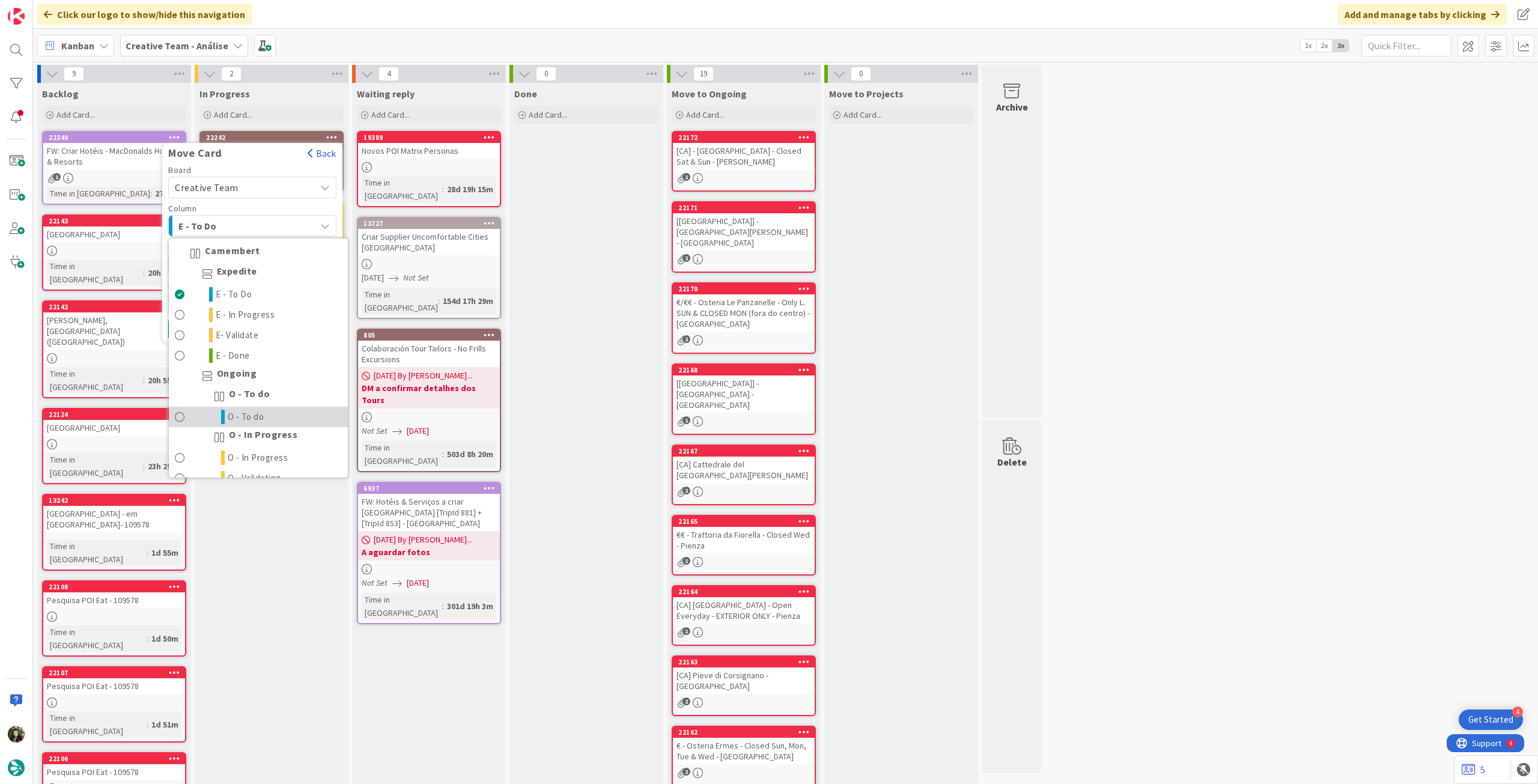
click at [264, 411] on link "O - To do" at bounding box center [258, 417] width 179 height 21
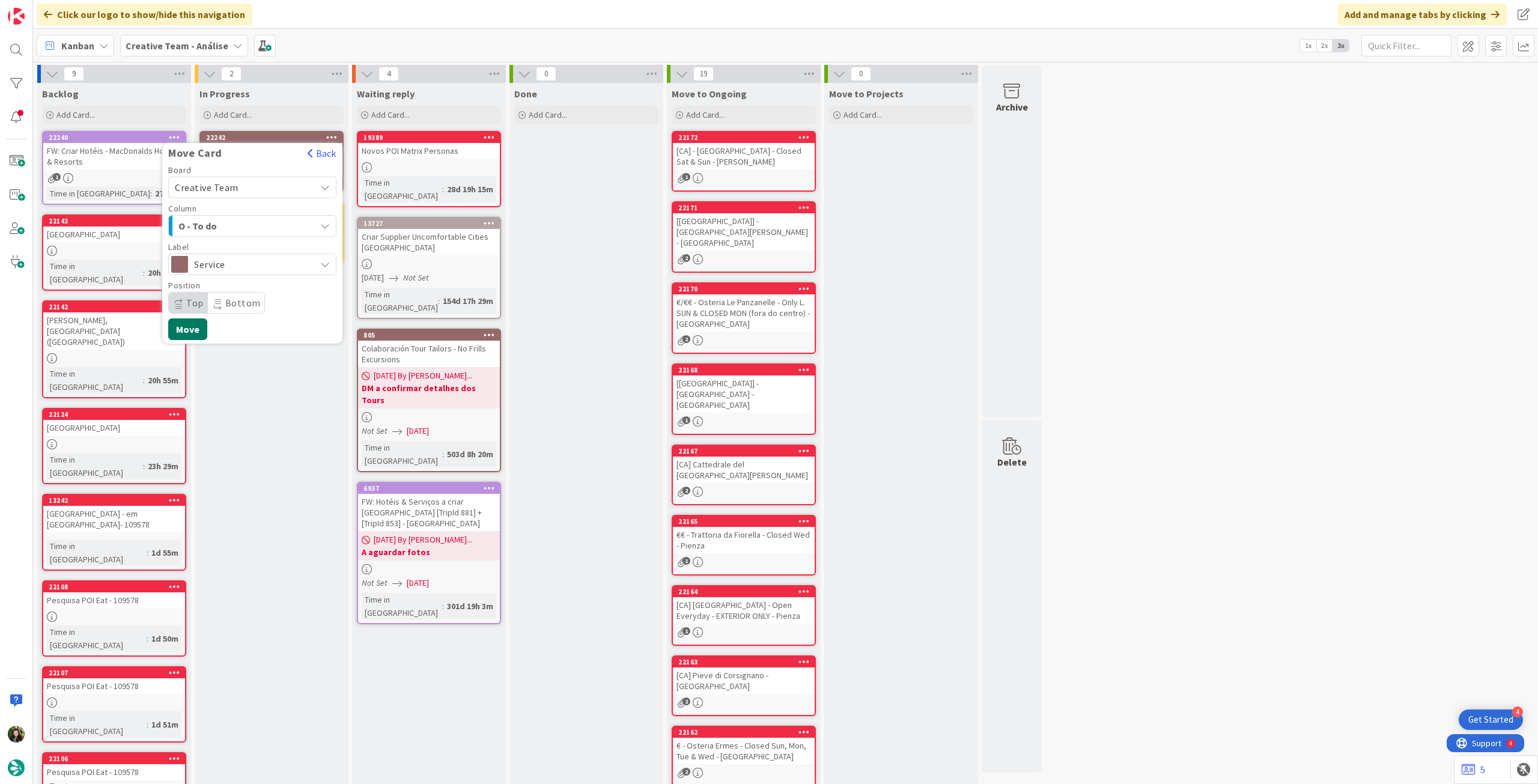
click at [184, 320] on button "Move" at bounding box center [187, 329] width 39 height 22
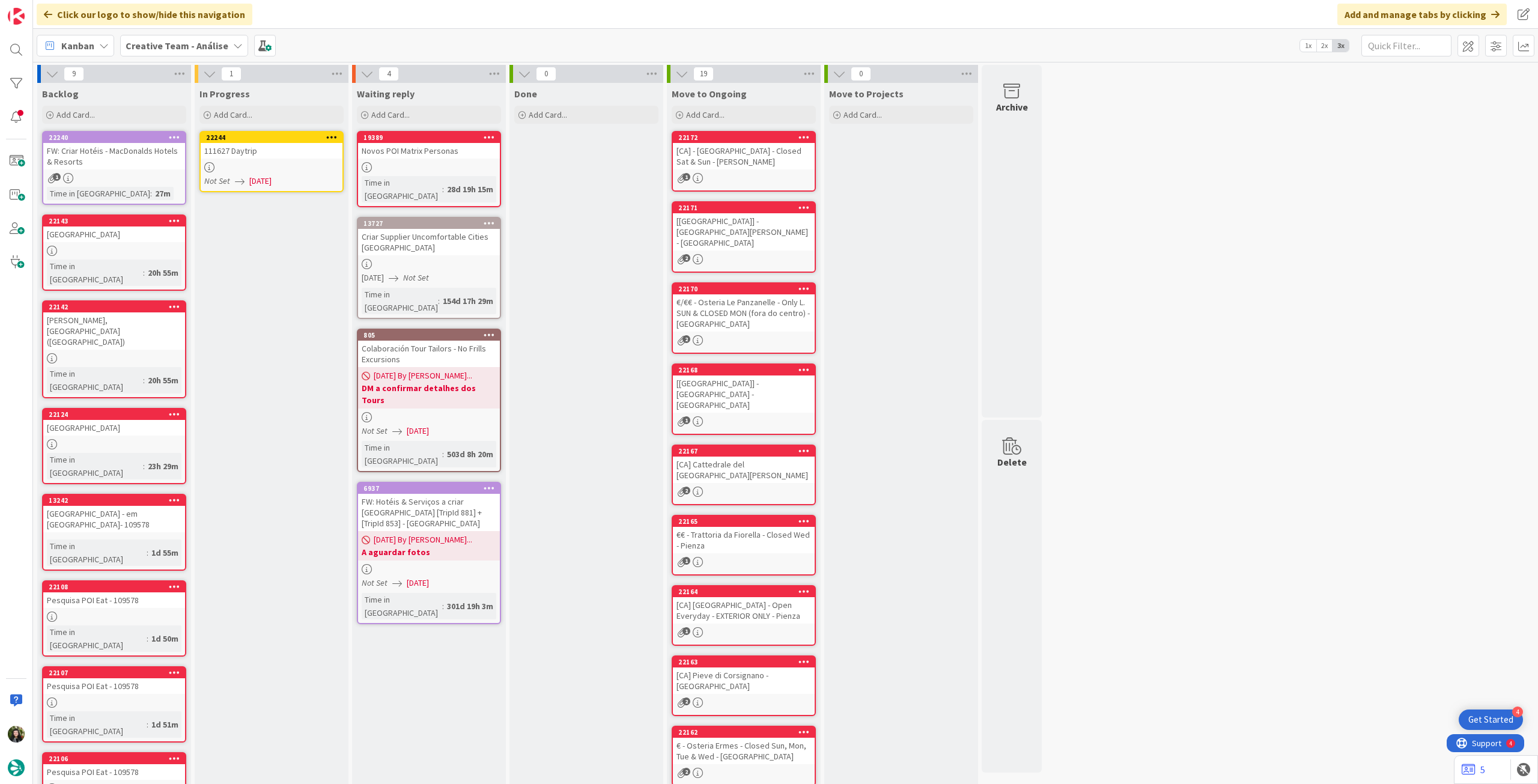
click at [280, 161] on link "22244 111627 Daytrip Not Set [DATE]" at bounding box center [271, 162] width 144 height 62
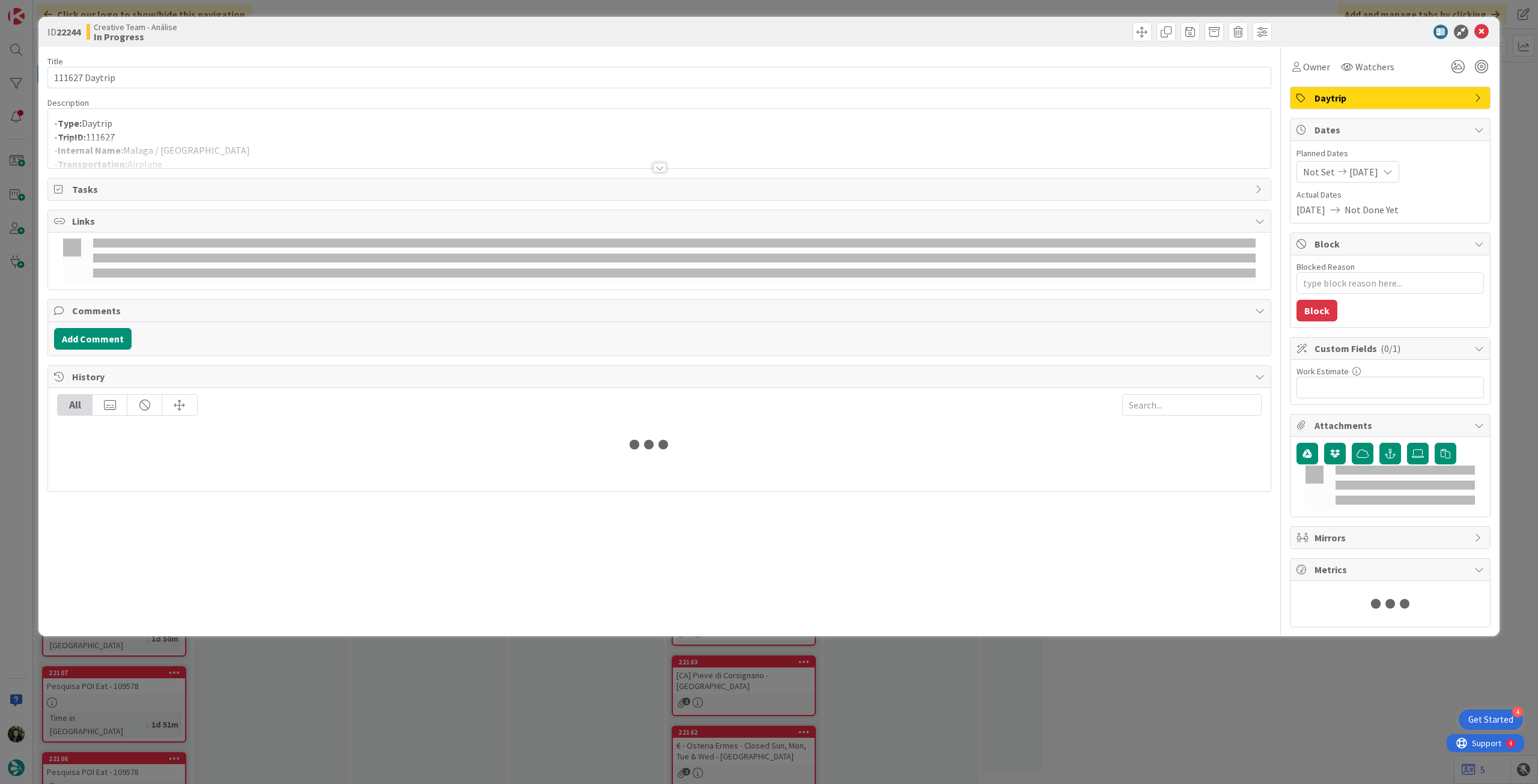
click at [291, 142] on div at bounding box center [659, 153] width 1223 height 31
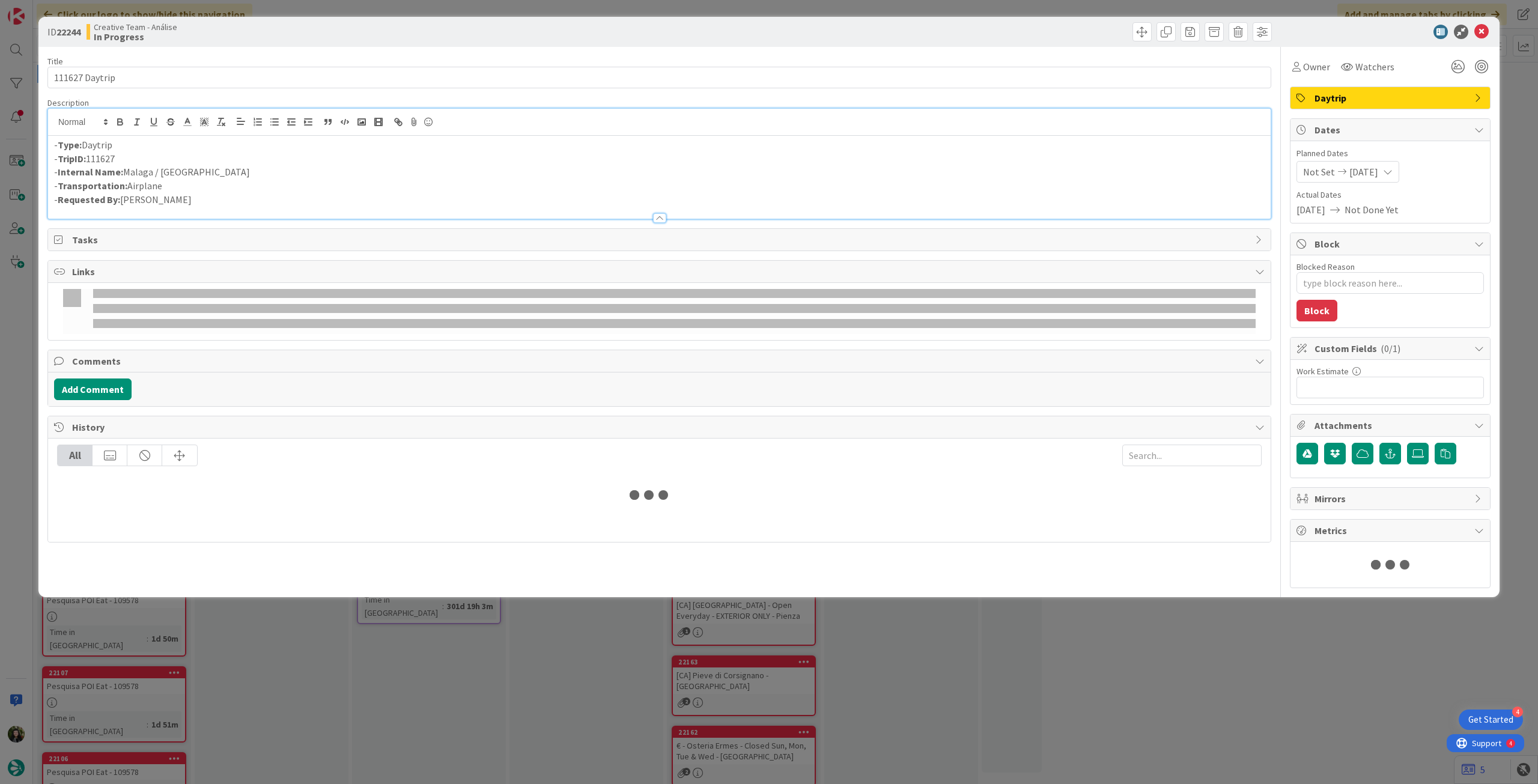
type textarea "x"
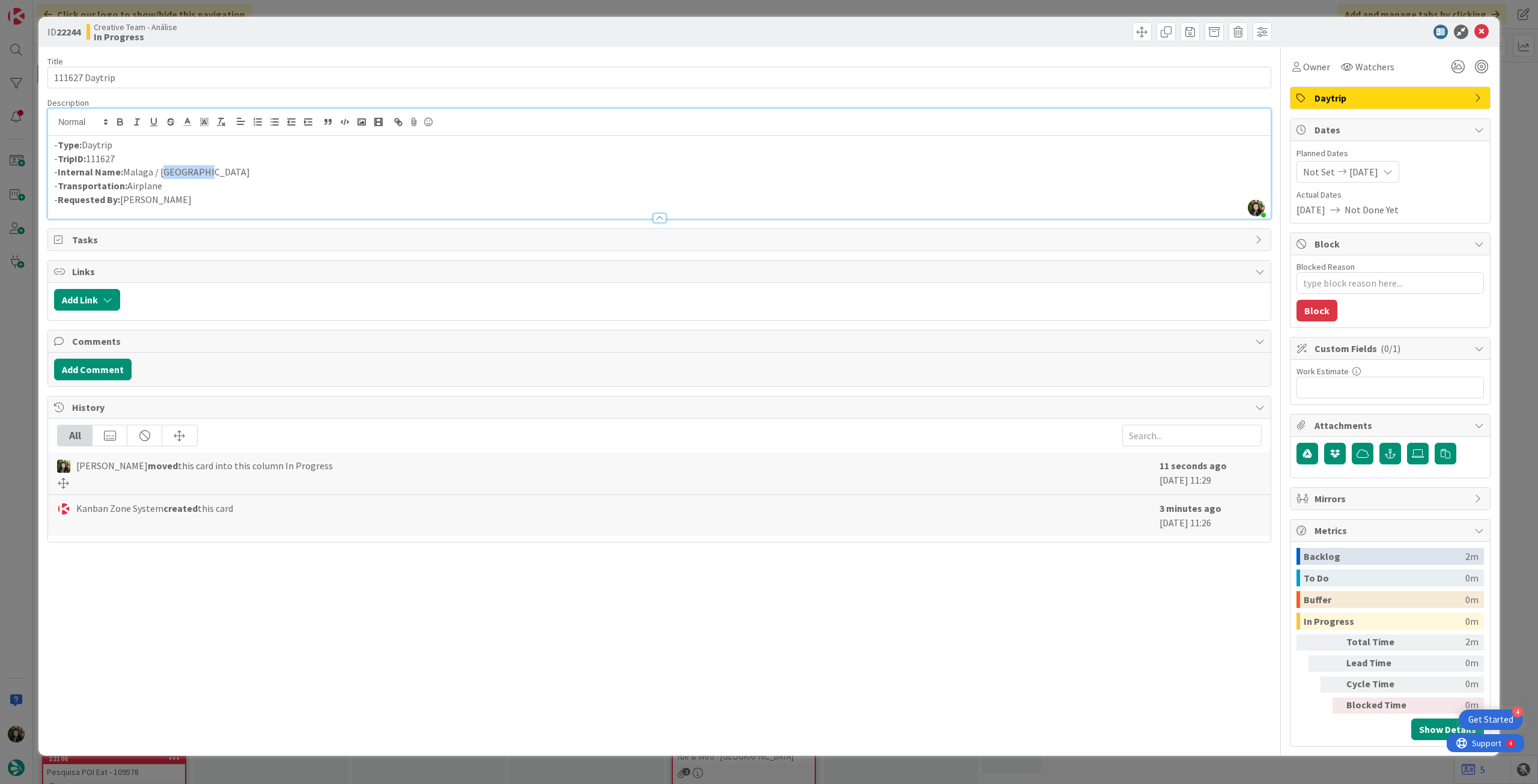
drag, startPoint x: 161, startPoint y: 173, endPoint x: 260, endPoint y: 173, distance: 99.0
click at [260, 173] on p "- Internal Name: [GEOGRAPHIC_DATA] / [GEOGRAPHIC_DATA]" at bounding box center [659, 172] width 1211 height 14
copy p "Santander"
click at [190, 174] on p "- Internal Name: [GEOGRAPHIC_DATA] / [GEOGRAPHIC_DATA]" at bounding box center [659, 172] width 1211 height 14
drag, startPoint x: 206, startPoint y: 171, endPoint x: 125, endPoint y: 172, distance: 81.0
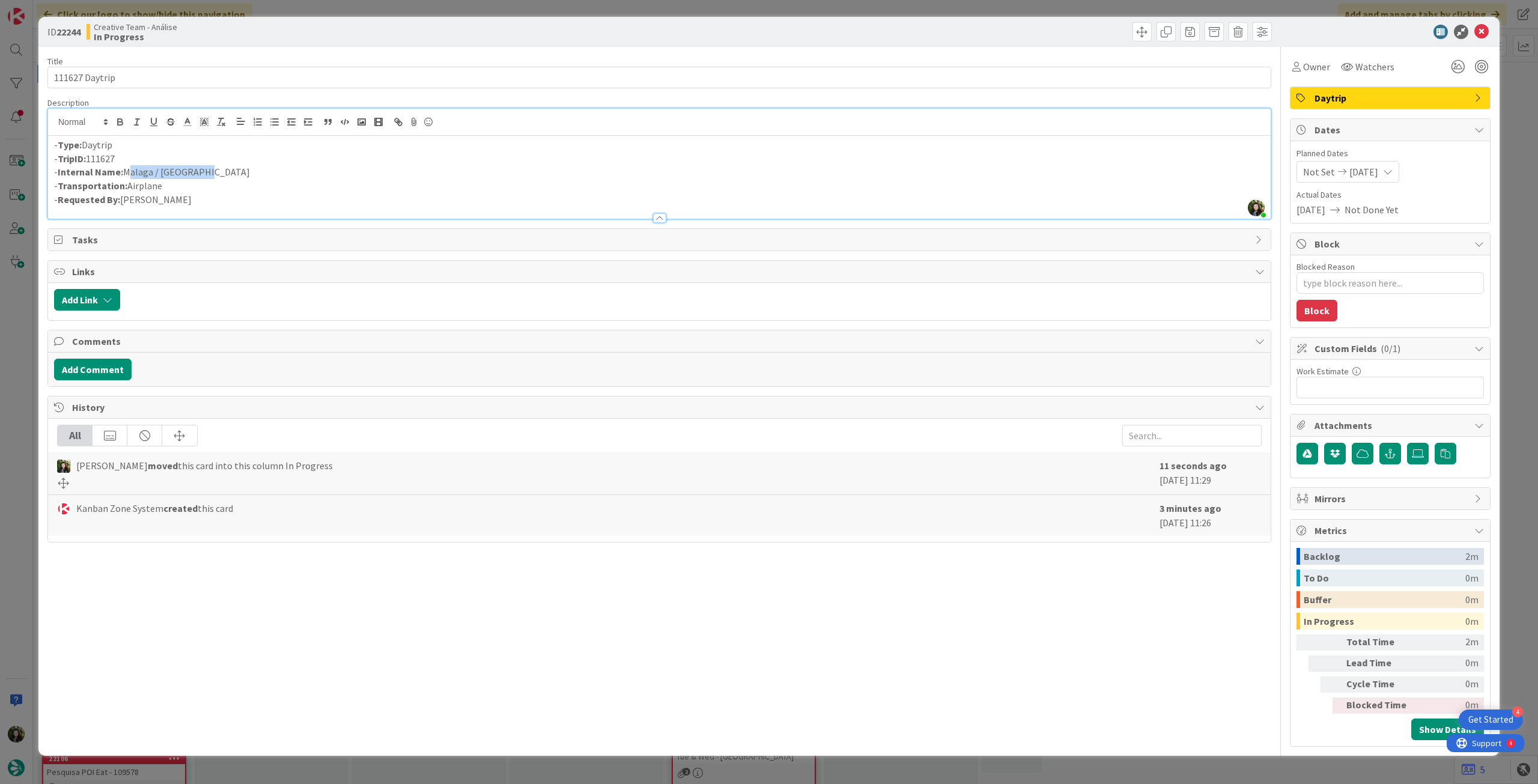
click at [125, 172] on p "- Internal Name: [GEOGRAPHIC_DATA] / [GEOGRAPHIC_DATA]" at bounding box center [659, 172] width 1211 height 14
copy p "Malaga / [GEOGRAPHIC_DATA]"
click at [175, 188] on p "- Transportation: Airplane" at bounding box center [659, 186] width 1211 height 14
click at [125, 170] on p "- Internal Name: [GEOGRAPHIC_DATA] / [GEOGRAPHIC_DATA]" at bounding box center [659, 172] width 1211 height 14
click at [1482, 32] on icon at bounding box center [1482, 32] width 15 height 15
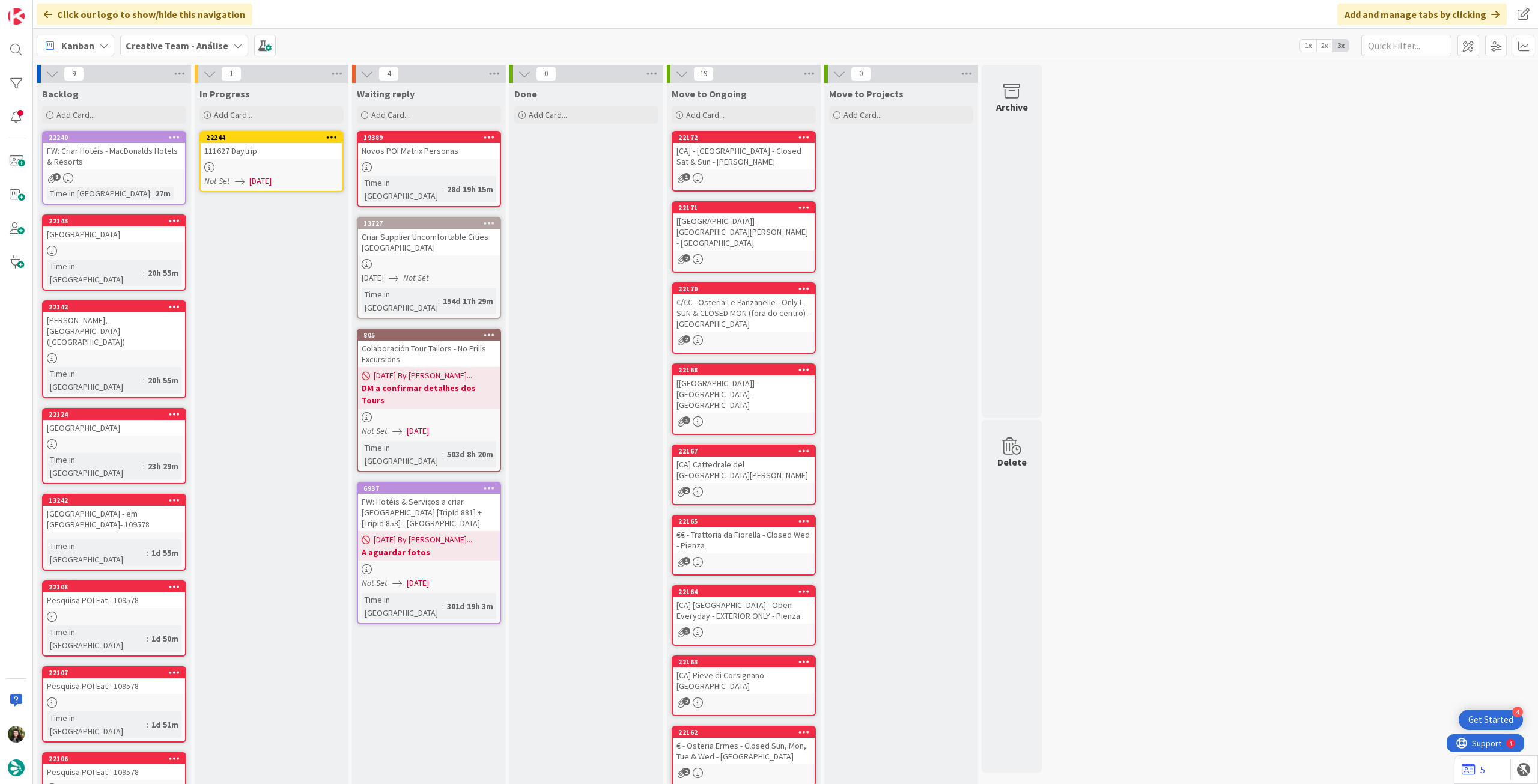
drag, startPoint x: 330, startPoint y: 134, endPoint x: 330, endPoint y: 141, distance: 7.0
click at [330, 134] on icon at bounding box center [331, 136] width 12 height 8
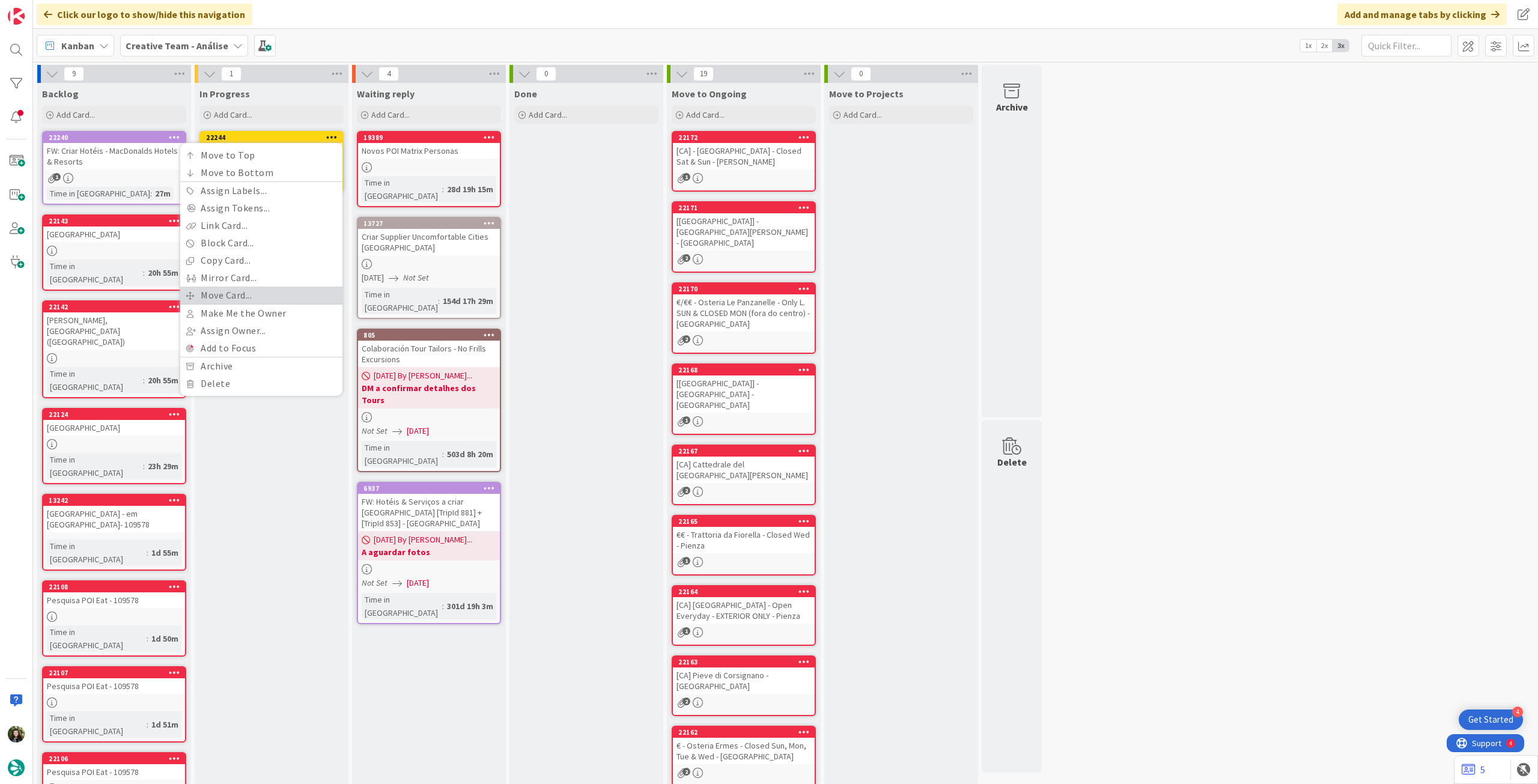
click at [250, 293] on link "Move Card..." at bounding box center [261, 295] width 163 height 18
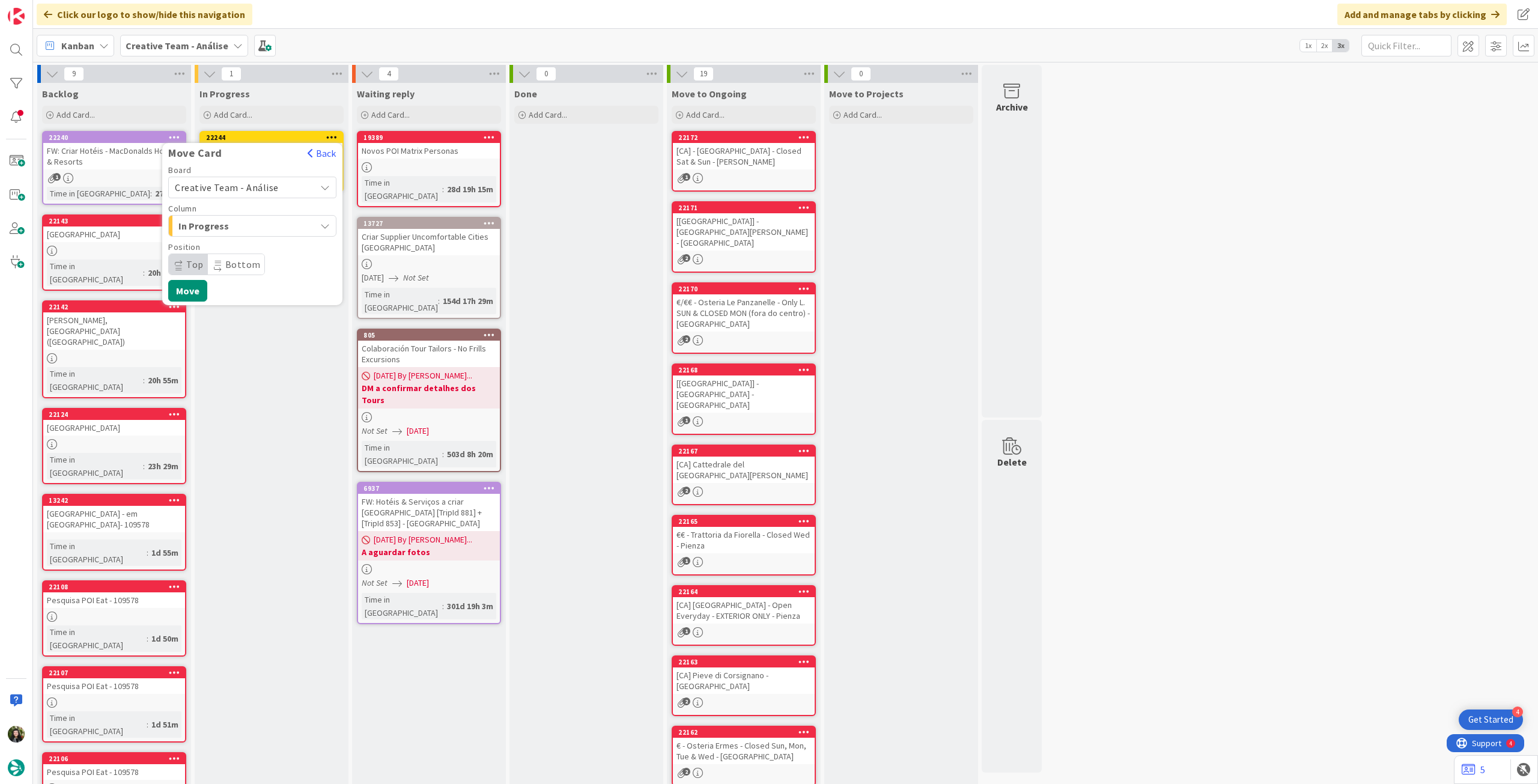
click at [243, 177] on div "Creative Team - Análise" at bounding box center [252, 187] width 168 height 22
click at [232, 239] on span "Creative Team" at bounding box center [260, 243] width 139 height 18
click at [236, 226] on span "Select a Column..." at bounding box center [220, 226] width 90 height 15
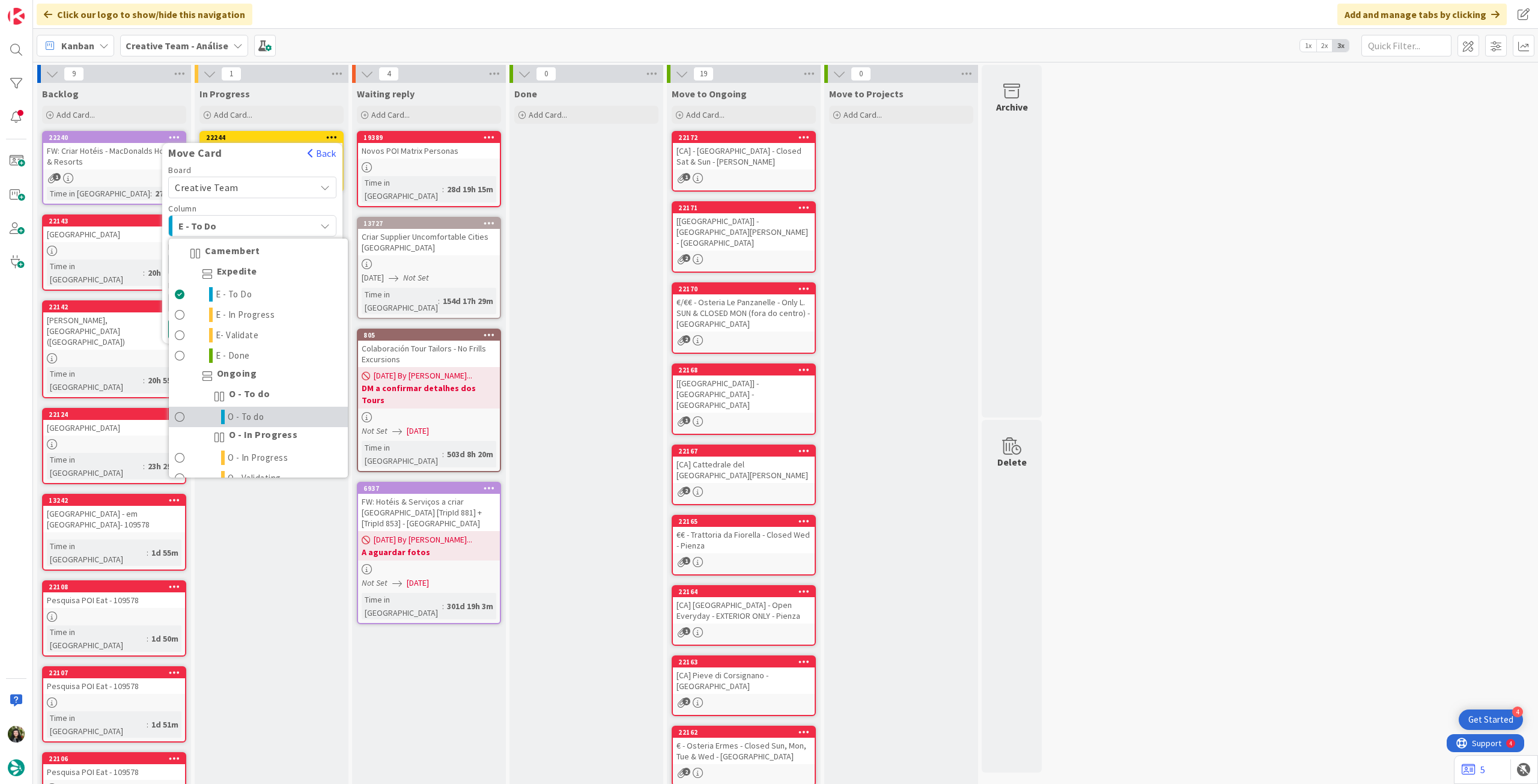
click at [272, 411] on link "O - To do" at bounding box center [258, 417] width 179 height 21
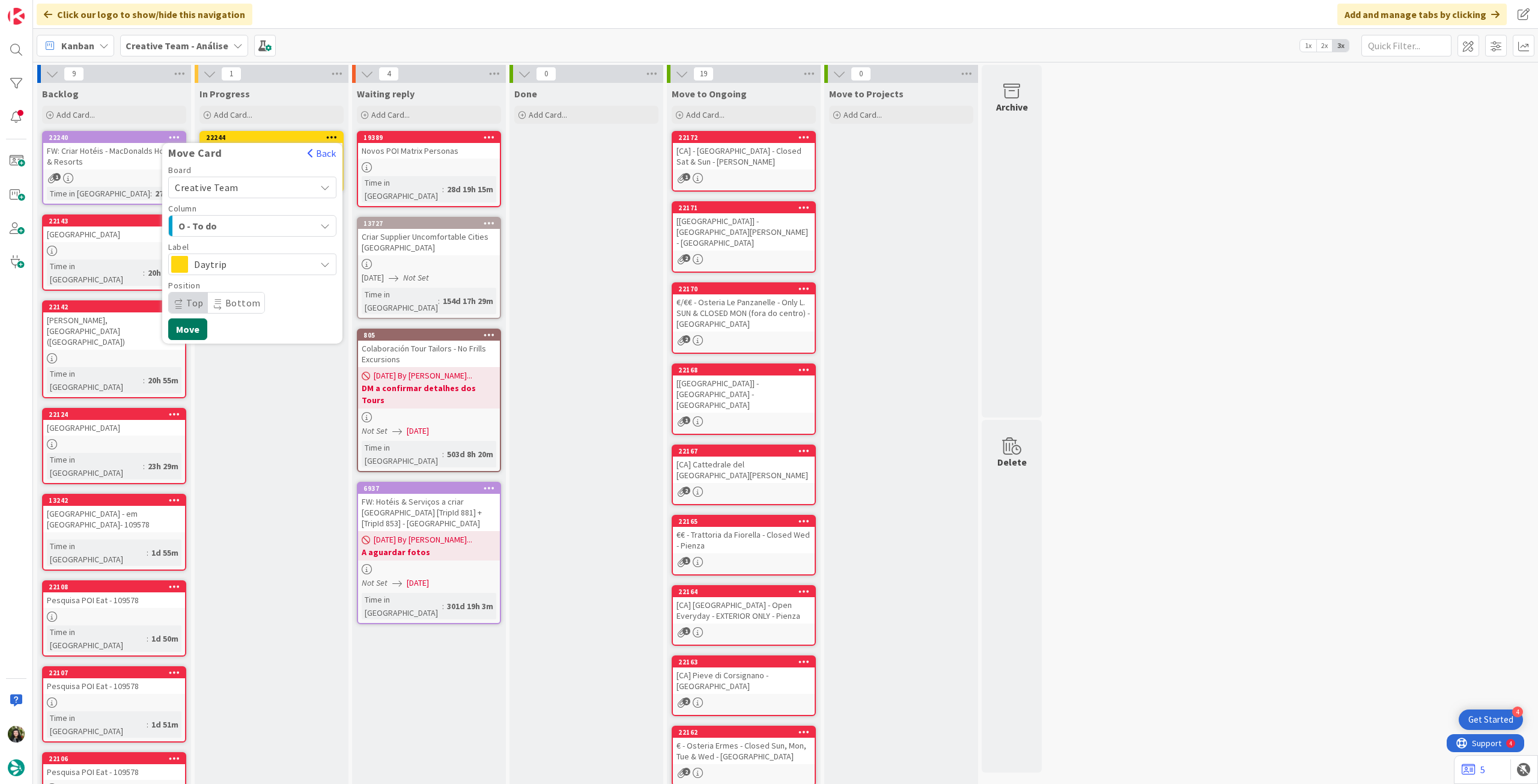
click at [194, 329] on button "Move" at bounding box center [187, 329] width 39 height 22
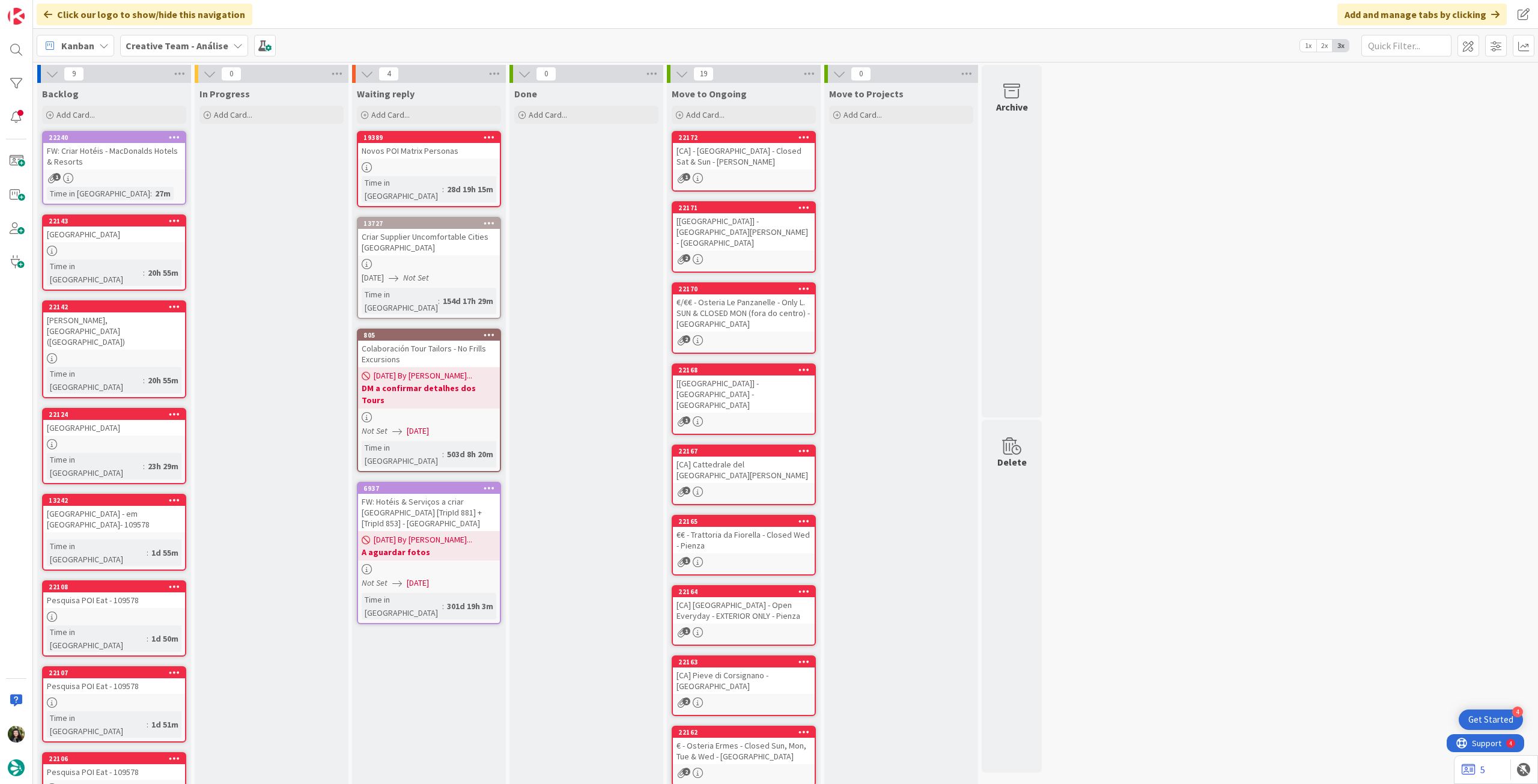
click at [206, 42] on b "Creative Team - Análise" at bounding box center [176, 45] width 102 height 12
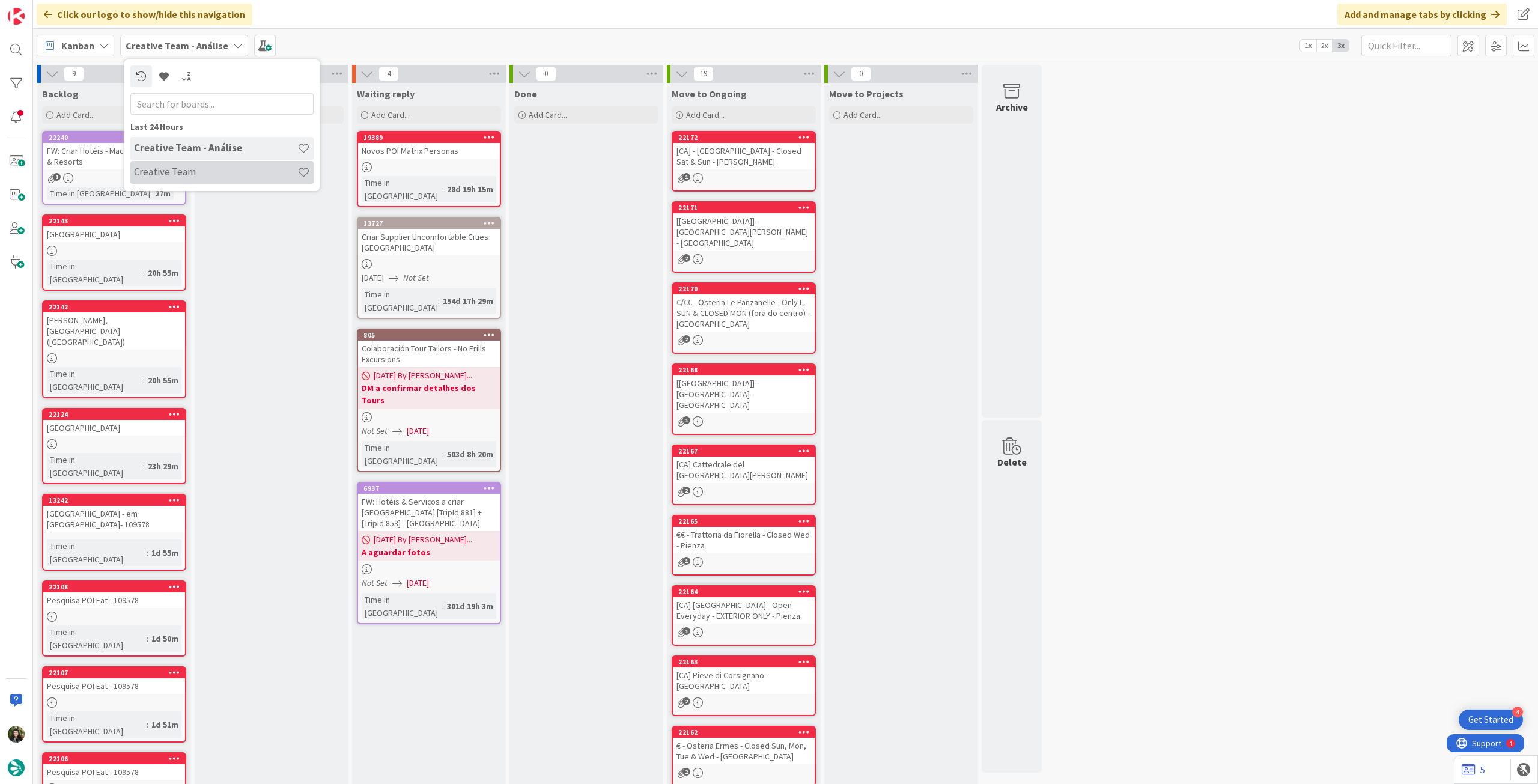
click at [221, 166] on h4 "Creative Team" at bounding box center [216, 172] width 163 height 12
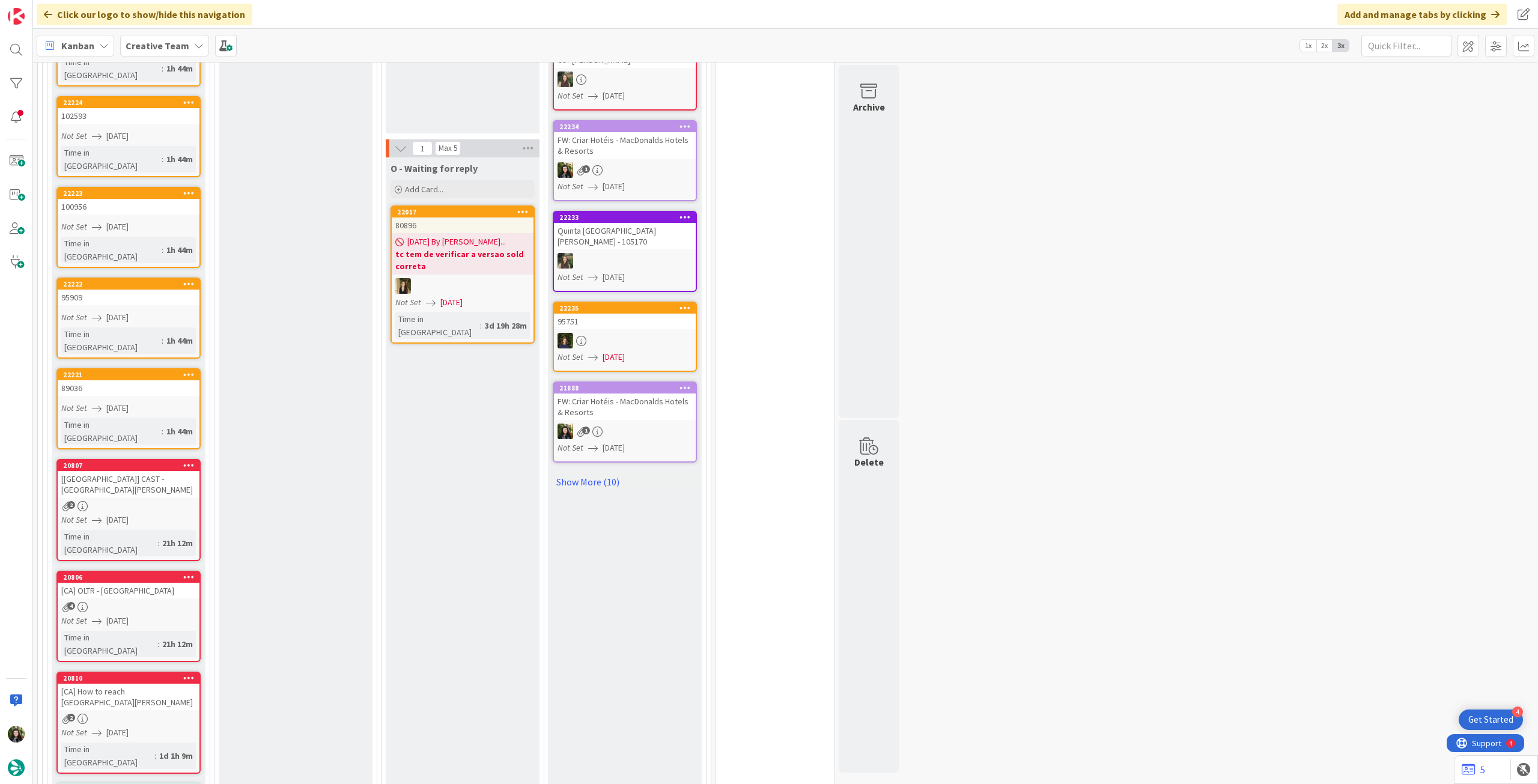
scroll to position [1281, 0]
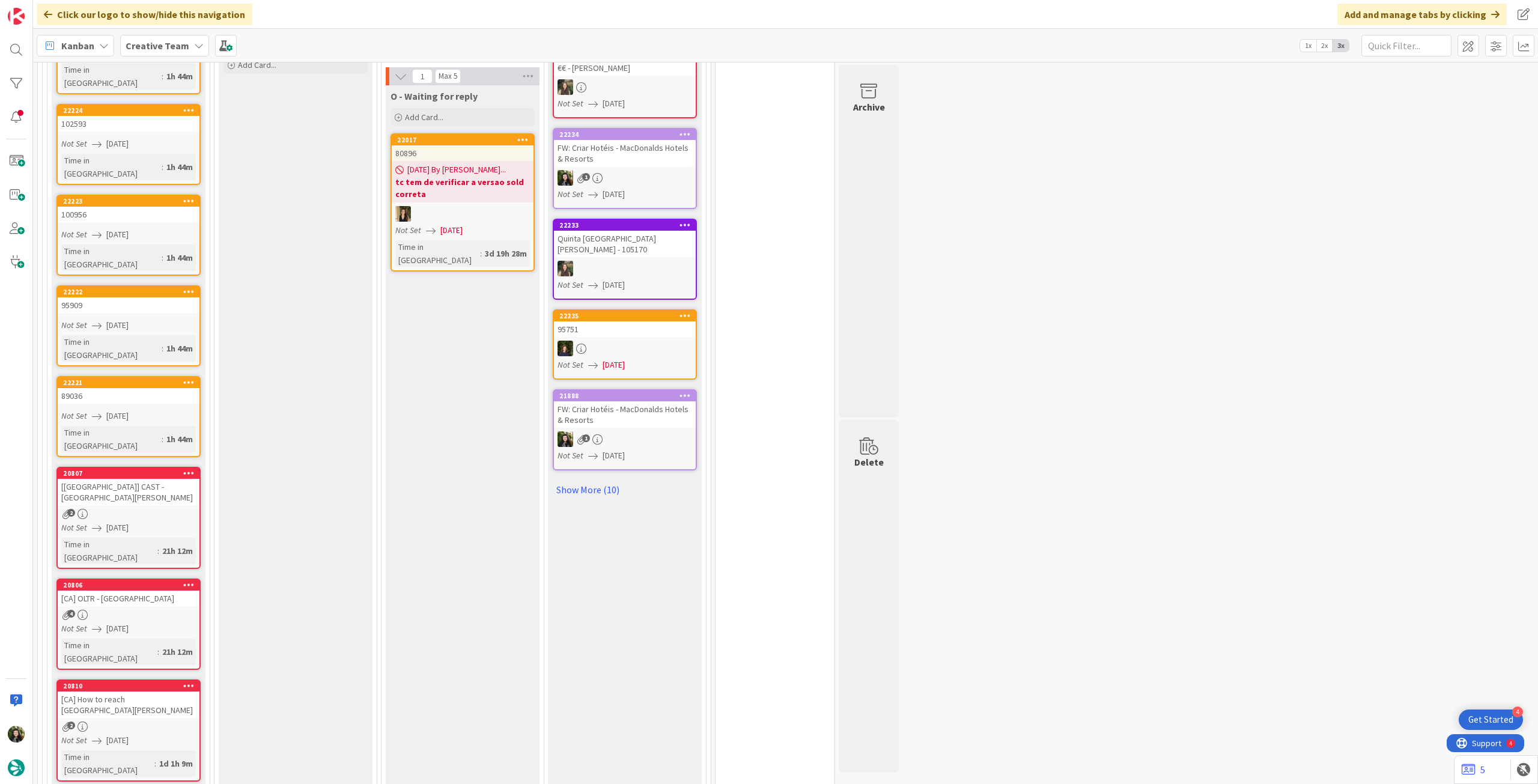
click at [156, 48] on b "Creative Team" at bounding box center [157, 45] width 64 height 12
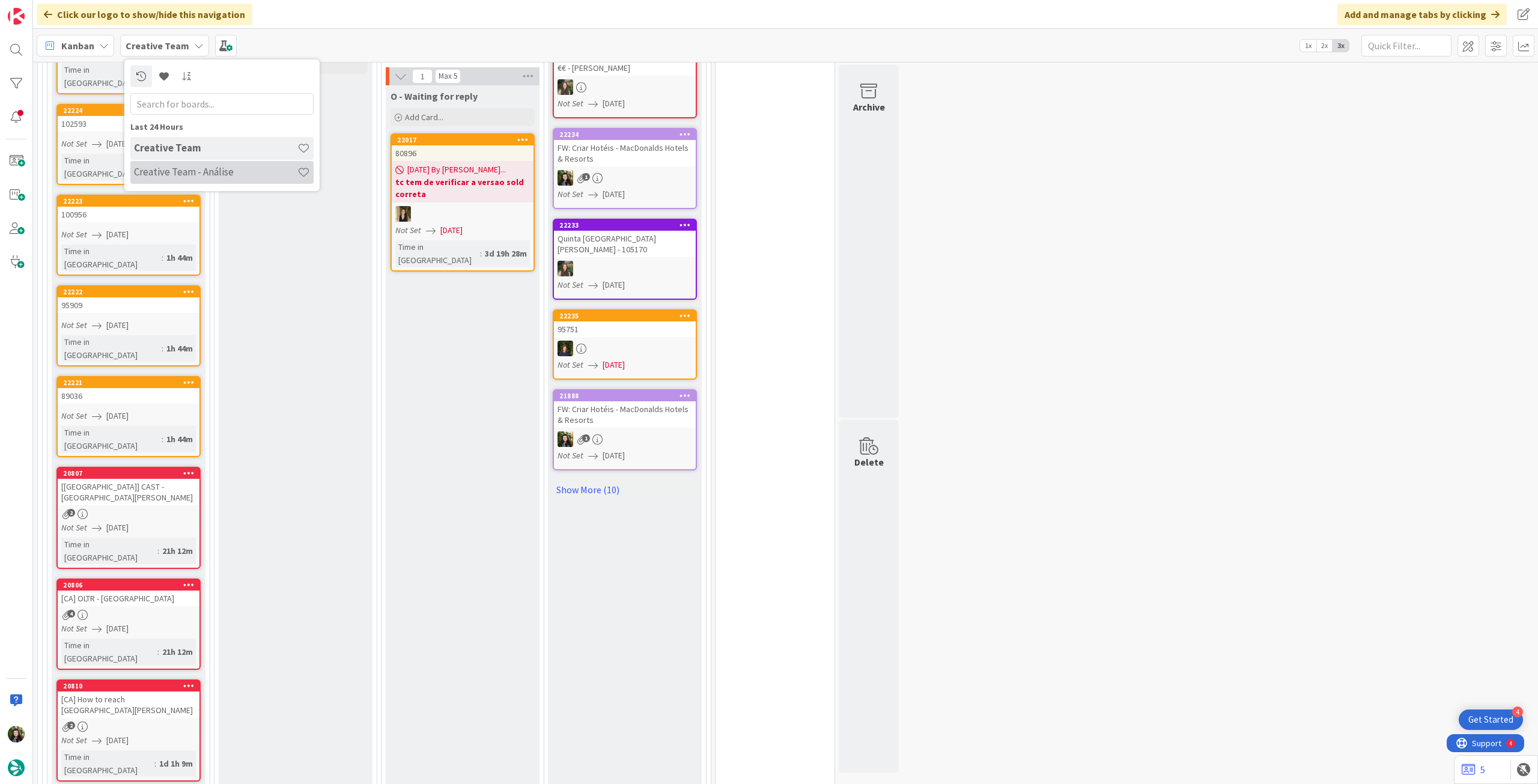
click at [187, 175] on h4 "Creative Team - Análise" at bounding box center [216, 172] width 163 height 12
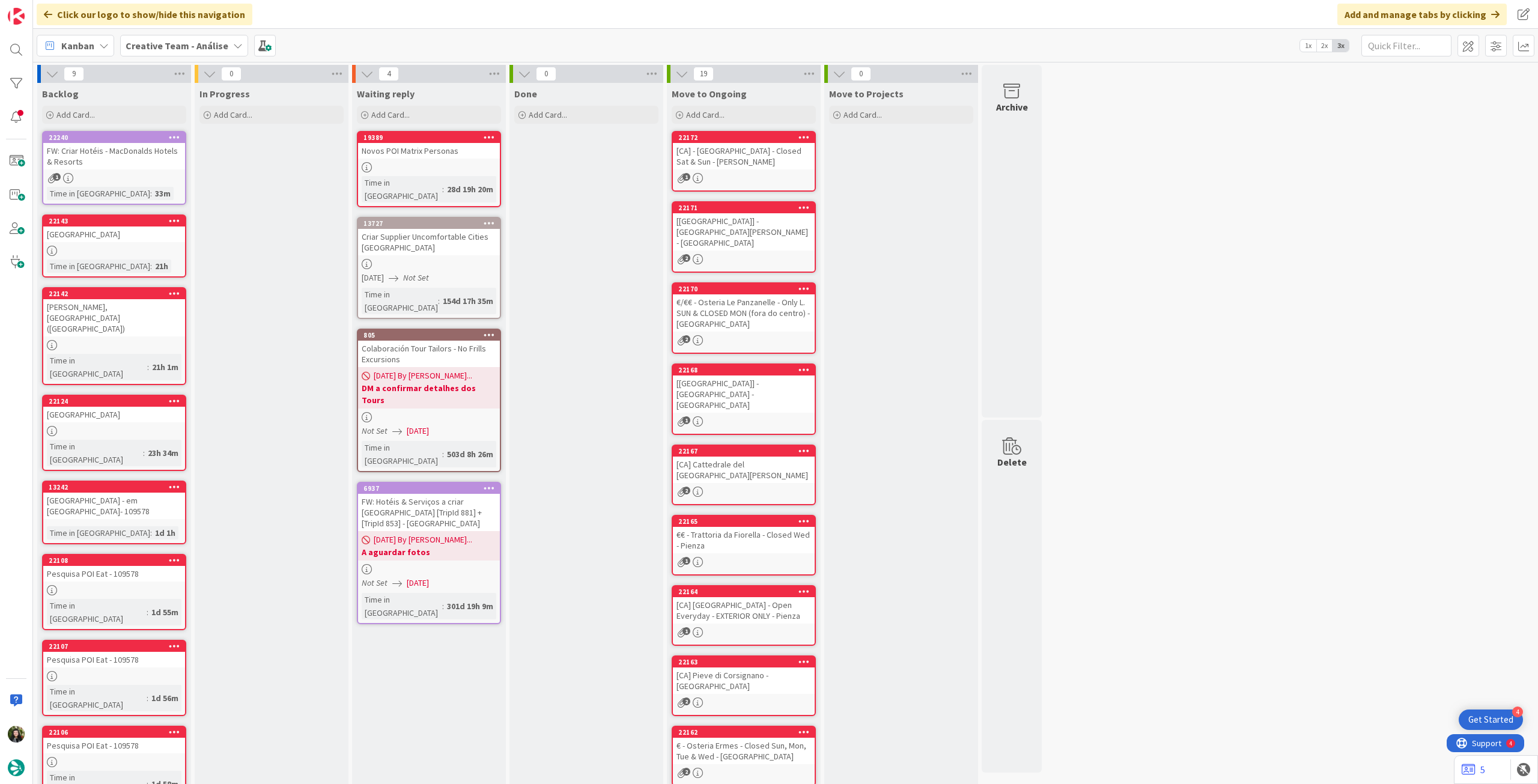
drag, startPoint x: 178, startPoint y: 47, endPoint x: 184, endPoint y: 59, distance: 13.4
click at [178, 47] on b "Creative Team - Análise" at bounding box center [176, 45] width 102 height 12
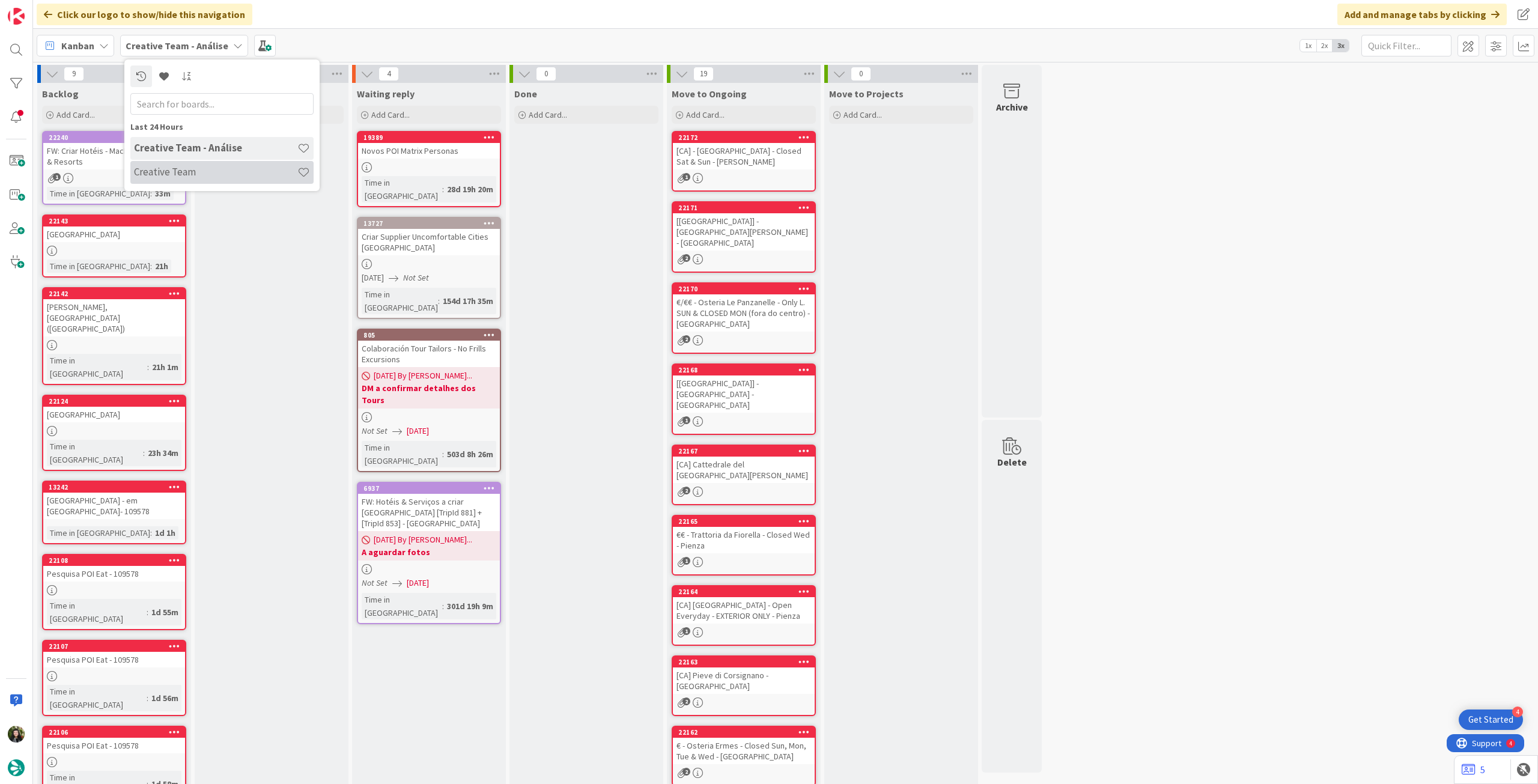
click at [200, 169] on h4 "Creative Team" at bounding box center [216, 172] width 163 height 12
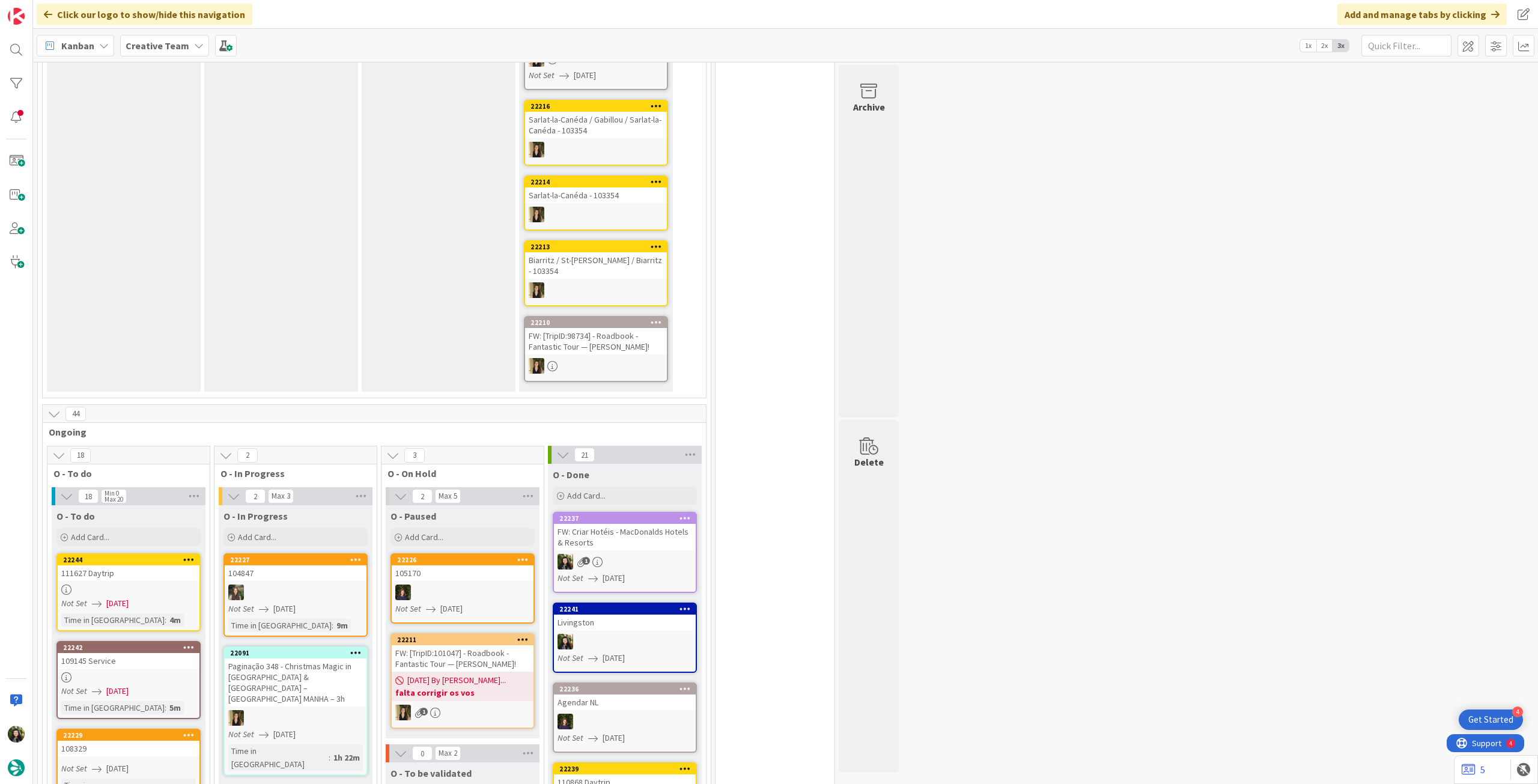
scroll to position [159, 0]
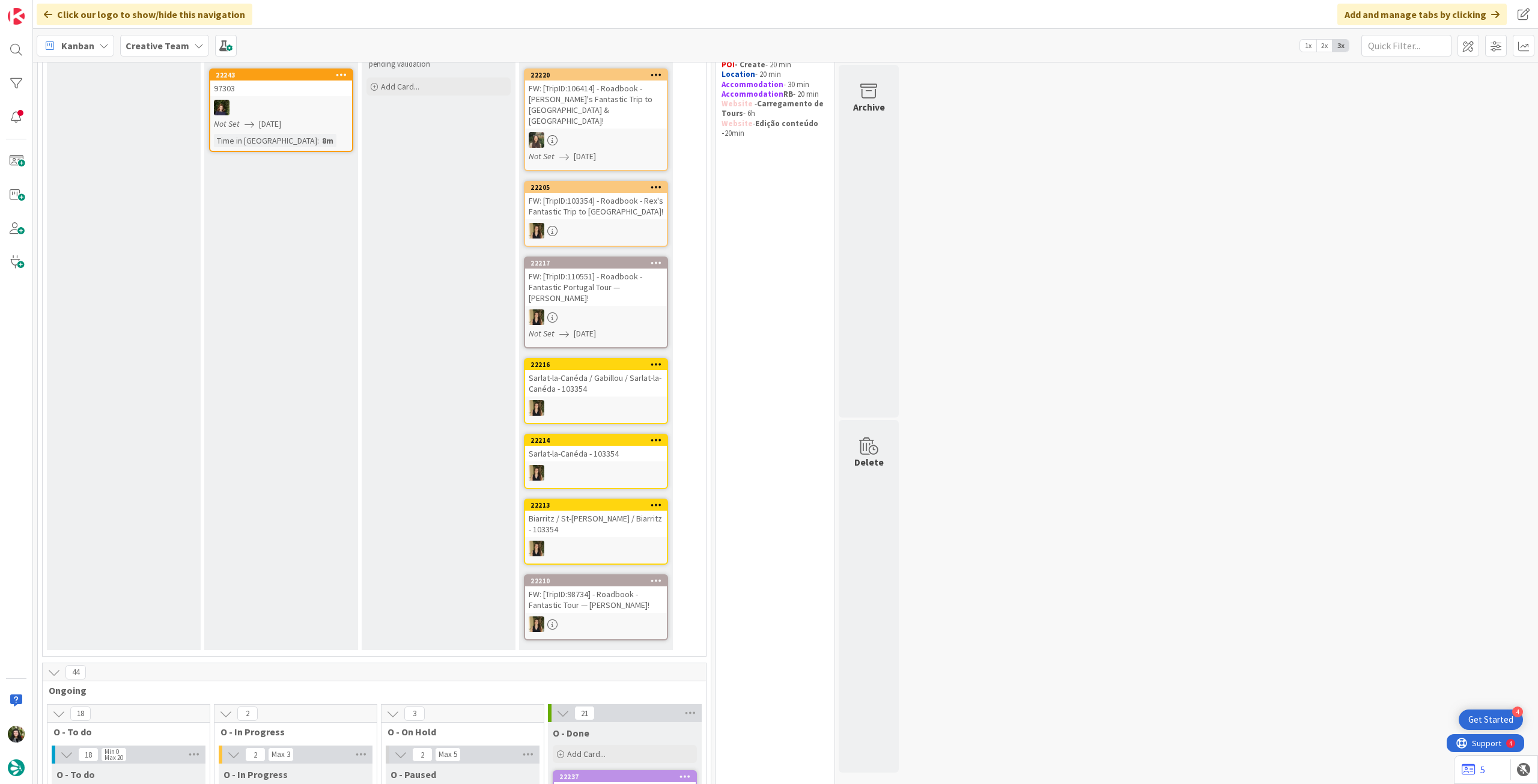
click at [148, 46] on b "Creative Team" at bounding box center [157, 45] width 64 height 12
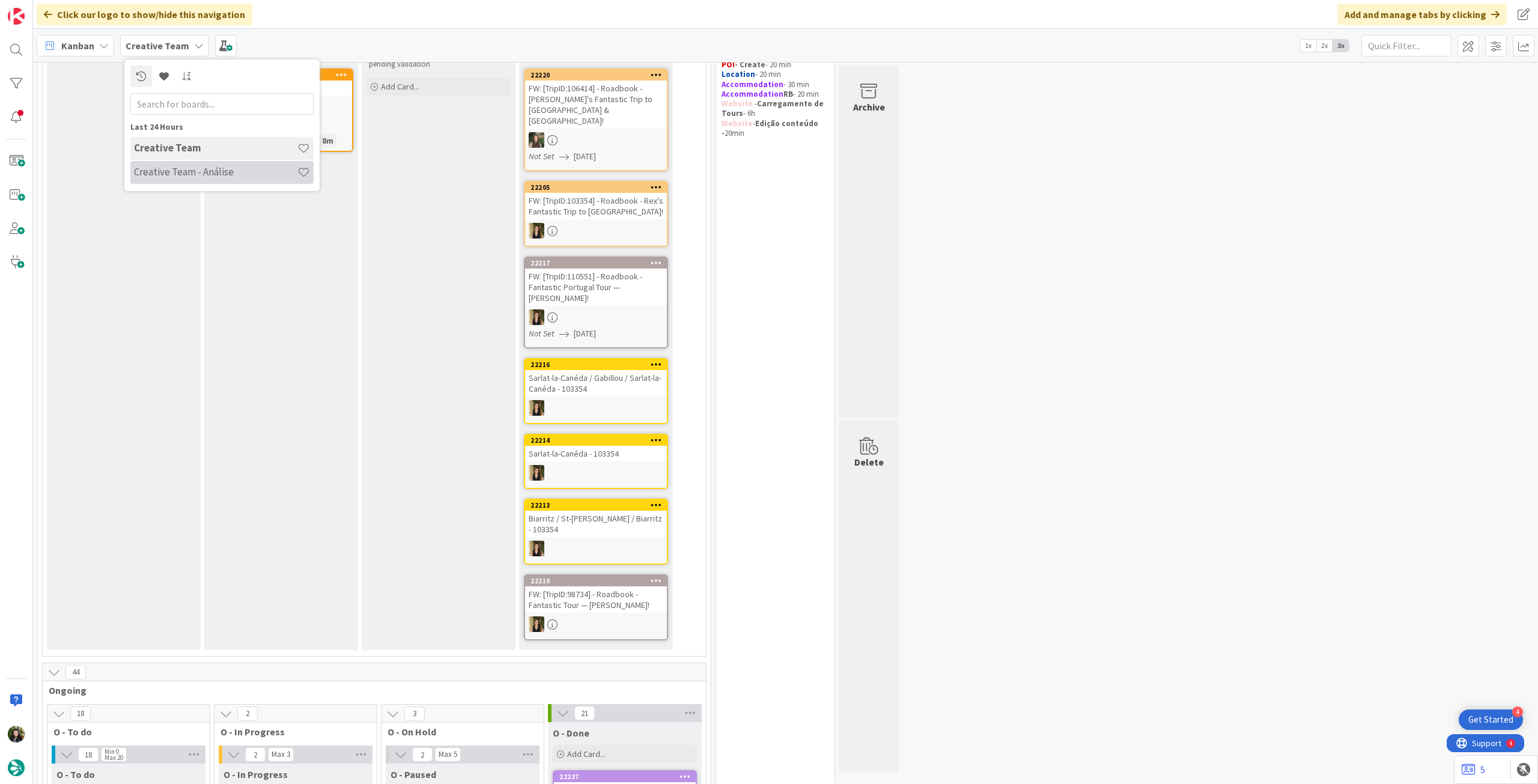
click at [168, 169] on h4 "Creative Team - Análise" at bounding box center [216, 172] width 163 height 12
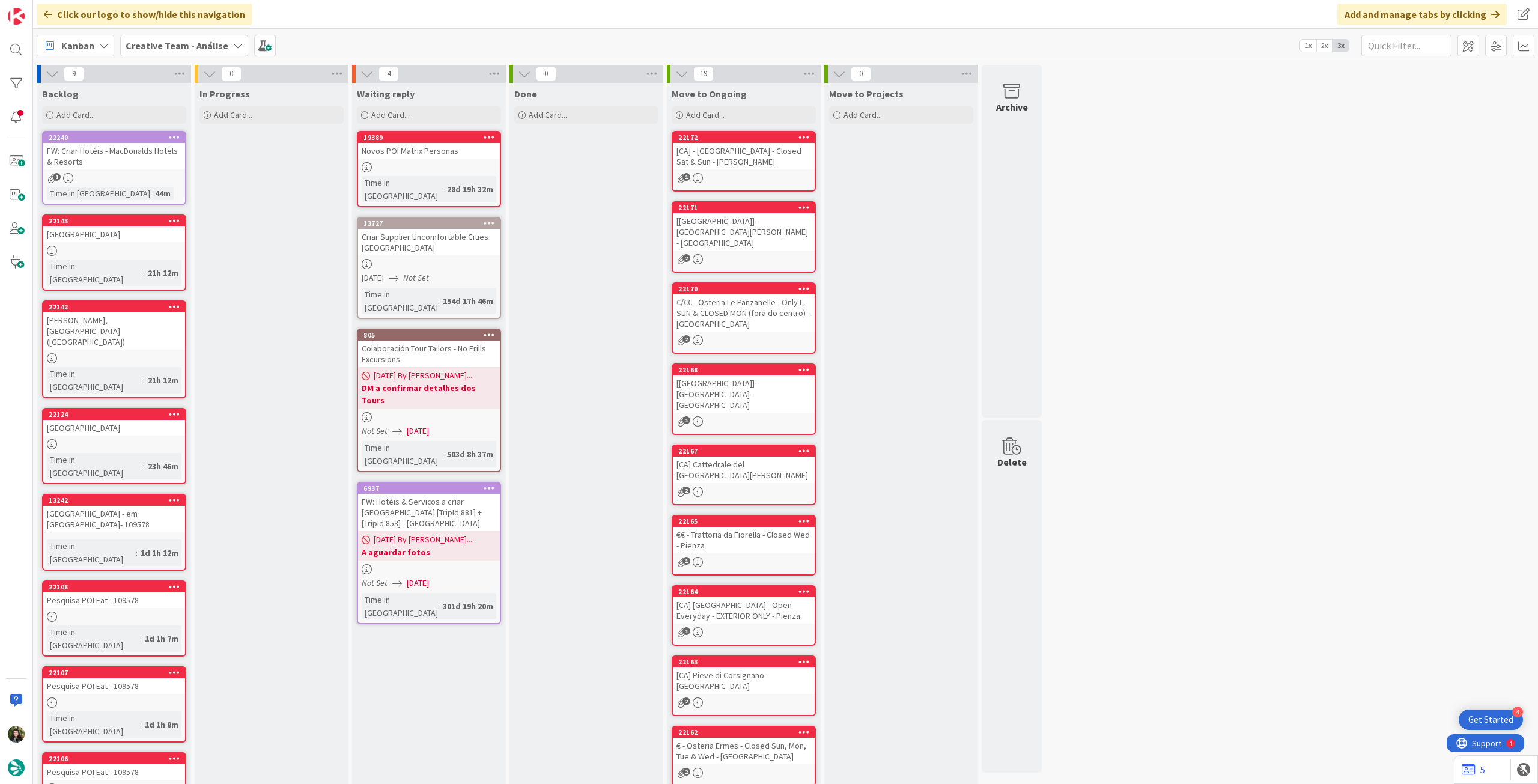
click at [187, 49] on b "Creative Team - Análise" at bounding box center [176, 45] width 102 height 12
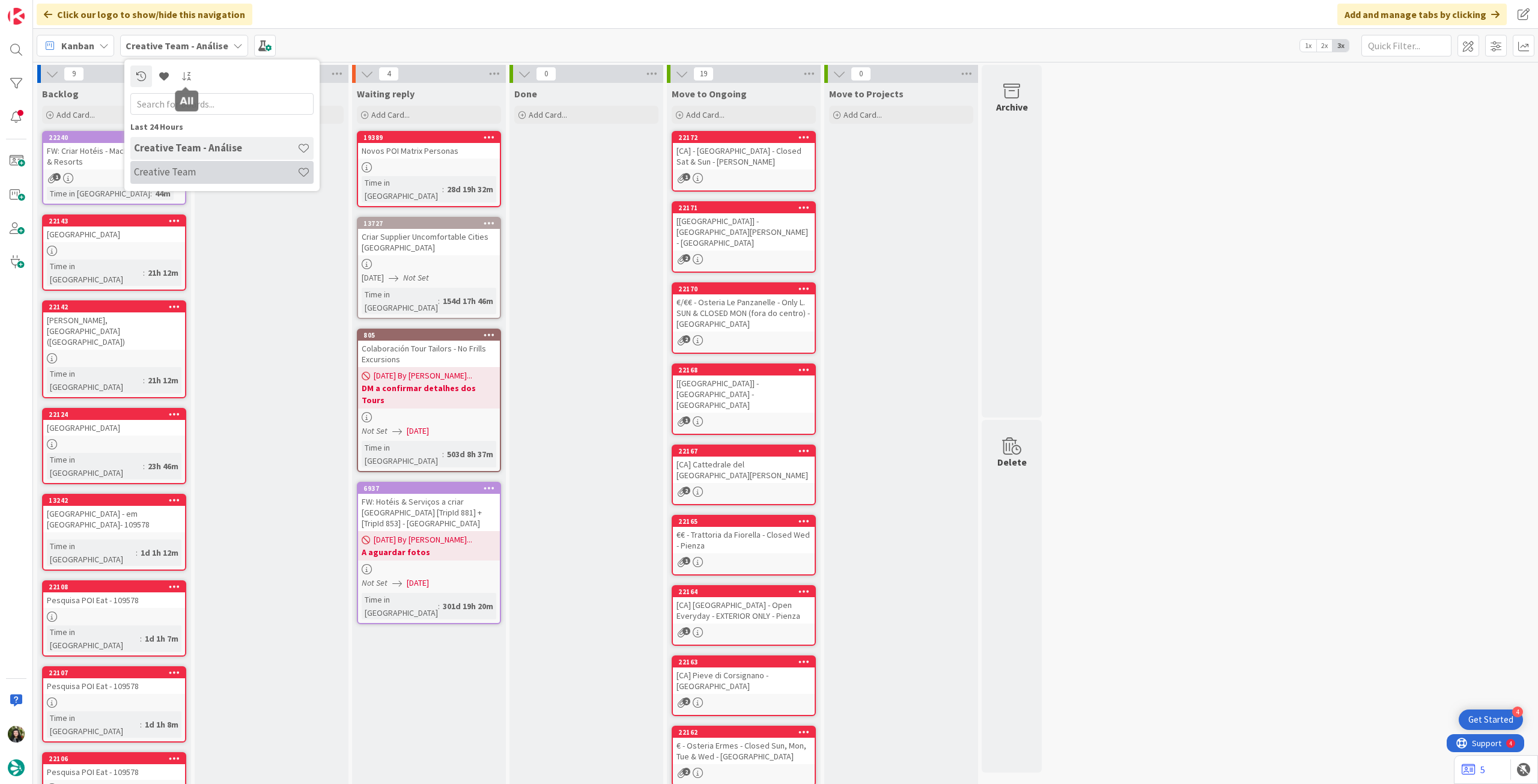
click at [200, 170] on h4 "Creative Team" at bounding box center [216, 172] width 163 height 12
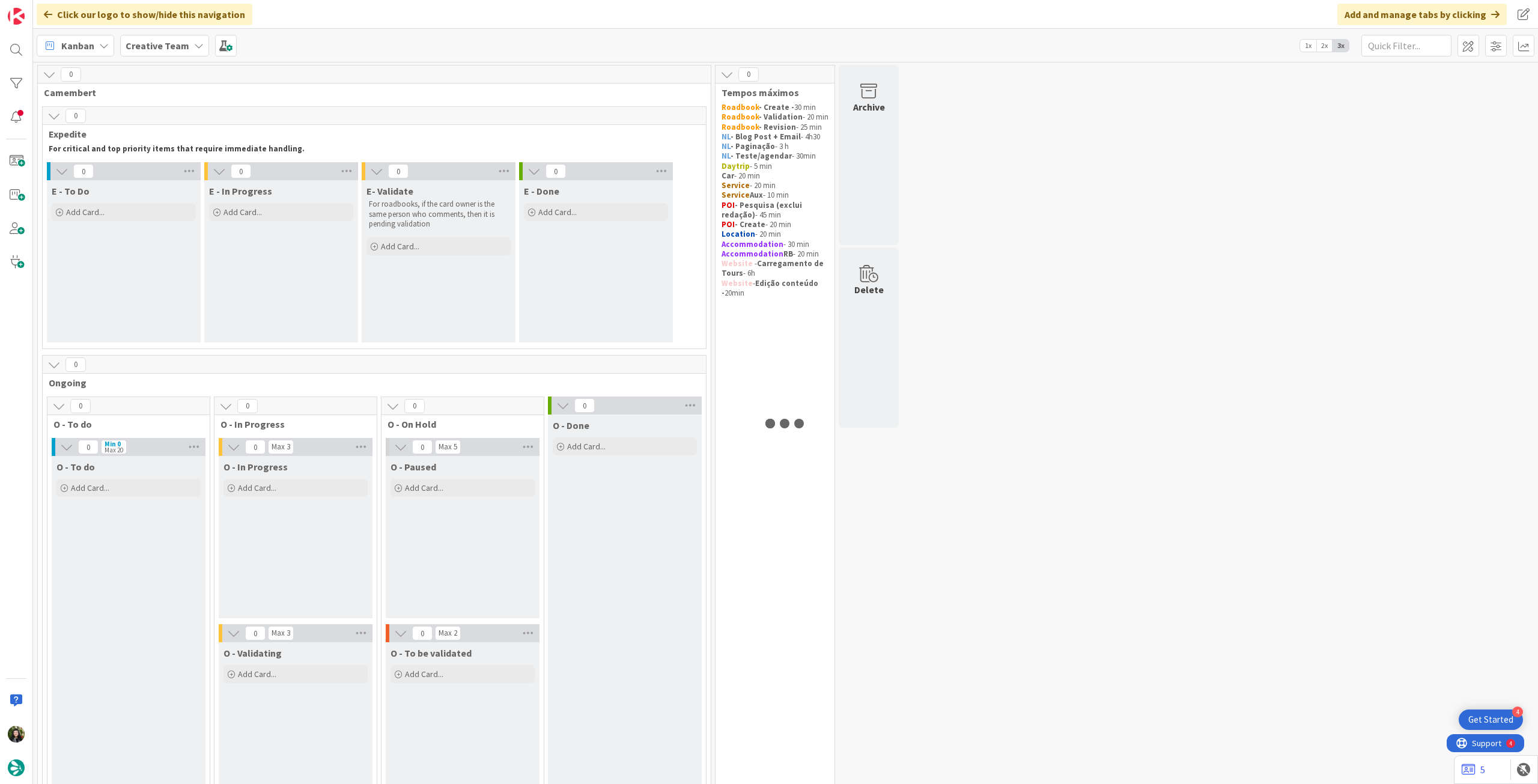
click at [163, 44] on b "Creative Team" at bounding box center [157, 45] width 64 height 12
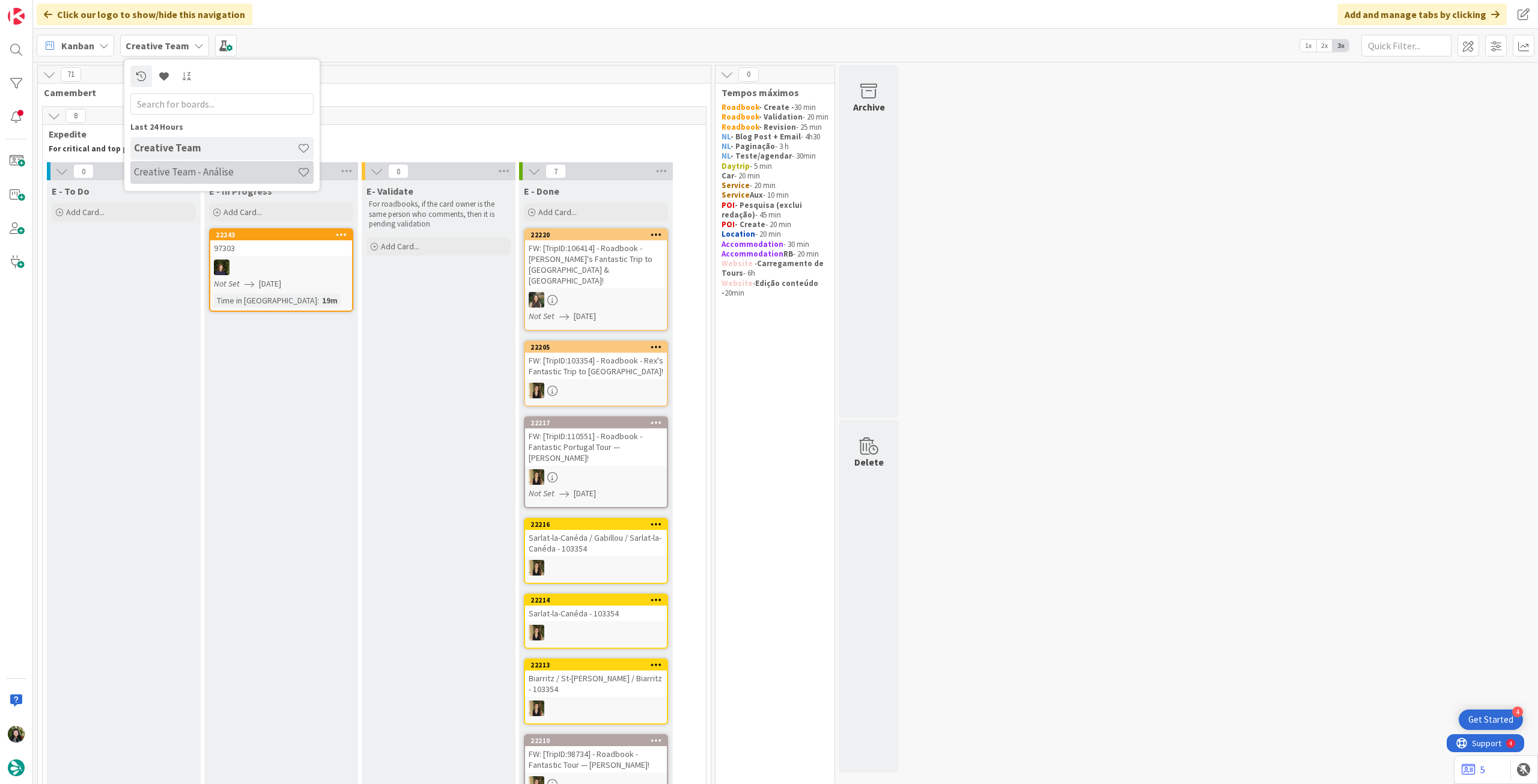
click at [179, 170] on h4 "Creative Team - Análise" at bounding box center [216, 172] width 163 height 12
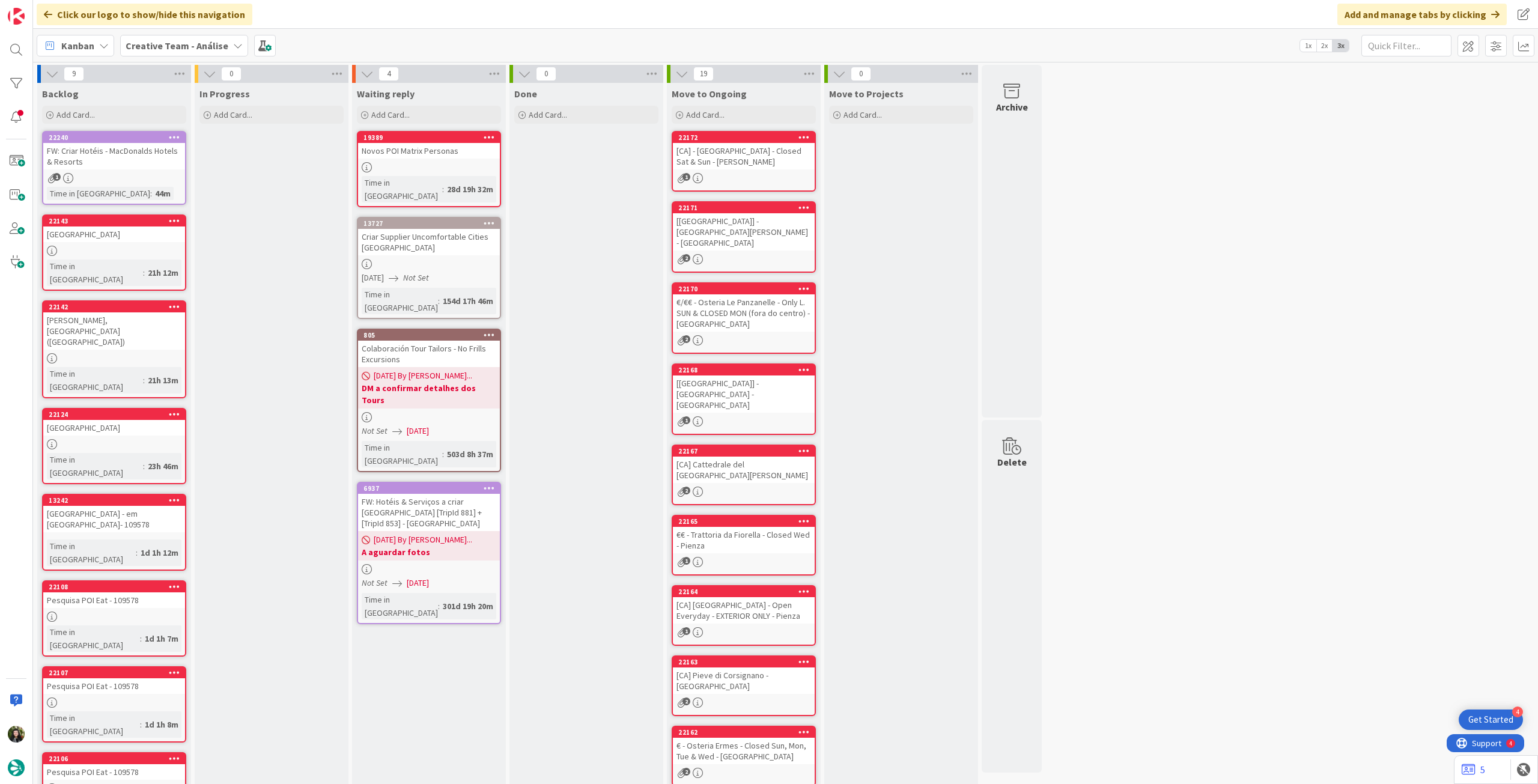
click at [176, 45] on b "Creative Team - Análise" at bounding box center [176, 45] width 102 height 12
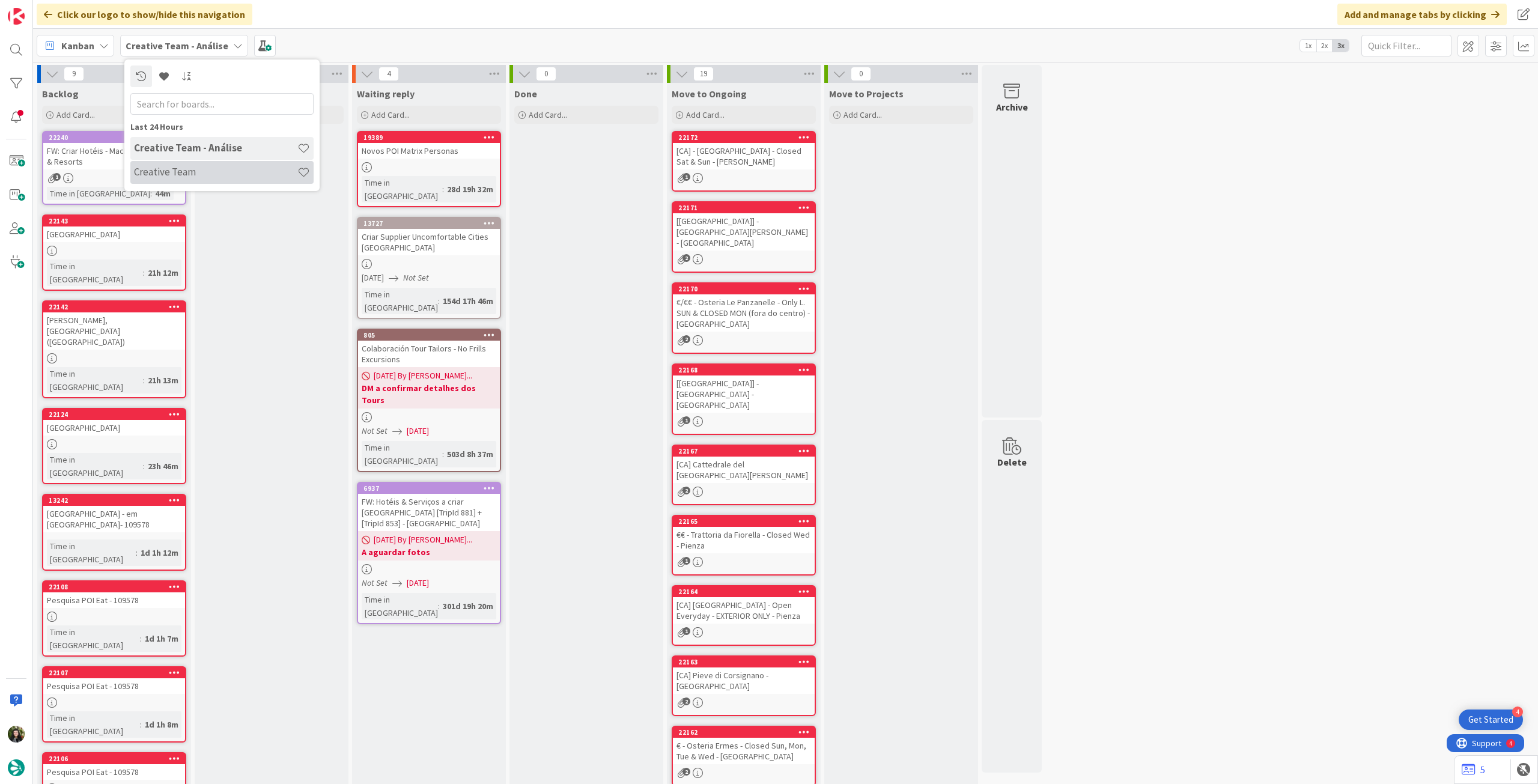
click at [190, 167] on h4 "Creative Team" at bounding box center [216, 172] width 163 height 12
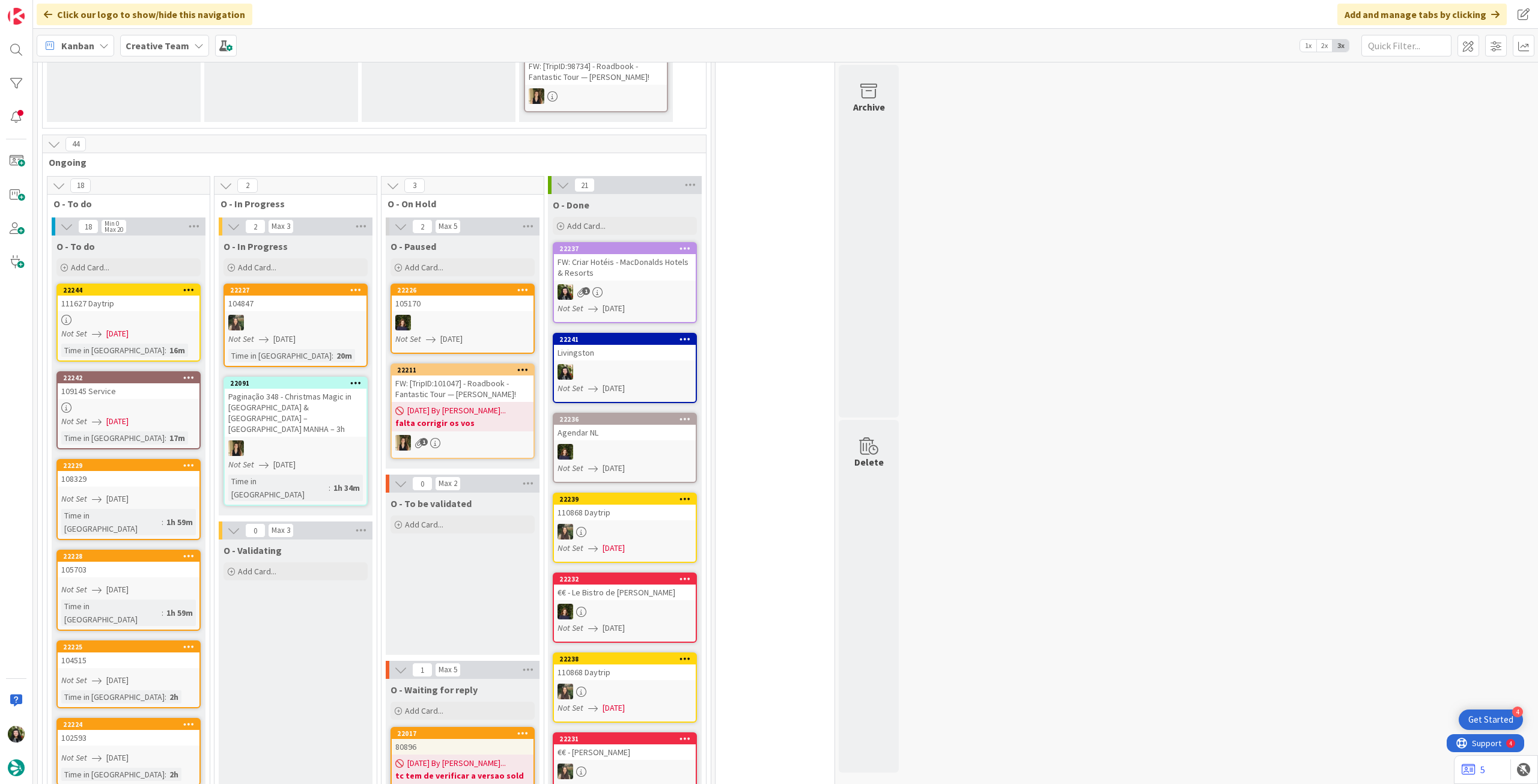
scroll to position [640, 0]
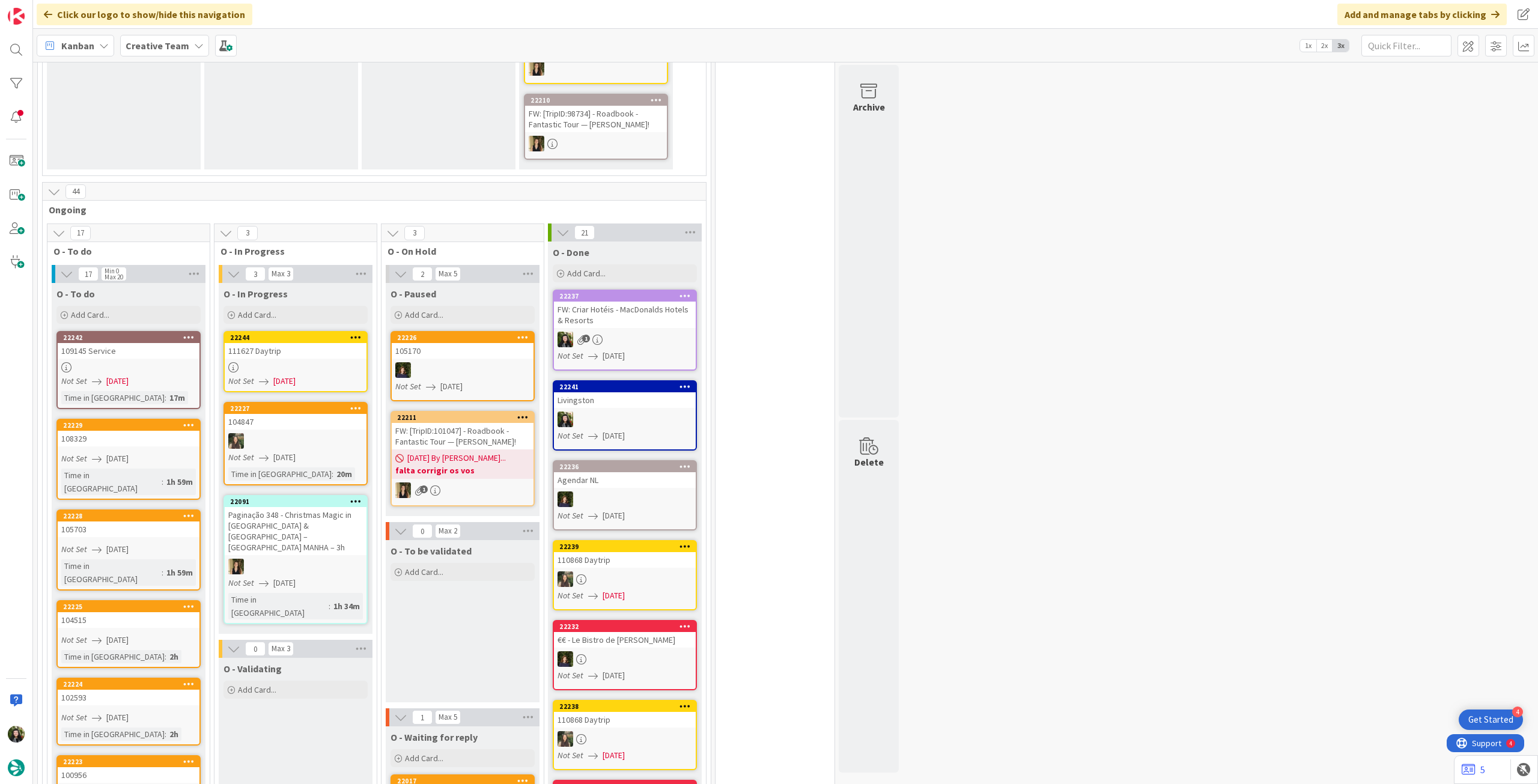
click at [299, 362] on div at bounding box center [296, 367] width 142 height 10
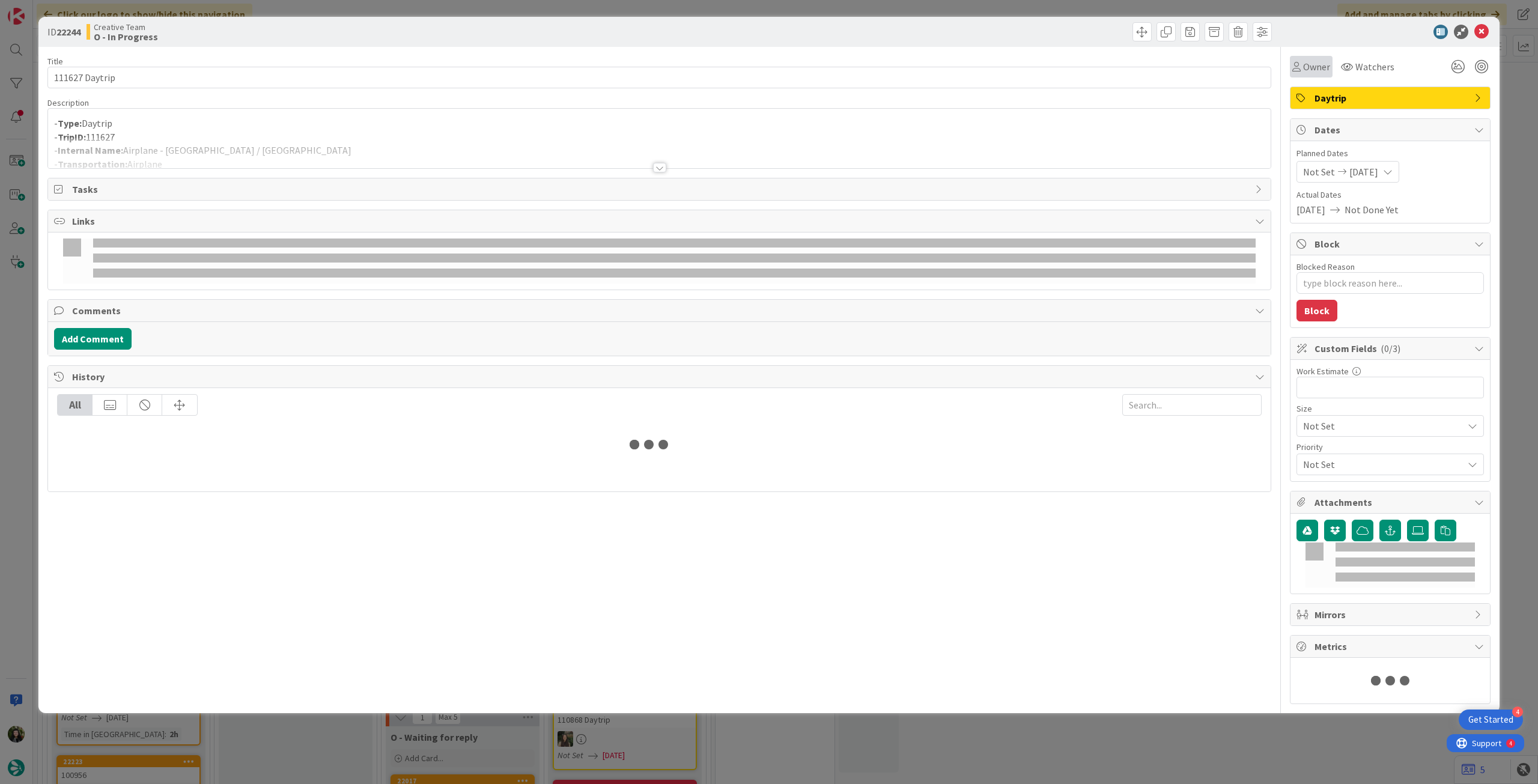
click at [1308, 69] on span "Owner" at bounding box center [1316, 66] width 27 height 15
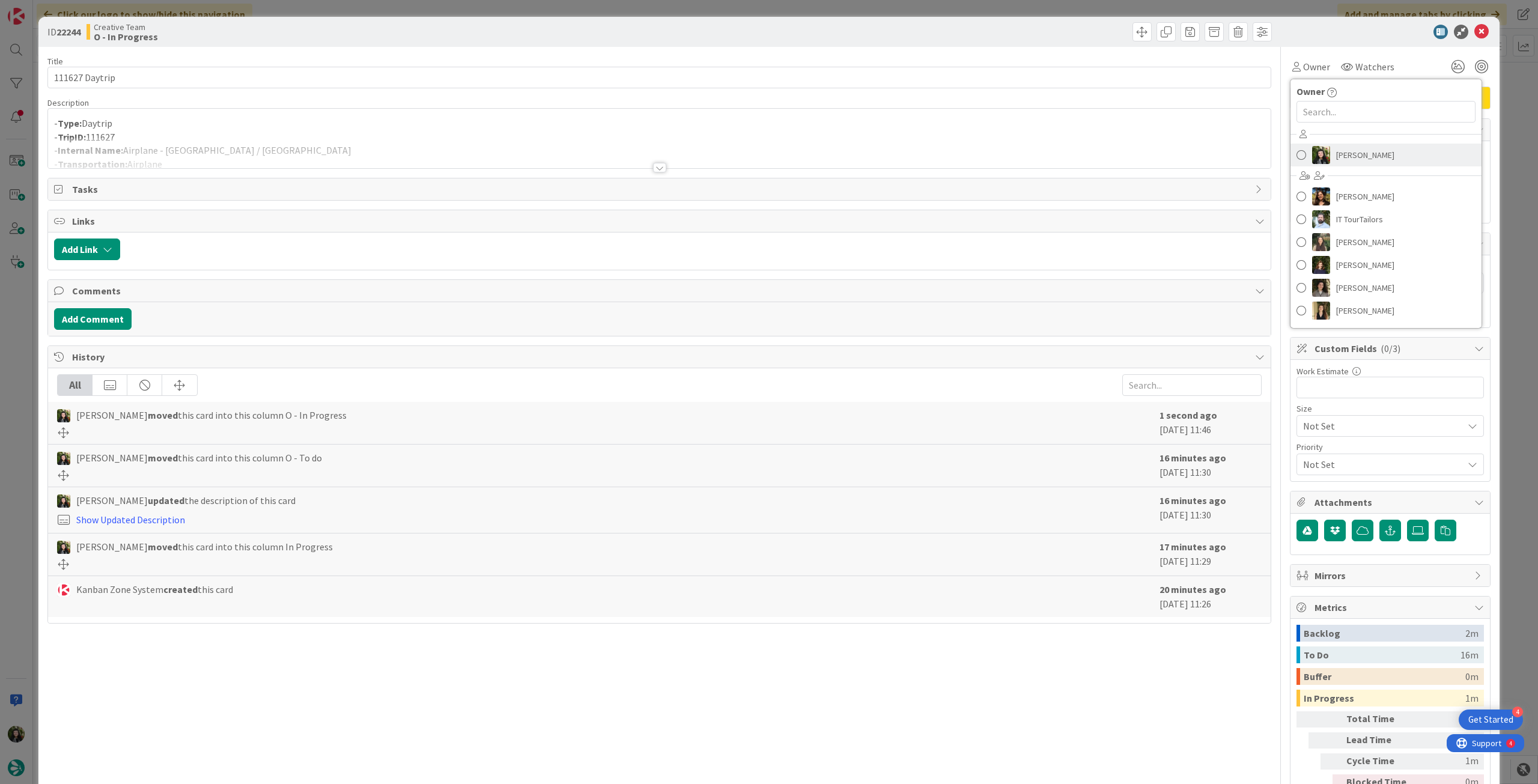
click at [1325, 158] on link "[PERSON_NAME]" at bounding box center [1386, 155] width 191 height 23
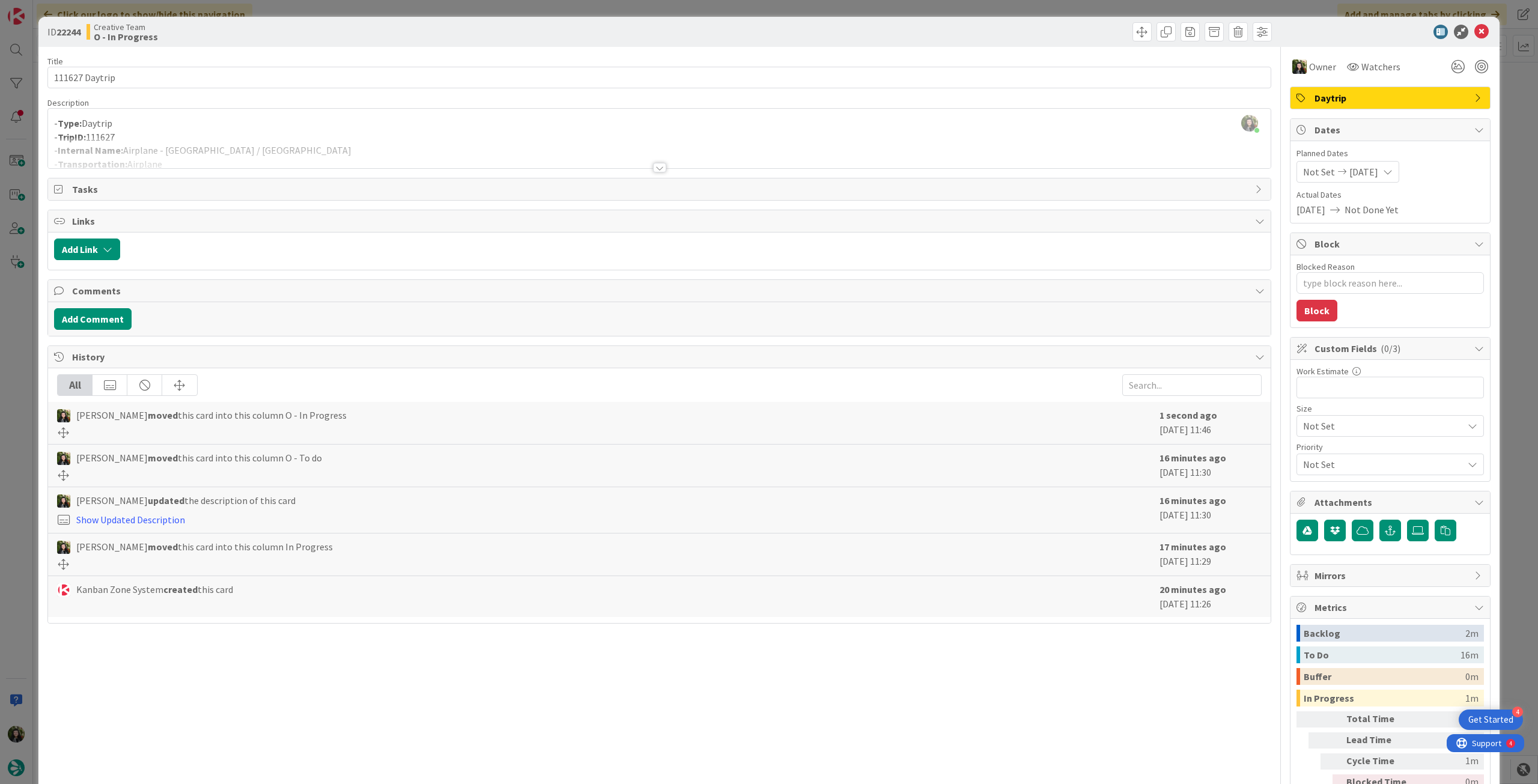
click at [179, 143] on div at bounding box center [659, 153] width 1223 height 31
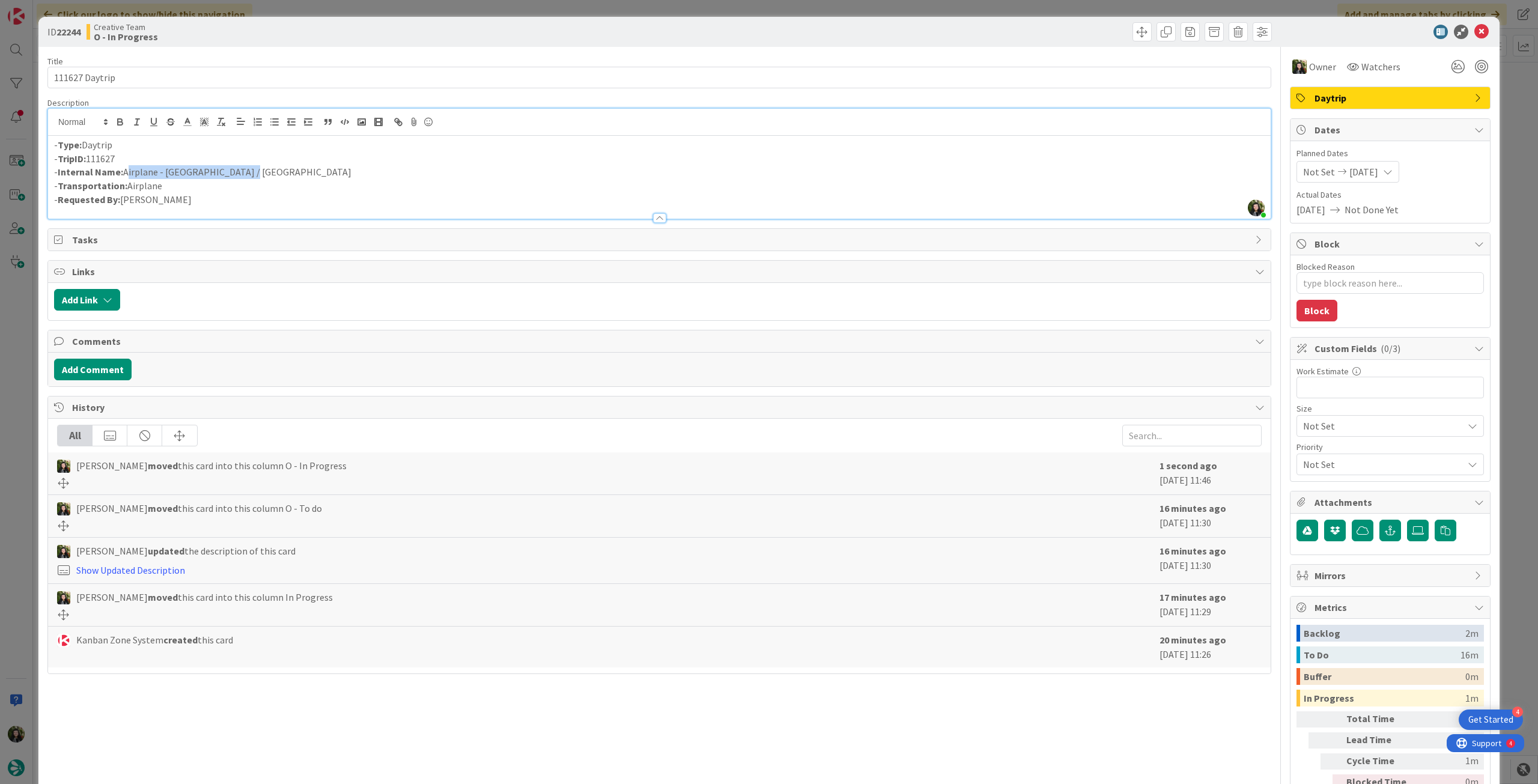
drag, startPoint x: 256, startPoint y: 171, endPoint x: 125, endPoint y: 173, distance: 131.0
click at [125, 173] on p "- Internal Name: Airplane - [GEOGRAPHIC_DATA] / [GEOGRAPHIC_DATA]" at bounding box center [659, 172] width 1211 height 14
copy p "Airplane - [GEOGRAPHIC_DATA] / [GEOGRAPHIC_DATA]"
click at [1476, 29] on icon at bounding box center [1482, 32] width 15 height 15
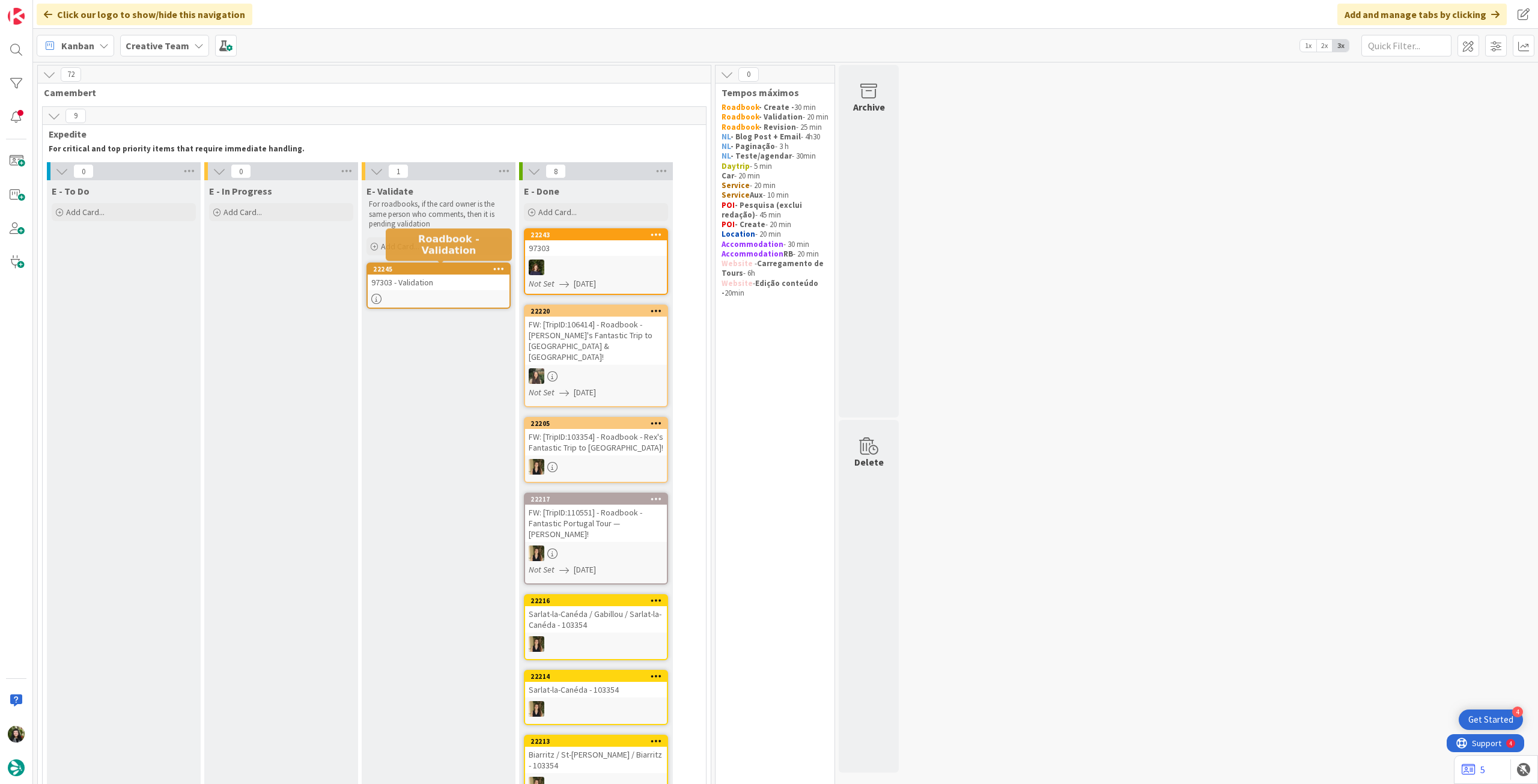
click at [411, 270] on div "22245" at bounding box center [441, 269] width 136 height 8
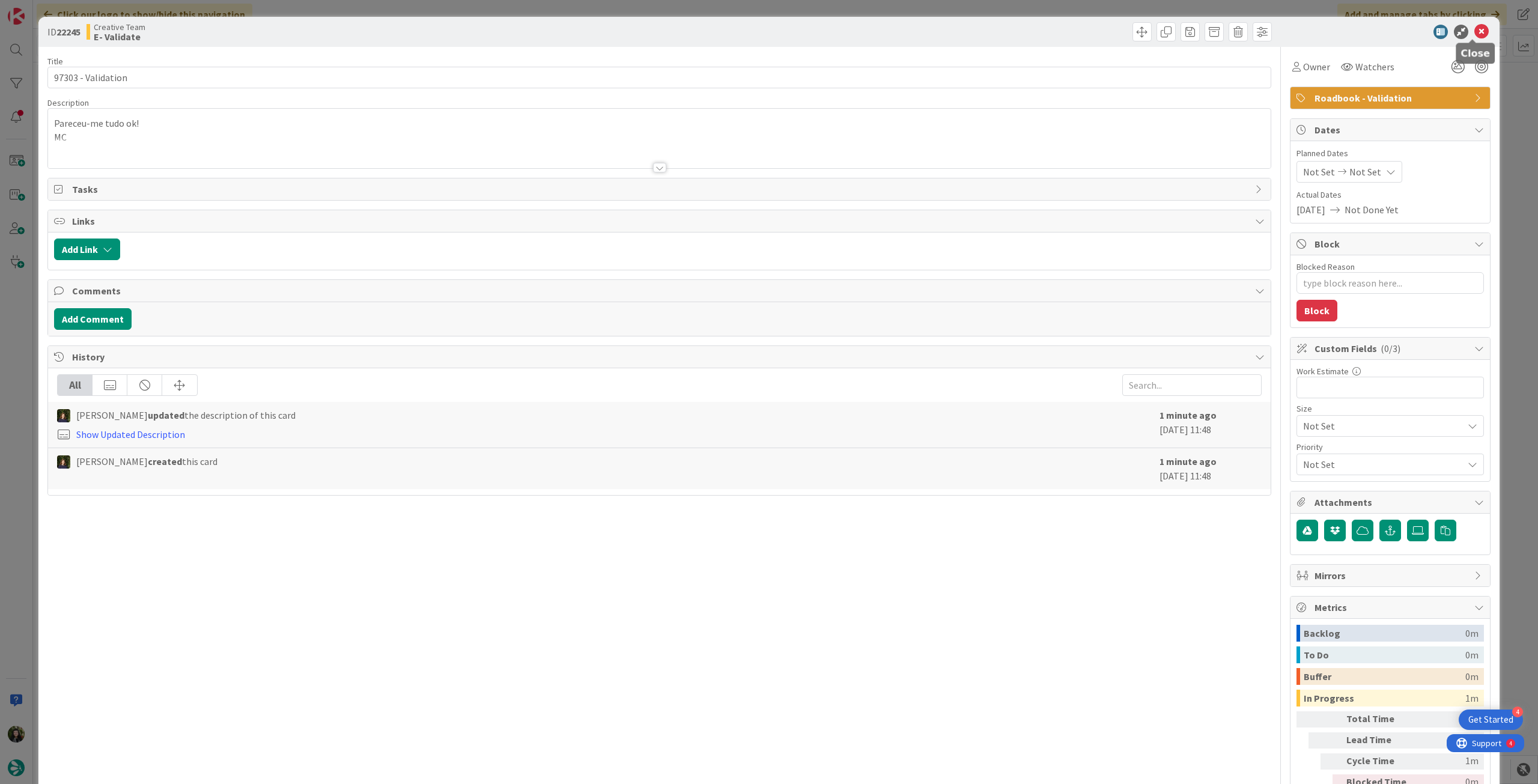
drag, startPoint x: 1477, startPoint y: 27, endPoint x: 1458, endPoint y: 42, distance: 24.2
click at [1477, 28] on icon at bounding box center [1482, 32] width 15 height 15
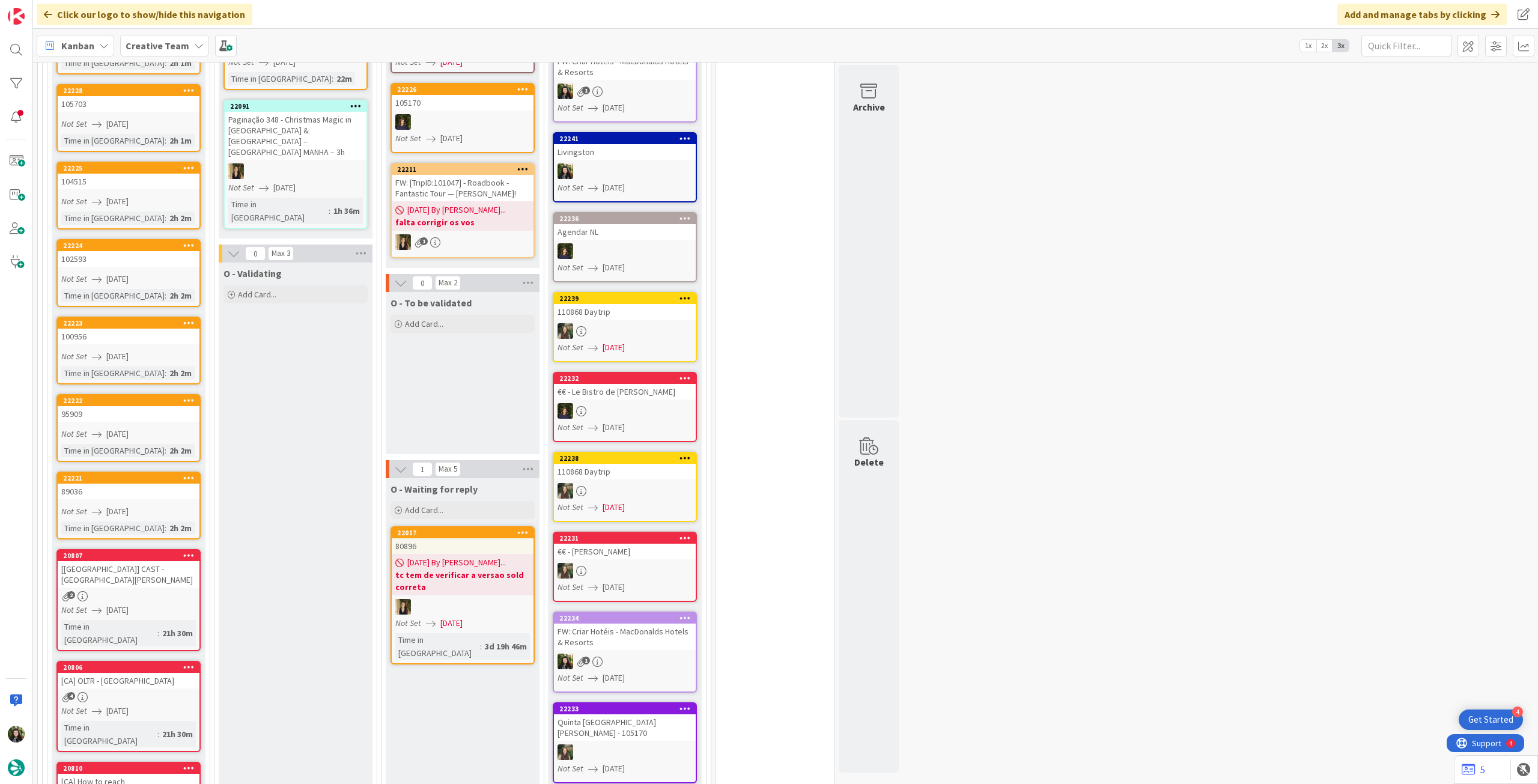
scroll to position [1121, 0]
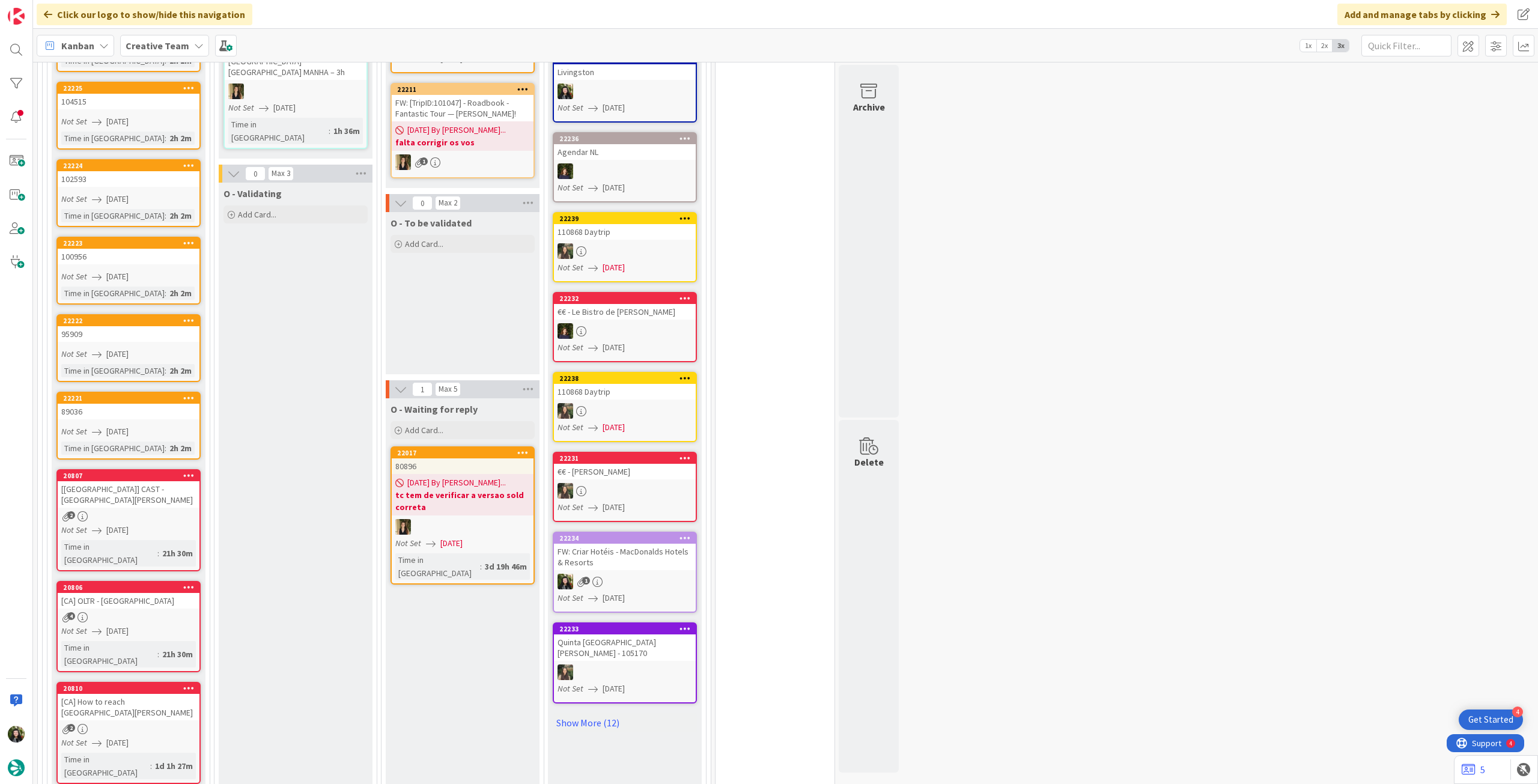
click at [173, 612] on div "4" at bounding box center [129, 617] width 142 height 10
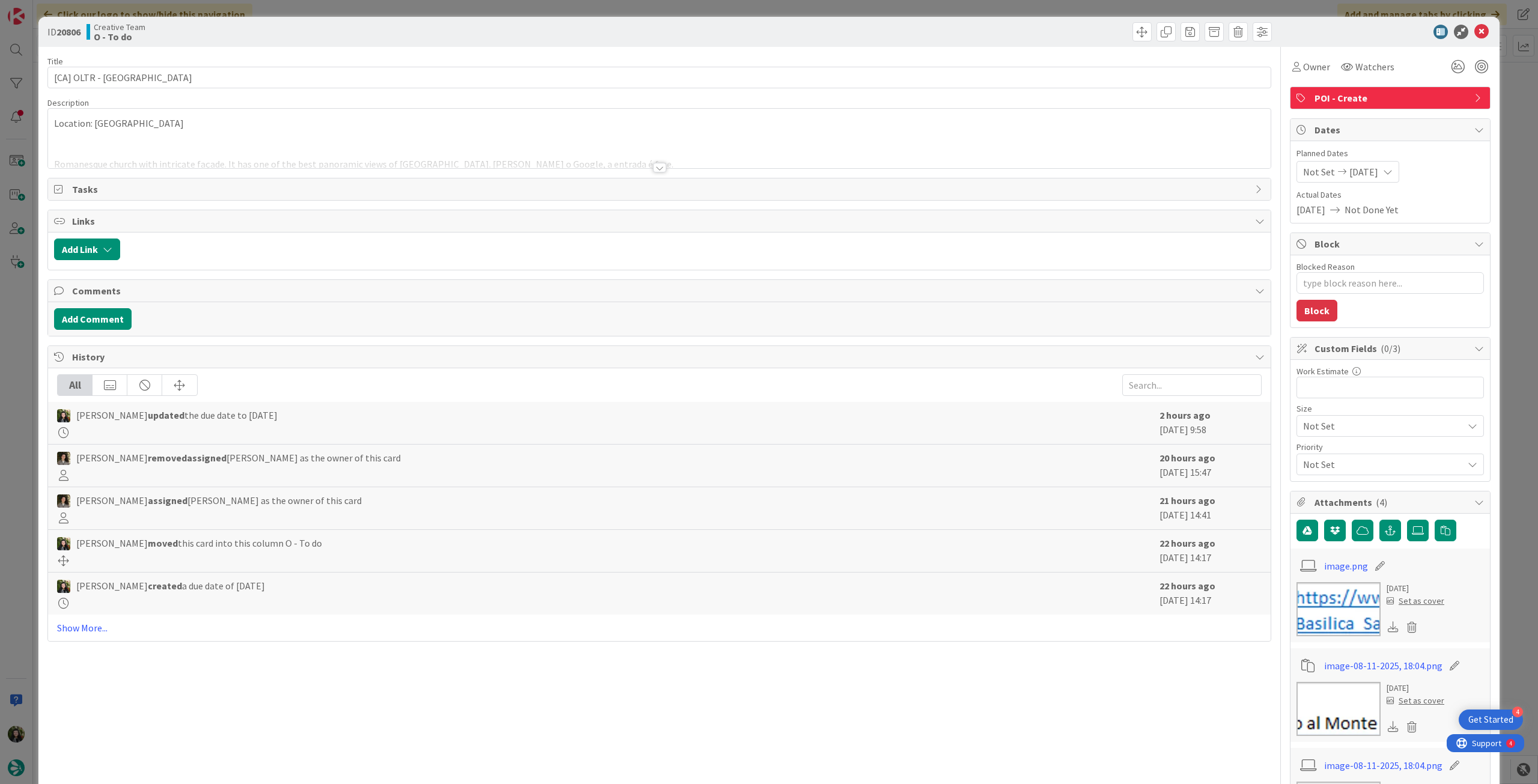
click at [340, 158] on div at bounding box center [659, 153] width 1223 height 31
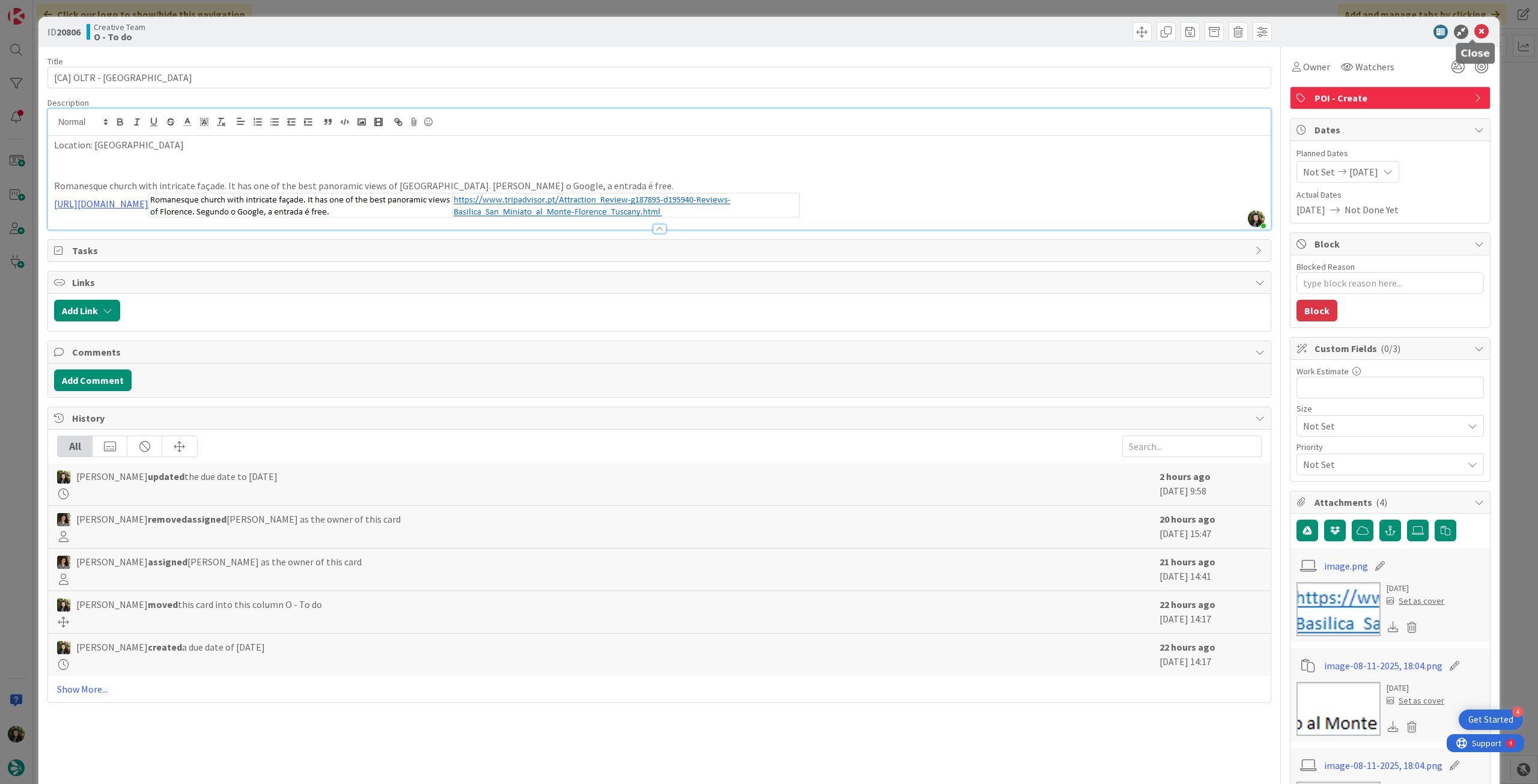
click at [1475, 36] on icon at bounding box center [1482, 32] width 15 height 15
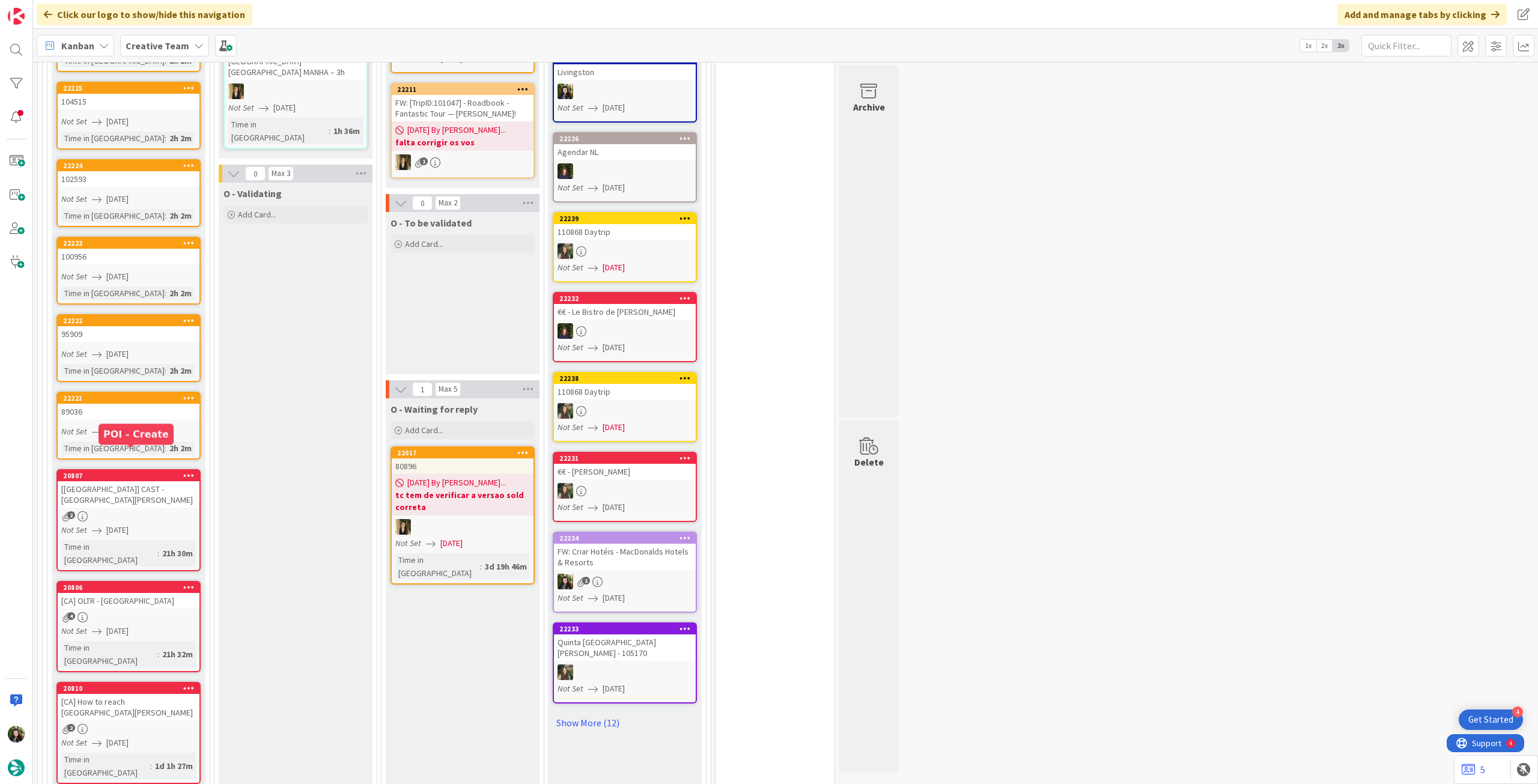
click at [110, 484] on div "[[GEOGRAPHIC_DATA]] CAST - [GEOGRAPHIC_DATA][PERSON_NAME]" at bounding box center [129, 494] width 142 height 26
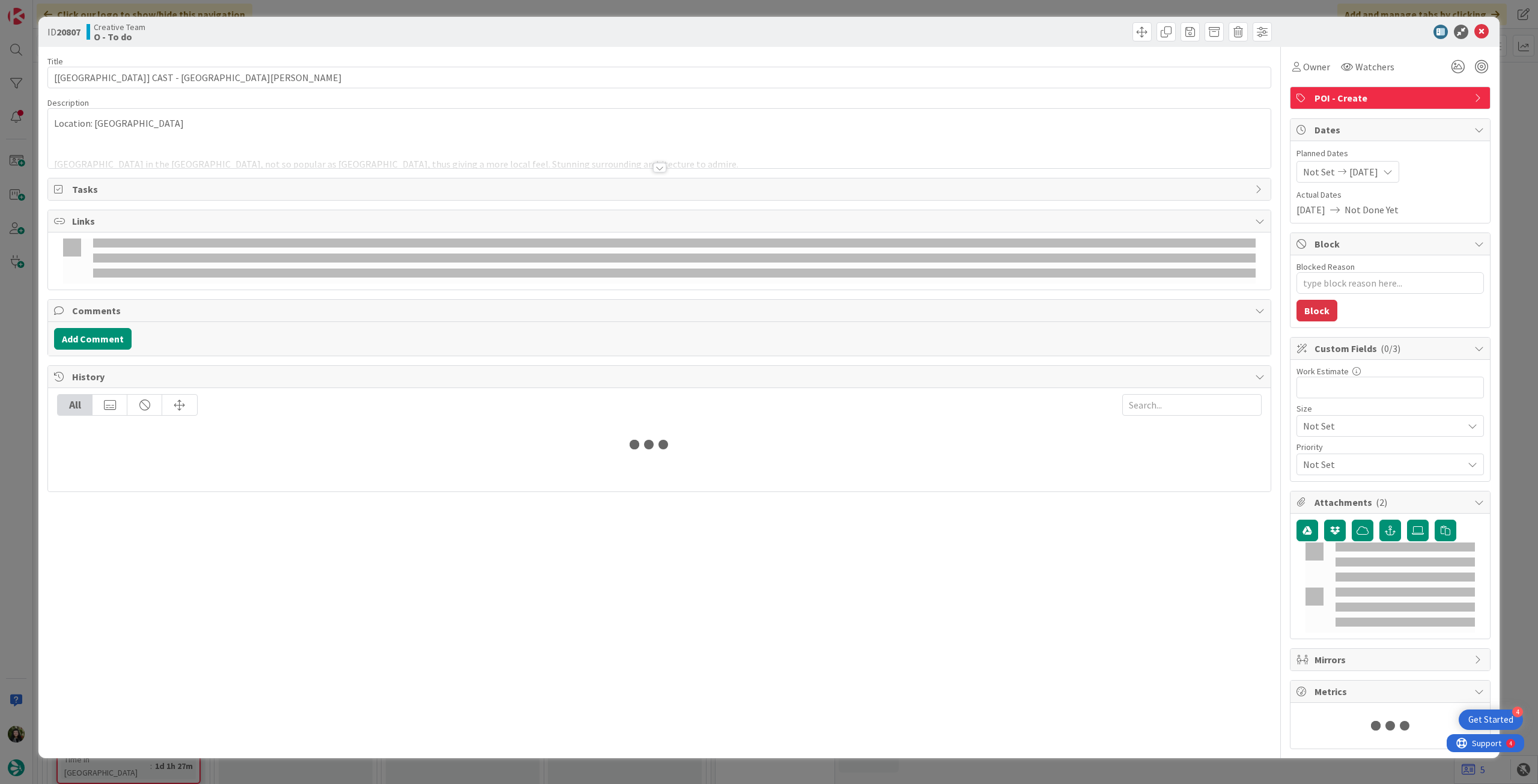
type textarea "x"
type input "[[GEOGRAPHIC_DATA]] CAST - [GEOGRAPHIC_DATA][PERSON_NAME]"
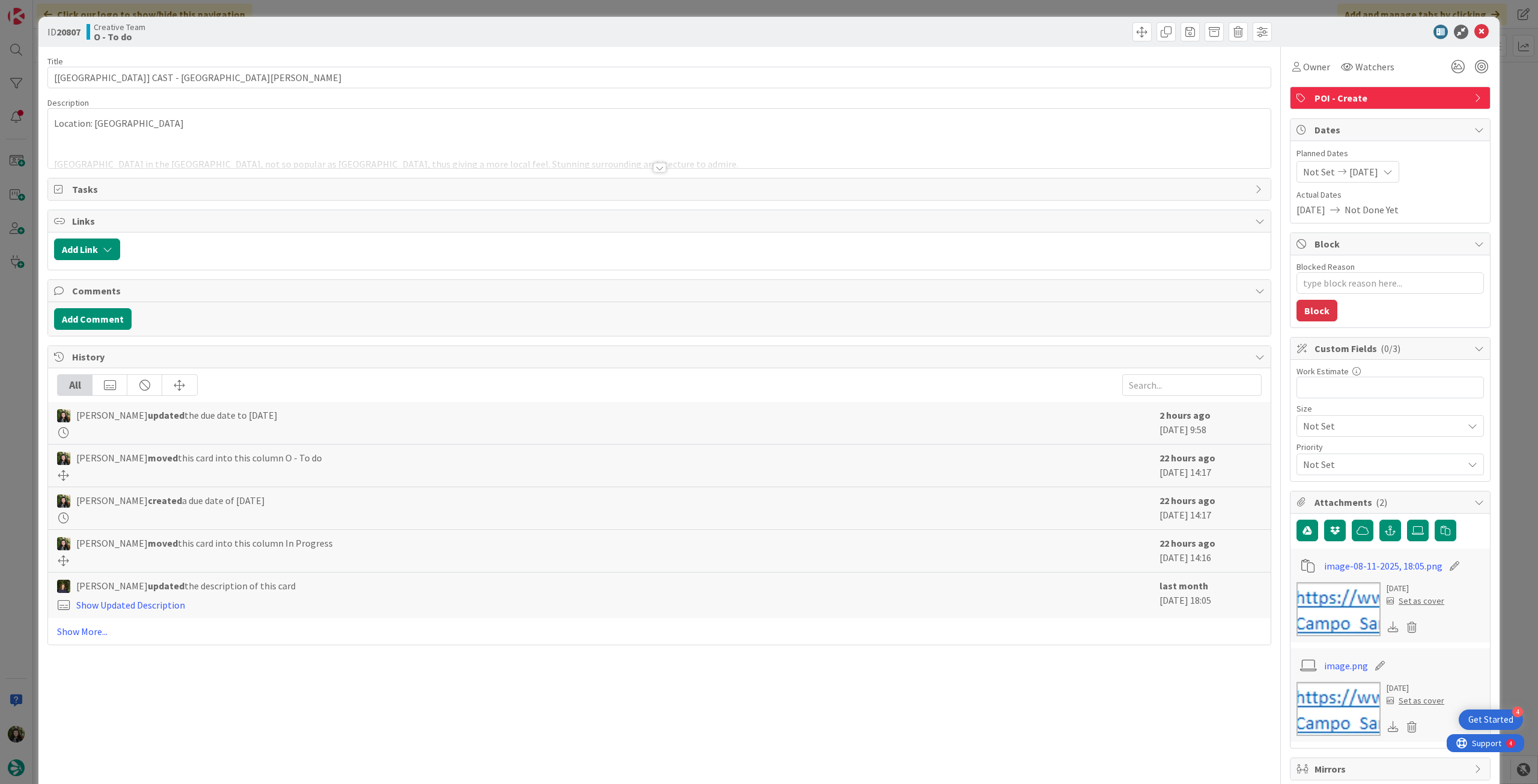
type textarea "x"
type input "[[GEOGRAPHIC_DATA]] CAST - [GEOGRAPHIC_DATA][PERSON_NAME]"
click at [311, 143] on div at bounding box center [659, 153] width 1223 height 31
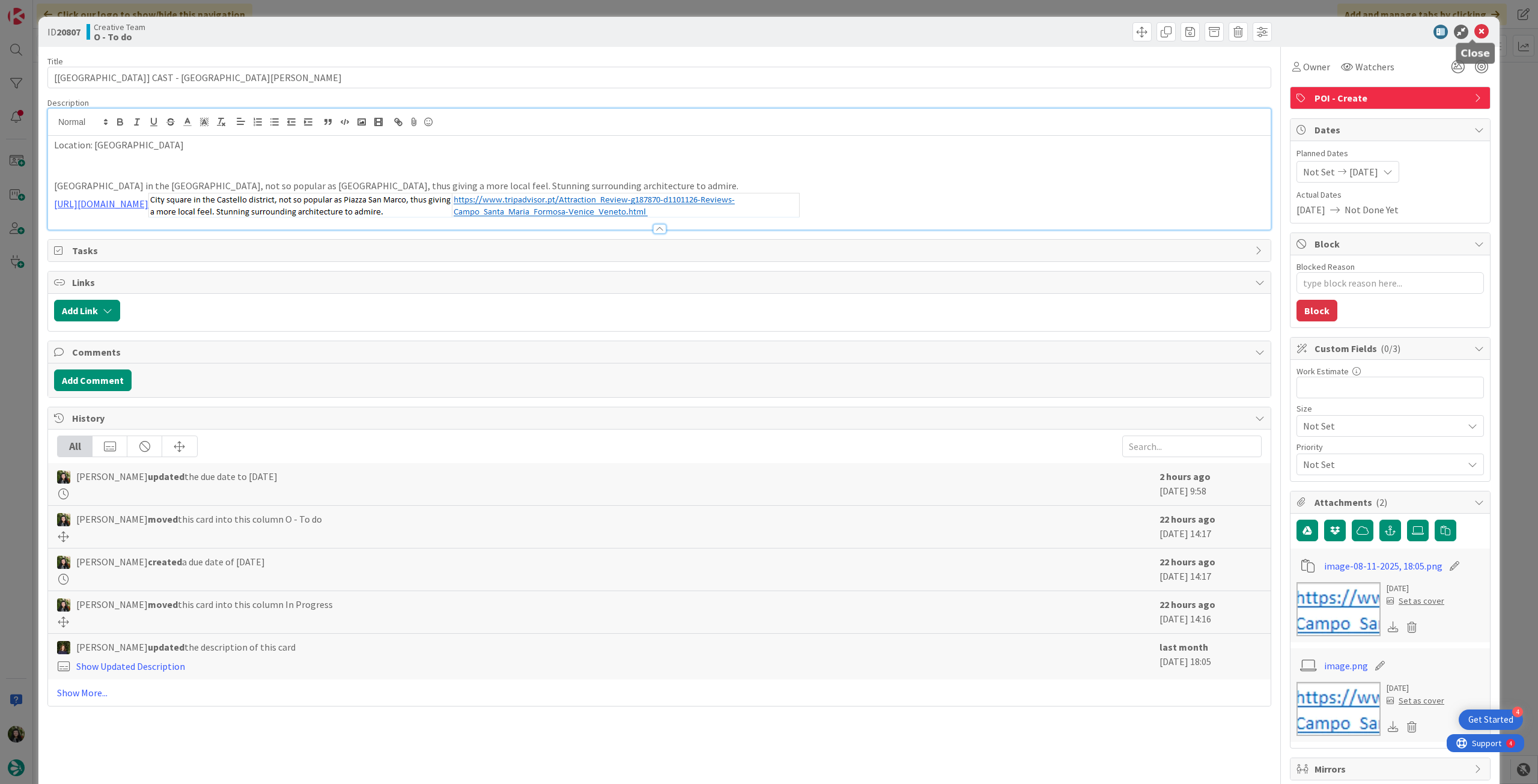
click at [1475, 31] on icon at bounding box center [1482, 32] width 15 height 15
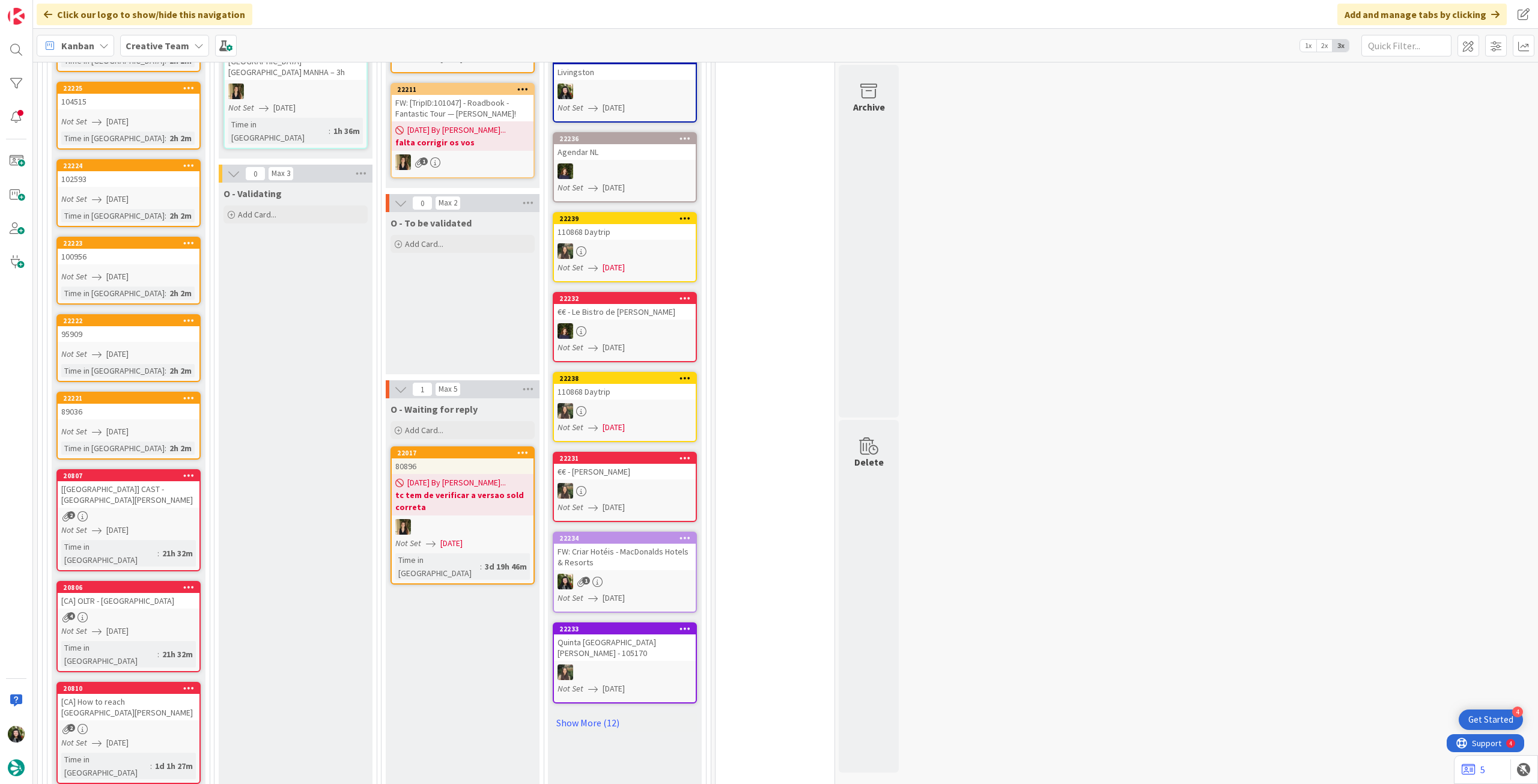
click at [155, 481] on div "[[GEOGRAPHIC_DATA]] CAST - [GEOGRAPHIC_DATA][PERSON_NAME]" at bounding box center [129, 494] width 142 height 26
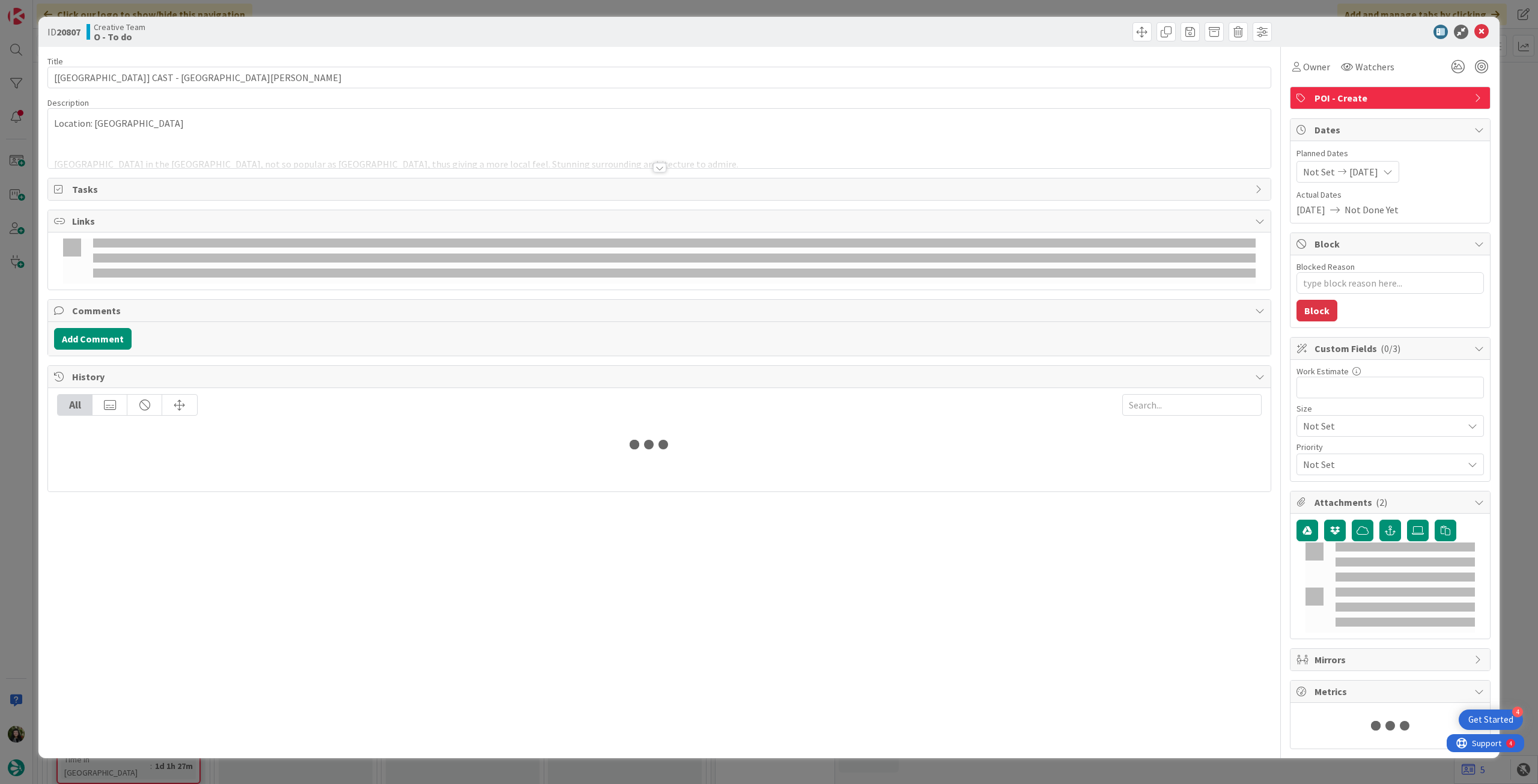
type textarea "x"
type input "[[GEOGRAPHIC_DATA]] CAST - [GEOGRAPHIC_DATA][PERSON_NAME]"
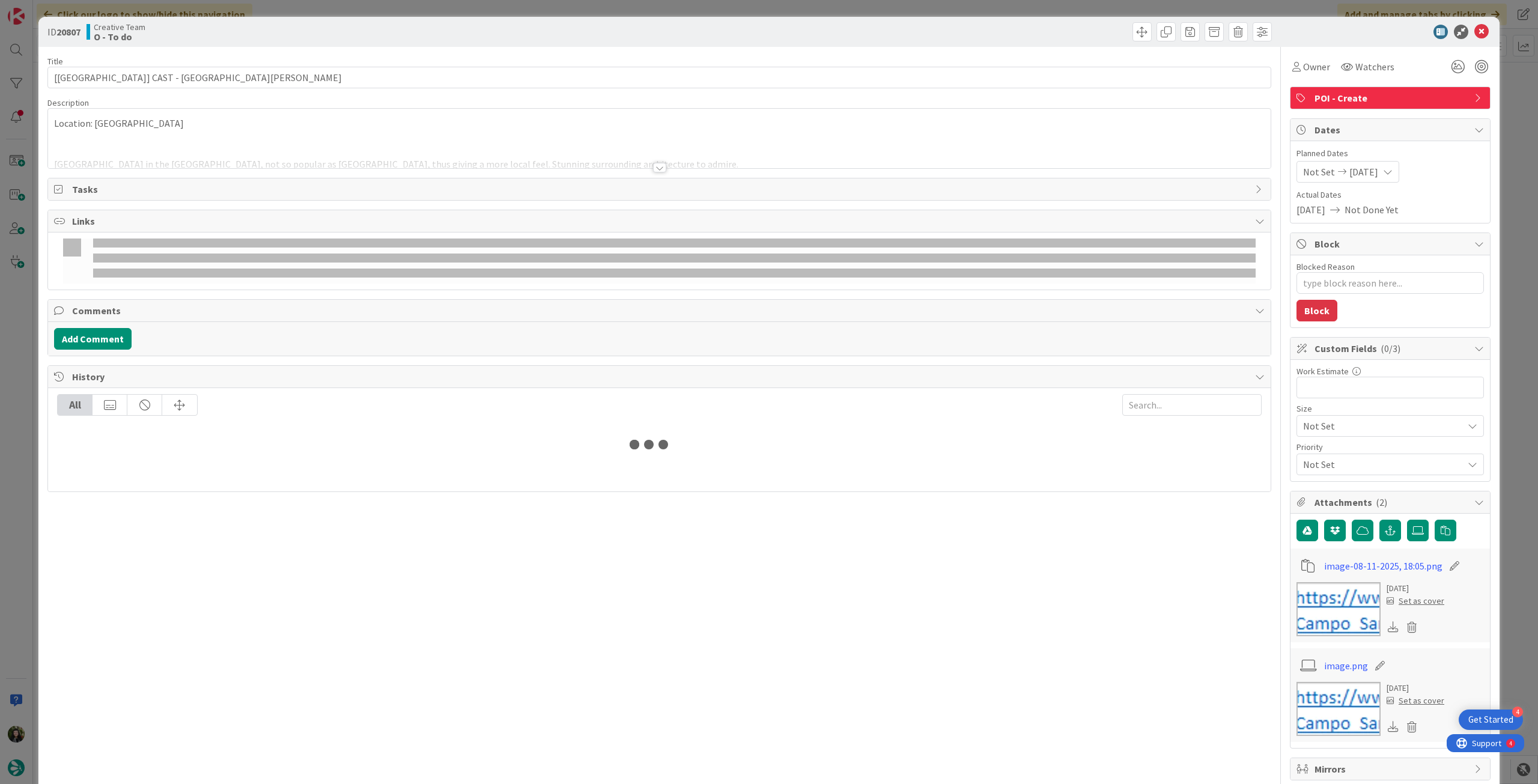
type textarea "x"
type input "[[GEOGRAPHIC_DATA]] CAST - [GEOGRAPHIC_DATA][PERSON_NAME]"
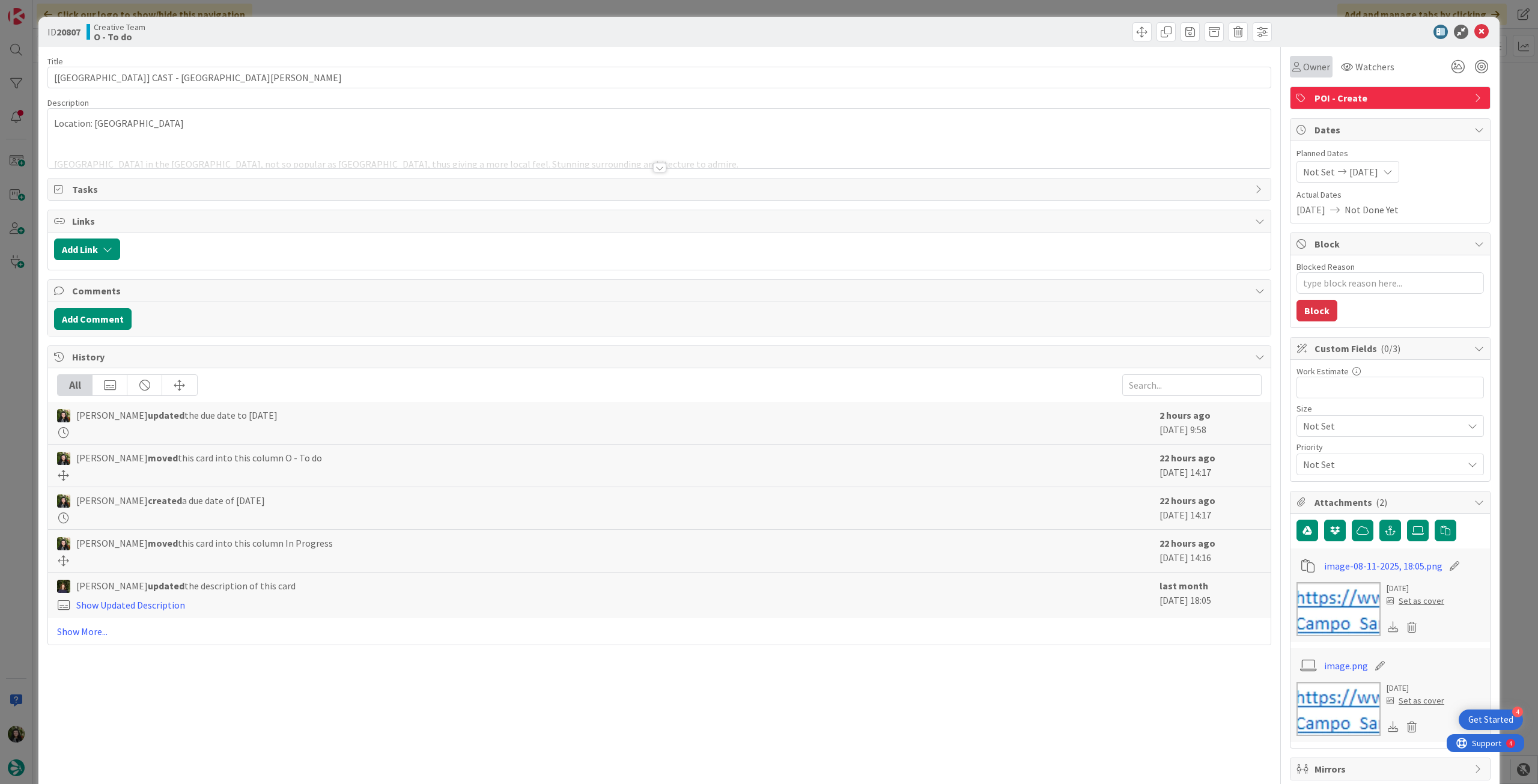
click at [1292, 73] on div "Owner" at bounding box center [1311, 66] width 38 height 15
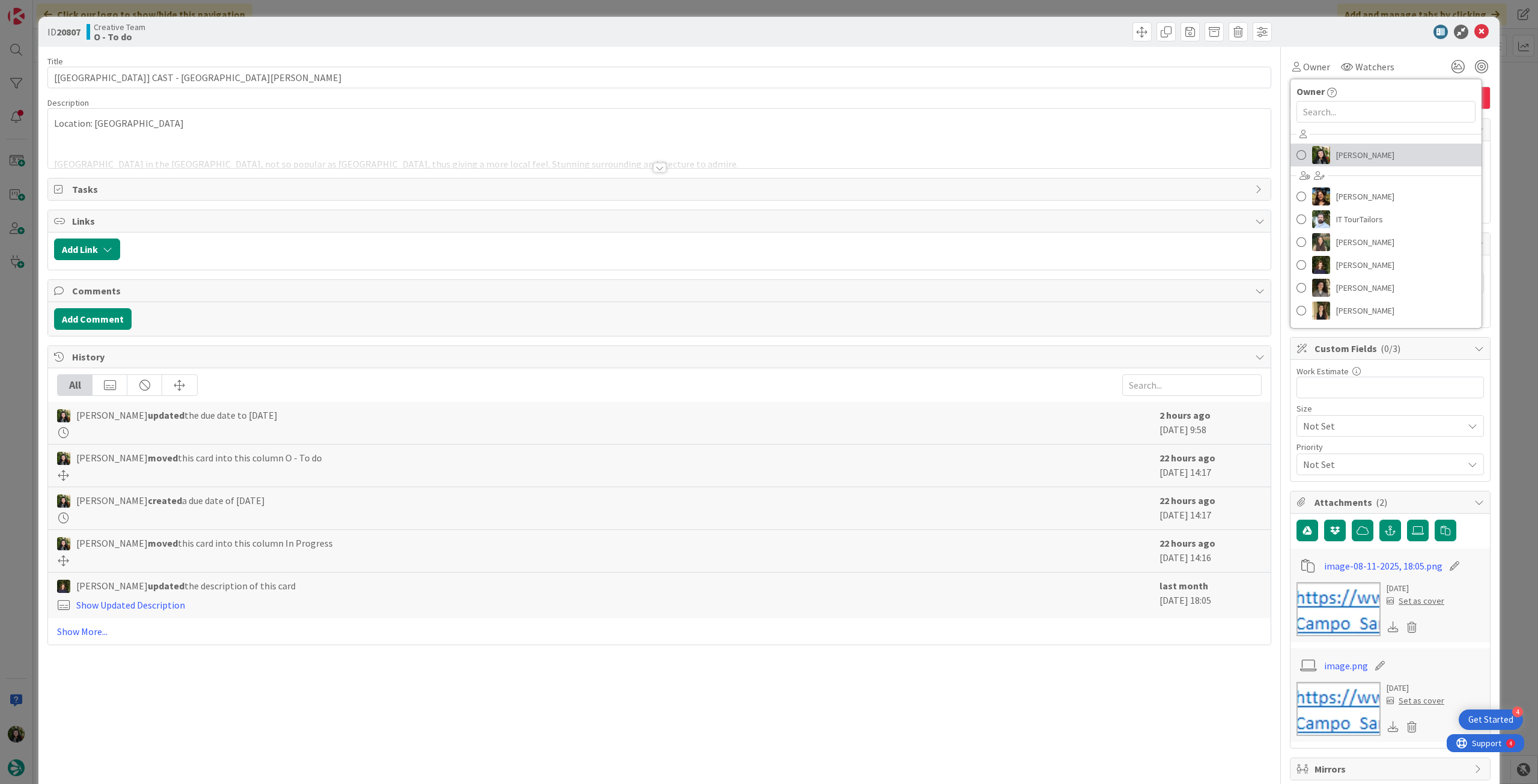
click at [1347, 154] on span "[PERSON_NAME]" at bounding box center [1365, 155] width 59 height 18
type textarea "x"
type input "[[GEOGRAPHIC_DATA]] CAST - [GEOGRAPHIC_DATA][PERSON_NAME]"
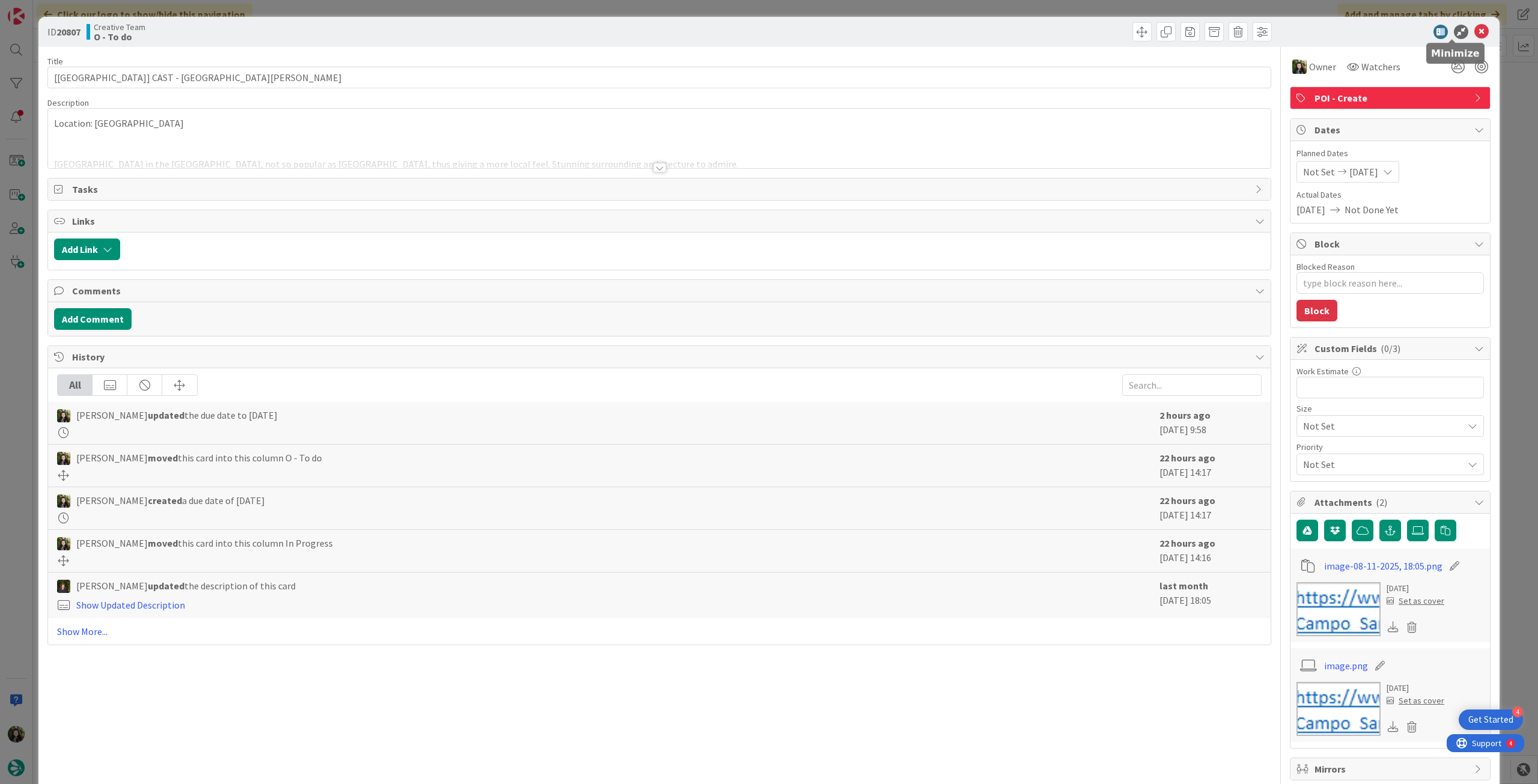
type textarea "x"
type input "[[GEOGRAPHIC_DATA]] CAST - [GEOGRAPHIC_DATA][PERSON_NAME]"
click at [1473, 23] on div "ID 20807 Creative Team O - To do" at bounding box center [769, 32] width 1462 height 30
click at [1475, 32] on icon at bounding box center [1482, 32] width 15 height 15
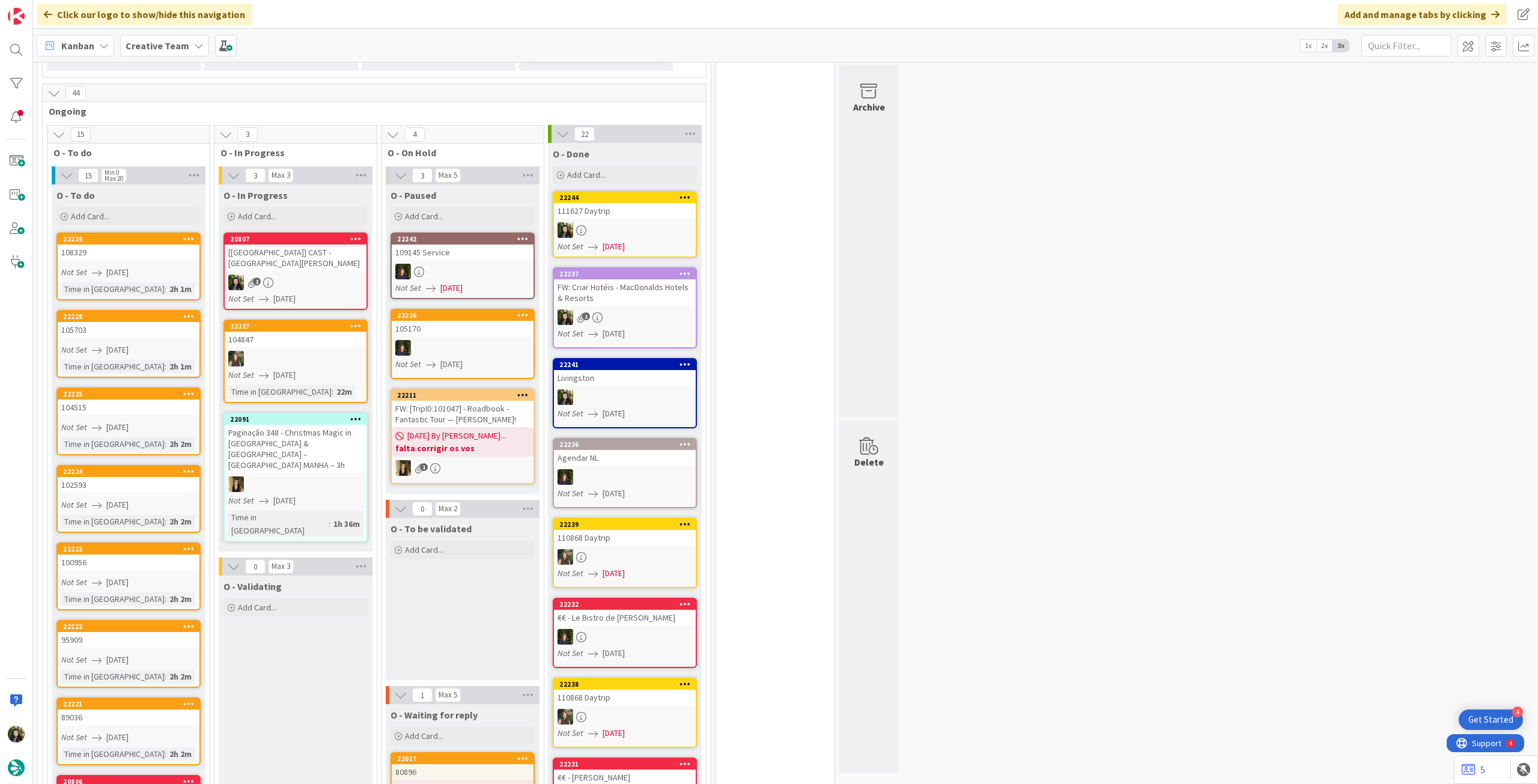
click at [280, 244] on div "[[GEOGRAPHIC_DATA]] CAST - [GEOGRAPHIC_DATA][PERSON_NAME]" at bounding box center [296, 257] width 142 height 26
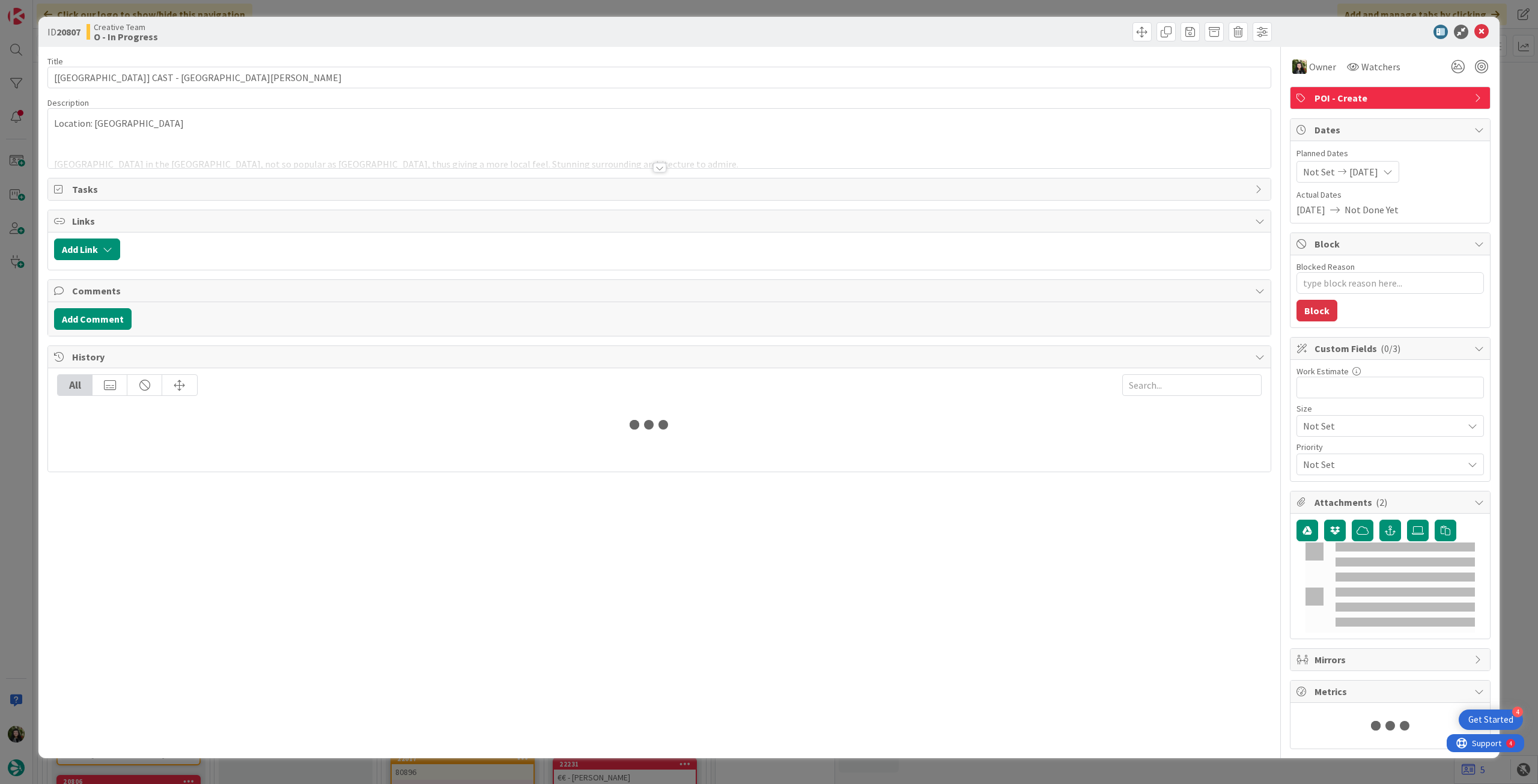
type textarea "x"
type input "[[GEOGRAPHIC_DATA]] CAST - [GEOGRAPHIC_DATA][PERSON_NAME]"
type textarea "x"
type input "[[GEOGRAPHIC_DATA]] CAST - [GEOGRAPHIC_DATA][PERSON_NAME]"
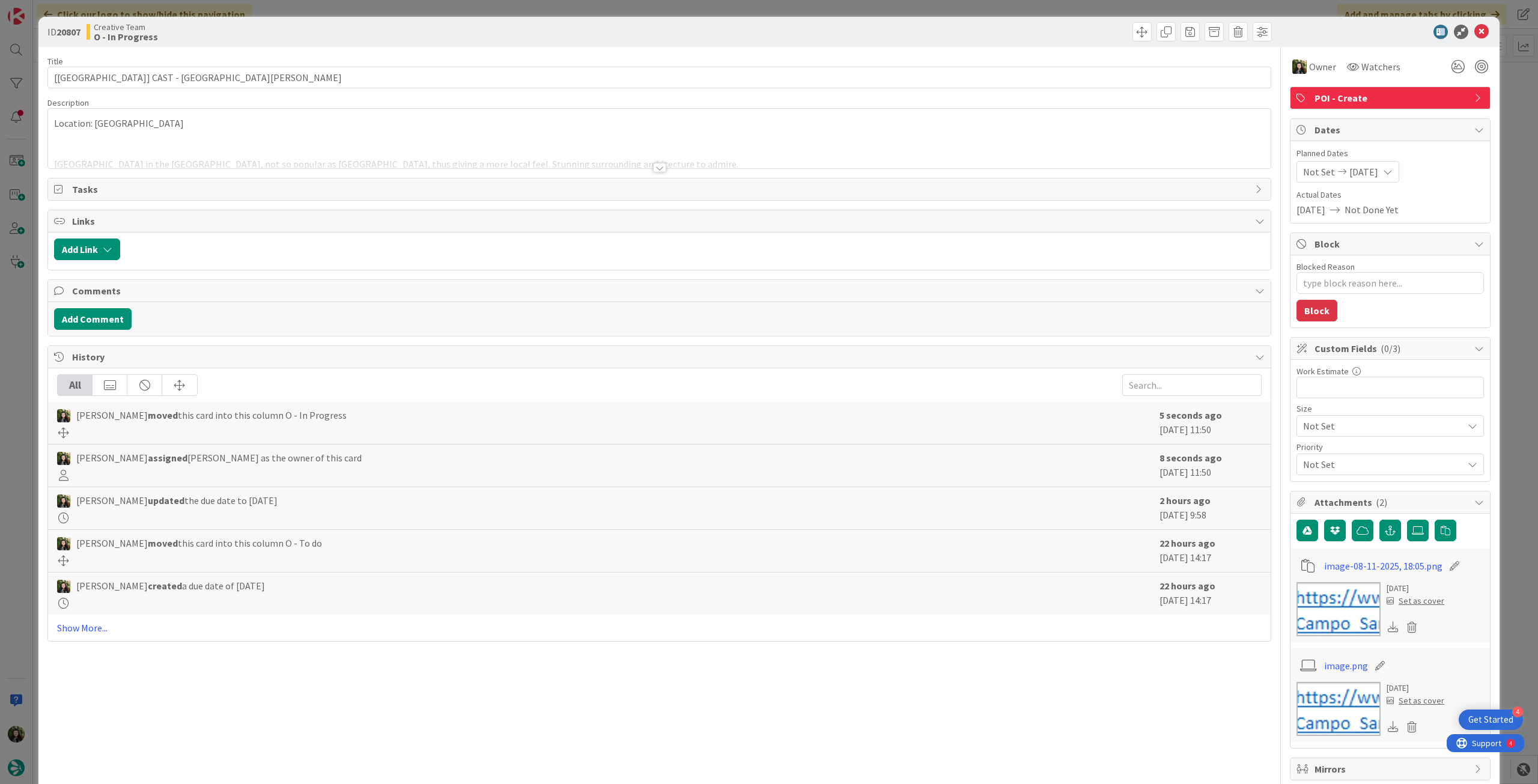
click at [183, 158] on div at bounding box center [659, 153] width 1223 height 31
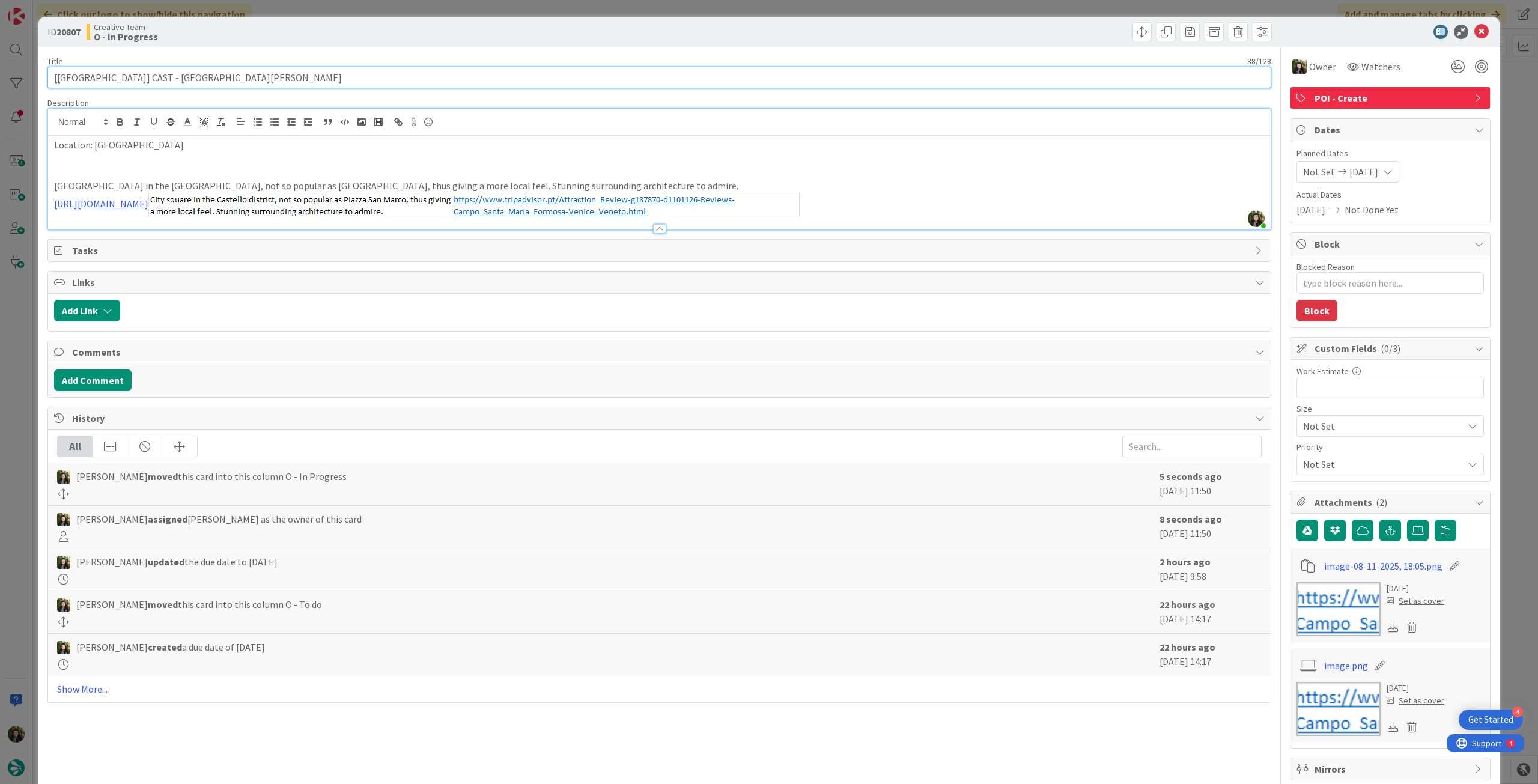
drag, startPoint x: 190, startPoint y: 77, endPoint x: 45, endPoint y: 76, distance: 145.0
click at [45, 76] on div "ID 20807 Creative Team O - In Progress Title 38 / 128 [[GEOGRAPHIC_DATA]] CAST …" at bounding box center [769, 521] width 1462 height 1009
click at [421, 183] on p "City square in the Castello district, not so popular as Piazza San Marco, thus …" at bounding box center [659, 186] width 1211 height 14
click at [1476, 27] on icon at bounding box center [1482, 32] width 15 height 15
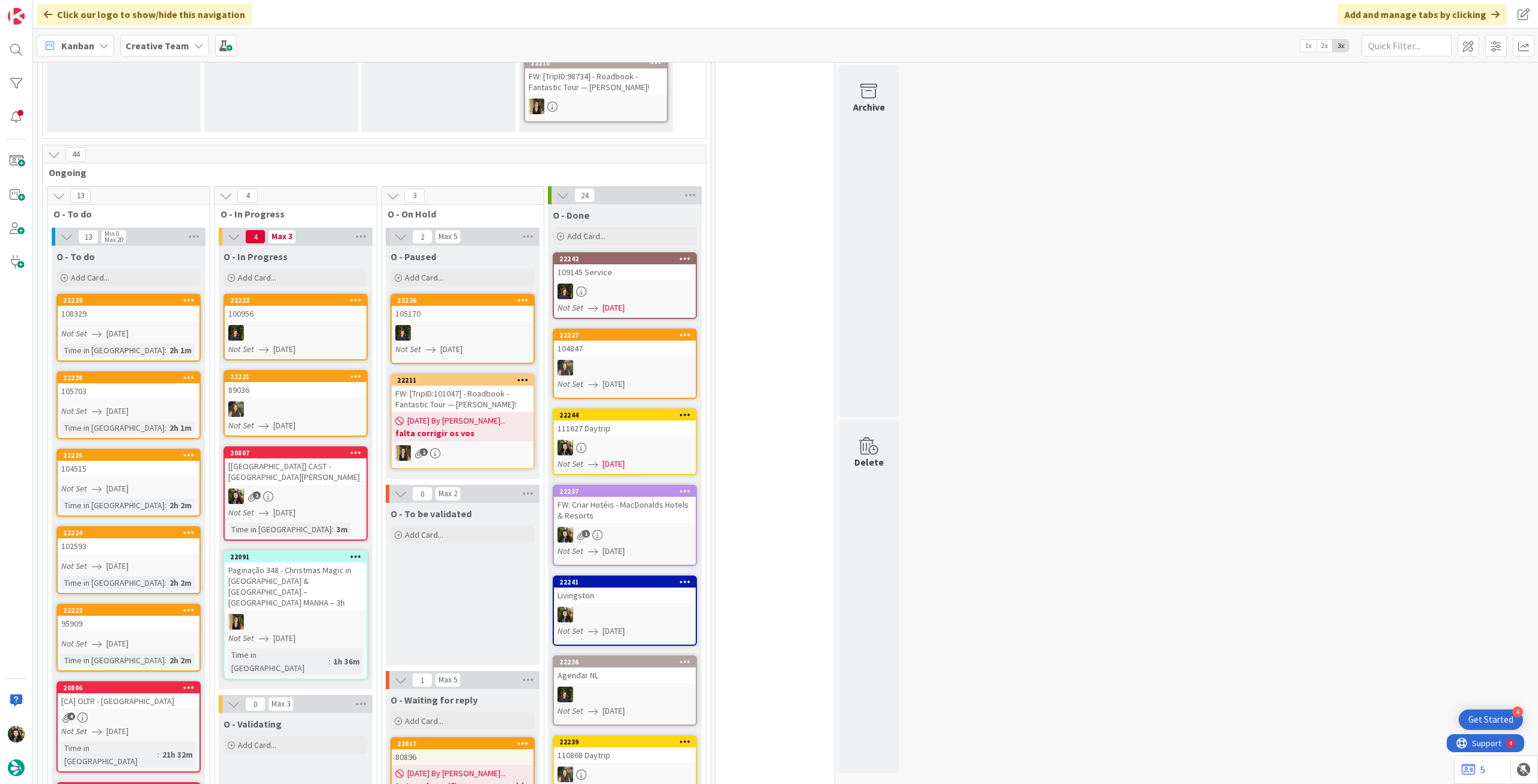
scroll to position [876, 0]
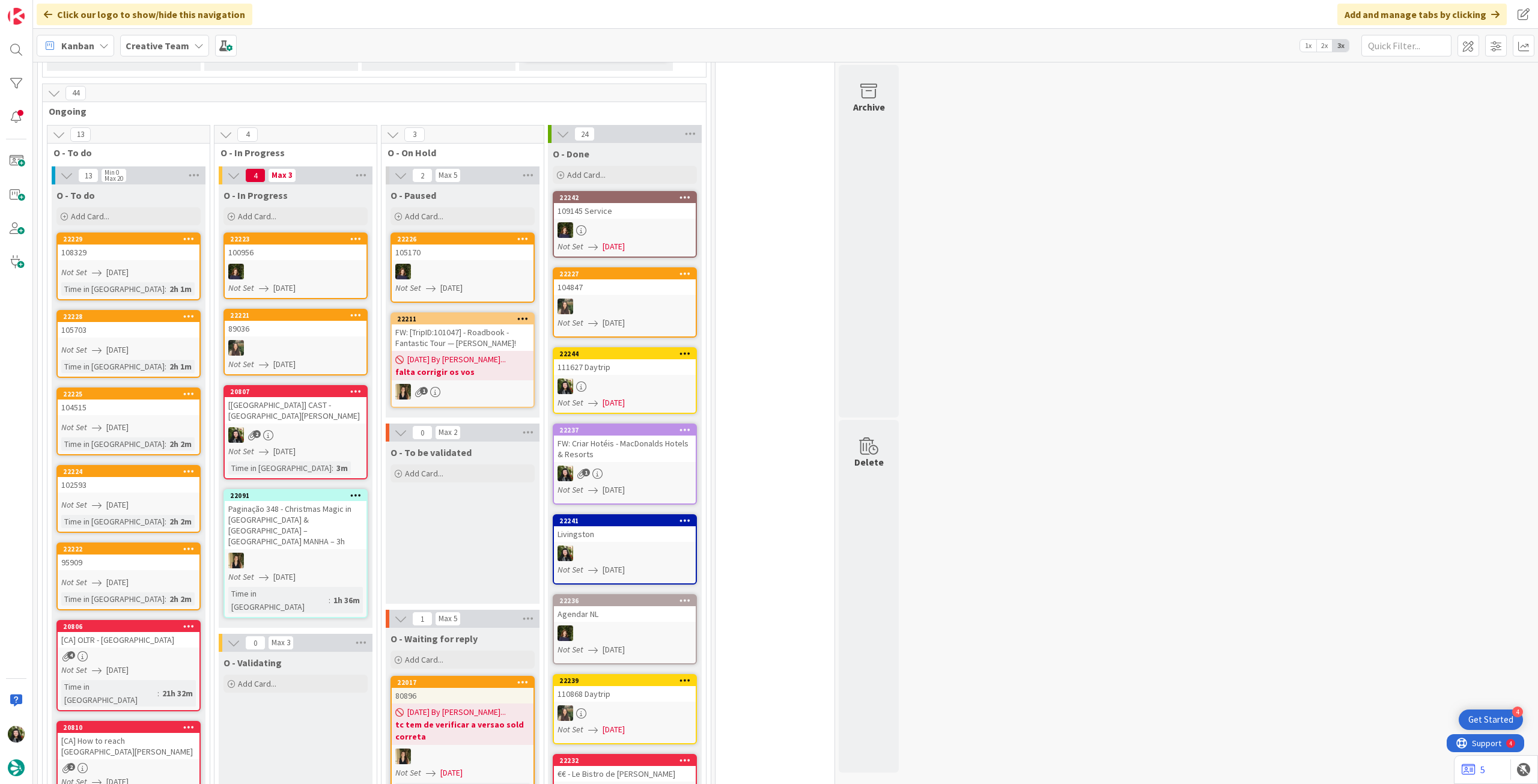
click at [344, 427] on div "2" at bounding box center [296, 434] width 142 height 15
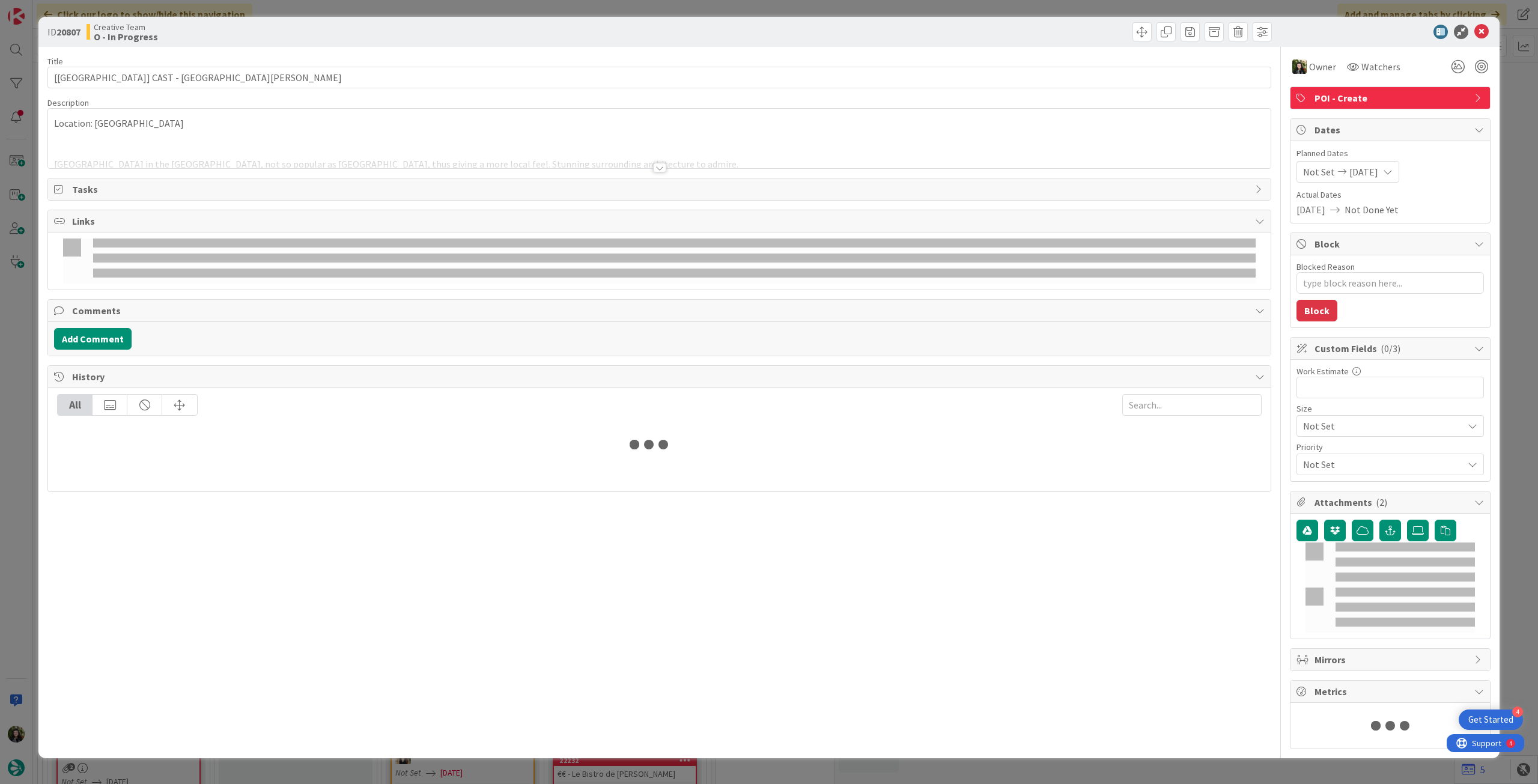
type textarea "x"
type input "[[GEOGRAPHIC_DATA]] CAST - [GEOGRAPHIC_DATA]"
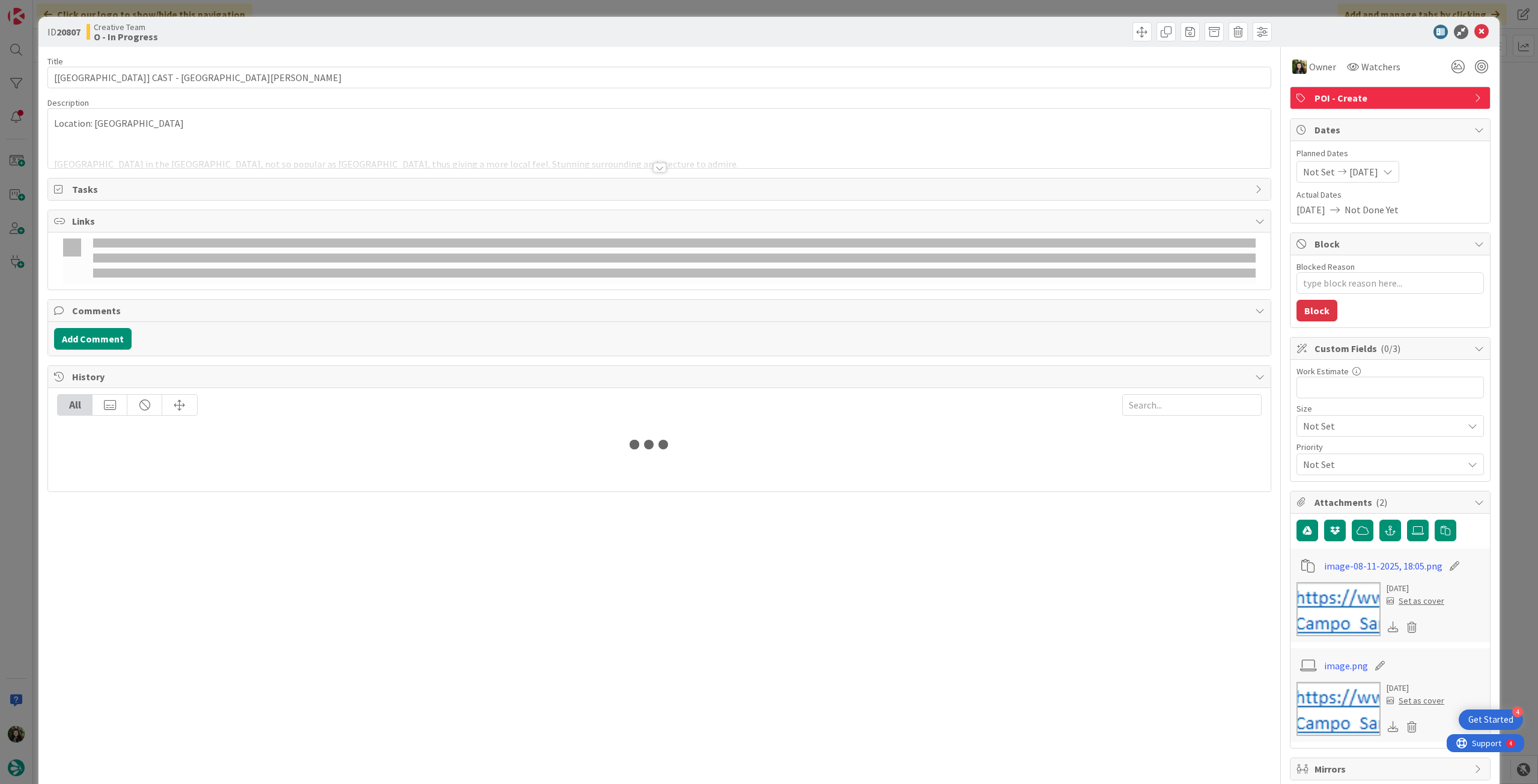
type textarea "x"
type input "[[GEOGRAPHIC_DATA]] CAST - [GEOGRAPHIC_DATA]"
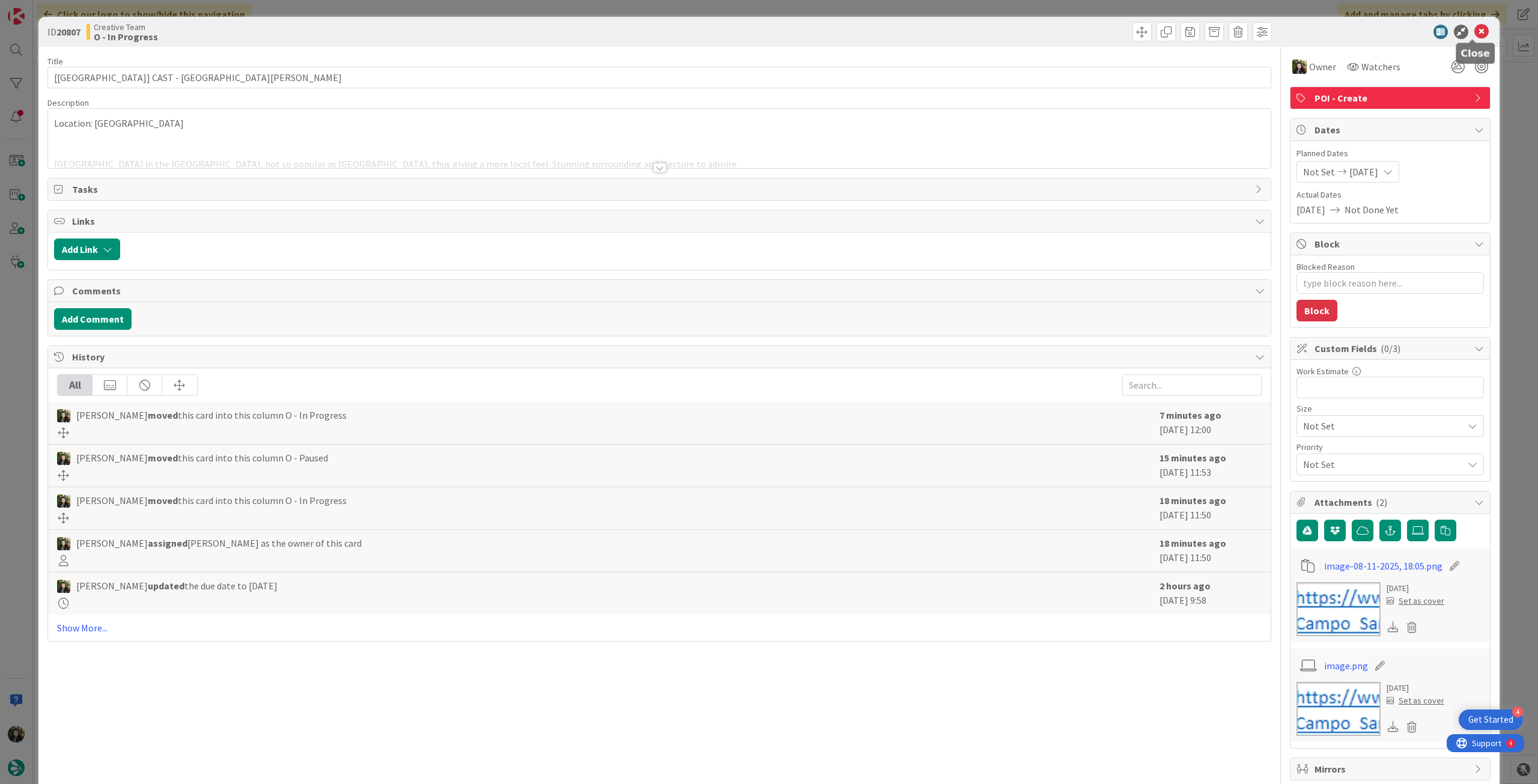
click at [1475, 32] on icon at bounding box center [1482, 32] width 15 height 15
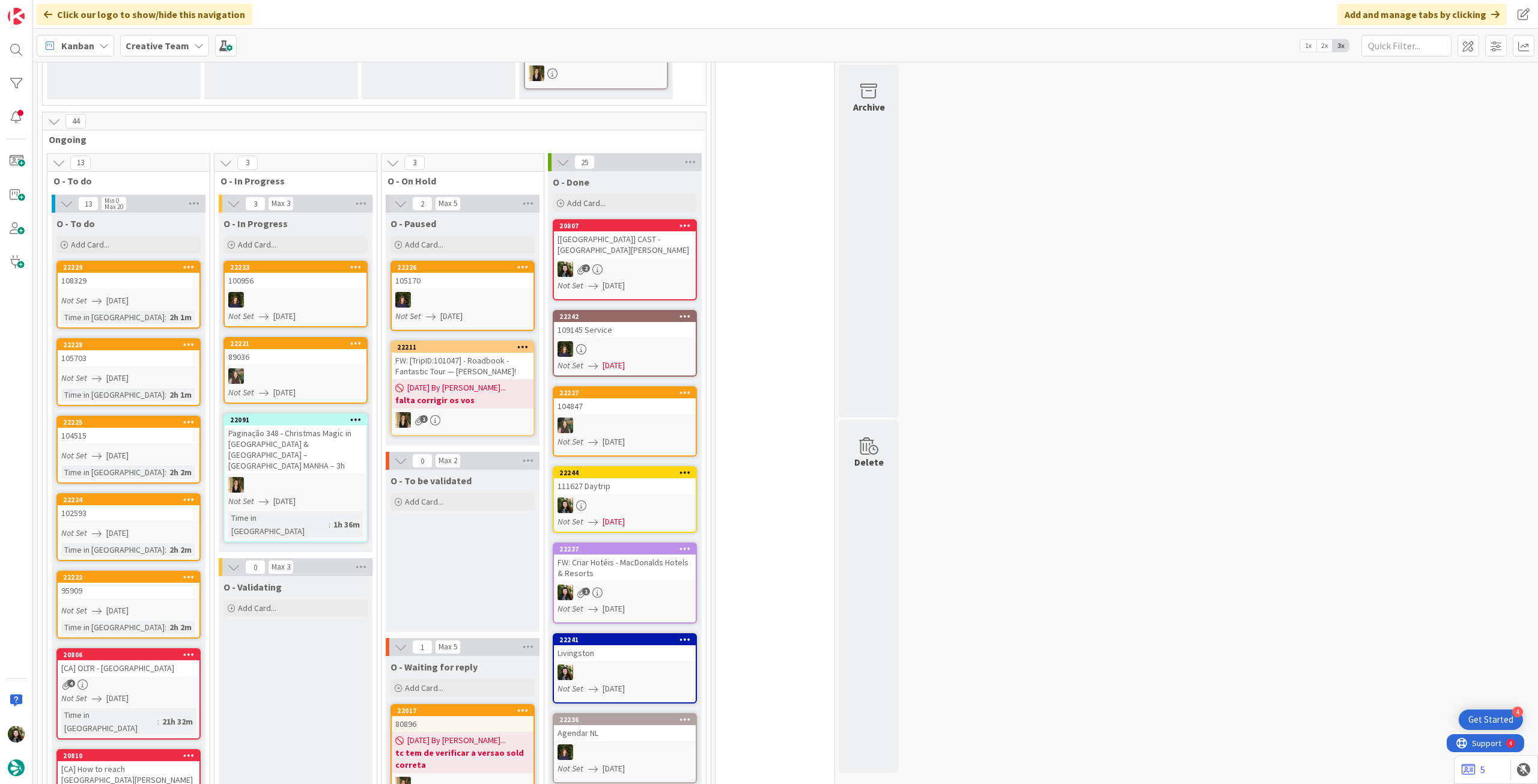
scroll to position [789, 0]
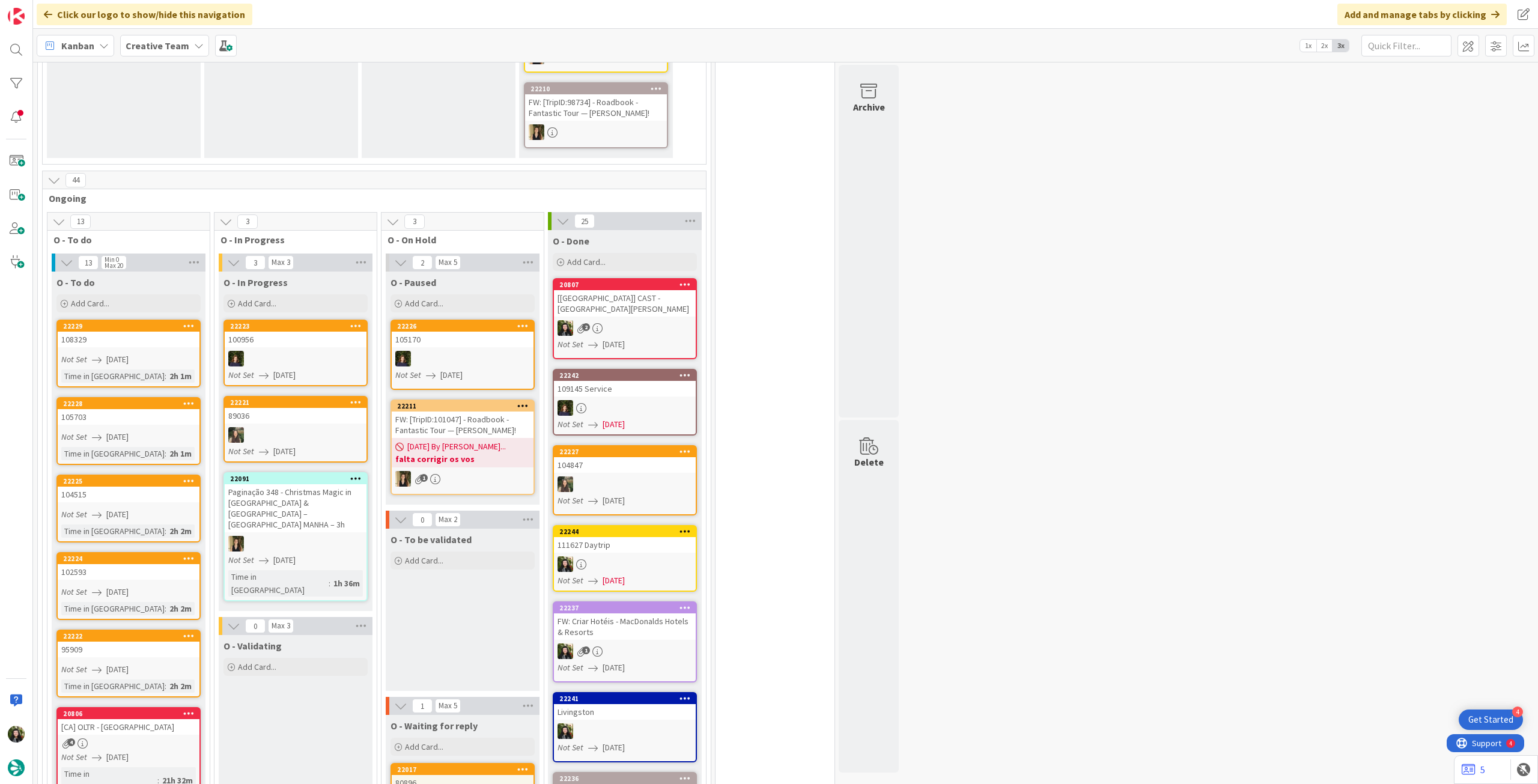
click at [164, 47] on b "Creative Team" at bounding box center [157, 45] width 64 height 12
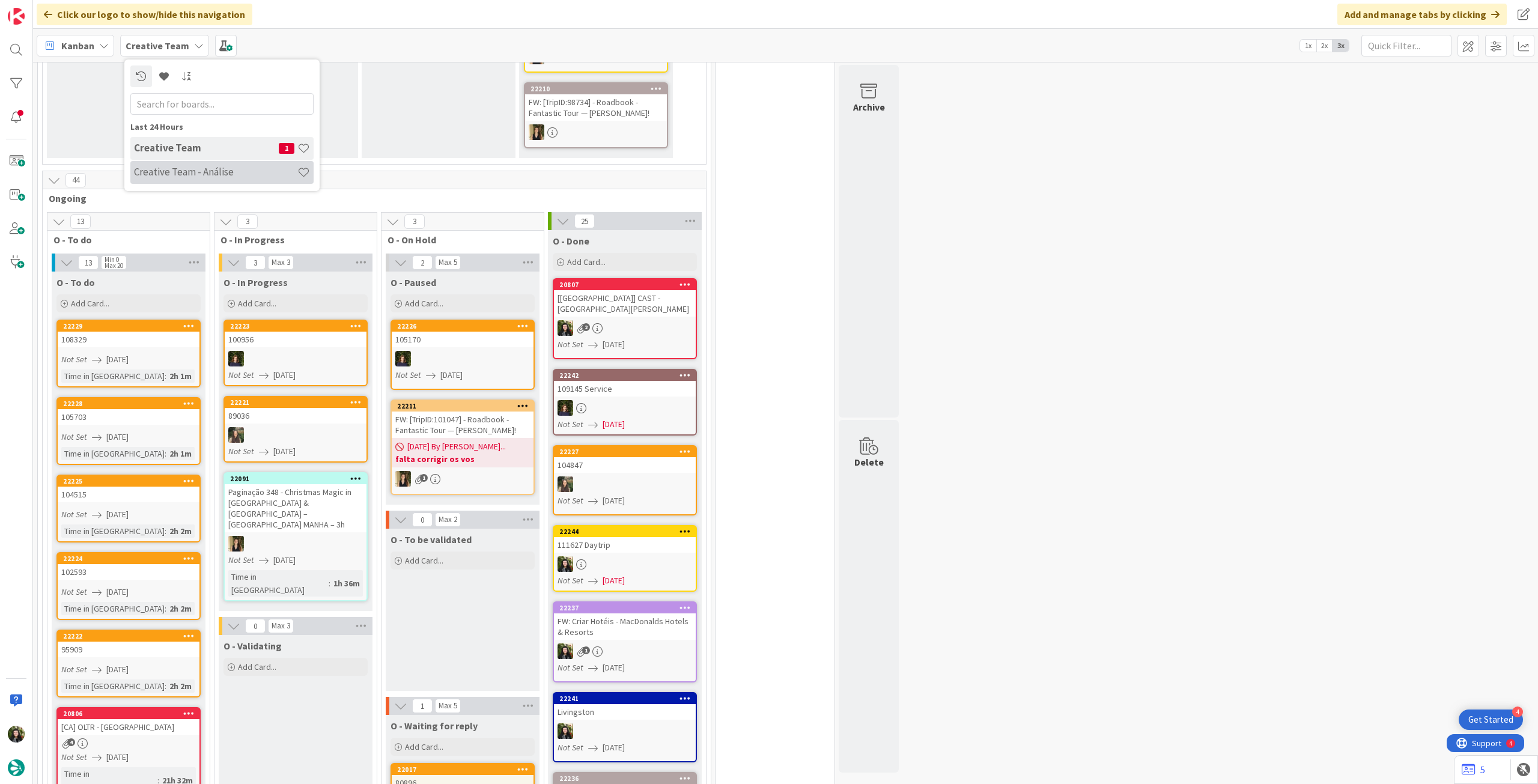
click at [160, 169] on h4 "Creative Team - Análise" at bounding box center [216, 172] width 163 height 12
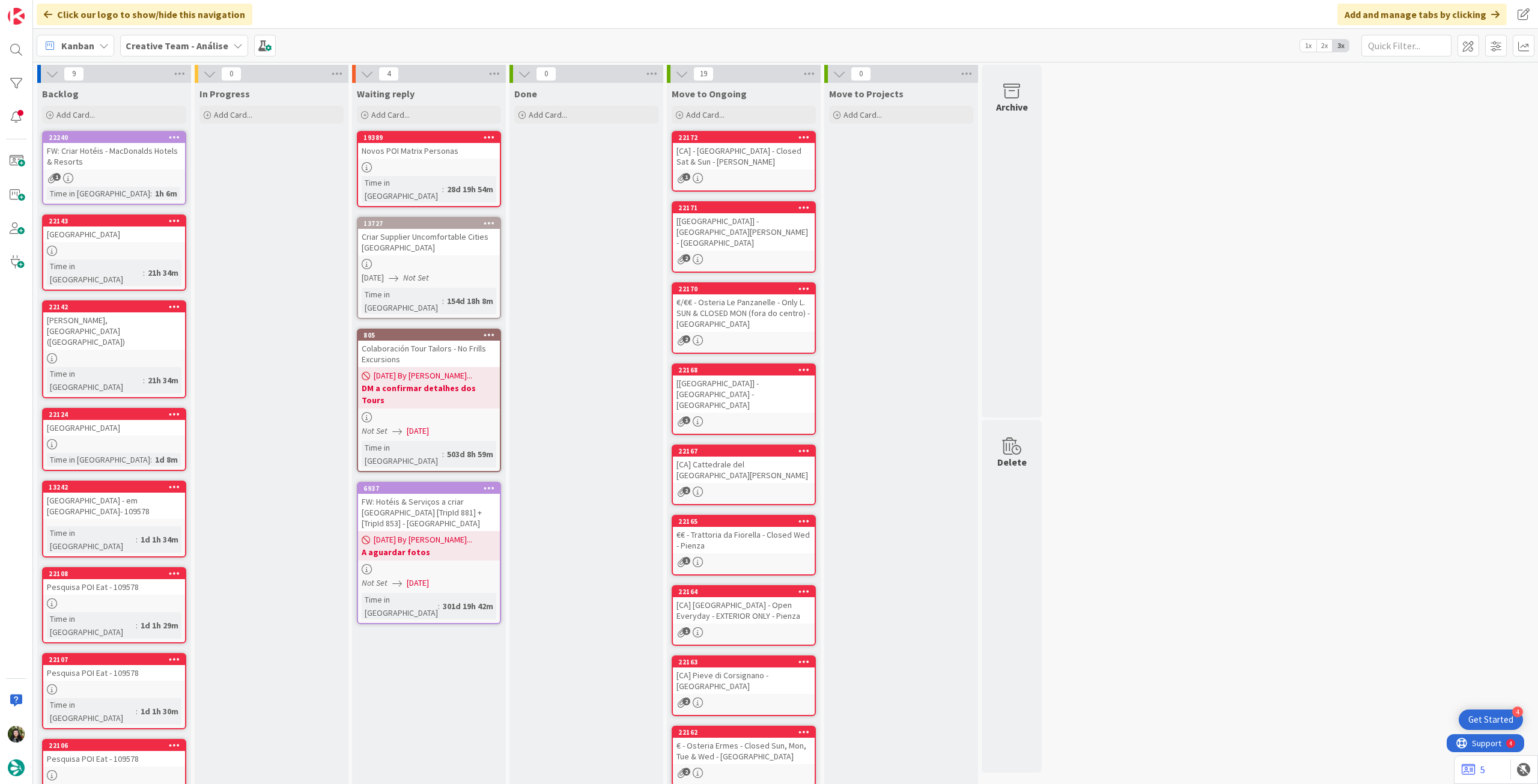
click at [189, 47] on b "Creative Team - Análise" at bounding box center [176, 45] width 102 height 12
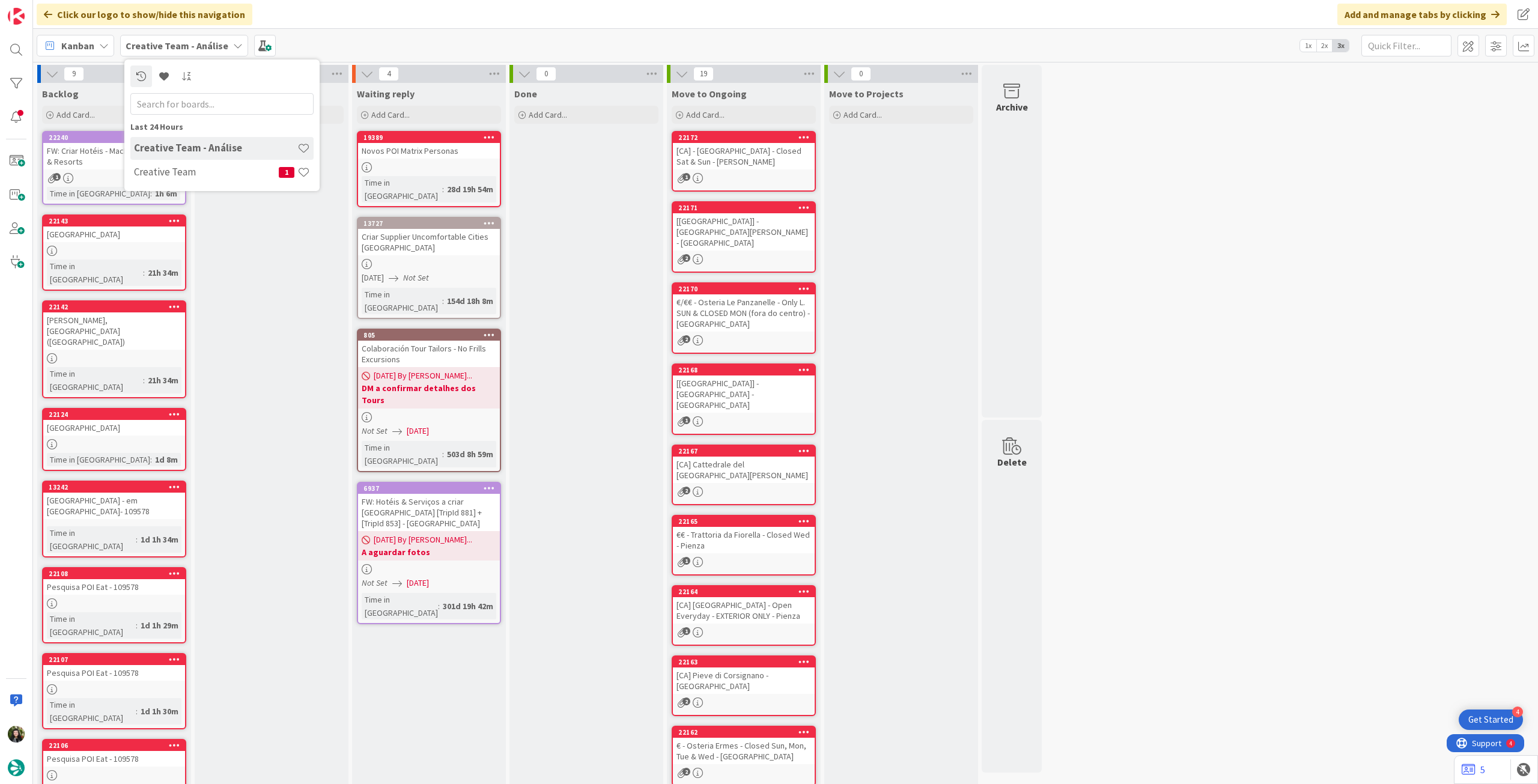
click at [231, 169] on h4 "Creative Team" at bounding box center [207, 172] width 145 height 12
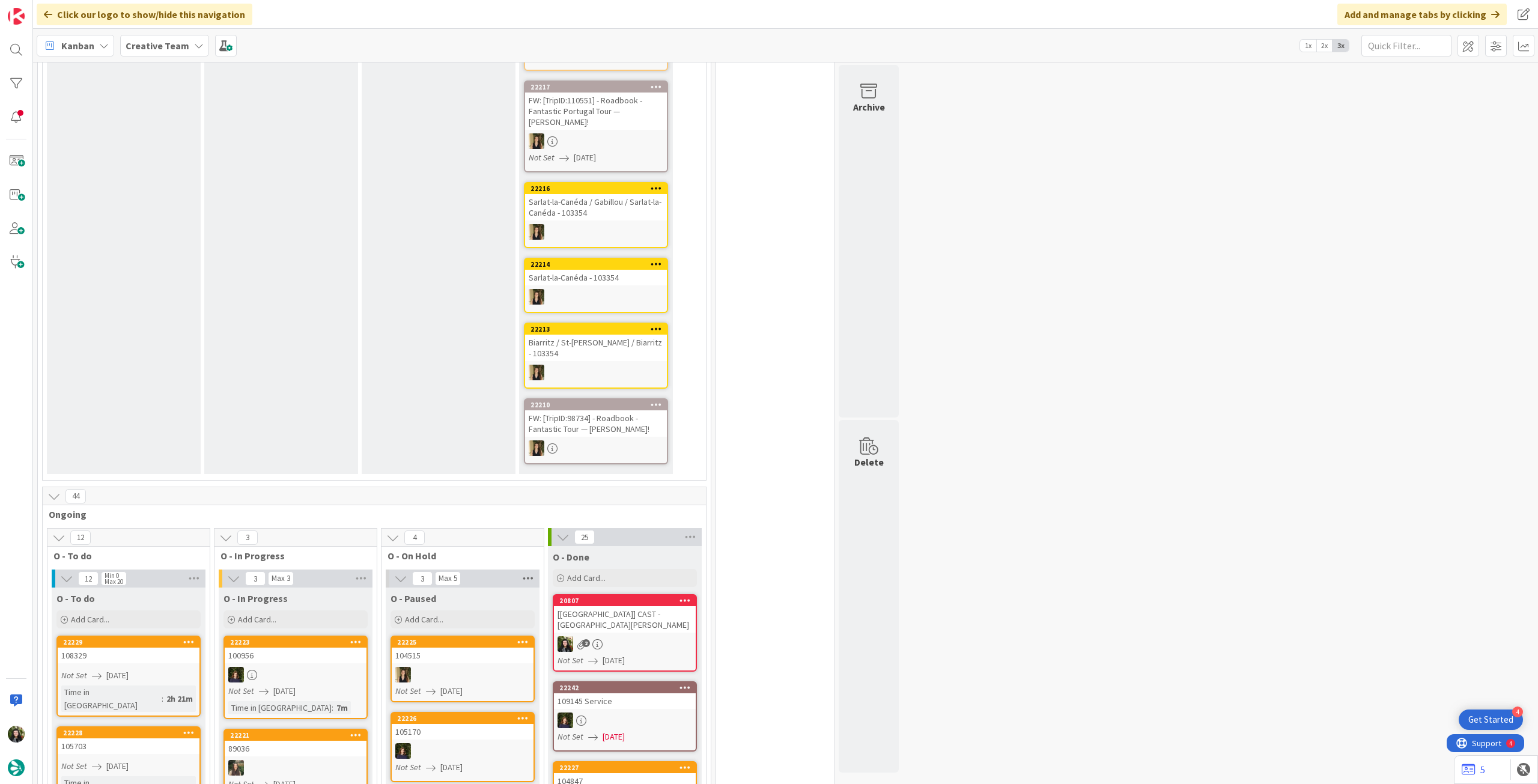
scroll to position [880, 0]
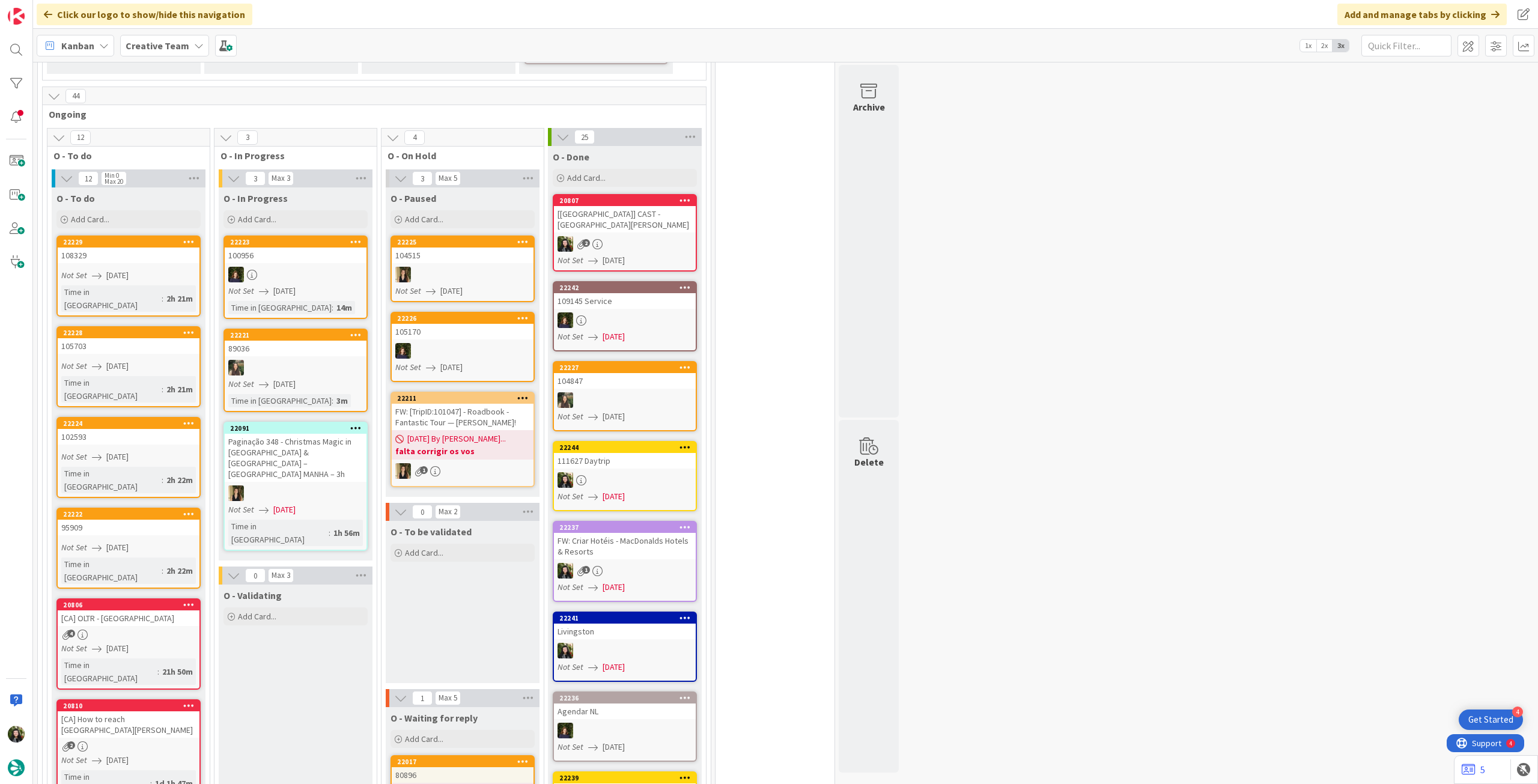
click at [155, 43] on b "Creative Team" at bounding box center [157, 45] width 64 height 12
click at [163, 168] on h4 "Creative Team - Análise" at bounding box center [216, 172] width 163 height 12
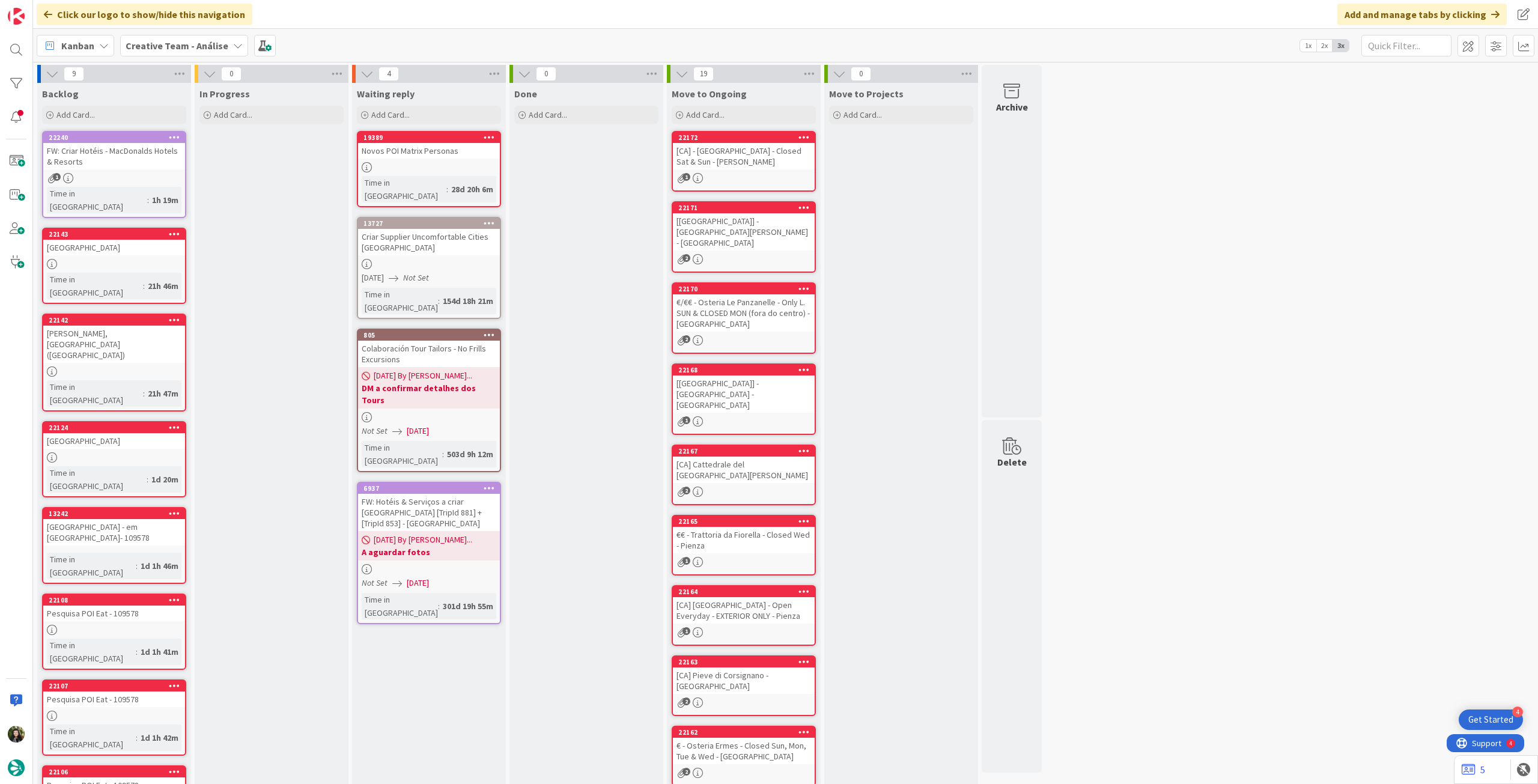
click at [180, 52] on div "Creative Team - Análise" at bounding box center [184, 45] width 128 height 22
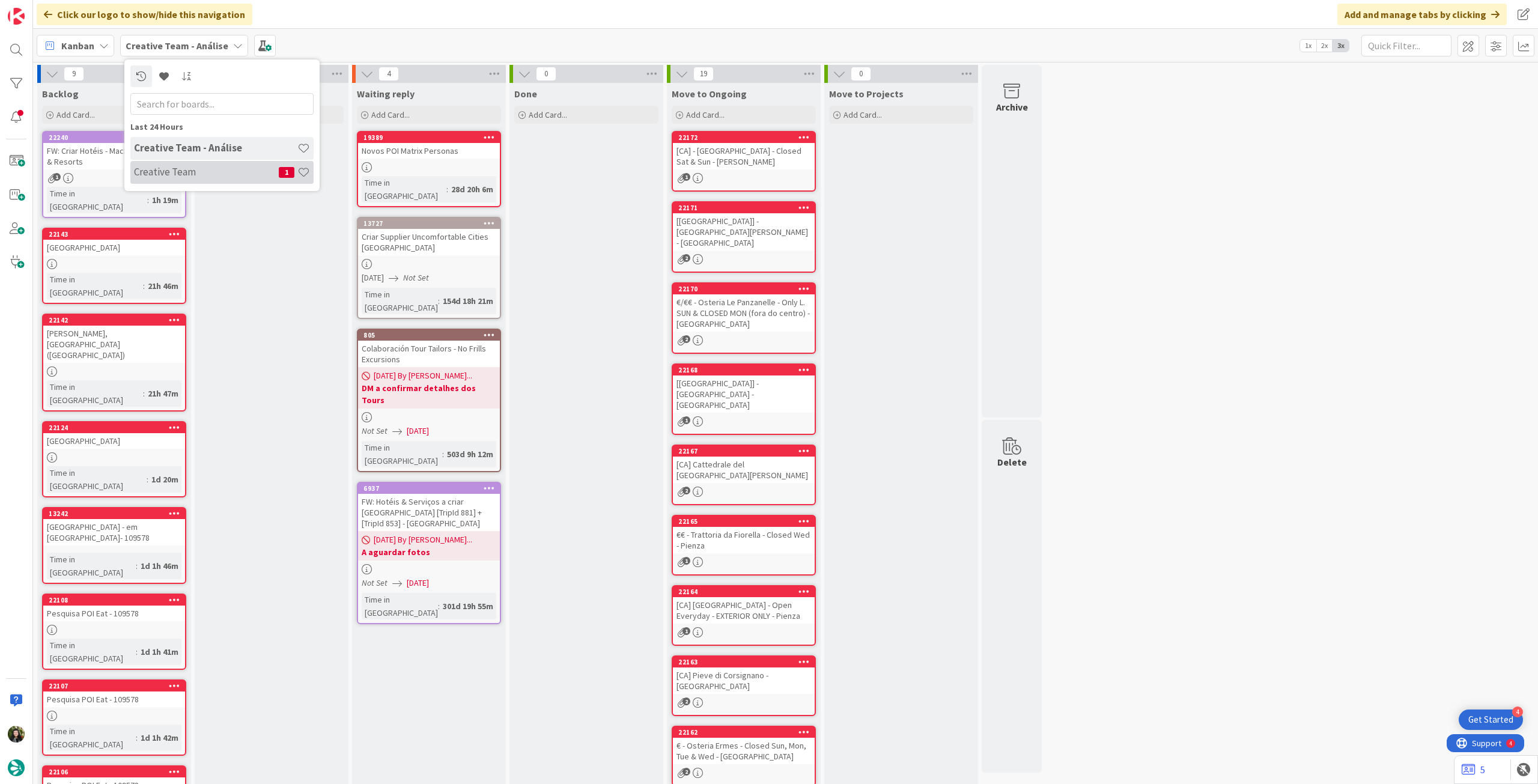
click at [191, 165] on div "Creative Team 1" at bounding box center [222, 173] width 183 height 23
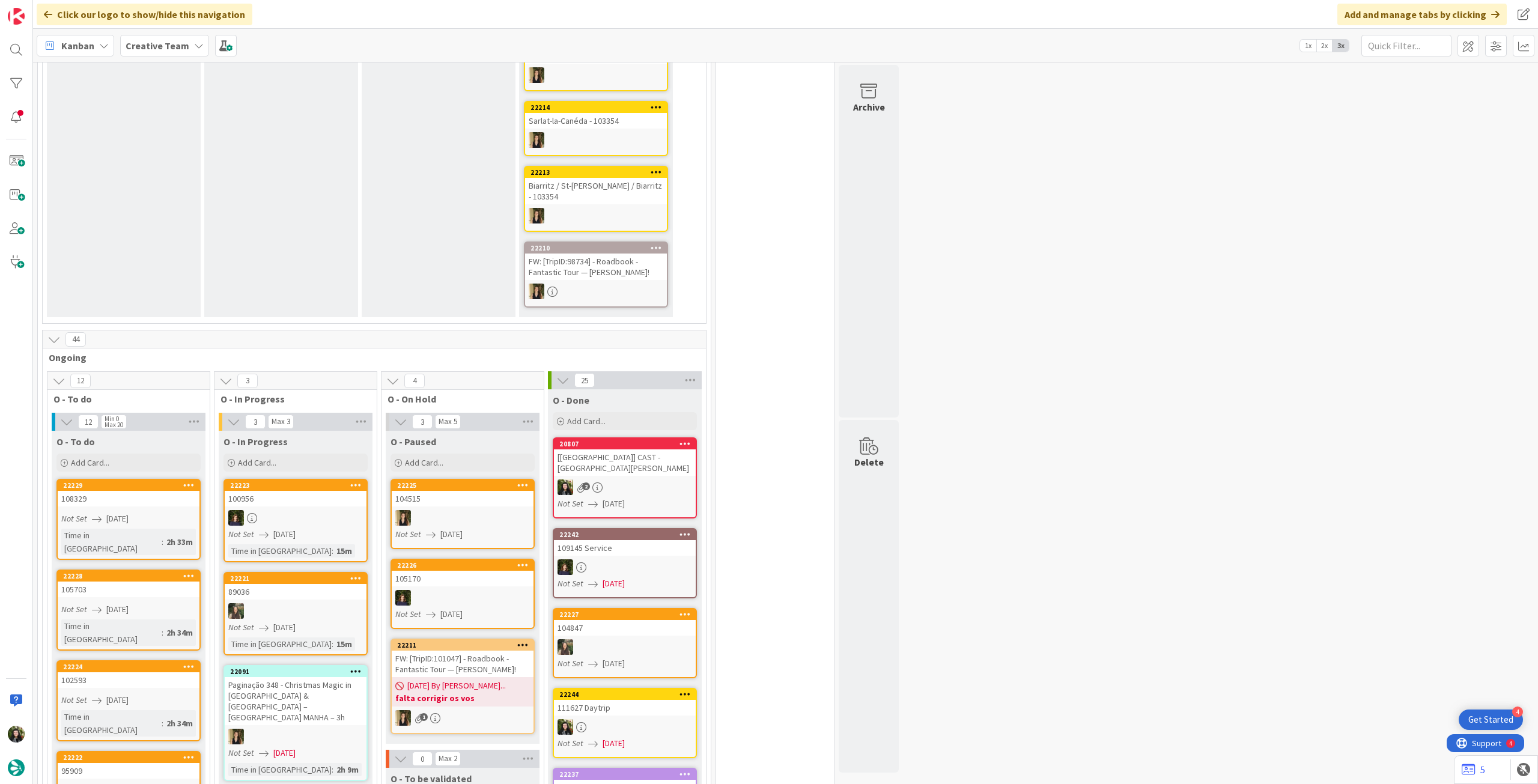
scroll to position [801, 0]
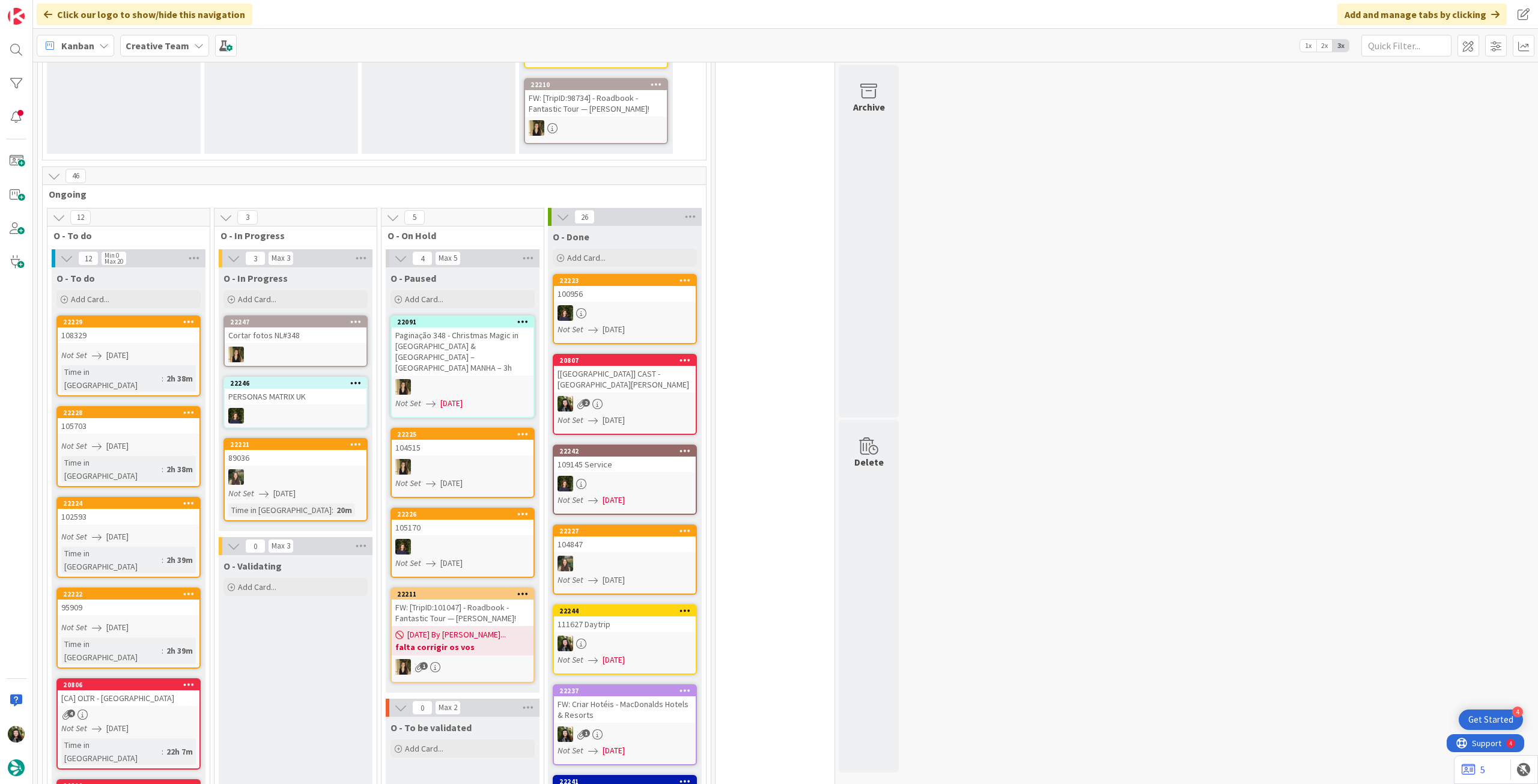
click at [492, 397] on div "Not Set 02/09/2025" at bounding box center [464, 403] width 138 height 12
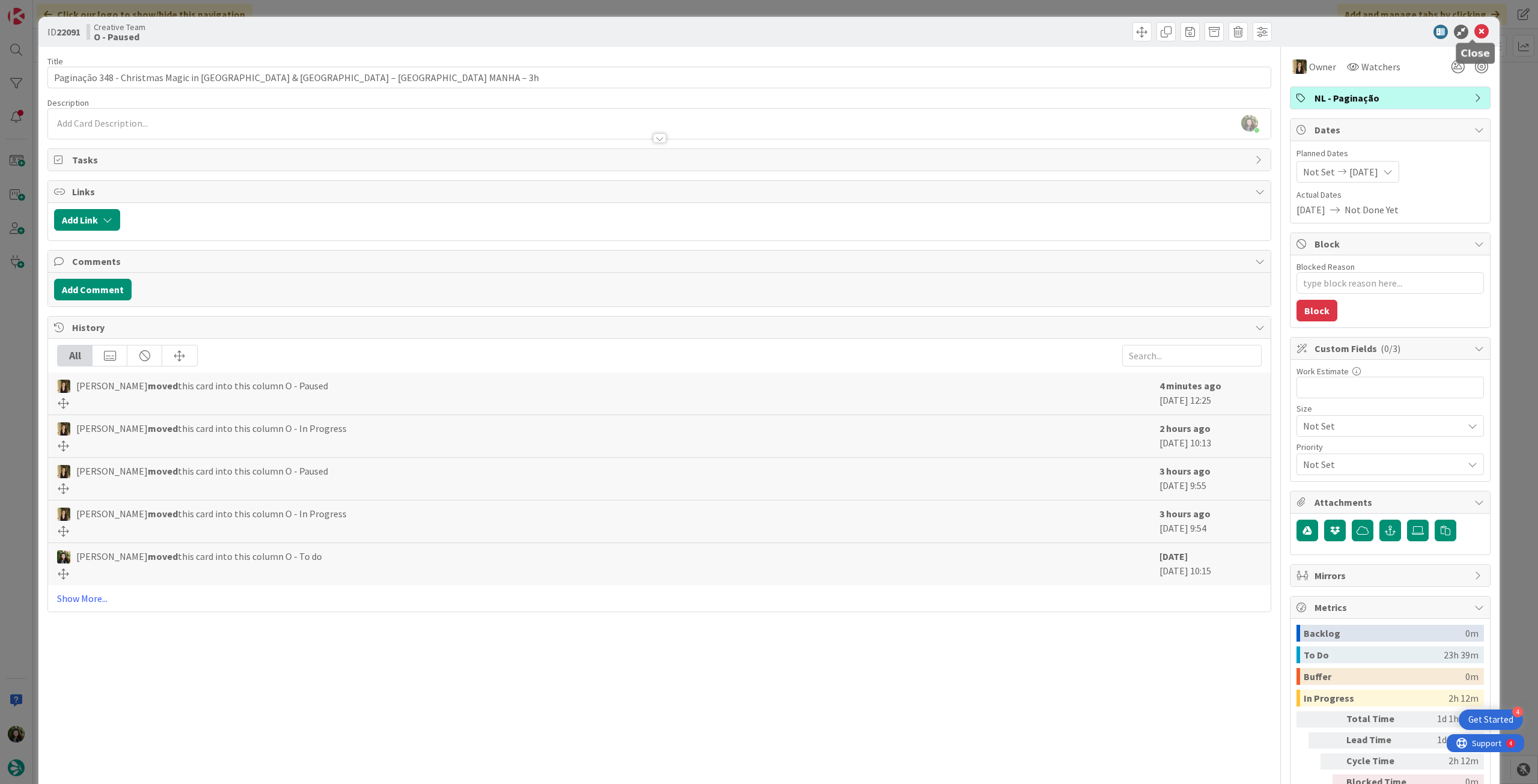
click at [1475, 31] on icon at bounding box center [1482, 32] width 15 height 15
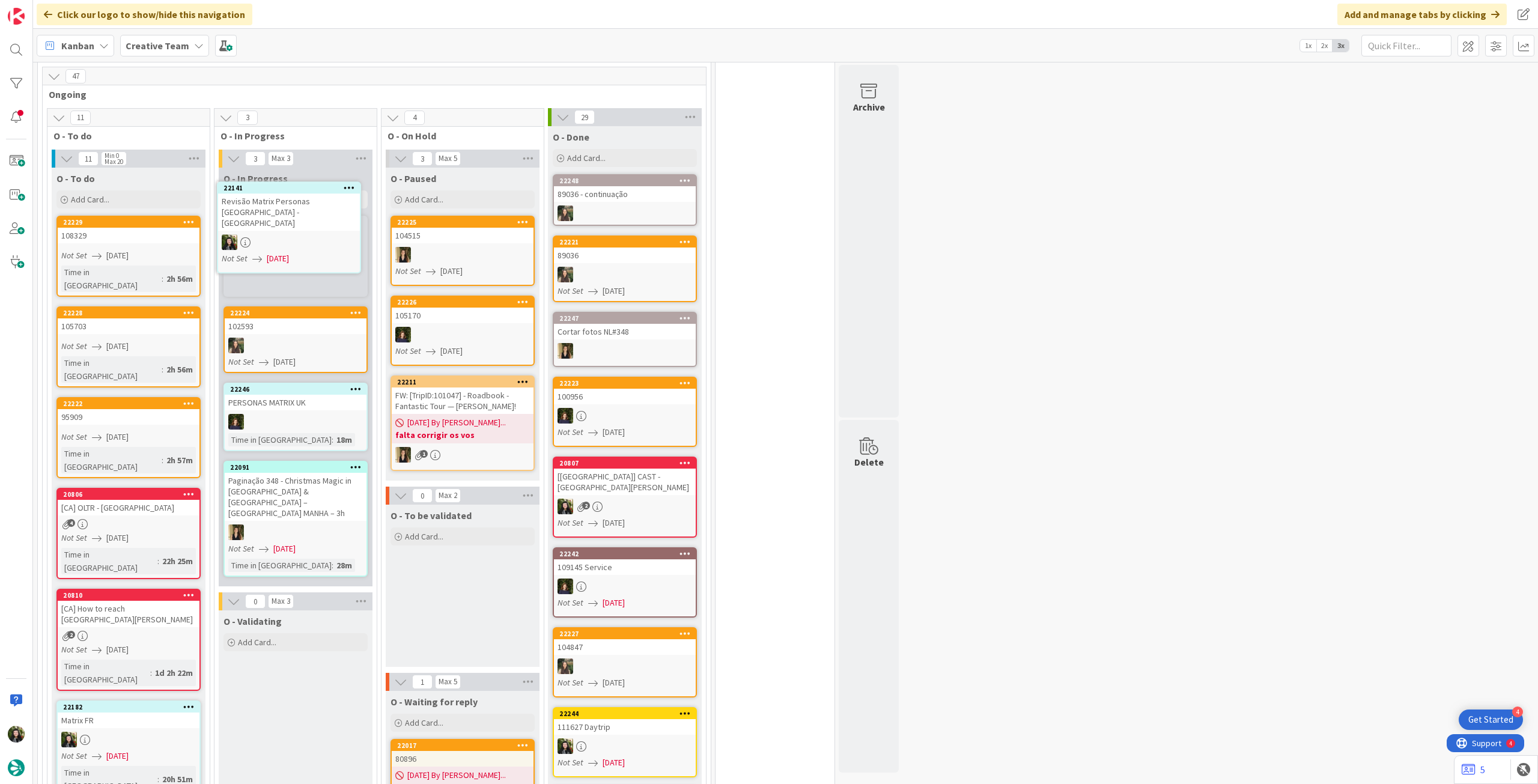
scroll to position [896, 0]
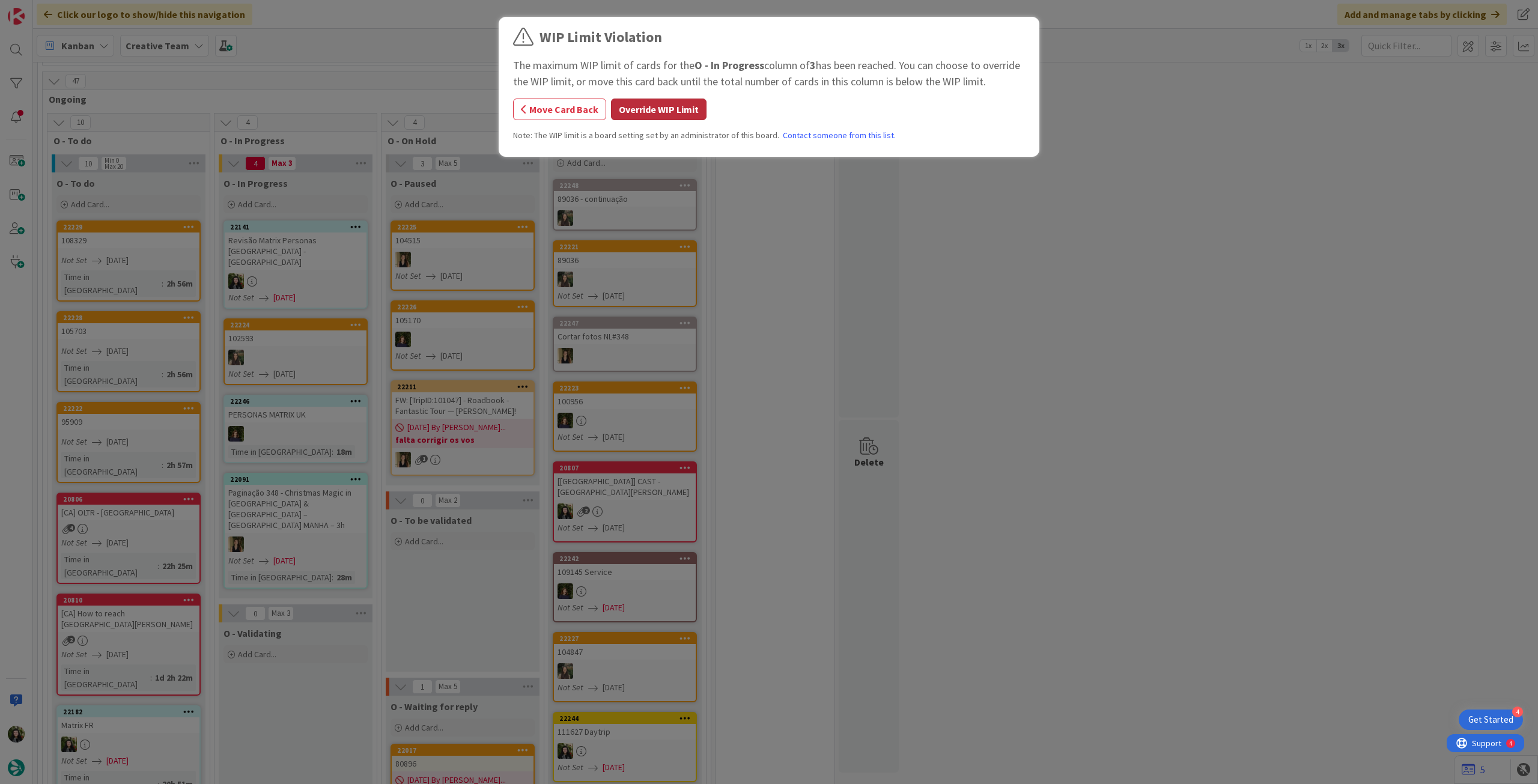
click at [635, 112] on button "Override WIP Limit" at bounding box center [659, 109] width 96 height 22
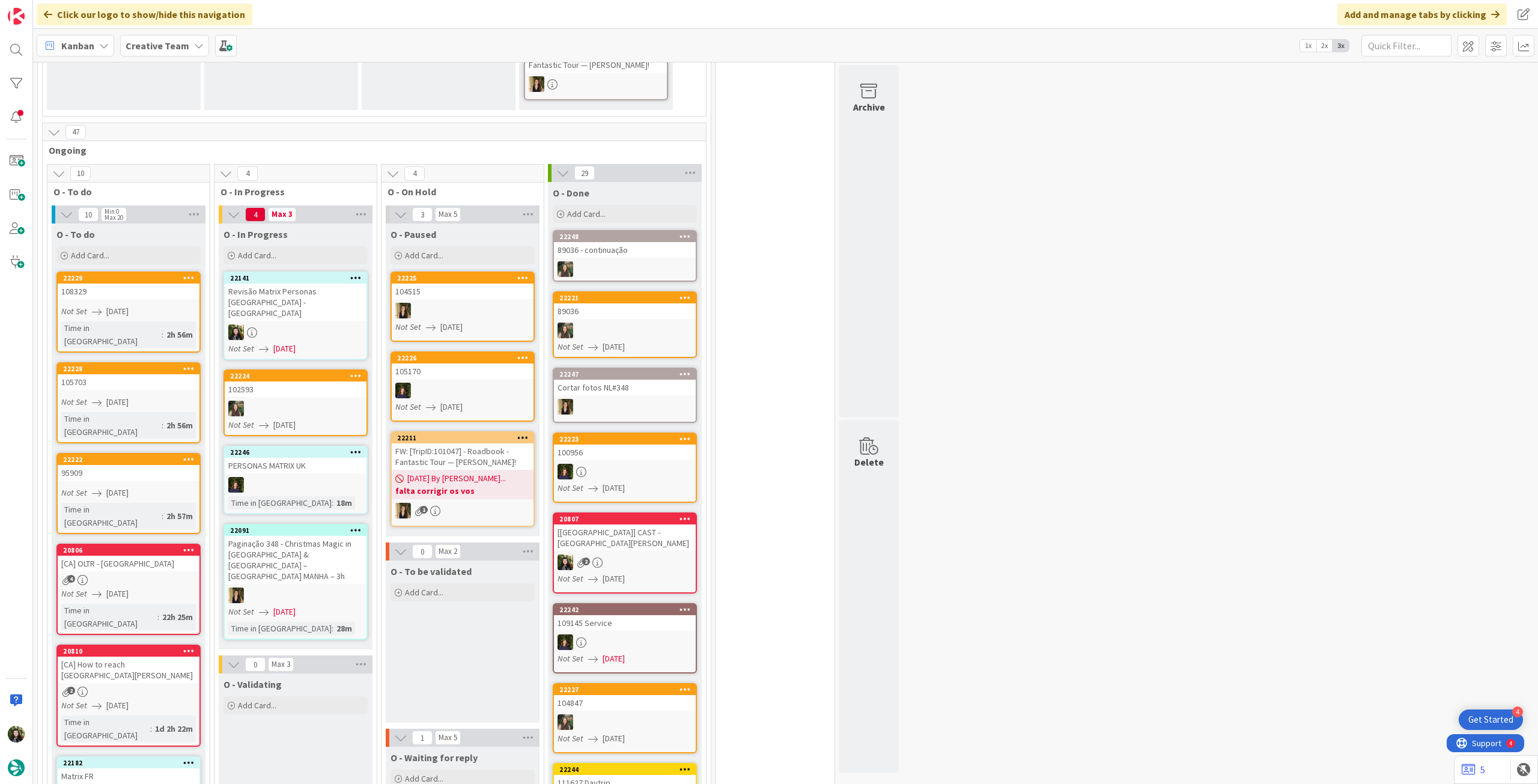
scroll to position [816, 0]
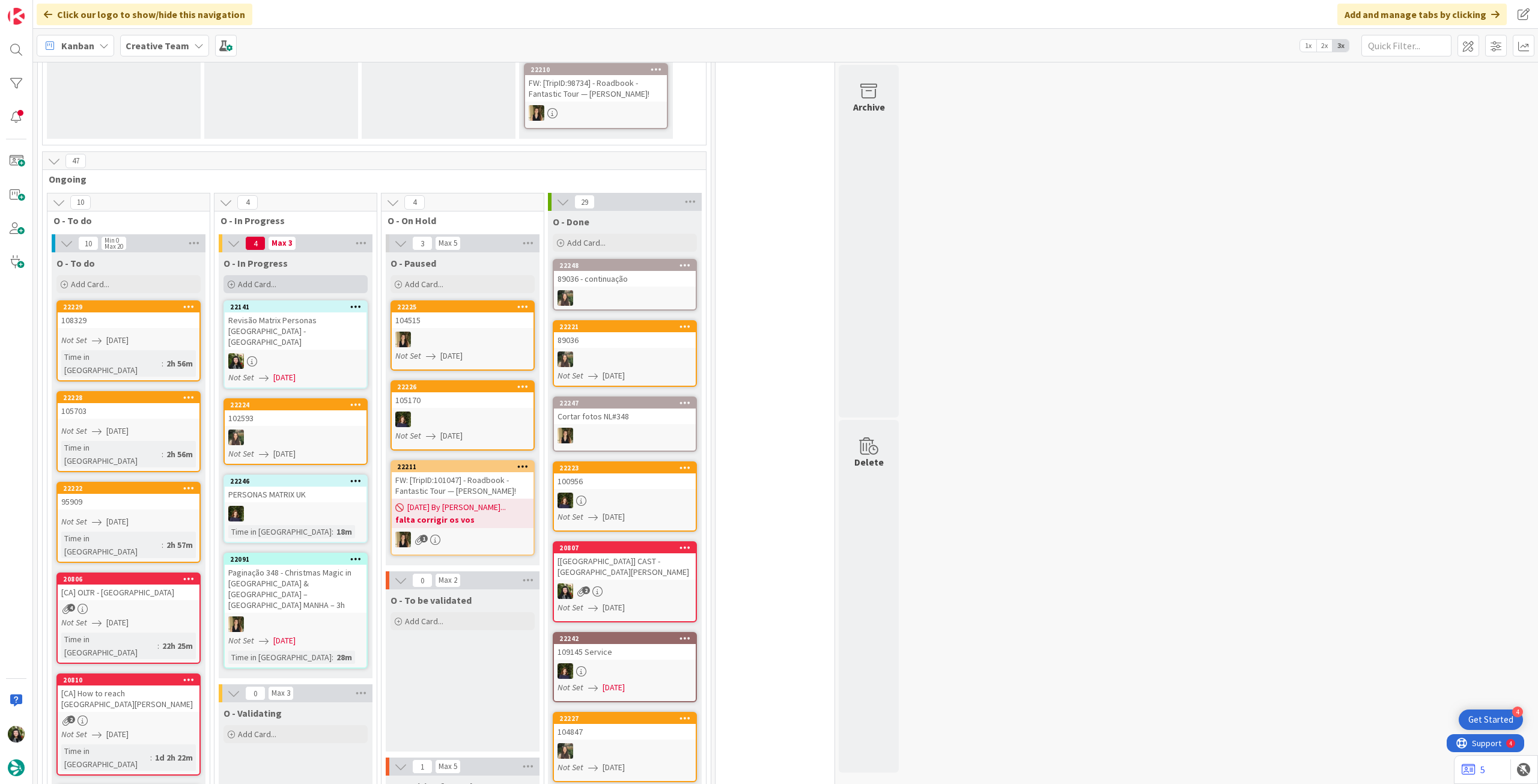
click at [267, 279] on span "Add Card..." at bounding box center [257, 284] width 39 height 11
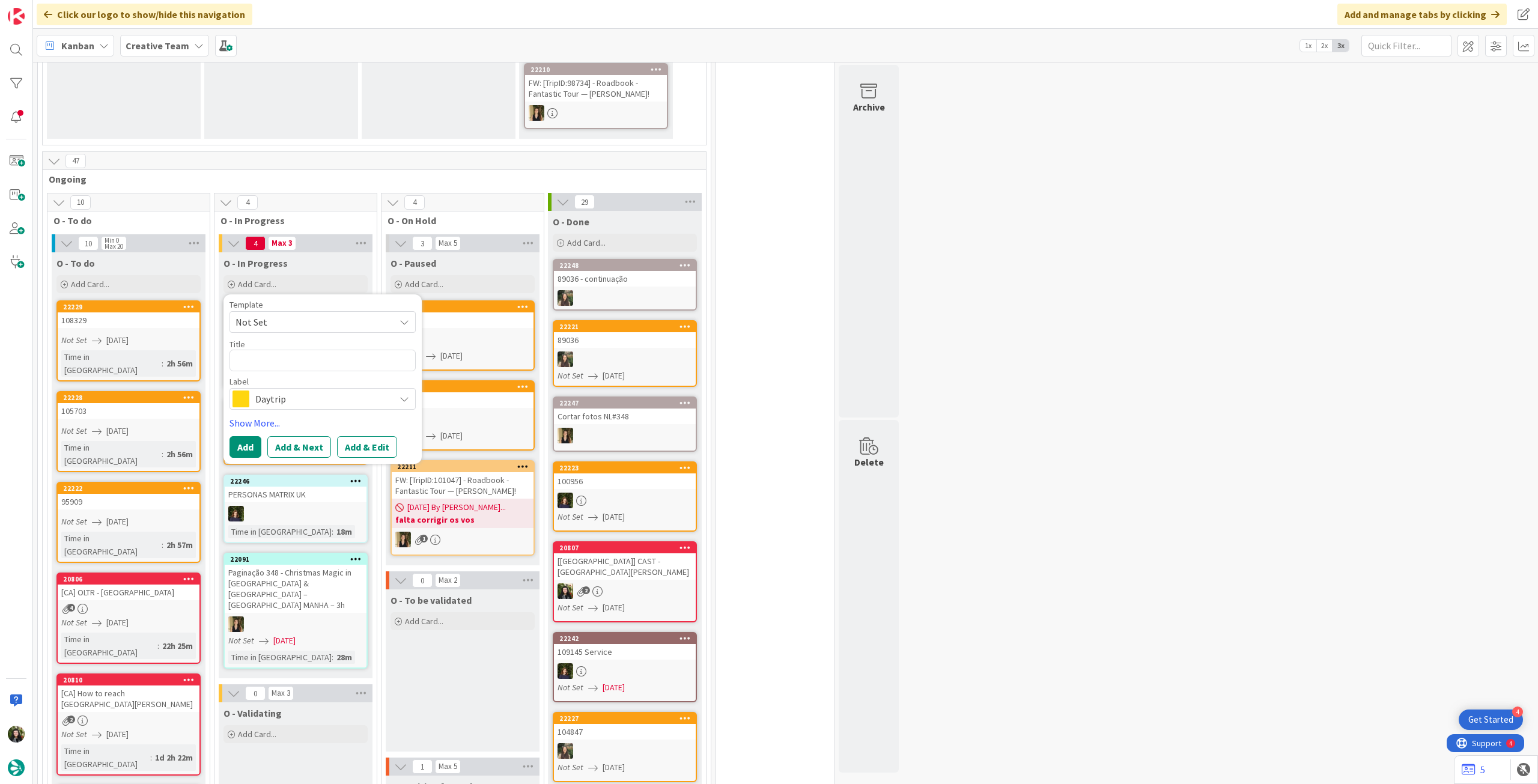
click at [284, 390] on span "Daytrip" at bounding box center [321, 399] width 133 height 17
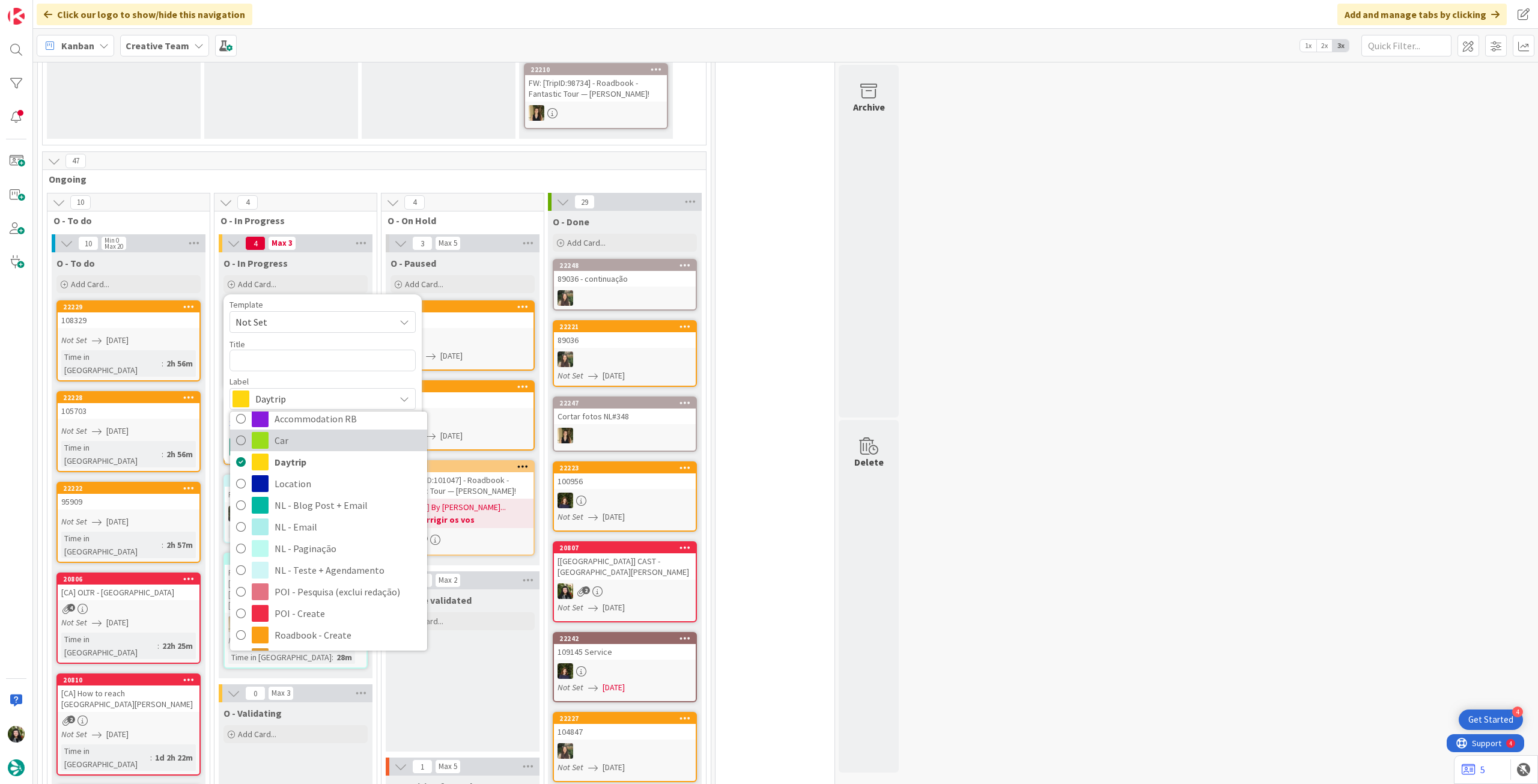
scroll to position [0, 0]
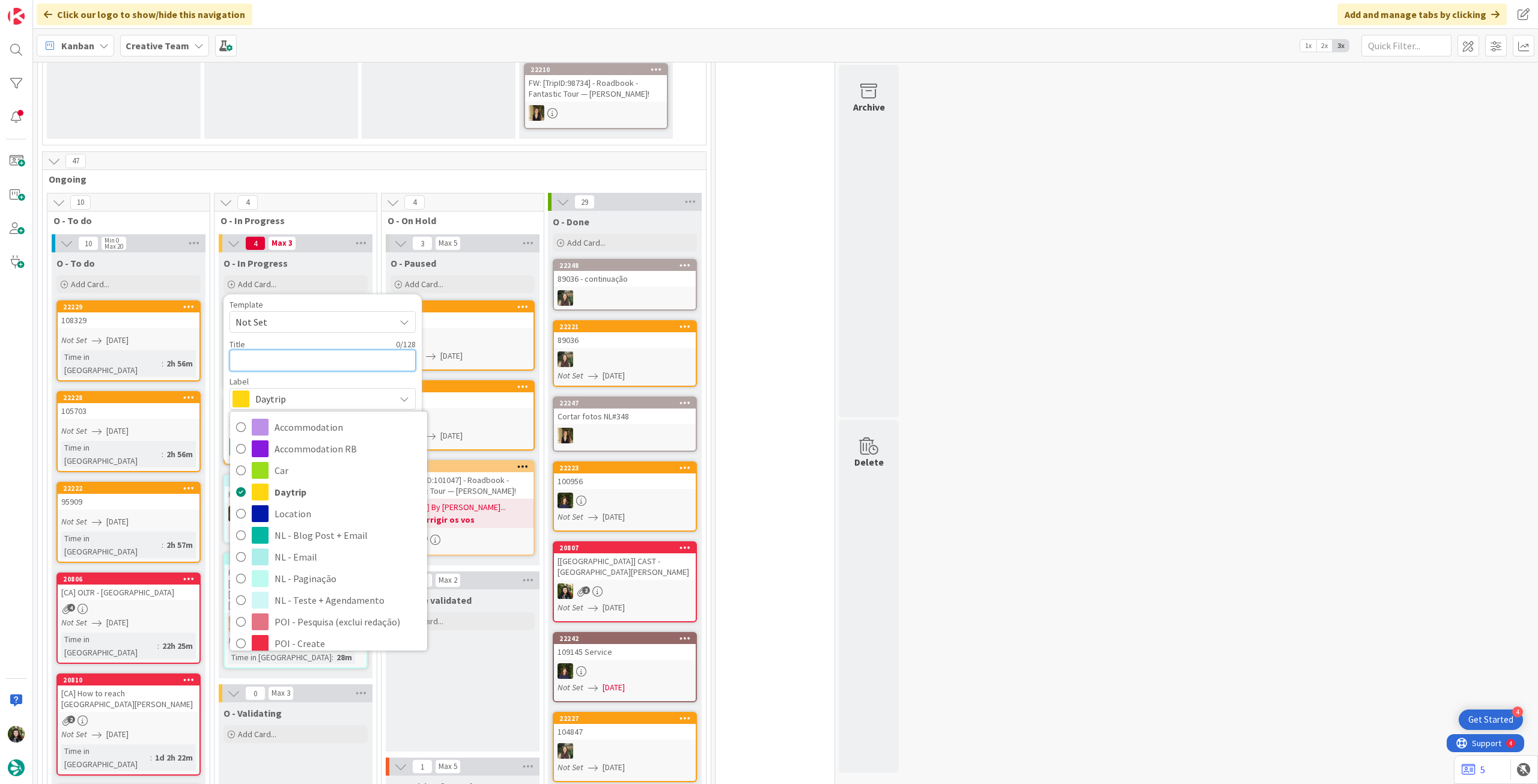
click at [303, 350] on textarea at bounding box center [323, 360] width 186 height 22
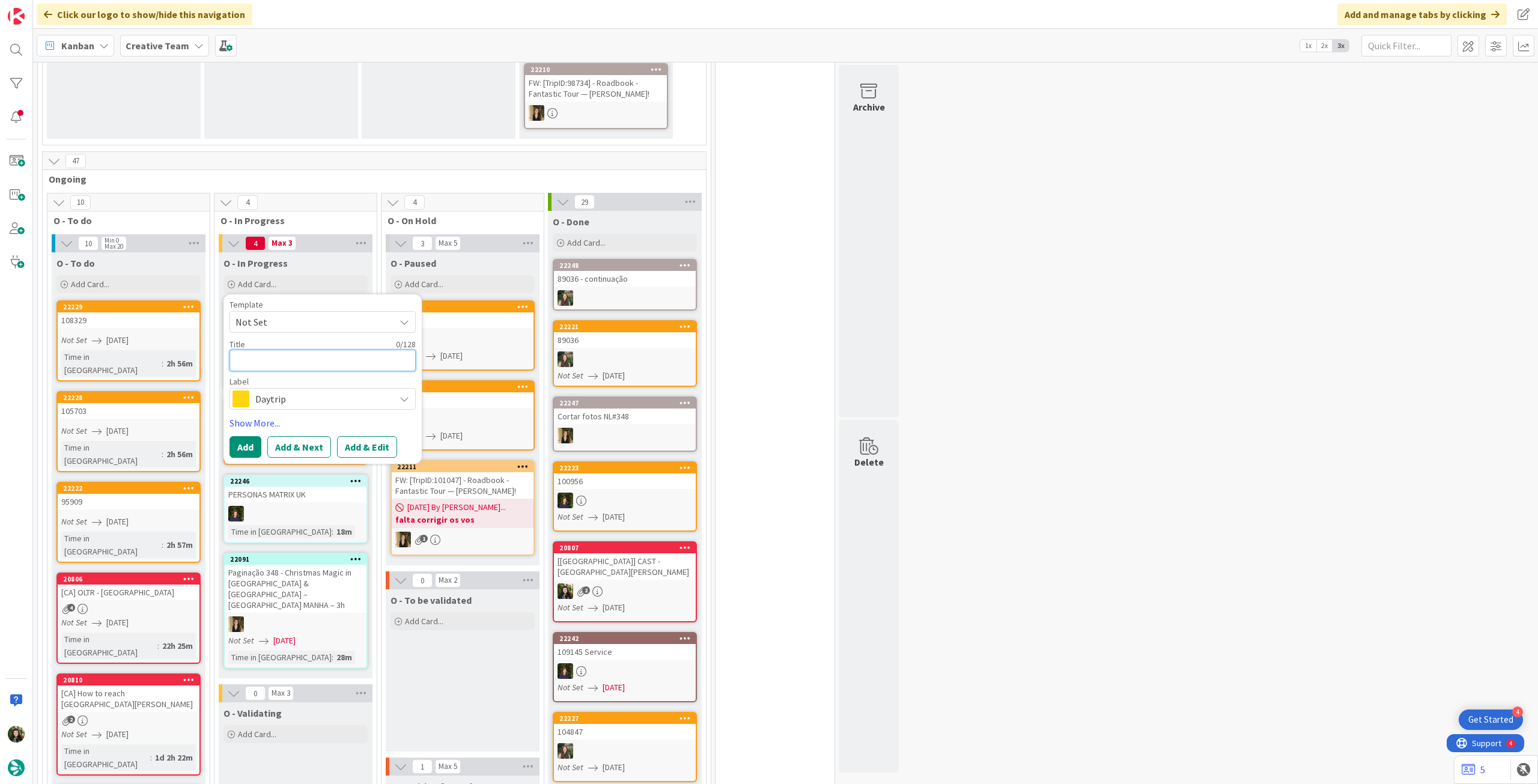
type textarea "x"
type textarea "A"
type textarea "x"
type textarea "As"
type textarea "x"
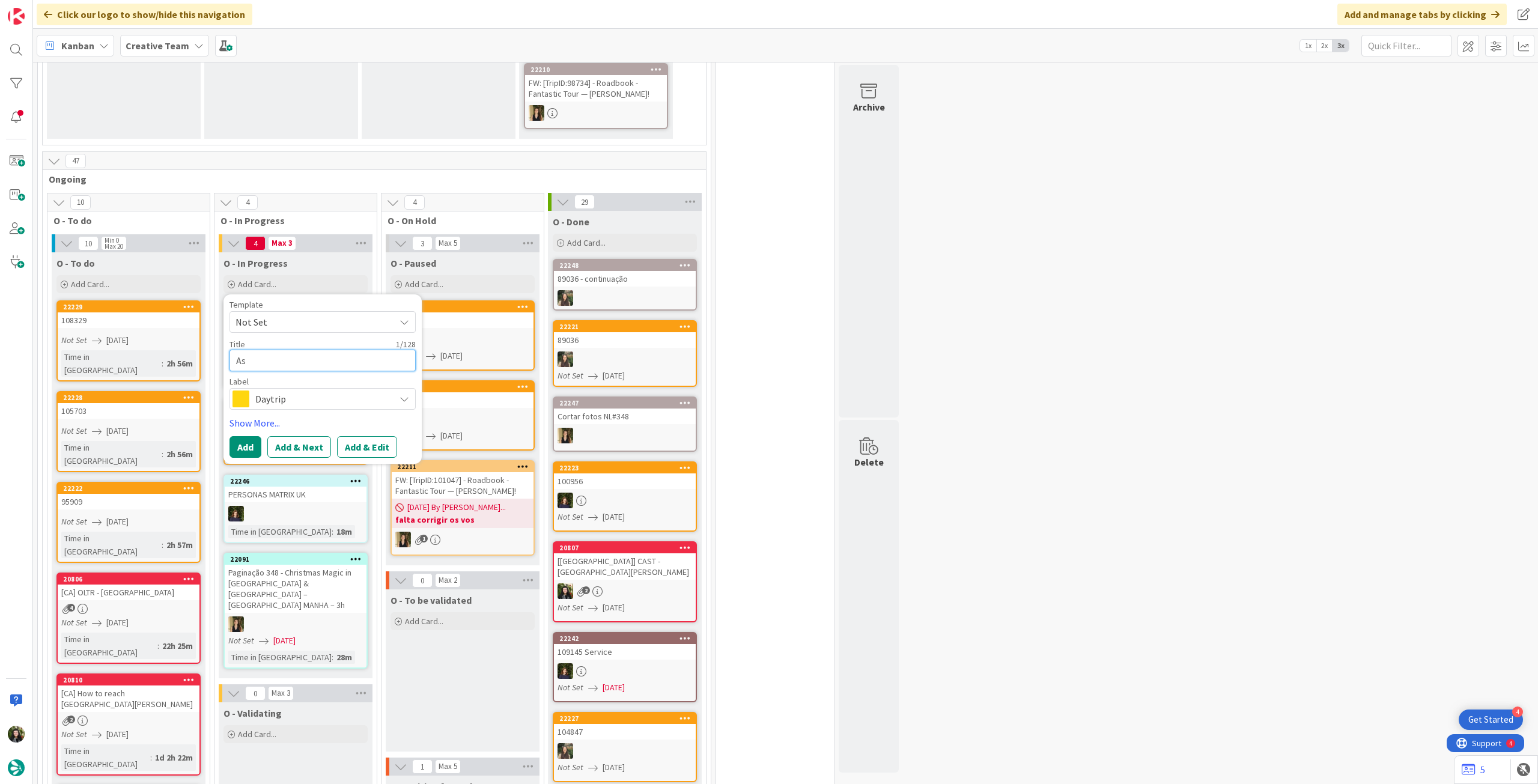
type textarea "Ass"
type textarea "x"
type textarea "Asso"
type textarea "x"
type textarea "Assoc"
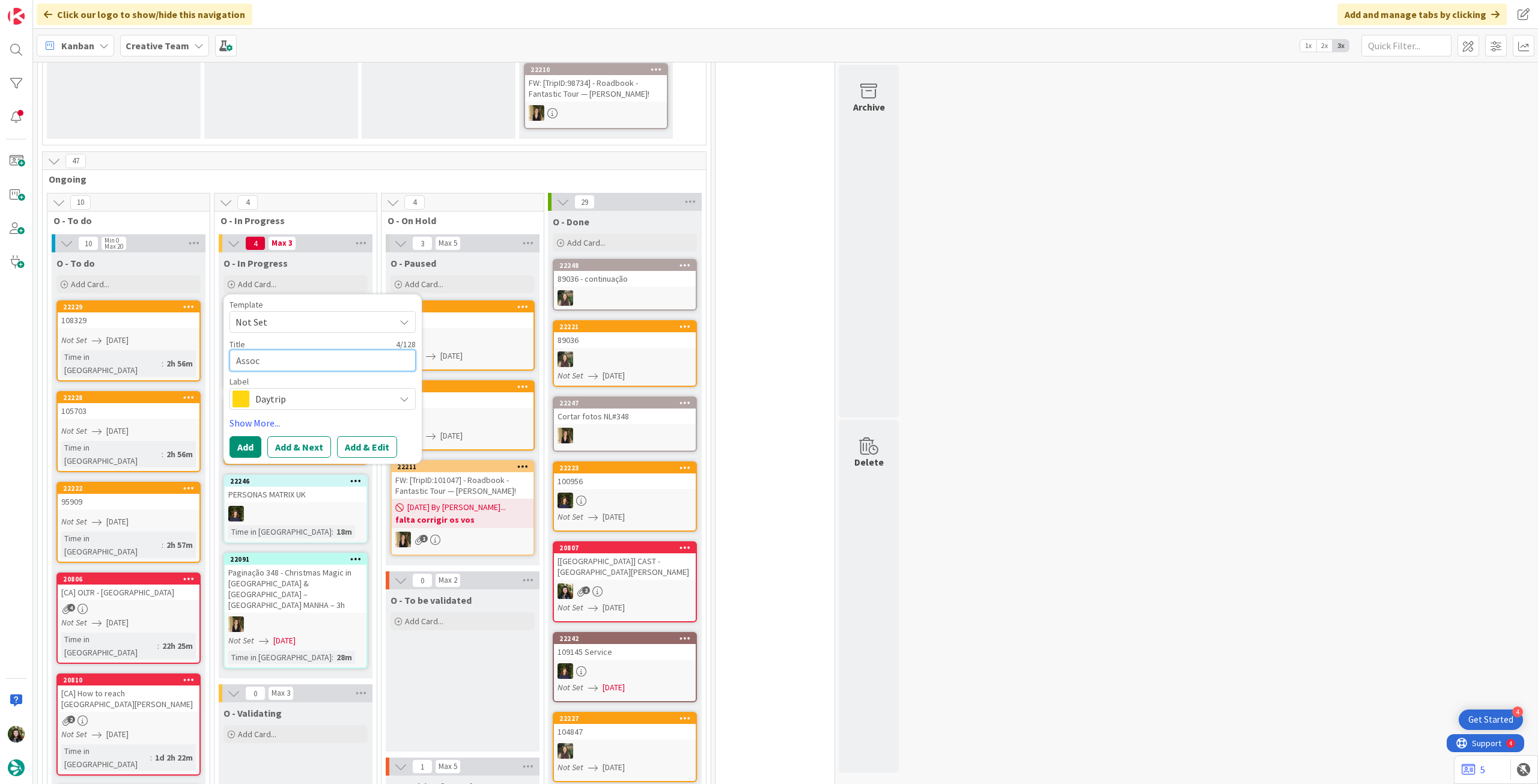
type textarea "x"
type textarea "Associ"
type textarea "x"
type textarea "Associa"
type textarea "x"
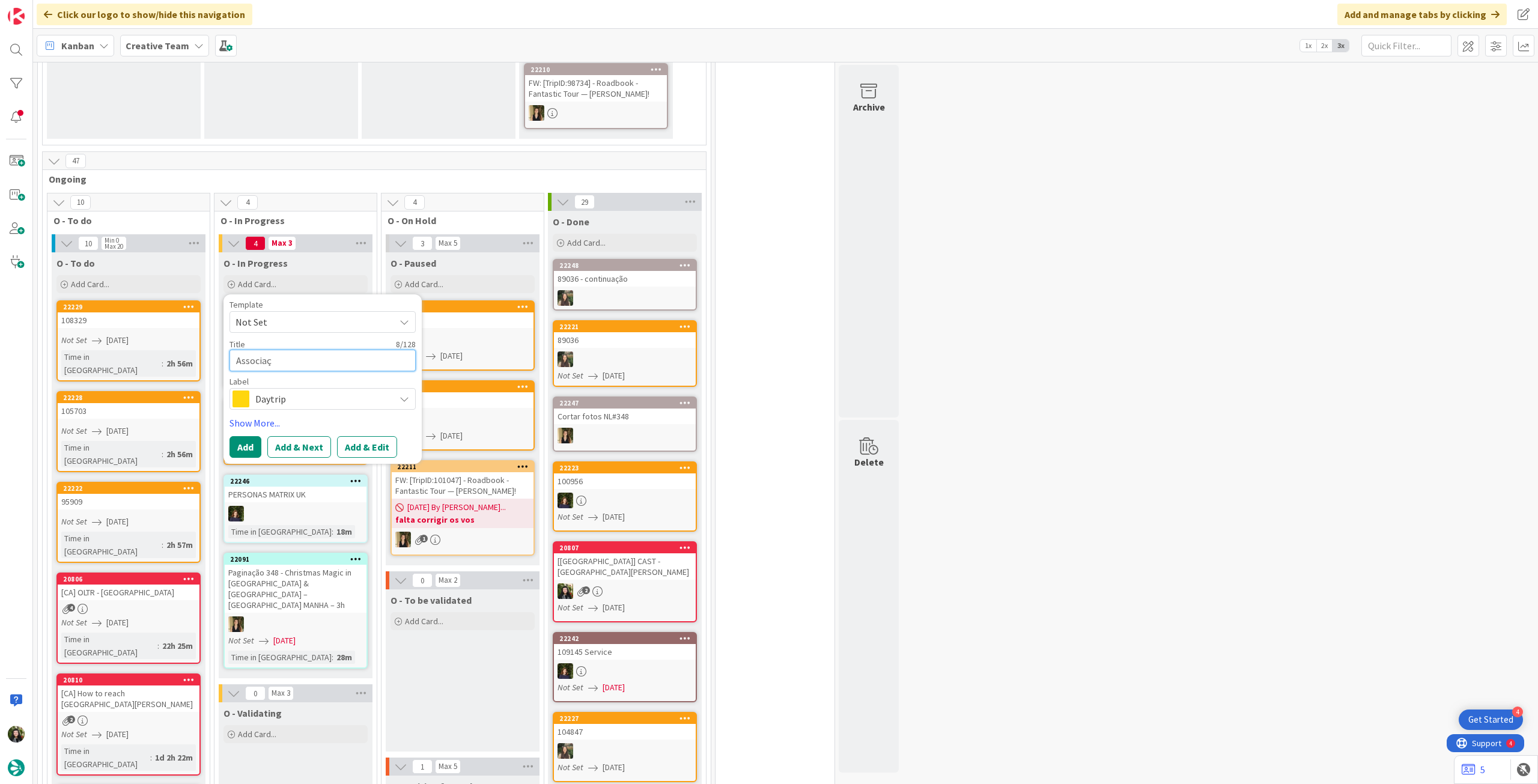
type textarea "Associaçã"
type textarea "x"
type textarea "Associação"
click at [255, 436] on button "Add" at bounding box center [245, 447] width 32 height 22
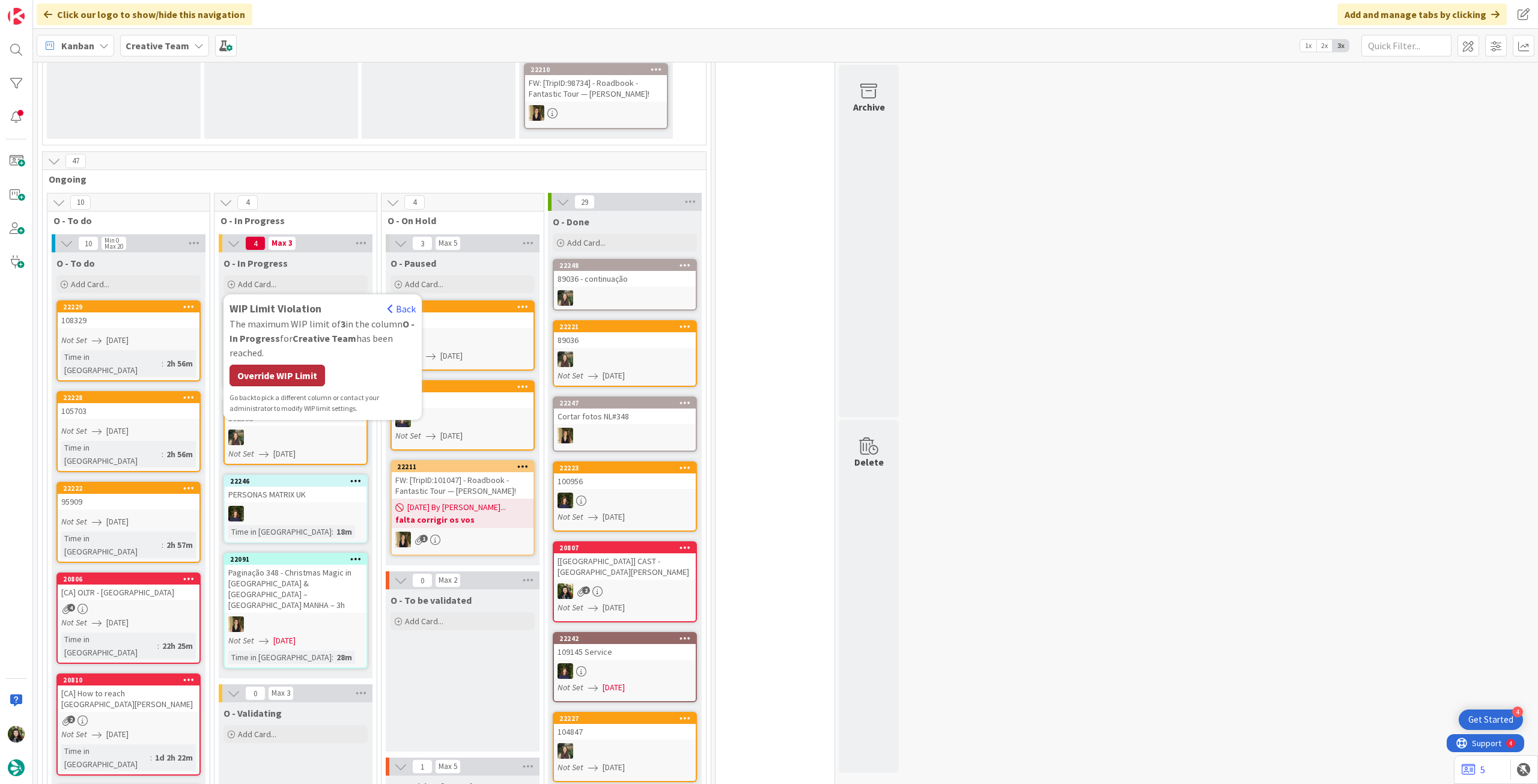
click at [278, 364] on div "Override WIP Limit" at bounding box center [277, 375] width 96 height 22
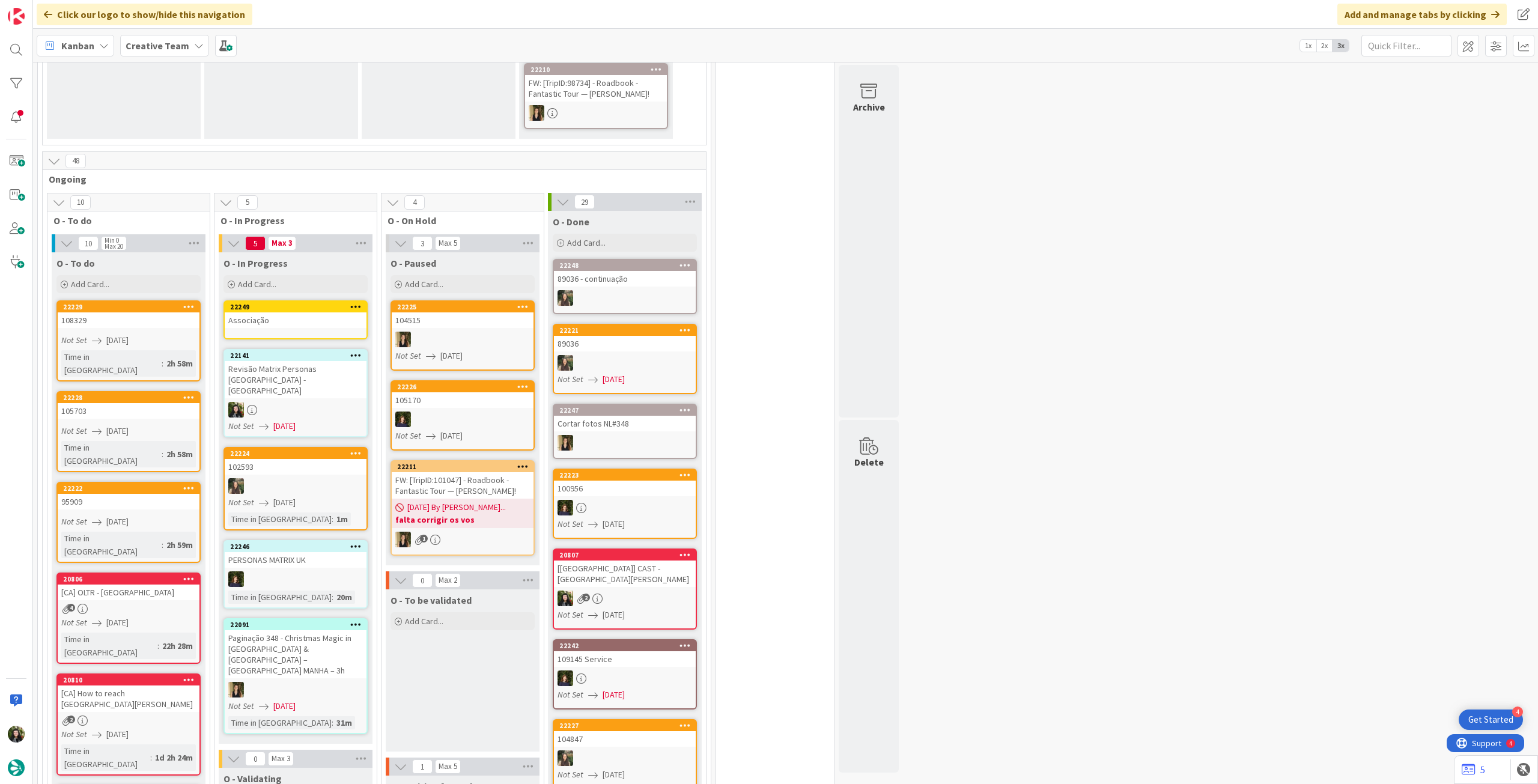
click at [293, 313] on div "Associação" at bounding box center [296, 320] width 142 height 15
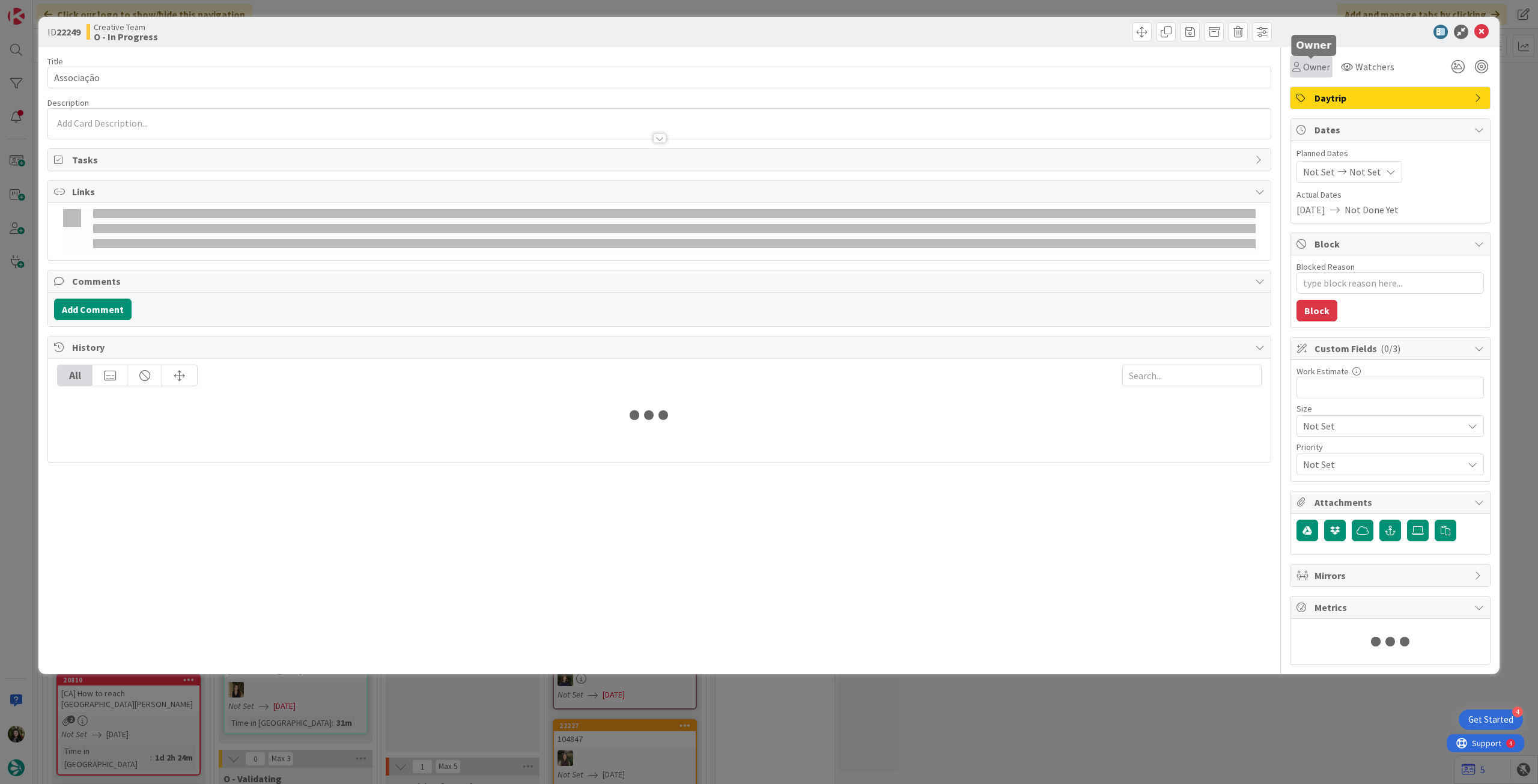
click at [1304, 66] on span "Owner" at bounding box center [1316, 66] width 27 height 15
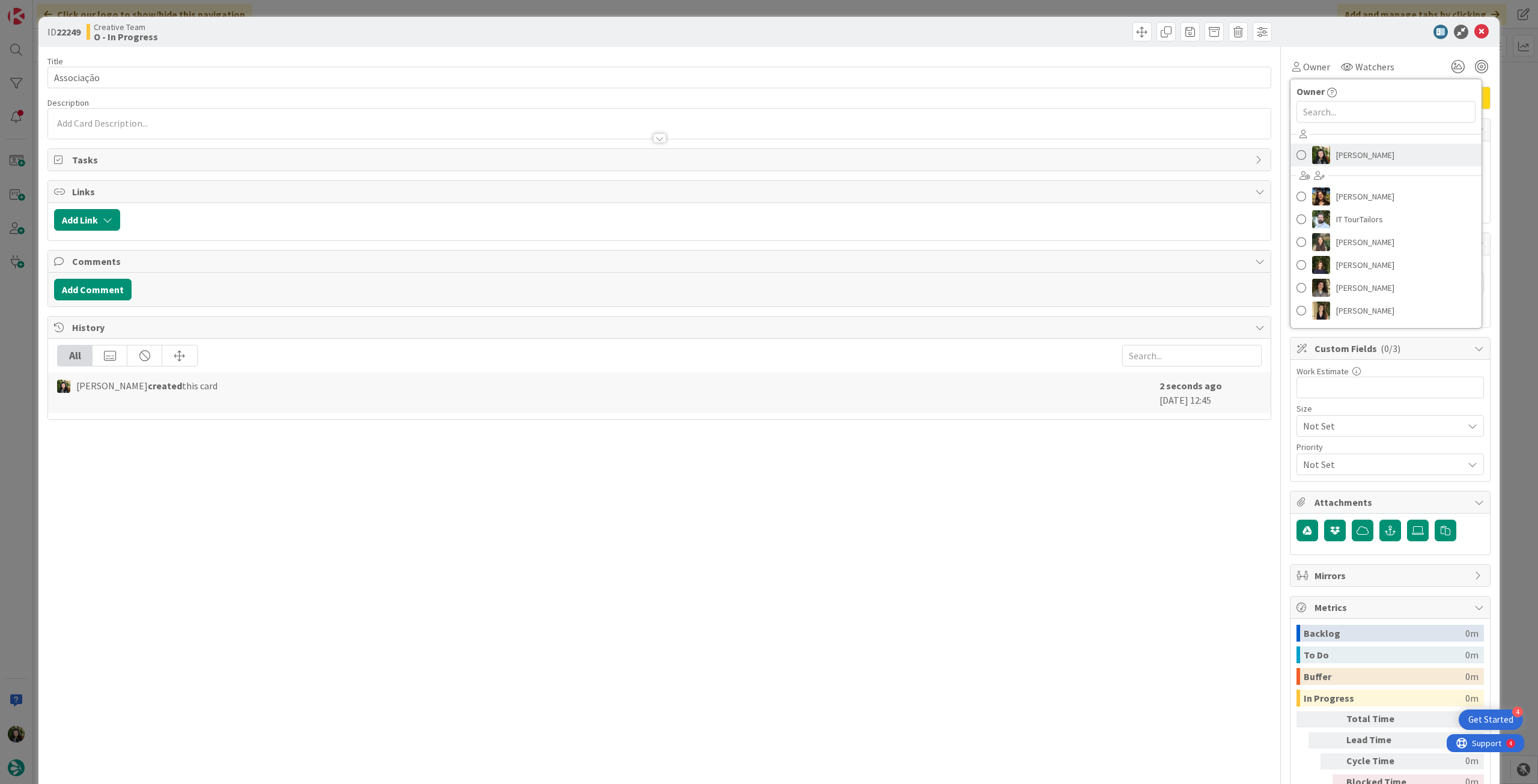
click at [1342, 159] on span "[PERSON_NAME]" at bounding box center [1365, 155] width 59 height 18
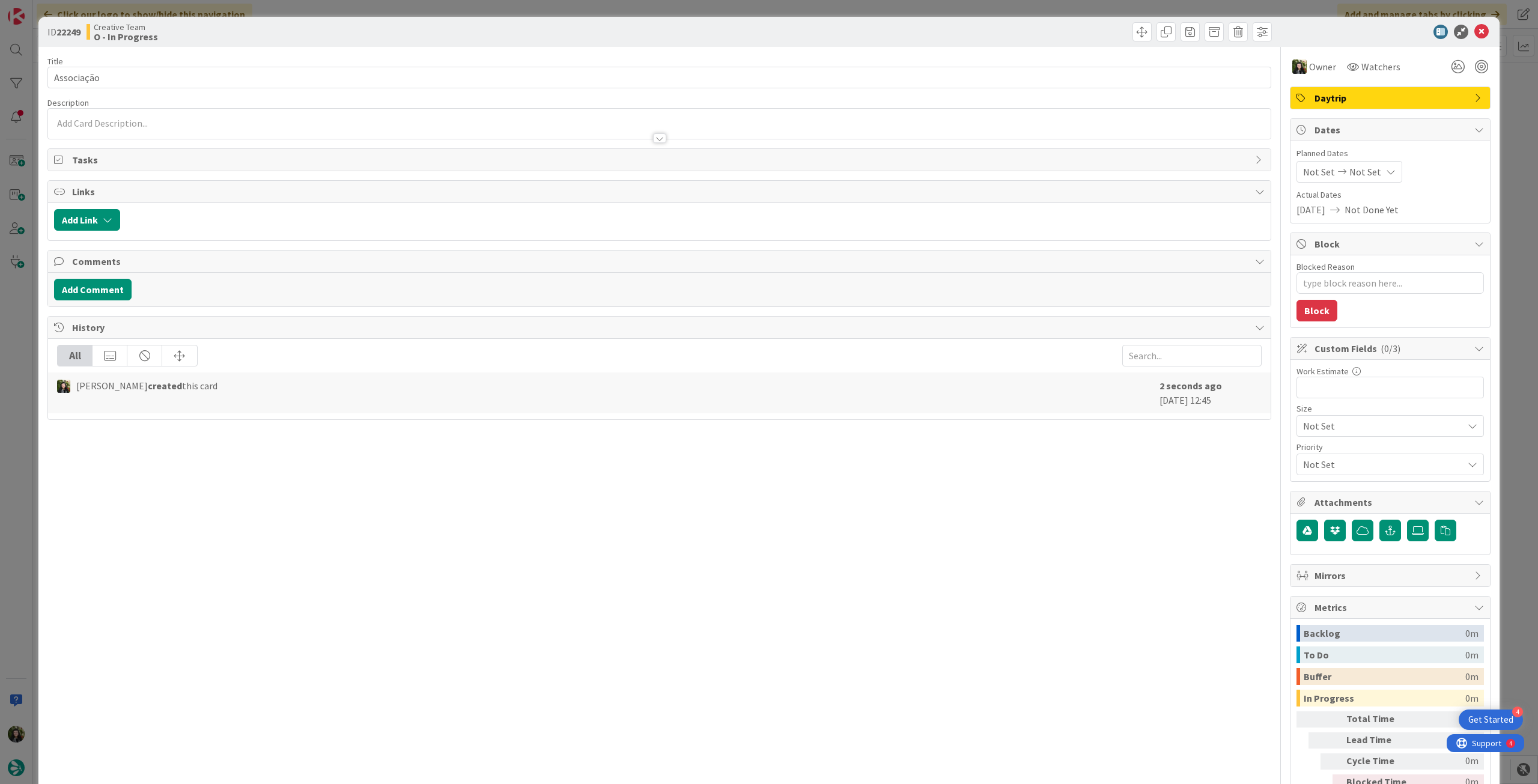
click at [1363, 171] on span "Not Set" at bounding box center [1365, 172] width 32 height 15
type textarea "x"
click at [1308, 424] on icon at bounding box center [1317, 430] width 18 height 15
type input "[DATE]"
click at [1475, 36] on icon at bounding box center [1482, 32] width 15 height 15
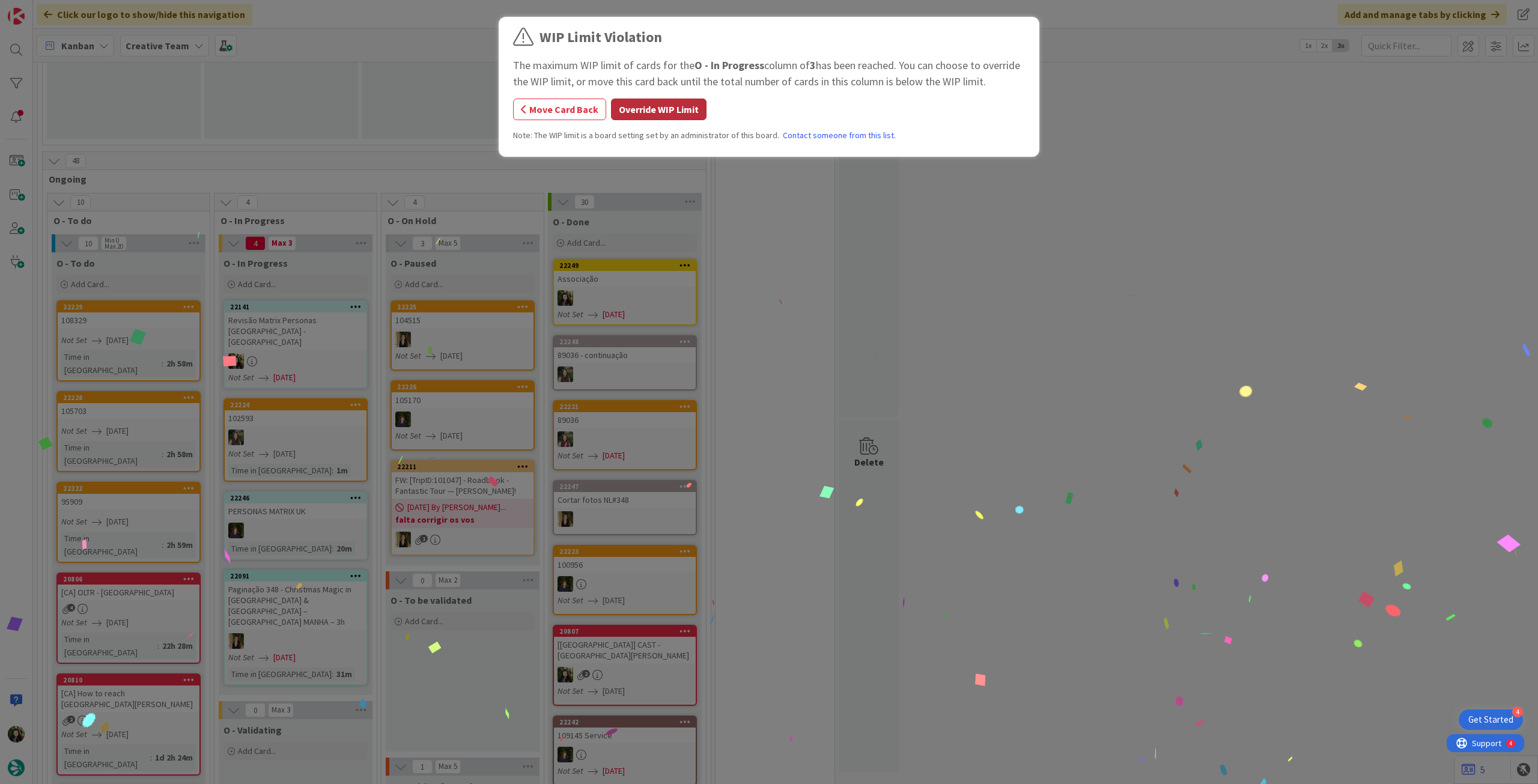
click at [681, 111] on button "Override WIP Limit" at bounding box center [659, 109] width 96 height 22
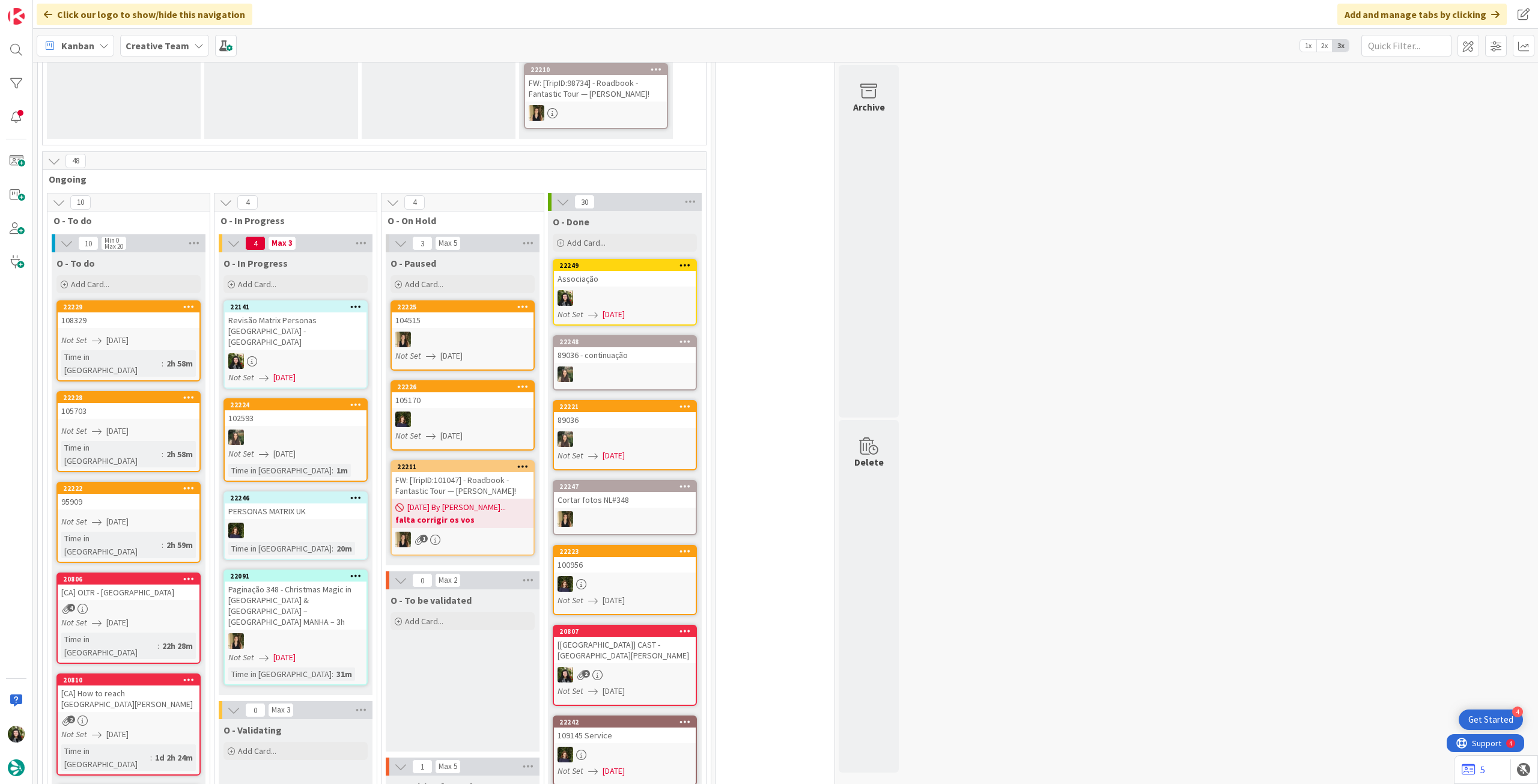
click at [281, 303] on div "22141" at bounding box center [298, 307] width 136 height 8
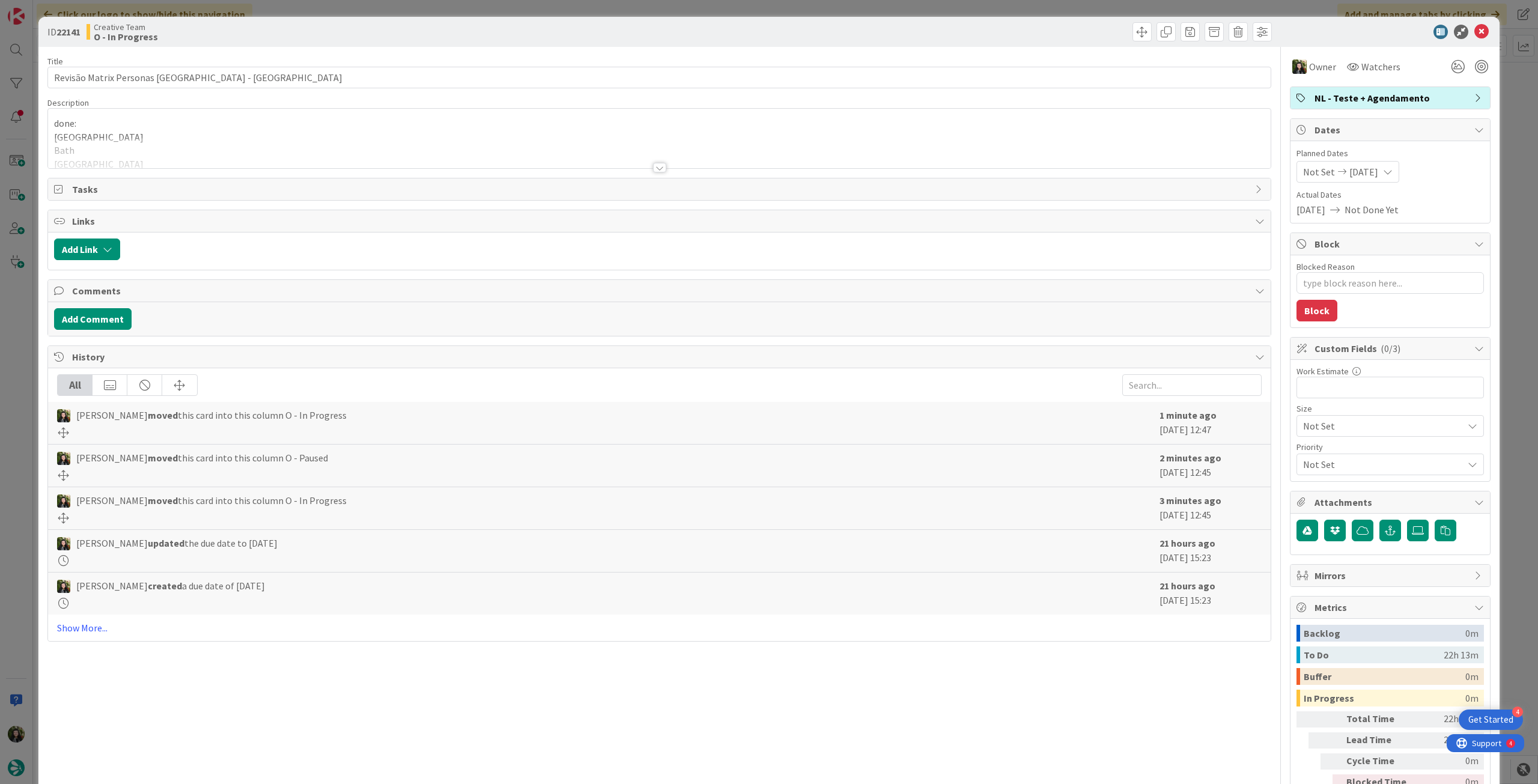
click at [287, 149] on div at bounding box center [659, 153] width 1223 height 31
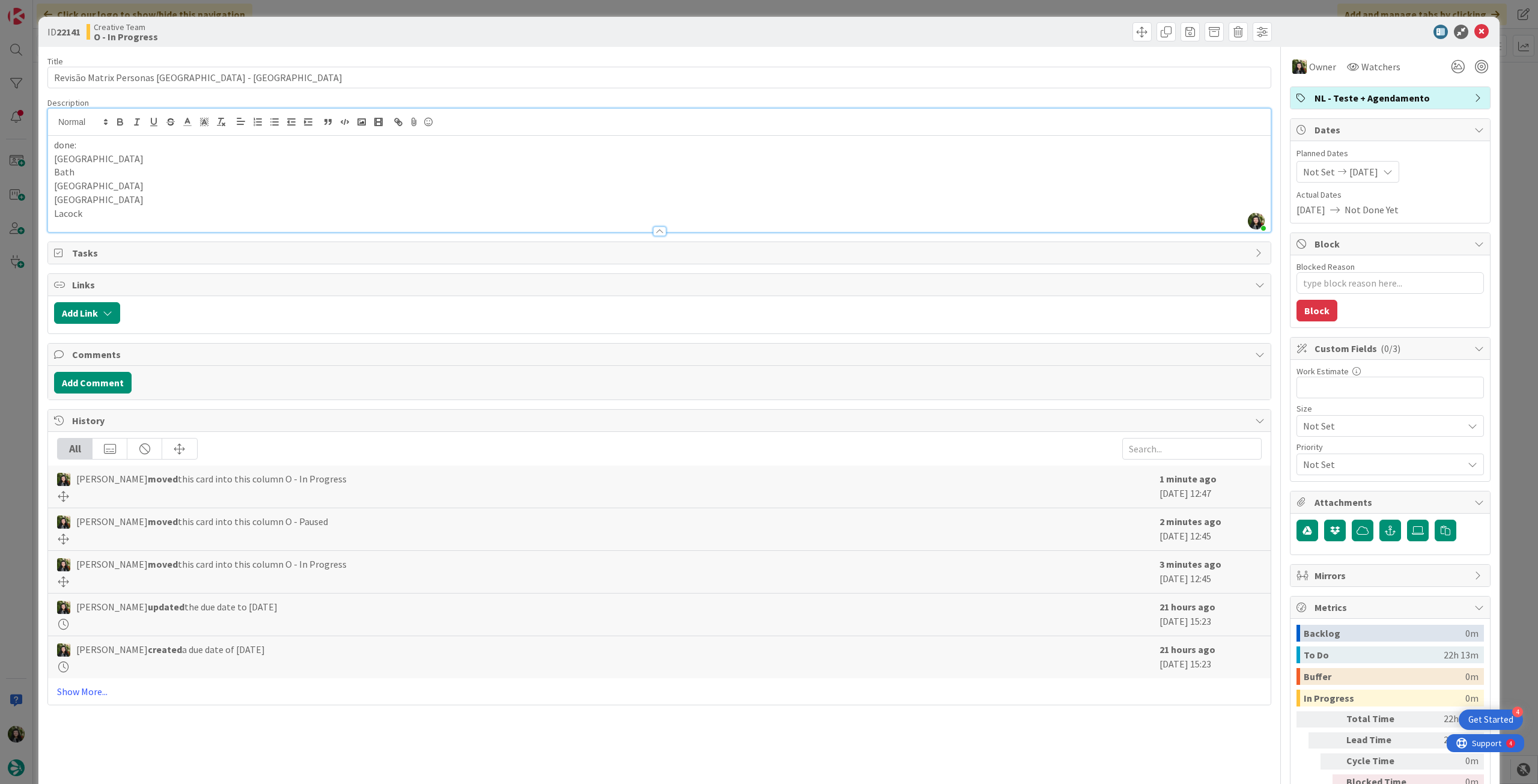
type textarea "x"
click at [143, 212] on p "Lacock" at bounding box center [659, 213] width 1211 height 14
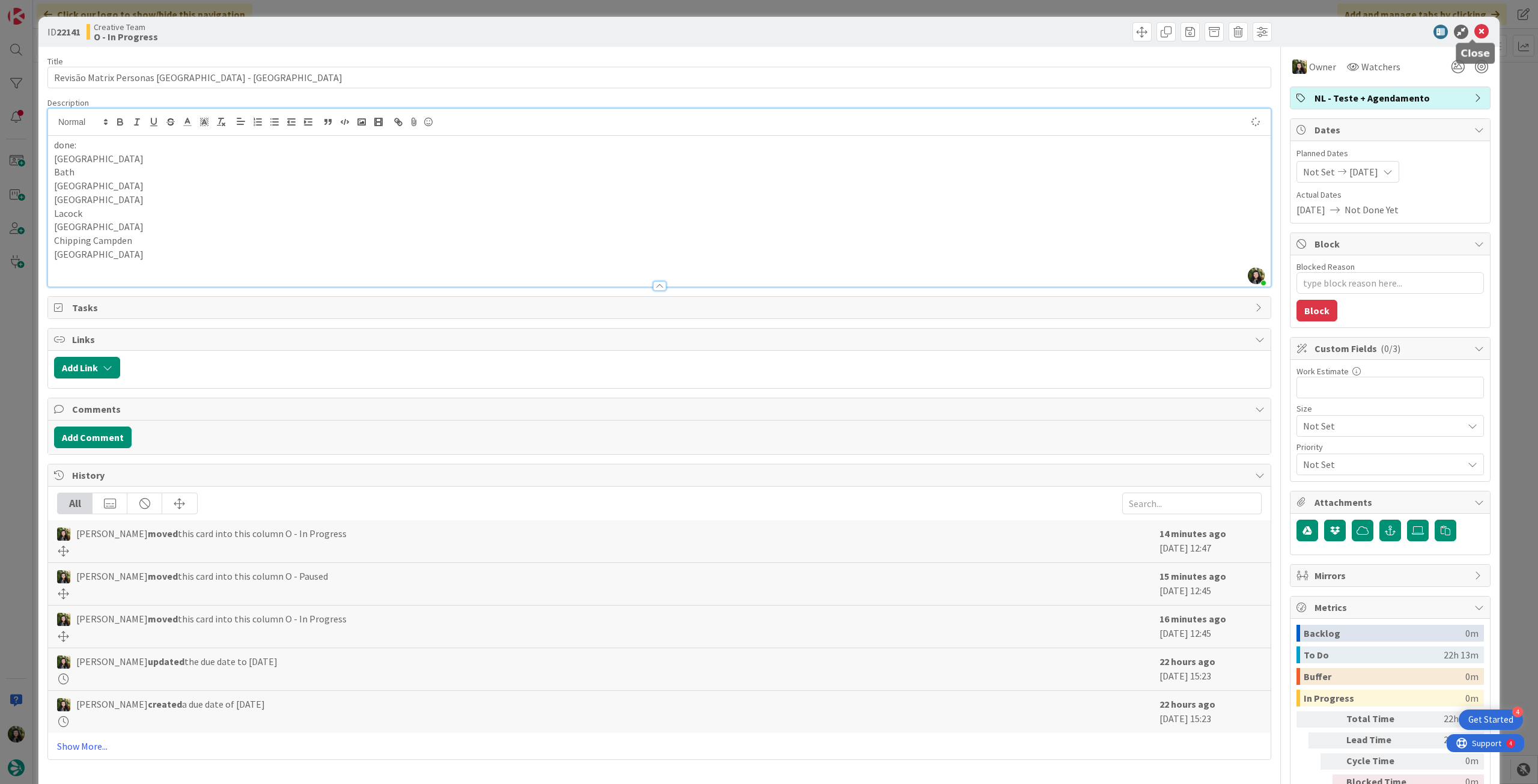
click at [1475, 34] on icon at bounding box center [1482, 32] width 15 height 15
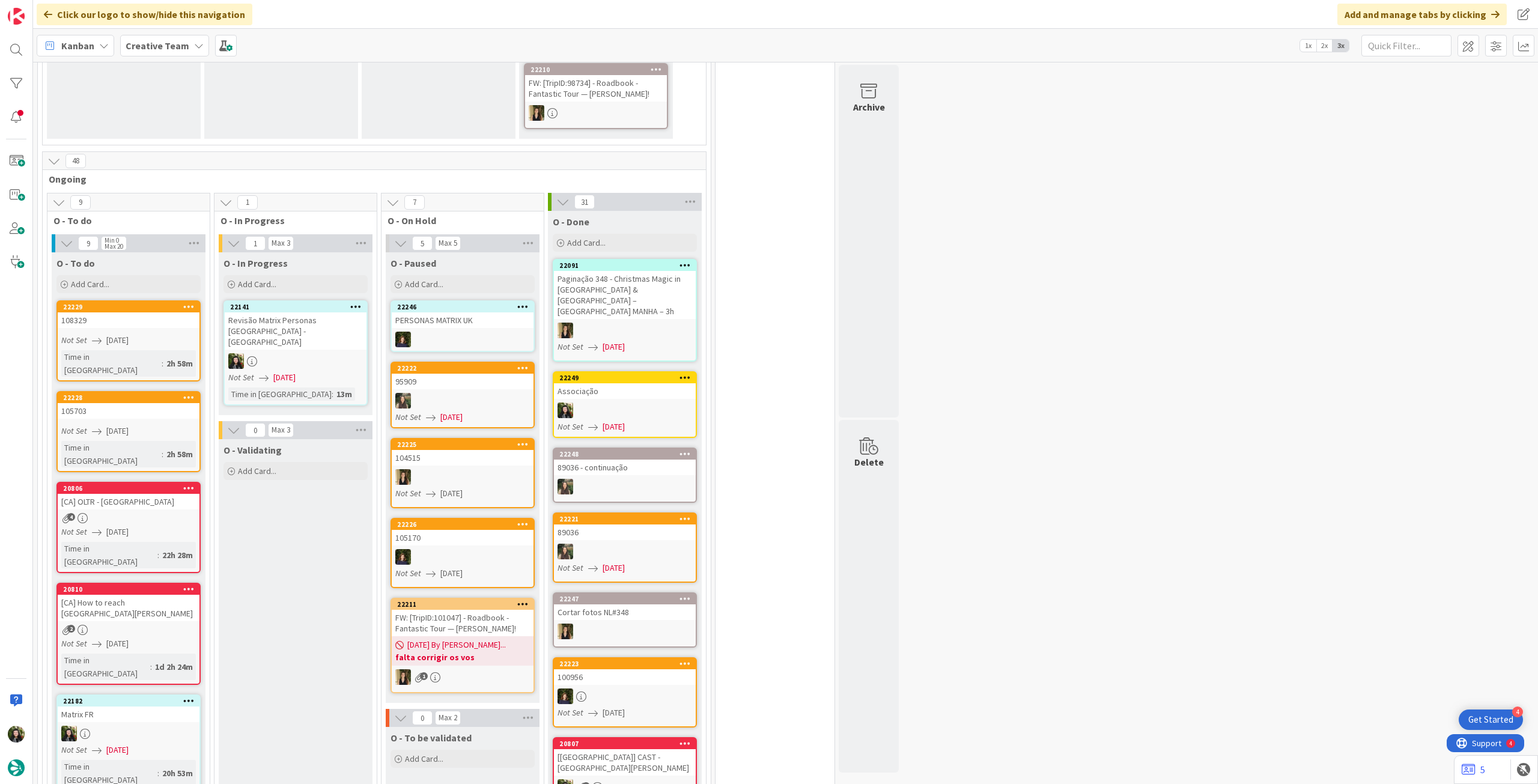
click at [293, 353] on div at bounding box center [296, 361] width 142 height 15
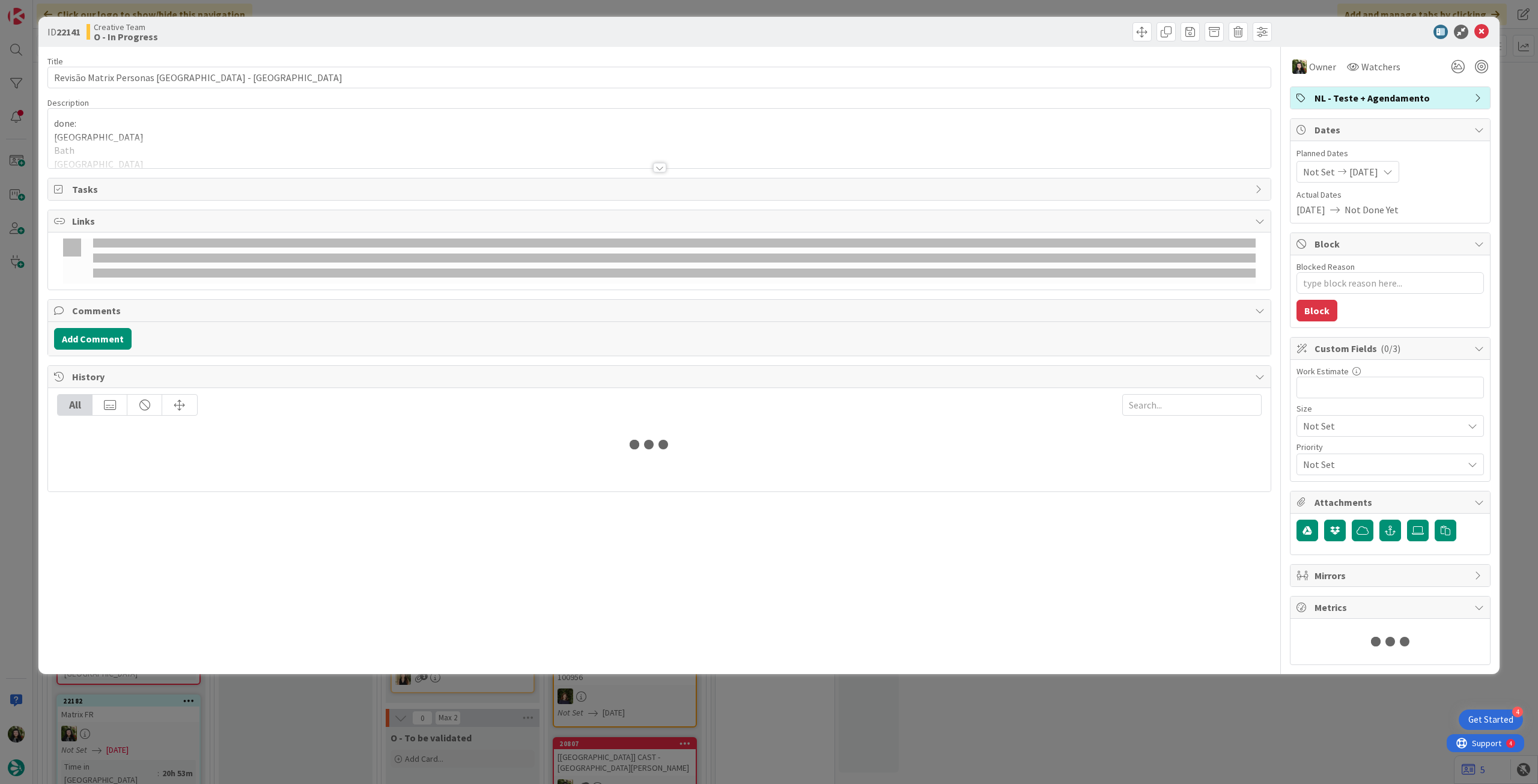
click at [170, 170] on div "Title 31 / 128 Revisão Matrix Personas UK - CA Description done: London Bath Br…" at bounding box center [660, 356] width 1224 height 618
type textarea "x"
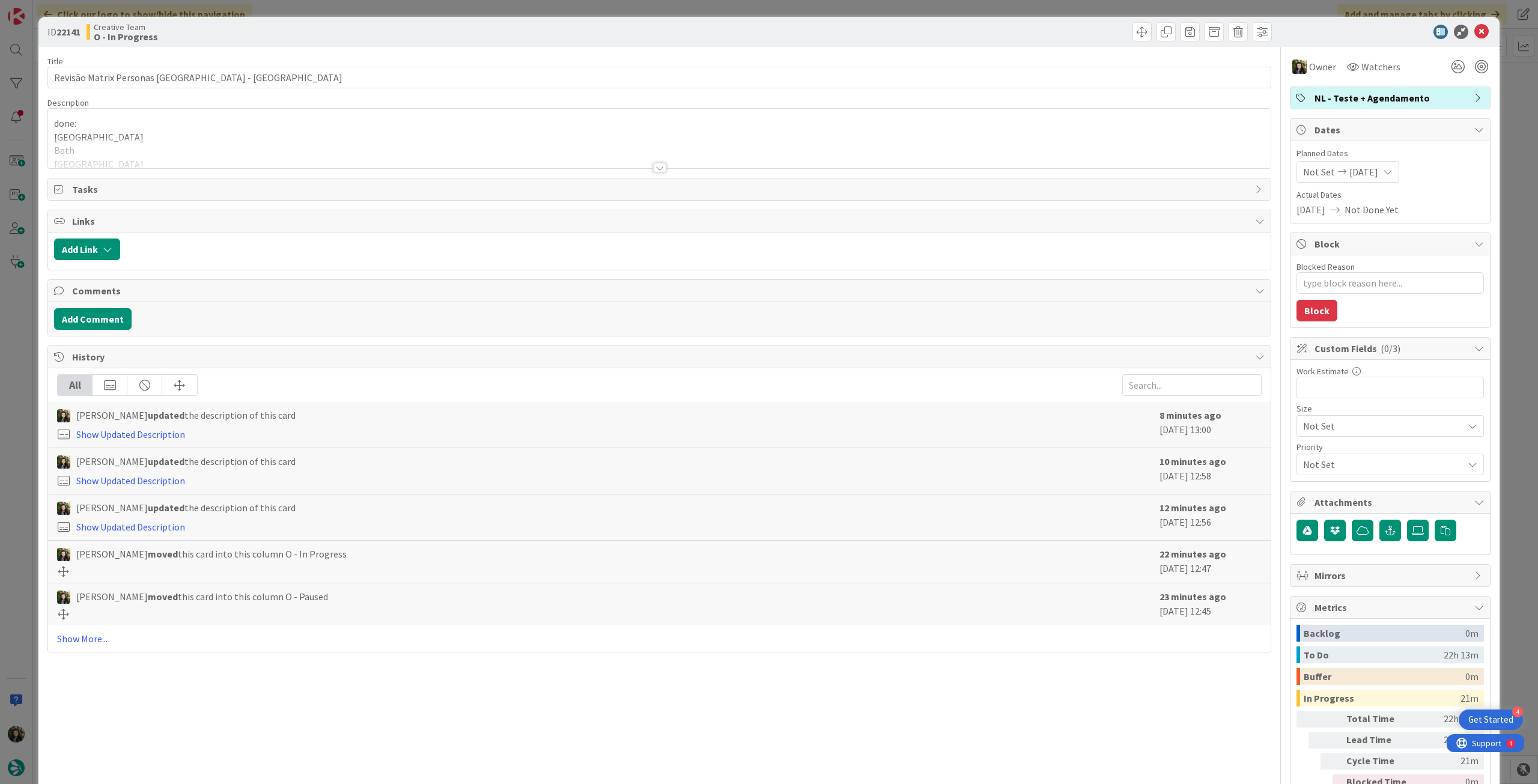
click at [170, 165] on div at bounding box center [659, 153] width 1223 height 31
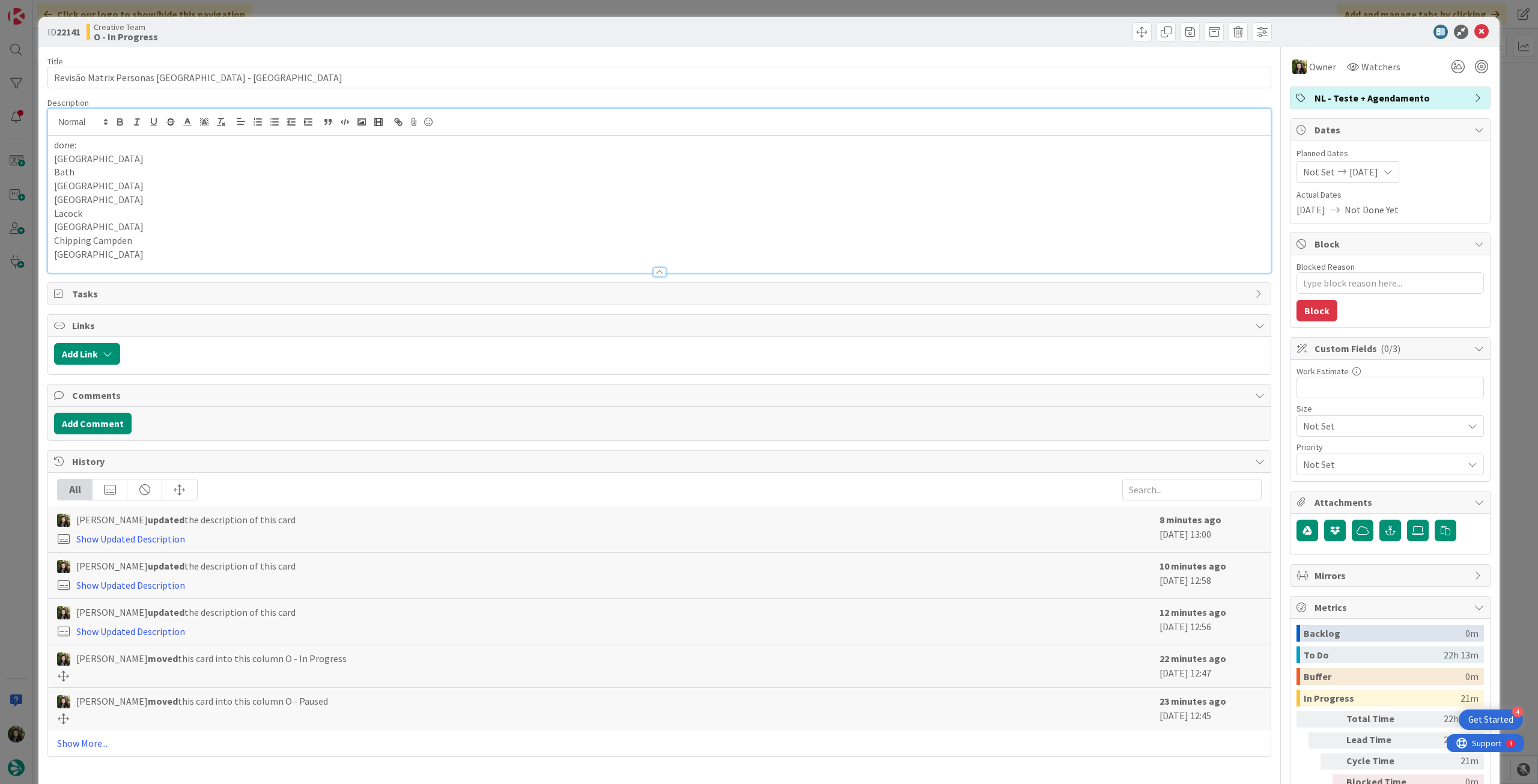
click at [162, 253] on p "[GEOGRAPHIC_DATA]" at bounding box center [659, 254] width 1211 height 14
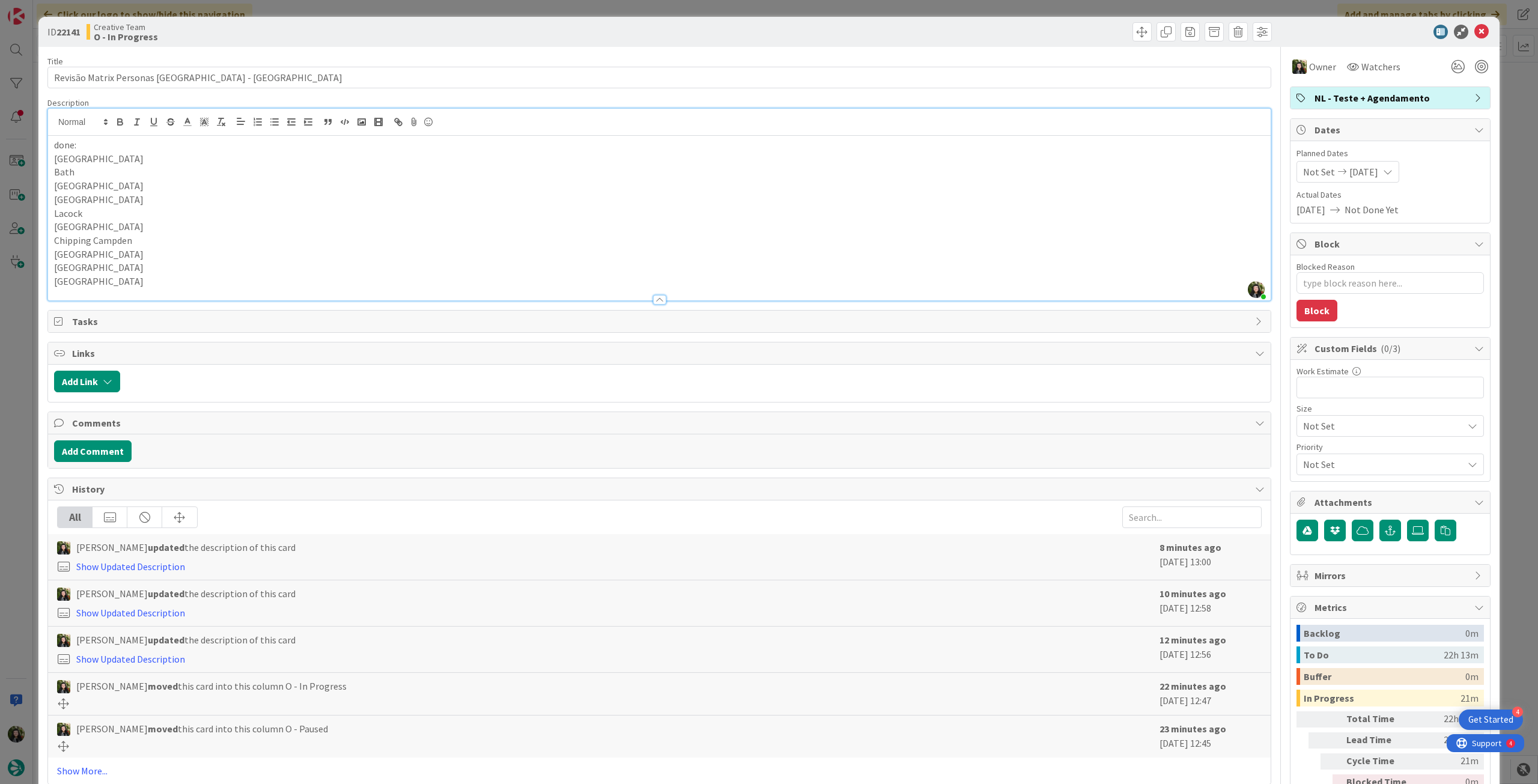
click at [1475, 35] on icon at bounding box center [1482, 32] width 15 height 15
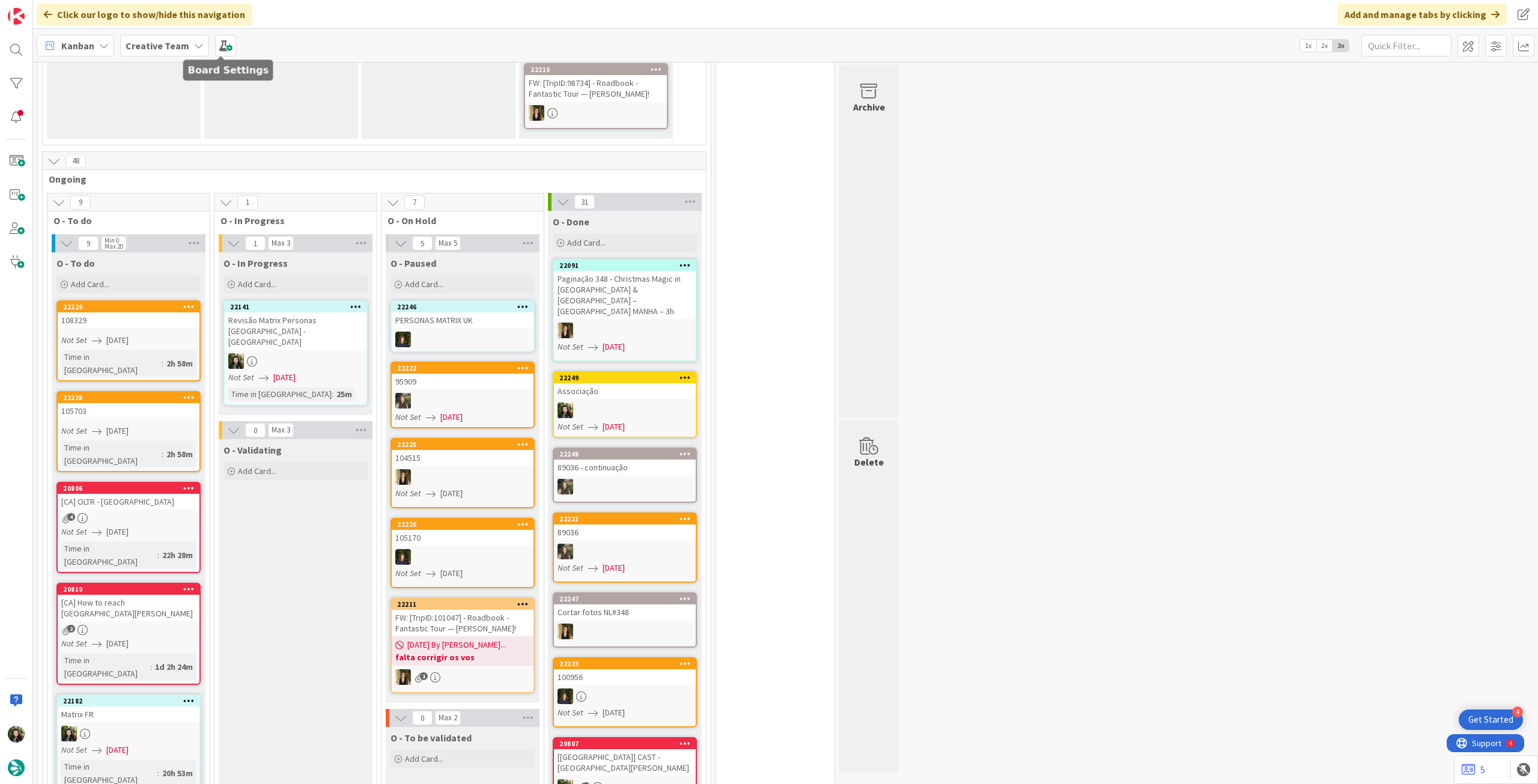
click at [170, 47] on b "Creative Team" at bounding box center [157, 45] width 64 height 12
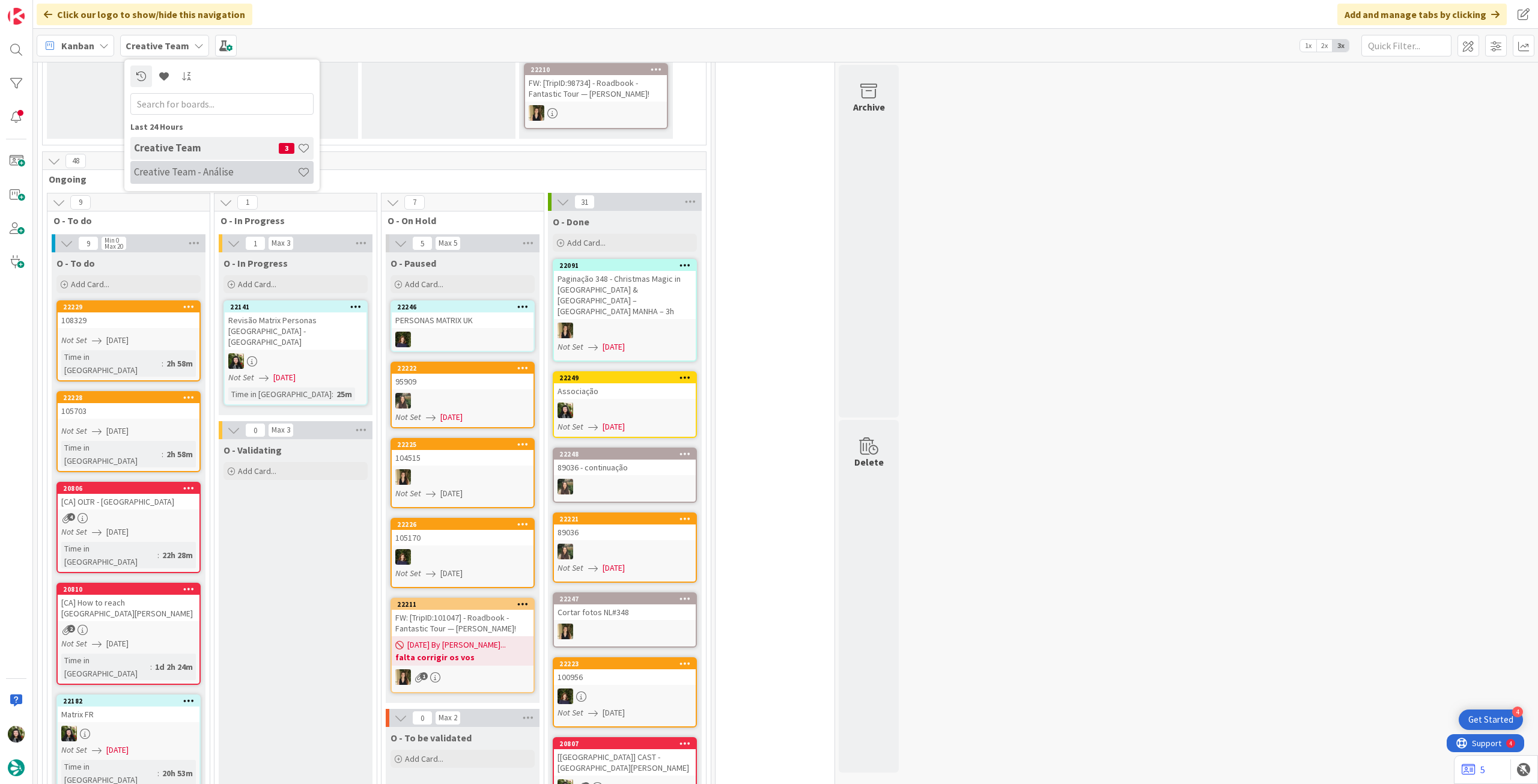
click at [196, 173] on h4 "Creative Team - Análise" at bounding box center [216, 172] width 163 height 12
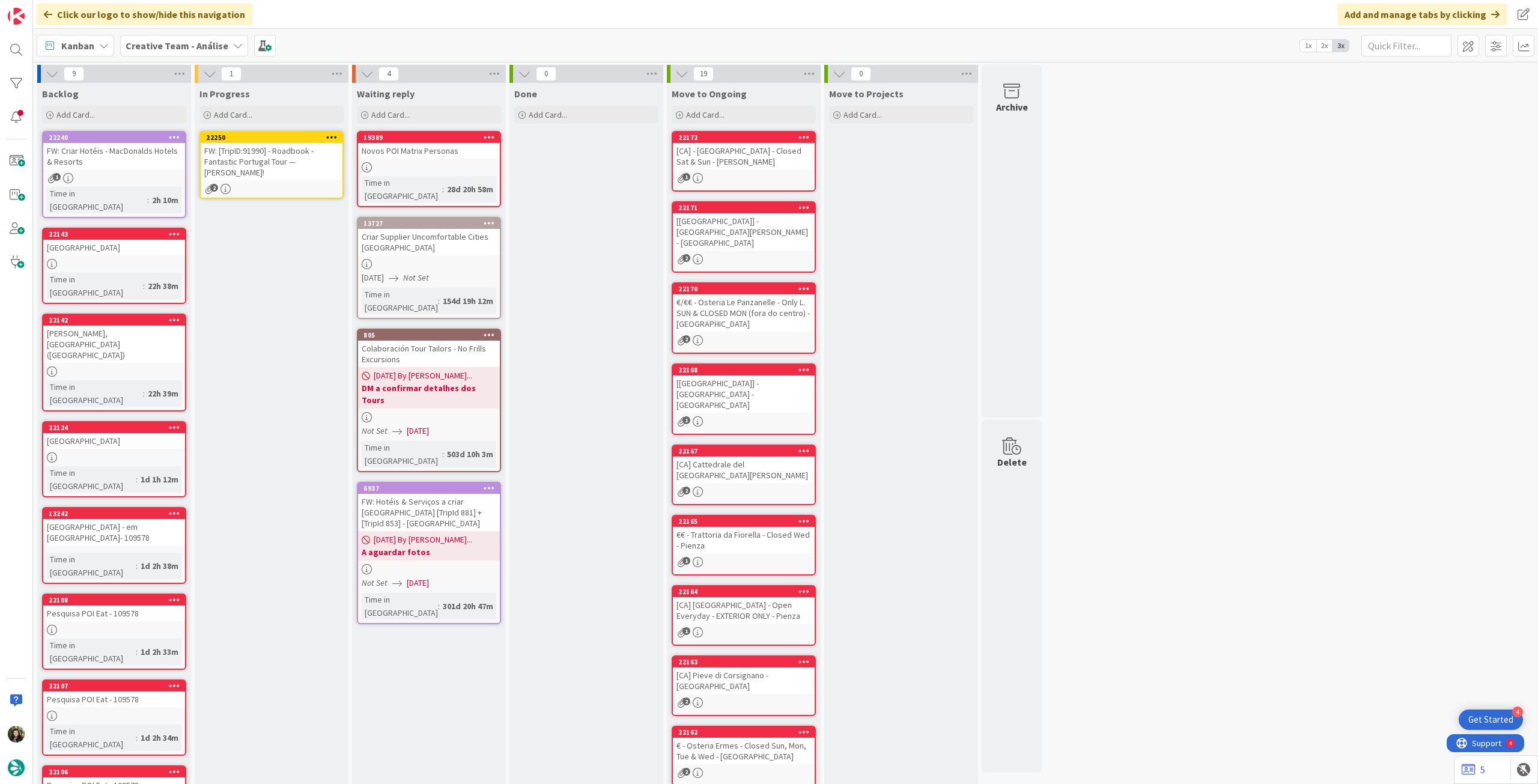
drag, startPoint x: 141, startPoint y: 159, endPoint x: 275, endPoint y: 162, distance: 134.0
click at [275, 162] on div "FW: [TripID:91990] - Roadbook - Fantastic Portugal Tour — [PERSON_NAME]!" at bounding box center [271, 162] width 142 height 37
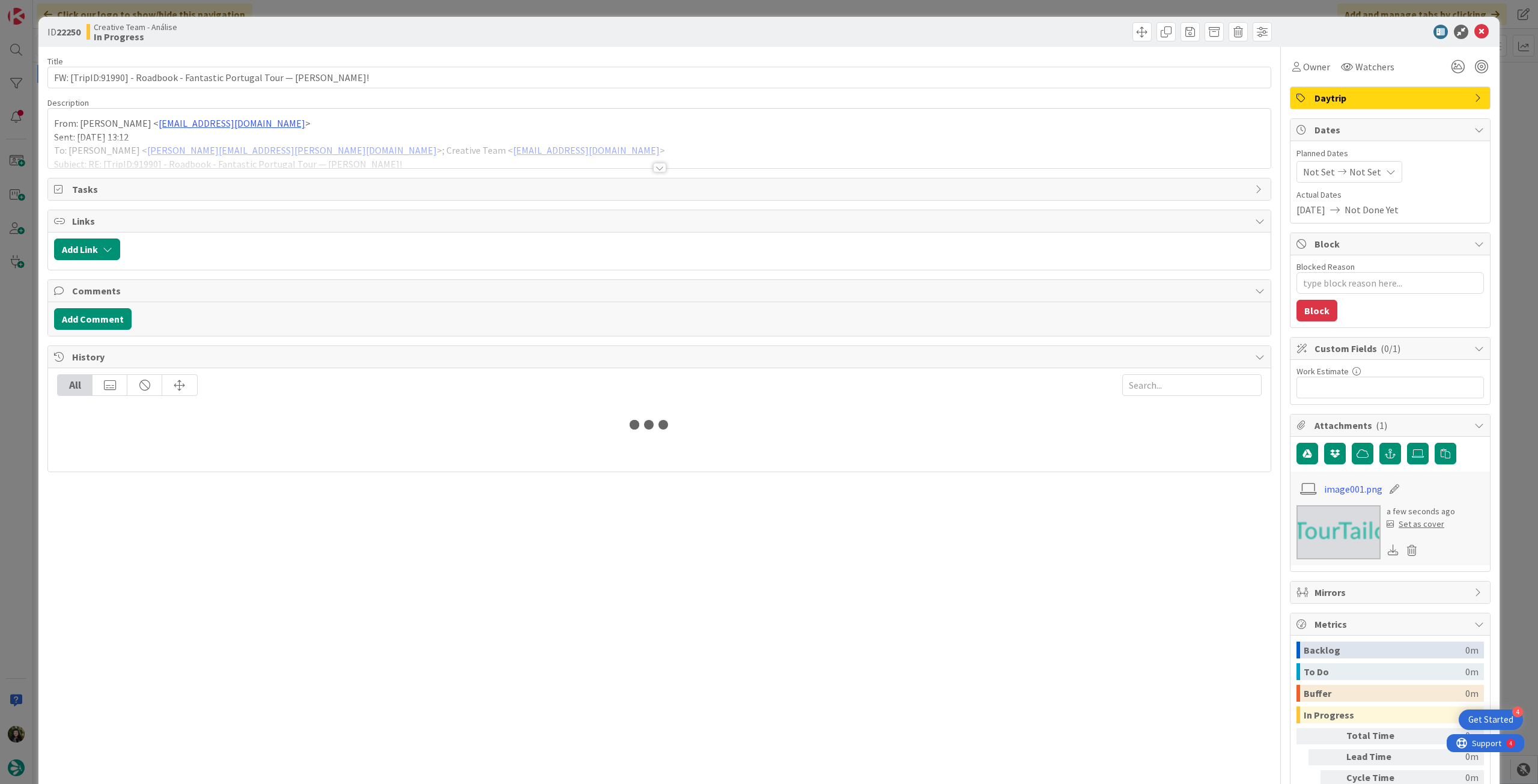
click at [1362, 174] on span "Not Set" at bounding box center [1365, 172] width 32 height 15
type textarea "x"
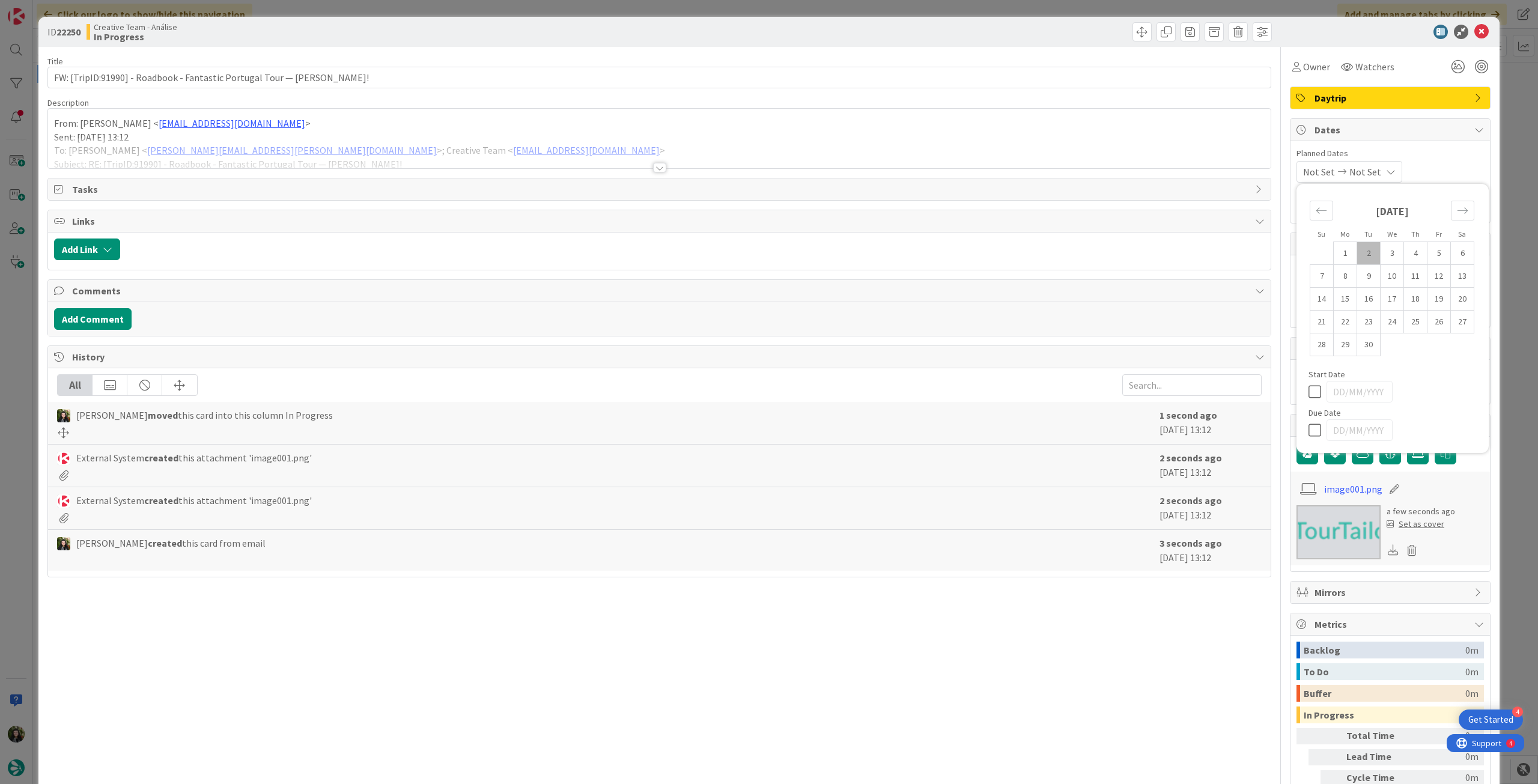
click at [1308, 431] on icon at bounding box center [1317, 430] width 18 height 15
type input "[DATE]"
click at [361, 142] on div at bounding box center [659, 153] width 1223 height 31
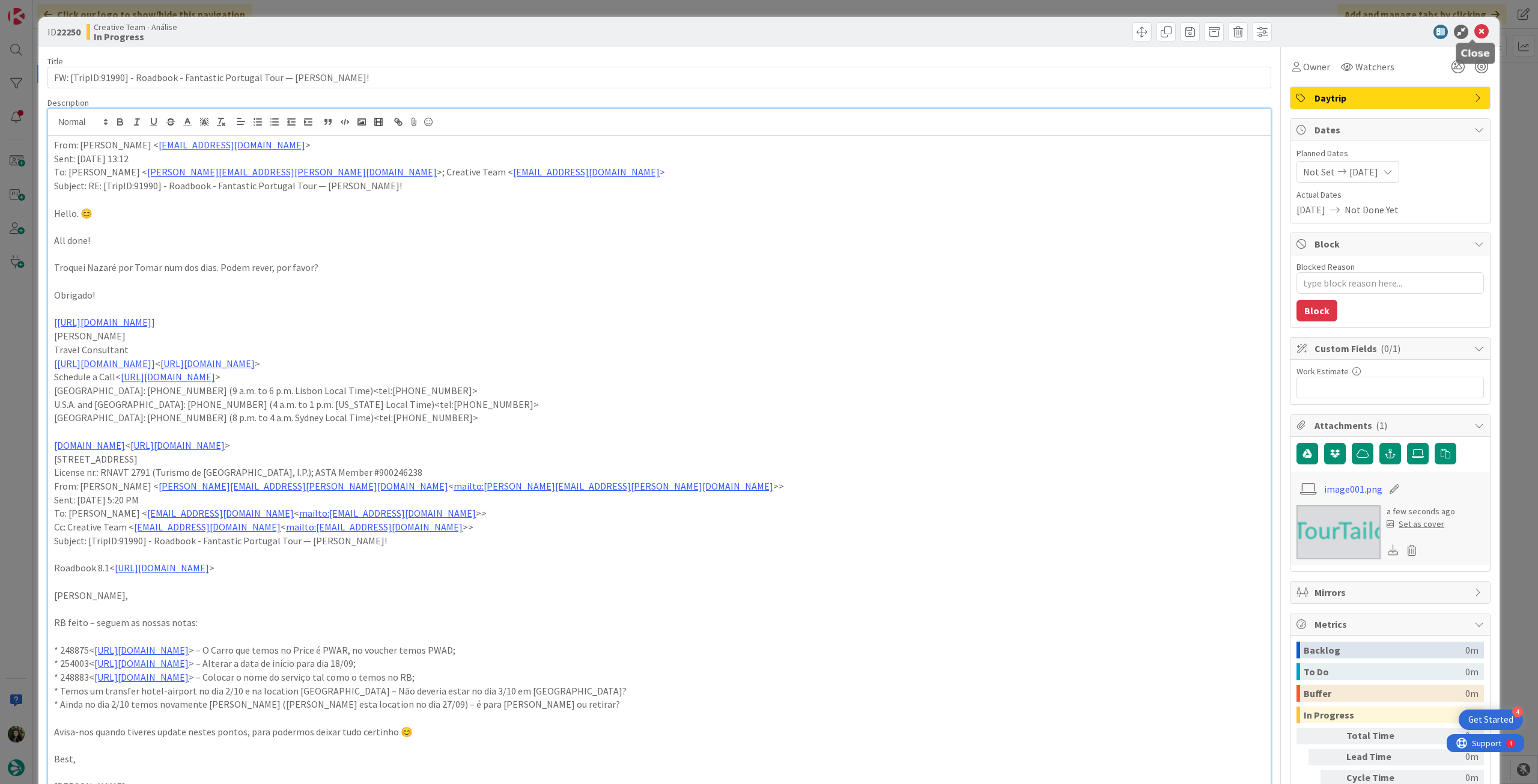
click at [1475, 34] on icon at bounding box center [1482, 32] width 15 height 15
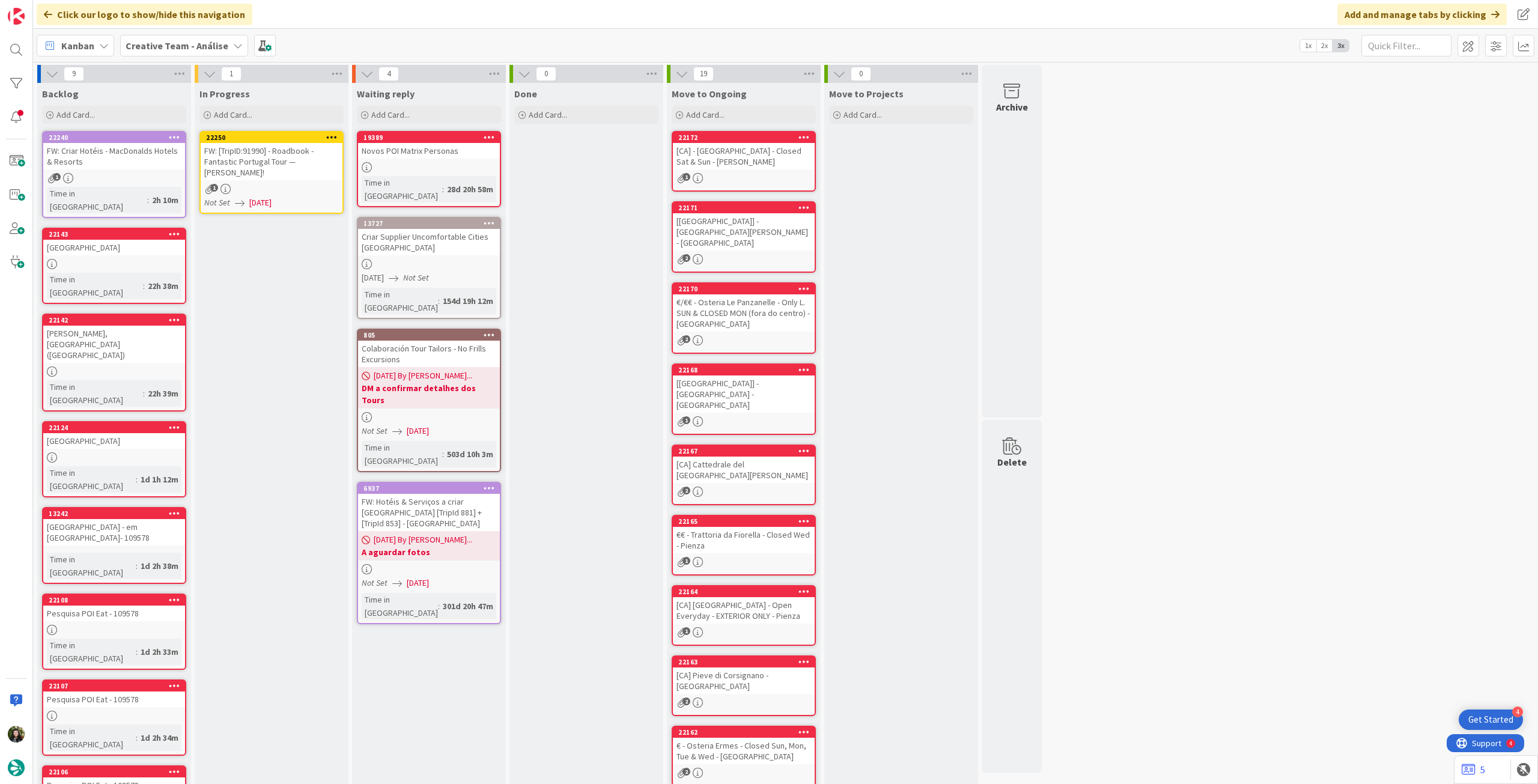
click at [331, 136] on icon at bounding box center [331, 136] width 12 height 8
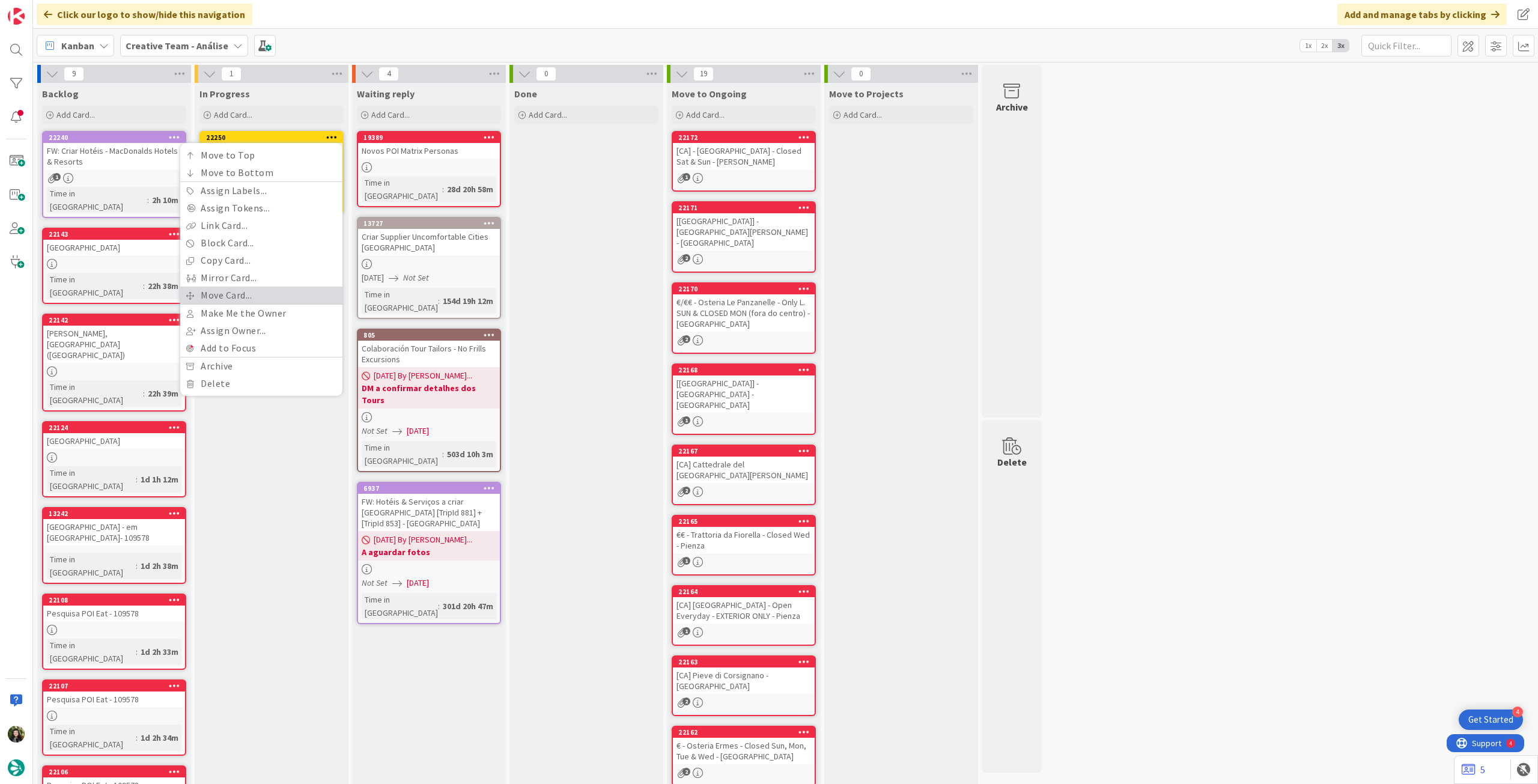
click at [269, 286] on link "Move Card..." at bounding box center [261, 295] width 163 height 18
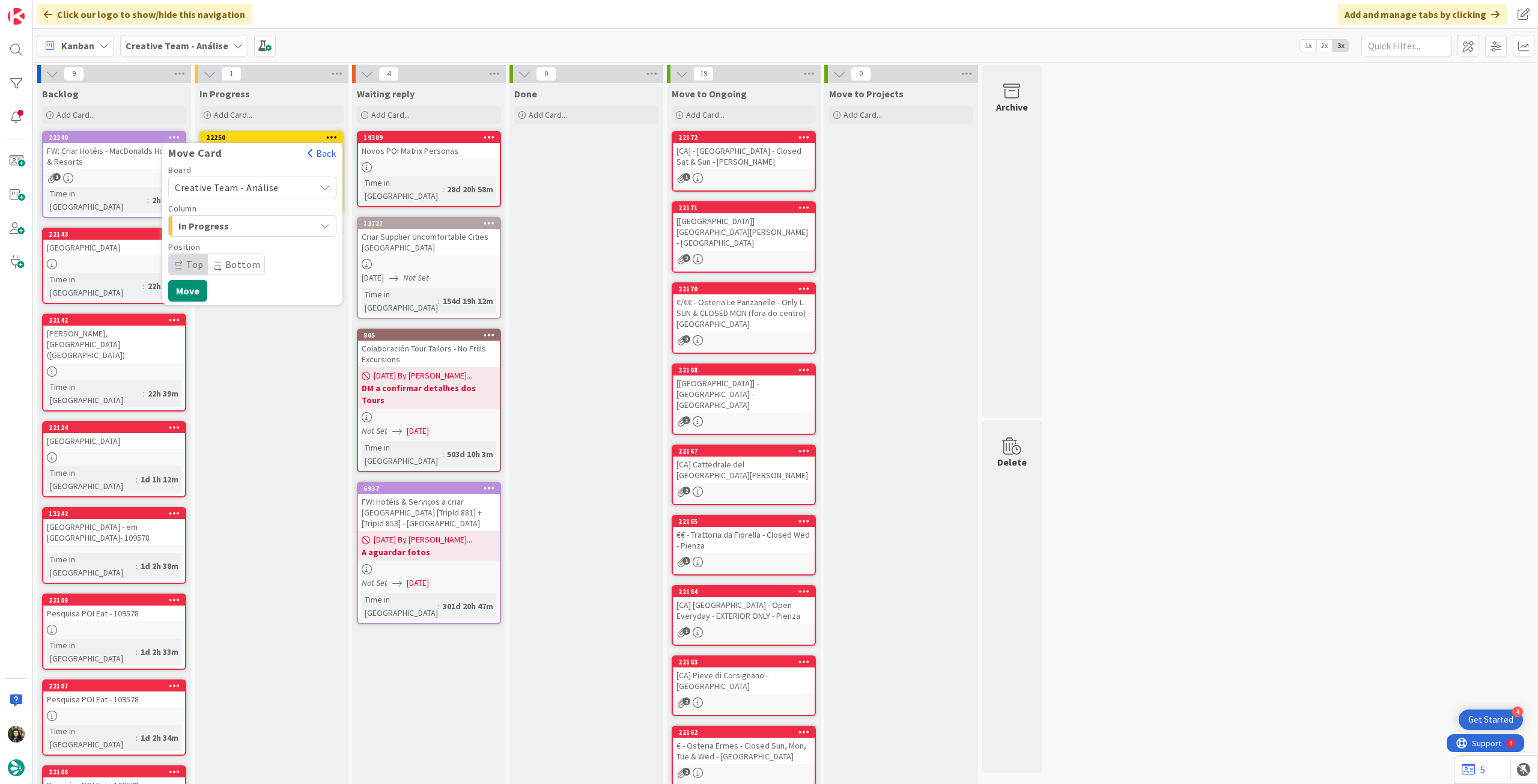
click at [248, 188] on span "Creative Team - Análise" at bounding box center [227, 188] width 104 height 12
click at [240, 248] on span "Creative Team" at bounding box center [260, 243] width 139 height 18
click at [245, 263] on span "Daytrip" at bounding box center [252, 264] width 116 height 17
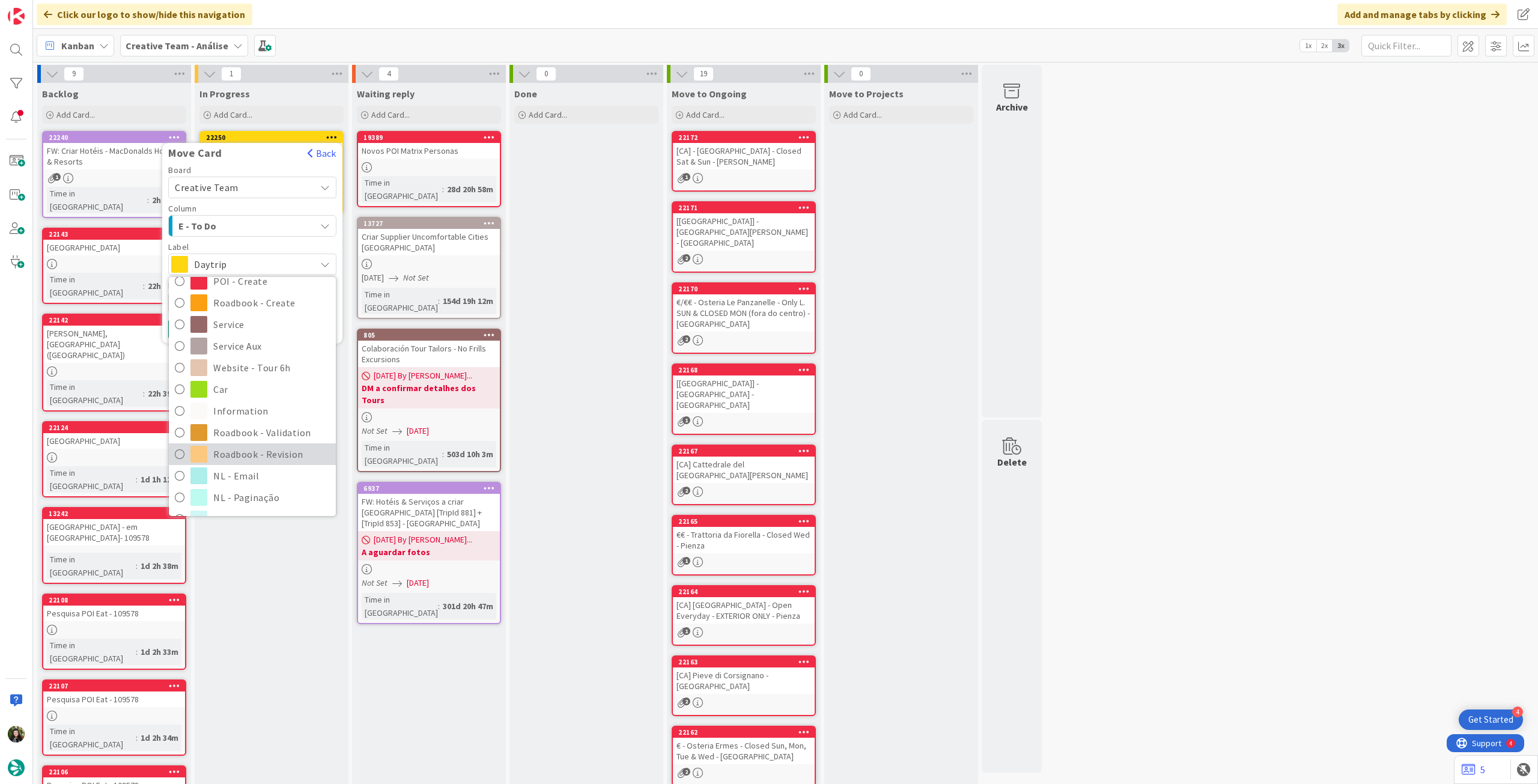
scroll to position [159, 0]
click at [275, 430] on span "Roadbook - Revision" at bounding box center [271, 435] width 116 height 18
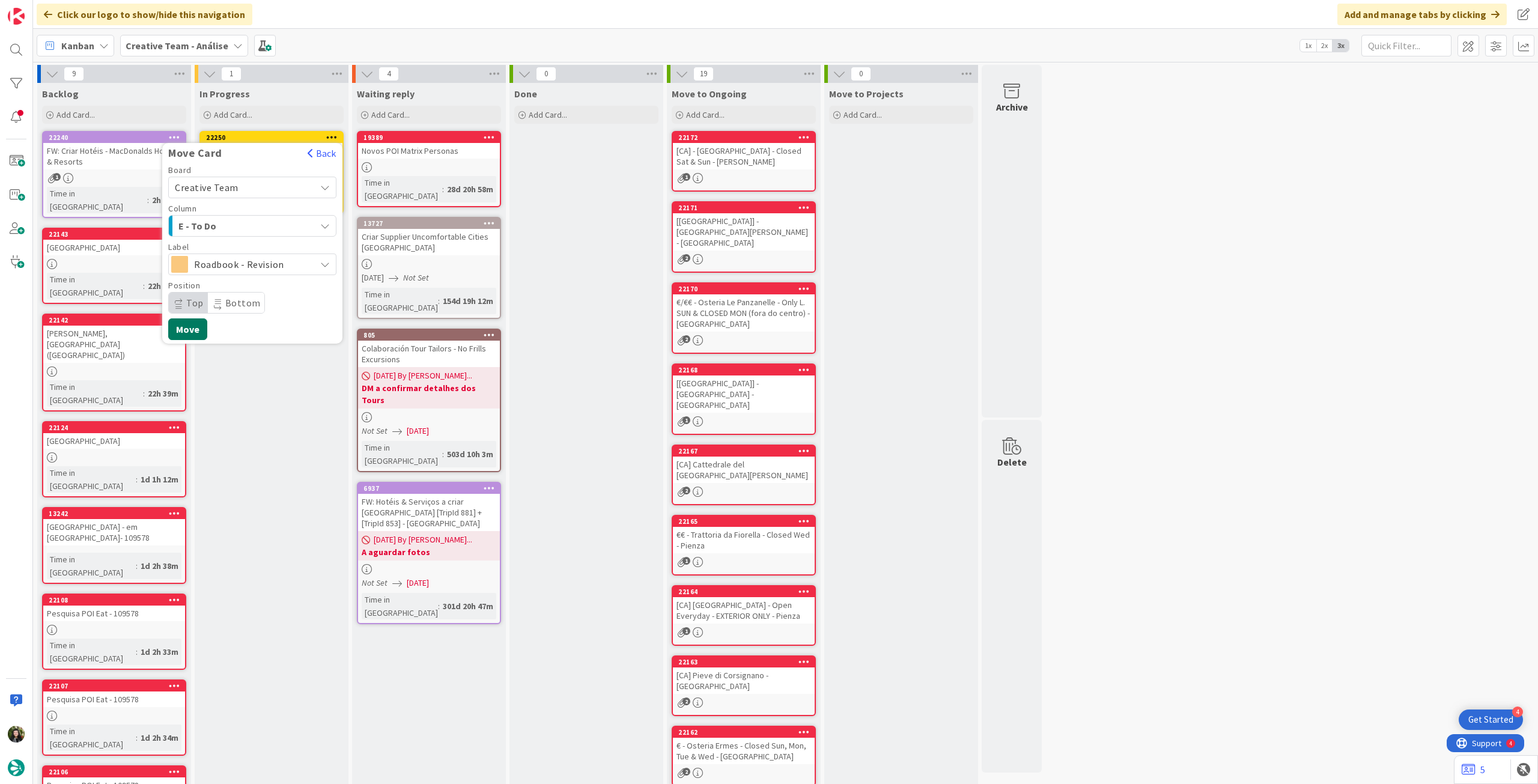
click at [203, 321] on button "Move" at bounding box center [187, 329] width 39 height 22
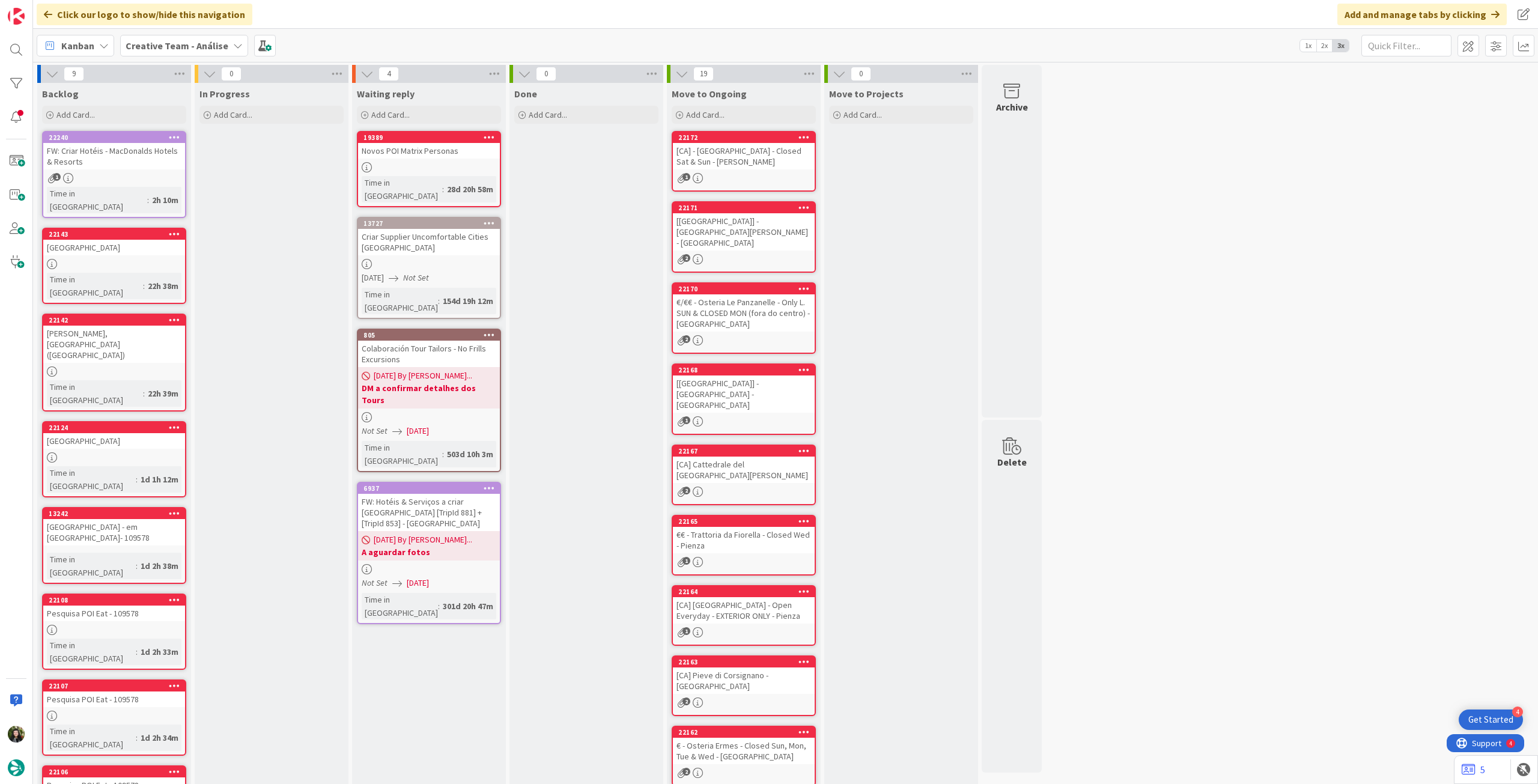
drag, startPoint x: 184, startPoint y: 39, endPoint x: 185, endPoint y: 55, distance: 16.0
click at [184, 39] on b "Creative Team - Análise" at bounding box center [176, 45] width 102 height 12
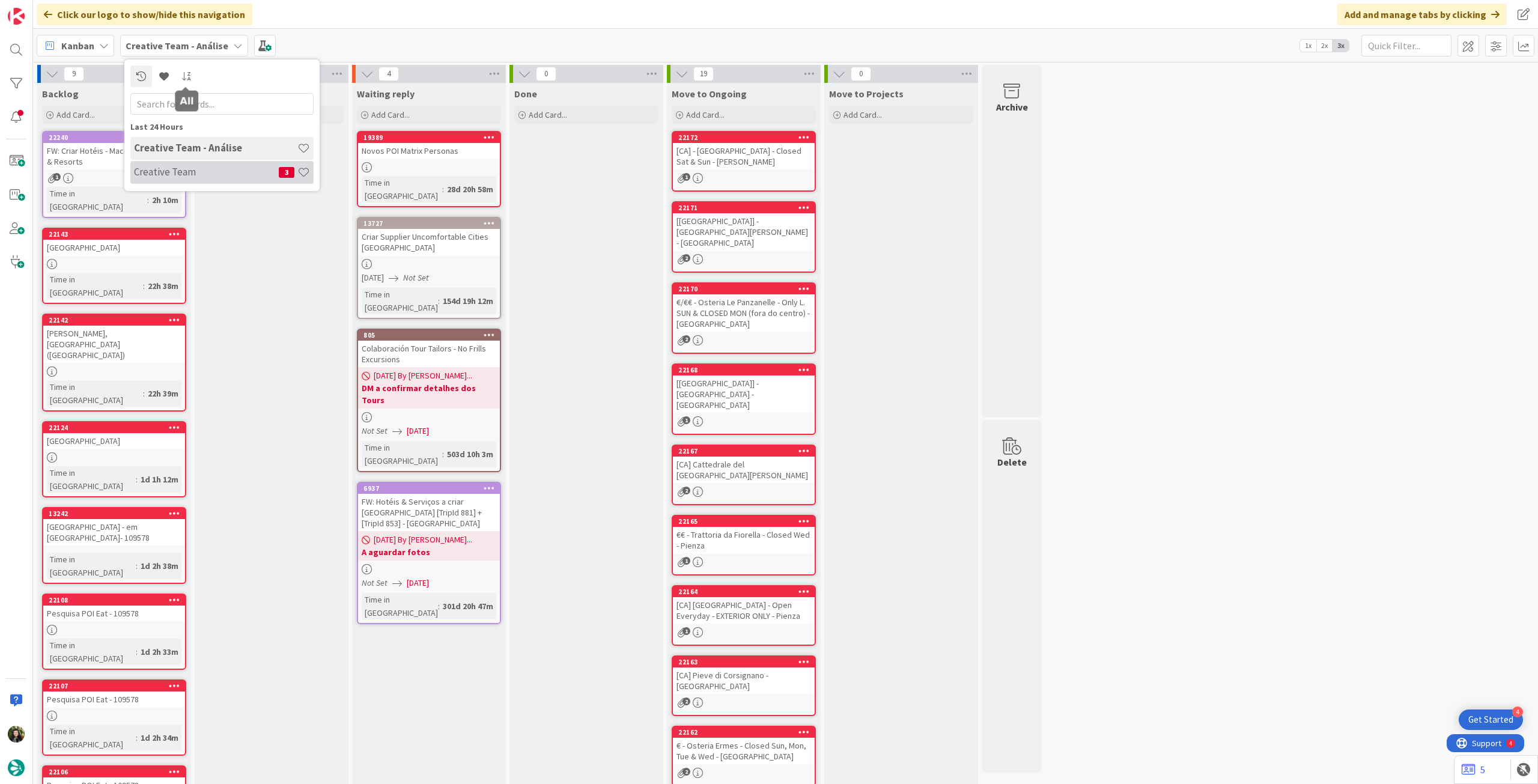
click at [195, 176] on h4 "Creative Team" at bounding box center [207, 172] width 145 height 12
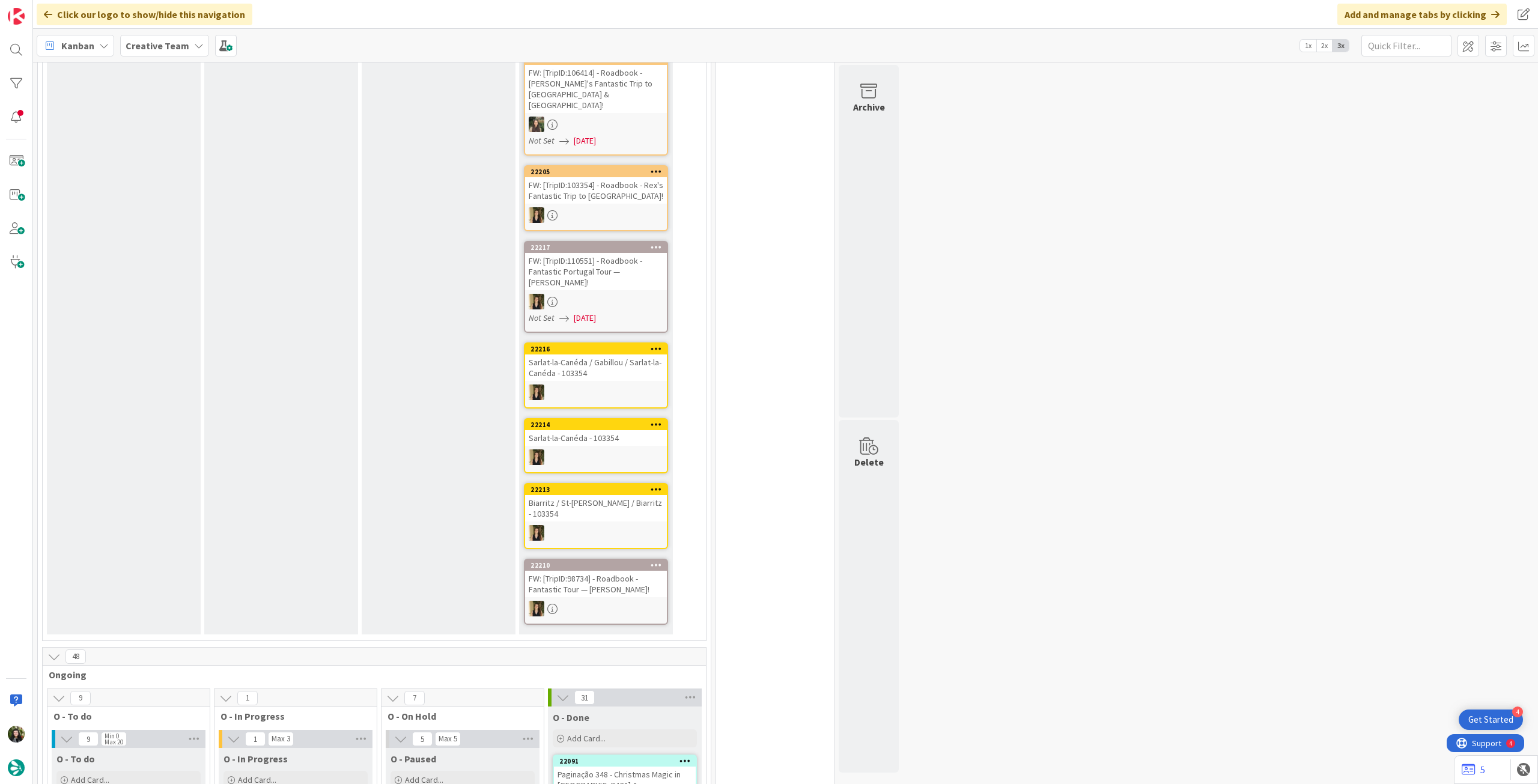
scroll to position [880, 0]
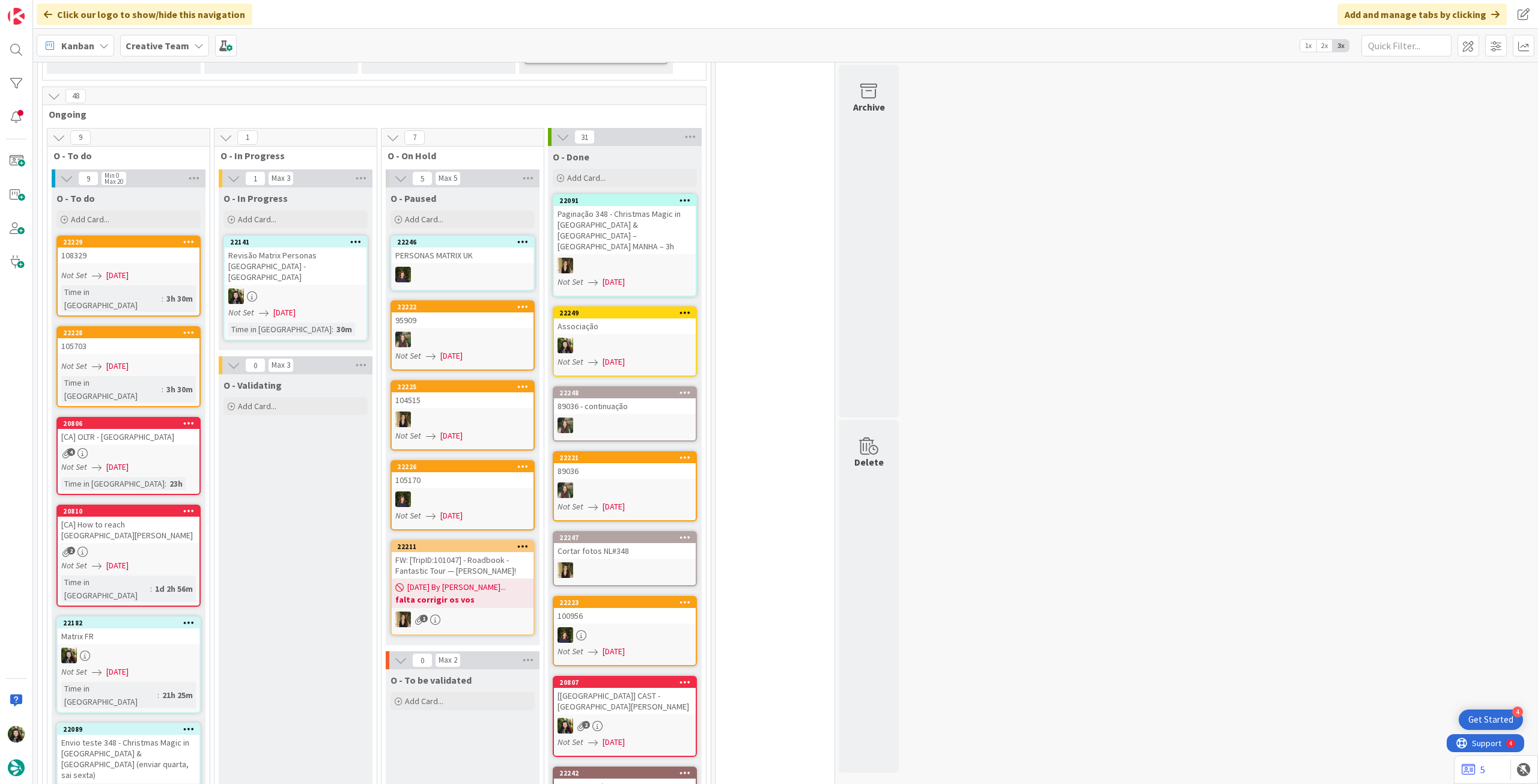
click at [273, 247] on div "Revisão Matrix Personas [GEOGRAPHIC_DATA] - [GEOGRAPHIC_DATA]" at bounding box center [296, 266] width 142 height 37
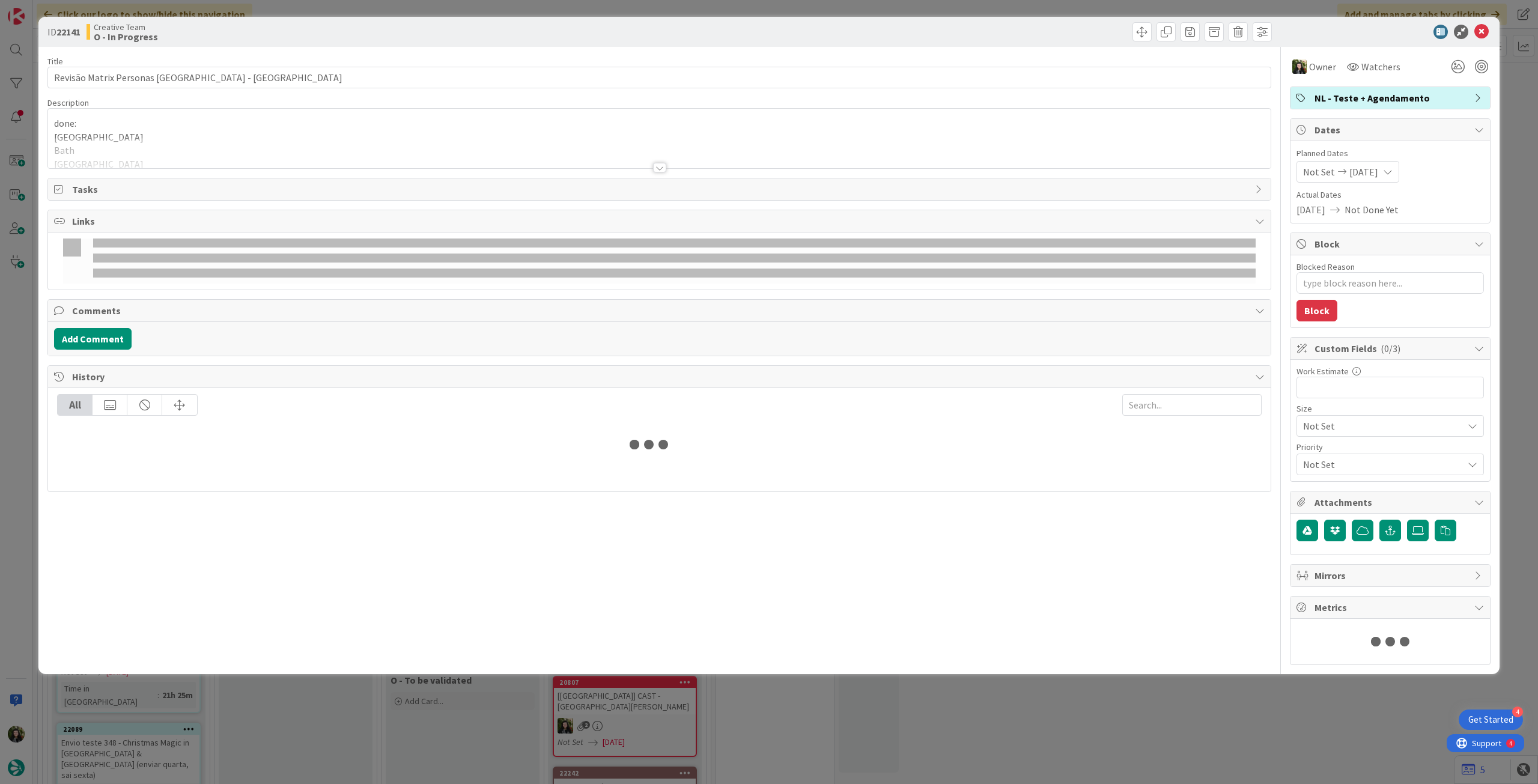
drag, startPoint x: 210, startPoint y: 151, endPoint x: 203, endPoint y: 173, distance: 23.1
click at [210, 151] on div at bounding box center [659, 153] width 1223 height 31
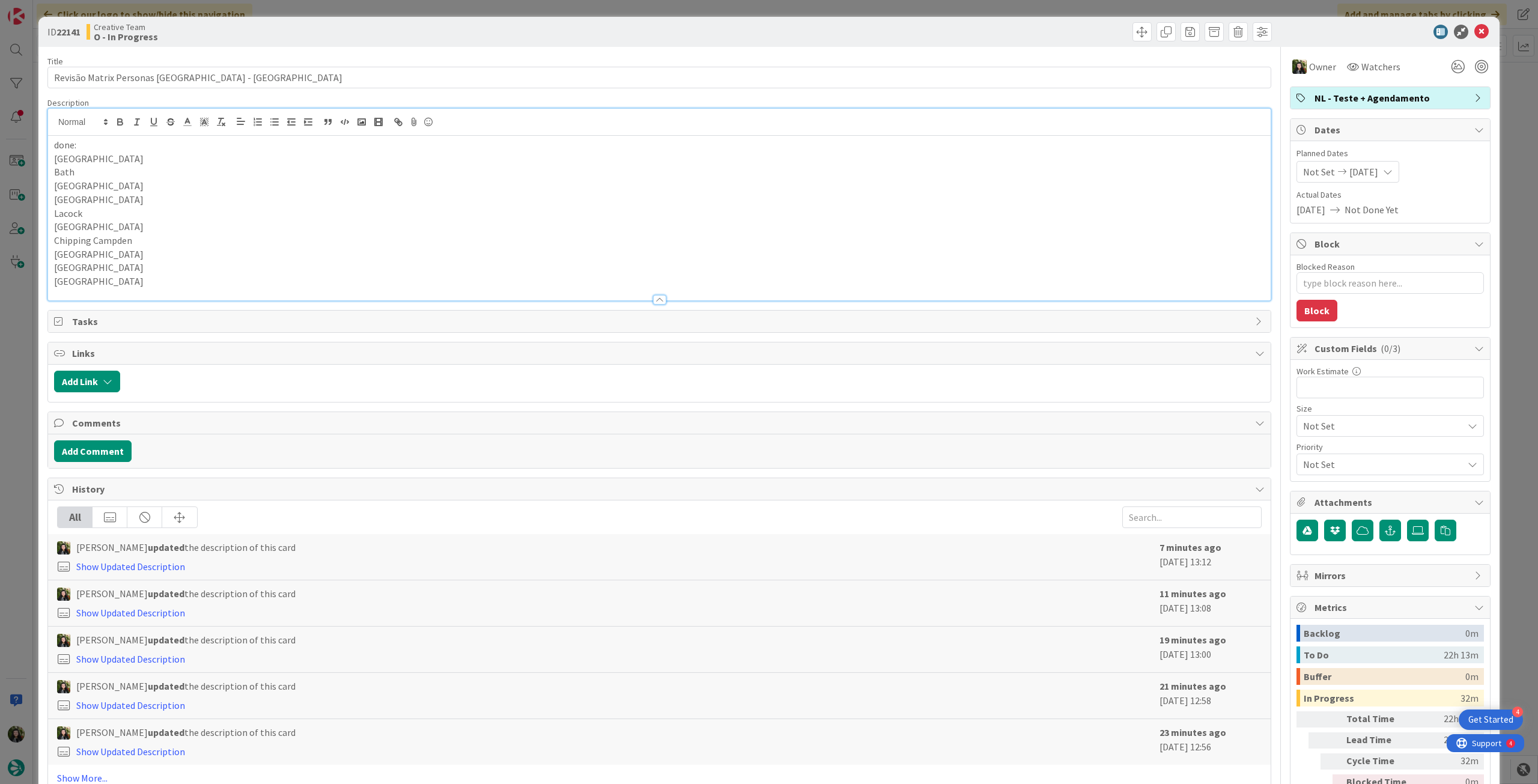
type textarea "x"
click at [178, 274] on p "[GEOGRAPHIC_DATA]" at bounding box center [659, 281] width 1211 height 14
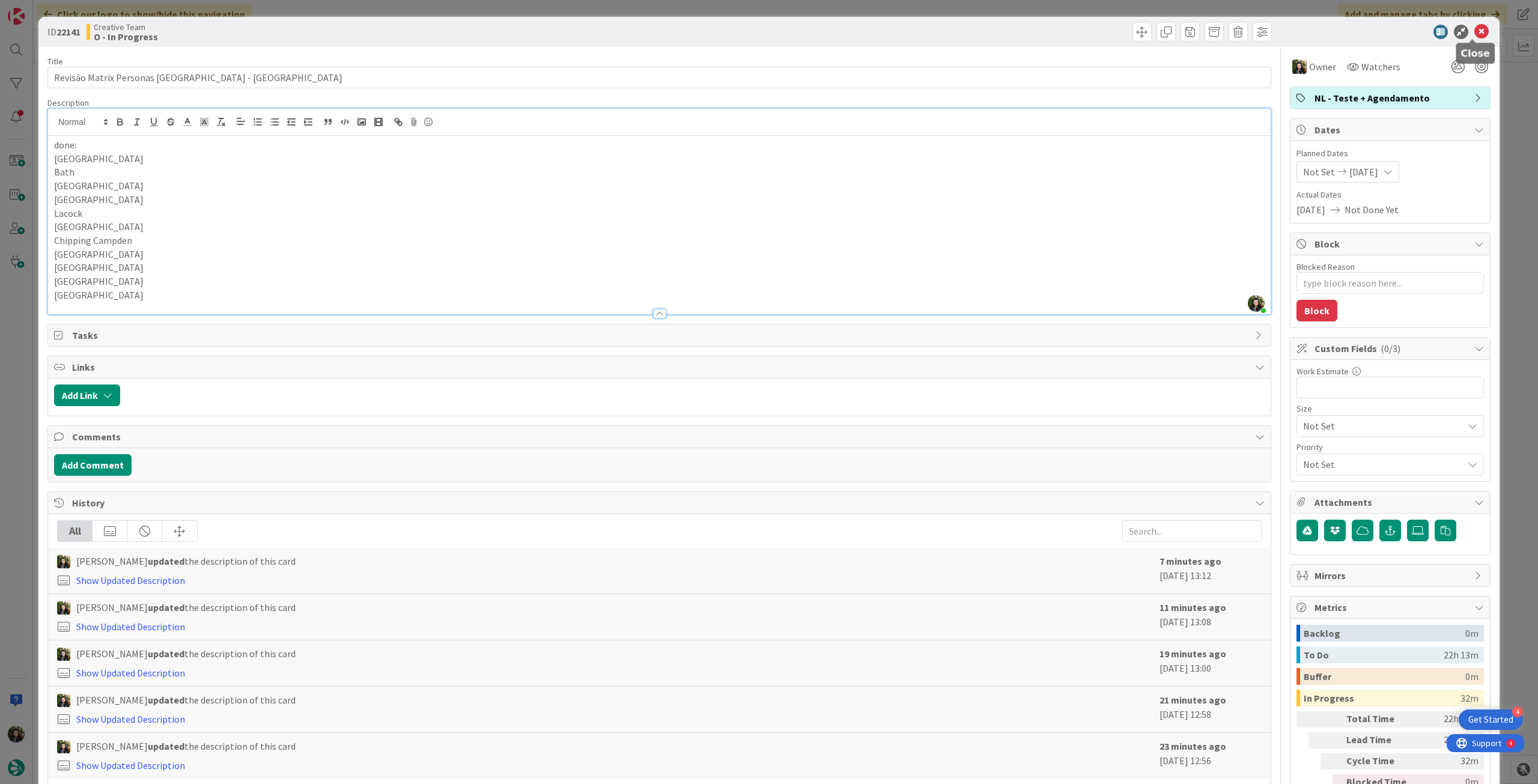
click at [1475, 29] on icon at bounding box center [1482, 32] width 15 height 15
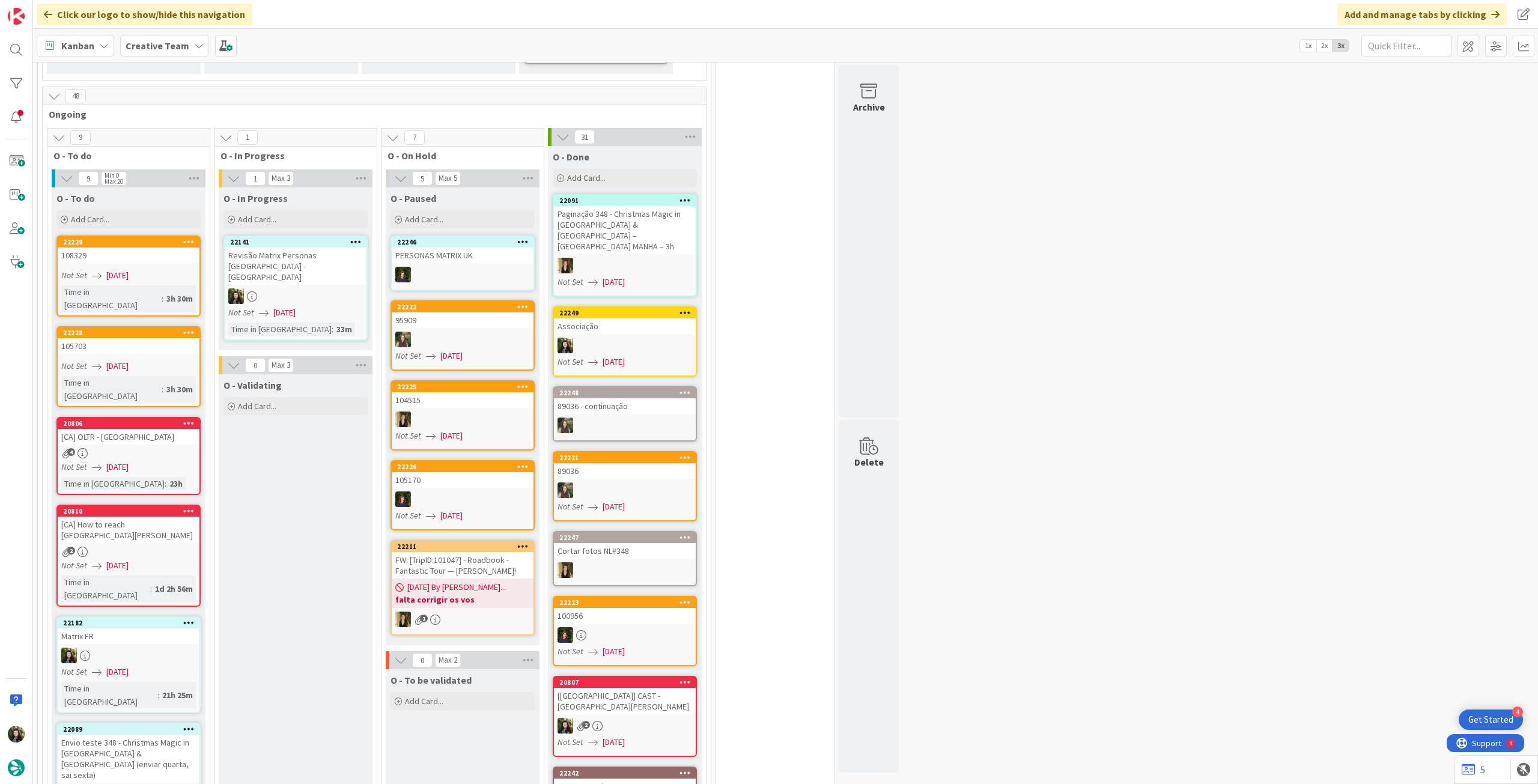
click at [296, 307] on span "[DATE]" at bounding box center [284, 313] width 22 height 12
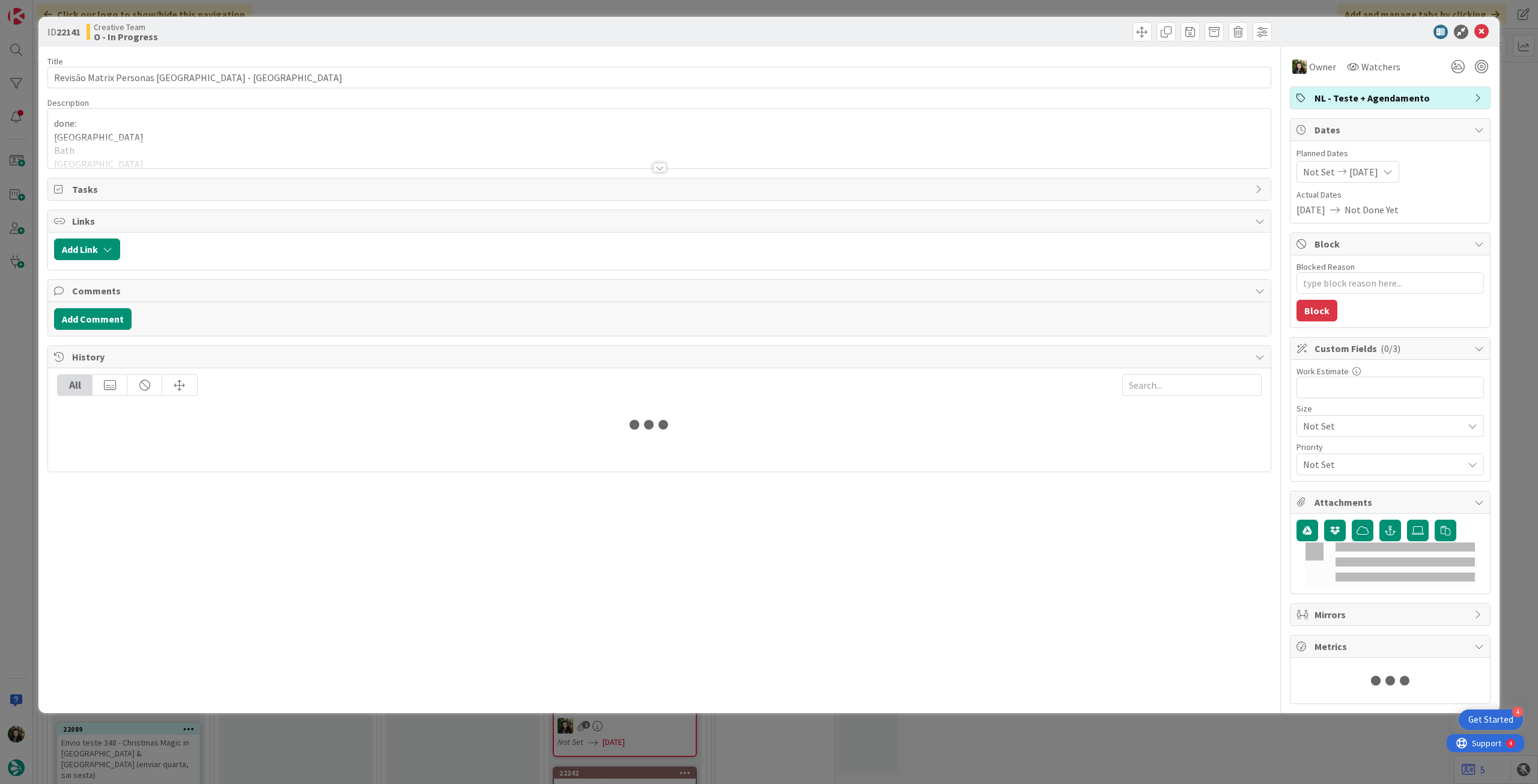
click at [171, 154] on div at bounding box center [659, 153] width 1223 height 31
type textarea "x"
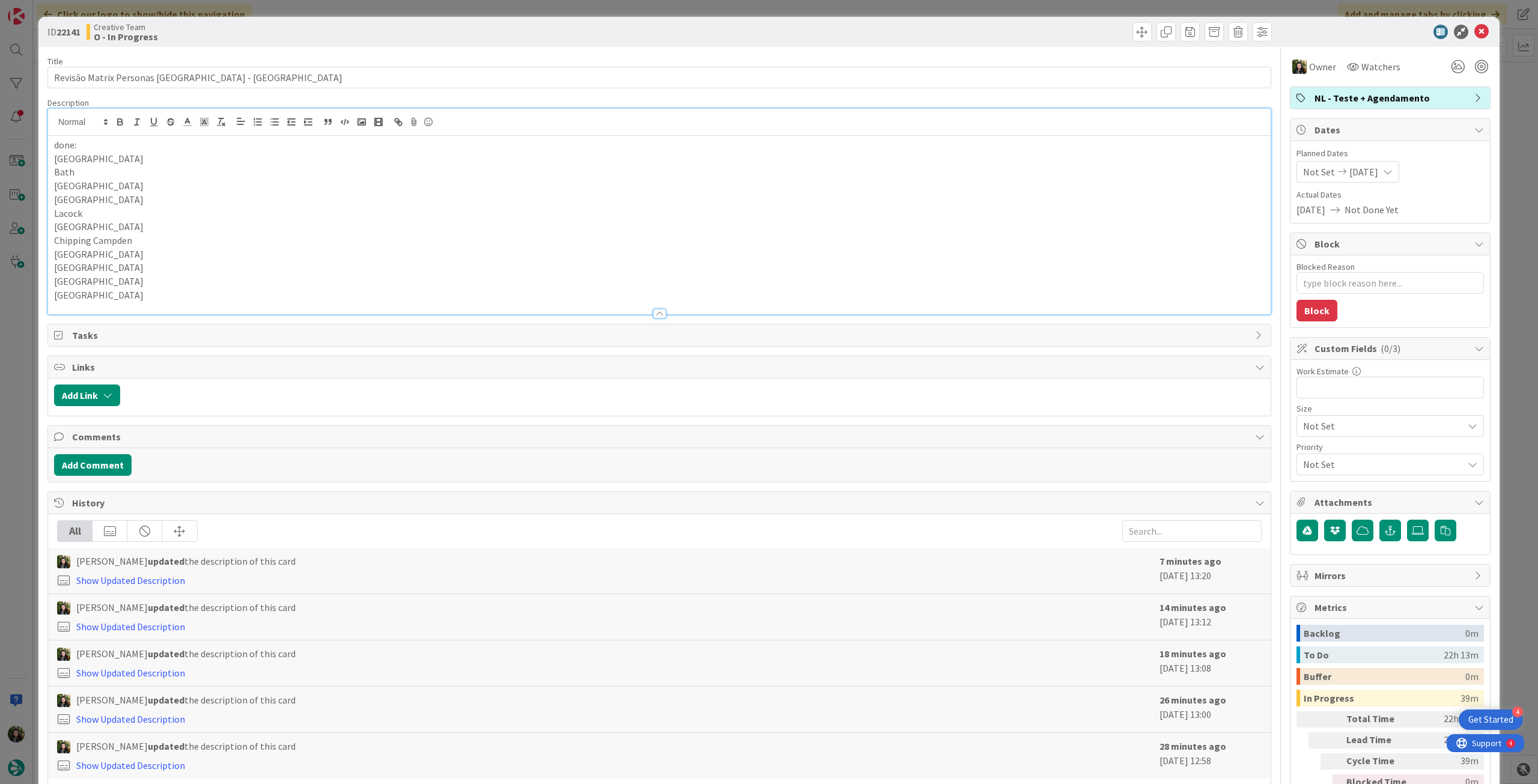
click at [136, 290] on p "[GEOGRAPHIC_DATA]" at bounding box center [659, 295] width 1211 height 14
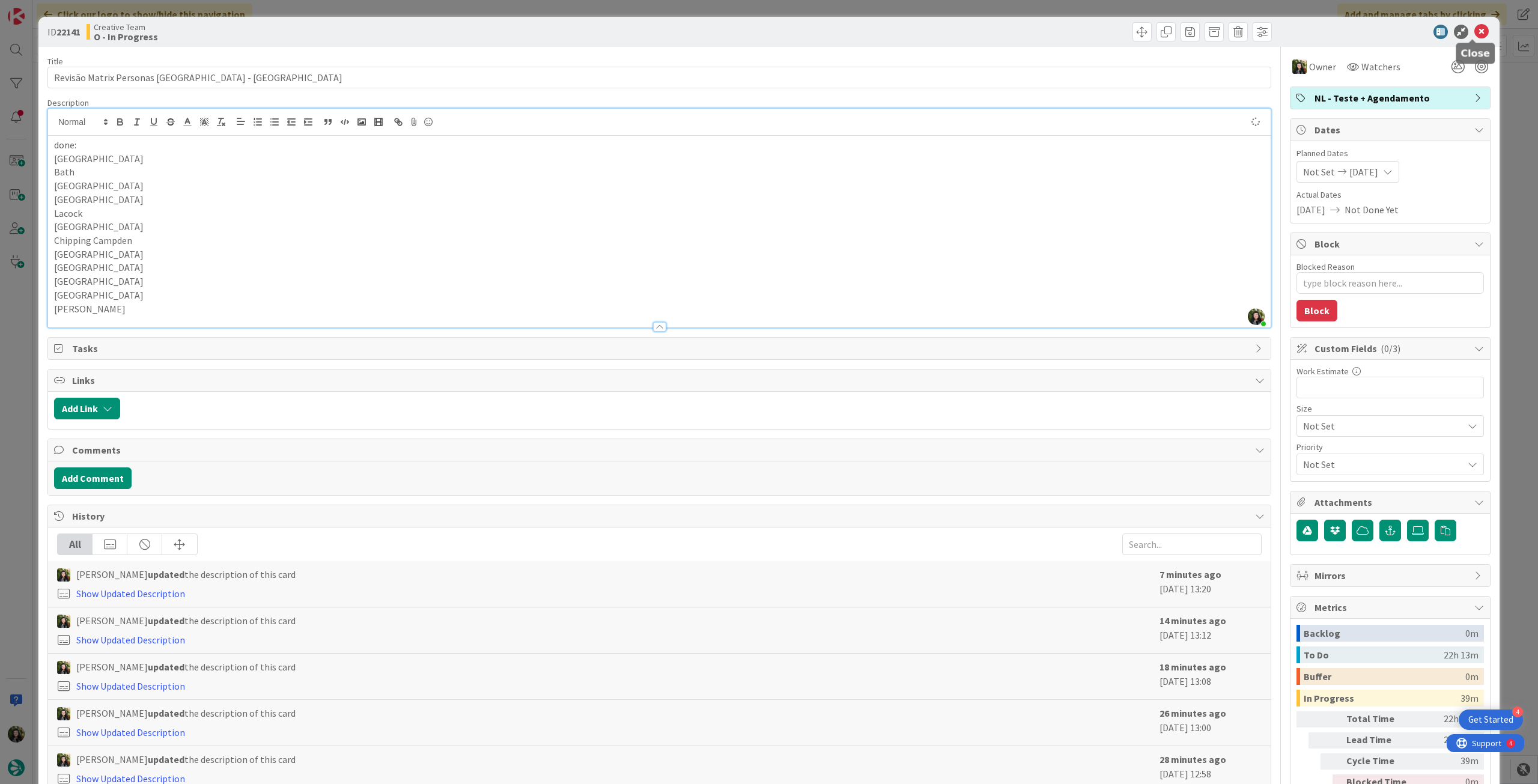
click at [1475, 36] on icon at bounding box center [1482, 32] width 15 height 15
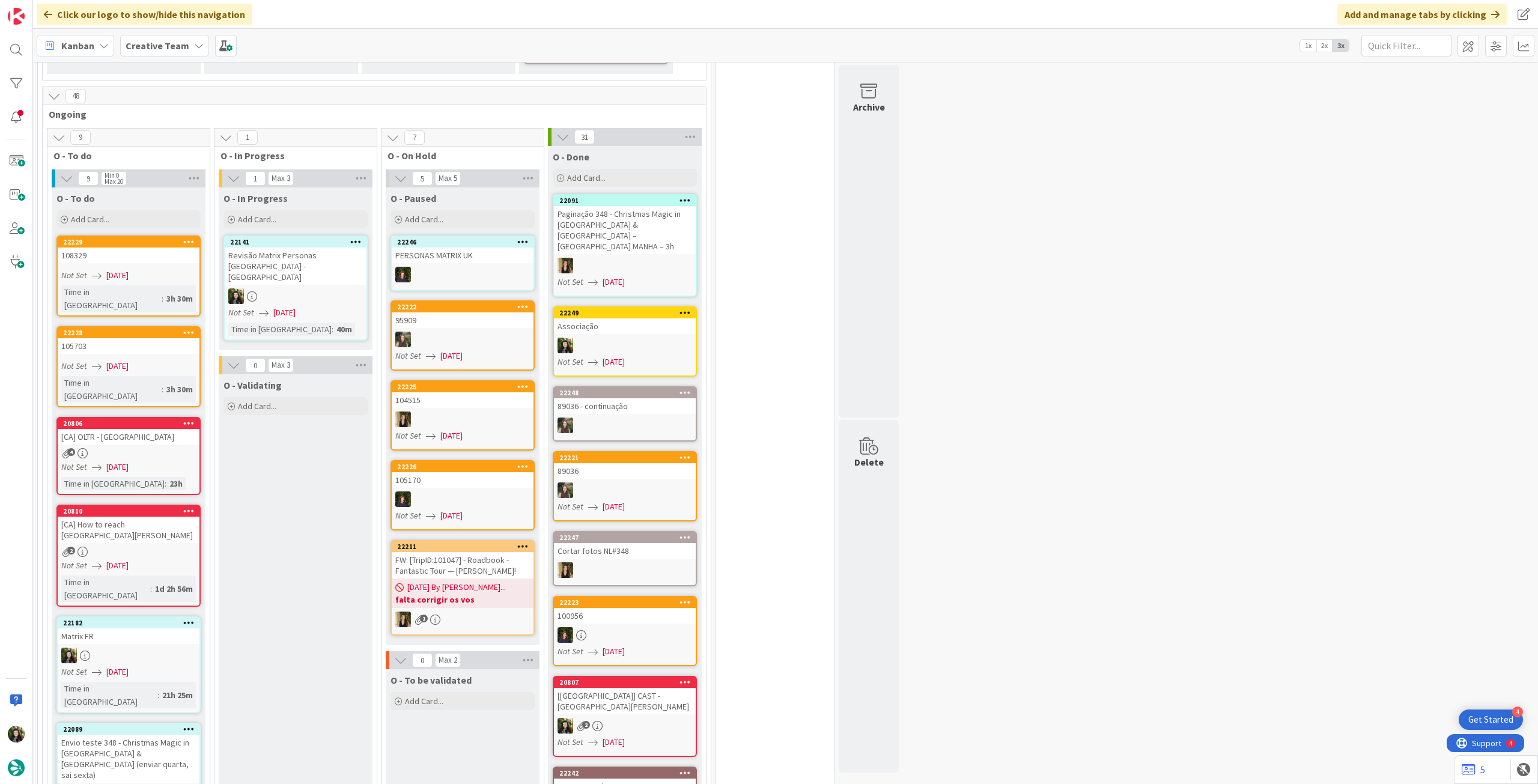
click at [174, 42] on b "Creative Team" at bounding box center [157, 45] width 64 height 12
click at [196, 176] on h4 "Creative Team - Análise" at bounding box center [216, 172] width 163 height 12
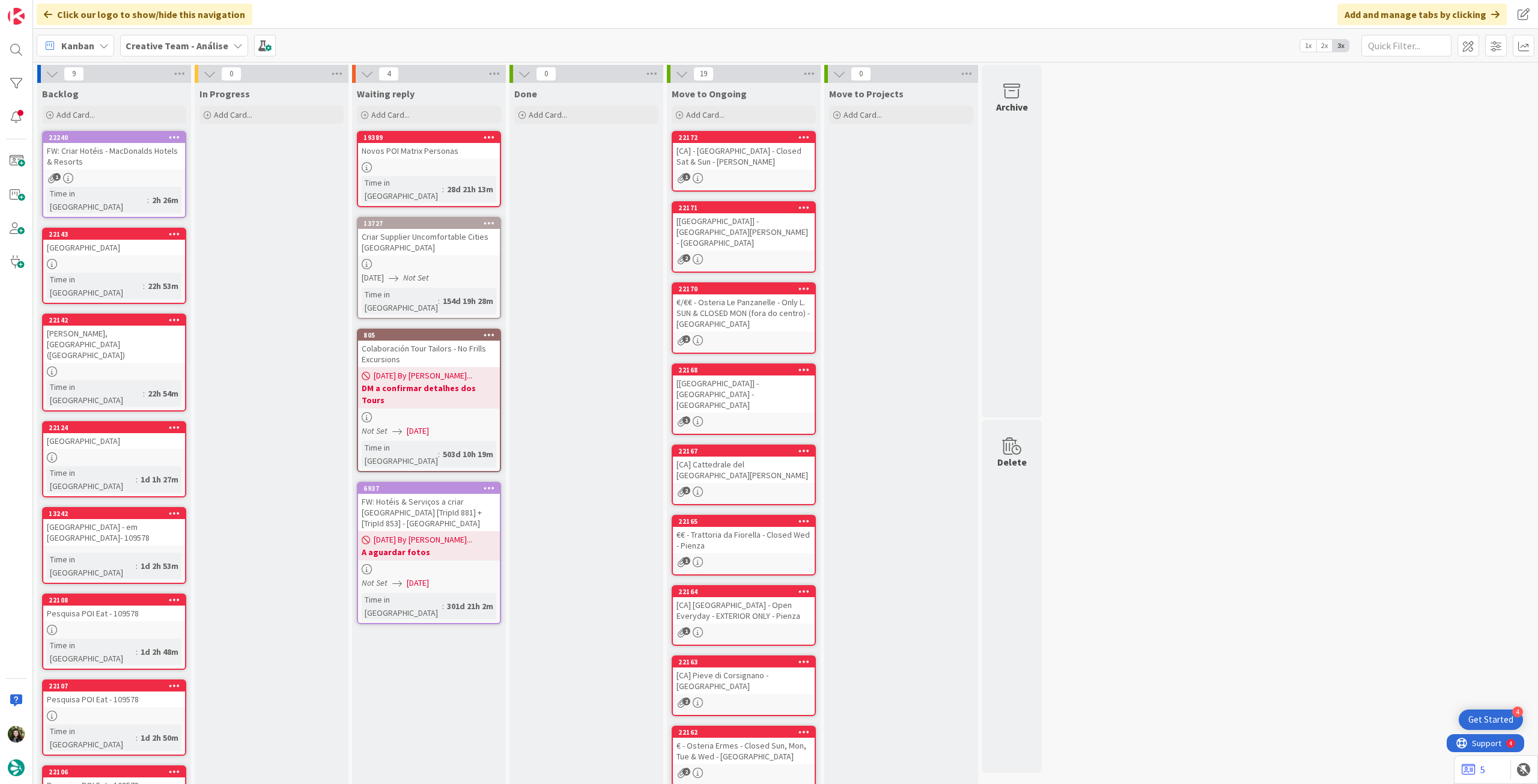
click at [183, 42] on b "Creative Team - Análise" at bounding box center [176, 45] width 102 height 12
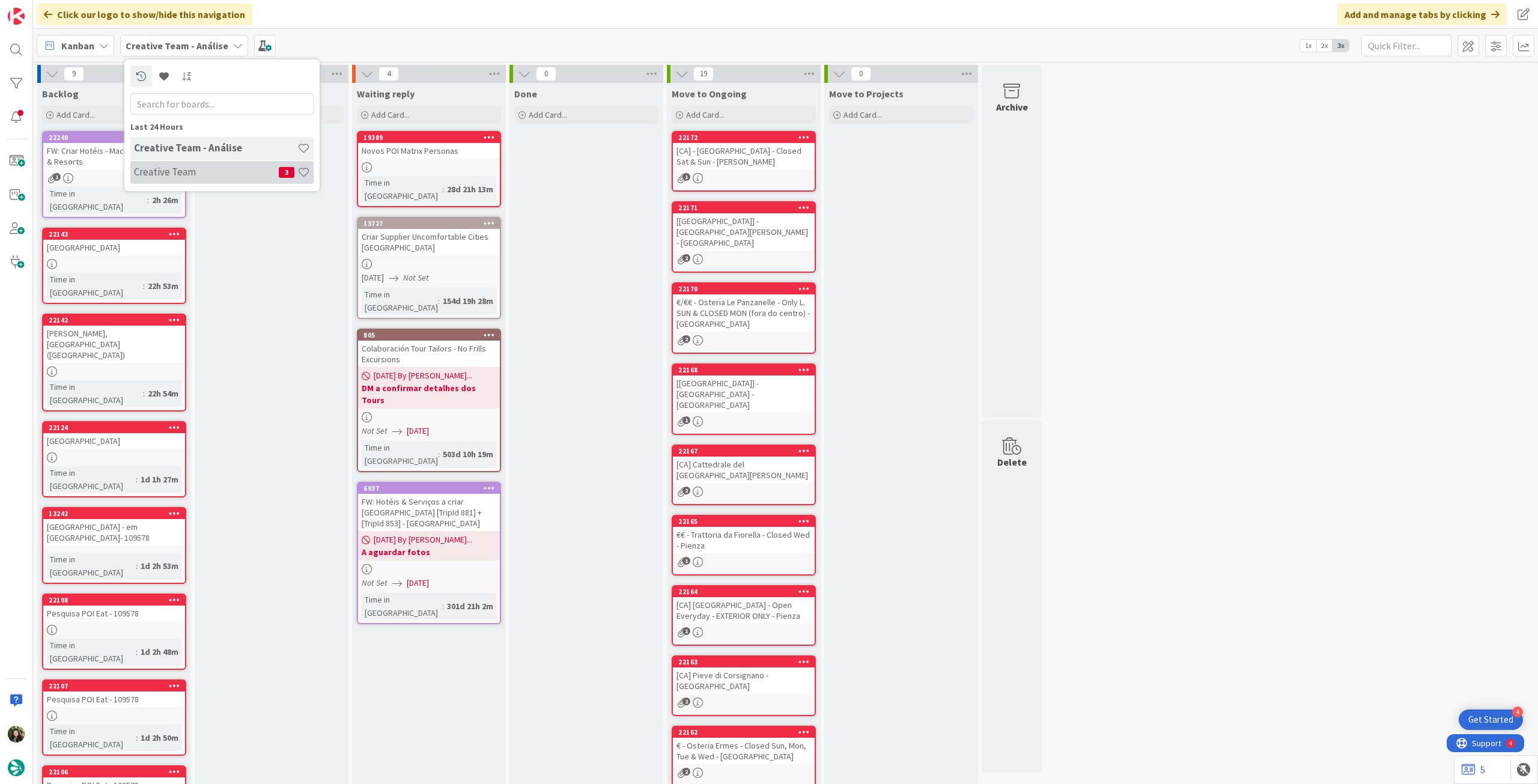
click at [181, 168] on h4 "Creative Team" at bounding box center [207, 172] width 145 height 12
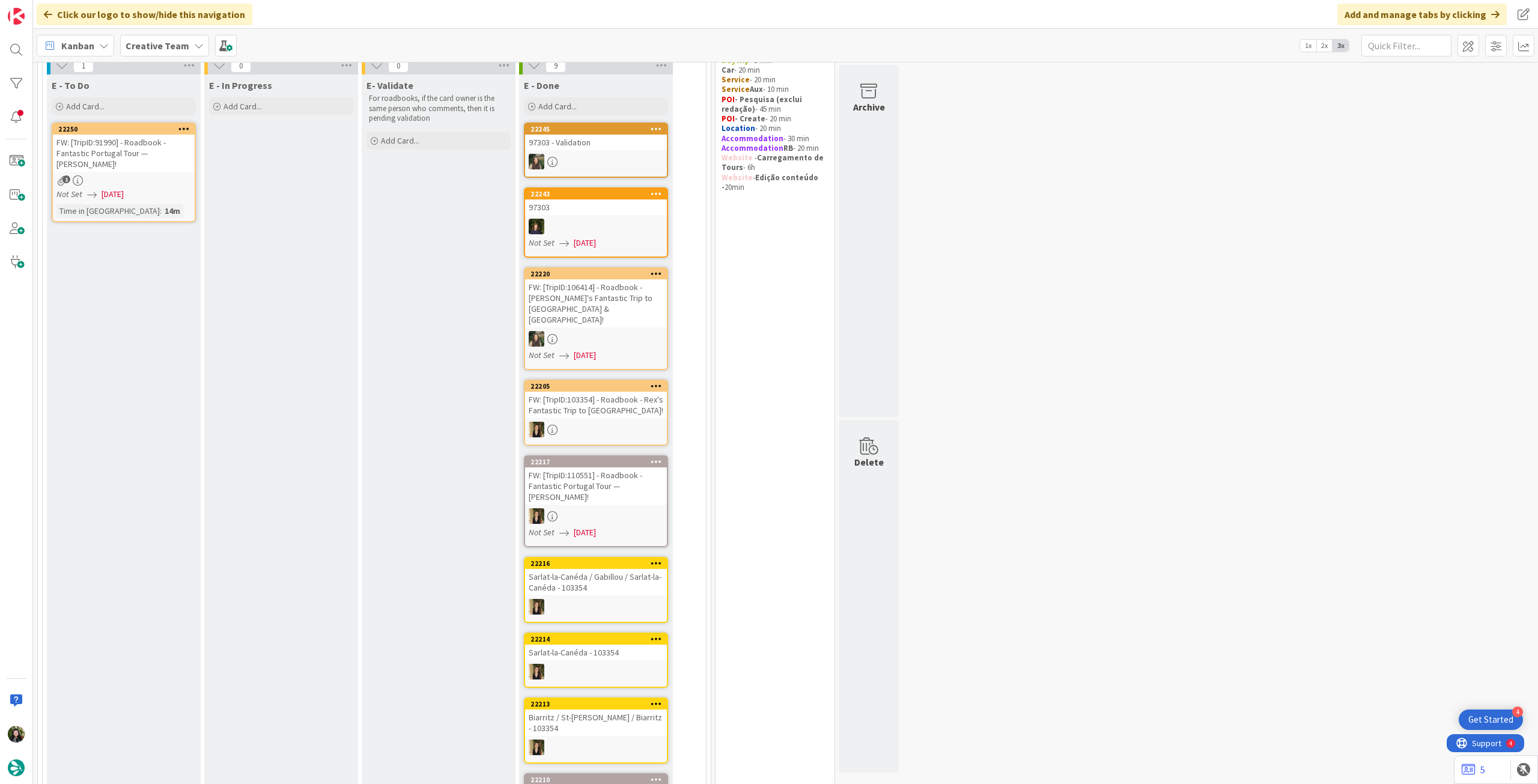
scroll to position [80, 0]
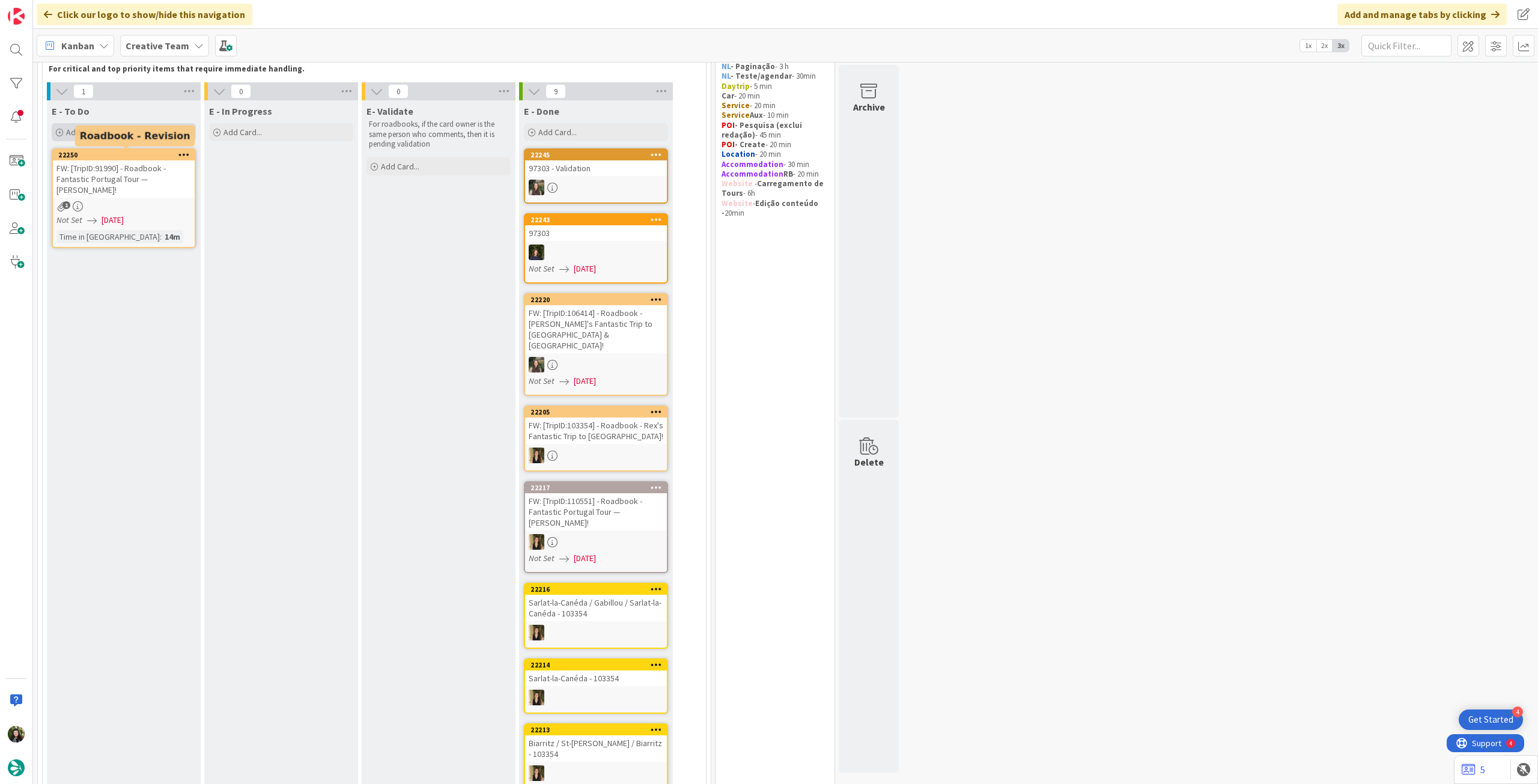
click at [123, 133] on div "Add Card..." at bounding box center [123, 132] width 144 height 18
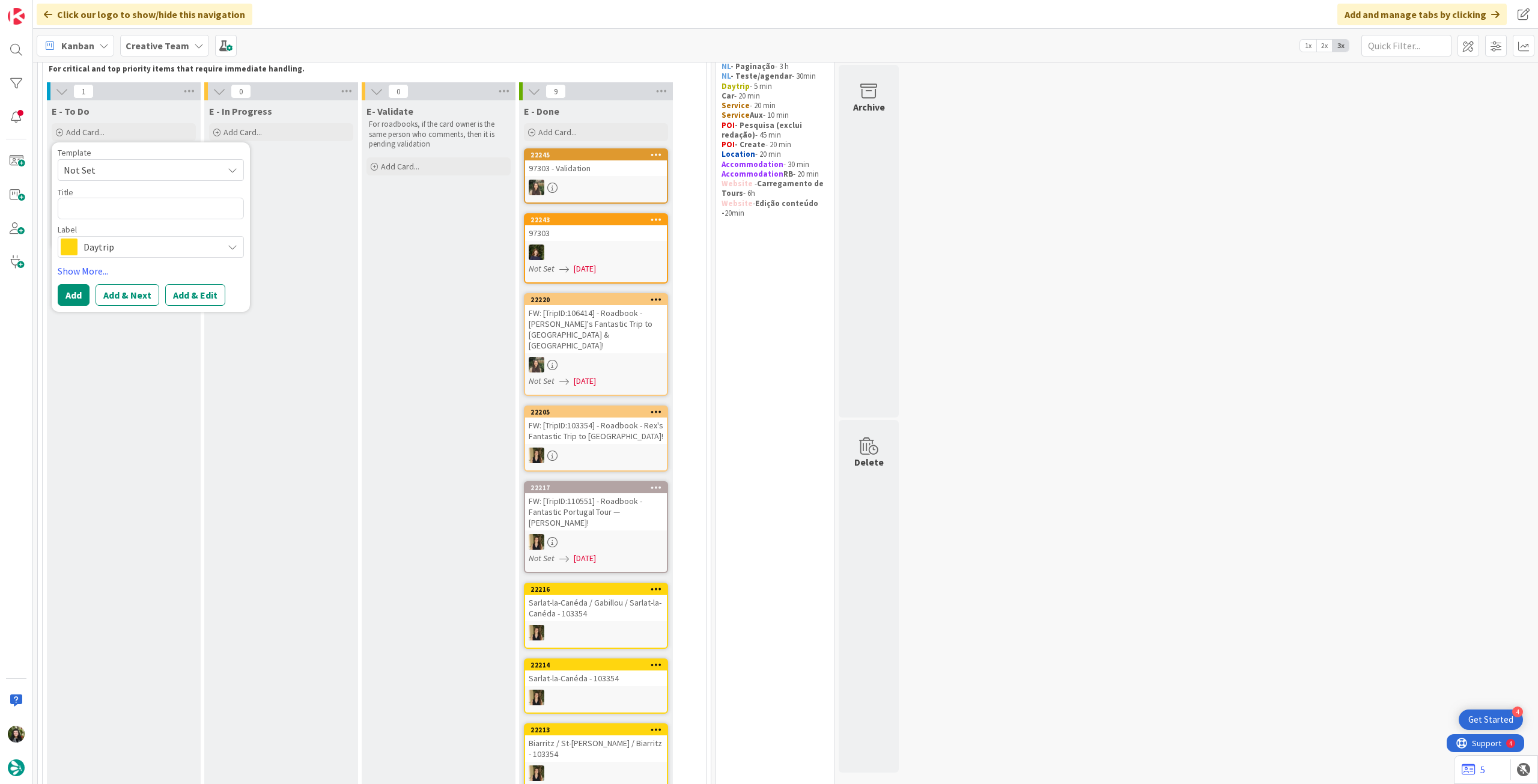
click at [110, 243] on span "Daytrip" at bounding box center [149, 247] width 133 height 17
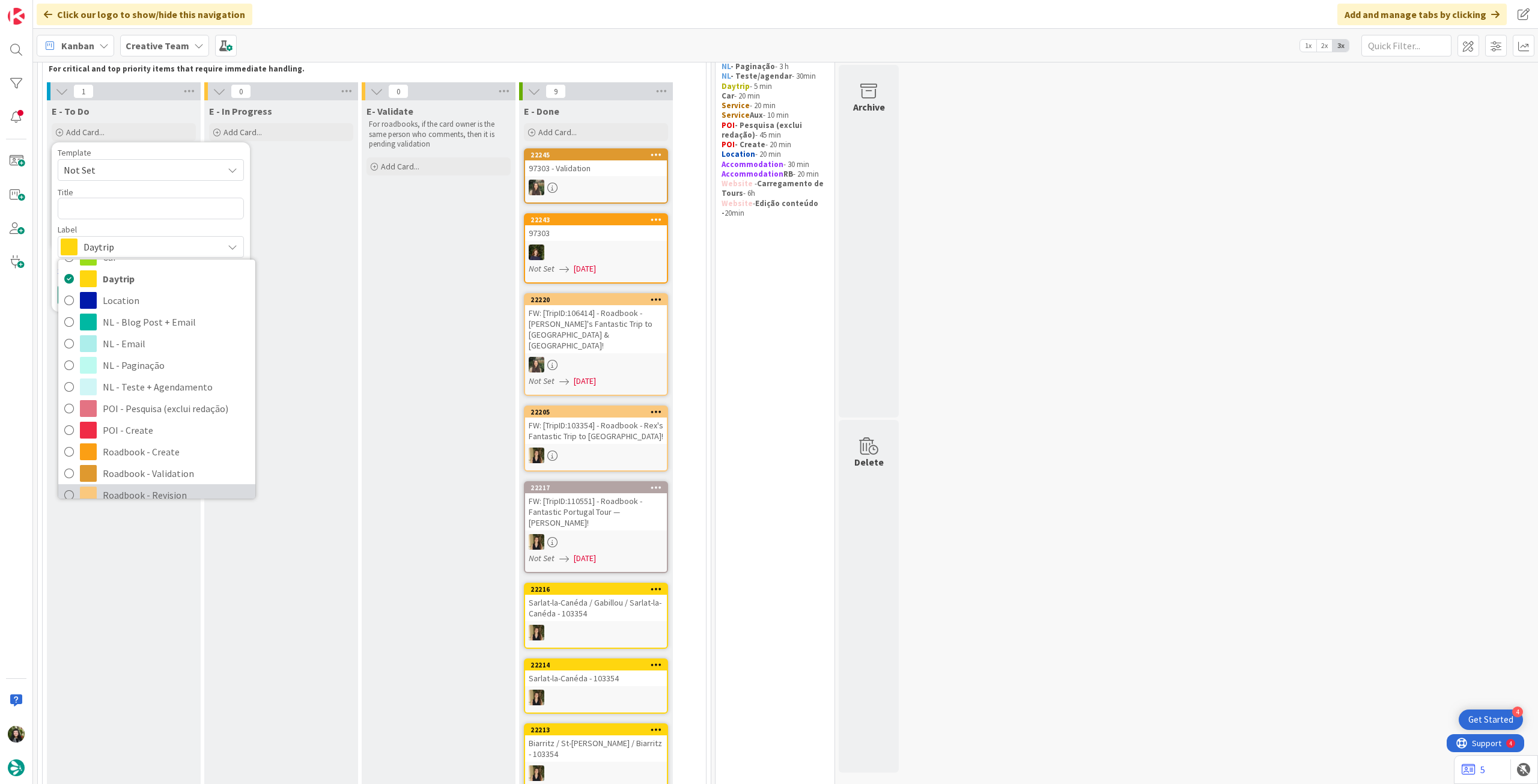
scroll to position [159, 0]
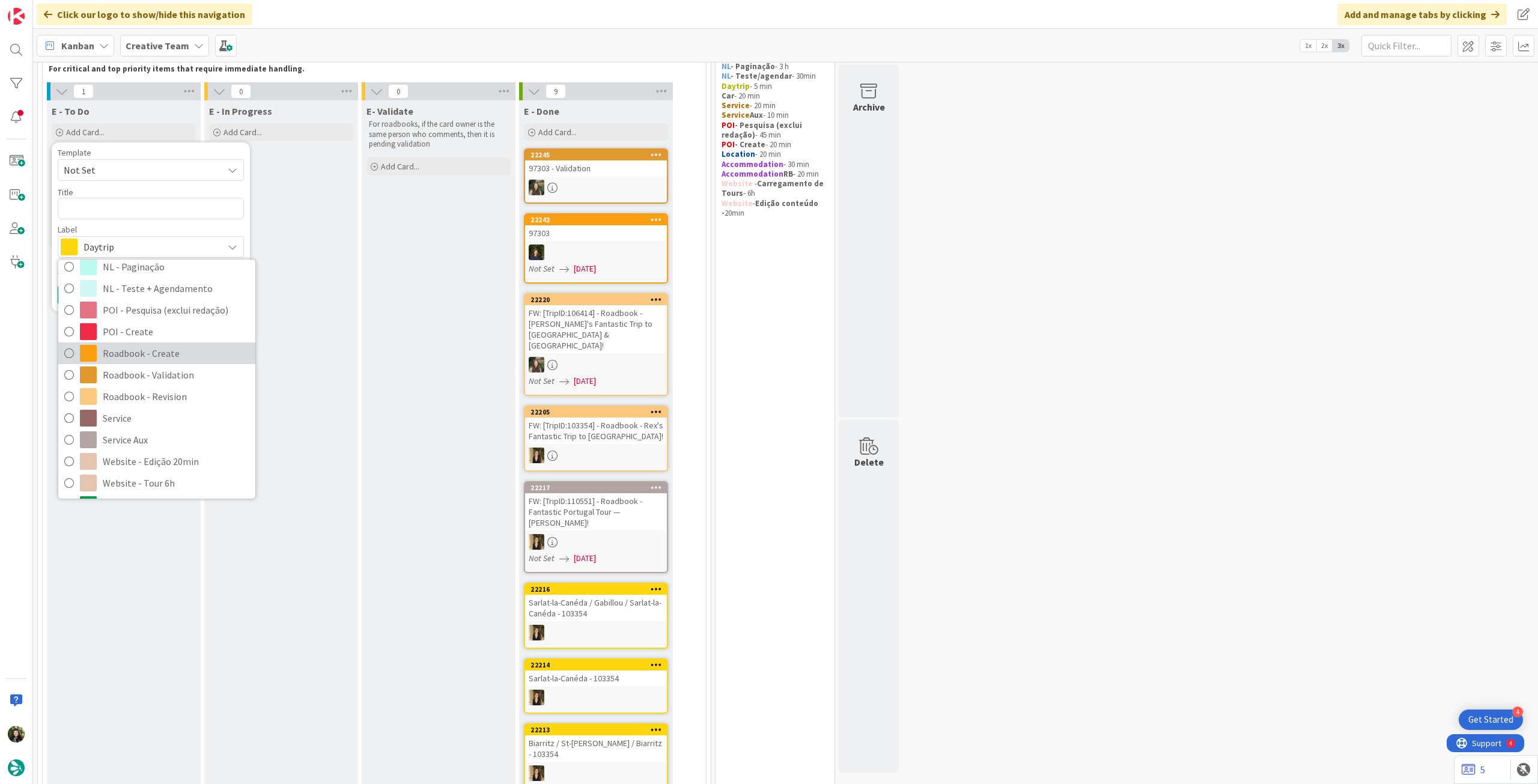
click at [195, 355] on span "Roadbook - Create" at bounding box center [176, 353] width 146 height 18
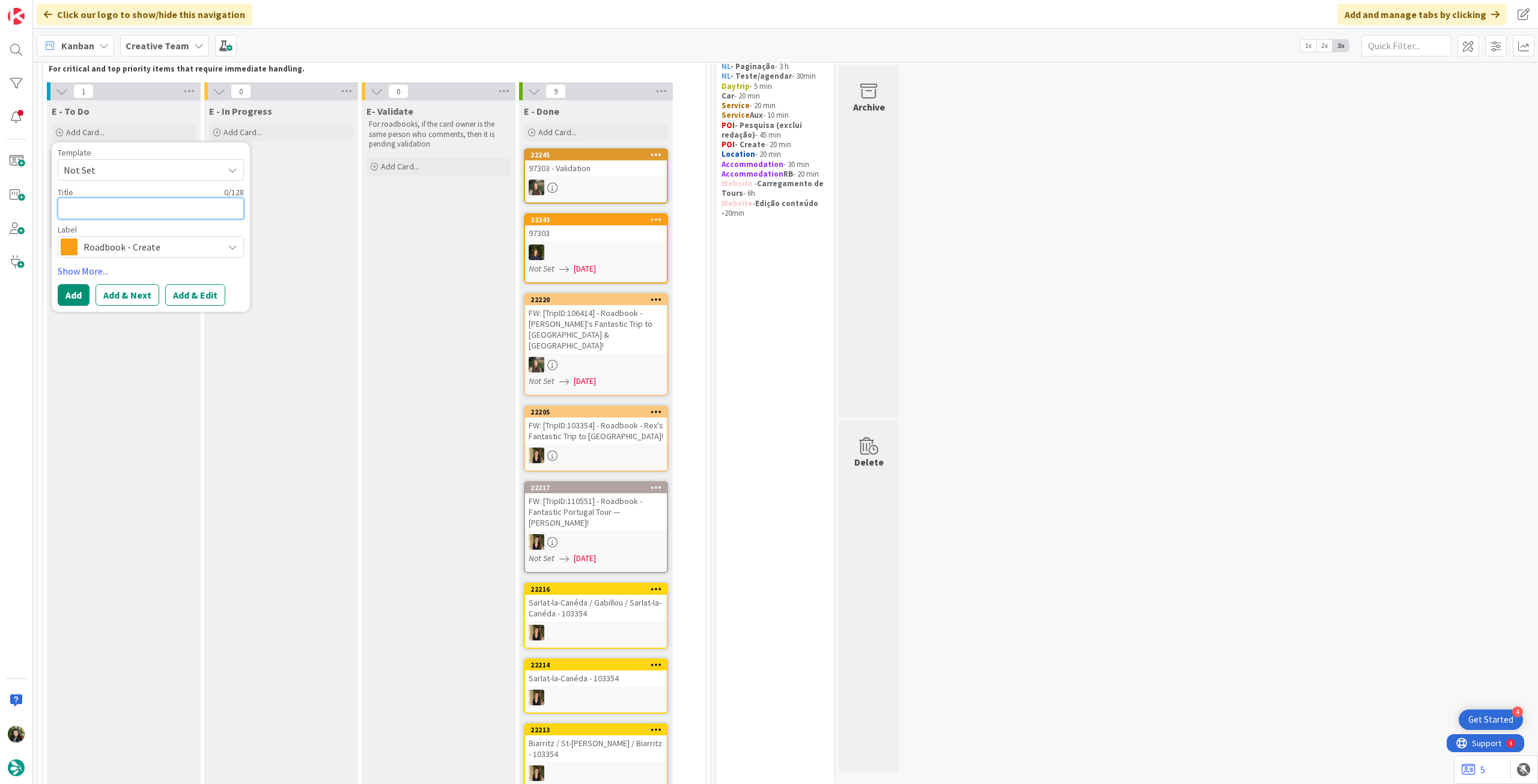
click at [136, 213] on textarea at bounding box center [151, 209] width 186 height 22
paste textarea "105059"
type textarea "x"
type textarea "105059"
click at [74, 293] on button "Add" at bounding box center [73, 295] width 32 height 22
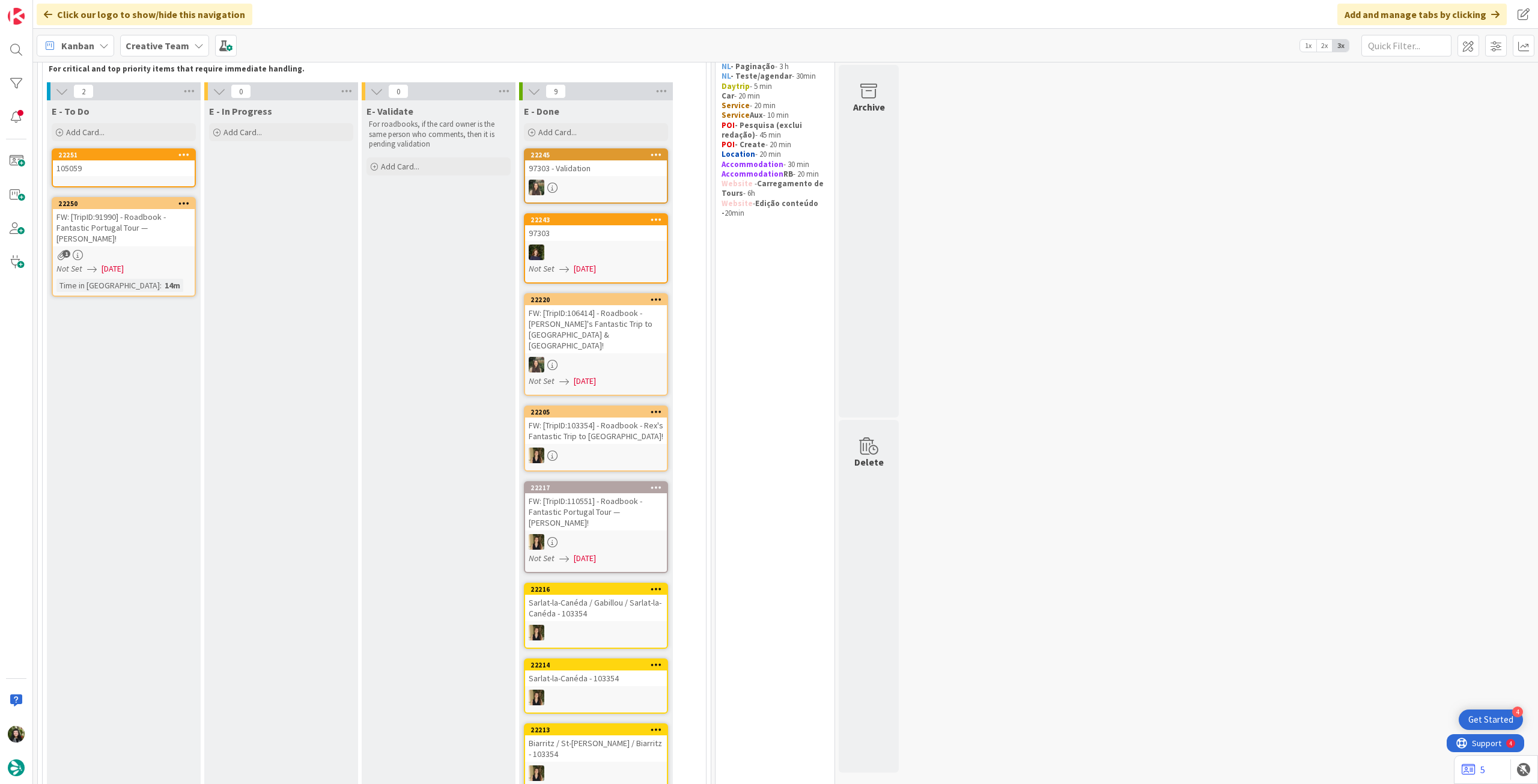
click at [141, 165] on div "105059" at bounding box center [124, 168] width 142 height 15
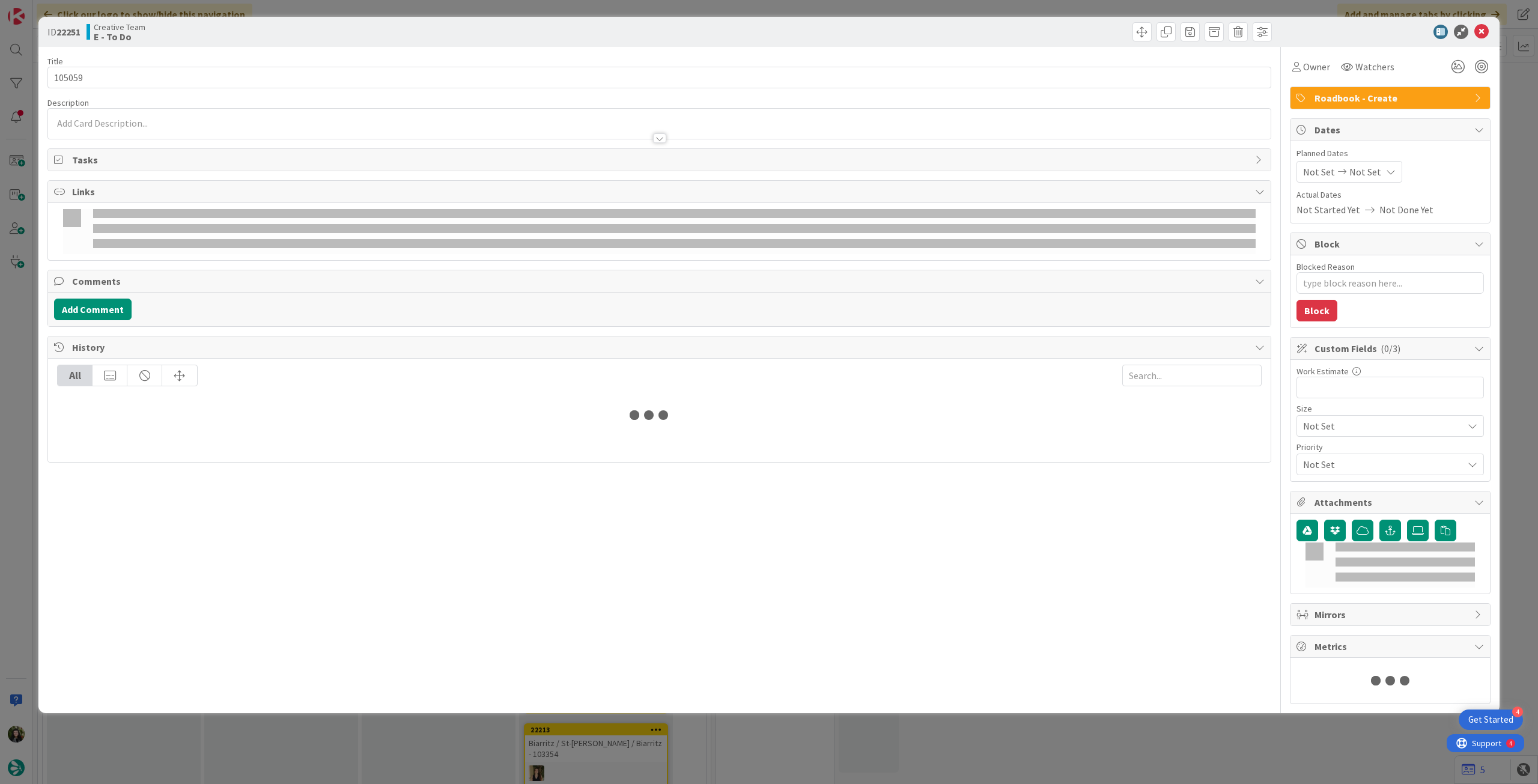
click at [1378, 163] on div "Not Set Not Set" at bounding box center [1349, 172] width 106 height 22
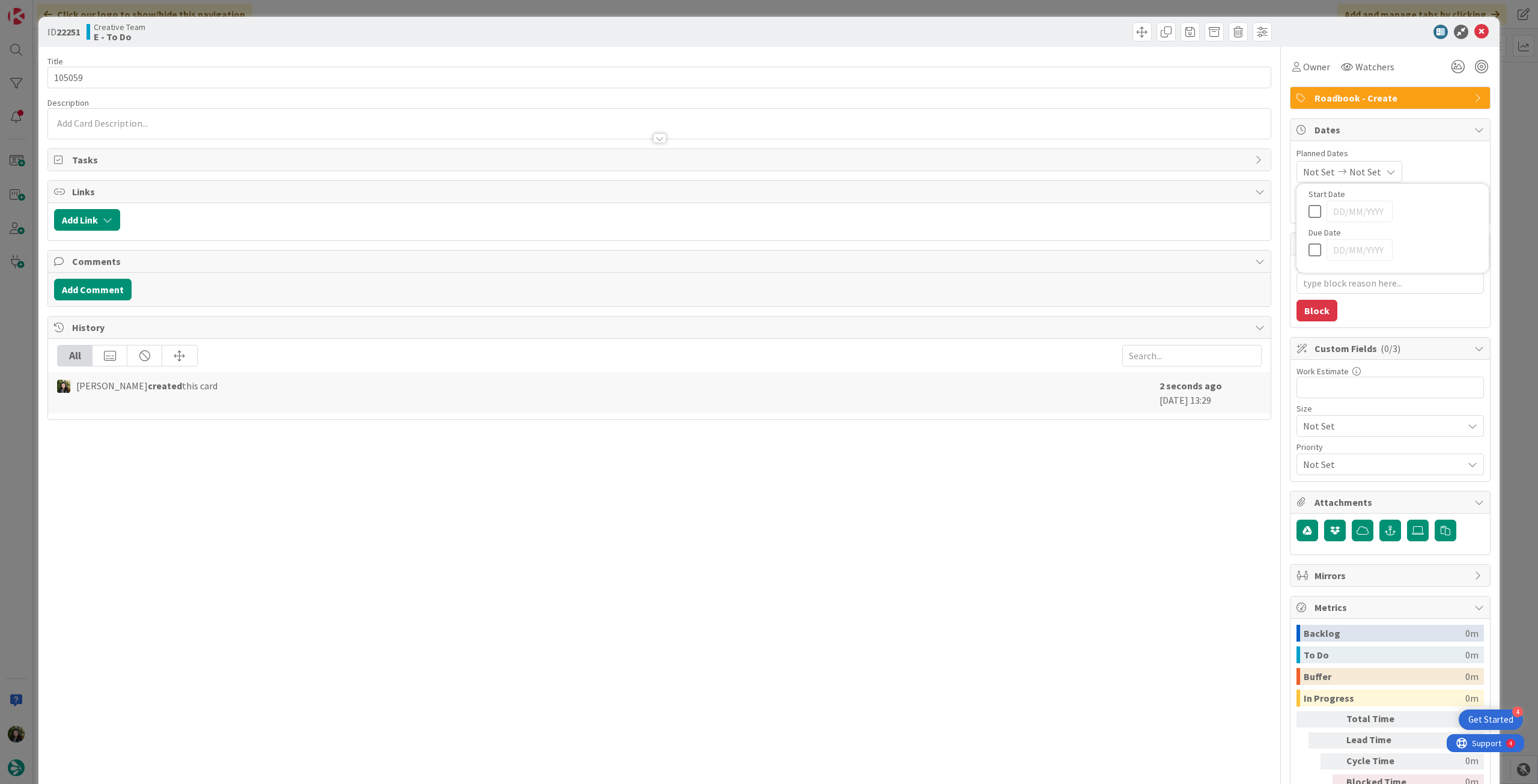
type textarea "x"
click at [1308, 437] on div at bounding box center [1392, 430] width 168 height 22
click at [1308, 432] on icon at bounding box center [1317, 430] width 18 height 15
type input "[DATE]"
click at [1475, 34] on icon at bounding box center [1482, 32] width 15 height 15
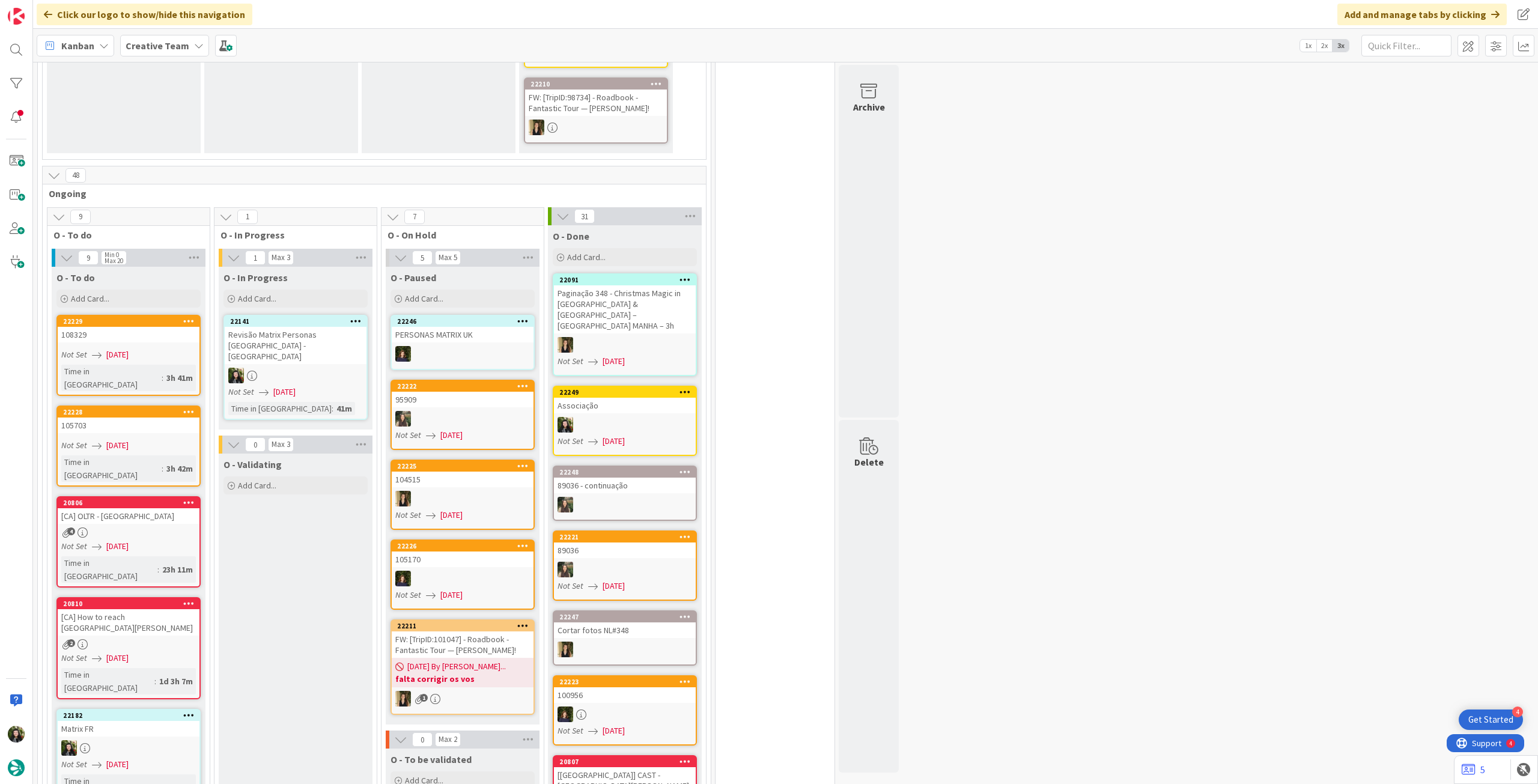
scroll to position [880, 0]
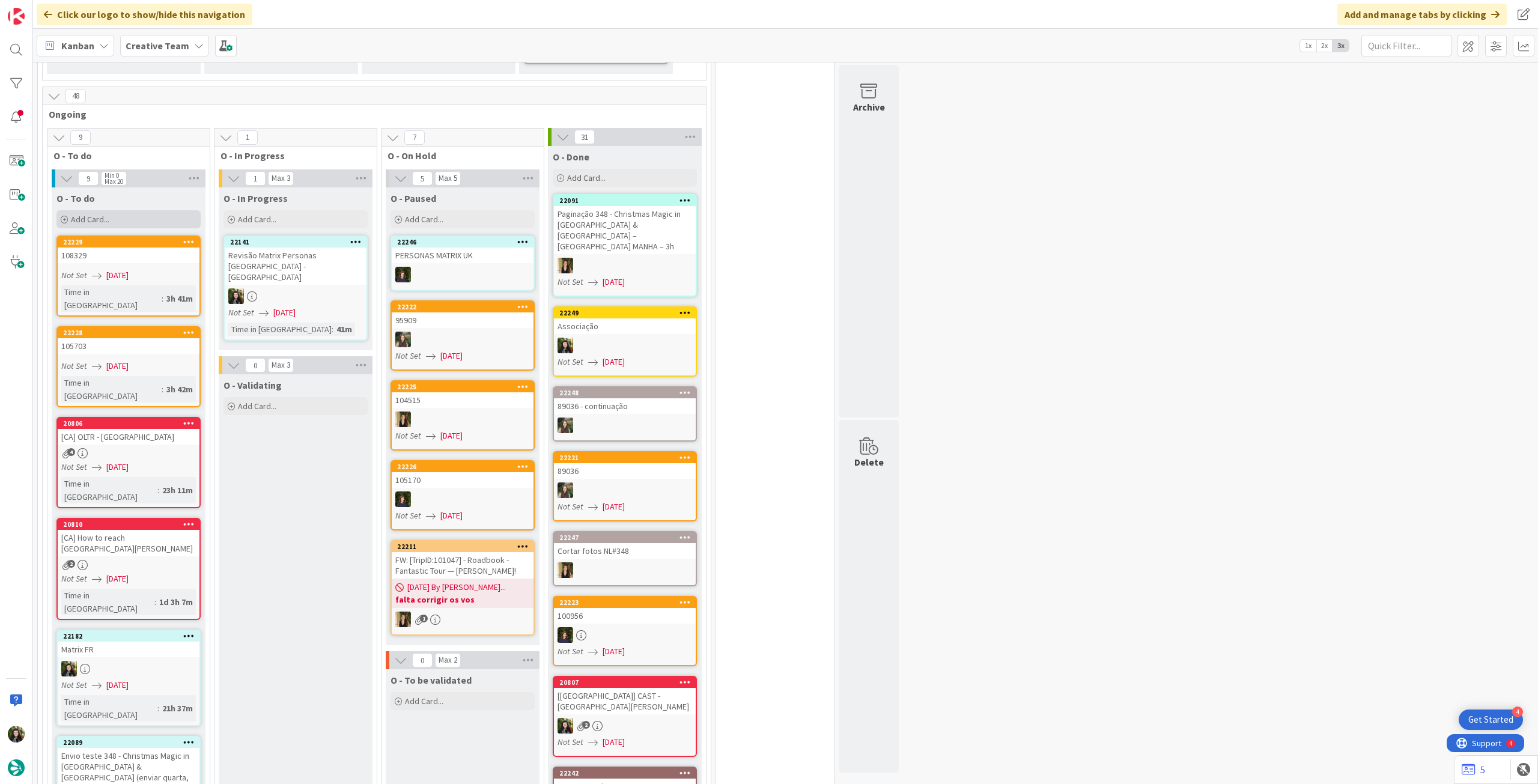
drag, startPoint x: 162, startPoint y: 218, endPoint x: 157, endPoint y: 196, distance: 22.6
click at [157, 210] on div "Add Card..." at bounding box center [128, 219] width 144 height 18
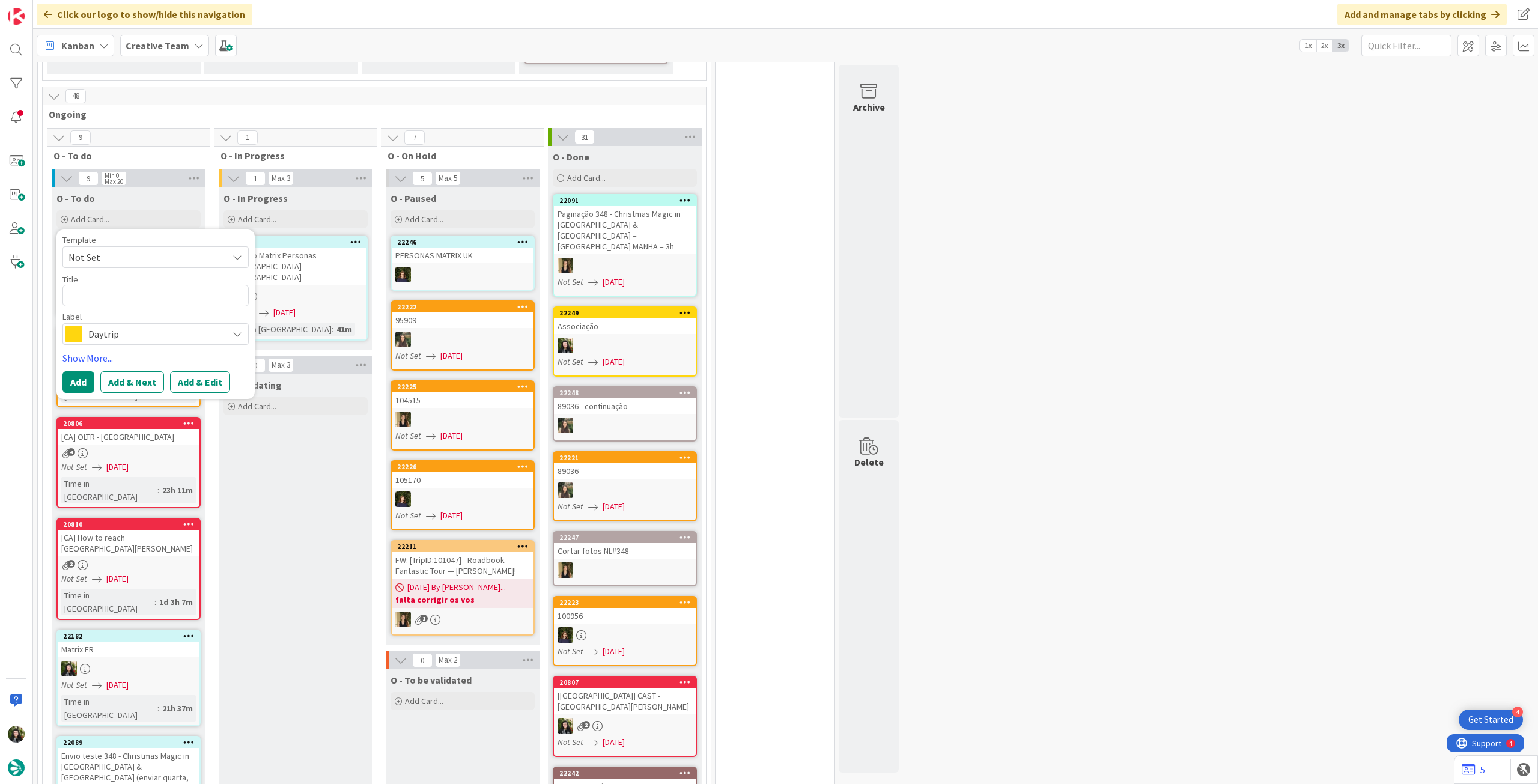
click at [121, 326] on span "Daytrip" at bounding box center [155, 334] width 133 height 17
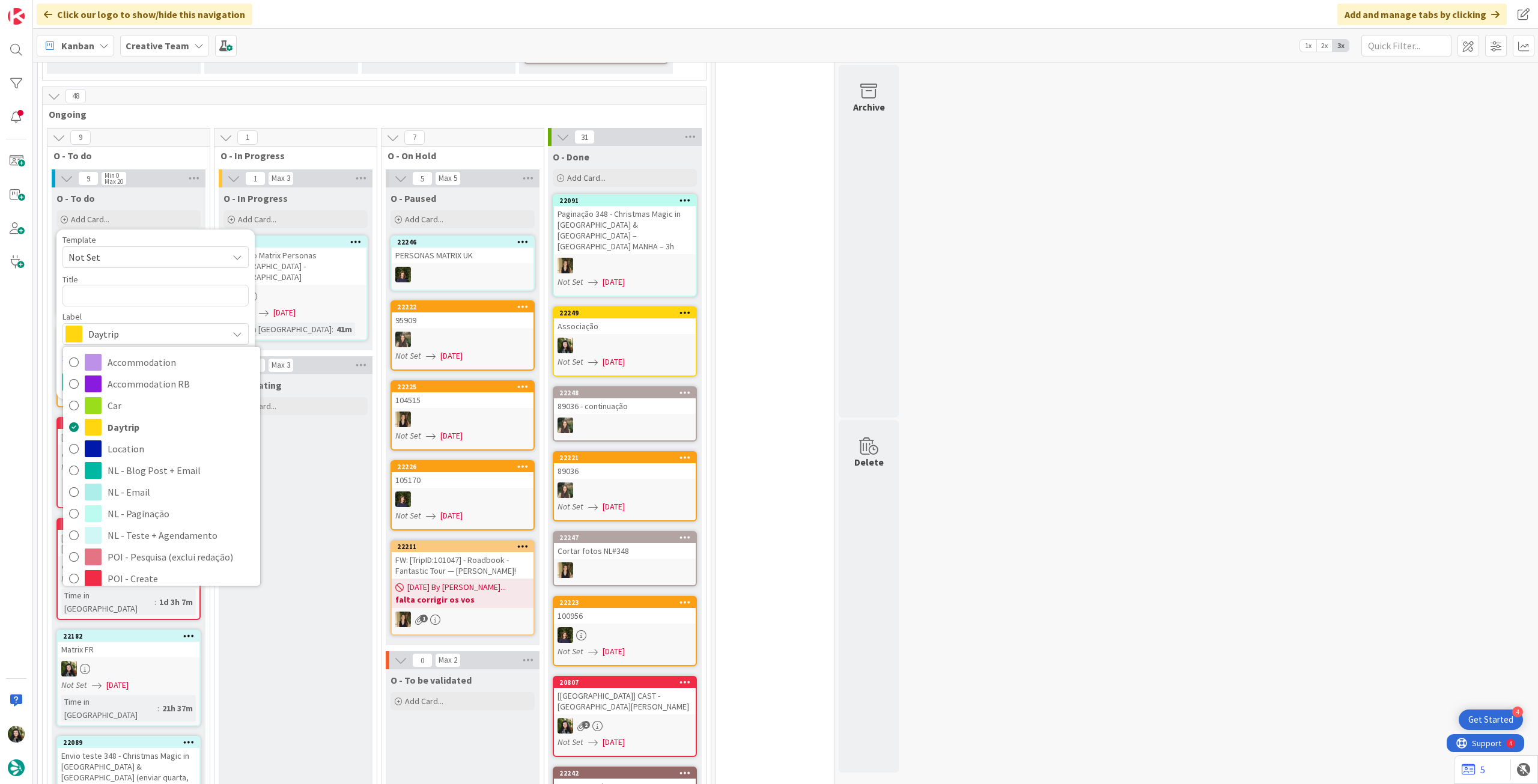
click at [146, 42] on b "Creative Team" at bounding box center [157, 45] width 64 height 12
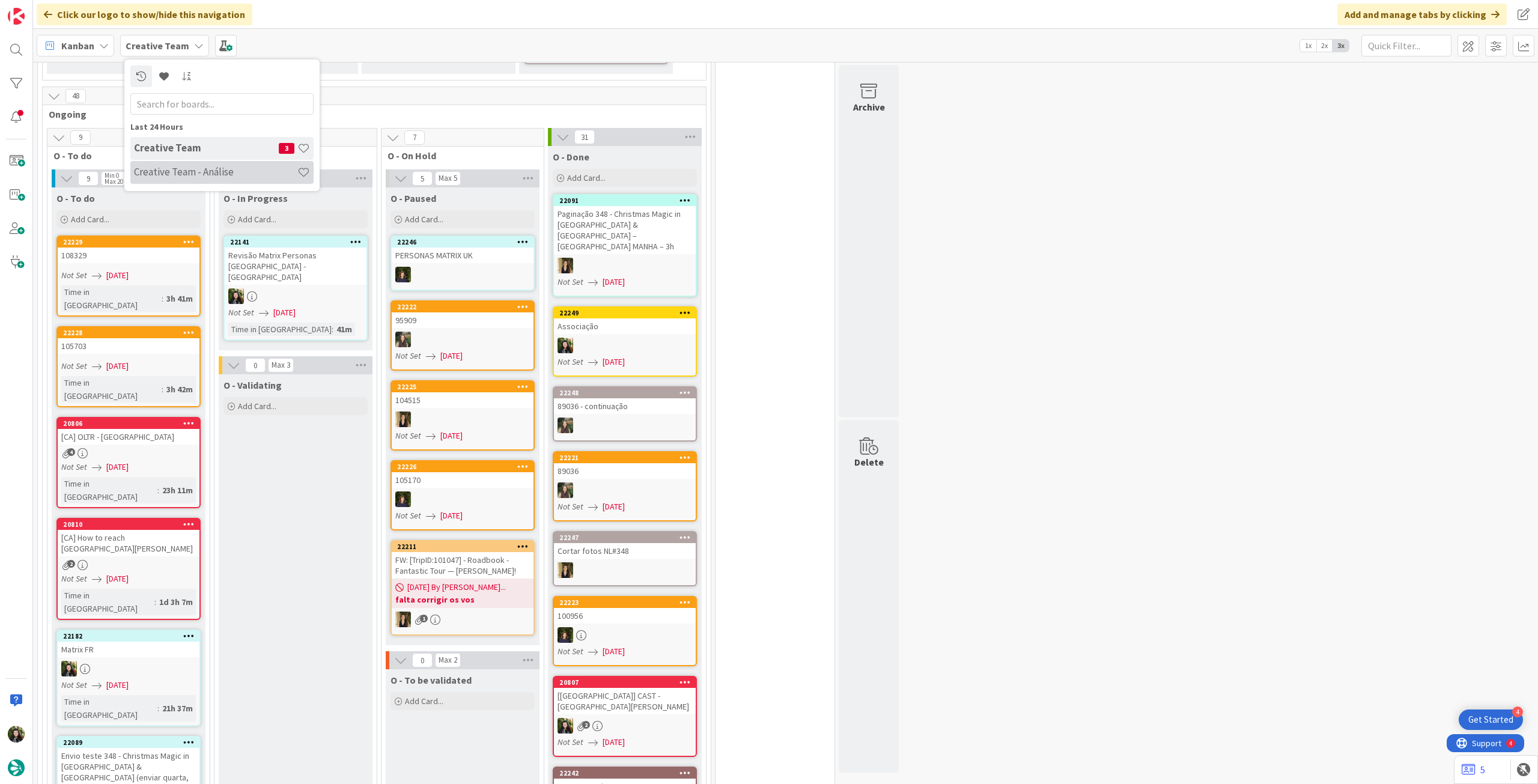
click at [186, 170] on h4 "Creative Team - Análise" at bounding box center [216, 172] width 163 height 12
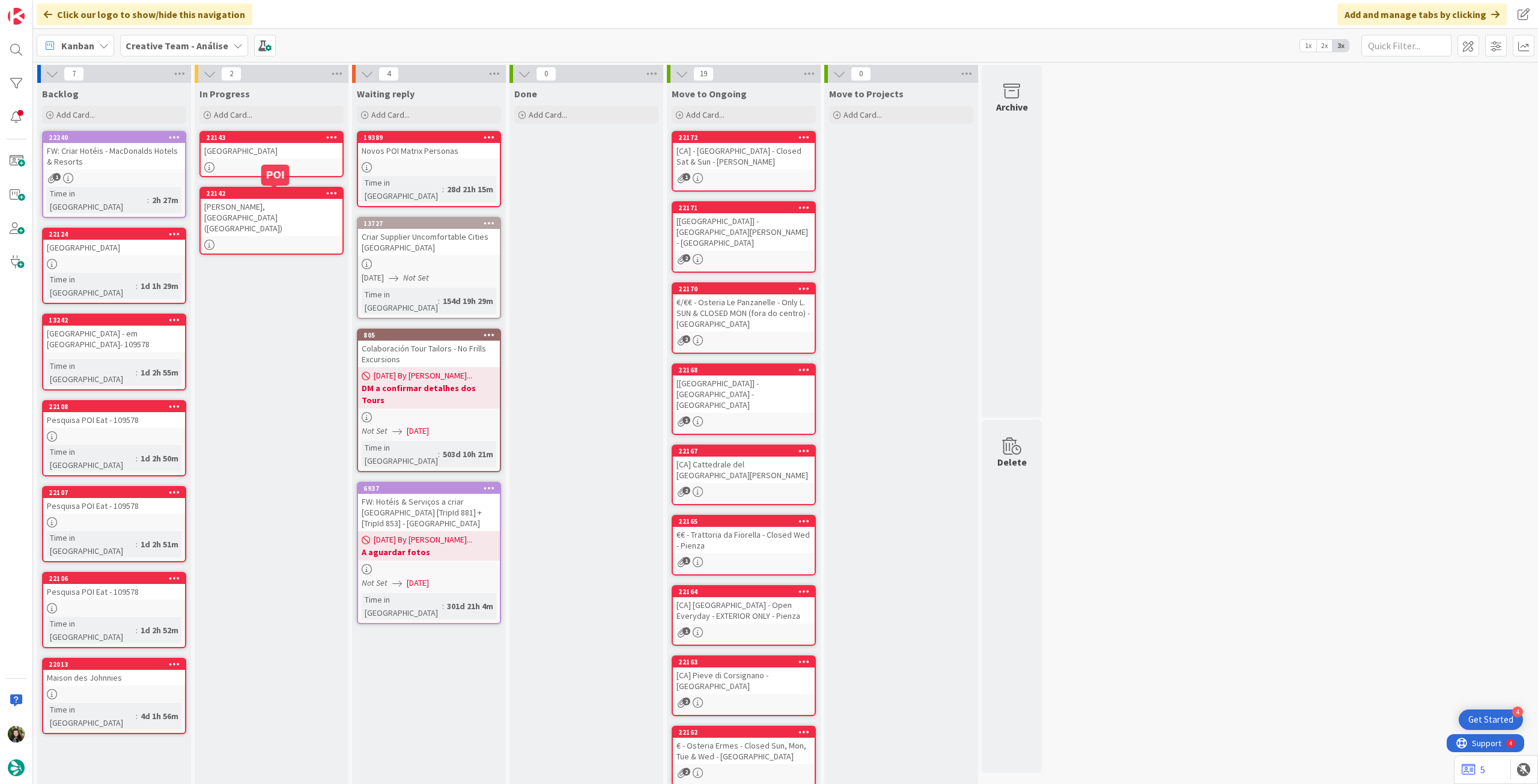
click at [296, 156] on div "[GEOGRAPHIC_DATA]" at bounding box center [271, 151] width 142 height 15
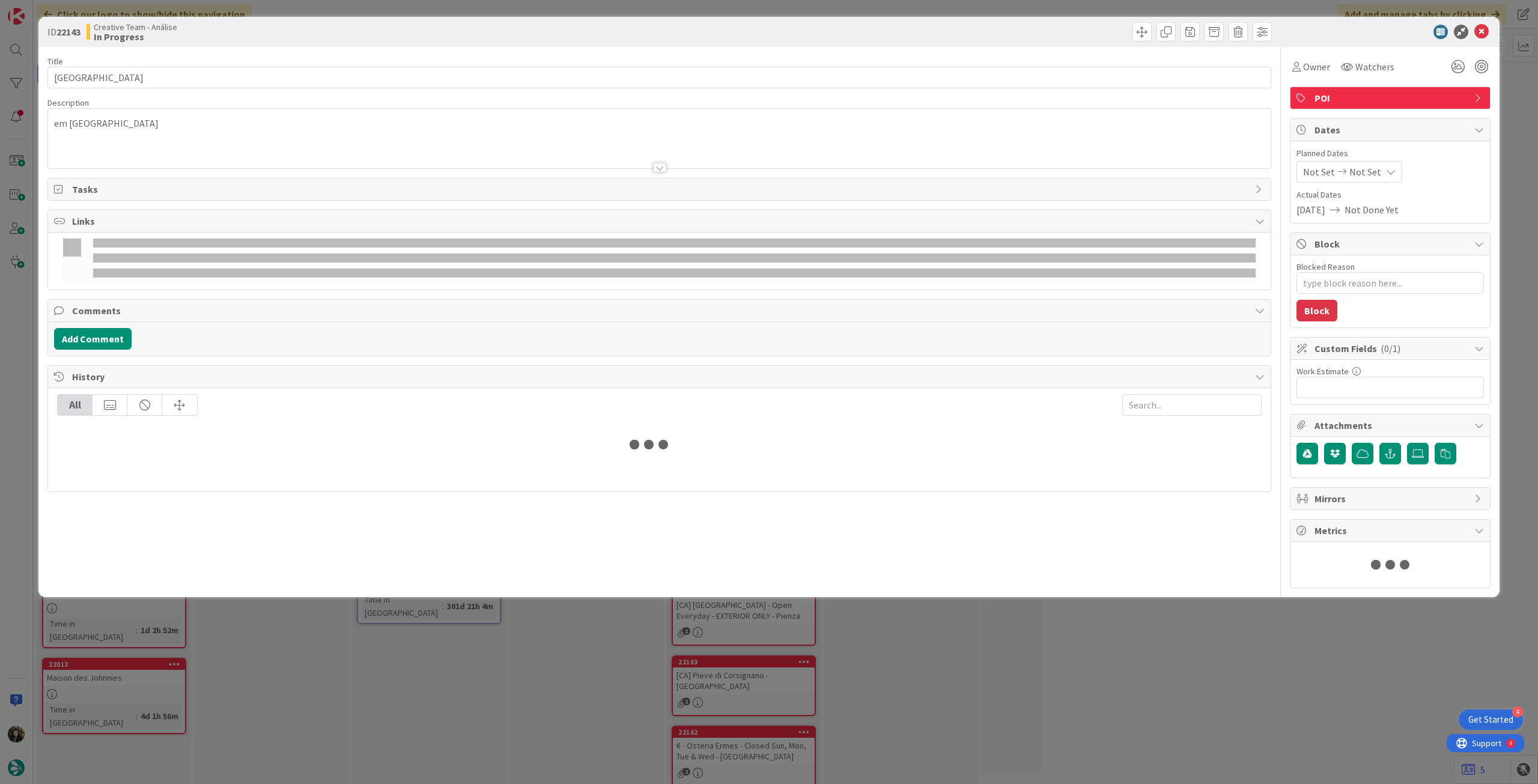
type textarea "x"
click at [1374, 169] on span "Not Set" at bounding box center [1365, 172] width 32 height 15
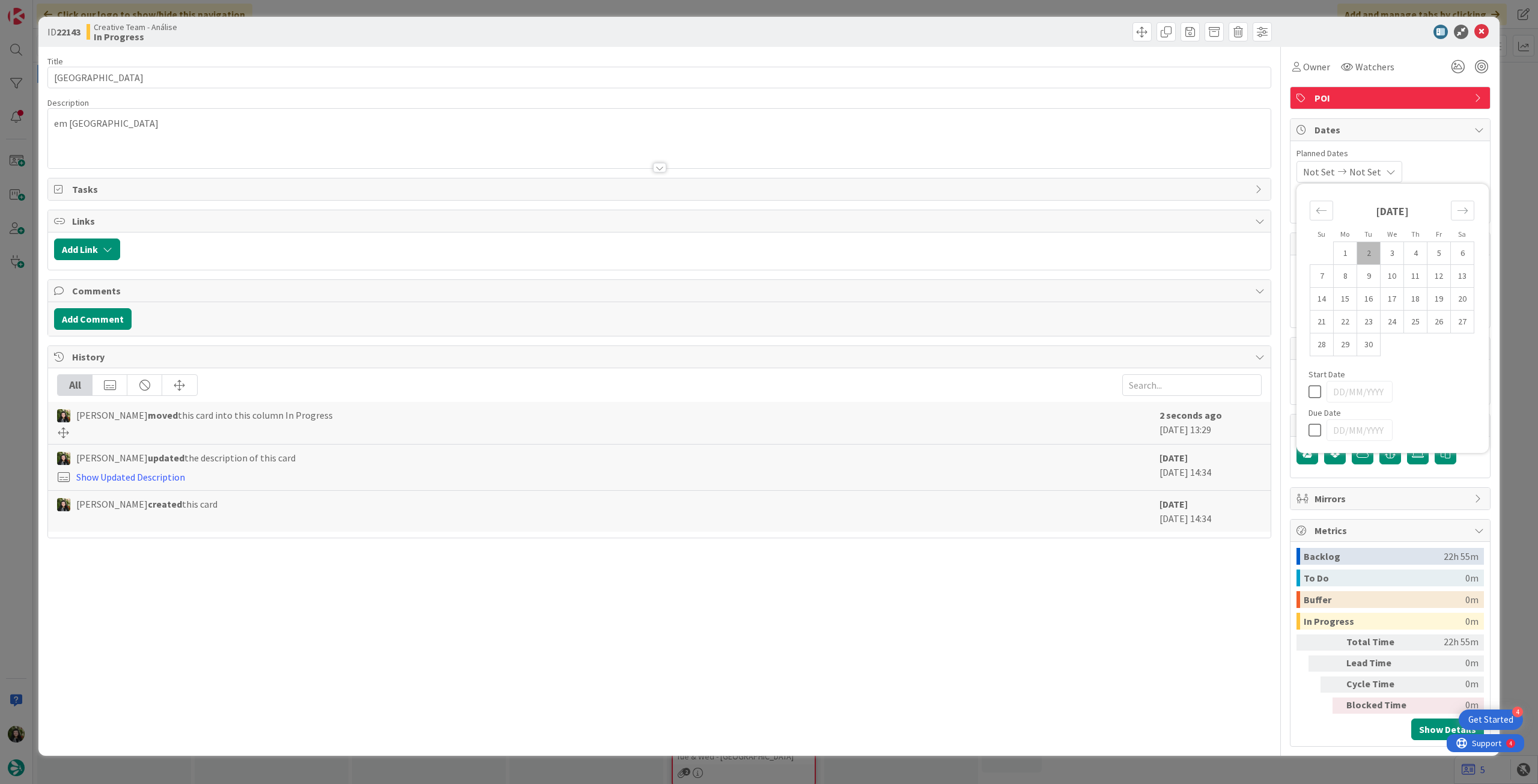
click at [1309, 426] on icon at bounding box center [1317, 430] width 18 height 15
type input "[DATE]"
click at [1483, 28] on icon at bounding box center [1482, 32] width 15 height 15
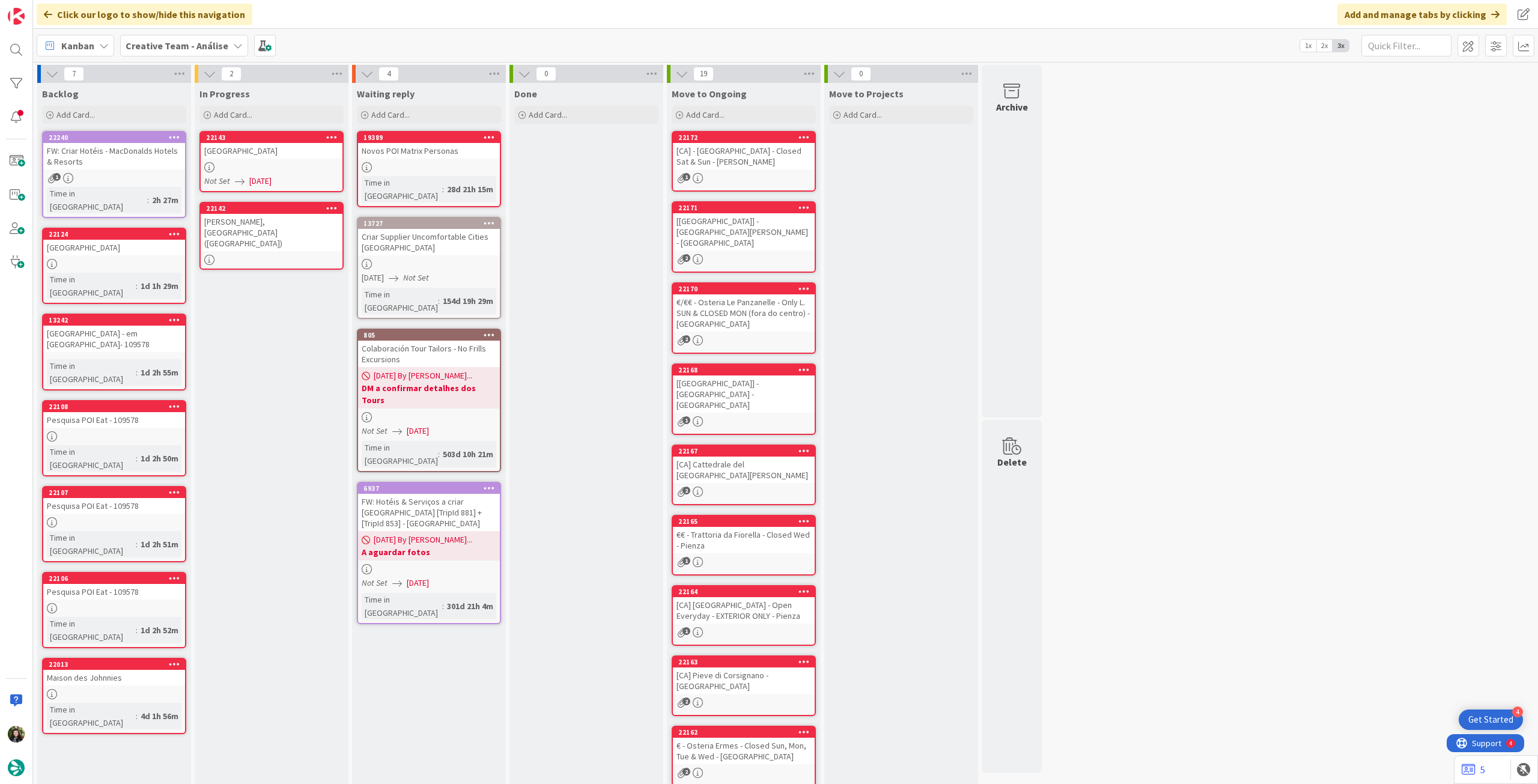
click at [260, 222] on div "[PERSON_NAME], [GEOGRAPHIC_DATA] ([GEOGRAPHIC_DATA])" at bounding box center [271, 233] width 142 height 37
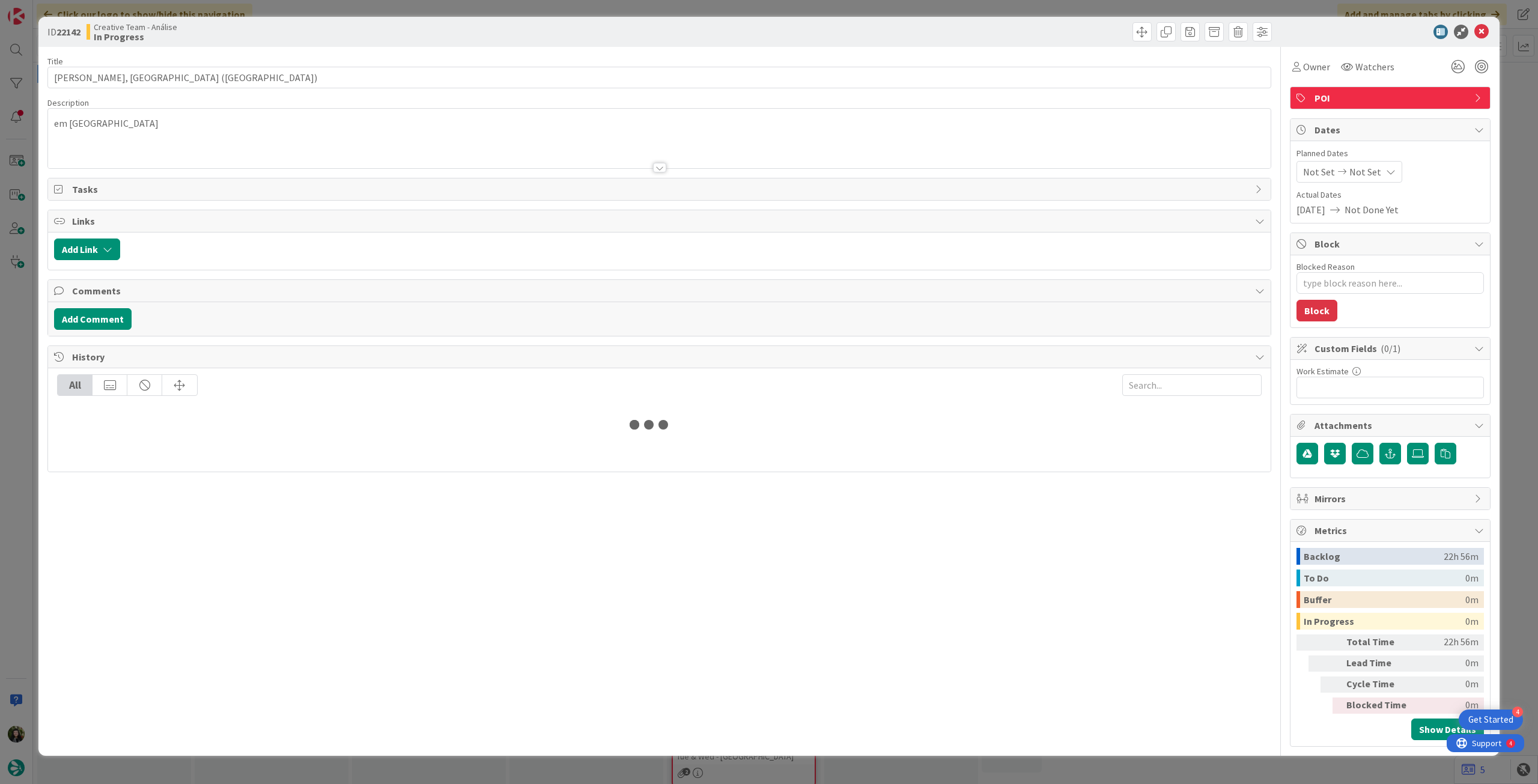
type textarea "x"
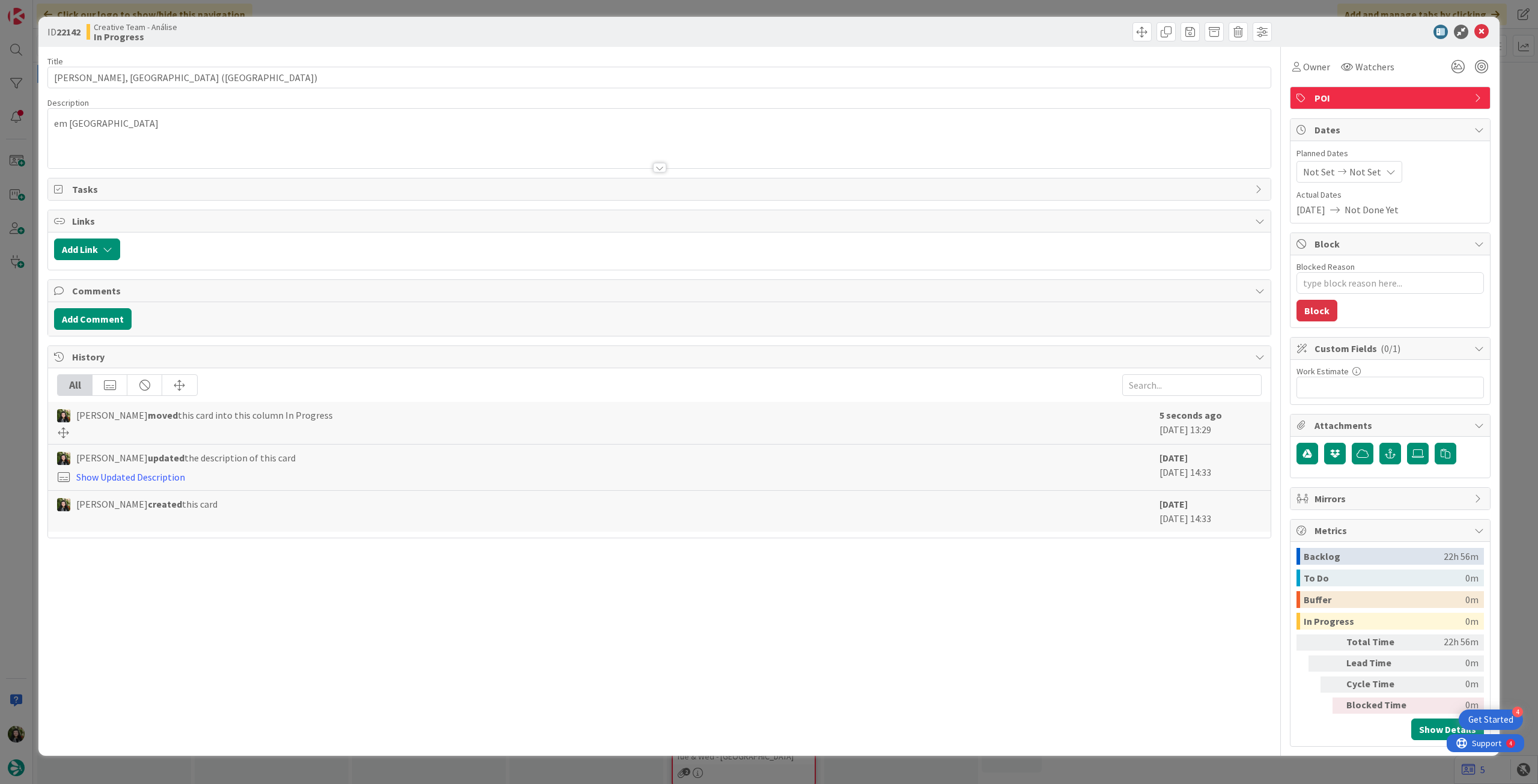
click at [1369, 177] on span "Not Set" at bounding box center [1365, 172] width 32 height 15
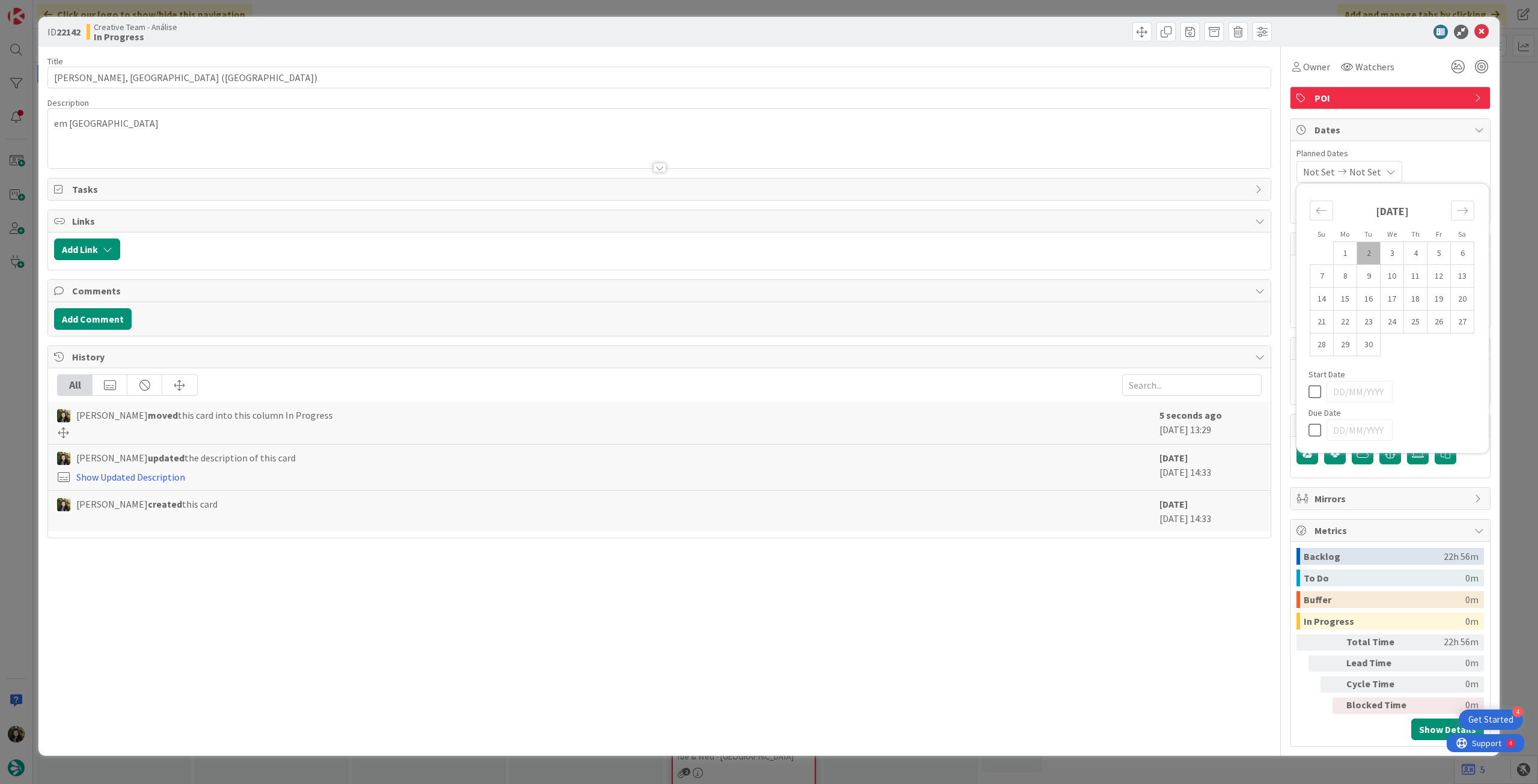
click at [1312, 430] on icon at bounding box center [1317, 430] width 18 height 15
type input "[DATE]"
click at [1479, 37] on icon at bounding box center [1482, 32] width 15 height 15
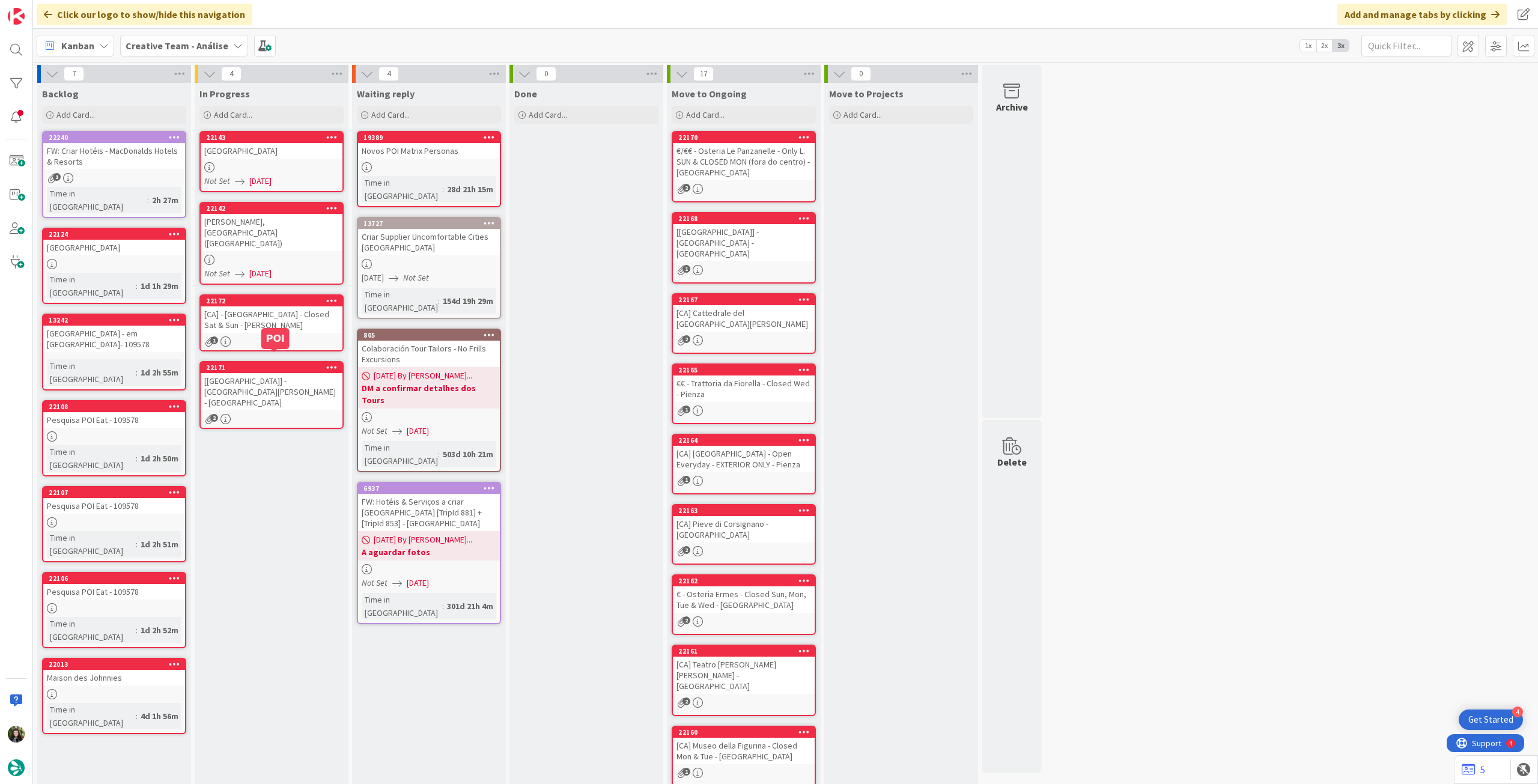
click at [258, 310] on div "[CA] - [GEOGRAPHIC_DATA] - Closed Sat & Sun - [PERSON_NAME]" at bounding box center [271, 320] width 142 height 26
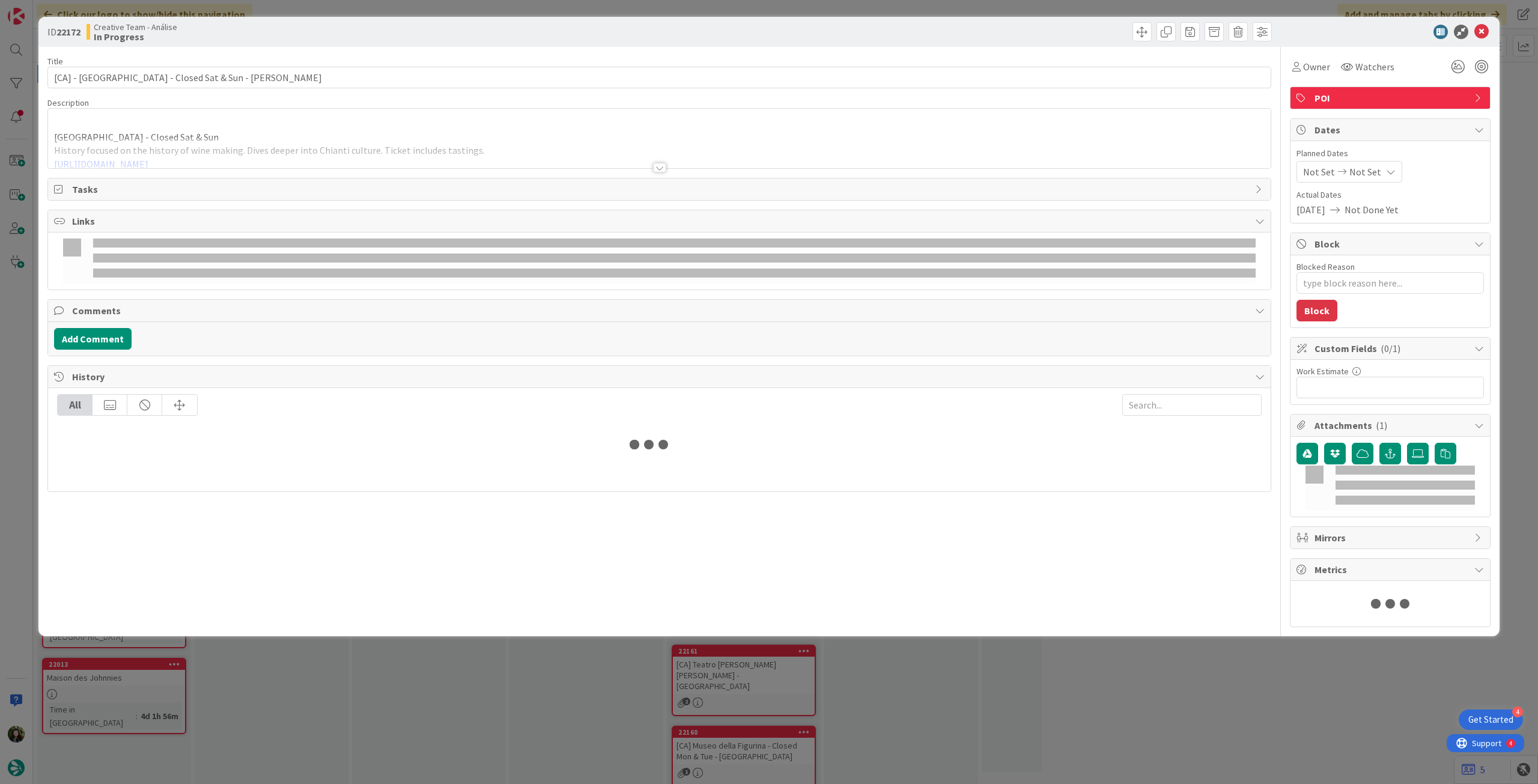
type textarea "x"
type input "[CA] - Museo del Vino - Closed Sat & Sun - Greve"
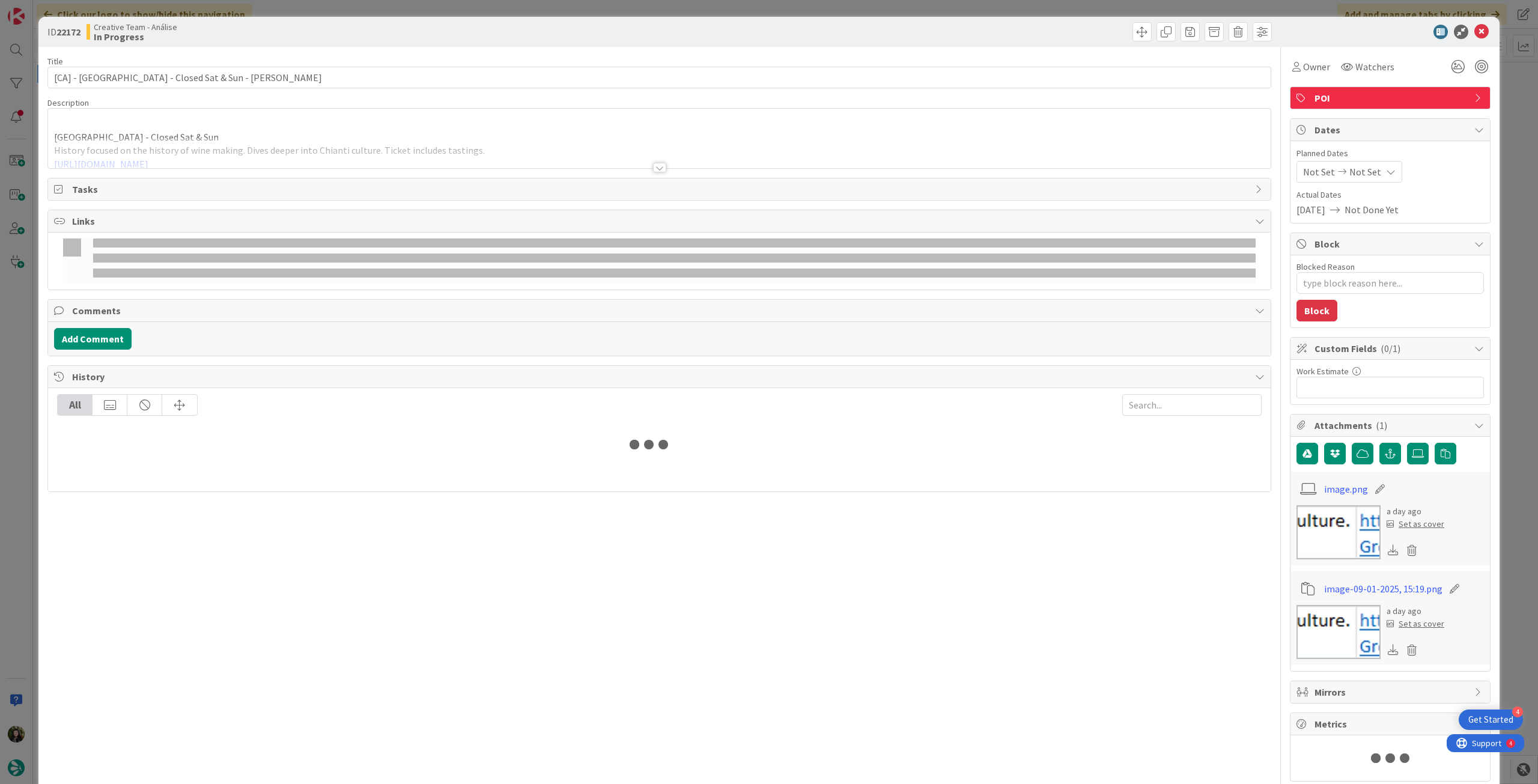
type textarea "x"
type input "[CA] - Museo del Vino - Closed Sat & Sun - Greve"
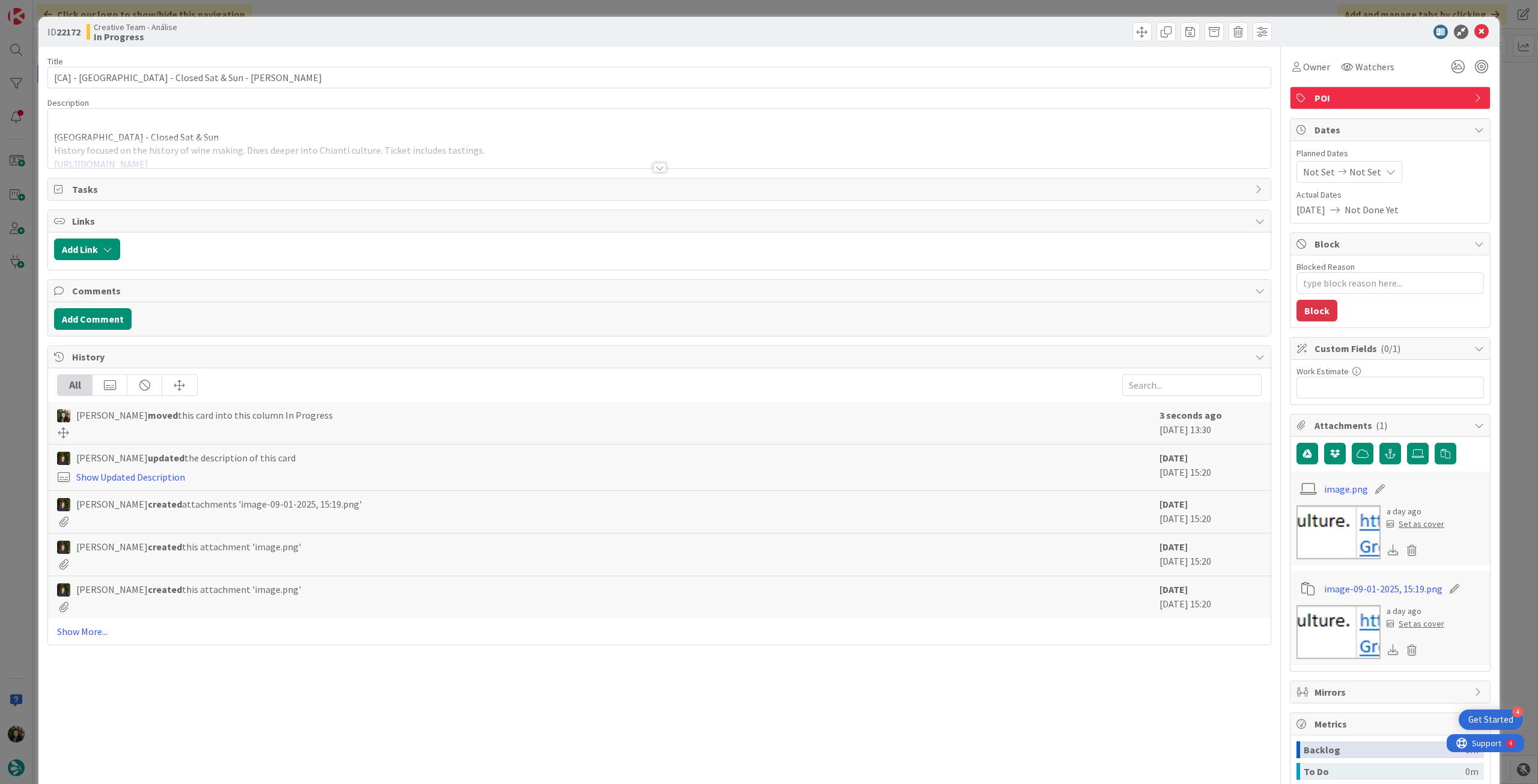
click at [1350, 168] on span "Not Set" at bounding box center [1365, 172] width 32 height 15
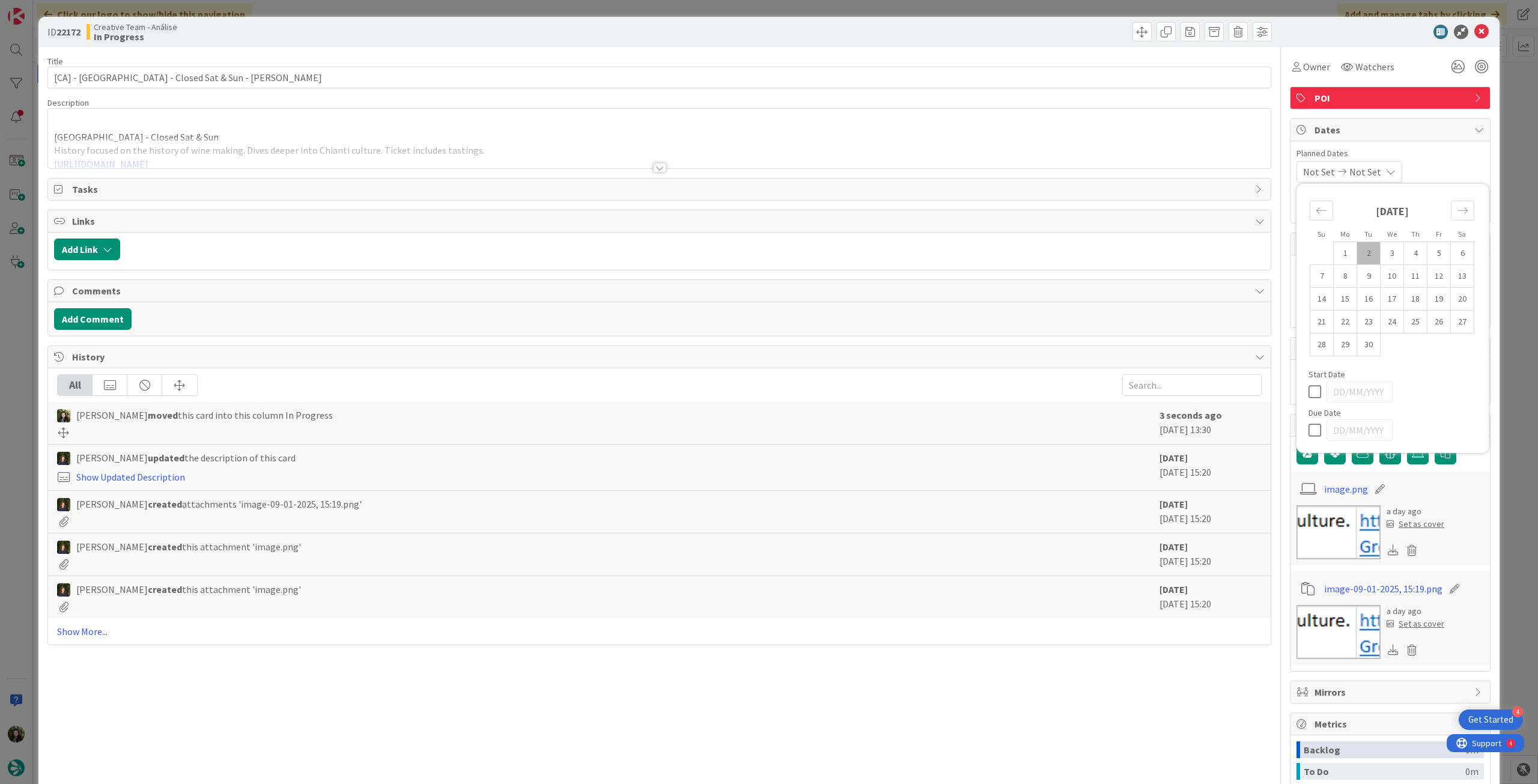
click at [1309, 424] on icon at bounding box center [1317, 430] width 18 height 15
type input "[DATE]"
type textarea "x"
type input "[CA] - Museo del Vino - Closed Sat & Sun - Greve"
click at [1479, 31] on icon at bounding box center [1482, 32] width 15 height 15
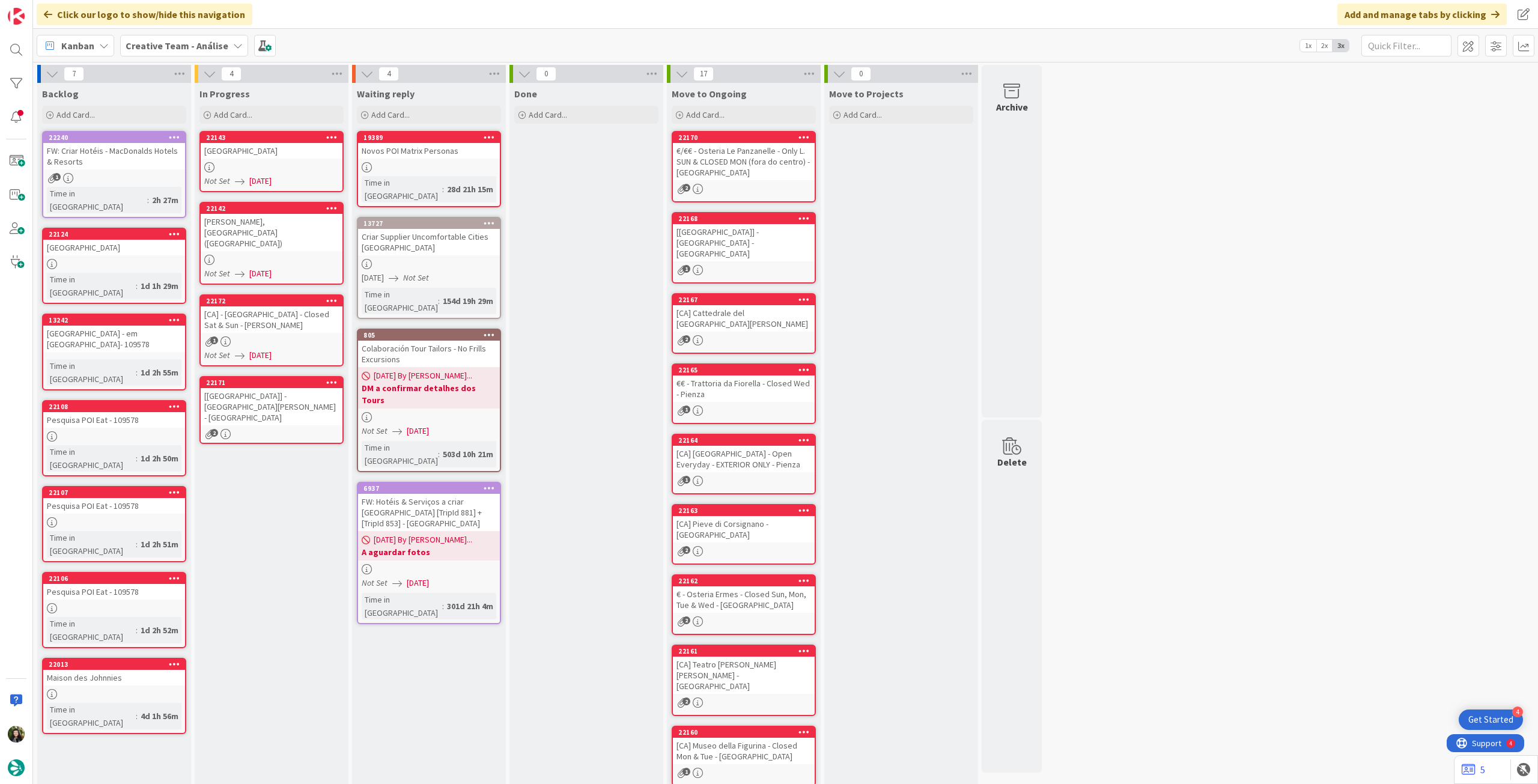
click at [228, 388] on div "[[GEOGRAPHIC_DATA]] - [GEOGRAPHIC_DATA][PERSON_NAME] - [GEOGRAPHIC_DATA]" at bounding box center [271, 407] width 142 height 37
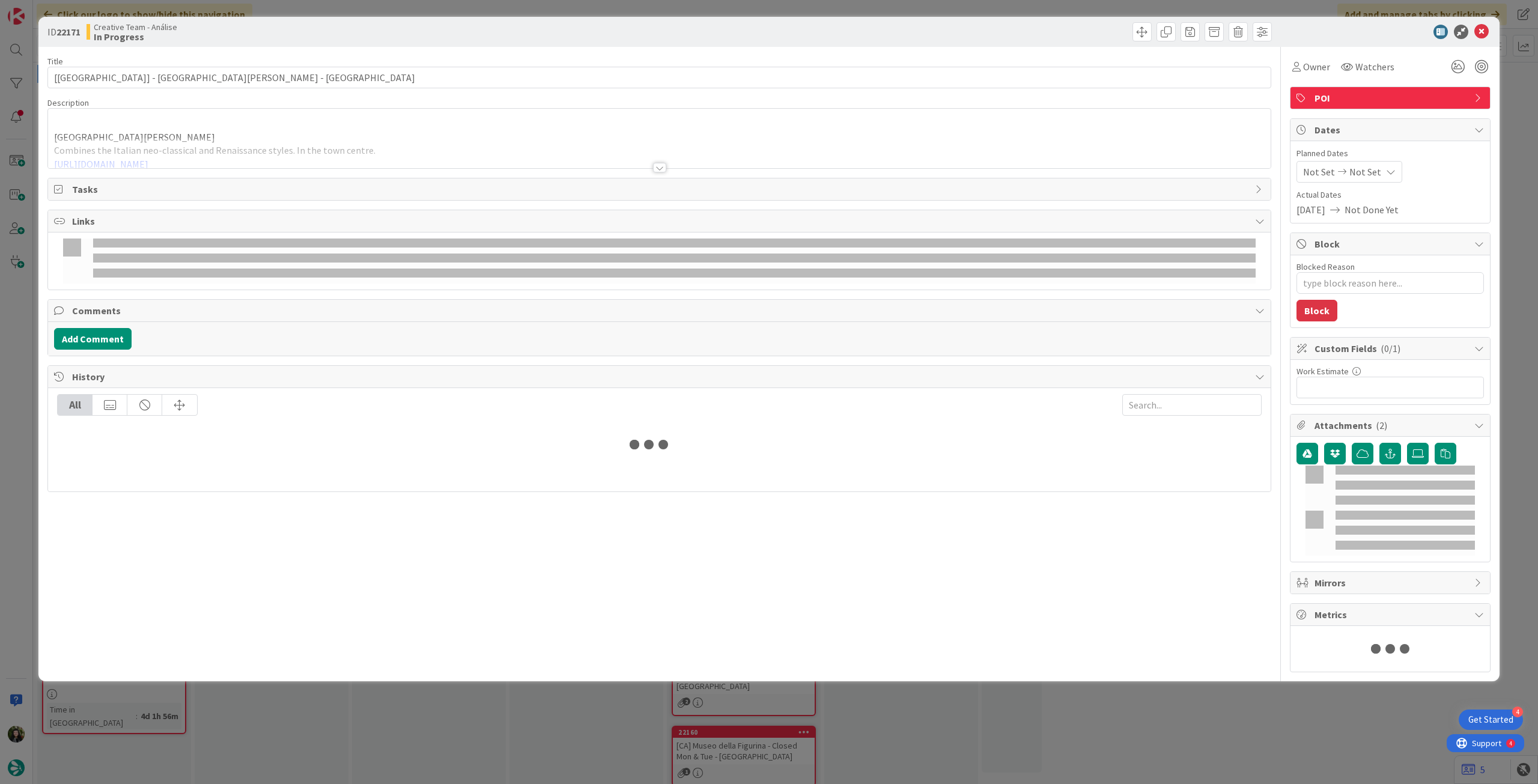
type textarea "x"
type input "[[GEOGRAPHIC_DATA]] - [GEOGRAPHIC_DATA][PERSON_NAME] - [GEOGRAPHIC_DATA]"
click at [1376, 166] on div "Not Set Not Set" at bounding box center [1349, 172] width 106 height 22
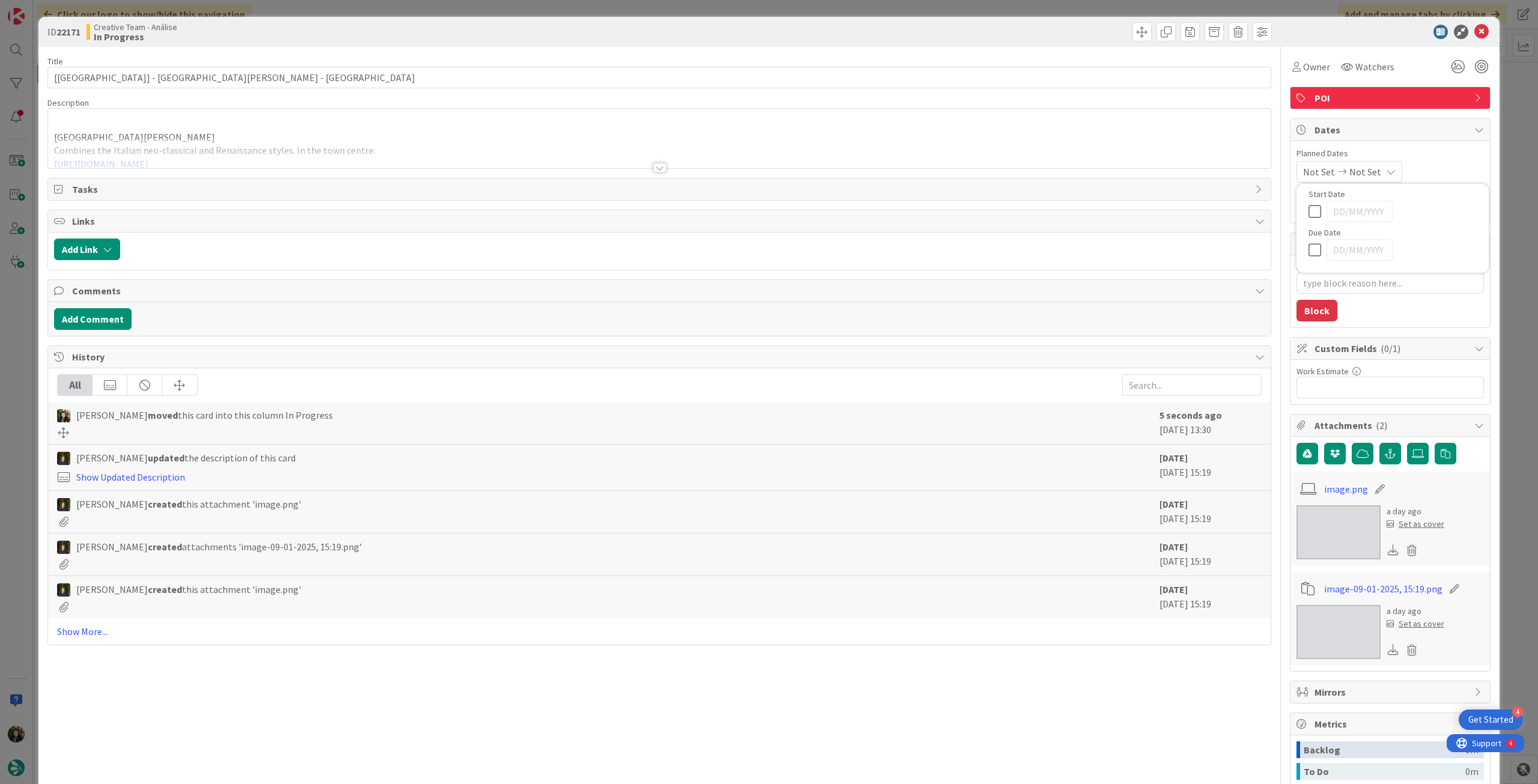
type textarea "x"
type input "[[GEOGRAPHIC_DATA]] - [GEOGRAPHIC_DATA][PERSON_NAME] - [GEOGRAPHIC_DATA]"
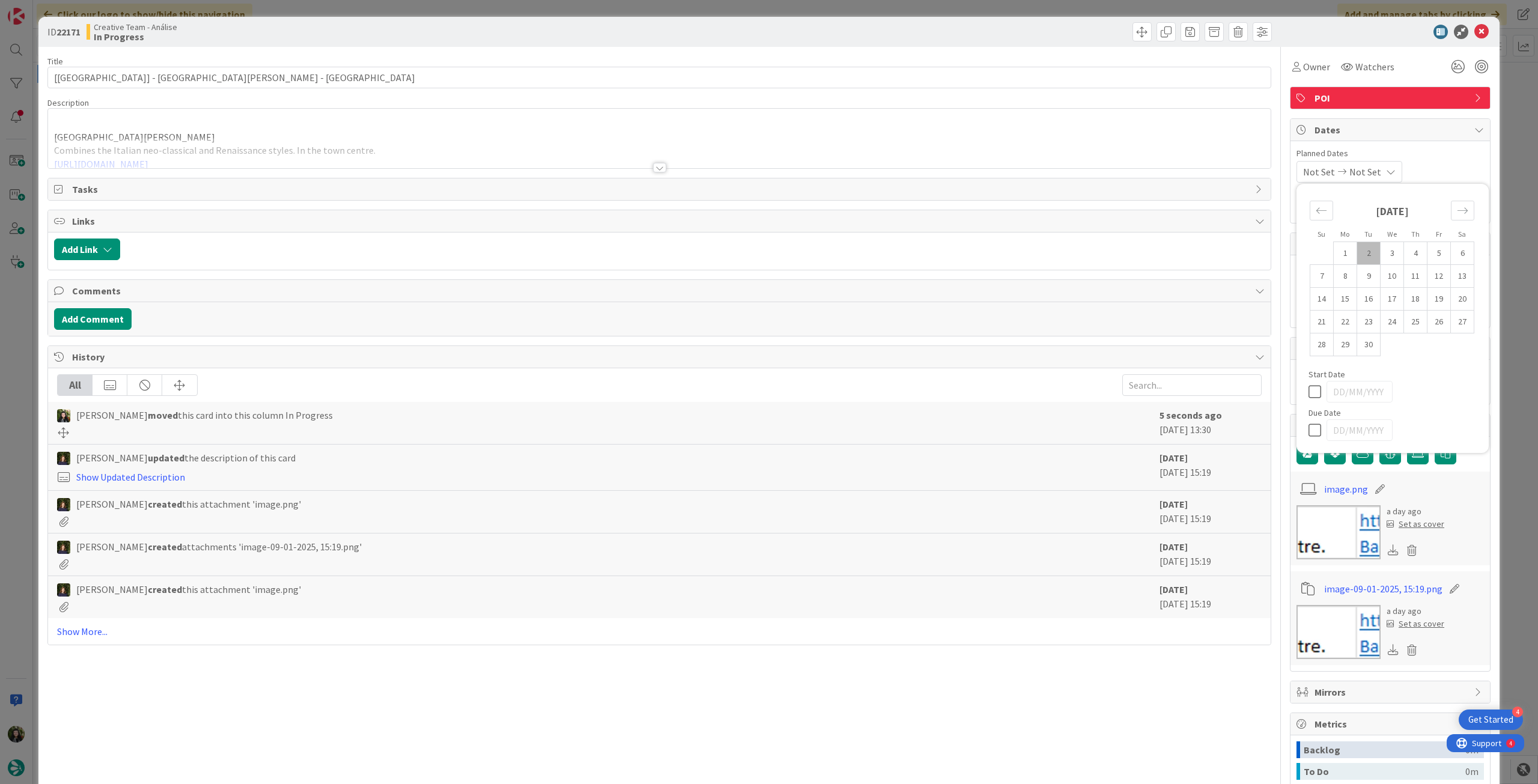
click at [1308, 432] on icon at bounding box center [1317, 430] width 18 height 15
type input "[DATE]"
type textarea "x"
type input "[[GEOGRAPHIC_DATA]] - [GEOGRAPHIC_DATA][PERSON_NAME] - [GEOGRAPHIC_DATA]"
click at [1475, 32] on icon at bounding box center [1482, 32] width 15 height 15
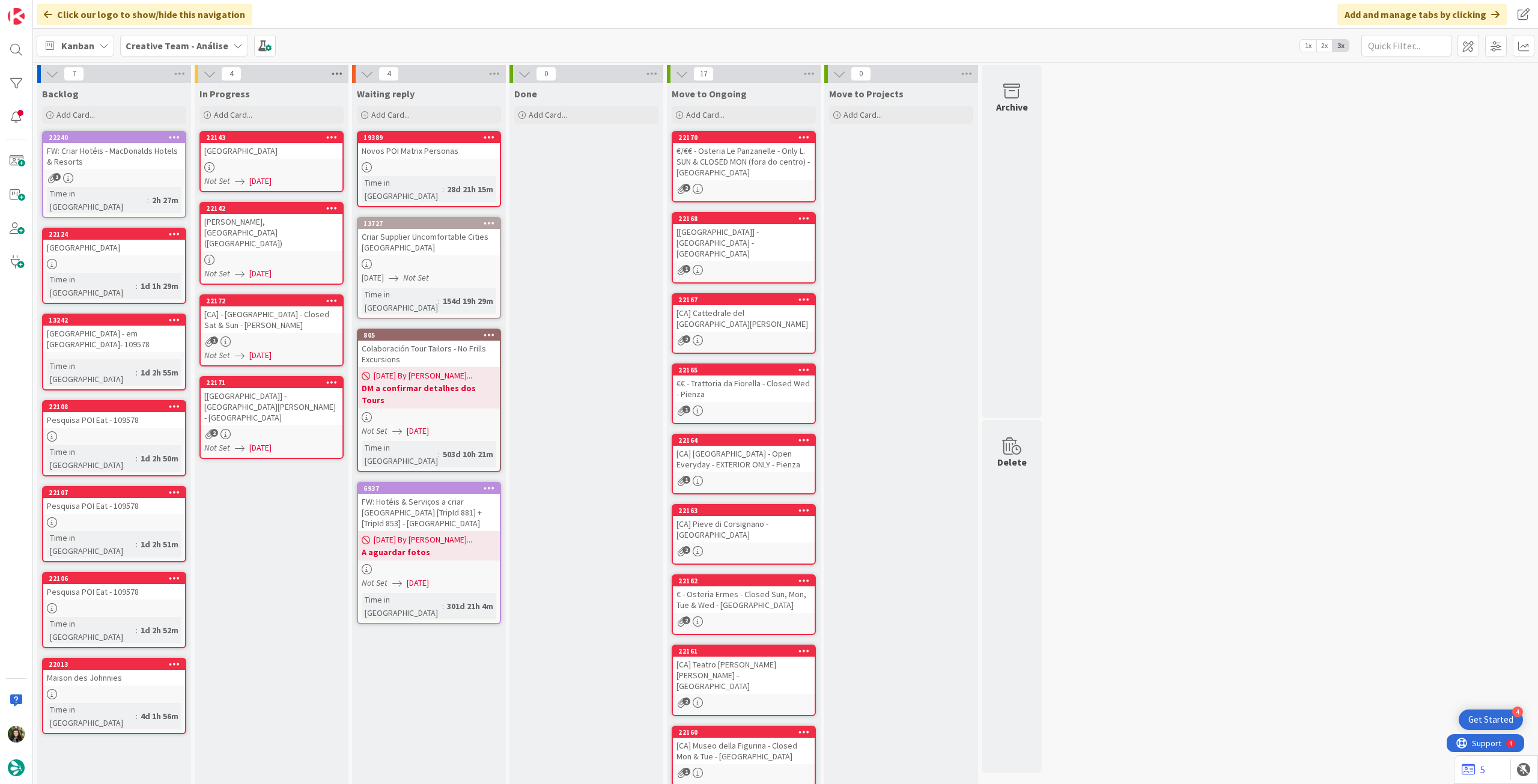
click at [334, 74] on icon at bounding box center [337, 73] width 15 height 18
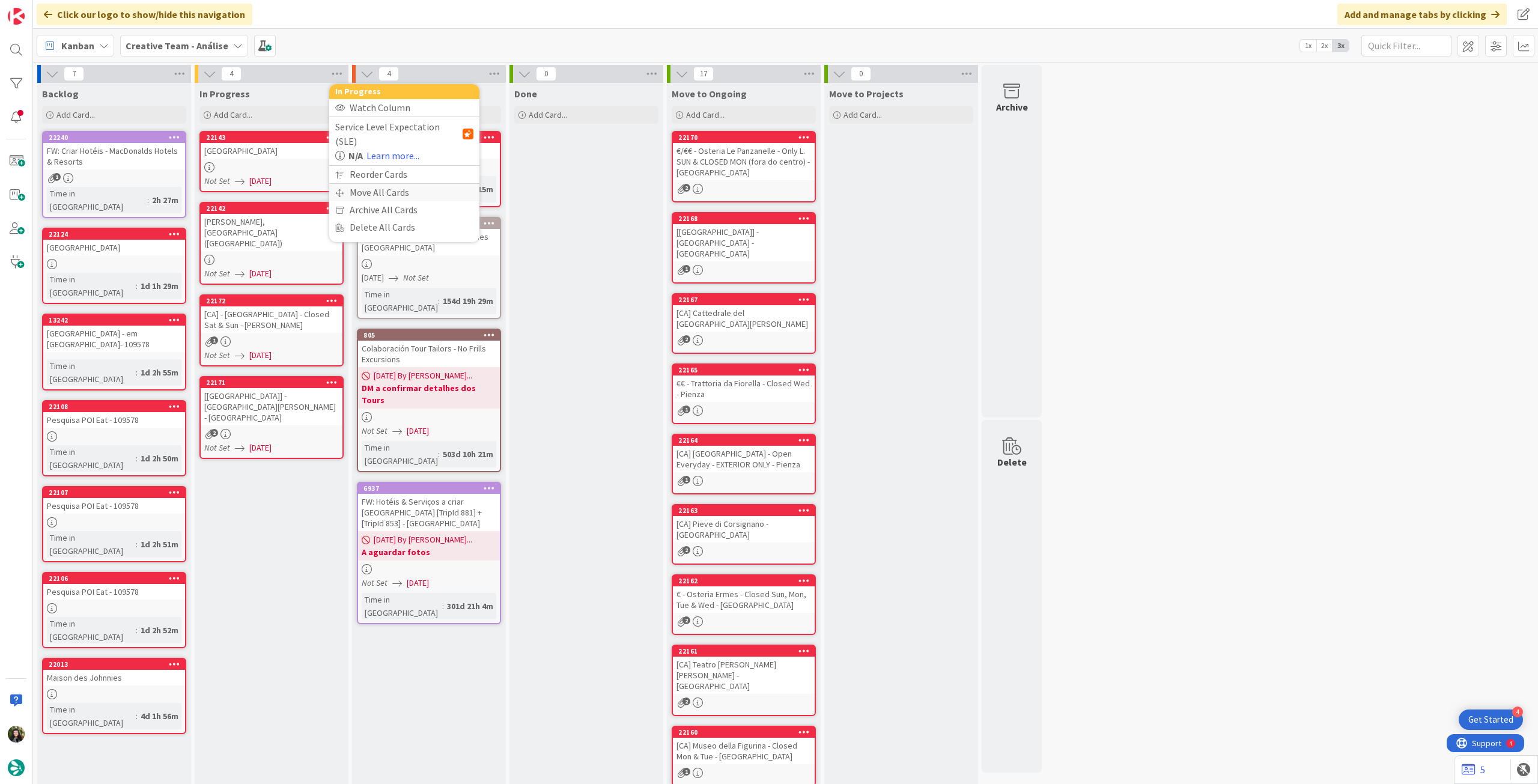
click at [363, 184] on div "Move All Cards" at bounding box center [404, 193] width 150 height 18
click at [376, 135] on span "Creative Team - Análise" at bounding box center [391, 131] width 97 height 12
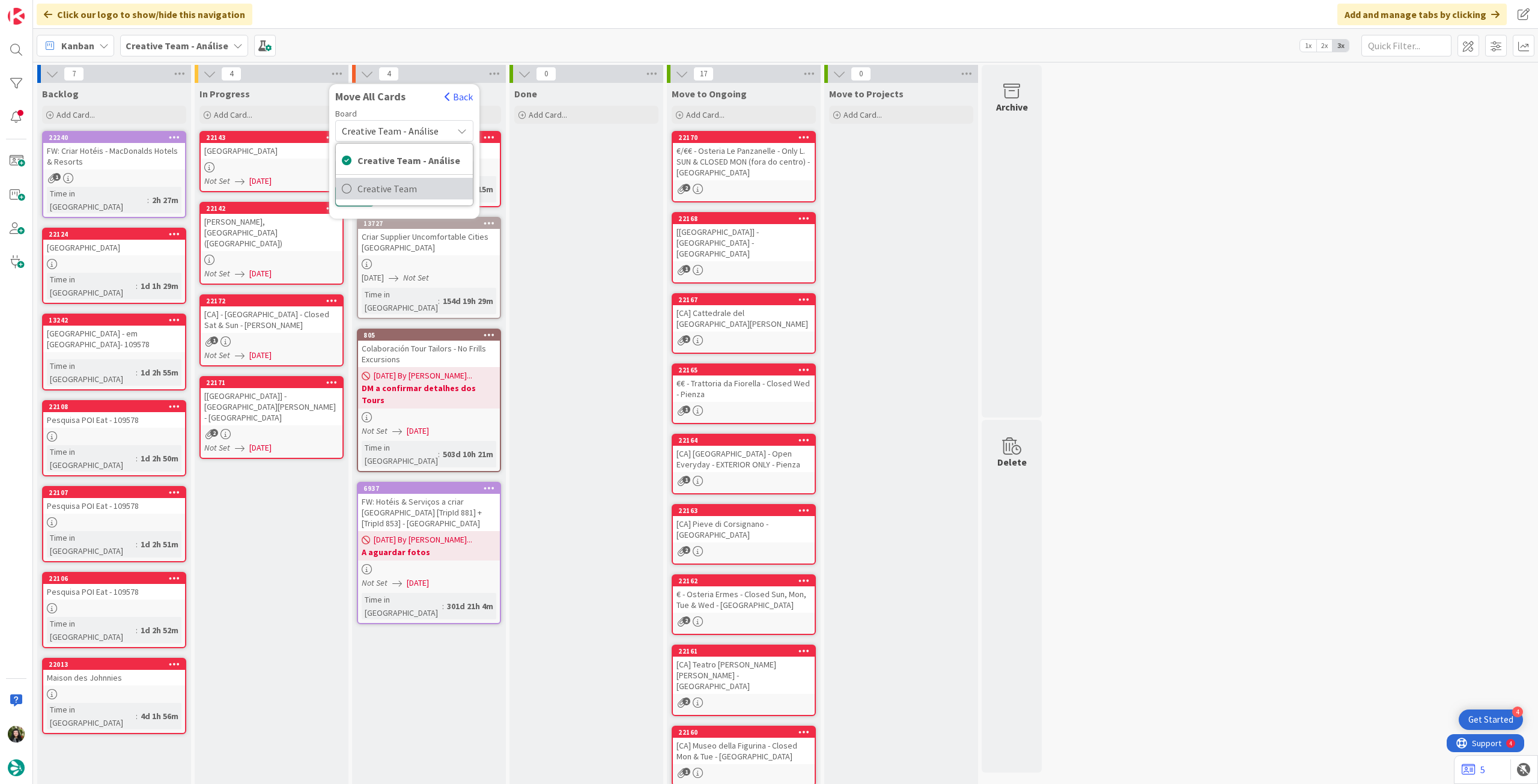
click at [382, 186] on span "Creative Team" at bounding box center [412, 188] width 109 height 18
click at [393, 170] on div "E - To Do" at bounding box center [398, 169] width 110 height 19
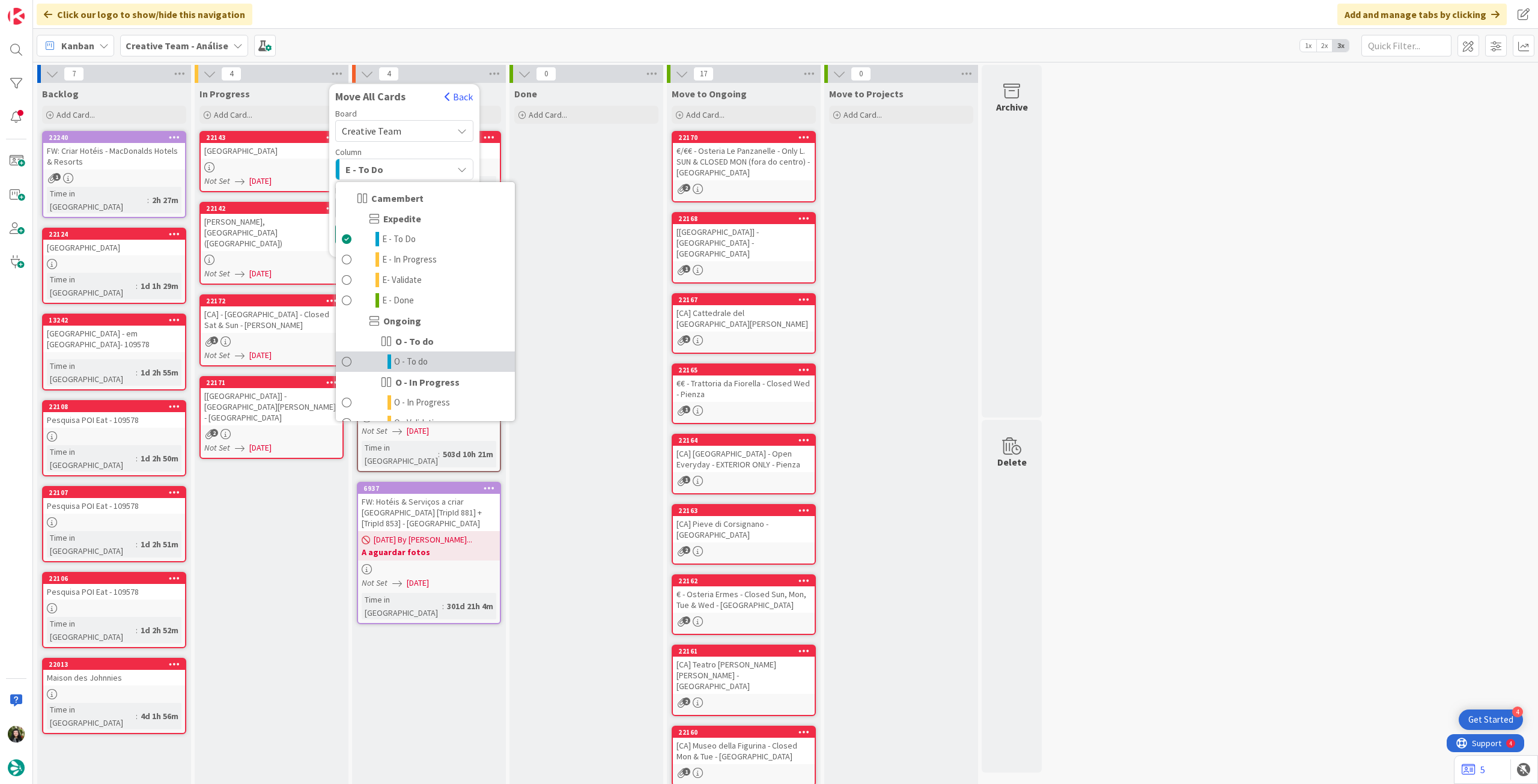
click at [401, 356] on span "O - To do" at bounding box center [411, 361] width 34 height 15
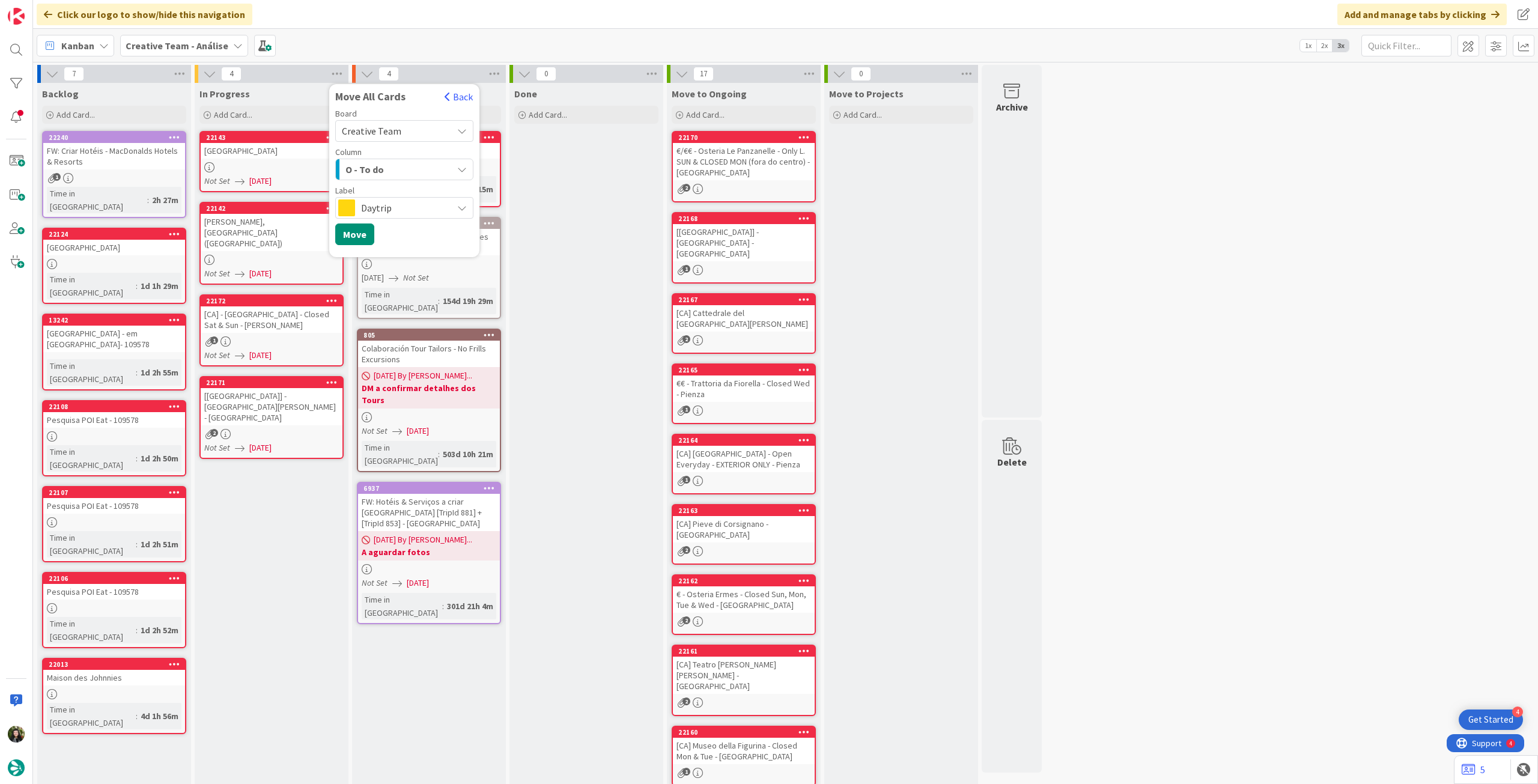
click at [384, 209] on span "Daytrip" at bounding box center [404, 208] width 86 height 17
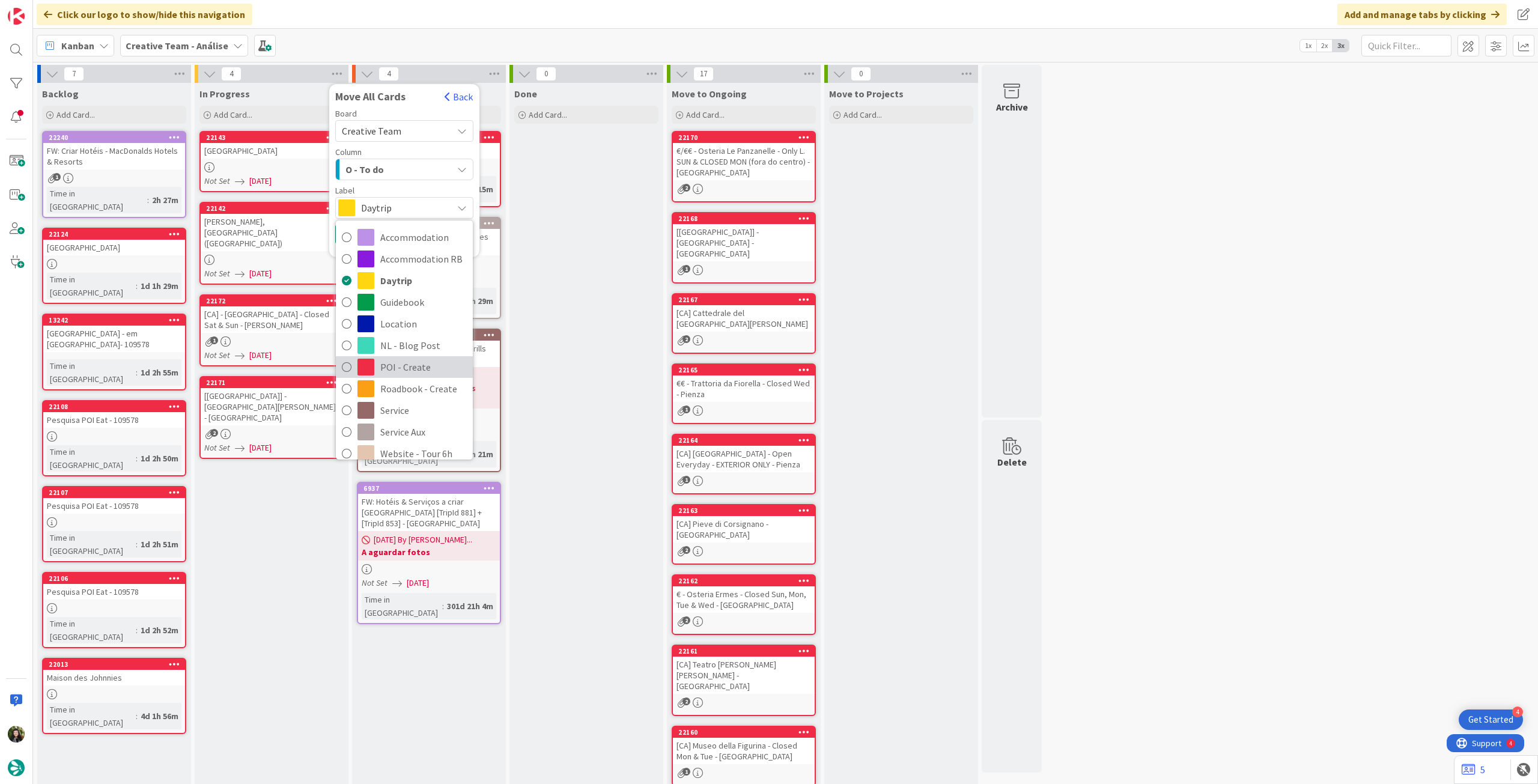
click at [400, 361] on span "POI - Create" at bounding box center [424, 367] width 86 height 18
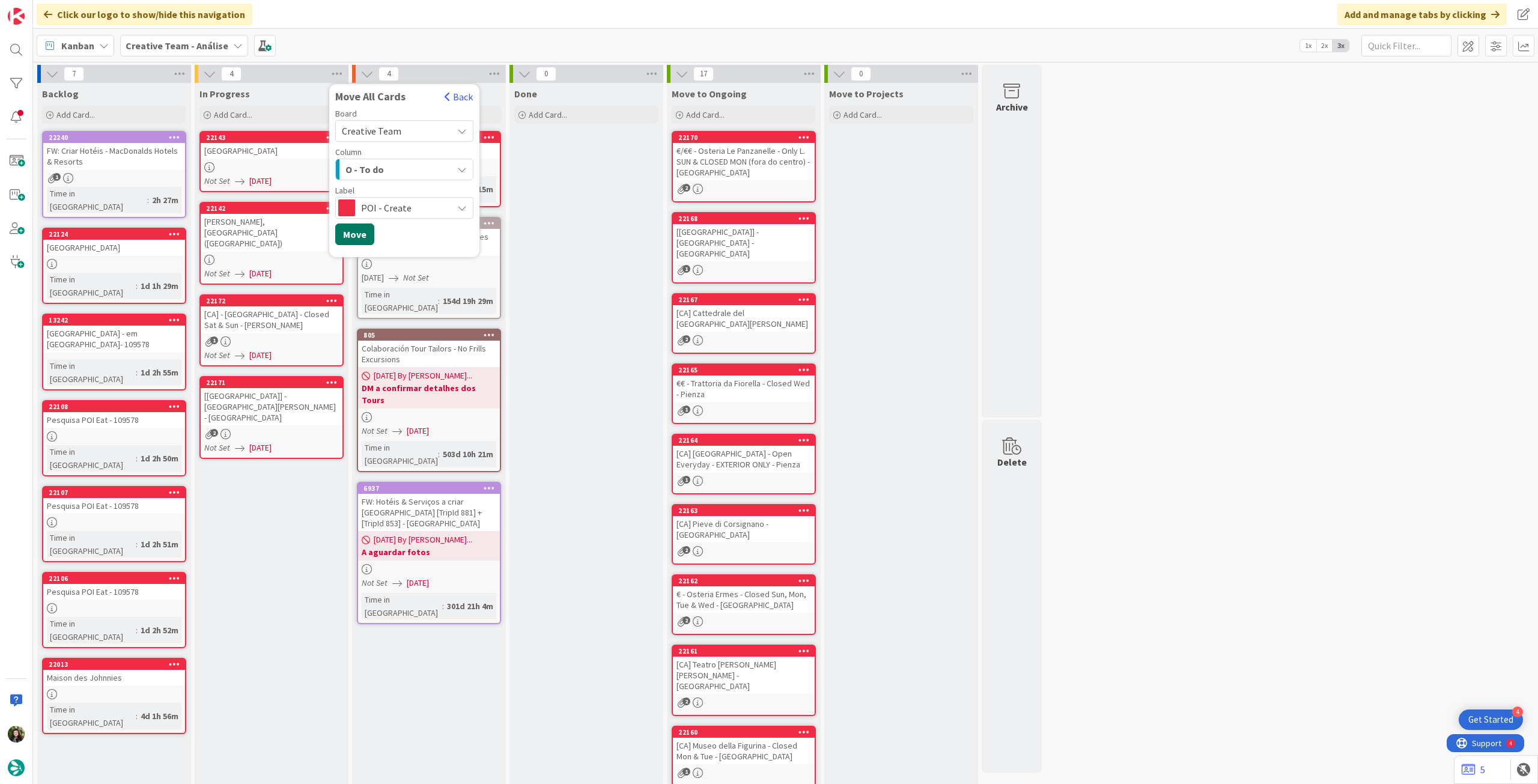
click at [352, 237] on button "Move" at bounding box center [354, 234] width 39 height 22
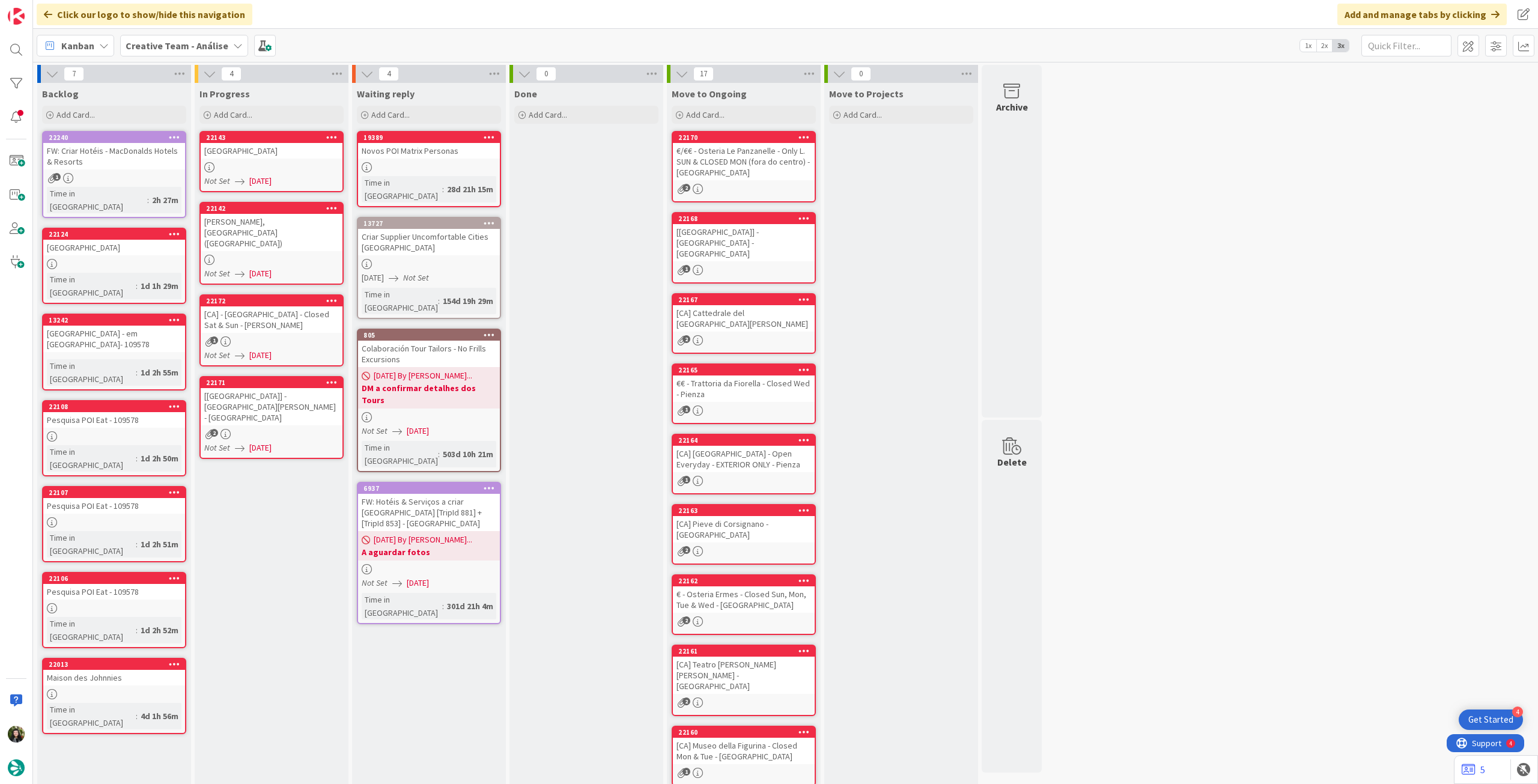
click at [153, 39] on b "Creative Team - Análise" at bounding box center [176, 45] width 102 height 12
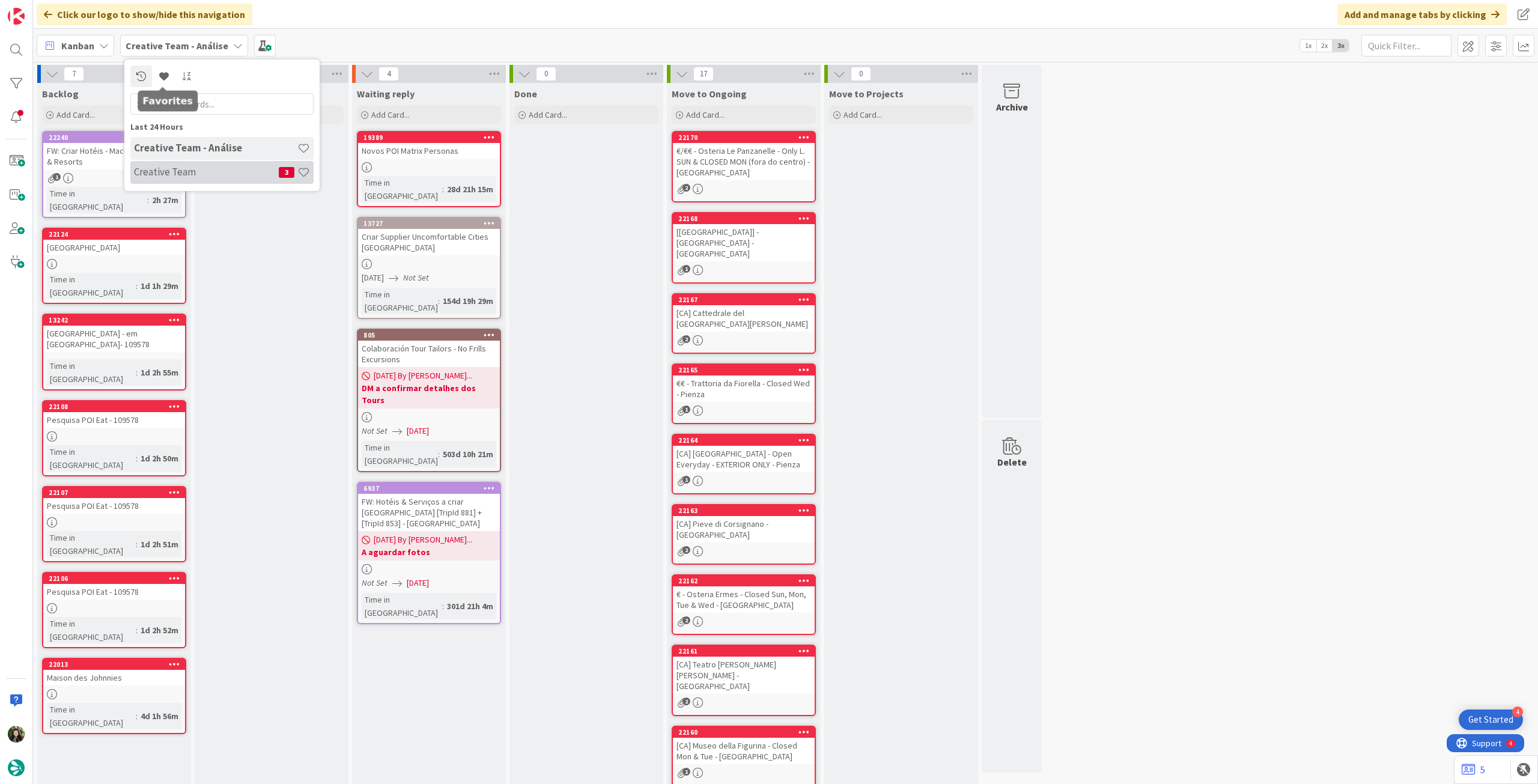
click at [216, 172] on h4 "Creative Team" at bounding box center [207, 172] width 145 height 12
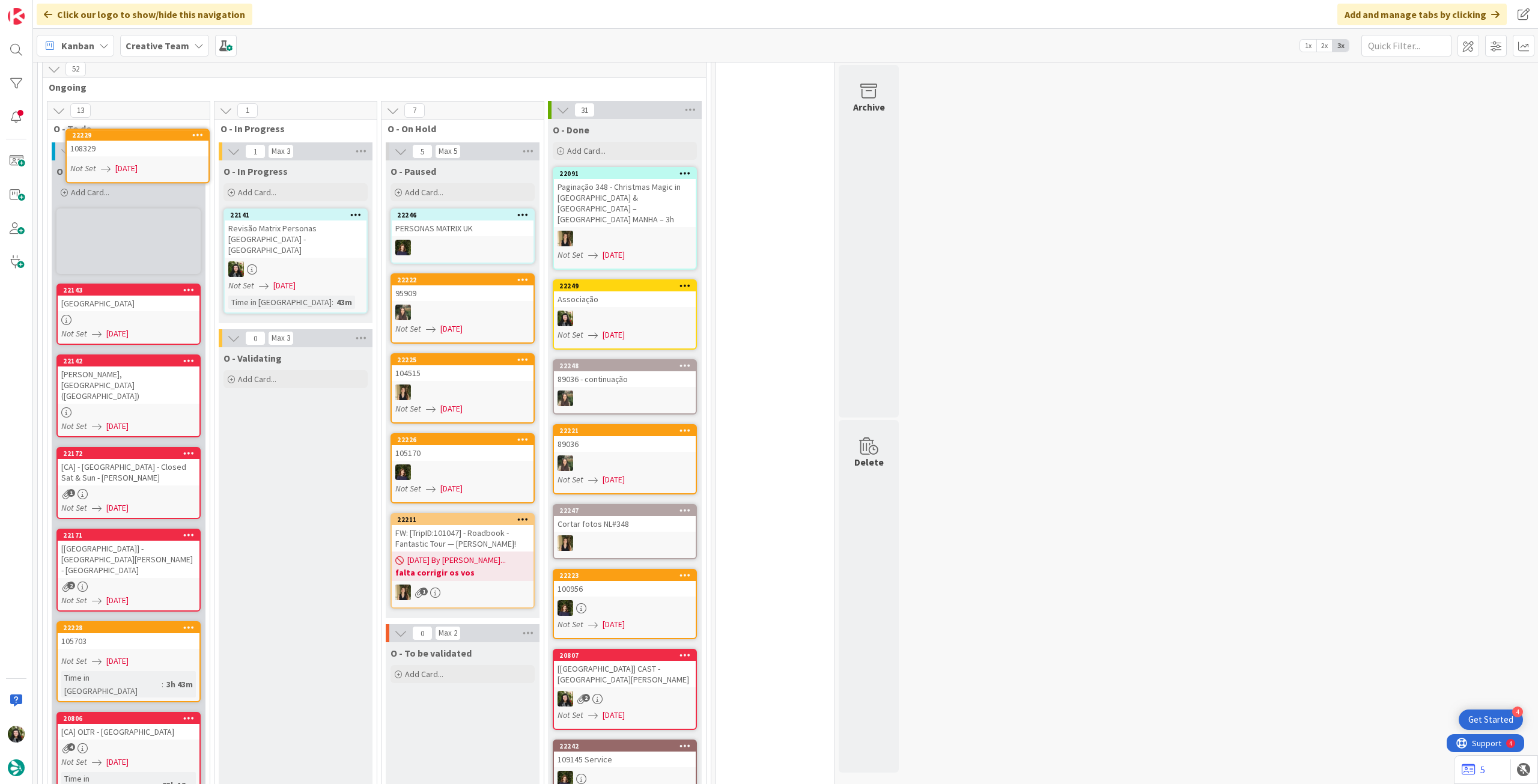
scroll to position [891, 0]
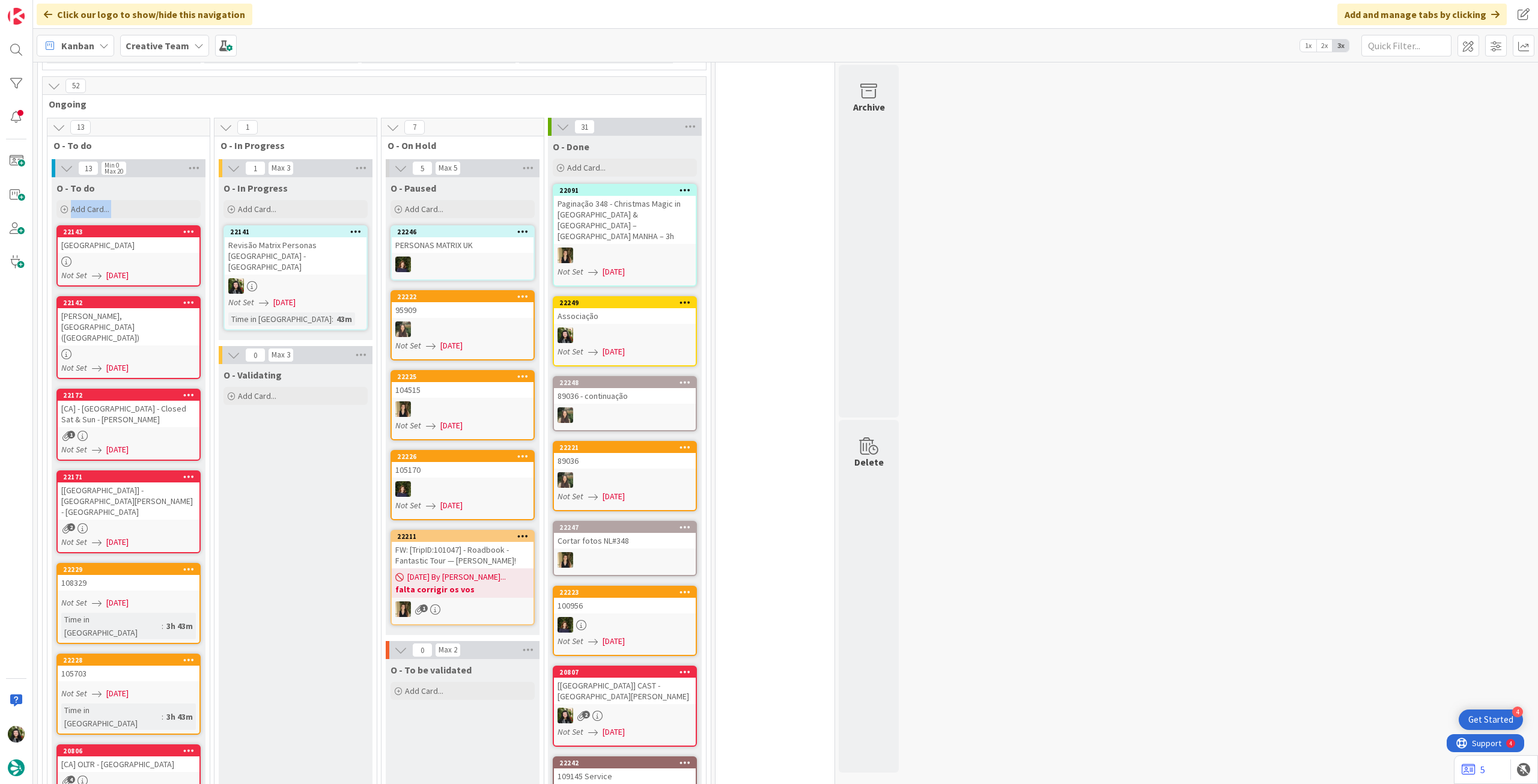
drag, startPoint x: 154, startPoint y: 179, endPoint x: 158, endPoint y: 217, distance: 38.2
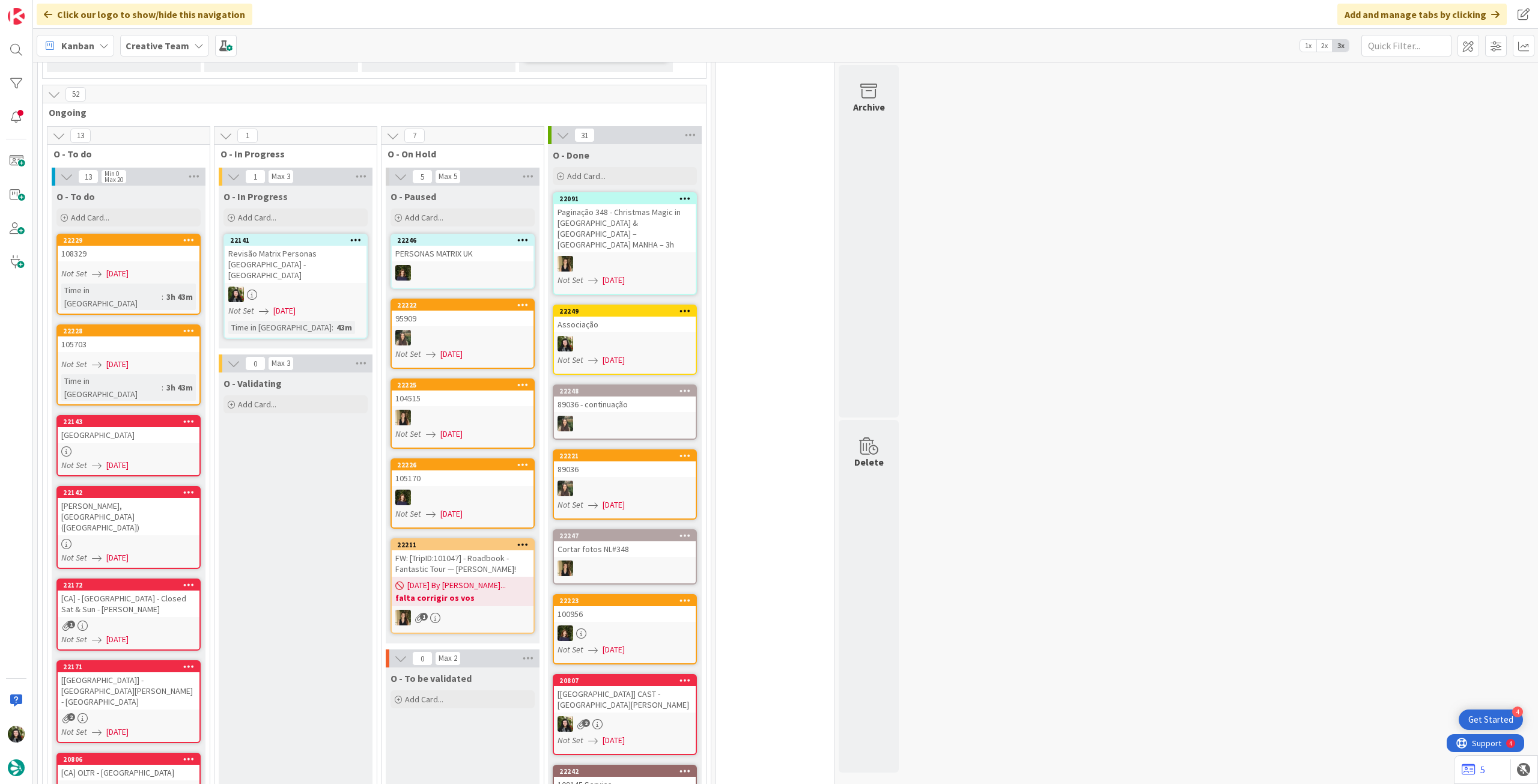
scroll to position [880, 0]
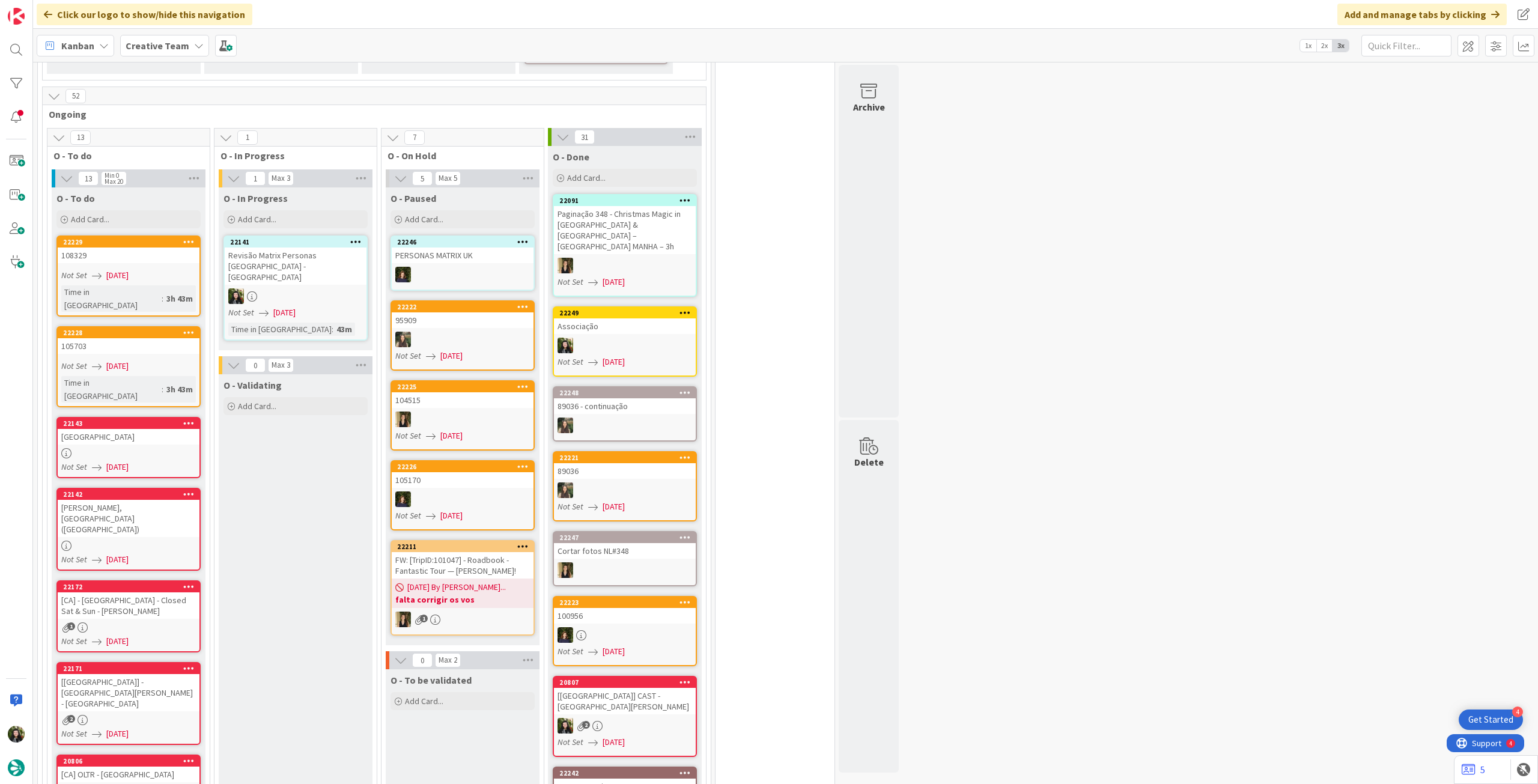
click at [167, 44] on b "Creative Team" at bounding box center [157, 45] width 64 height 12
click at [226, 168] on h4 "Creative Team - Análise" at bounding box center [216, 172] width 163 height 12
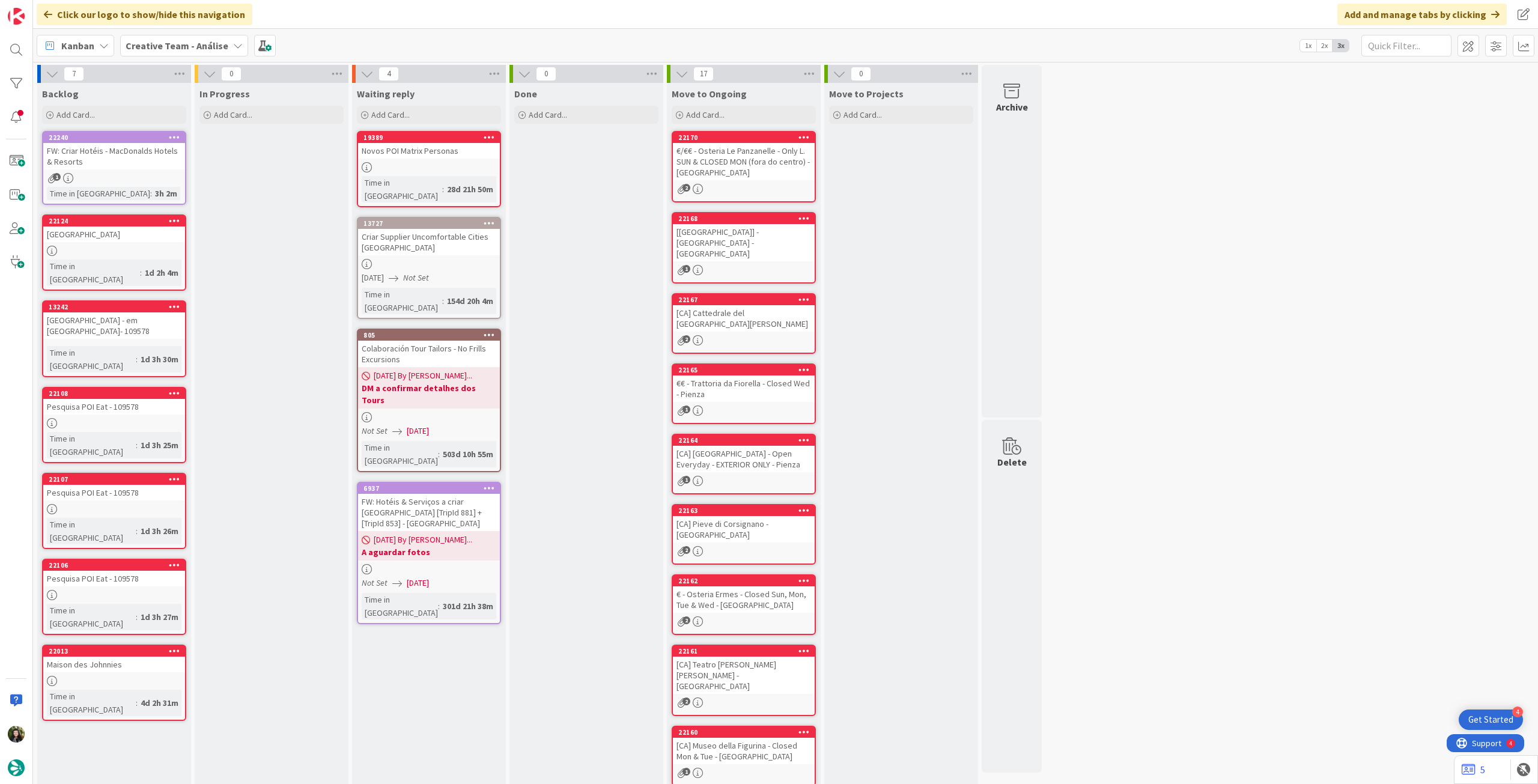
click at [183, 46] on b "Creative Team - Análise" at bounding box center [176, 45] width 102 height 12
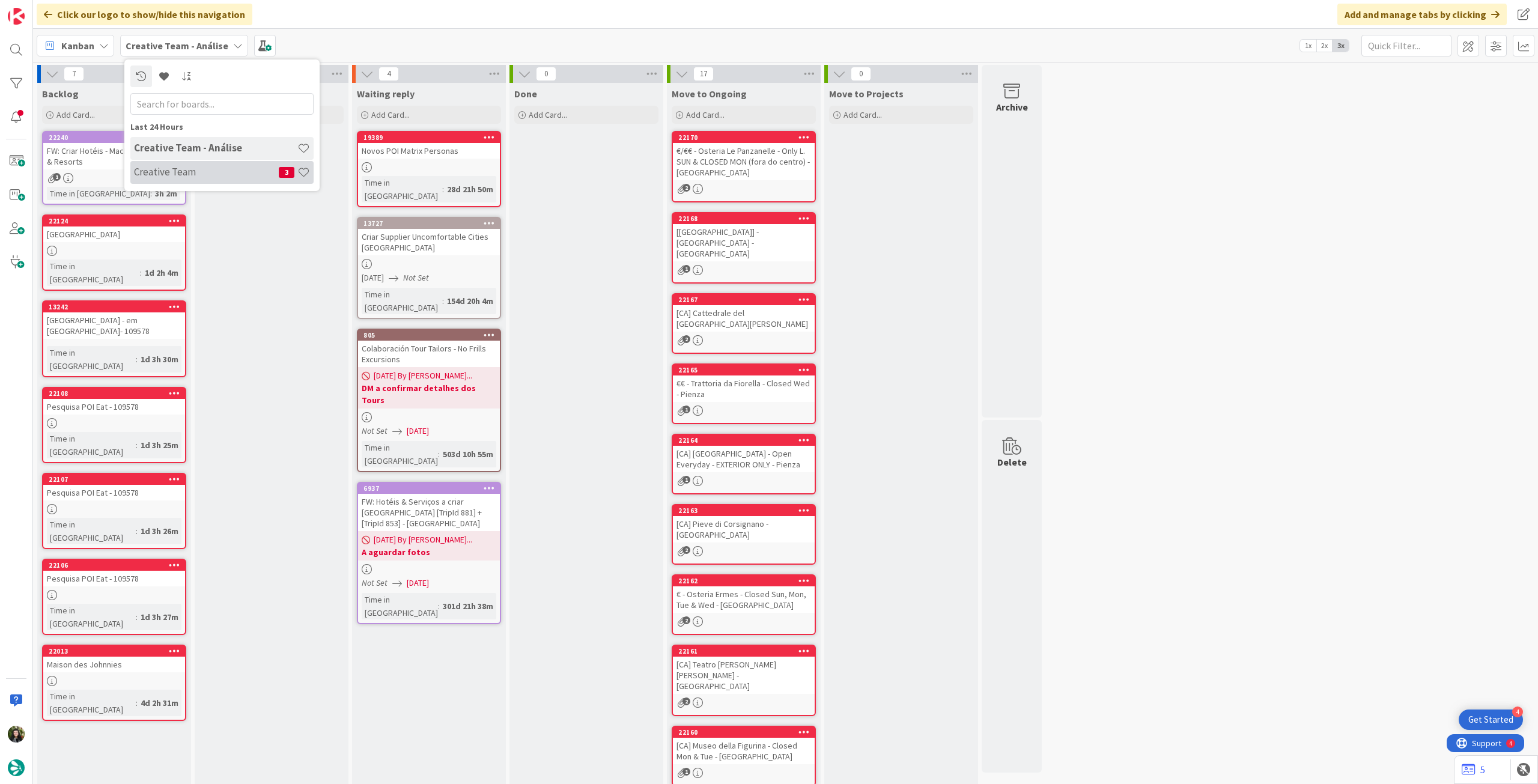
click at [208, 173] on h4 "Creative Team" at bounding box center [207, 172] width 145 height 12
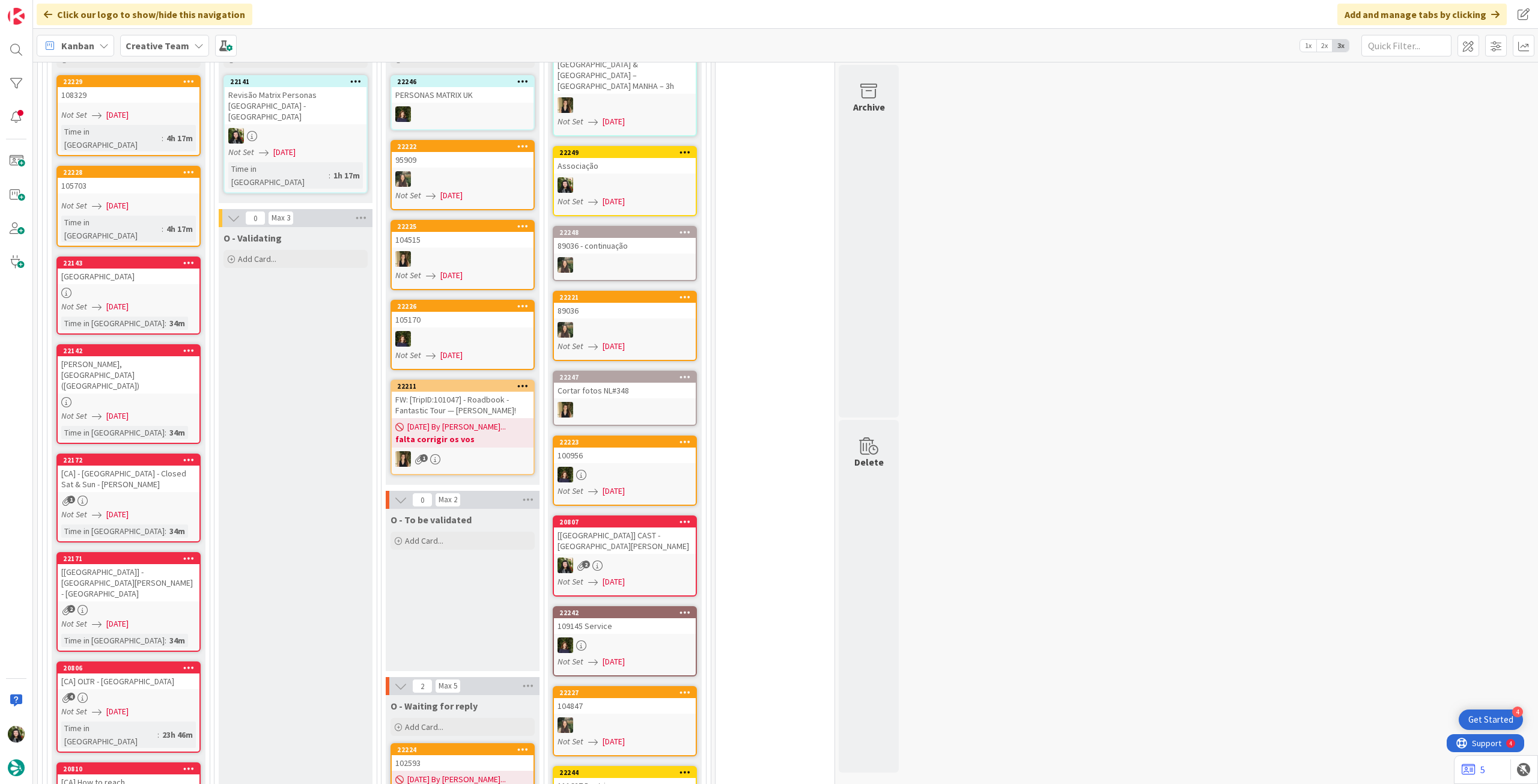
scroll to position [801, 0]
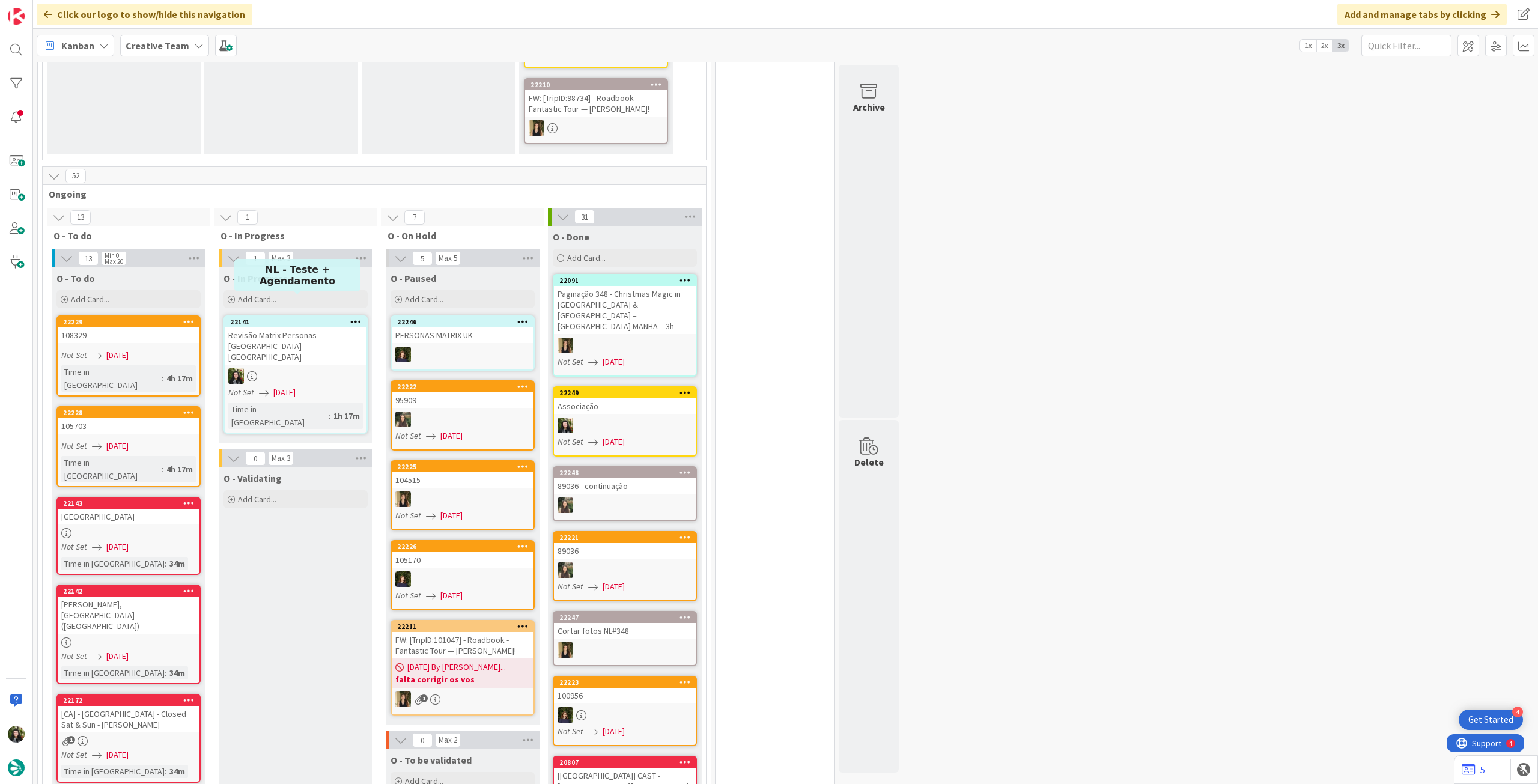
click at [296, 368] on div at bounding box center [296, 376] width 142 height 15
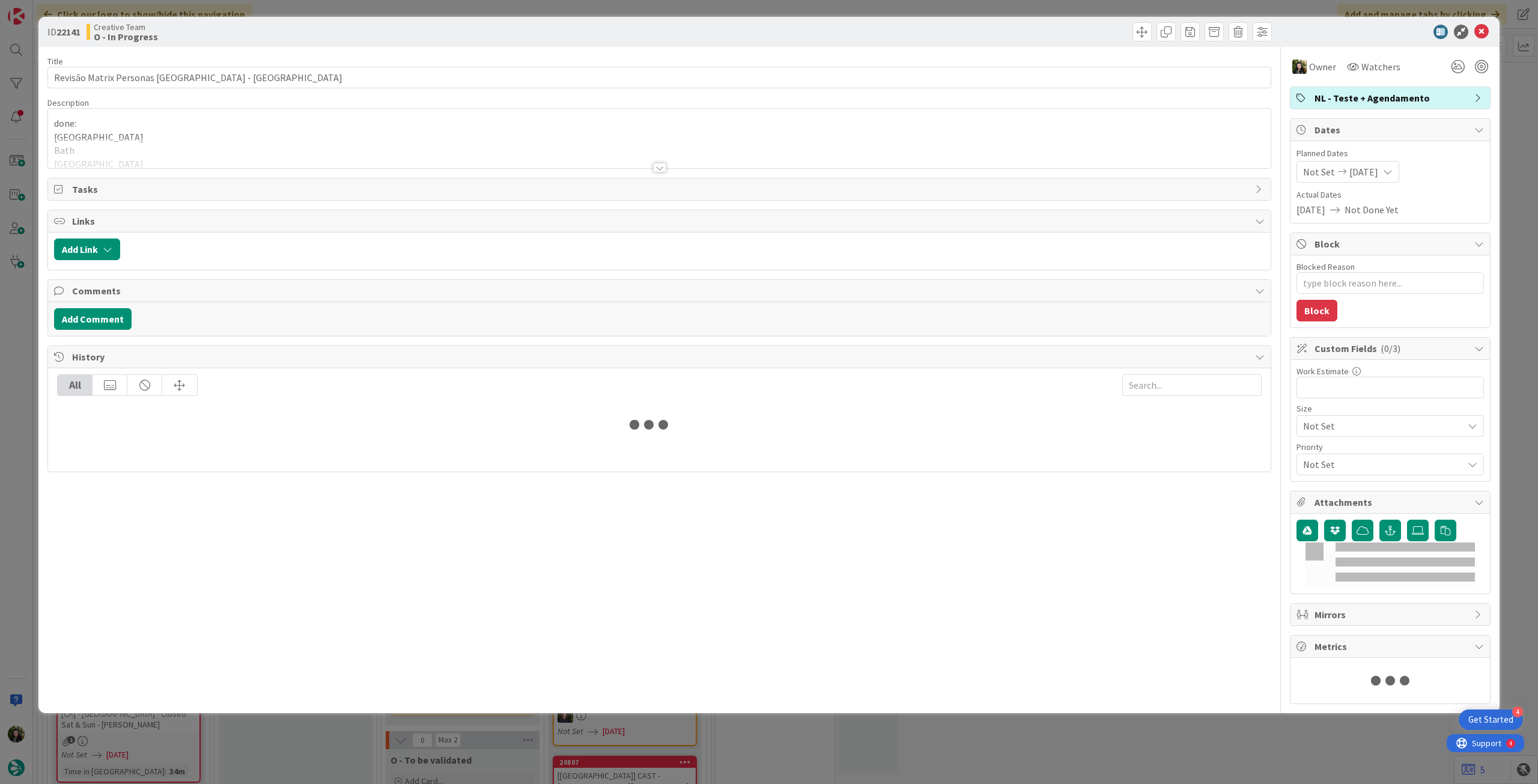
click at [176, 150] on div at bounding box center [659, 153] width 1223 height 31
type textarea "x"
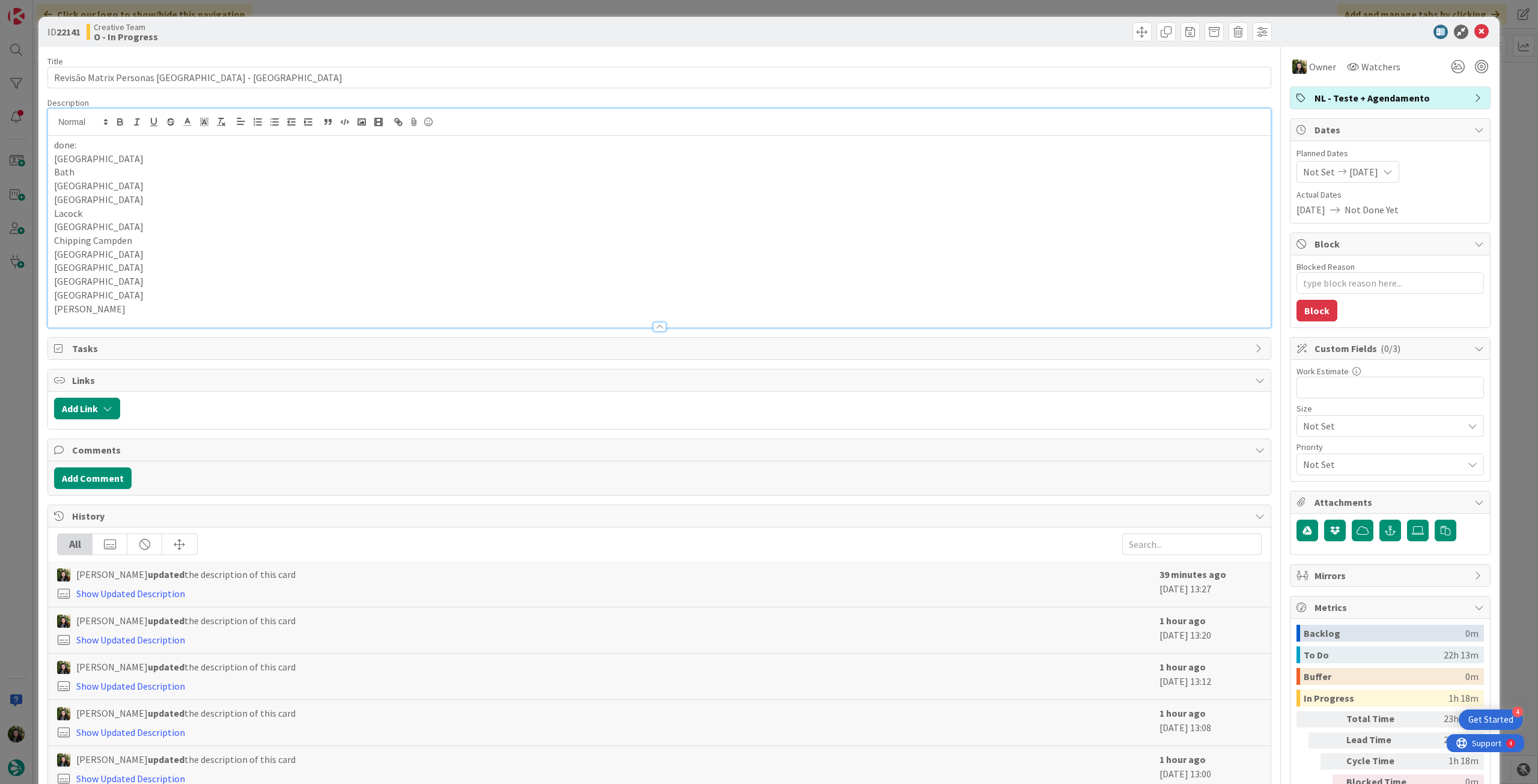
click at [168, 310] on p "Chester" at bounding box center [659, 309] width 1211 height 14
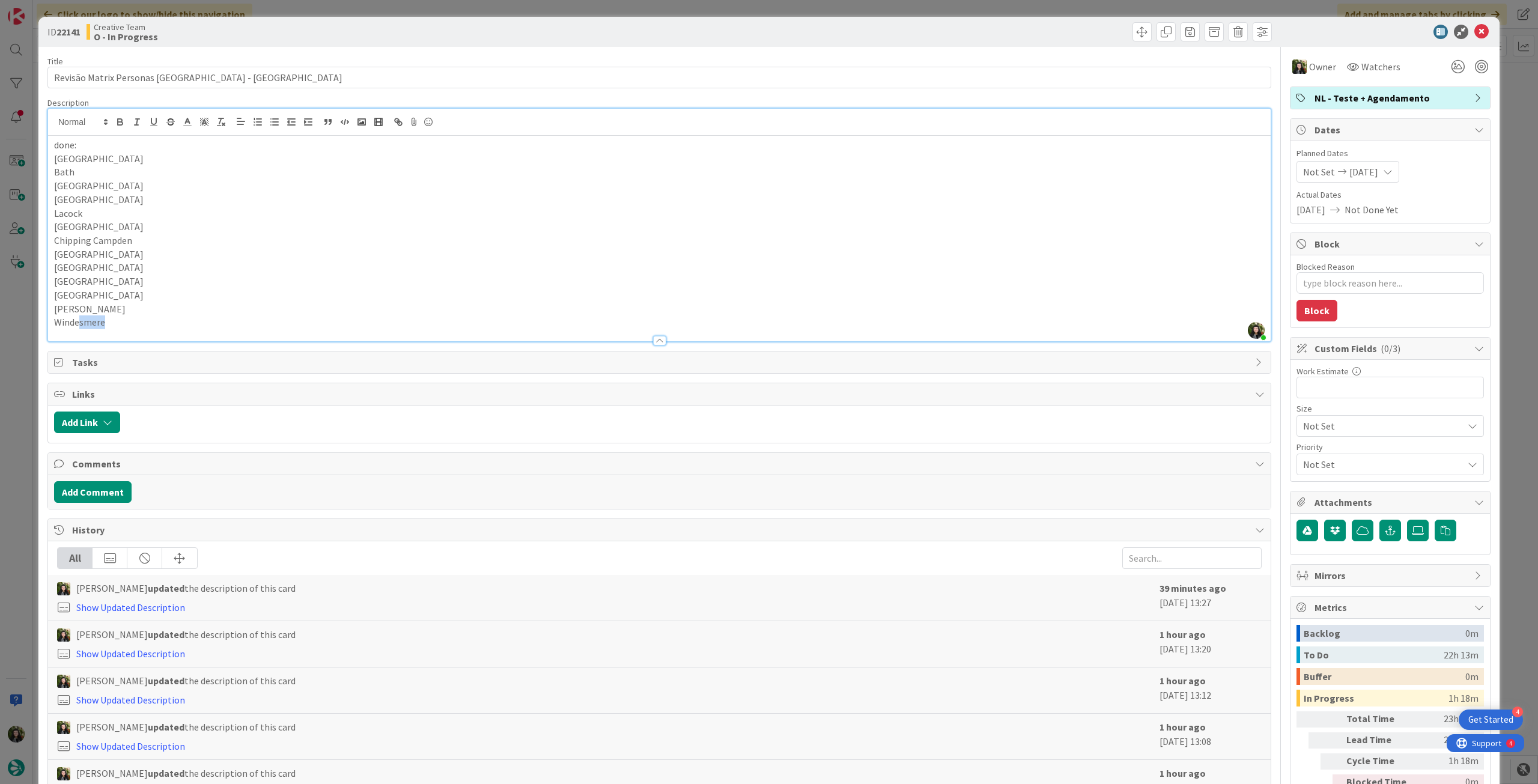
drag, startPoint x: 109, startPoint y: 319, endPoint x: 80, endPoint y: 318, distance: 29.0
click at [80, 318] on p "Windesmere" at bounding box center [659, 322] width 1211 height 14
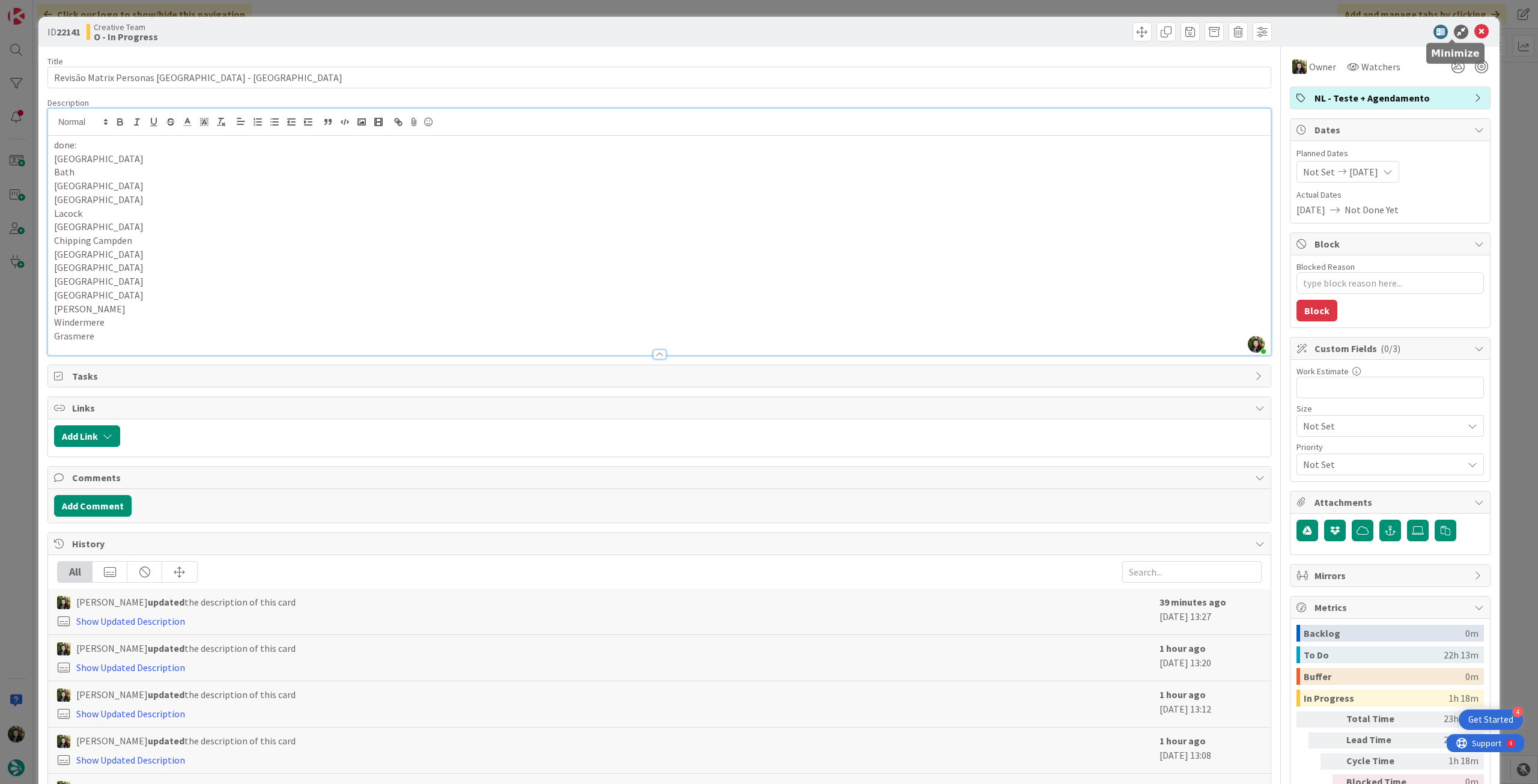
click at [1475, 29] on icon at bounding box center [1482, 32] width 15 height 15
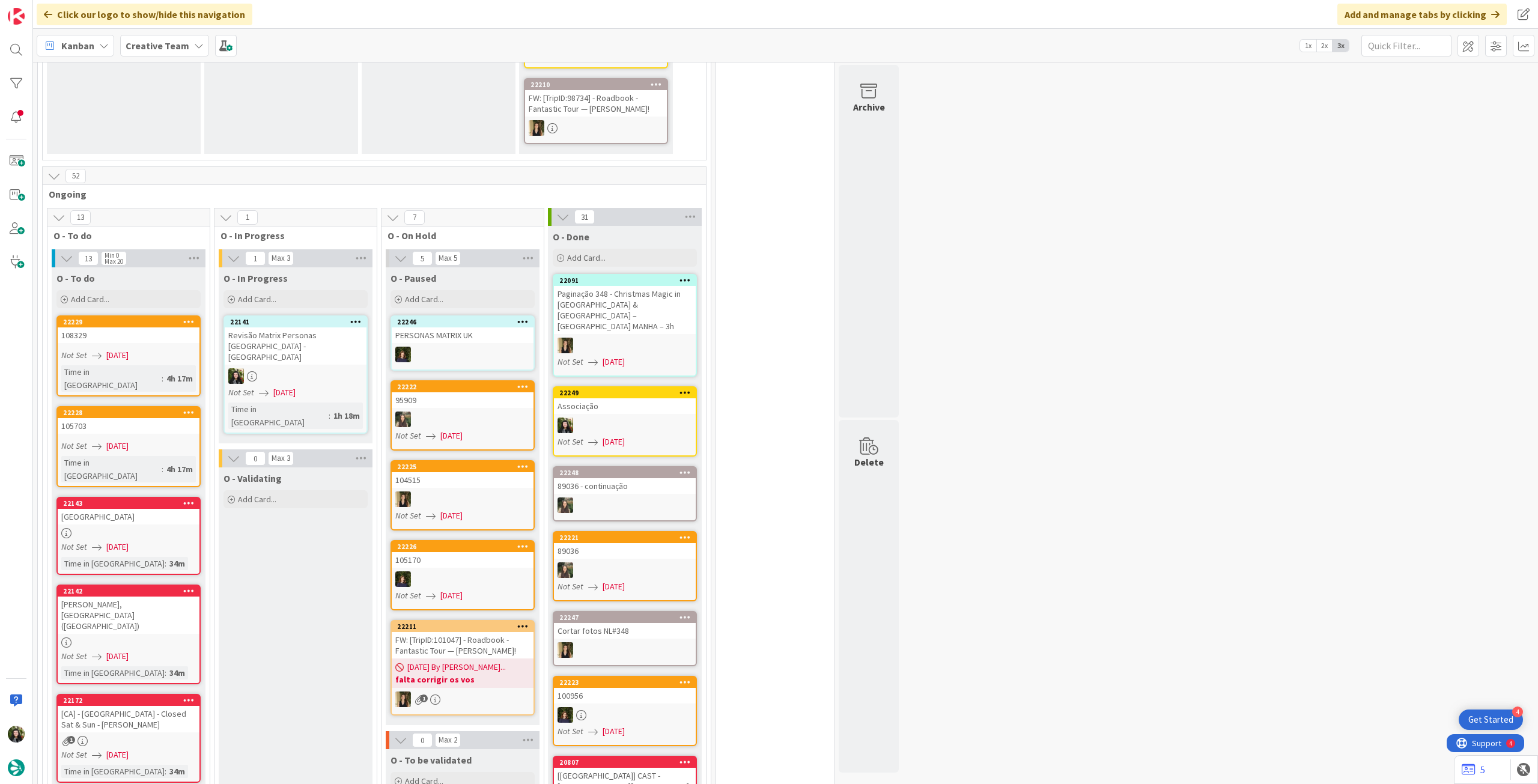
click at [273, 368] on div at bounding box center [296, 376] width 142 height 15
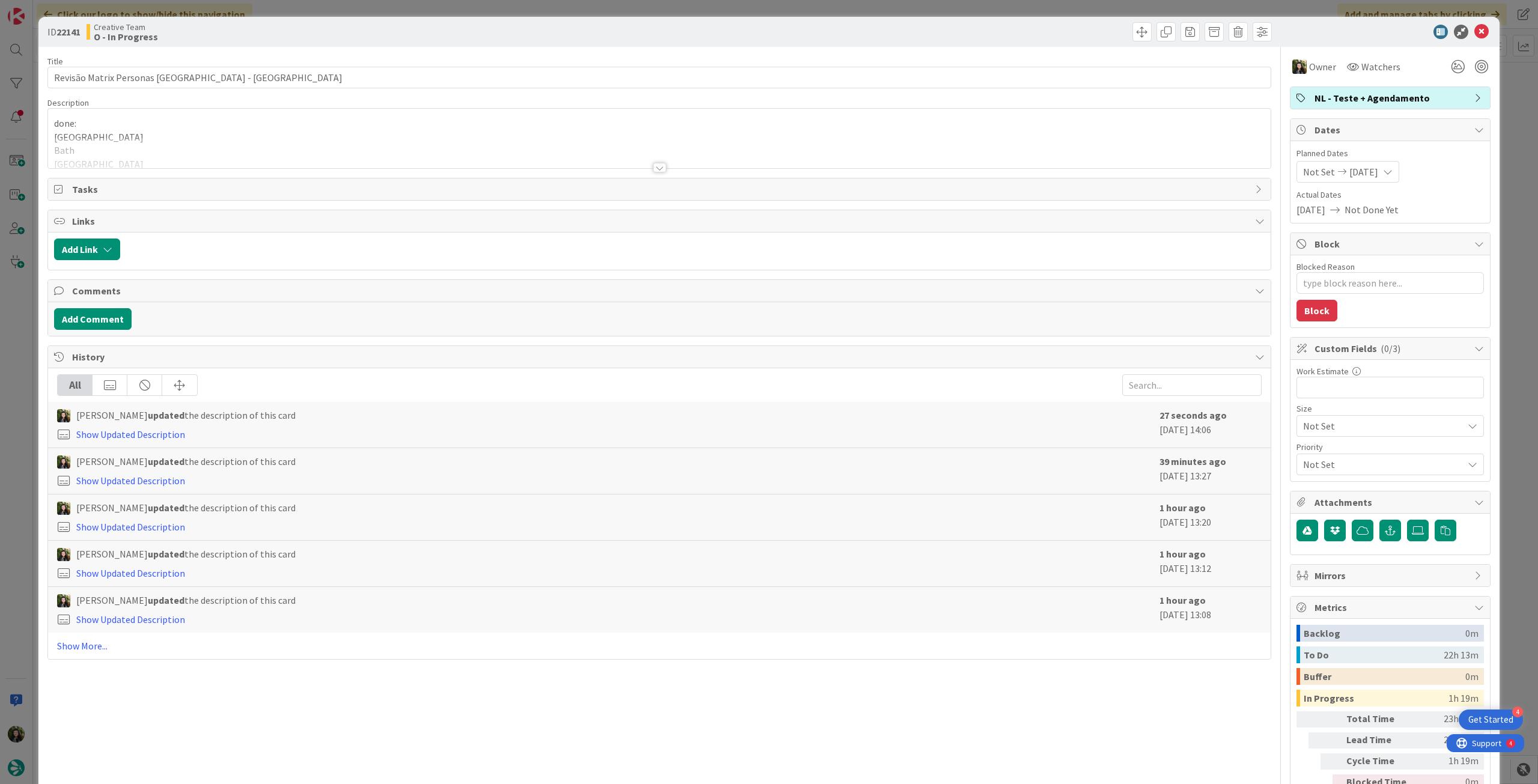
drag, startPoint x: 190, startPoint y: 152, endPoint x: 191, endPoint y: 158, distance: 6.1
click at [190, 152] on div at bounding box center [659, 153] width 1223 height 31
type textarea "x"
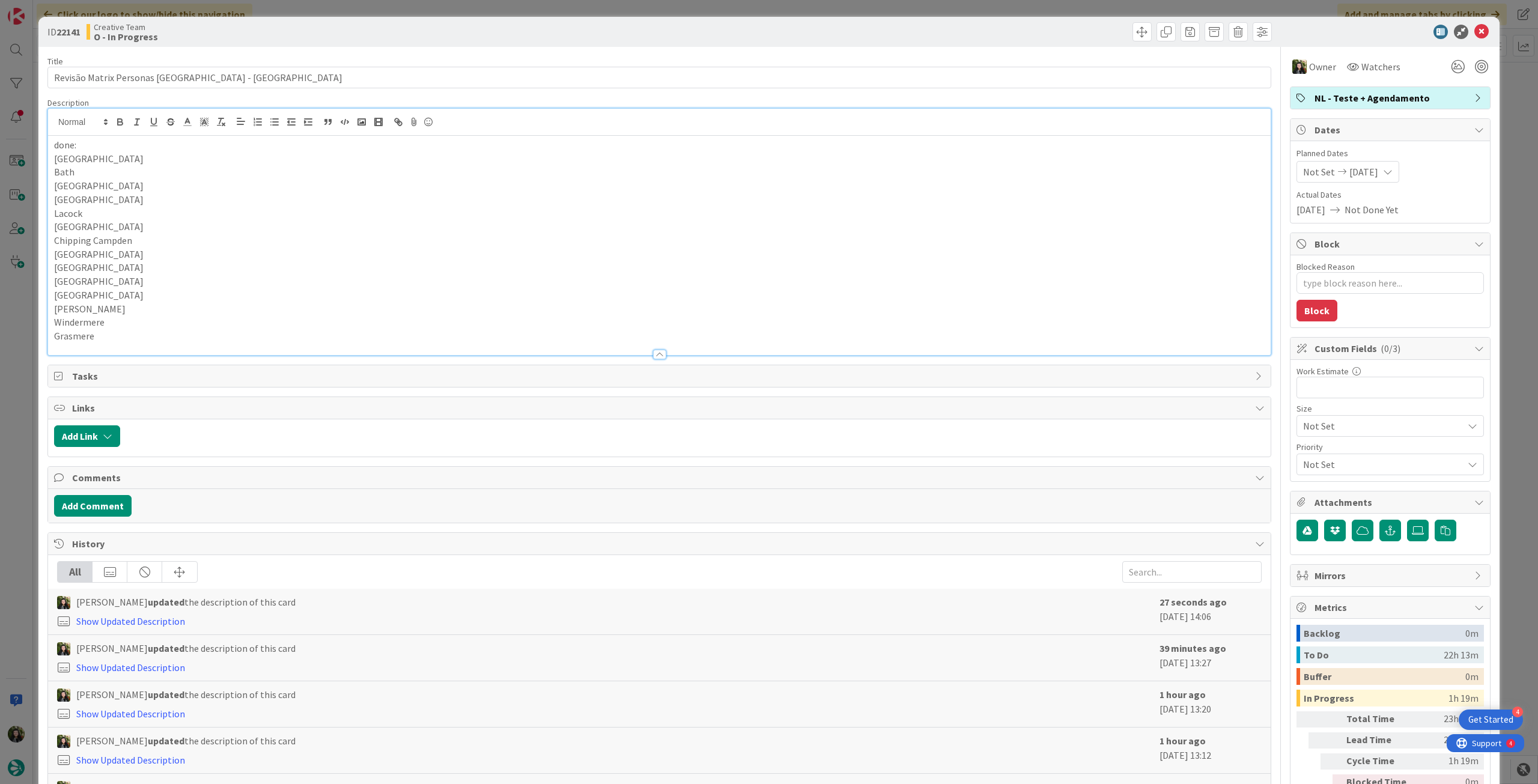
click at [168, 339] on p "Grasmere" at bounding box center [659, 336] width 1211 height 14
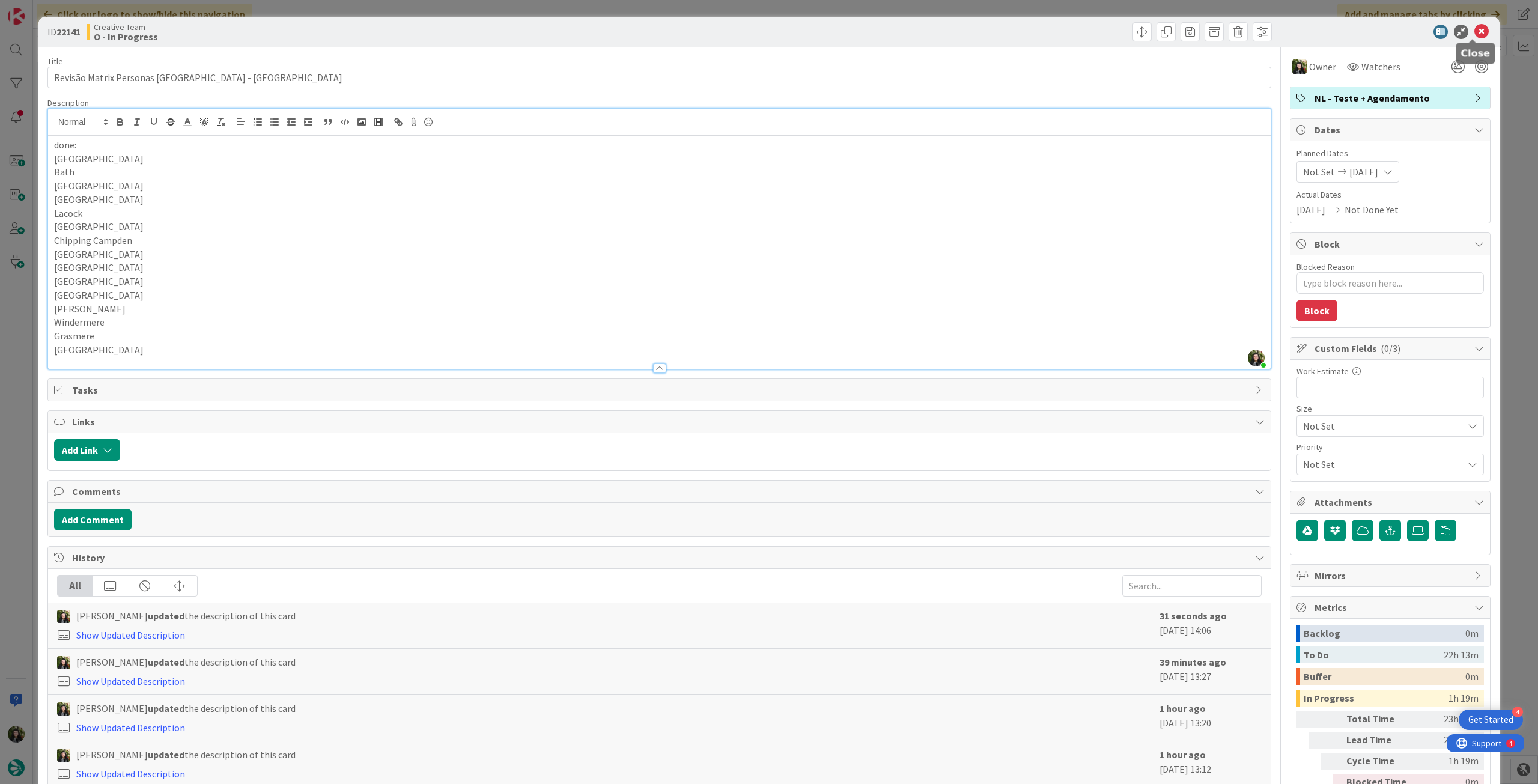
click at [1475, 26] on icon at bounding box center [1482, 32] width 15 height 15
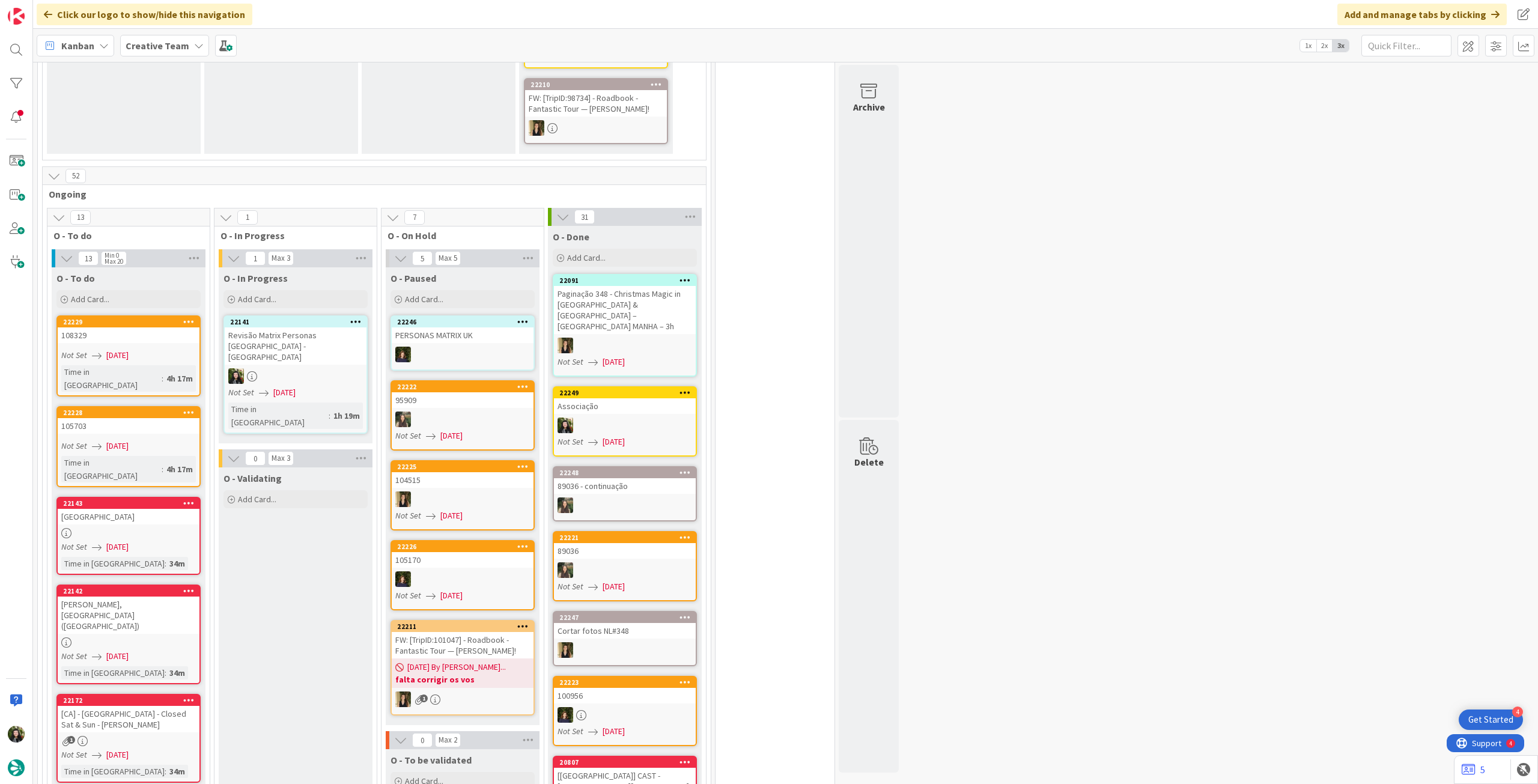
click at [179, 49] on b "Creative Team" at bounding box center [157, 45] width 64 height 12
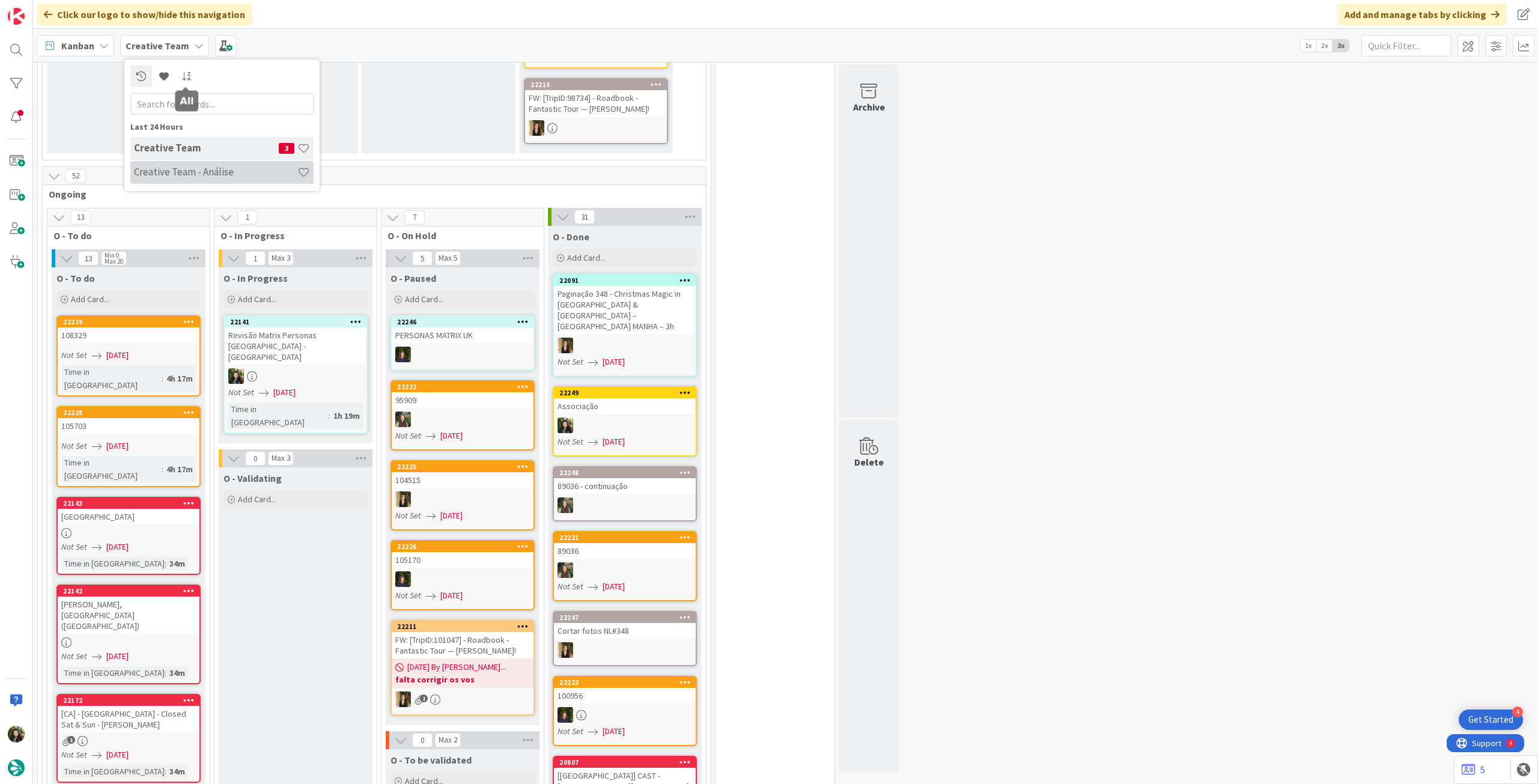
click at [189, 183] on div "Creative Team - Análise" at bounding box center [222, 173] width 183 height 23
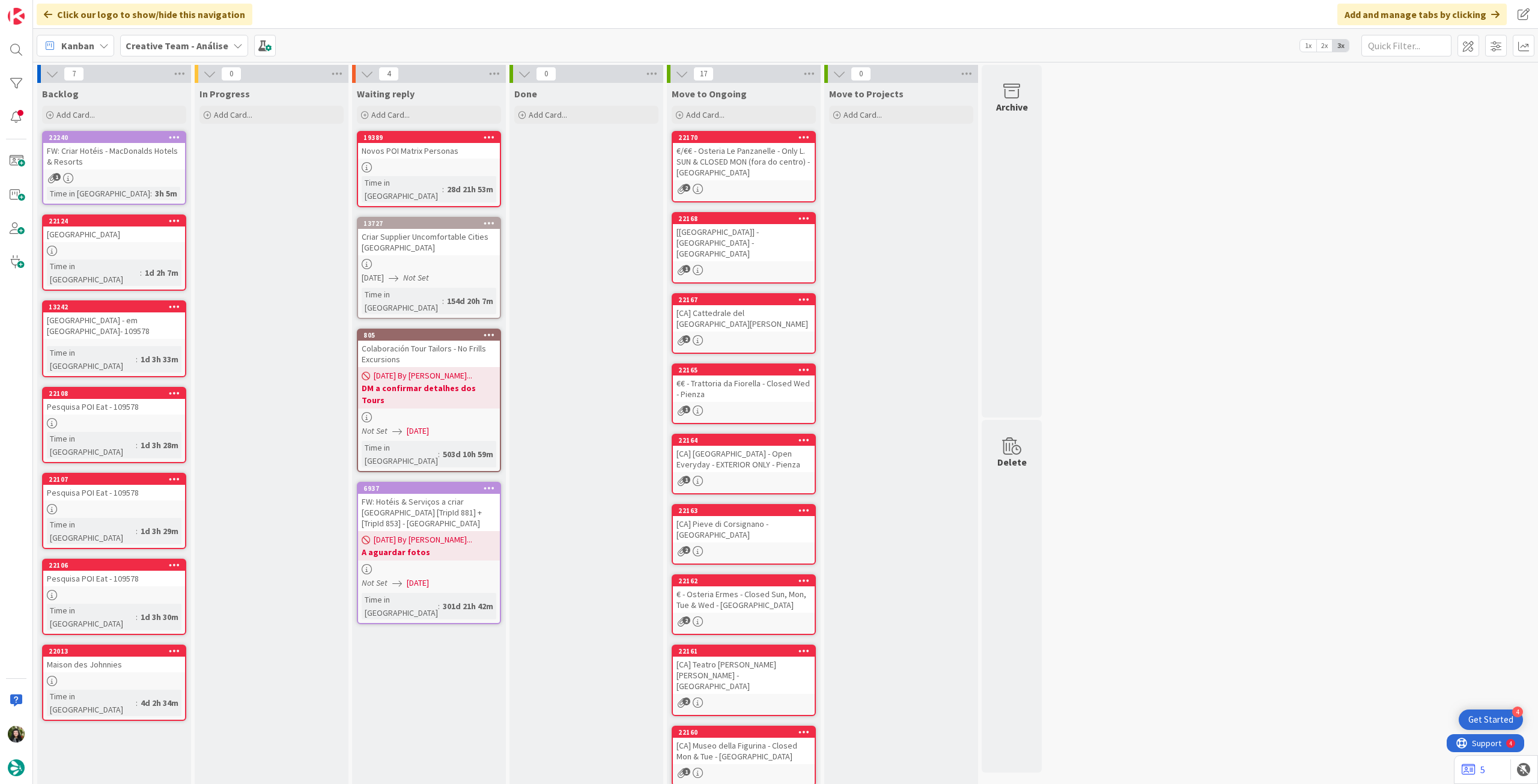
click at [168, 42] on b "Creative Team - Análise" at bounding box center [176, 45] width 102 height 12
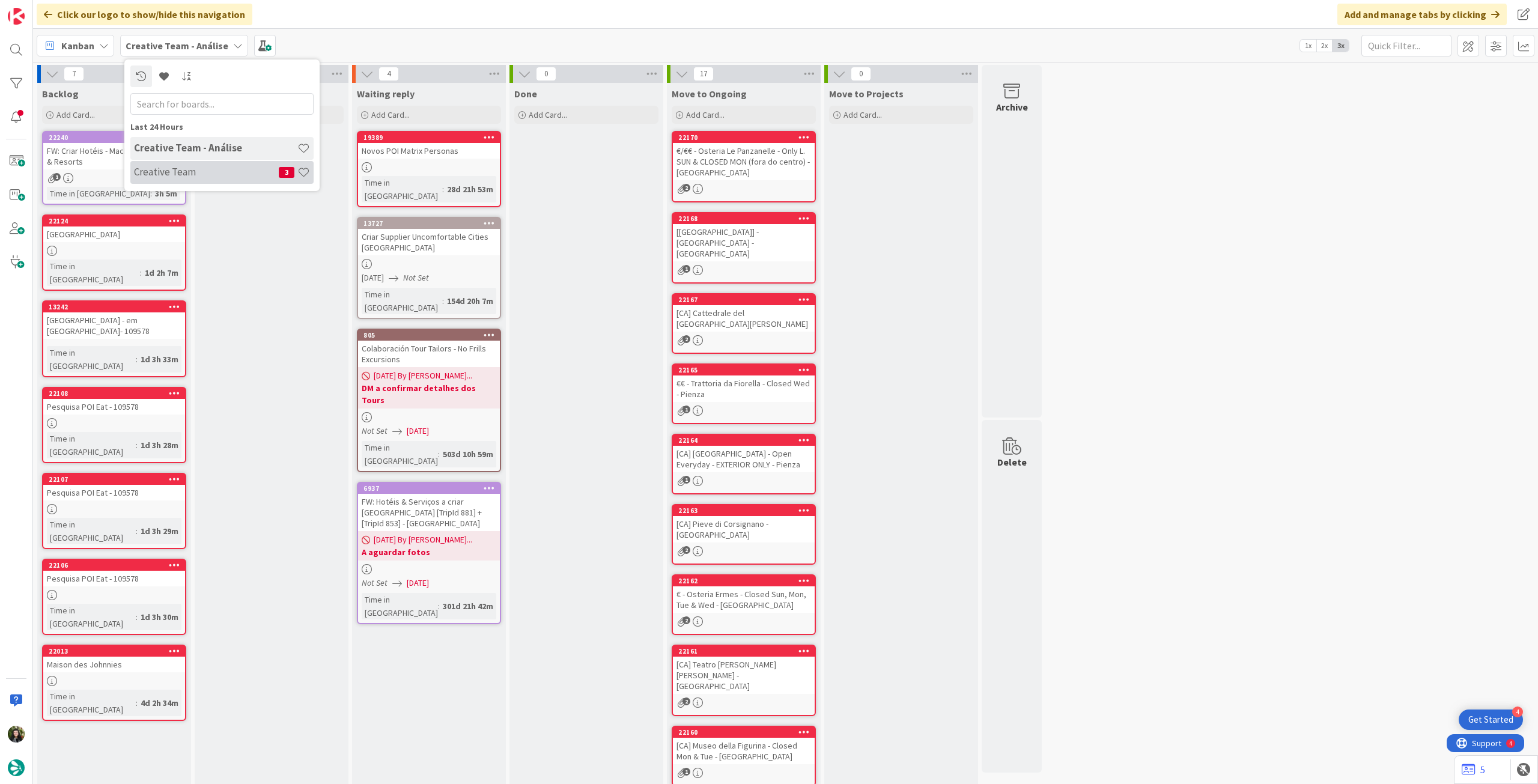
click at [185, 169] on h4 "Creative Team" at bounding box center [207, 172] width 145 height 12
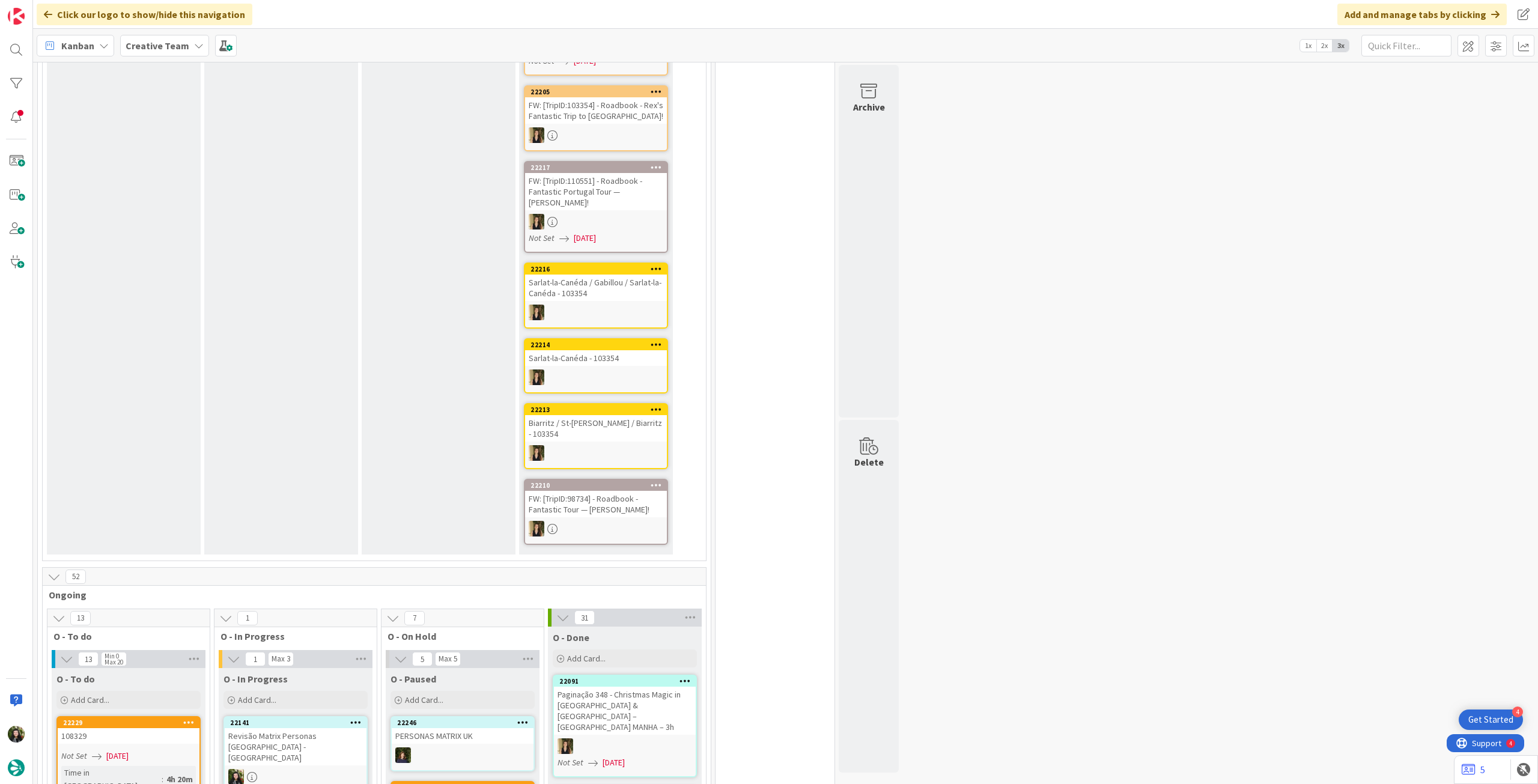
scroll to position [721, 0]
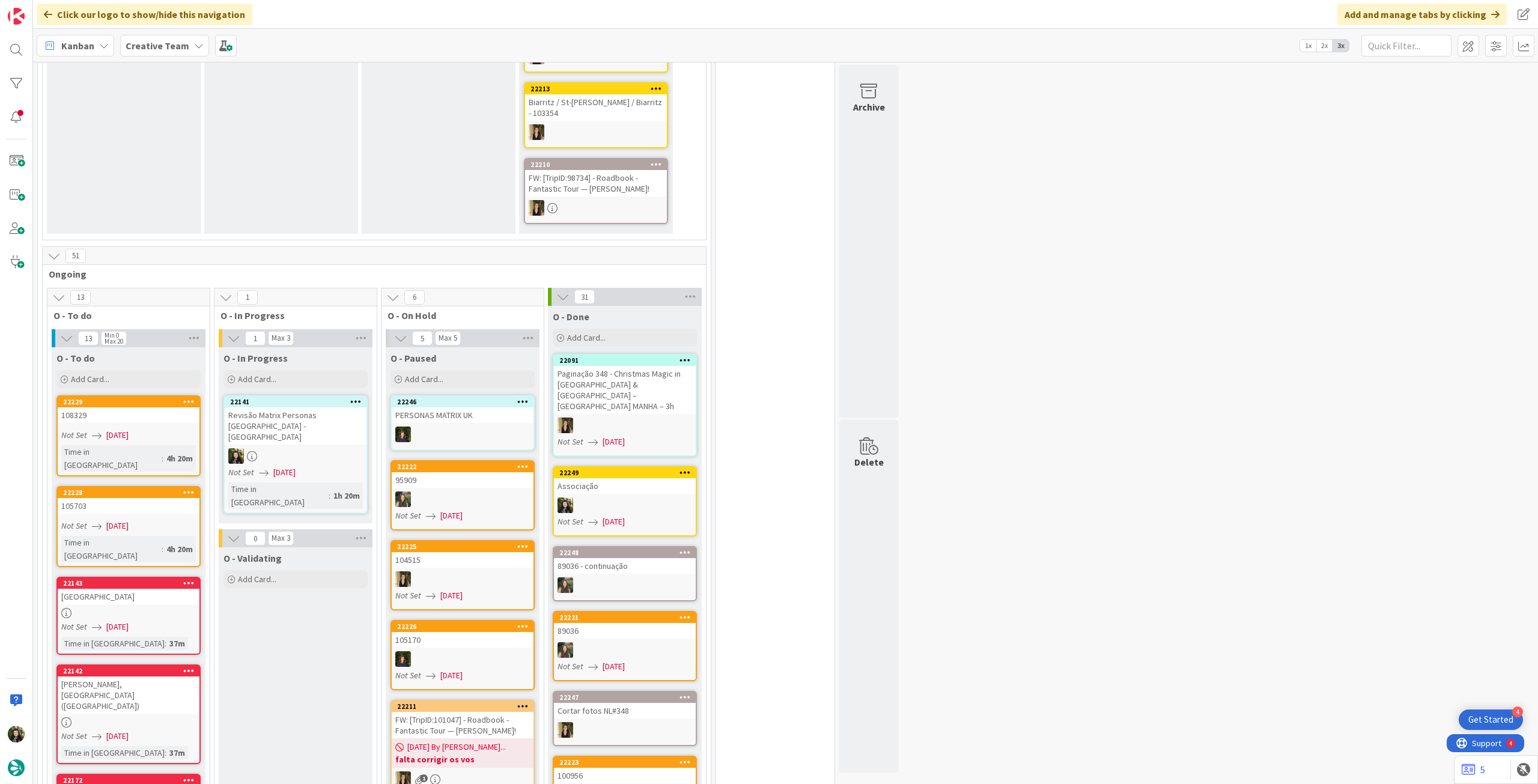
click at [305, 448] on div at bounding box center [296, 456] width 142 height 15
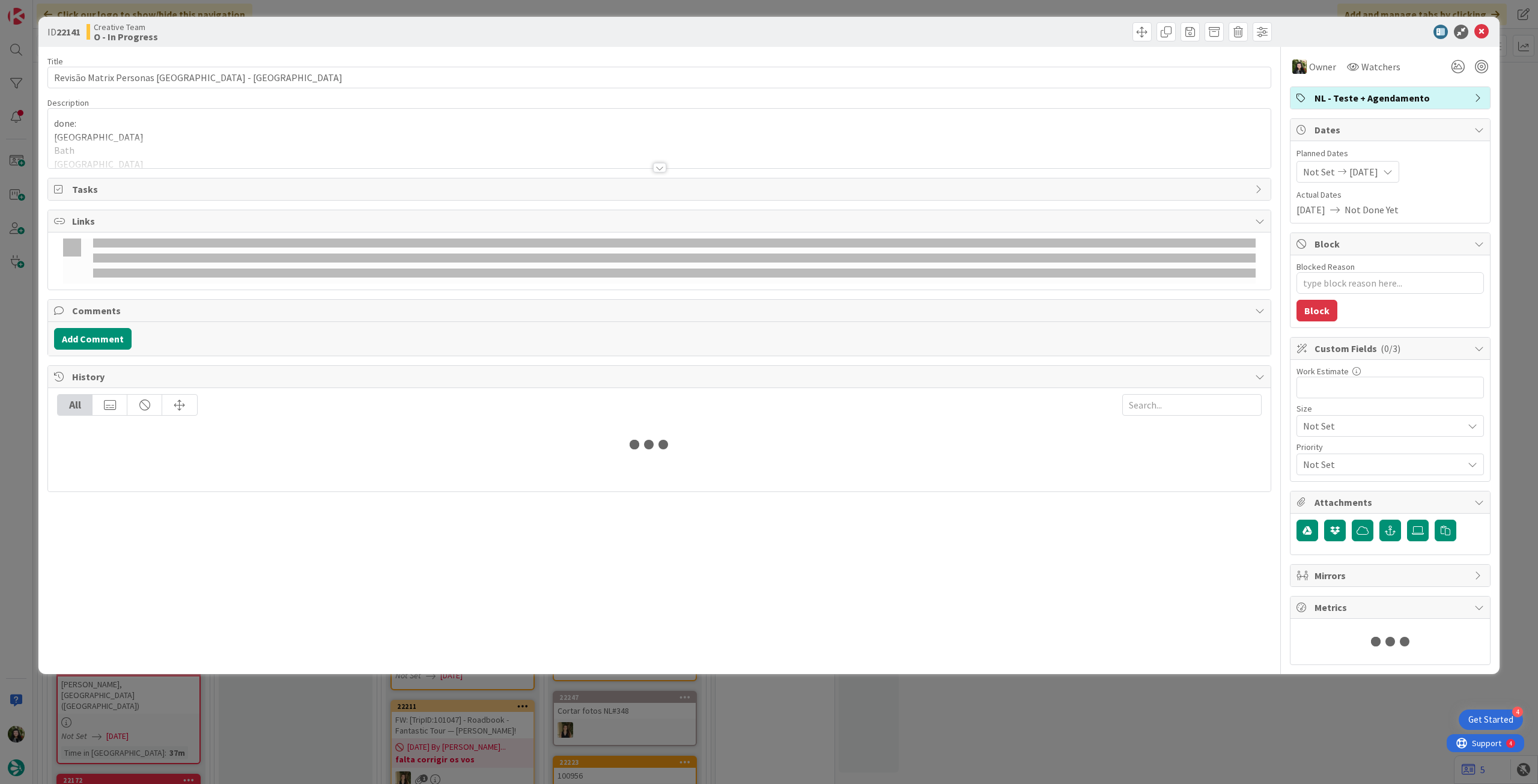
type textarea "x"
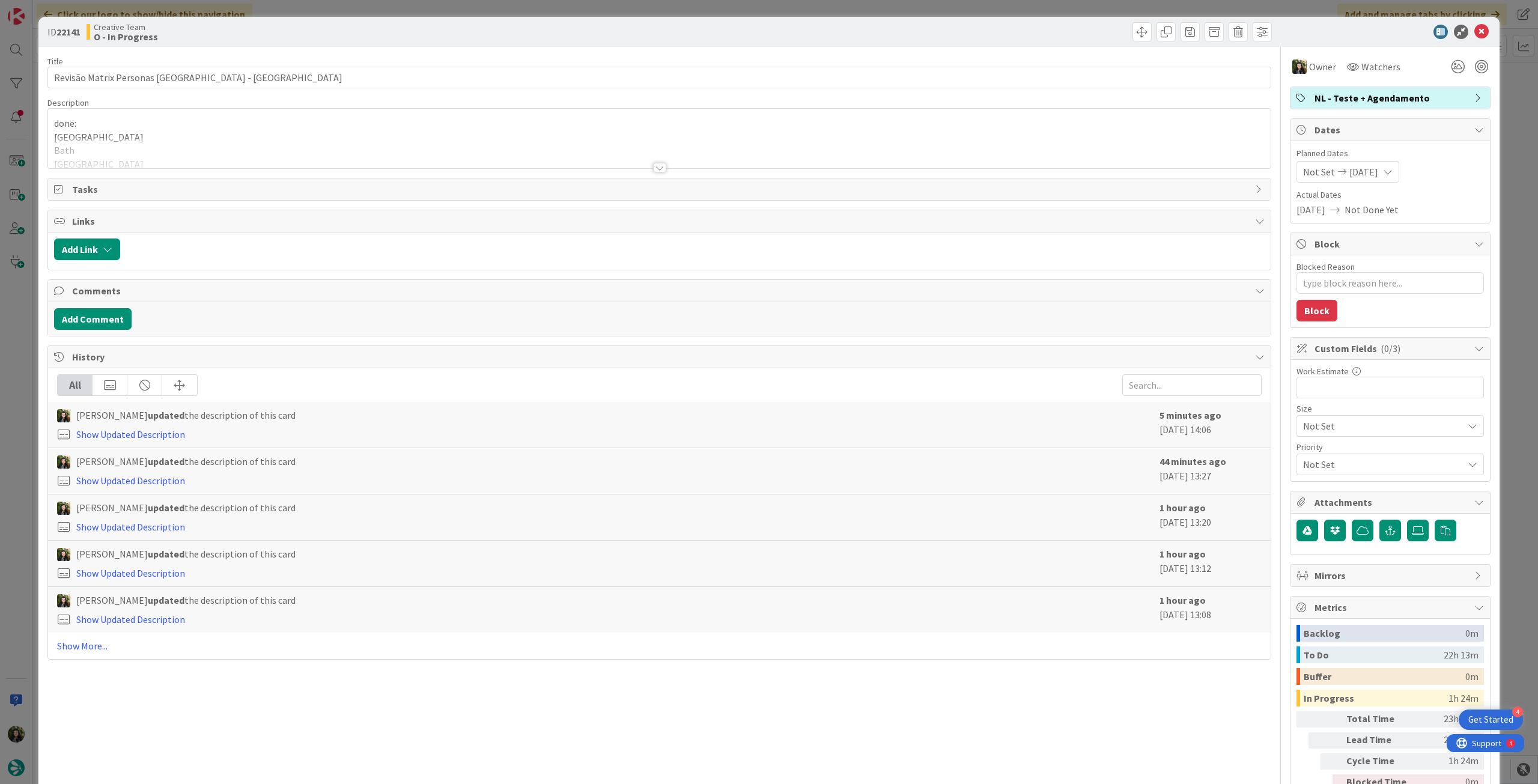
click at [217, 138] on div at bounding box center [659, 153] width 1223 height 31
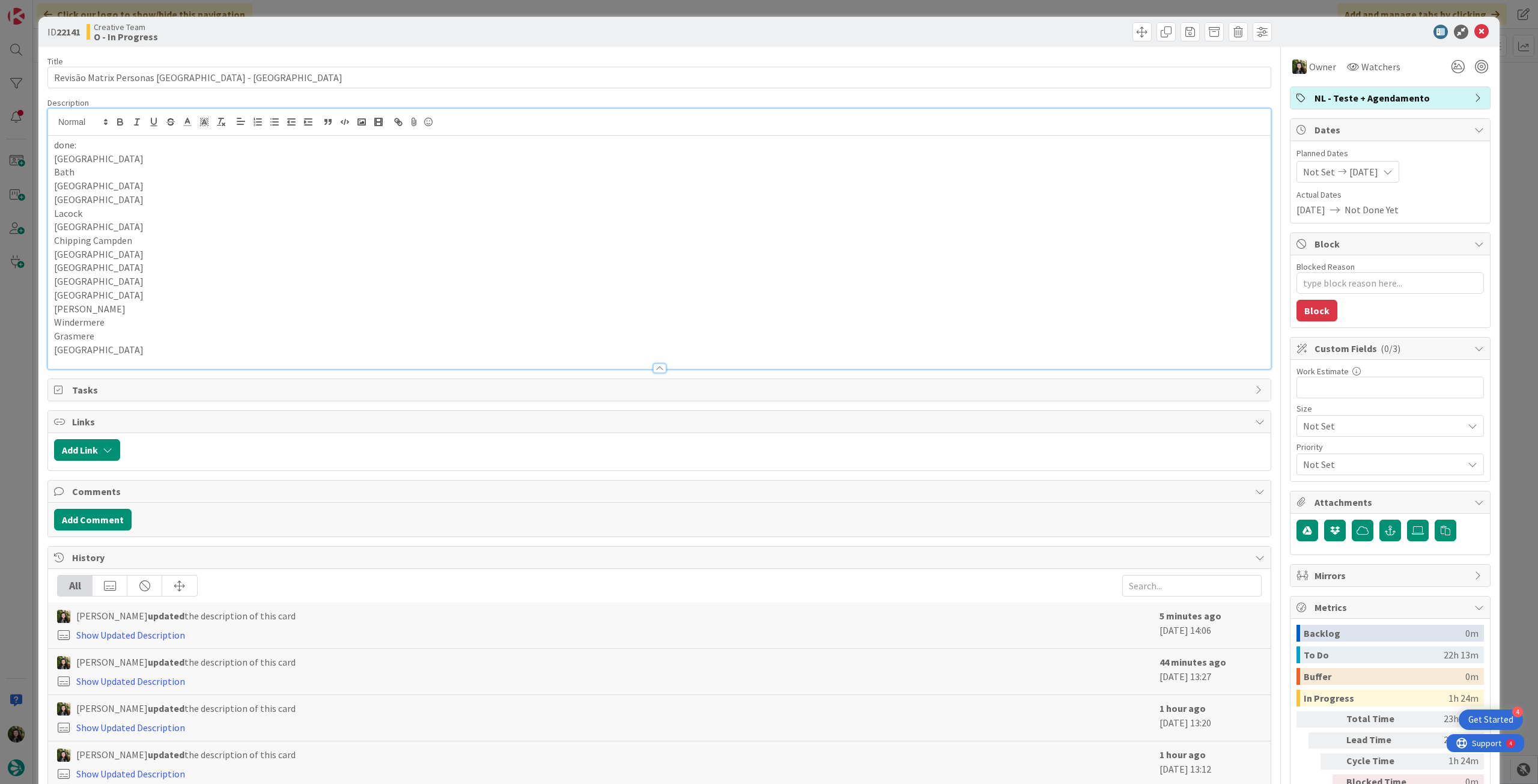
click at [157, 347] on p "[GEOGRAPHIC_DATA]" at bounding box center [659, 350] width 1211 height 14
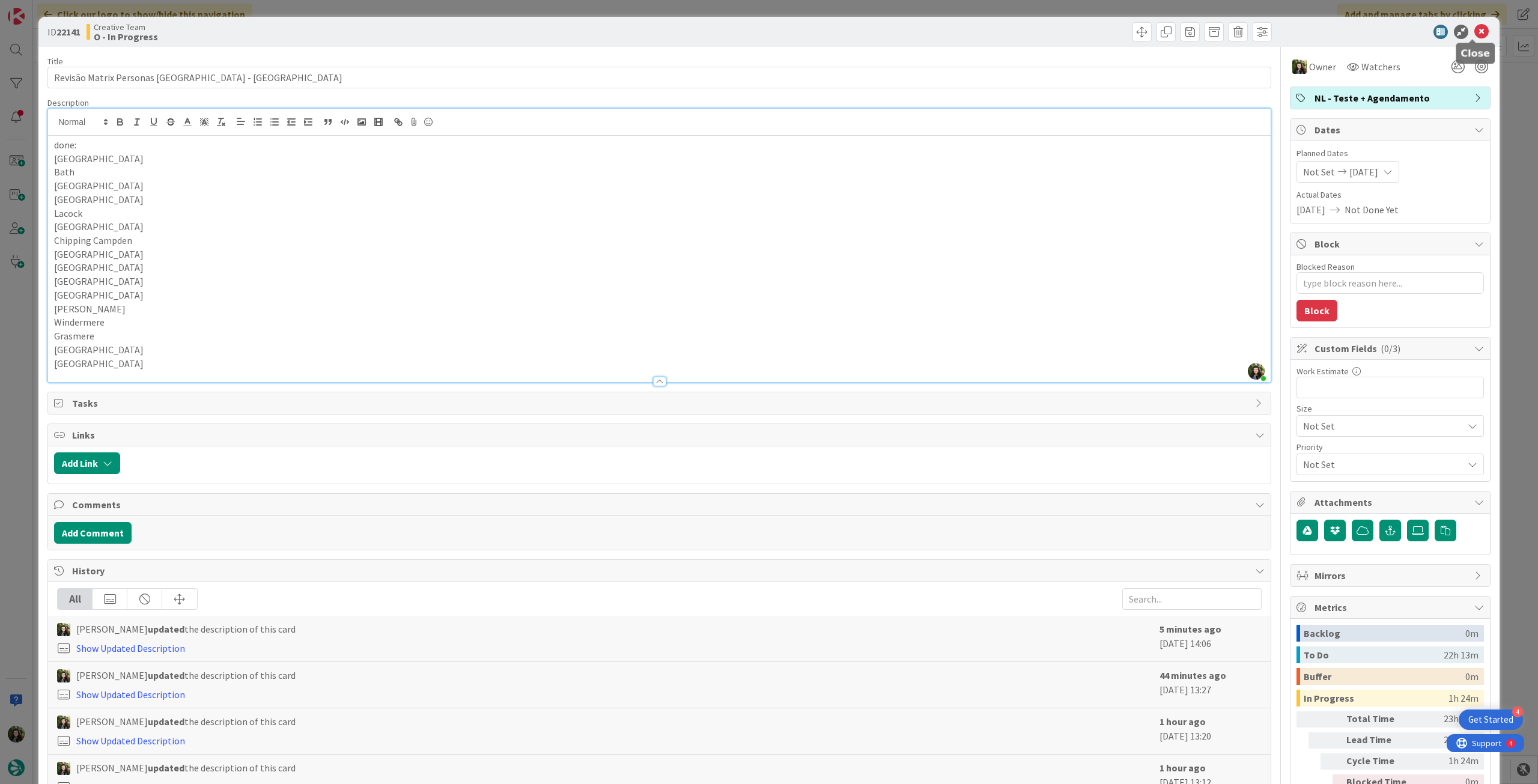
click at [1475, 32] on icon at bounding box center [1482, 32] width 15 height 15
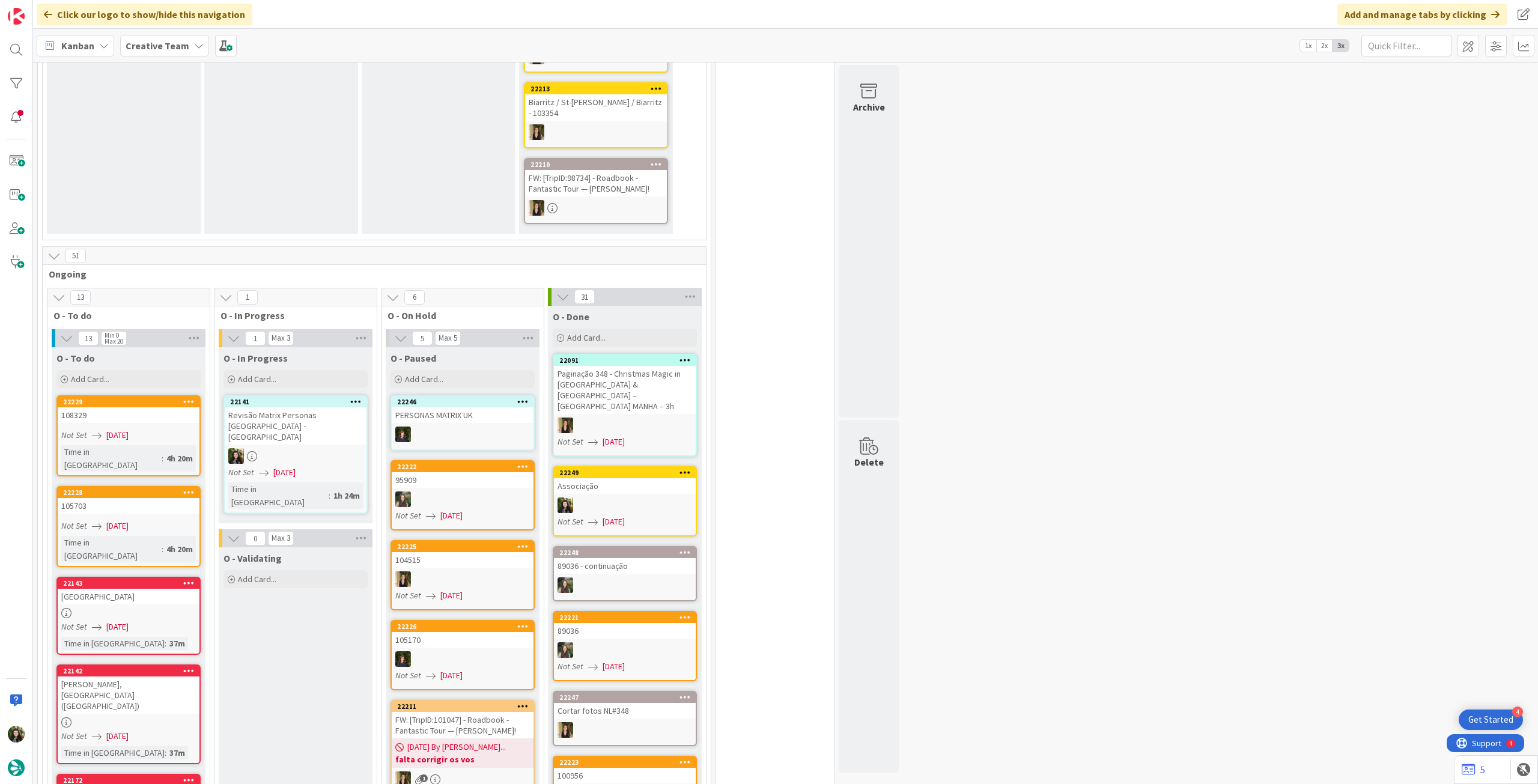
click at [280, 448] on div at bounding box center [296, 456] width 142 height 15
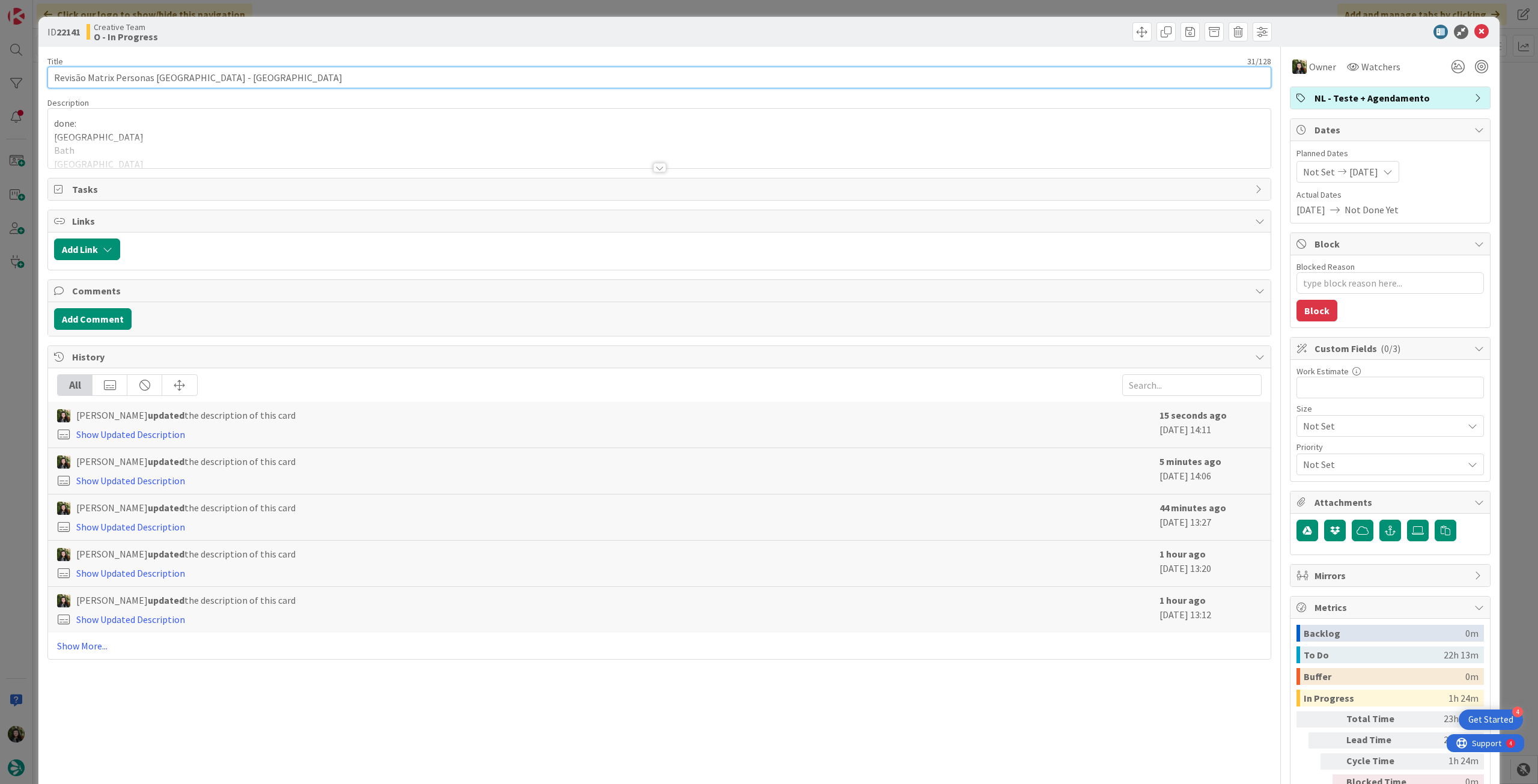
drag, startPoint x: 163, startPoint y: 72, endPoint x: 31, endPoint y: 67, distance: 132.1
click at [31, 67] on div "ID 22141 Creative Team O - In Progress Title 31 / 128 Revisão Matrix Personas U…" at bounding box center [769, 392] width 1538 height 784
click at [1475, 29] on icon at bounding box center [1482, 32] width 15 height 15
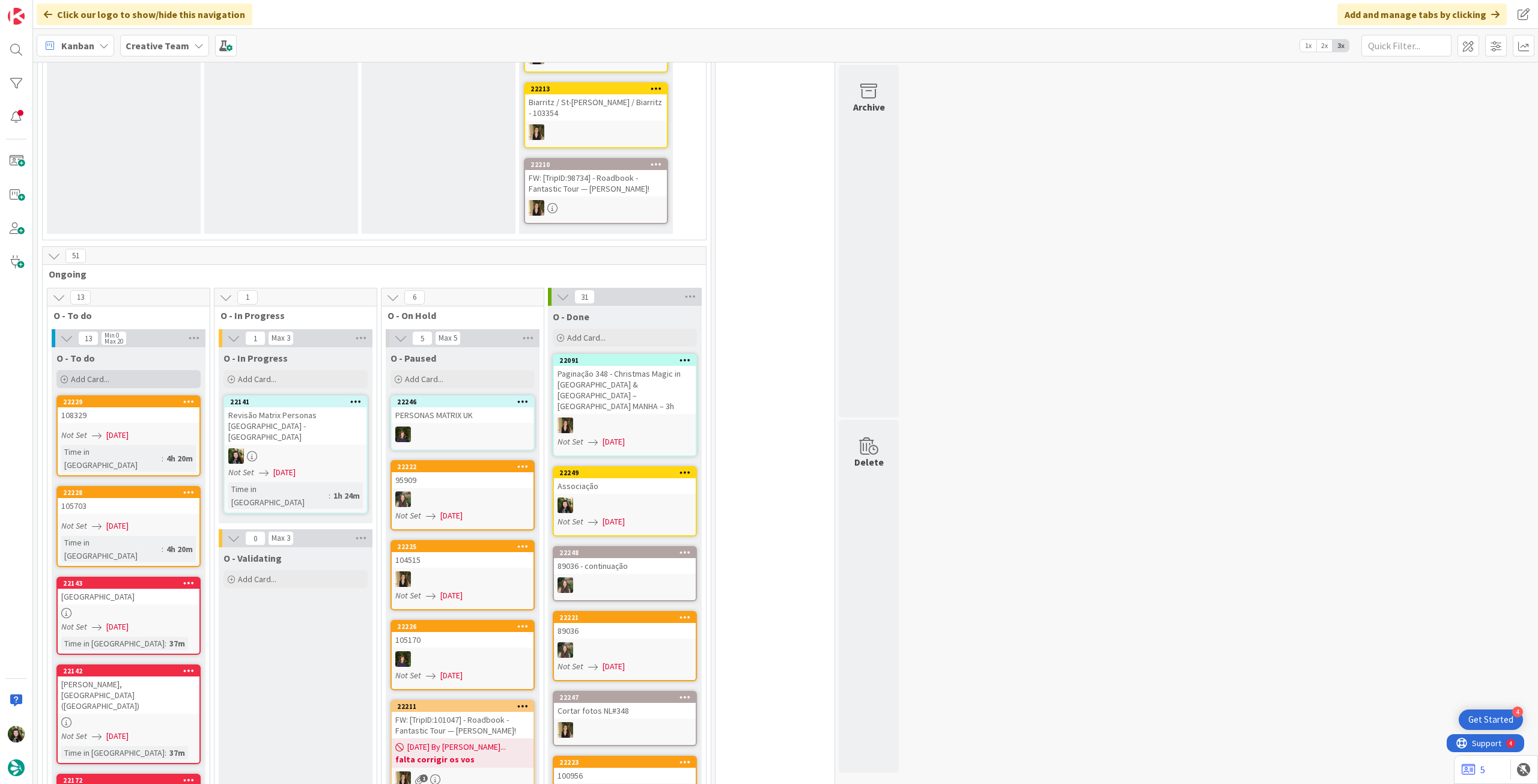
click at [179, 370] on div "Add Card..." at bounding box center [128, 378] width 144 height 18
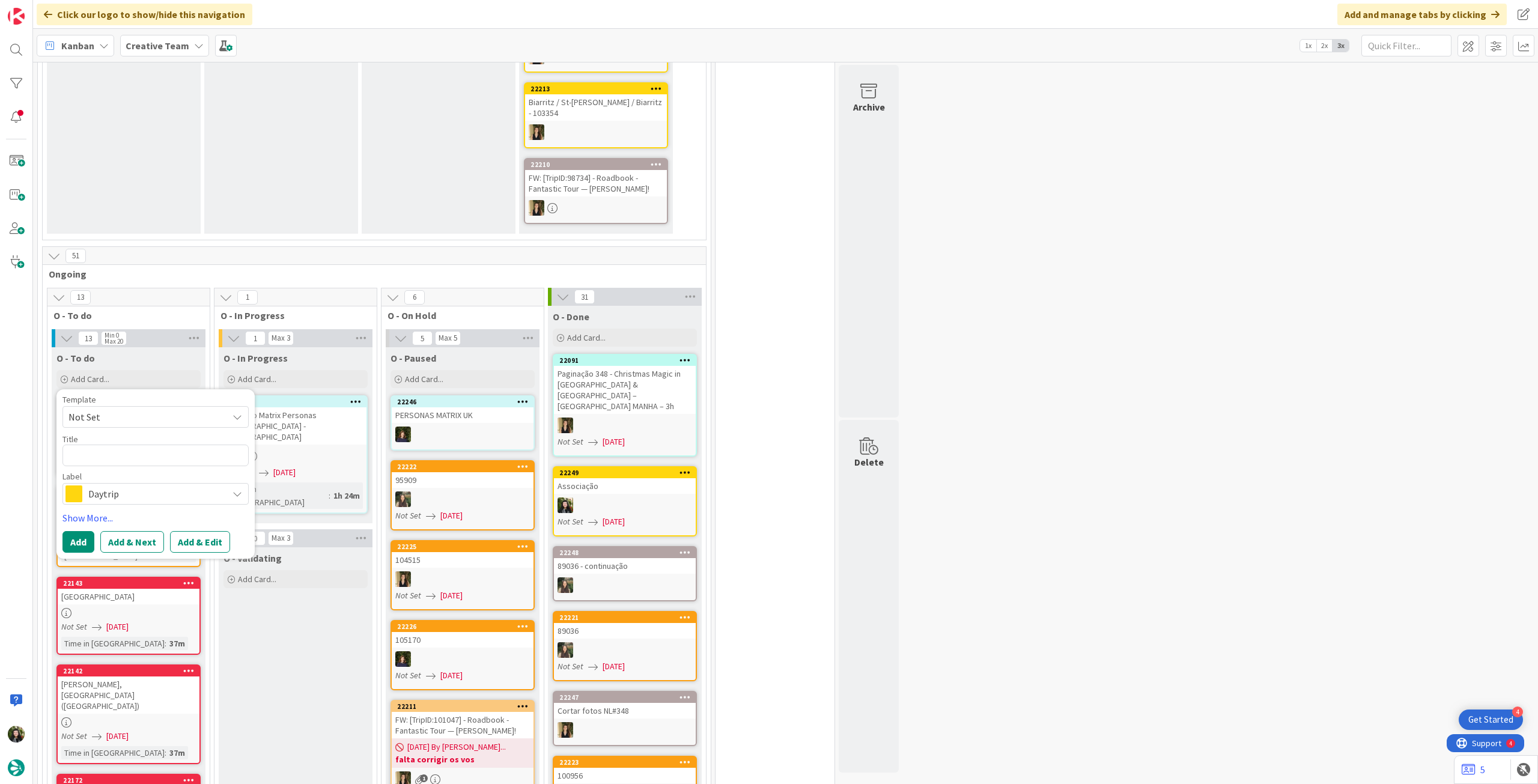
click at [164, 485] on span "Daytrip" at bounding box center [155, 494] width 133 height 17
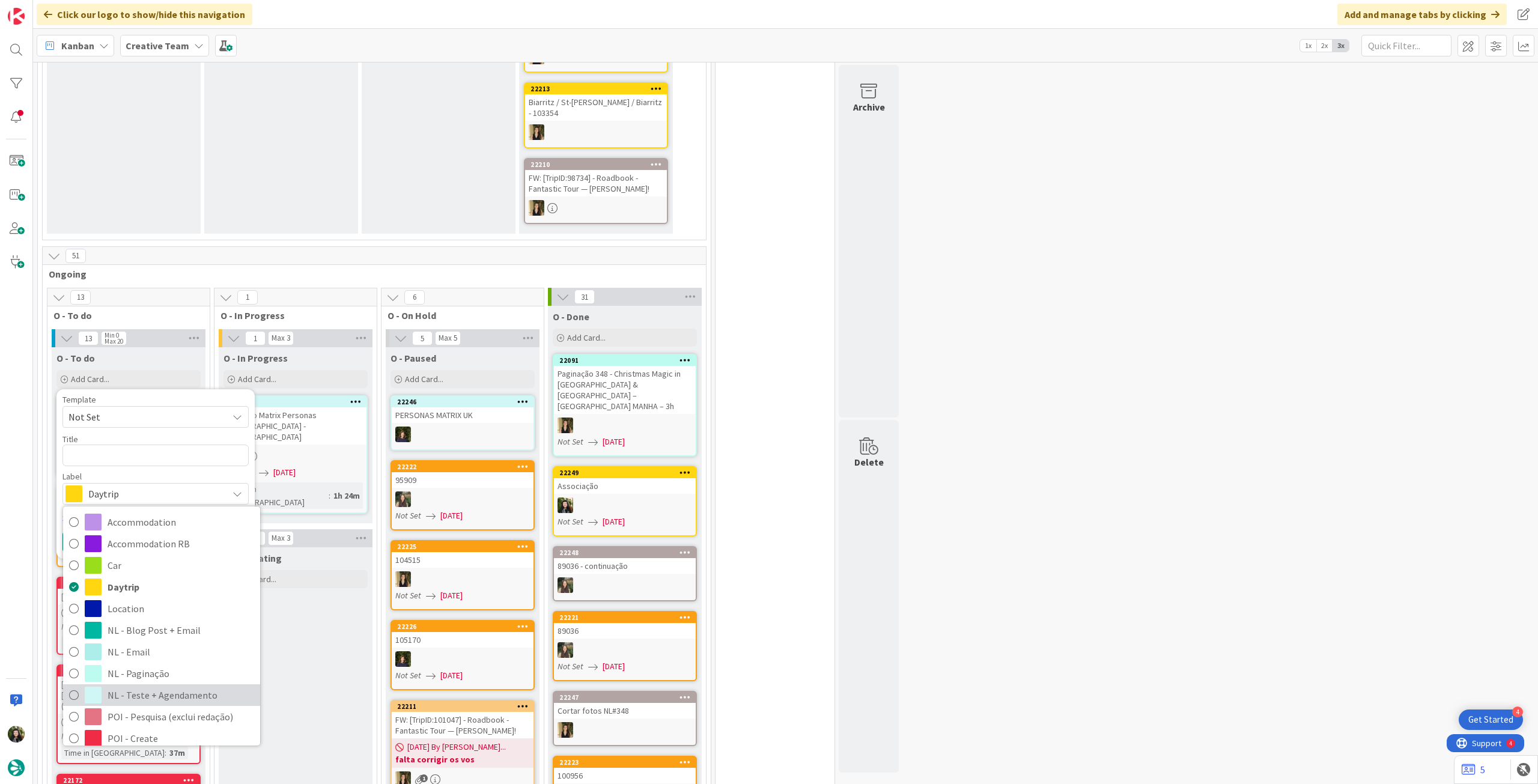
click at [113, 686] on span "NL - Teste + Agendamento" at bounding box center [181, 695] width 146 height 18
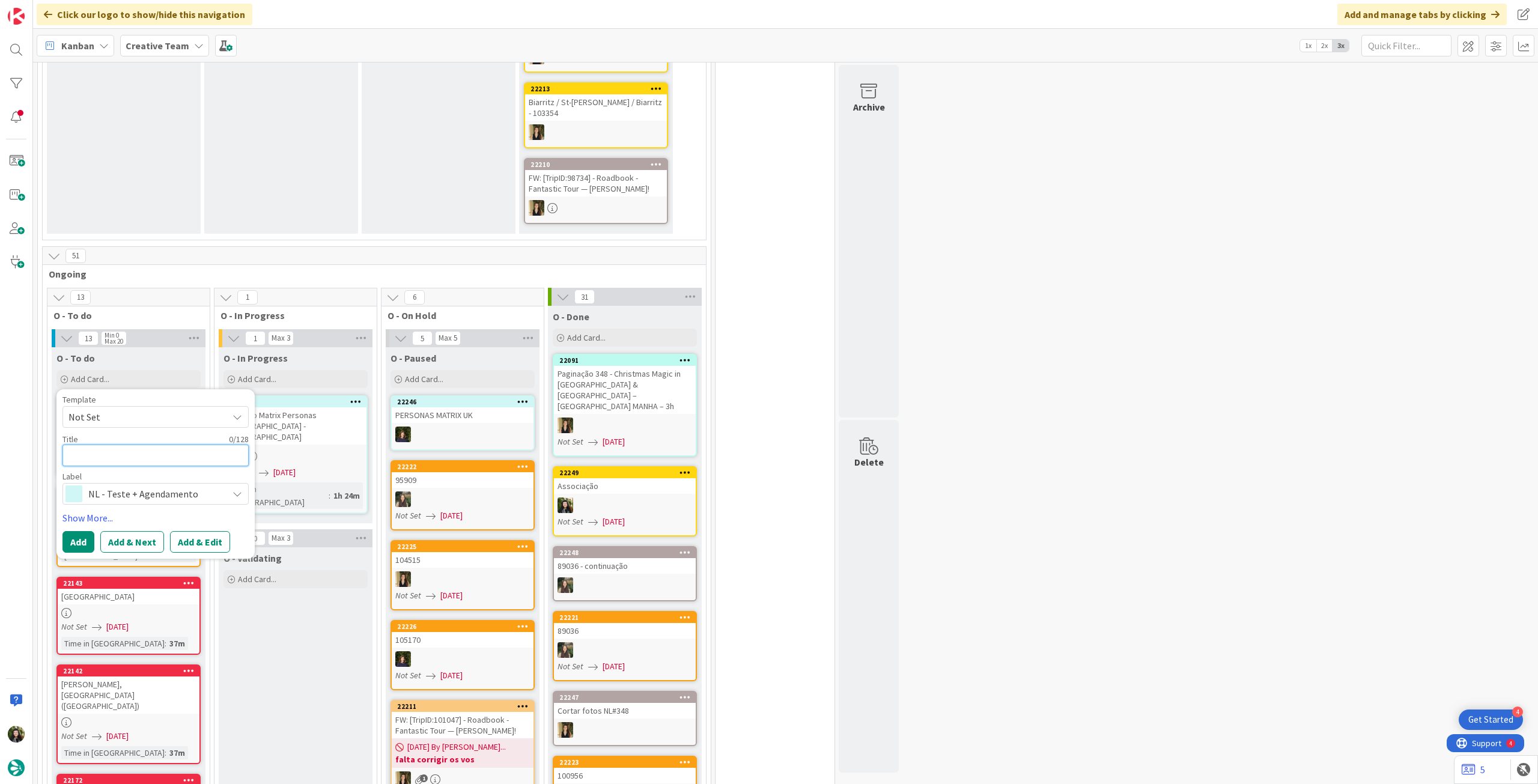
click at [121, 444] on textarea at bounding box center [156, 455] width 186 height 22
paste textarea "Revisão Matrix Personas [GEOGRAPHIC_DATA] - [GEOGRAPHIC_DATA]"
type textarea "x"
type textarea "Revisão Matrix Personas [GEOGRAPHIC_DATA] - [GEOGRAPHIC_DATA]"
click at [77, 531] on button "Add" at bounding box center [78, 541] width 32 height 22
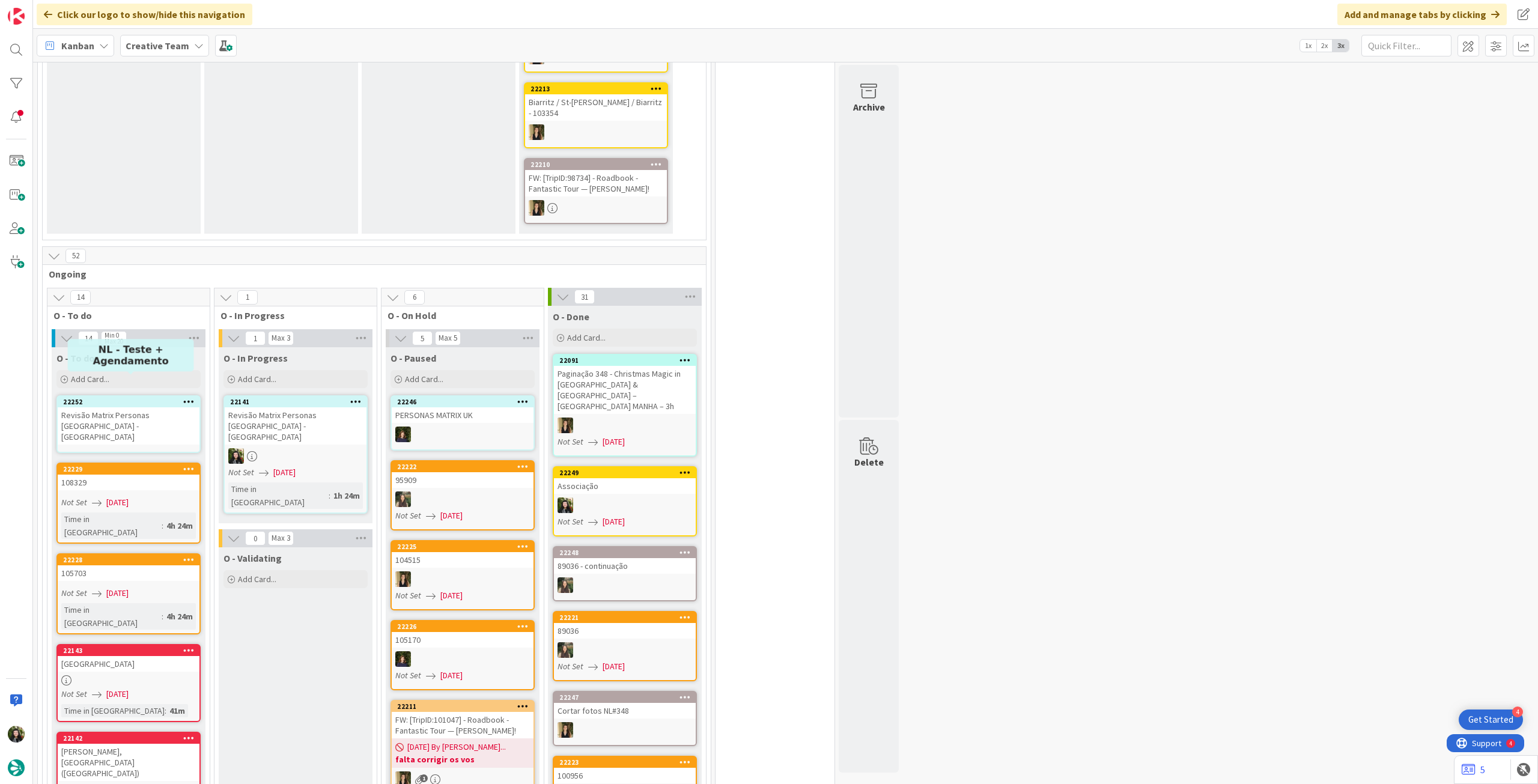
click at [133, 397] on div "22252" at bounding box center [131, 401] width 136 height 8
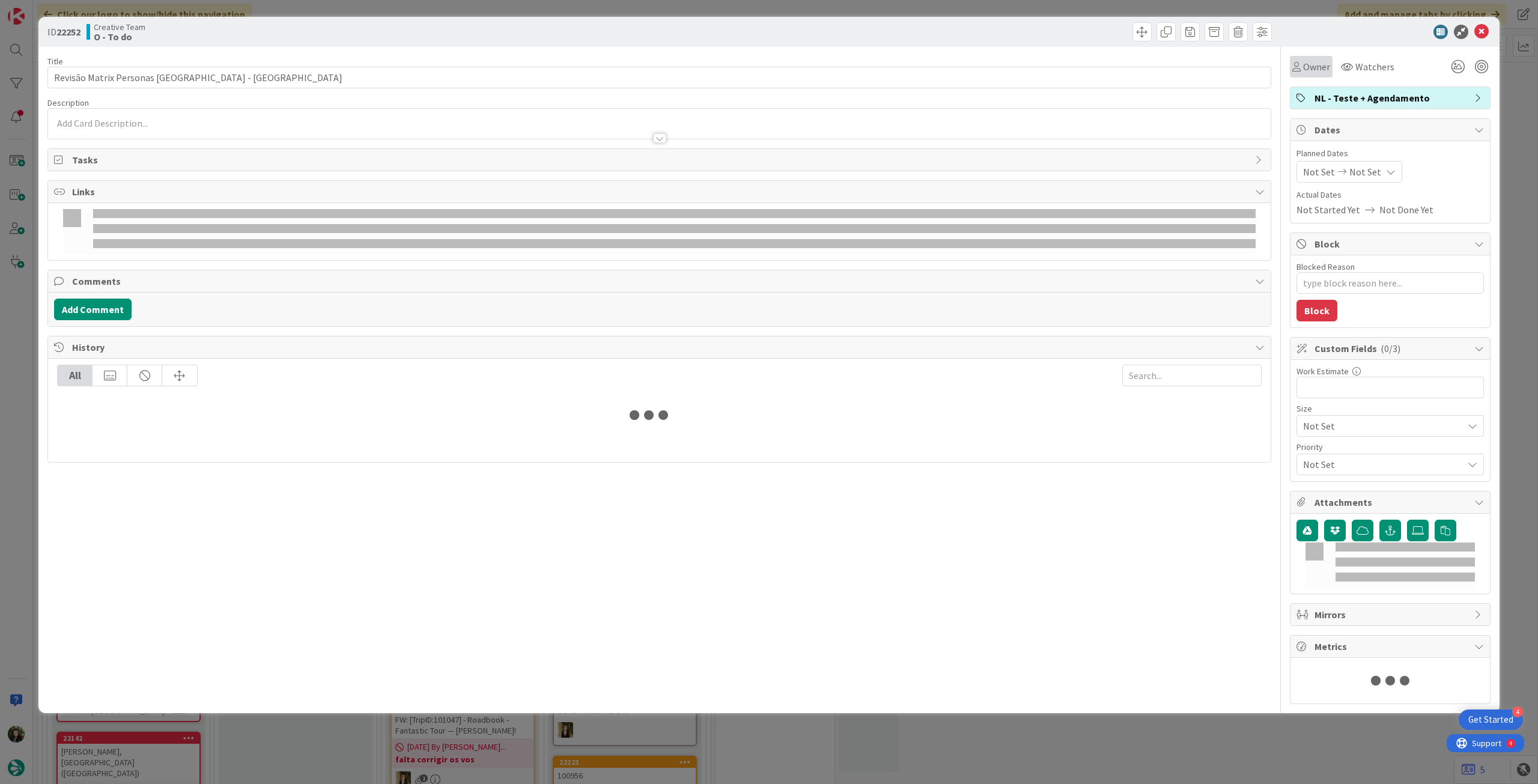
click at [1315, 69] on span "Owner" at bounding box center [1316, 66] width 27 height 15
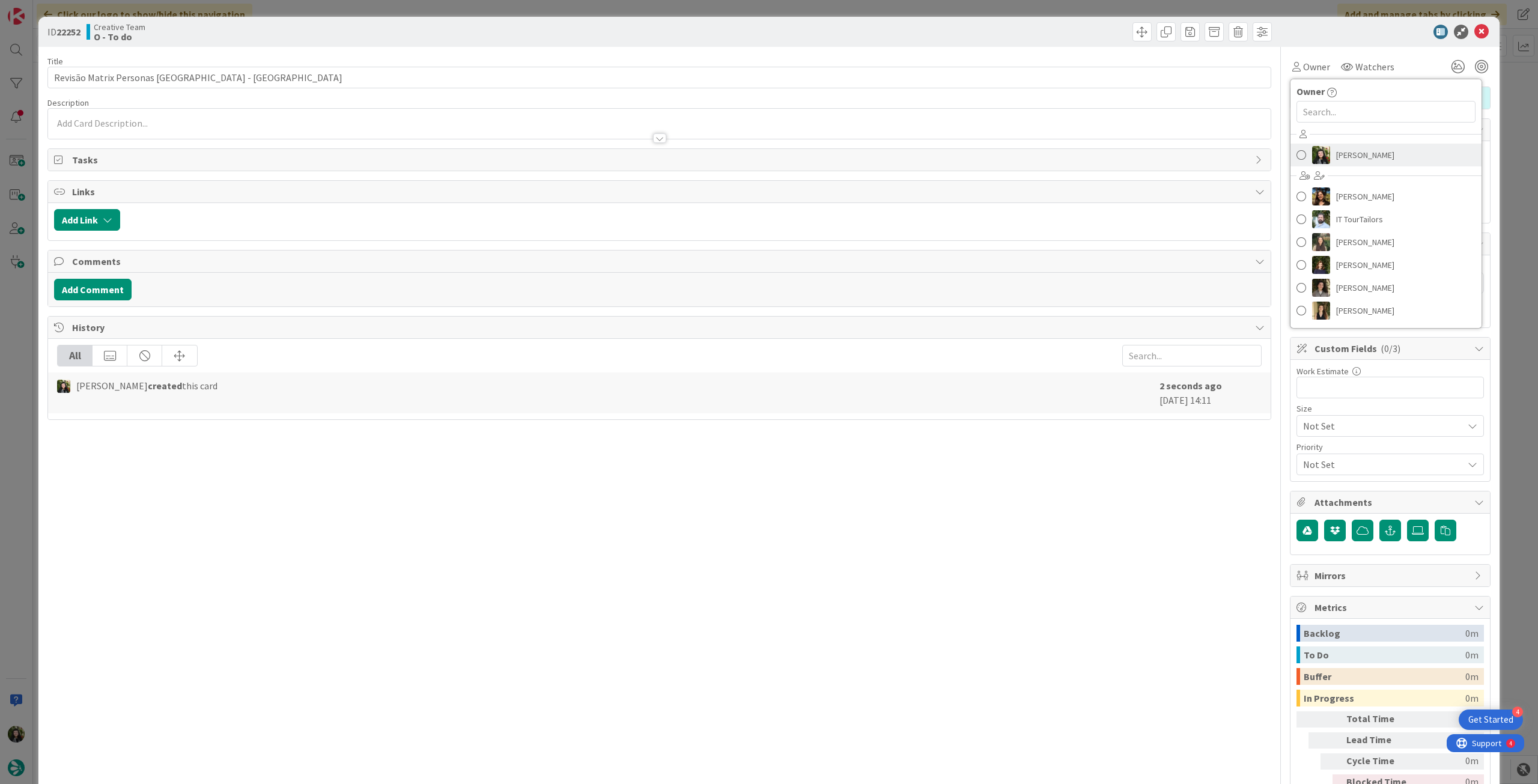
click at [1358, 152] on span "[PERSON_NAME]" at bounding box center [1365, 155] width 59 height 18
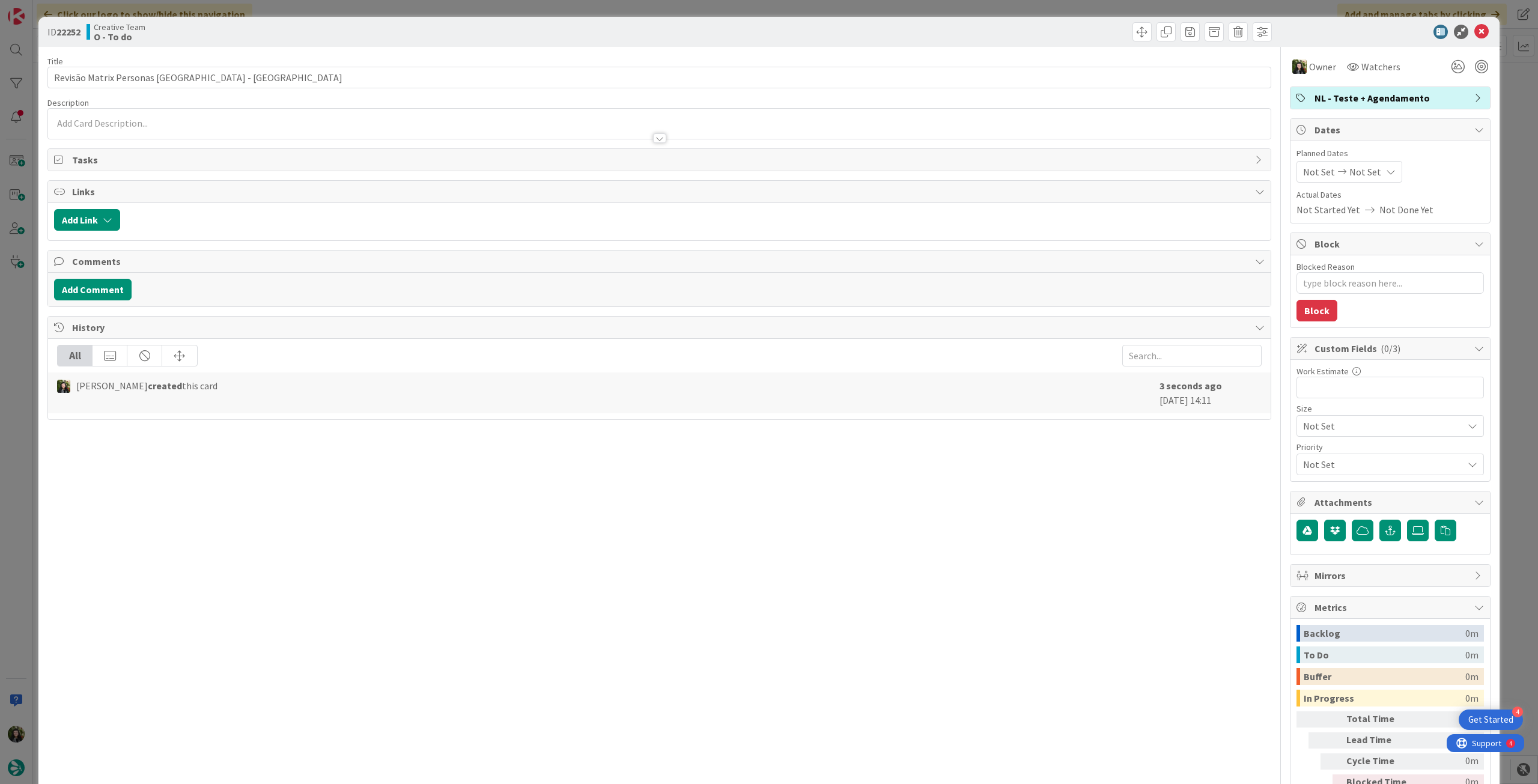
click at [1367, 156] on span "Planned Dates" at bounding box center [1390, 153] width 187 height 12
type textarea "x"
click at [1368, 165] on div "Not Set Not Set" at bounding box center [1349, 172] width 106 height 22
click at [1308, 431] on icon at bounding box center [1317, 430] width 18 height 15
type input "[DATE]"
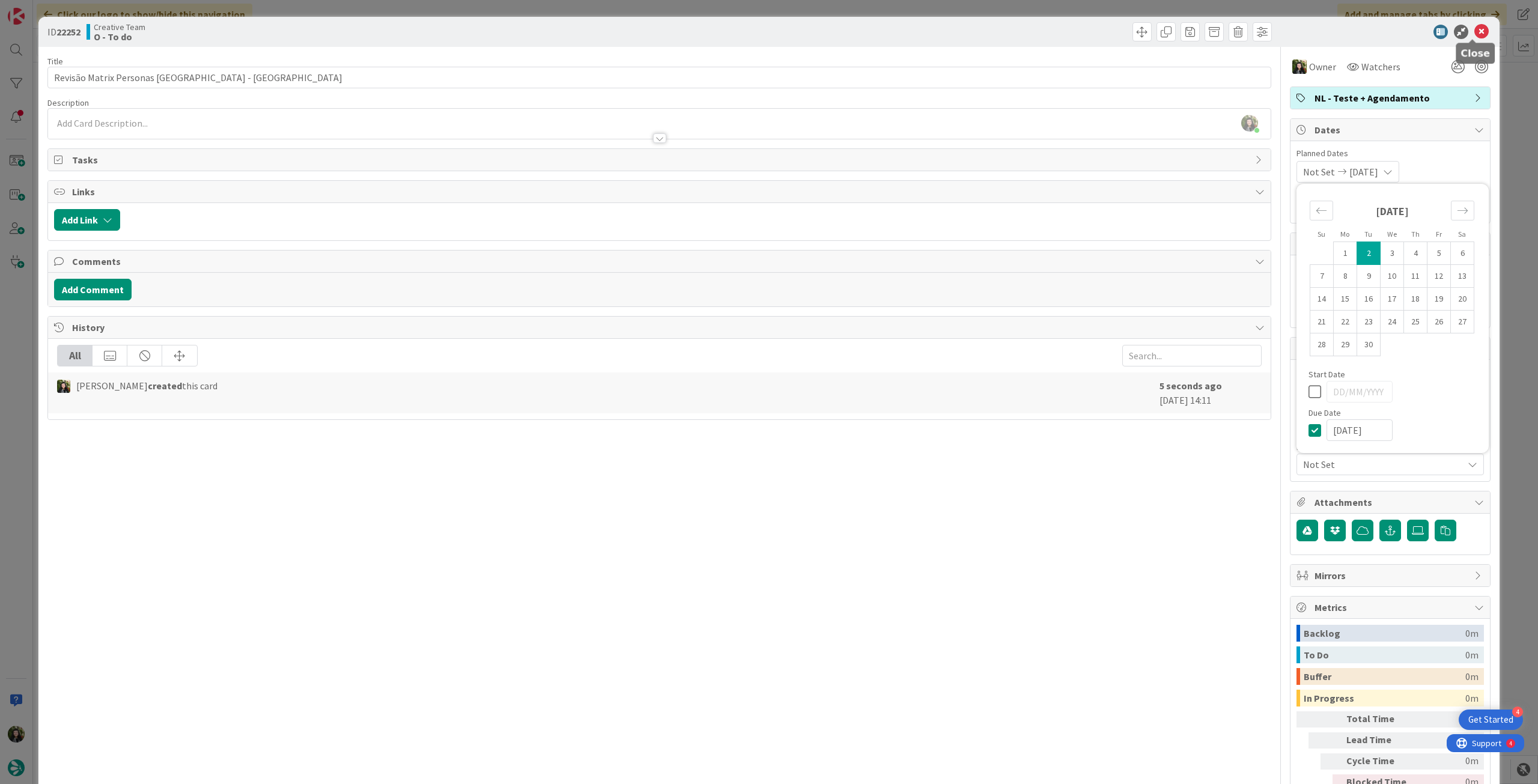
click at [1475, 38] on icon at bounding box center [1482, 32] width 15 height 15
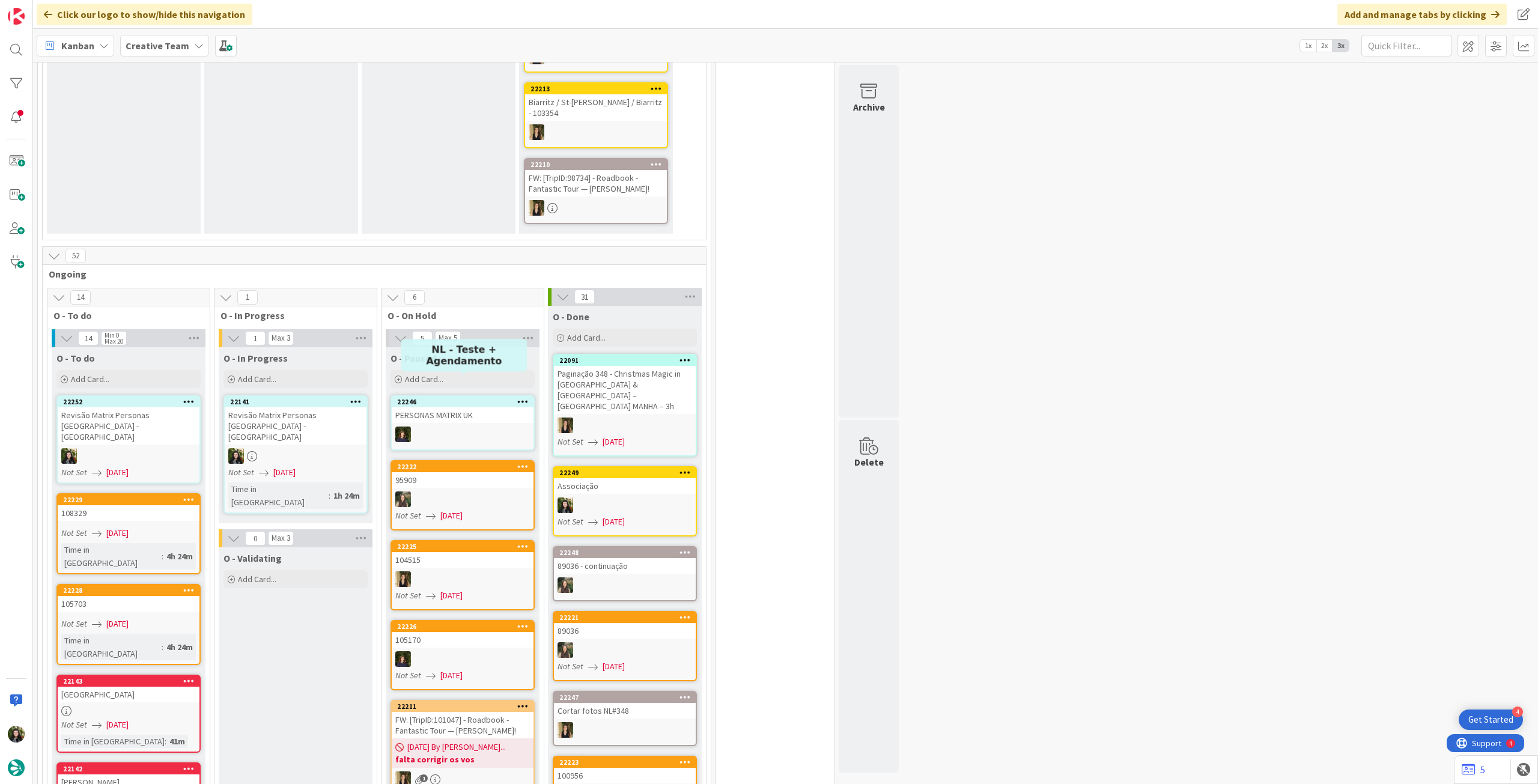
click at [336, 407] on div "Revisão Matrix Personas [GEOGRAPHIC_DATA] - [GEOGRAPHIC_DATA]" at bounding box center [296, 426] width 142 height 37
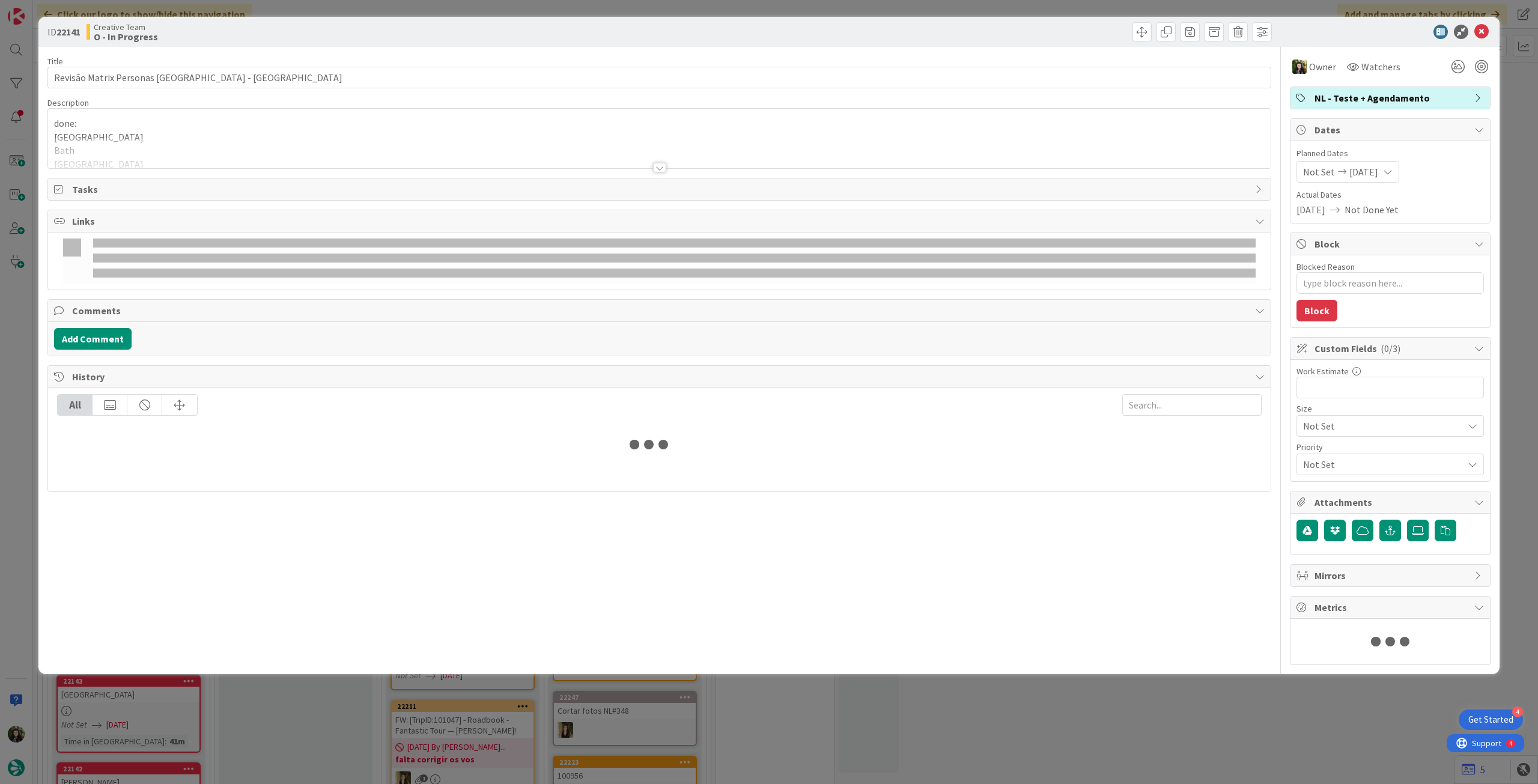
click at [176, 122] on p "done:" at bounding box center [659, 123] width 1211 height 14
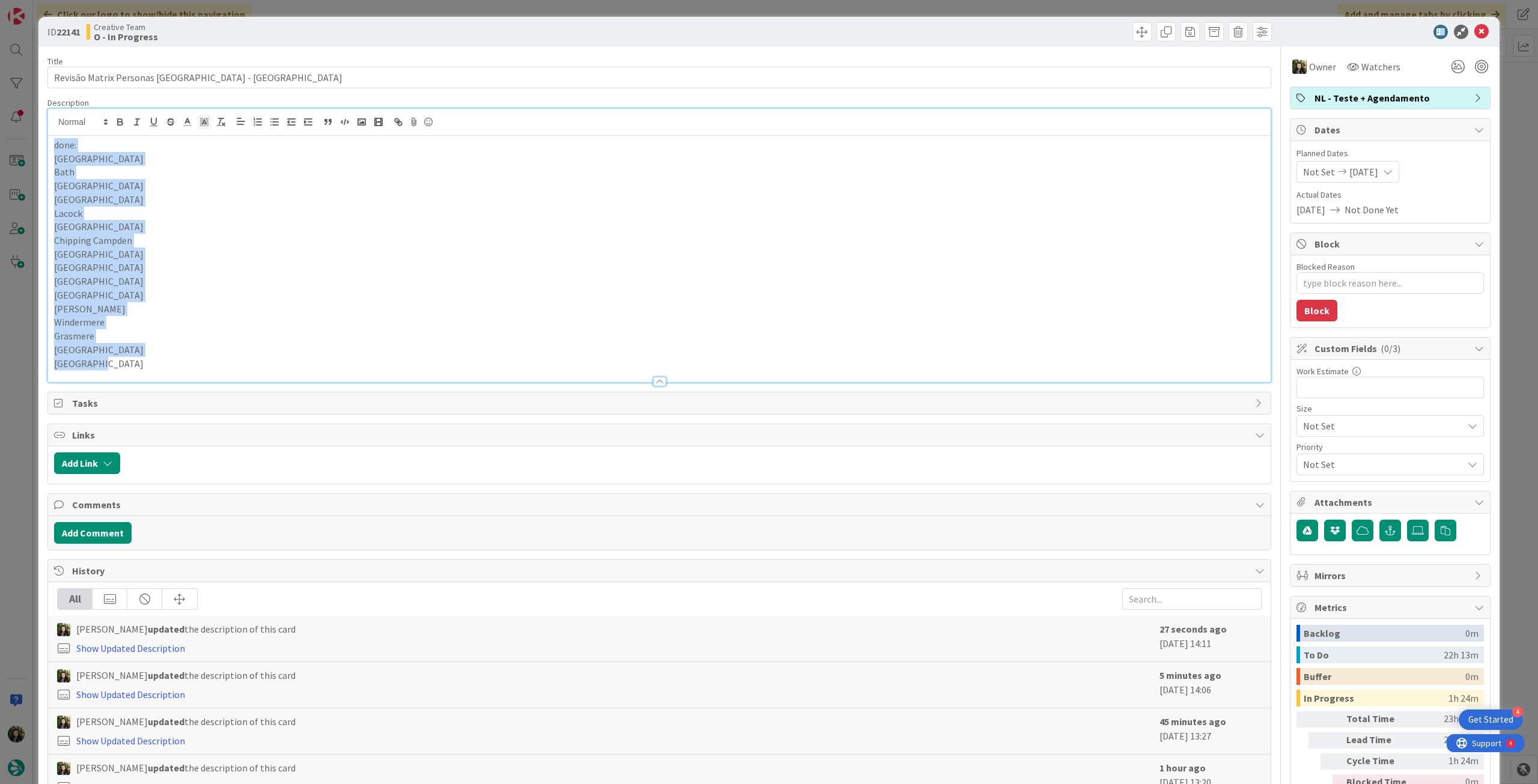
drag, startPoint x: 52, startPoint y: 142, endPoint x: 156, endPoint y: 397, distance: 275.4
click at [156, 397] on div "Title 31 / 128 Revisão Matrix Personas UK - CA Description done: London Bath Br…" at bounding box center [660, 460] width 1224 height 826
copy div "done: London Bath Bristol Brighton Lacock Cheltenham Chipping Campden Glouceste…"
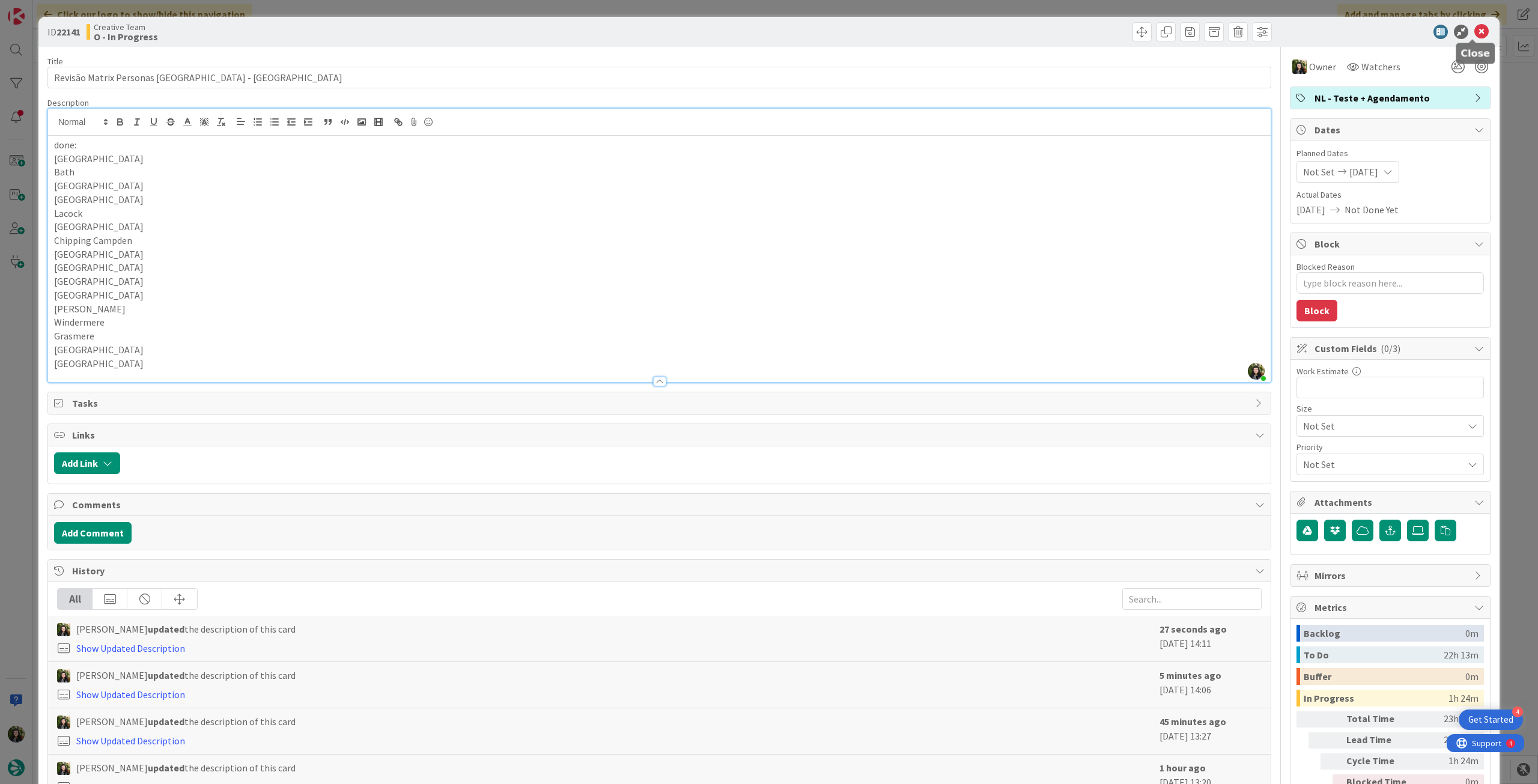
click at [1475, 33] on icon at bounding box center [1482, 32] width 15 height 15
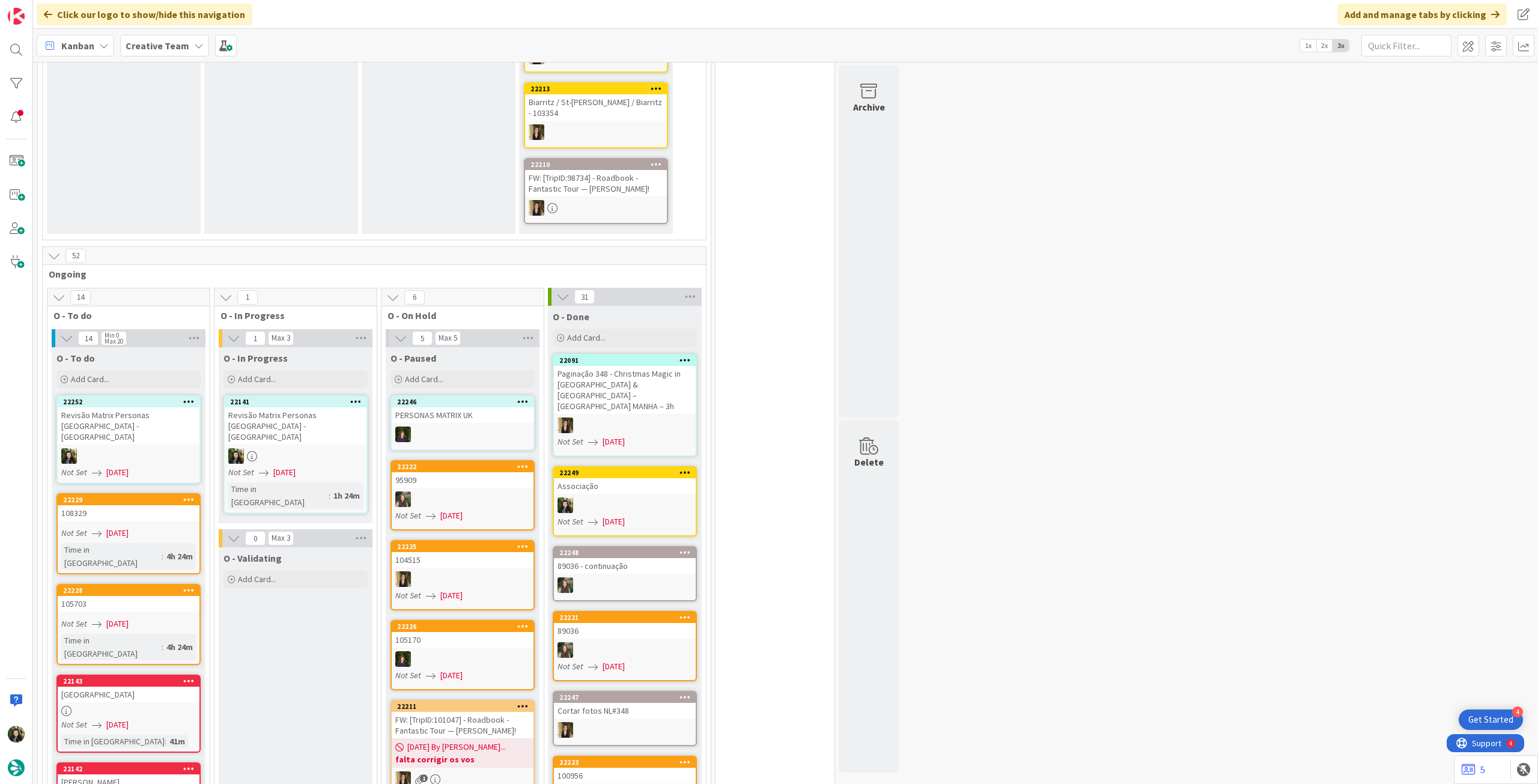
click at [119, 448] on div at bounding box center [129, 456] width 142 height 15
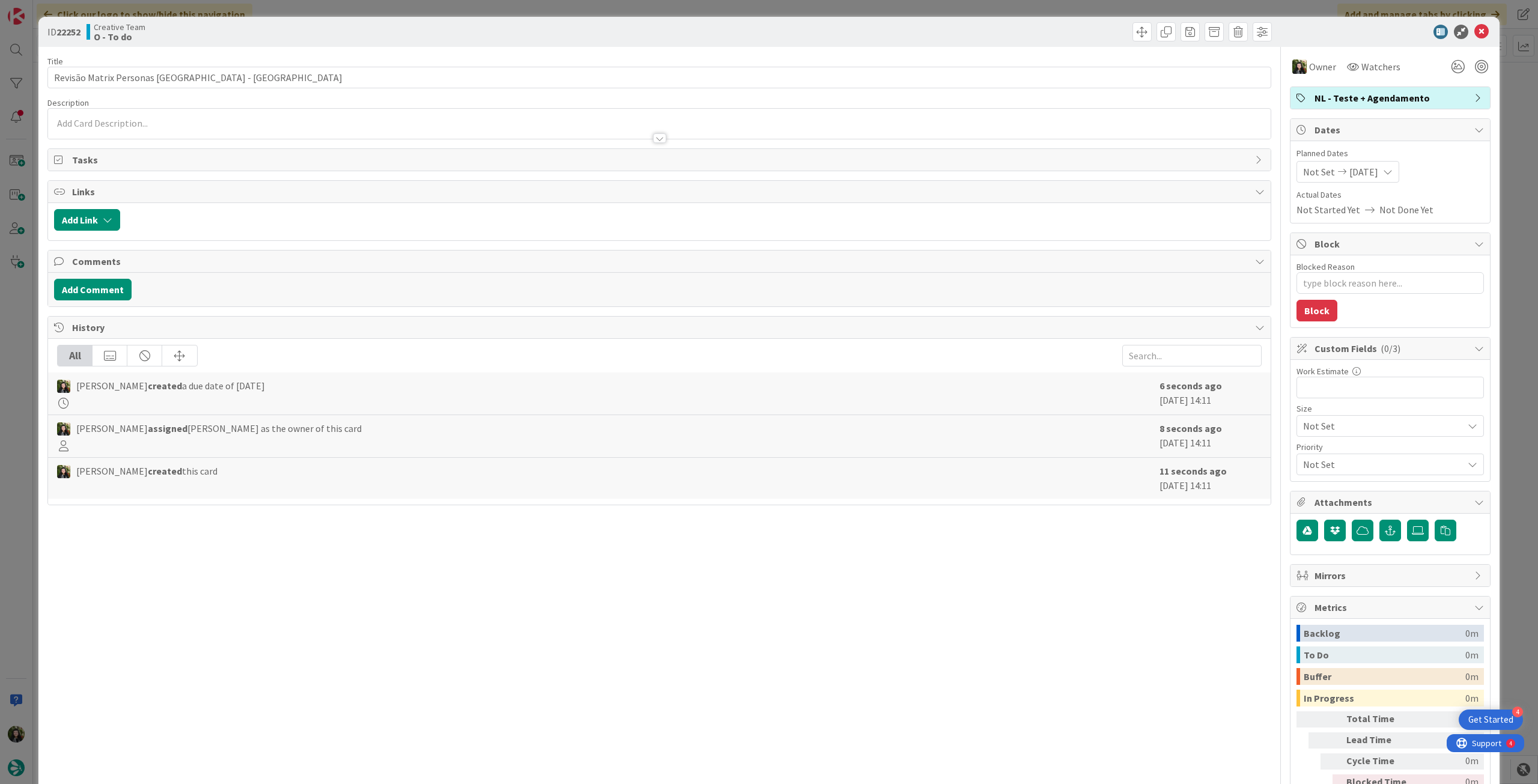
click at [143, 127] on div at bounding box center [659, 132] width 1223 height 12
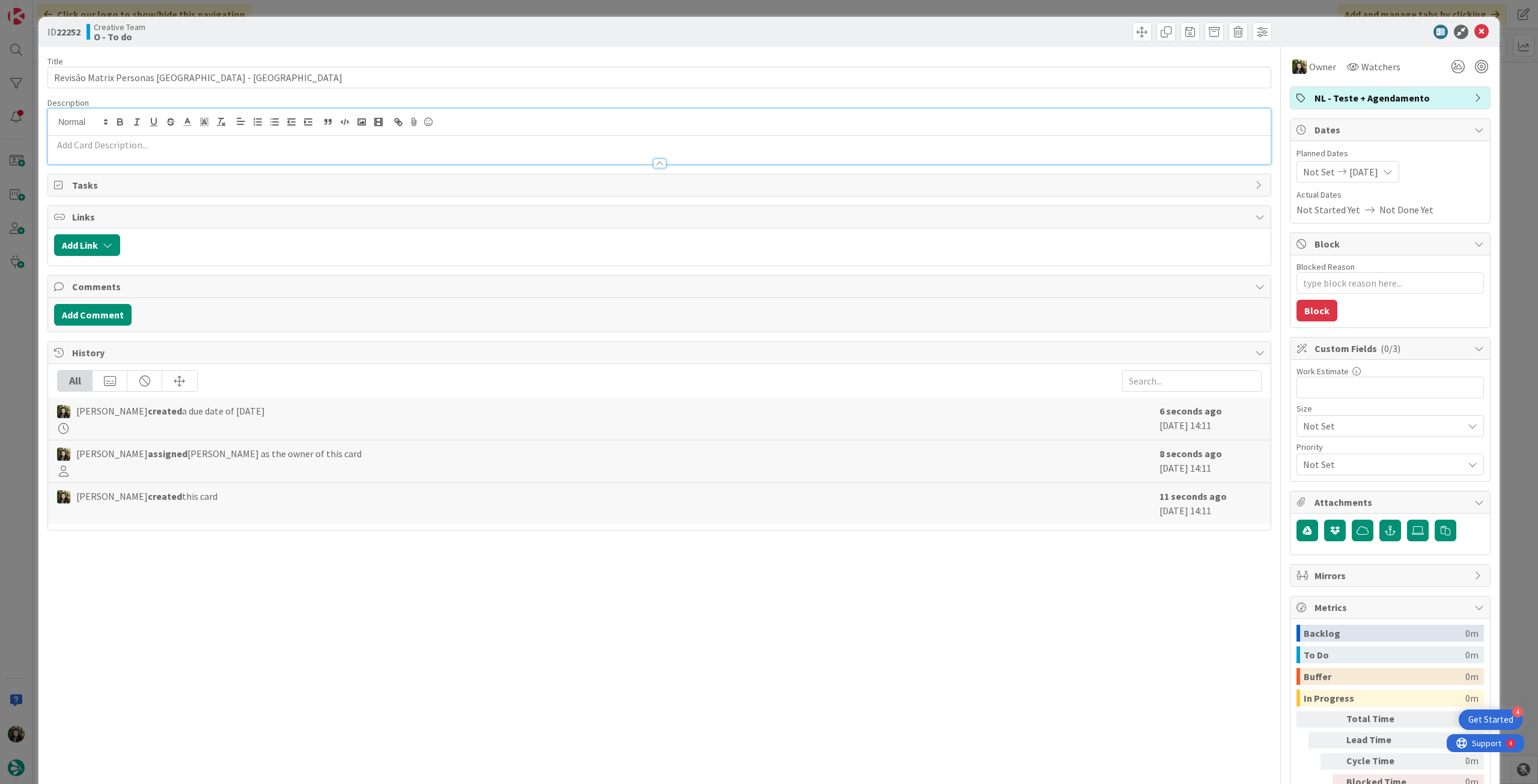
click at [142, 140] on p at bounding box center [659, 145] width 1211 height 14
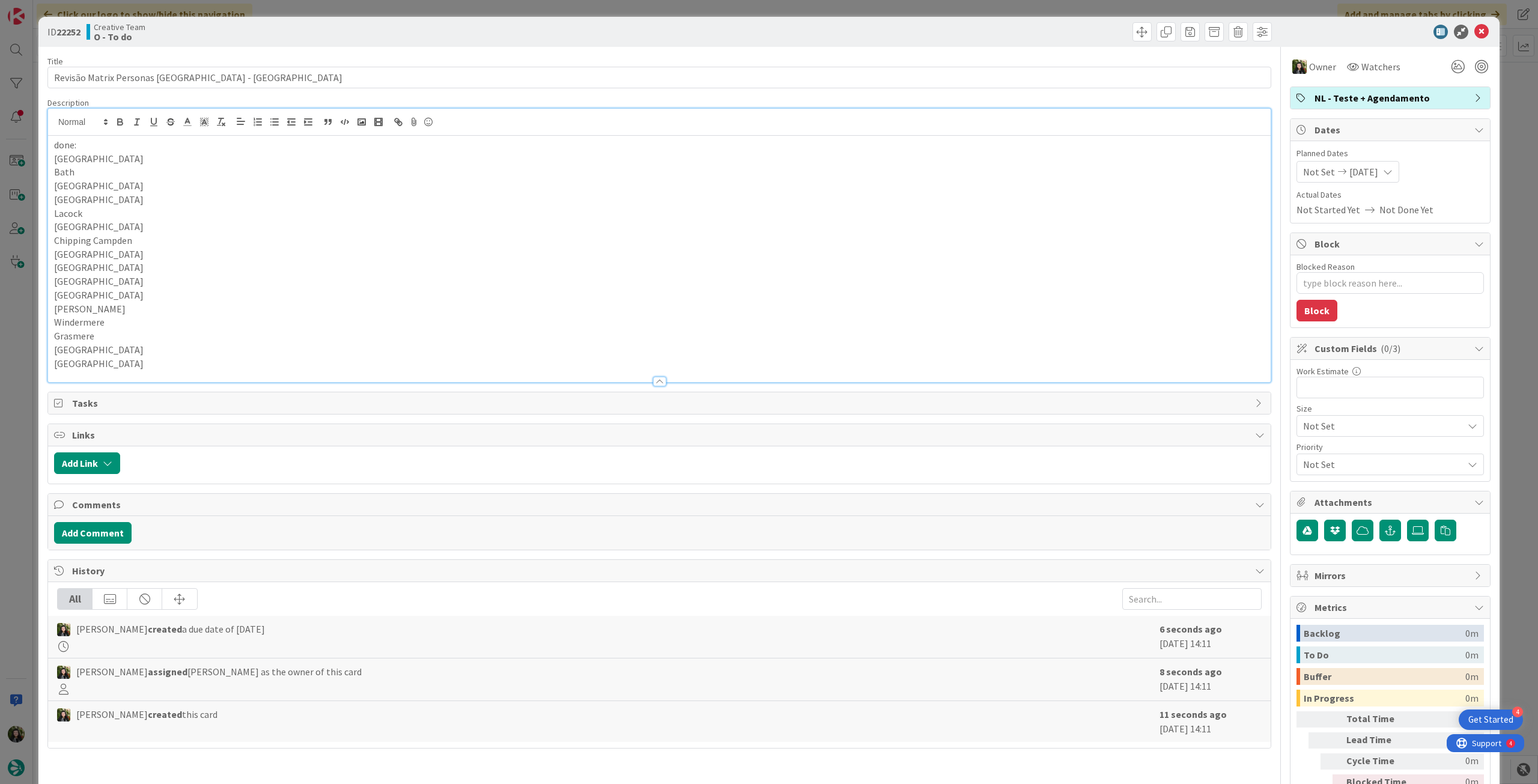
click at [1357, 176] on span "[DATE]" at bounding box center [1364, 172] width 29 height 15
type textarea "x"
click at [1308, 427] on icon at bounding box center [1317, 430] width 18 height 15
type textarea "x"
click at [1381, 248] on td "3" at bounding box center [1392, 253] width 23 height 23
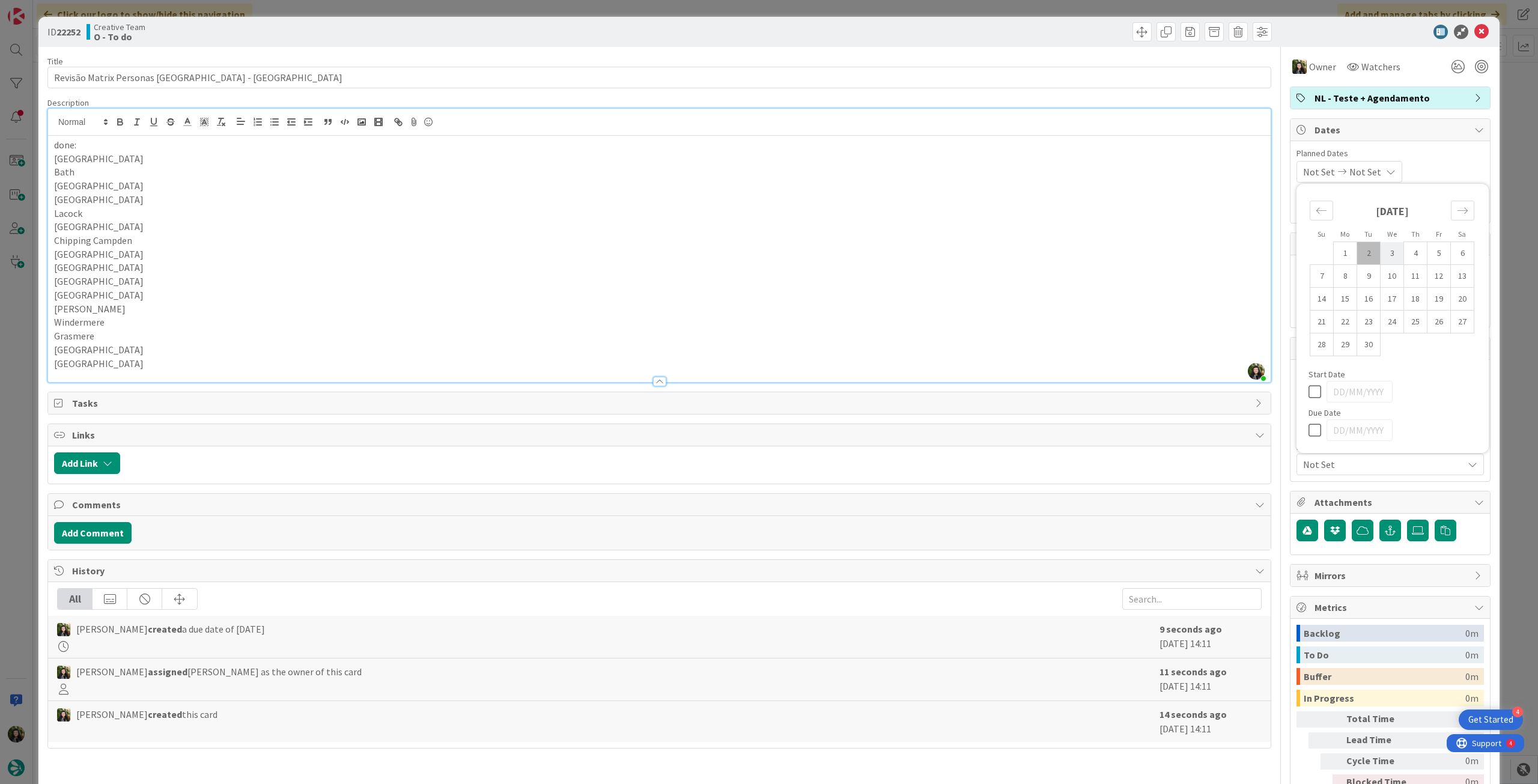
type input "[DATE]"
type textarea "x"
click at [1311, 394] on icon at bounding box center [1317, 391] width 18 height 15
click at [1311, 428] on icon at bounding box center [1317, 430] width 18 height 15
type textarea "x"
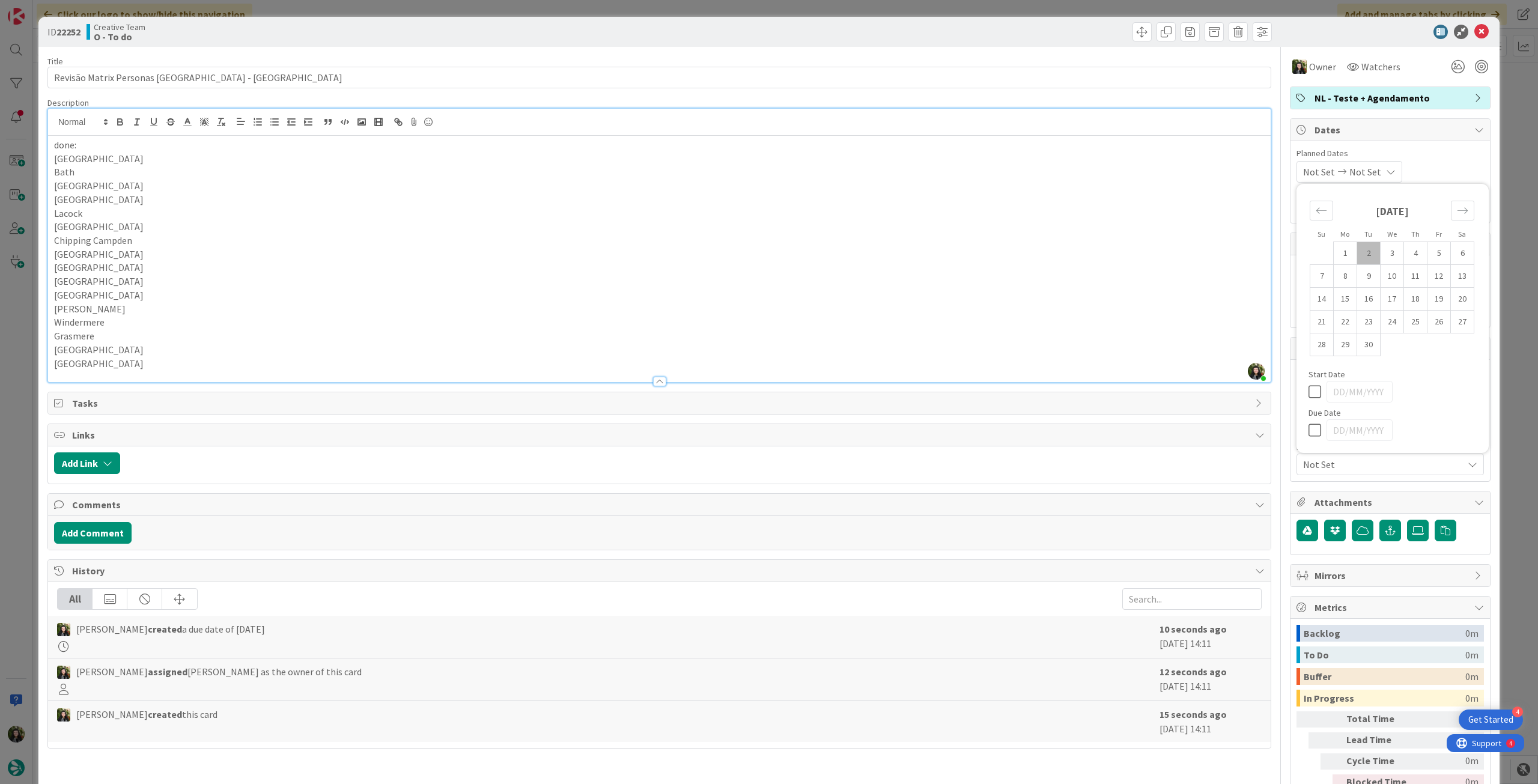
type input "[DATE]"
type textarea "x"
click at [1383, 256] on td "3" at bounding box center [1392, 253] width 23 height 23
type input "[DATE]"
click at [1473, 39] on div "ID 22252 Creative Team O - To do" at bounding box center [769, 32] width 1462 height 30
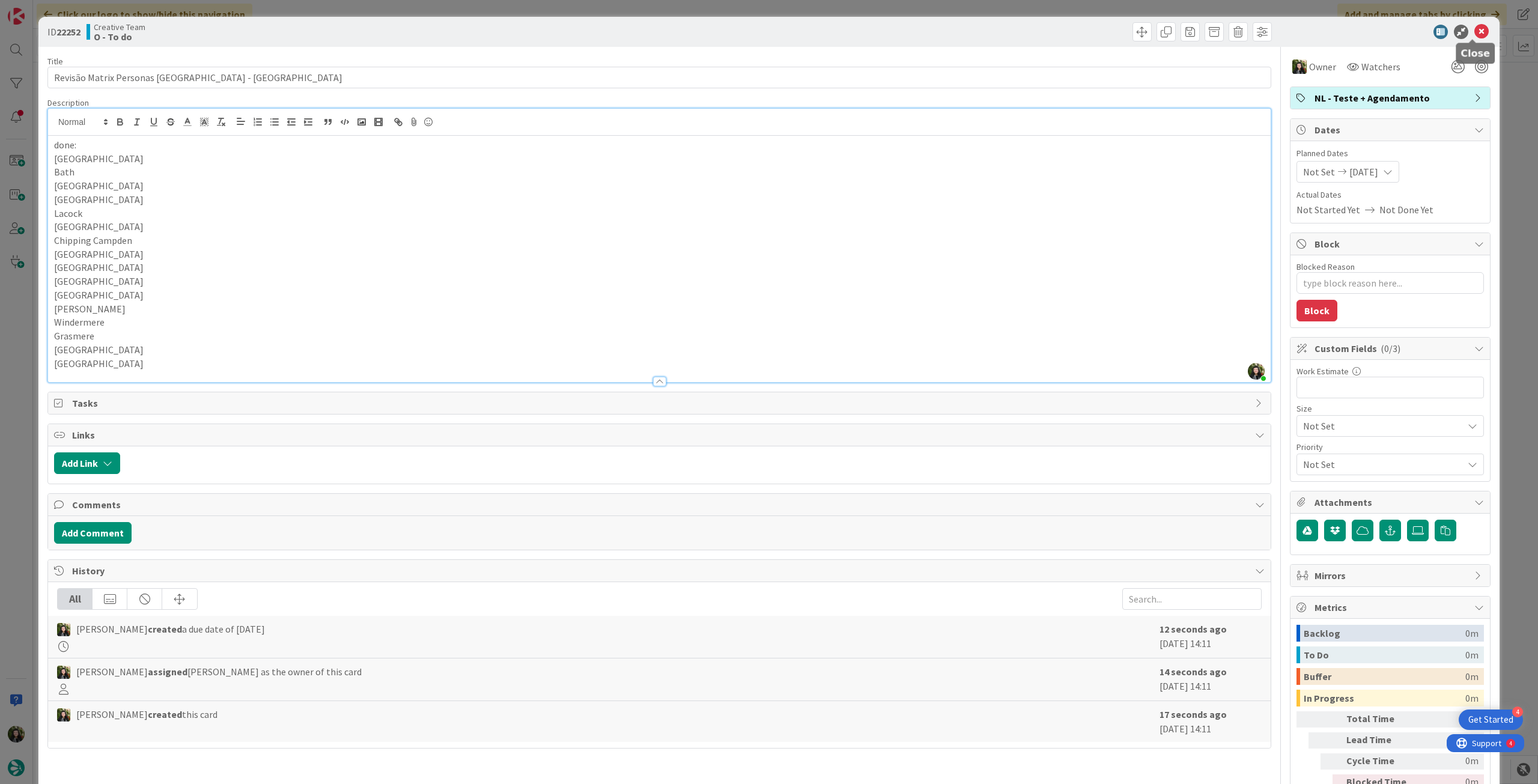
click at [1475, 37] on icon at bounding box center [1482, 32] width 15 height 15
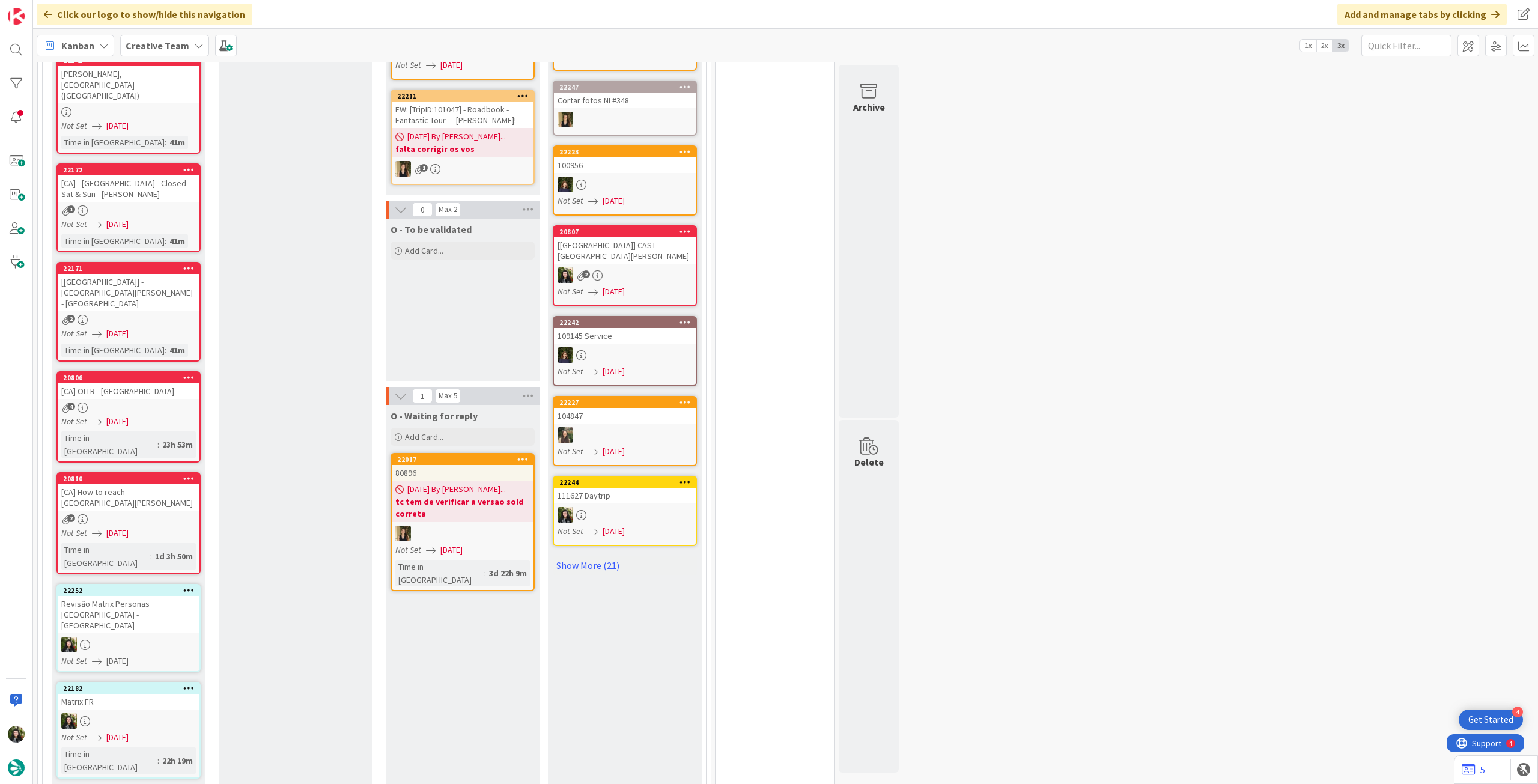
scroll to position [1335, 0]
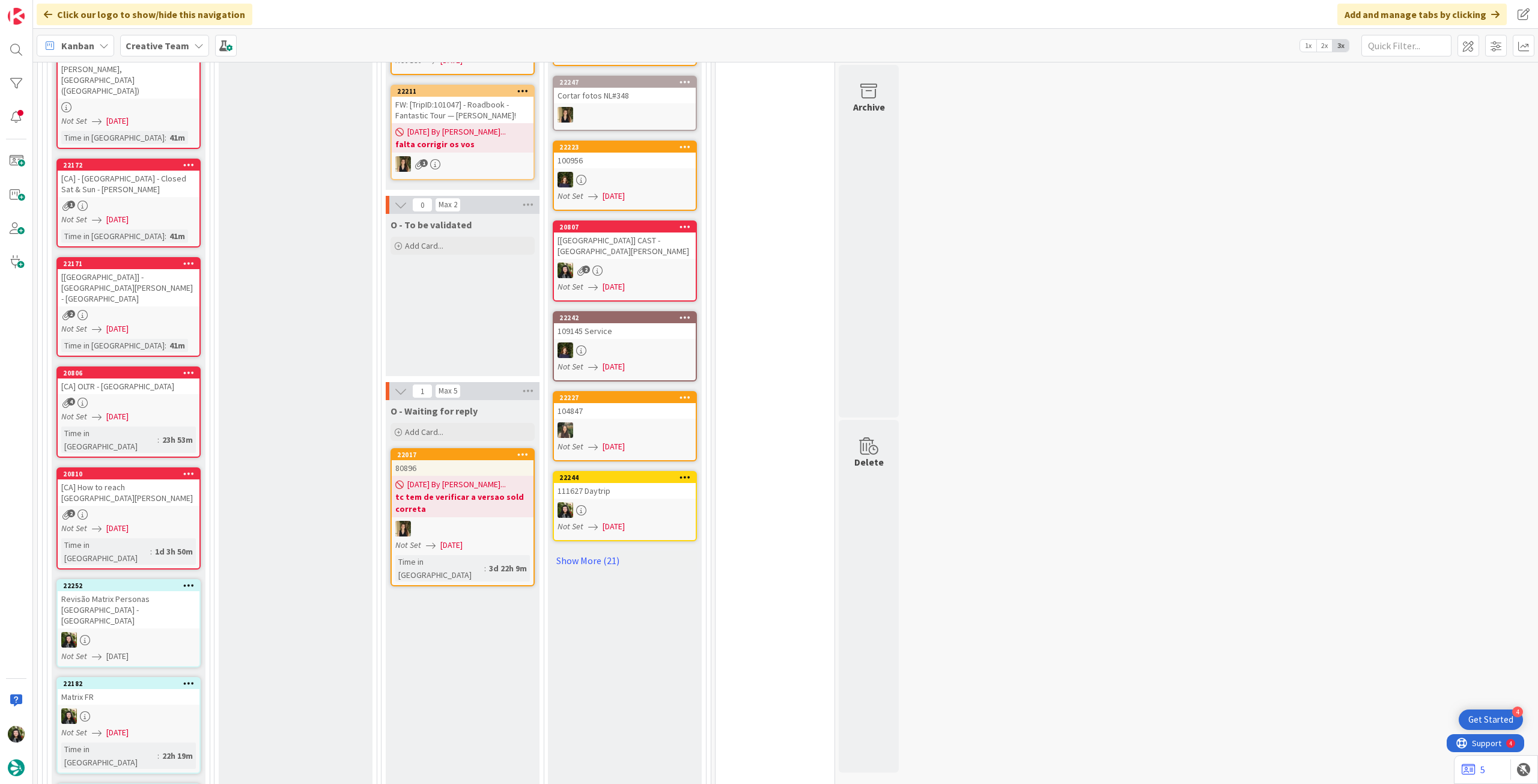
click at [190, 678] on icon at bounding box center [189, 682] width 12 height 8
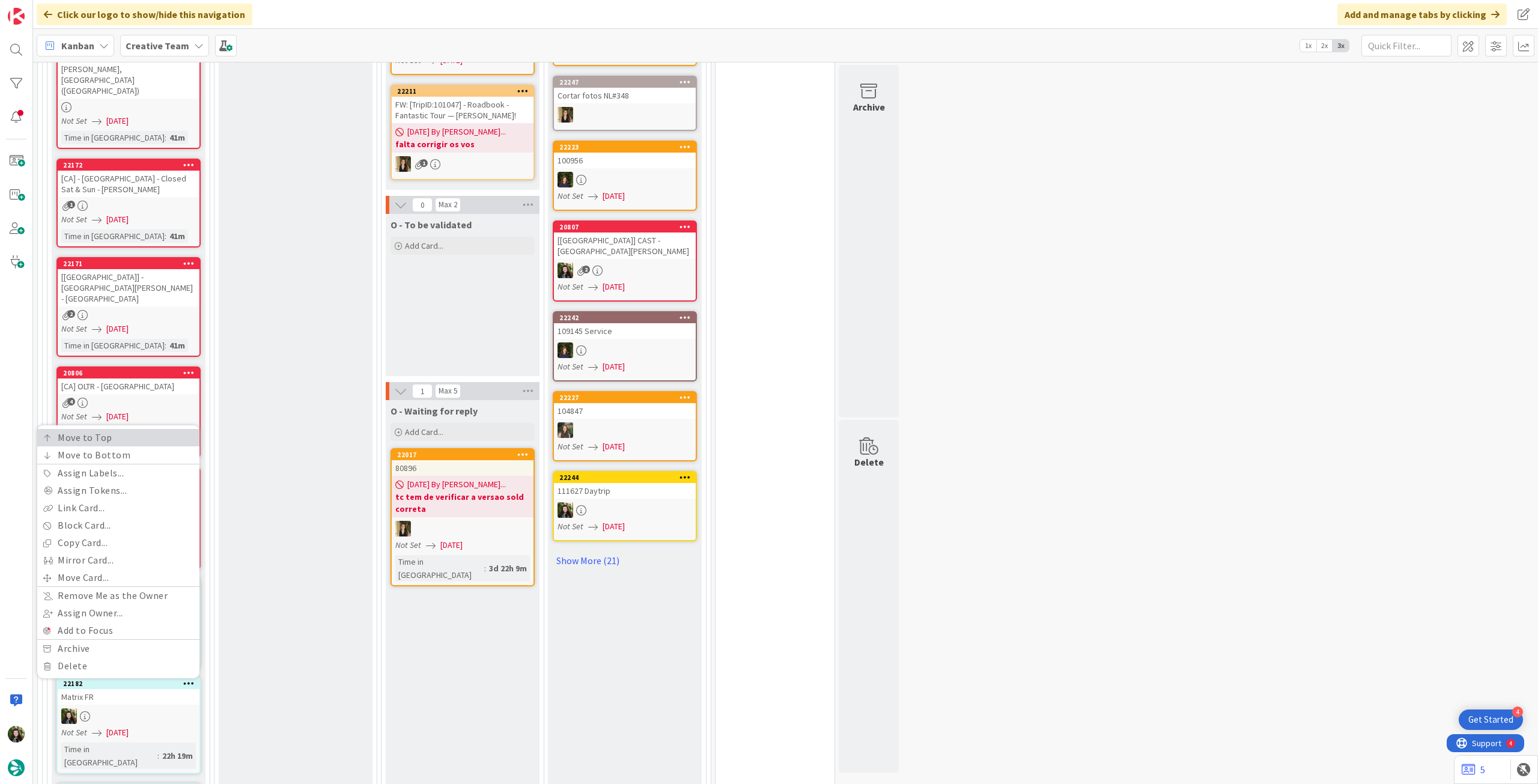
click at [151, 429] on link "Move to Top" at bounding box center [118, 437] width 163 height 18
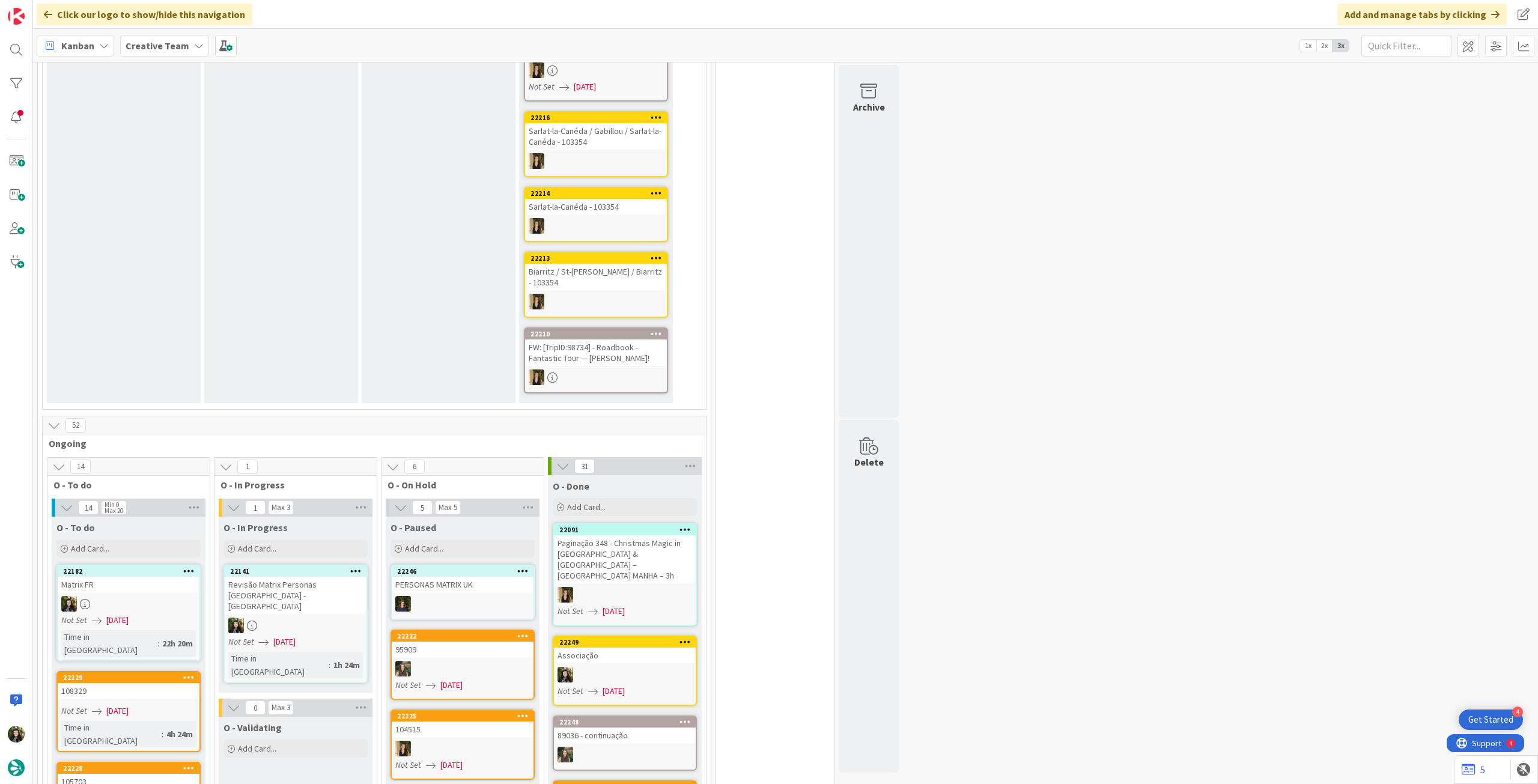
scroll to position [706, 0]
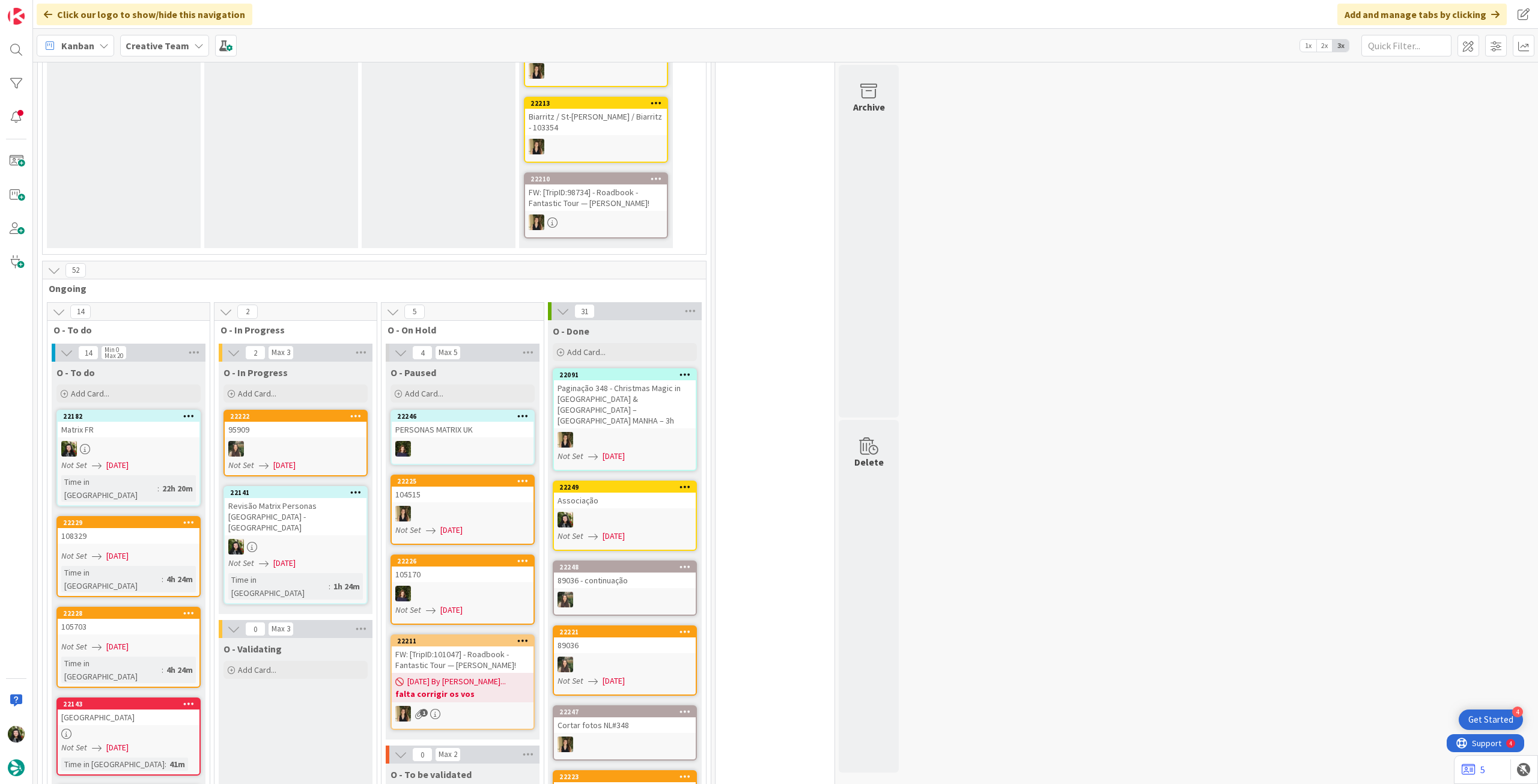
click at [167, 49] on b "Creative Team" at bounding box center [157, 45] width 64 height 12
click at [211, 162] on div "Creative Team - Análise" at bounding box center [222, 173] width 183 height 23
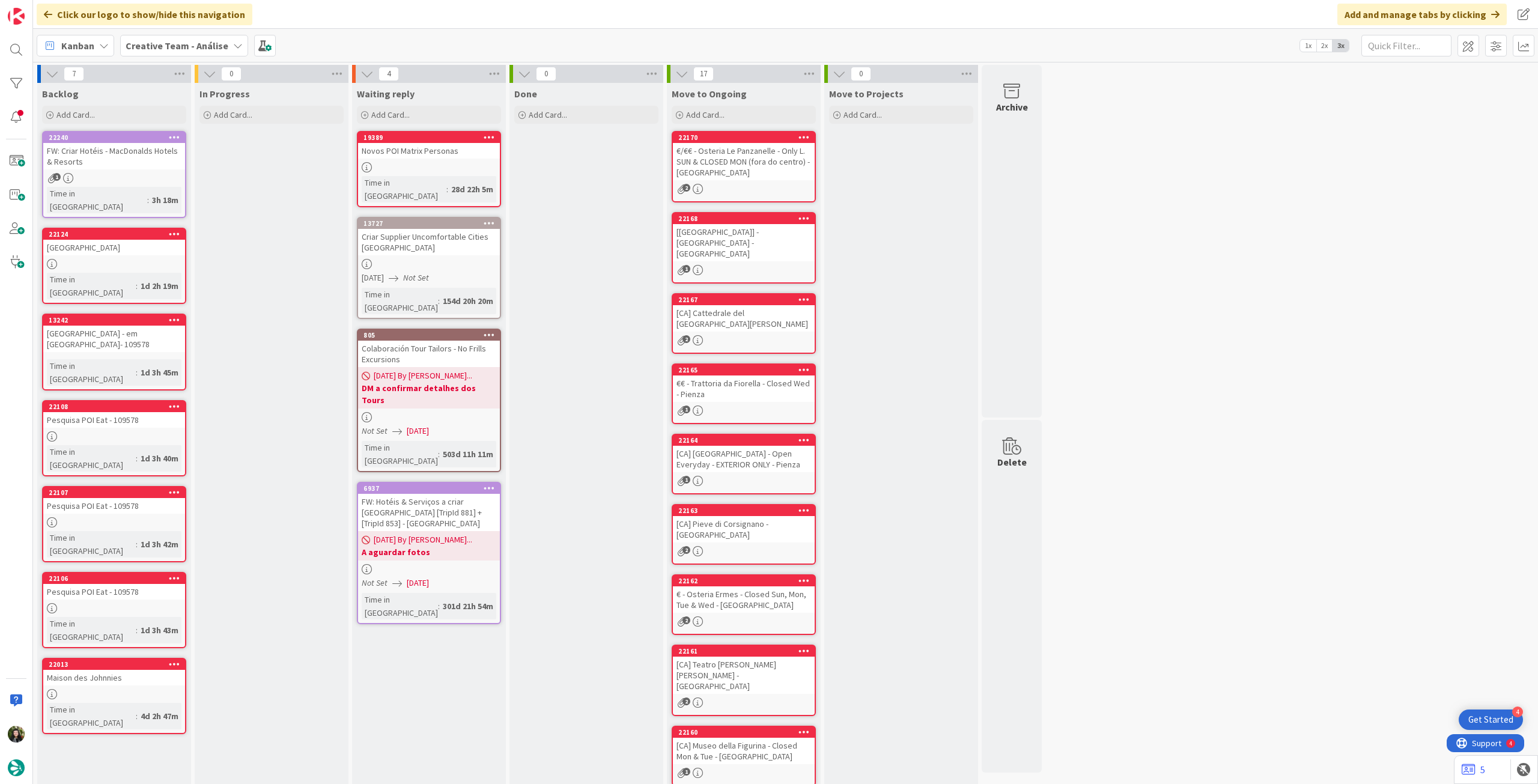
drag, startPoint x: 149, startPoint y: 35, endPoint x: 159, endPoint y: 59, distance: 26.0
click at [150, 38] on div "Creative Team - Análise" at bounding box center [184, 45] width 128 height 22
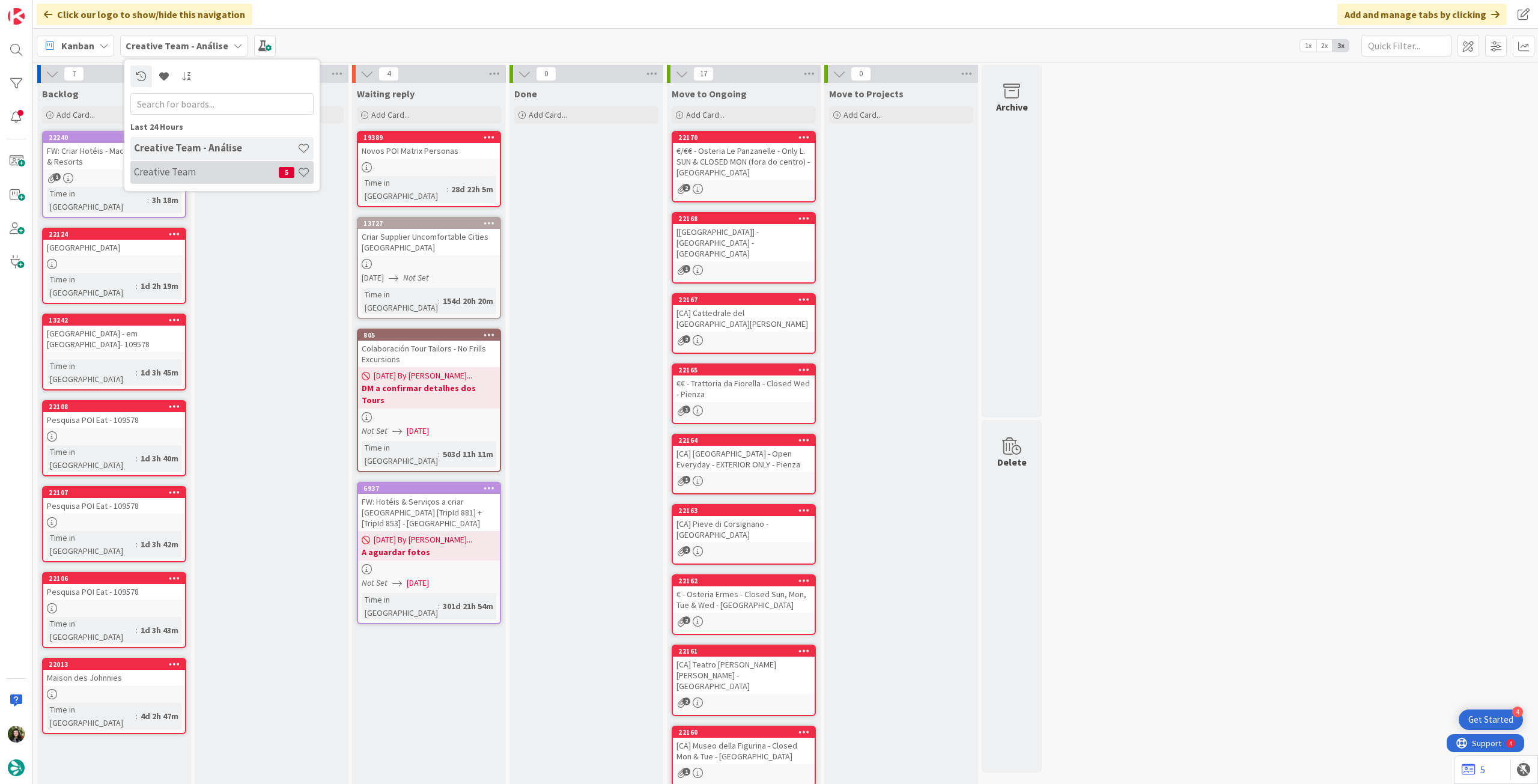
click at [182, 161] on div "Creative Team 5" at bounding box center [222, 173] width 183 height 23
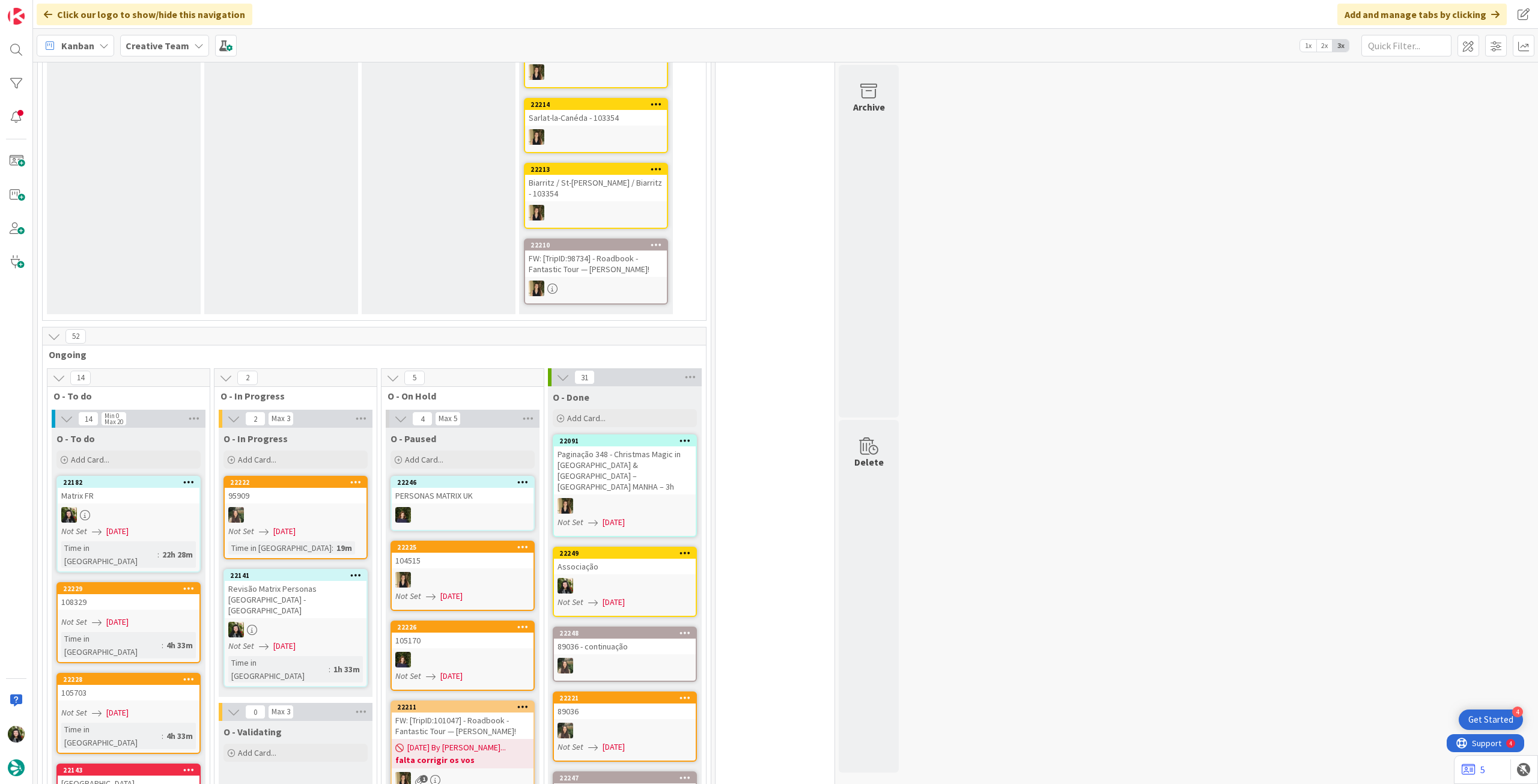
scroll to position [721, 0]
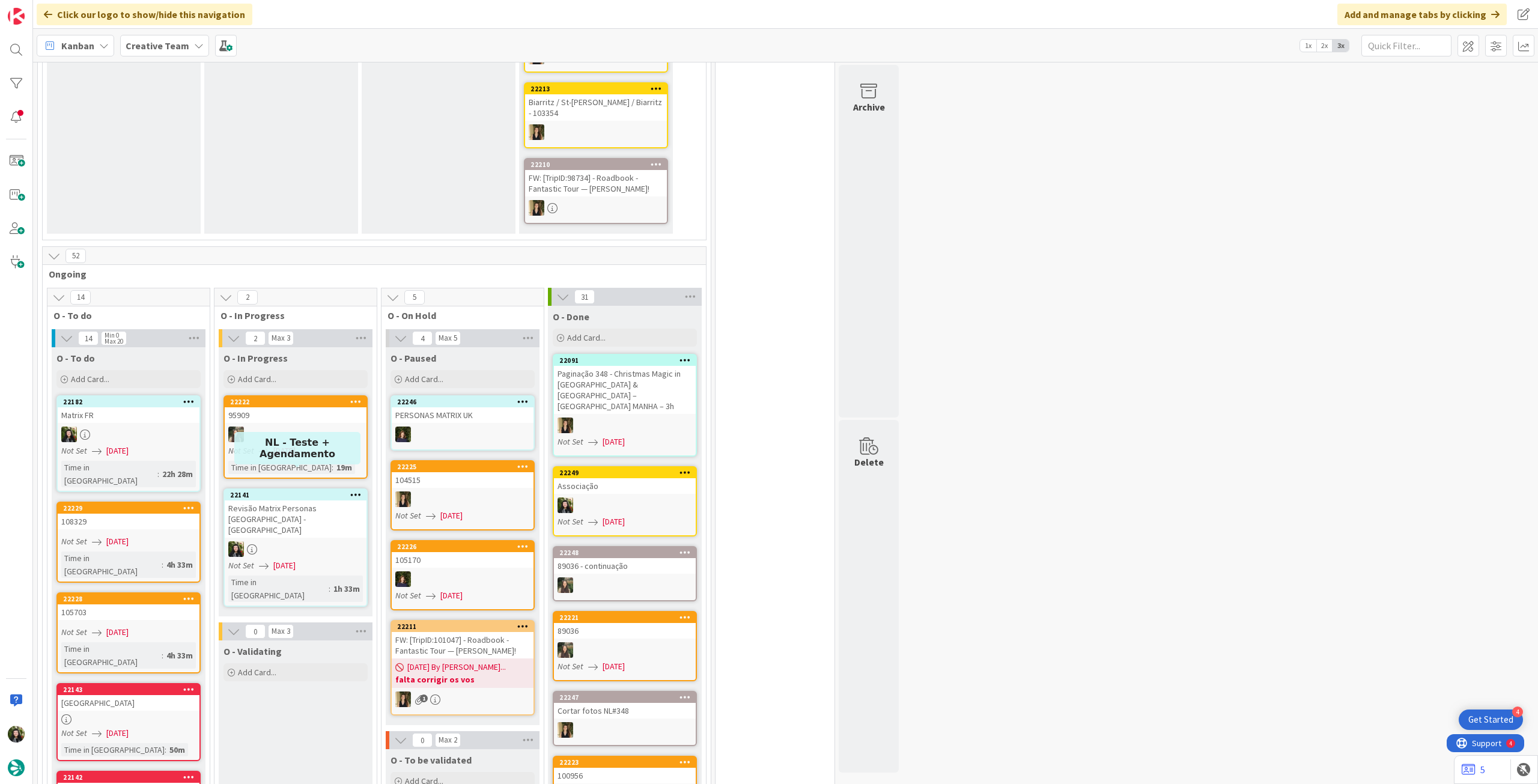
click at [290, 559] on span "[DATE]" at bounding box center [284, 565] width 22 height 12
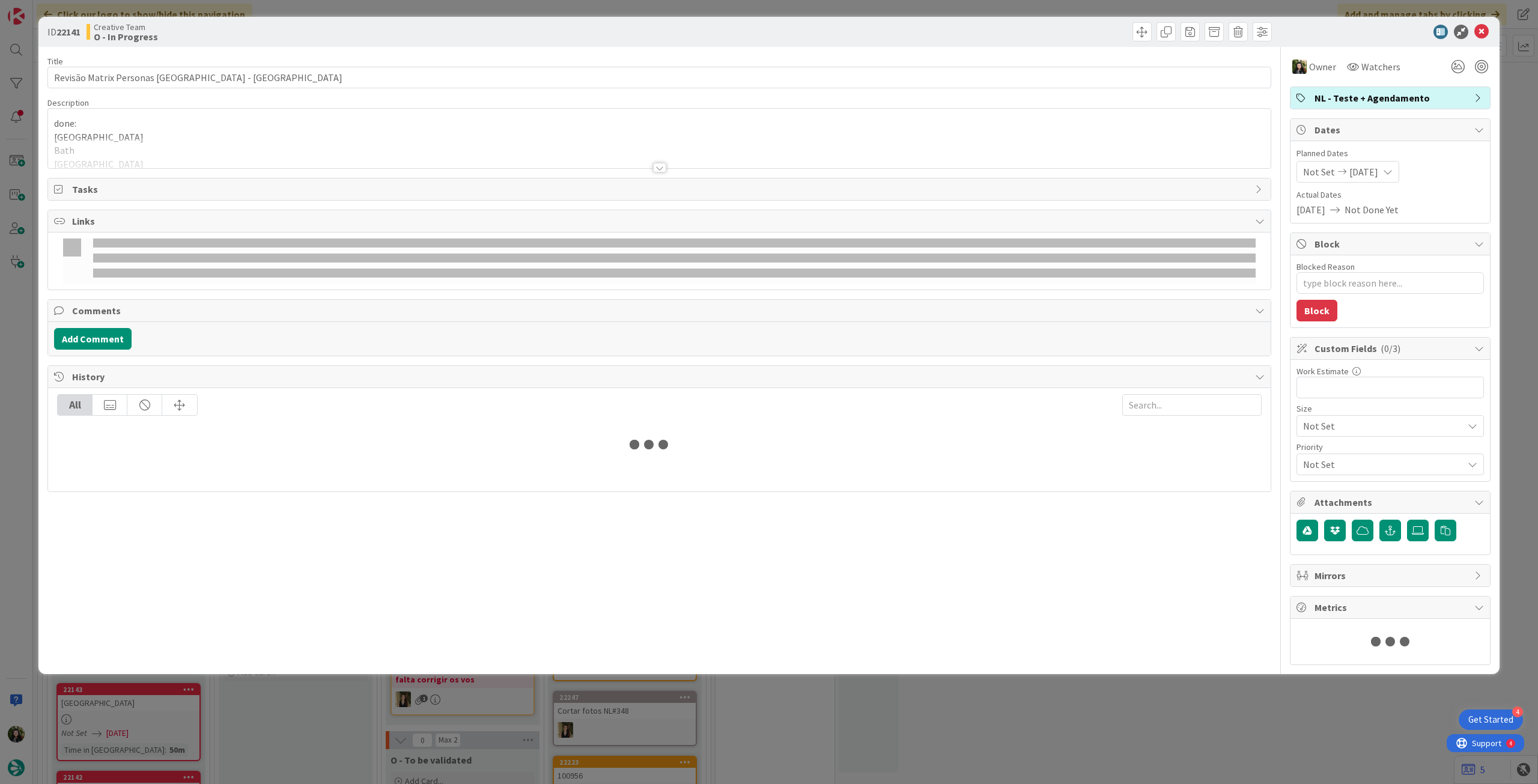
type textarea "x"
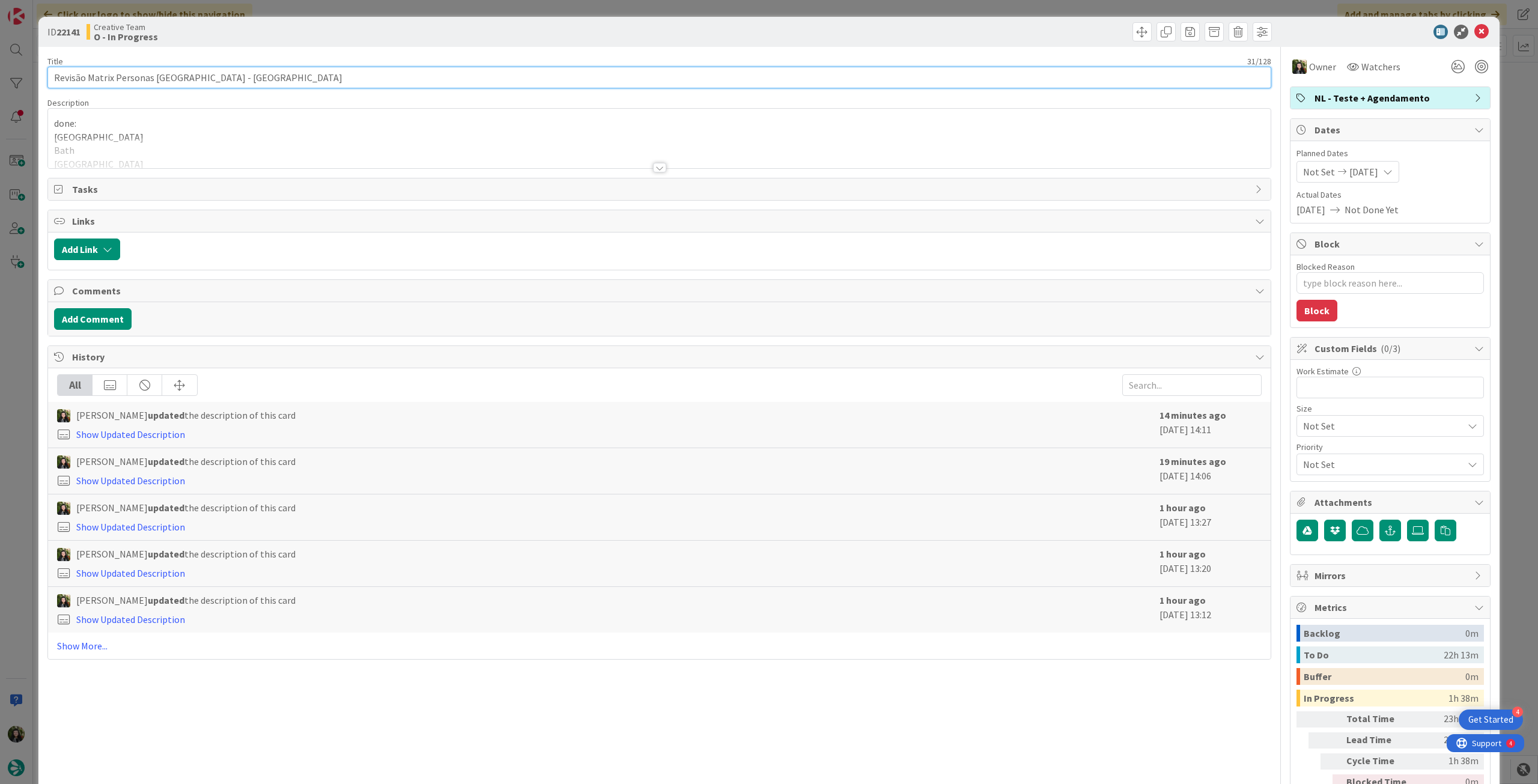
drag, startPoint x: 152, startPoint y: 69, endPoint x: 28, endPoint y: 59, distance: 124.4
click at [28, 59] on div "ID 22141 Creative Team O - In Progress Title 31 / 128 Revisão Matrix Personas U…" at bounding box center [769, 392] width 1538 height 784
click at [1475, 33] on icon at bounding box center [1482, 32] width 15 height 15
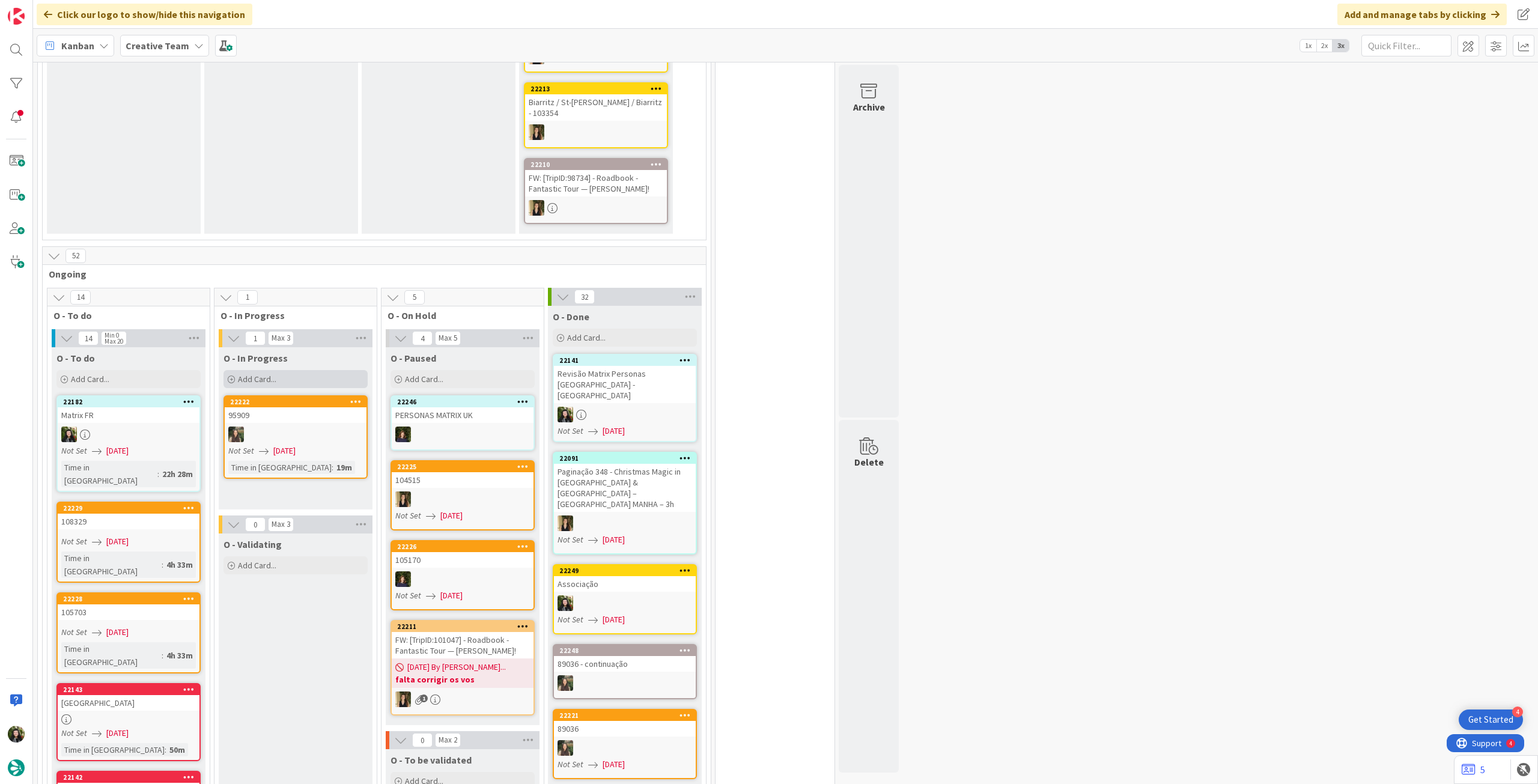
click at [290, 370] on div "Add Card..." at bounding box center [295, 378] width 144 height 18
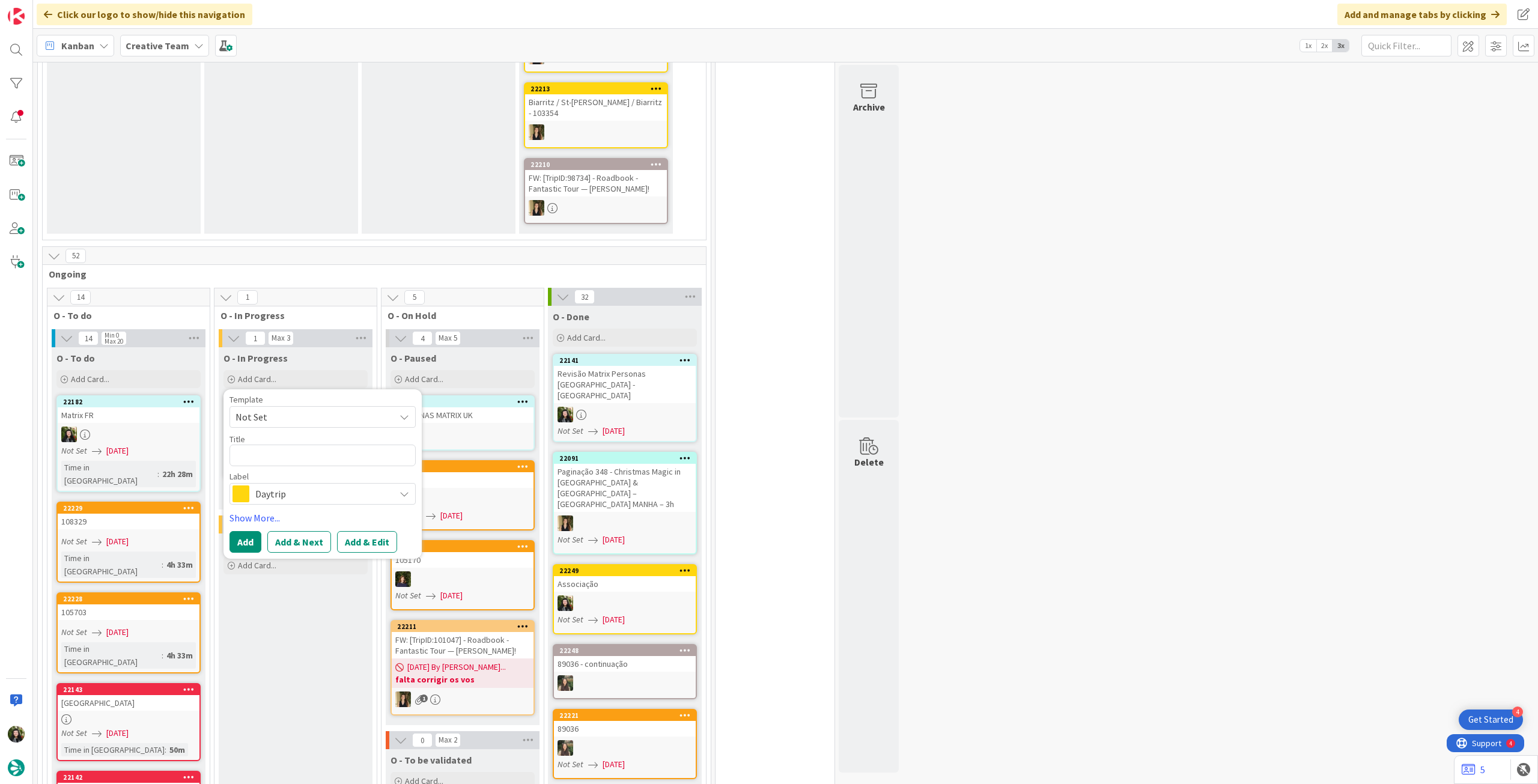
click at [286, 483] on div "Daytrip" at bounding box center [323, 494] width 186 height 22
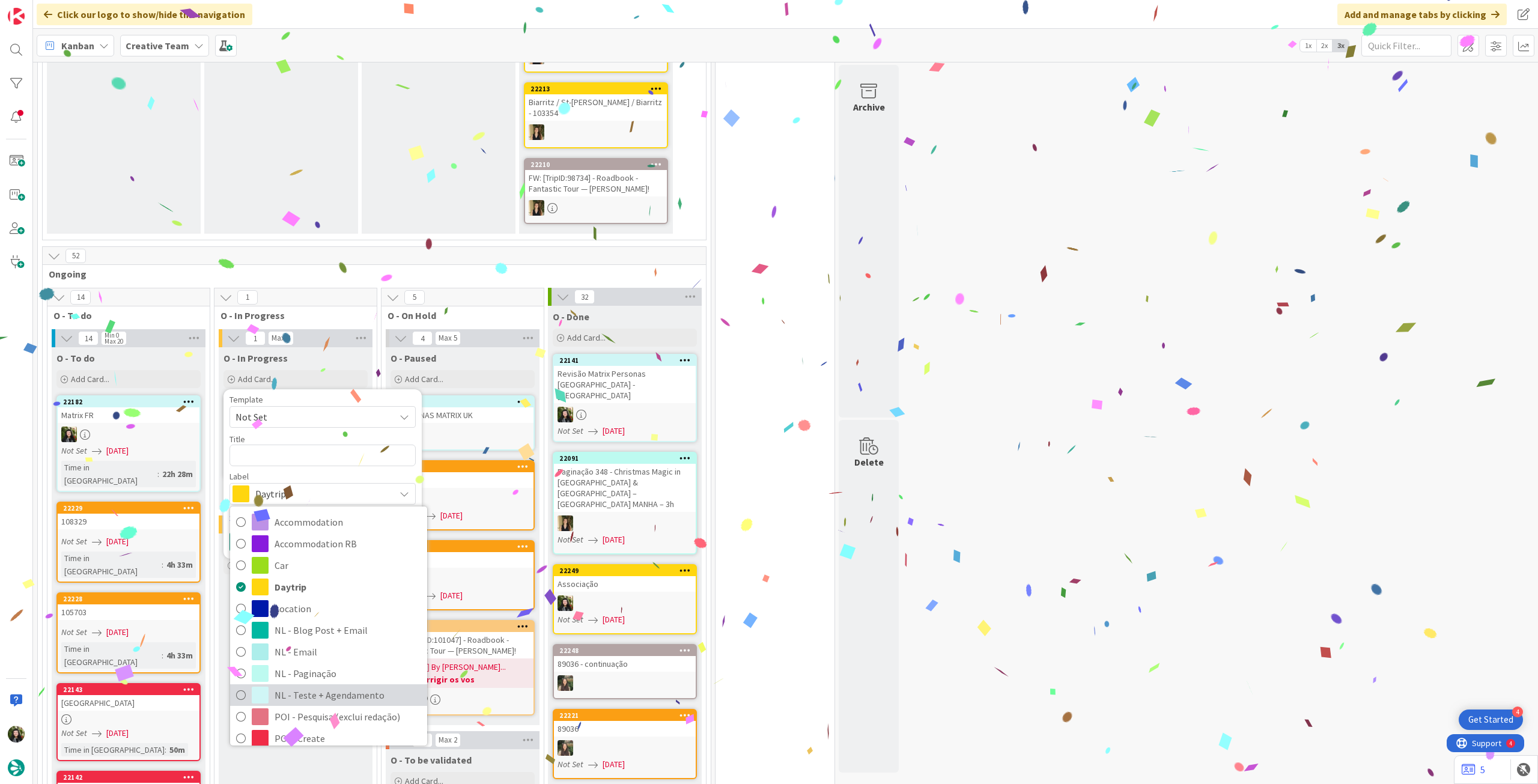
click at [348, 686] on span "NL - Teste + Agendamento" at bounding box center [348, 695] width 146 height 18
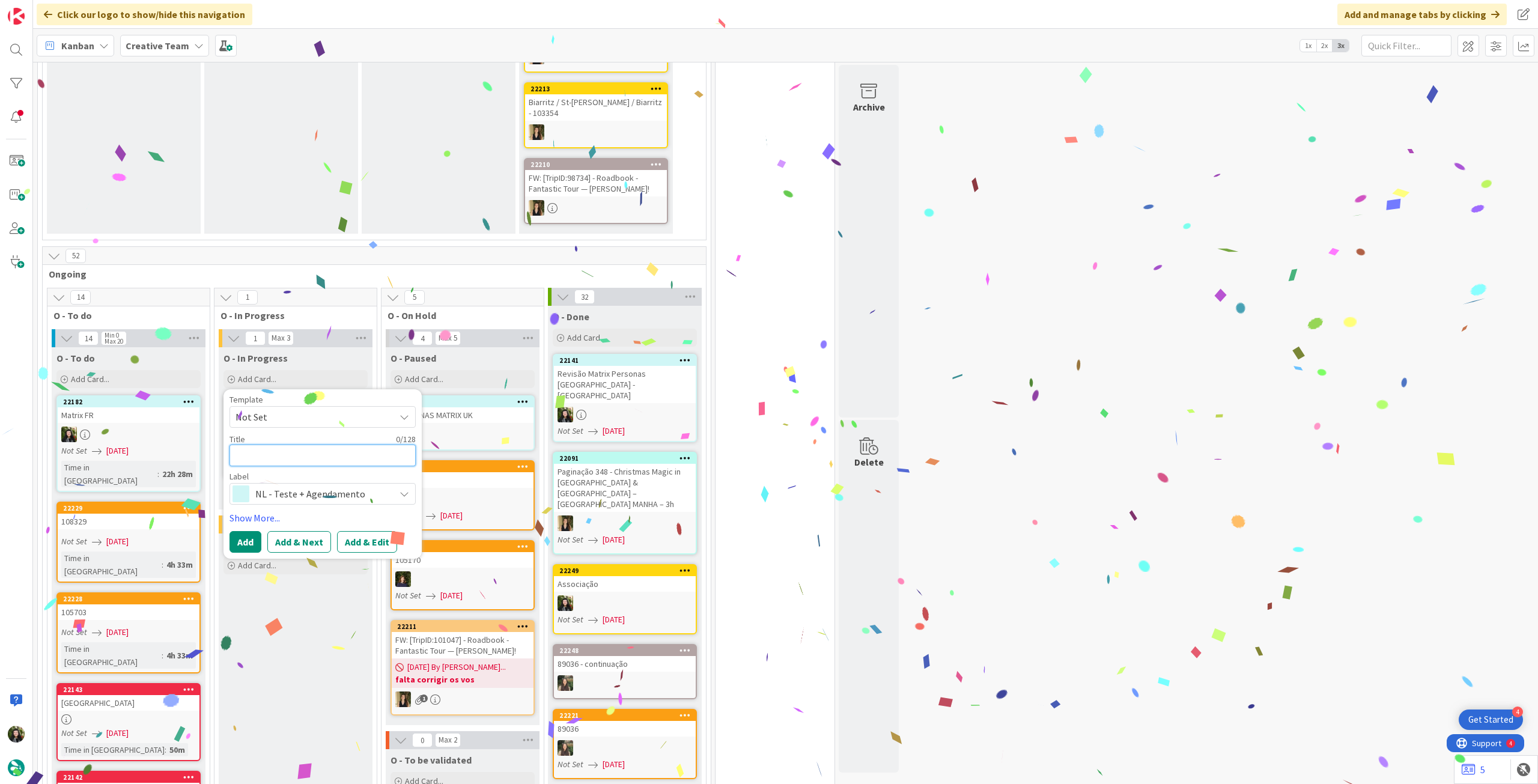
click at [289, 444] on textarea at bounding box center [323, 455] width 186 height 22
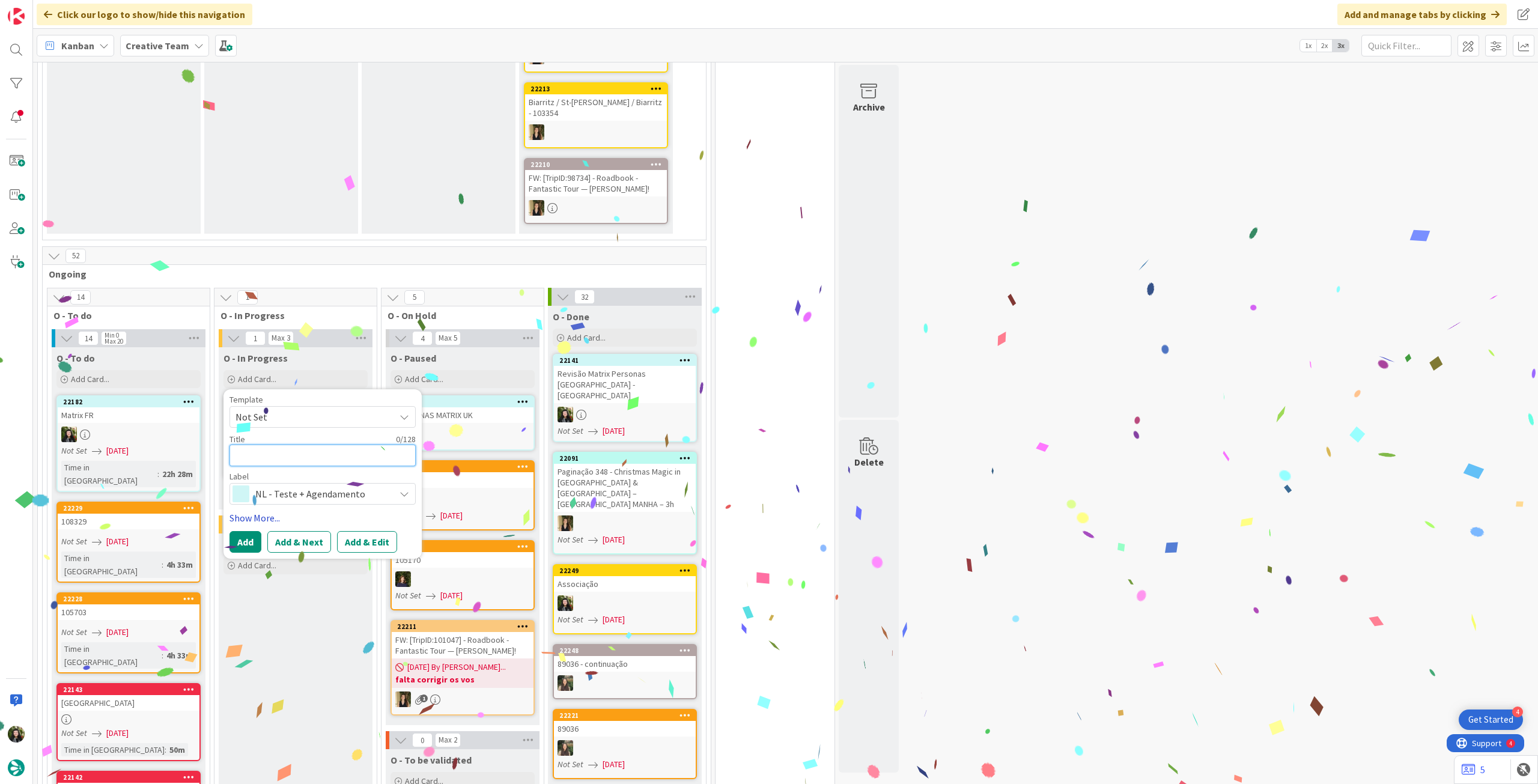
paste textarea "Revisão Matrix Personas [GEOGRAPHIC_DATA] - [GEOGRAPHIC_DATA]"
type textarea "Revisão Matrix Personas [GEOGRAPHIC_DATA] - [GEOGRAPHIC_DATA]"
type textarea "x"
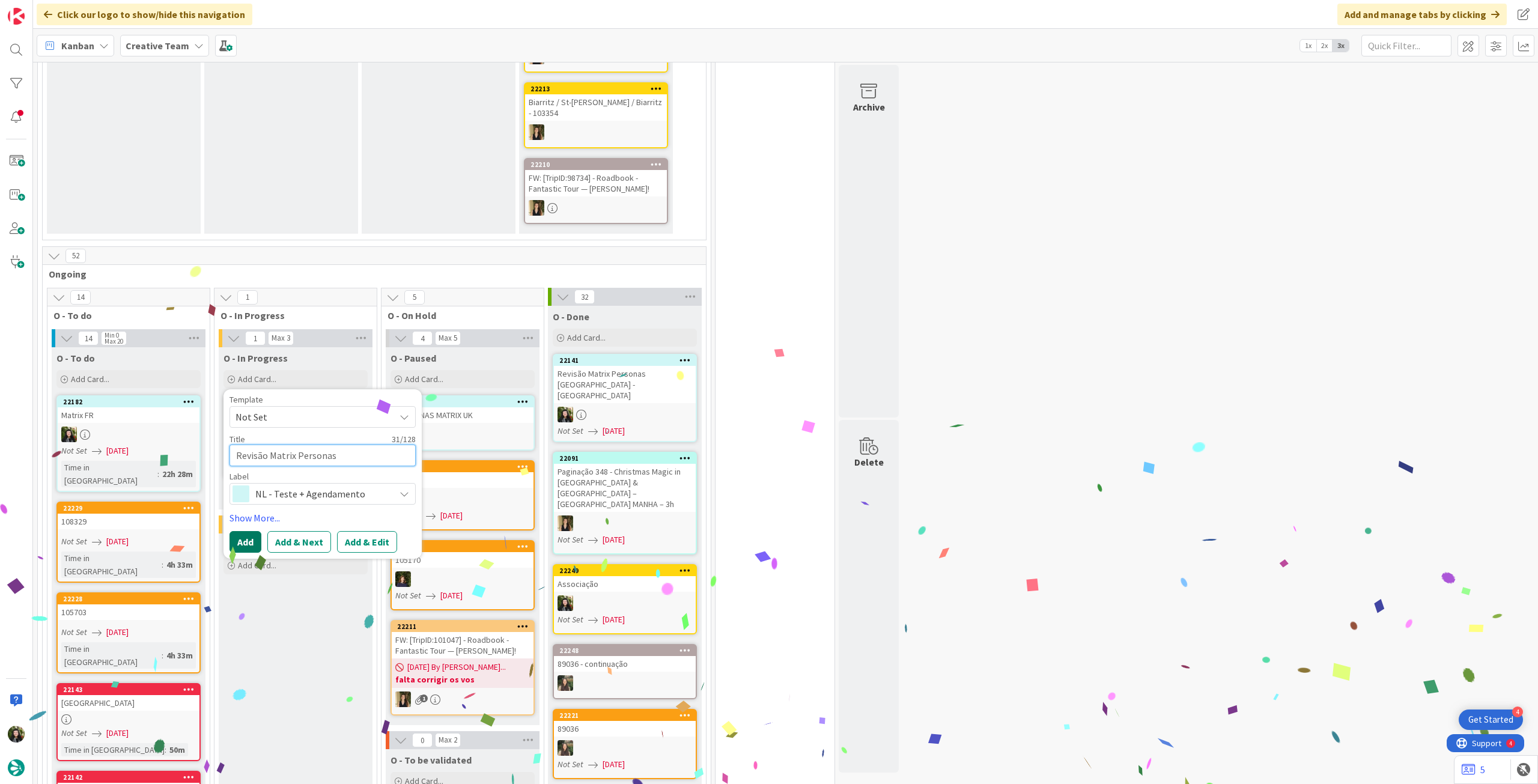
type textarea "Revisão Matrix Personas [GEOGRAPHIC_DATA] - [GEOGRAPHIC_DATA]"
click at [245, 531] on button "Add" at bounding box center [245, 541] width 32 height 22
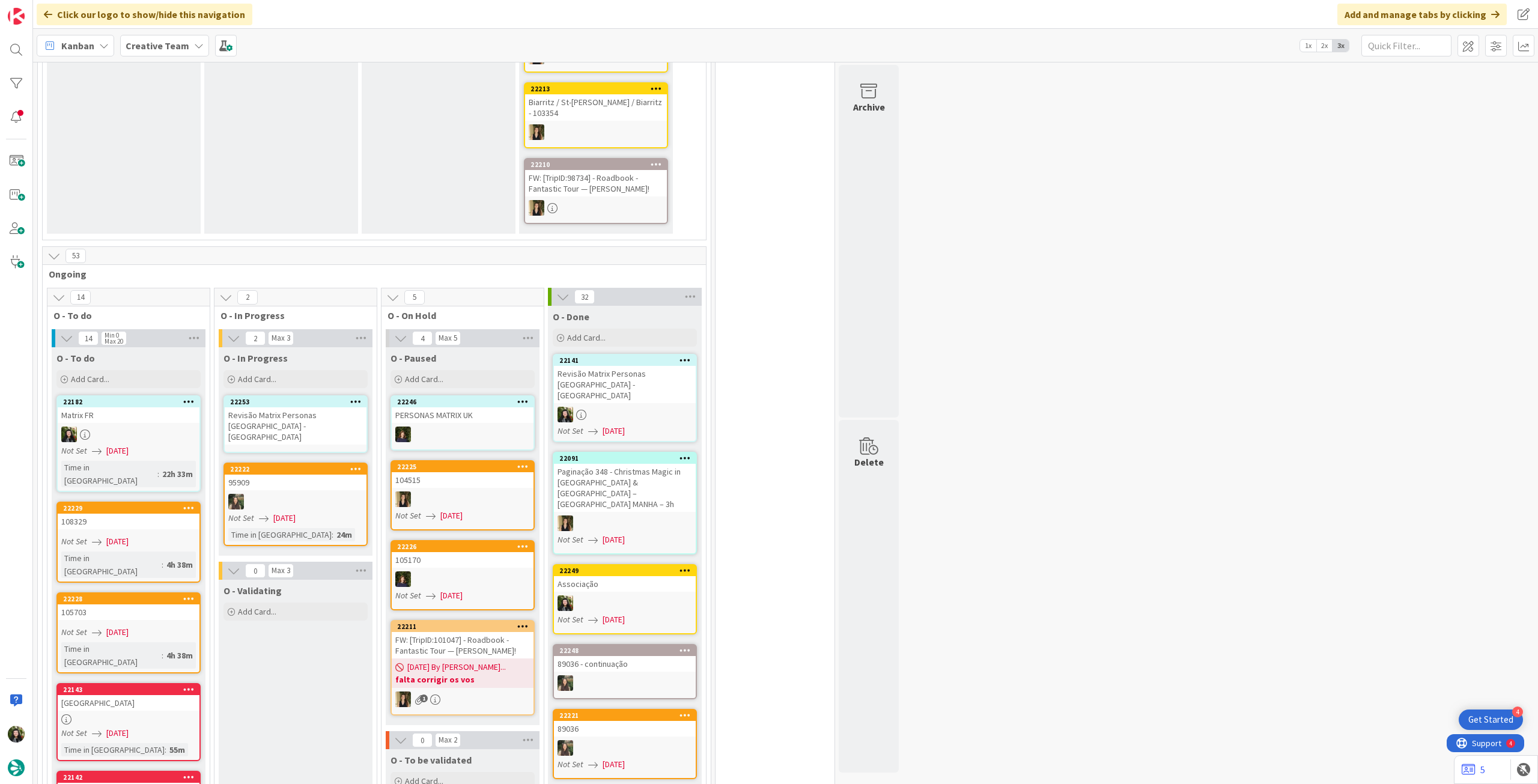
click at [294, 407] on div "Revisão Matrix Personas [GEOGRAPHIC_DATA] - [GEOGRAPHIC_DATA]" at bounding box center [296, 426] width 142 height 37
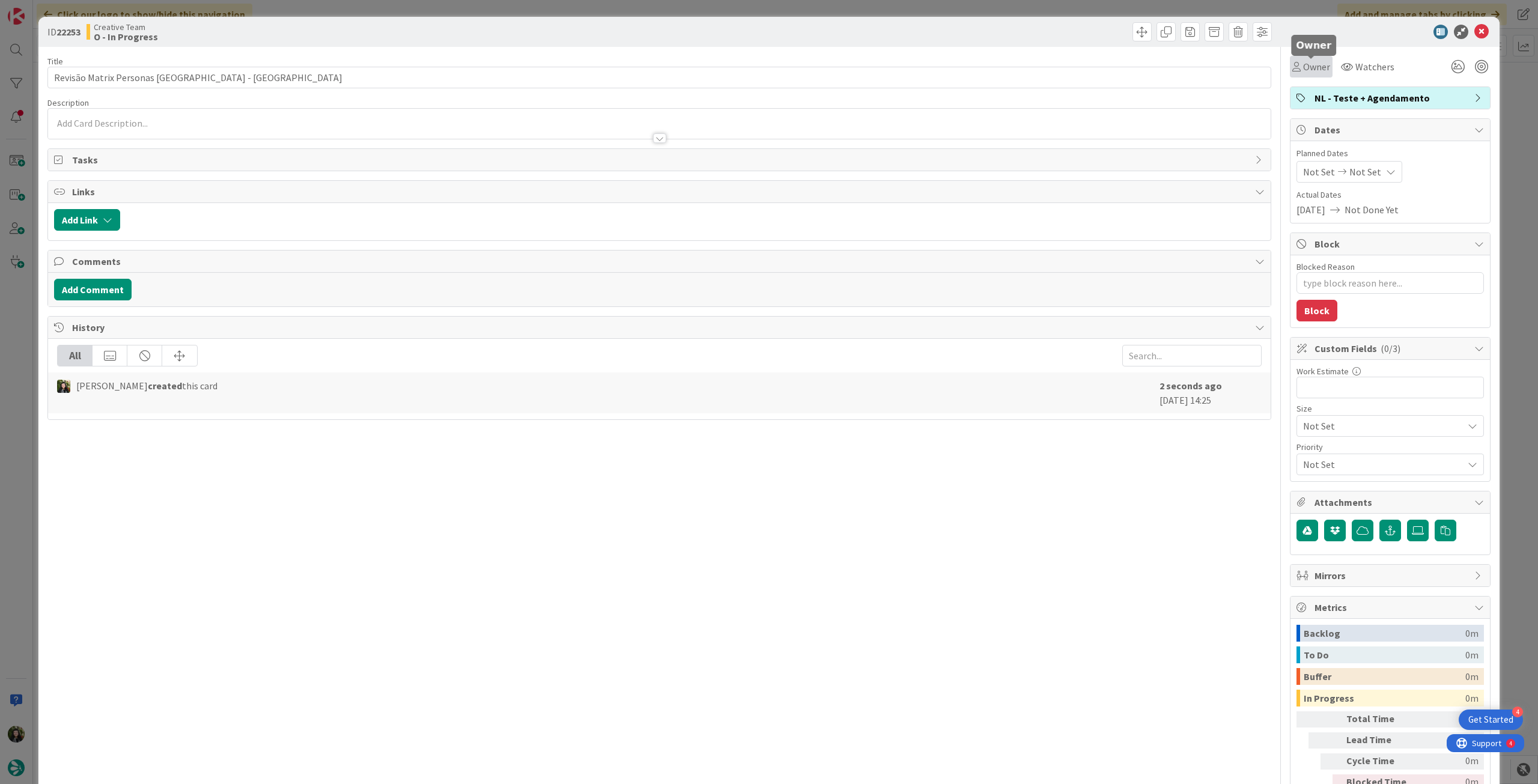
click at [1303, 64] on span "Owner" at bounding box center [1316, 66] width 27 height 15
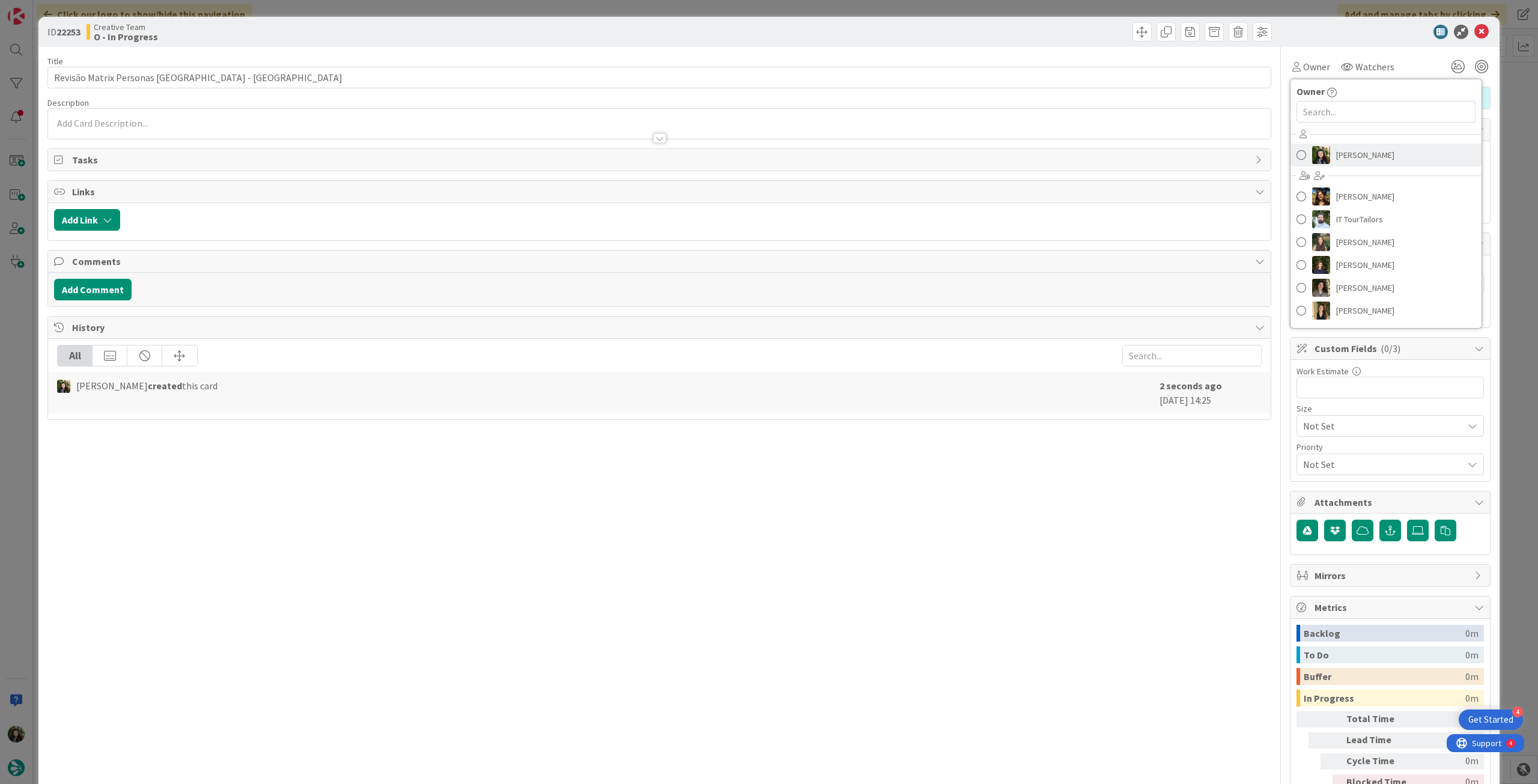
click at [1338, 153] on span "[PERSON_NAME]" at bounding box center [1365, 155] width 59 height 18
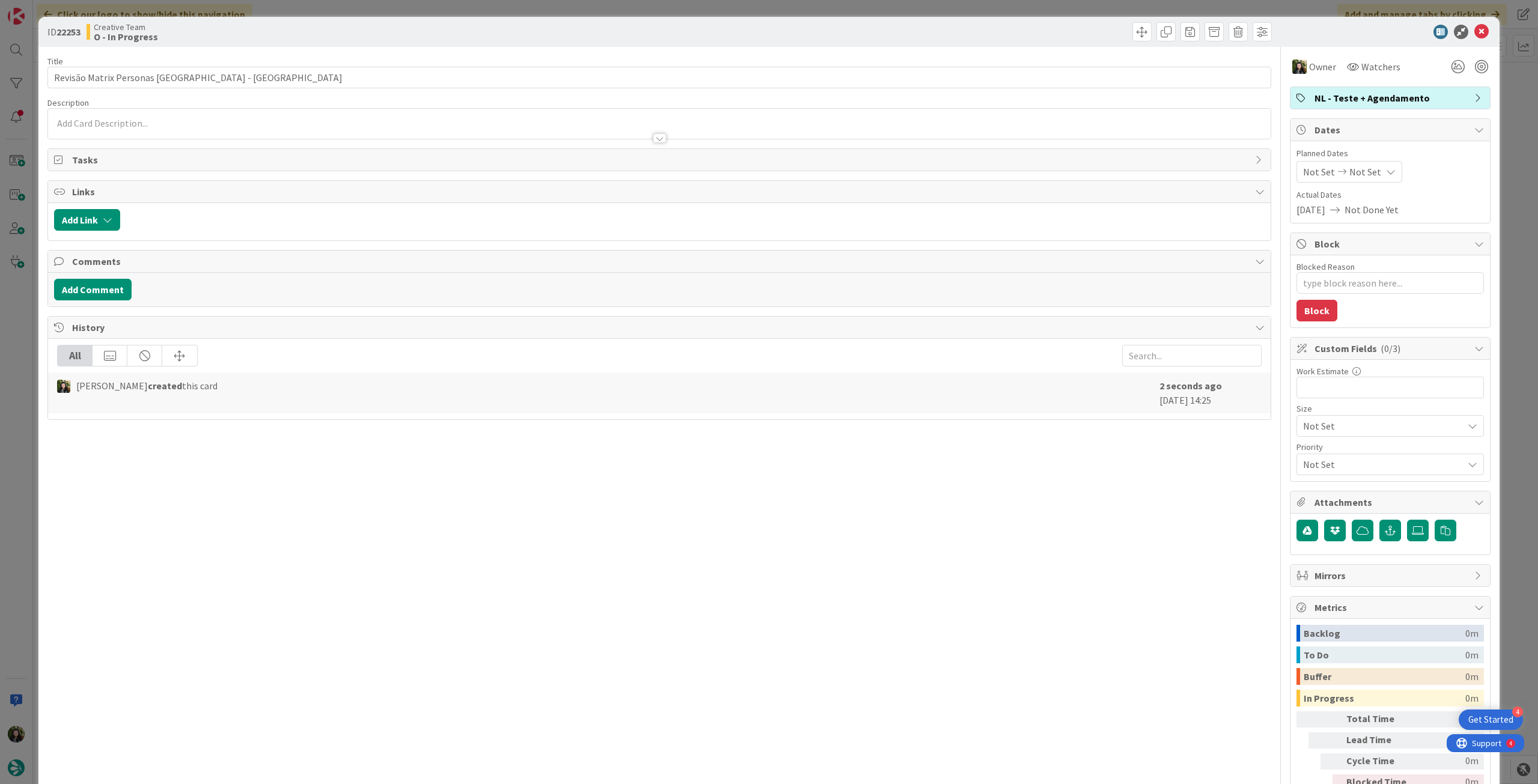
click at [1355, 171] on span "Not Set" at bounding box center [1365, 172] width 32 height 15
type textarea "x"
click at [1308, 429] on icon at bounding box center [1317, 430] width 18 height 15
type input "[DATE]"
click at [1475, 33] on icon at bounding box center [1482, 32] width 15 height 15
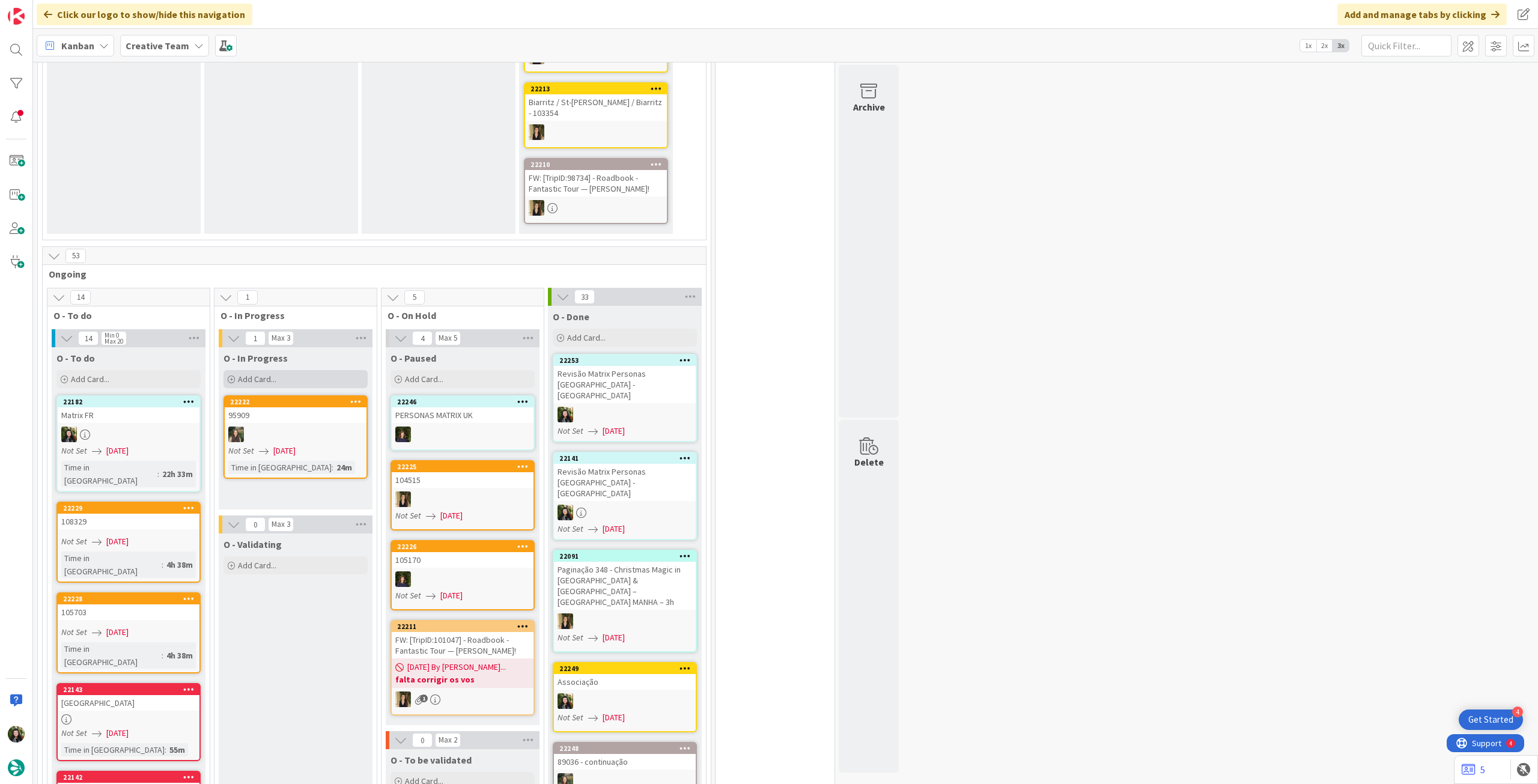
click at [299, 370] on div "Add Card..." at bounding box center [295, 378] width 144 height 18
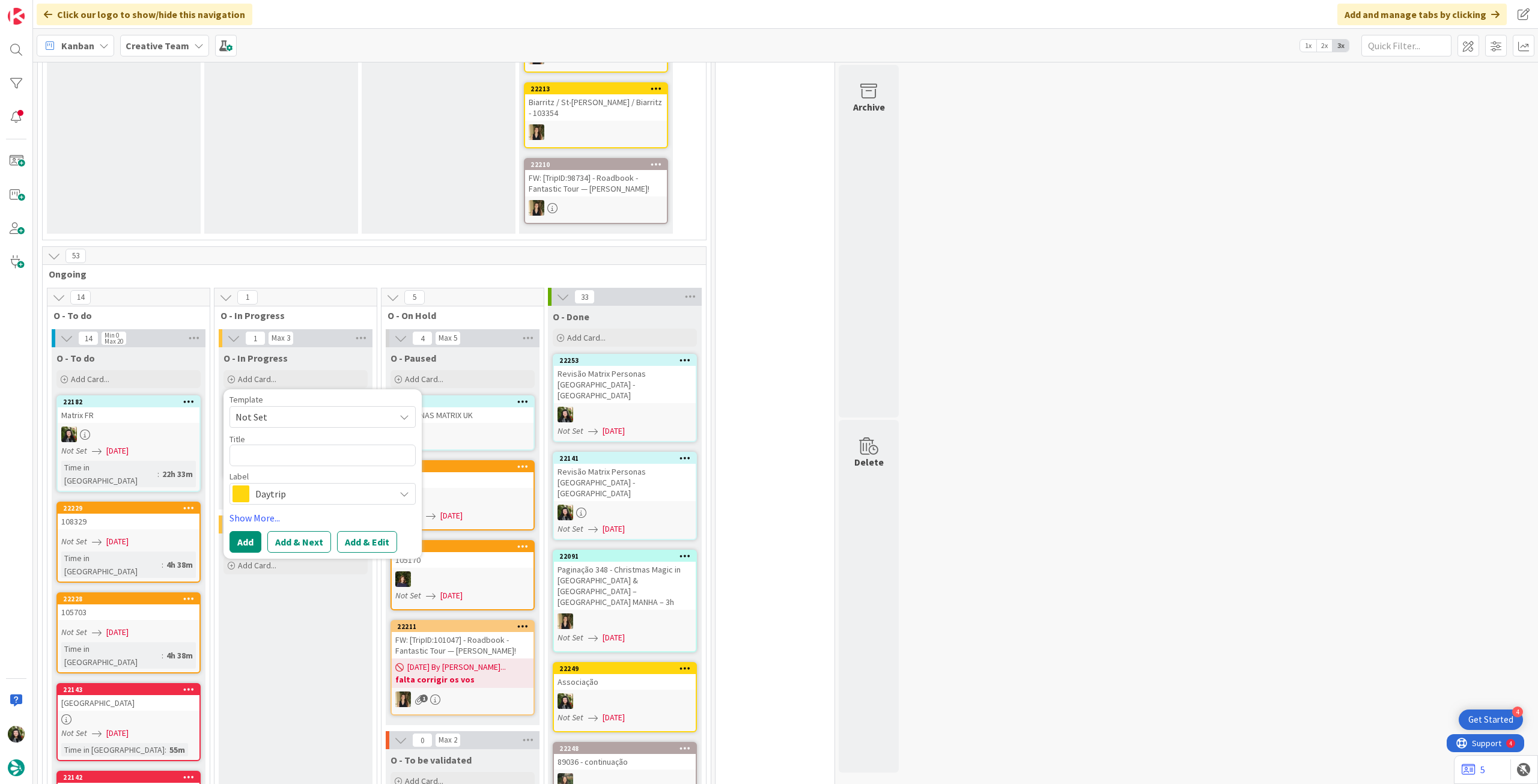
click at [302, 485] on span "Daytrip" at bounding box center [321, 494] width 133 height 17
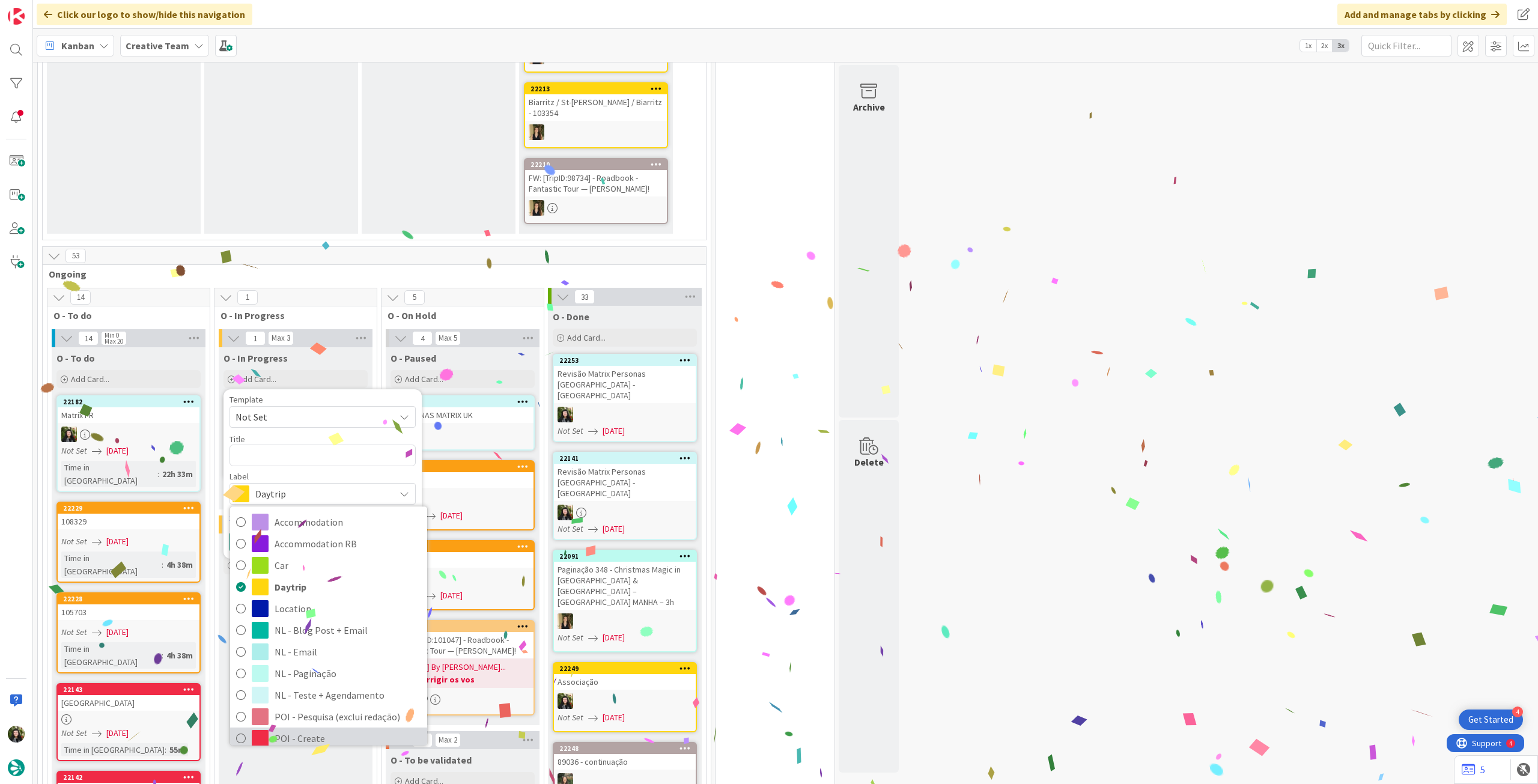
click at [301, 729] on span "POI - Create" at bounding box center [348, 738] width 146 height 18
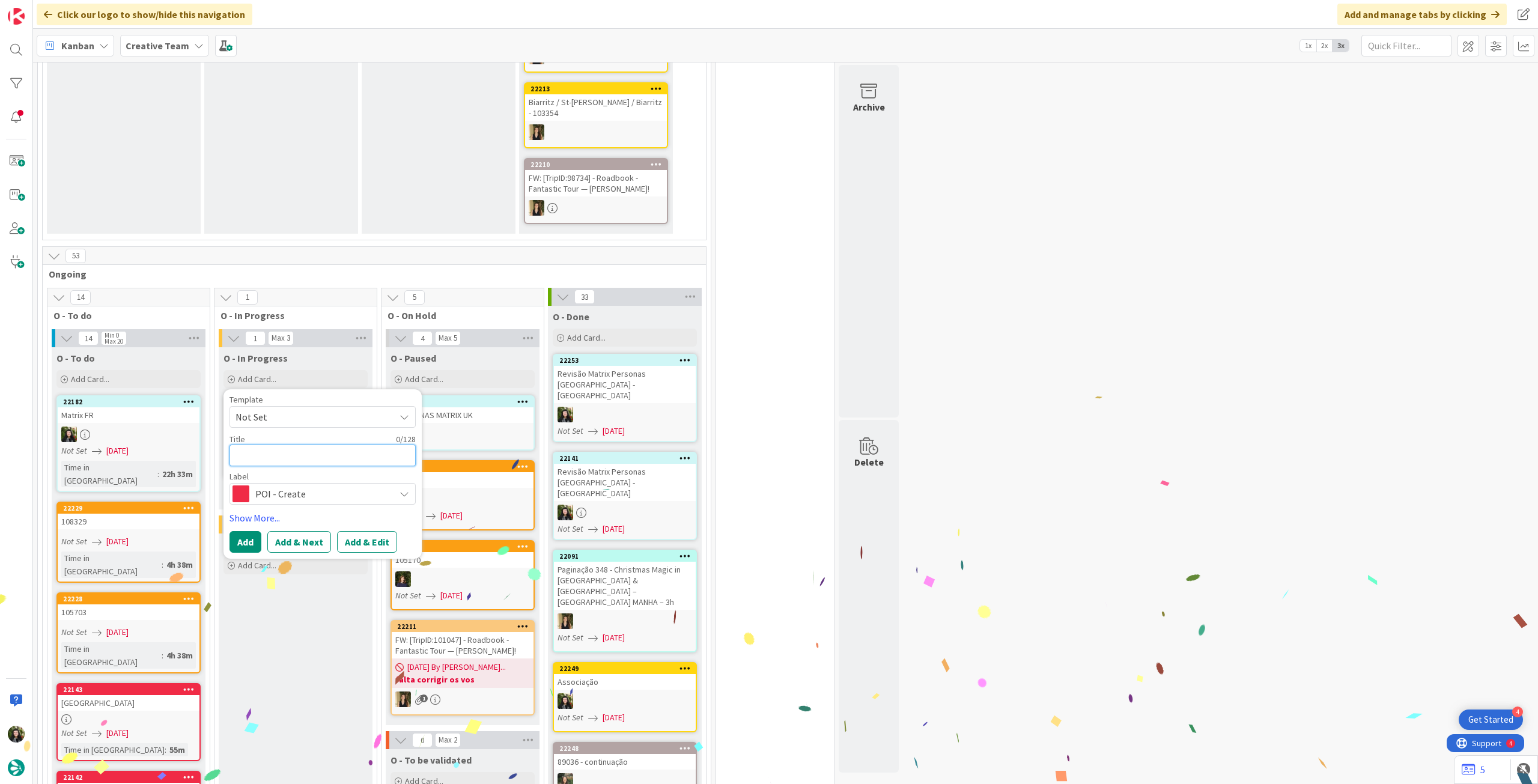
click at [308, 444] on textarea at bounding box center [323, 455] width 186 height 22
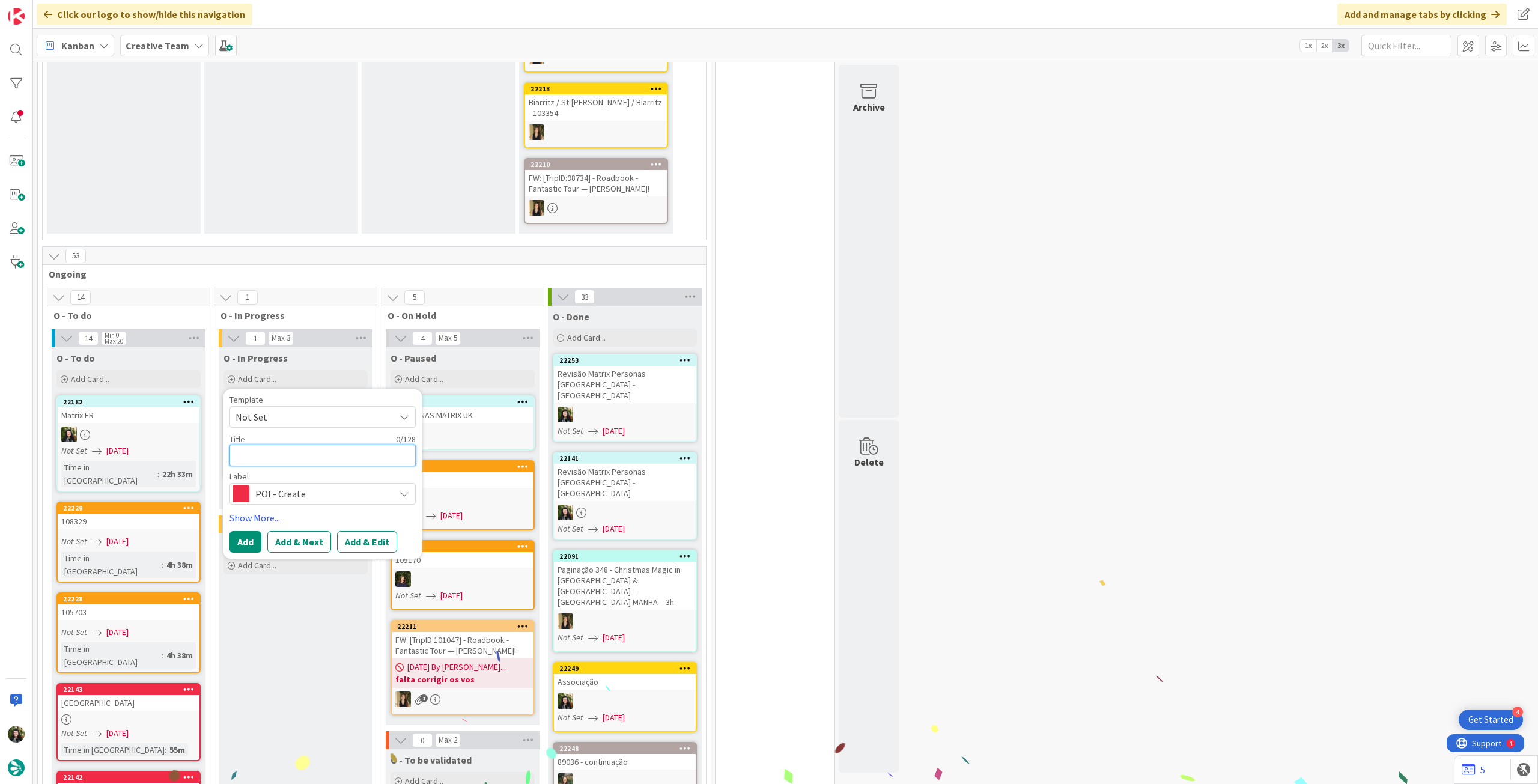
paste textarea "Revisão Matrix Personas [GEOGRAPHIC_DATA] - [GEOGRAPHIC_DATA]"
type textarea "x"
type textarea "Revisão Matrix Personas [GEOGRAPHIC_DATA] - [GEOGRAPHIC_DATA]"
click at [241, 531] on button "Add" at bounding box center [245, 541] width 32 height 22
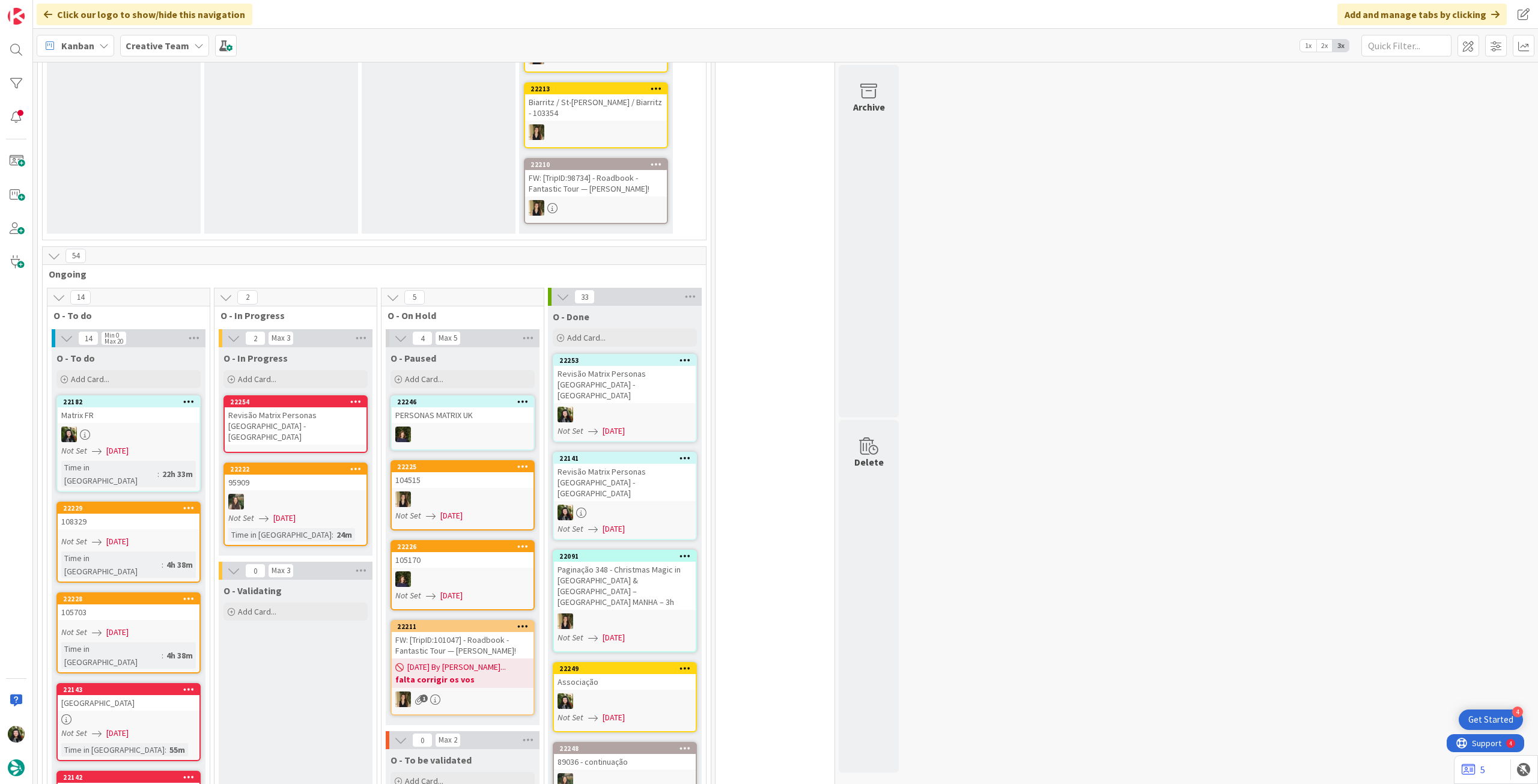
click at [294, 407] on div "Revisão Matrix Personas [GEOGRAPHIC_DATA] - [GEOGRAPHIC_DATA]" at bounding box center [296, 426] width 142 height 37
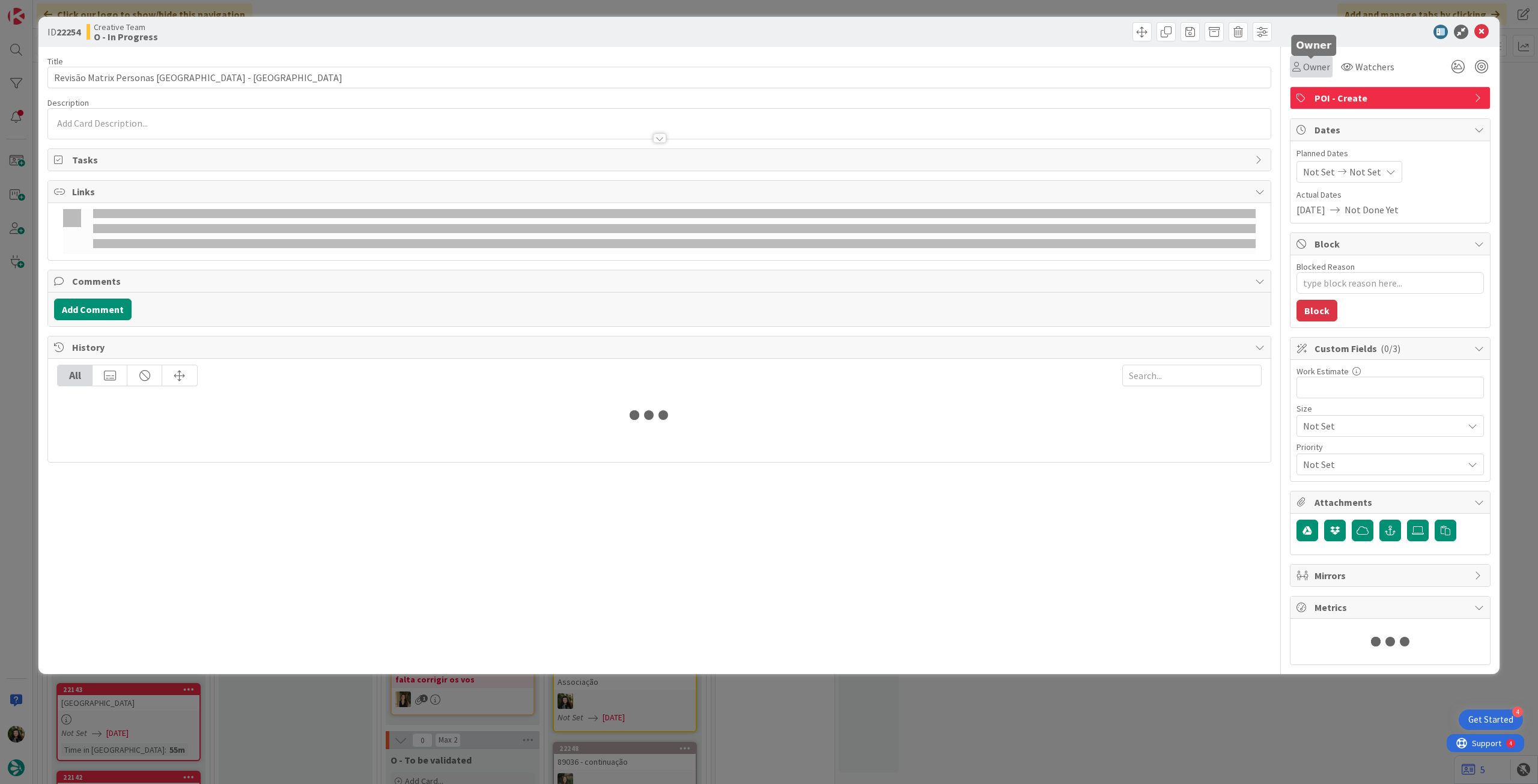
click at [1318, 64] on span "Owner" at bounding box center [1316, 66] width 27 height 15
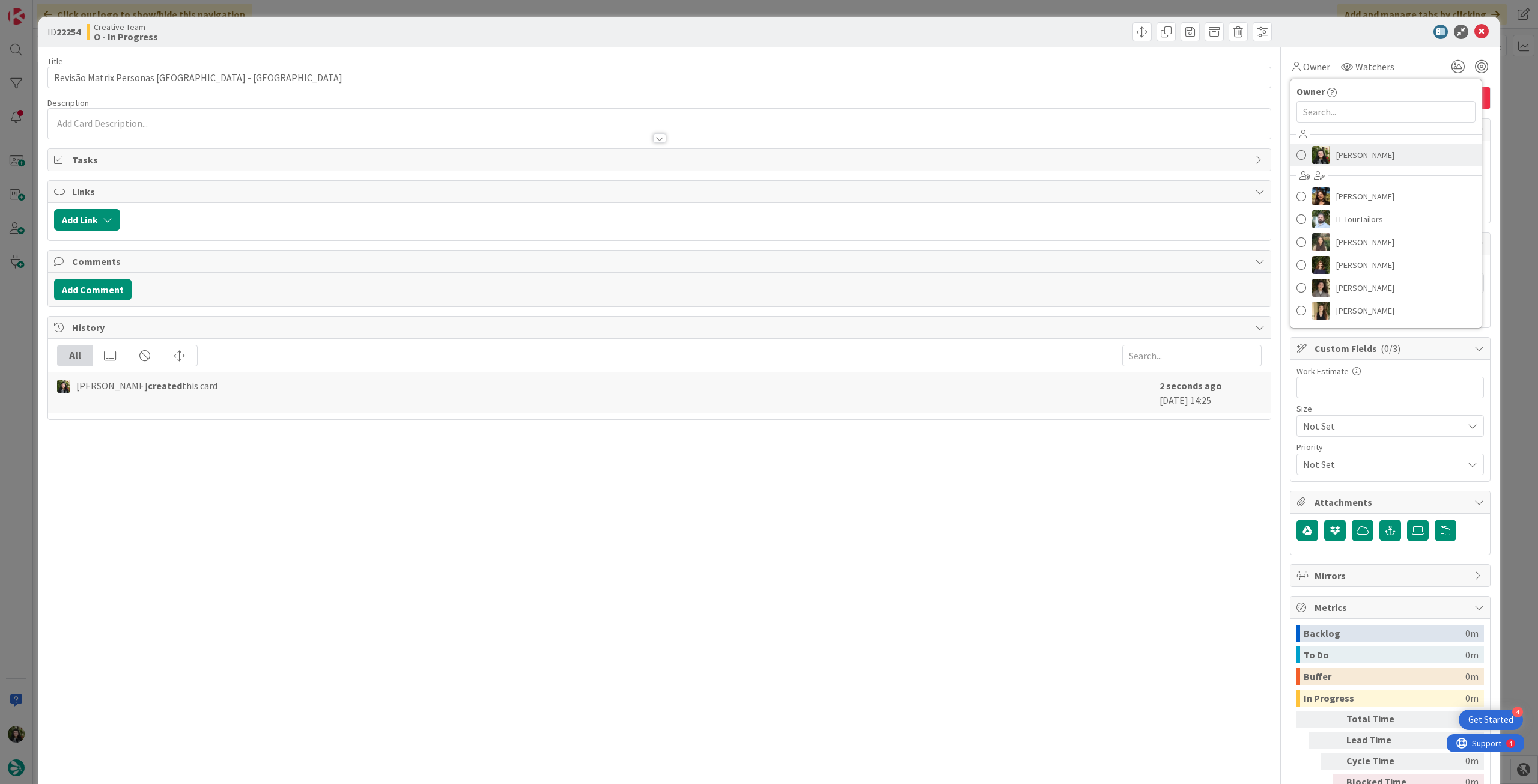
click at [1351, 154] on span "[PERSON_NAME]" at bounding box center [1365, 155] width 59 height 18
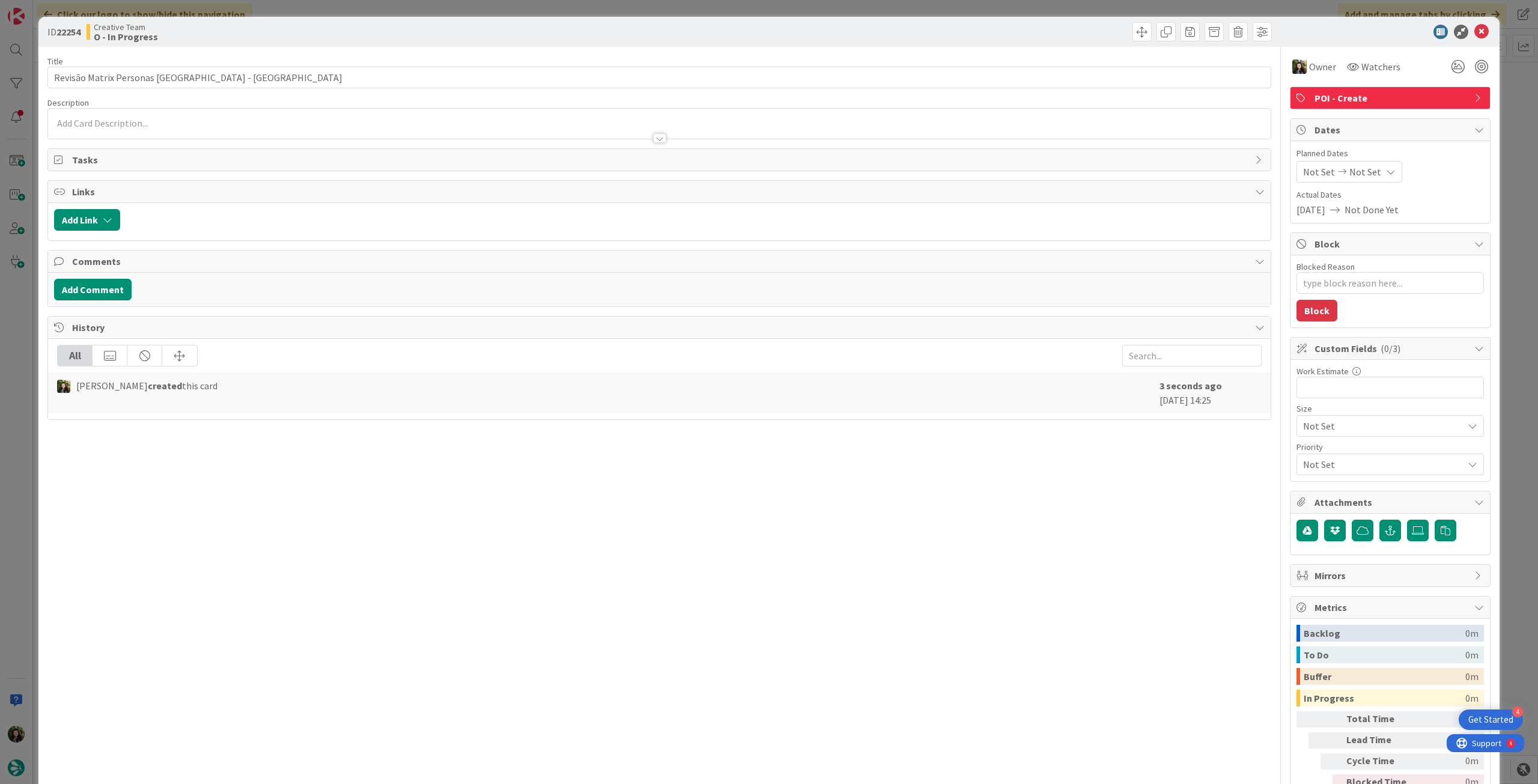
click at [1366, 166] on span "Not Set" at bounding box center [1365, 172] width 32 height 15
type textarea "x"
click at [1308, 427] on icon at bounding box center [1317, 430] width 18 height 15
type input "[DATE]"
type textarea "x"
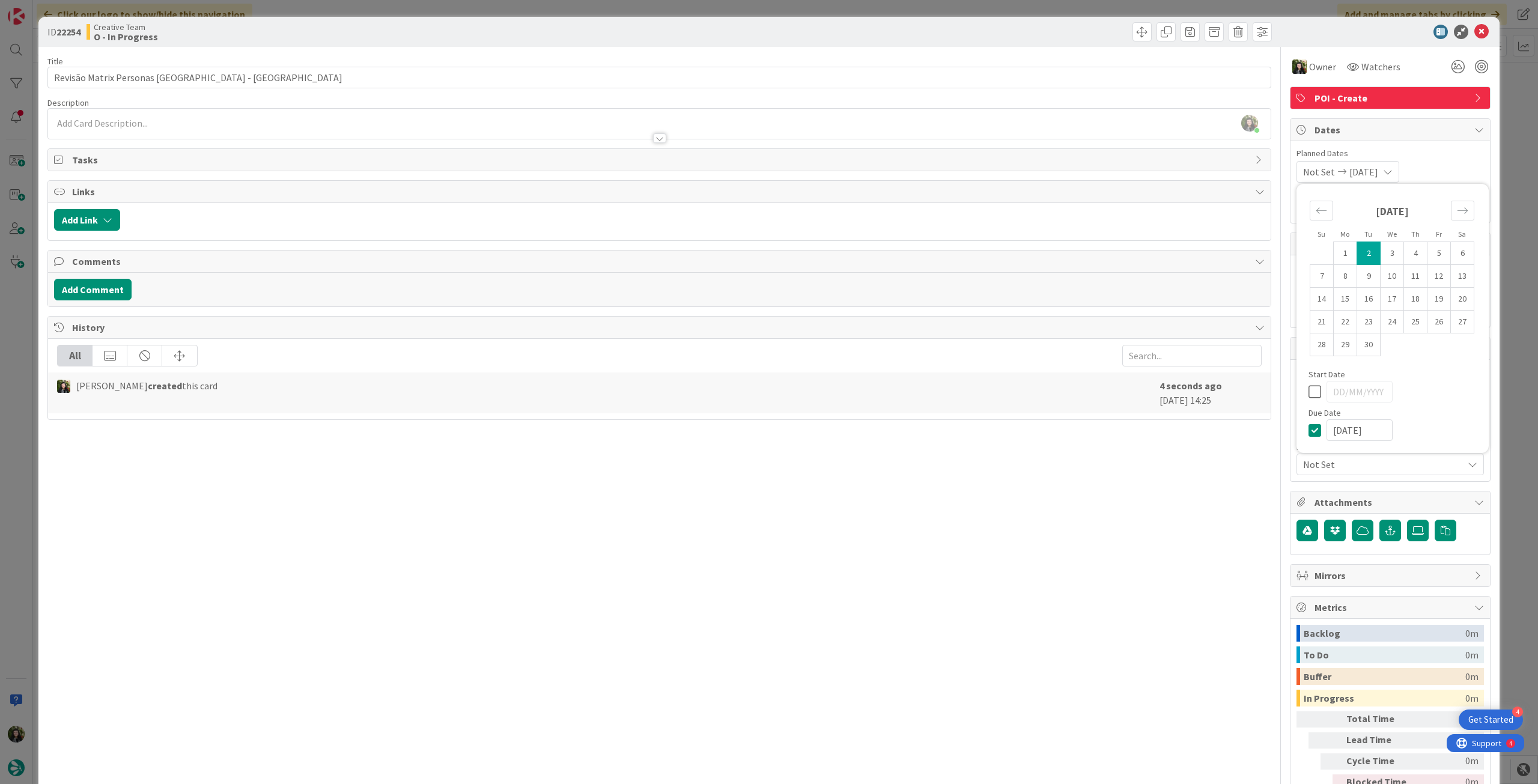
click at [1475, 25] on icon at bounding box center [1482, 32] width 15 height 15
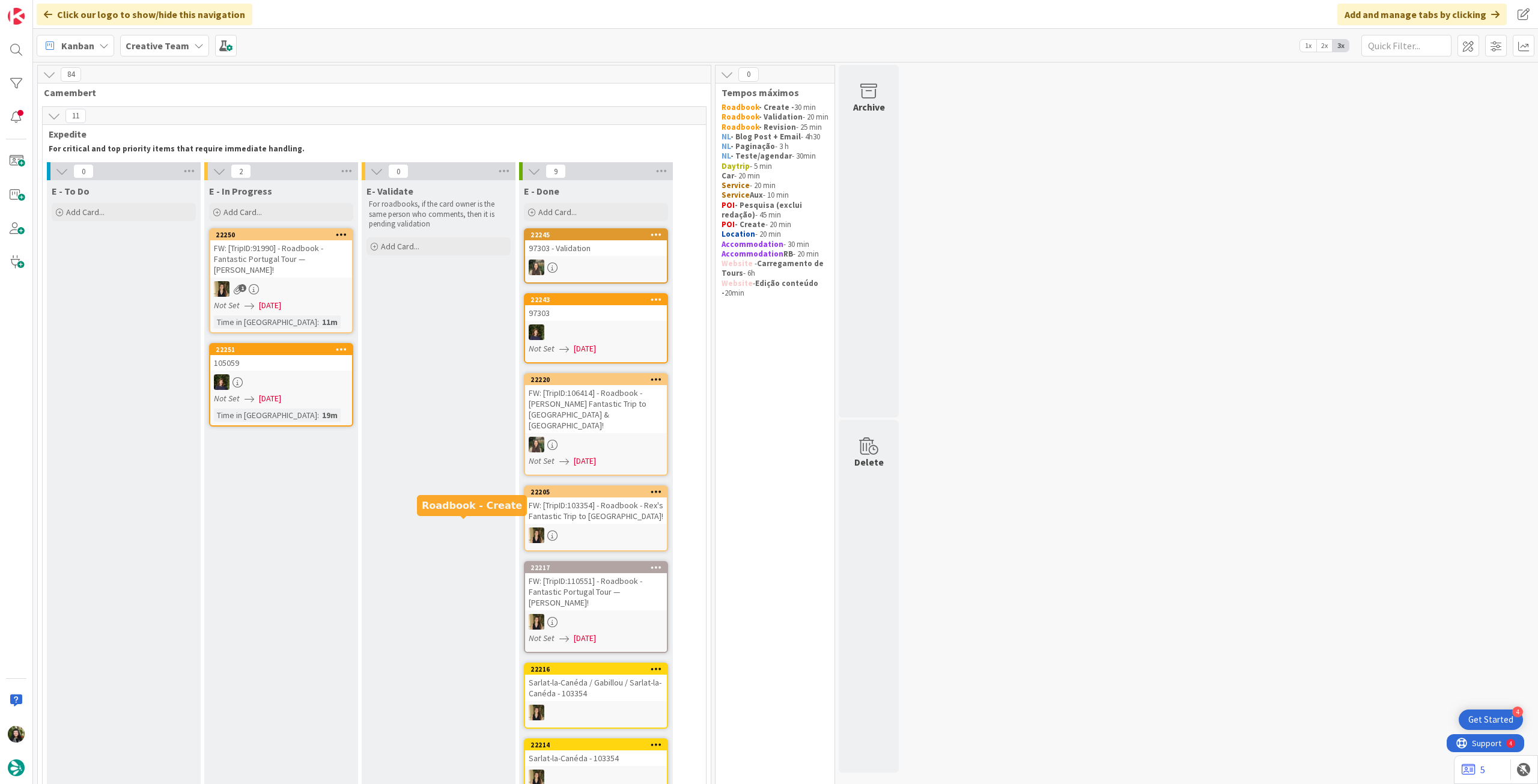
scroll to position [721, 0]
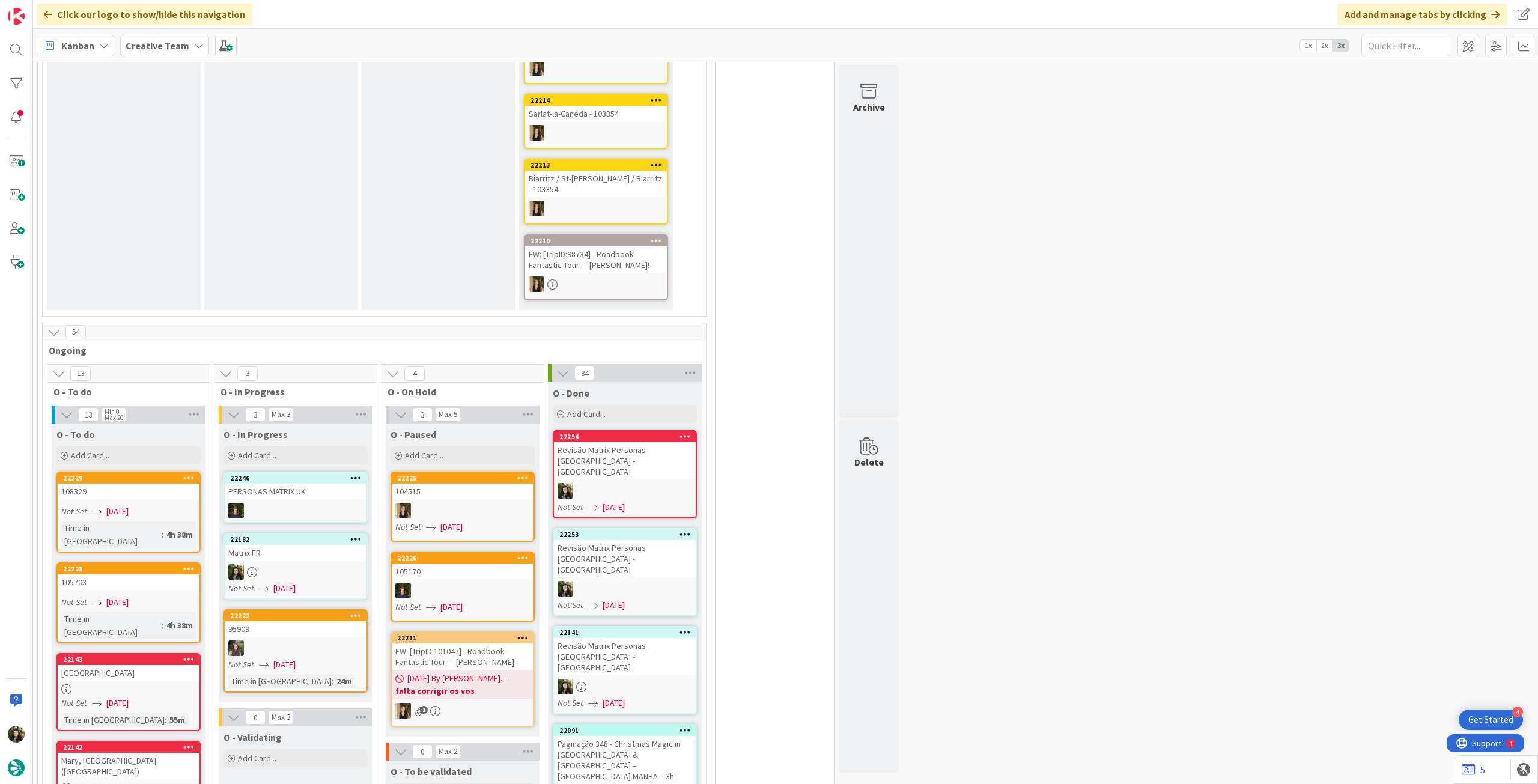
click at [170, 50] on b "Creative Team" at bounding box center [157, 45] width 64 height 12
click at [182, 173] on h4 "Creative Team - Análise" at bounding box center [216, 172] width 163 height 12
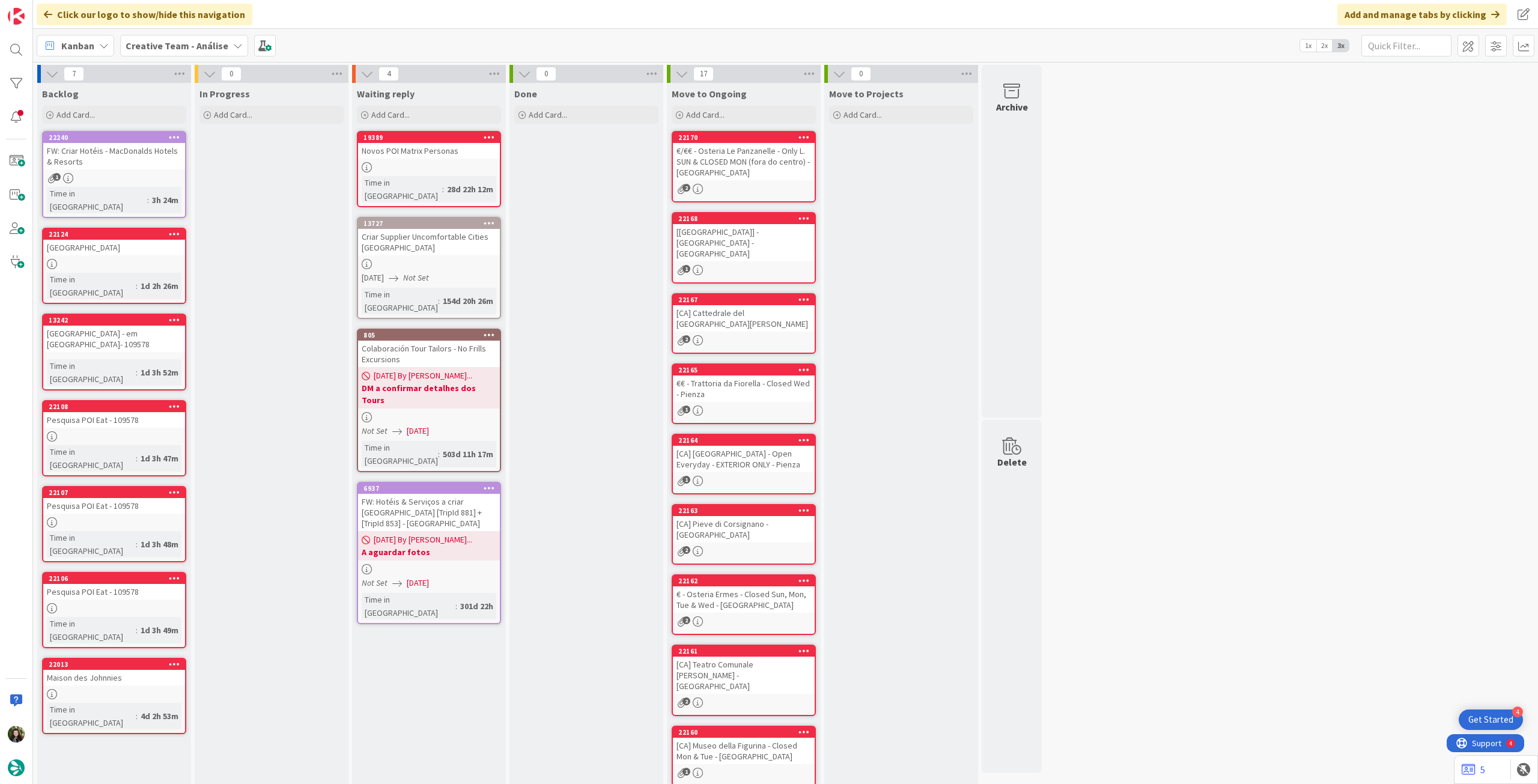
click at [166, 39] on b "Creative Team - Análise" at bounding box center [176, 45] width 102 height 12
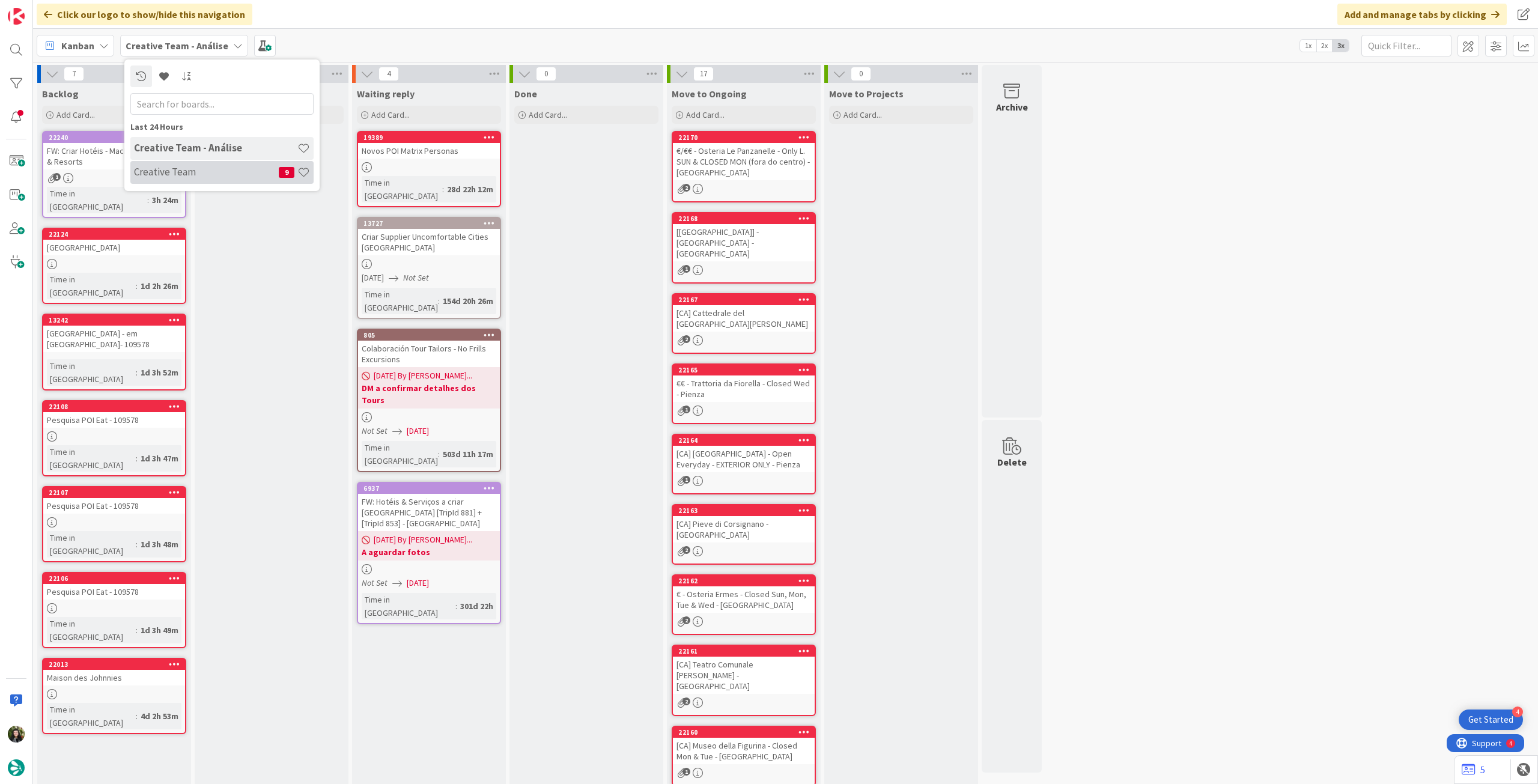
click at [185, 170] on h4 "Creative Team" at bounding box center [207, 172] width 145 height 12
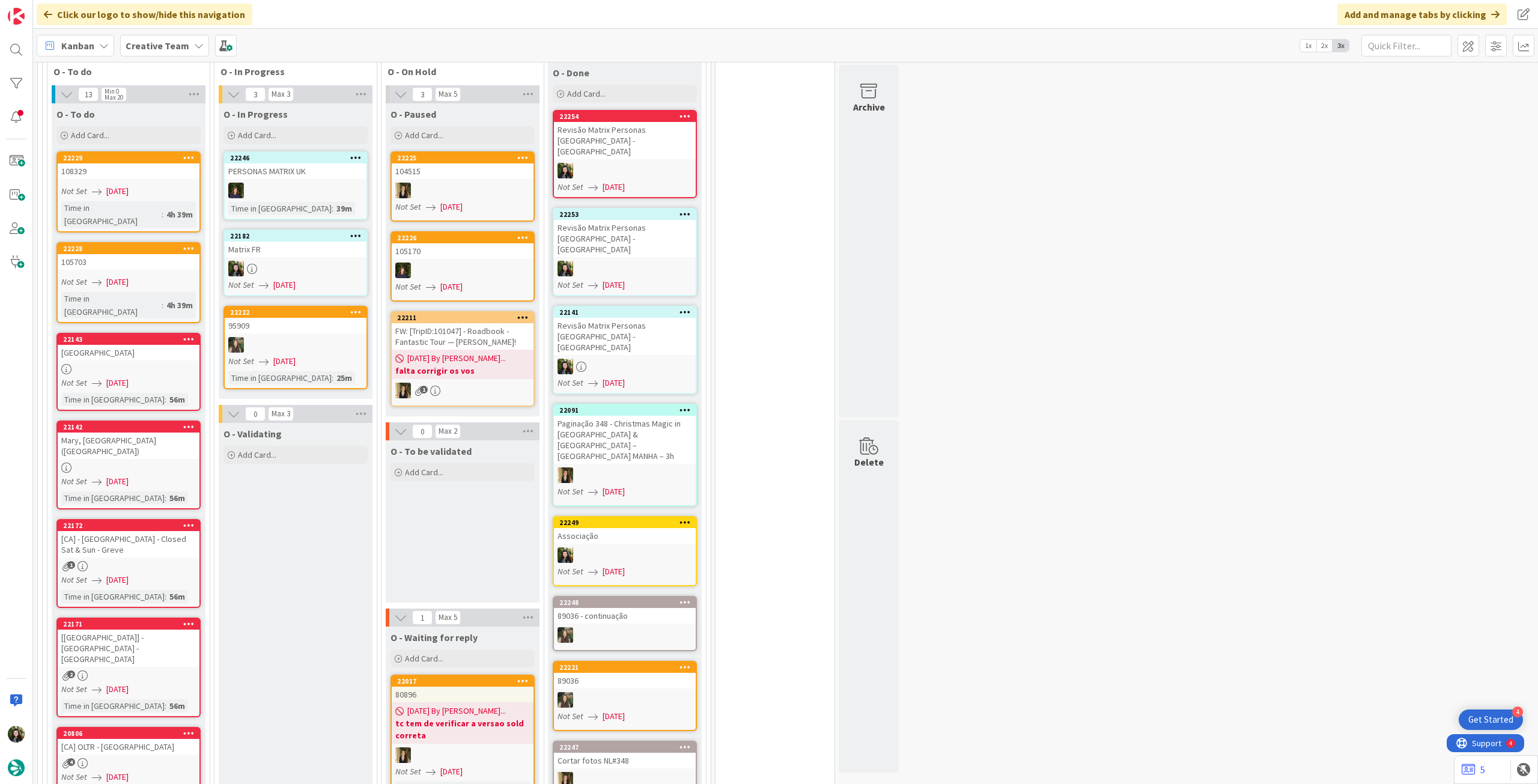
scroll to position [880, 0]
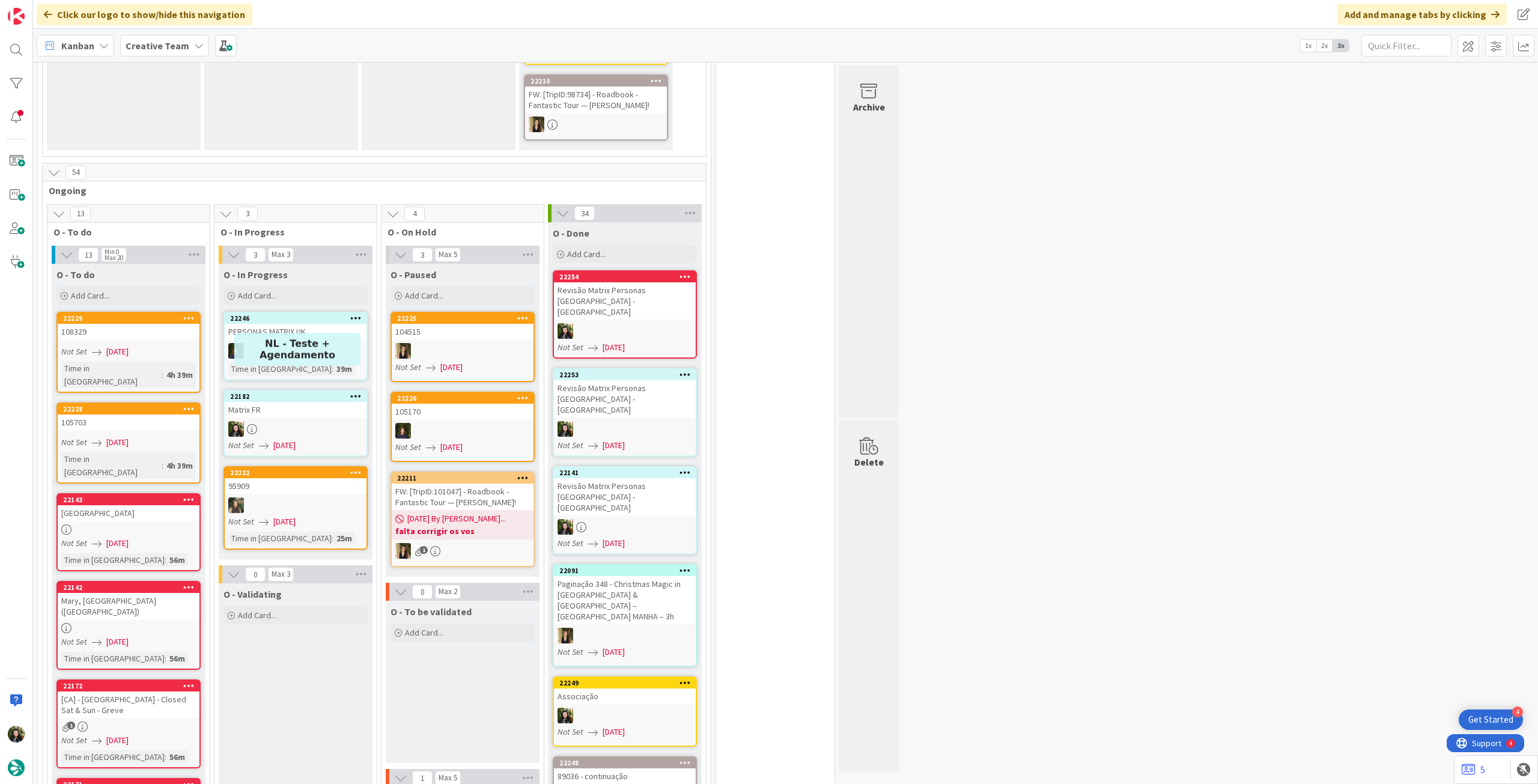
click at [311, 421] on div at bounding box center [296, 429] width 142 height 15
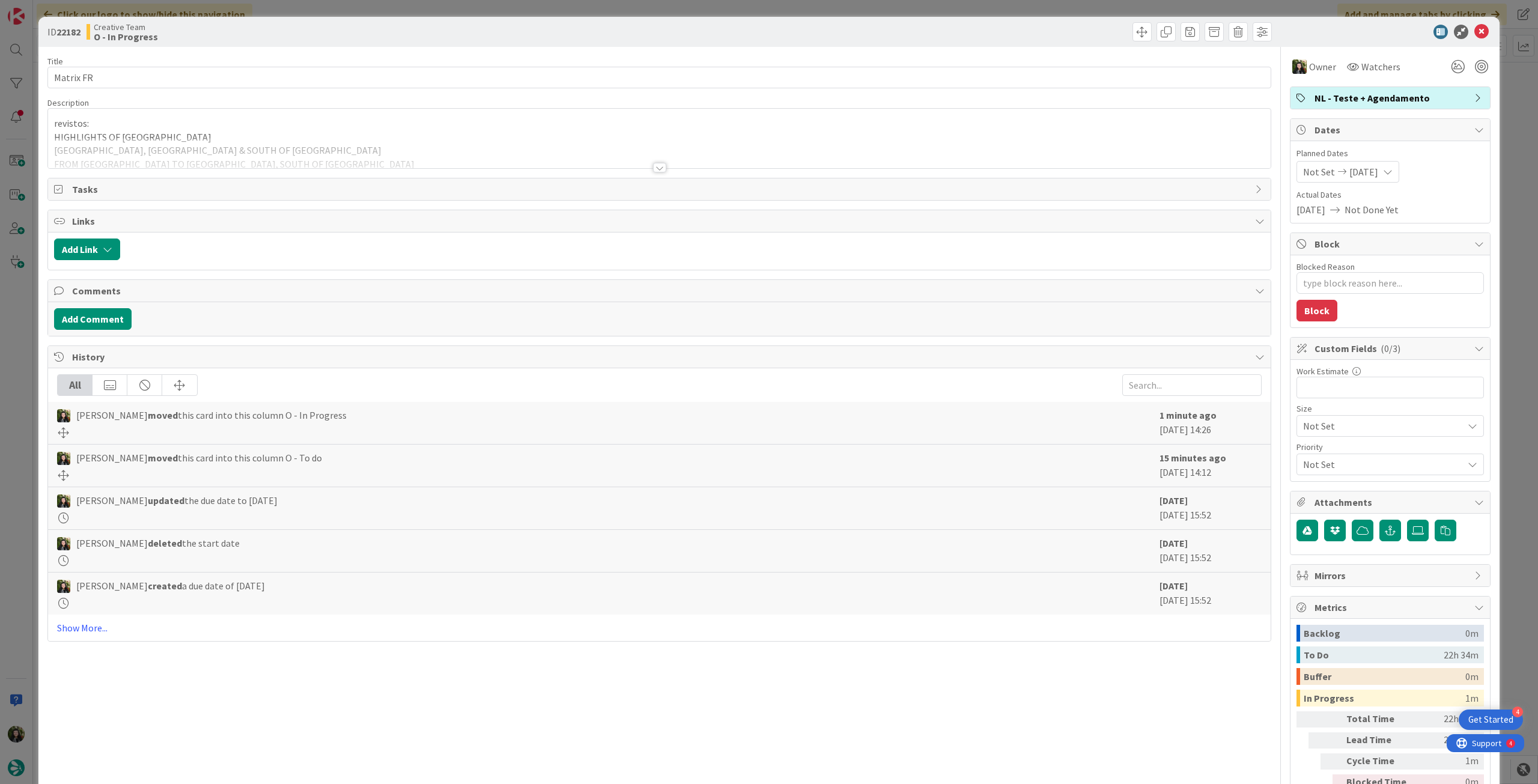
click at [343, 146] on div at bounding box center [659, 153] width 1223 height 31
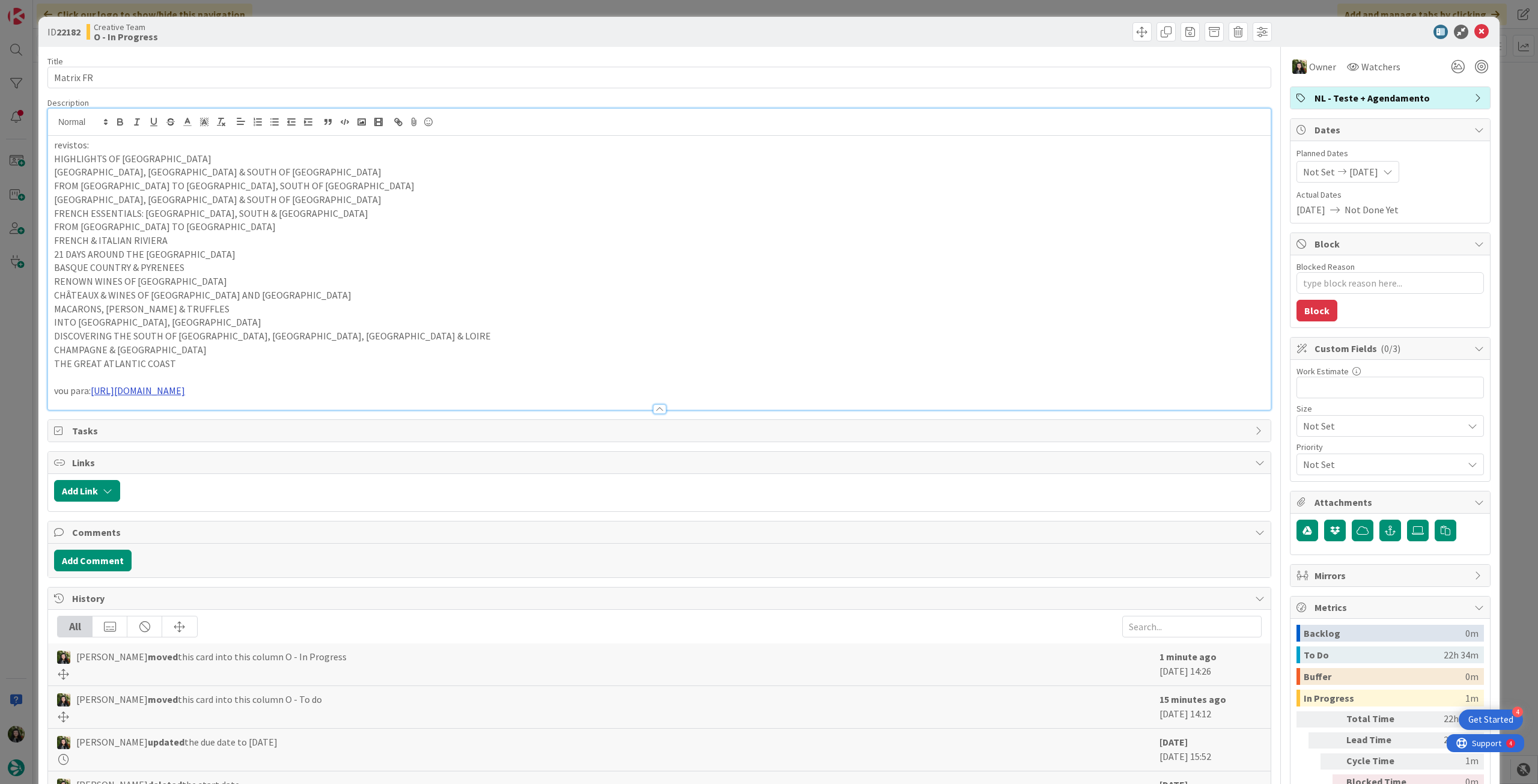
click at [185, 389] on link "[URL][DOMAIN_NAME]" at bounding box center [138, 390] width 94 height 12
click at [213, 410] on link "[URL][DOMAIN_NAME]" at bounding box center [176, 414] width 82 height 15
click at [241, 351] on p "CHAMPAGNE & [GEOGRAPHIC_DATA]" at bounding box center [659, 350] width 1211 height 14
drag, startPoint x: 341, startPoint y: 391, endPoint x: 25, endPoint y: 392, distance: 316.0
click at [25, 392] on div "ID 22182 Creative Team O - In Progress Title 9 / 128 Matrix FR Description [PER…" at bounding box center [769, 392] width 1538 height 784
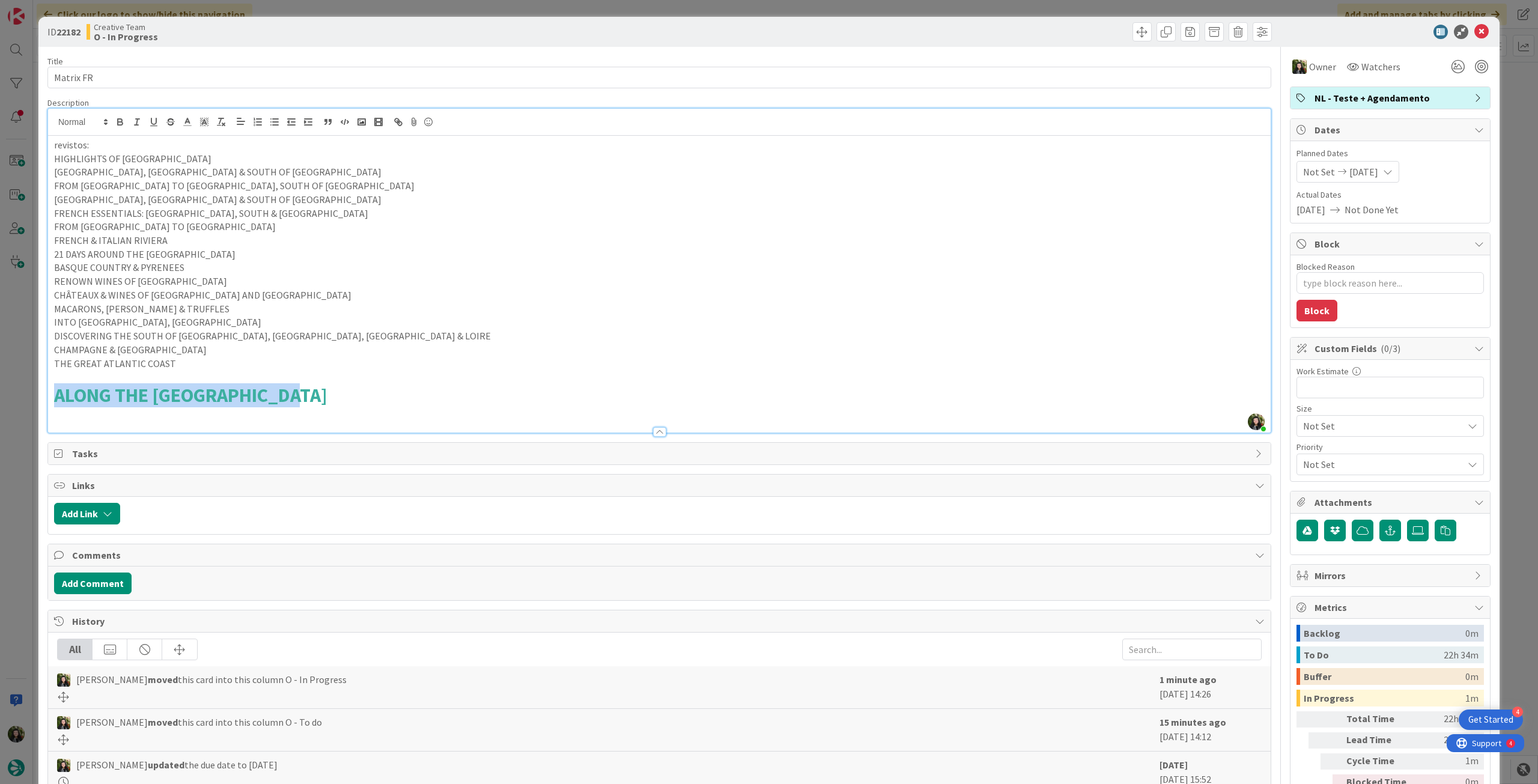
drag, startPoint x: 294, startPoint y: 394, endPoint x: 49, endPoint y: 355, distance: 248.1
click at [25, 394] on div "ID 22182 Creative Team O - In Progress Title 9 / 128 Matrix FR Description [PER…" at bounding box center [769, 392] width 1538 height 784
click at [217, 114] on div at bounding box center [221, 112] width 8 height 4
drag, startPoint x: 324, startPoint y: 397, endPoint x: 54, endPoint y: 391, distance: 270.1
click at [54, 397] on h1 "ALONG THE [GEOGRAPHIC_DATA]" at bounding box center [659, 395] width 1211 height 23
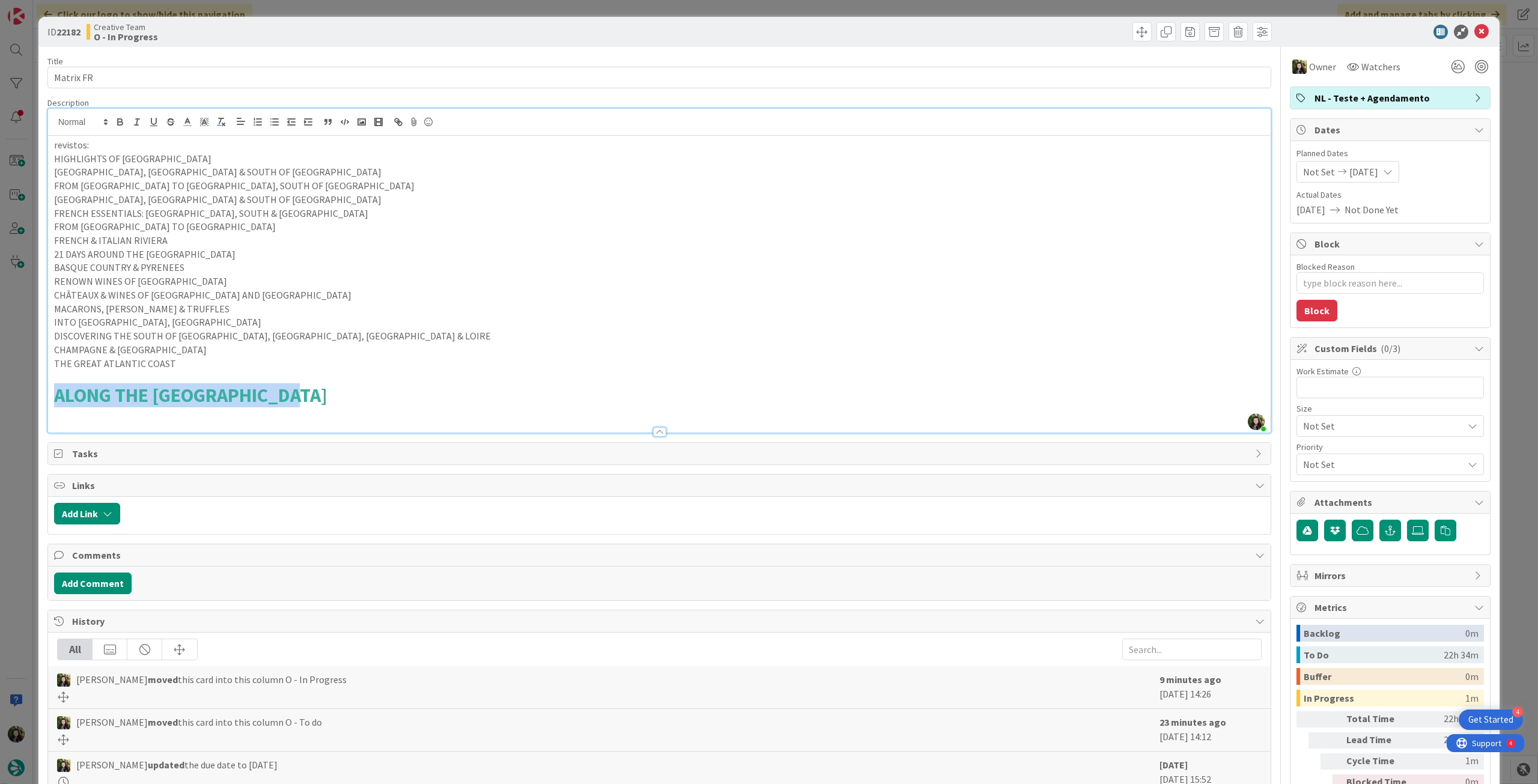
click at [225, 121] on icon "button" at bounding box center [221, 122] width 11 height 11
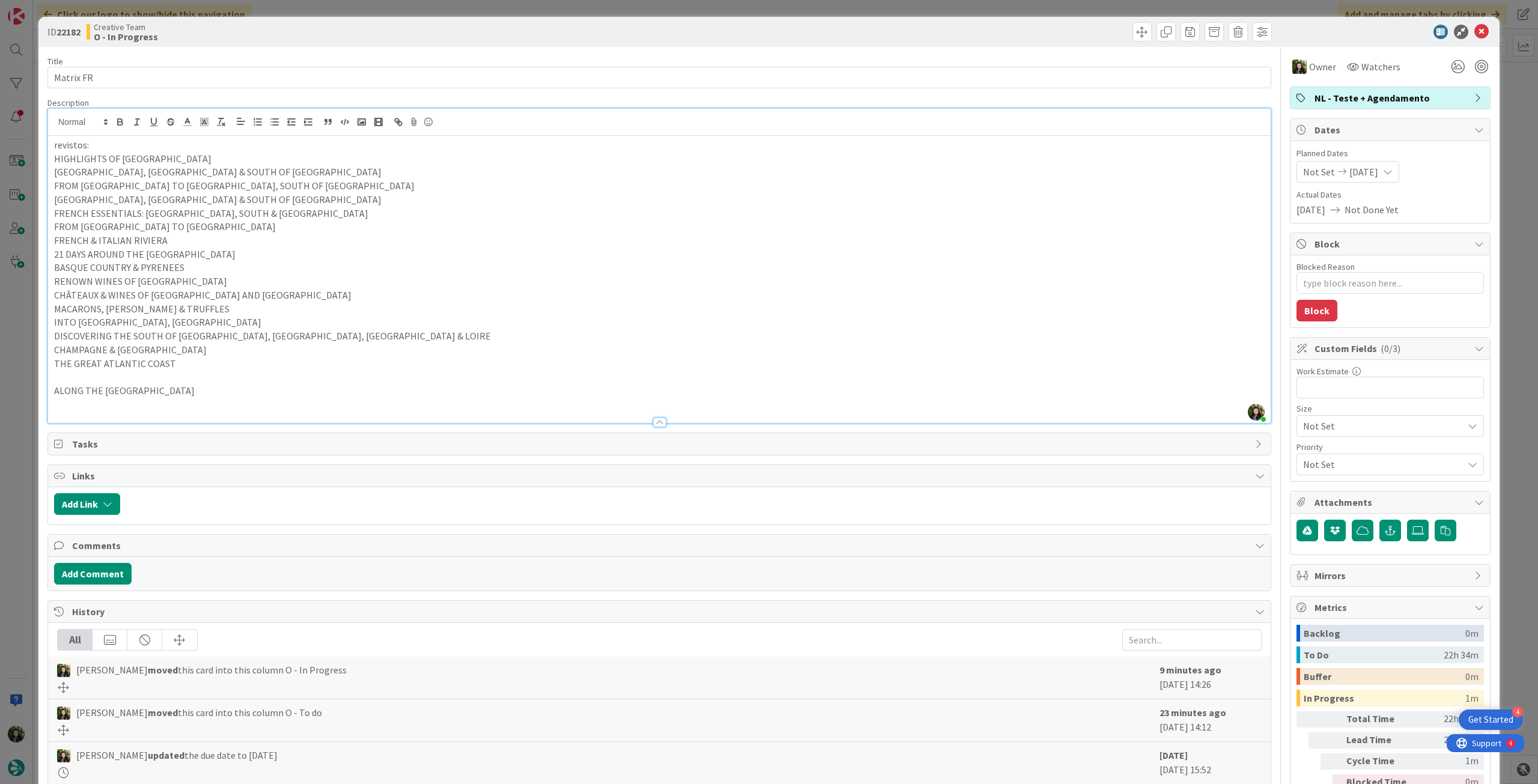
click at [129, 381] on p at bounding box center [659, 377] width 1211 height 14
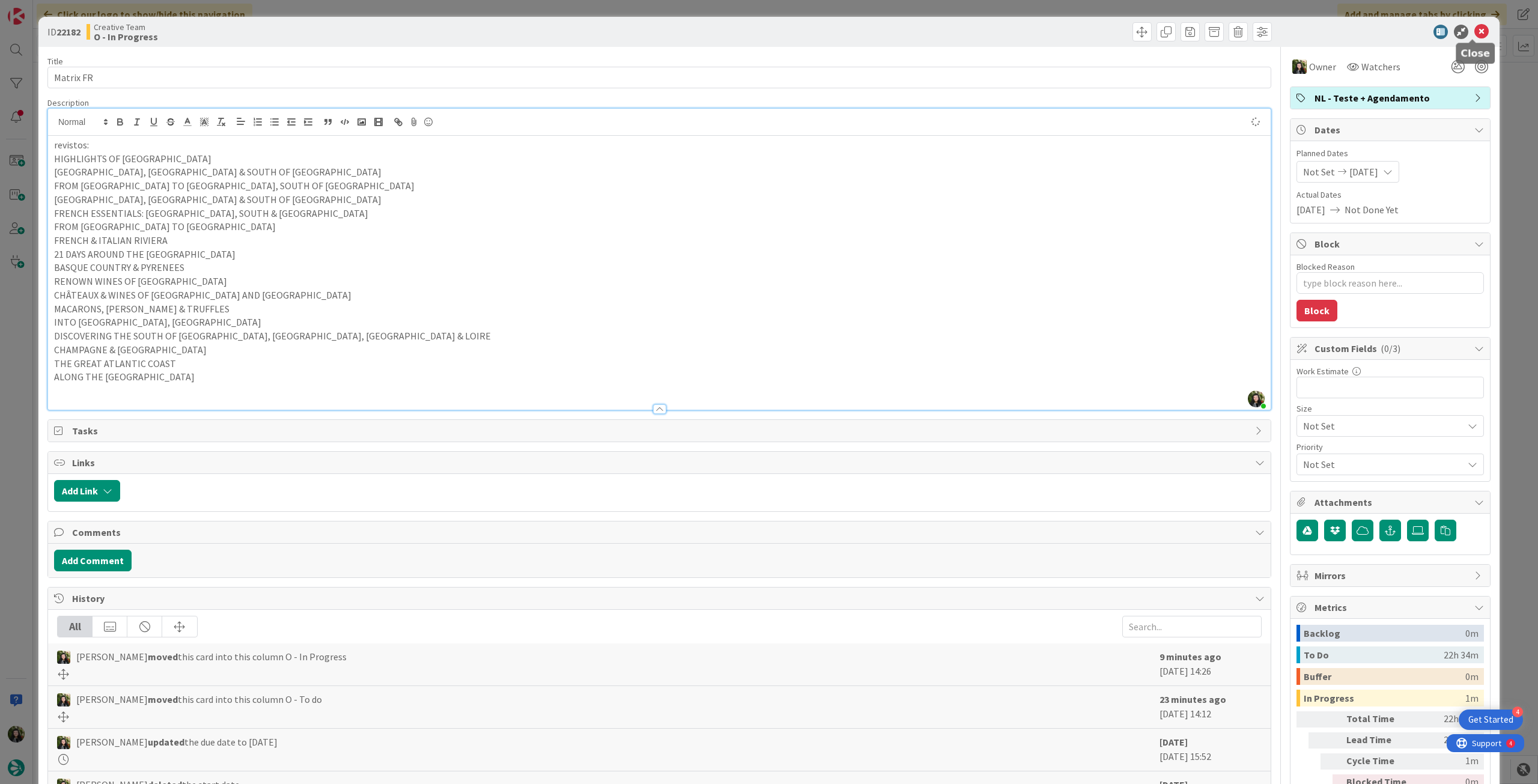
click at [1475, 30] on icon at bounding box center [1482, 32] width 15 height 15
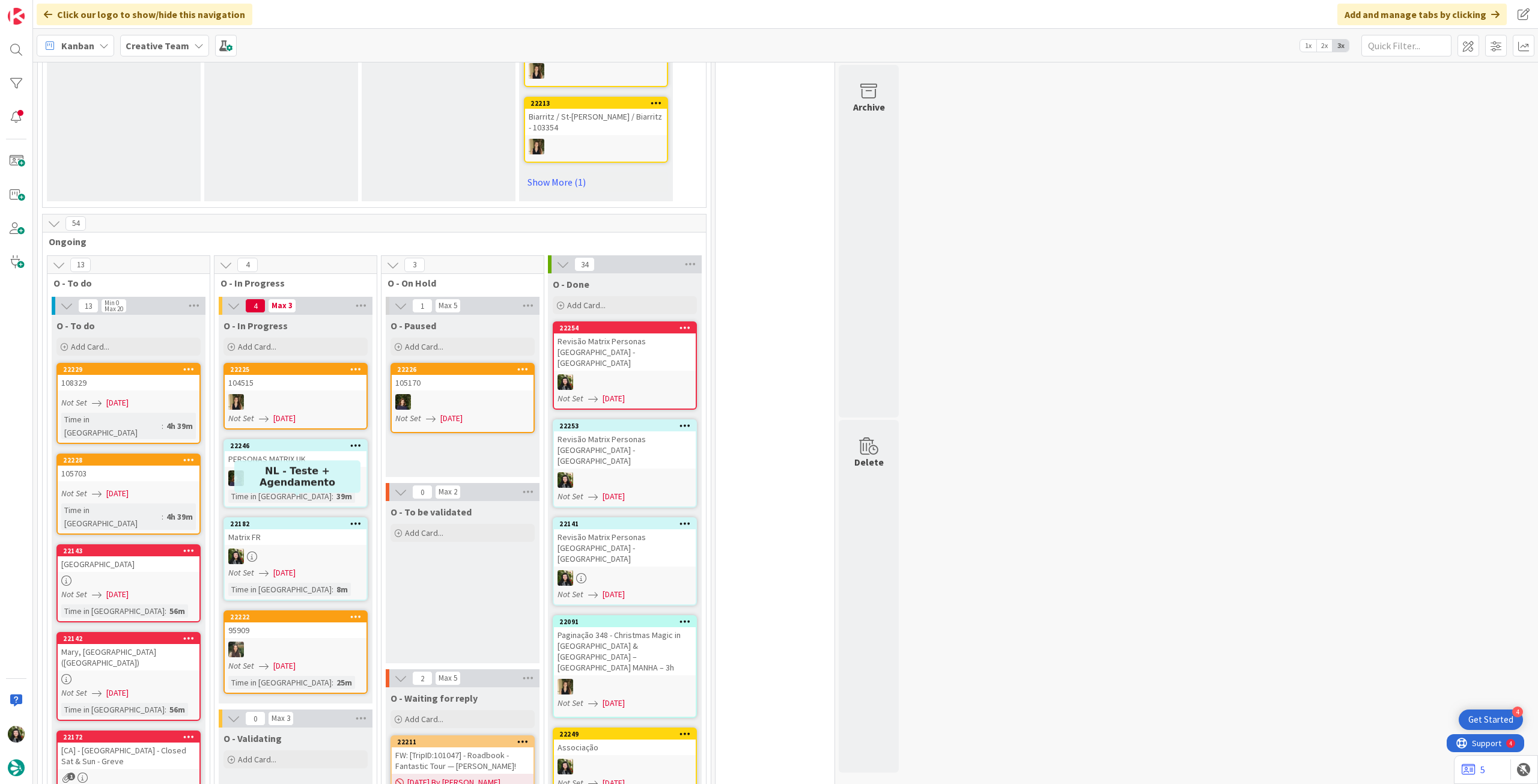
click at [297, 529] on div "Matrix FR" at bounding box center [296, 537] width 142 height 15
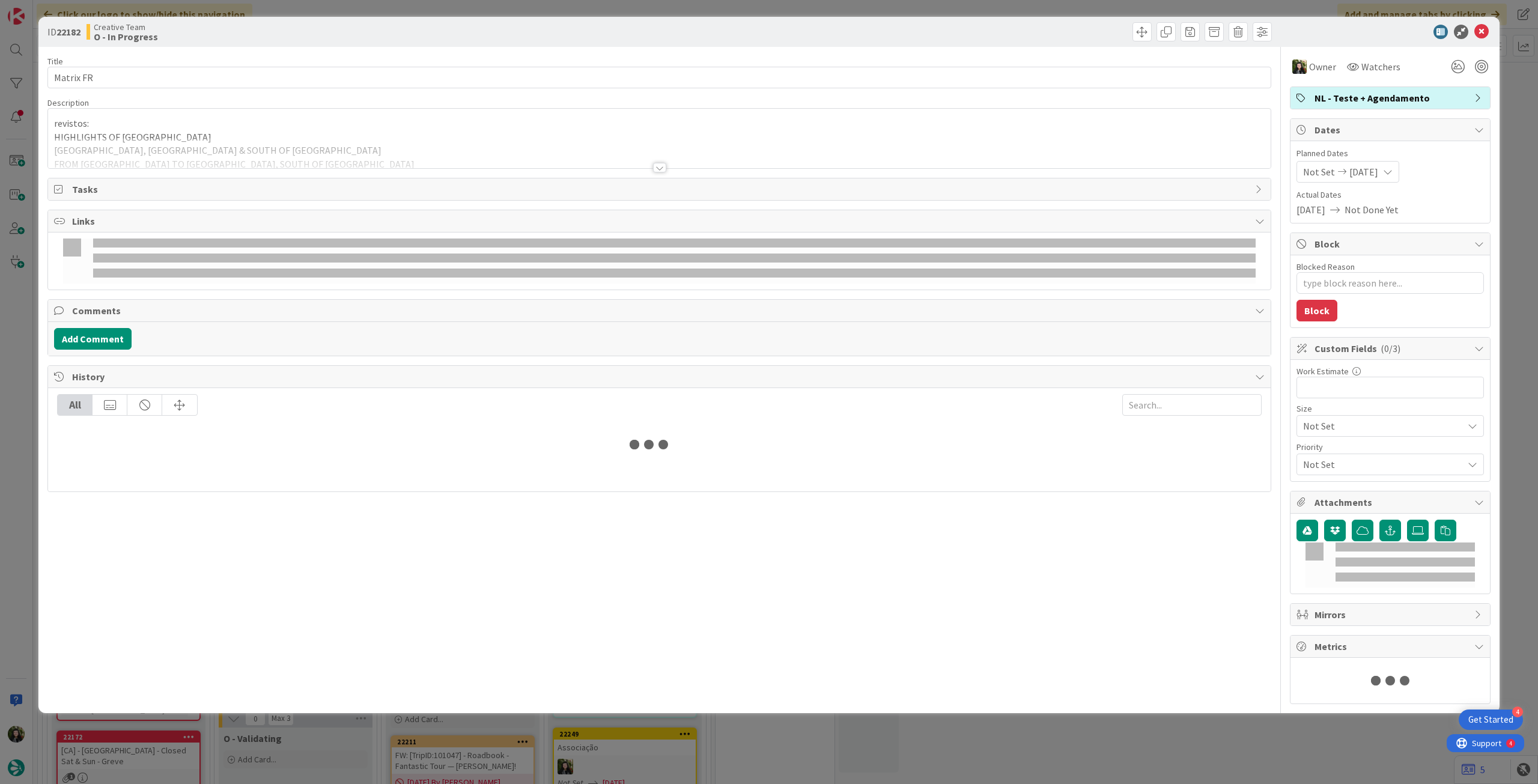
click at [168, 153] on div at bounding box center [659, 153] width 1223 height 31
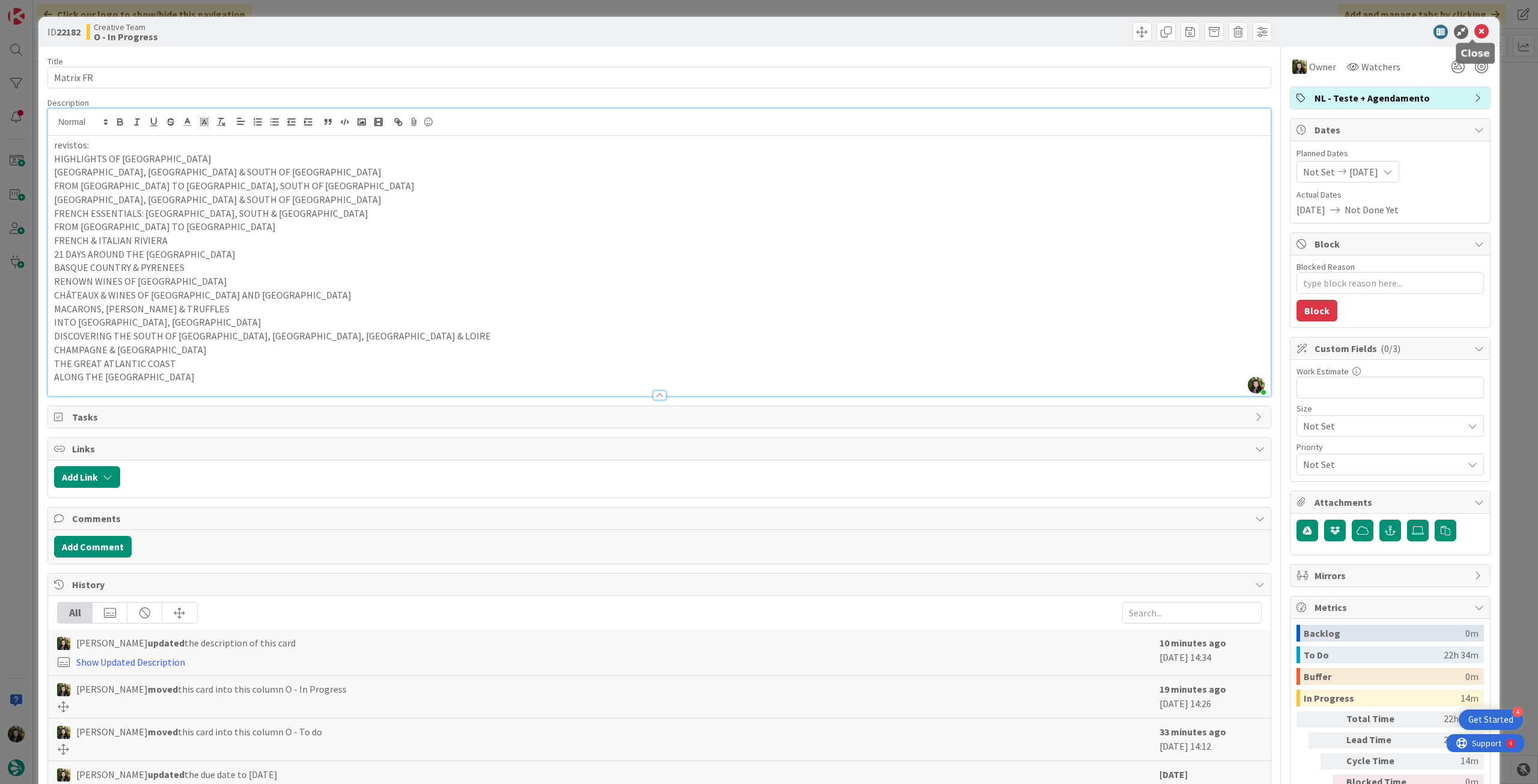
click at [1475, 31] on icon at bounding box center [1482, 32] width 15 height 15
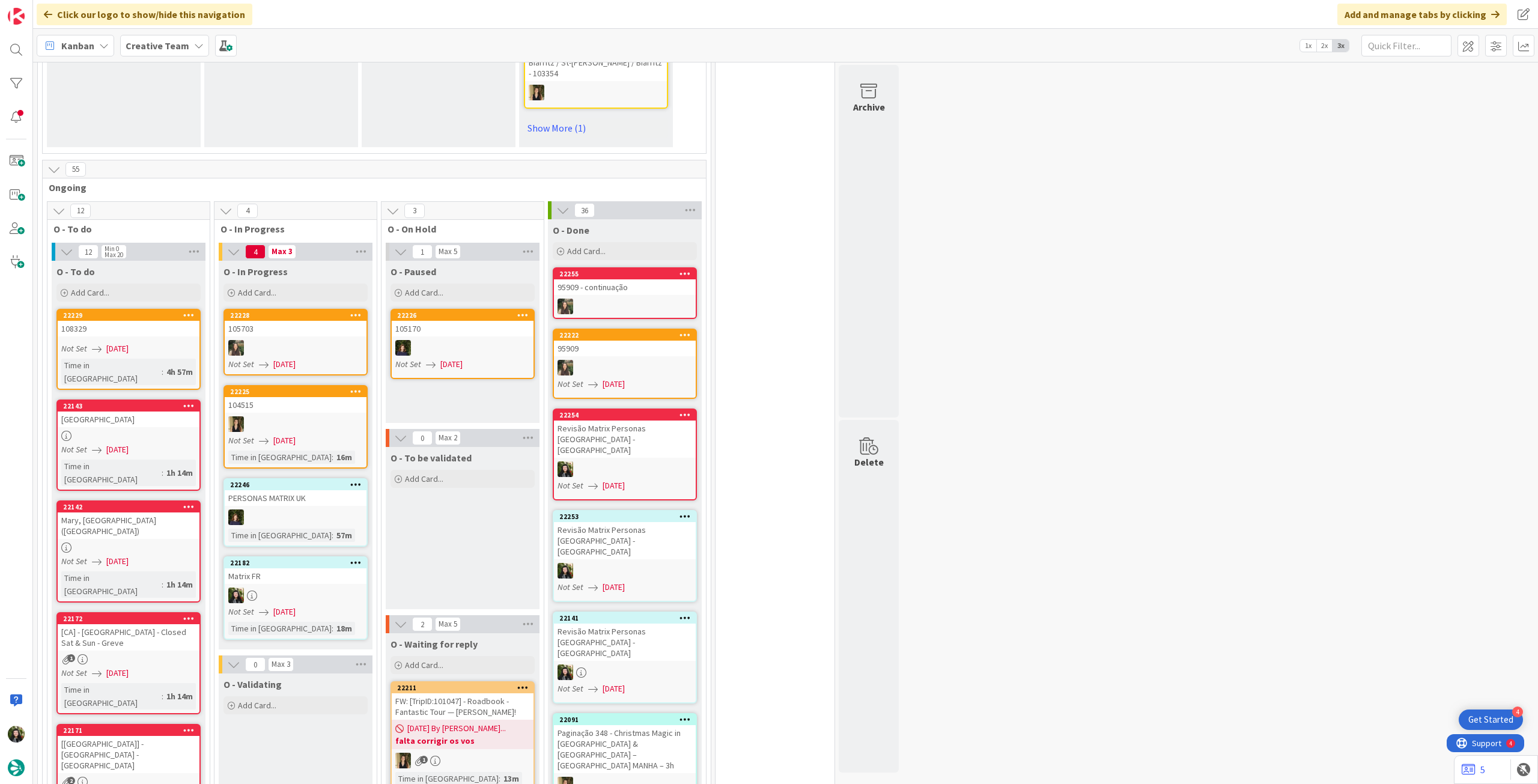
scroll to position [961, 0]
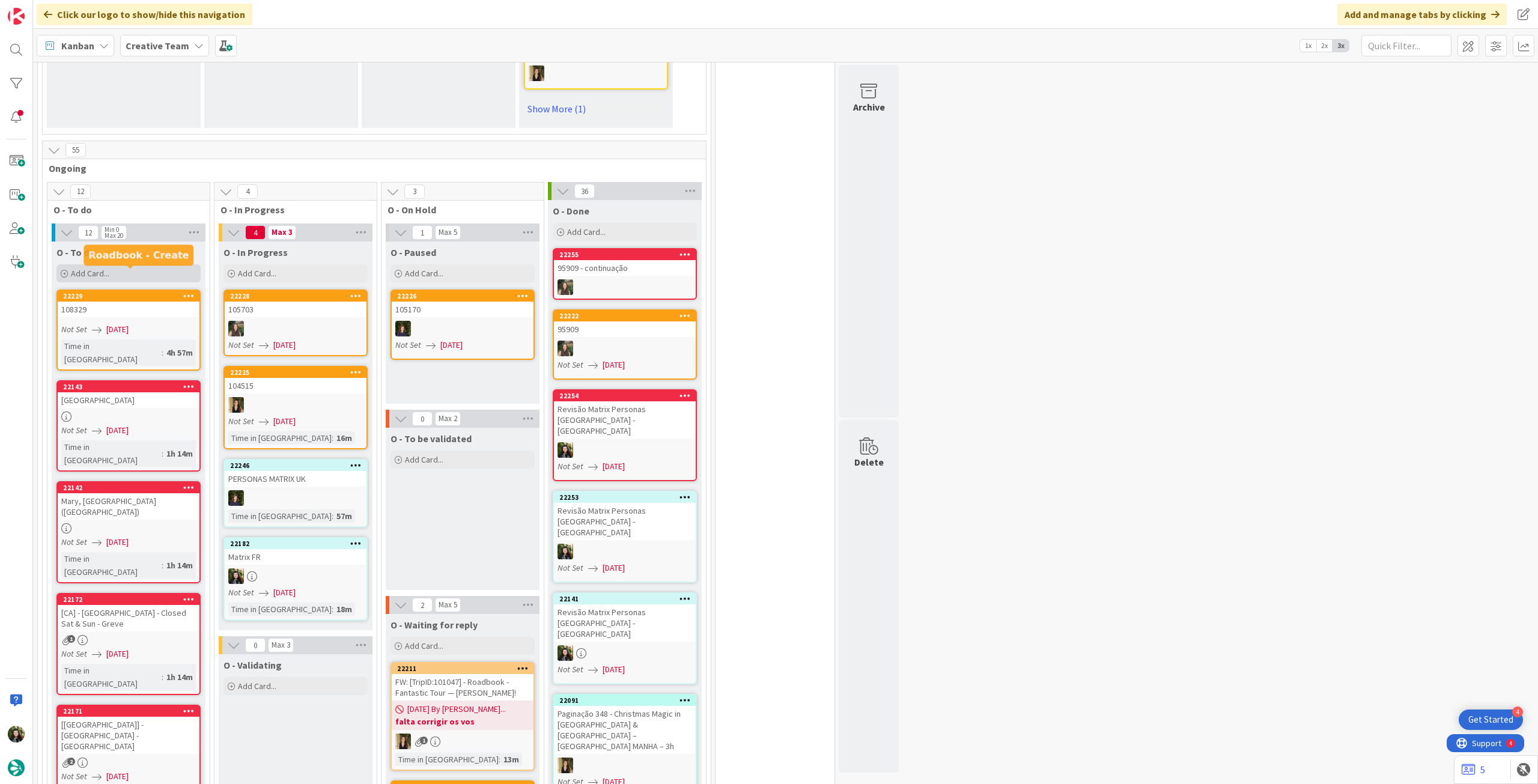
click at [123, 264] on div "Add Card..." at bounding box center [128, 273] width 144 height 18
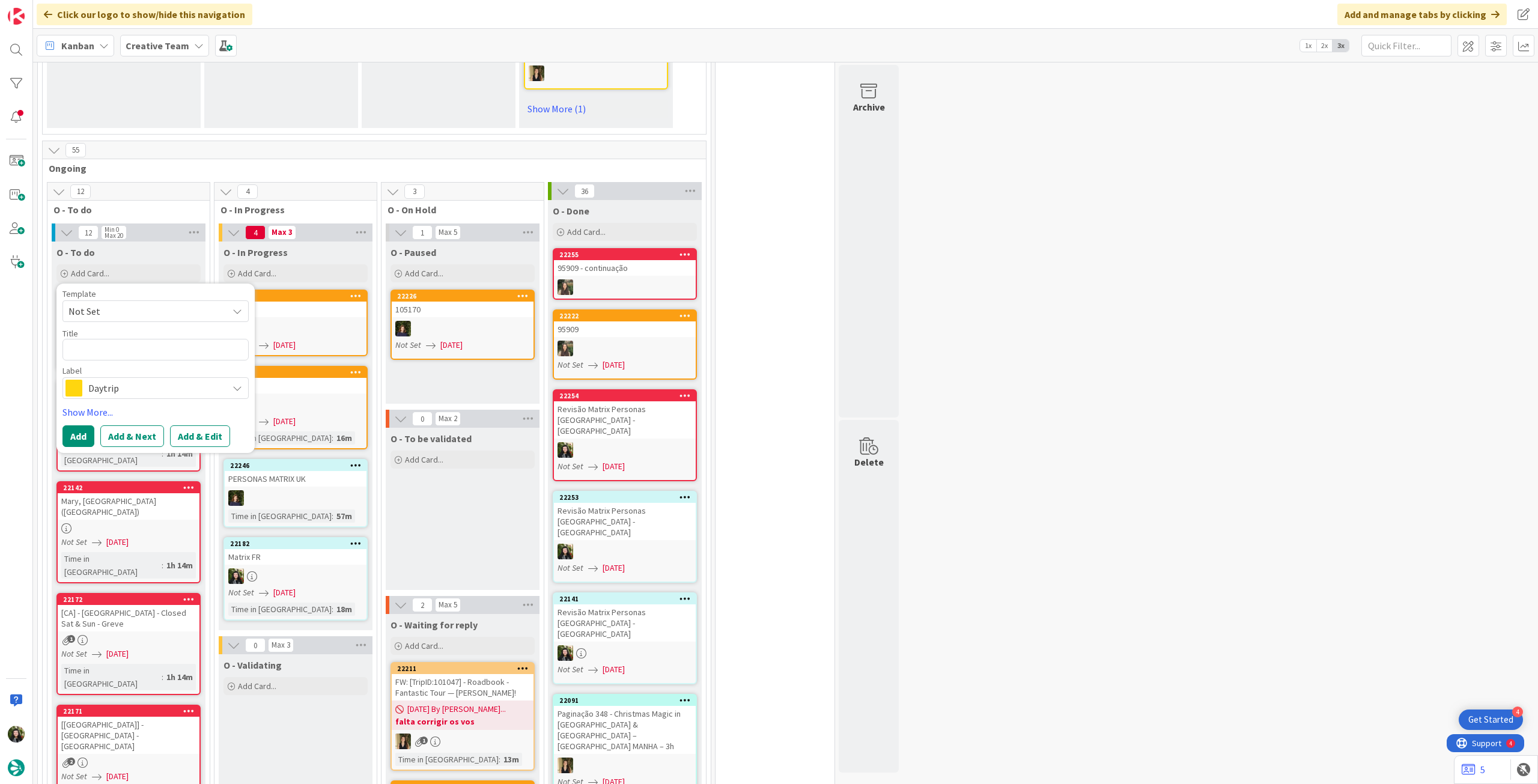
scroll to position [0, 0]
click at [129, 380] on span "Daytrip" at bounding box center [155, 388] width 133 height 17
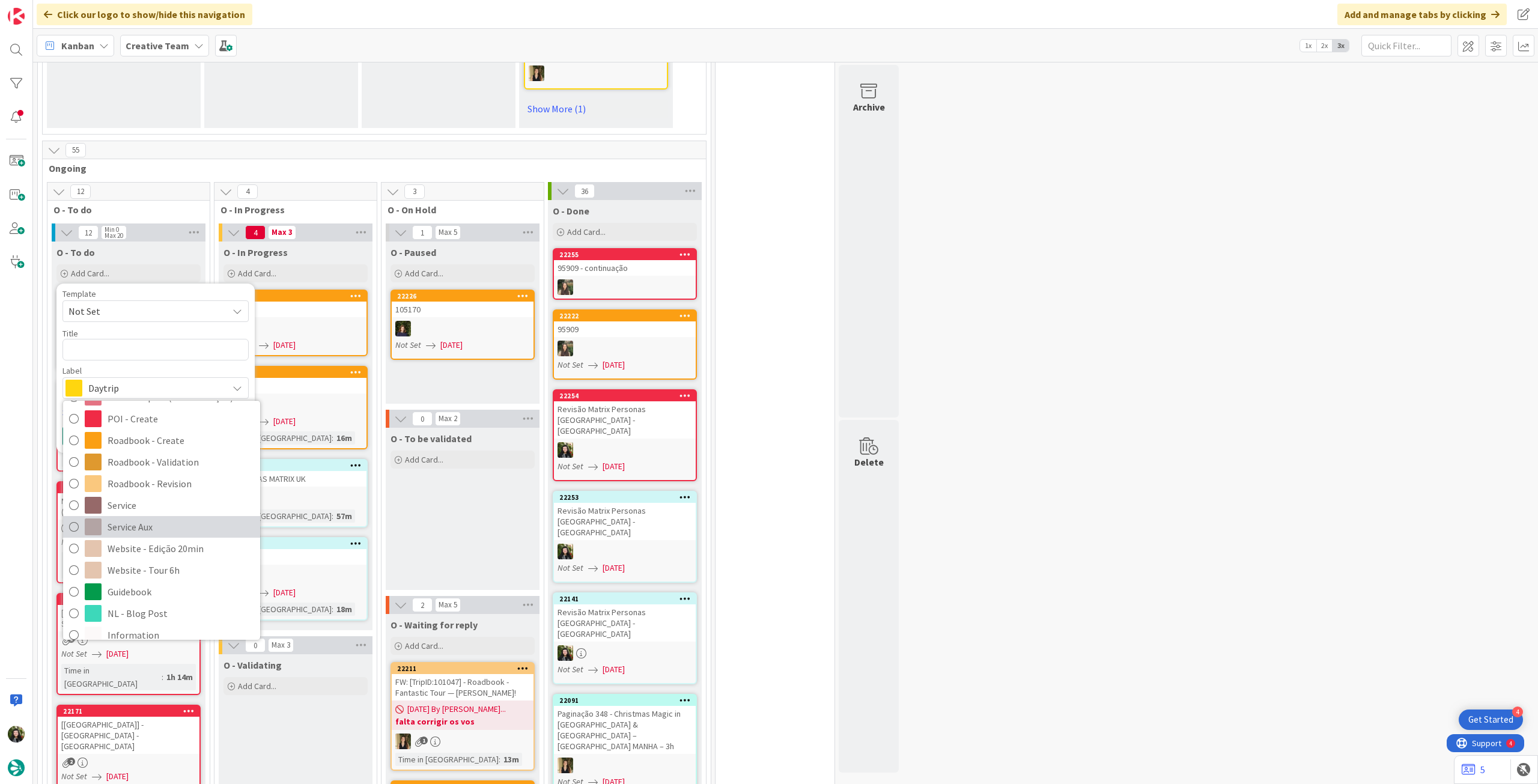
scroll to position [240, 0]
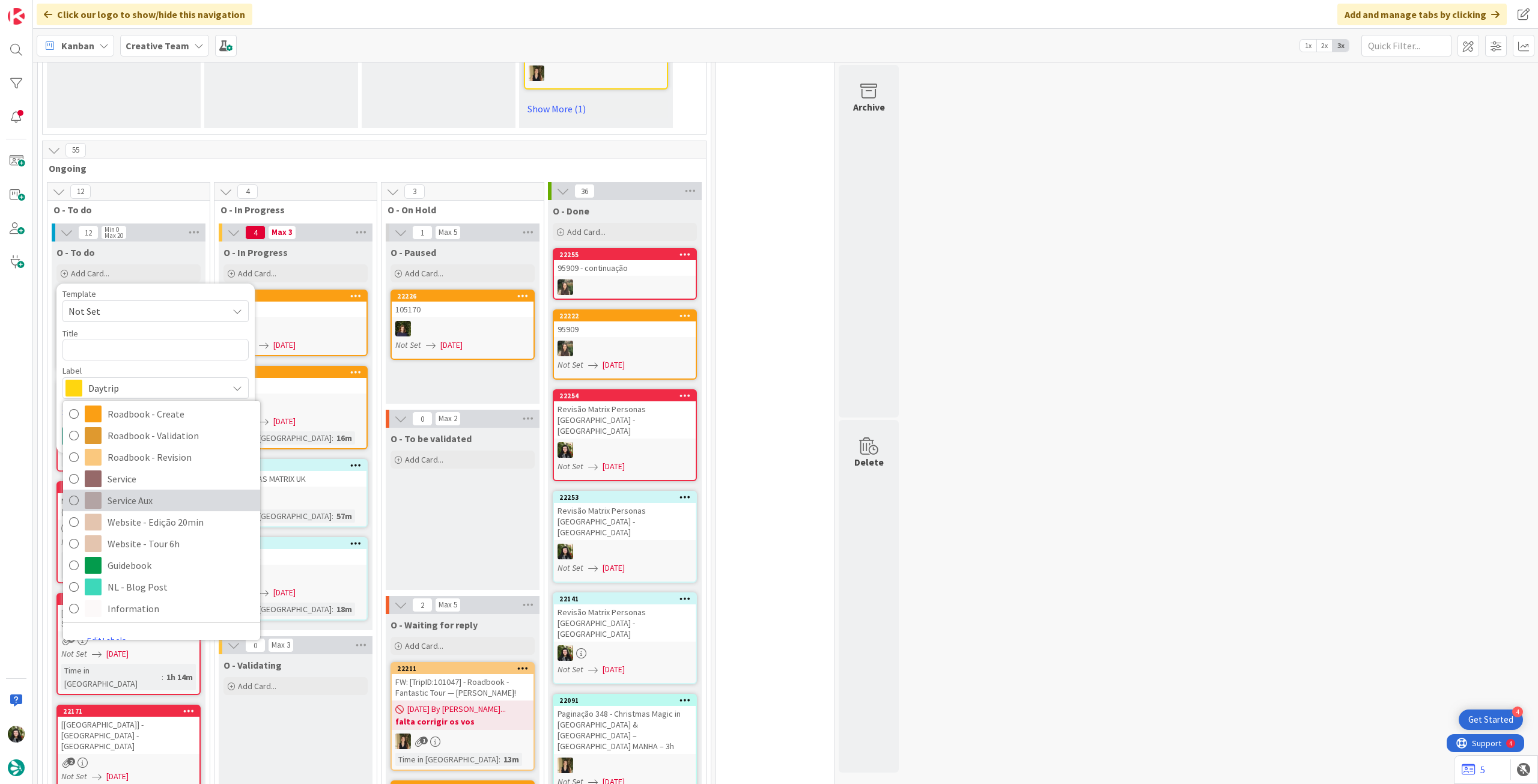
click at [151, 491] on span "Service Aux" at bounding box center [181, 500] width 146 height 18
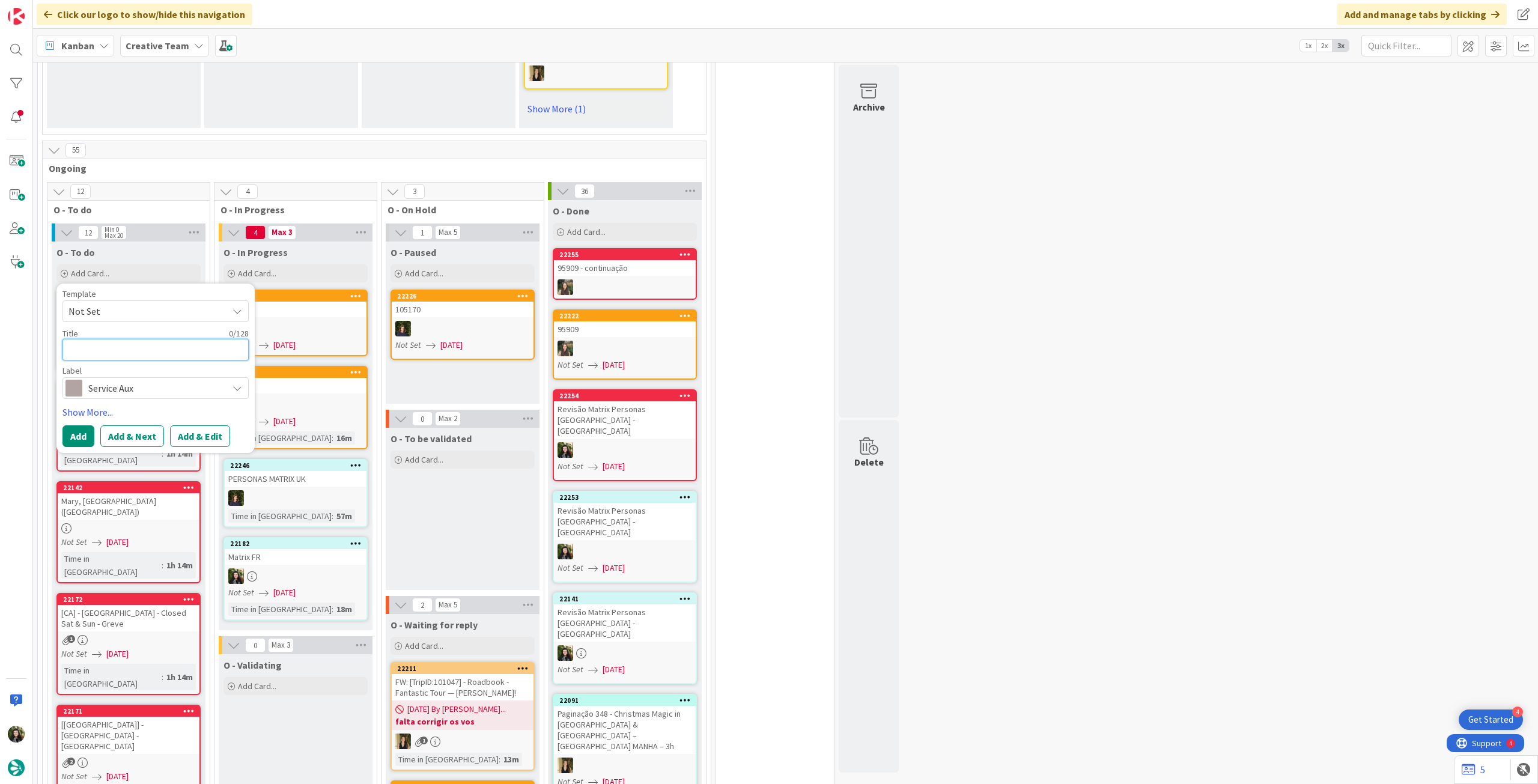
click at [152, 339] on textarea at bounding box center [156, 350] width 186 height 22
type textarea "x"
type textarea "A"
type textarea "x"
type textarea "Al"
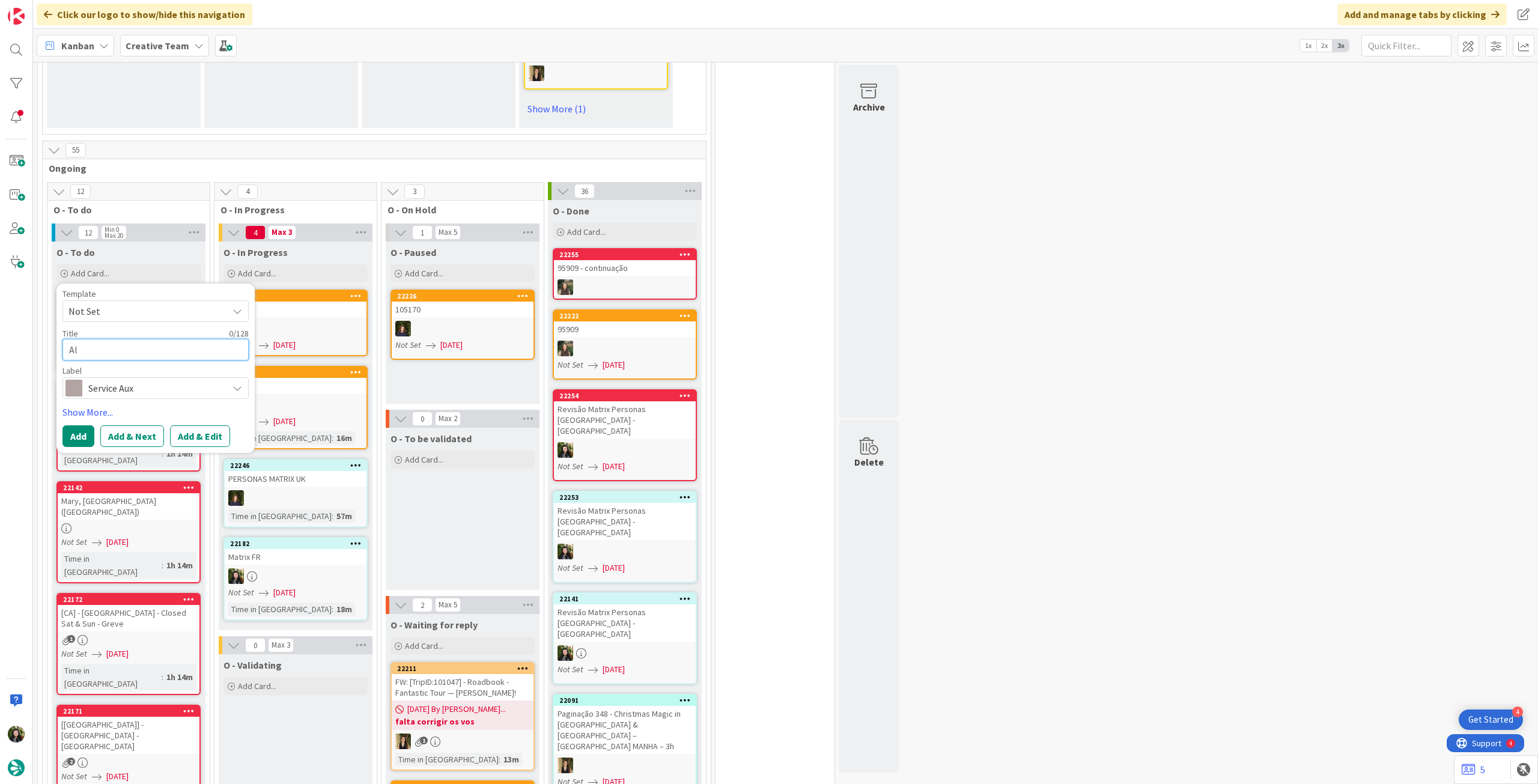
type textarea "x"
type textarea "Alt"
type textarea "x"
type textarea "Alte"
type textarea "x"
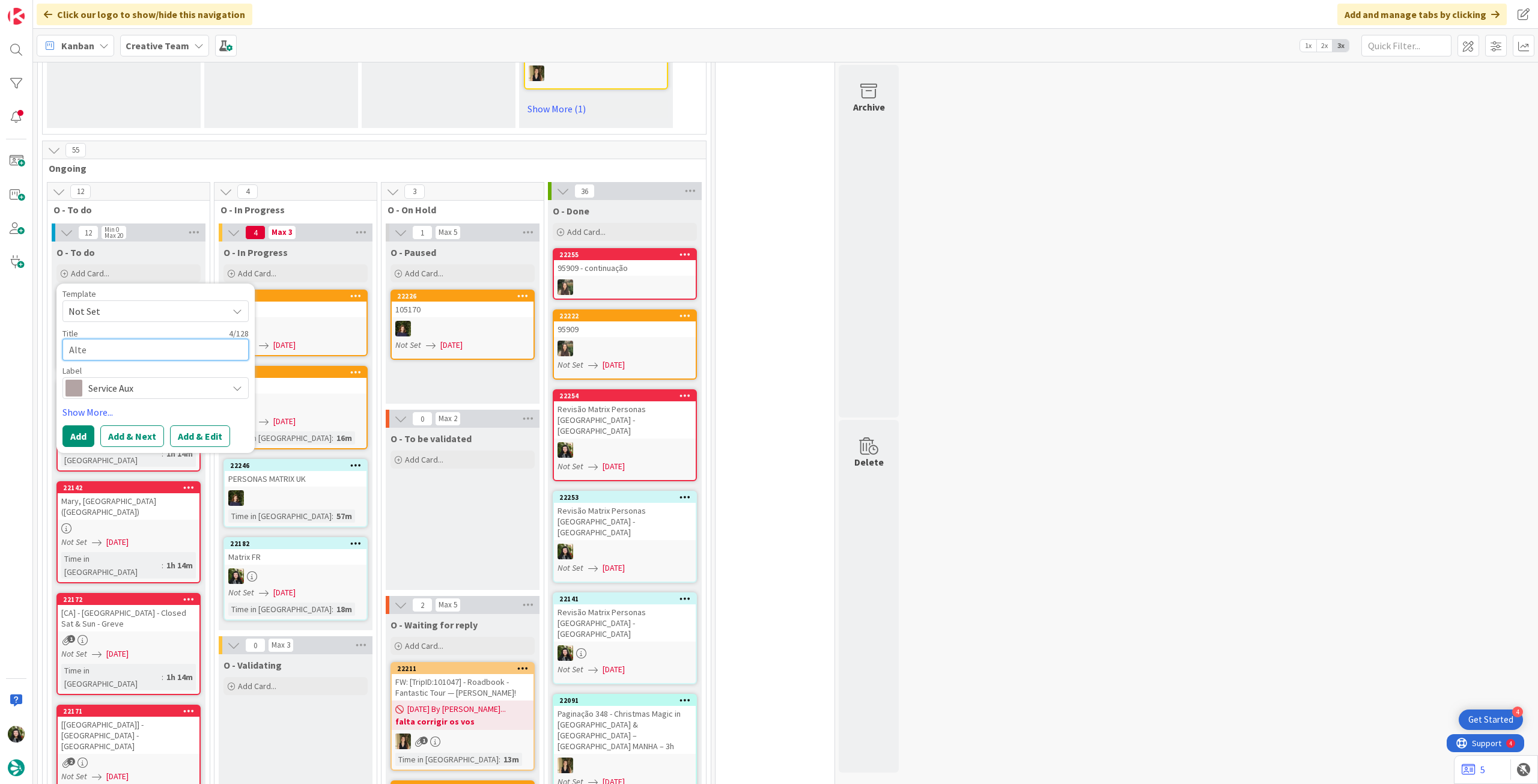
type textarea "Alter"
type textarea "x"
type textarea "Altera"
type textarea "x"
type textarea "Alteraç"
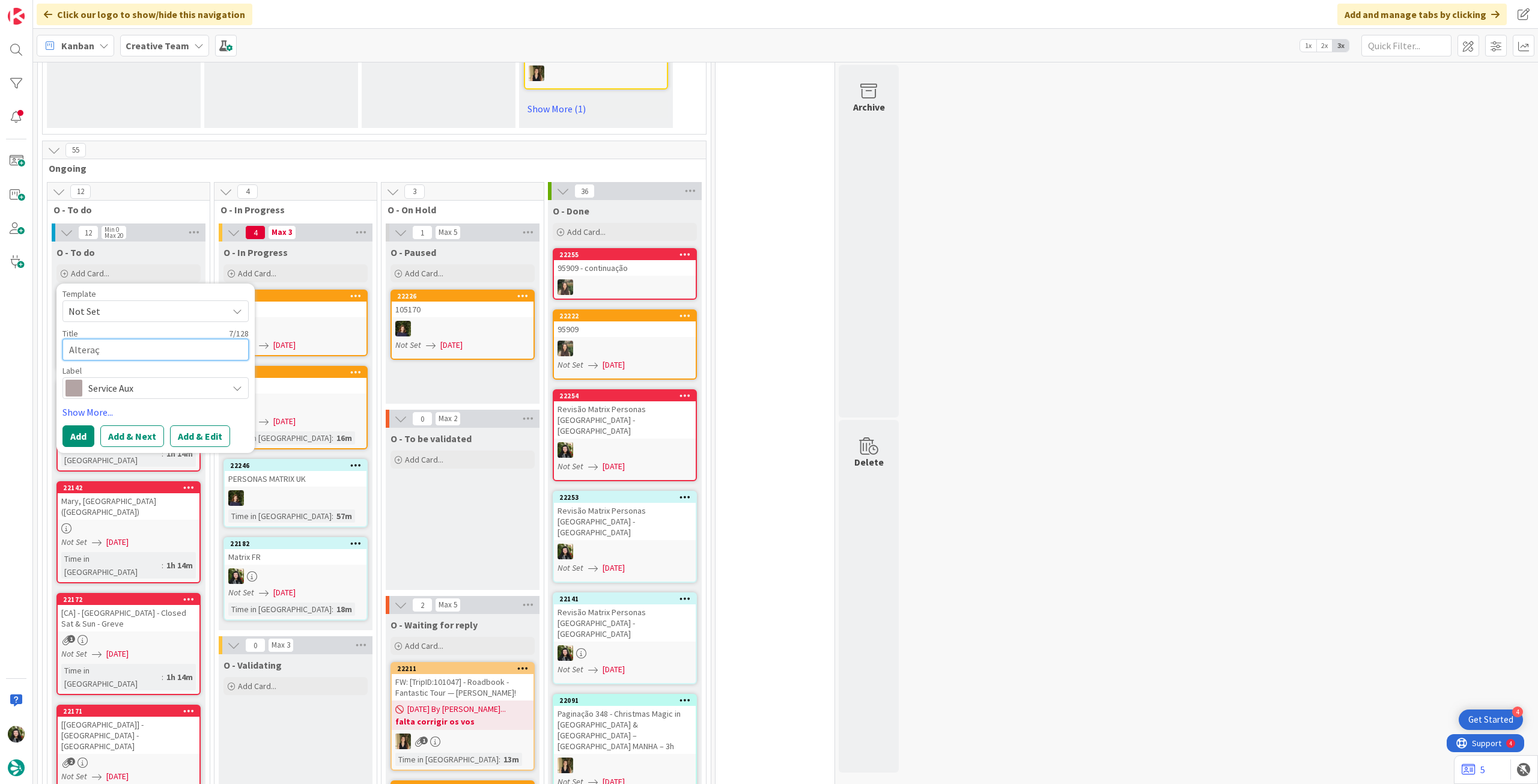
type textarea "x"
type textarea "Alteraçã"
type textarea "x"
type textarea "Alteração"
type textarea "x"
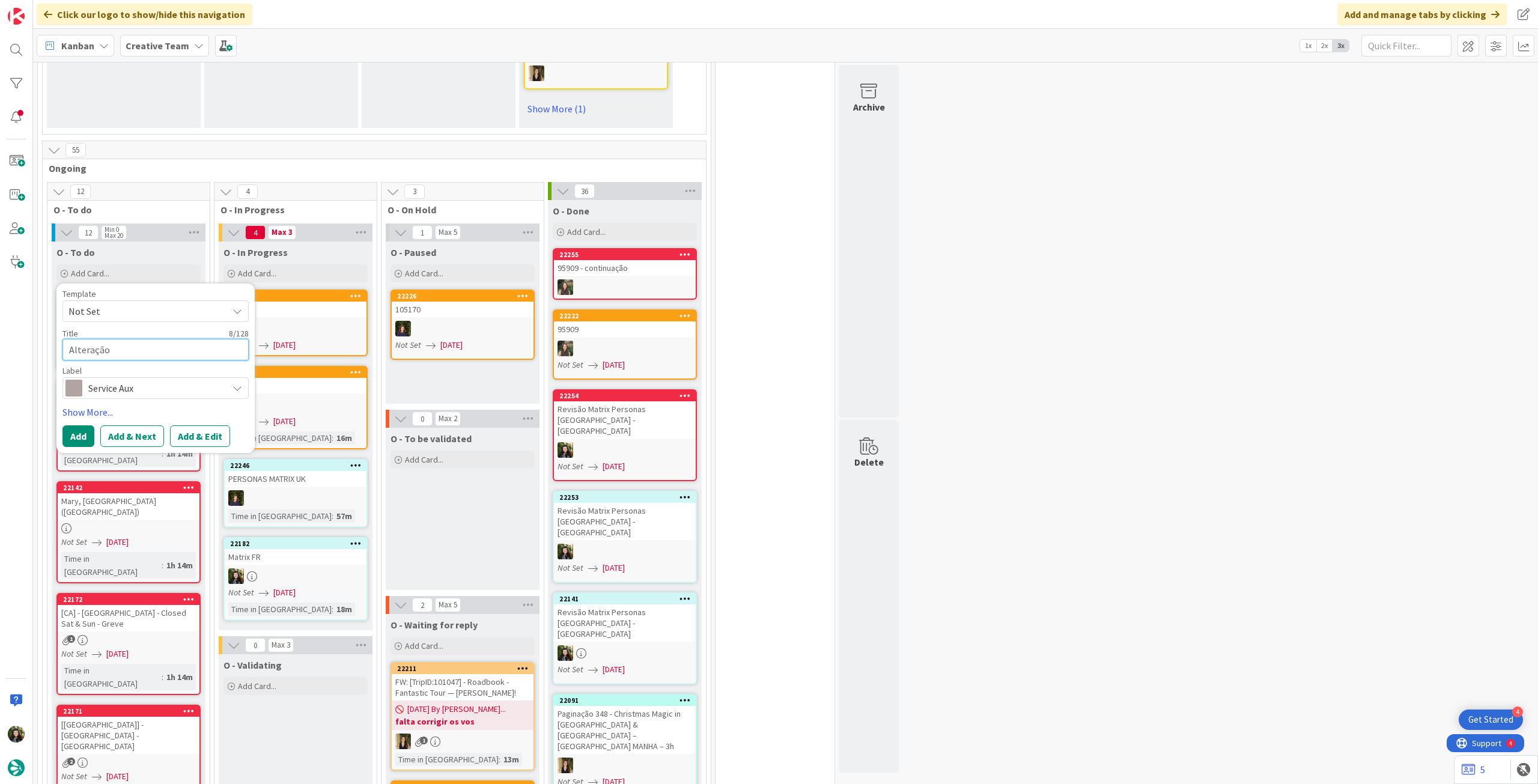
type textarea "Alteração"
type textarea "x"
type textarea "Alteração P"
type textarea "x"
type textarea "Alteração PO"
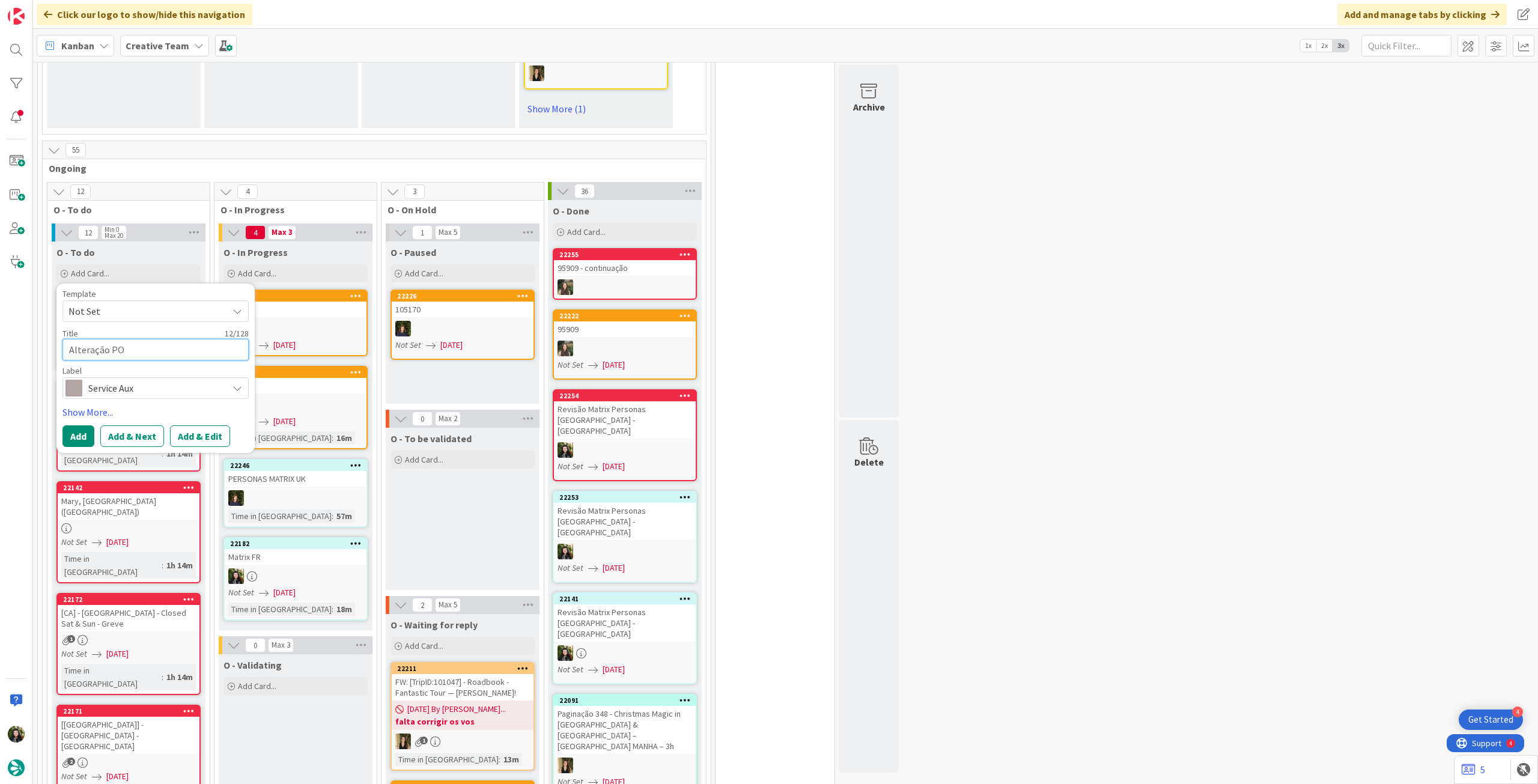
type textarea "x"
type textarea "Alteração POI"
click at [82, 425] on button "Add" at bounding box center [78, 436] width 32 height 22
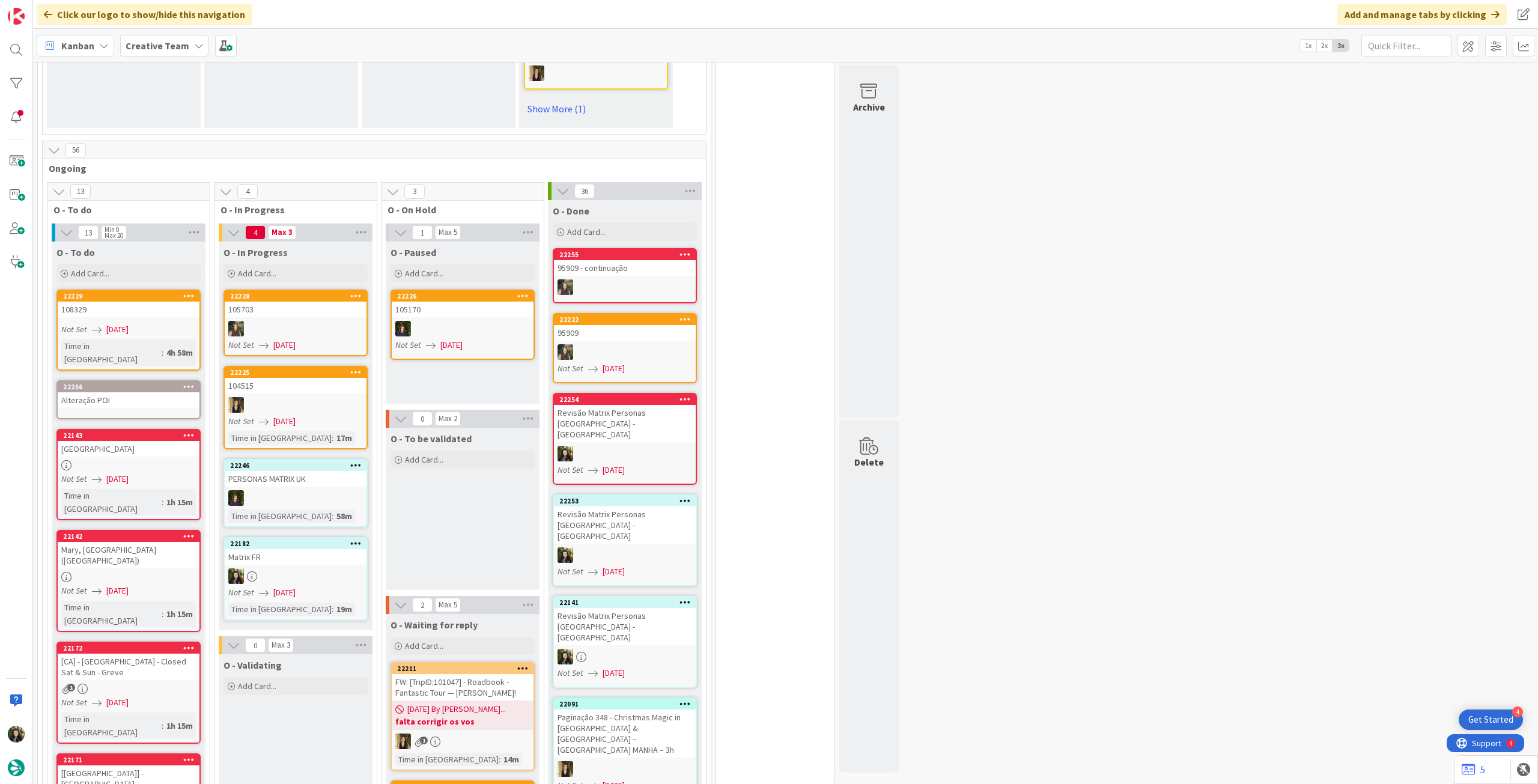
click at [123, 392] on div "Alteração POI" at bounding box center [129, 400] width 142 height 15
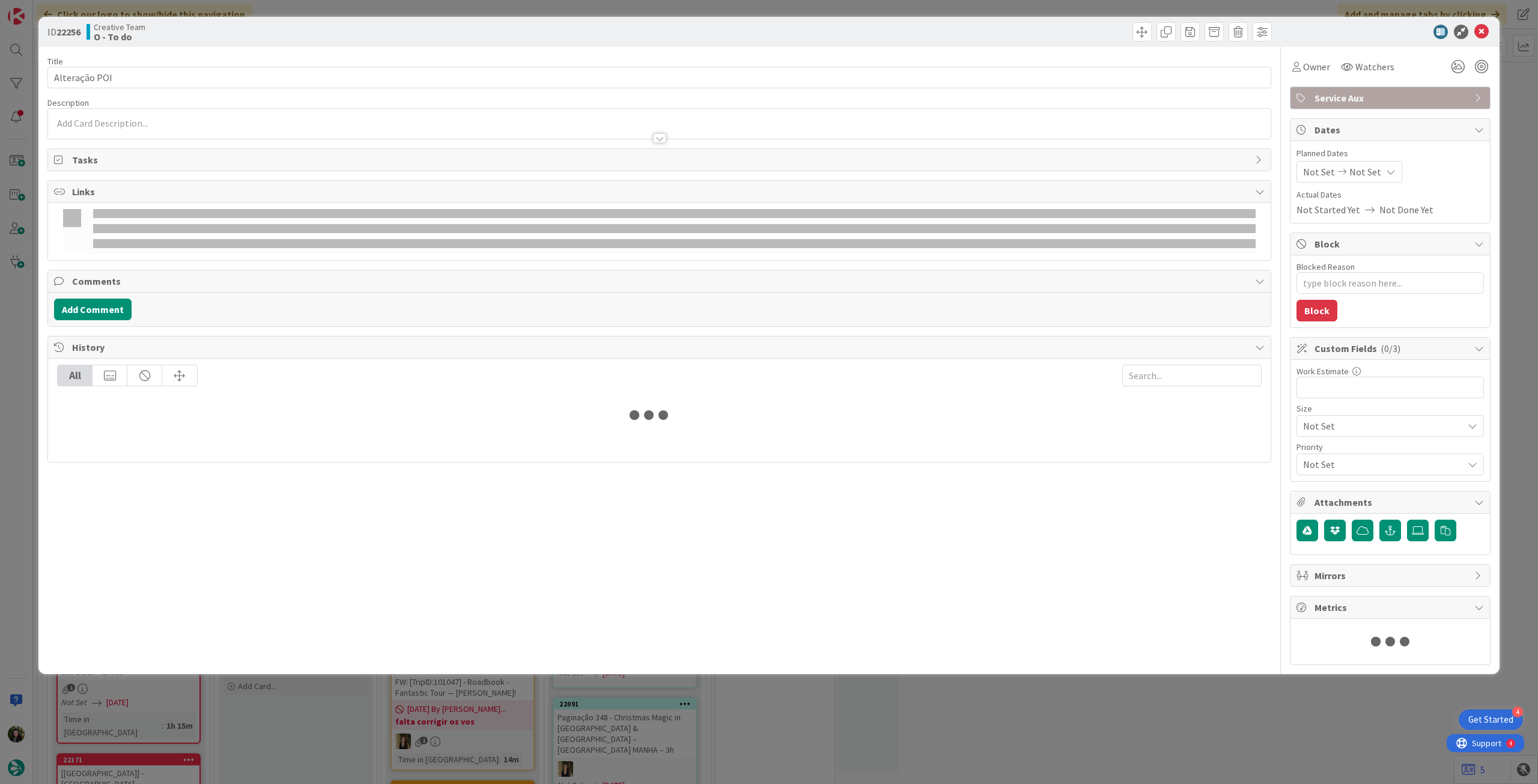
click at [131, 124] on p at bounding box center [659, 123] width 1211 height 14
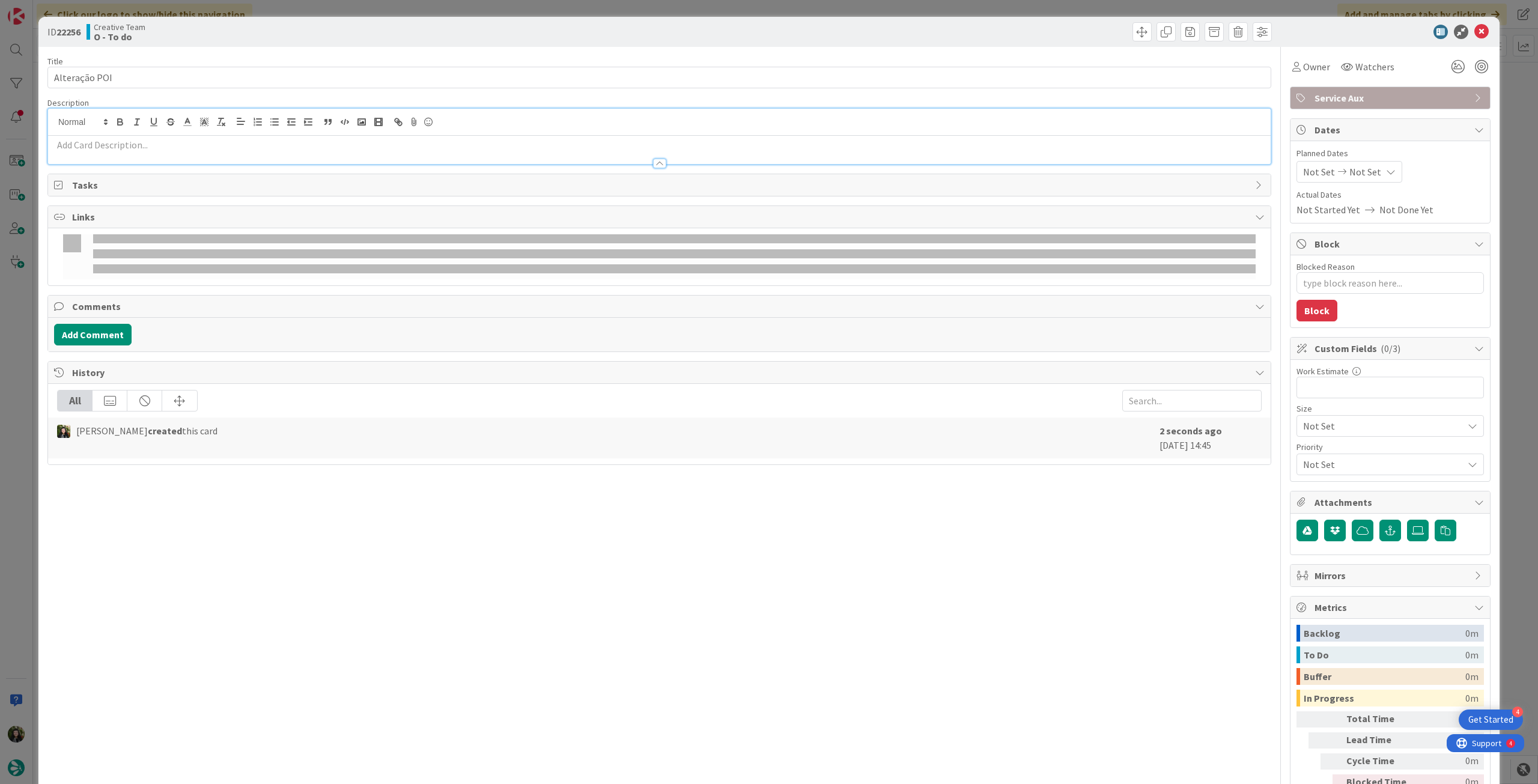
click at [133, 139] on p at bounding box center [659, 145] width 1211 height 14
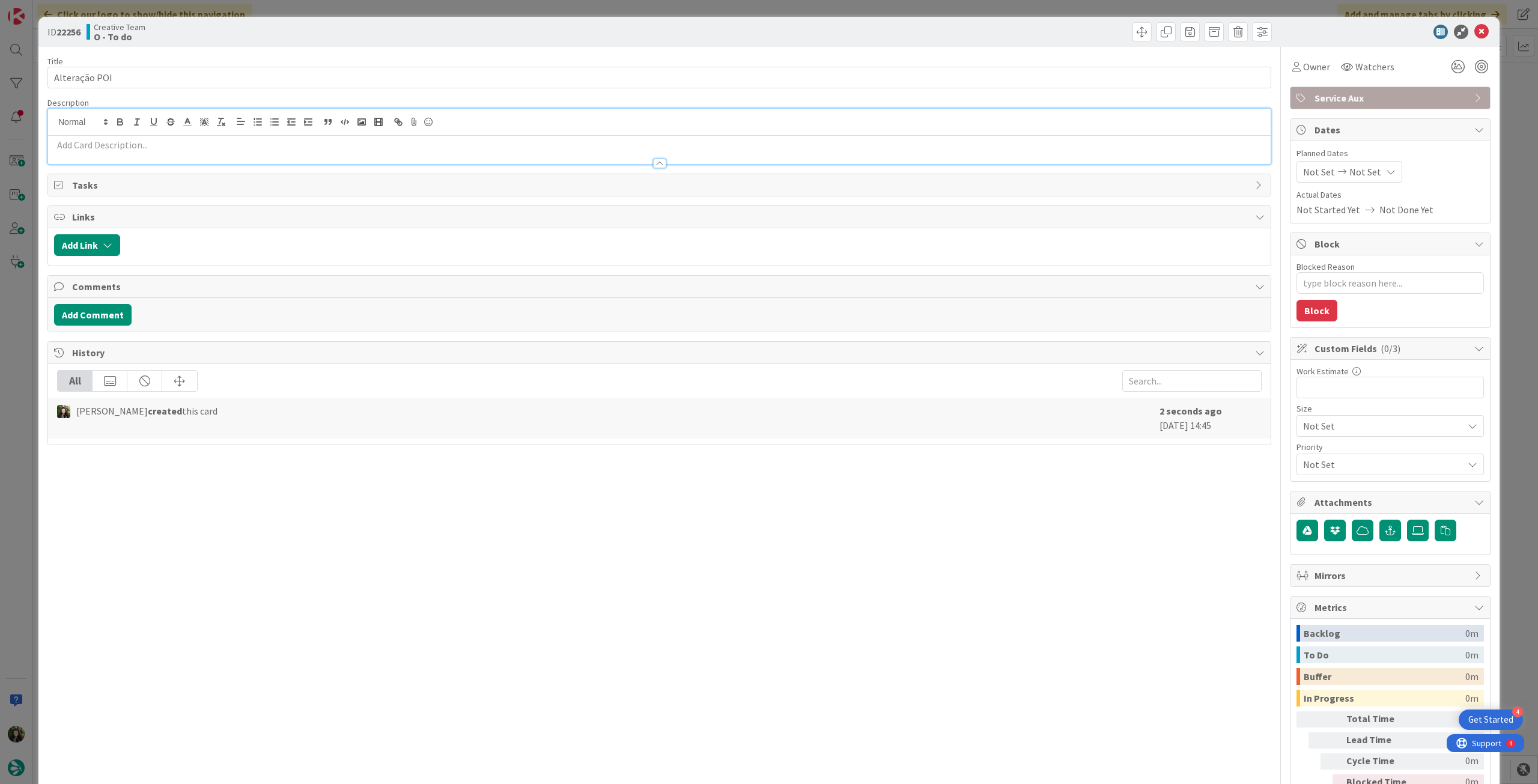
paste div
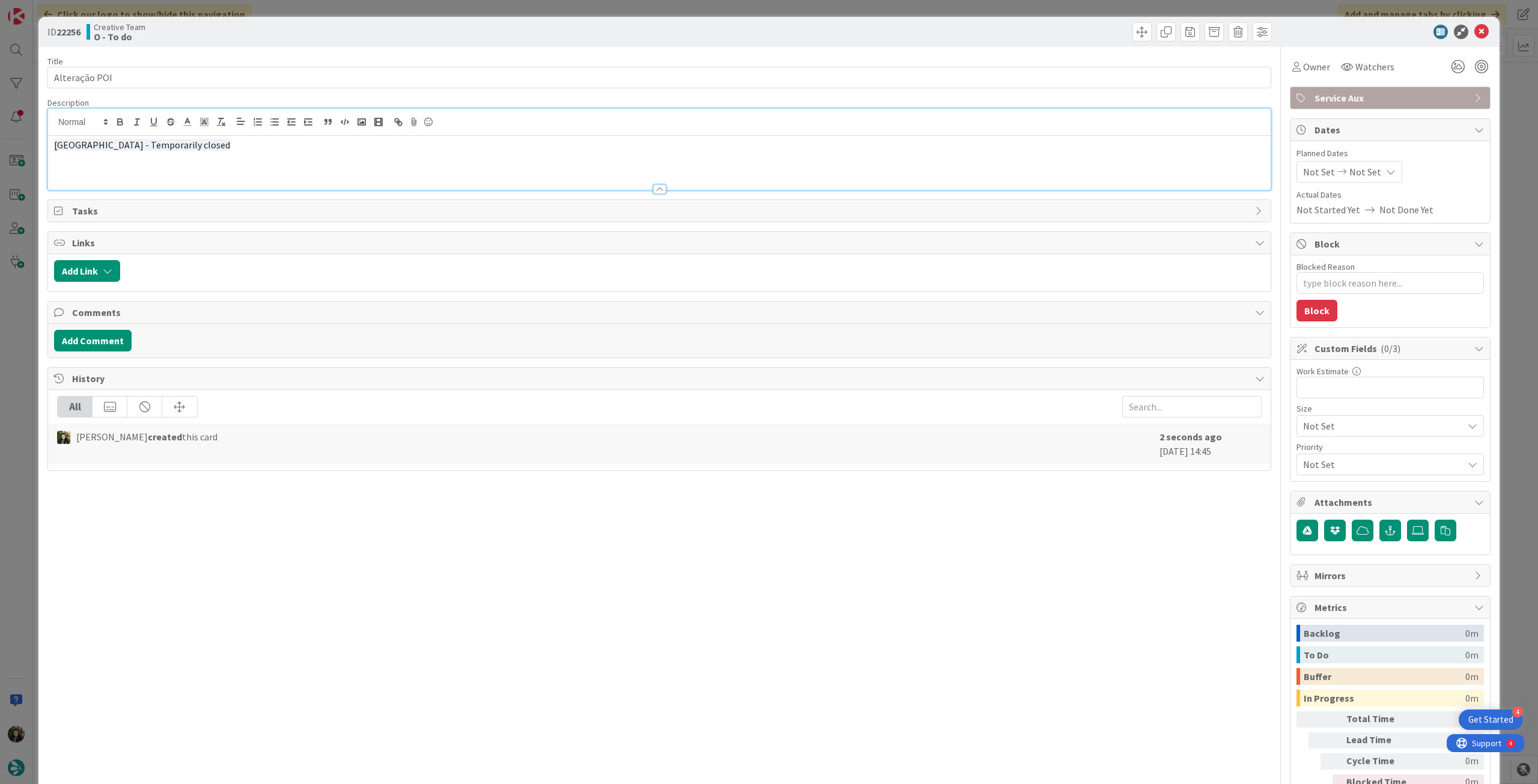
type textarea "x"
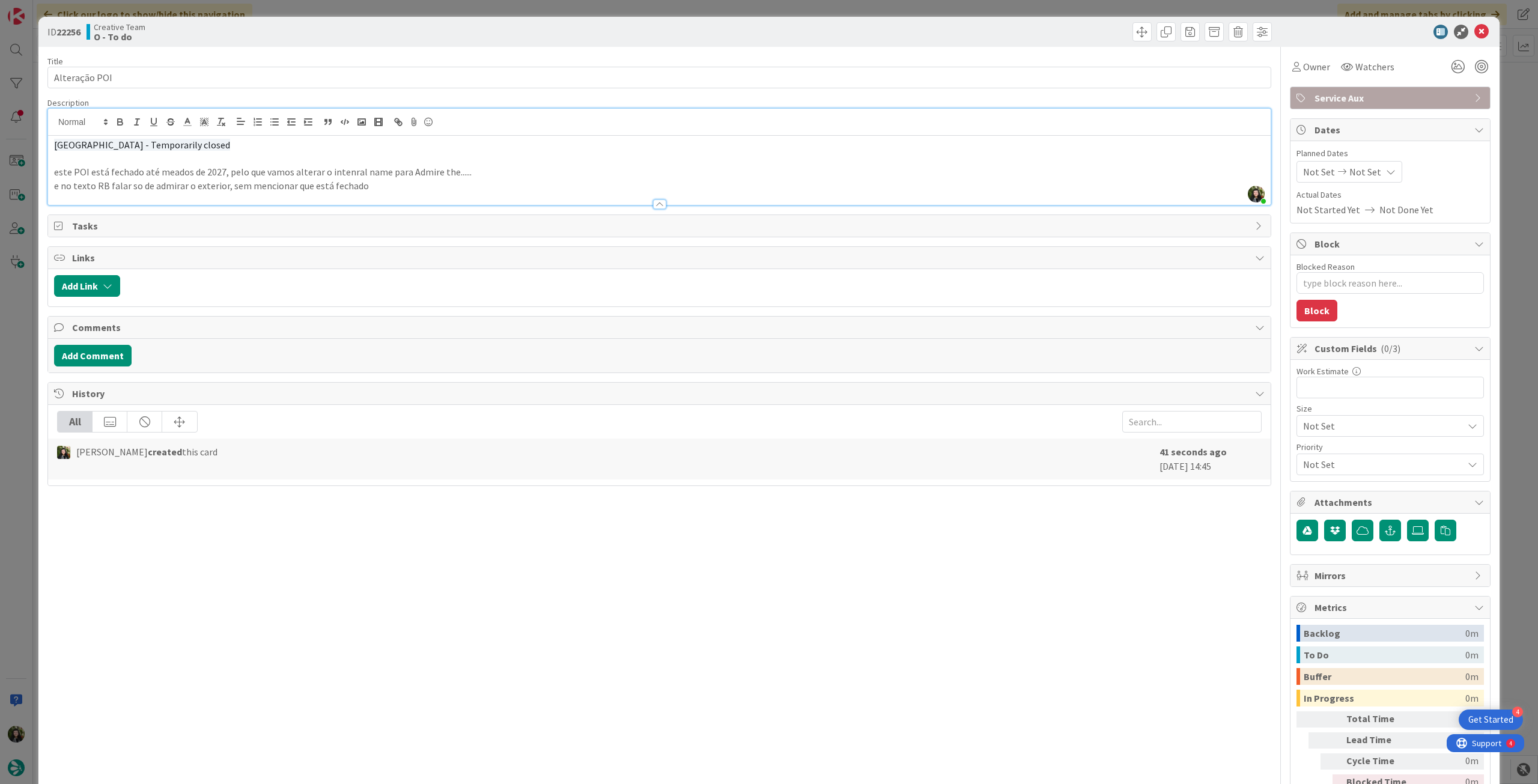
drag, startPoint x: 53, startPoint y: 146, endPoint x: 274, endPoint y: 142, distance: 221.0
click at [274, 142] on div "Église Notre-Dame-la-Grande - Temporarily closed este POI está fechado até mead…" at bounding box center [659, 170] width 1223 height 69
copy span "Église Notre-Dame-la-Grande - Temporarily closed"
click at [500, 175] on p "este POI está fechado até meados de 2027, pelo que vamos alterar o intenral nam…" at bounding box center [659, 172] width 1211 height 14
drag, startPoint x: 499, startPoint y: 173, endPoint x: 403, endPoint y: 172, distance: 96.0
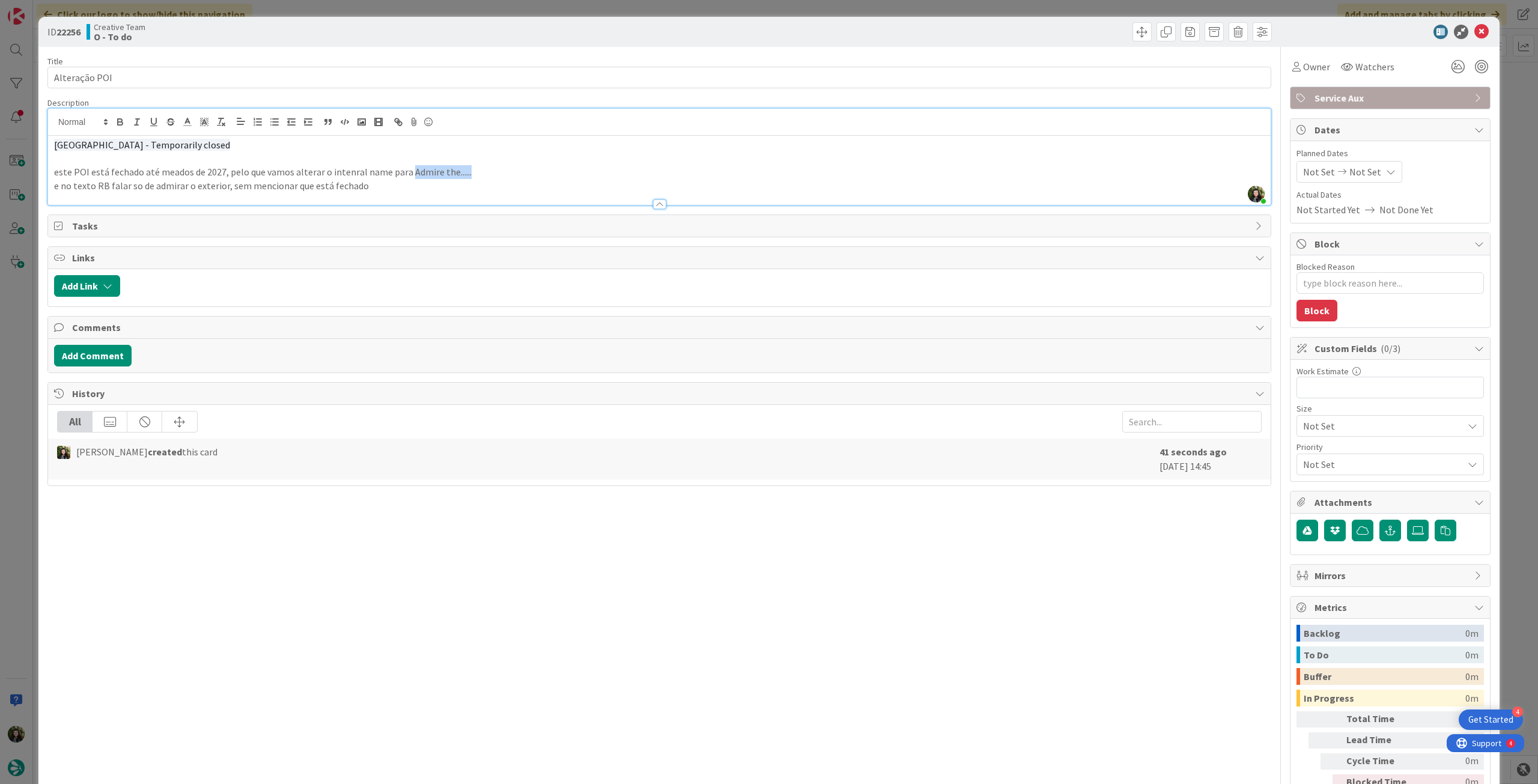
click at [403, 172] on p "este POI está fechado até meados de 2027, pelo que vamos alterar o intenral nam…" at bounding box center [659, 172] width 1211 height 14
click at [415, 171] on span "Église Notre-Dame-la-Grande - Temporarily closed" at bounding box center [503, 172] width 176 height 12
drag, startPoint x: 597, startPoint y: 170, endPoint x: 406, endPoint y: 175, distance: 191.1
click at [406, 175] on p "este POI está fechado até meados de 2027, pelo que vamos alterar o intenral nam…" at bounding box center [659, 172] width 1211 height 14
click at [225, 119] on icon "button" at bounding box center [221, 122] width 11 height 11
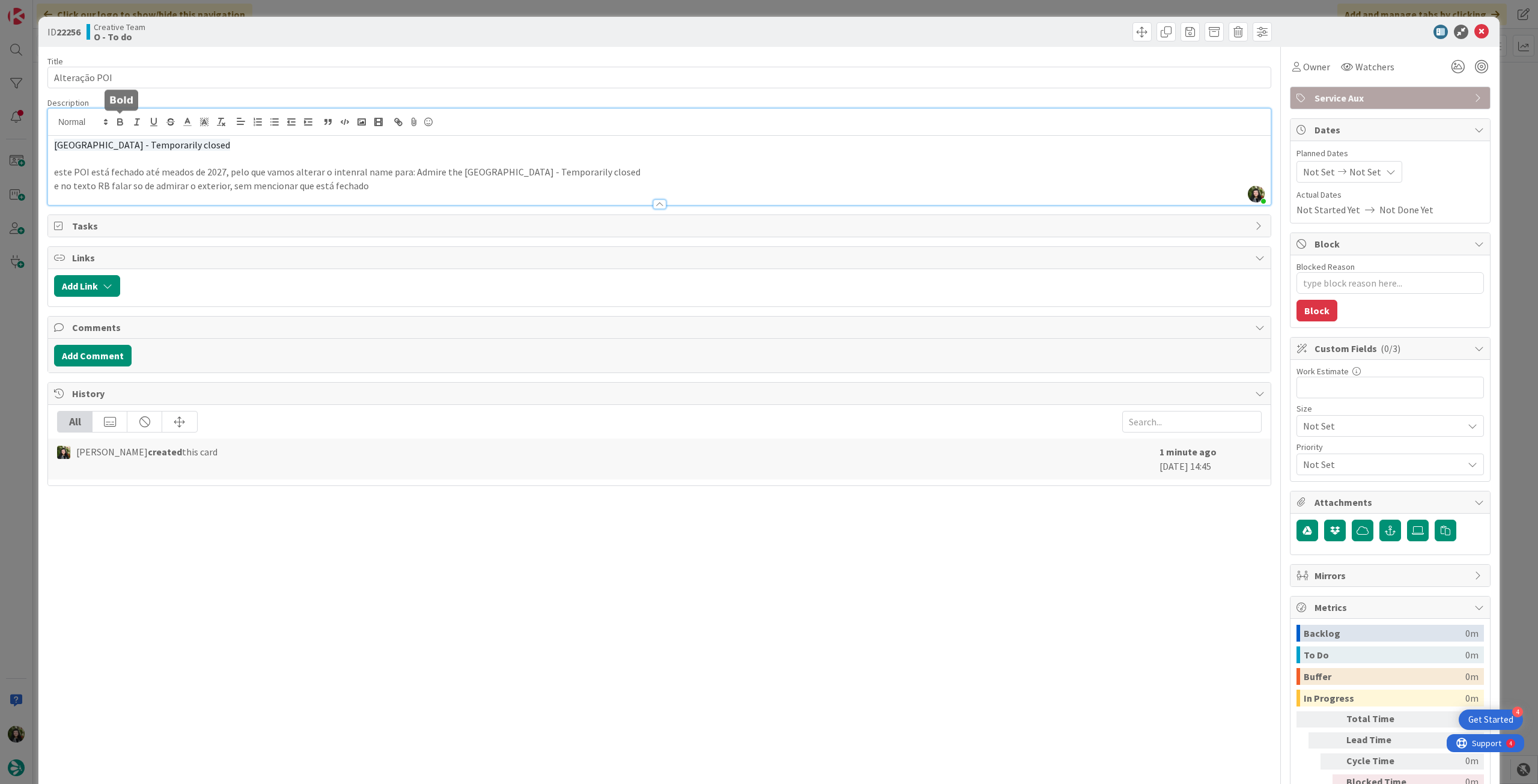
click at [119, 123] on icon "button" at bounding box center [120, 122] width 11 height 11
click at [457, 162] on p at bounding box center [659, 159] width 1211 height 14
click at [334, 189] on p "e no texto RB falar so de admirar o exterior, sem mencionar que está fechado" at bounding box center [659, 186] width 1211 height 14
click at [378, 186] on p "e no texto RB falar so de admirar o exterior, sem mencionar que está fechado" at bounding box center [659, 186] width 1211 height 14
drag, startPoint x: 579, startPoint y: 175, endPoint x: 780, endPoint y: 176, distance: 201.0
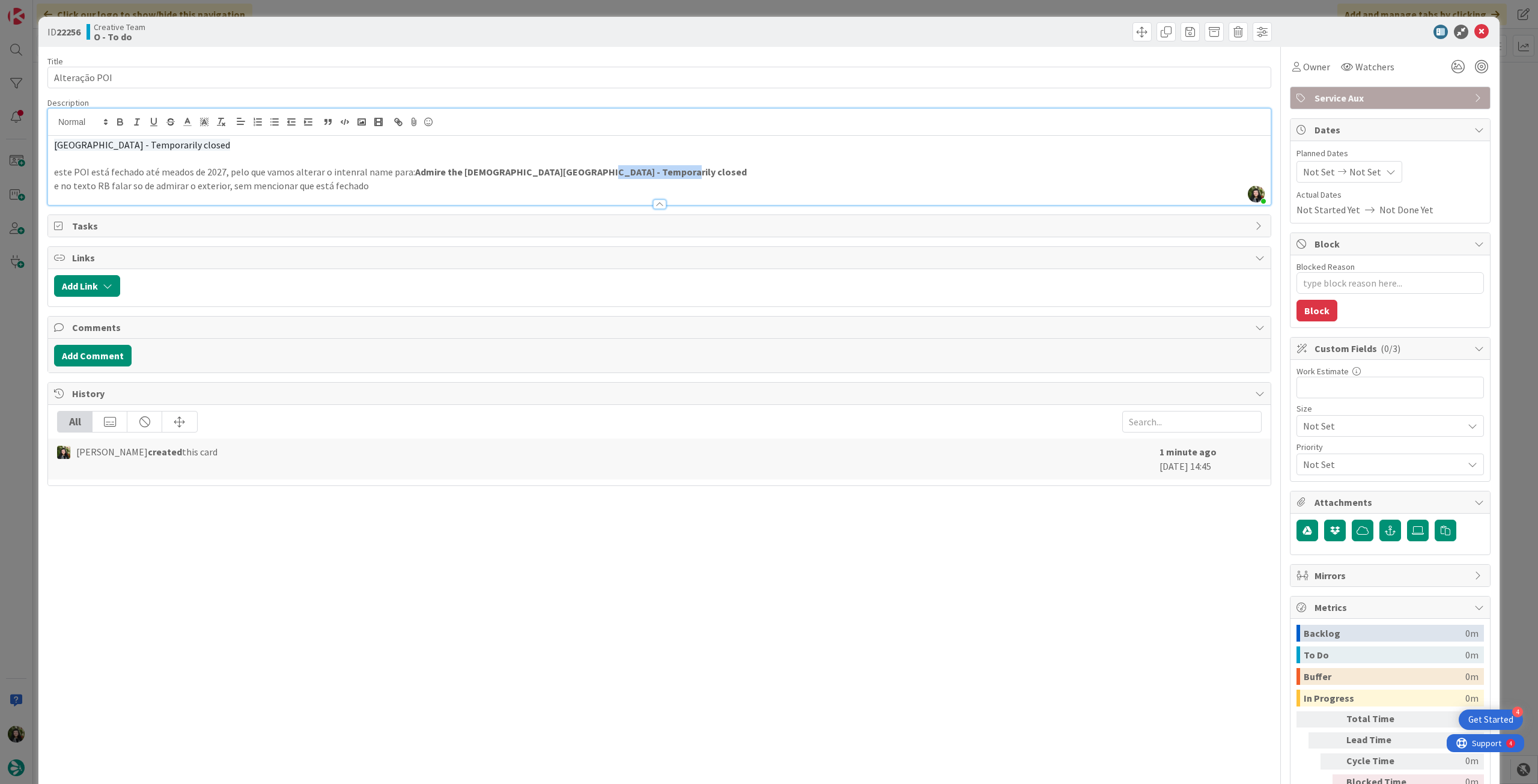
click at [774, 176] on p "este POI está fechado até meados de 2027, pelo que vamos alterar o intenral nam…" at bounding box center [659, 172] width 1211 height 14
type textarea "x"
click at [354, 186] on p "e no texto RB falar so de admirar o exterior, sem mencionar que está fechado" at bounding box center [659, 186] width 1211 height 14
click at [378, 186] on p "e no texto RB falar so de admirar o exterior, sem mencionar que está fechado" at bounding box center [659, 186] width 1211 height 14
click at [1374, 165] on div "Not Set Not Set" at bounding box center [1349, 172] width 106 height 22
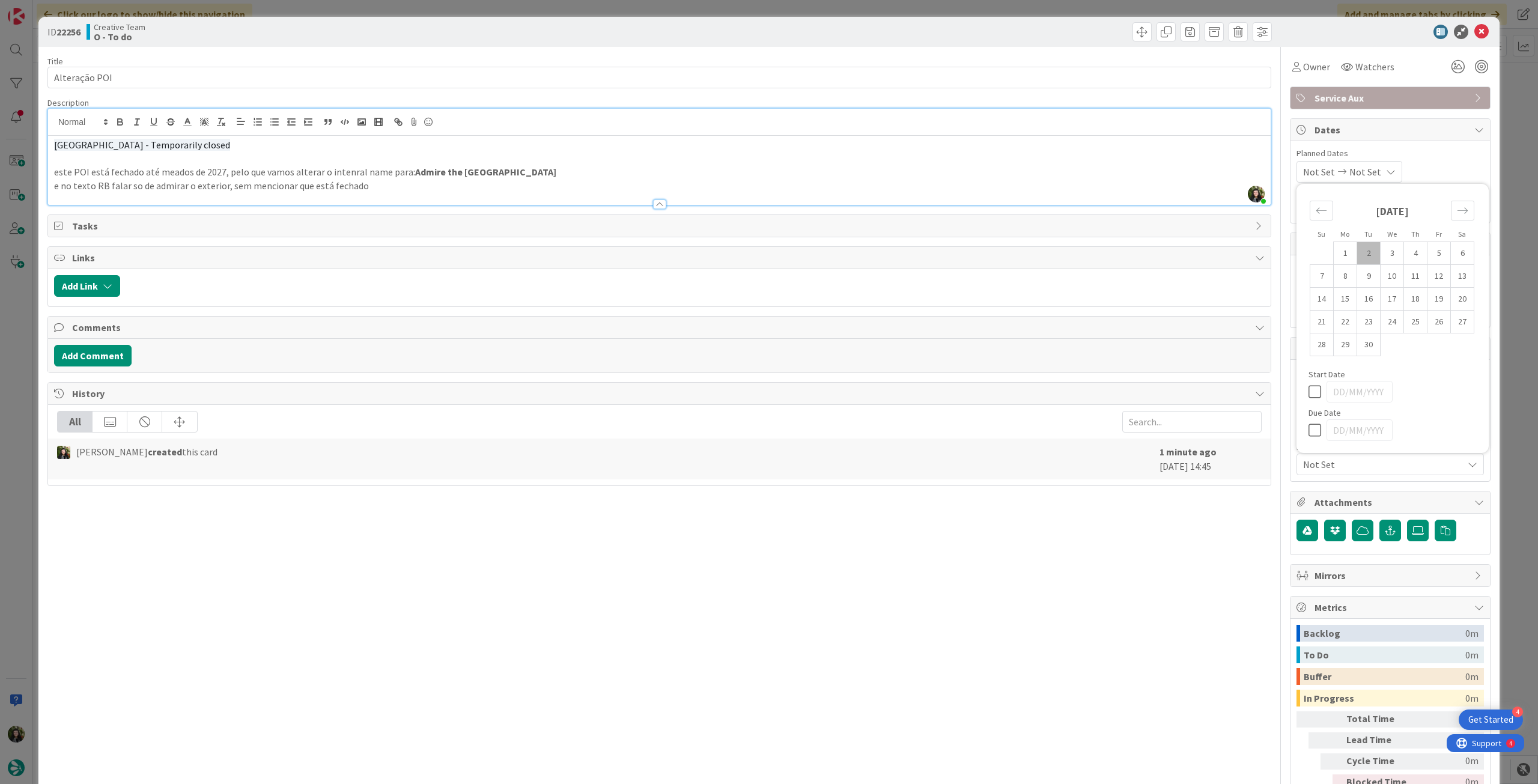
click at [1308, 426] on icon at bounding box center [1317, 430] width 18 height 15
type input "[DATE]"
click at [1475, 32] on icon at bounding box center [1482, 32] width 15 height 15
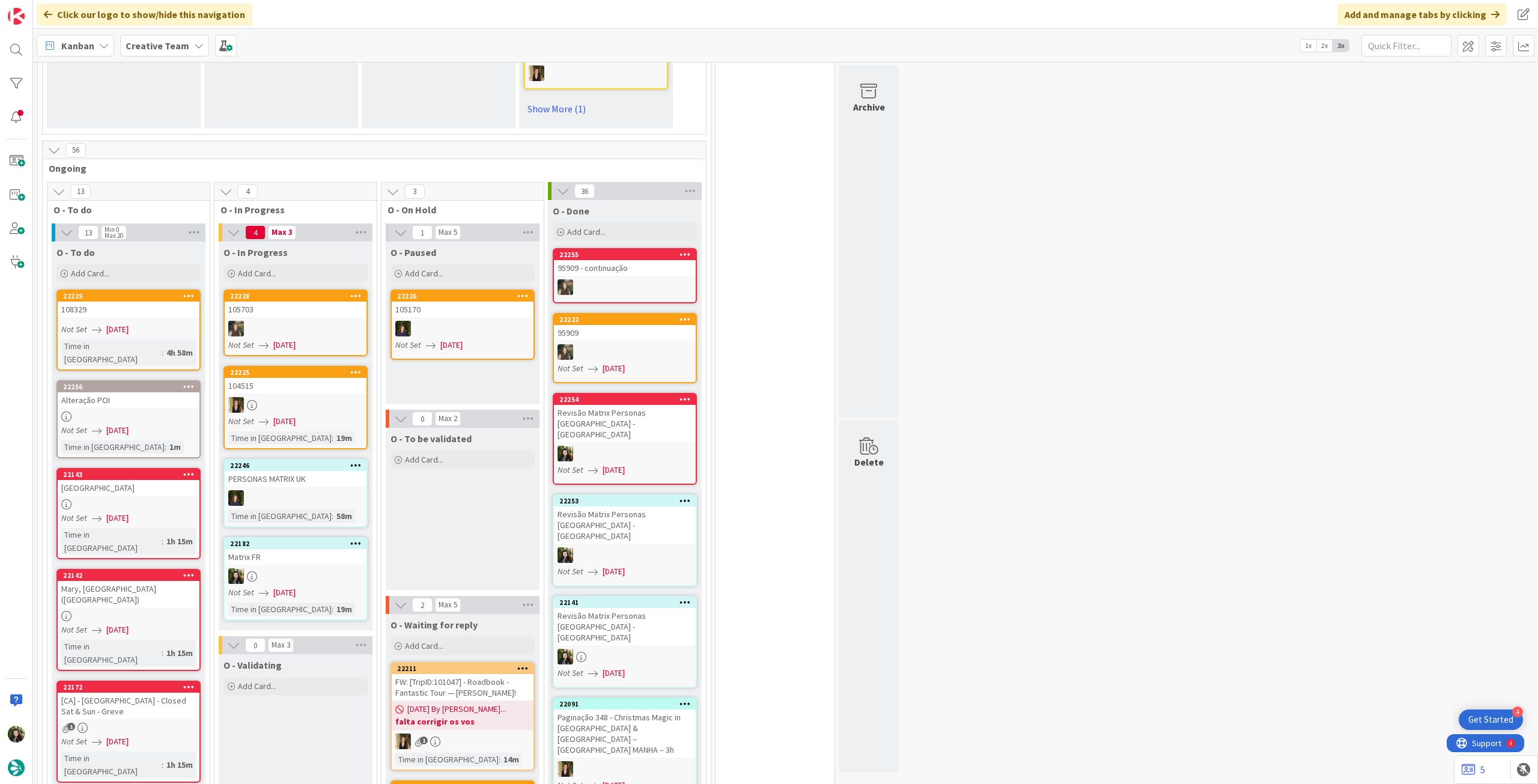
click at [304, 568] on div at bounding box center [296, 576] width 142 height 15
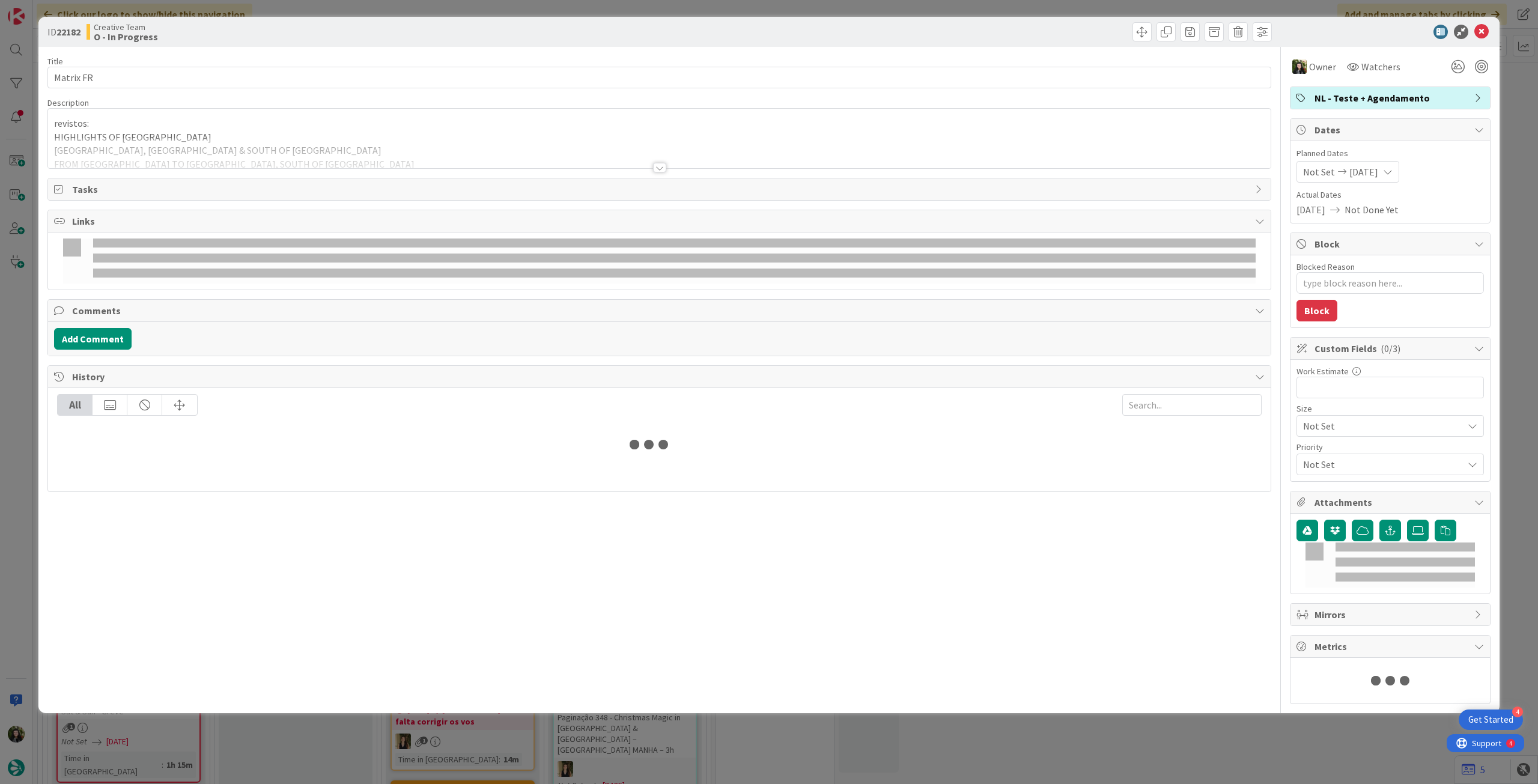
click at [189, 139] on div at bounding box center [659, 153] width 1223 height 31
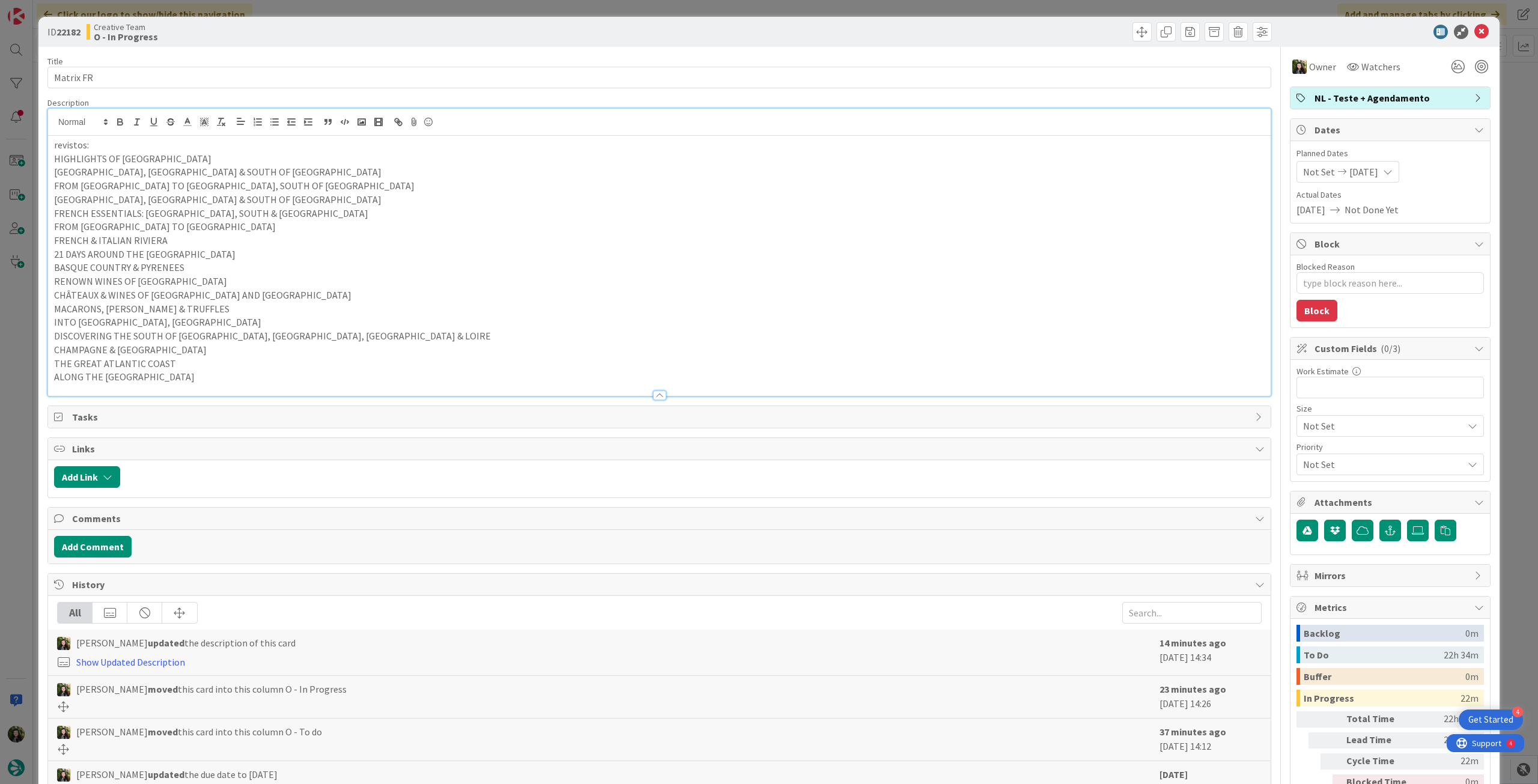
click at [230, 377] on p "ALONG THE FRENCH RIVIERA" at bounding box center [659, 377] width 1211 height 14
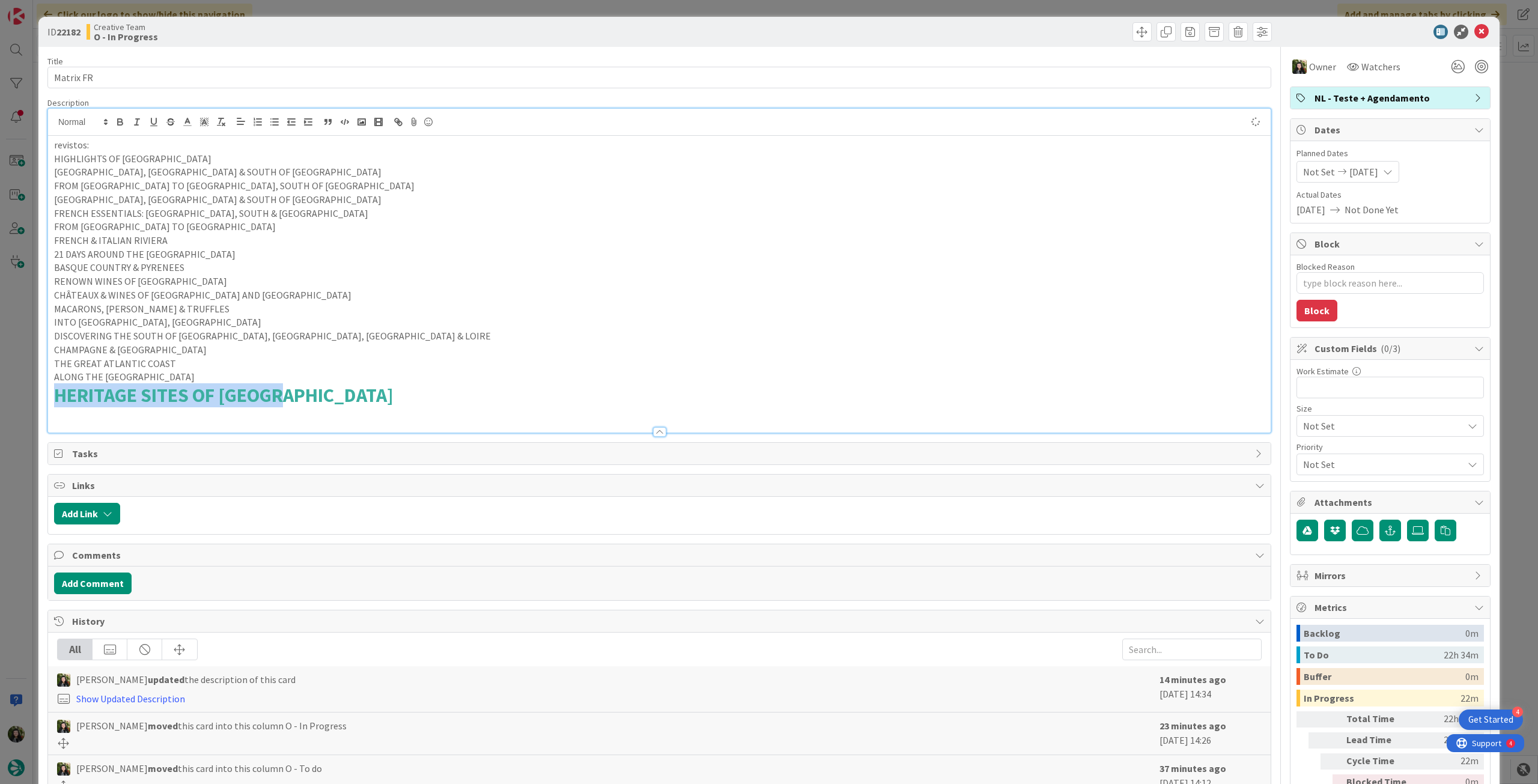
drag, startPoint x: 321, startPoint y: 395, endPoint x: 2, endPoint y: 384, distance: 319.2
click at [0, 386] on div "ID 22182 Creative Team O - In Progress Title 9 / 128 Matrix FR Description revi…" at bounding box center [769, 392] width 1538 height 784
click at [223, 119] on icon "button" at bounding box center [221, 122] width 11 height 11
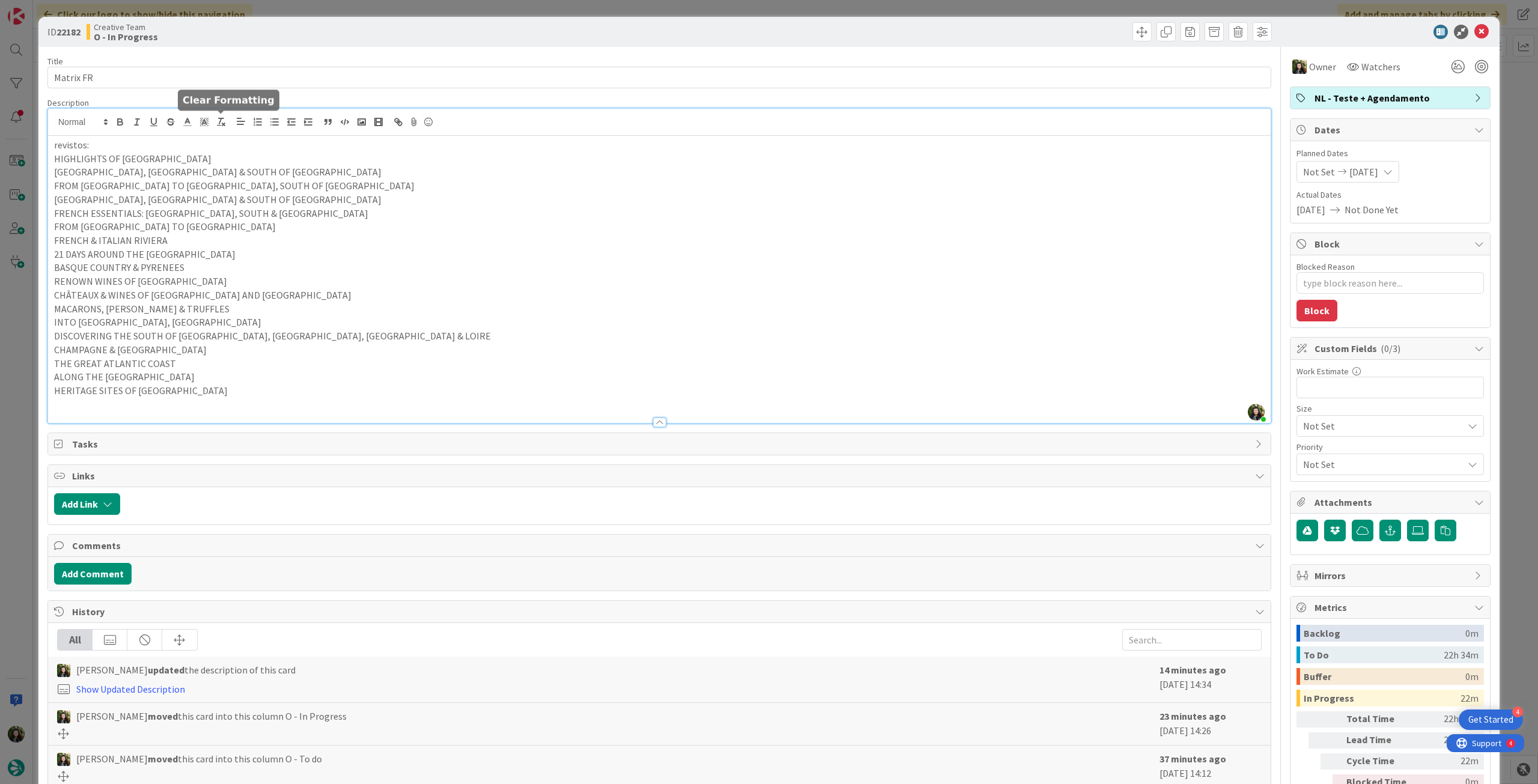
click at [301, 286] on p "RENOWN WINES OF FRANCE" at bounding box center [659, 281] width 1211 height 14
click at [1475, 33] on icon at bounding box center [1482, 32] width 15 height 15
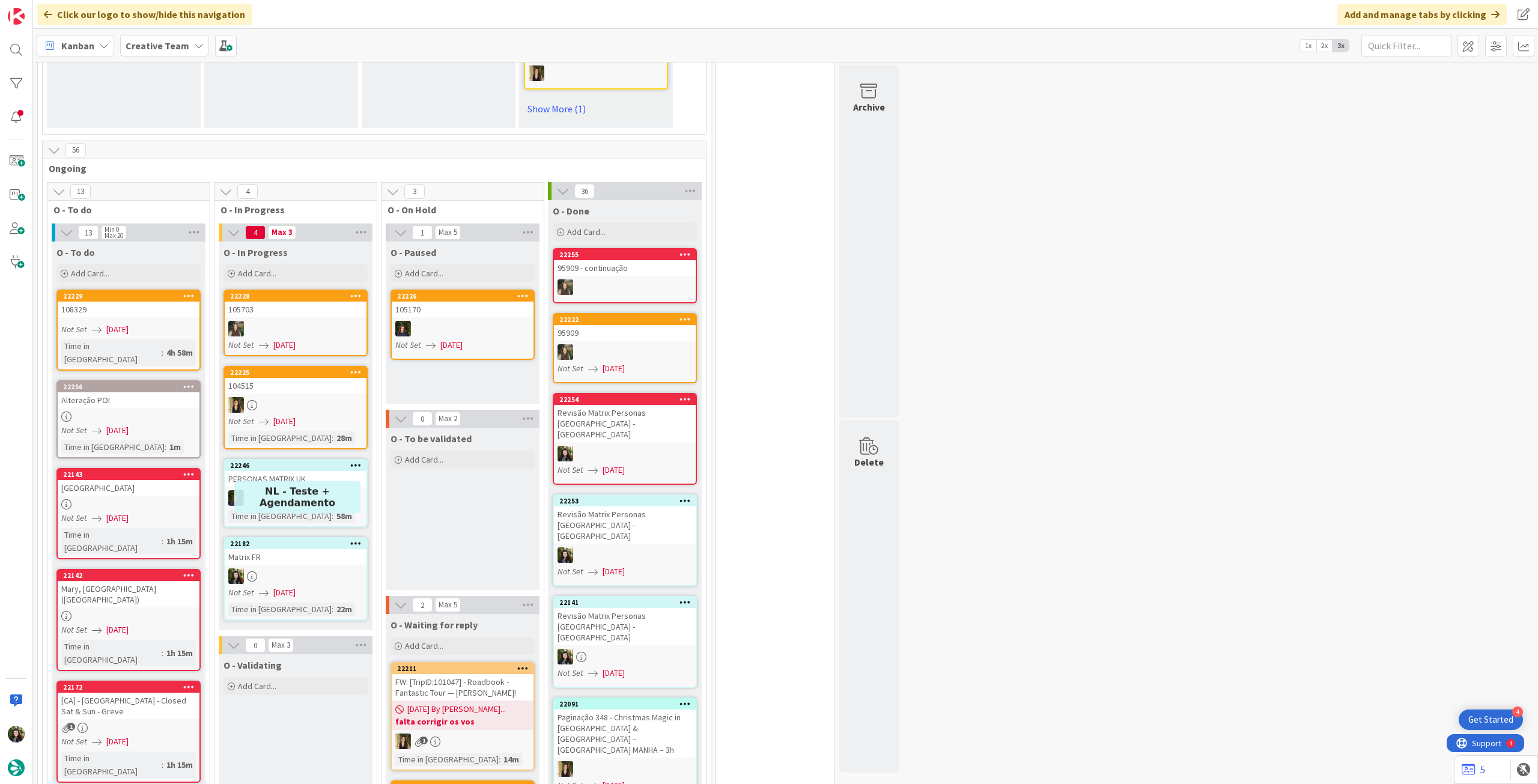
click at [334, 568] on div at bounding box center [296, 576] width 142 height 15
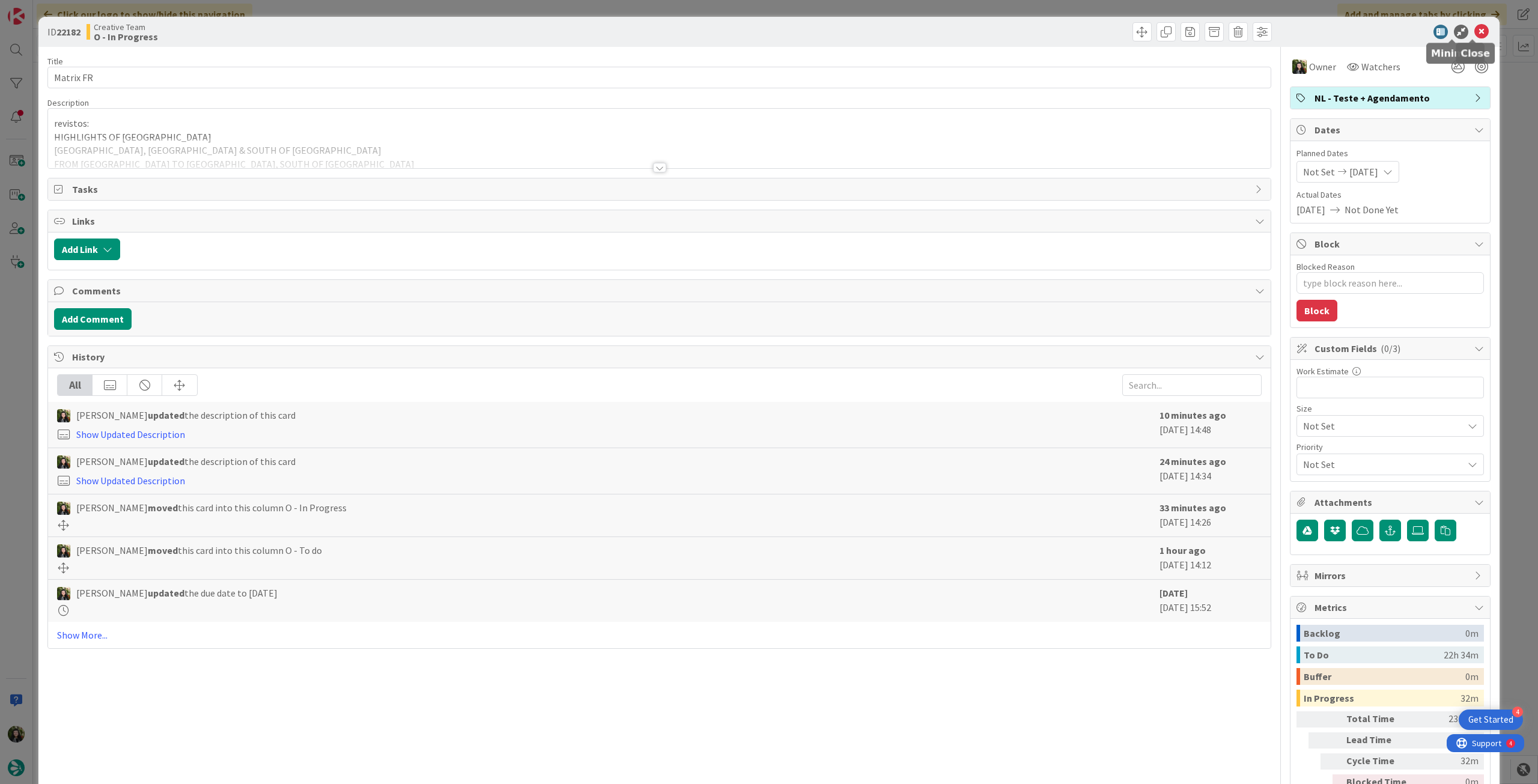
click at [1475, 33] on icon at bounding box center [1482, 32] width 15 height 15
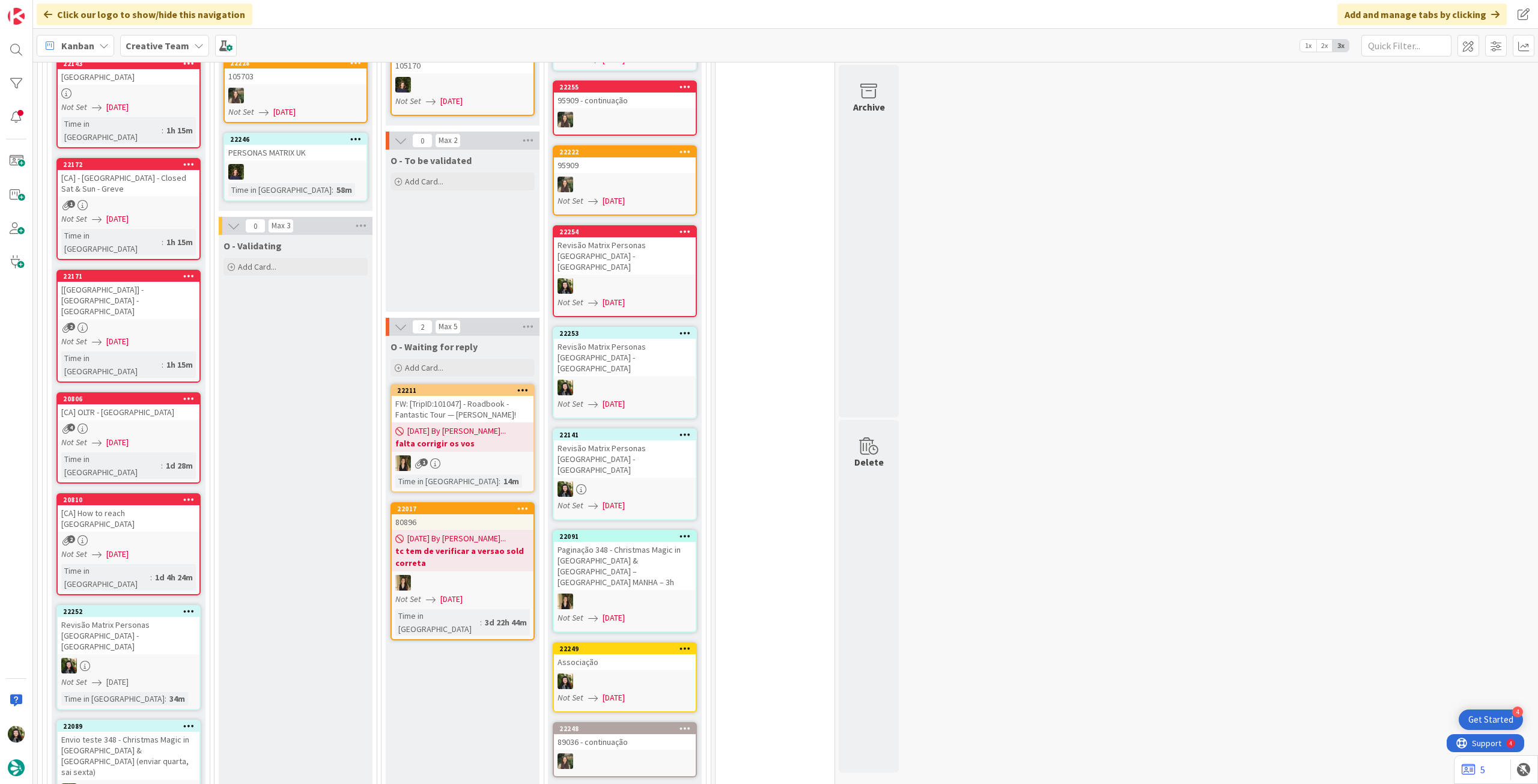
scroll to position [1201, 0]
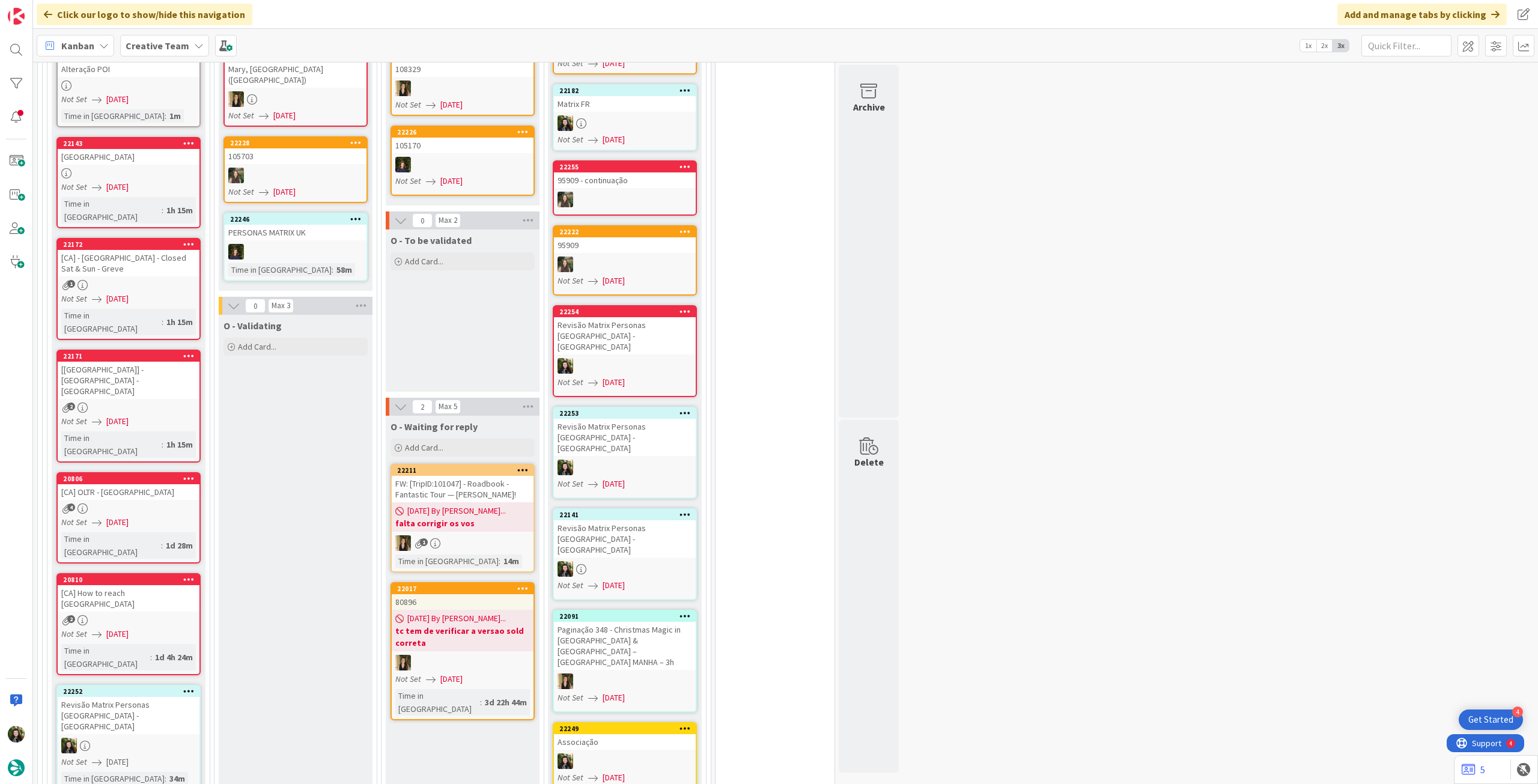
click at [179, 738] on div at bounding box center [129, 745] width 142 height 15
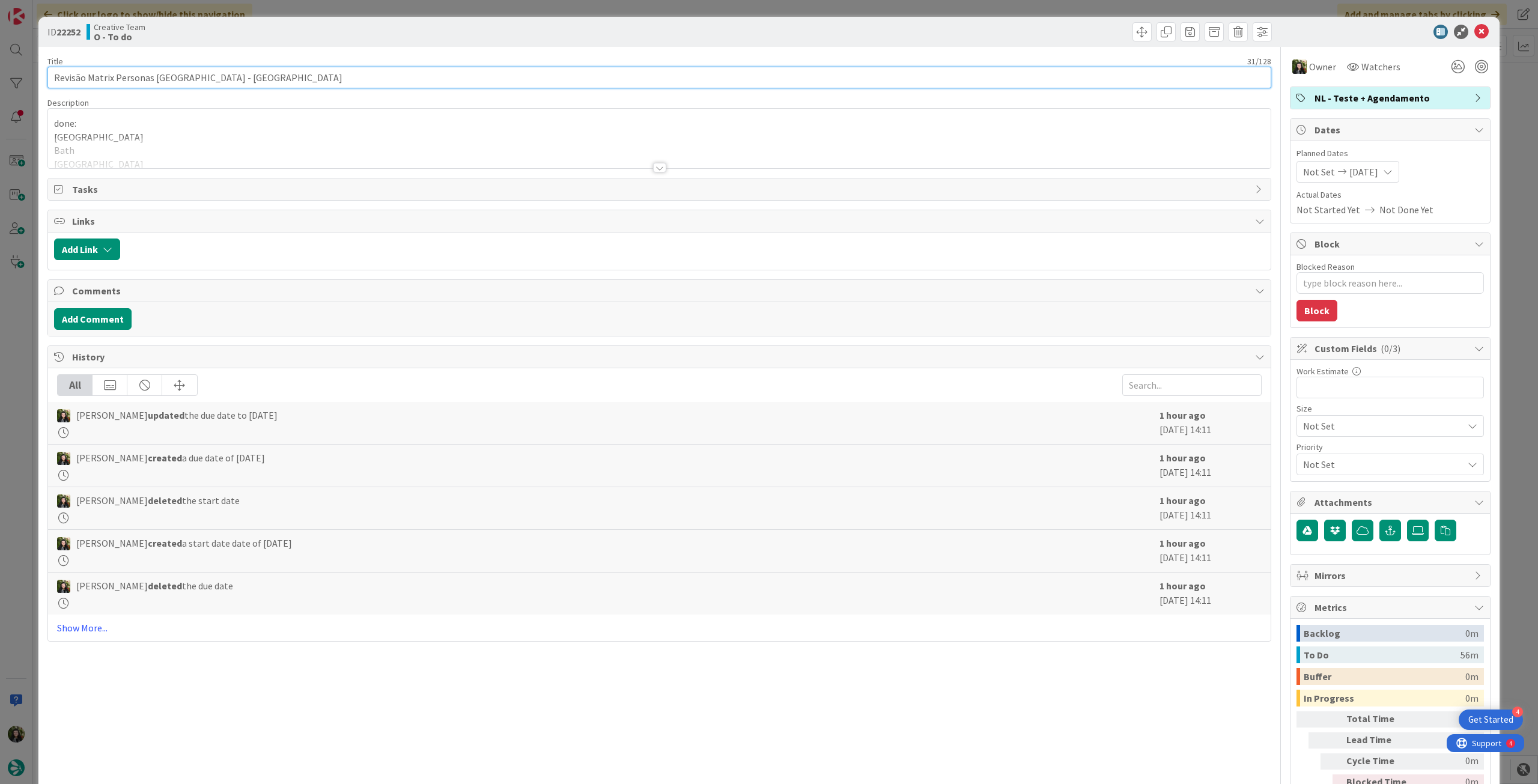
drag, startPoint x: 133, startPoint y: 74, endPoint x: 39, endPoint y: 68, distance: 94.2
click at [39, 68] on div "ID 22252 Creative Team O - To do Title 31 / 128 Revisão Matrix Personas UK - CA…" at bounding box center [769, 424] width 1462 height 816
click at [1475, 28] on icon at bounding box center [1482, 32] width 15 height 15
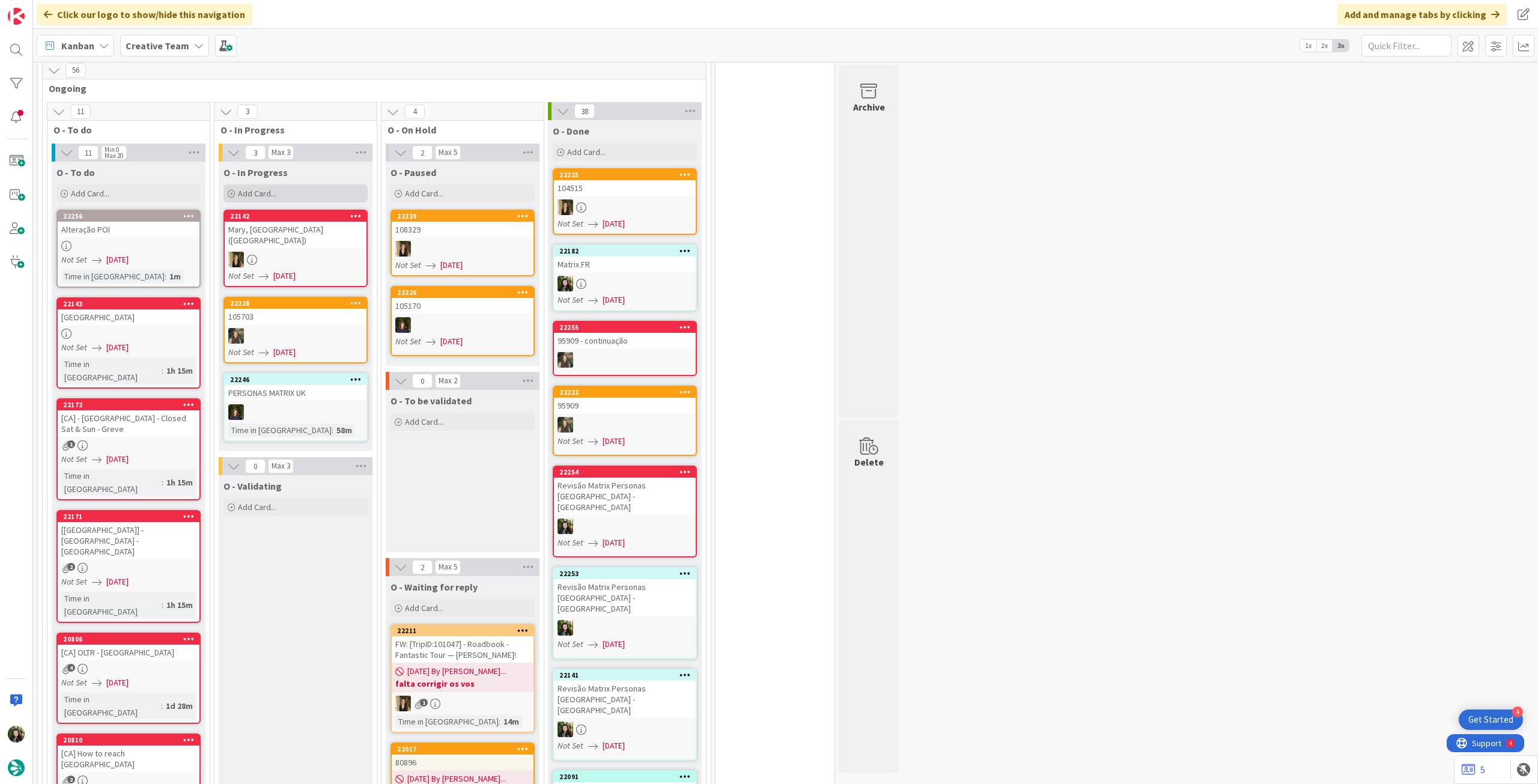
click at [287, 184] on div "Add Card..." at bounding box center [295, 193] width 144 height 18
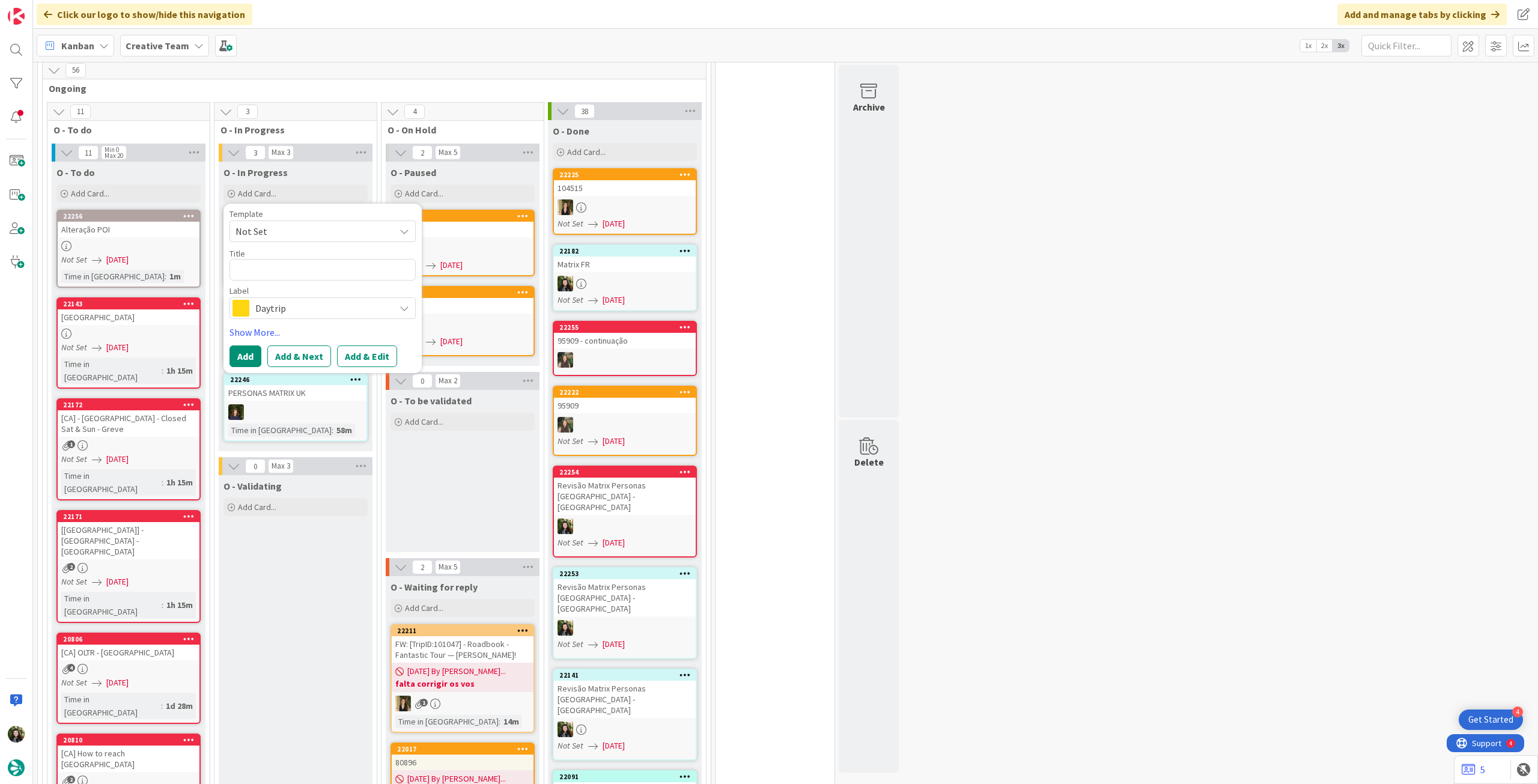
type textarea "x"
type textarea "Revisão Matrix Personas [GEOGRAPHIC_DATA] - [GEOGRAPHIC_DATA]"
click at [294, 300] on span "Daytrip" at bounding box center [321, 308] width 133 height 17
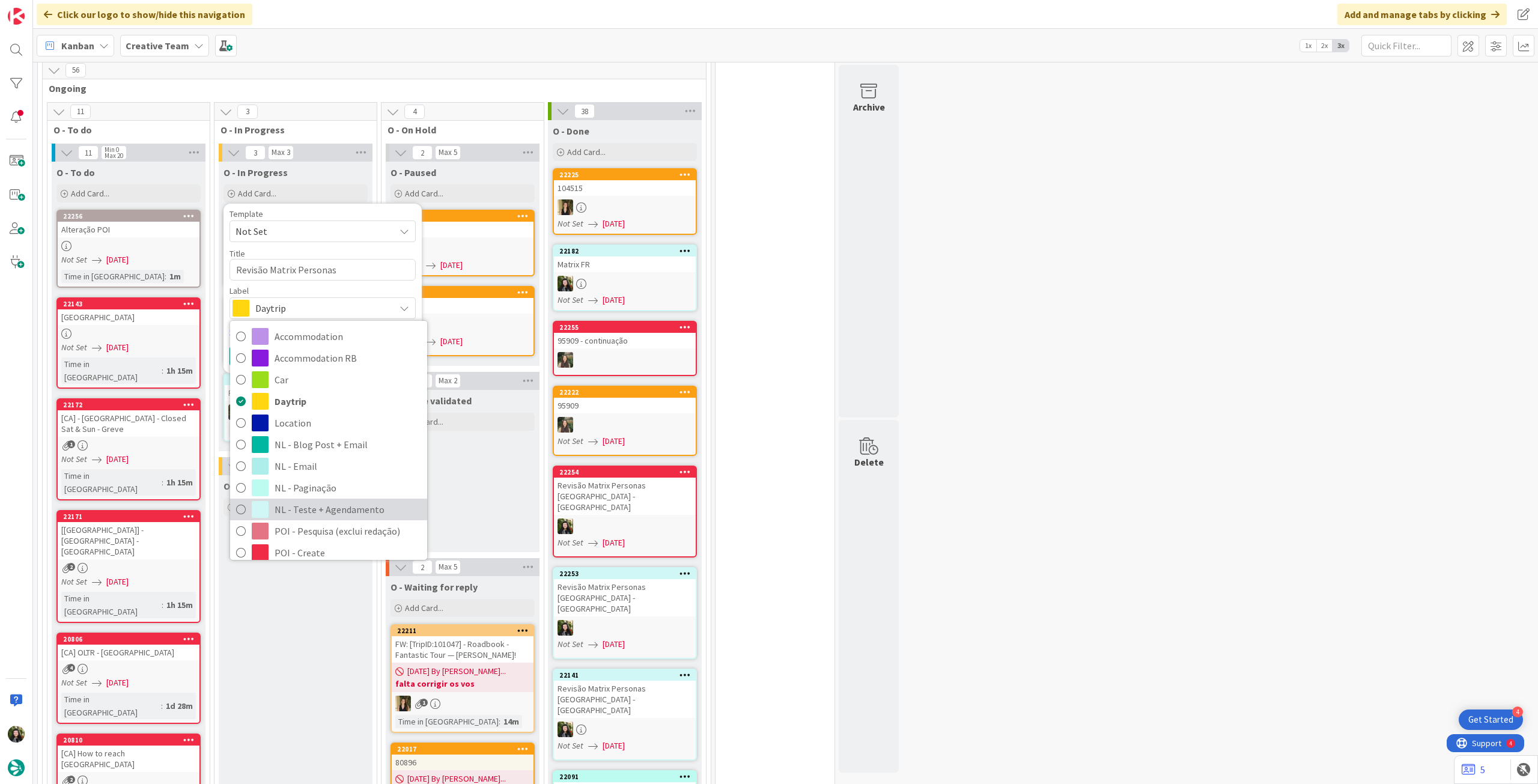
click at [322, 501] on span "NL - Teste + Agendamento" at bounding box center [348, 509] width 146 height 18
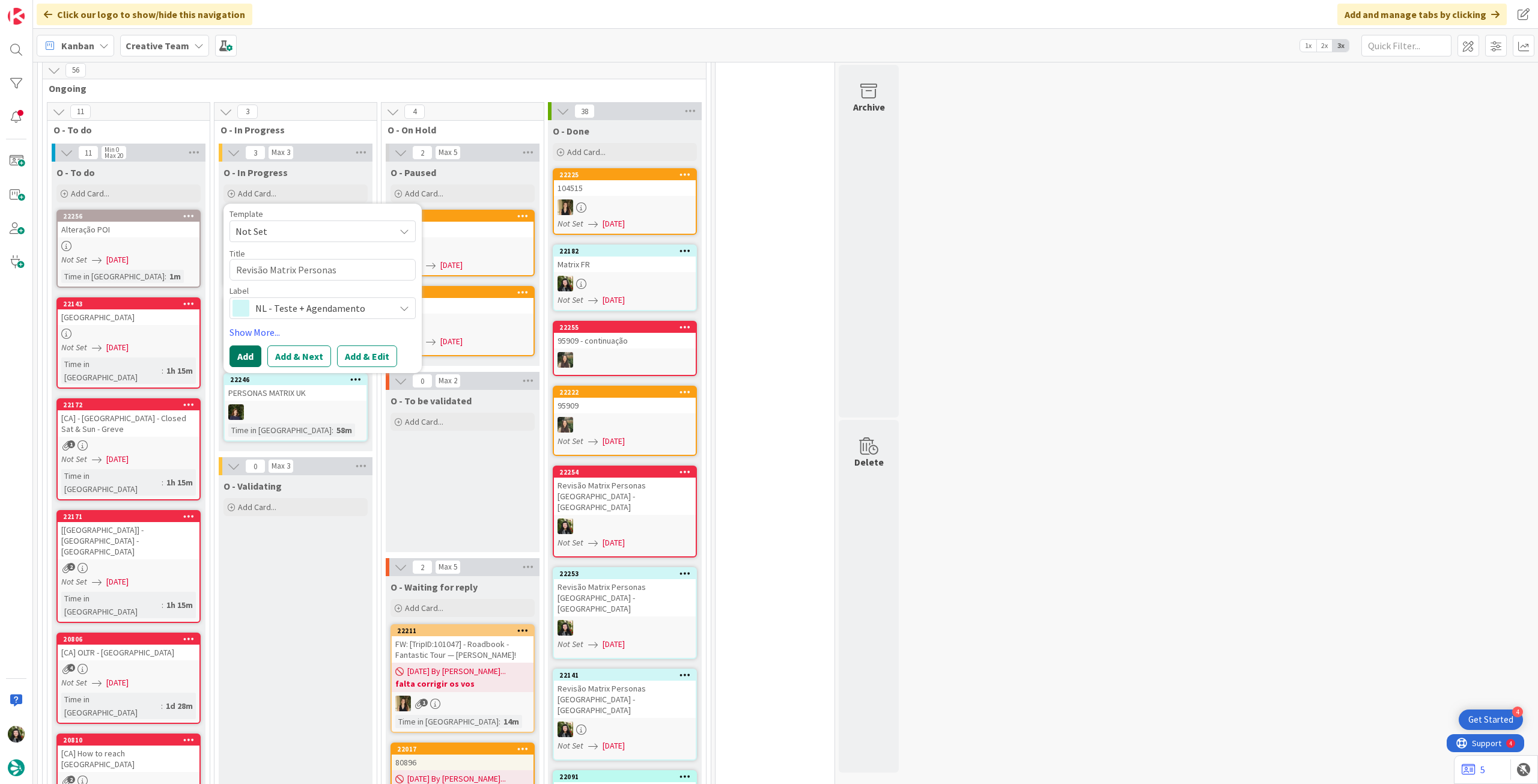
click at [252, 345] on button "Add" at bounding box center [245, 356] width 32 height 22
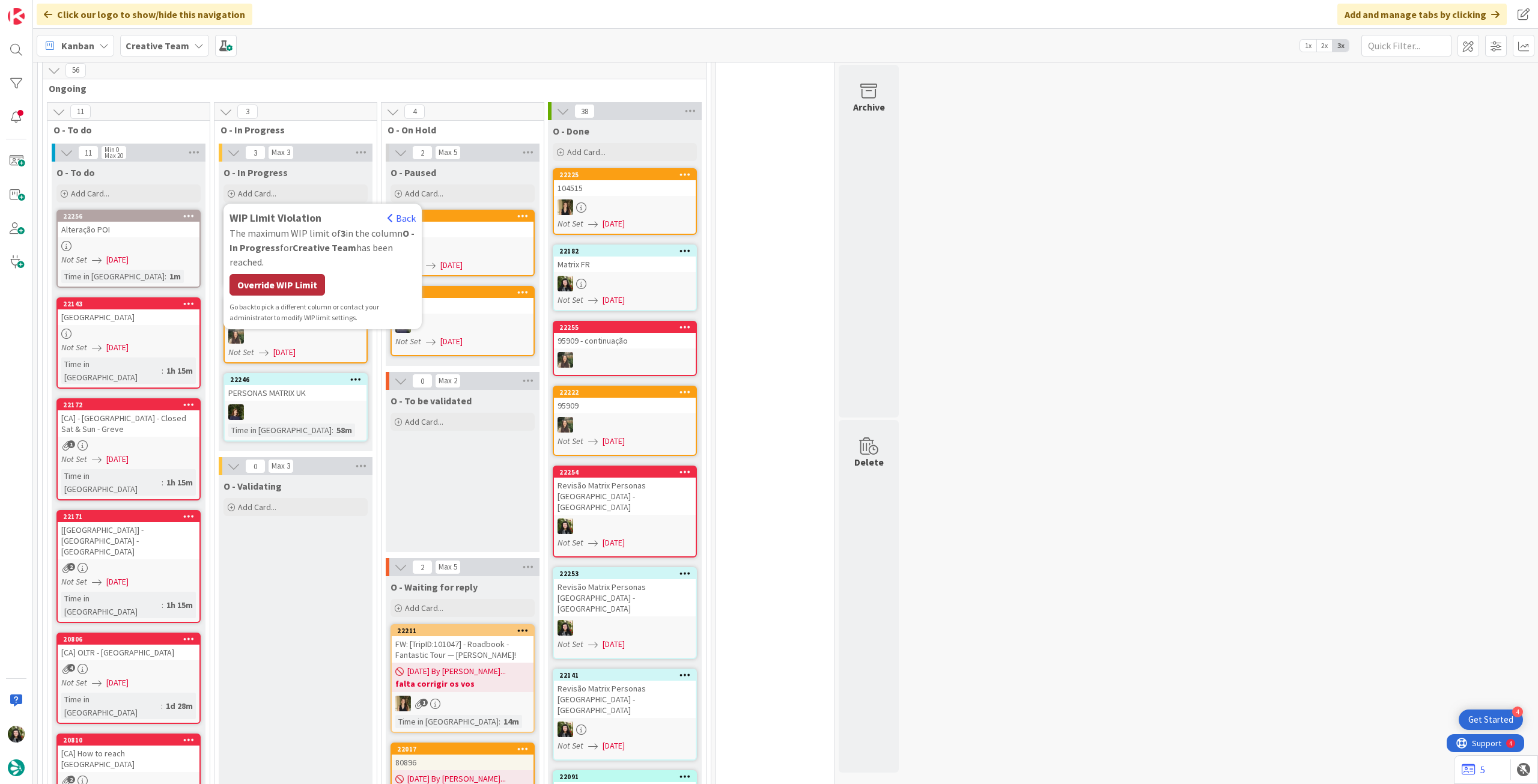
click at [283, 274] on div "Override WIP Limit" at bounding box center [277, 285] width 96 height 22
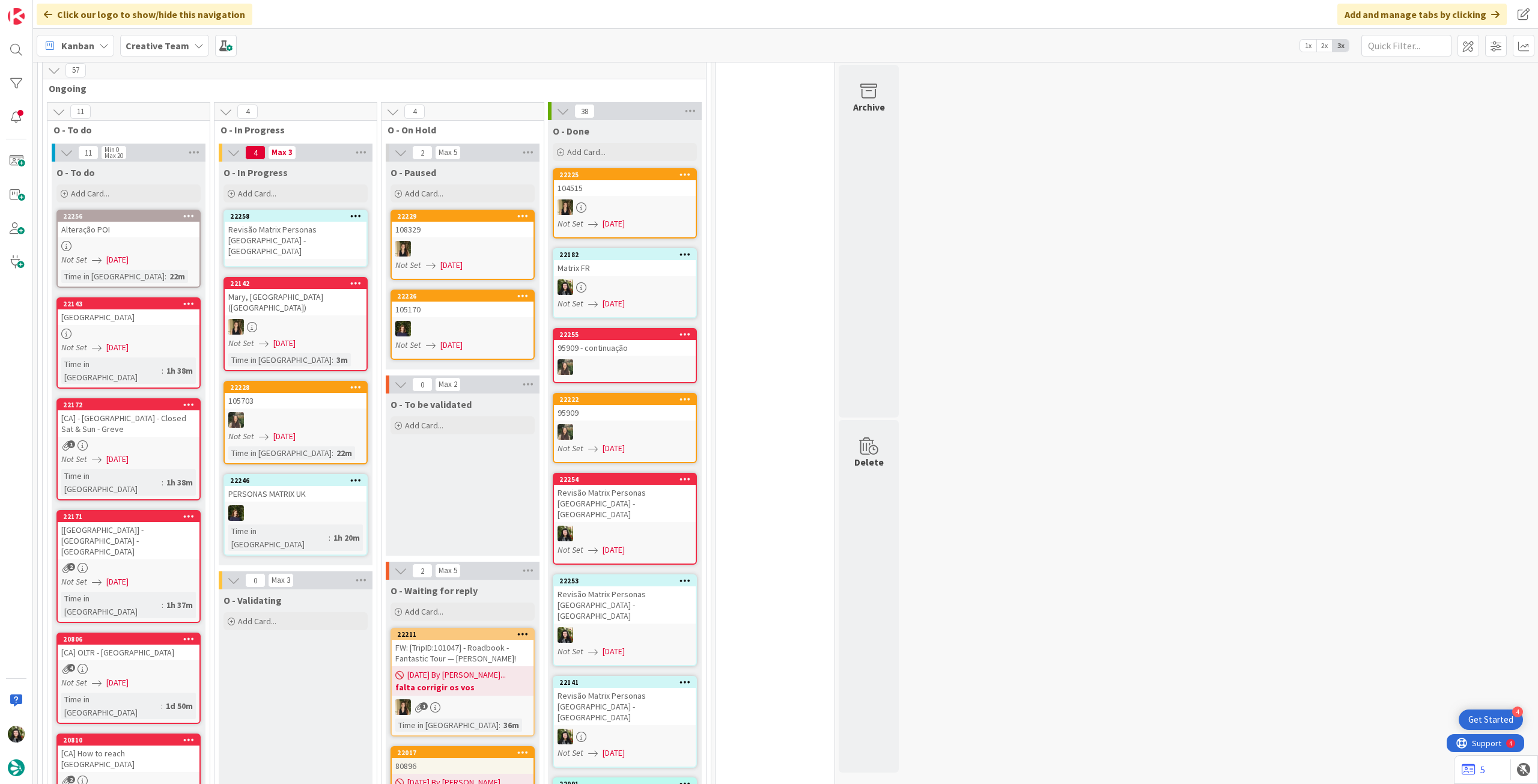
click at [301, 222] on div "Revisão Matrix Personas [GEOGRAPHIC_DATA] - [GEOGRAPHIC_DATA]" at bounding box center [296, 240] width 142 height 37
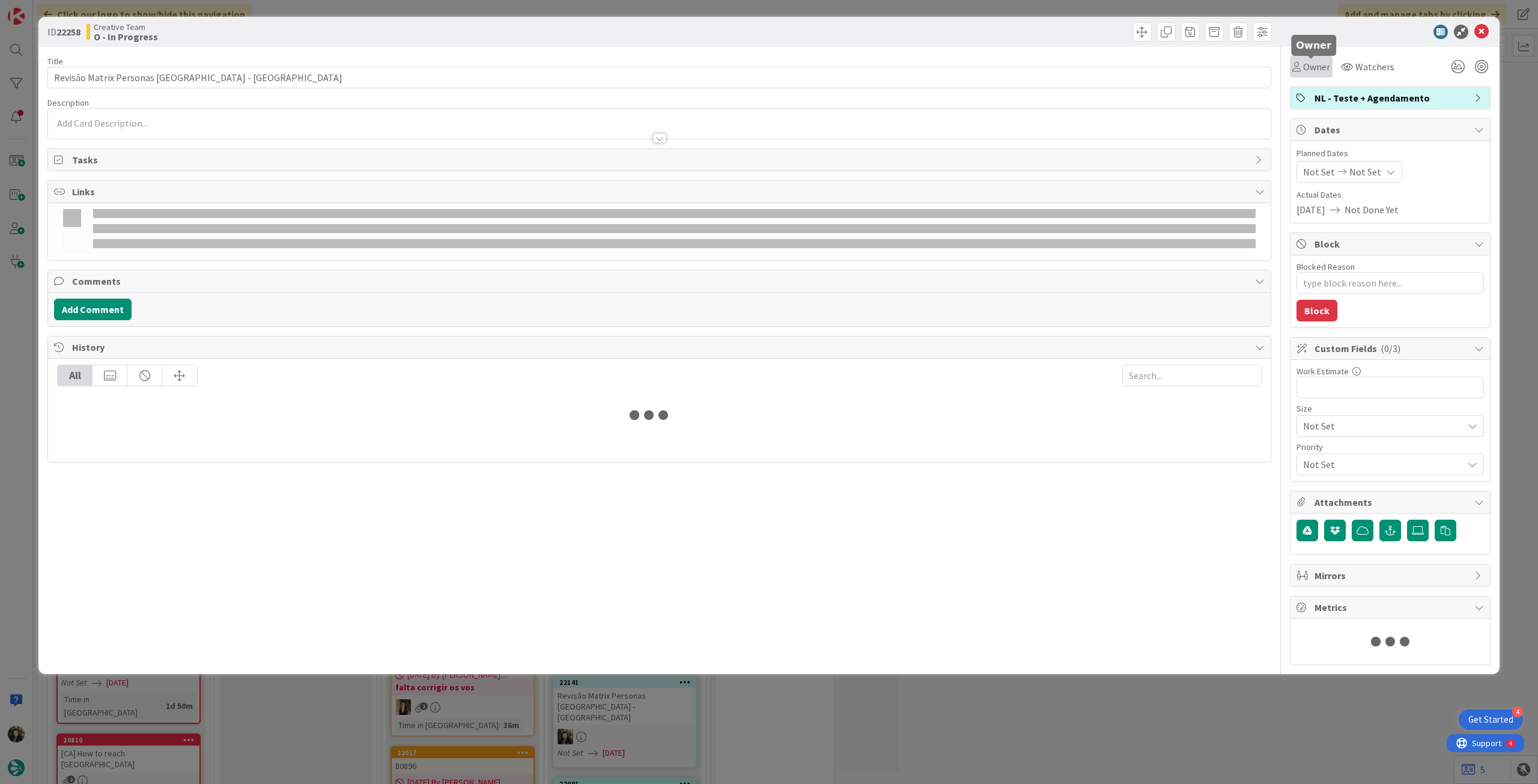
click at [1314, 67] on span "Owner" at bounding box center [1316, 66] width 27 height 15
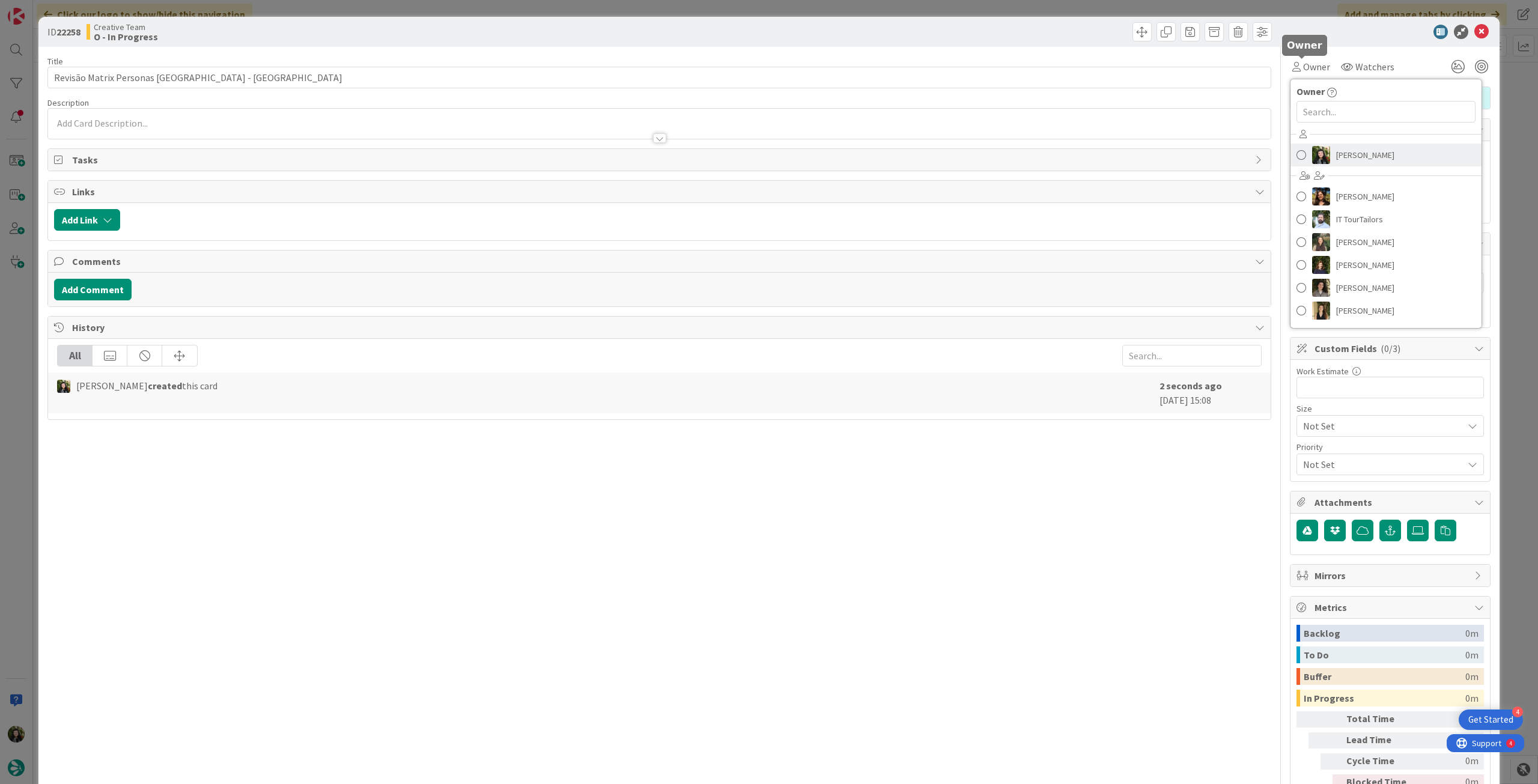
click at [1341, 152] on span "[PERSON_NAME]" at bounding box center [1365, 155] width 59 height 18
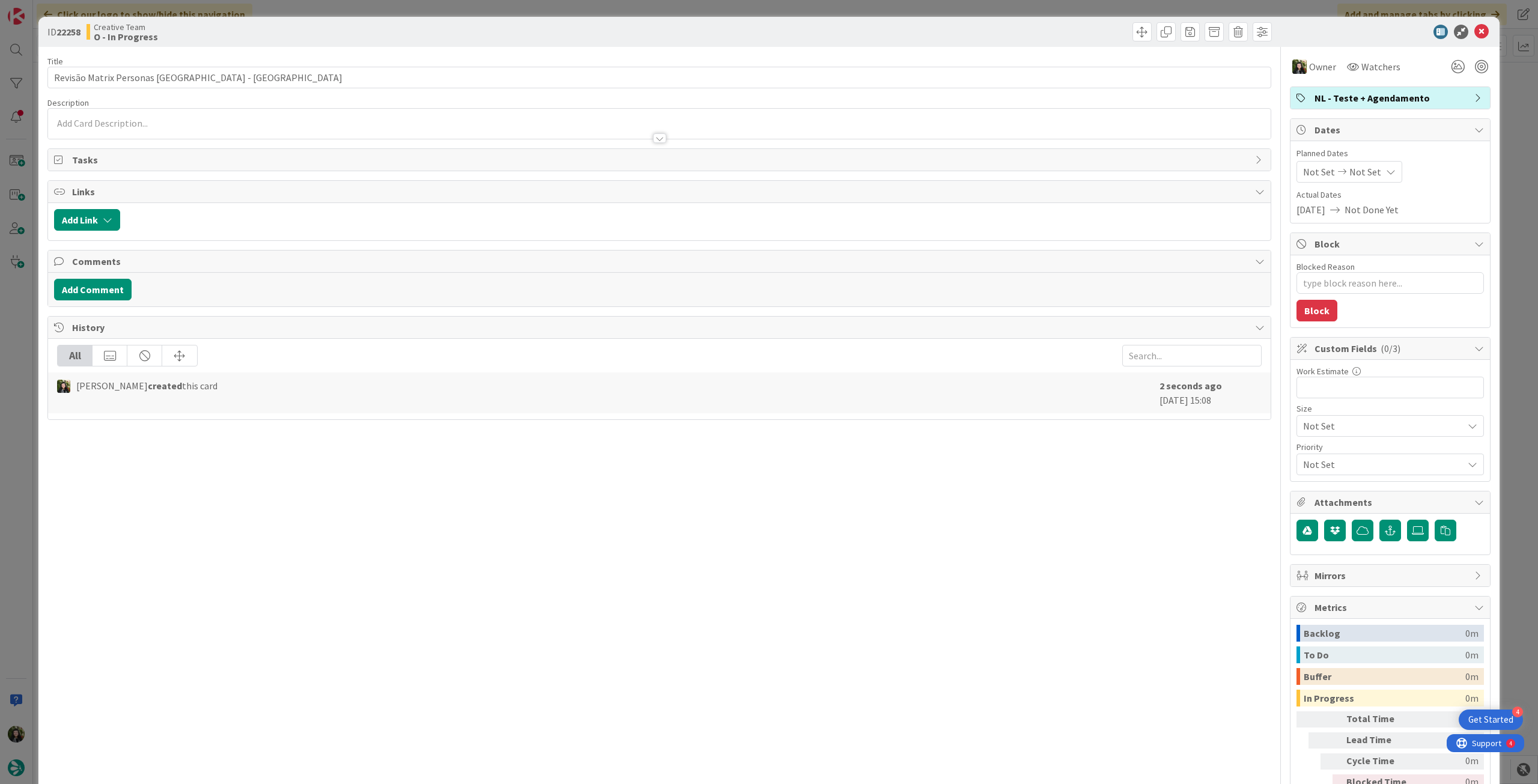
click at [1355, 168] on span "Not Set" at bounding box center [1365, 172] width 32 height 15
type textarea "x"
click at [1310, 432] on icon at bounding box center [1317, 430] width 18 height 15
type input "[DATE]"
click at [1475, 32] on icon at bounding box center [1482, 32] width 15 height 15
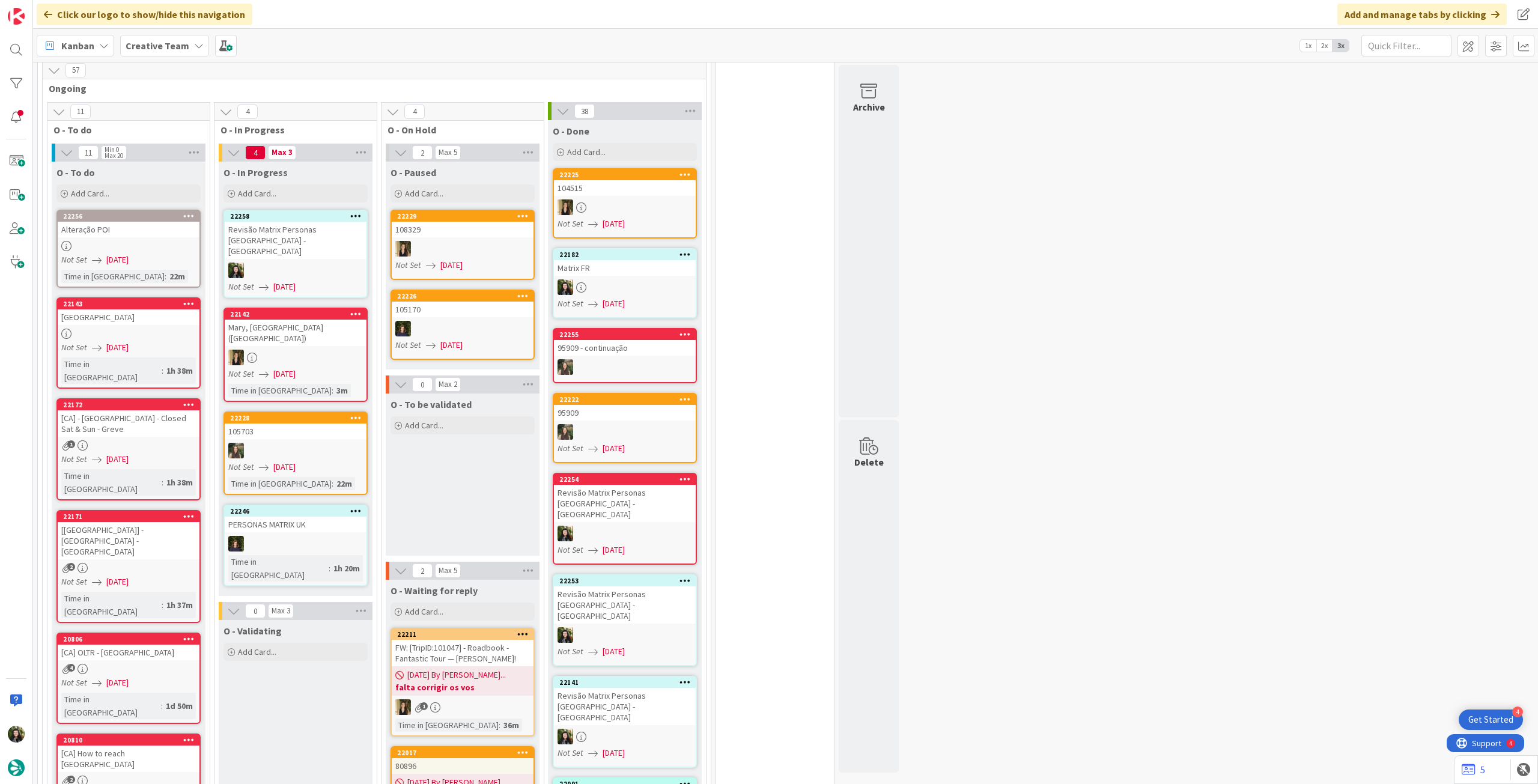
click at [275, 222] on div "Revisão Matrix Personas [GEOGRAPHIC_DATA] - [GEOGRAPHIC_DATA]" at bounding box center [296, 240] width 142 height 37
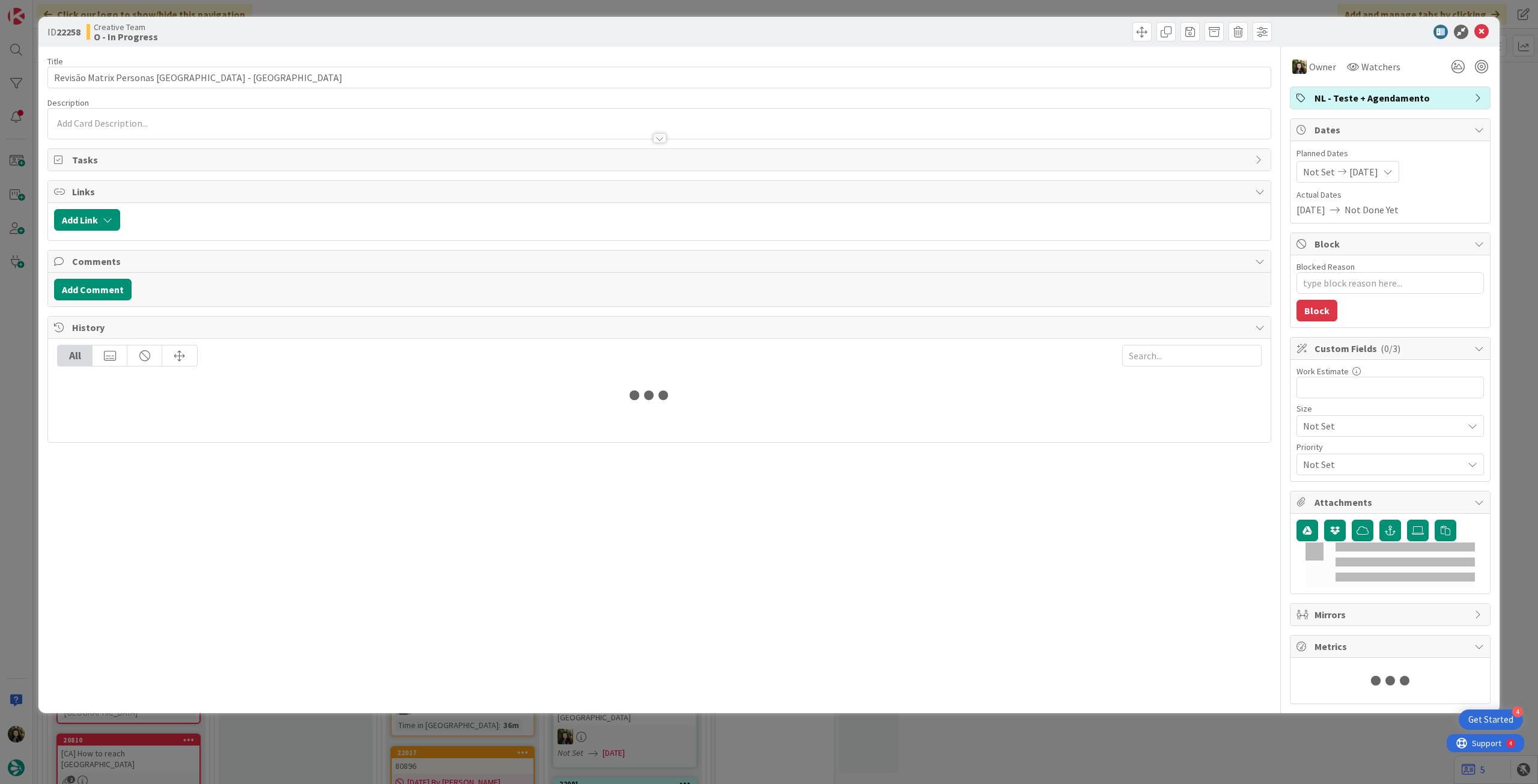
click at [240, 128] on div at bounding box center [659, 132] width 1223 height 12
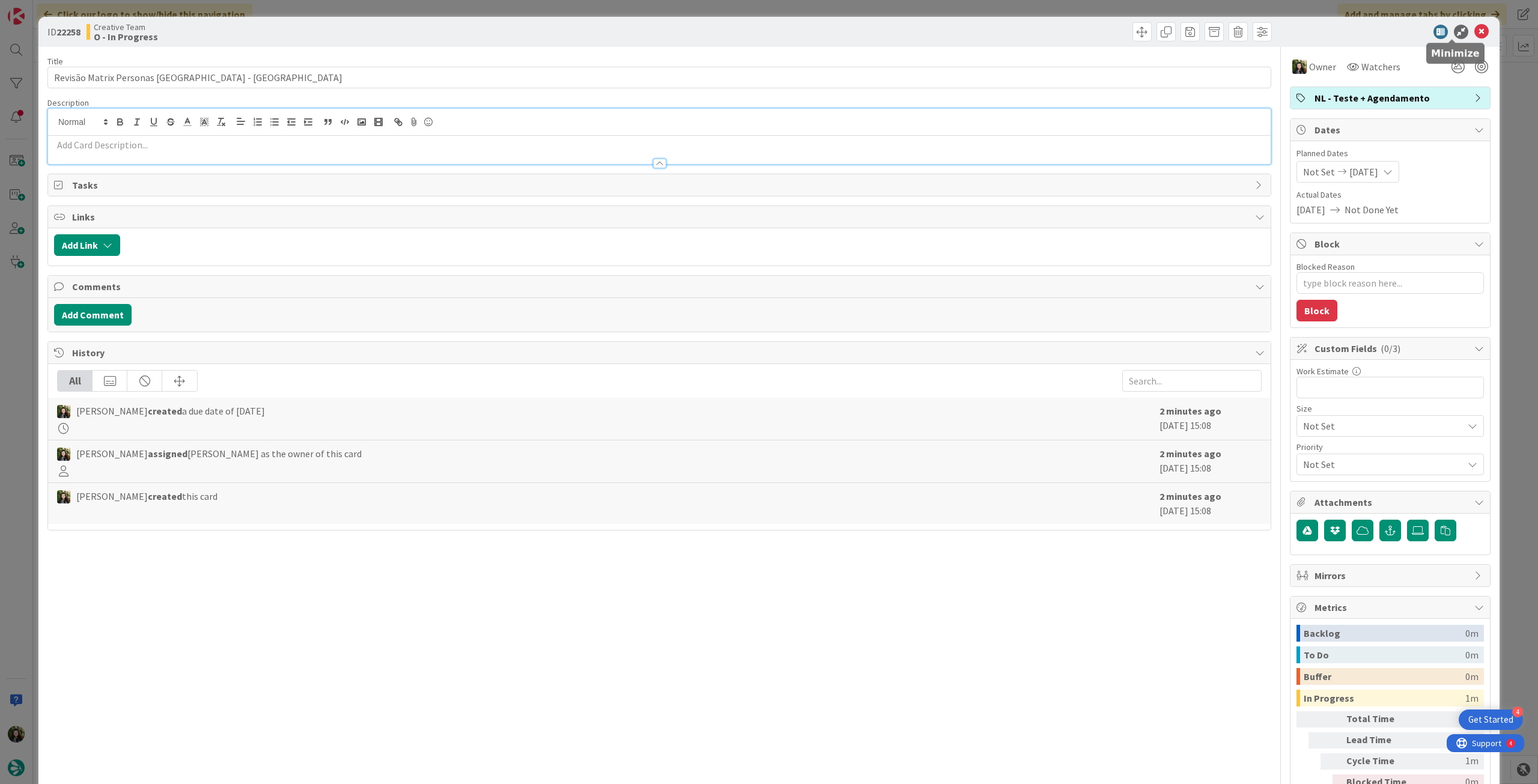
click at [1475, 32] on icon at bounding box center [1482, 32] width 15 height 15
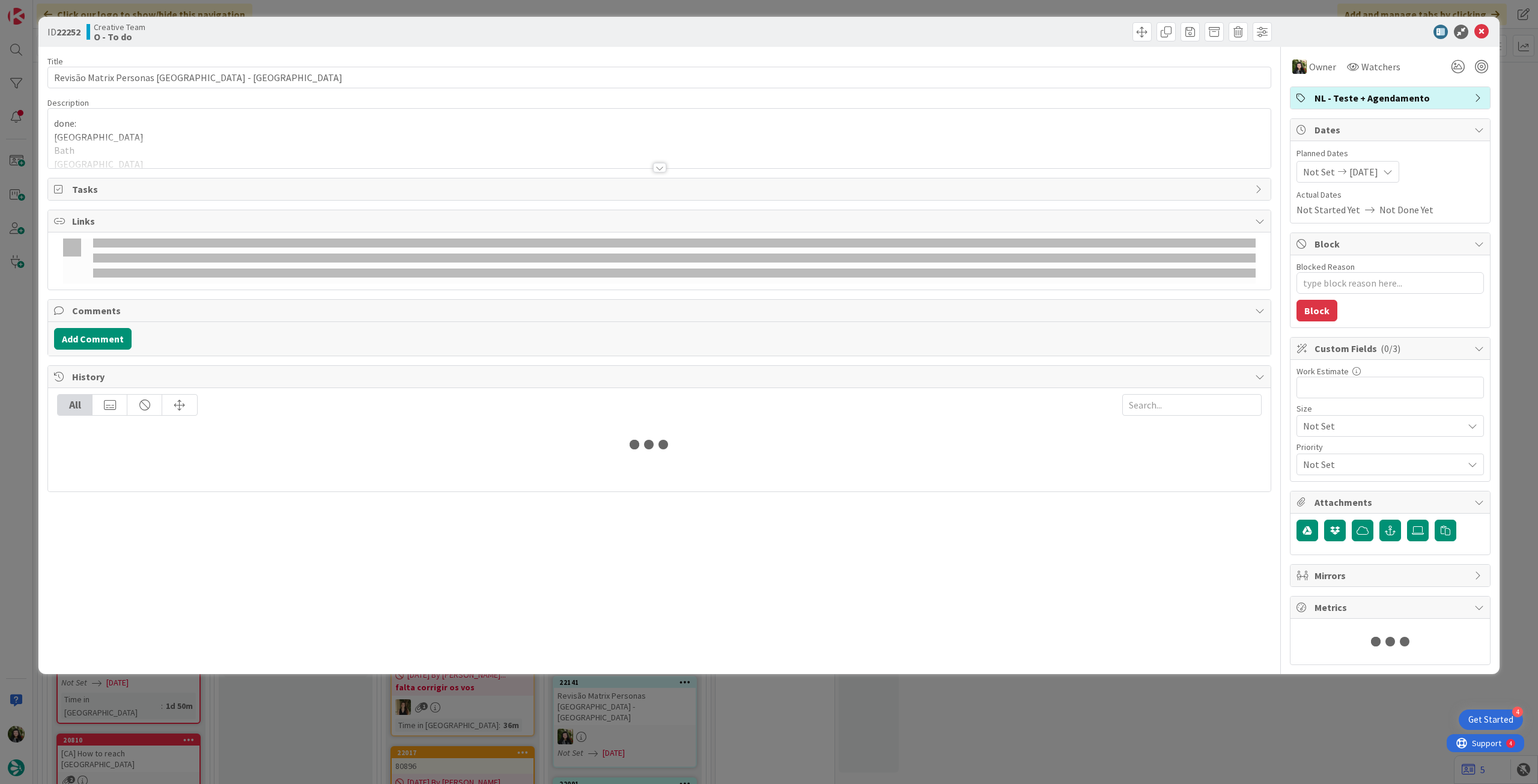
click at [289, 147] on div at bounding box center [659, 153] width 1223 height 31
type textarea "x"
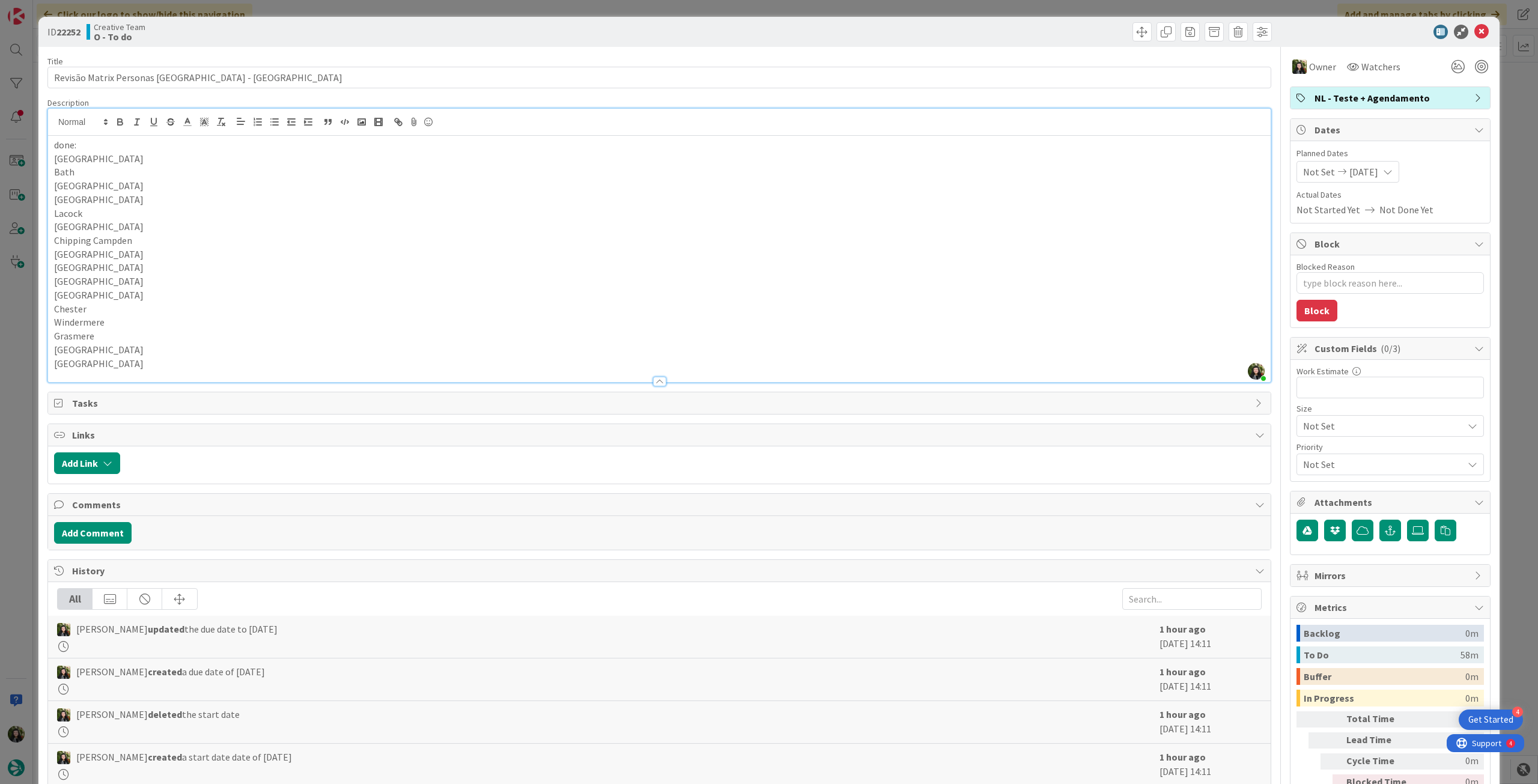
click at [240, 357] on p "[GEOGRAPHIC_DATA]" at bounding box center [659, 364] width 1211 height 14
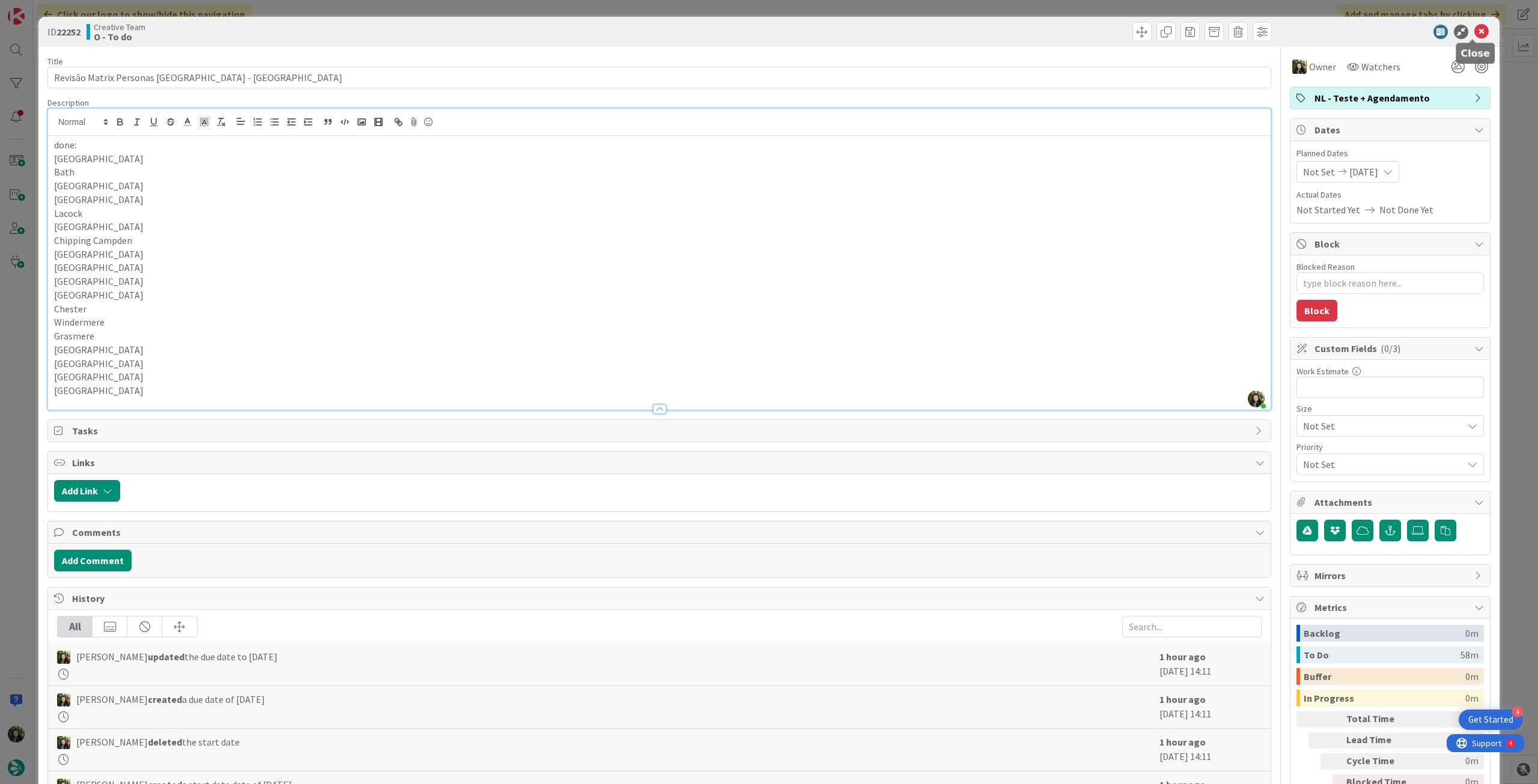
click at [1475, 31] on icon at bounding box center [1482, 32] width 15 height 15
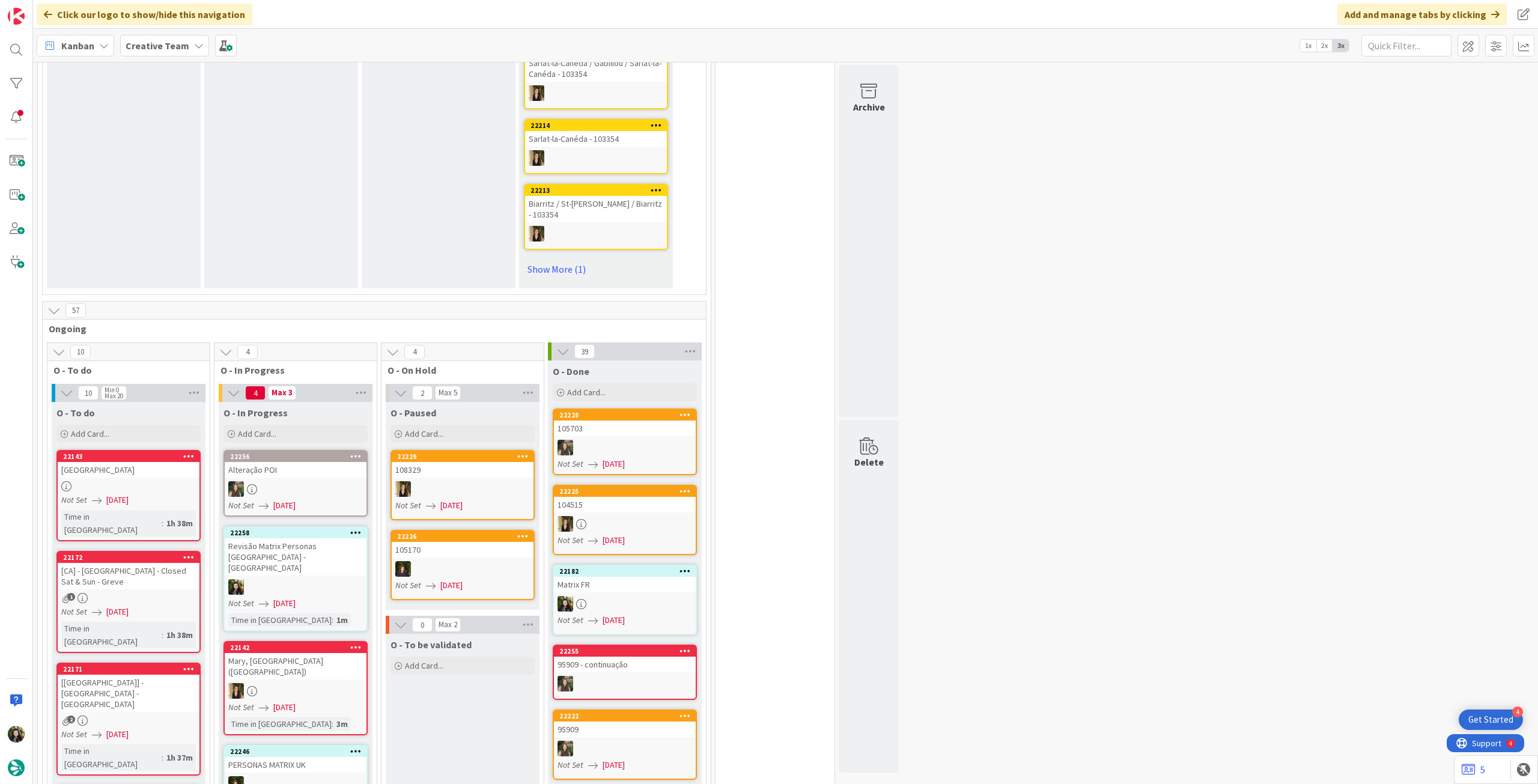
scroll to position [880, 0]
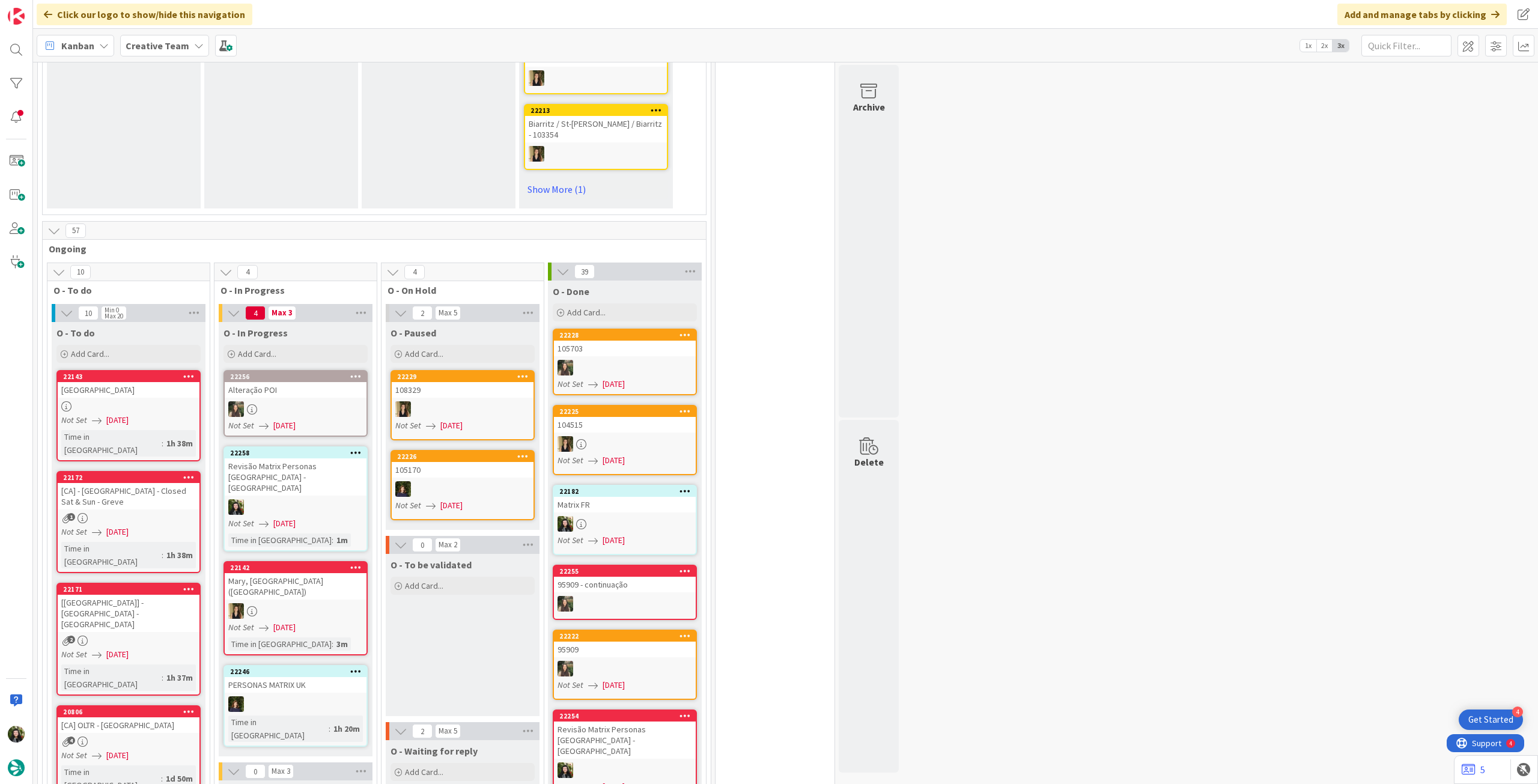
click at [155, 48] on b "Creative Team" at bounding box center [157, 45] width 64 height 12
click at [182, 161] on div "Creative Team - Análise" at bounding box center [222, 173] width 183 height 23
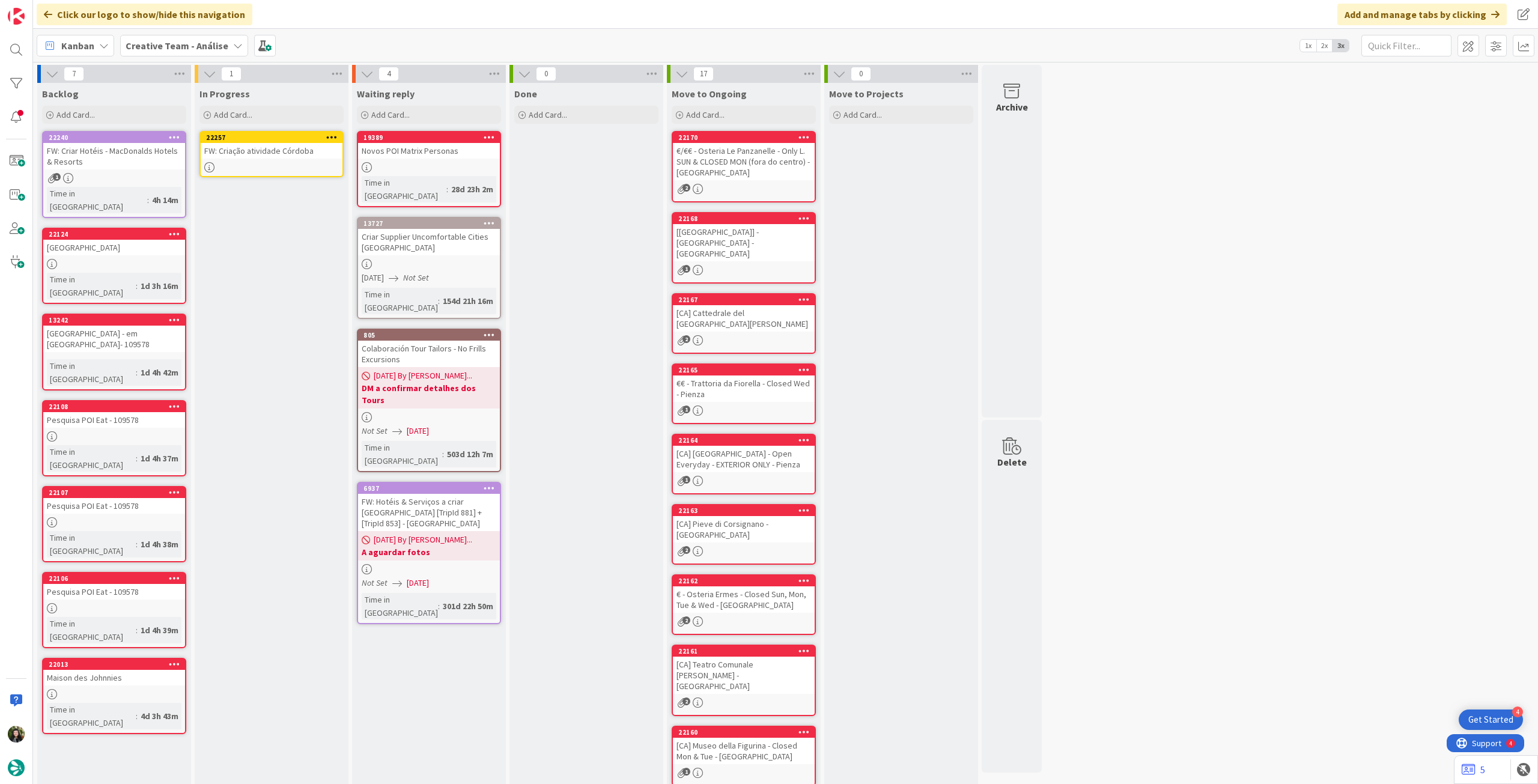
click at [258, 162] on div at bounding box center [271, 167] width 142 height 10
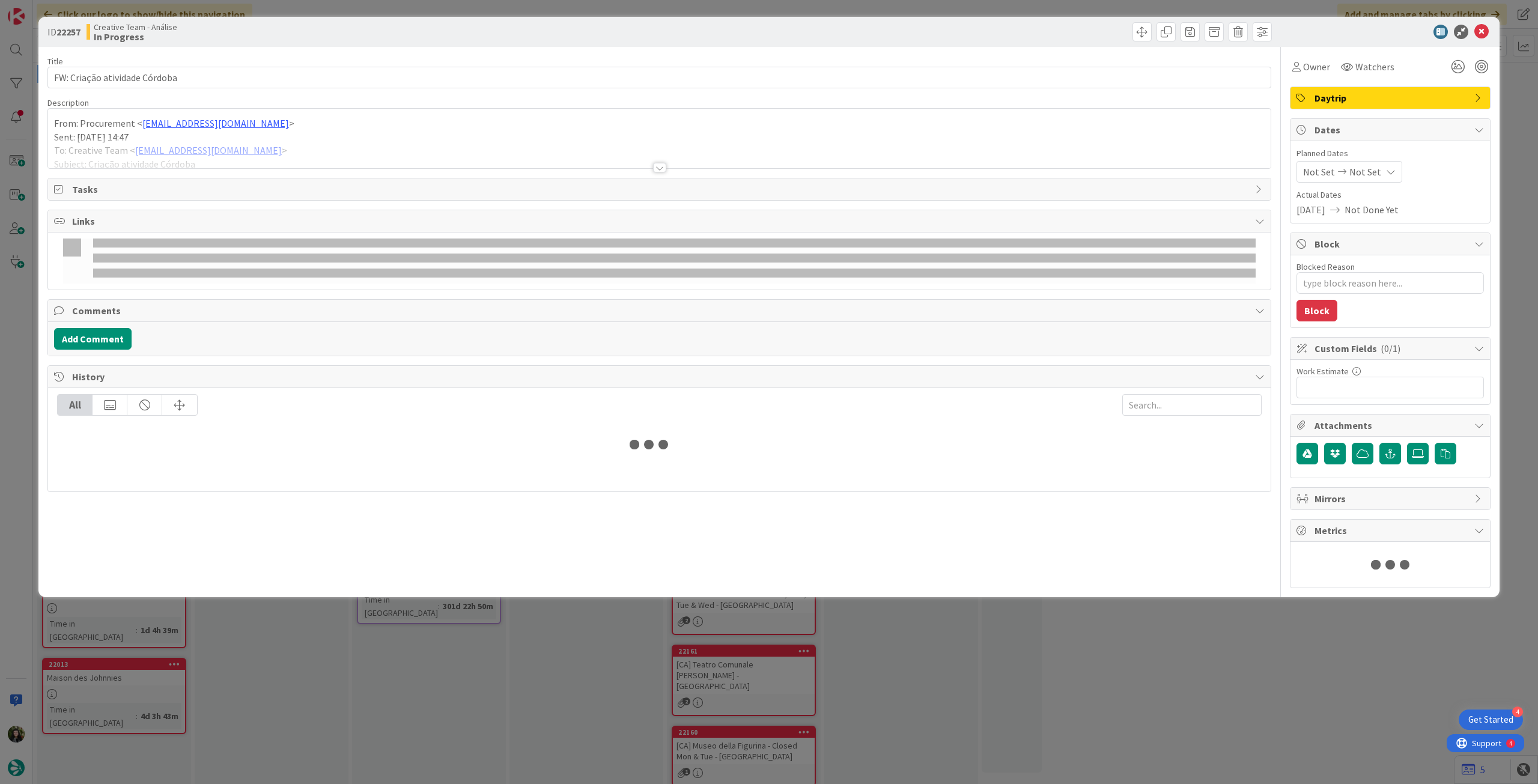
type textarea "x"
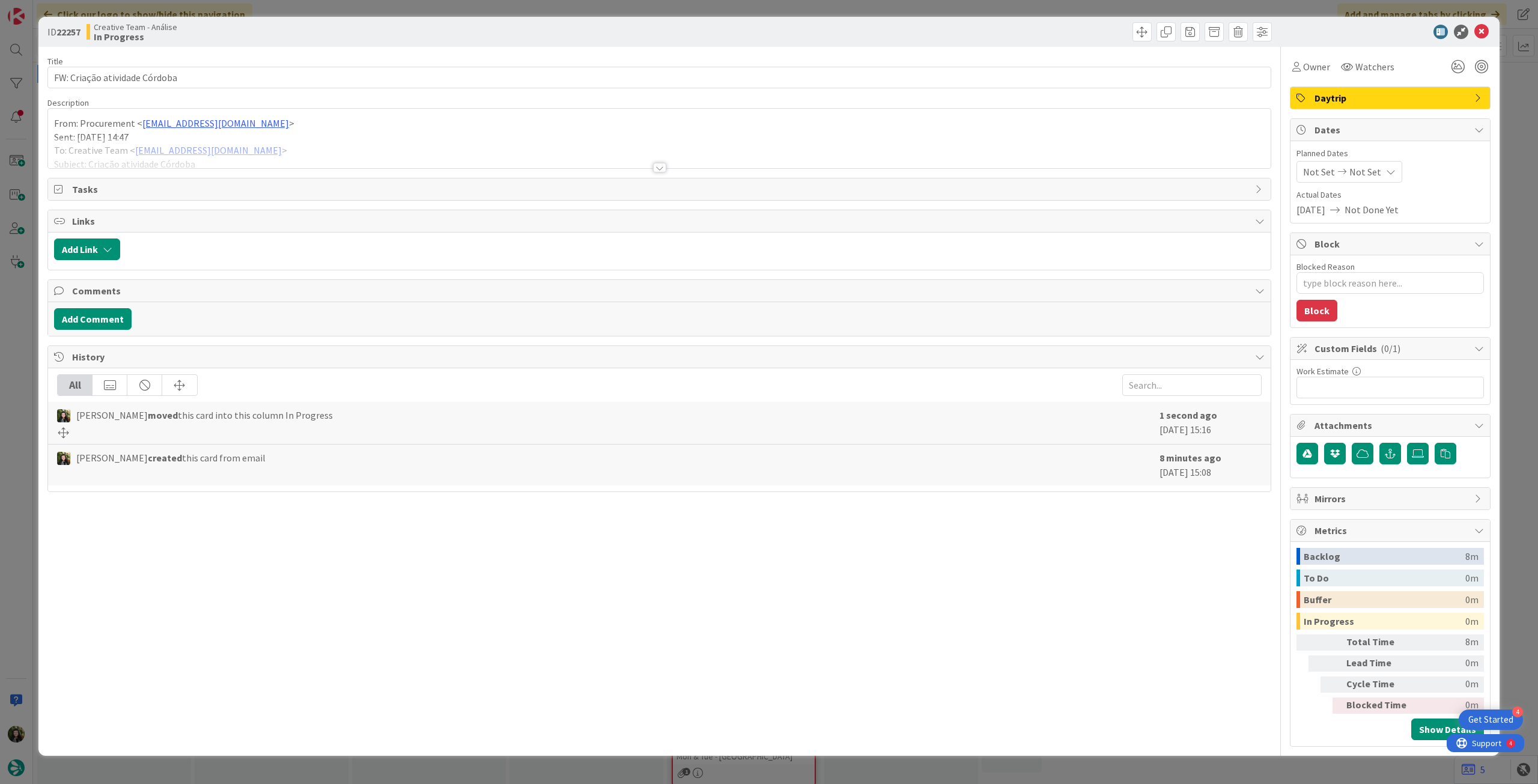
click at [1386, 167] on icon at bounding box center [1391, 172] width 9 height 9
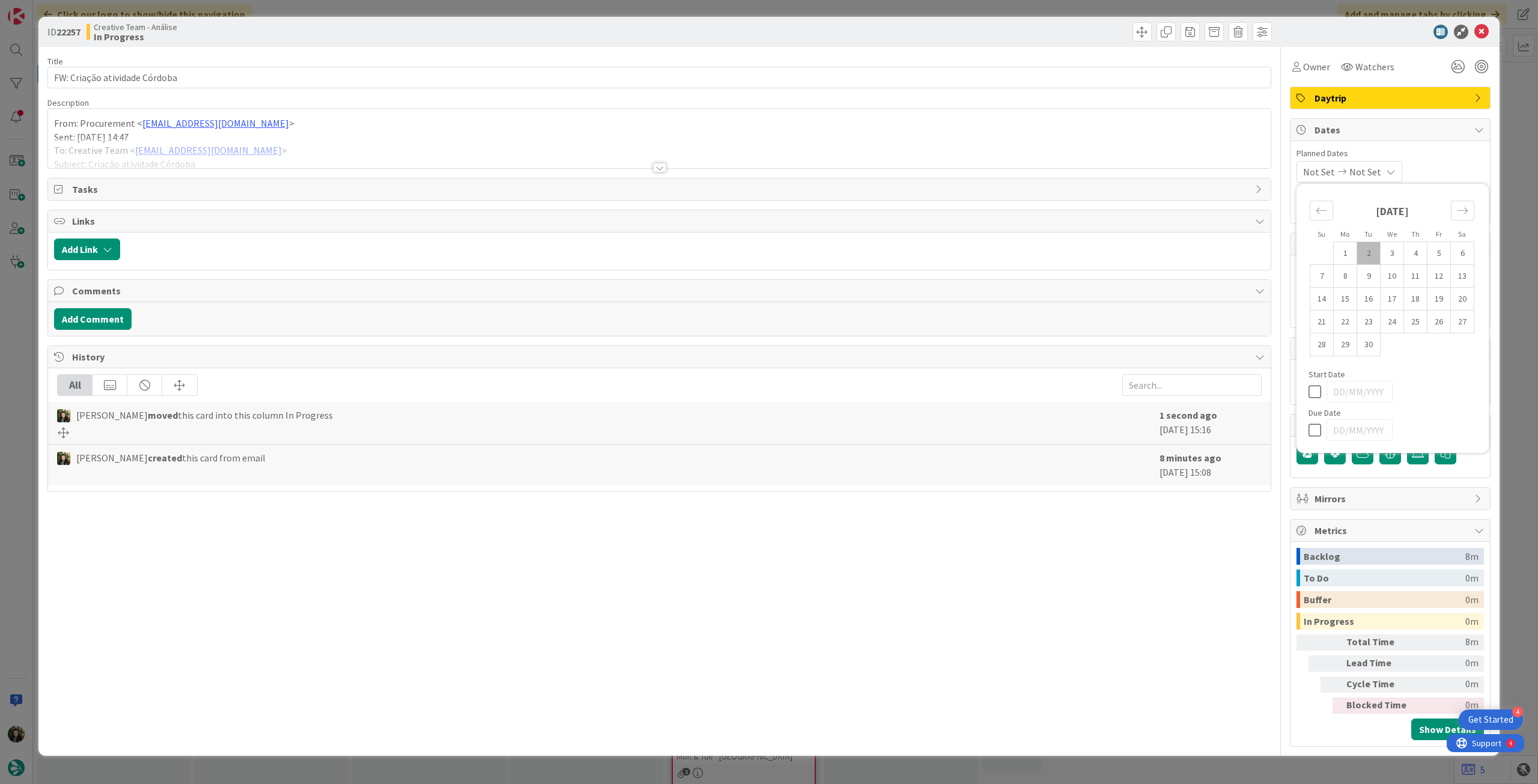
click at [1311, 424] on icon at bounding box center [1317, 430] width 18 height 15
type input "[DATE]"
click at [1481, 32] on icon at bounding box center [1482, 32] width 15 height 15
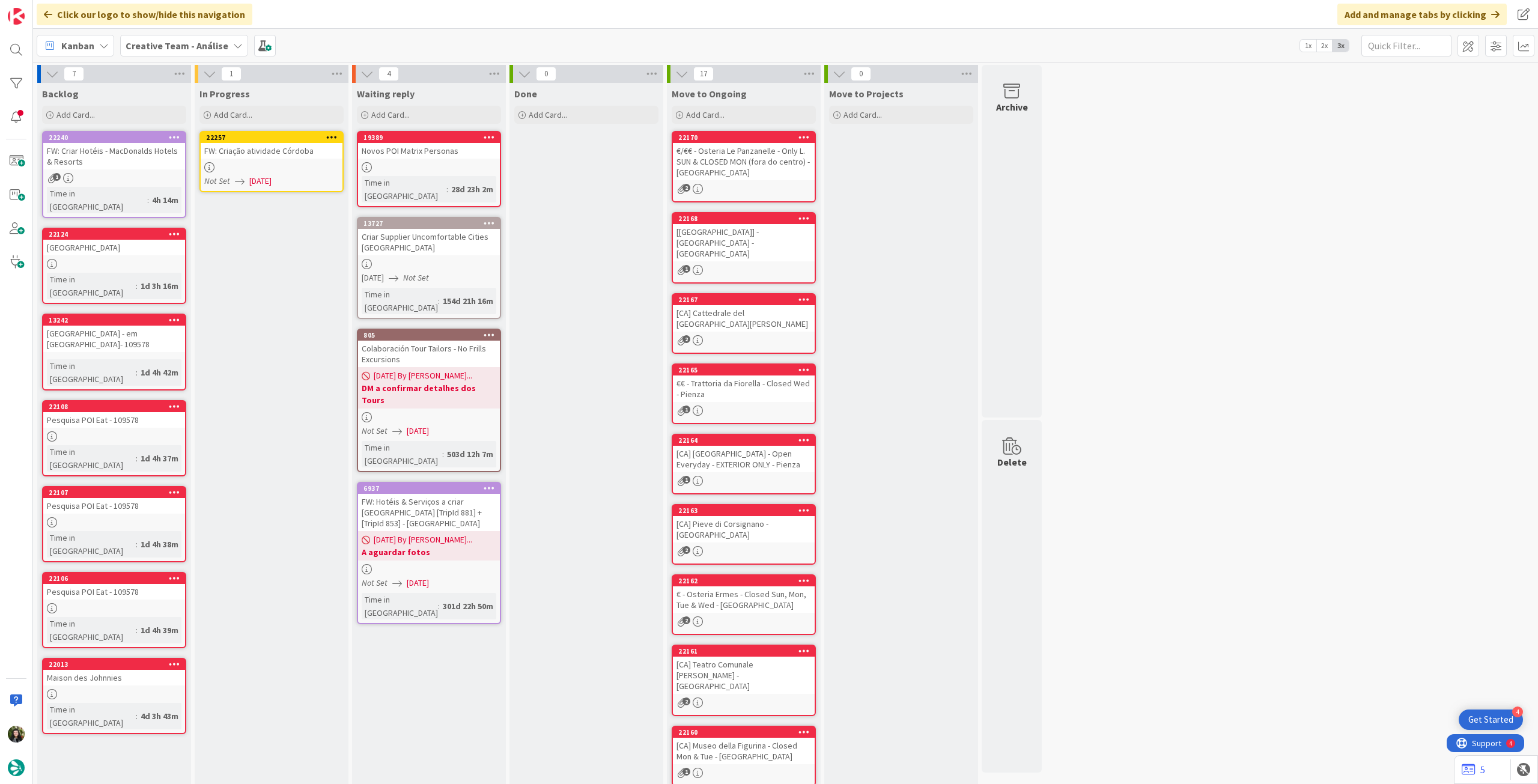
click at [334, 136] on icon at bounding box center [331, 136] width 12 height 8
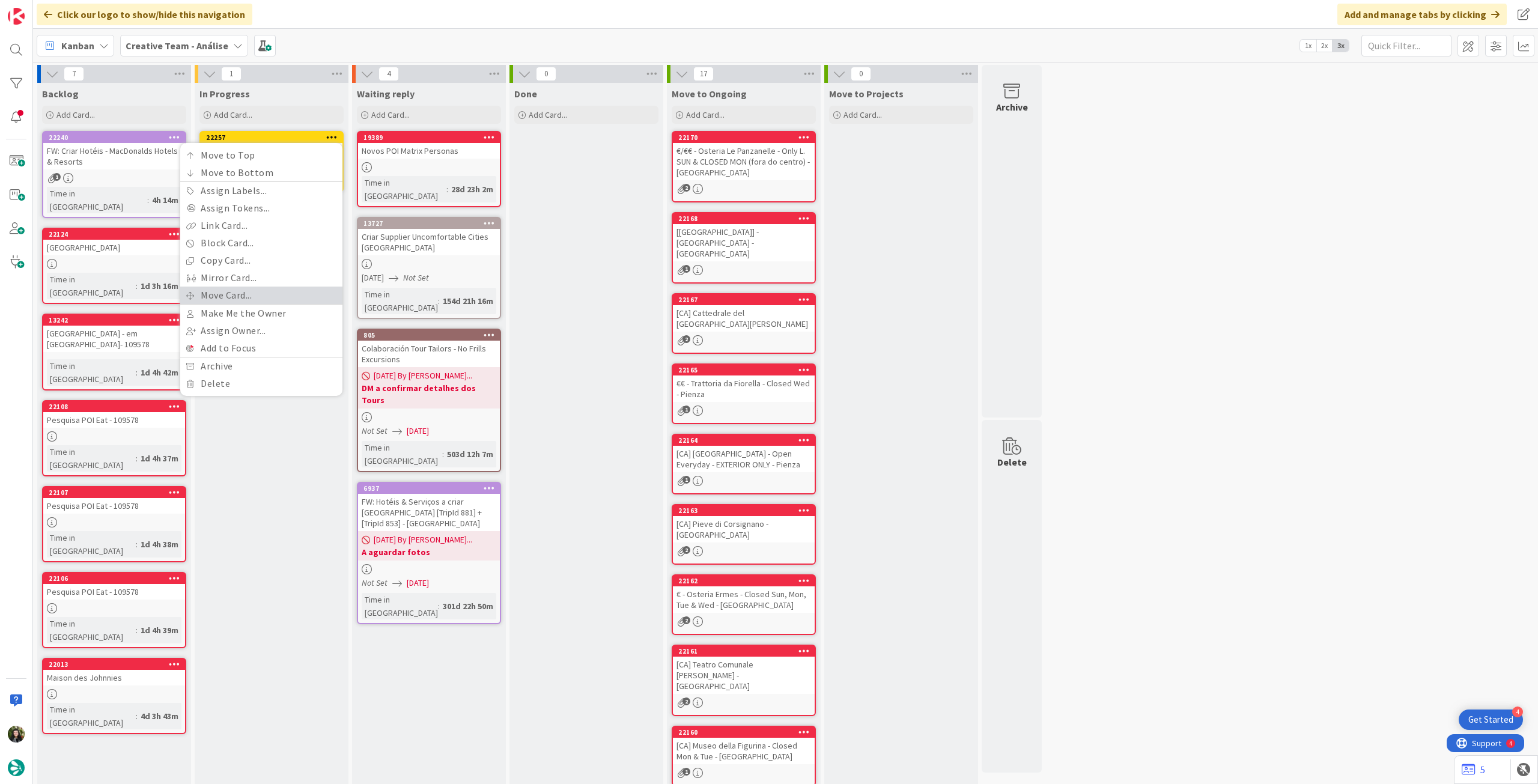
click at [290, 290] on link "Move Card..." at bounding box center [261, 295] width 163 height 18
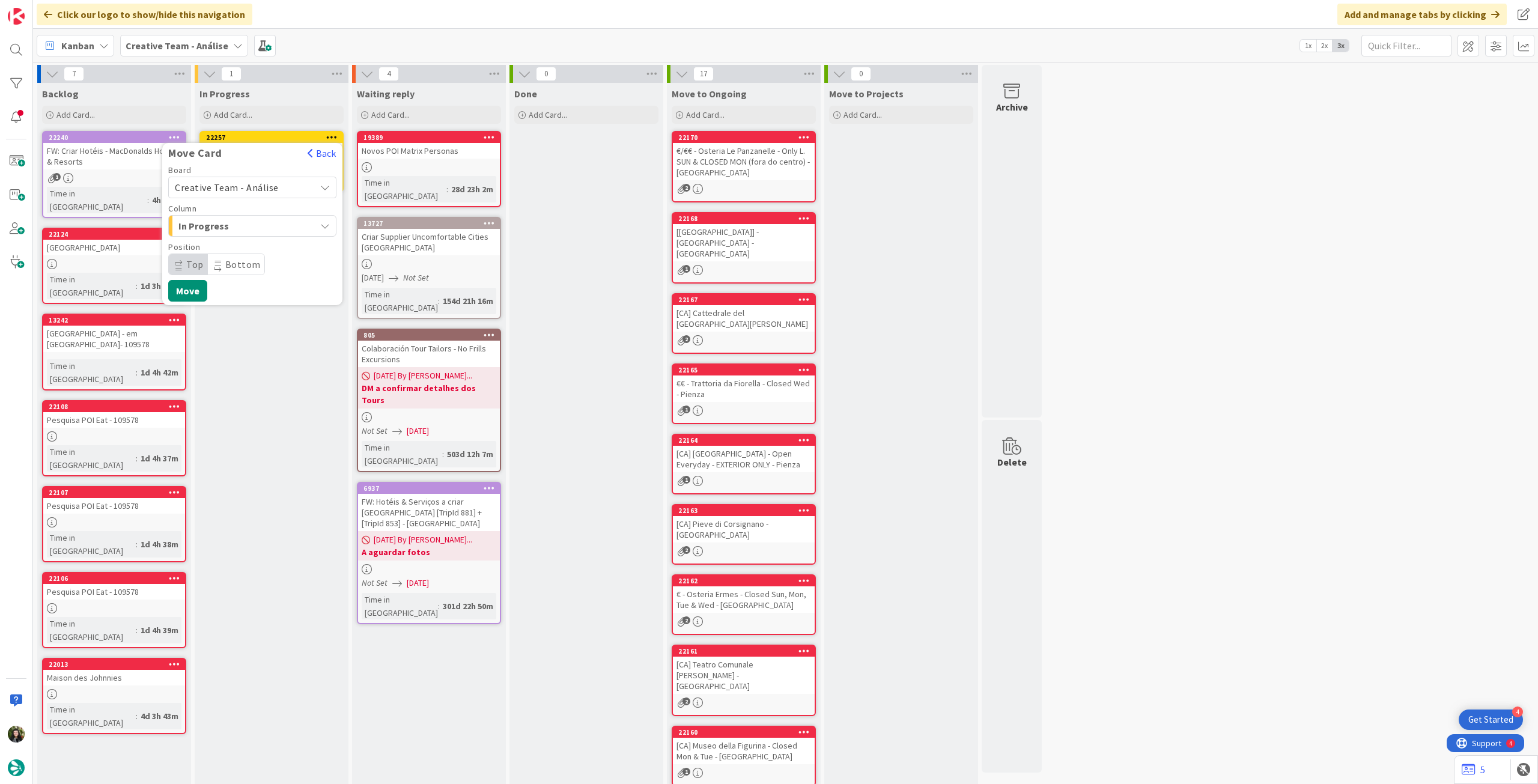
click at [257, 186] on span "Creative Team - Análise" at bounding box center [227, 188] width 104 height 12
click at [245, 239] on span "Creative Team" at bounding box center [260, 243] width 139 height 18
click at [254, 224] on span "E - To Do" at bounding box center [223, 226] width 90 height 15
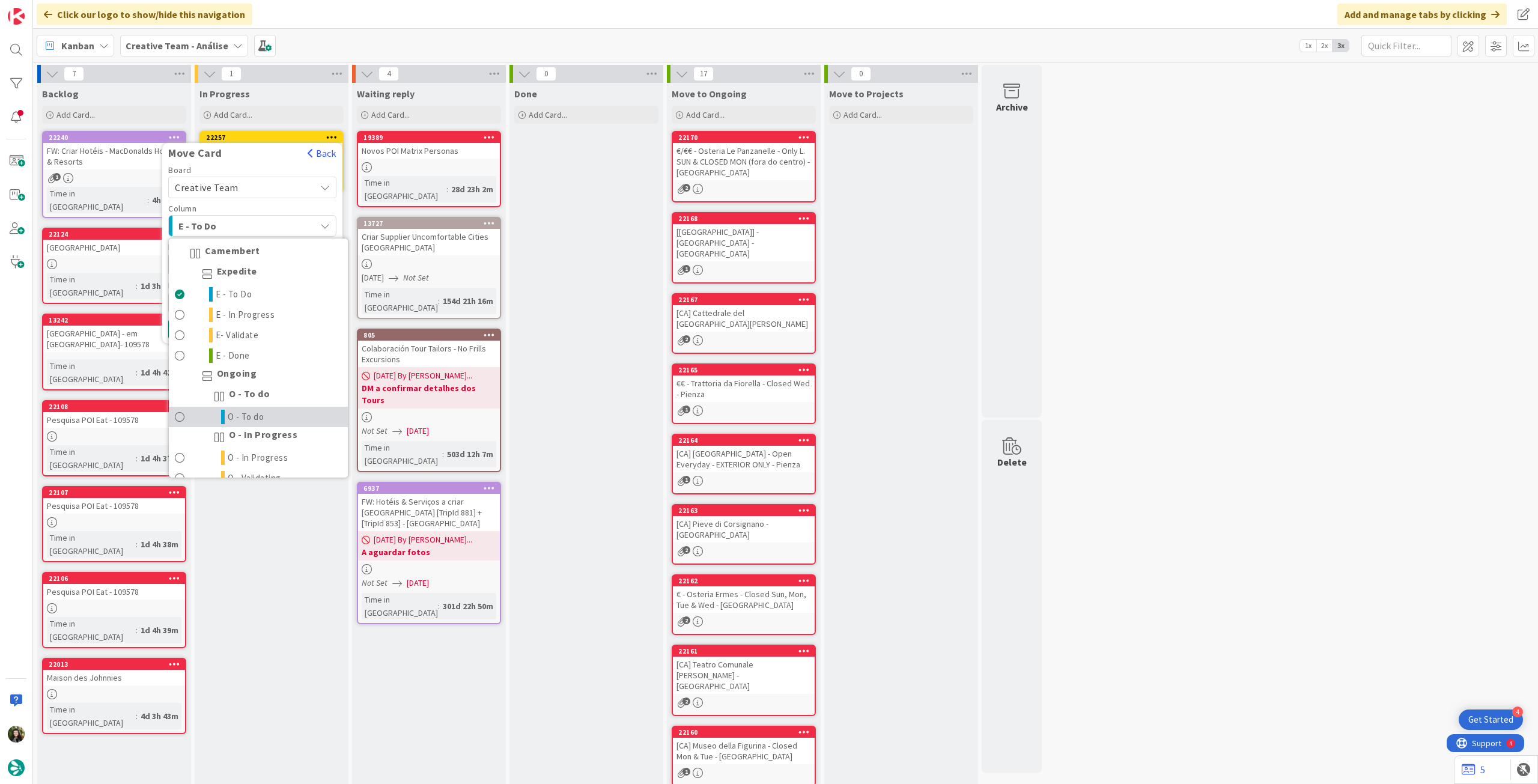
click at [280, 411] on link "O - To do" at bounding box center [258, 417] width 179 height 21
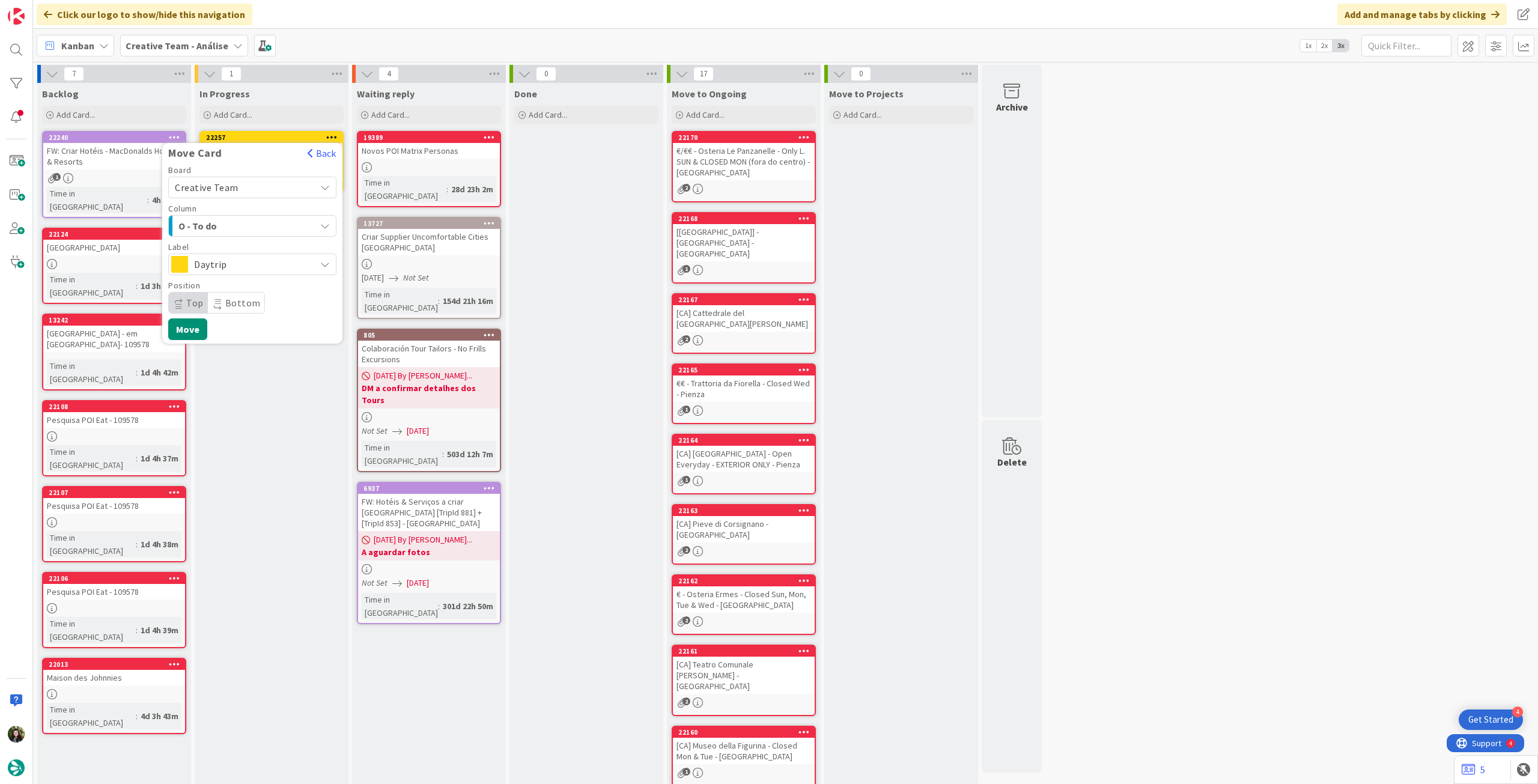
click at [243, 269] on span "Daytrip" at bounding box center [252, 264] width 116 height 17
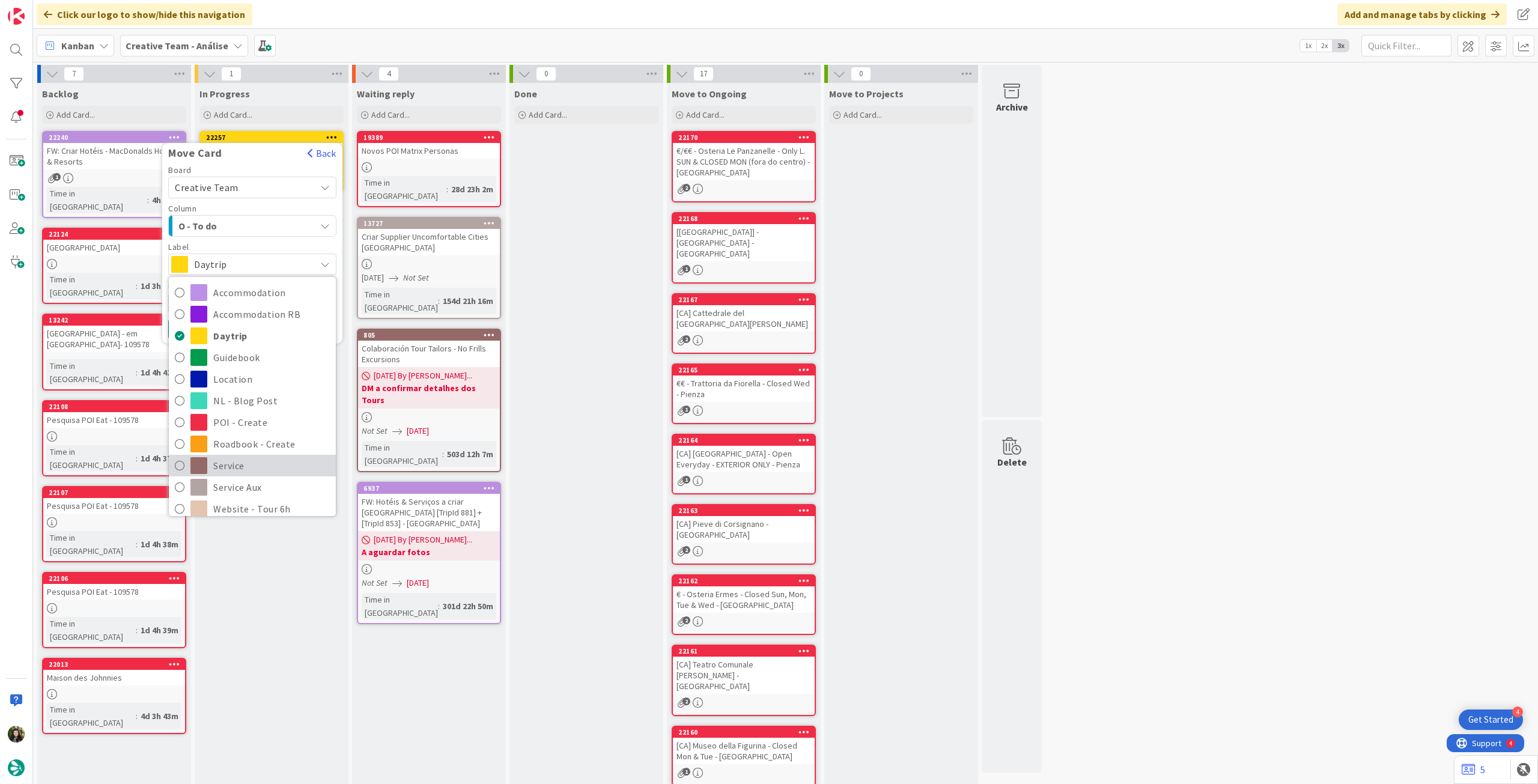
click at [251, 465] on span "Service" at bounding box center [271, 465] width 116 height 18
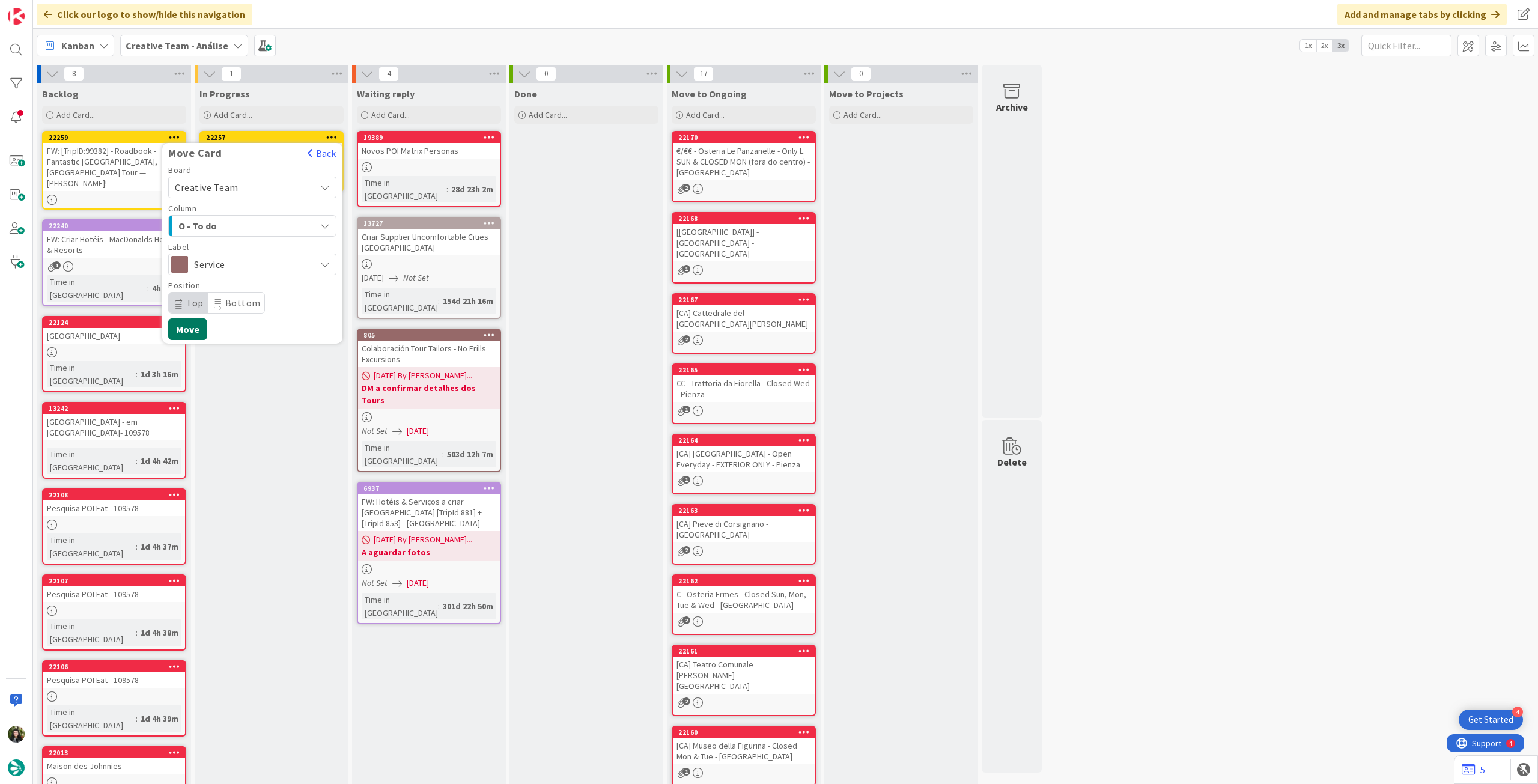
click at [195, 326] on button "Move" at bounding box center [187, 329] width 39 height 22
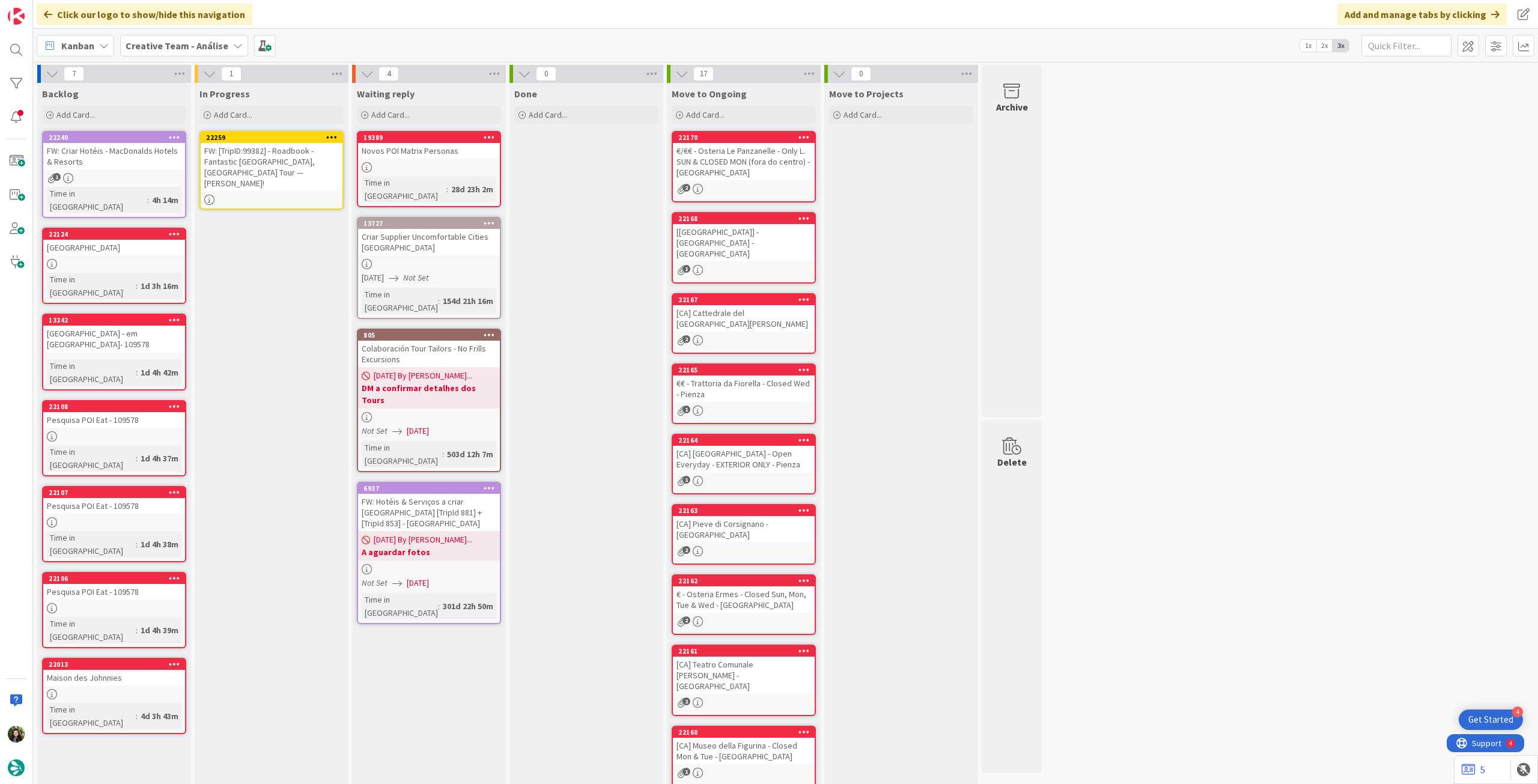
click at [283, 170] on div "FW: [TripID:99382] - Roadbook - Fantastic [GEOGRAPHIC_DATA], [GEOGRAPHIC_DATA] …" at bounding box center [271, 167] width 142 height 48
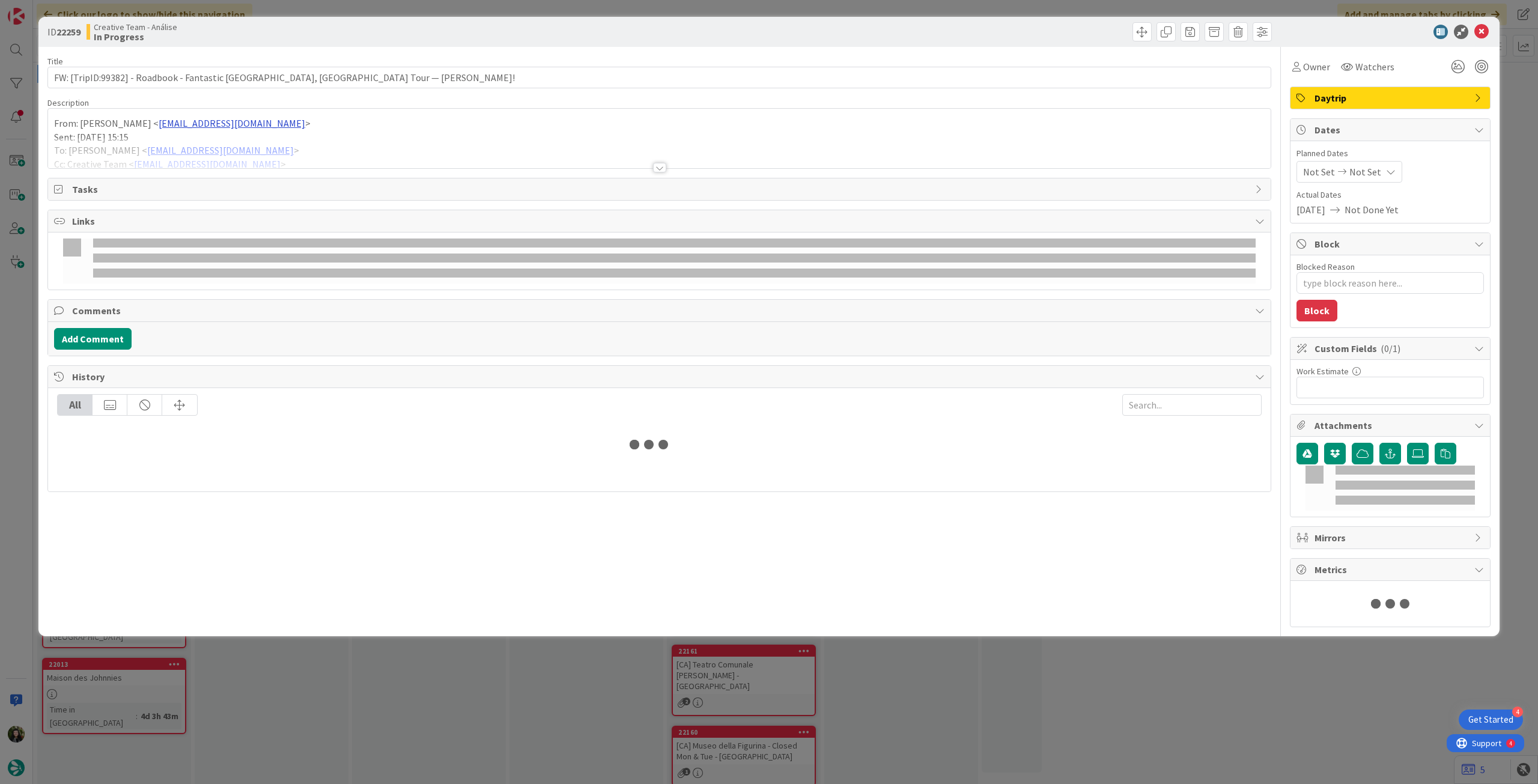
click at [192, 148] on div at bounding box center [659, 153] width 1223 height 31
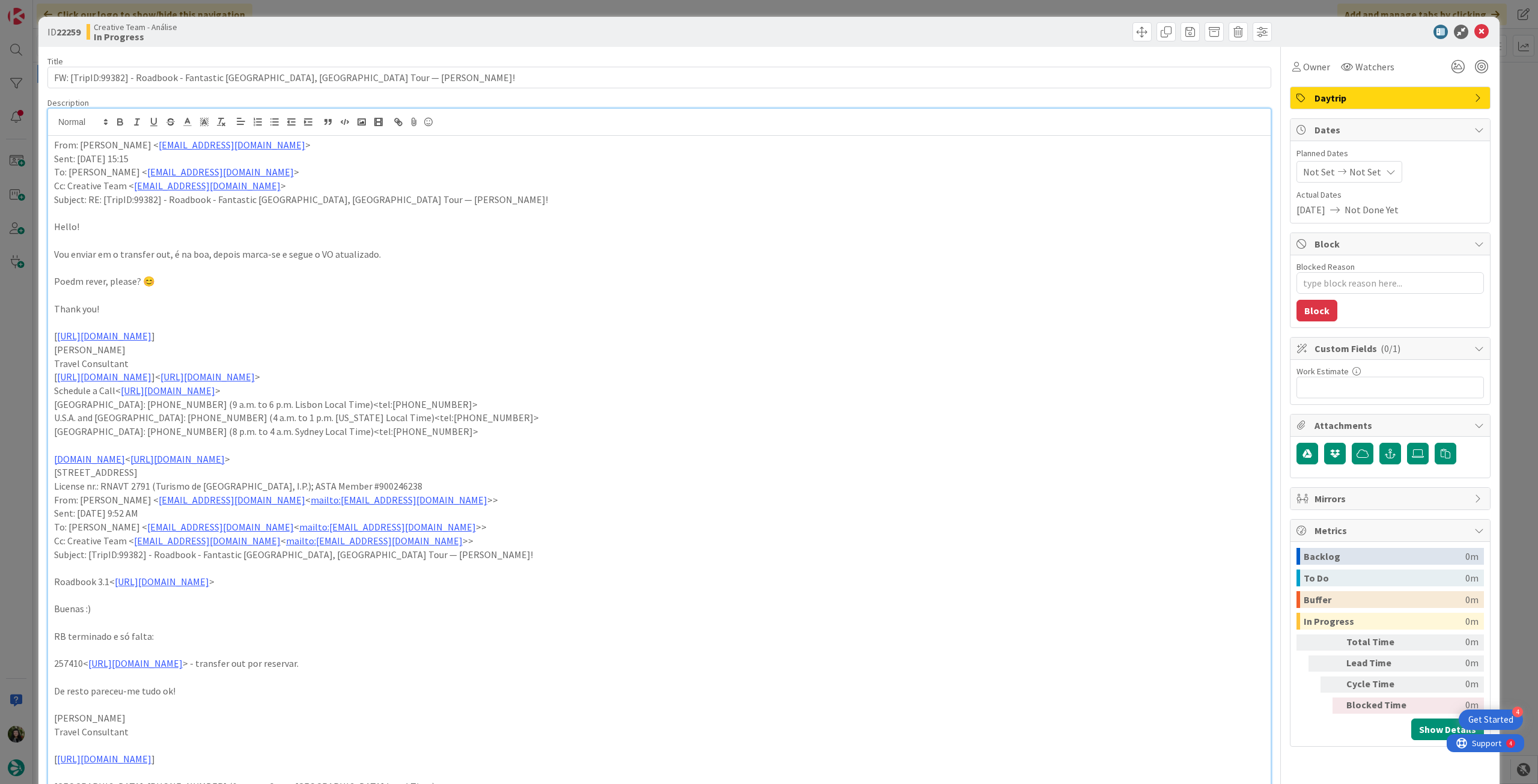
type textarea "x"
click at [54, 143] on p "From: Gonçalo Calheiros < goncalo.calheiros@tourtailors.com >" at bounding box center [659, 145] width 1211 height 14
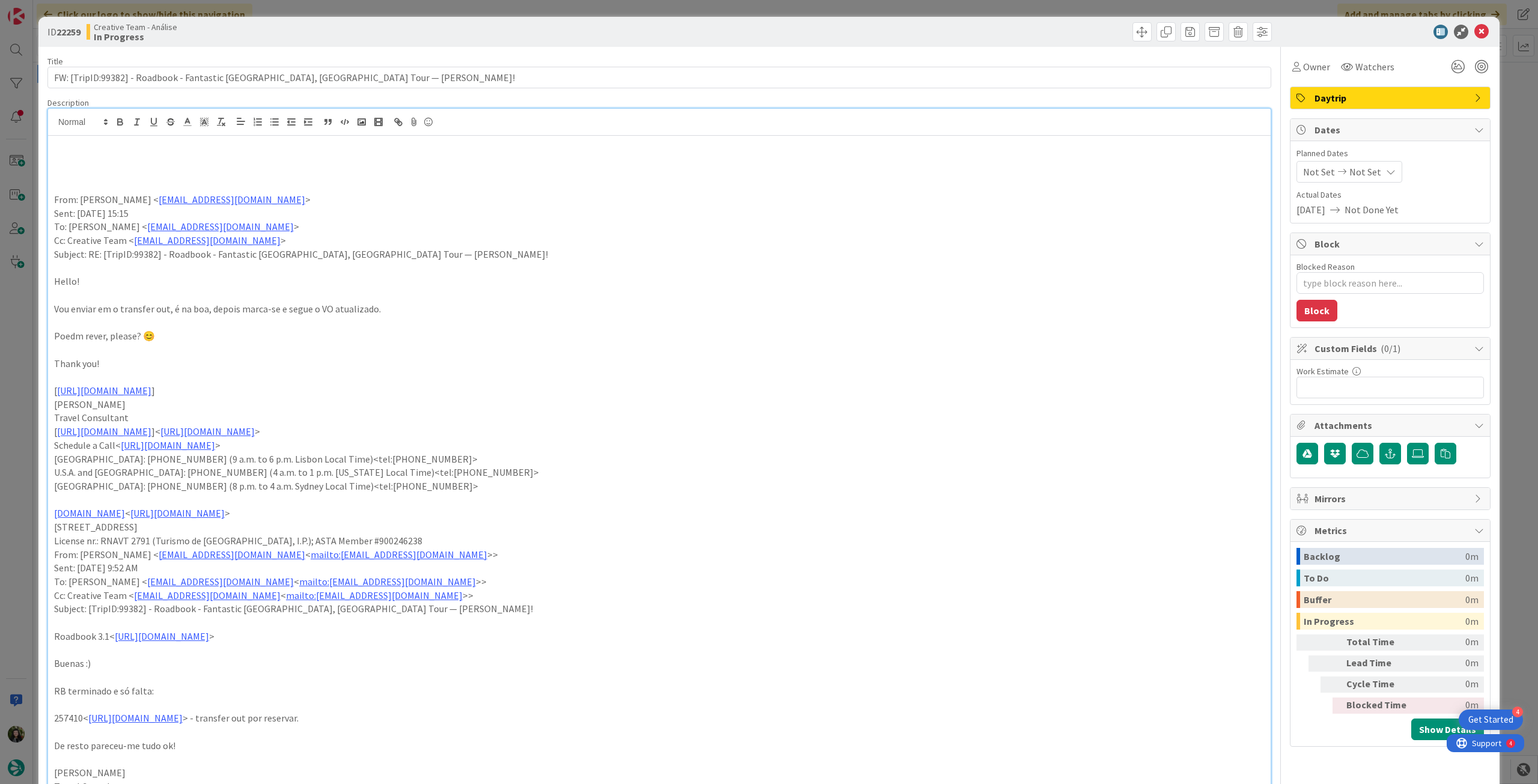
click at [97, 162] on p at bounding box center [659, 159] width 1211 height 14
click at [97, 161] on p "deixar to be confirmed mas rever Rb todo" at bounding box center [659, 159] width 1211 height 14
click at [122, 126] on icon "button" at bounding box center [120, 122] width 11 height 11
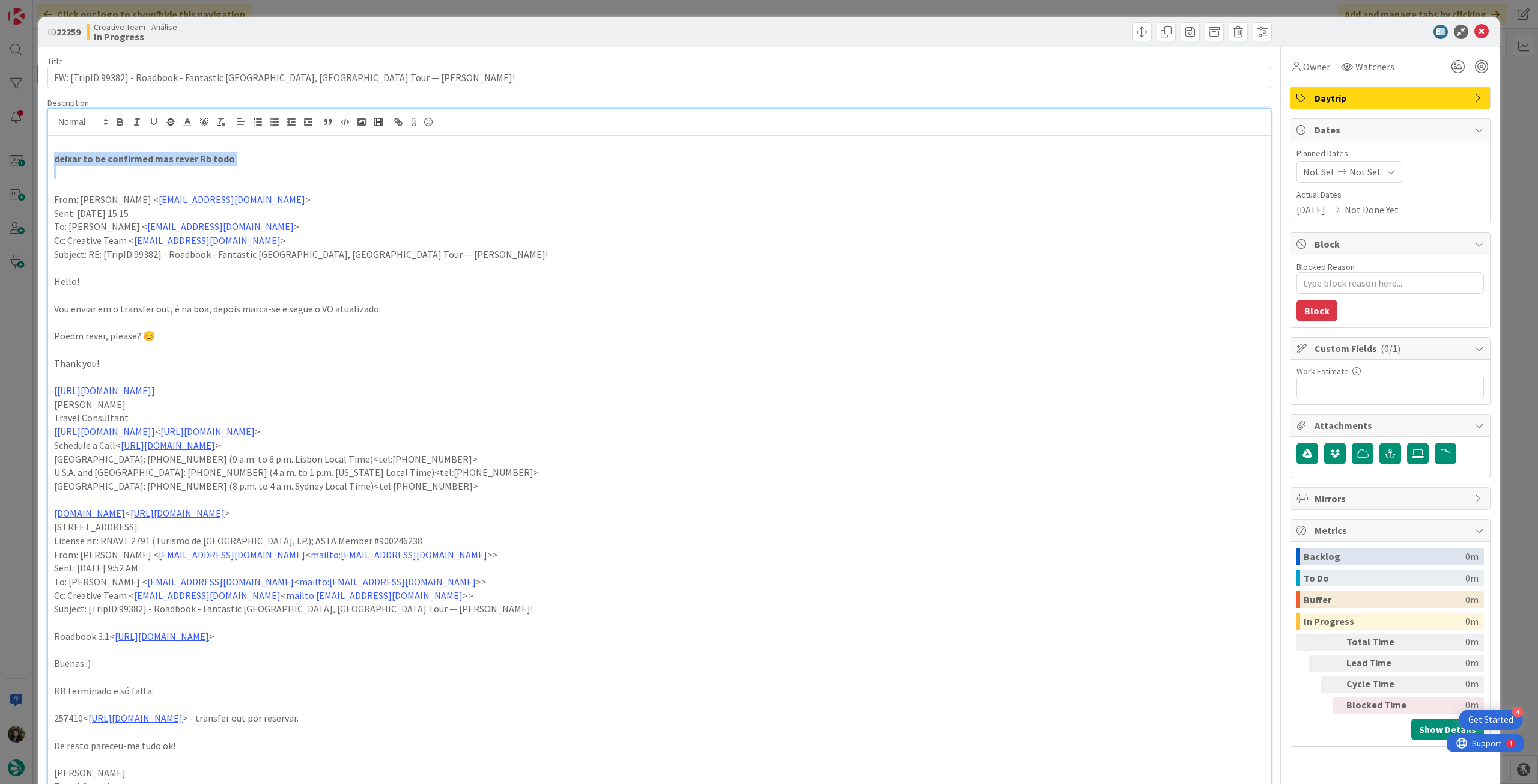
click at [280, 166] on p at bounding box center [659, 172] width 1211 height 14
type textarea "x"
click at [271, 166] on p at bounding box center [659, 172] width 1211 height 14
click at [1381, 162] on div "Not Set Not Set" at bounding box center [1349, 172] width 106 height 22
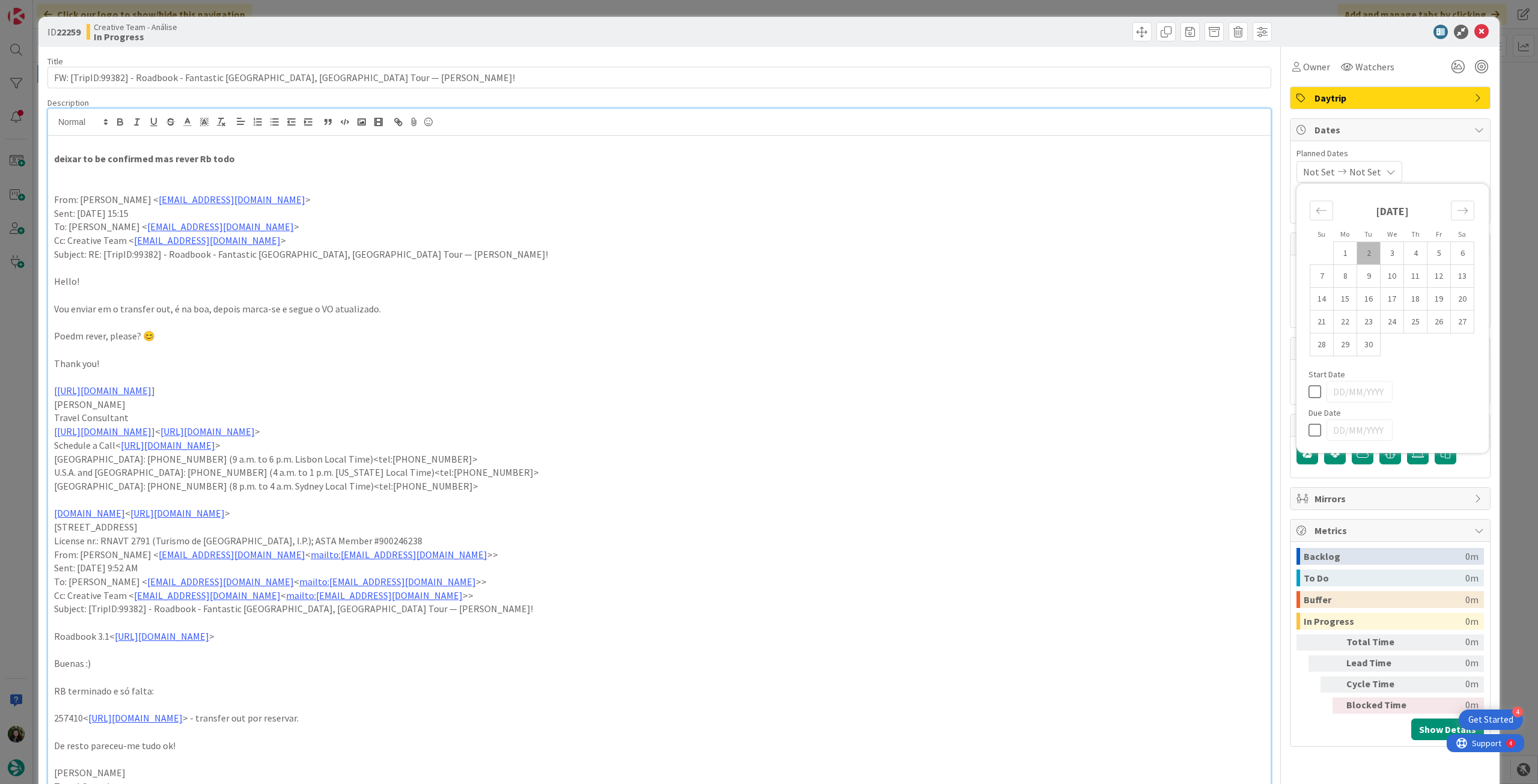
click at [1308, 427] on icon at bounding box center [1317, 430] width 18 height 15
type input "[DATE]"
click at [1475, 28] on icon at bounding box center [1482, 32] width 15 height 15
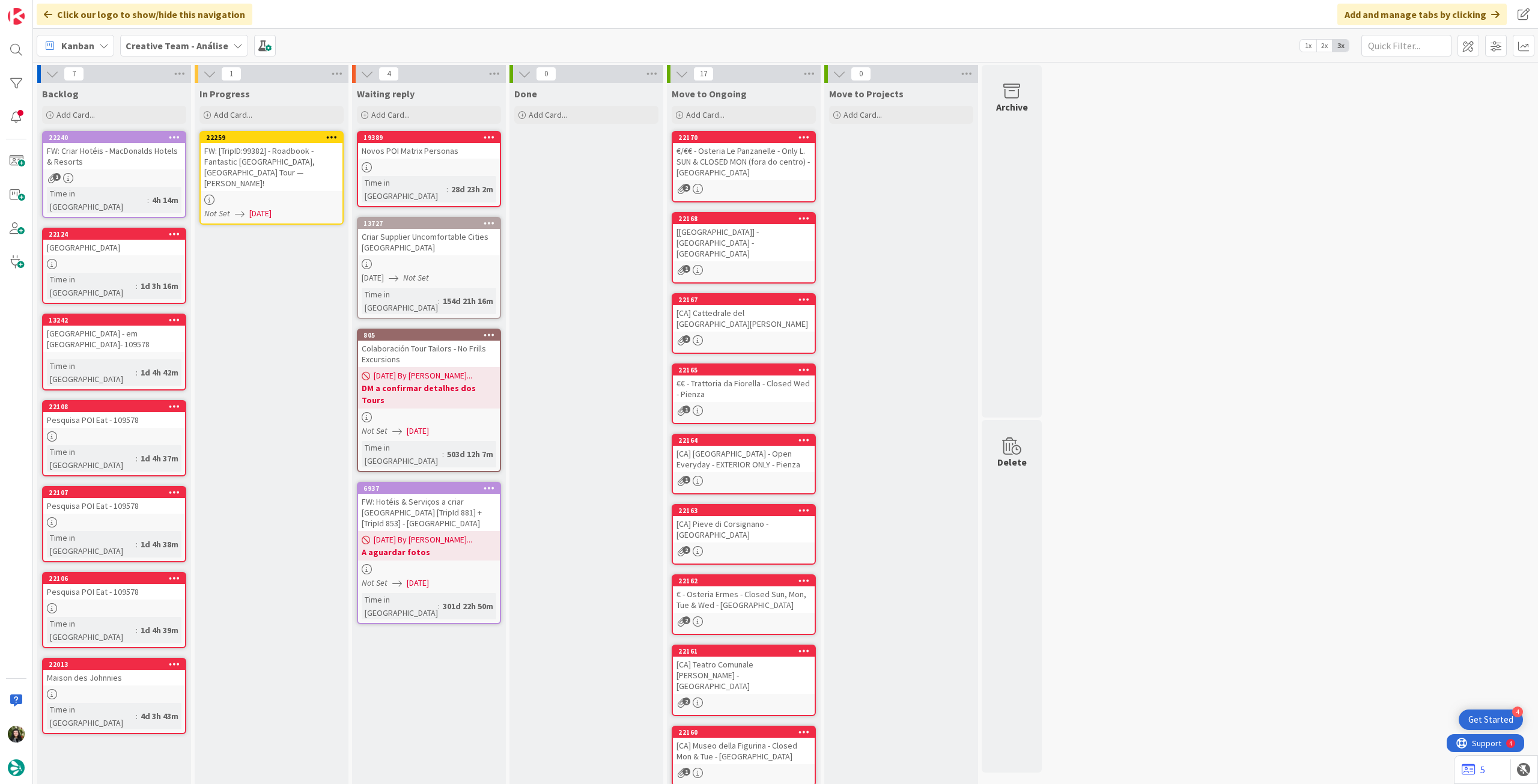
click at [333, 137] on icon at bounding box center [331, 136] width 12 height 8
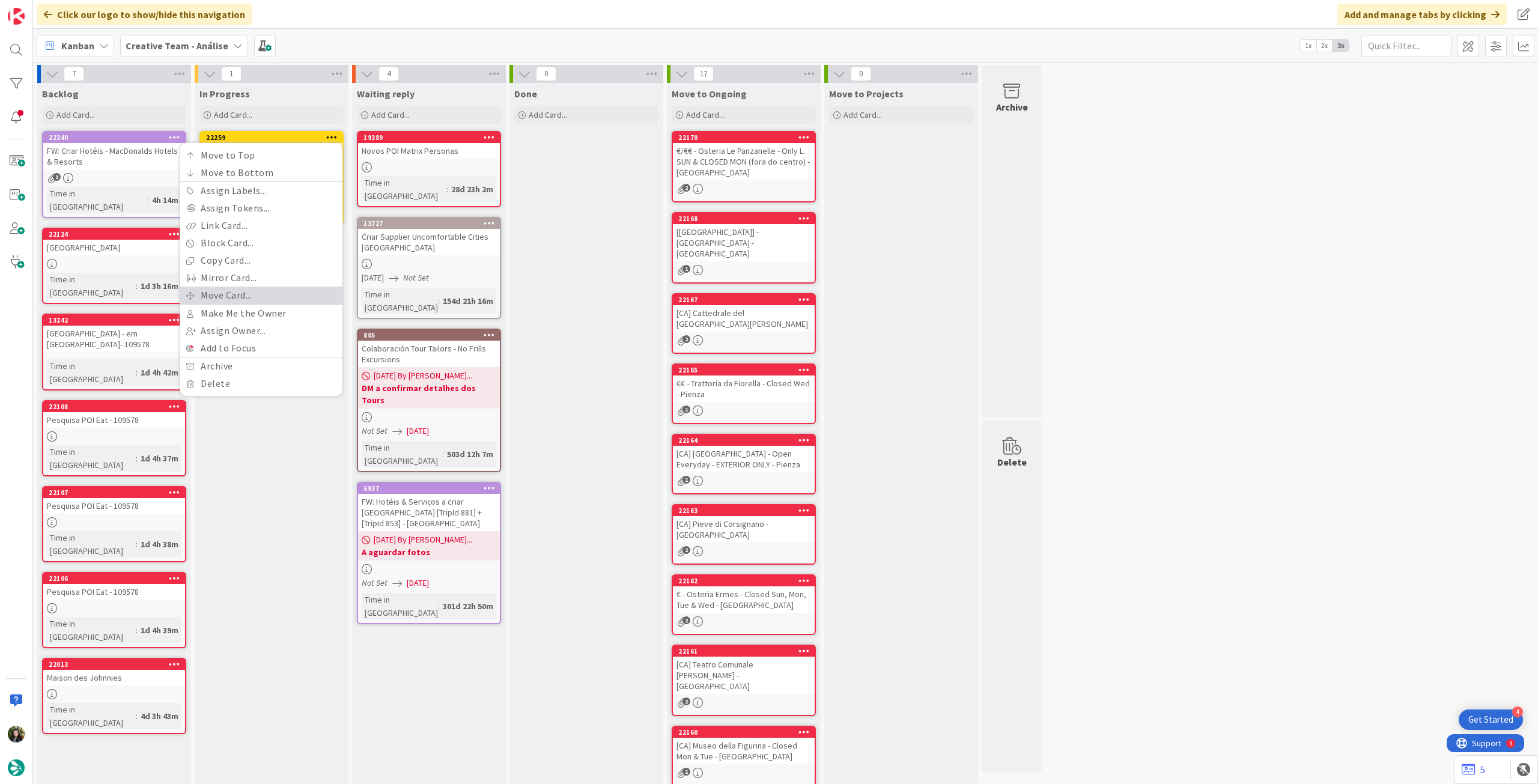
click at [250, 290] on link "Move Card..." at bounding box center [261, 295] width 163 height 18
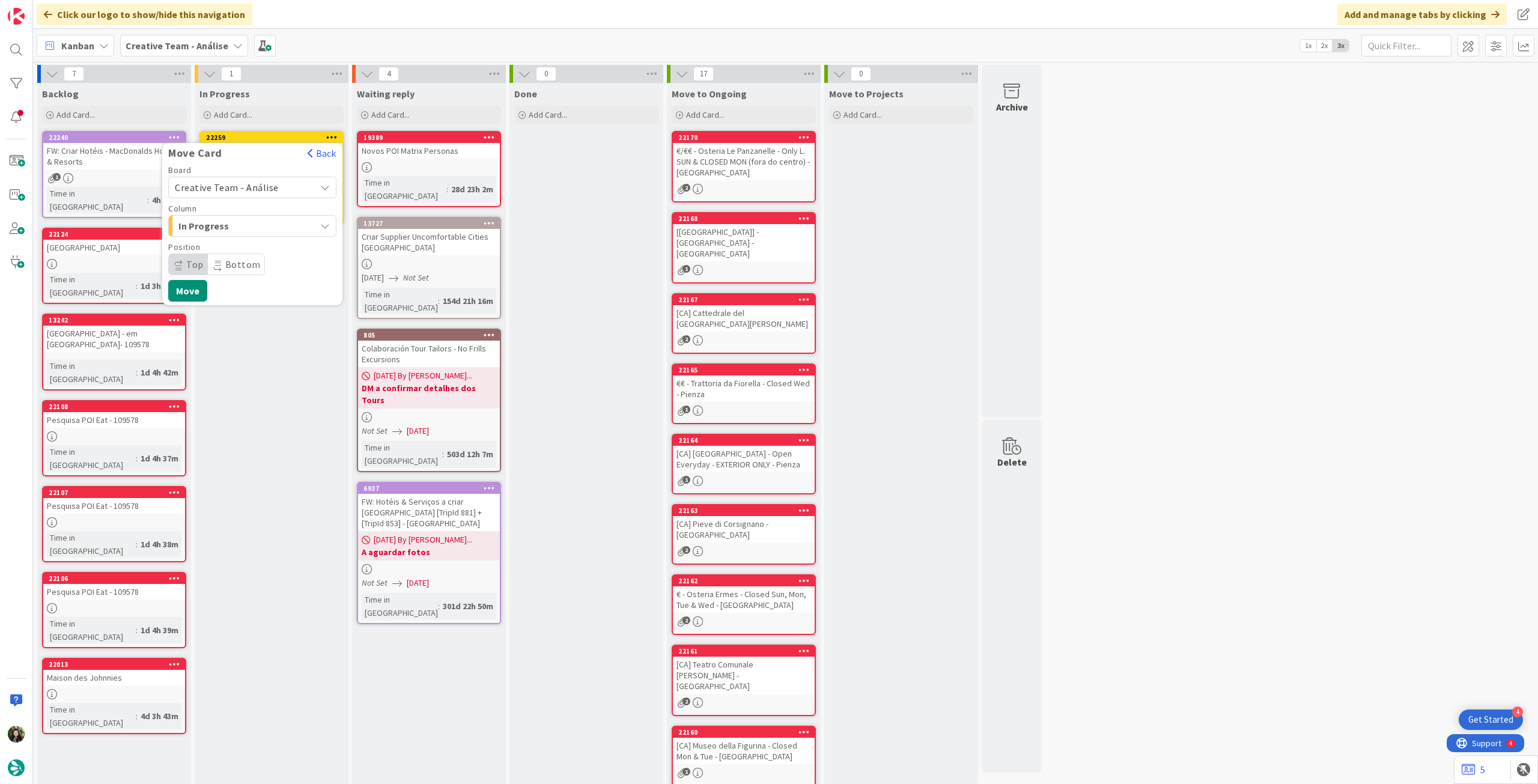
click at [237, 182] on span "Creative Team - Análise" at bounding box center [227, 188] width 104 height 12
click at [240, 240] on span "Creative Team" at bounding box center [260, 243] width 139 height 18
click at [246, 263] on span "Daytrip" at bounding box center [252, 264] width 116 height 17
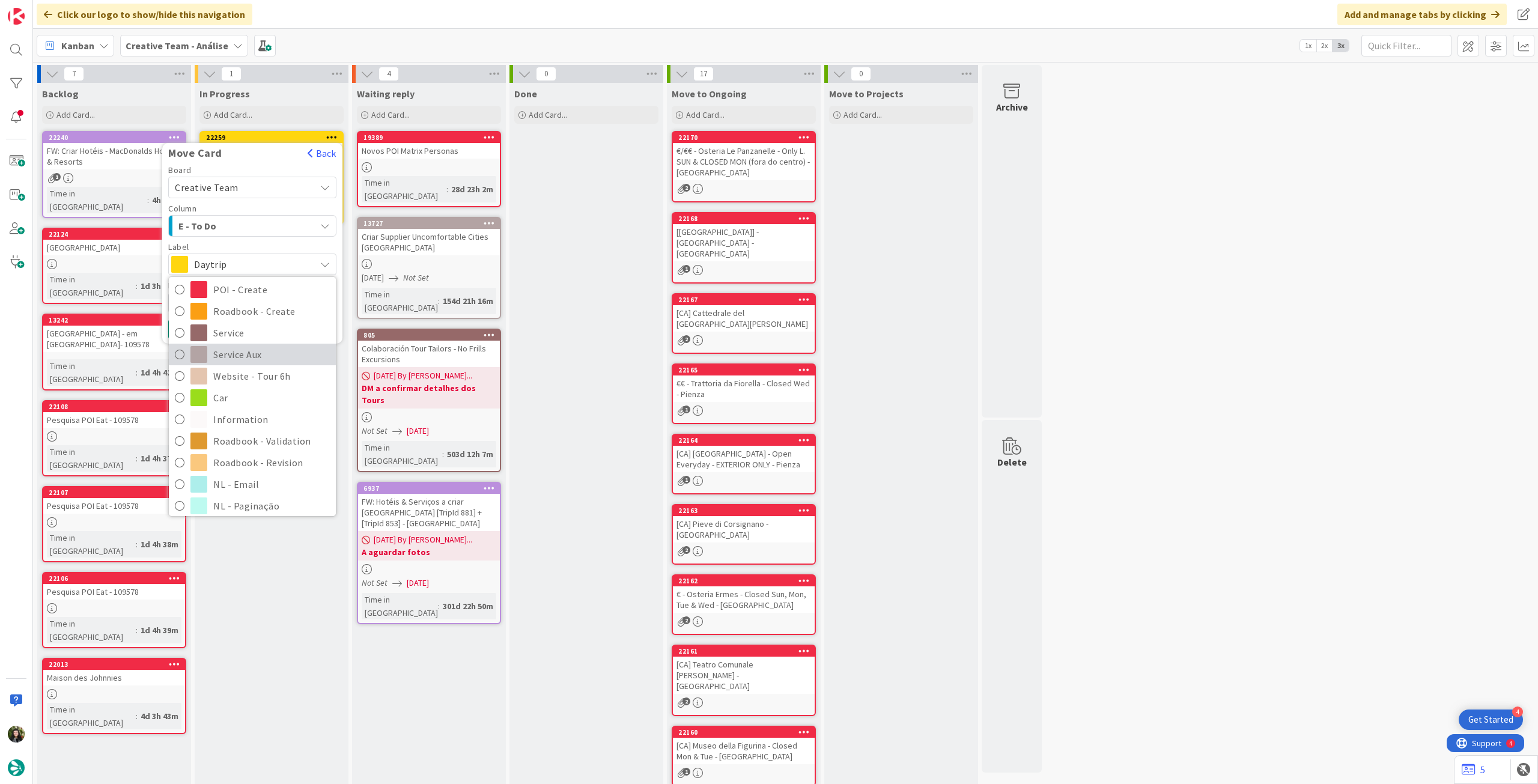
scroll to position [159, 0]
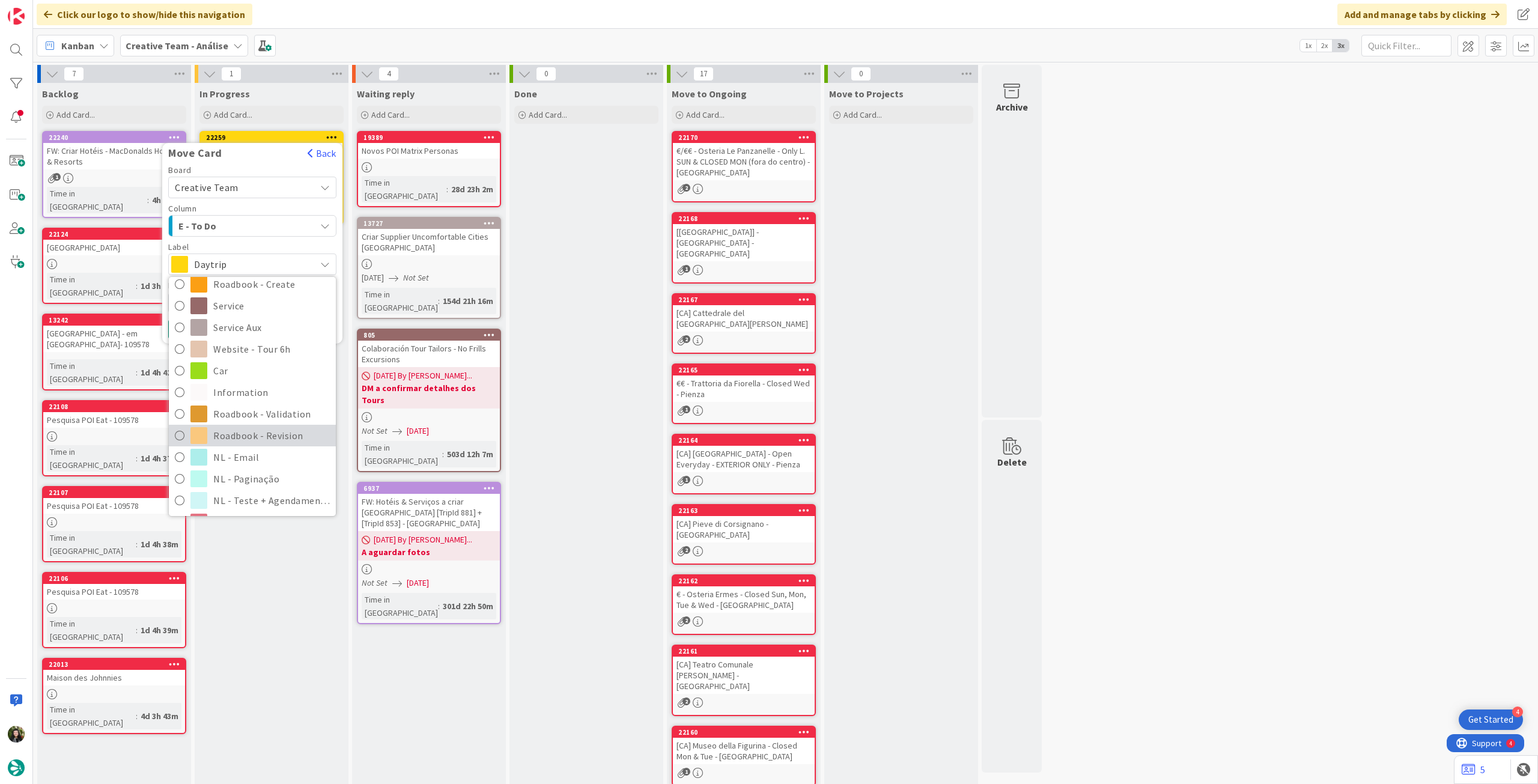
click at [250, 429] on span "Roadbook - Revision" at bounding box center [271, 435] width 116 height 18
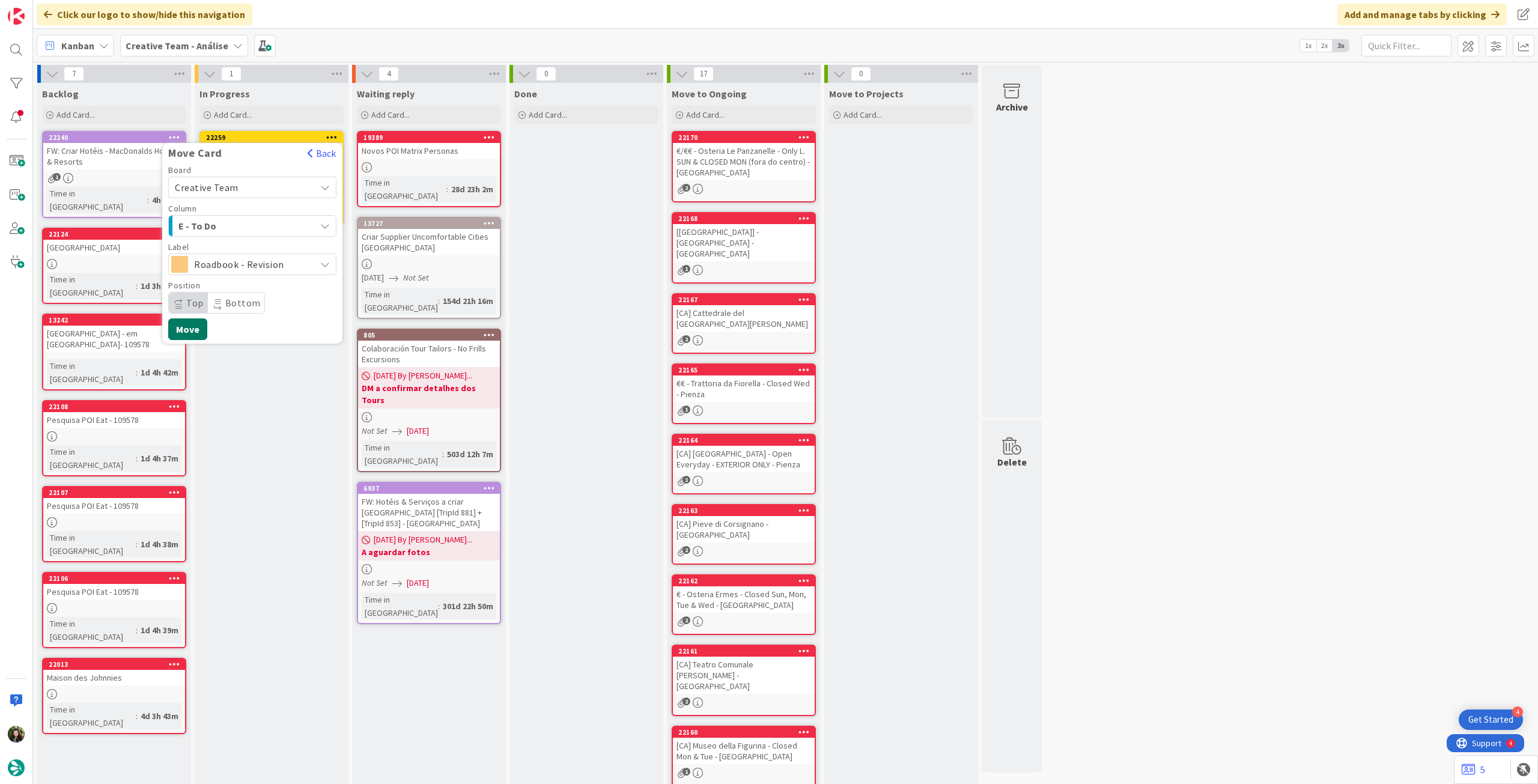
click at [186, 323] on button "Move" at bounding box center [187, 329] width 39 height 22
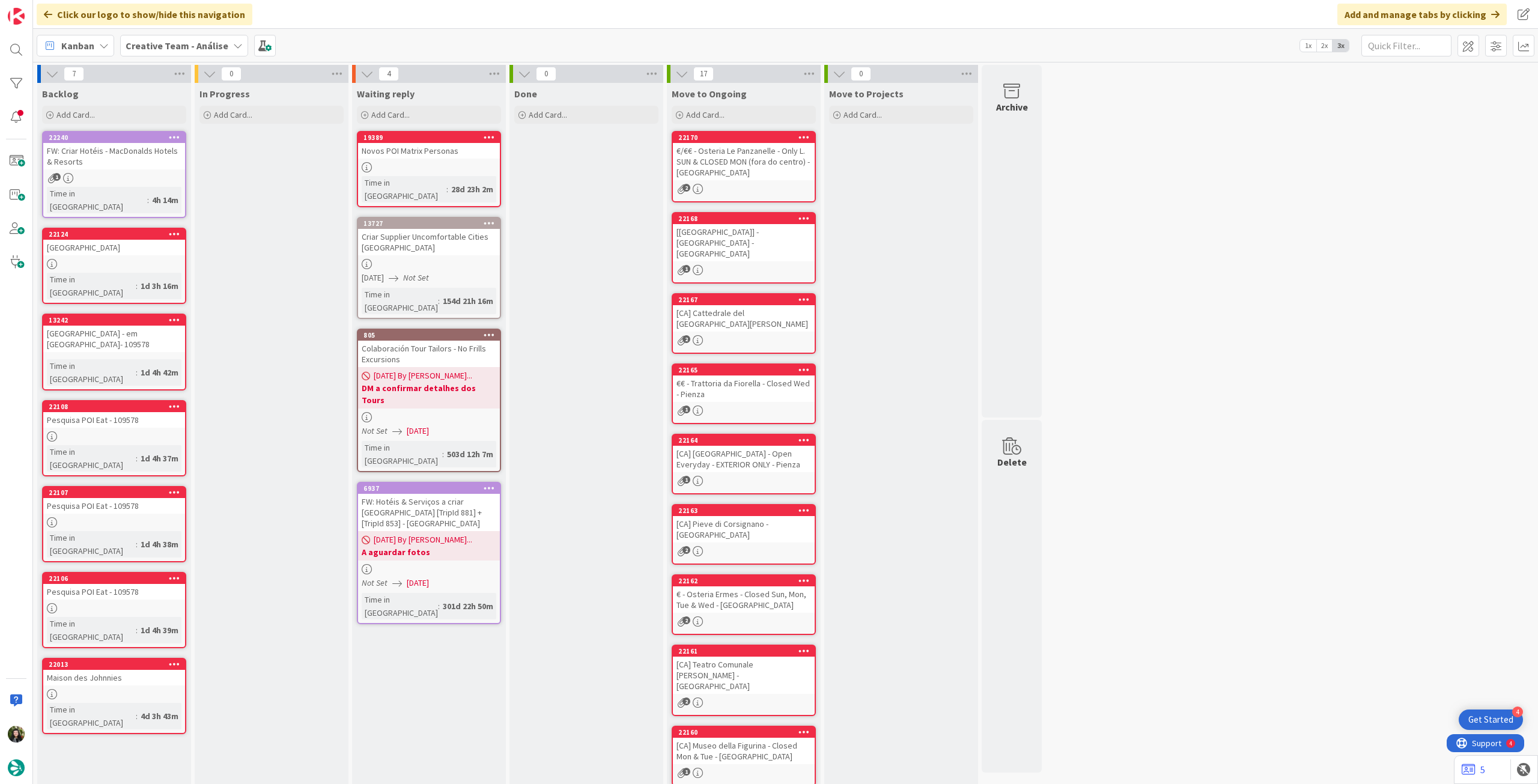
drag, startPoint x: 165, startPoint y: 48, endPoint x: 166, endPoint y: 55, distance: 7.1
click at [165, 48] on b "Creative Team - Análise" at bounding box center [176, 45] width 102 height 12
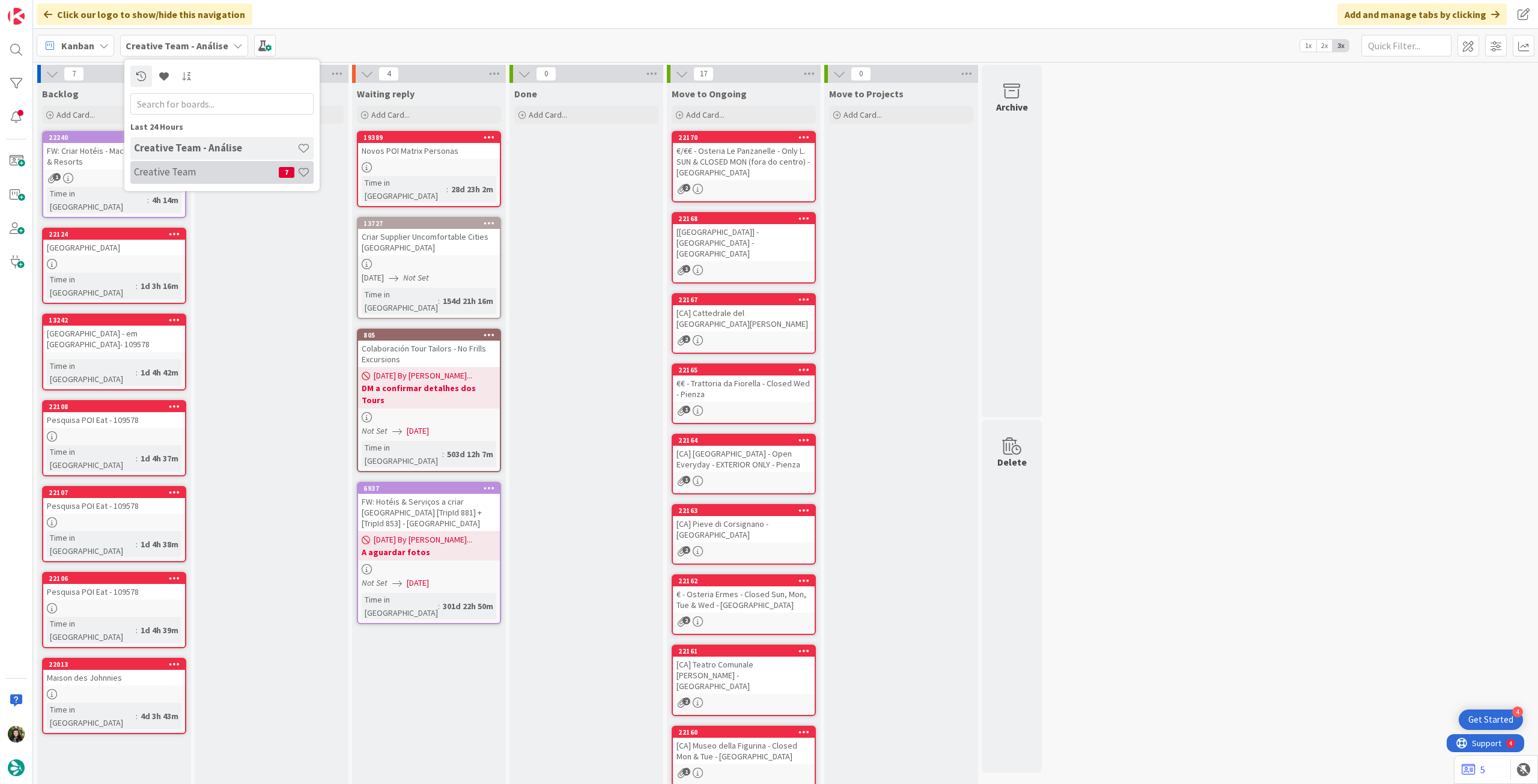
click at [179, 168] on h4 "Creative Team" at bounding box center [207, 172] width 145 height 12
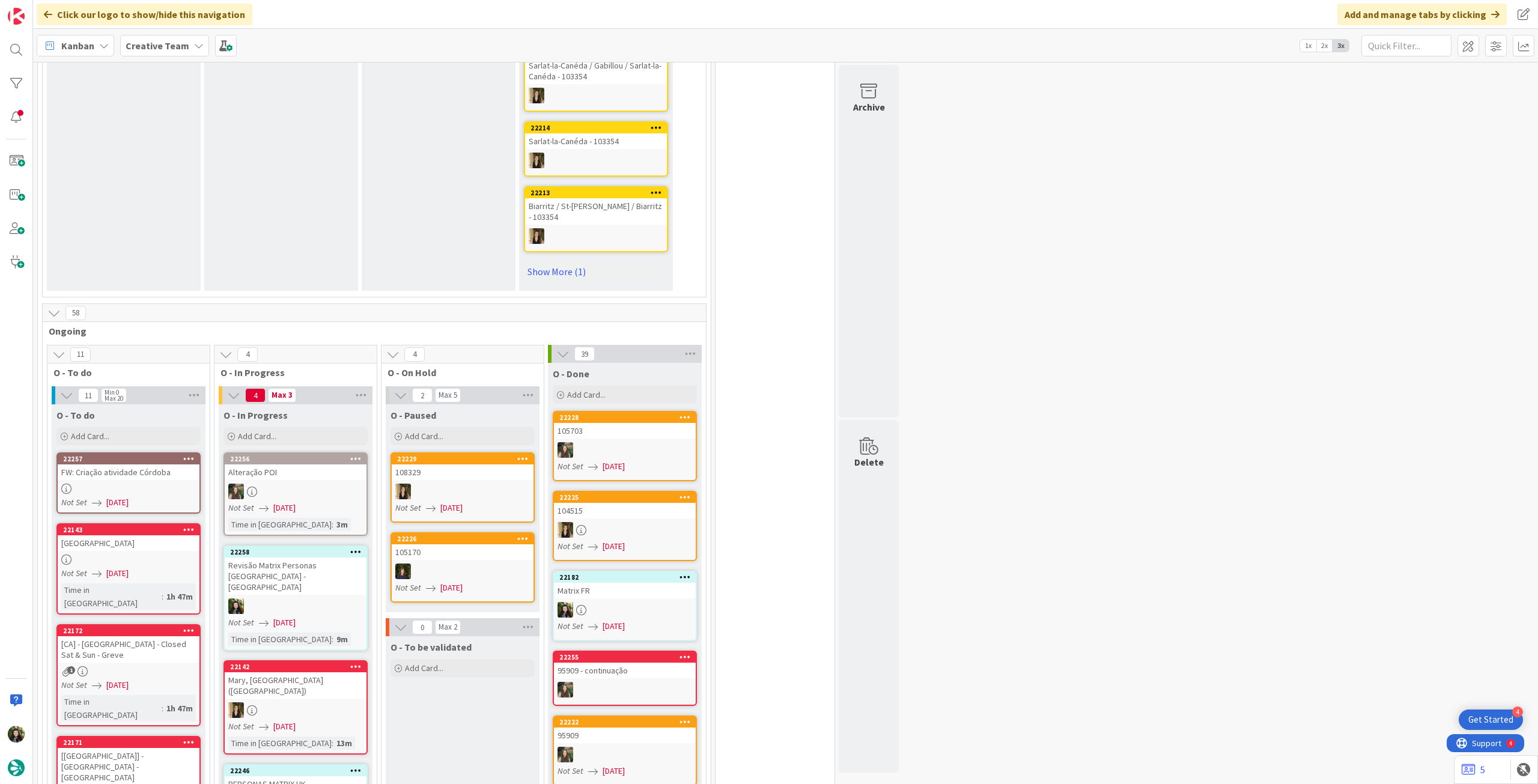
scroll to position [961, 0]
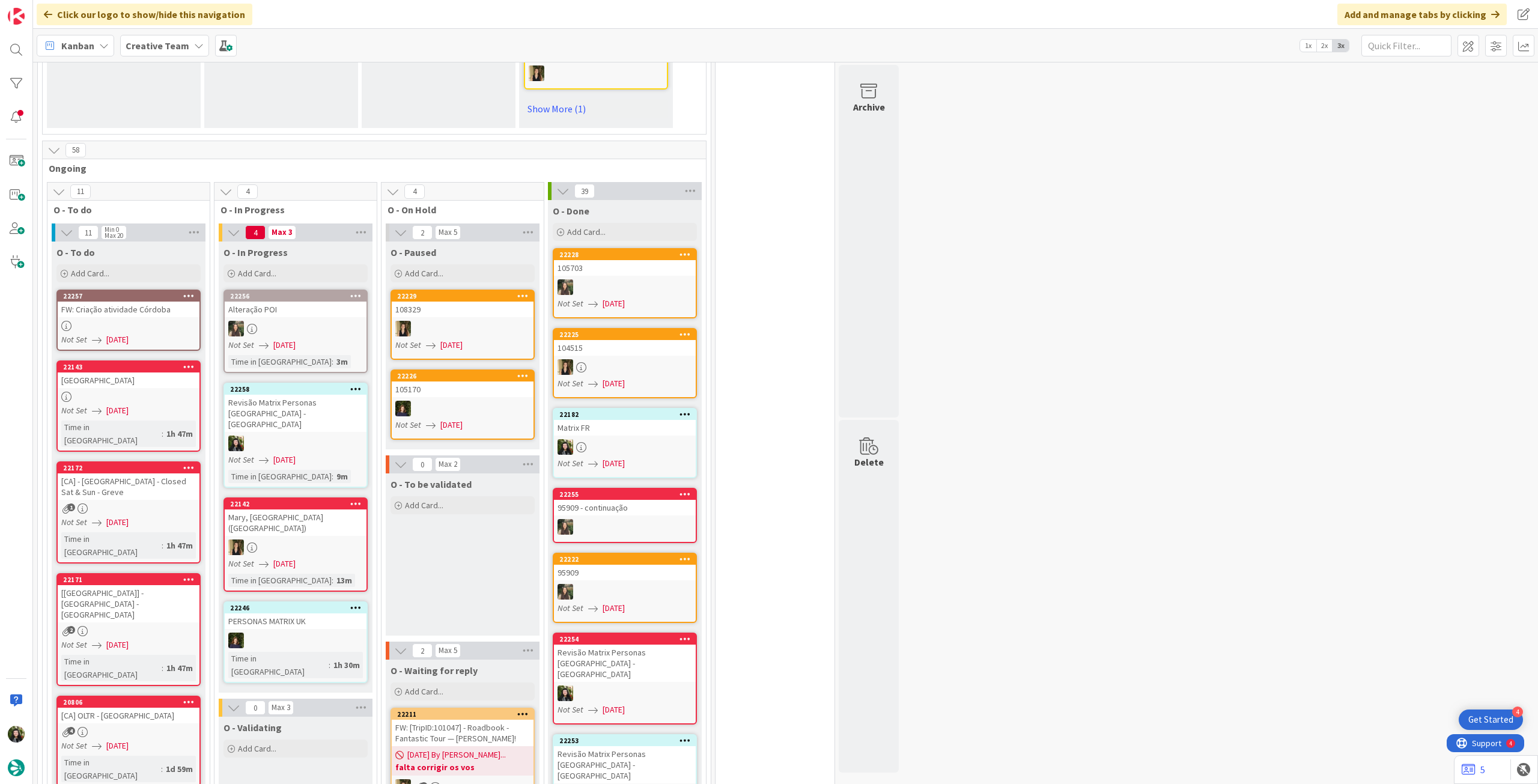
click at [313, 301] on div "Alteração POI" at bounding box center [296, 309] width 142 height 15
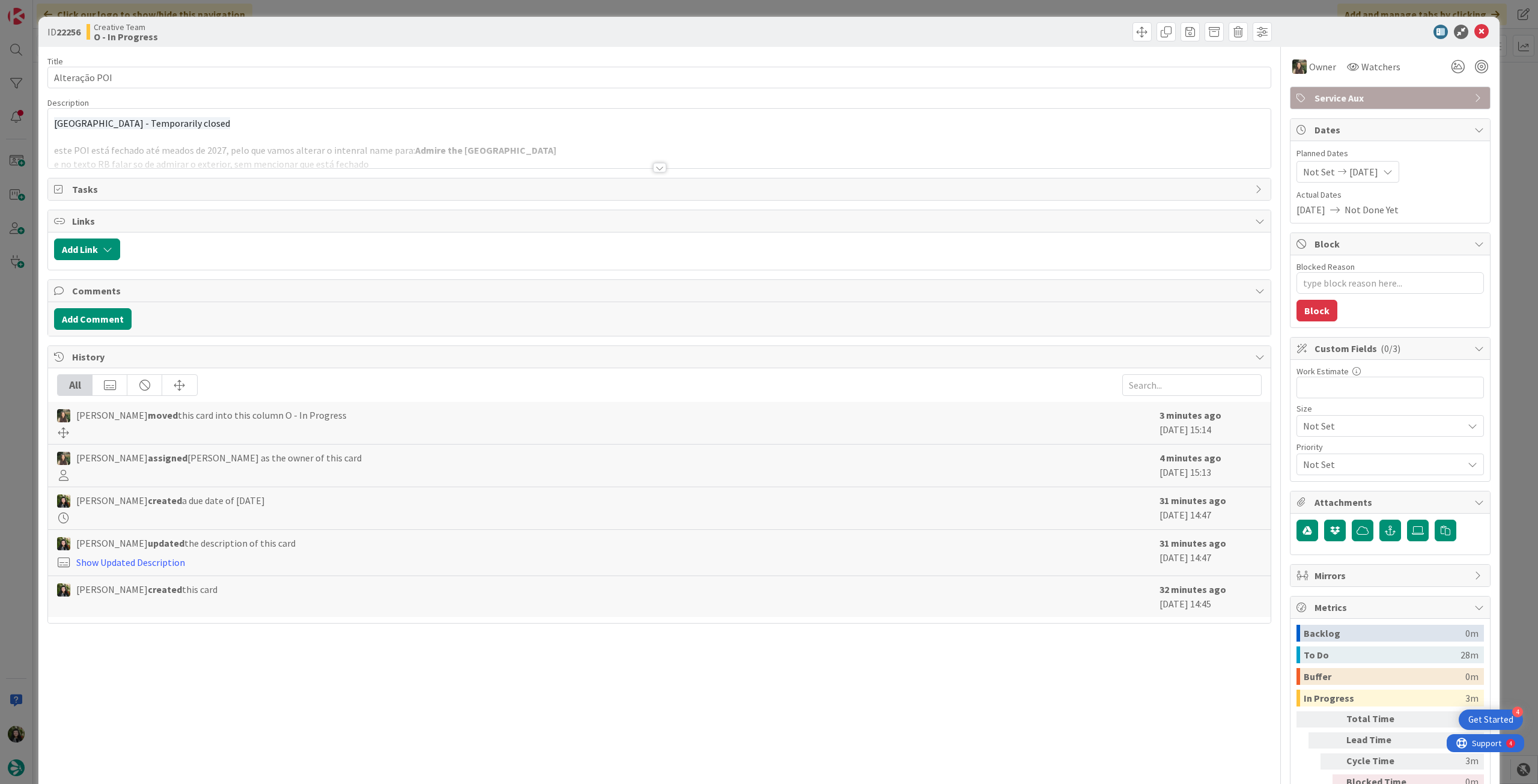
drag, startPoint x: 310, startPoint y: 146, endPoint x: 427, endPoint y: 162, distance: 118.1
click at [313, 146] on div at bounding box center [659, 153] width 1223 height 31
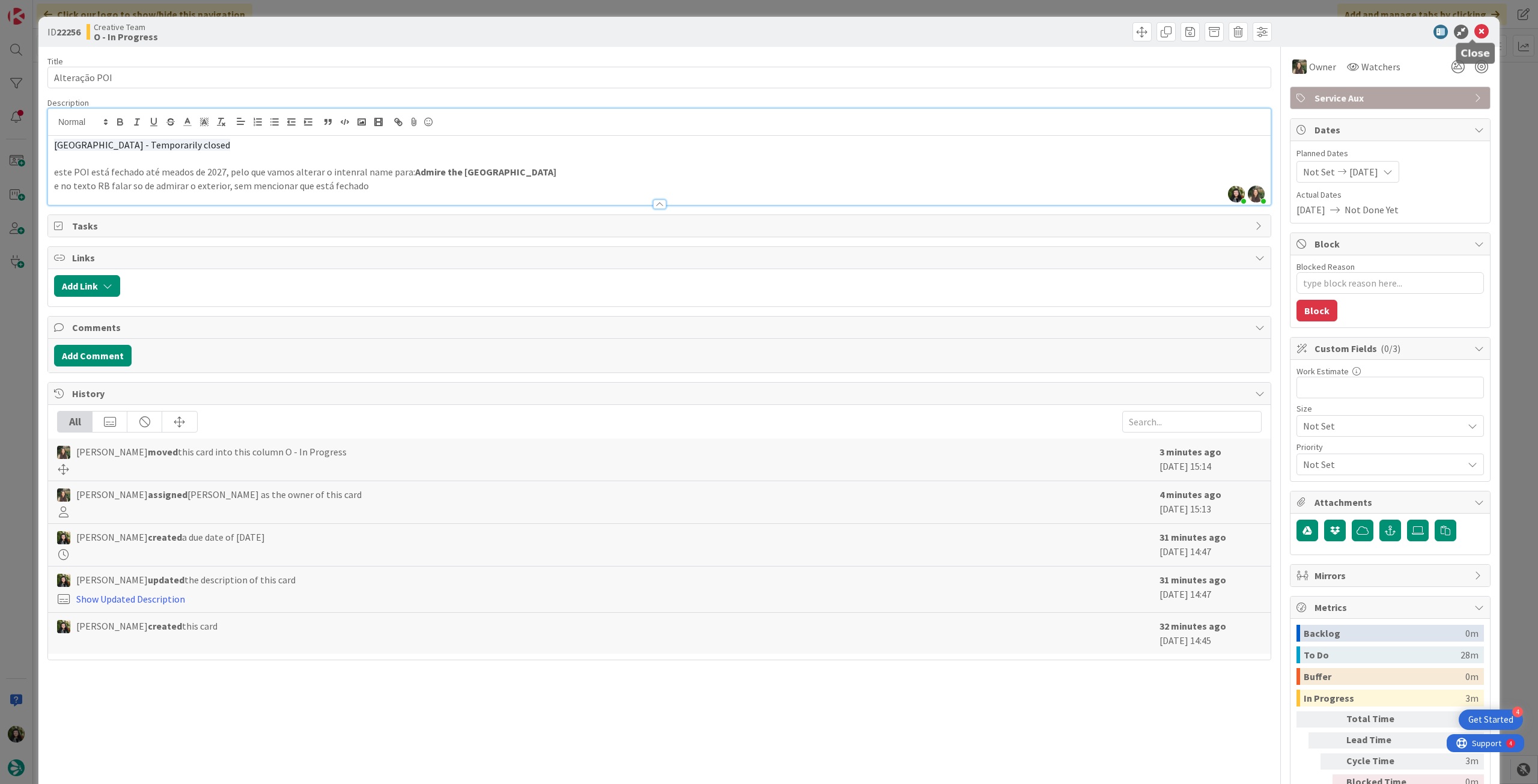
click at [1475, 32] on icon at bounding box center [1482, 32] width 15 height 15
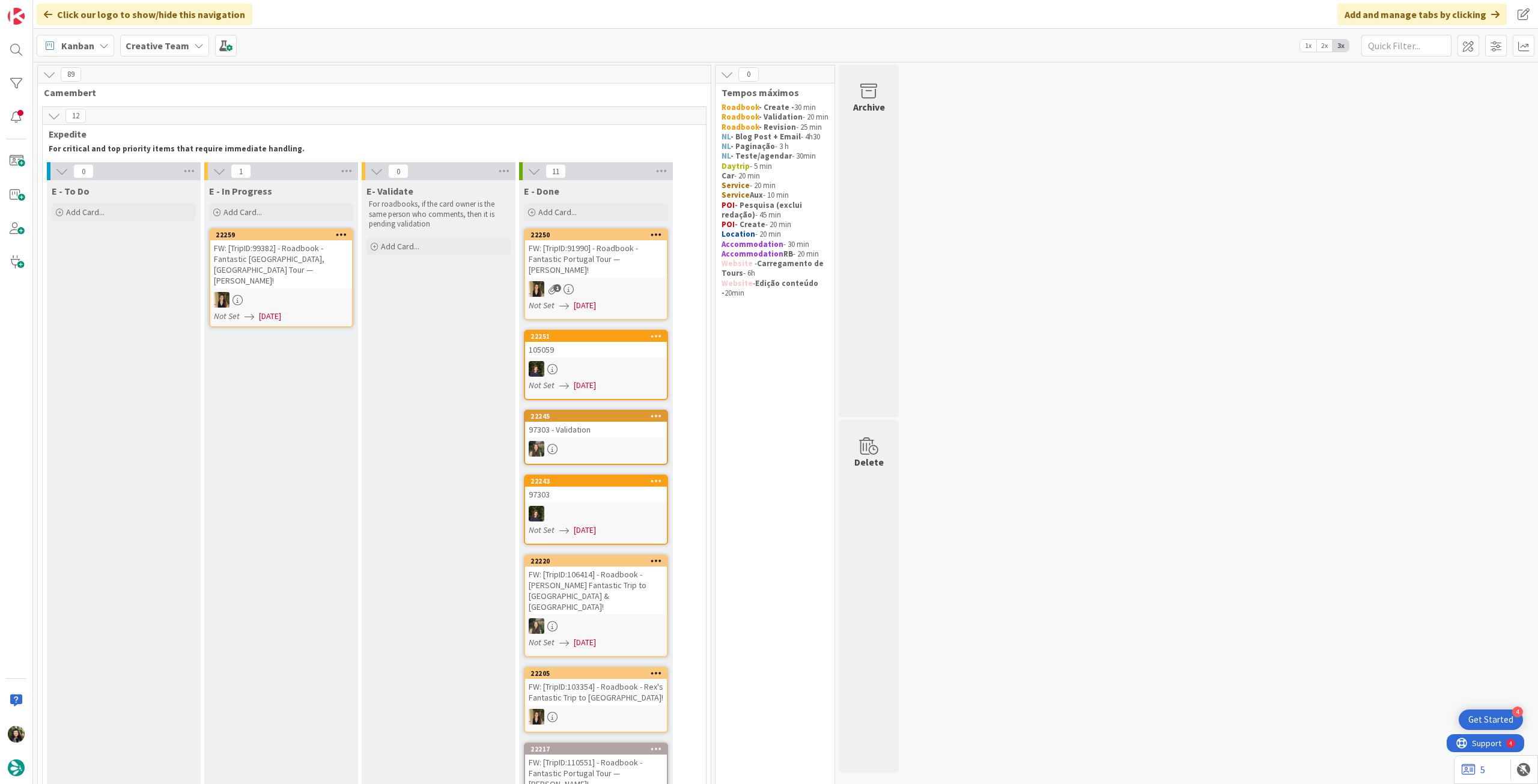
click at [317, 292] on div at bounding box center [281, 300] width 142 height 15
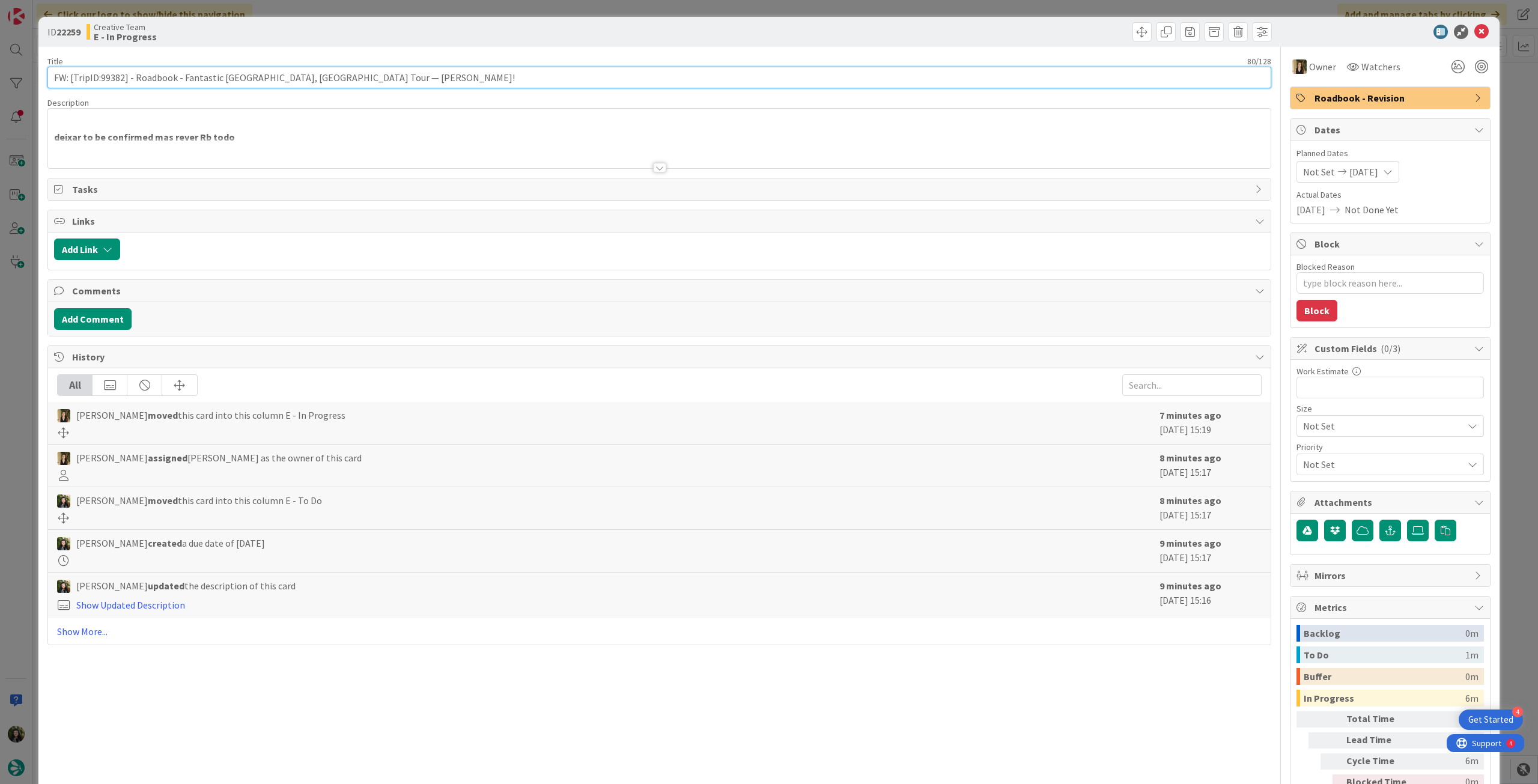
drag, startPoint x: 123, startPoint y: 80, endPoint x: 100, endPoint y: 80, distance: 23.0
click at [100, 80] on input "FW: [TripID:99382] - Roadbook - Fantastic [GEOGRAPHIC_DATA], [GEOGRAPHIC_DATA] …" at bounding box center [660, 78] width 1224 height 22
click at [1475, 27] on icon at bounding box center [1482, 32] width 15 height 15
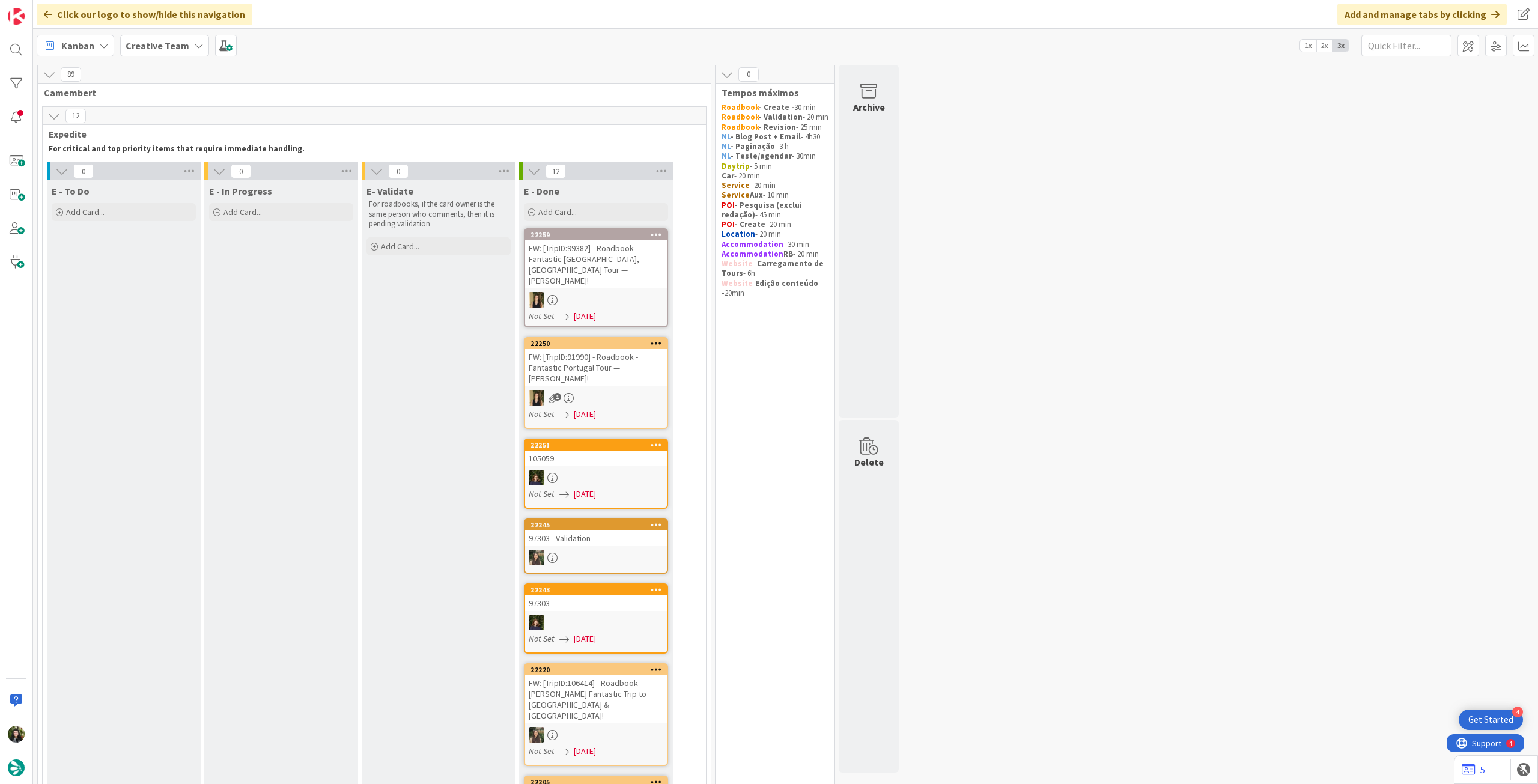
click at [614, 252] on div "FW: [TripID:99382] - Roadbook - Fantastic [GEOGRAPHIC_DATA], [GEOGRAPHIC_DATA] …" at bounding box center [596, 264] width 142 height 48
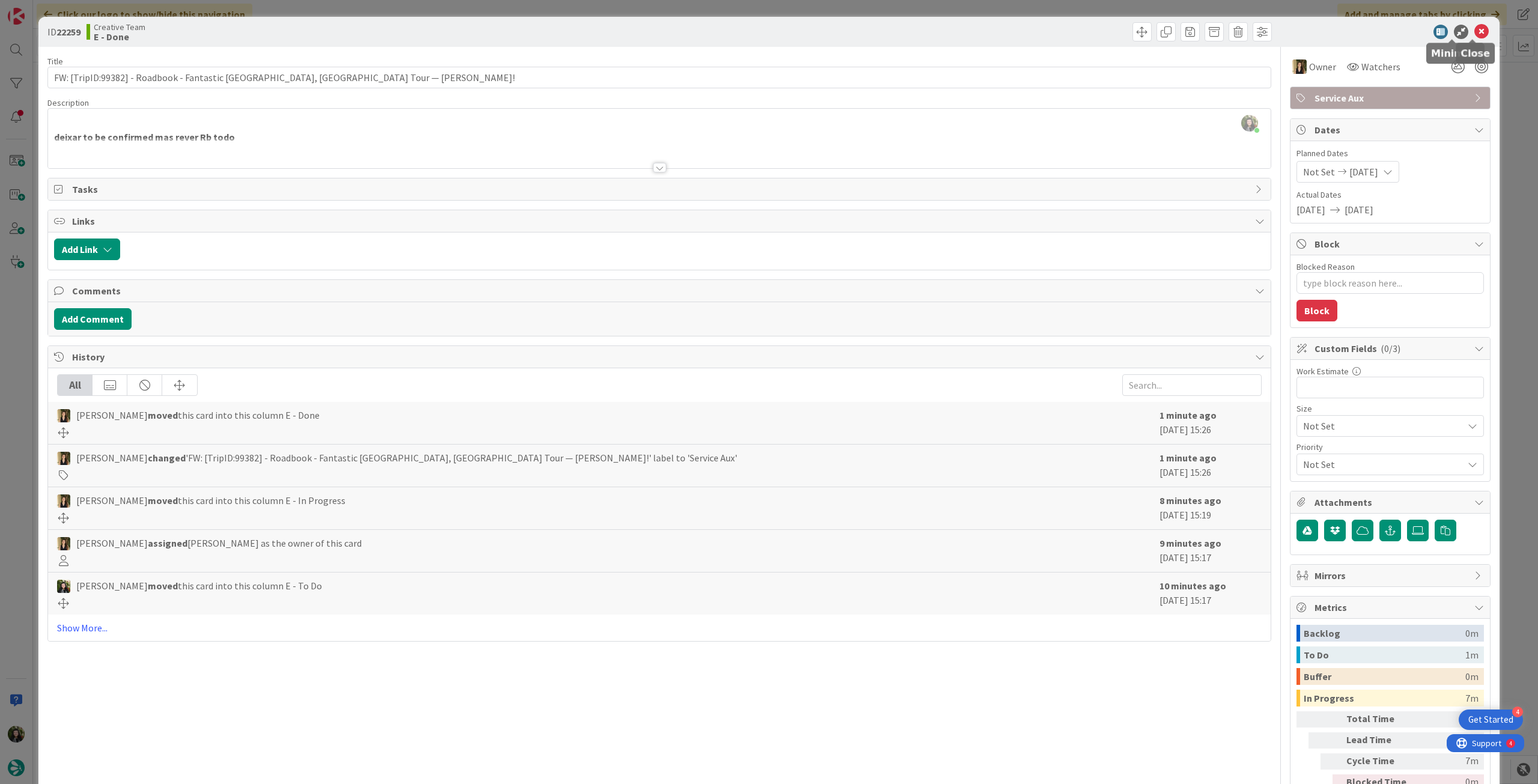
click at [1475, 28] on icon at bounding box center [1482, 32] width 15 height 15
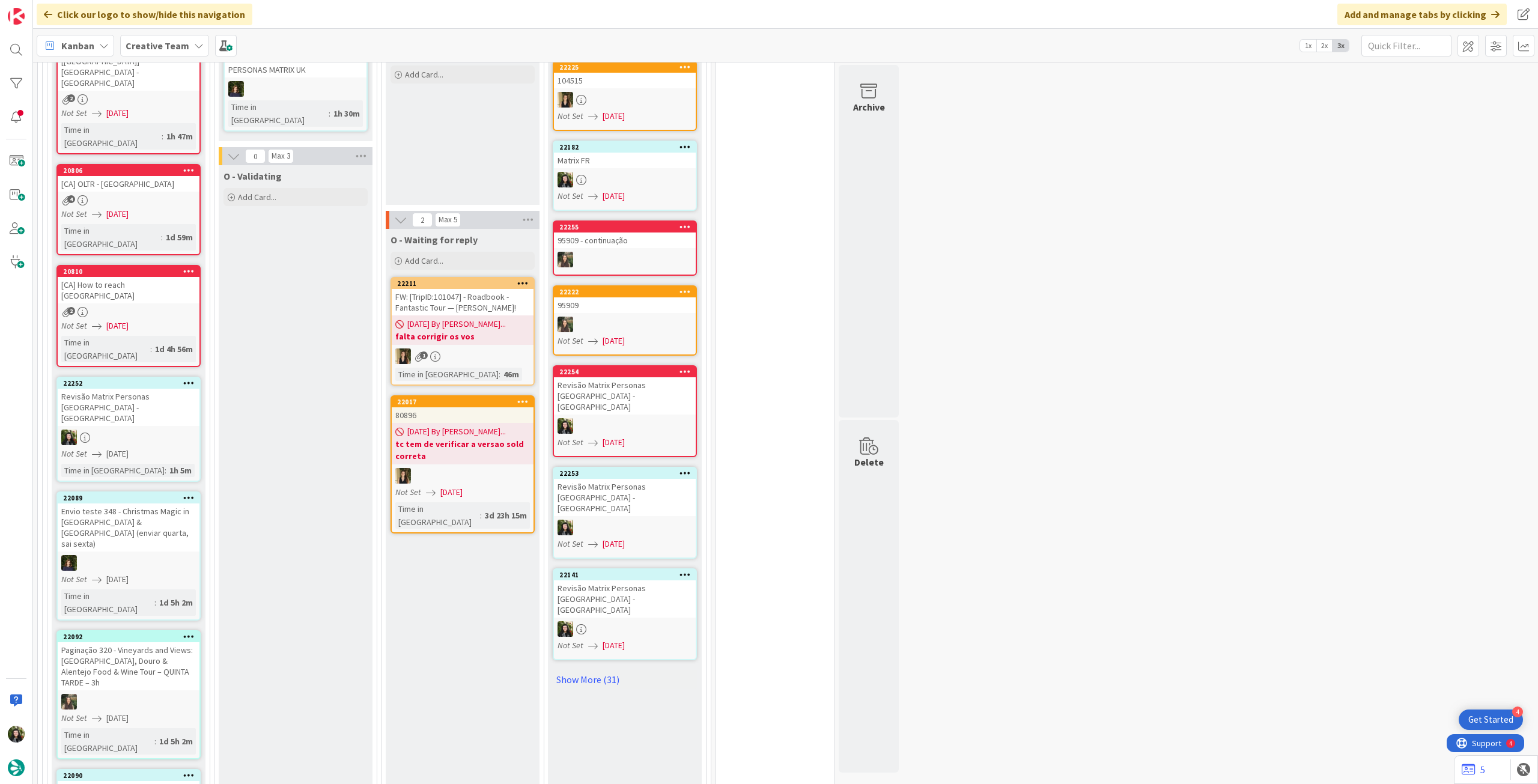
scroll to position [1442, 0]
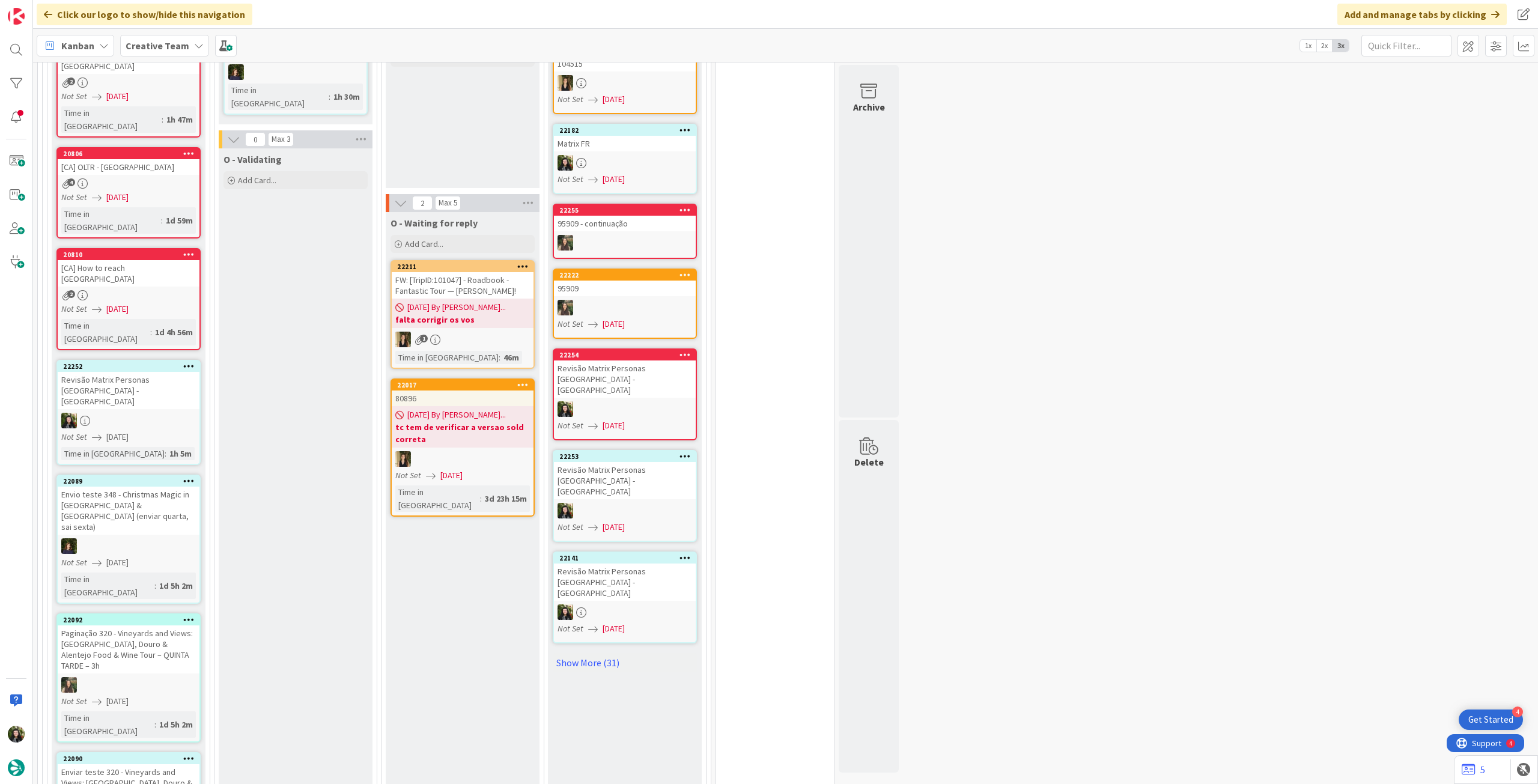
click at [116, 431] on span "[DATE]" at bounding box center [117, 437] width 22 height 12
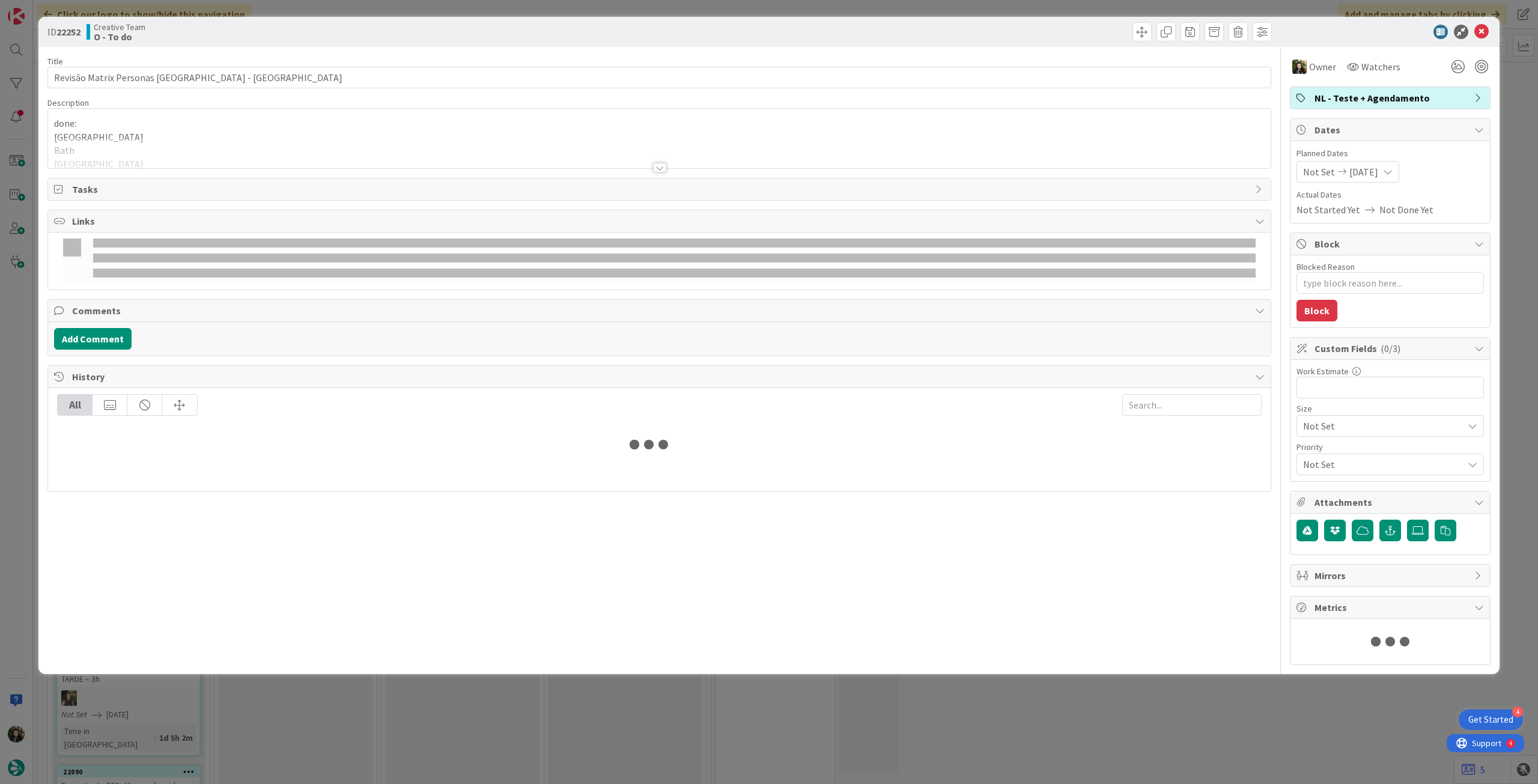
type textarea "x"
click at [148, 151] on div at bounding box center [659, 153] width 1223 height 31
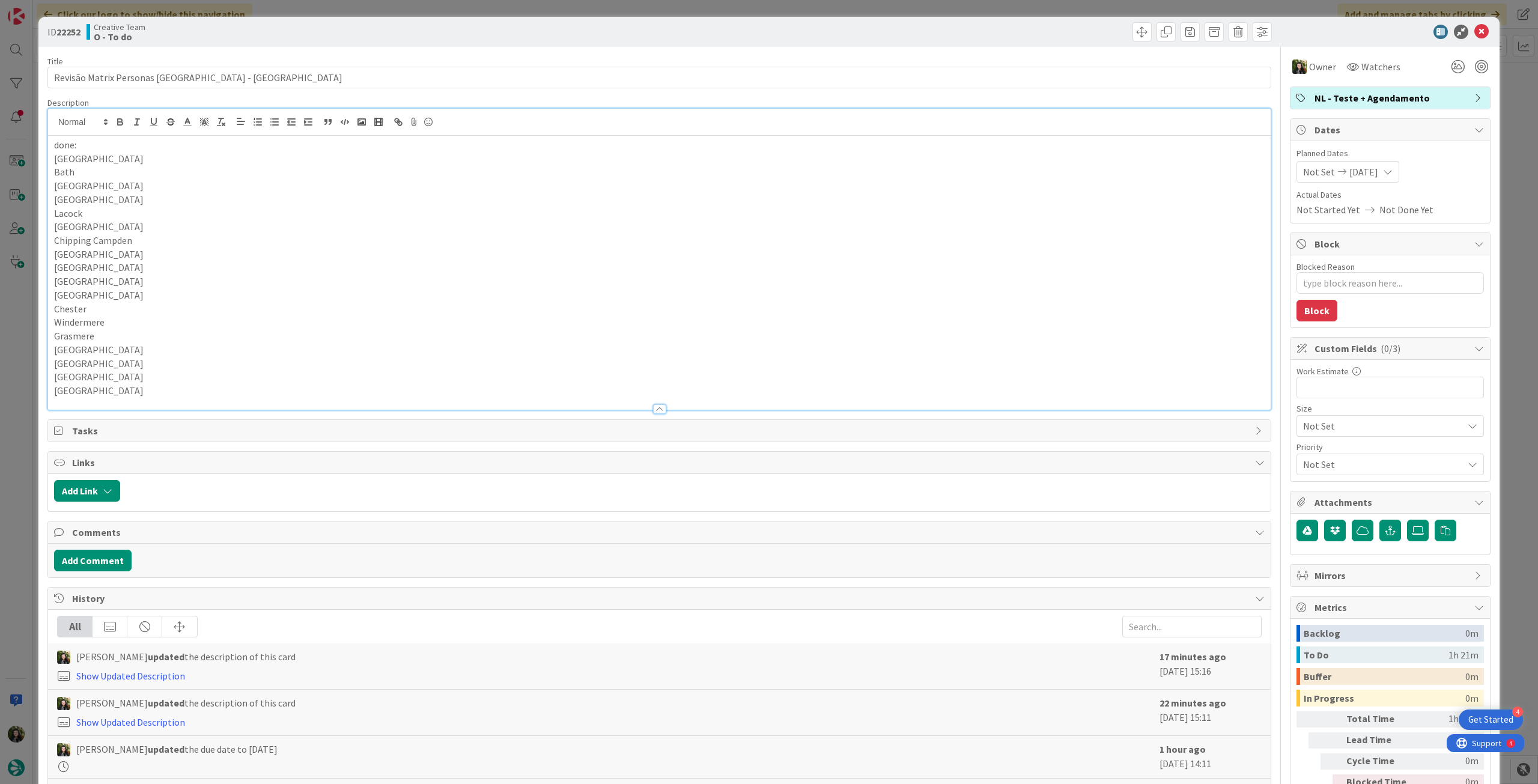
click at [136, 397] on div at bounding box center [659, 403] width 1223 height 12
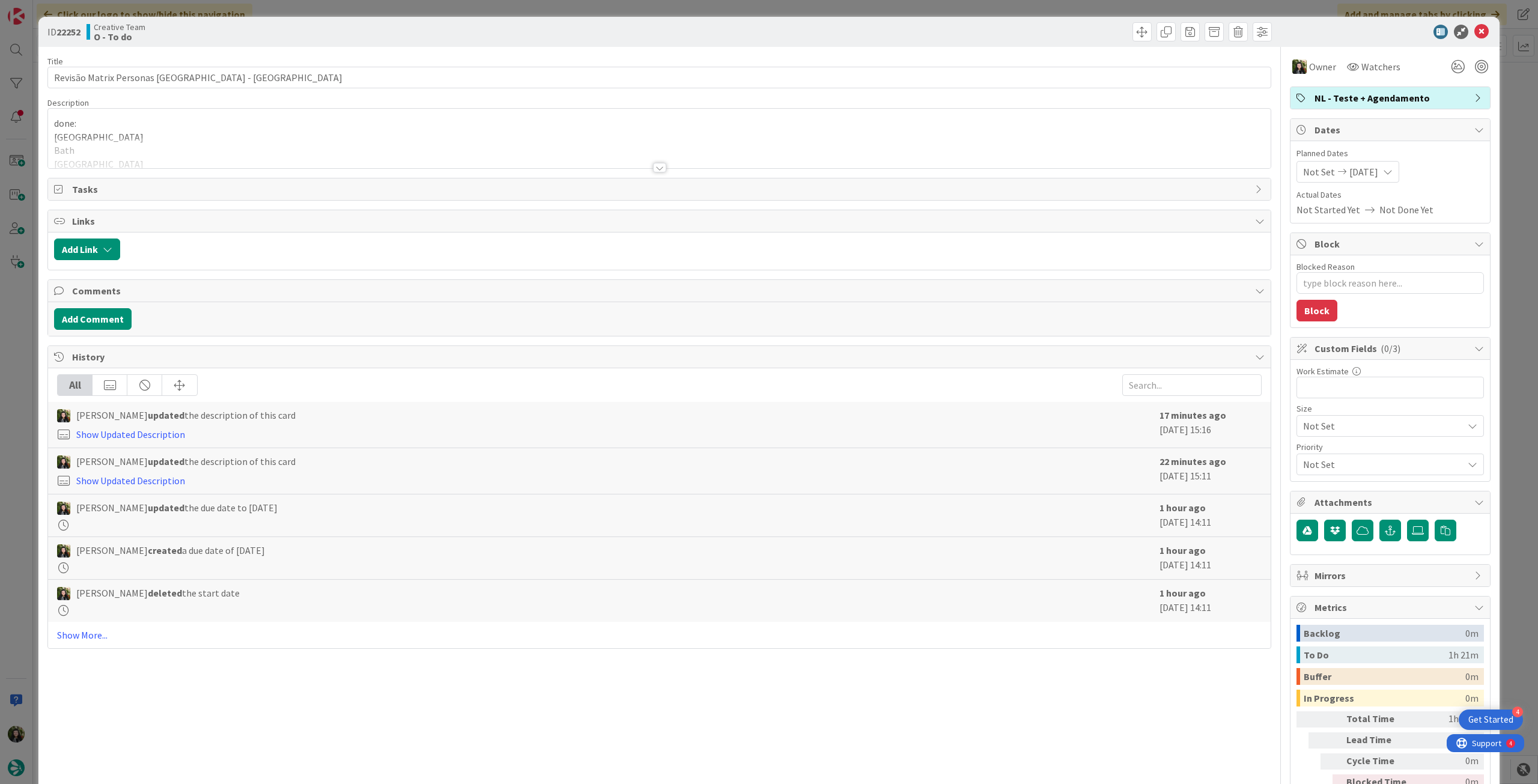
click at [148, 151] on div at bounding box center [659, 153] width 1223 height 31
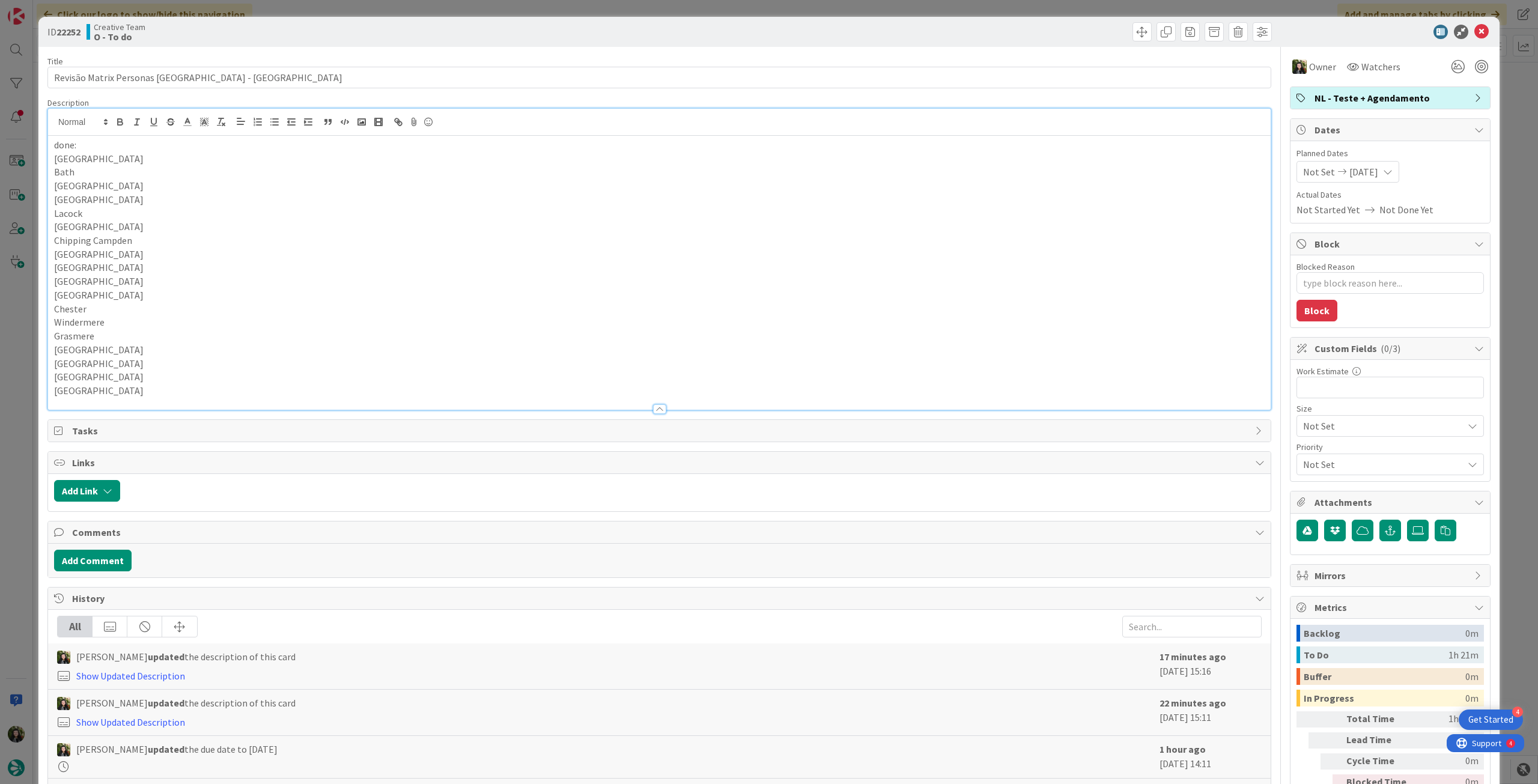
click at [112, 391] on p "[GEOGRAPHIC_DATA]" at bounding box center [659, 390] width 1211 height 14
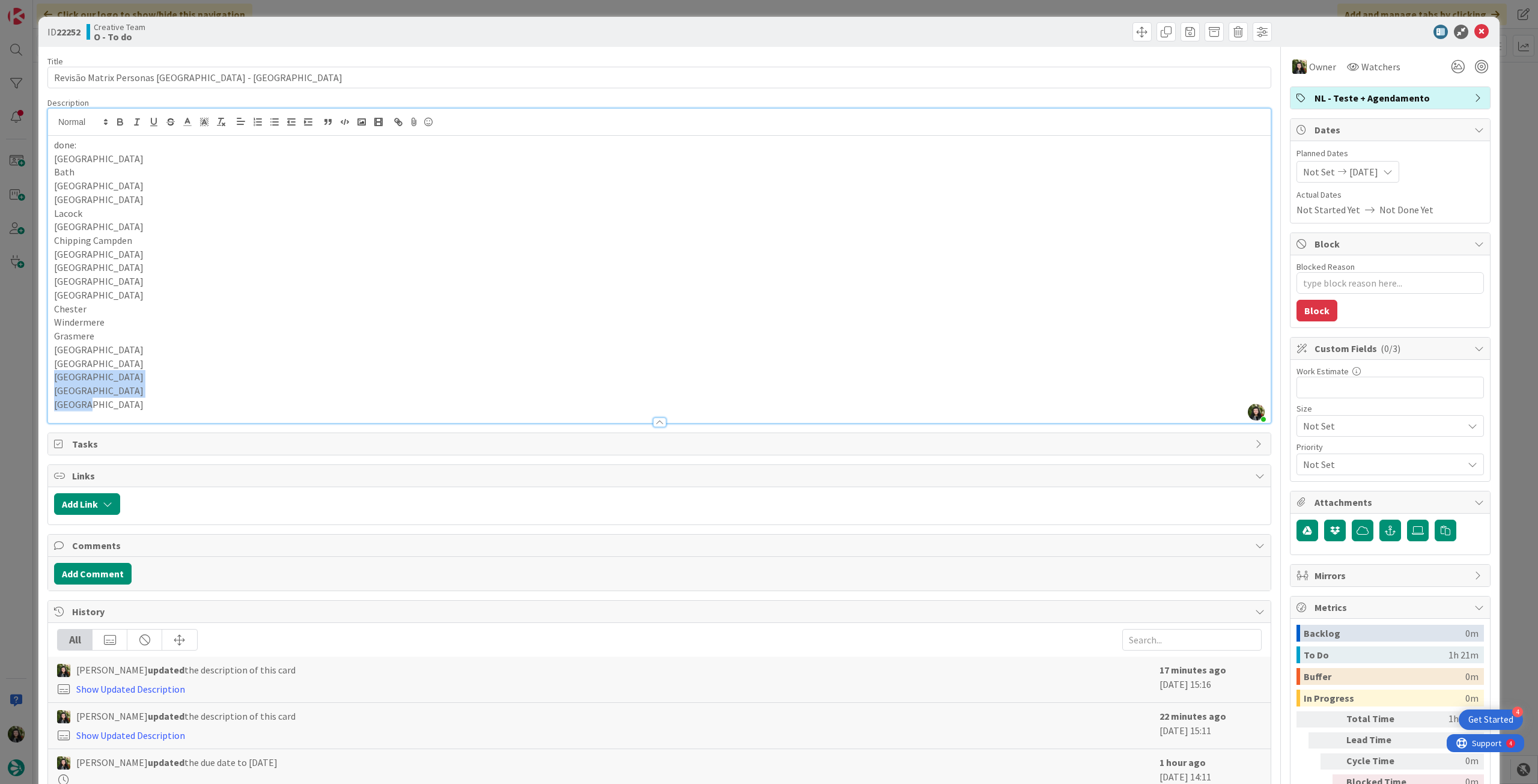
drag, startPoint x: 50, startPoint y: 377, endPoint x: 125, endPoint y: 408, distance: 81.2
click at [125, 408] on div "done: [GEOGRAPHIC_DATA] [GEOGRAPHIC_DATA] [GEOGRAPHIC_DATA] [GEOGRAPHIC_DATA] […" at bounding box center [659, 279] width 1223 height 287
copy div "York [GEOGRAPHIC_DATA] [GEOGRAPHIC_DATA]"
click at [1475, 32] on icon at bounding box center [1482, 32] width 15 height 15
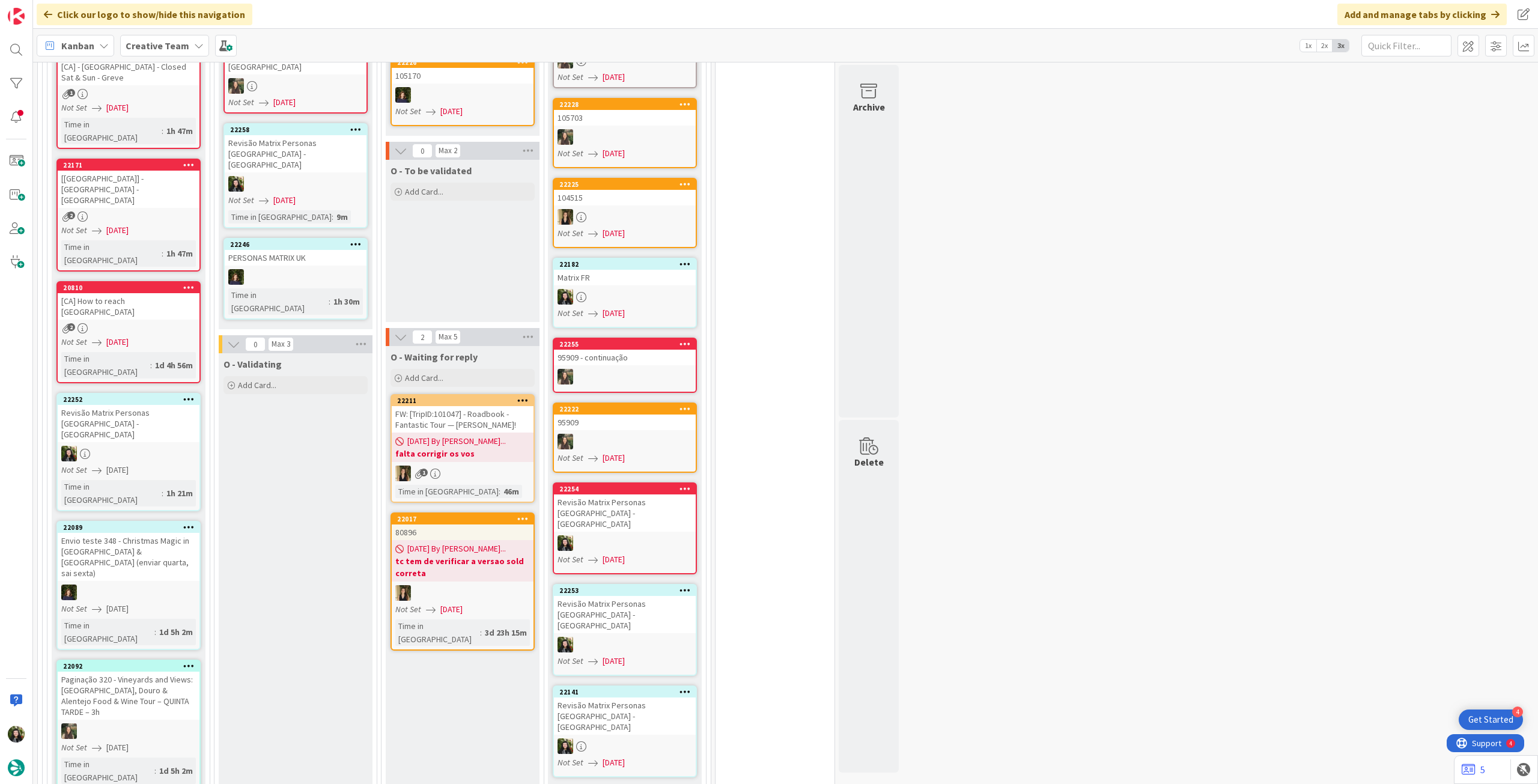
scroll to position [1194, 0]
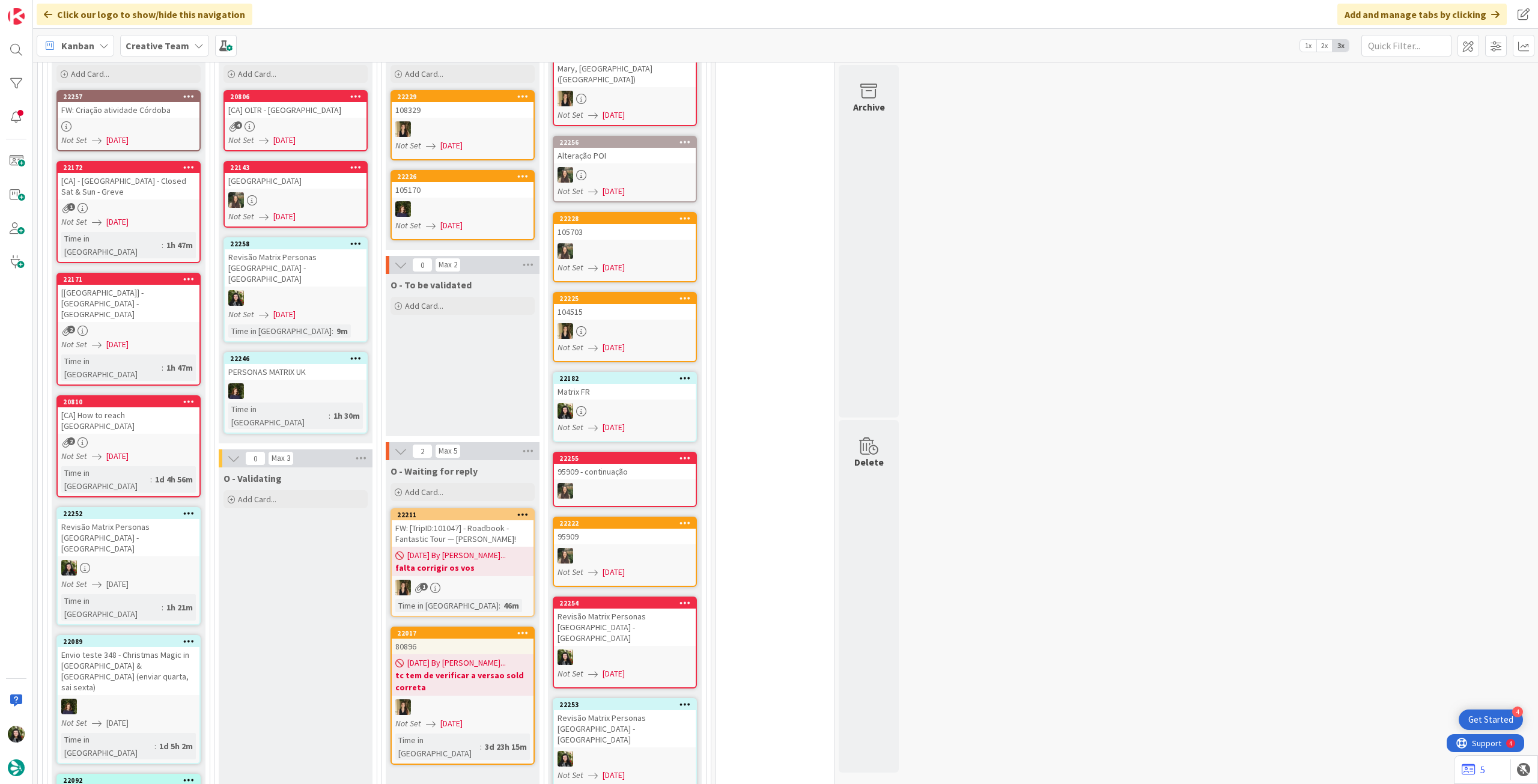
click at [308, 252] on link "22258 Revisão Matrix Personas UK - CA Not Set 02/09/2025 Time in Column : 9m" at bounding box center [295, 290] width 144 height 105
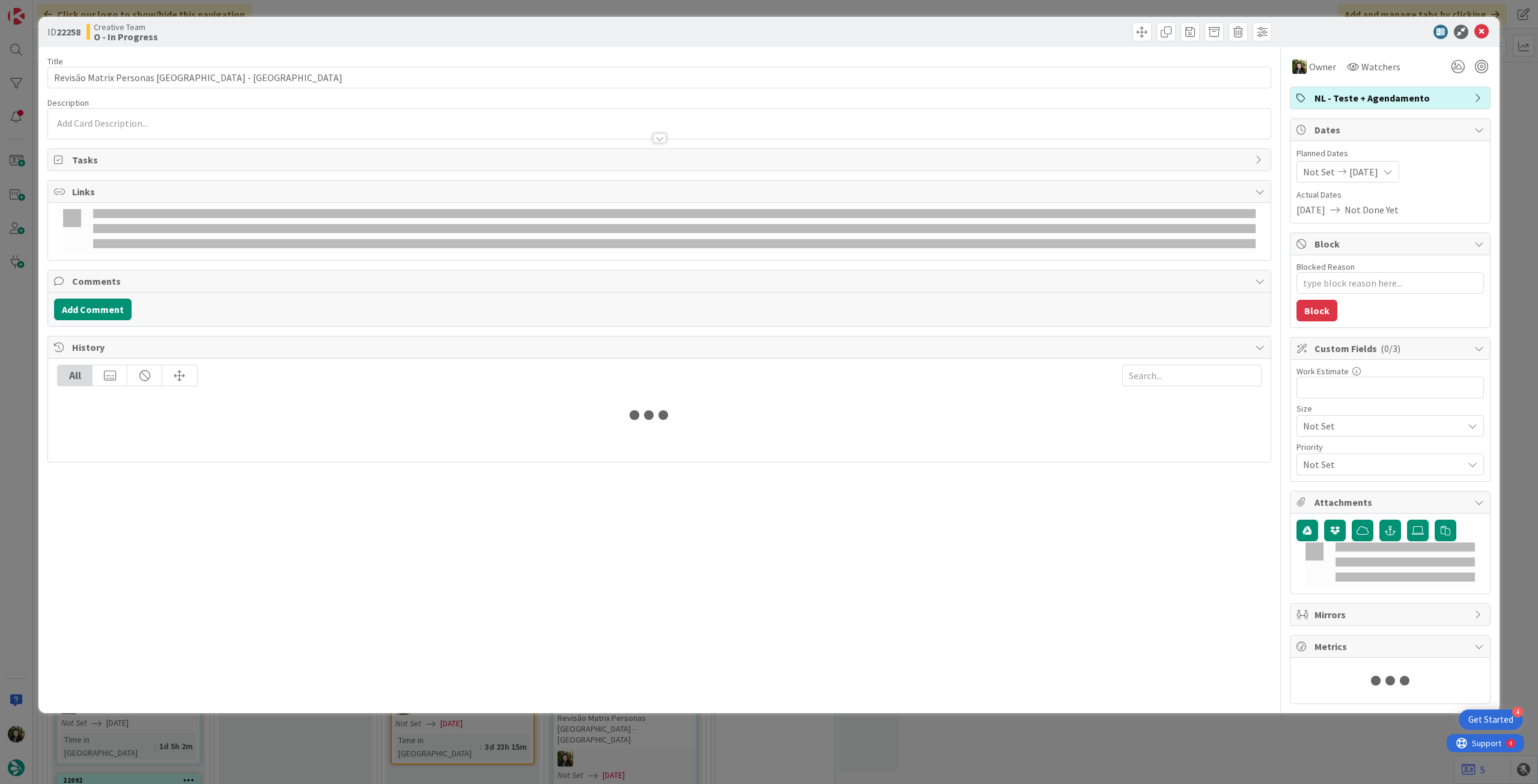
click at [211, 124] on p at bounding box center [659, 123] width 1211 height 14
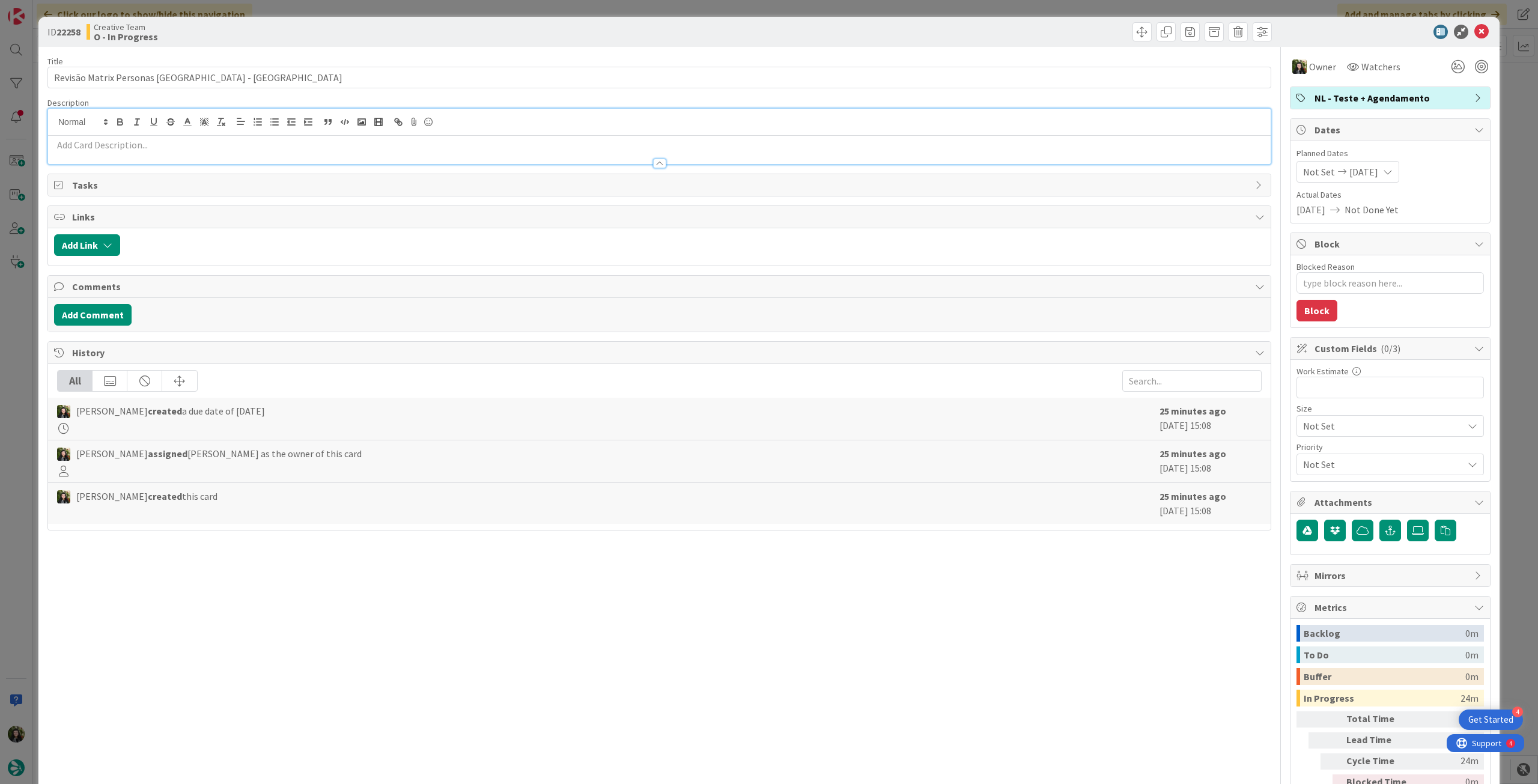
click at [209, 142] on p at bounding box center [659, 145] width 1211 height 14
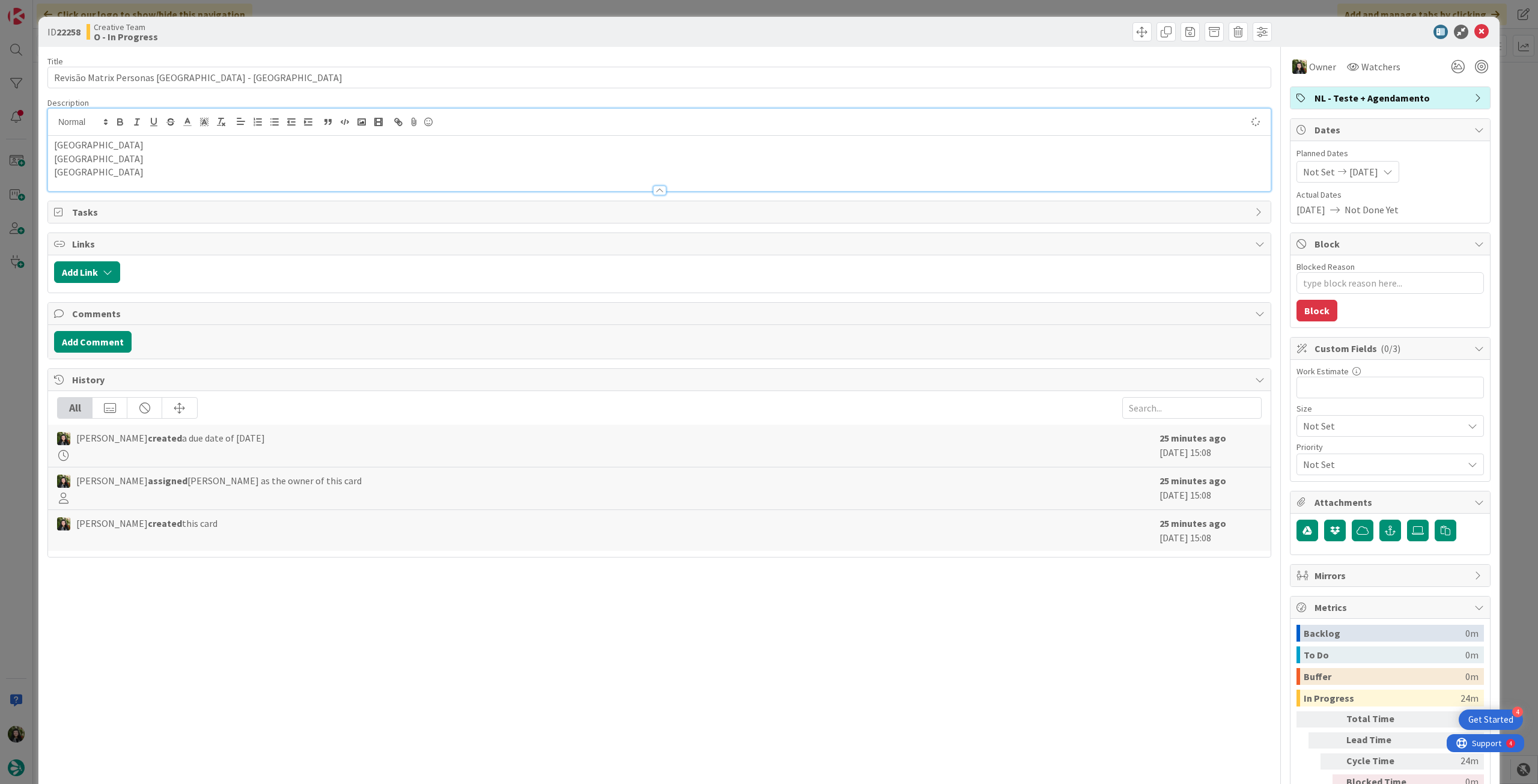
click at [1475, 35] on icon at bounding box center [1482, 32] width 15 height 15
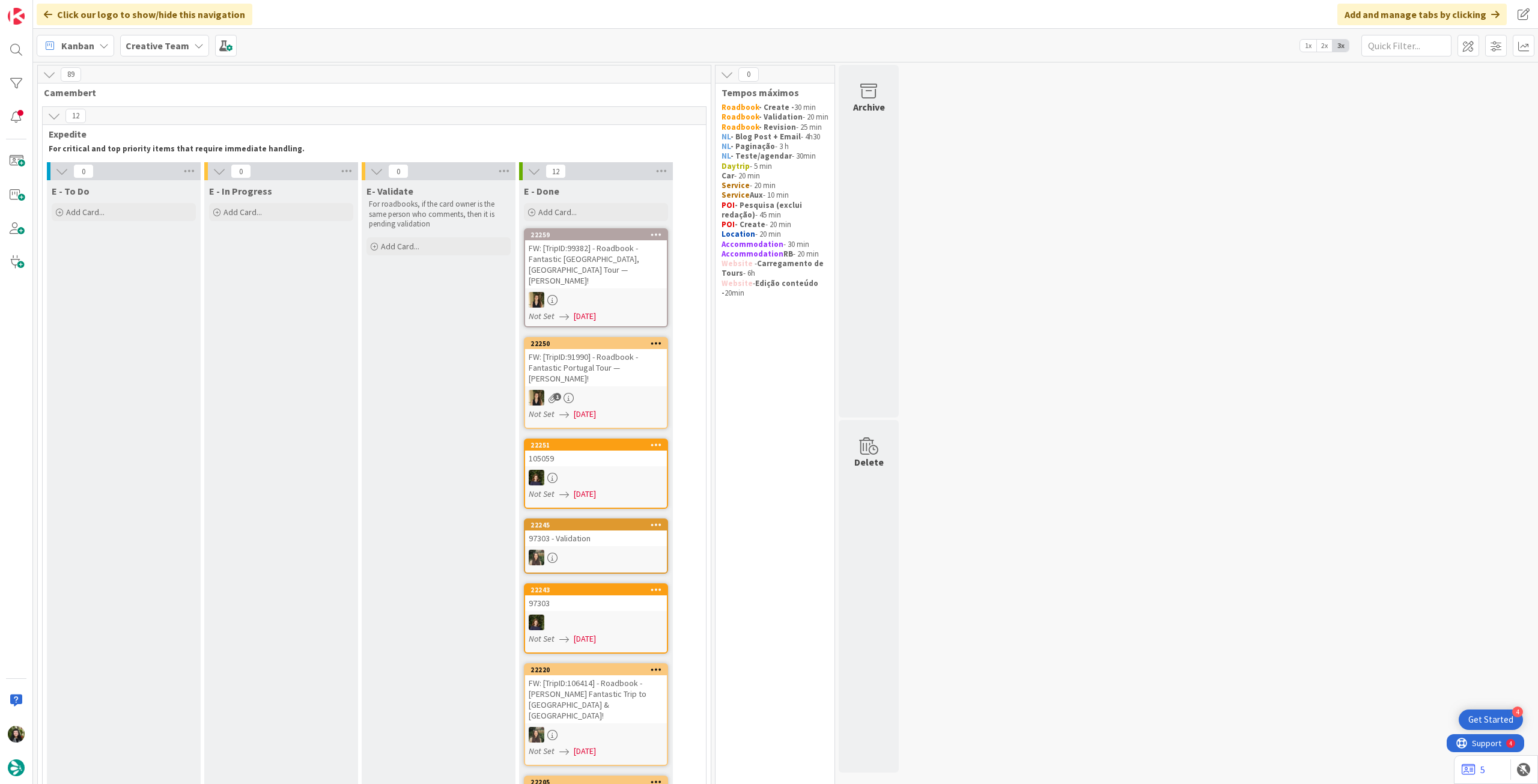
click at [178, 53] on div "Creative Team" at bounding box center [164, 45] width 89 height 22
click at [193, 176] on h4 "Creative Team - Análise" at bounding box center [216, 172] width 163 height 12
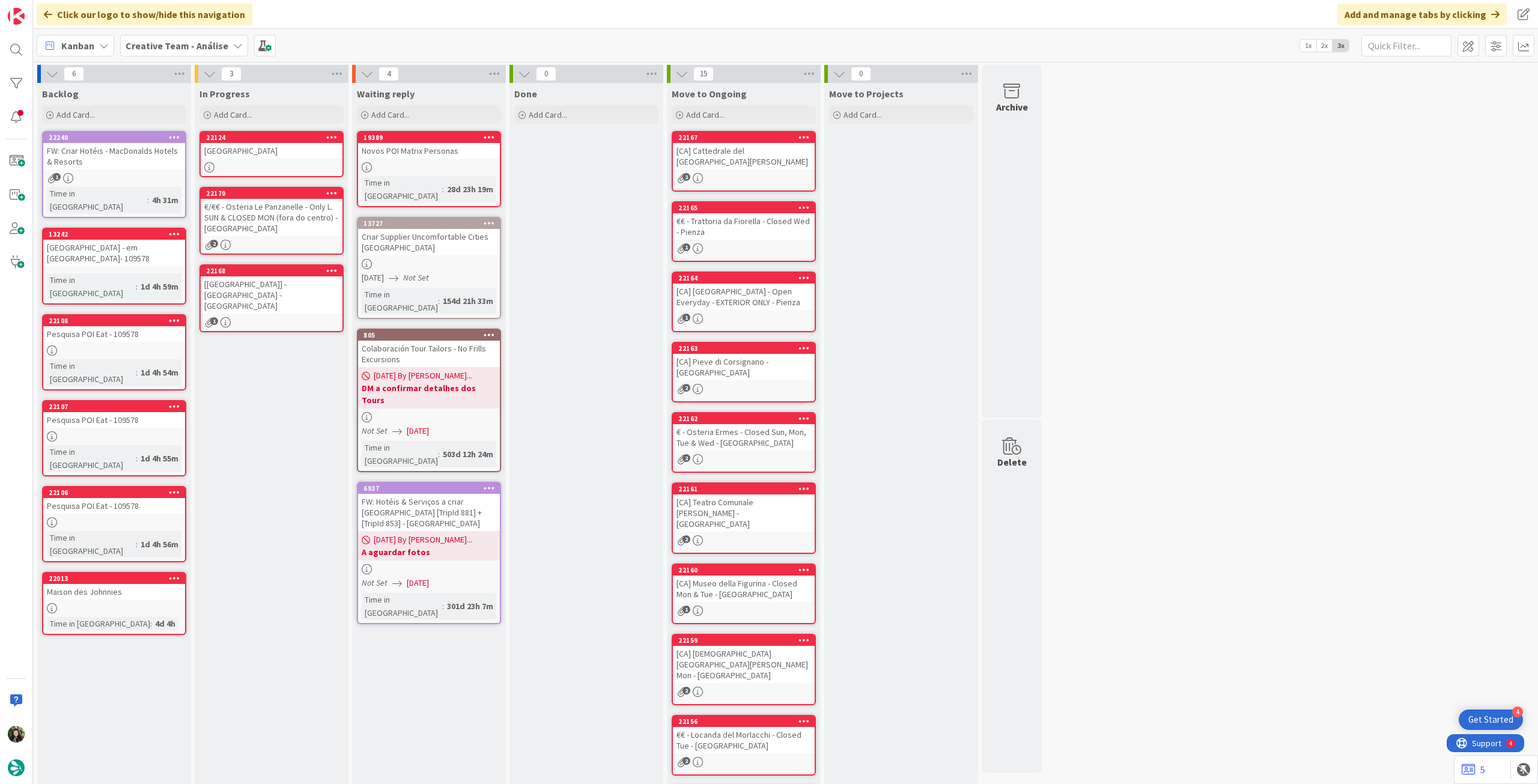
click at [283, 167] on div at bounding box center [271, 167] width 142 height 10
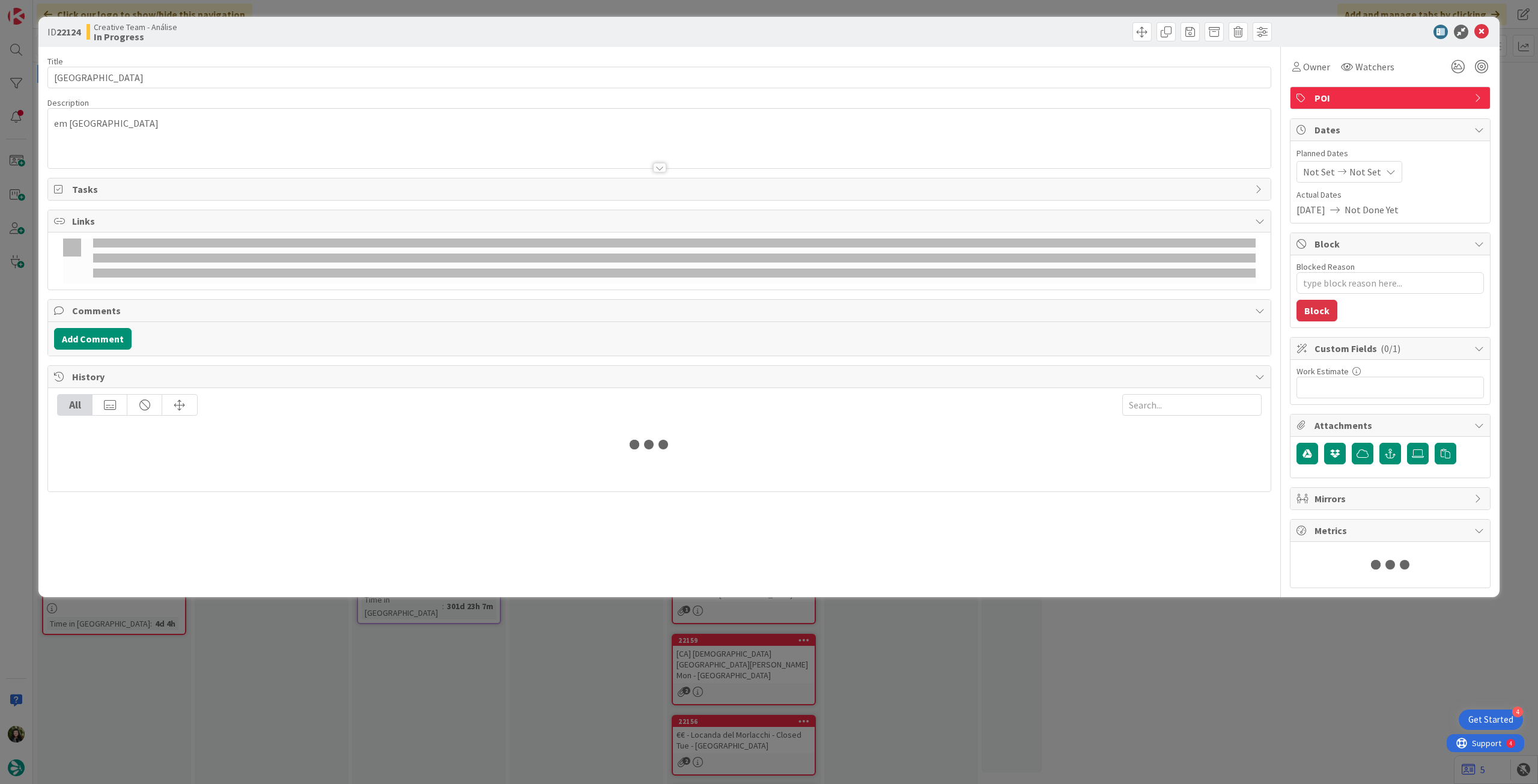
type textarea "x"
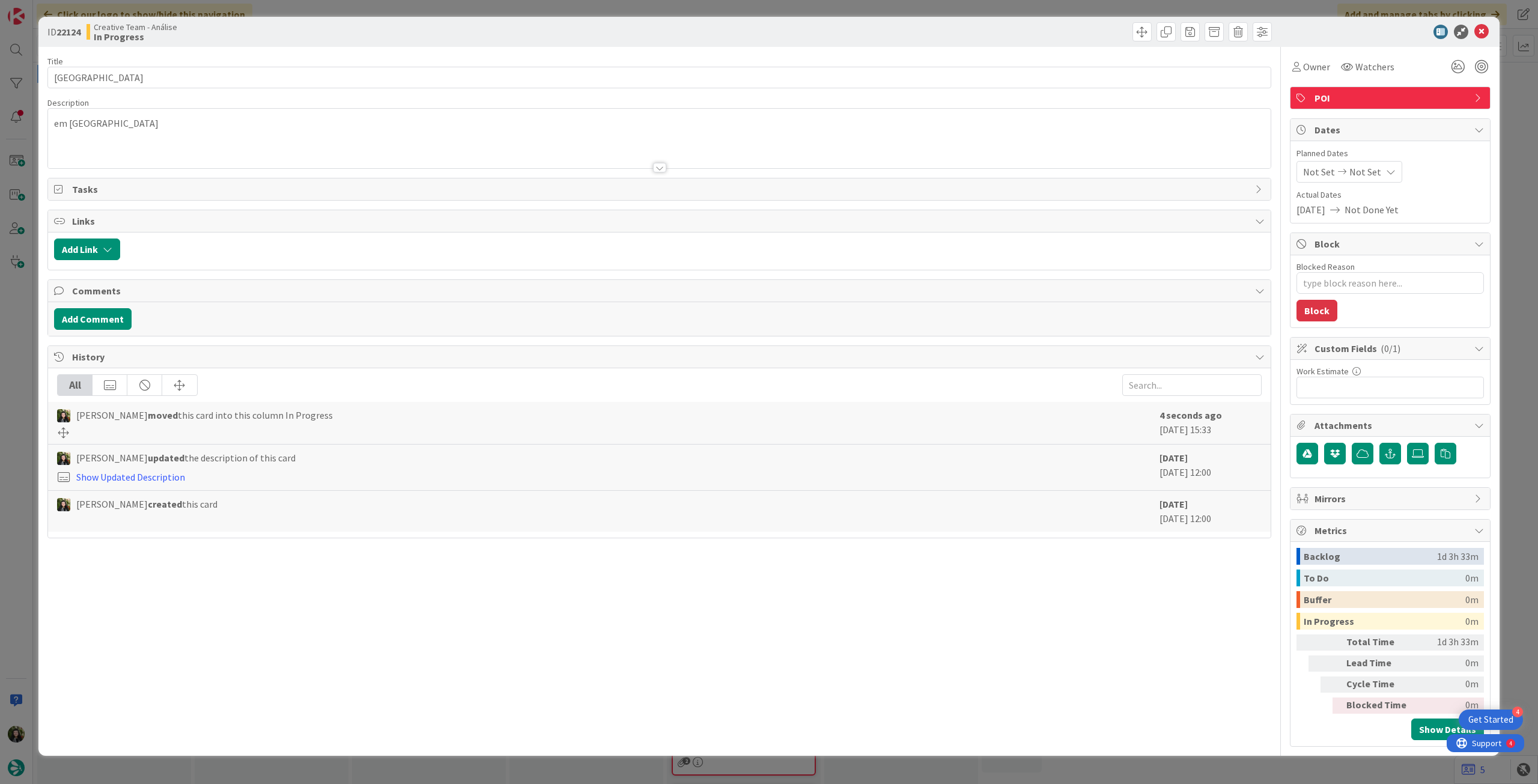
click at [1363, 173] on span "Not Set" at bounding box center [1365, 172] width 32 height 15
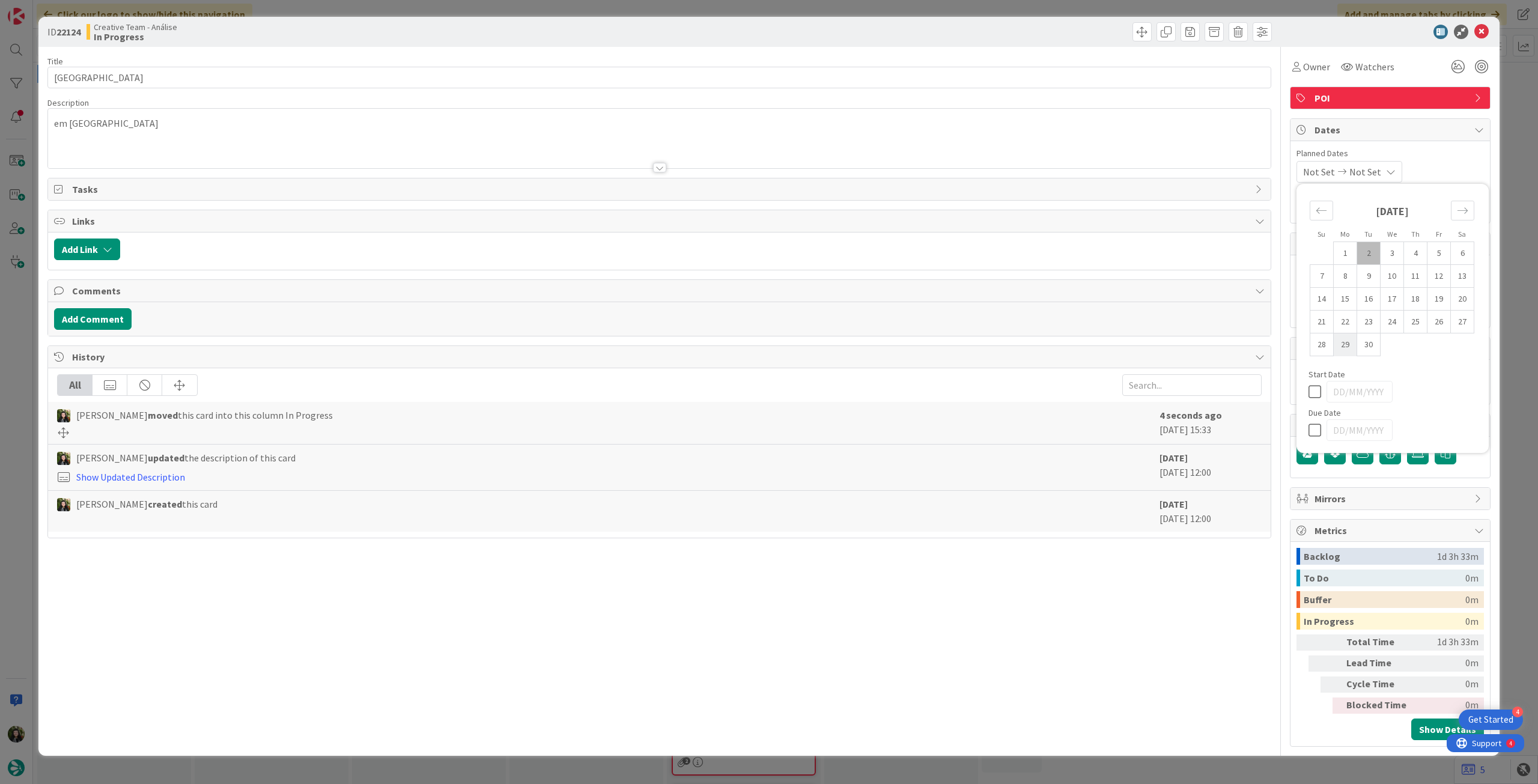
drag, startPoint x: 1315, startPoint y: 424, endPoint x: 1338, endPoint y: 354, distance: 73.7
click at [1315, 425] on icon at bounding box center [1317, 430] width 18 height 15
type input "[DATE]"
click at [1483, 33] on icon at bounding box center [1482, 32] width 15 height 15
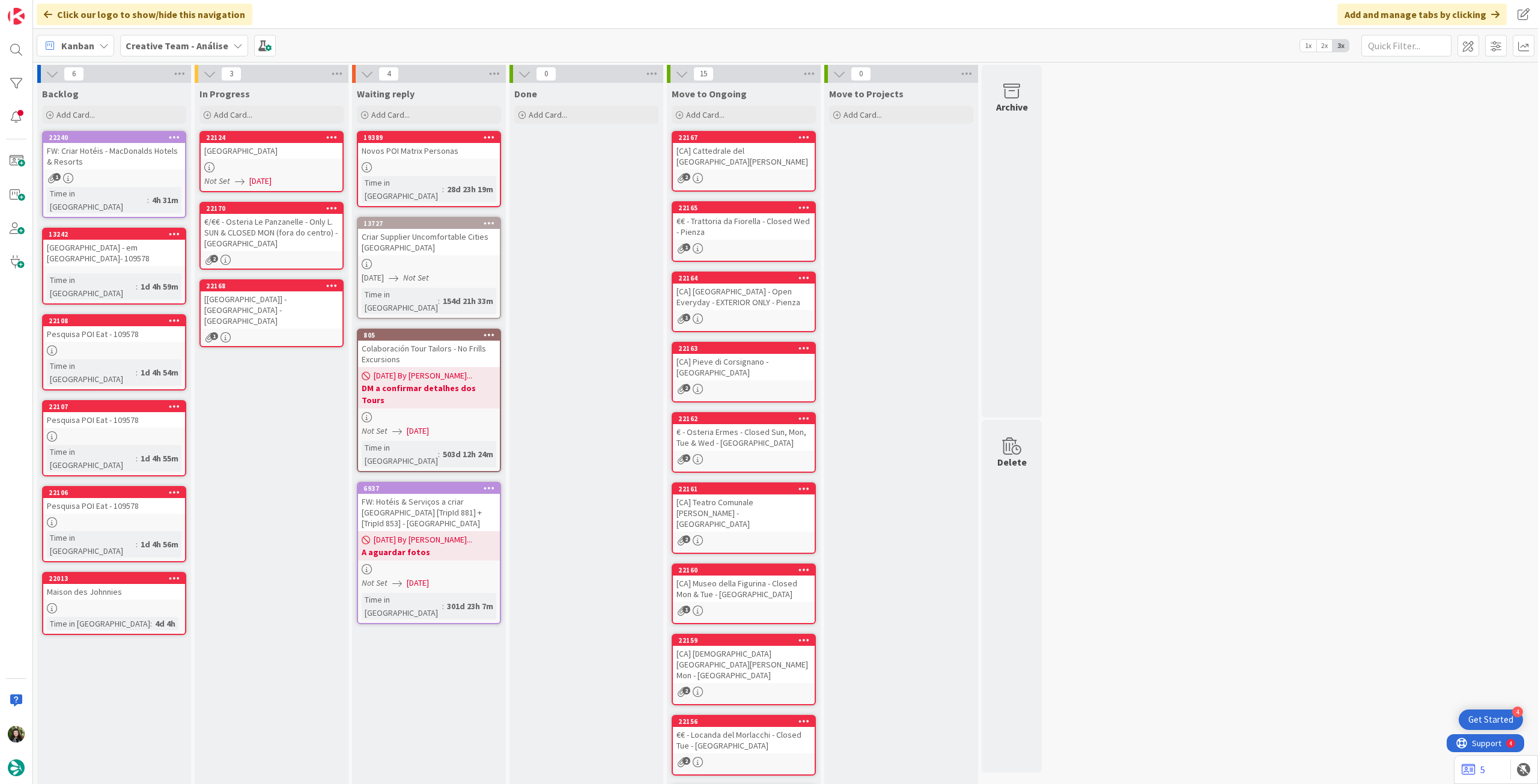
click at [317, 243] on div "€/€€ - Osteria Le Panzanelle - Only L. SUN & CLOSED MON (fora do centro) - [GEO…" at bounding box center [271, 233] width 142 height 37
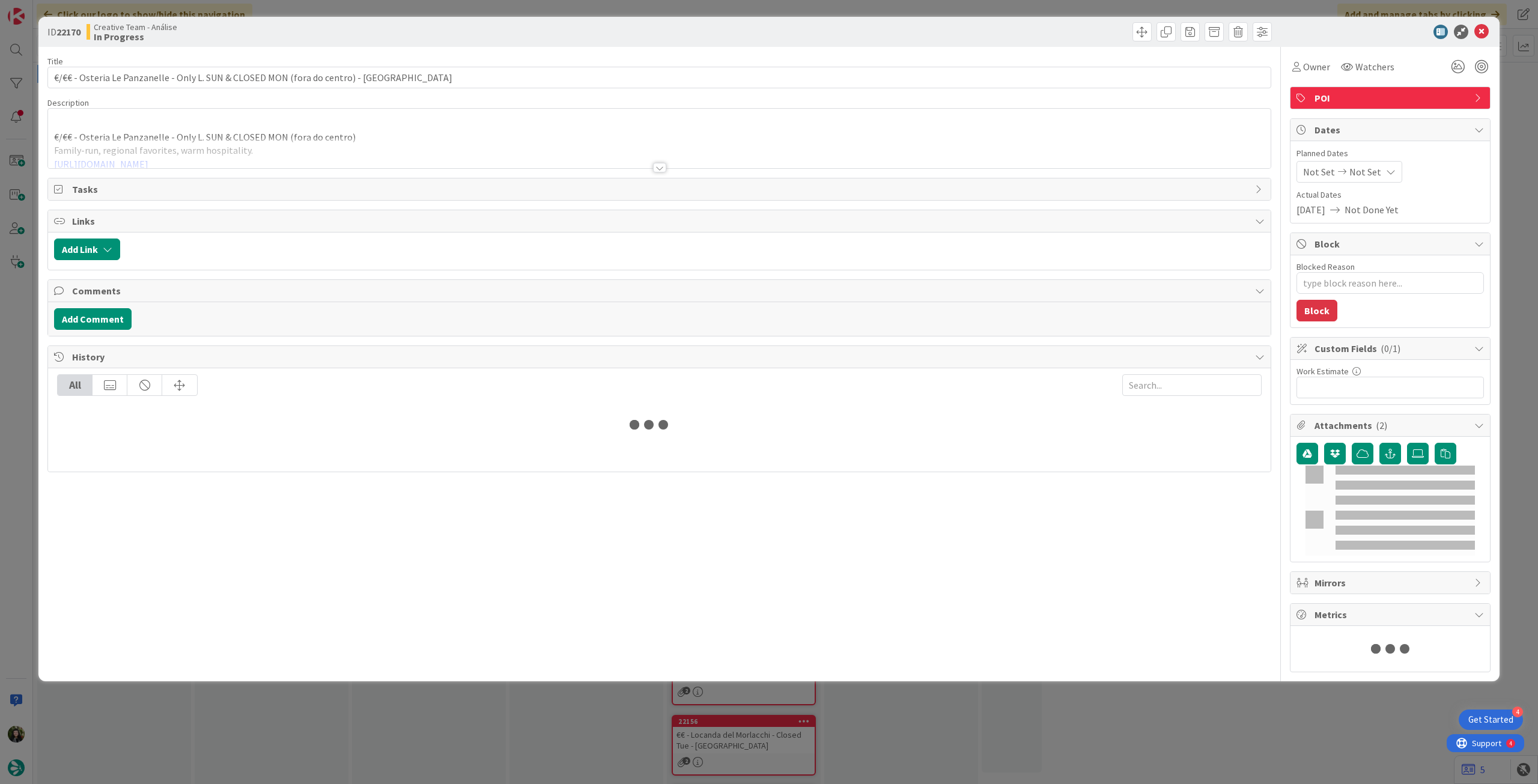
type textarea "x"
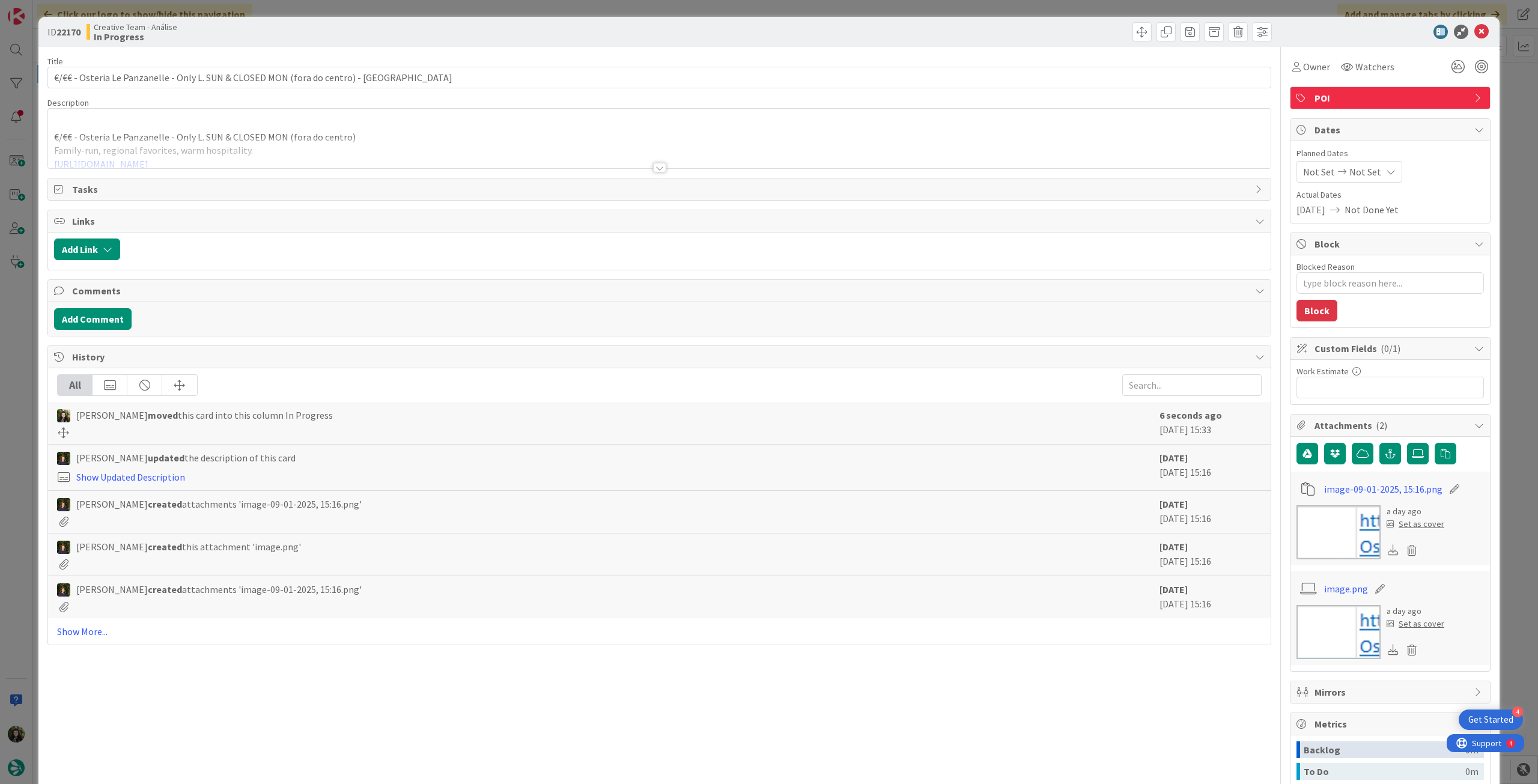
click at [1386, 169] on icon at bounding box center [1391, 172] width 9 height 9
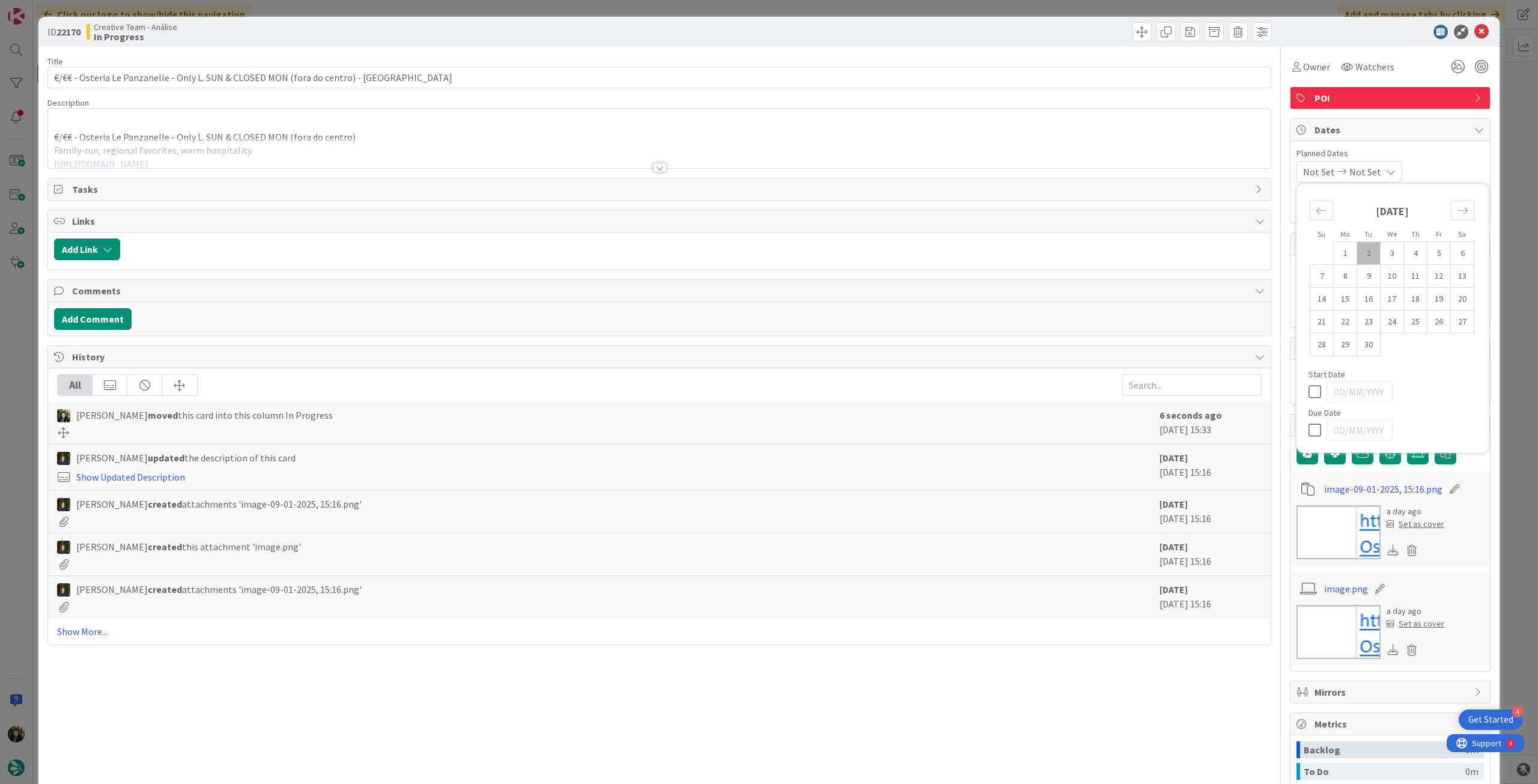
click at [1308, 425] on icon at bounding box center [1317, 430] width 18 height 15
type input "[DATE]"
click at [1475, 30] on icon at bounding box center [1482, 32] width 15 height 15
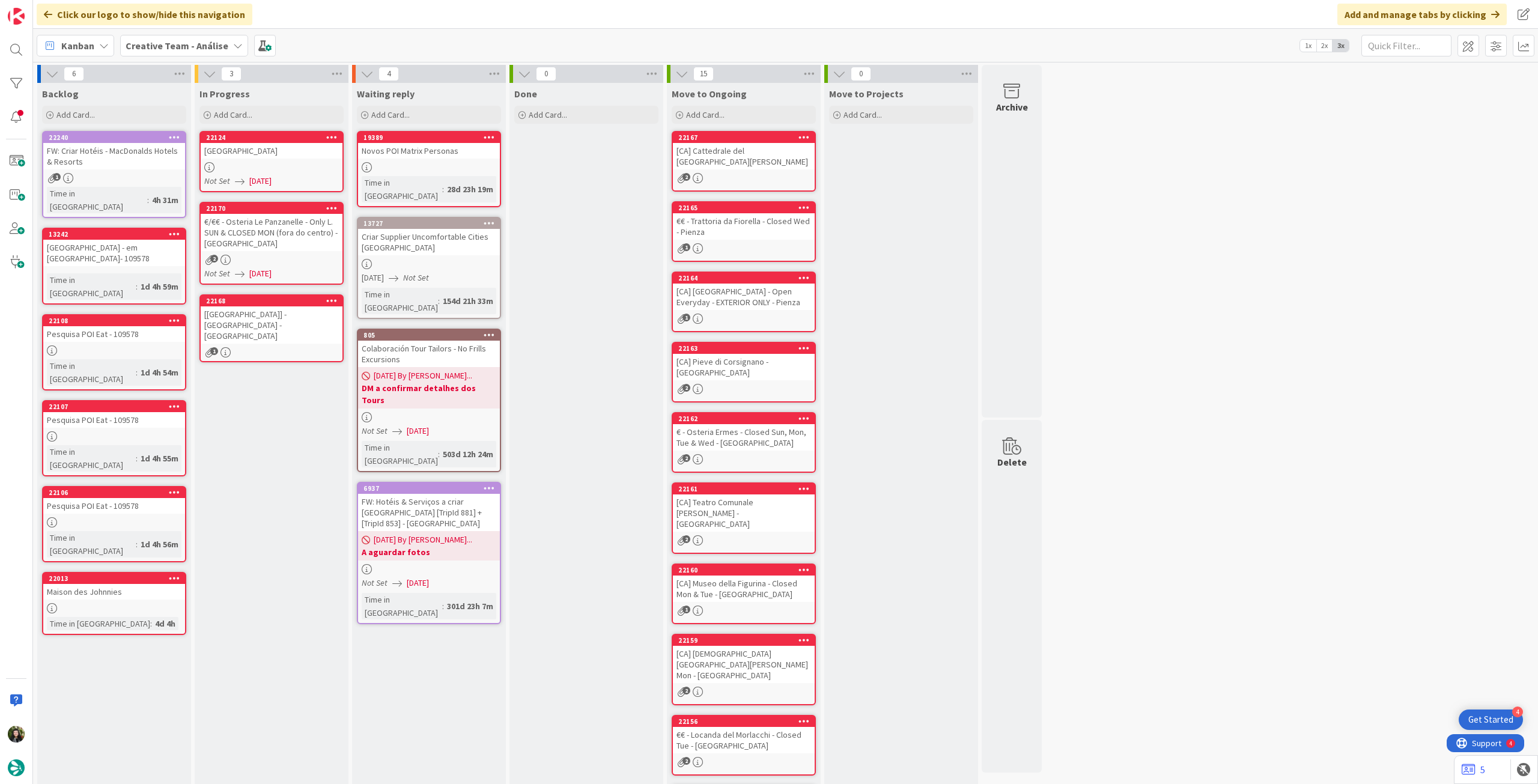
click at [295, 320] on div "[[GEOGRAPHIC_DATA]] - [GEOGRAPHIC_DATA] - [GEOGRAPHIC_DATA]" at bounding box center [271, 325] width 142 height 37
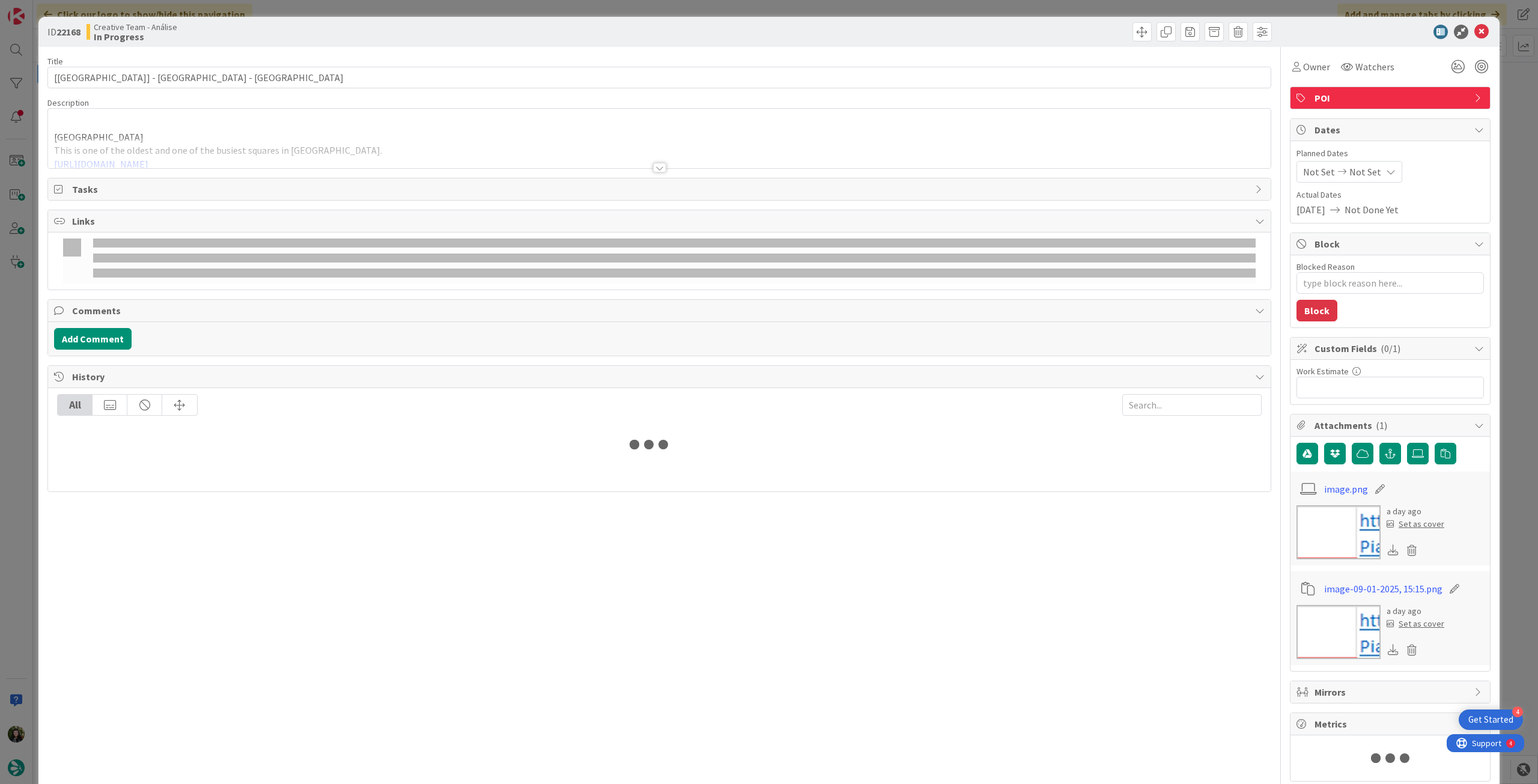
type textarea "x"
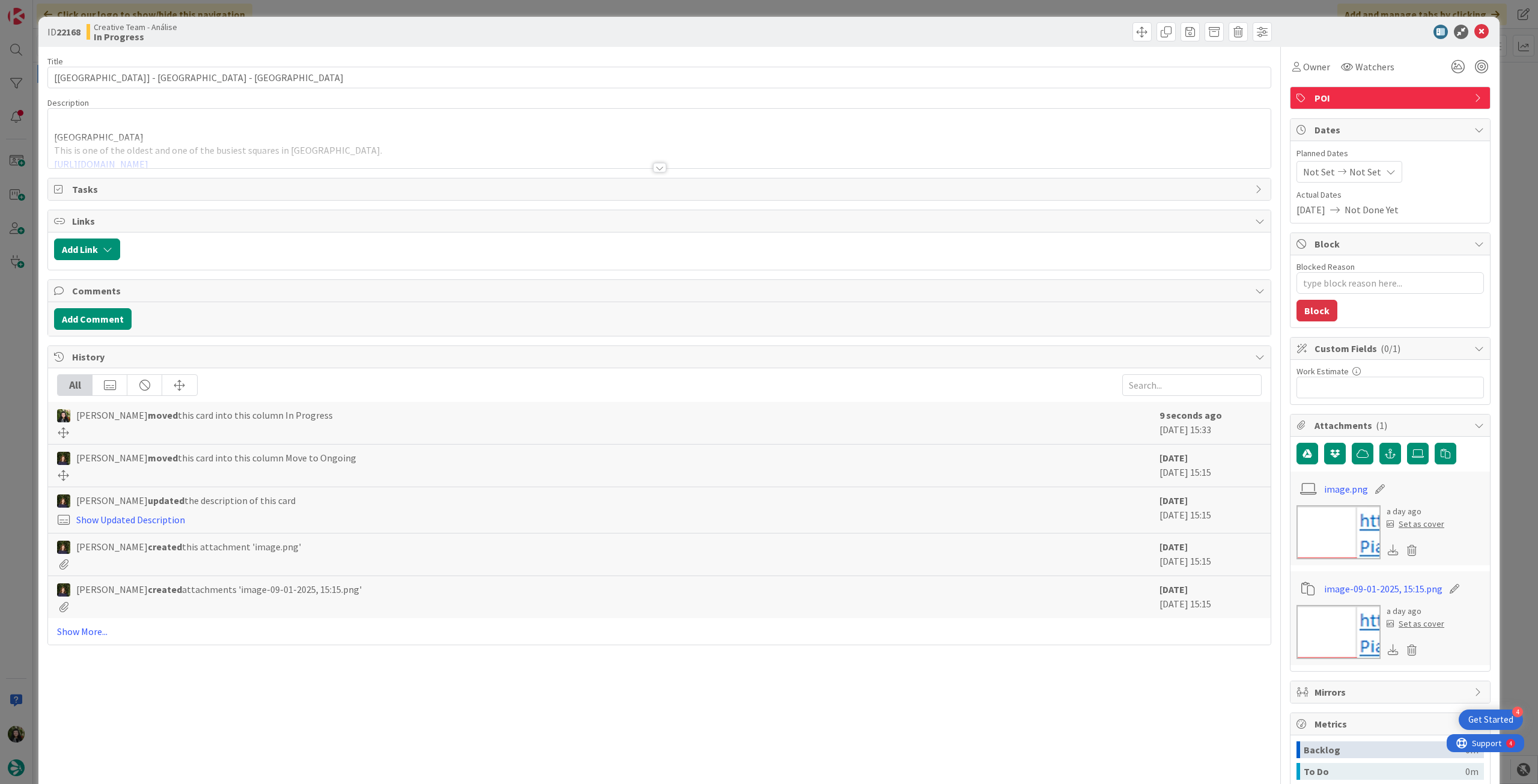
click at [1362, 173] on span "Not Set" at bounding box center [1365, 172] width 32 height 15
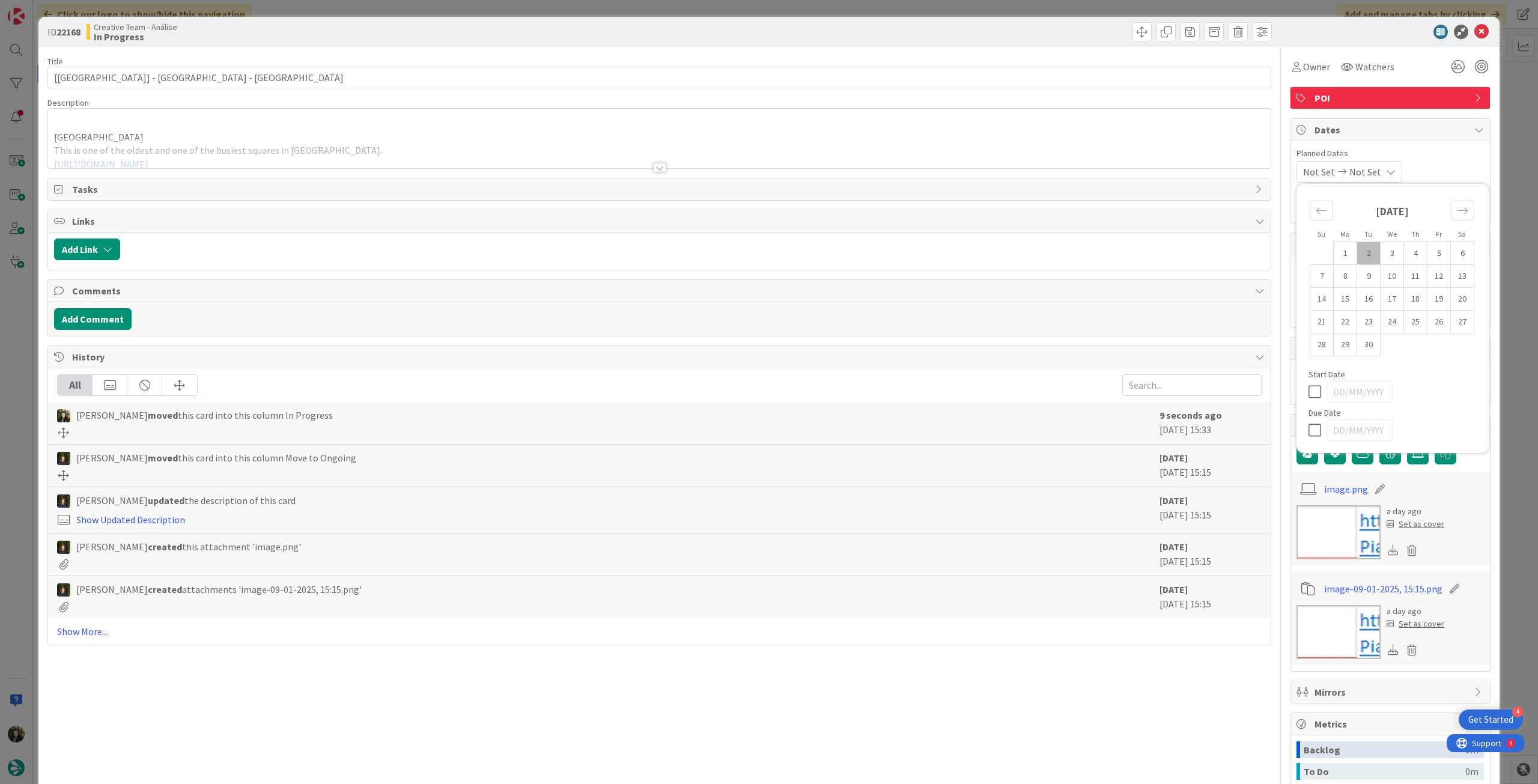
click at [1308, 425] on icon at bounding box center [1317, 430] width 18 height 15
type input "[DATE]"
type textarea "x"
click at [1475, 32] on icon at bounding box center [1482, 32] width 15 height 15
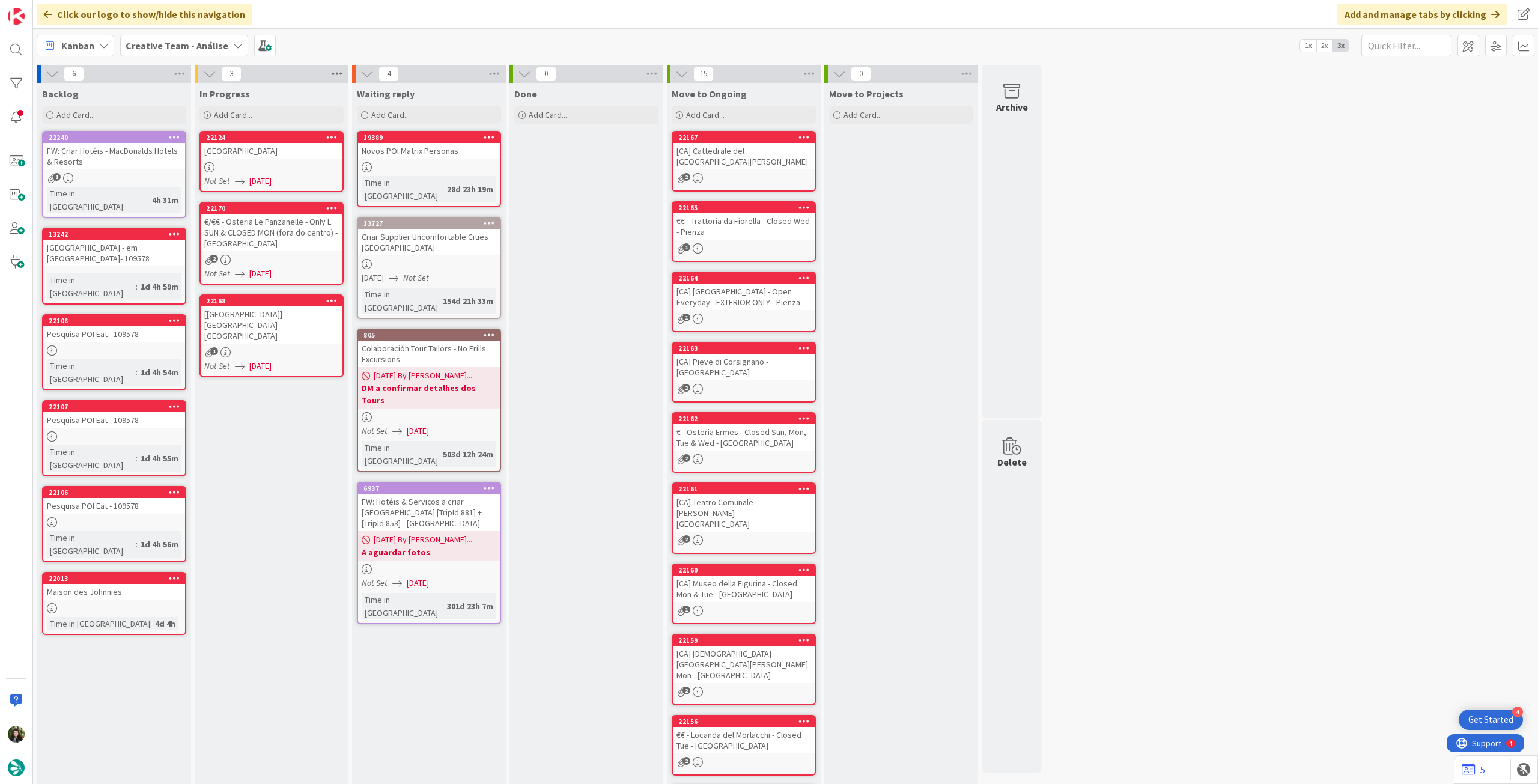
click at [338, 75] on icon at bounding box center [337, 73] width 15 height 18
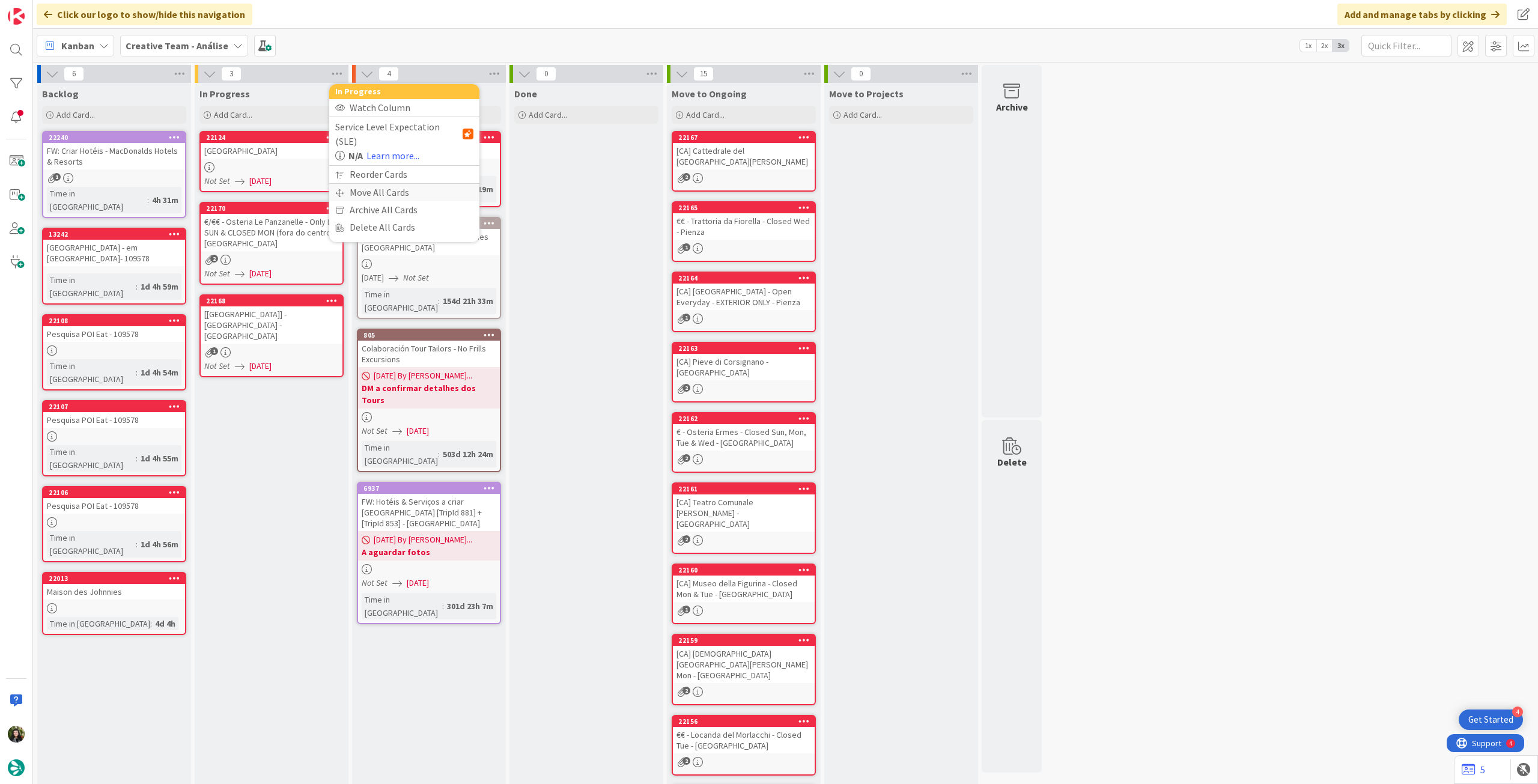
click at [364, 184] on div "Move All Cards" at bounding box center [404, 193] width 150 height 18
click at [392, 130] on span "Creative Team - Análise" at bounding box center [391, 131] width 97 height 12
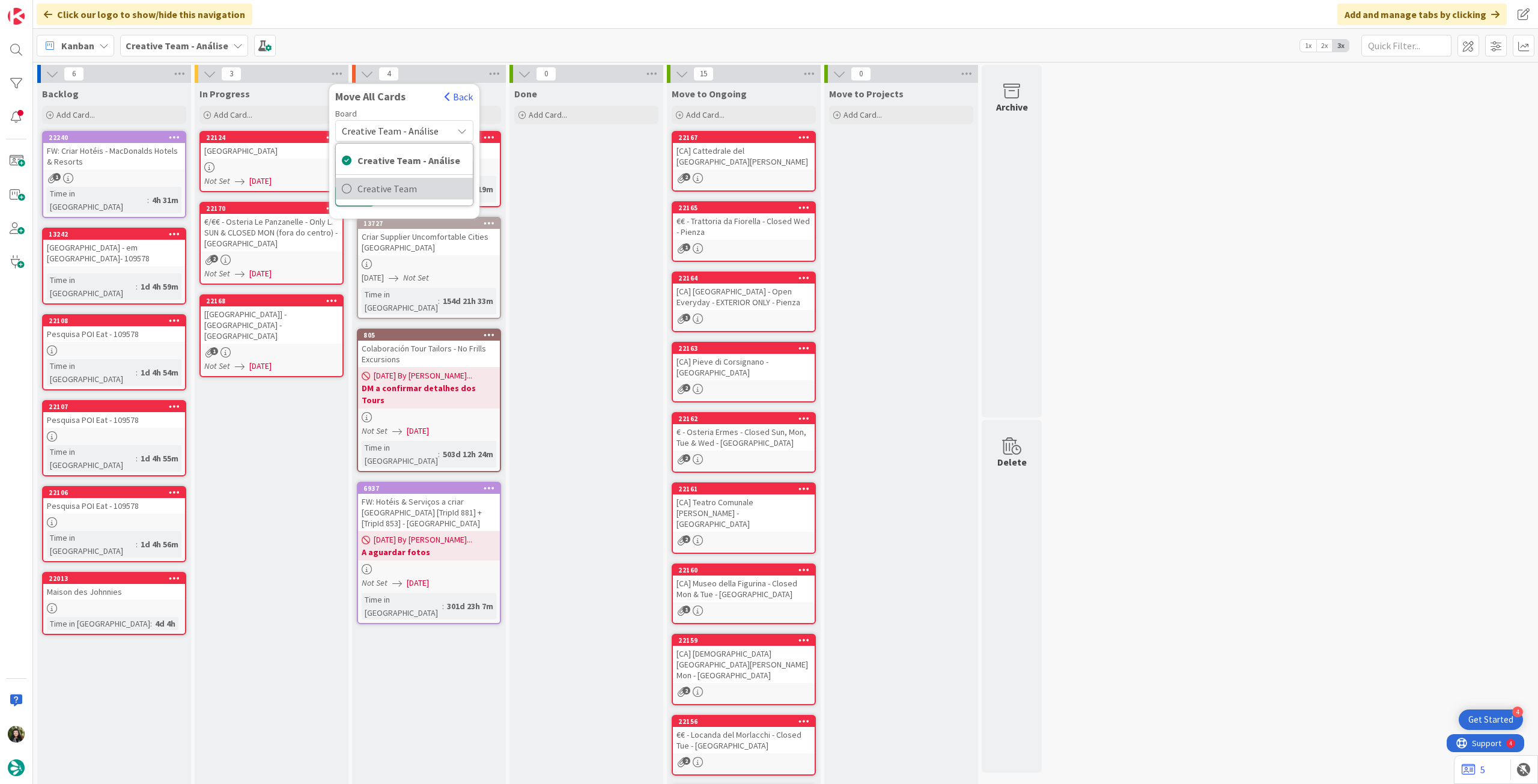
click at [393, 178] on link "Creative Team" at bounding box center [405, 189] width 137 height 22
click at [395, 169] on div "E - To Do" at bounding box center [398, 169] width 110 height 19
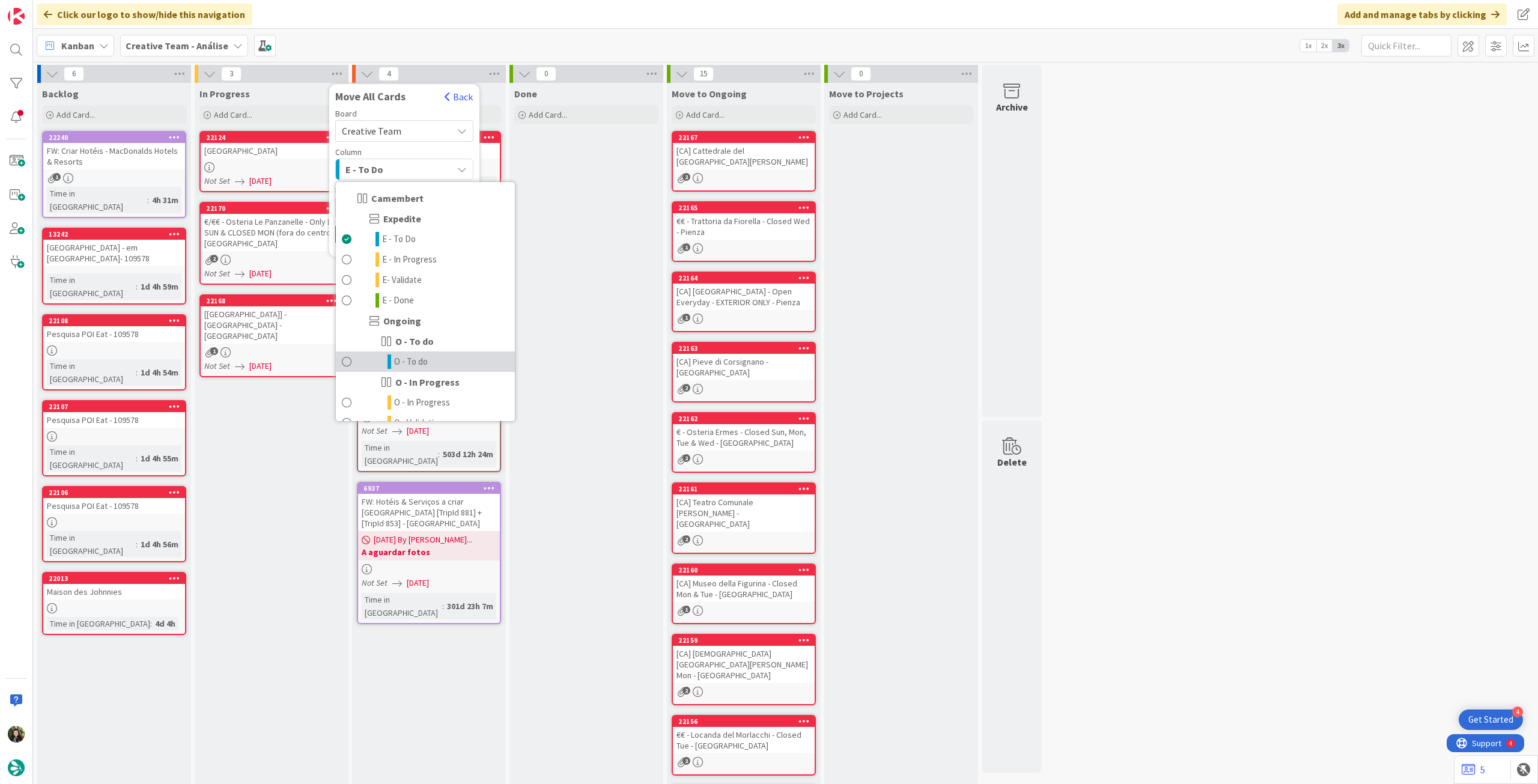
click at [417, 354] on span "O - To do" at bounding box center [411, 361] width 34 height 15
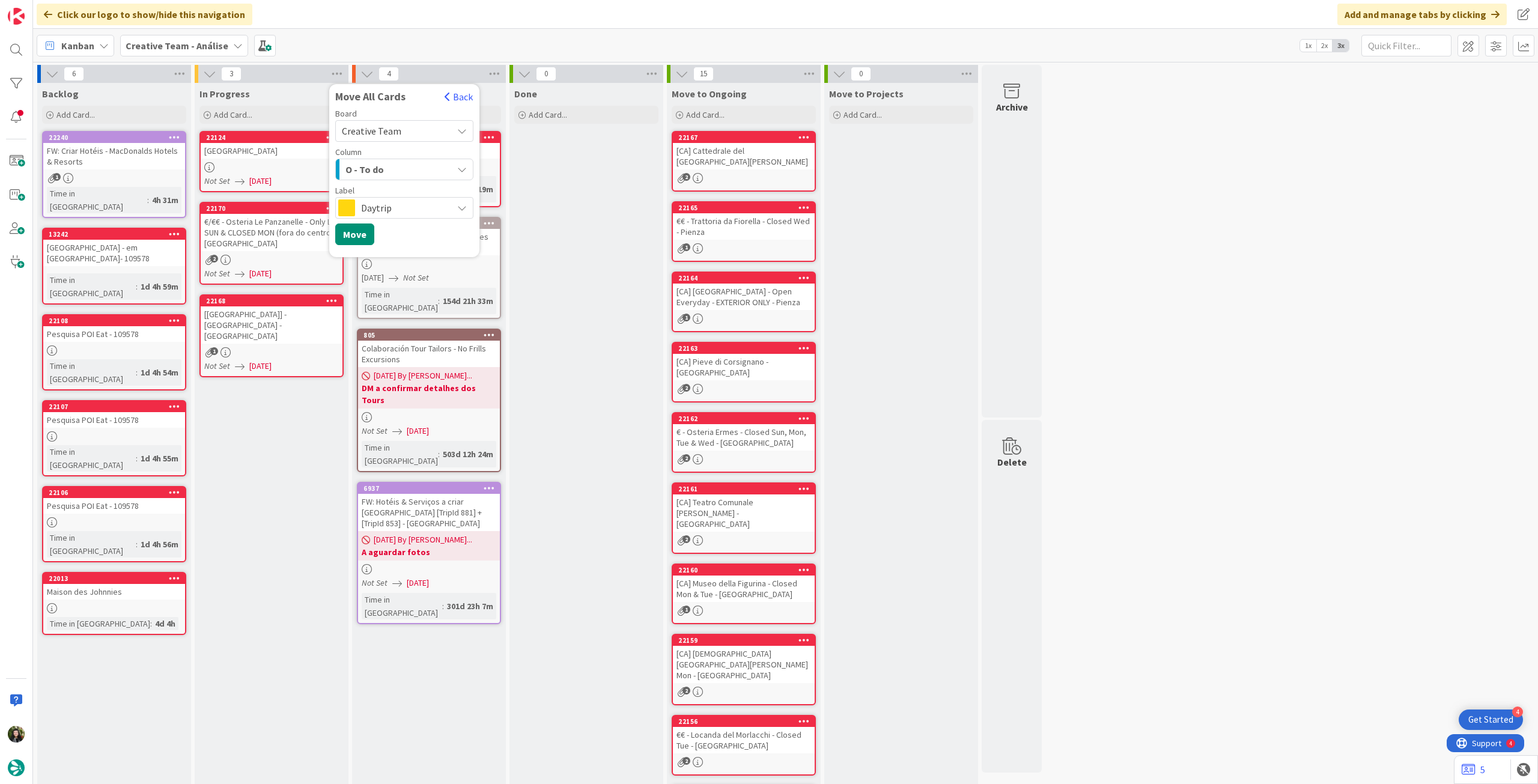
click at [396, 203] on span "Daytrip" at bounding box center [404, 208] width 86 height 17
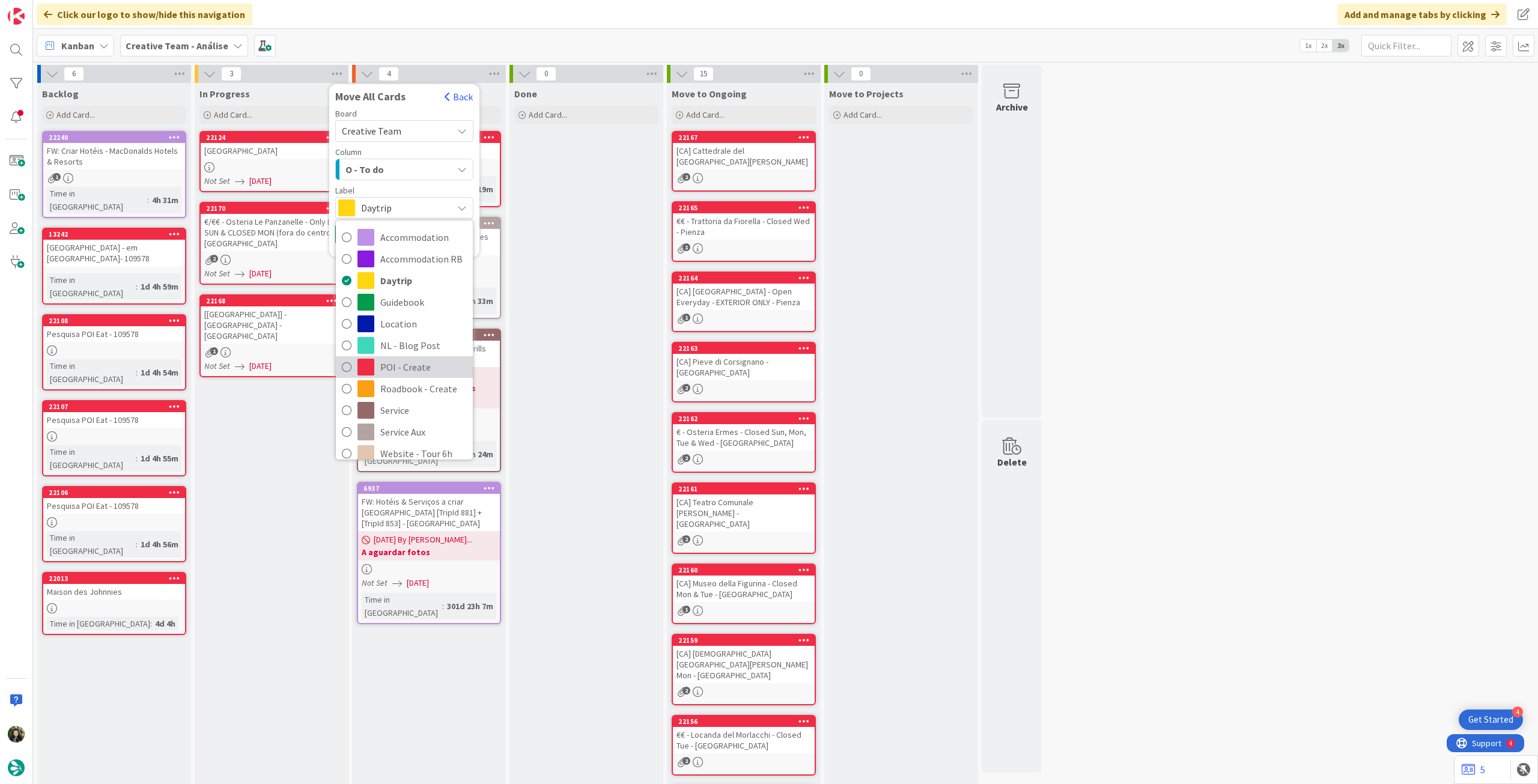
click at [406, 356] on link "POI - Create" at bounding box center [405, 367] width 137 height 22
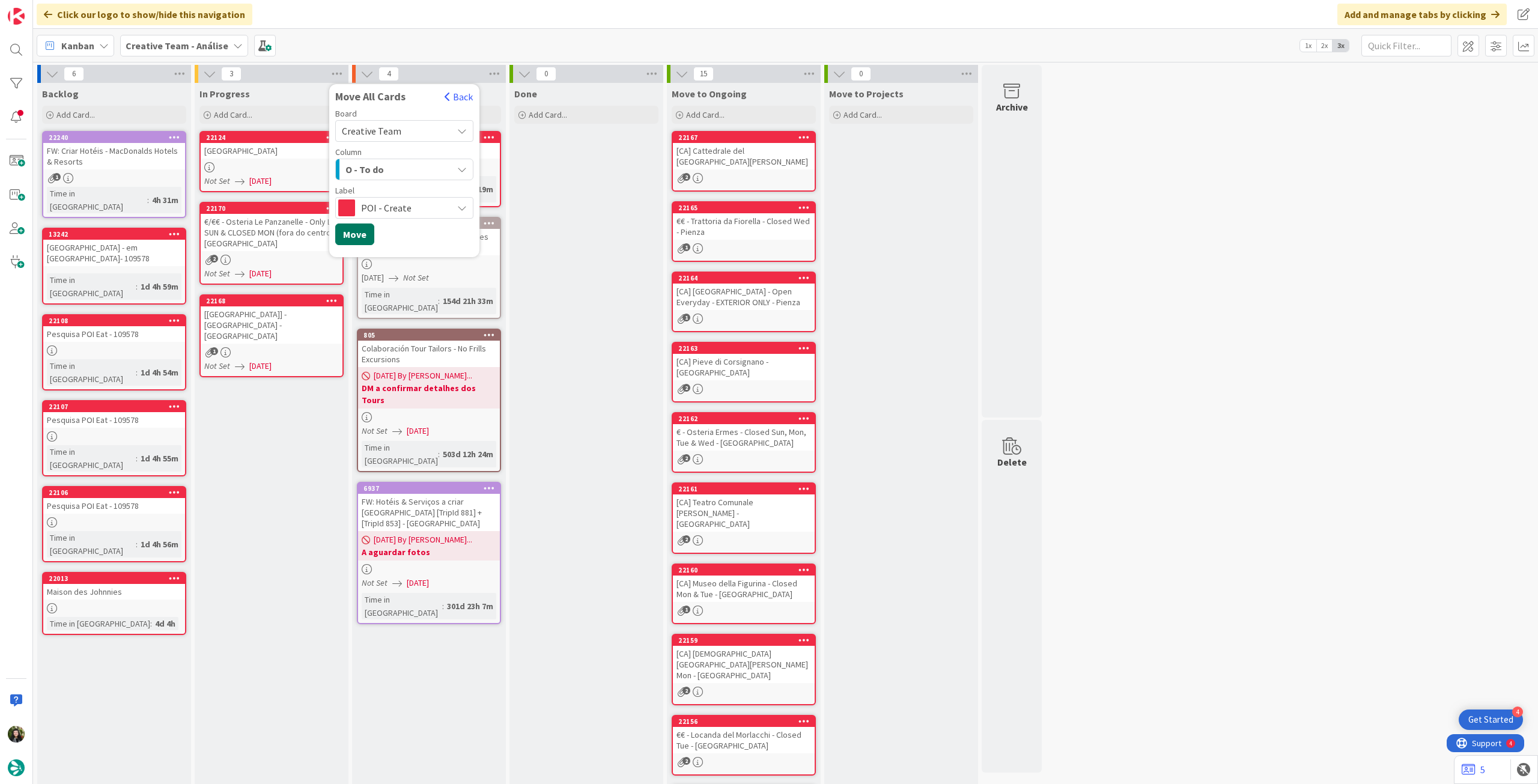
click at [356, 230] on button "Move" at bounding box center [354, 234] width 39 height 22
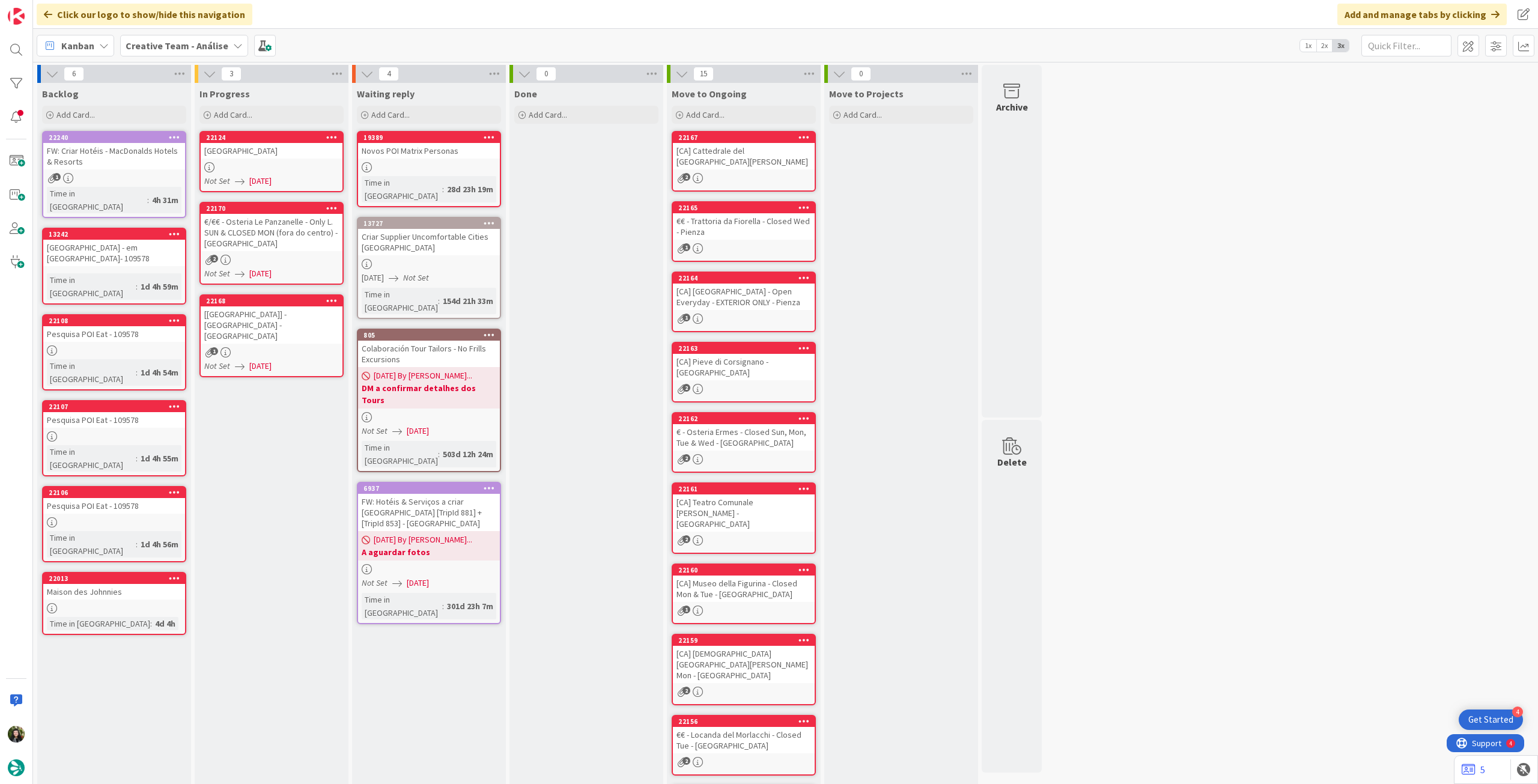
click at [159, 44] on b "Creative Team - Análise" at bounding box center [176, 45] width 102 height 12
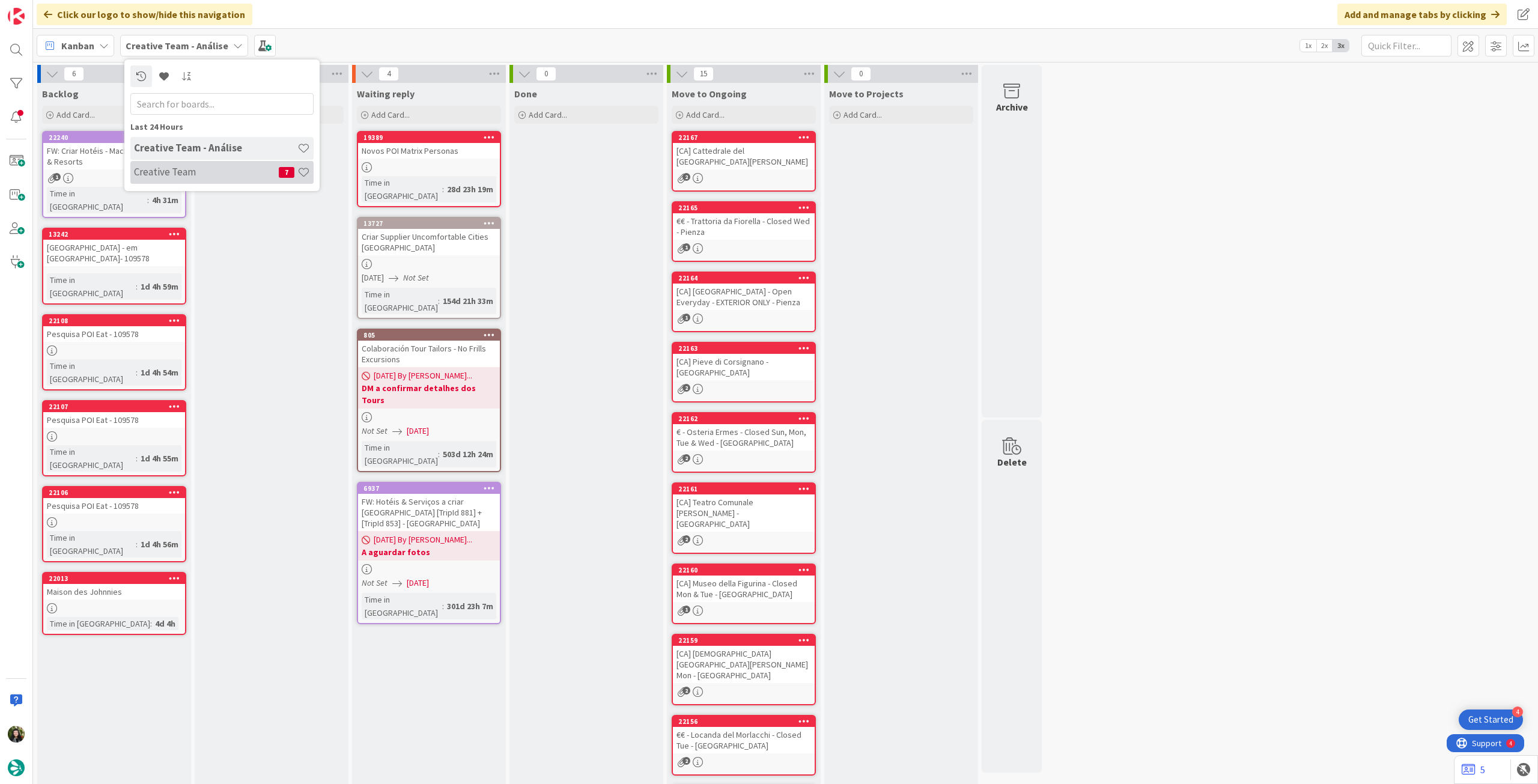
click at [180, 170] on h4 "Creative Team" at bounding box center [207, 172] width 145 height 12
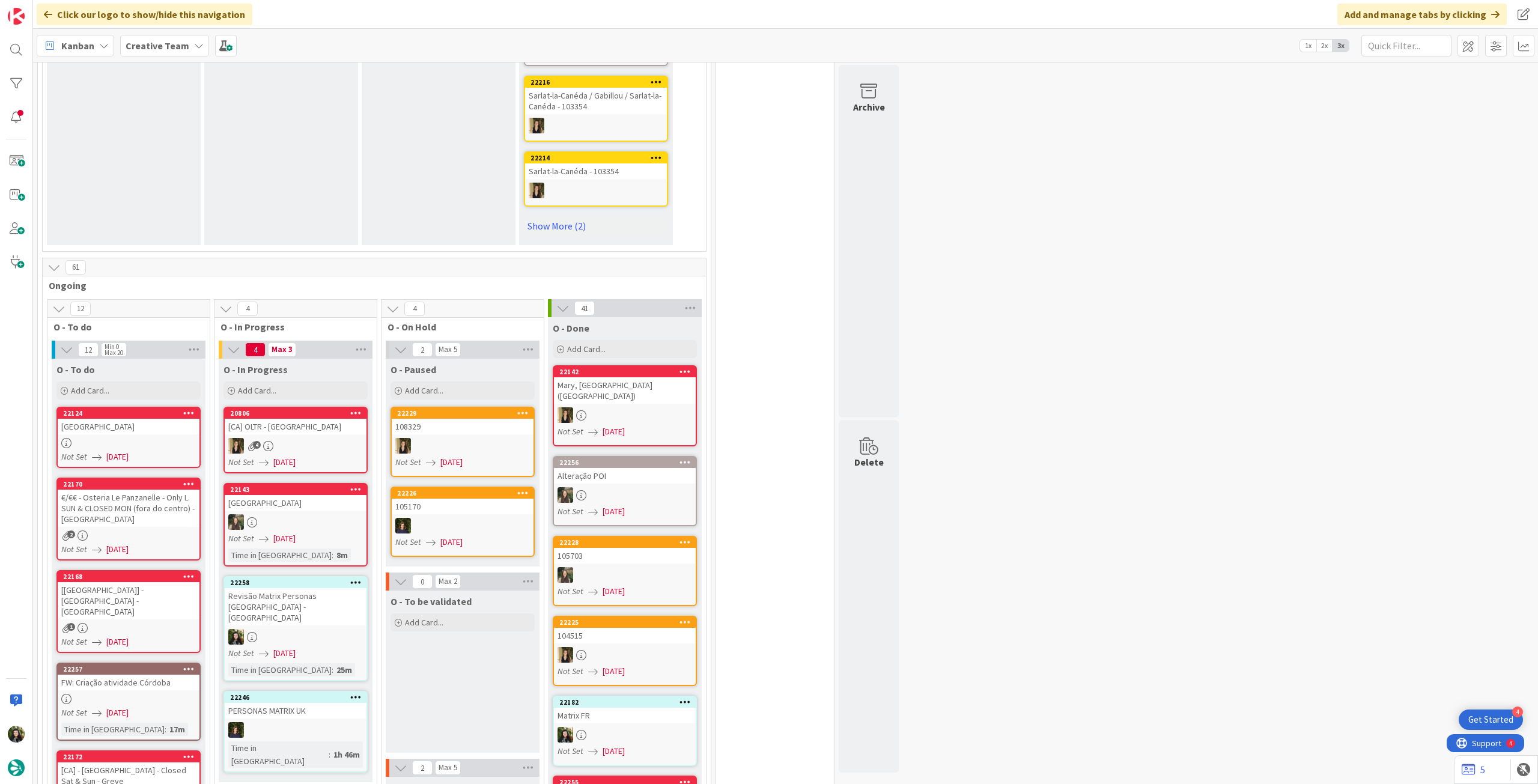
scroll to position [961, 0]
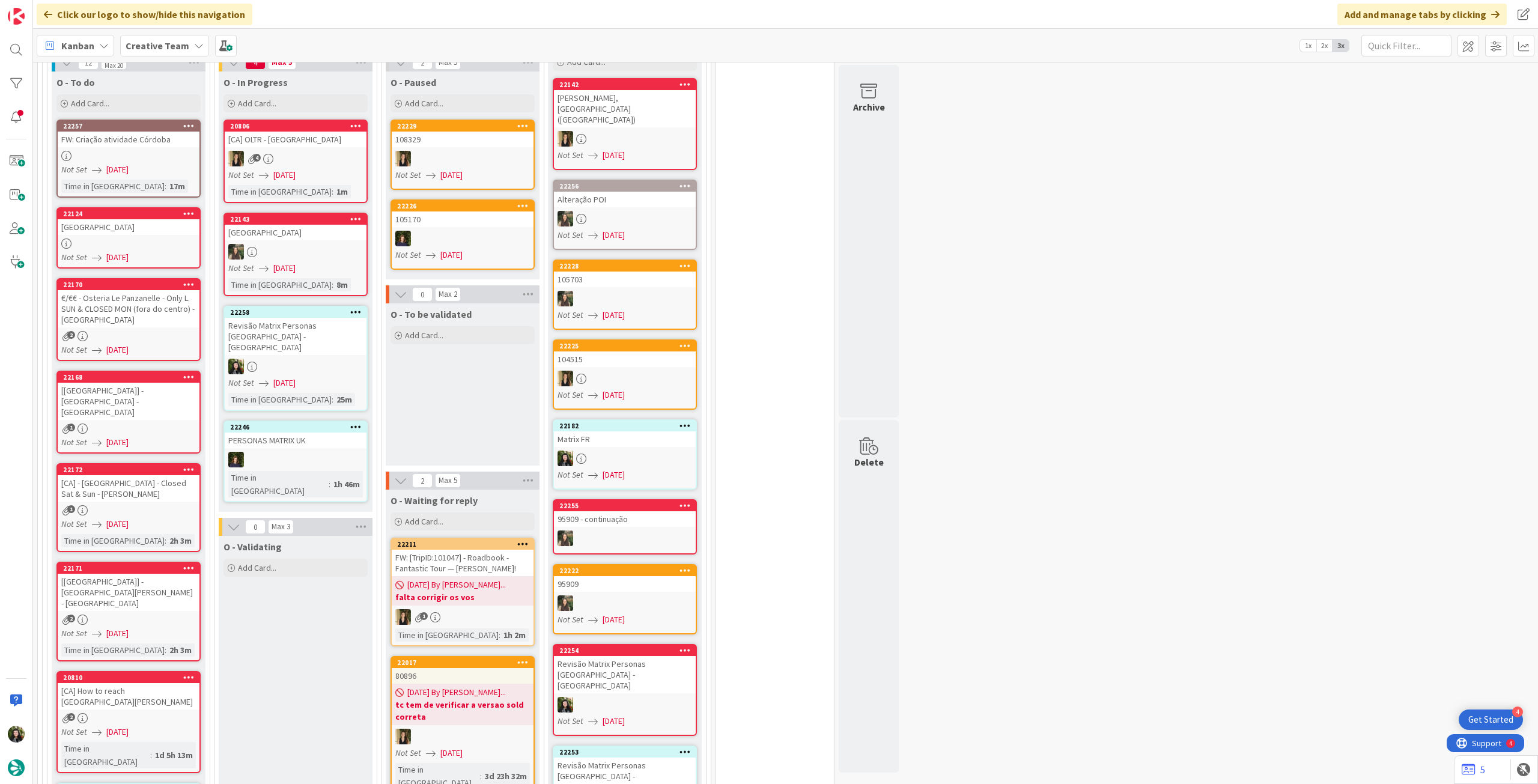
scroll to position [1121, 0]
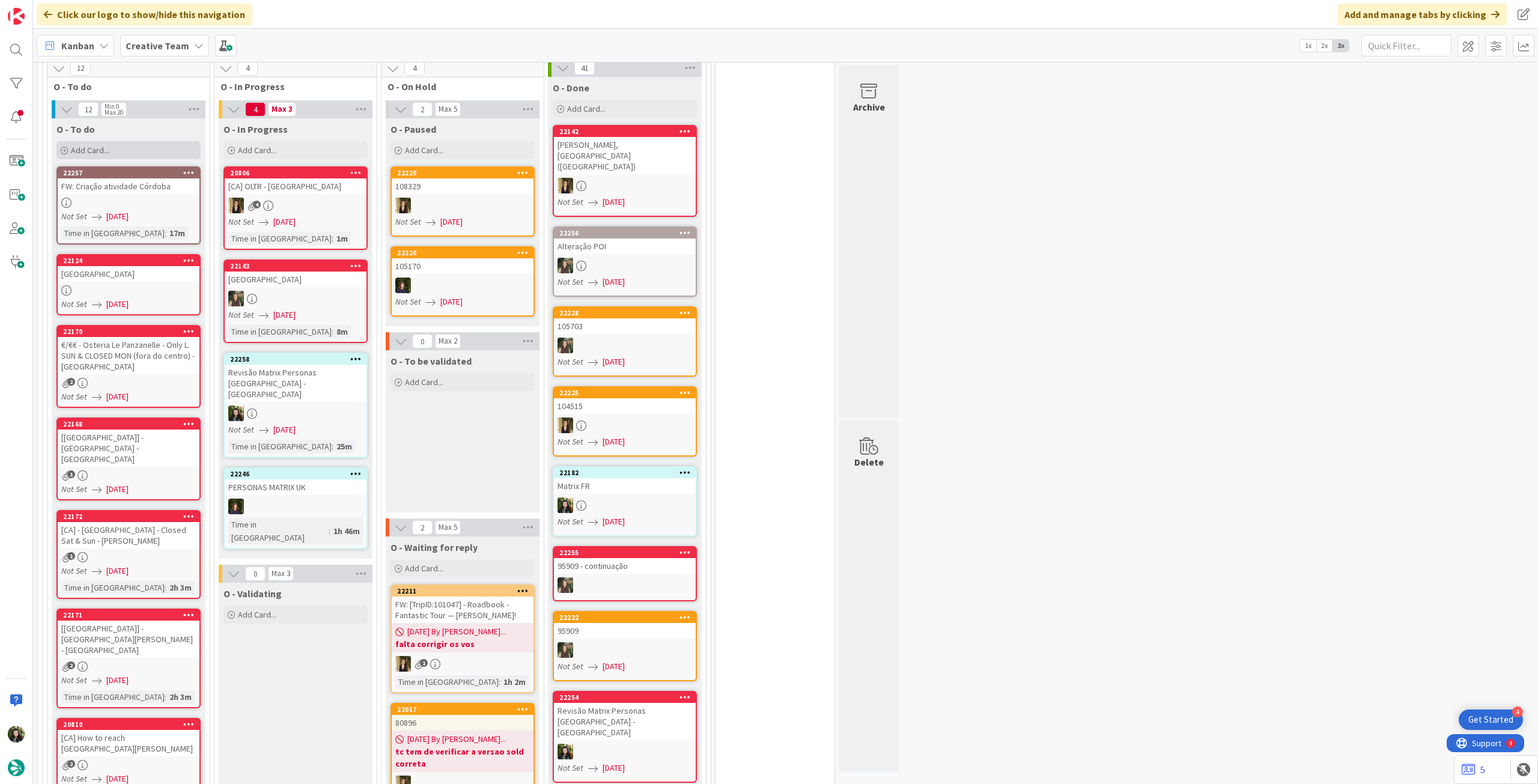
drag, startPoint x: 127, startPoint y: 110, endPoint x: 126, endPoint y: 123, distance: 13.0
click at [127, 141] on div "Add Card..." at bounding box center [128, 149] width 144 height 18
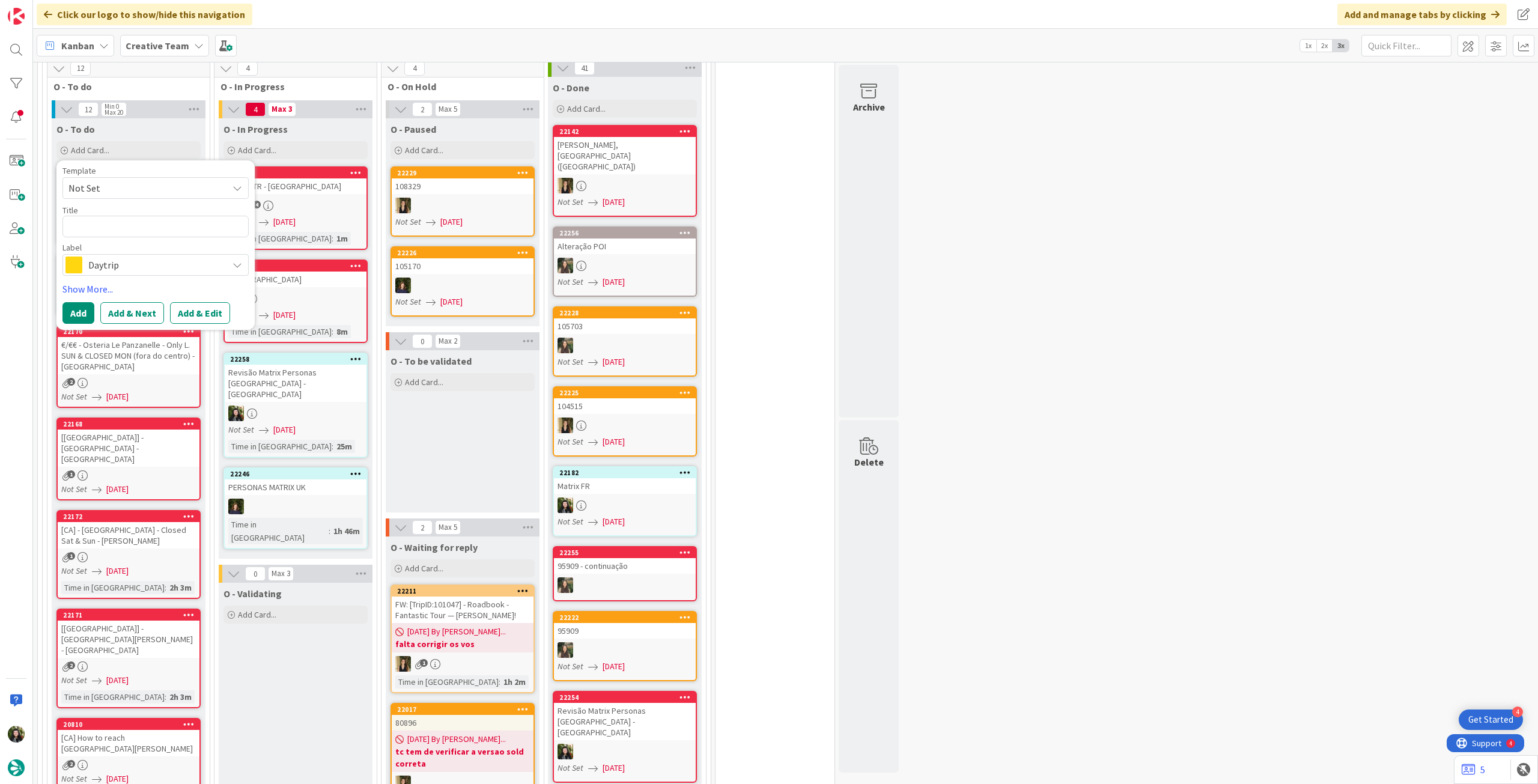
click at [110, 256] on span "Daytrip" at bounding box center [155, 265] width 133 height 17
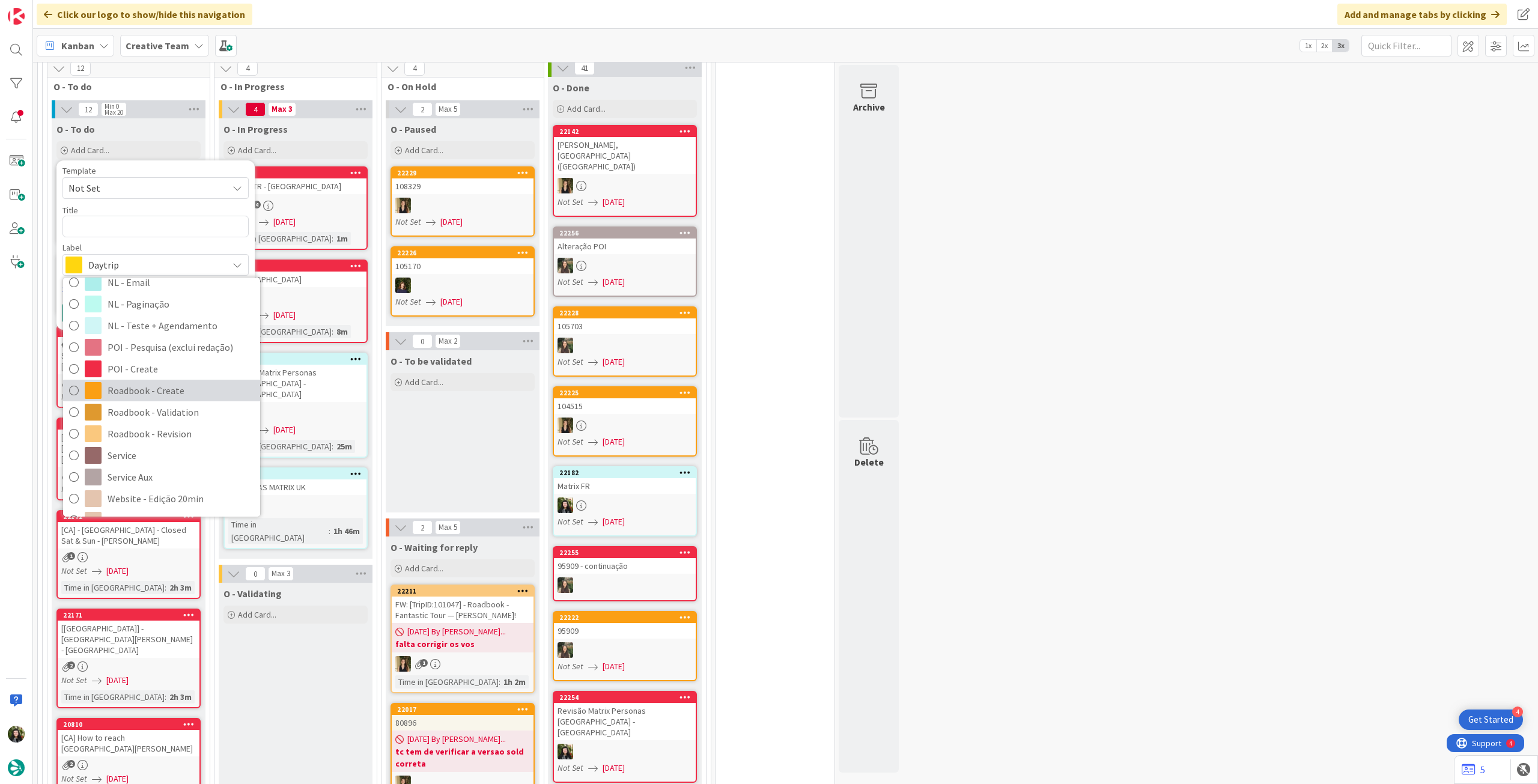
scroll to position [159, 0]
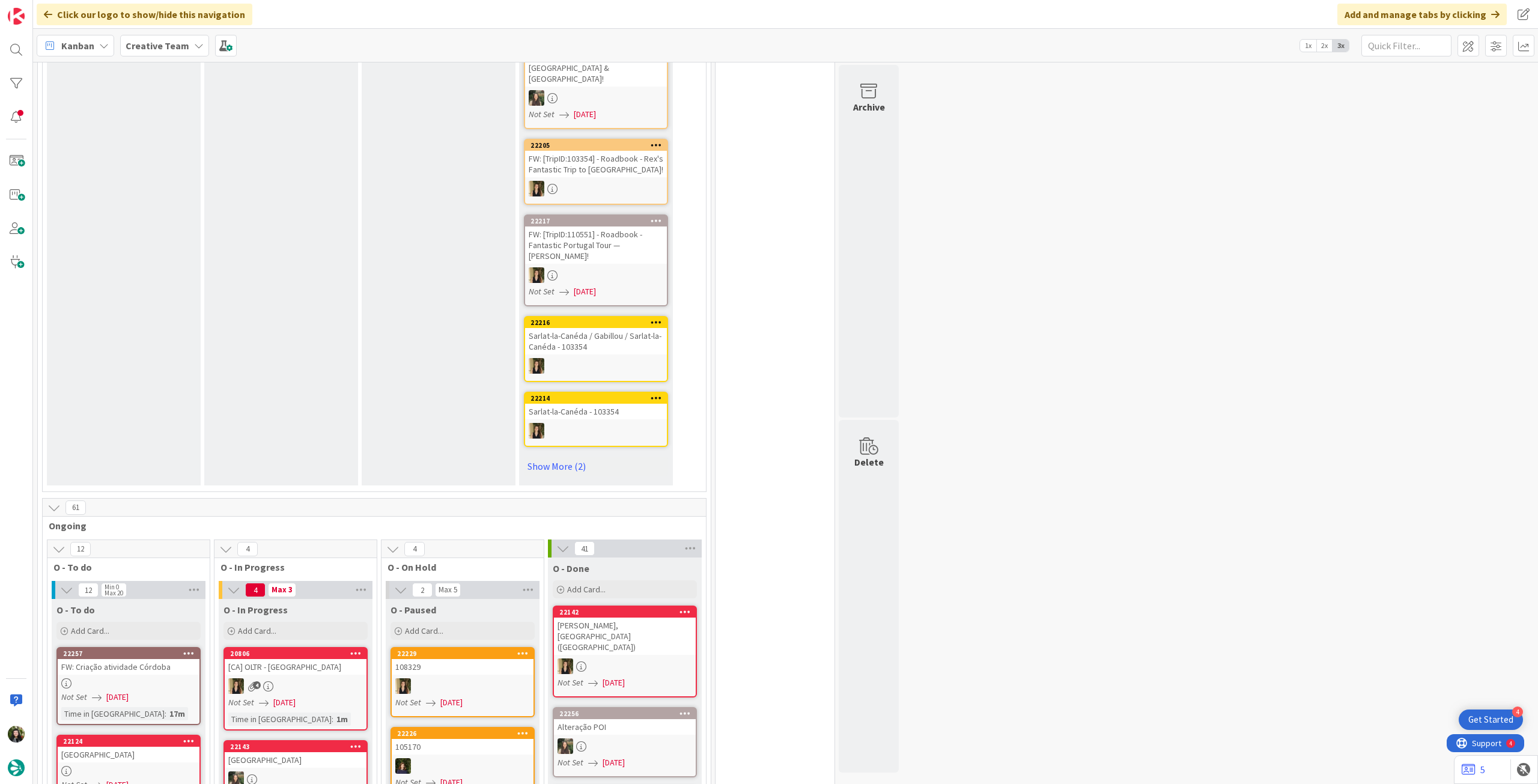
scroll to position [1040, 0]
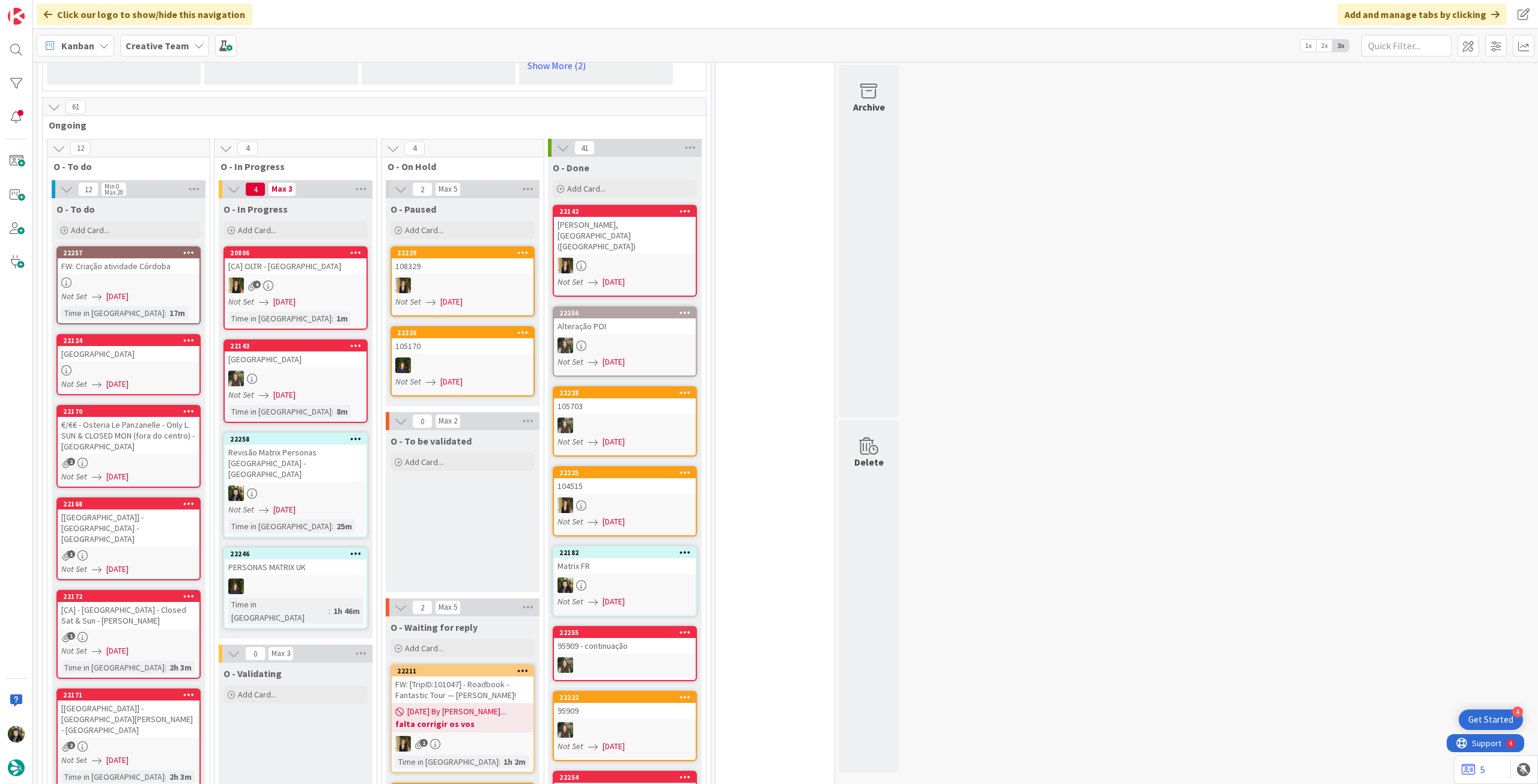
drag, startPoint x: 169, startPoint y: 45, endPoint x: 172, endPoint y: 53, distance: 8.5
click at [169, 47] on b "Creative Team" at bounding box center [157, 45] width 64 height 12
click at [240, 182] on div "Creative Team - Análise" at bounding box center [222, 173] width 183 height 23
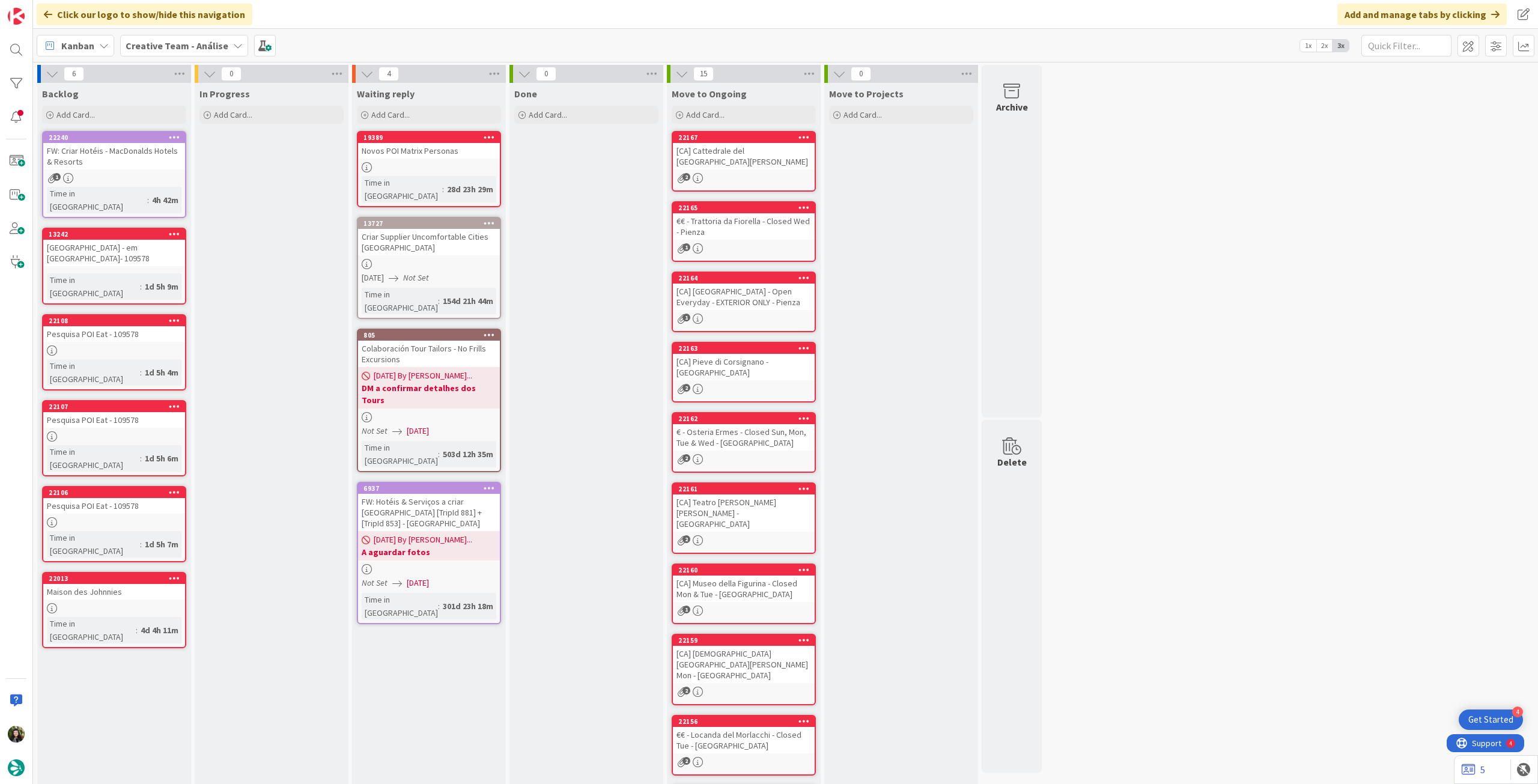
click at [163, 52] on div "Creative Team - Análise" at bounding box center [184, 45] width 128 height 22
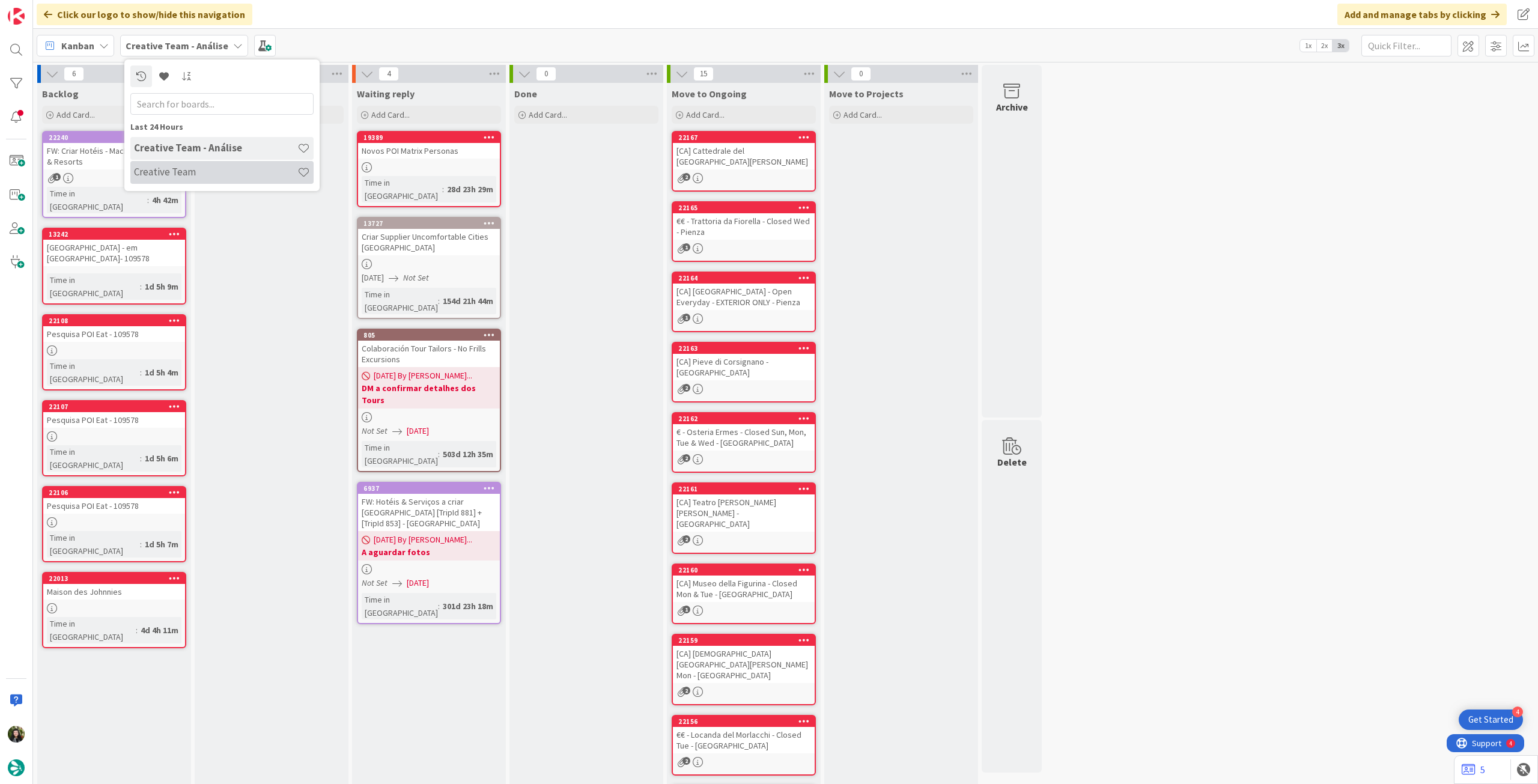
click at [187, 166] on h4 "Creative Team" at bounding box center [216, 172] width 163 height 12
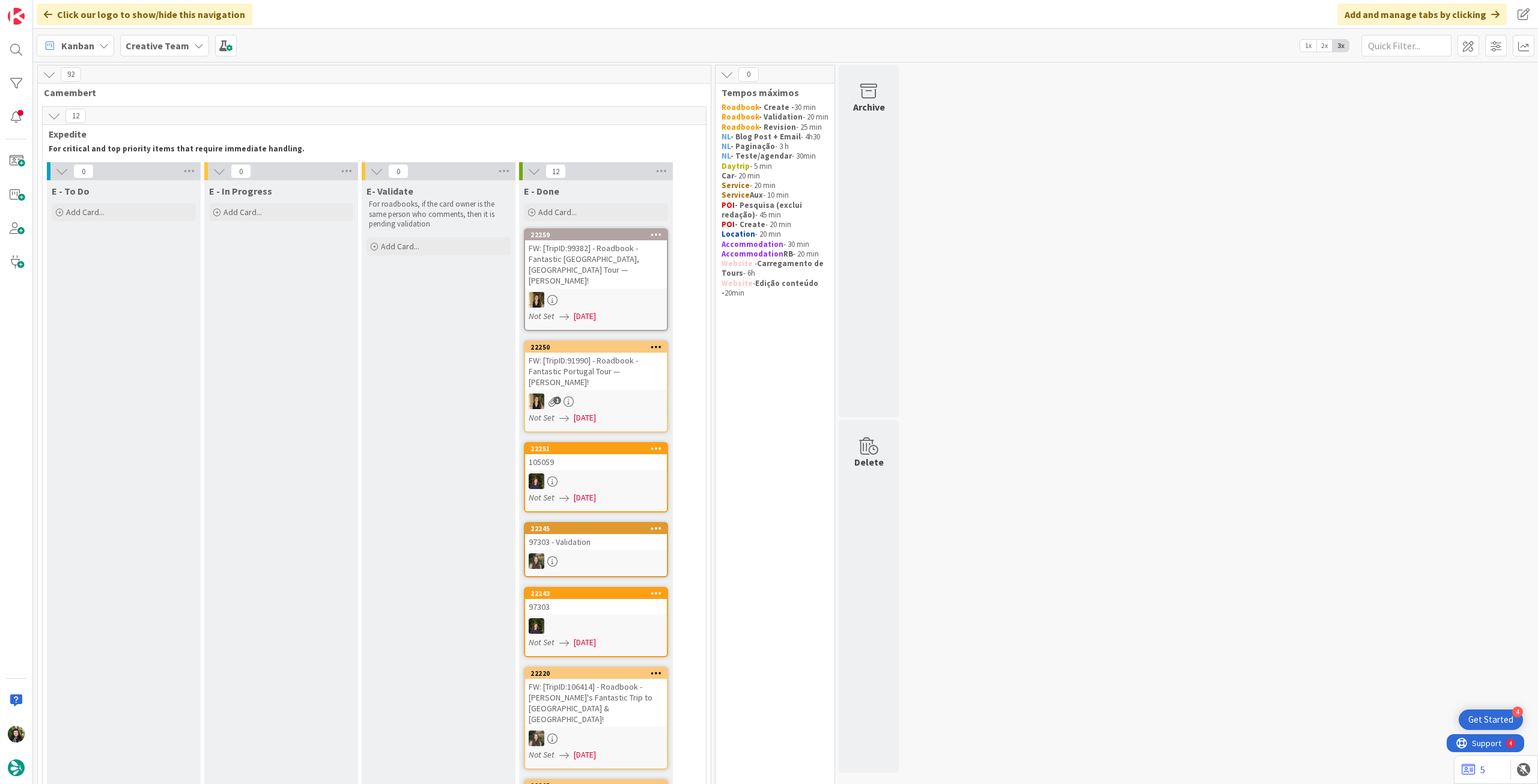
click at [186, 45] on div "Creative Team" at bounding box center [164, 45] width 89 height 22
click at [173, 168] on h4 "Creative Team - Análise" at bounding box center [216, 172] width 163 height 12
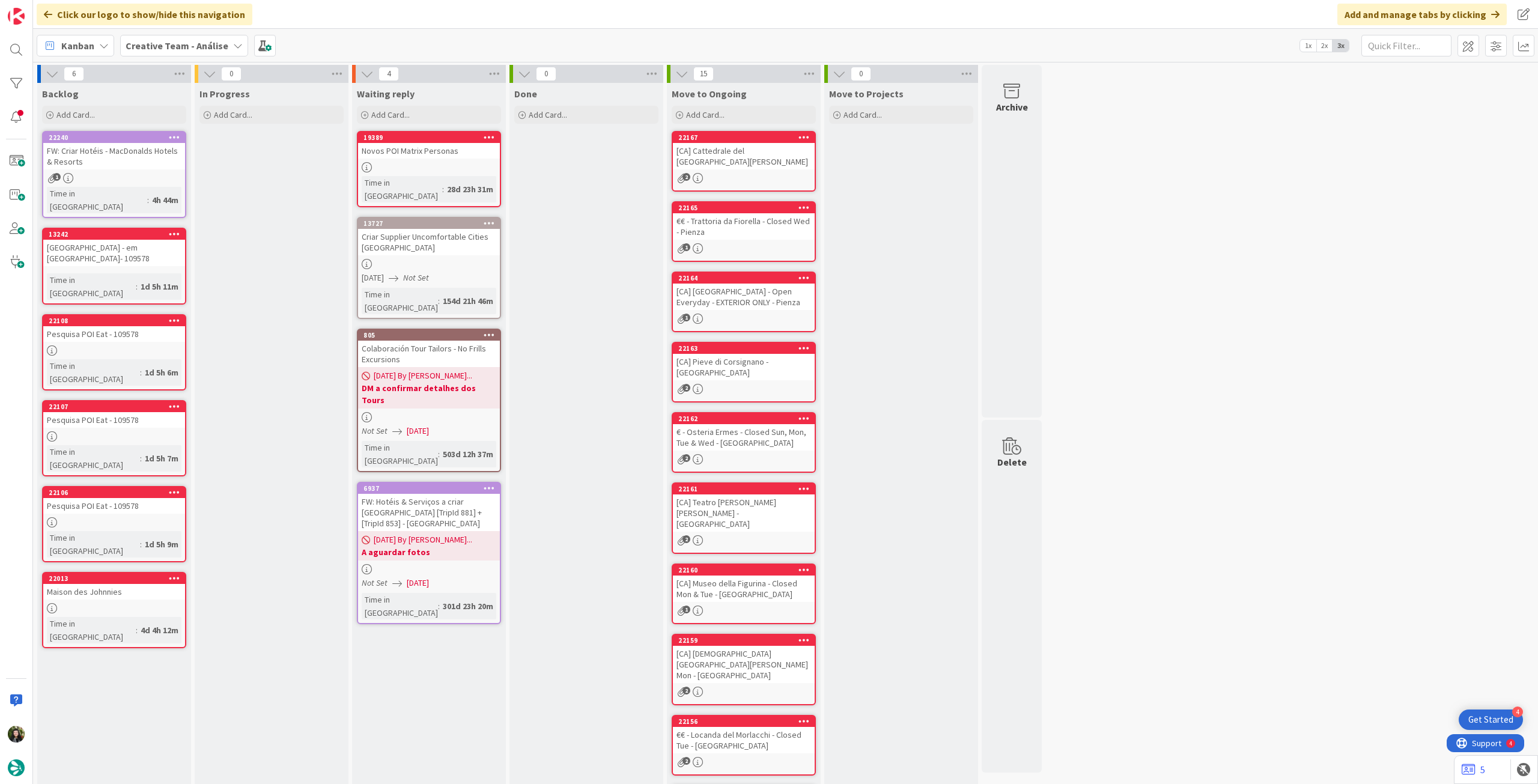
click at [143, 47] on b "Creative Team - Análise" at bounding box center [176, 45] width 102 height 12
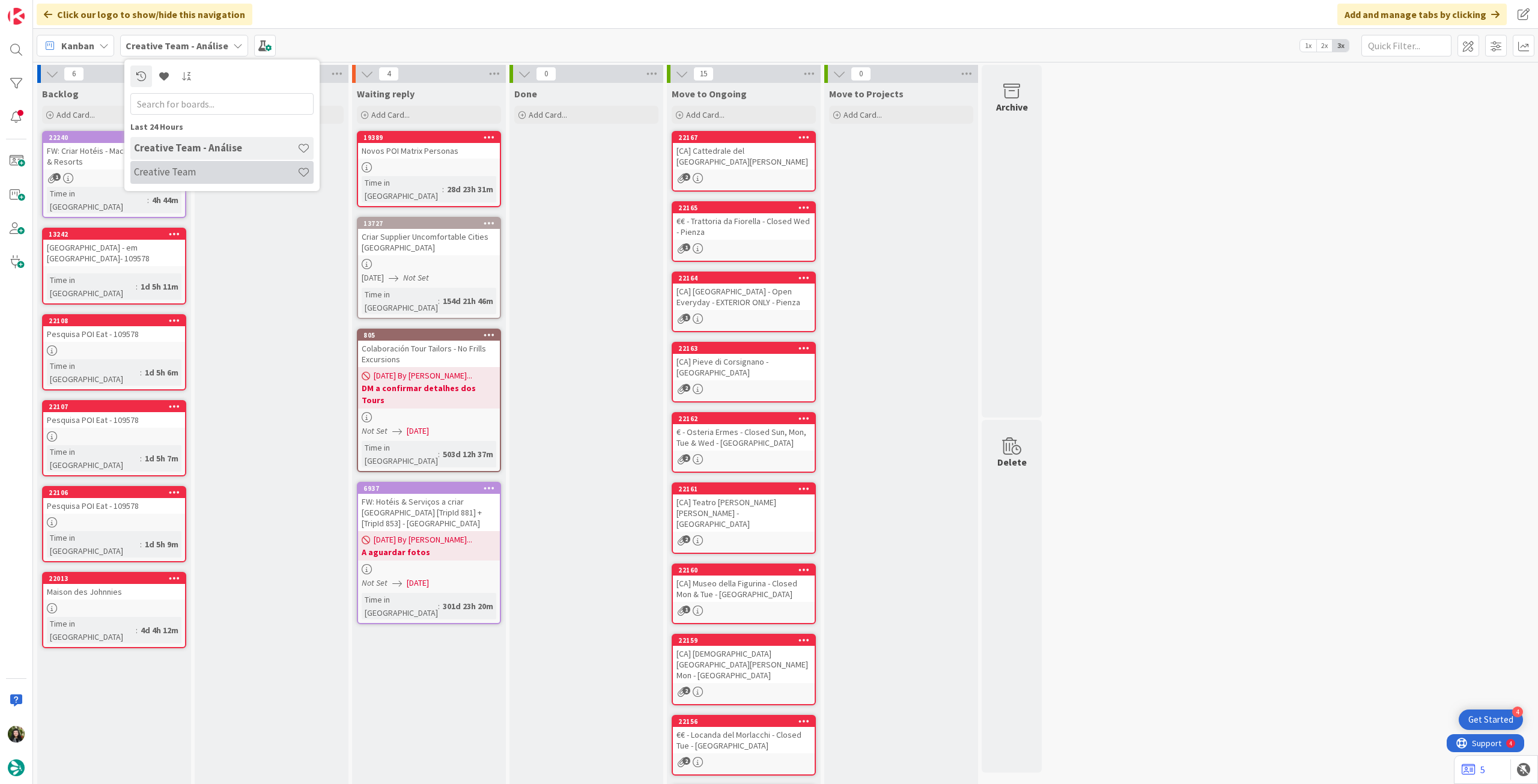
click at [154, 164] on div "Creative Team" at bounding box center [222, 173] width 183 height 23
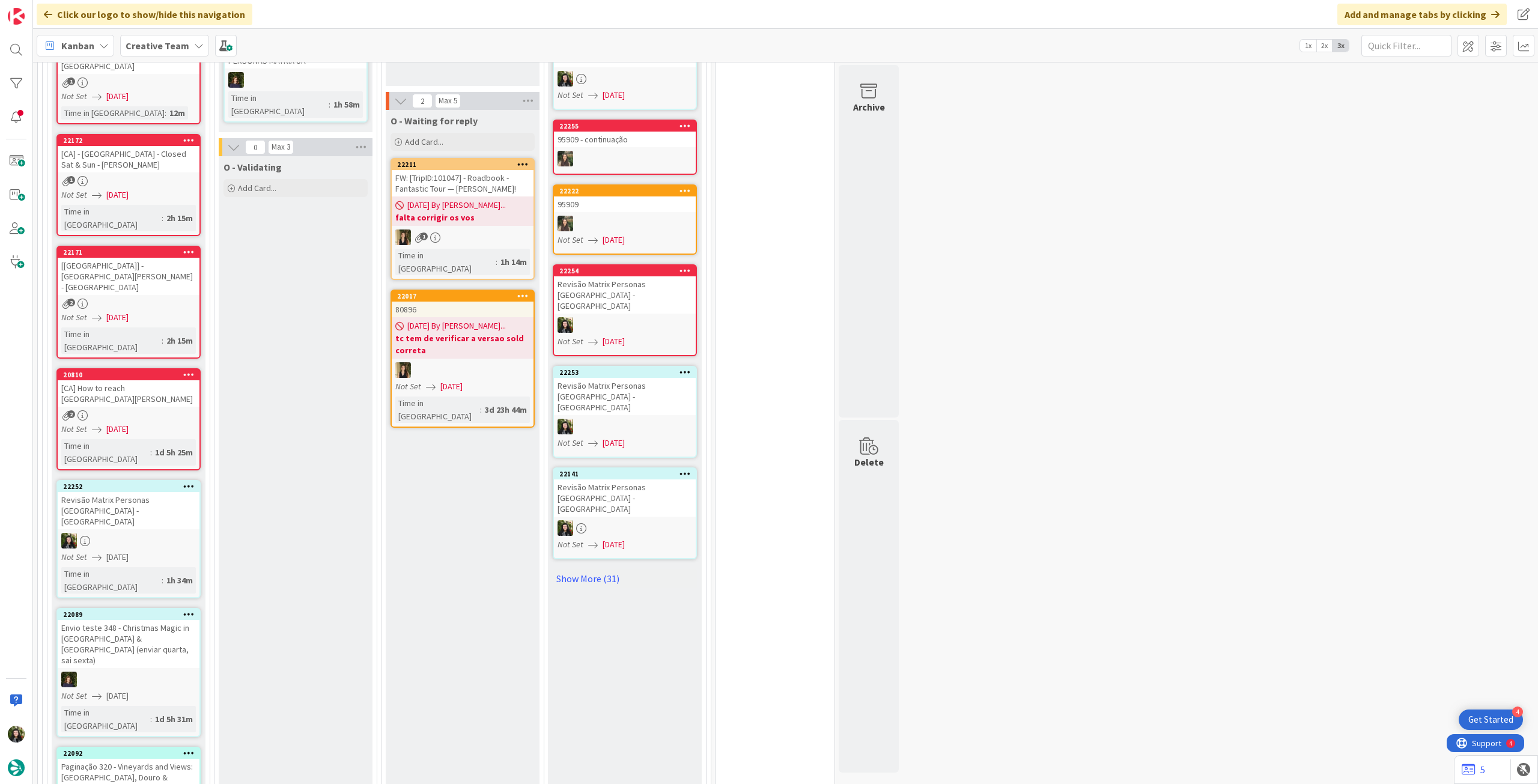
scroll to position [1521, 0]
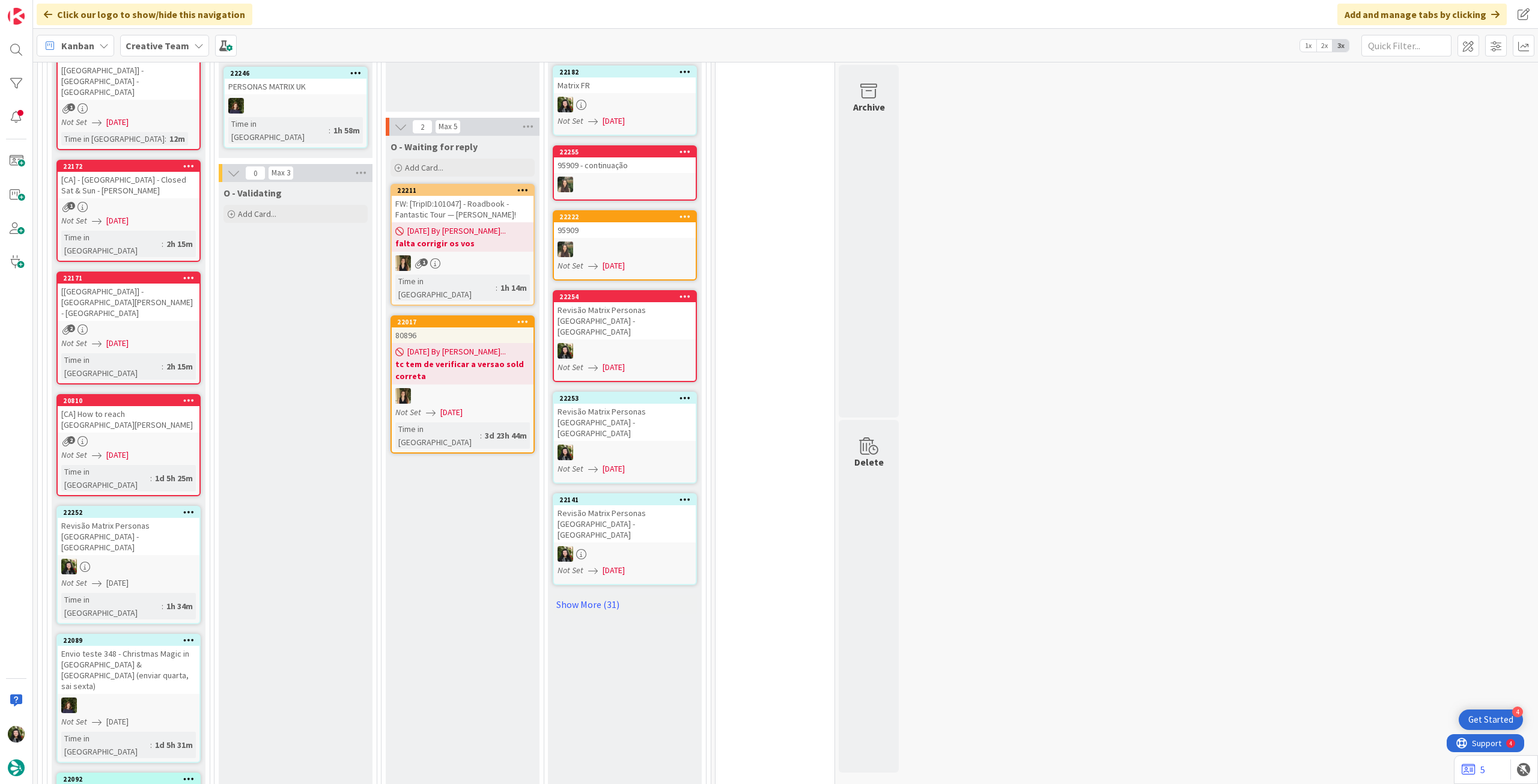
click at [111, 558] on div at bounding box center [129, 566] width 142 height 15
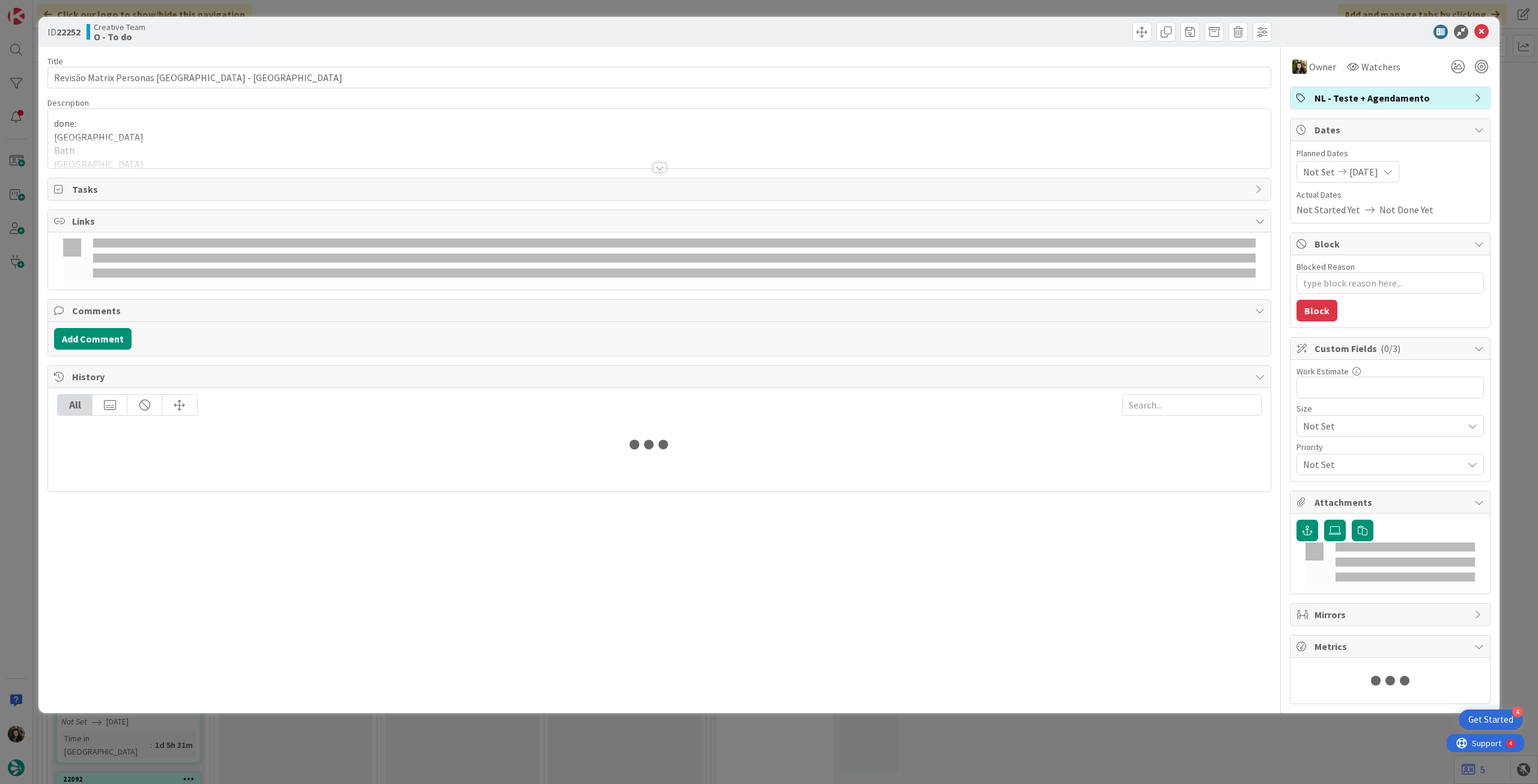
click at [168, 162] on div at bounding box center [659, 153] width 1223 height 31
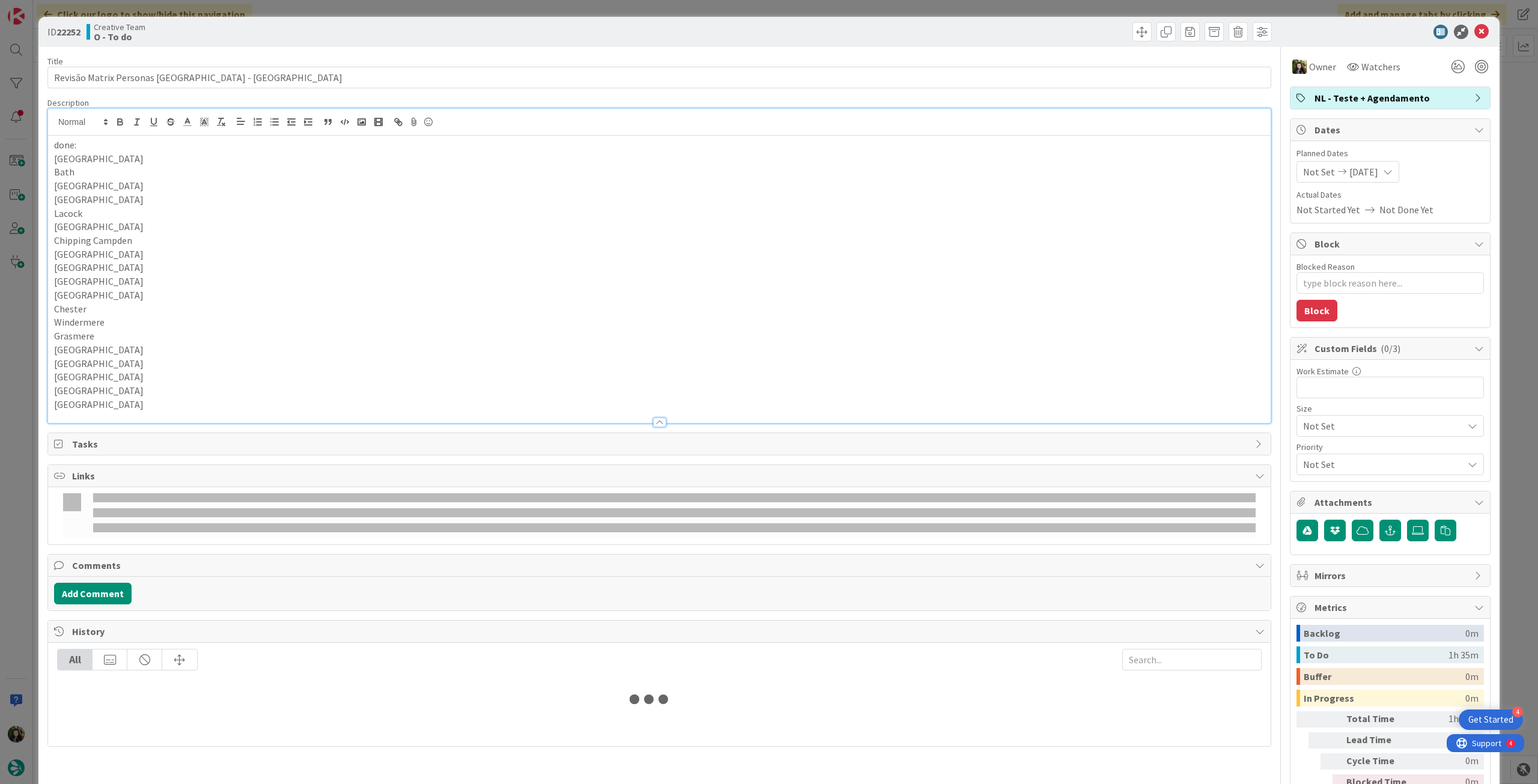
type textarea "x"
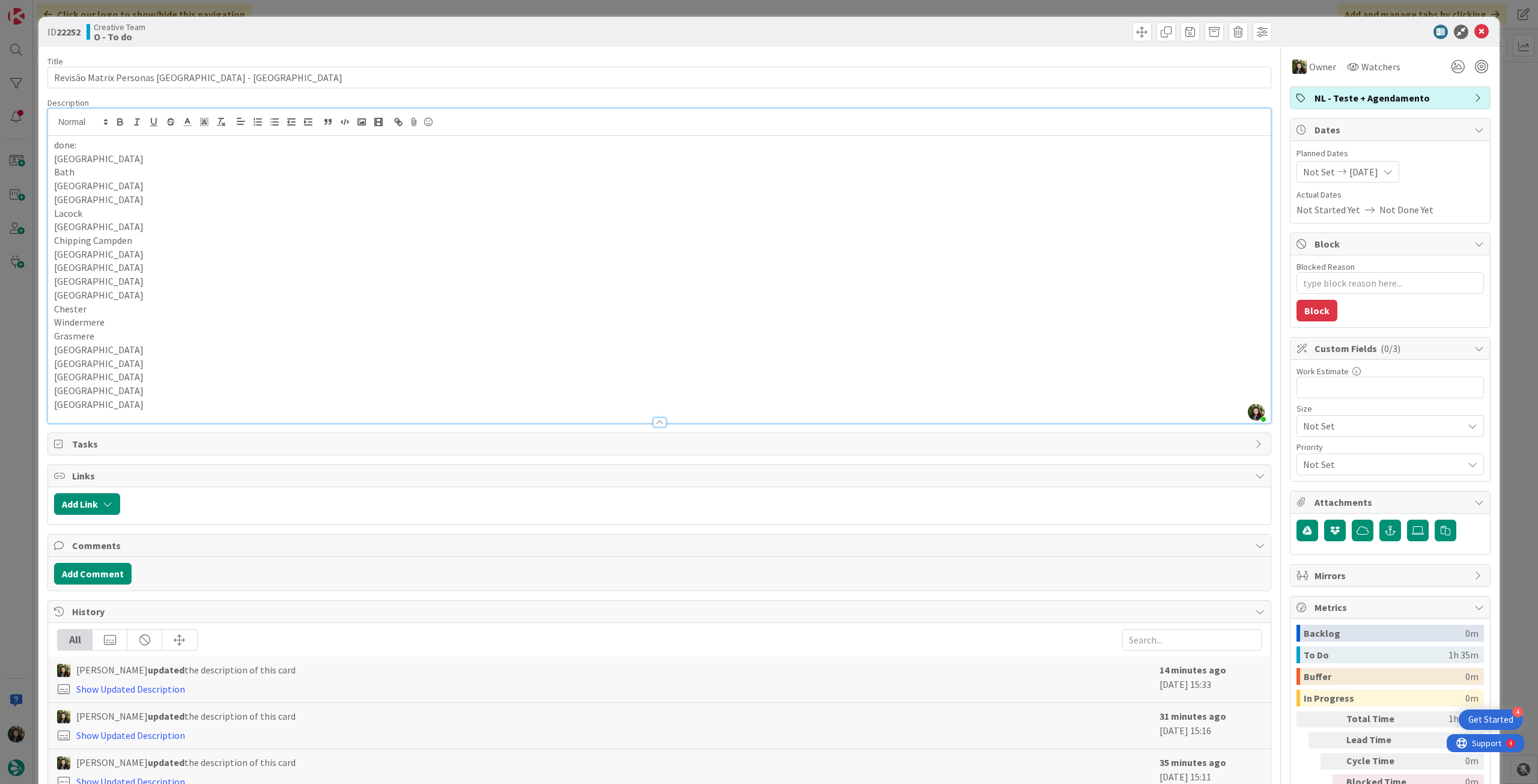
click at [195, 408] on p "[GEOGRAPHIC_DATA]" at bounding box center [659, 404] width 1211 height 14
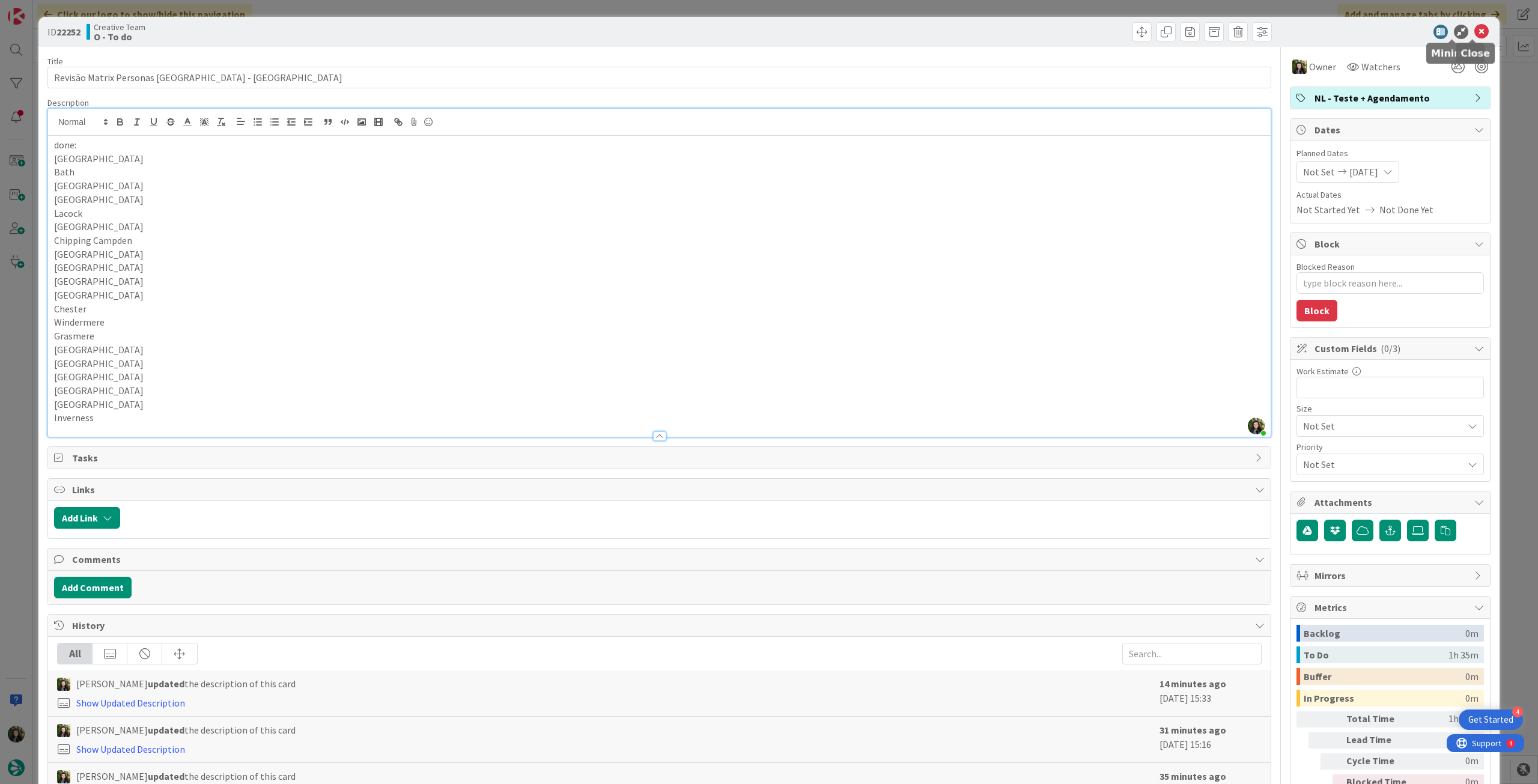
click at [1475, 31] on icon at bounding box center [1482, 32] width 15 height 15
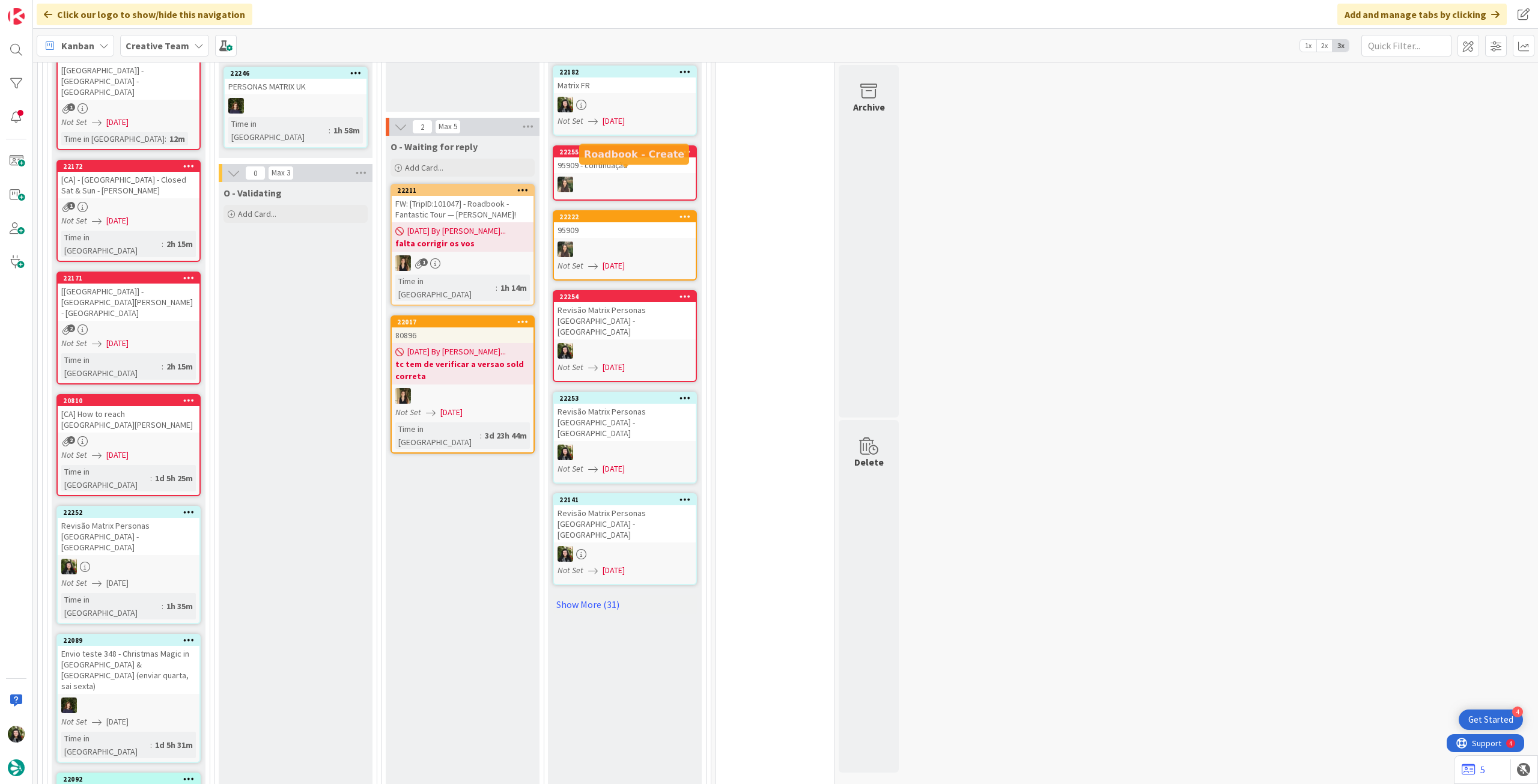
scroll to position [1201, 0]
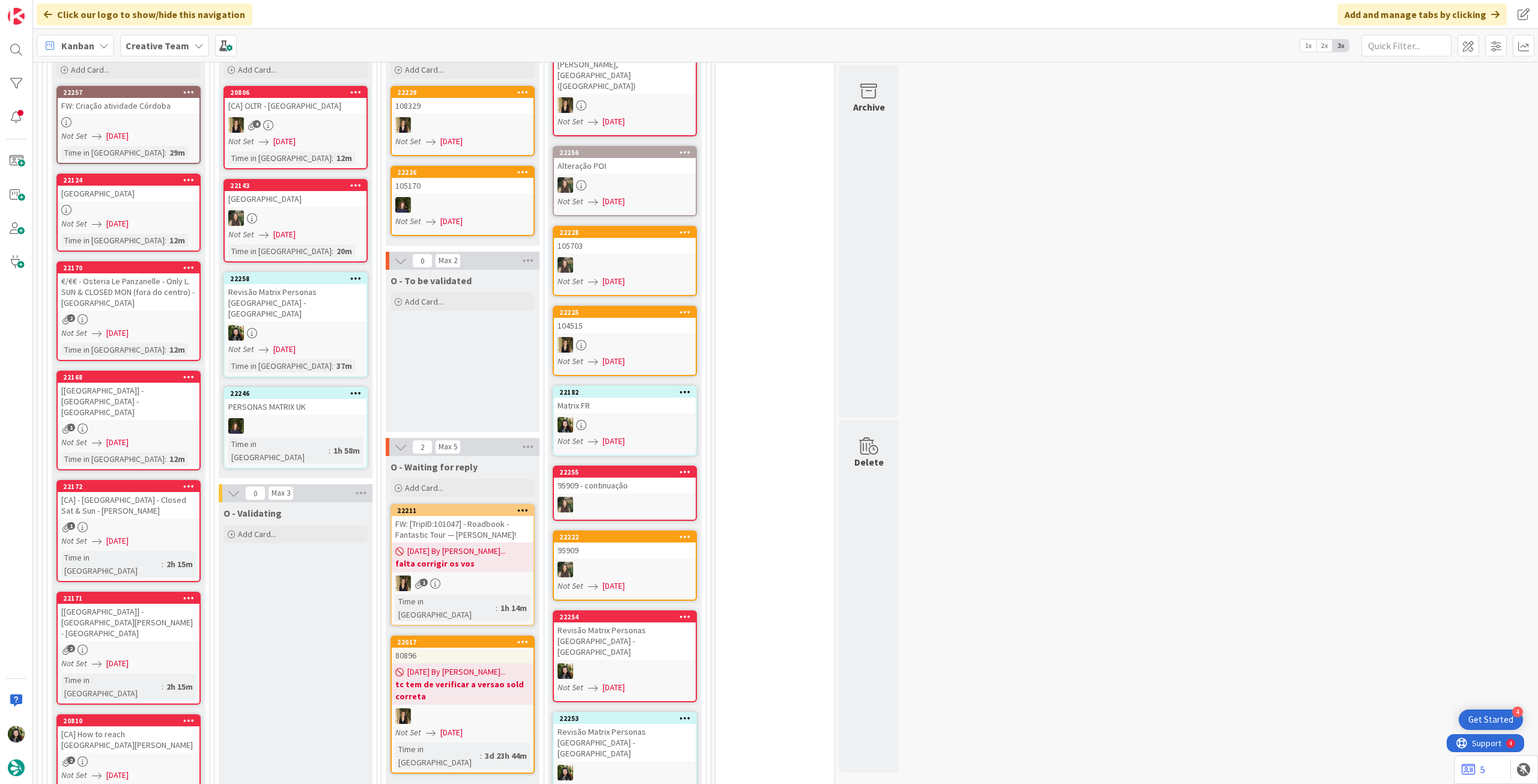
click at [324, 325] on div at bounding box center [296, 333] width 142 height 15
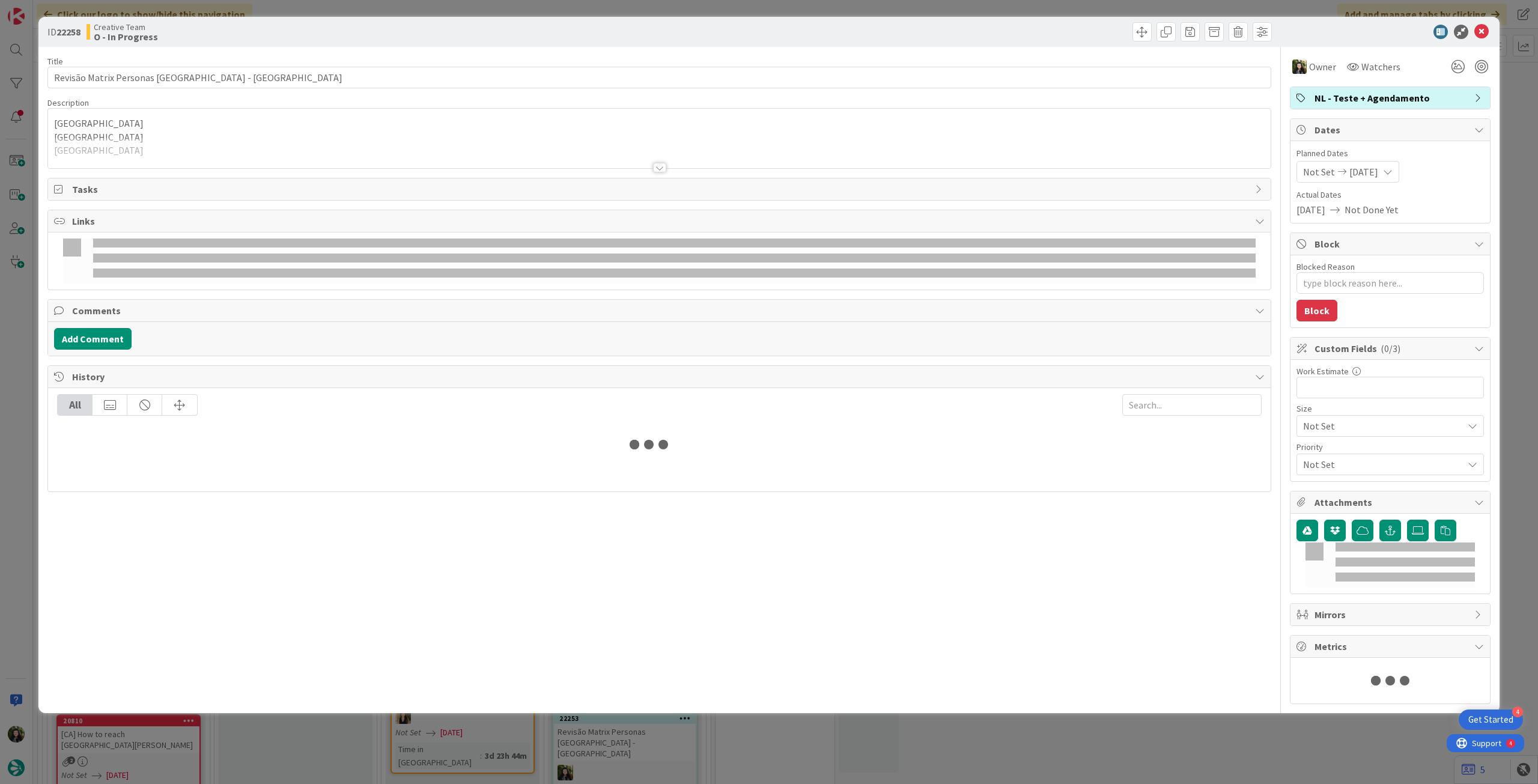
click at [139, 147] on div at bounding box center [659, 153] width 1223 height 31
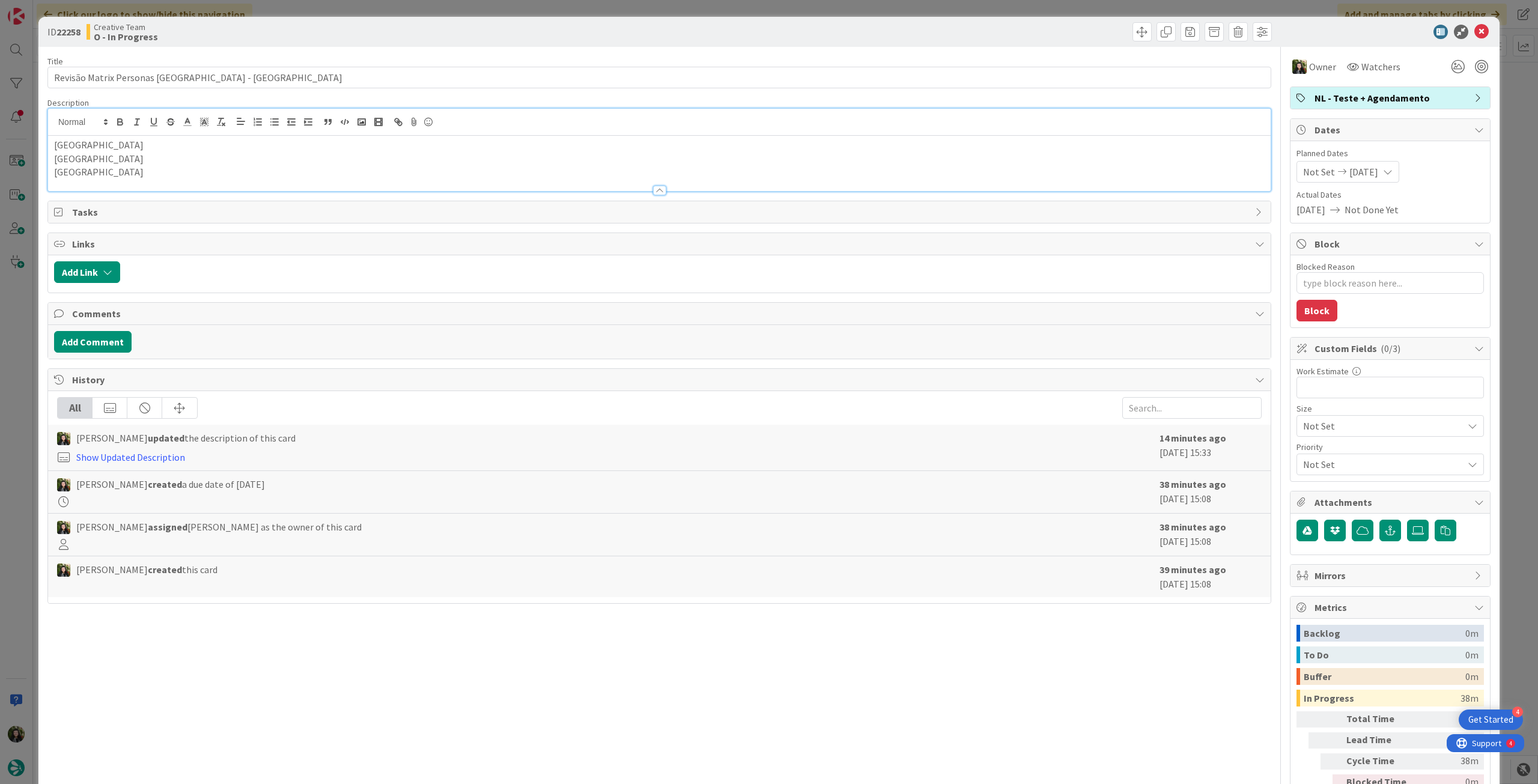
type textarea "x"
click at [129, 179] on div at bounding box center [659, 185] width 1223 height 12
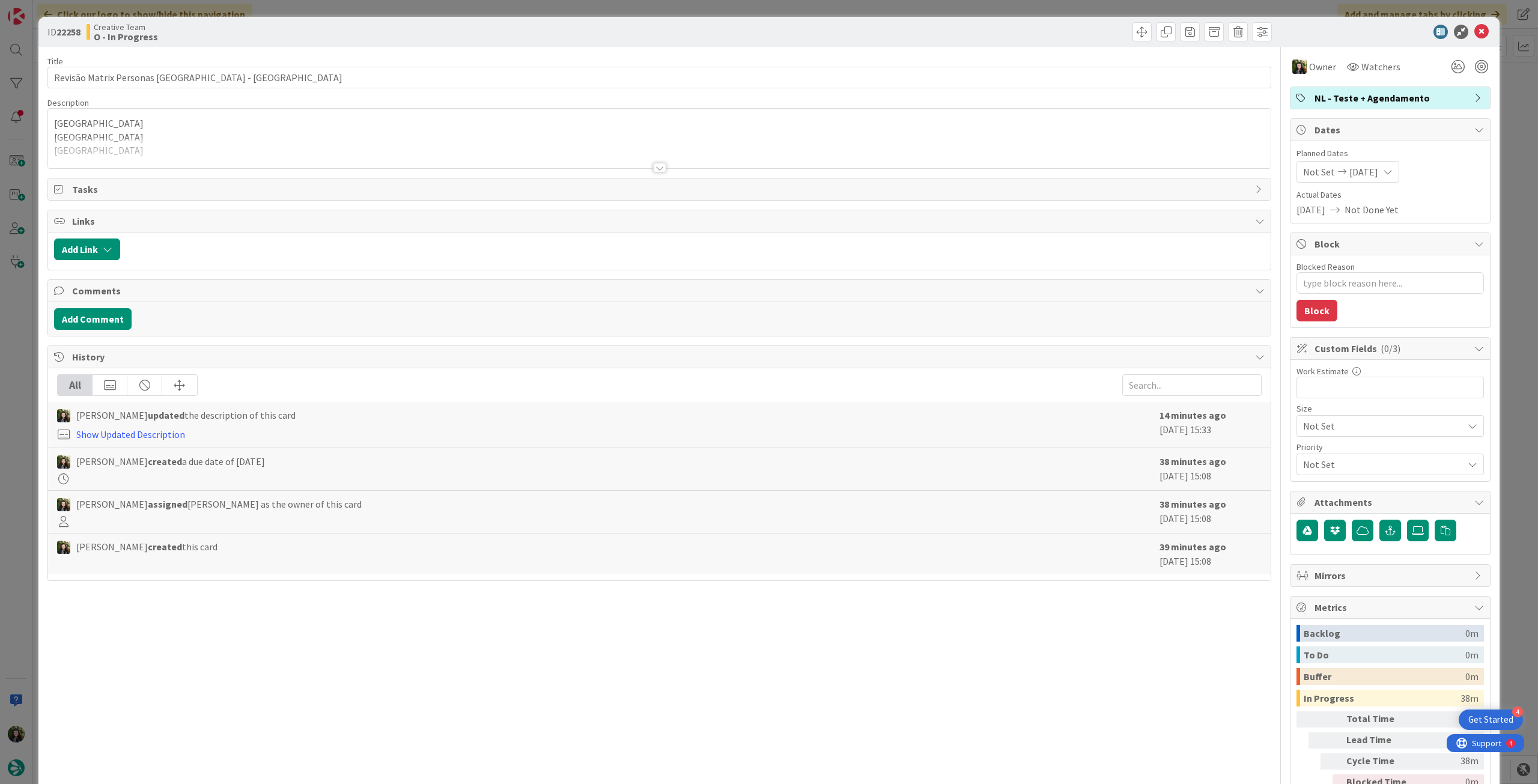
click at [147, 158] on div at bounding box center [659, 153] width 1223 height 31
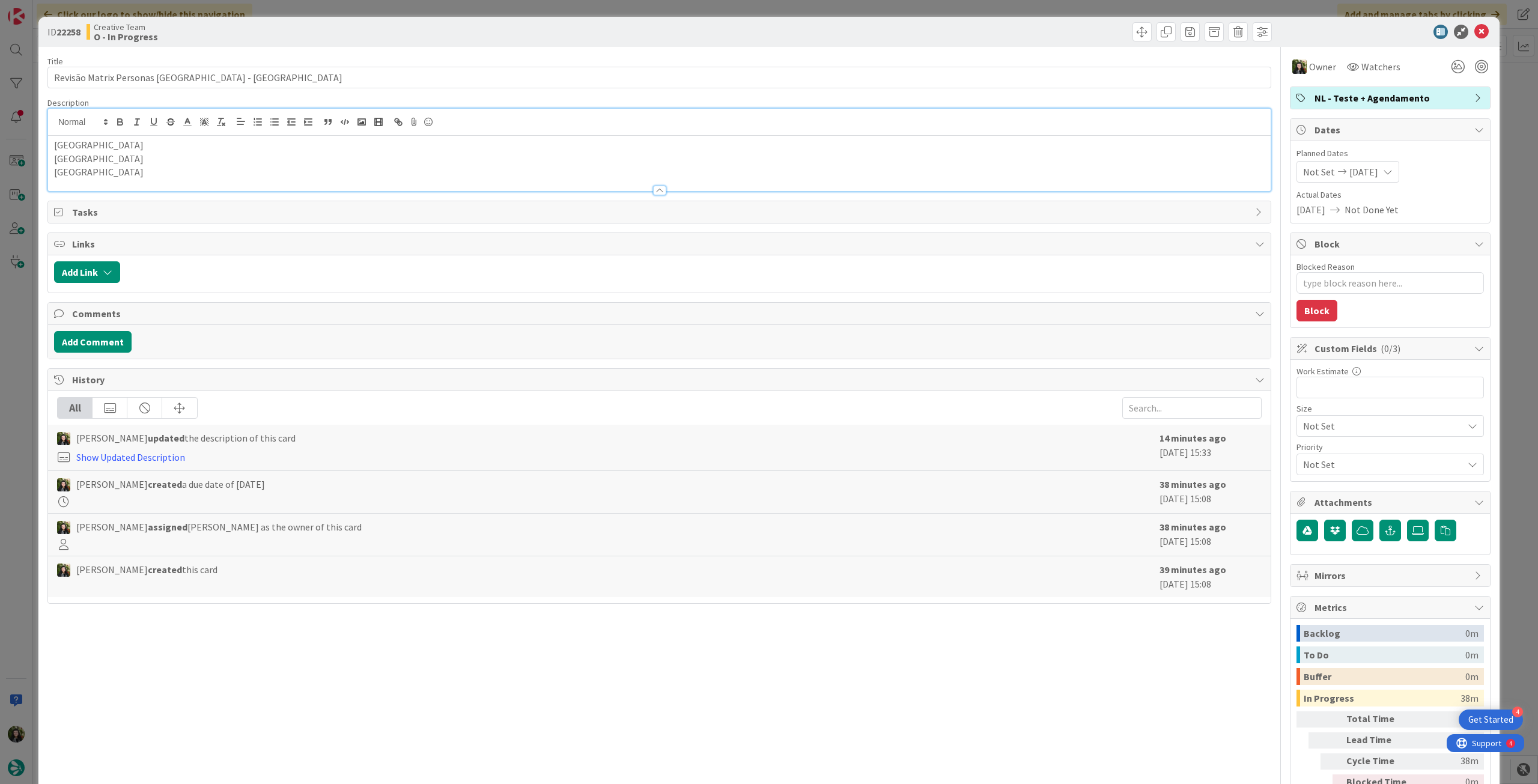
click at [140, 176] on p "[GEOGRAPHIC_DATA]" at bounding box center [659, 172] width 1211 height 14
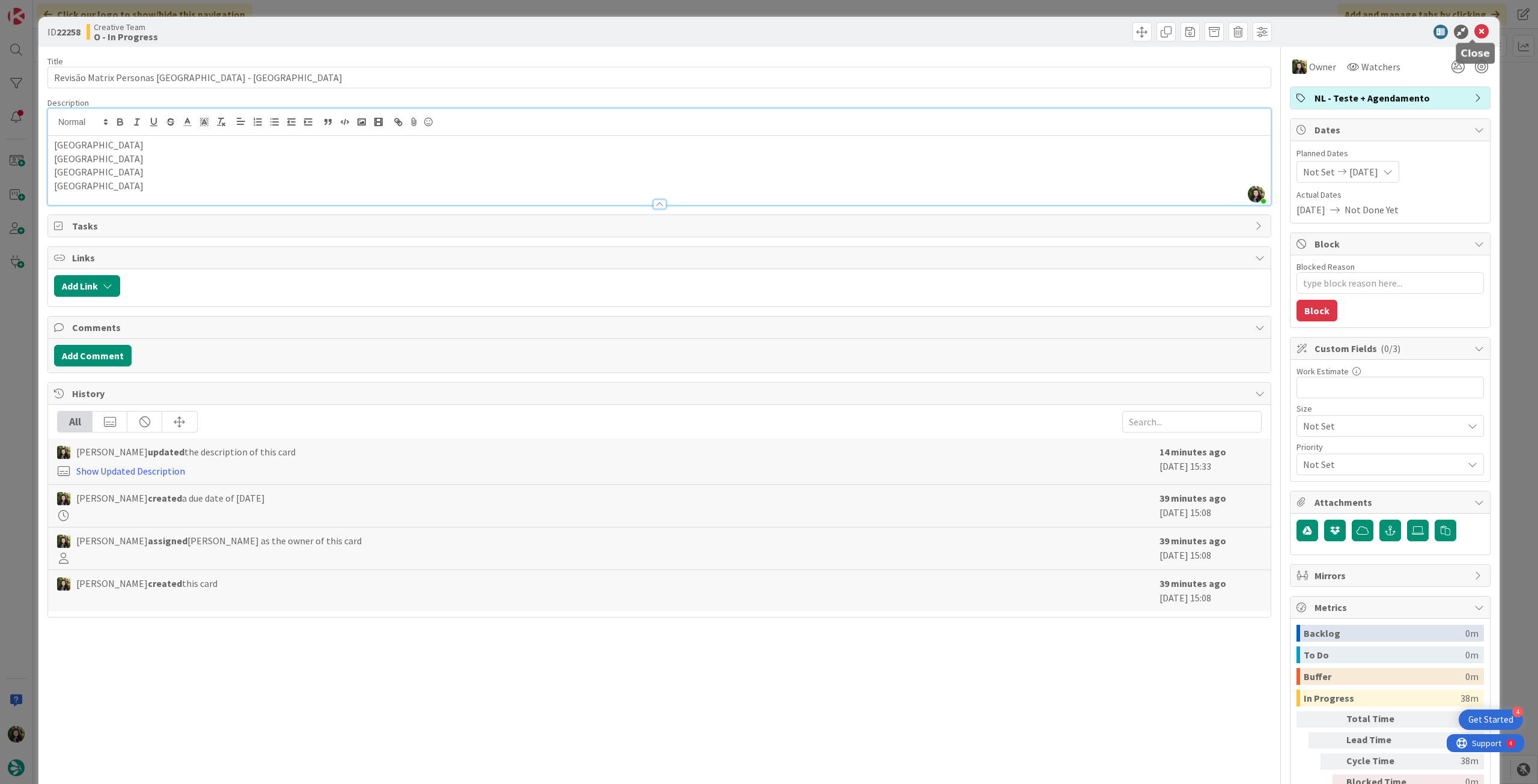
click at [1475, 35] on icon at bounding box center [1482, 32] width 15 height 15
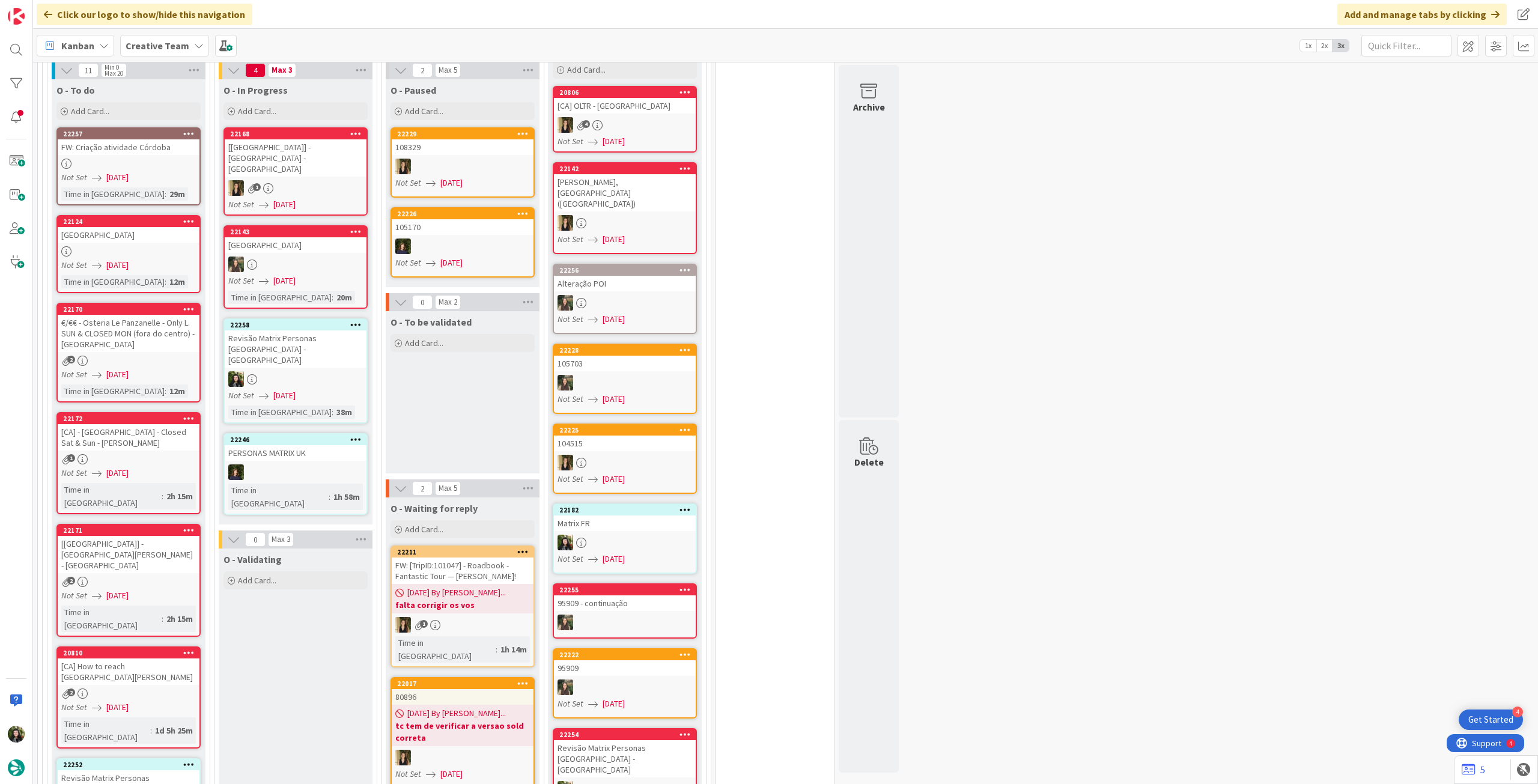
scroll to position [1040, 0]
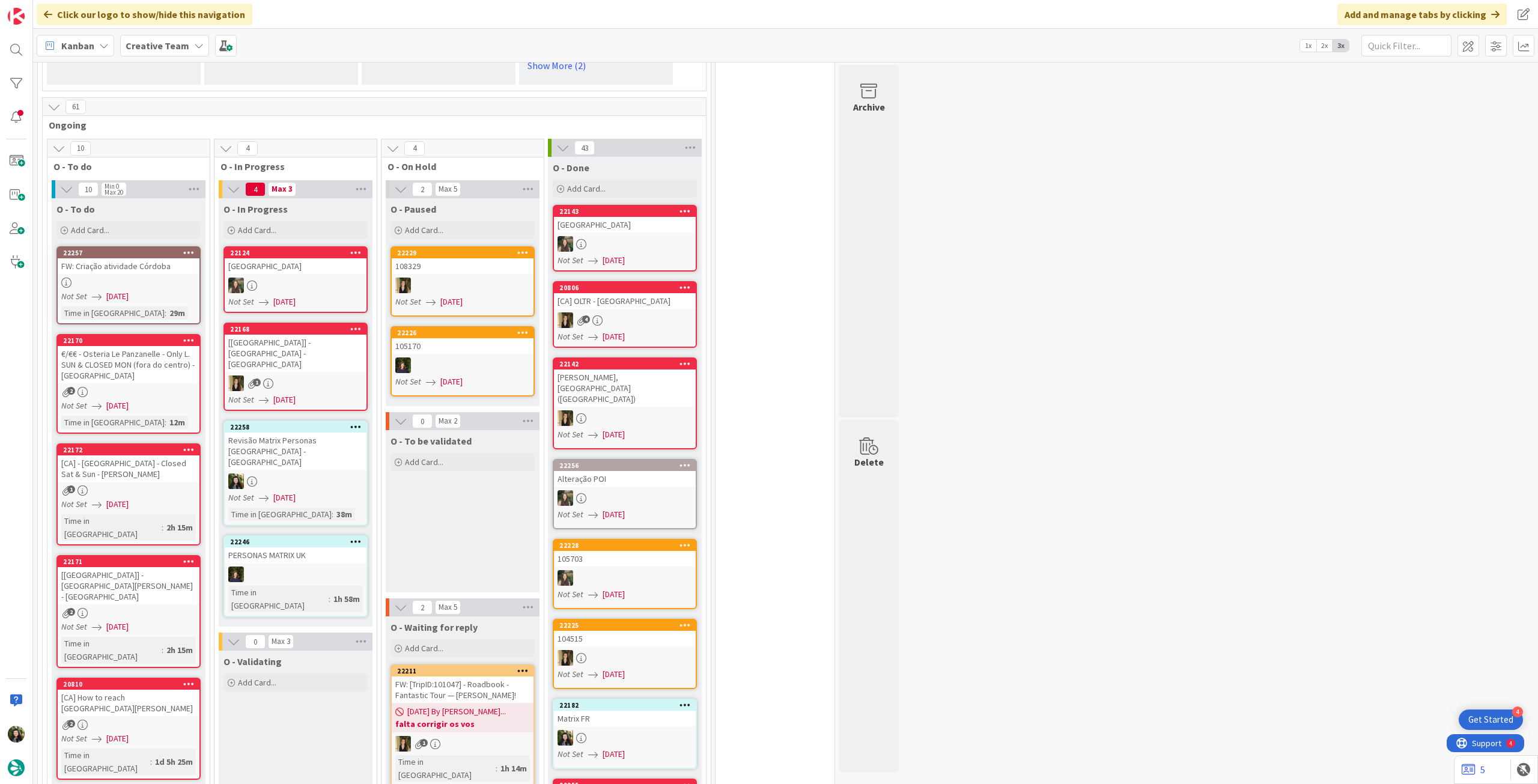
click at [171, 52] on span "Creative Team" at bounding box center [157, 45] width 64 height 15
click at [210, 176] on h4 "Creative Team - Análise" at bounding box center [216, 172] width 163 height 12
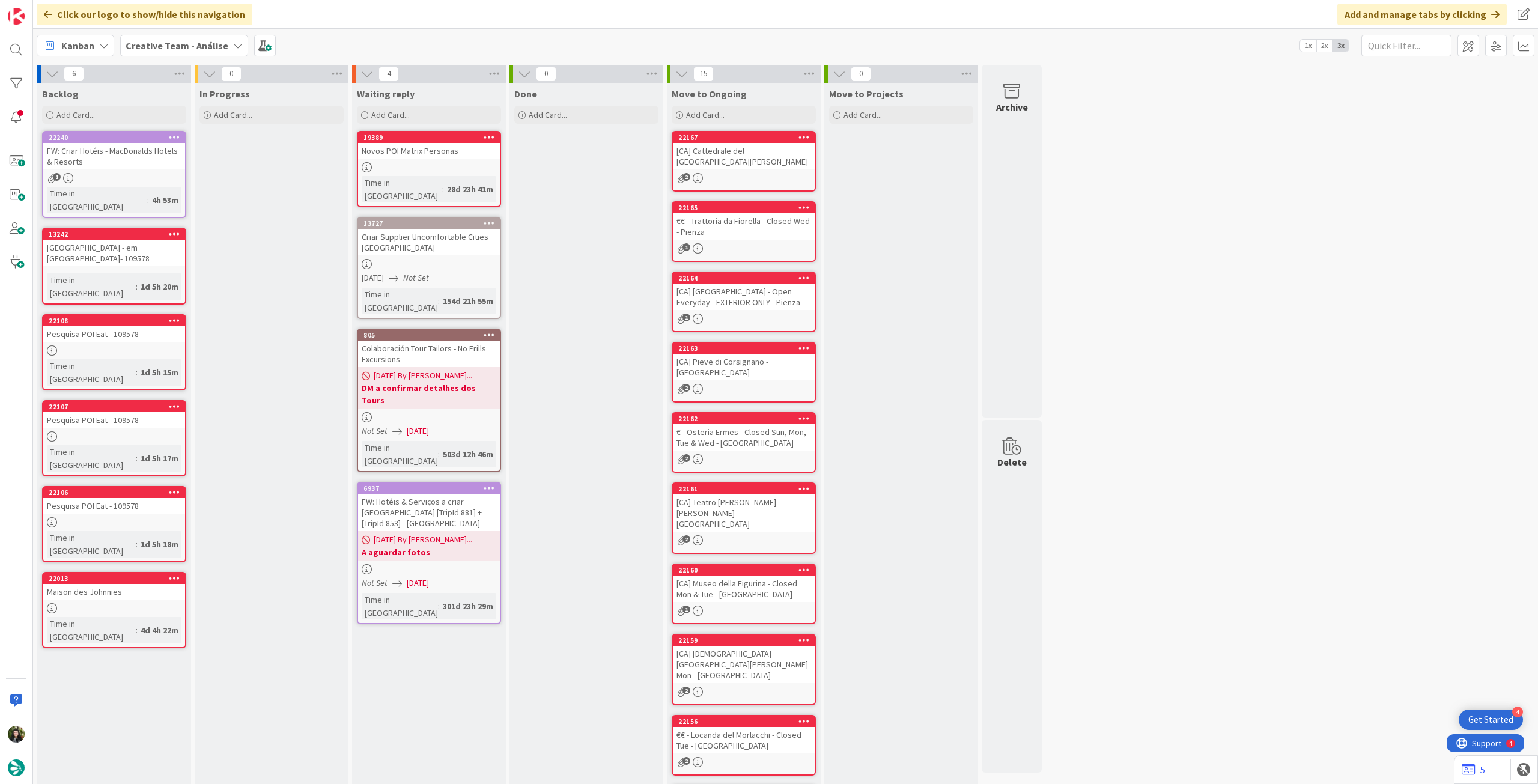
click at [196, 50] on b "Creative Team - Análise" at bounding box center [176, 45] width 102 height 12
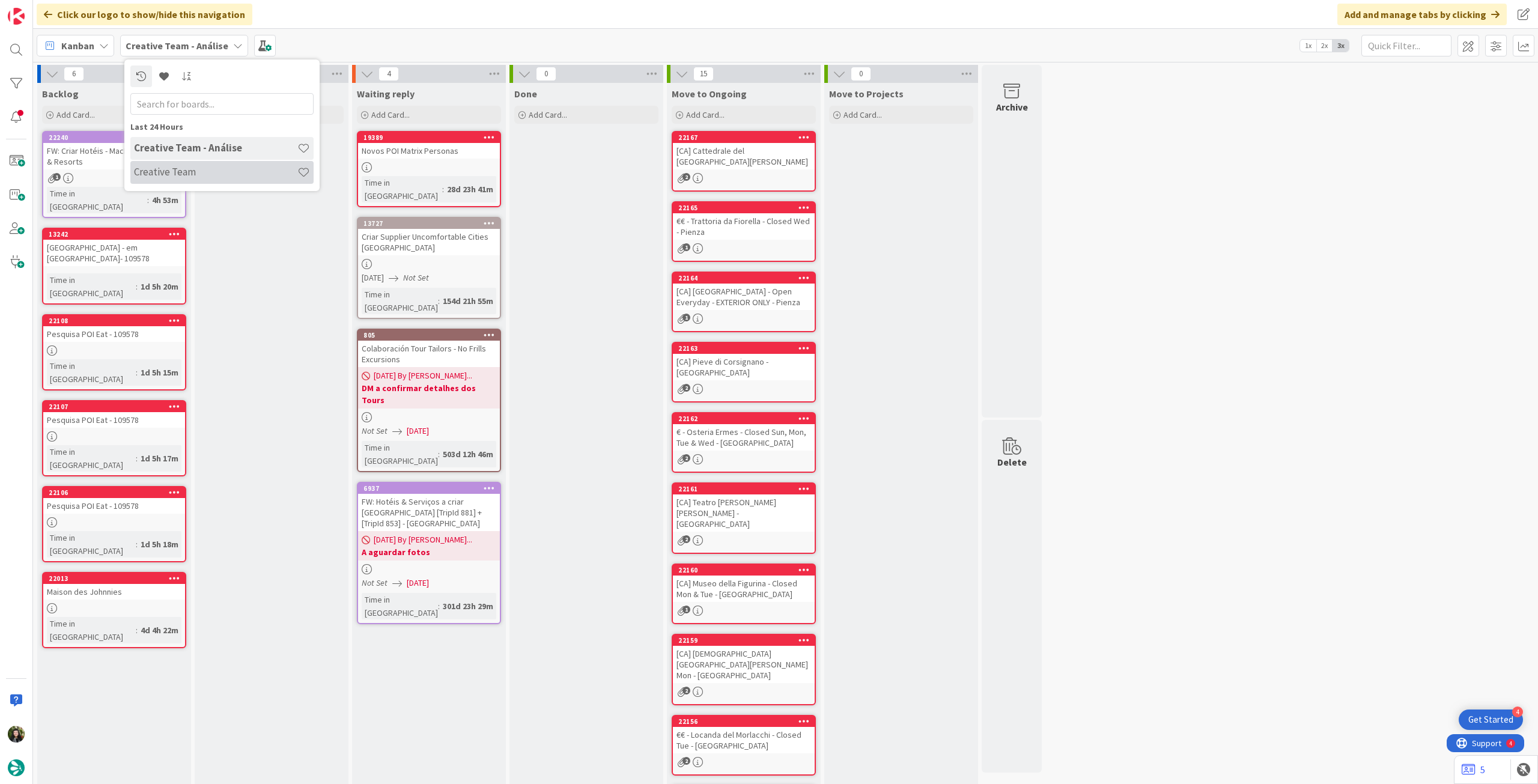
click at [178, 165] on div "Creative Team" at bounding box center [222, 173] width 183 height 23
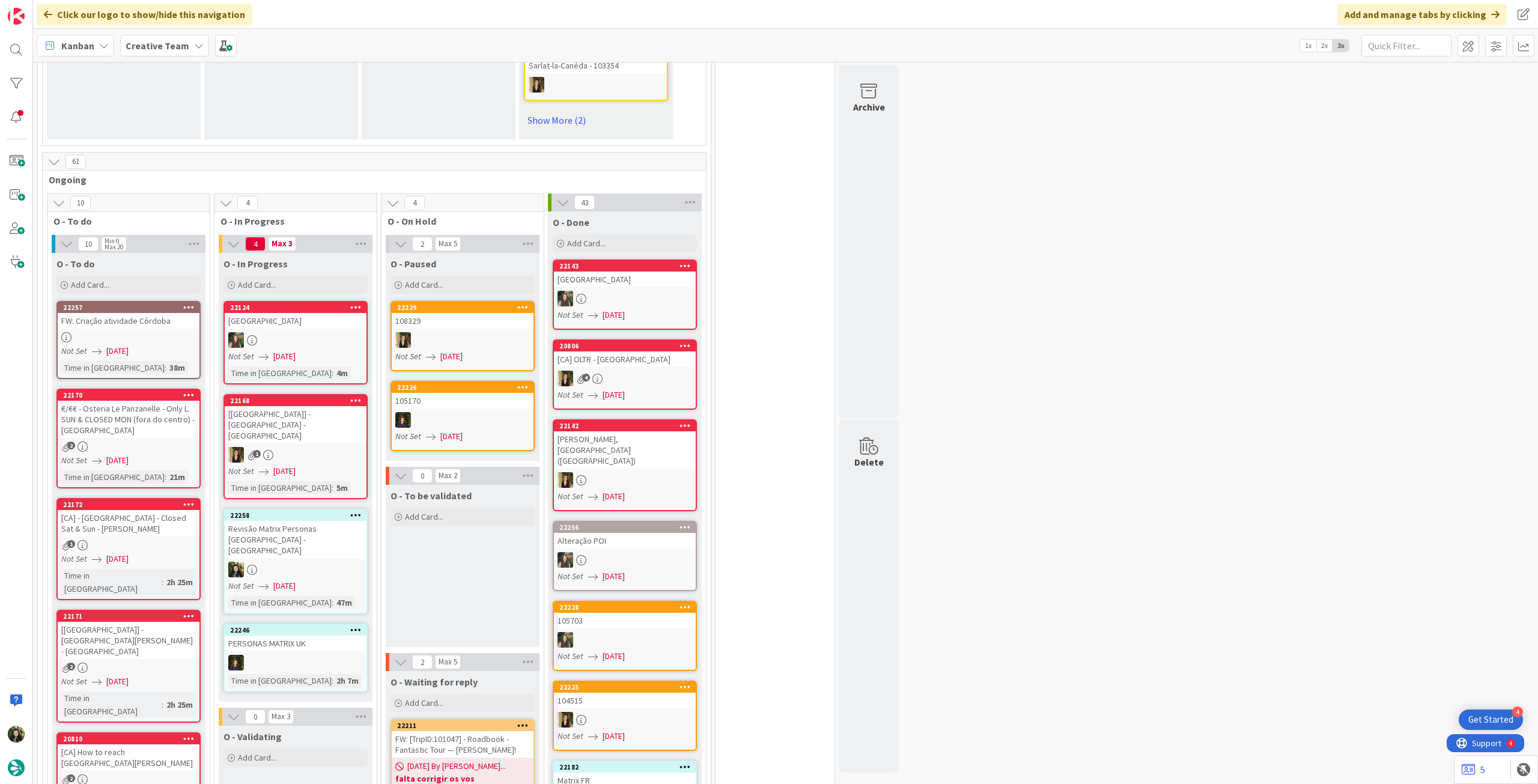
scroll to position [961, 0]
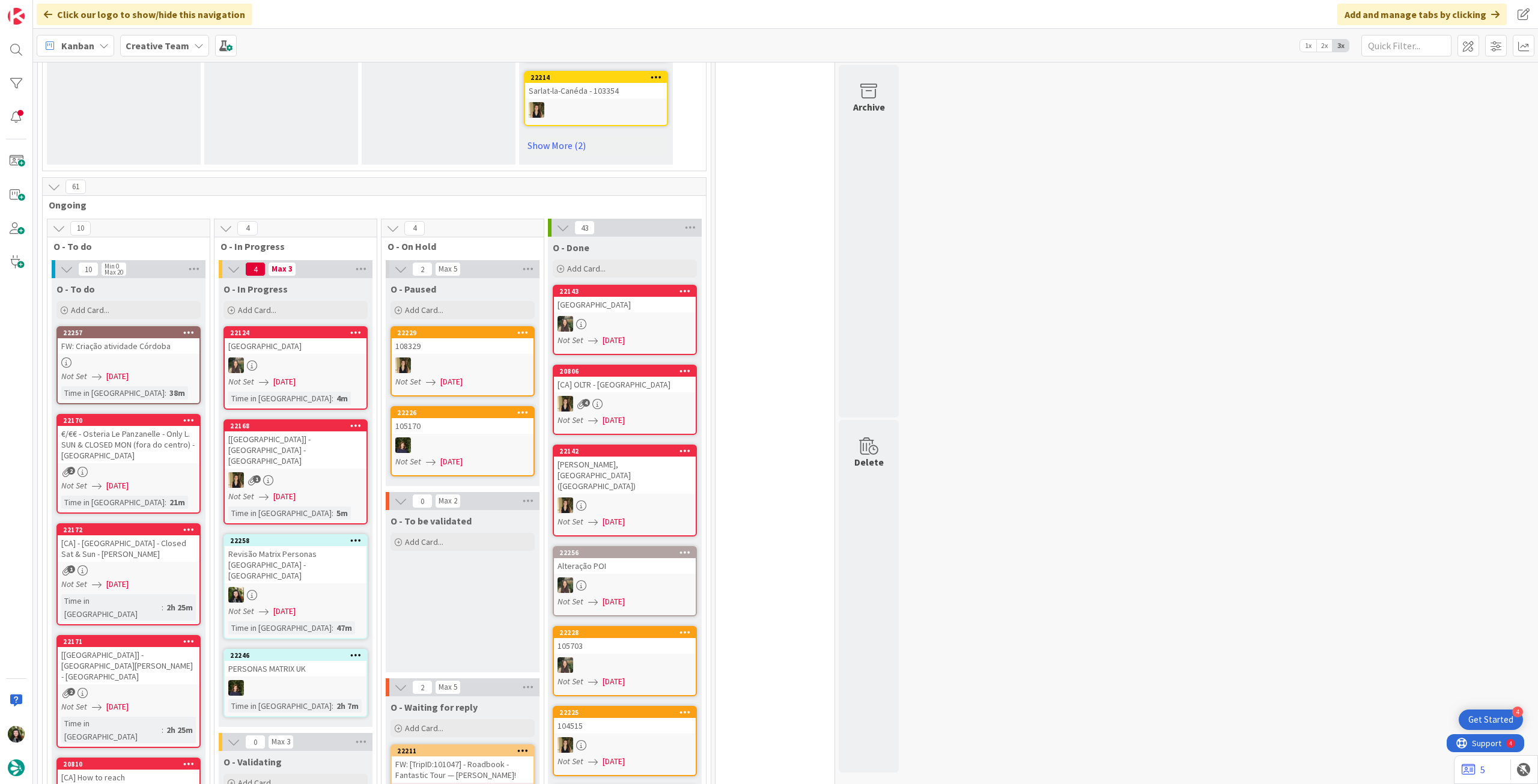
click at [170, 49] on b "Creative Team" at bounding box center [157, 45] width 64 height 12
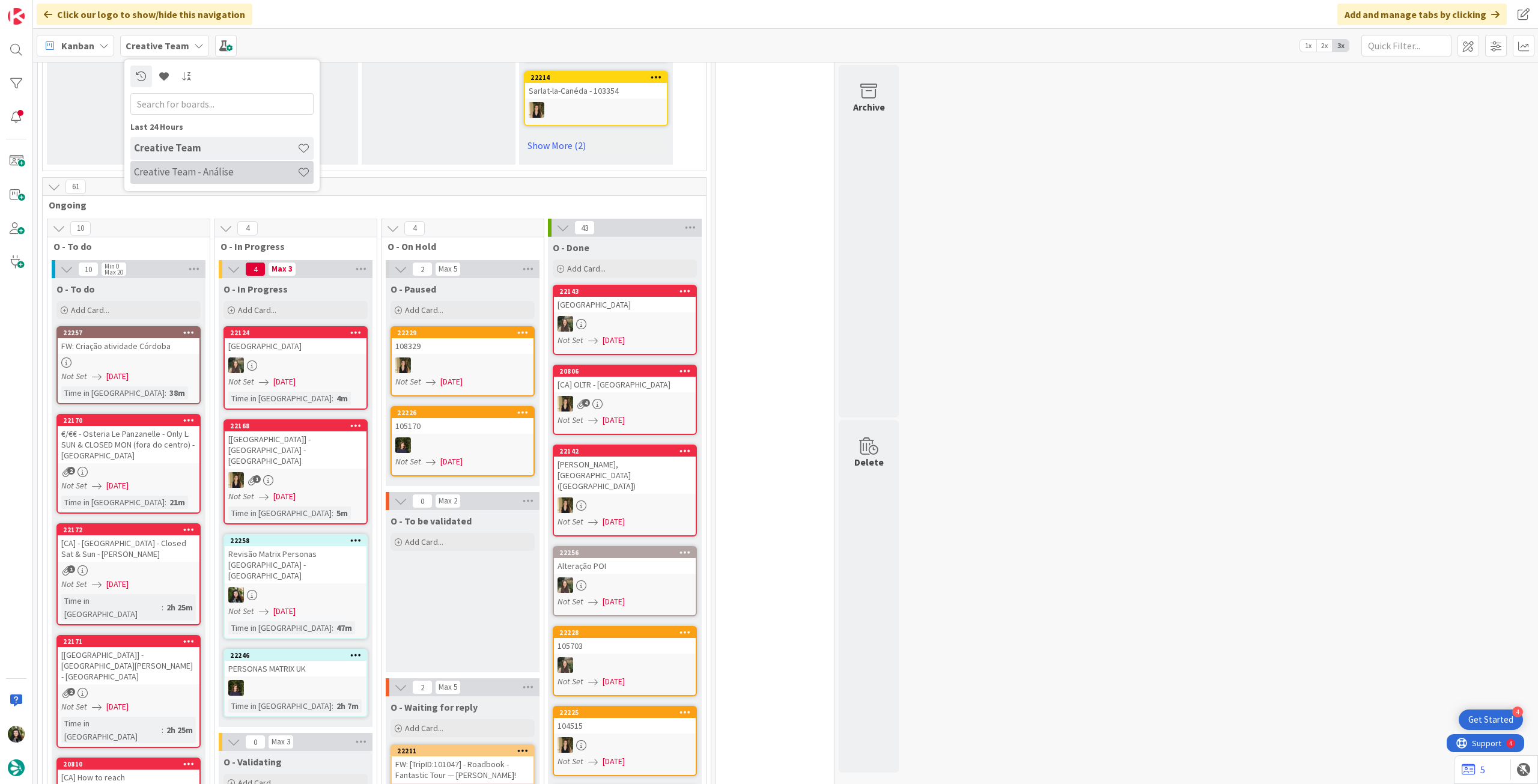
click at [198, 179] on div "Creative Team - Análise" at bounding box center [222, 173] width 183 height 23
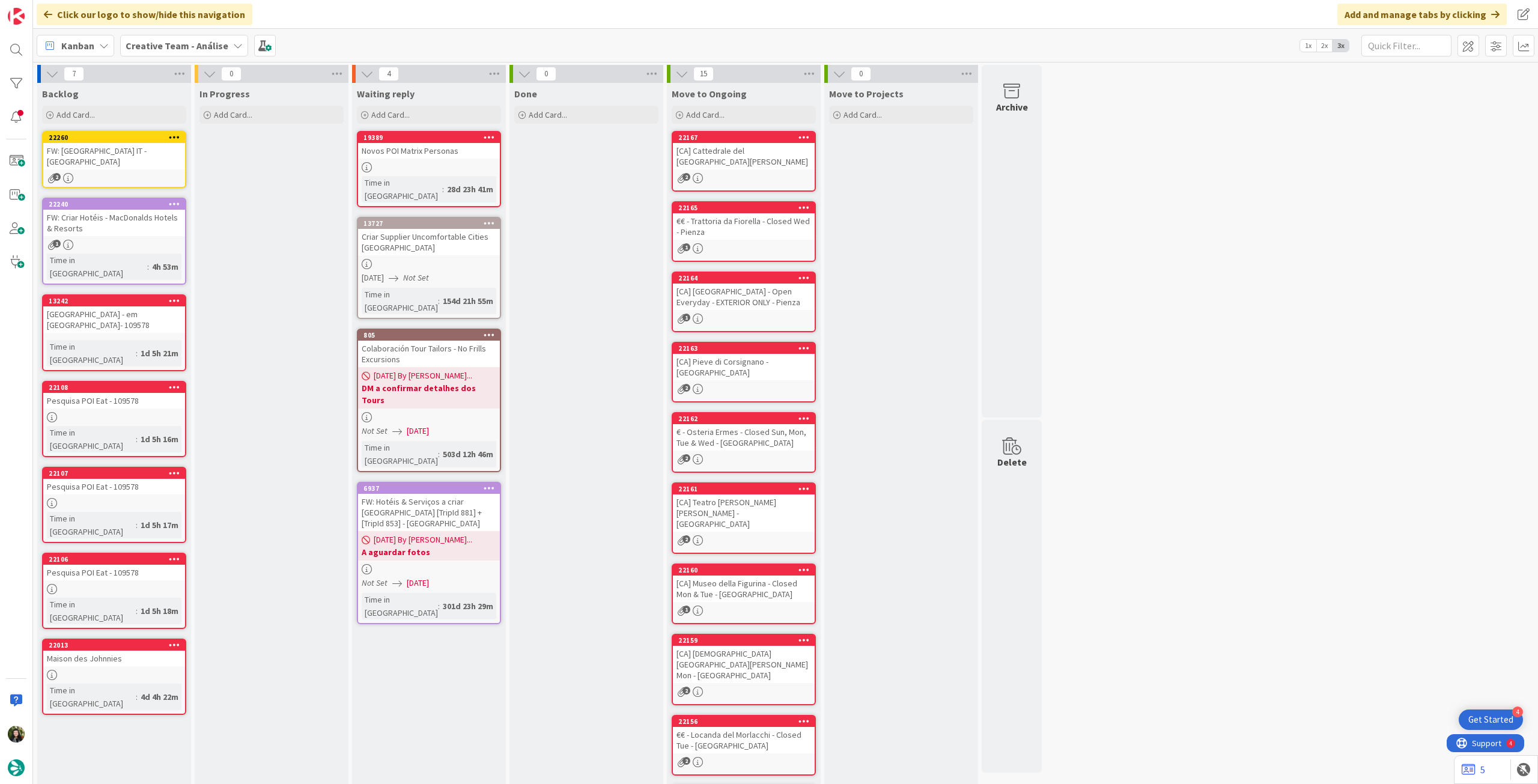
click at [113, 173] on div "2" at bounding box center [114, 178] width 142 height 10
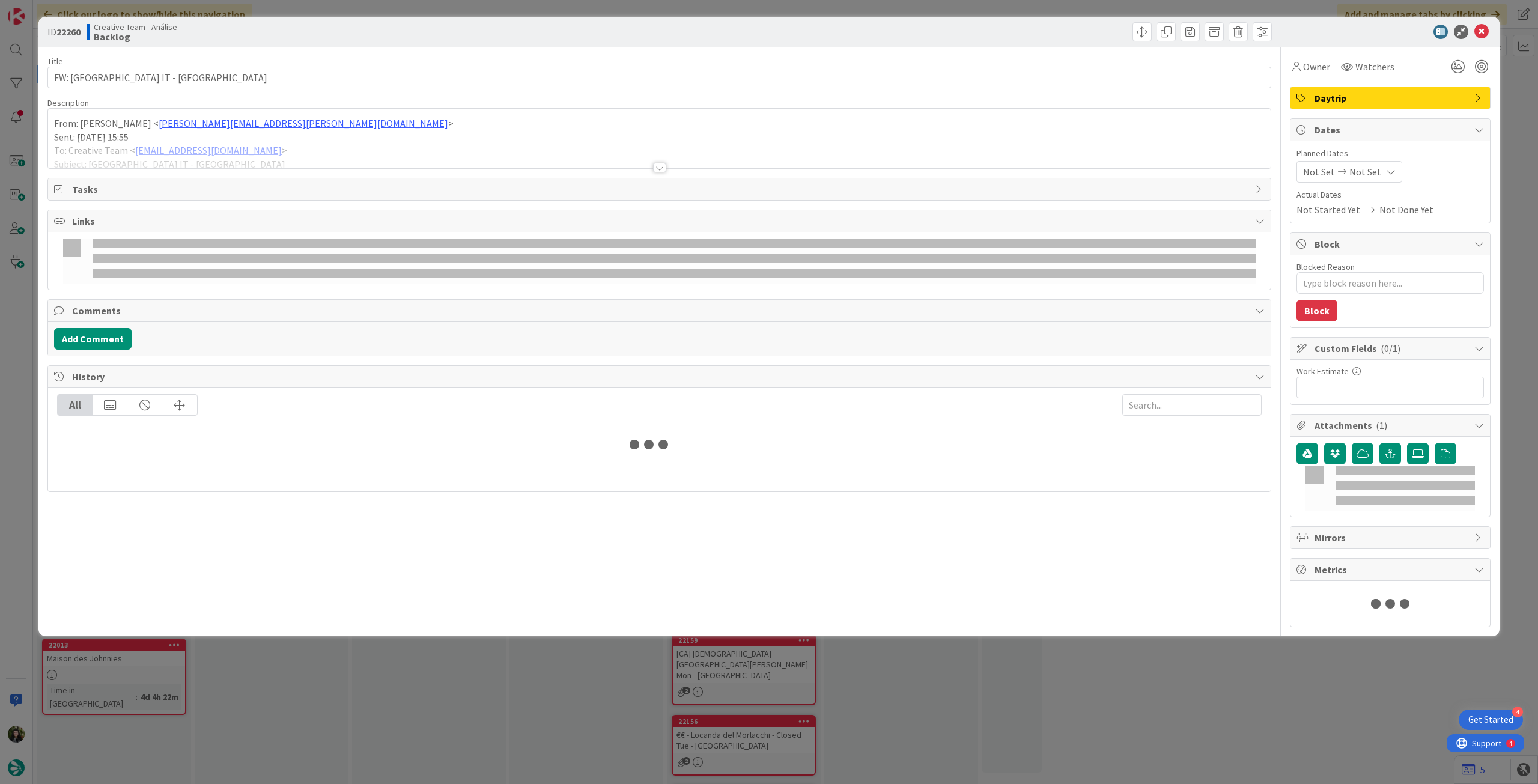
click at [1322, 106] on div "Daytrip" at bounding box center [1390, 98] width 200 height 22
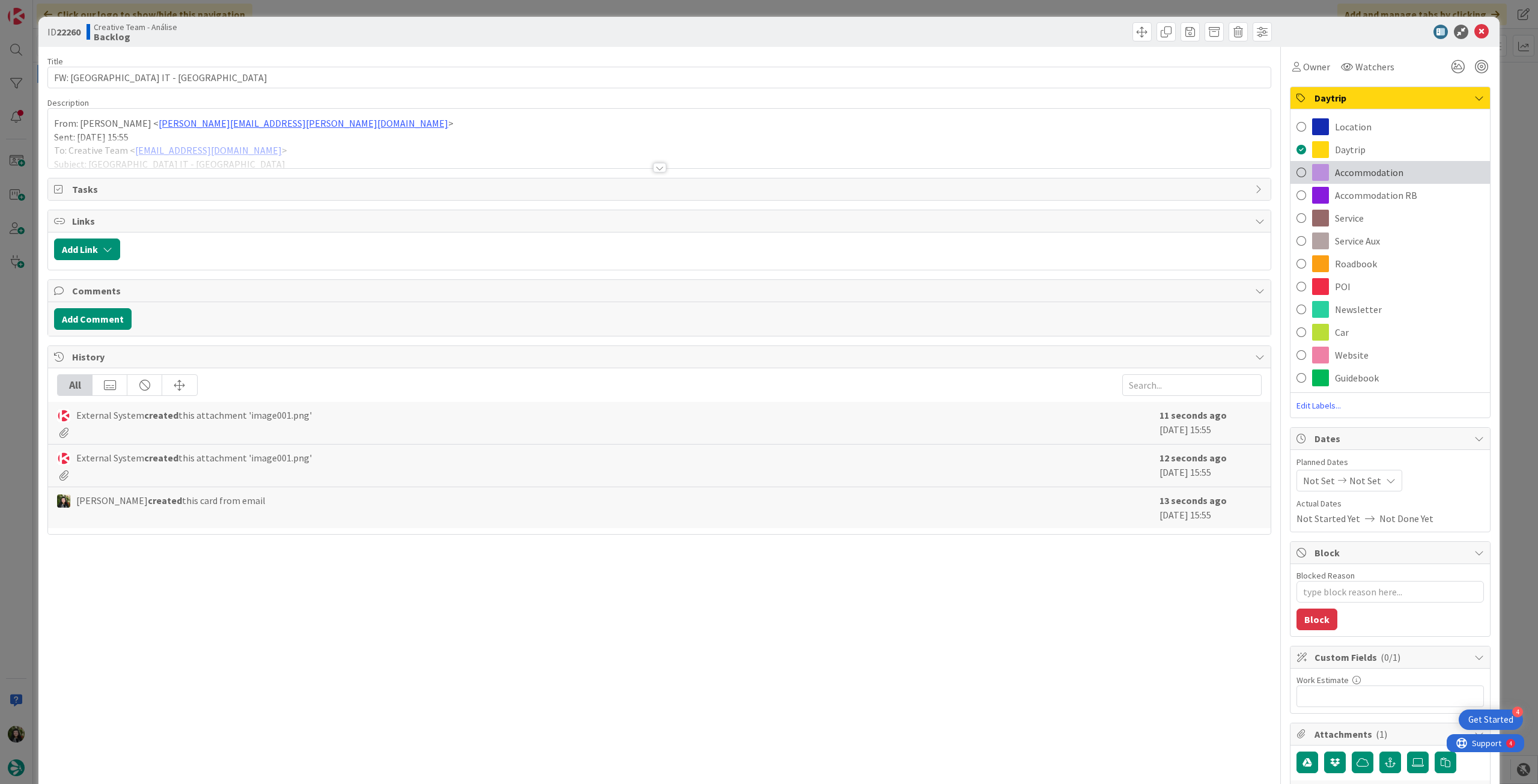
click at [1389, 177] on span "Accommodation" at bounding box center [1369, 172] width 69 height 15
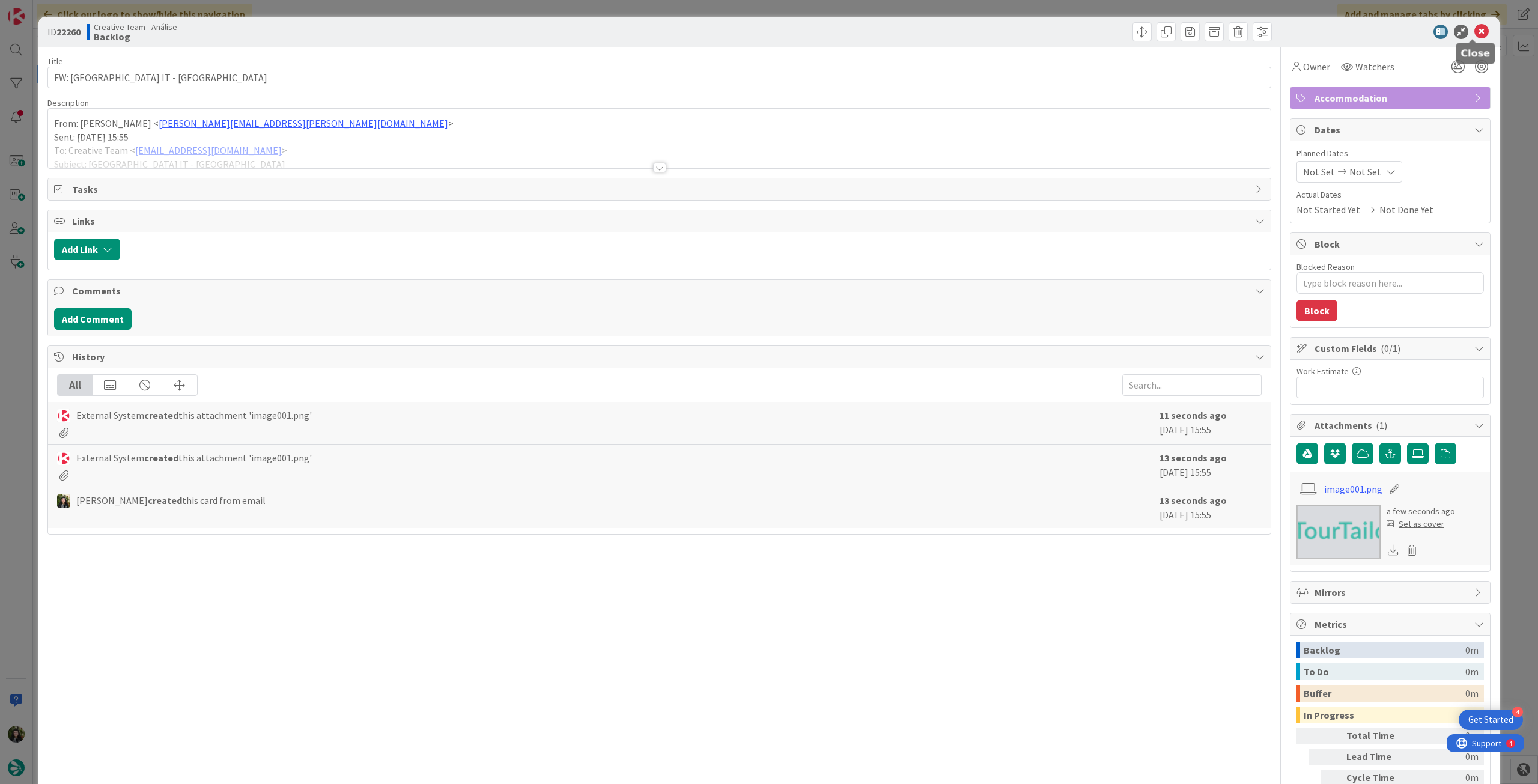
click at [1475, 34] on icon at bounding box center [1482, 32] width 15 height 15
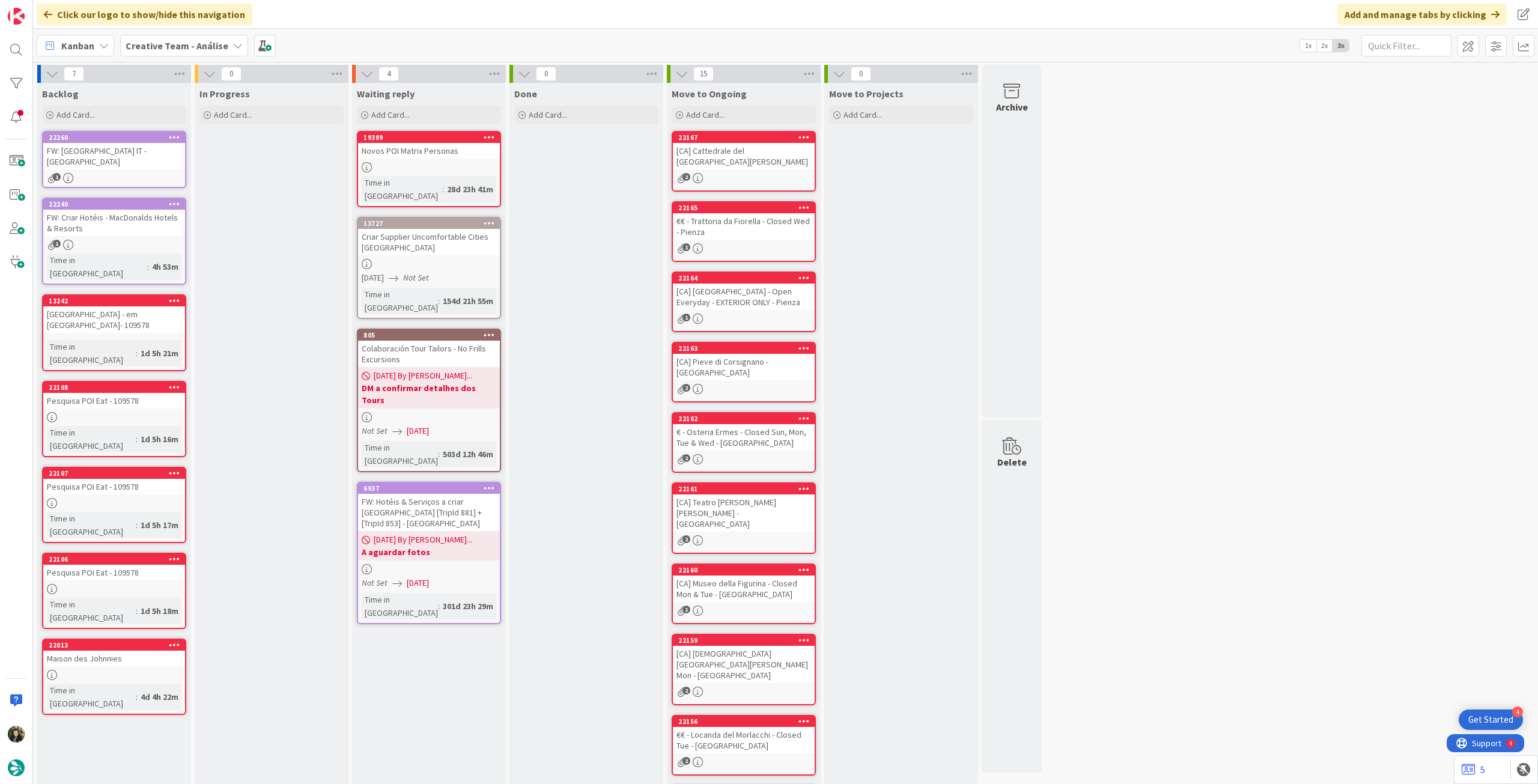
click at [186, 44] on b "Creative Team - Análise" at bounding box center [176, 45] width 102 height 12
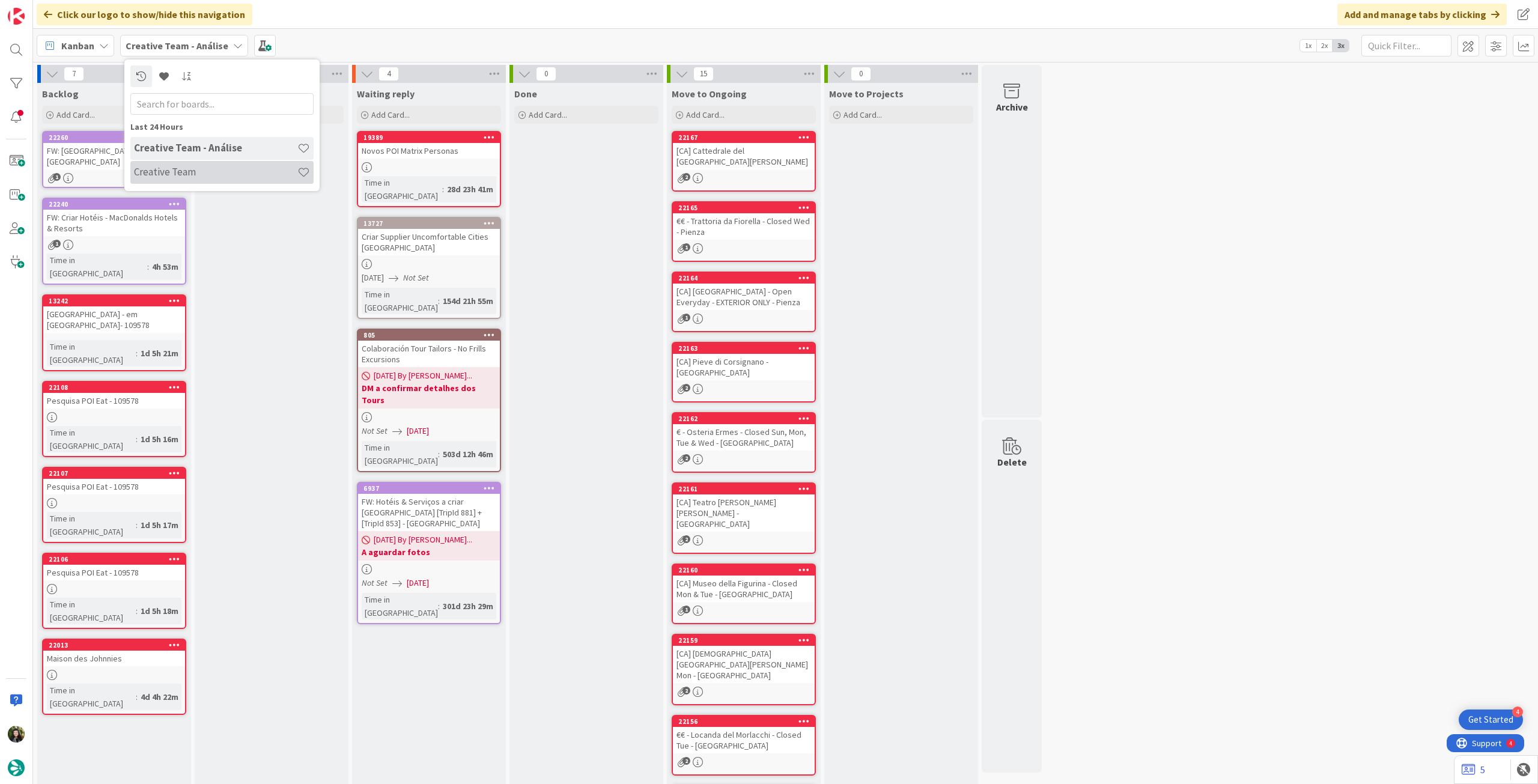
click at [170, 173] on h4 "Creative Team" at bounding box center [216, 172] width 163 height 12
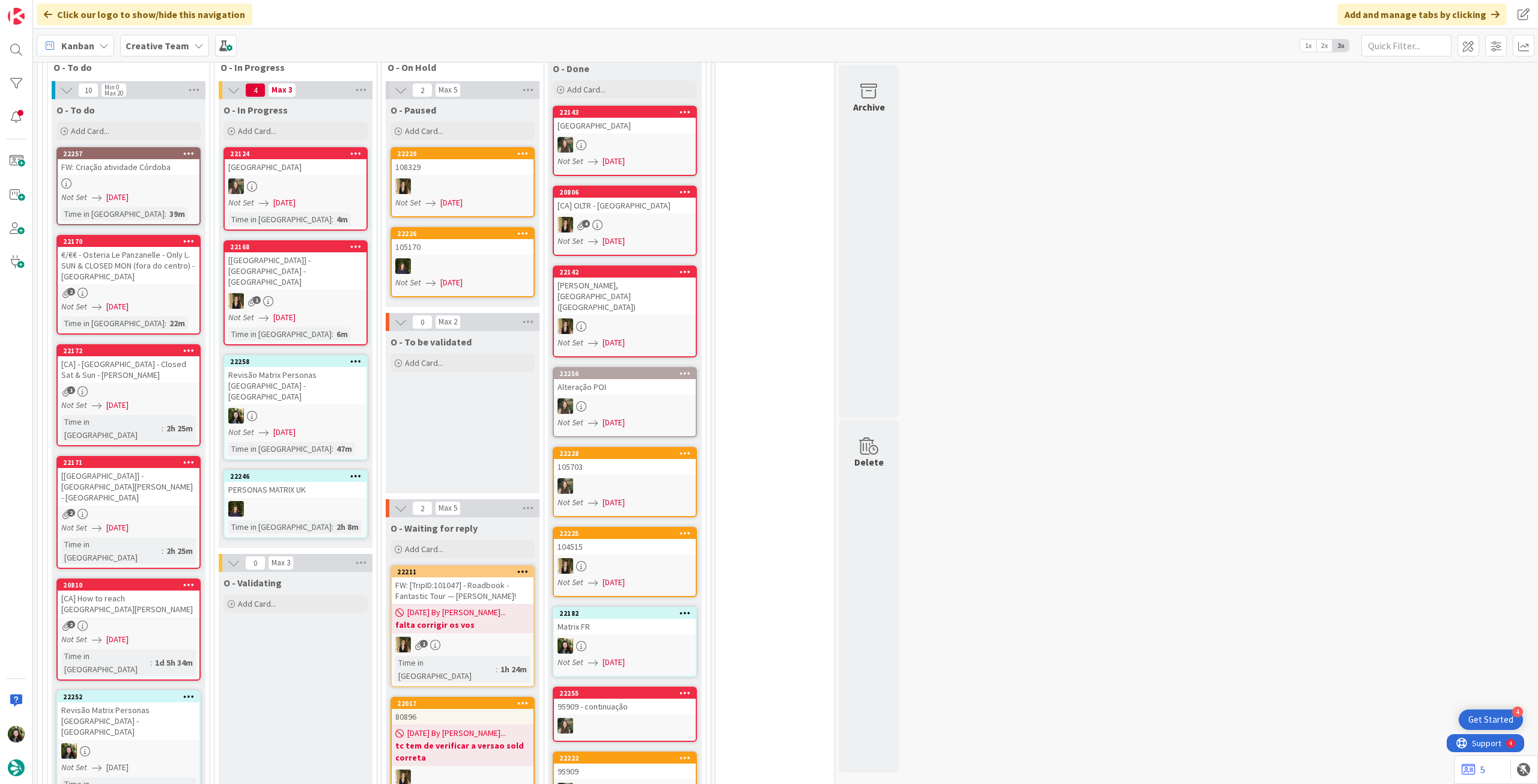
scroll to position [1121, 0]
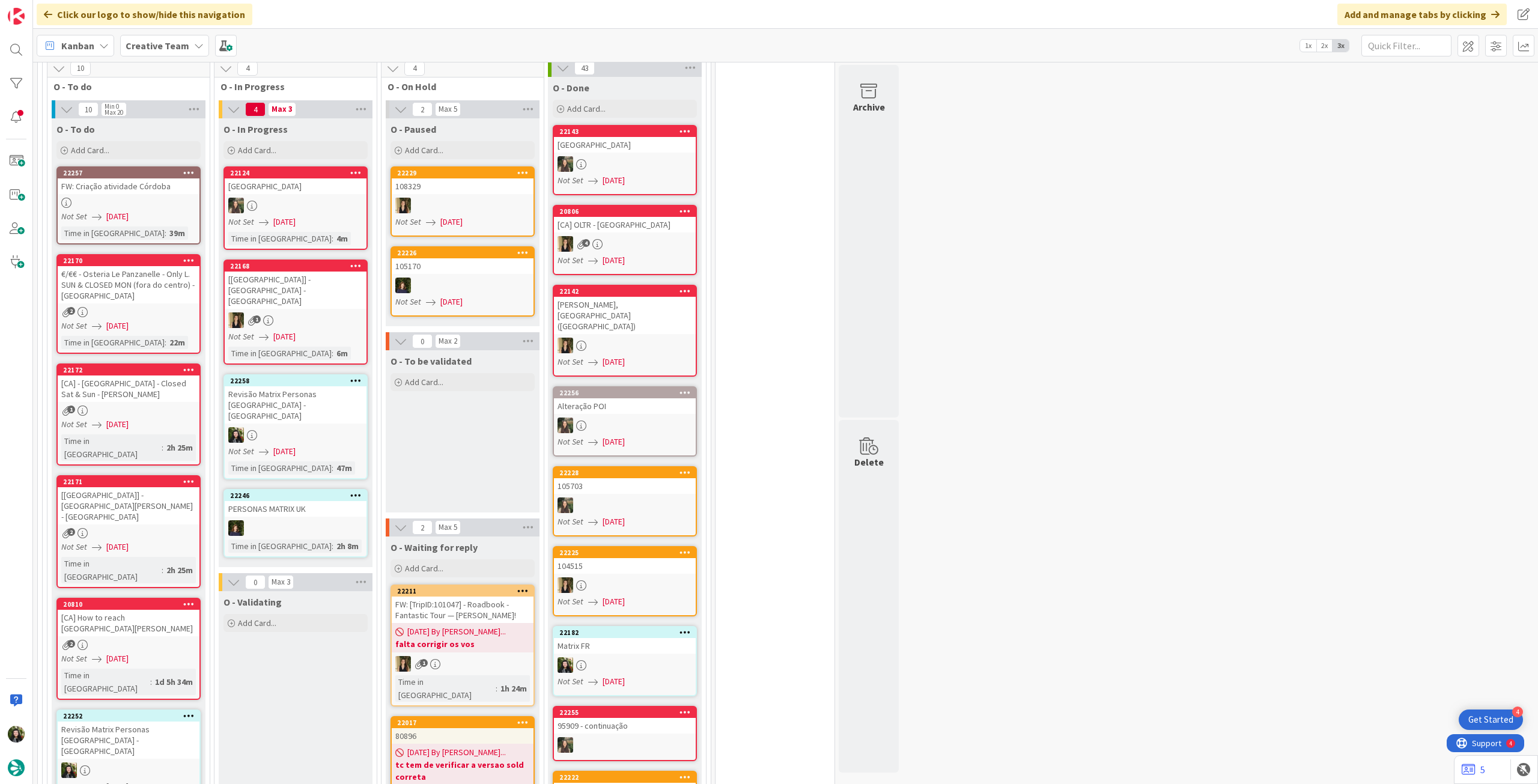
click at [296, 445] on span "[DATE]" at bounding box center [284, 451] width 22 height 12
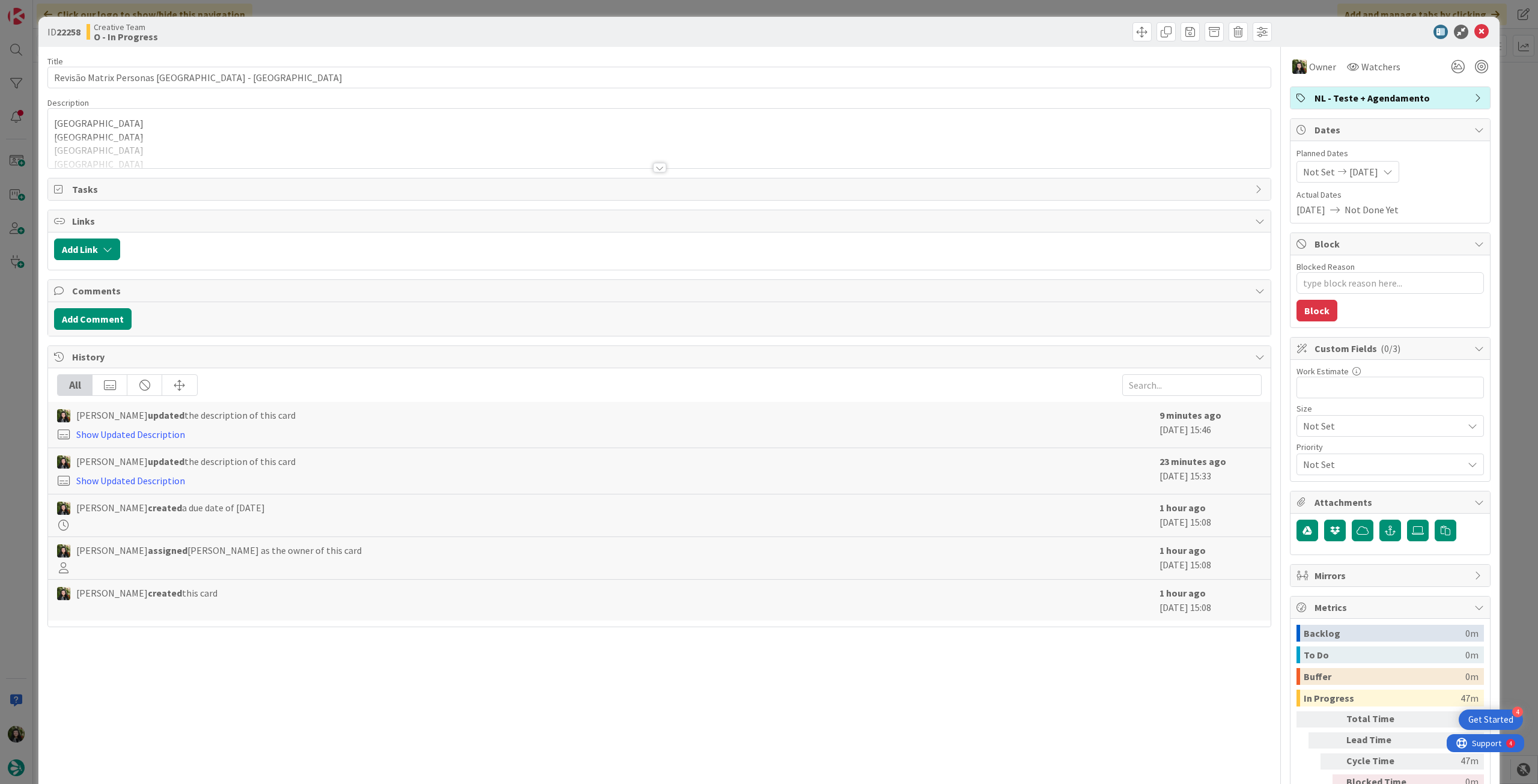
click at [1378, 93] on span "NL - Teste + Agendamento" at bounding box center [1392, 98] width 154 height 15
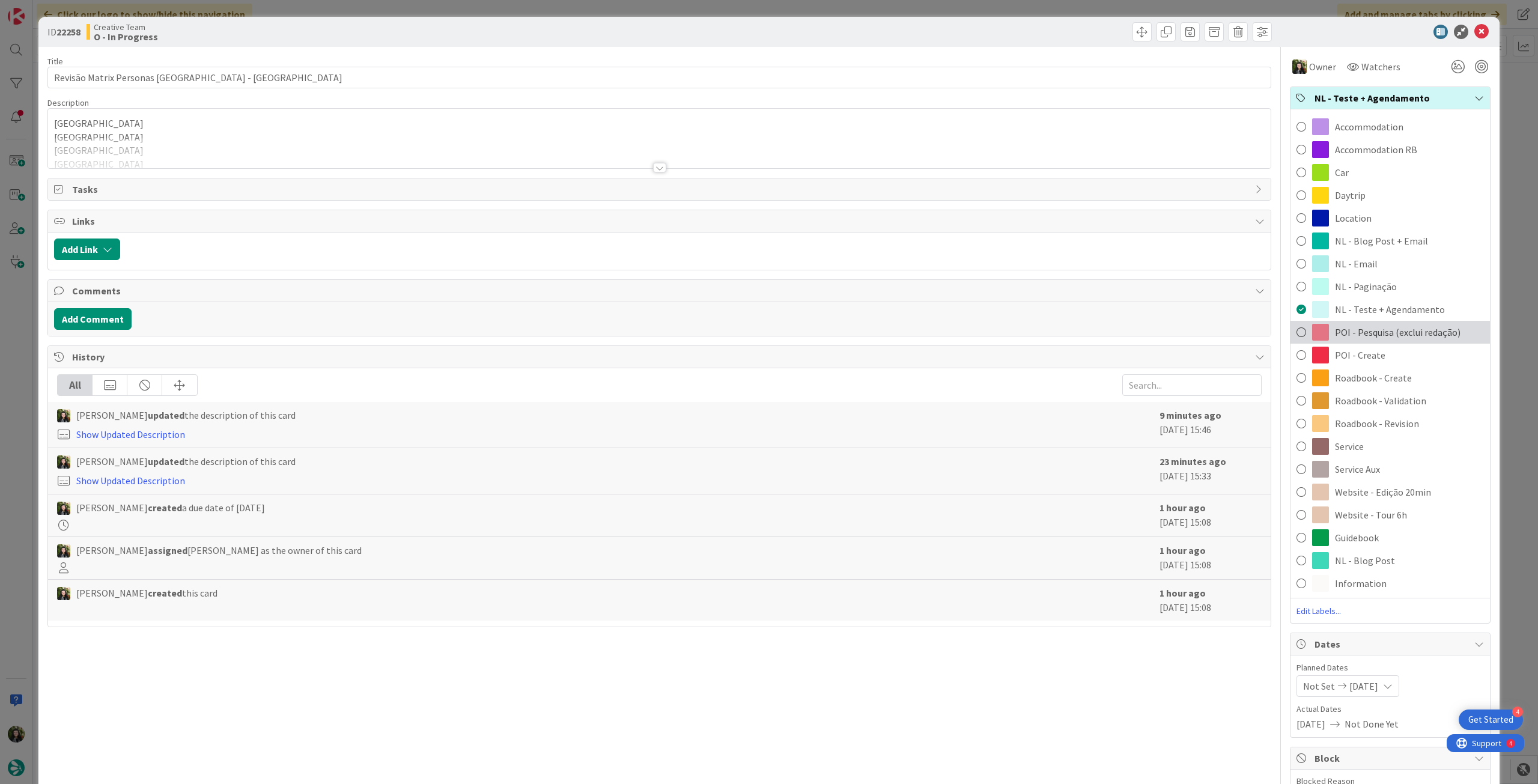
click at [1372, 340] on div "POI - Pesquisa (exclui redação)" at bounding box center [1390, 332] width 200 height 23
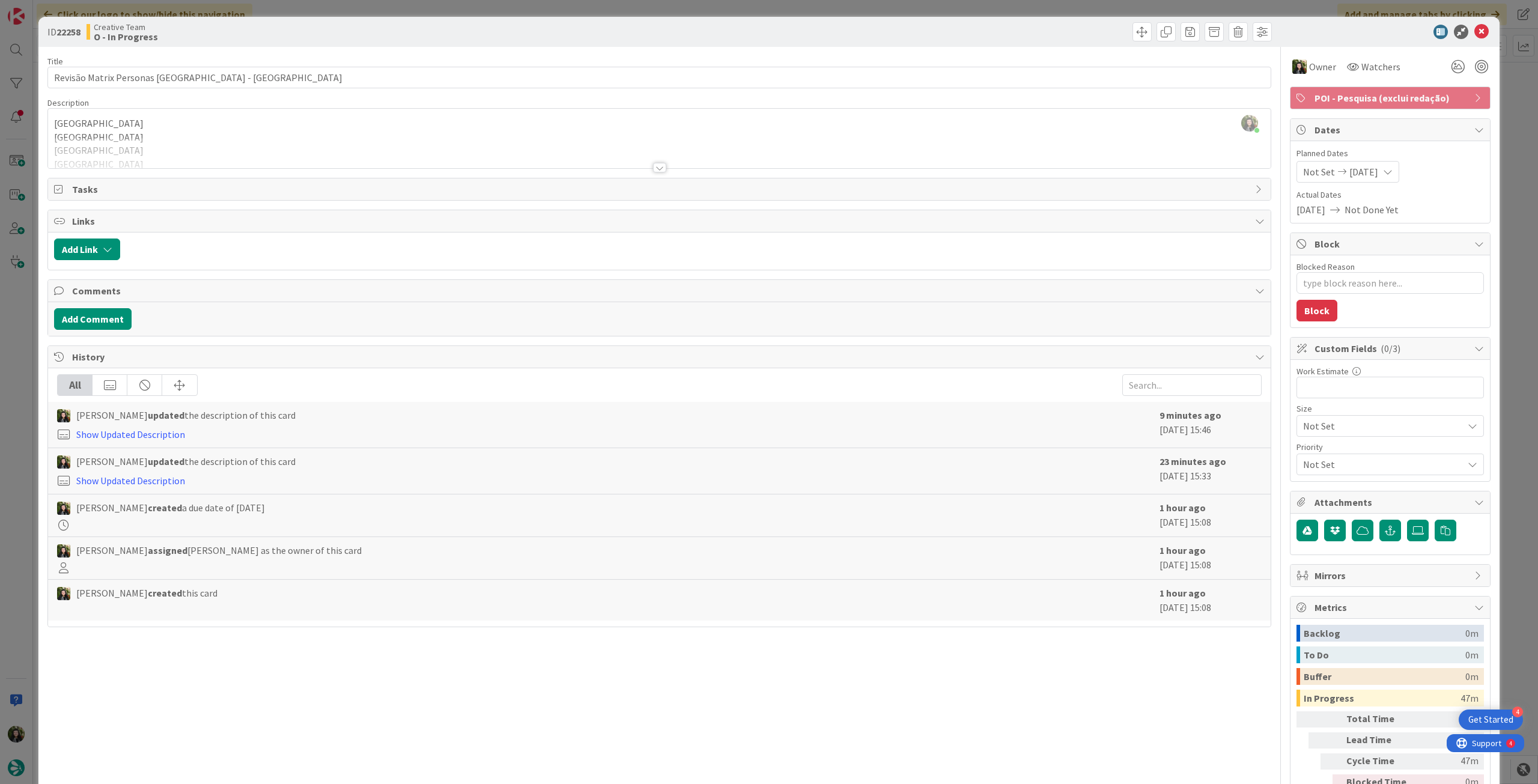
type textarea "x"
click at [444, 148] on div at bounding box center [659, 153] width 1223 height 31
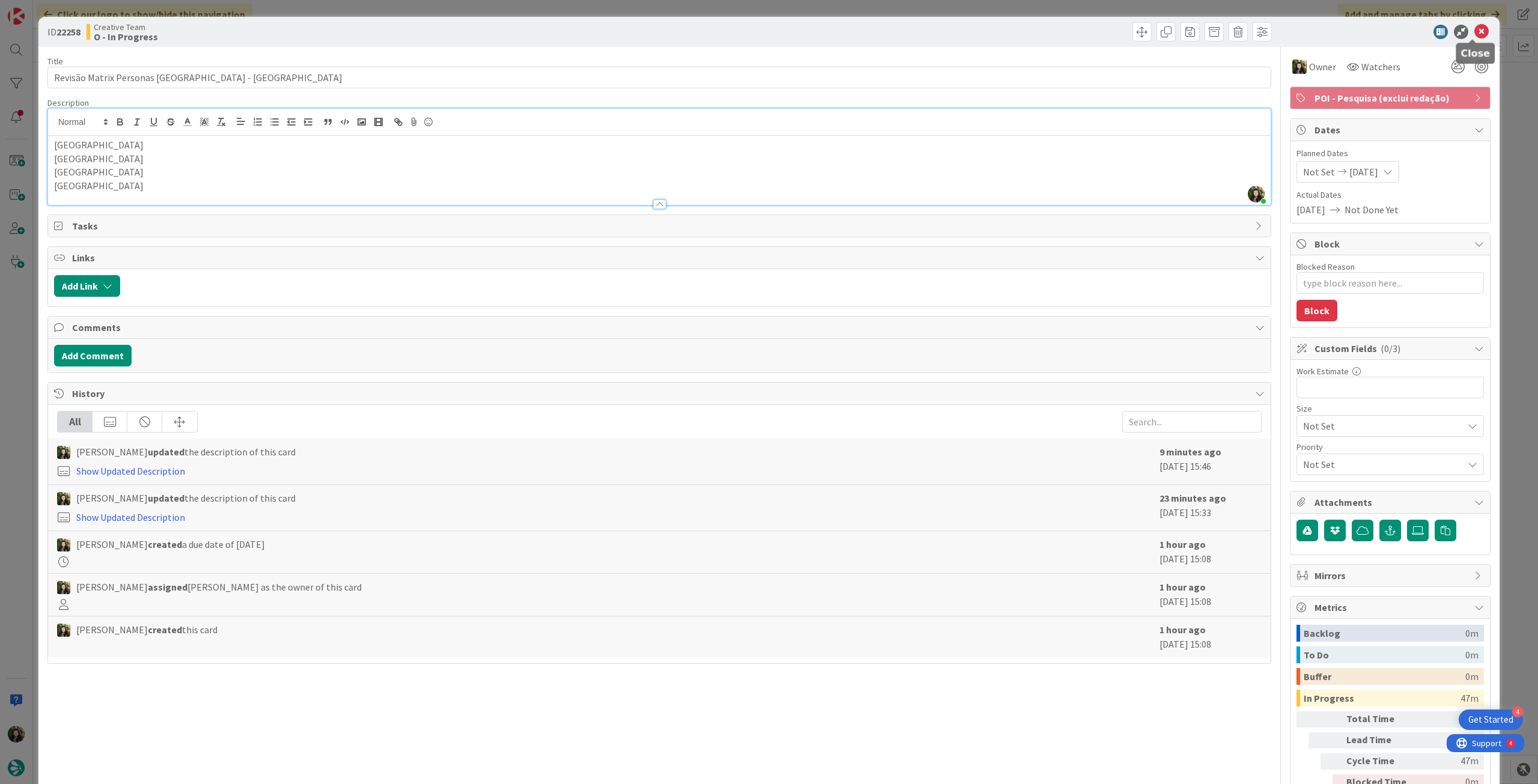
click at [1475, 31] on icon at bounding box center [1482, 32] width 15 height 15
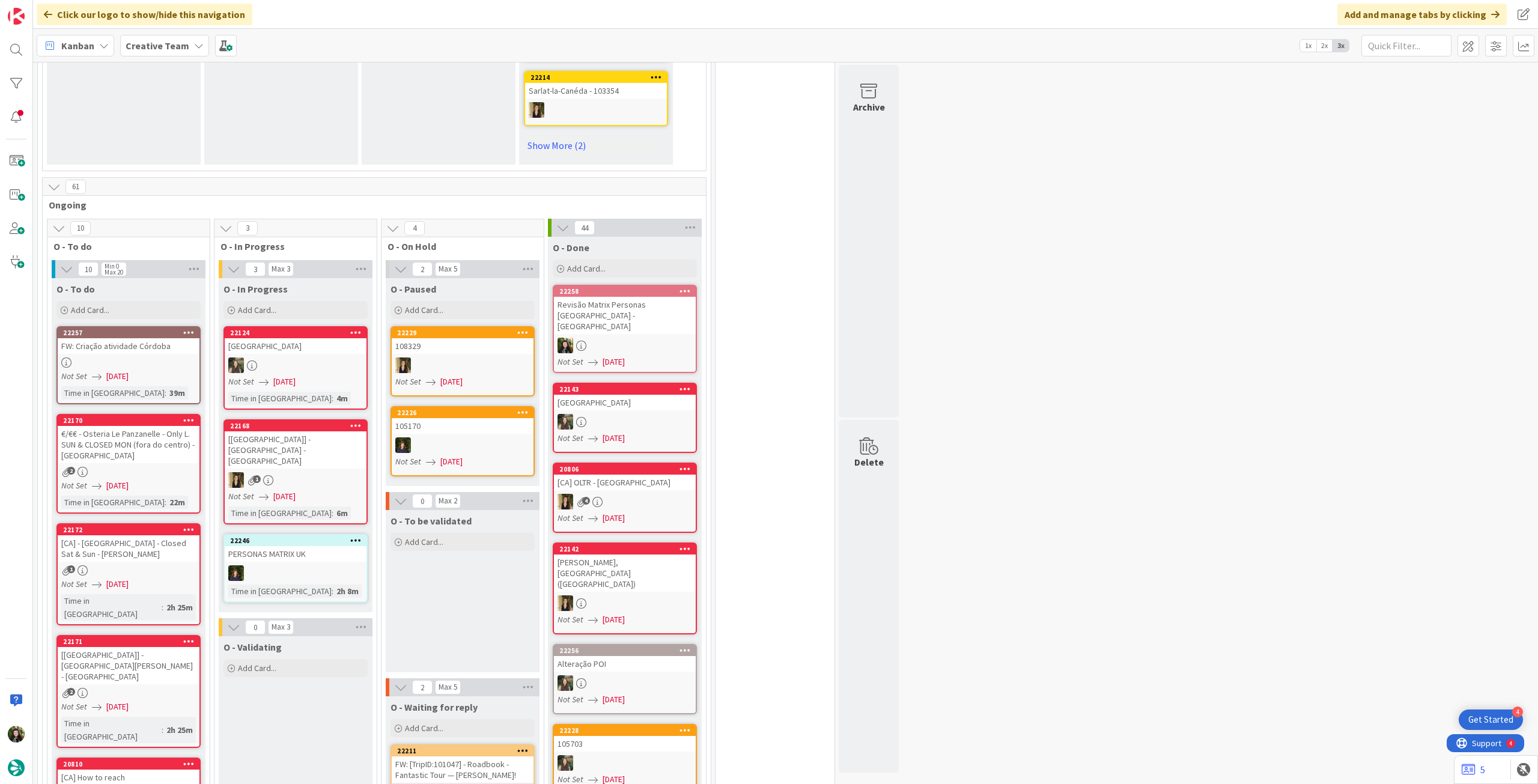
click at [147, 45] on b "Creative Team" at bounding box center [157, 45] width 64 height 12
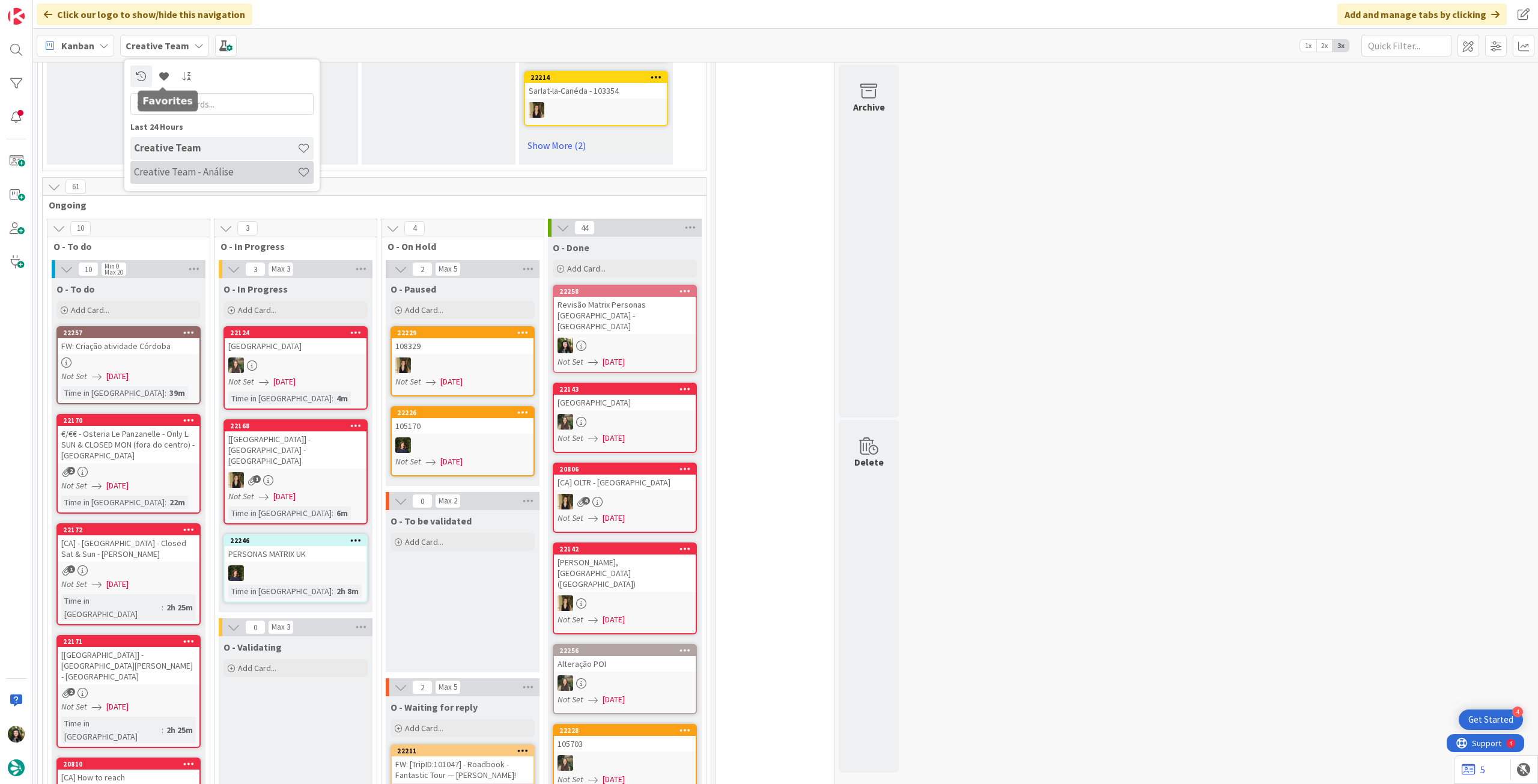
click at [190, 168] on h4 "Creative Team - Análise" at bounding box center [216, 172] width 163 height 12
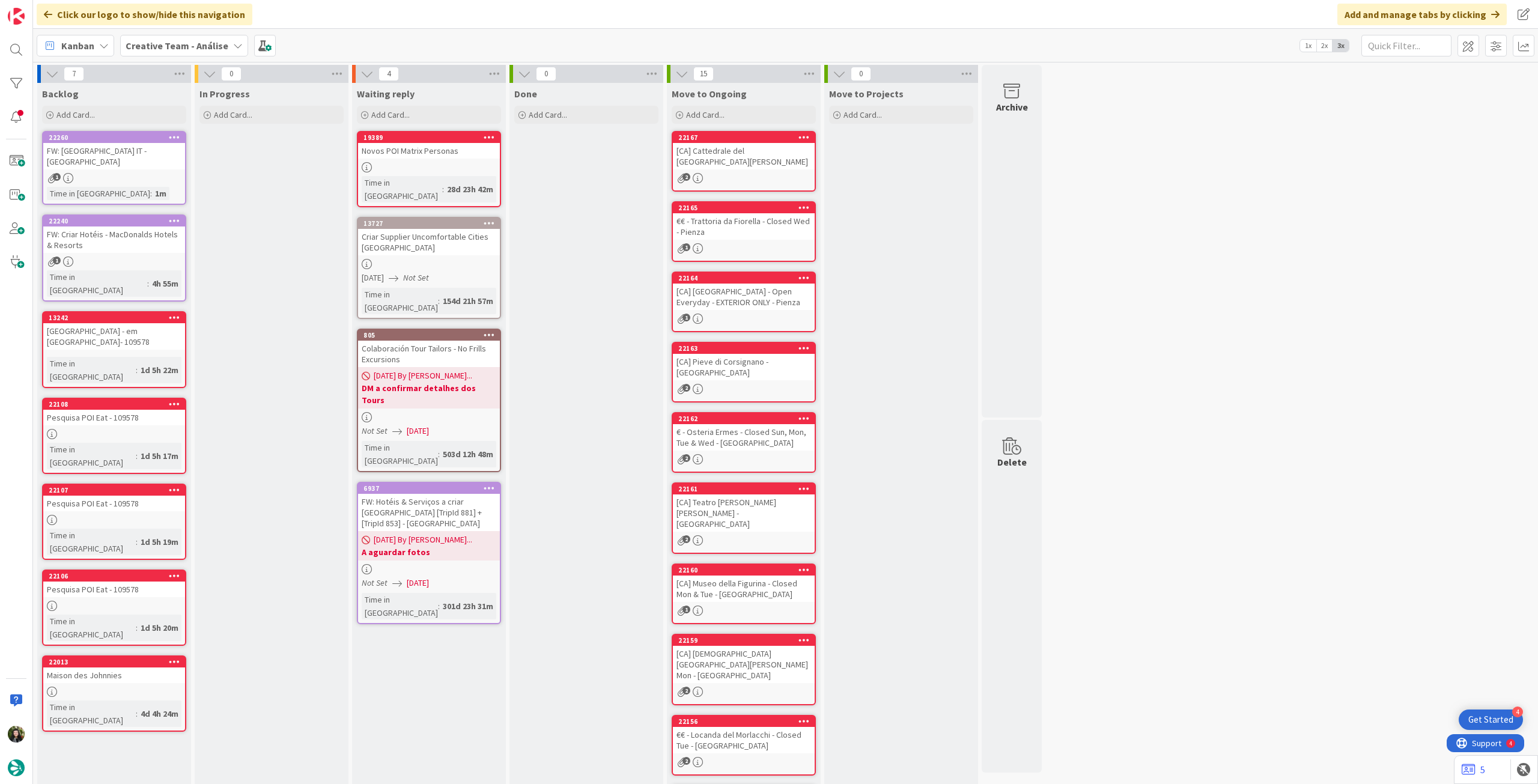
click at [174, 44] on b "Creative Team - Análise" at bounding box center [176, 45] width 102 height 12
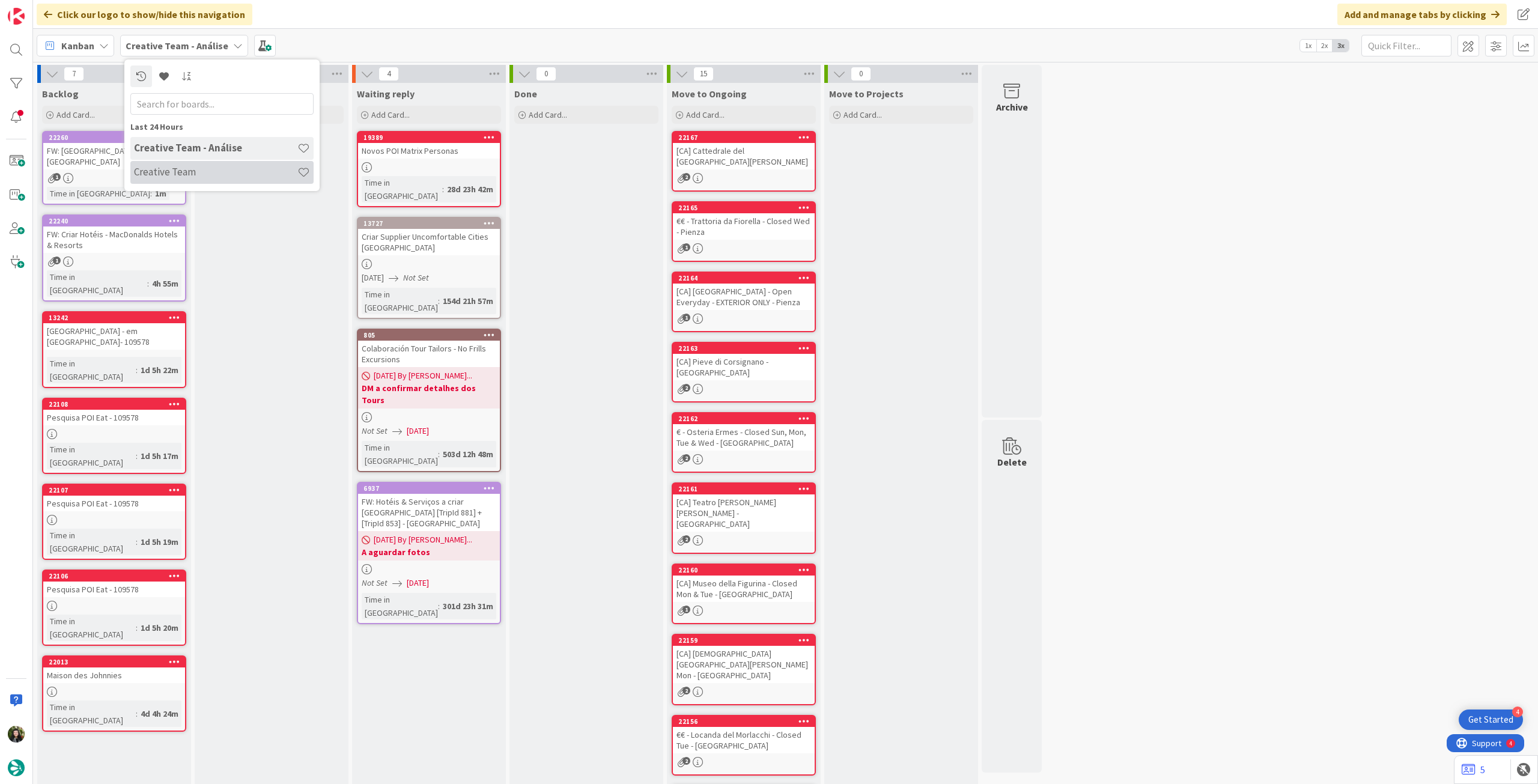
click at [208, 166] on h4 "Creative Team" at bounding box center [216, 172] width 163 height 12
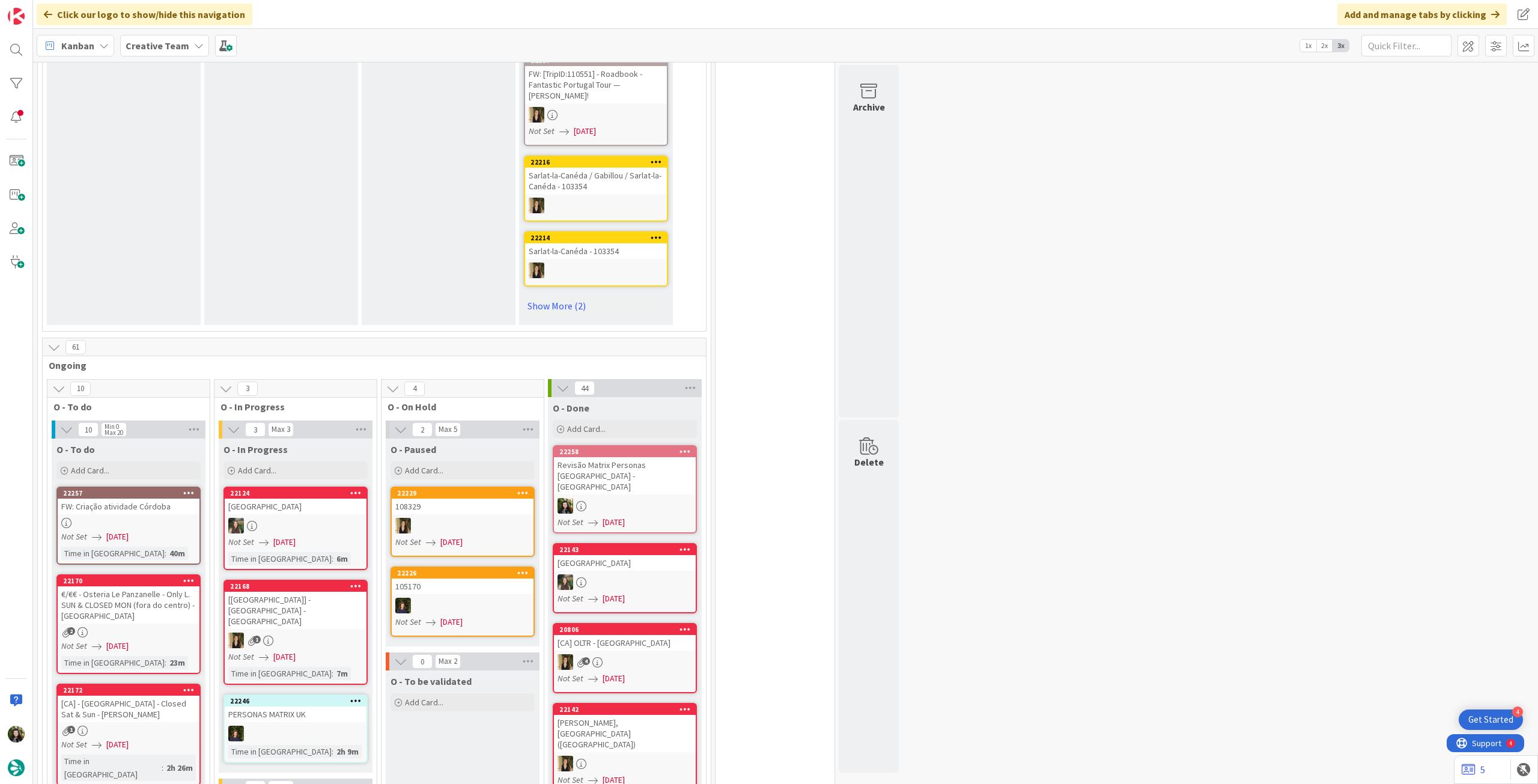
scroll to position [1040, 0]
